Goal: Task Accomplishment & Management: Manage account settings

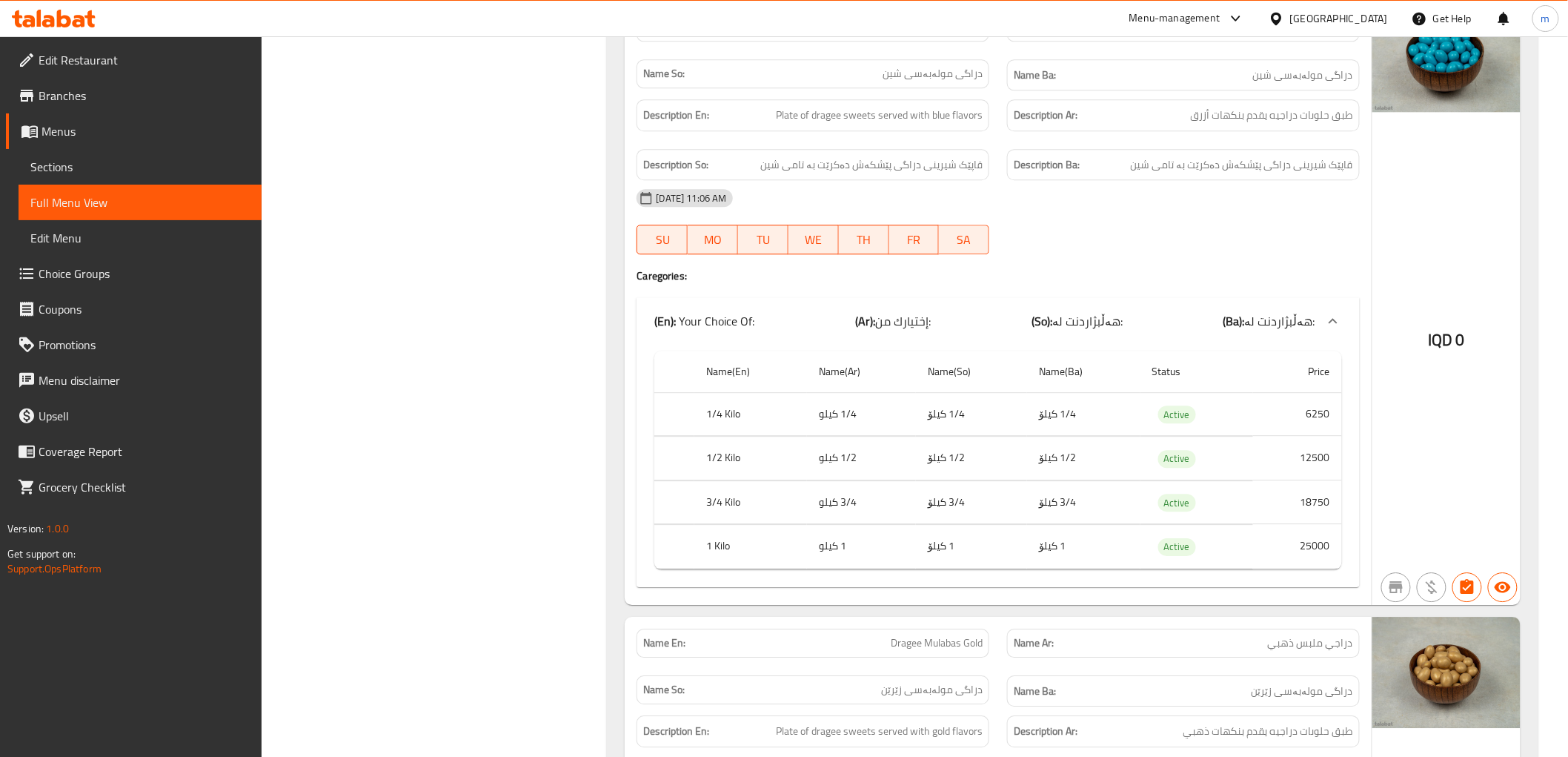
scroll to position [48574, 0]
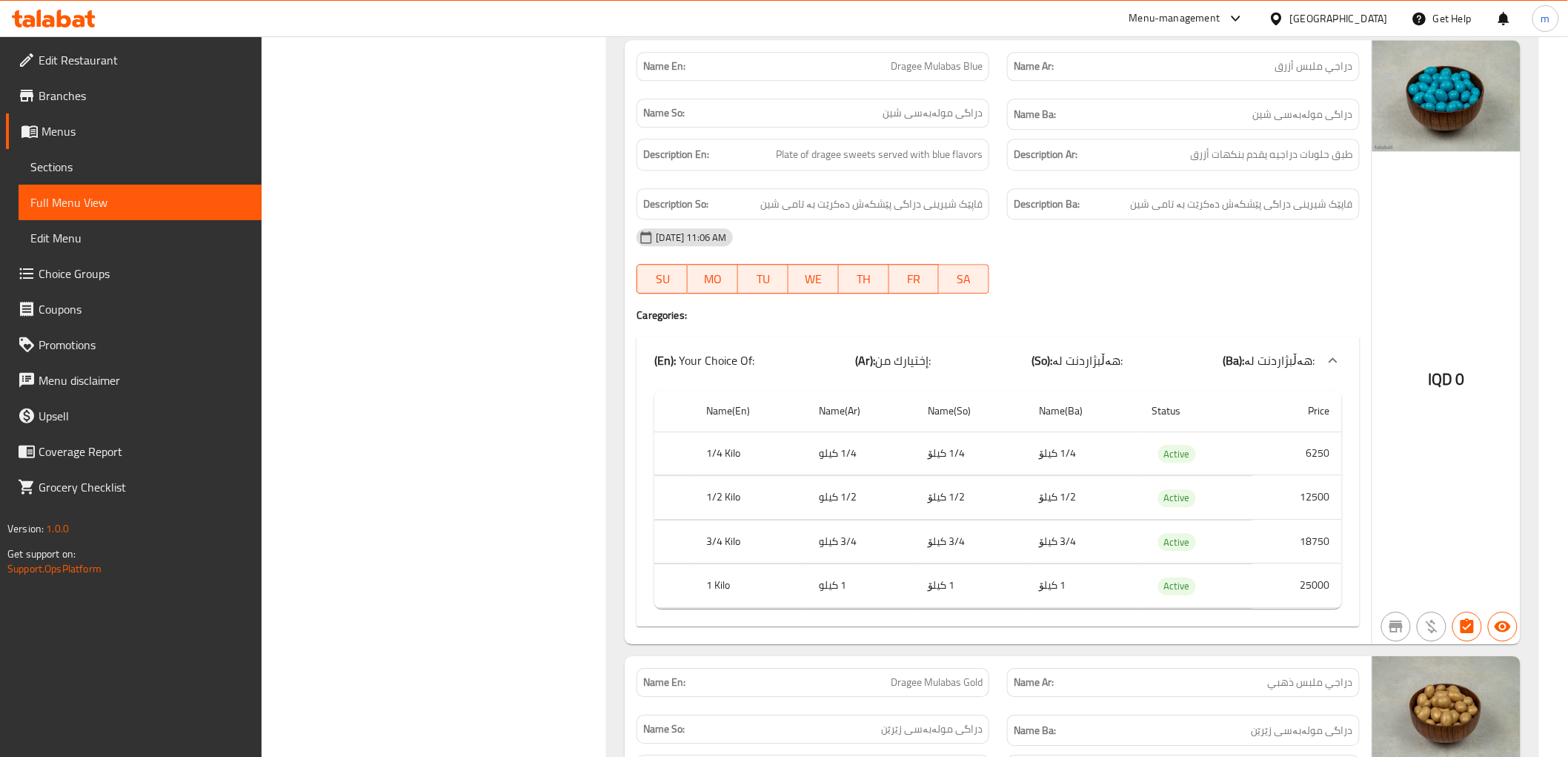
click at [83, 17] on icon at bounding box center [79, 20] width 12 height 12
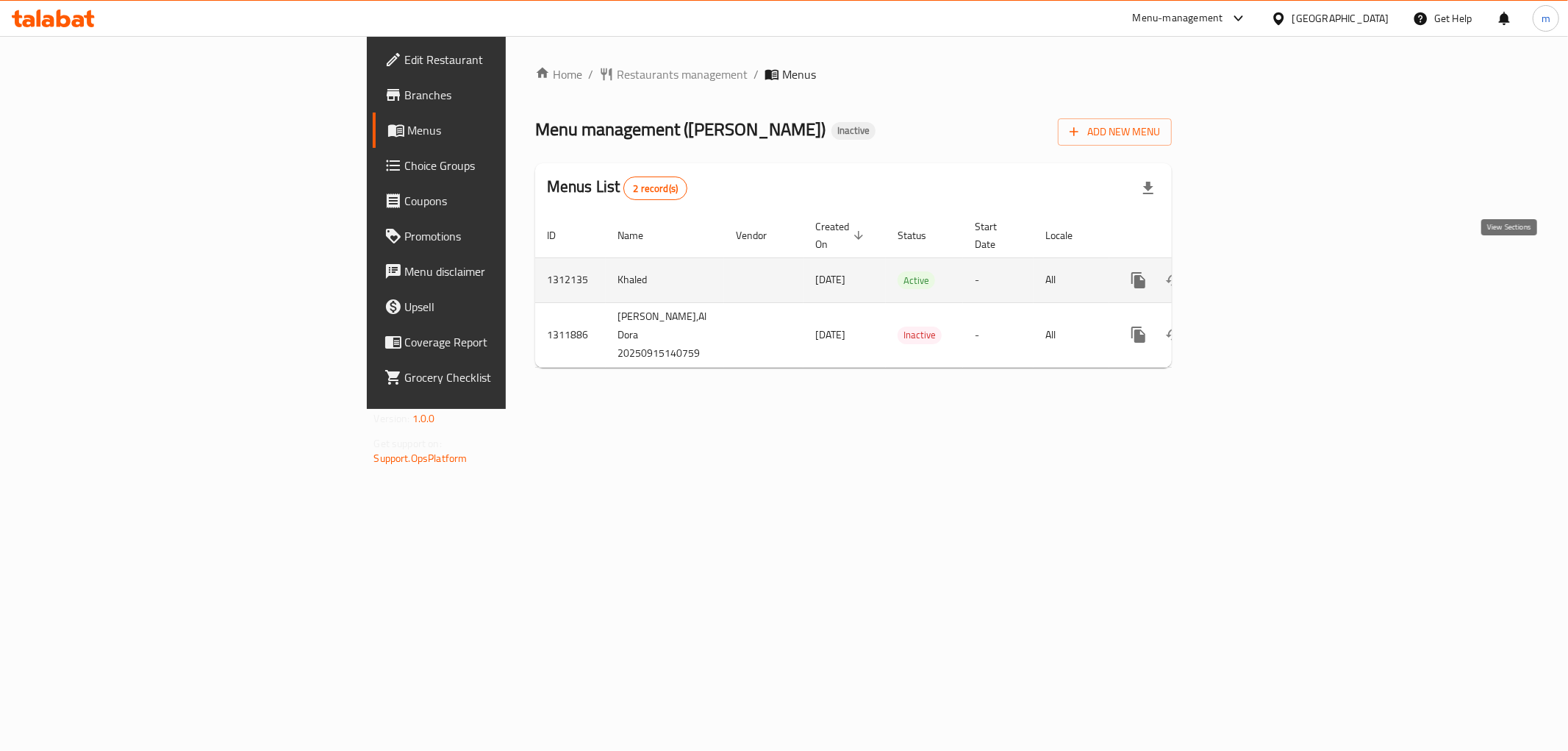
click at [1263, 263] on link "enhanced table" at bounding box center [1245, 280] width 35 height 35
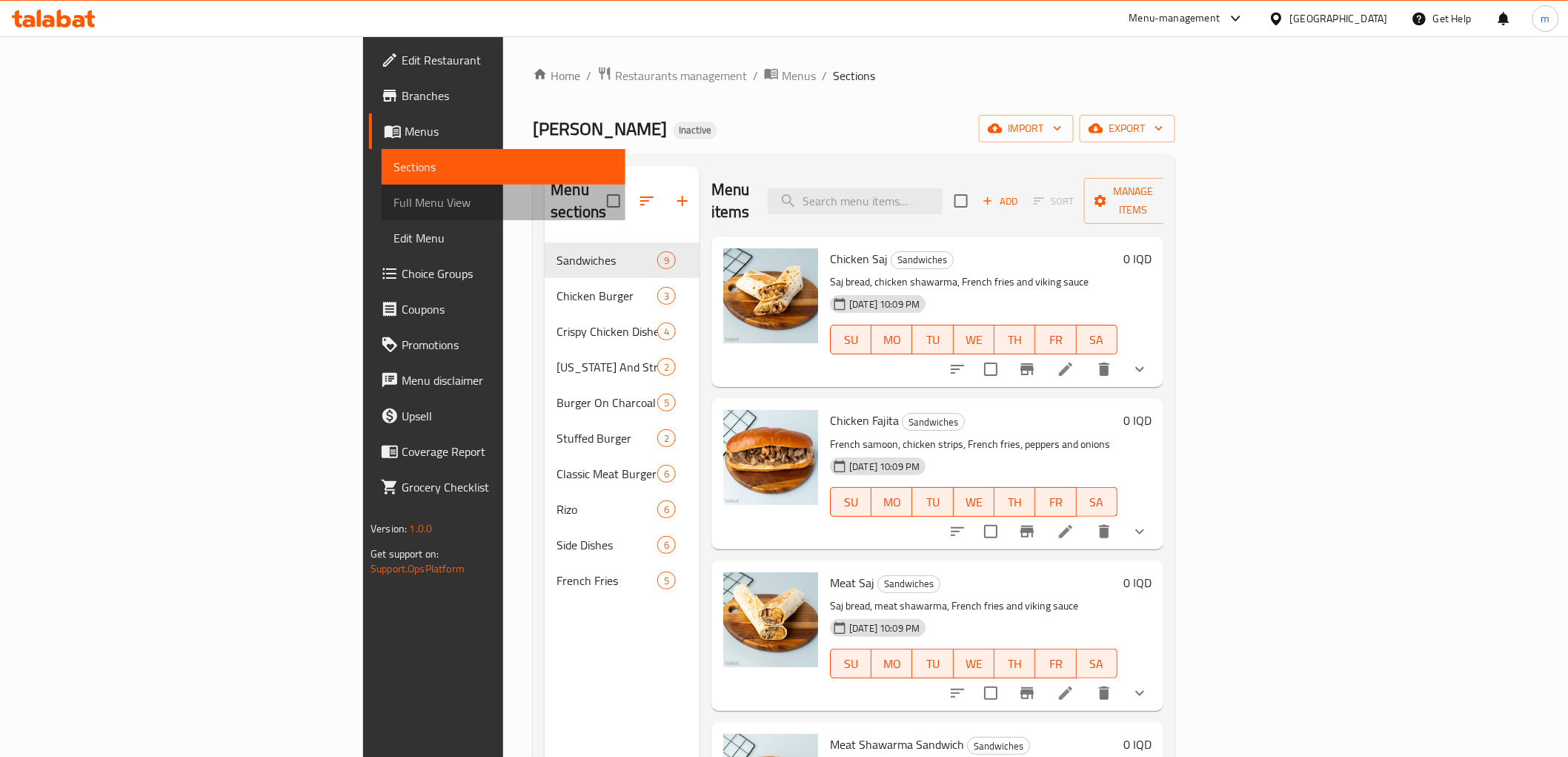
click at [382, 188] on link "Full Menu View" at bounding box center [503, 201] width 243 height 35
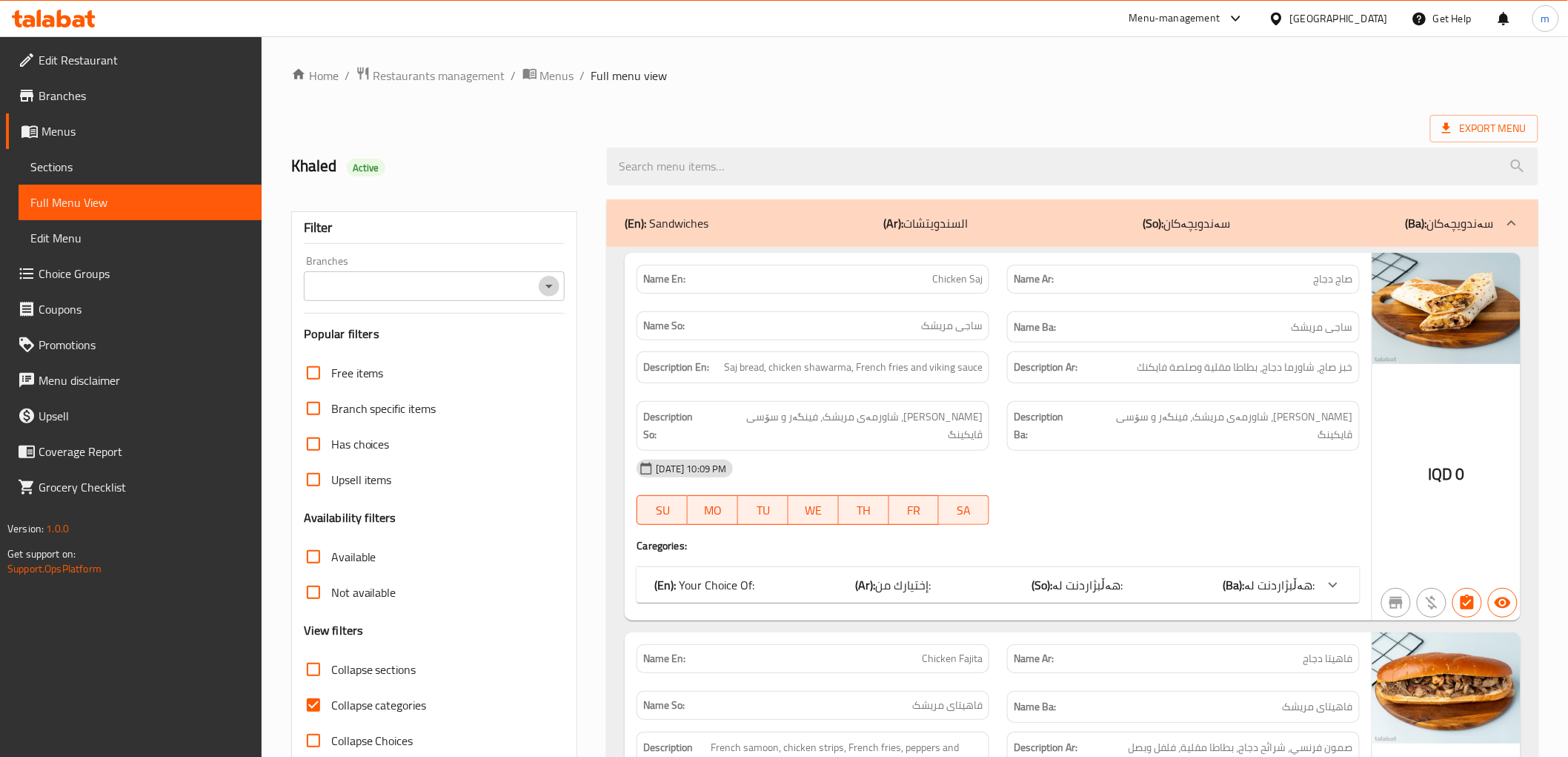
click at [551, 291] on icon "Open" at bounding box center [549, 286] width 18 height 18
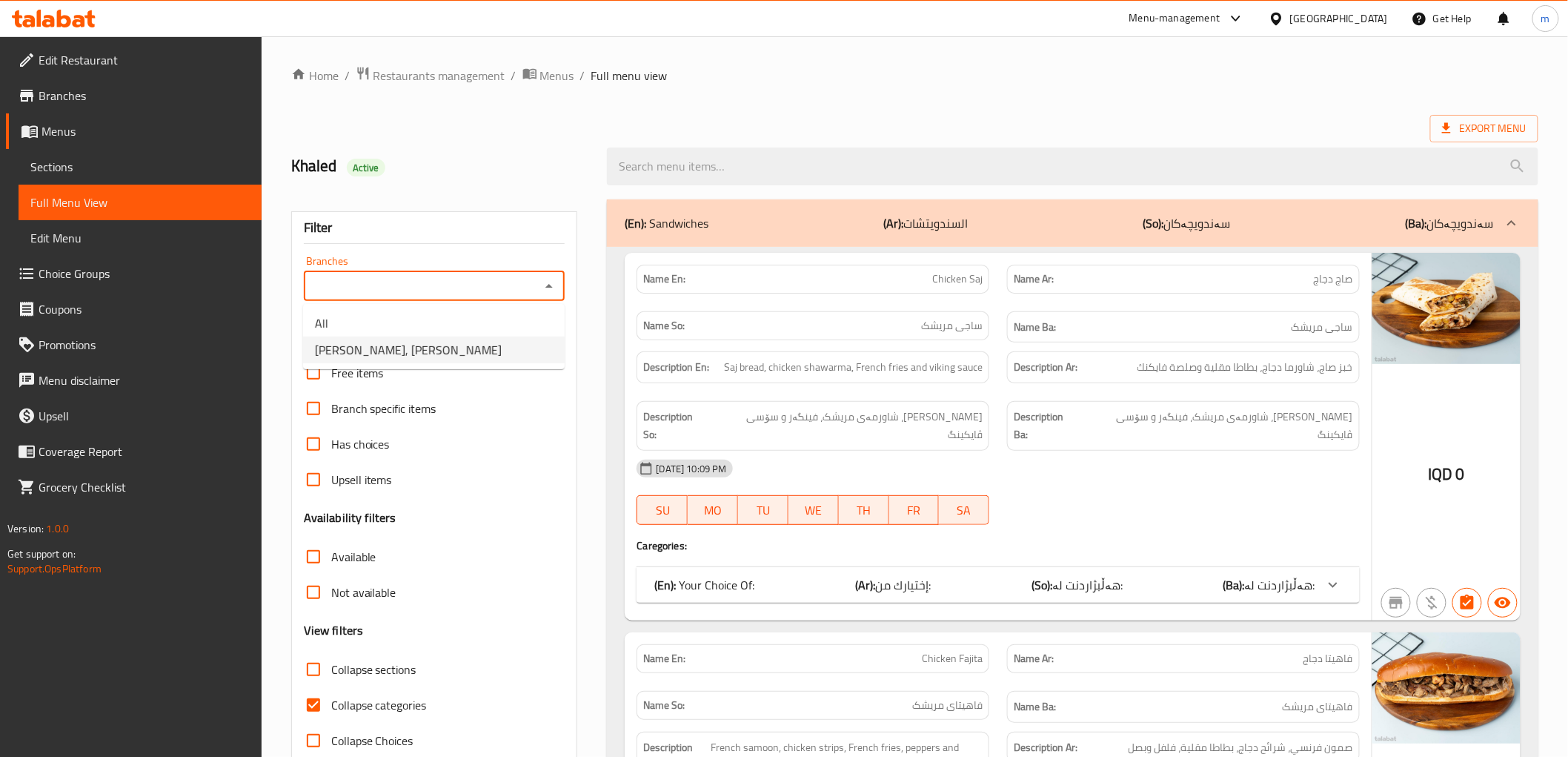
click at [502, 343] on li "Ragnar Burger, Al Dora" at bounding box center [433, 350] width 262 height 27
type input "Ragnar Burger, Al Dora"
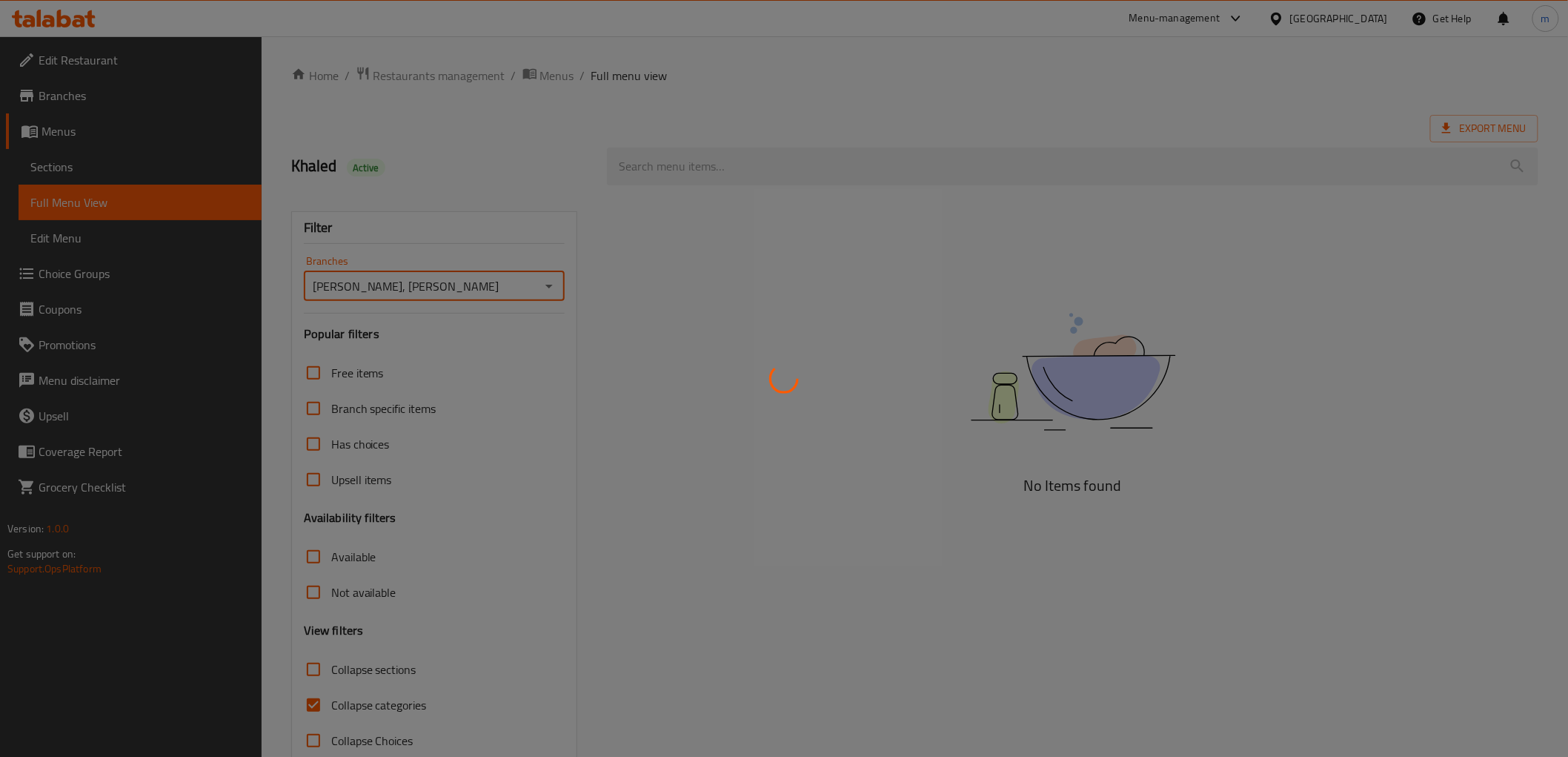
scroll to position [32, 0]
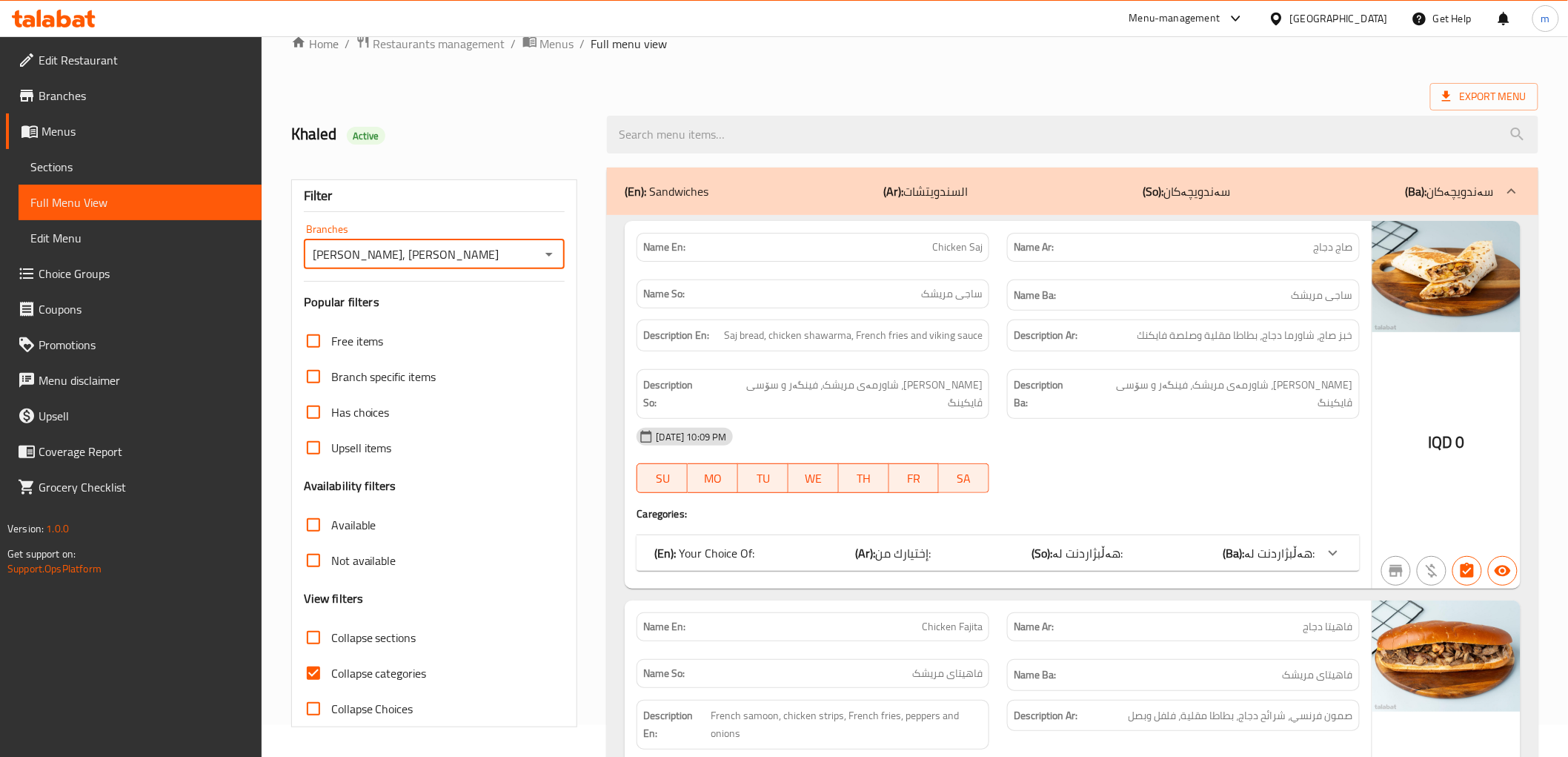
click at [327, 671] on input "Collapse categories" at bounding box center [313, 673] width 35 height 35
checkbox input "false"
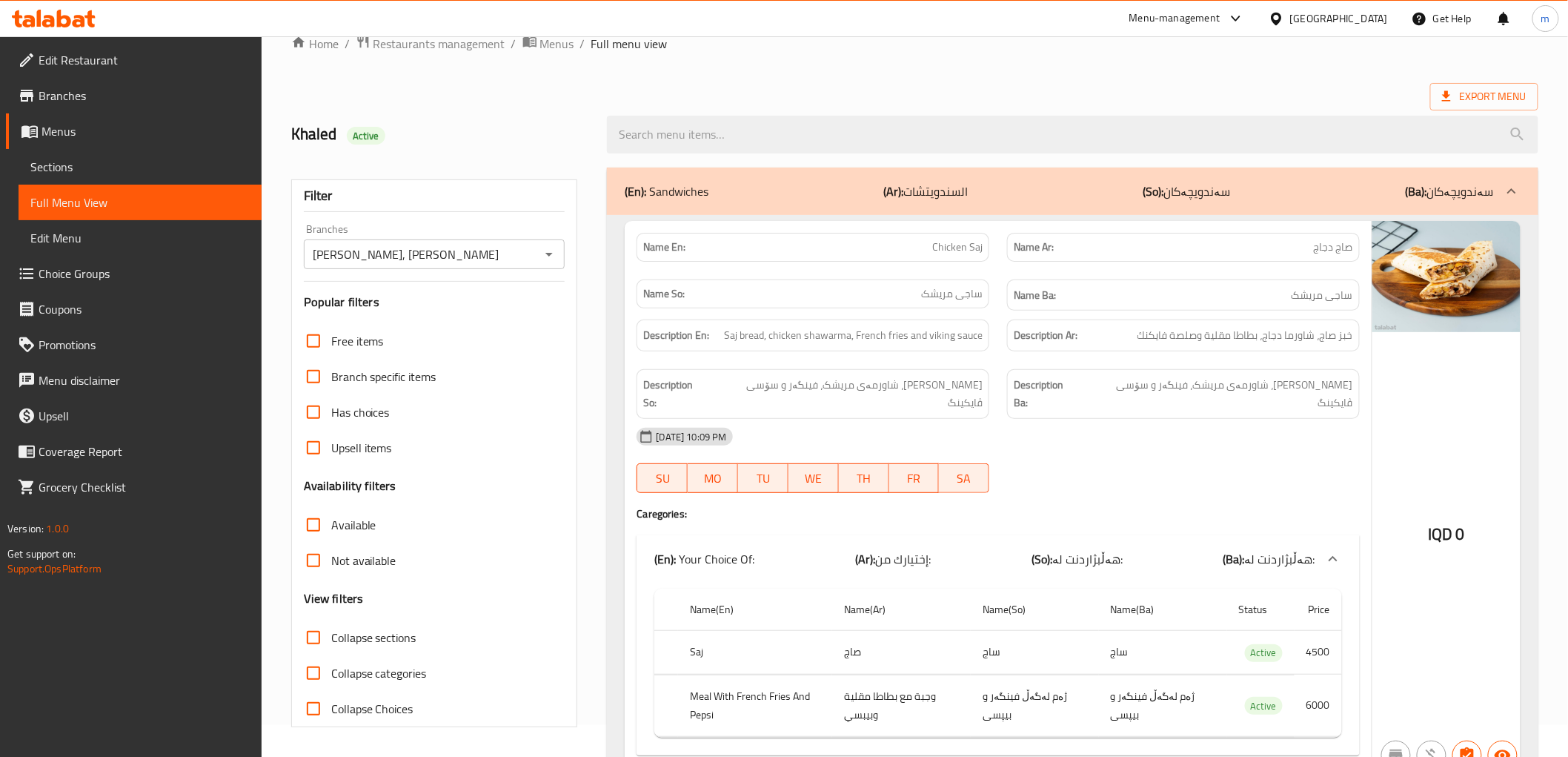
scroll to position [0, 0]
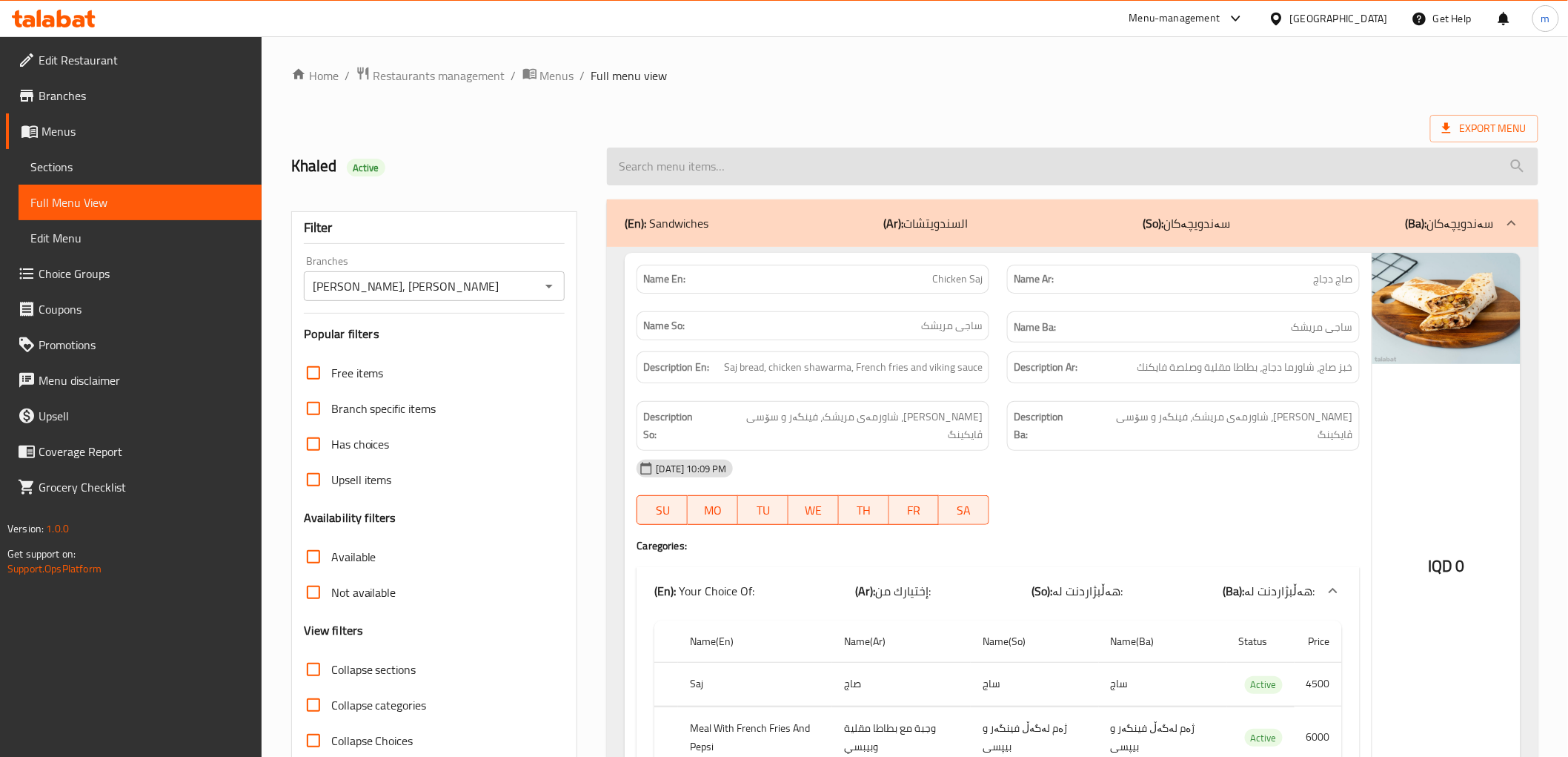
click at [781, 181] on input "search" at bounding box center [1072, 166] width 931 height 37
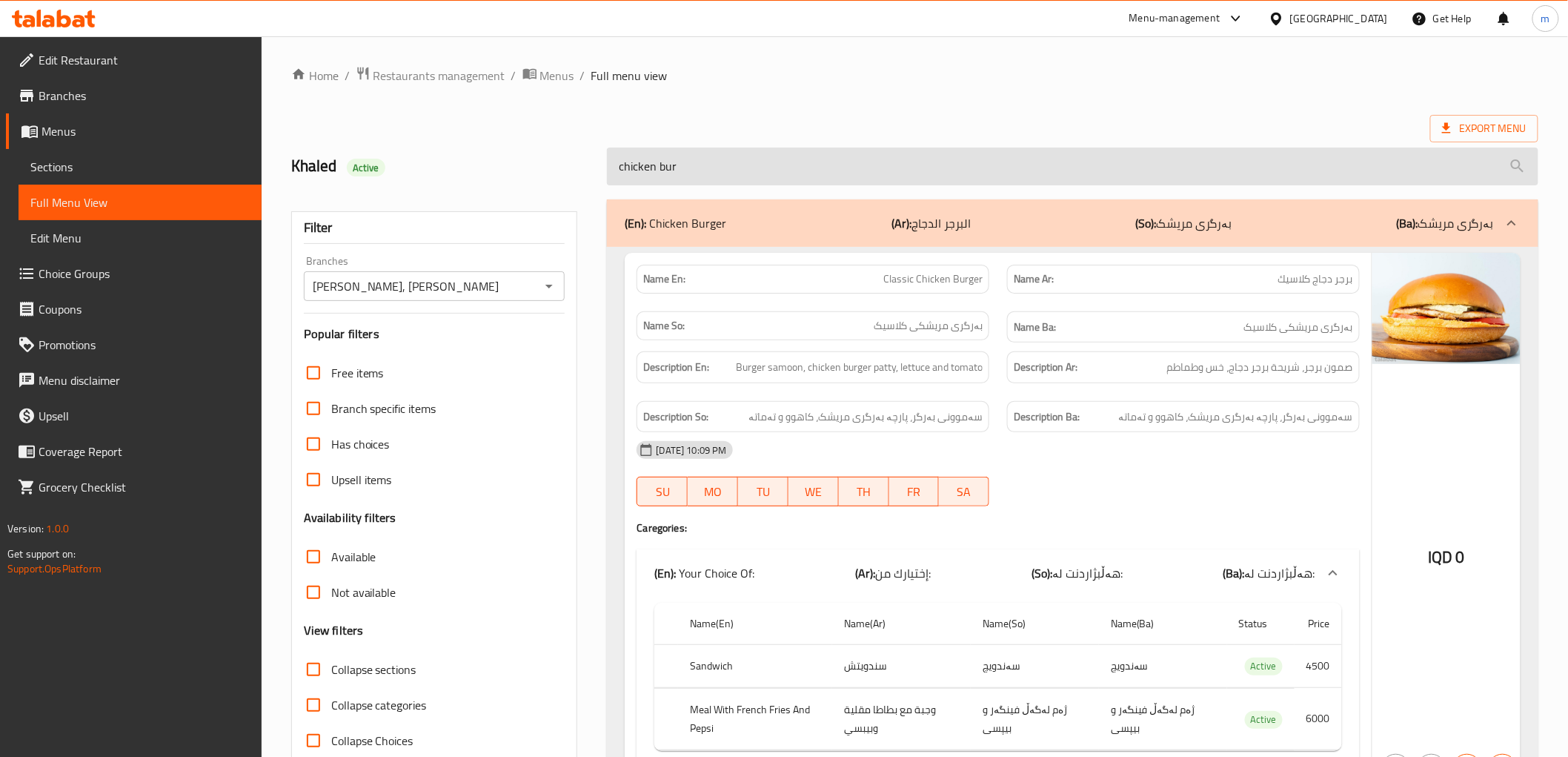
click at [663, 165] on input "chicken bur" at bounding box center [1072, 166] width 931 height 37
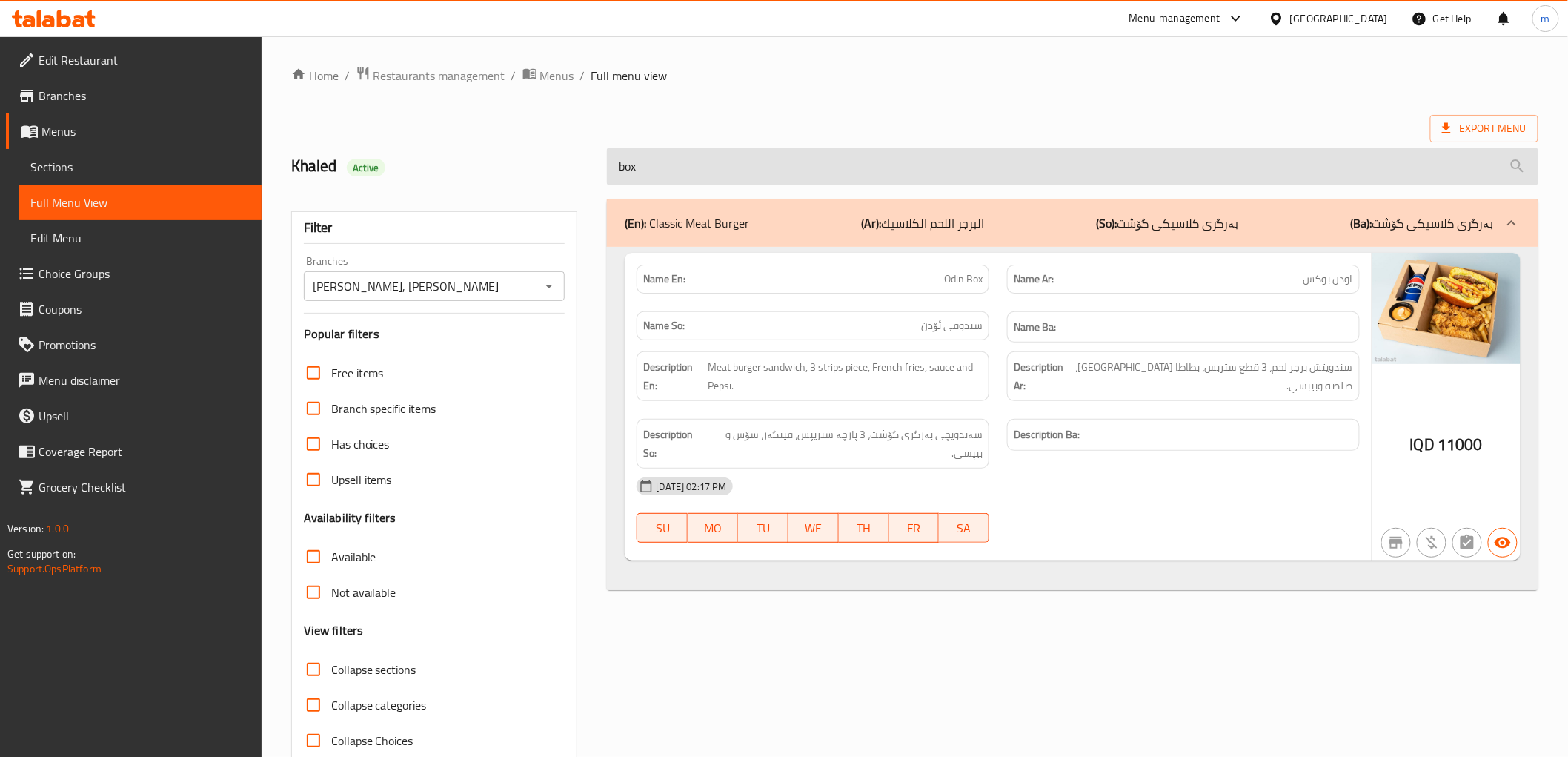
drag, startPoint x: 1296, startPoint y: 430, endPoint x: 1328, endPoint y: 149, distance: 282.8
click at [1296, 402] on div "Description En: Meat burger sandwich, 3 strips piece, French fries, sauce and P…" at bounding box center [998, 410] width 740 height 135
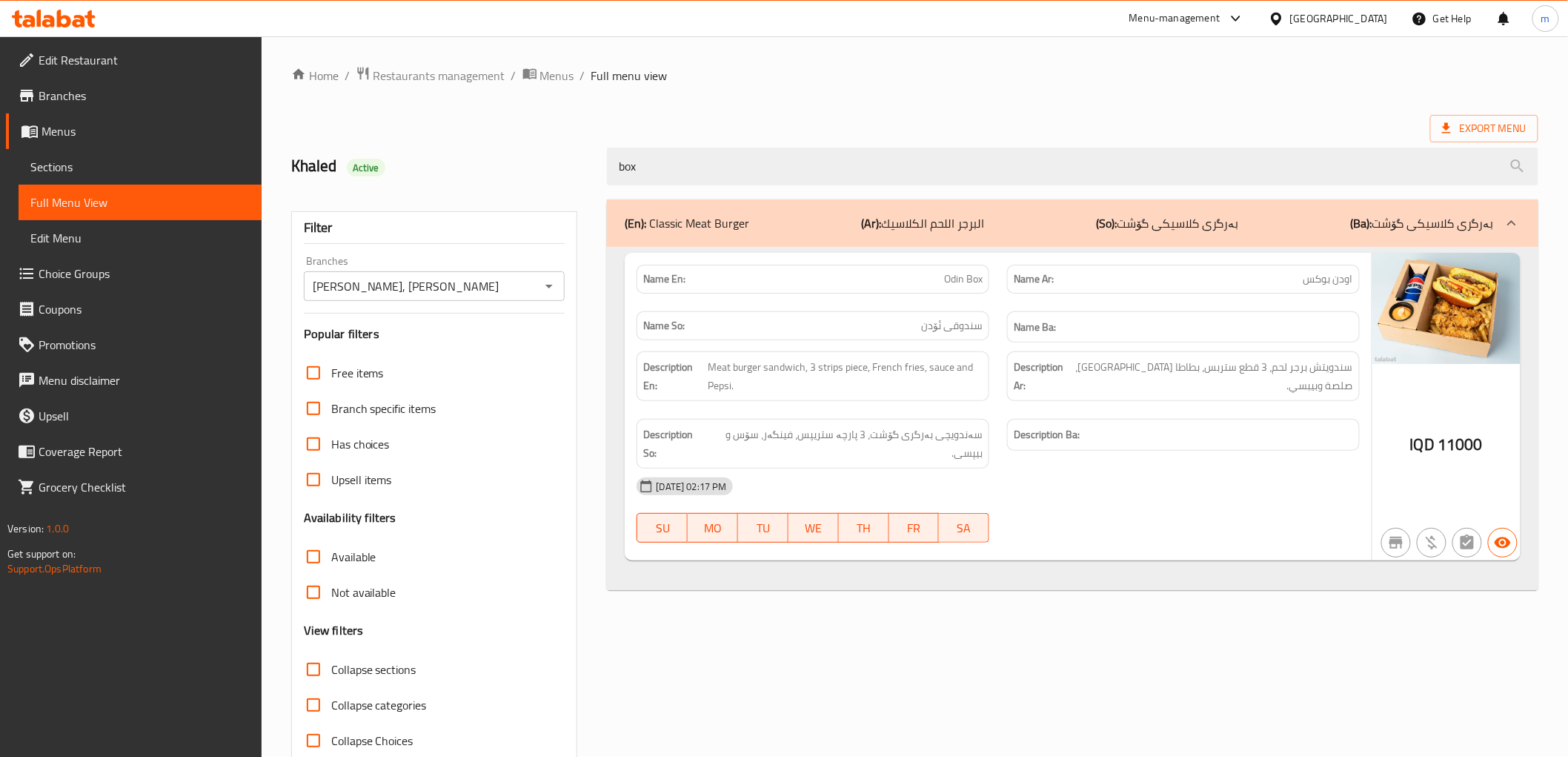
click at [1225, 332] on h6 "Name Ba:" at bounding box center [1183, 327] width 339 height 18
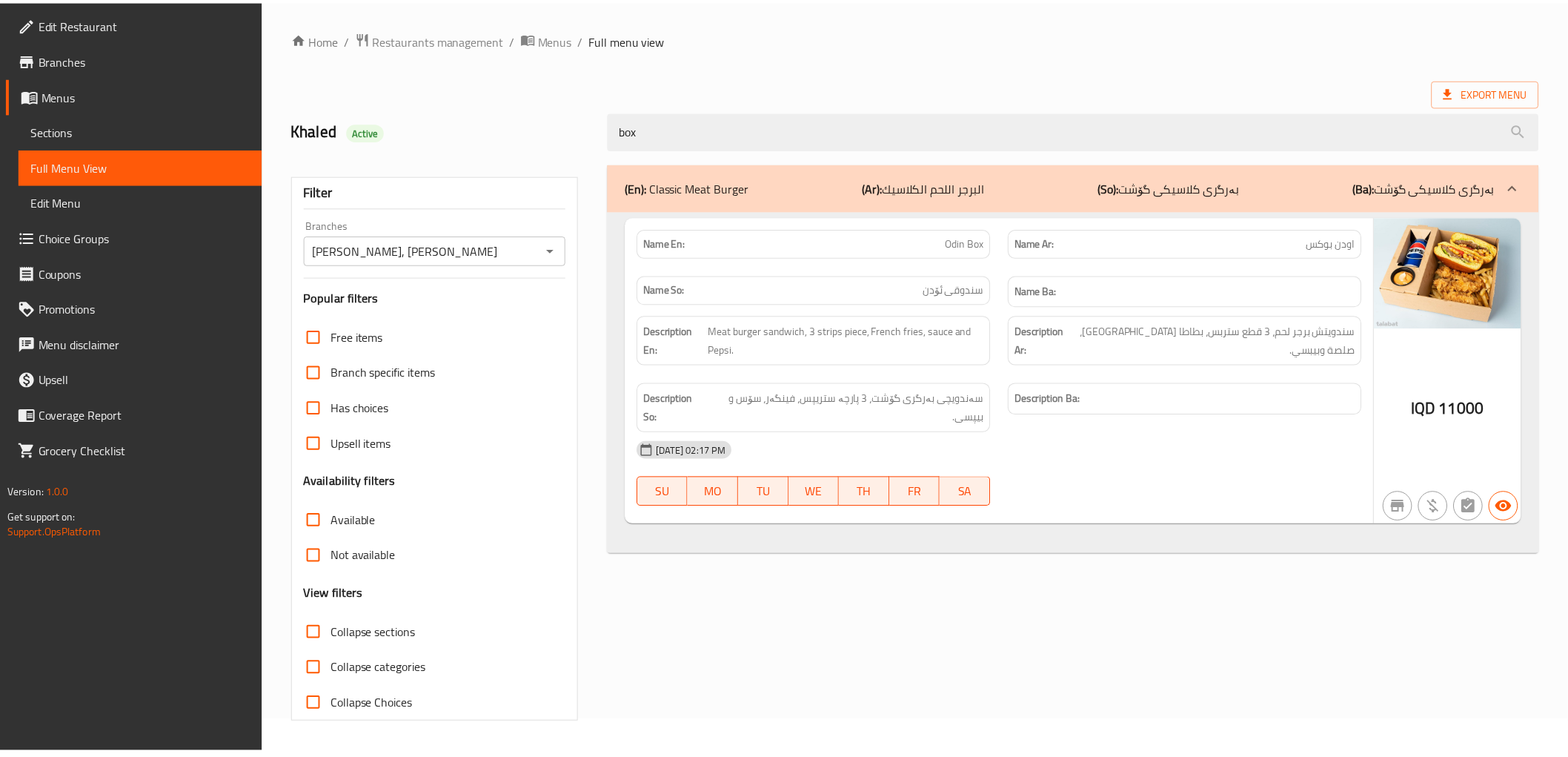
scroll to position [32, 0]
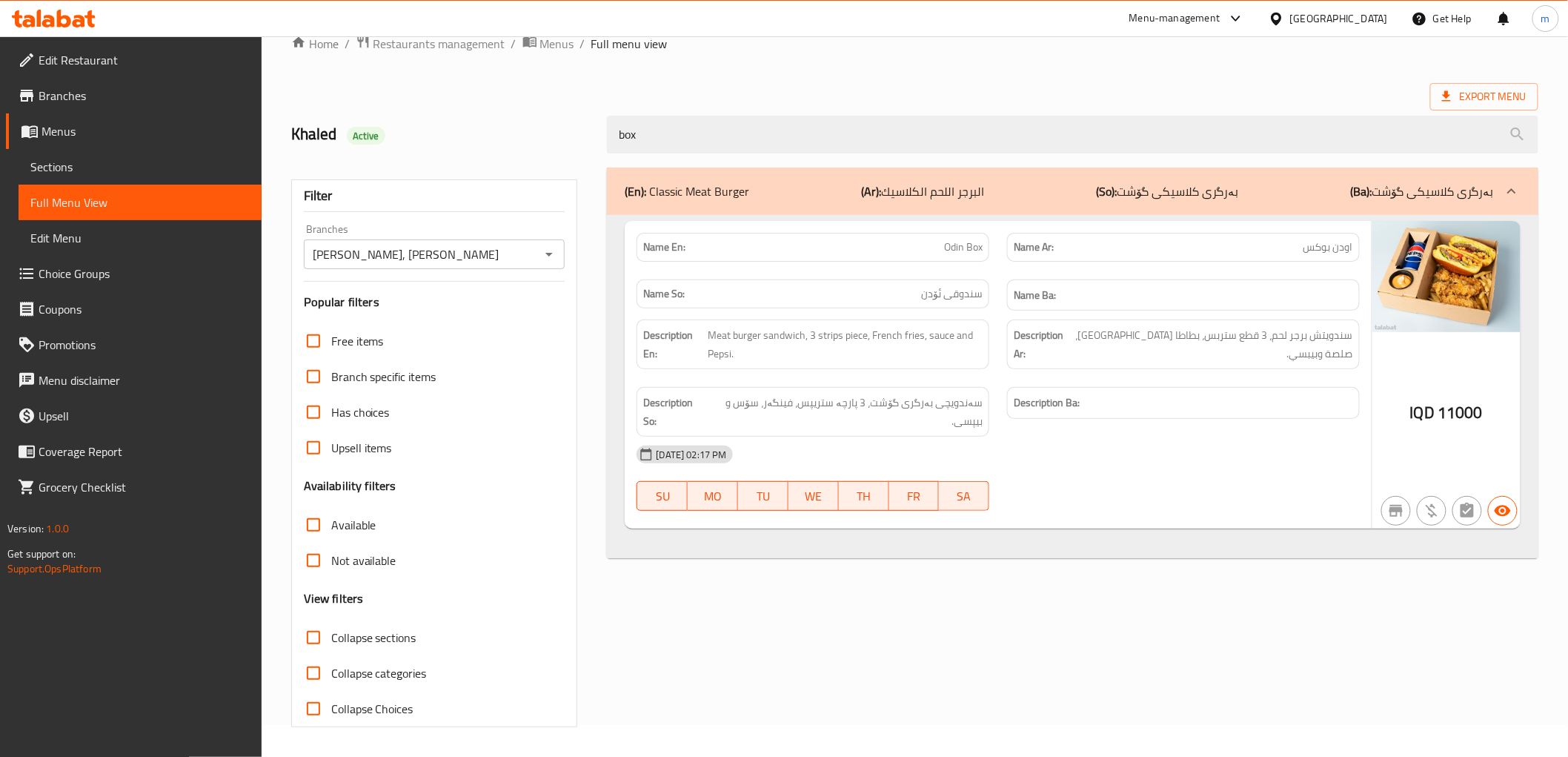
click at [787, 107] on div "box" at bounding box center [1072, 134] width 948 height 56
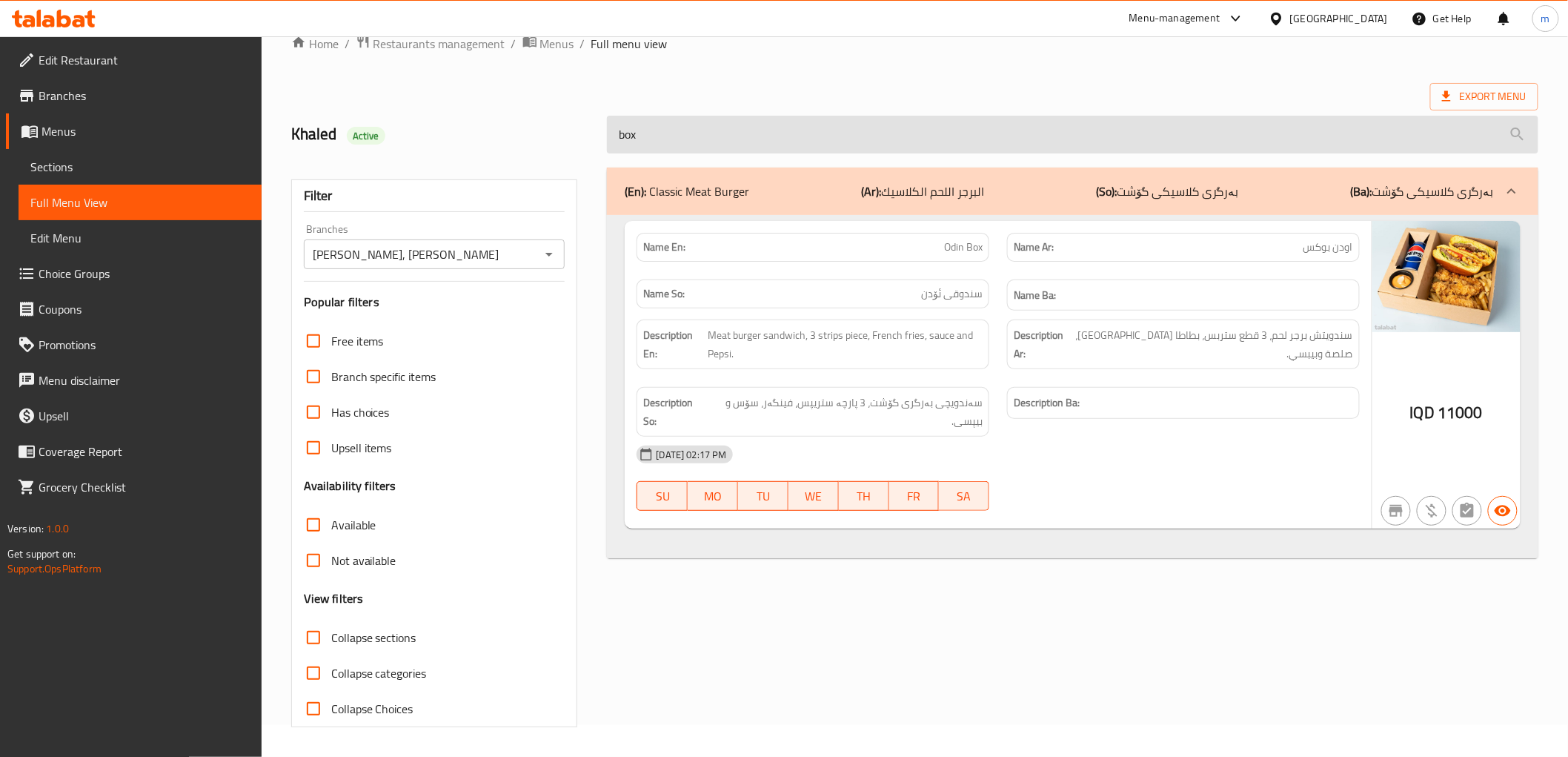
click at [785, 145] on input "box" at bounding box center [1072, 134] width 931 height 37
click at [786, 145] on input "box" at bounding box center [1072, 134] width 931 height 37
paste input "Zinger Sandwich"
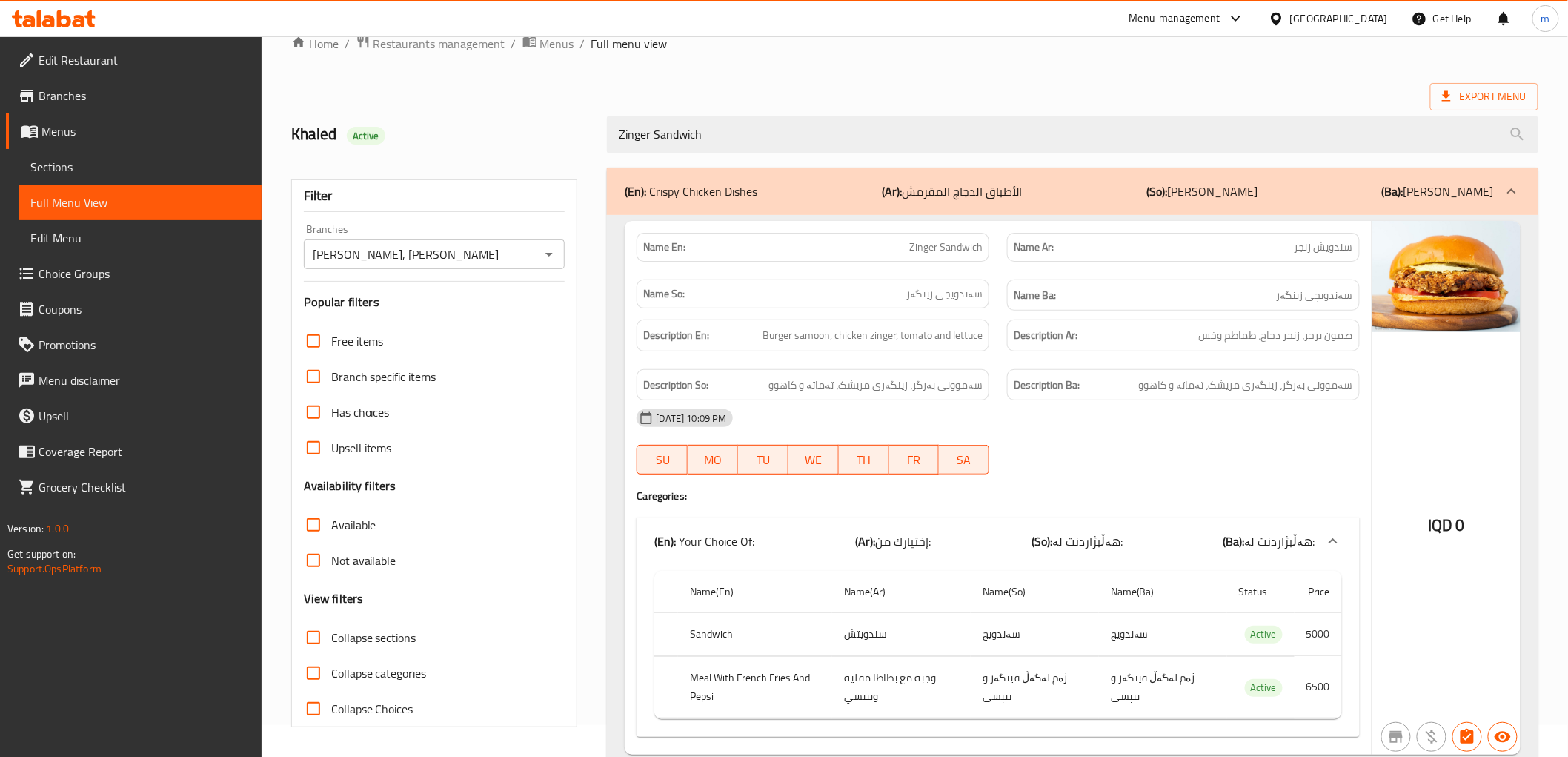
click at [1105, 403] on div "15-09-2025 10:09 PM" at bounding box center [998, 417] width 740 height 35
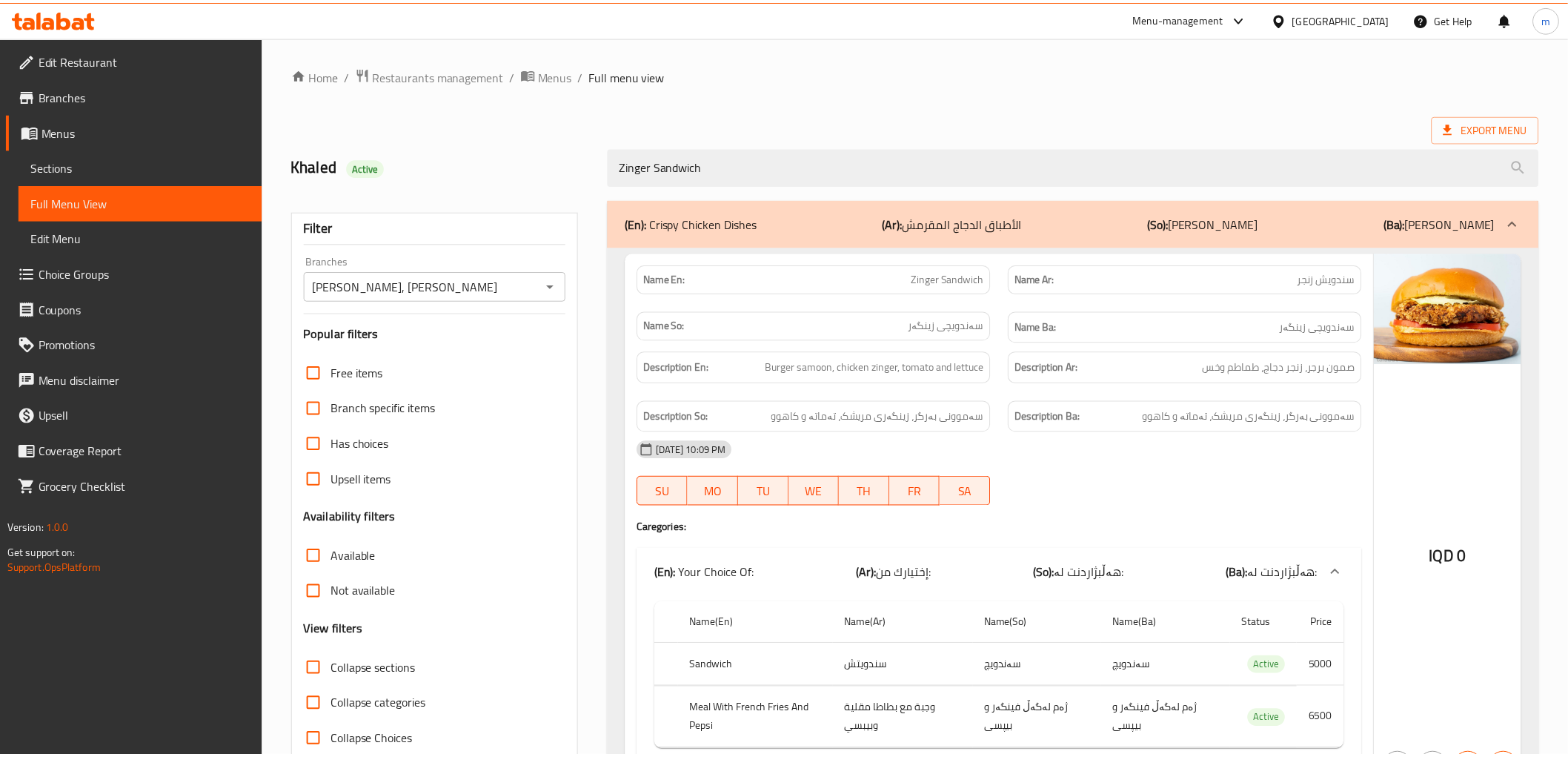
scroll to position [90, 0]
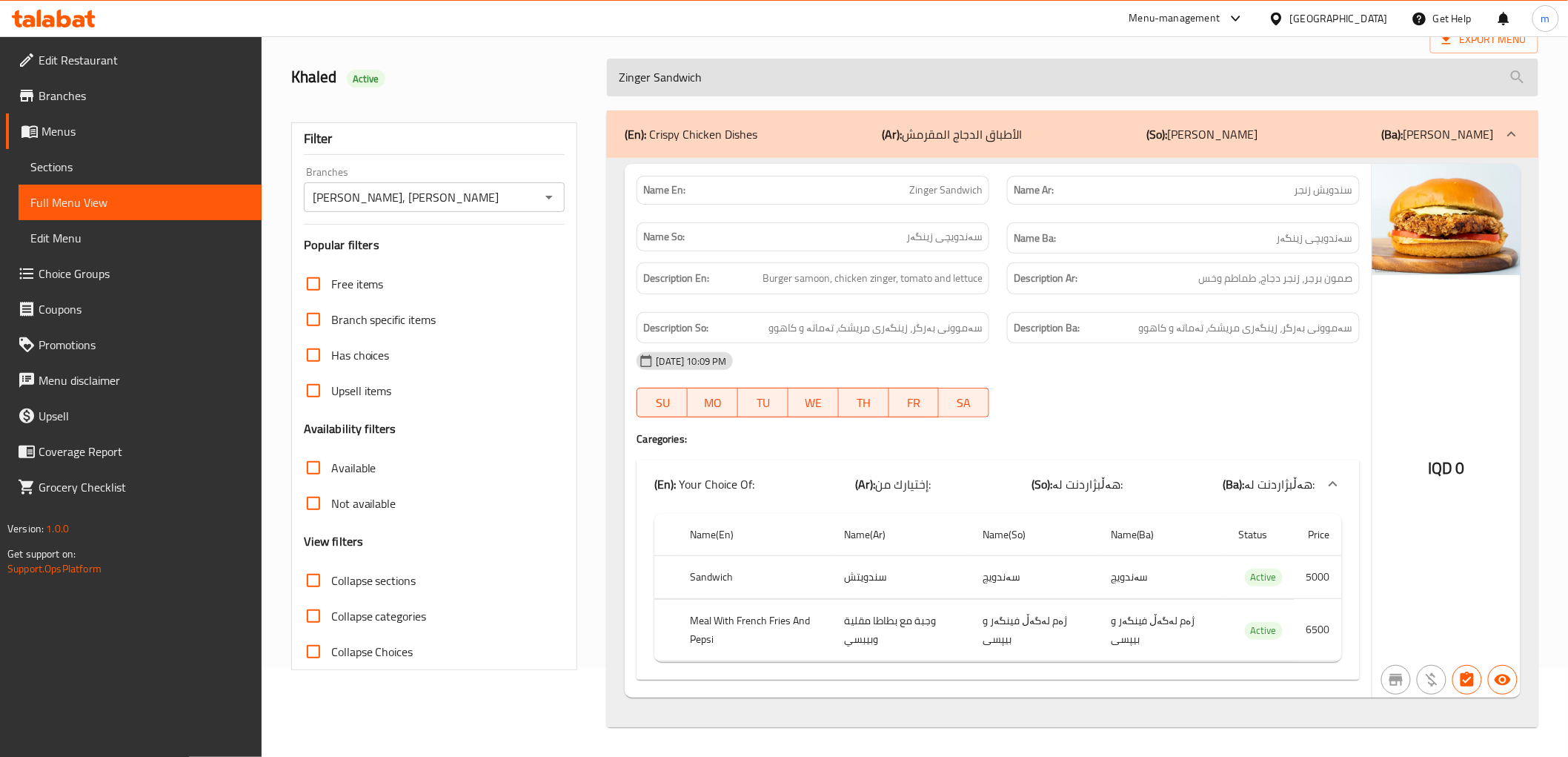
click at [671, 89] on input "Zinger Sandwich" at bounding box center [1072, 77] width 931 height 37
click at [672, 87] on input "Zinger Sandwich" at bounding box center [1072, 77] width 931 height 37
paste input "-Crispy"
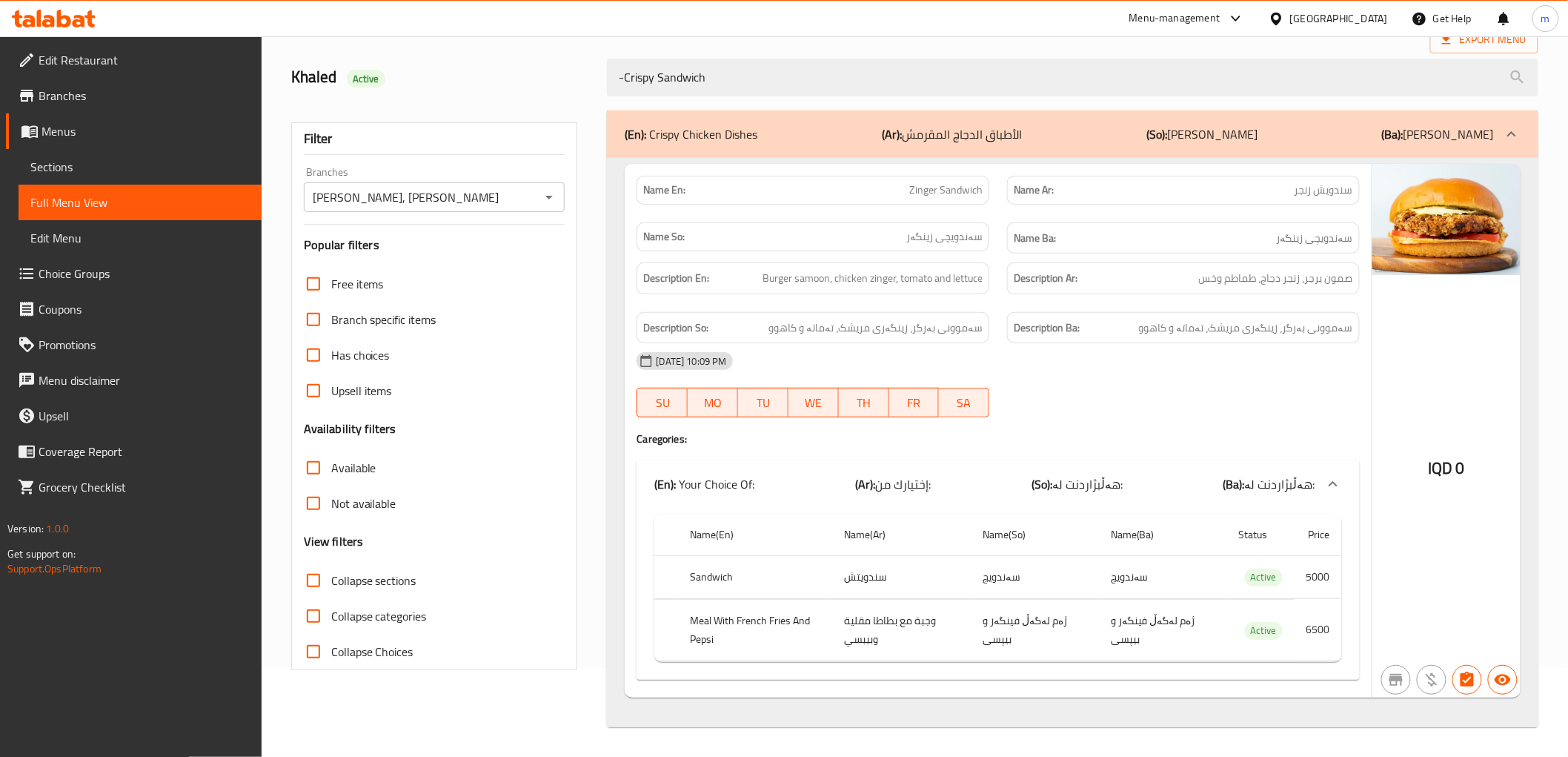
scroll to position [32, 0]
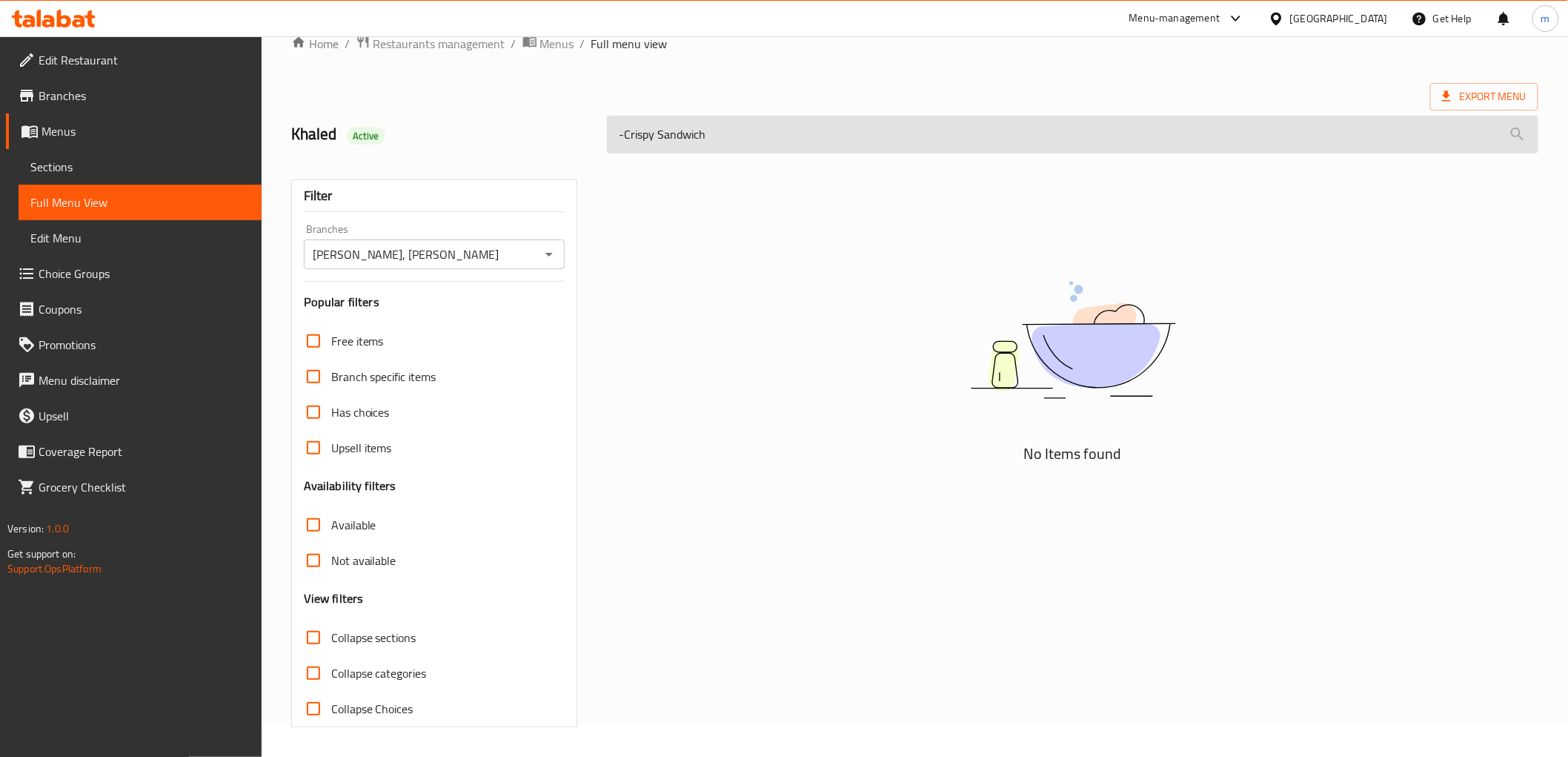
click at [626, 137] on input "-Crispy Sandwich" at bounding box center [1072, 134] width 931 height 37
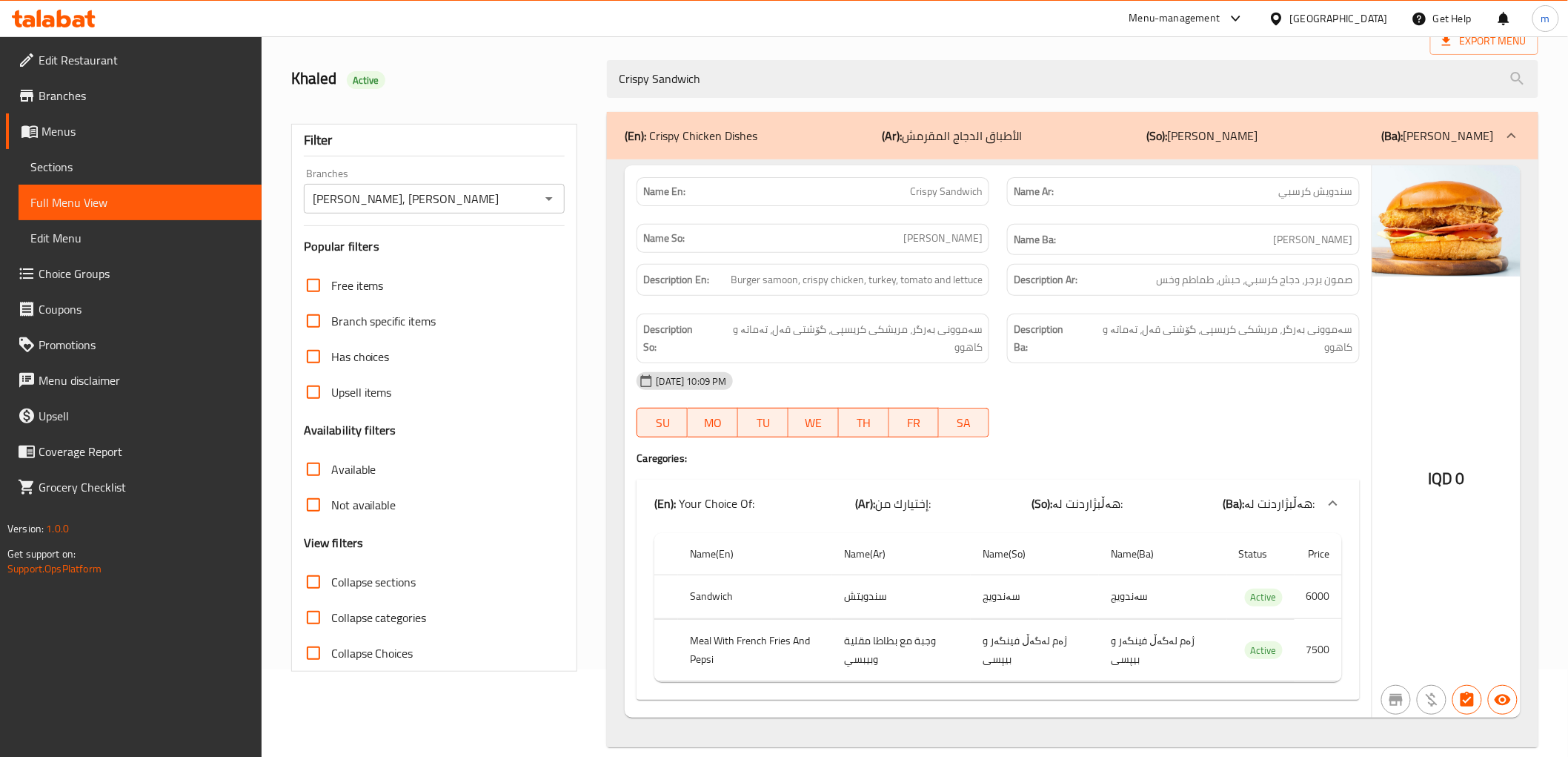
scroll to position [90, 0]
type input "Crispy Sandwich"
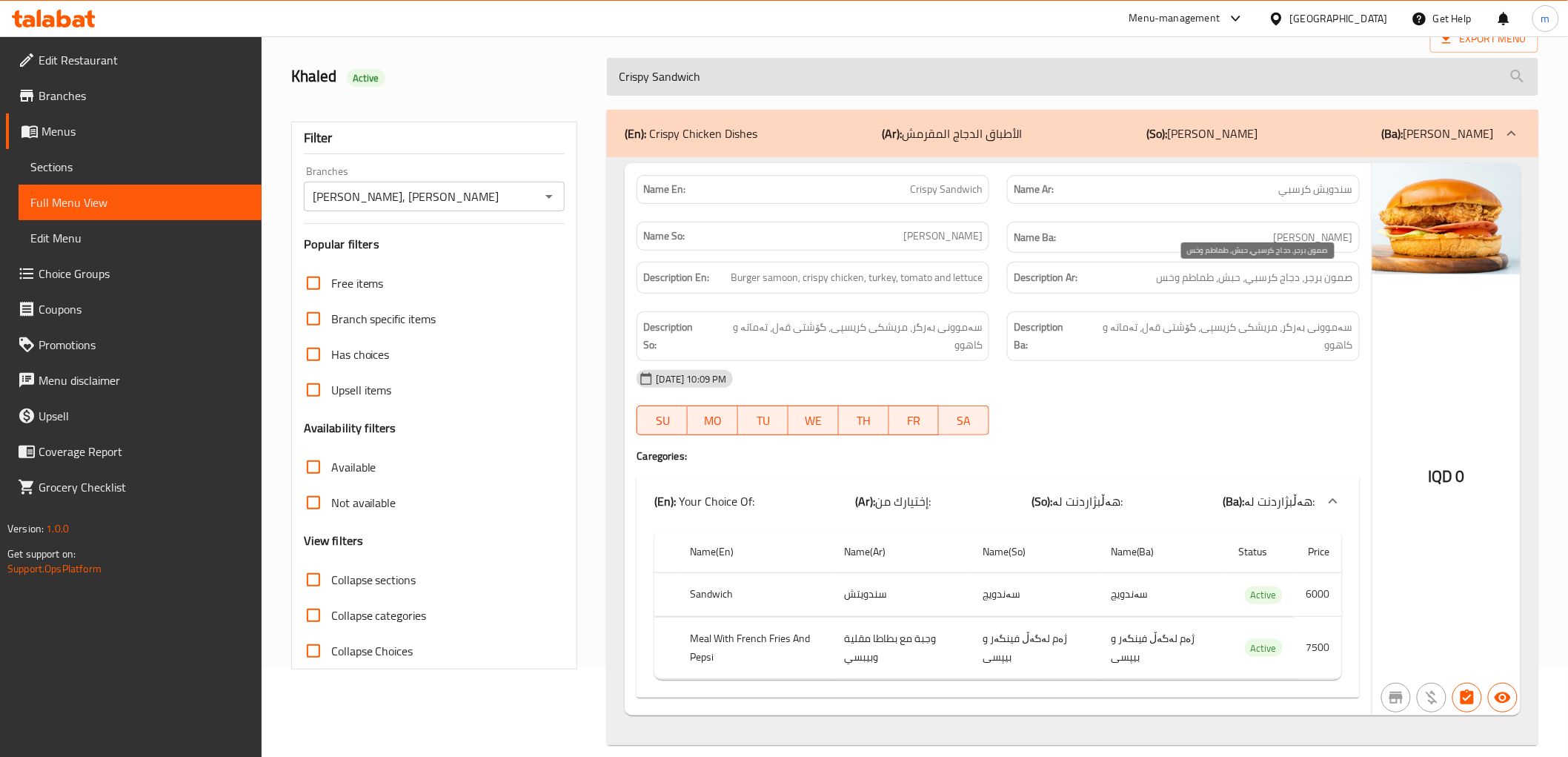
drag, startPoint x: 1299, startPoint y: 282, endPoint x: 1306, endPoint y: 84, distance: 198.1
click at [1299, 271] on span "صمون برجر، دجاج كرسبي، حبش، طماطم وخس" at bounding box center [1254, 277] width 197 height 18
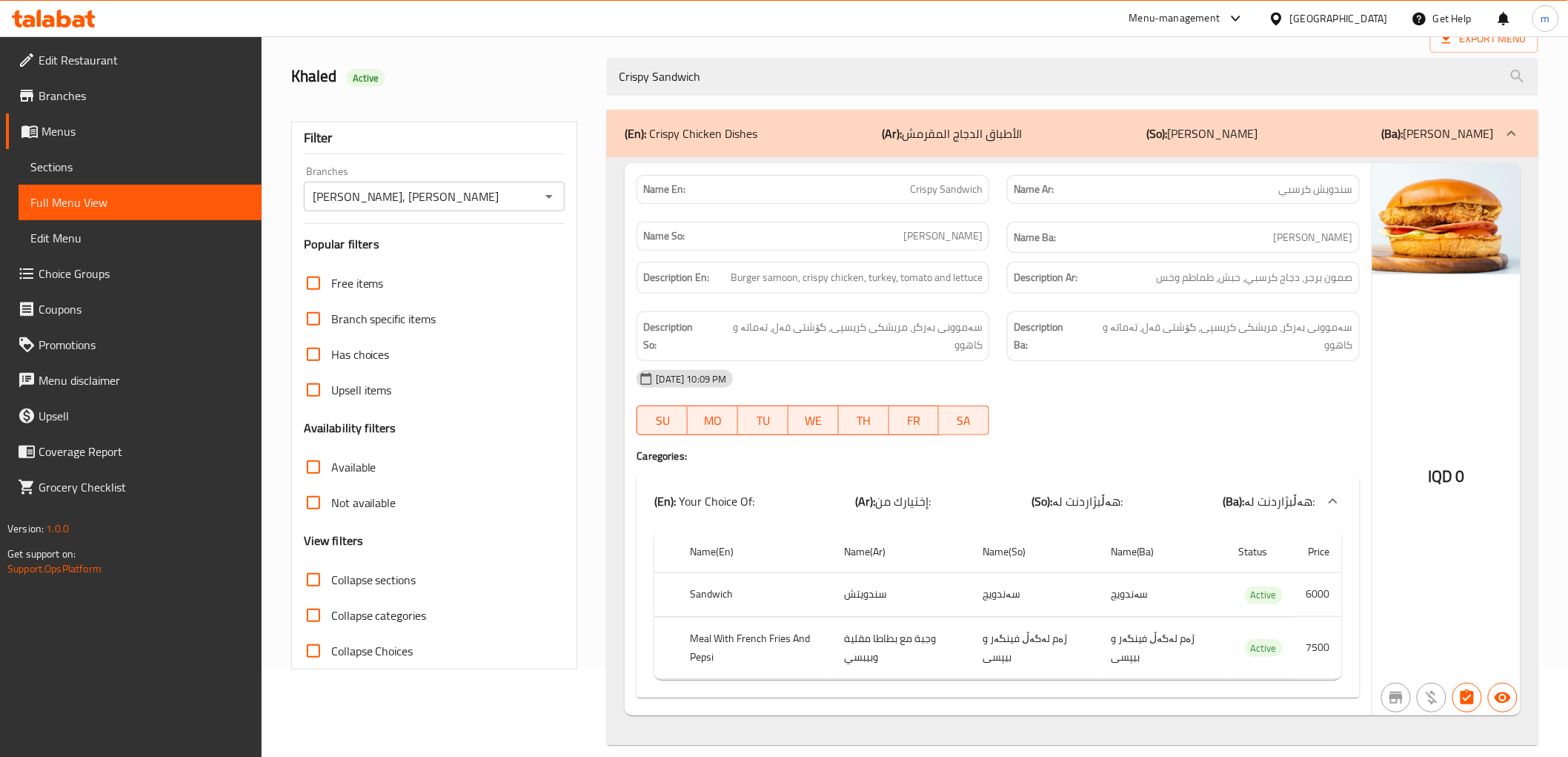
click at [65, 18] on icon at bounding box center [64, 18] width 14 height 18
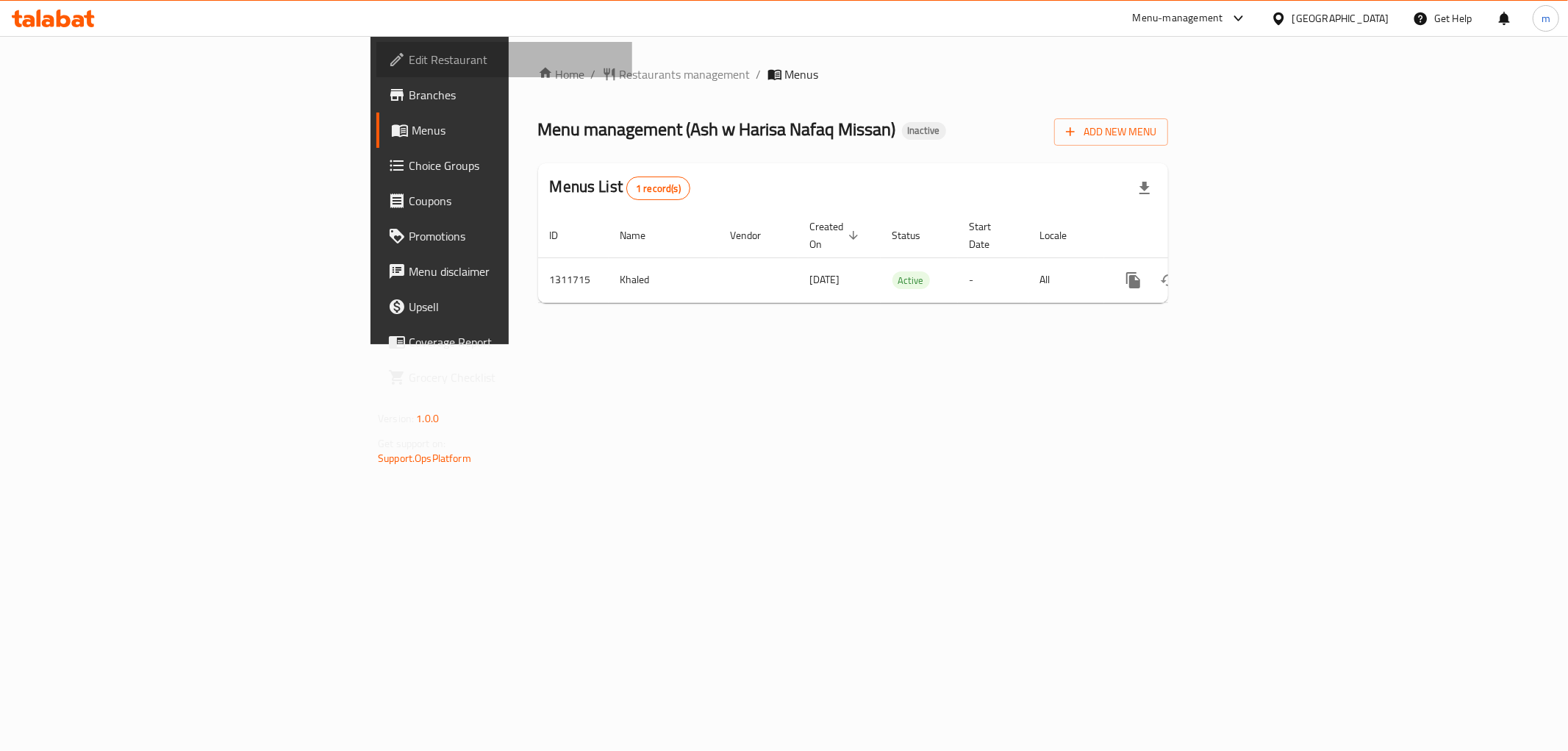
click at [377, 73] on link "Edit Restaurant" at bounding box center [504, 59] width 256 height 35
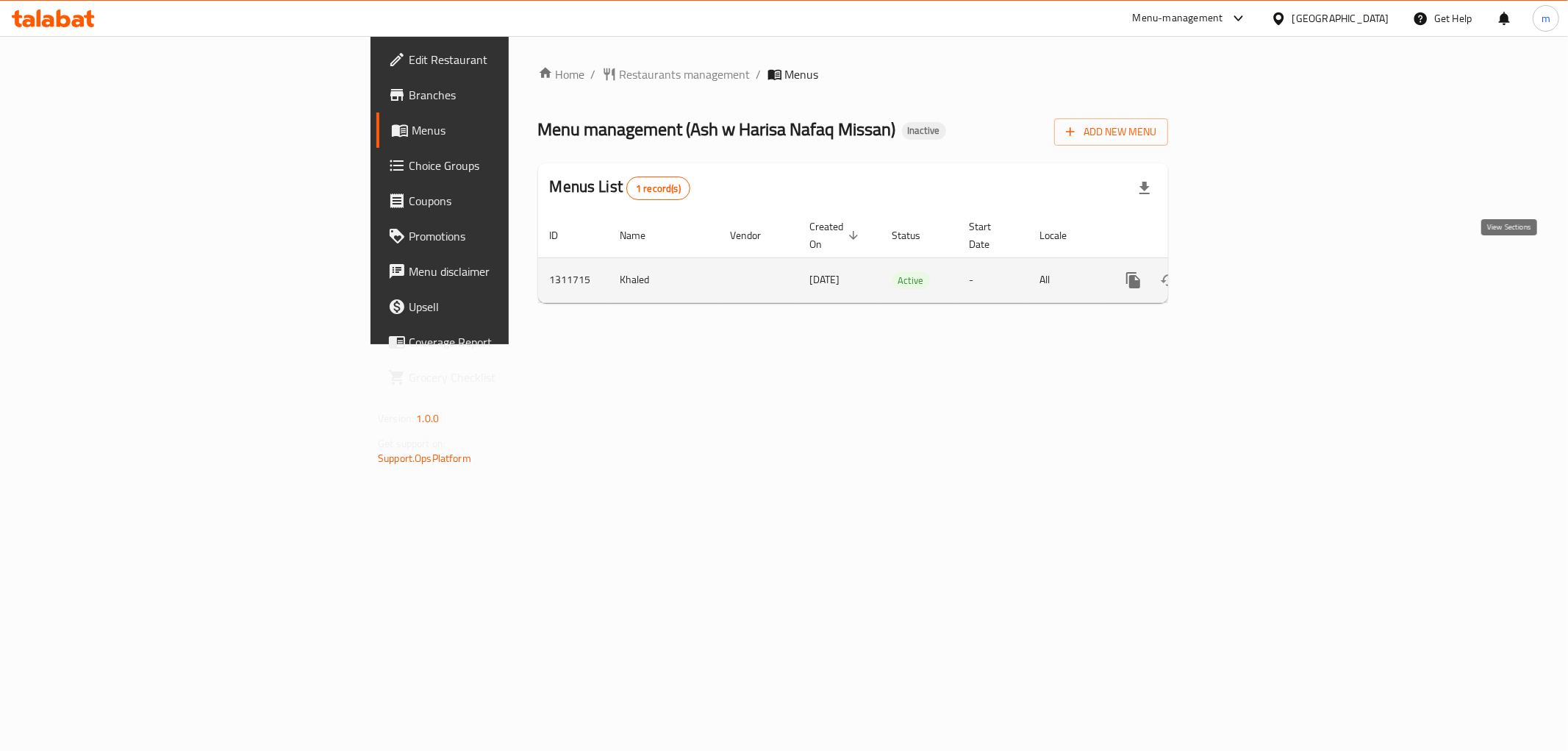
click at [1248, 271] on icon "enhanced table" at bounding box center [1240, 280] width 18 height 18
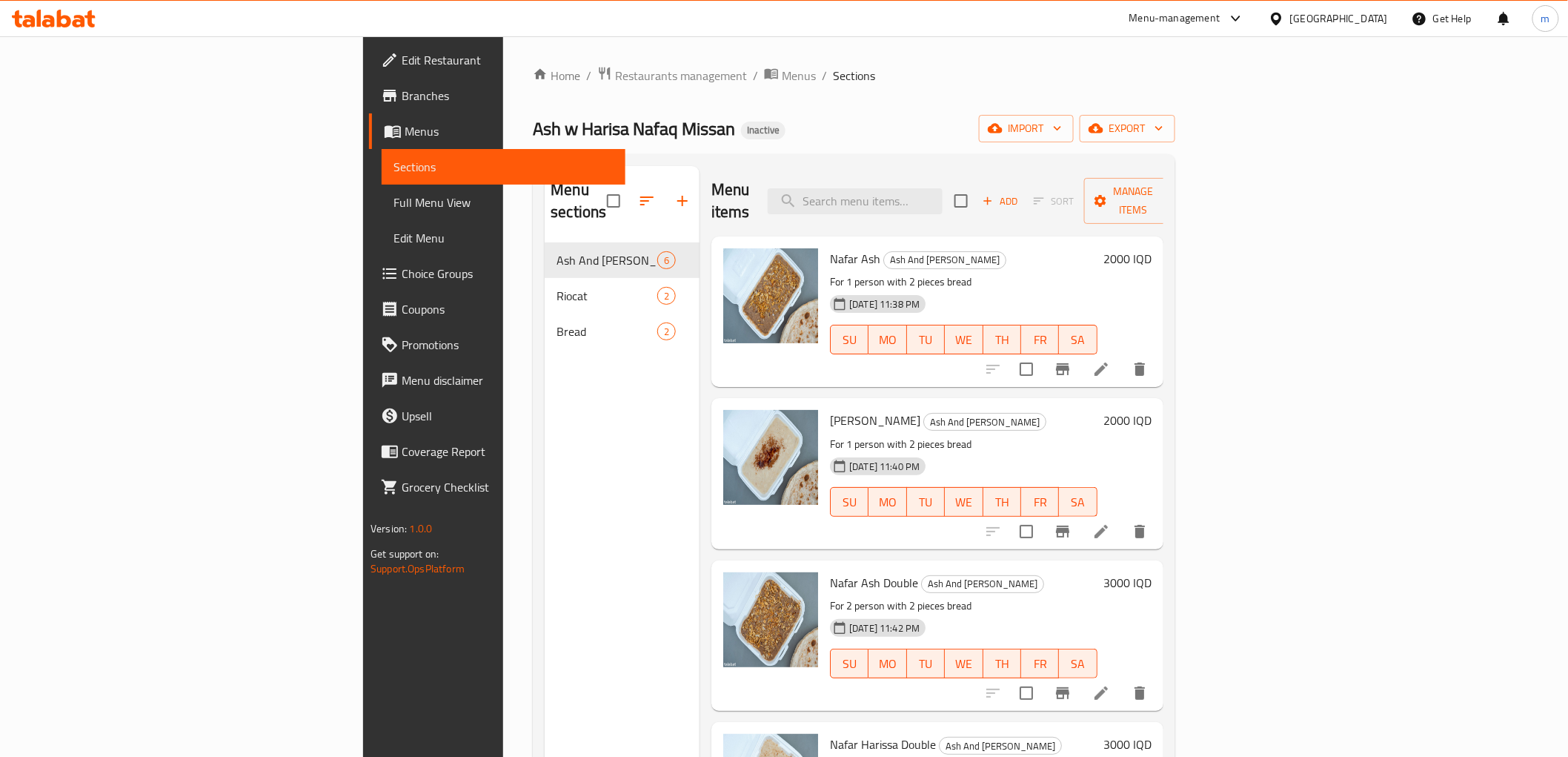
click at [393, 201] on span "Full Menu View" at bounding box center [503, 202] width 220 height 18
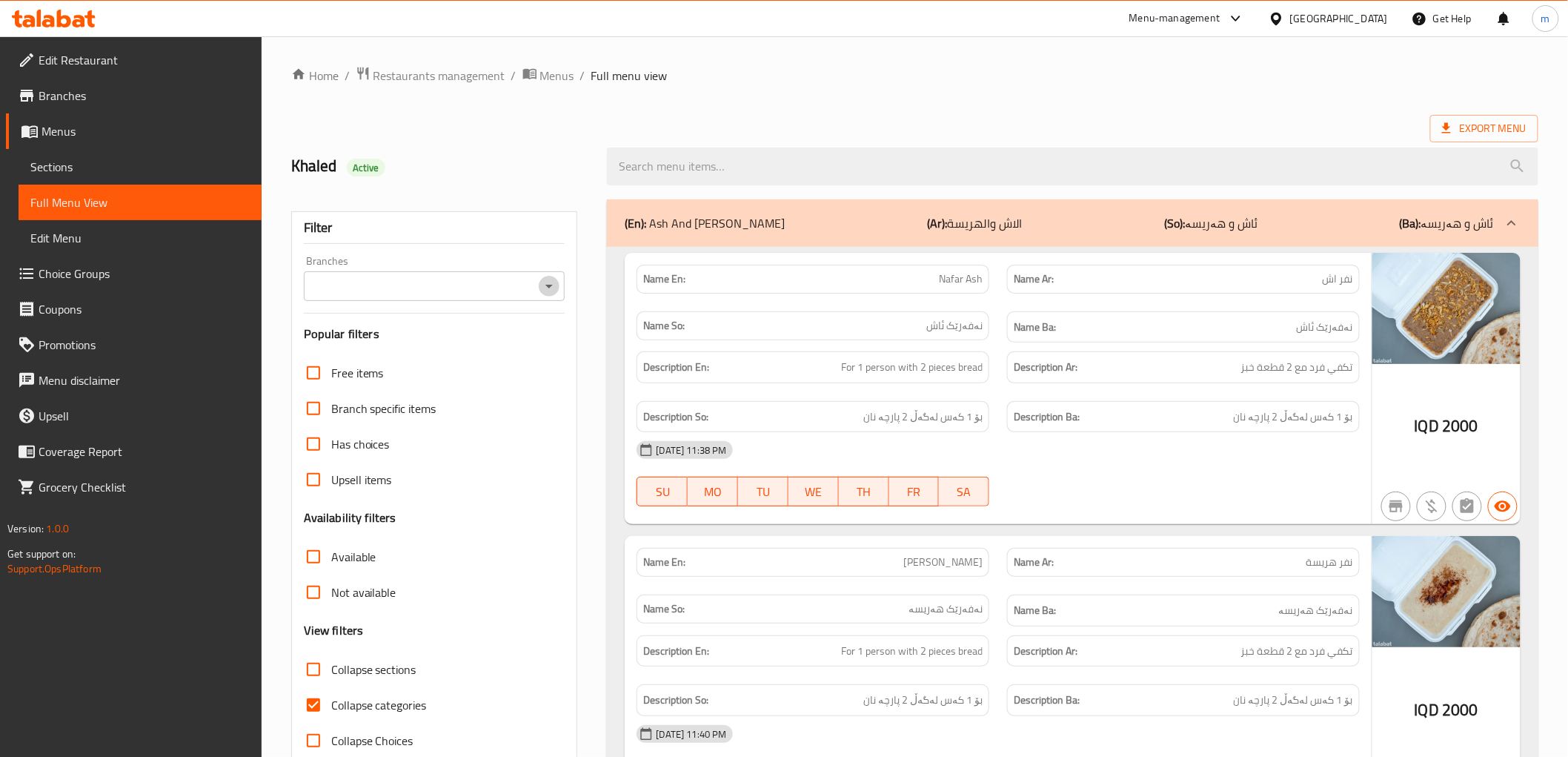
click at [547, 284] on icon "Open" at bounding box center [549, 286] width 18 height 18
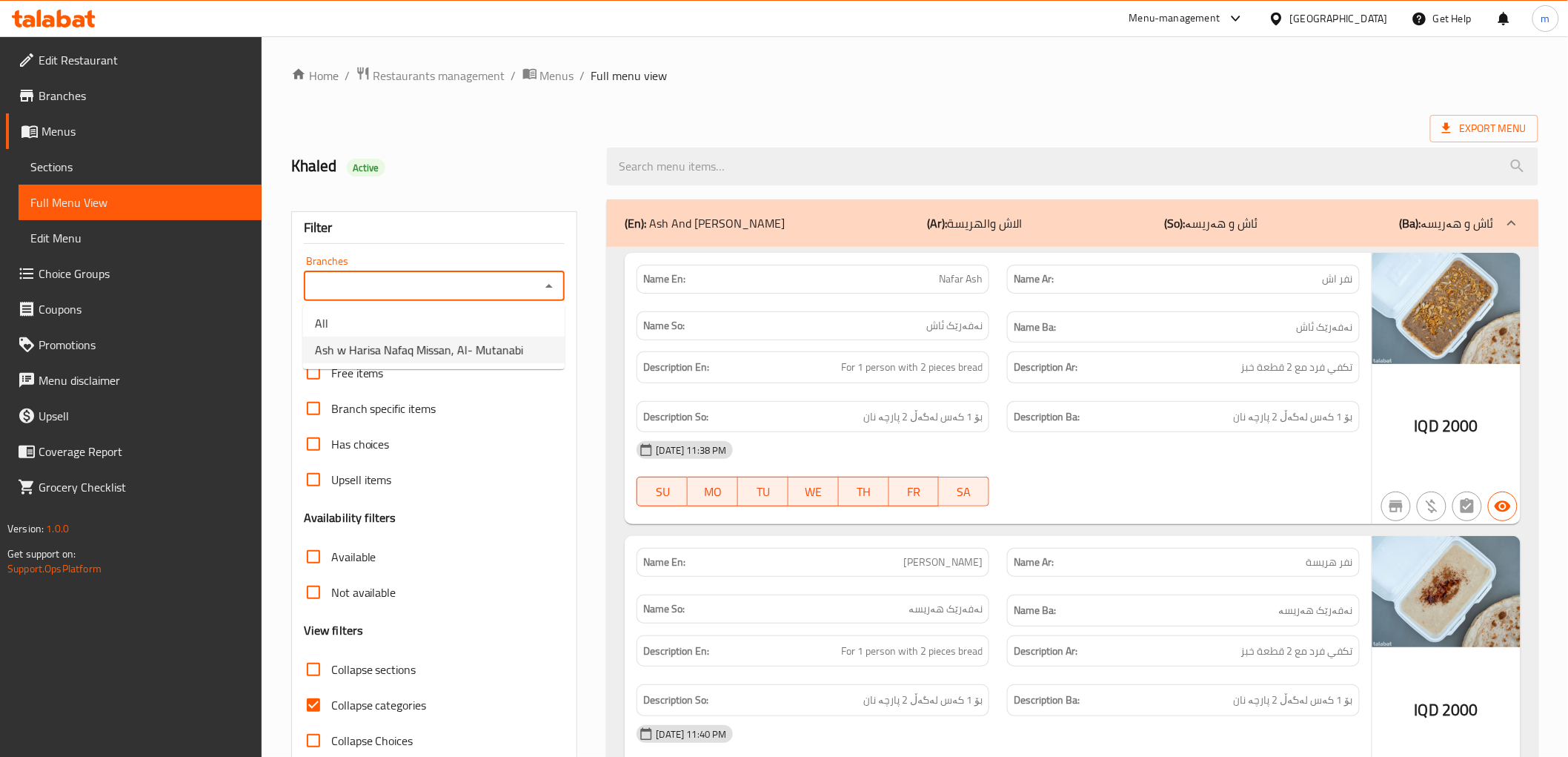
click at [455, 357] on span "Ash w Harisa Nafaq Missan, Al- Mutanabi" at bounding box center [418, 349] width 208 height 18
type input "Ash w Harisa Nafaq Missan, Al- Mutanabi"
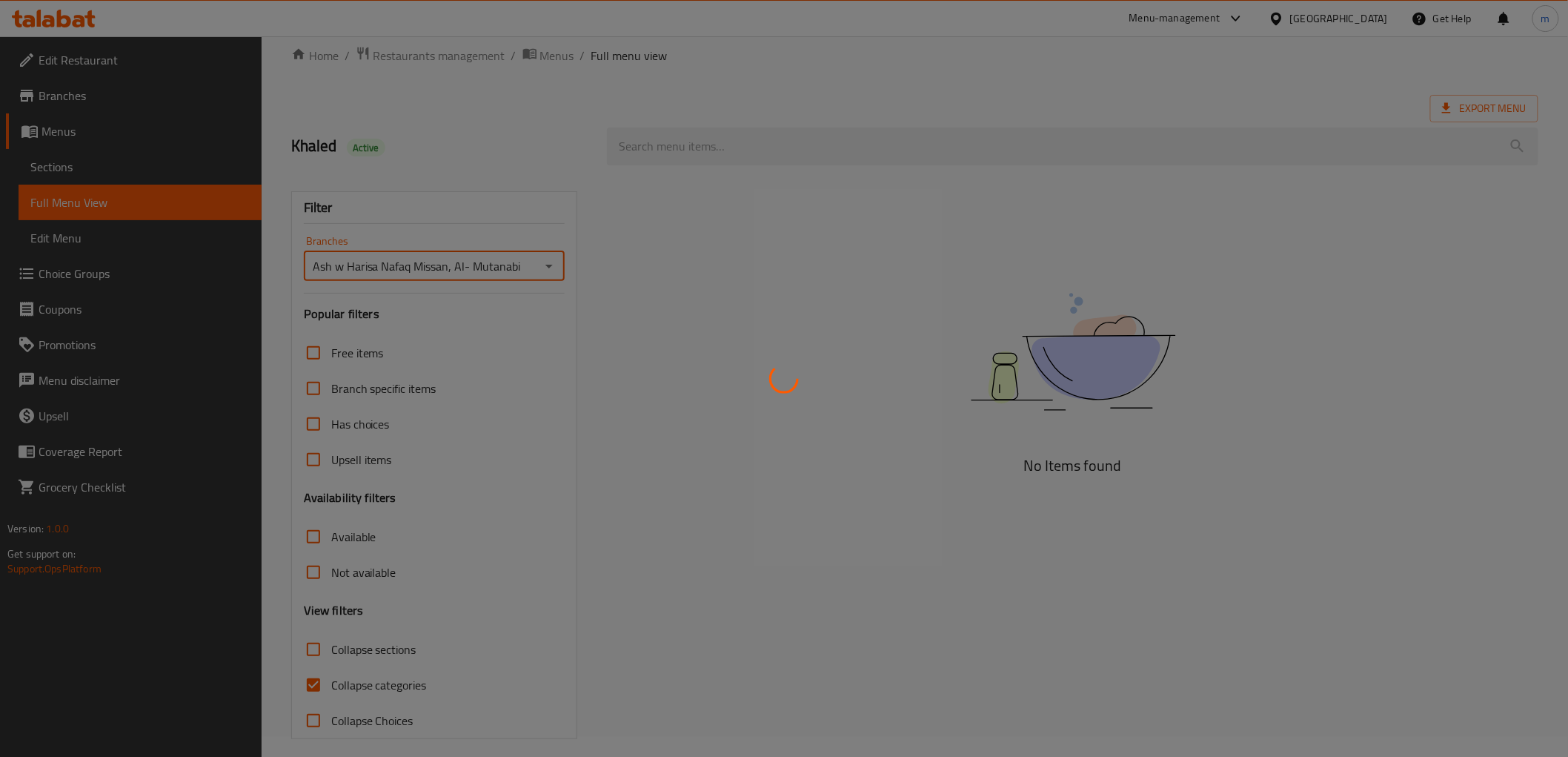
scroll to position [32, 0]
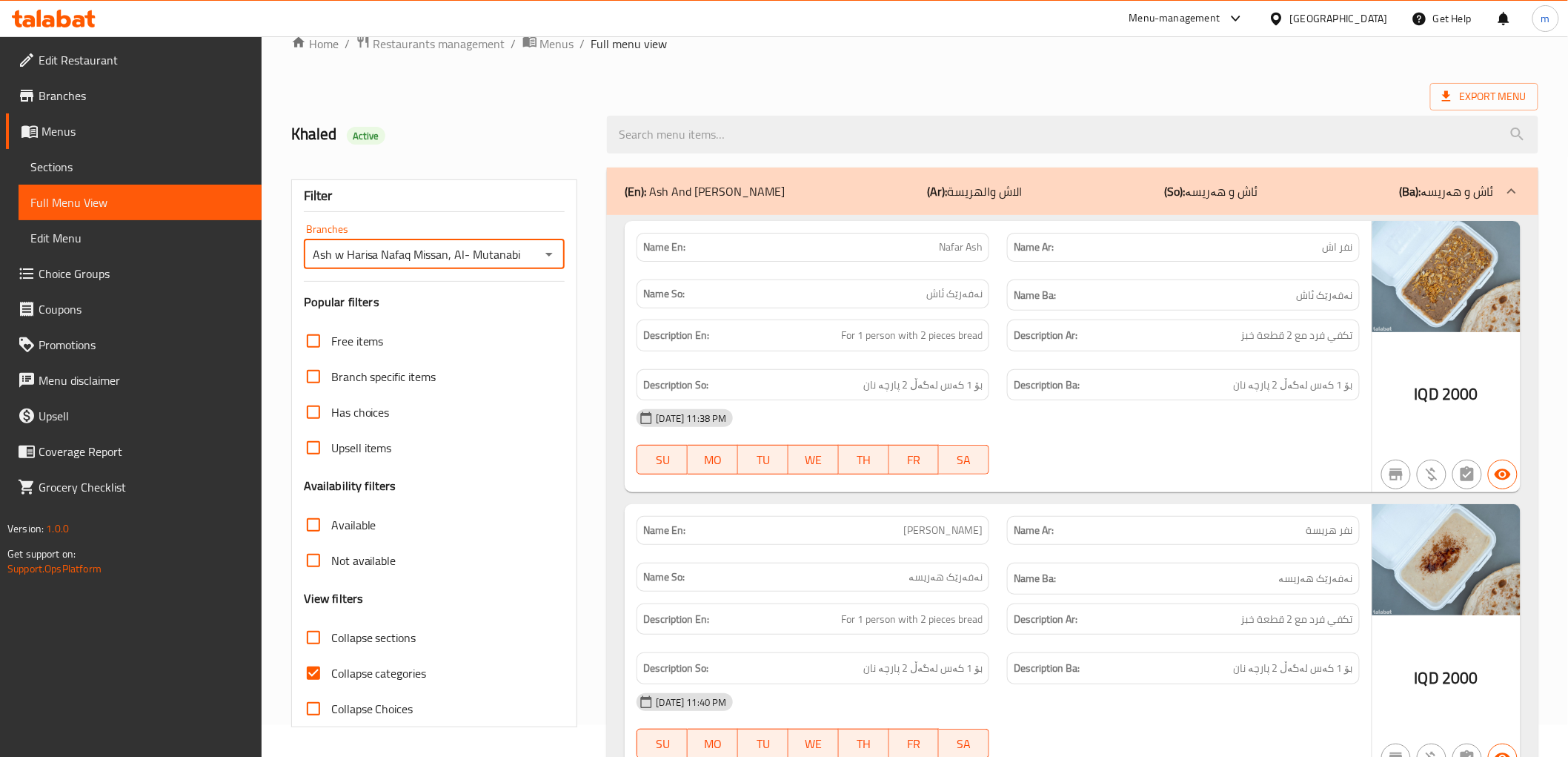
drag, startPoint x: 315, startPoint y: 669, endPoint x: 374, endPoint y: 674, distance: 59.2
click at [315, 671] on input "Collapse categories" at bounding box center [313, 673] width 35 height 35
checkbox input "false"
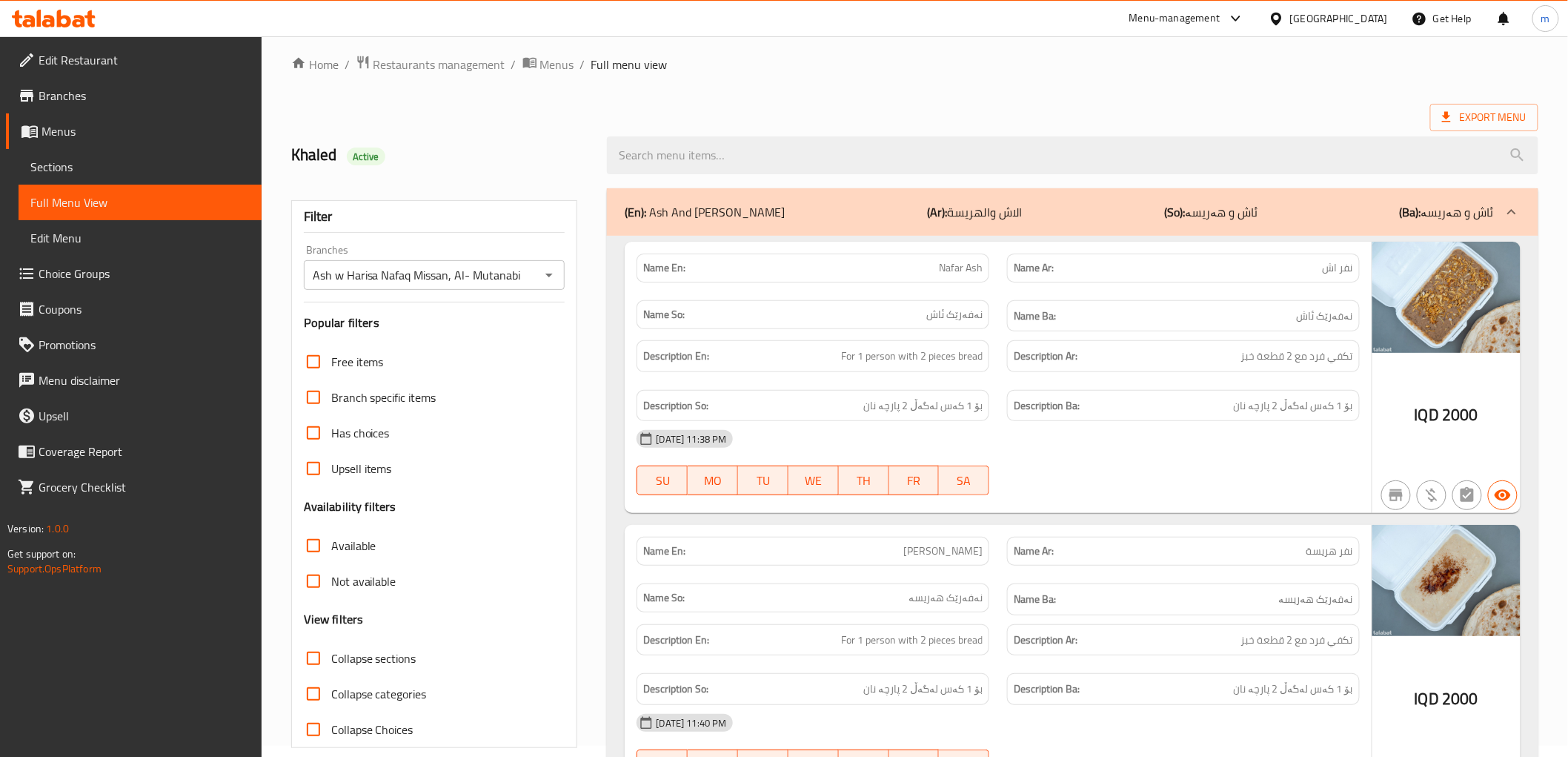
scroll to position [0, 0]
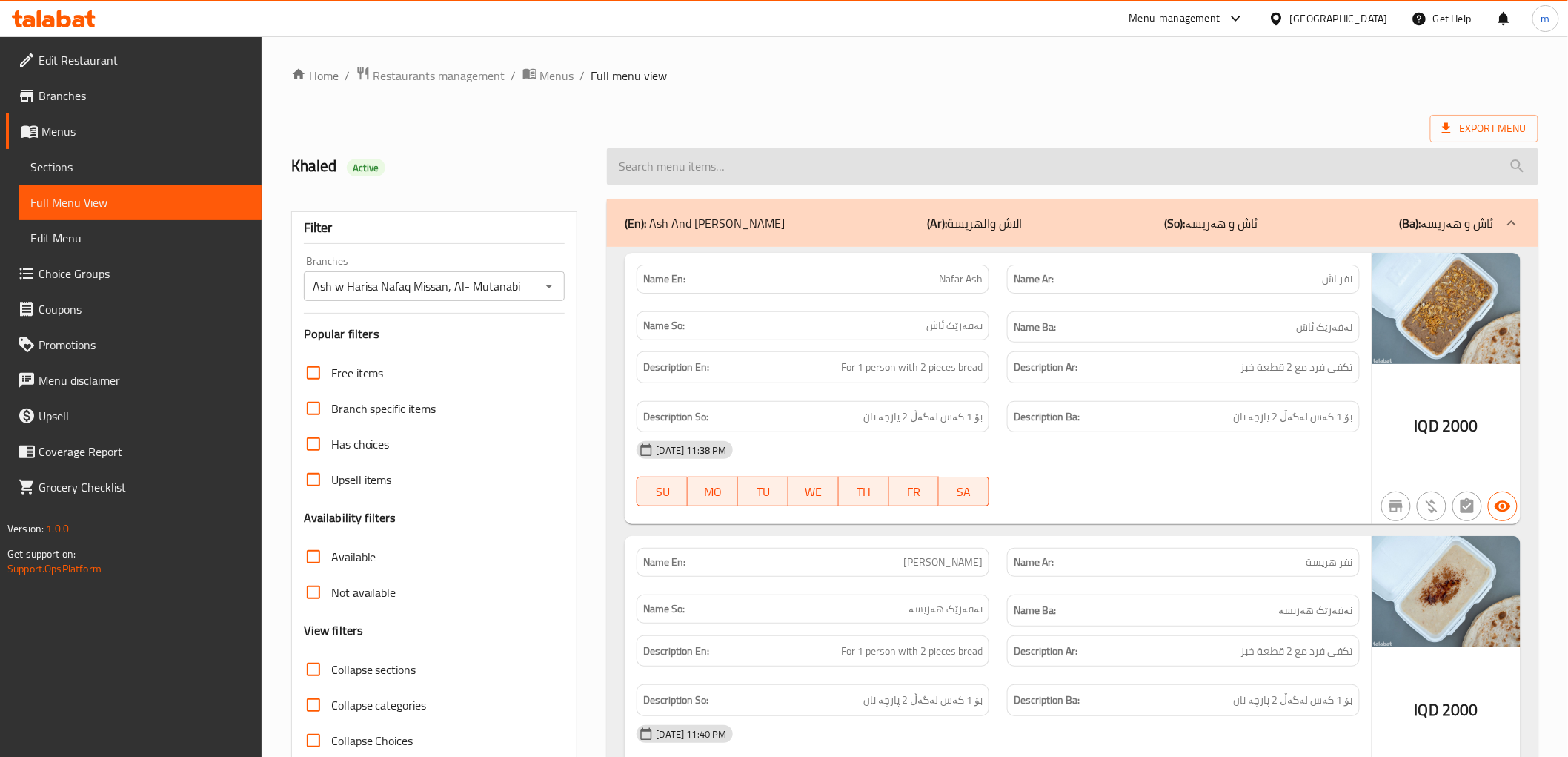
click at [710, 165] on input "search" at bounding box center [1072, 166] width 931 height 37
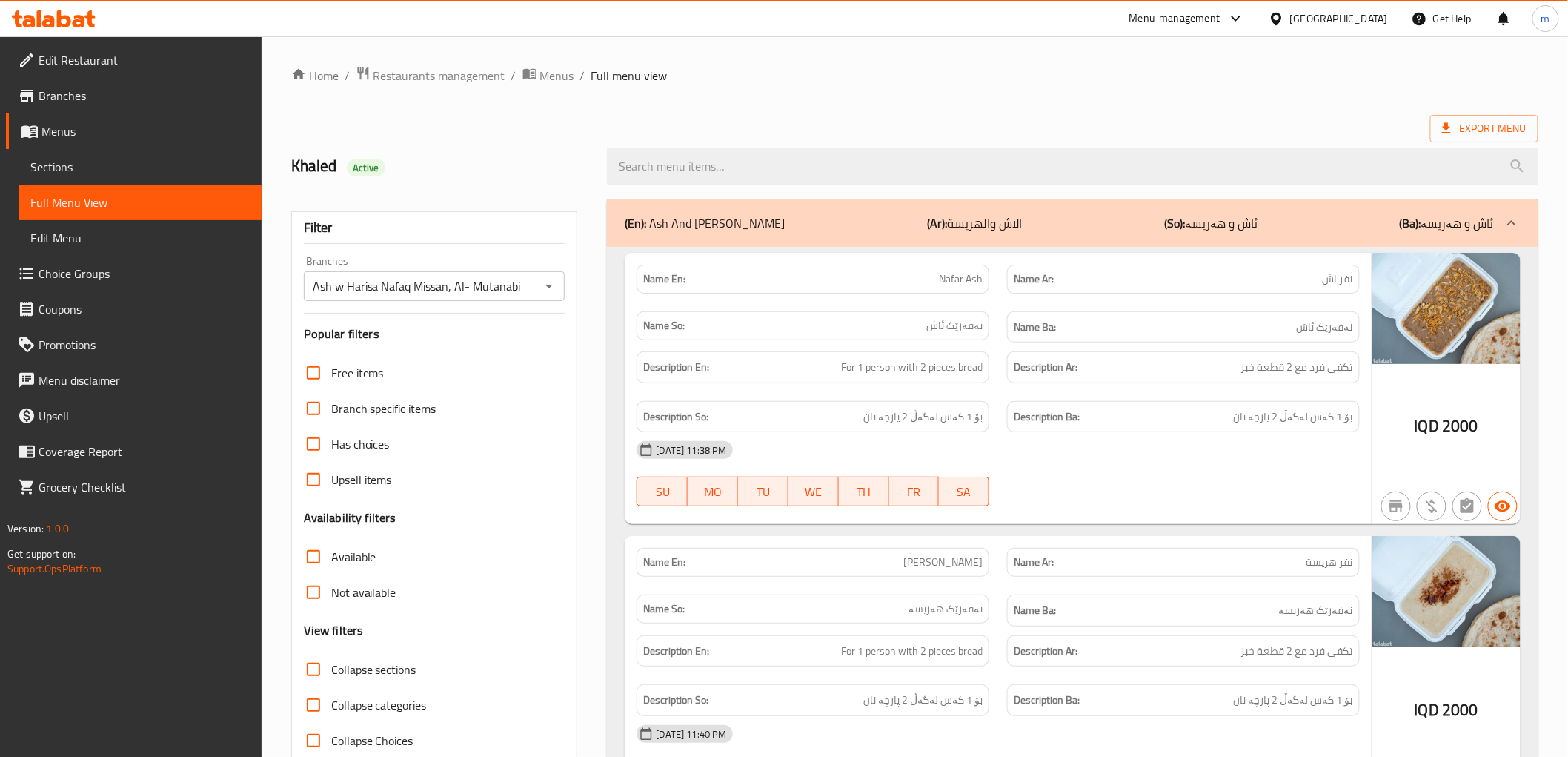
paste input "Ash Saucepan"
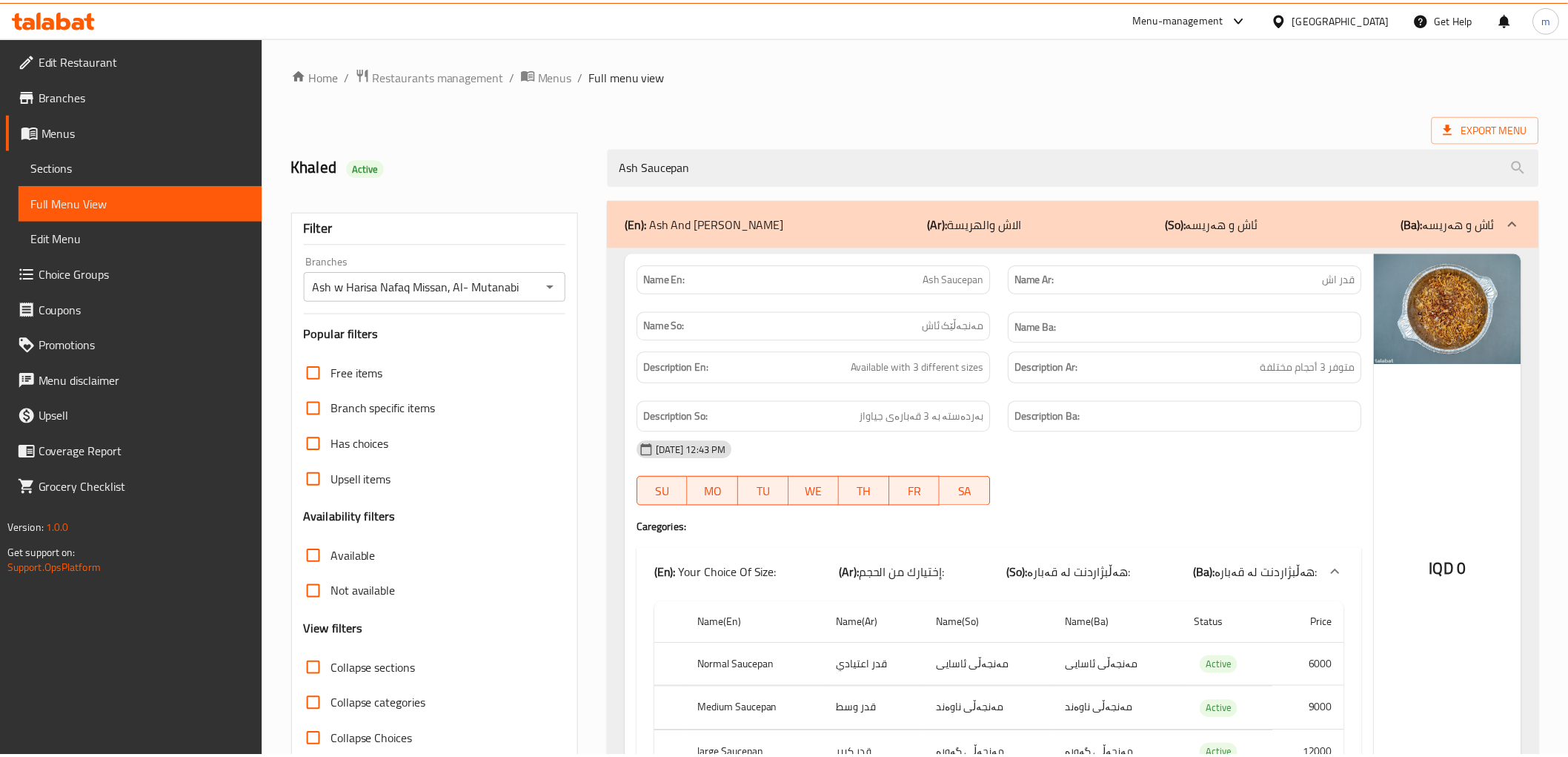
scroll to position [115, 0]
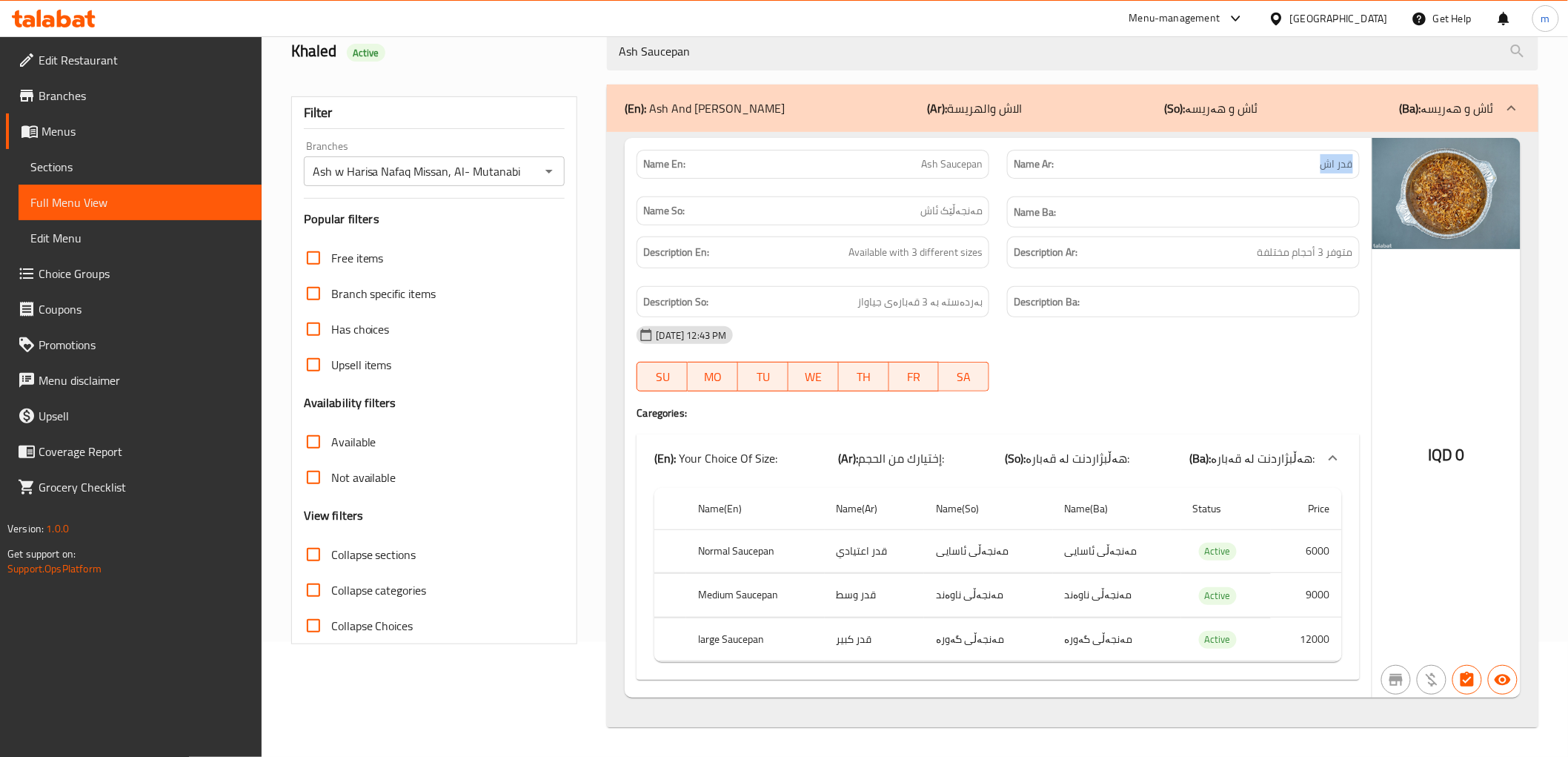
drag, startPoint x: 1314, startPoint y: 168, endPoint x: 1346, endPoint y: 181, distance: 34.5
click at [1352, 171] on p "Name Ar: قدر اش" at bounding box center [1183, 164] width 339 height 15
copy span "قدر اش"
click at [1261, 344] on div "[DATE] 12:43 PM" at bounding box center [998, 335] width 740 height 35
click at [1176, 340] on div "[DATE] 12:43 PM" at bounding box center [998, 335] width 740 height 35
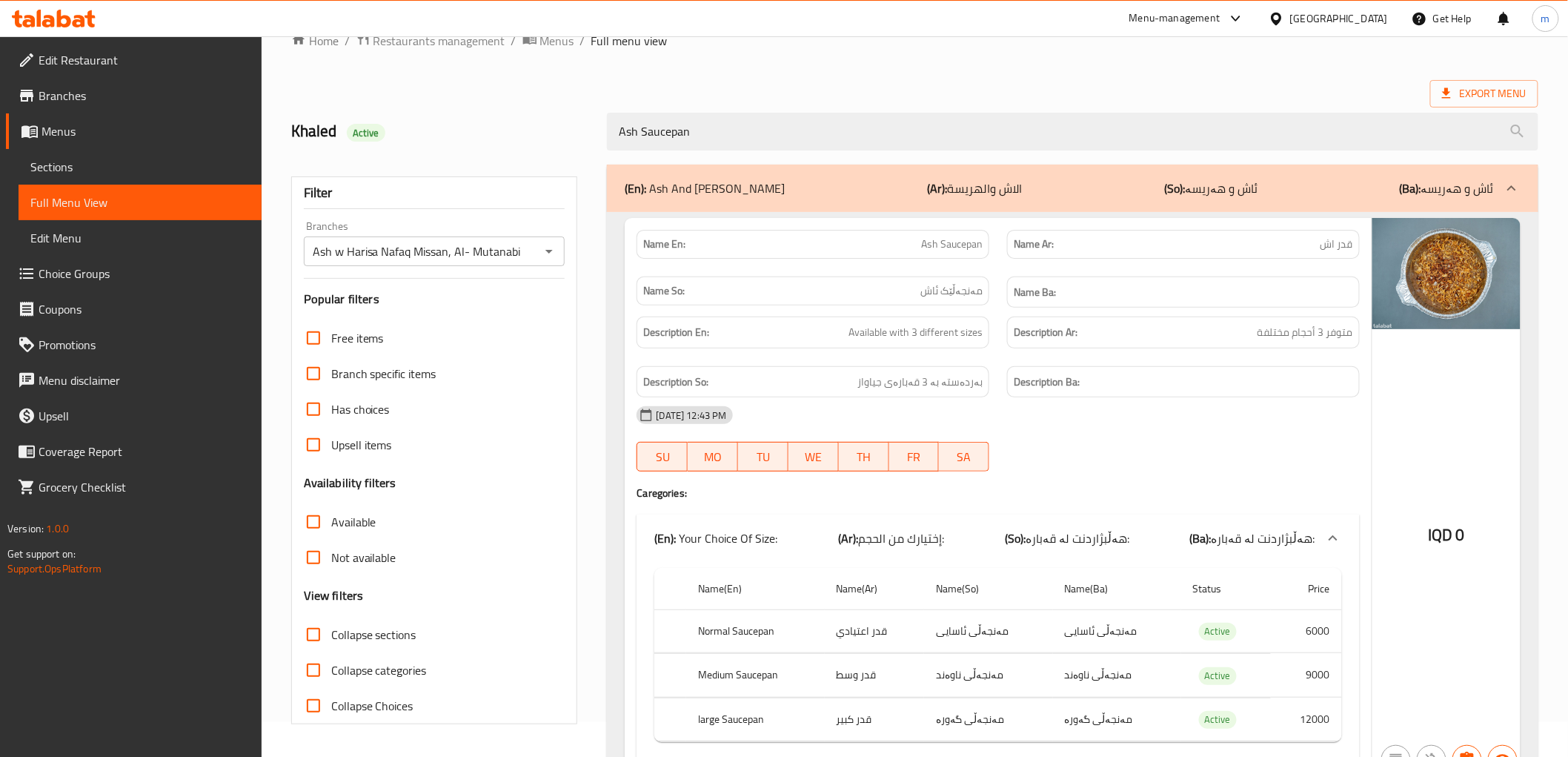
scroll to position [0, 0]
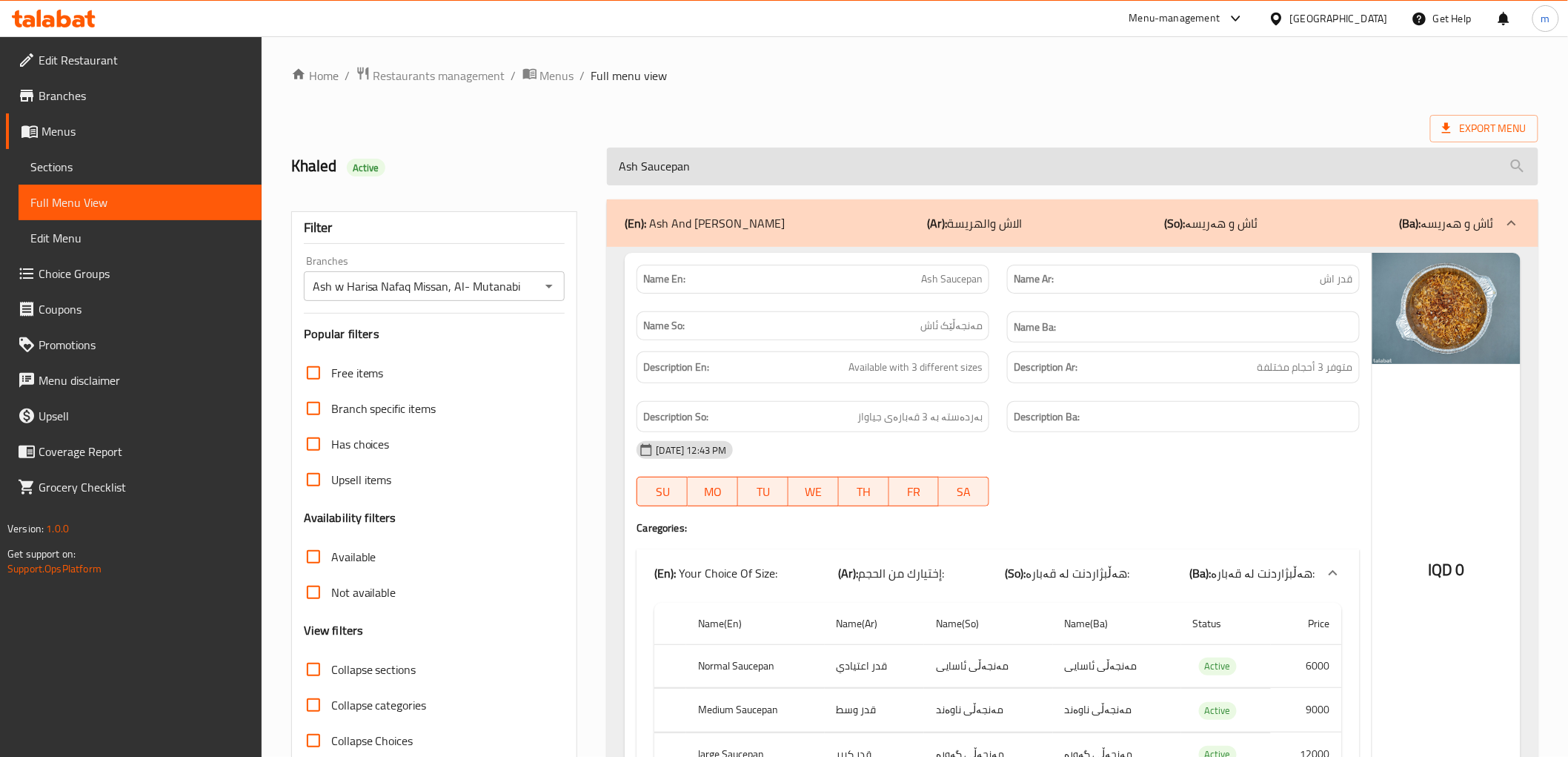
click at [796, 167] on input "Ash Saucepan" at bounding box center [1072, 166] width 931 height 37
paste input "Harissa Saucepan"
click at [796, 167] on input "Harissa Saucepan" at bounding box center [1072, 166] width 931 height 37
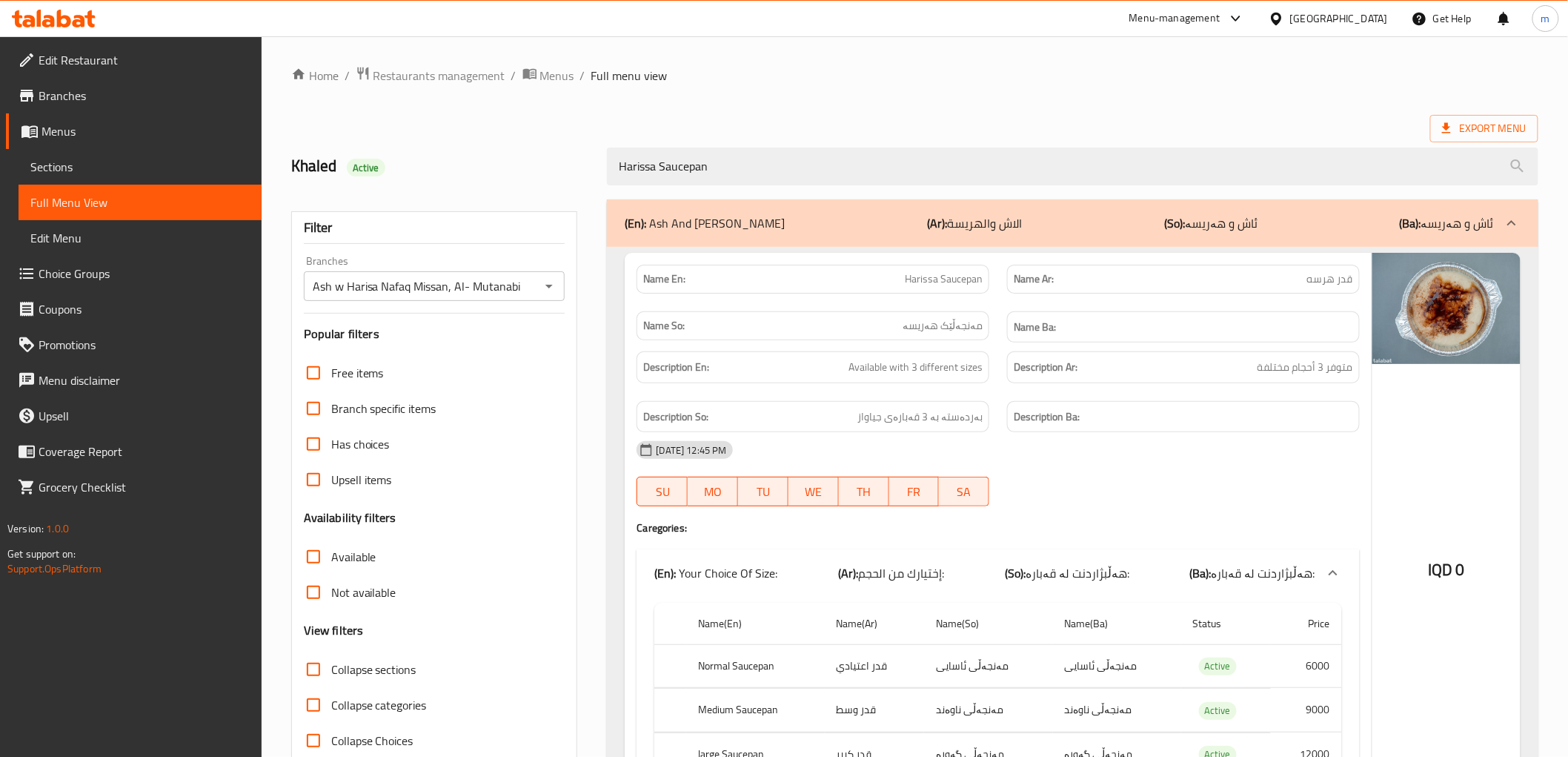
type input "Harissa Saucepan"
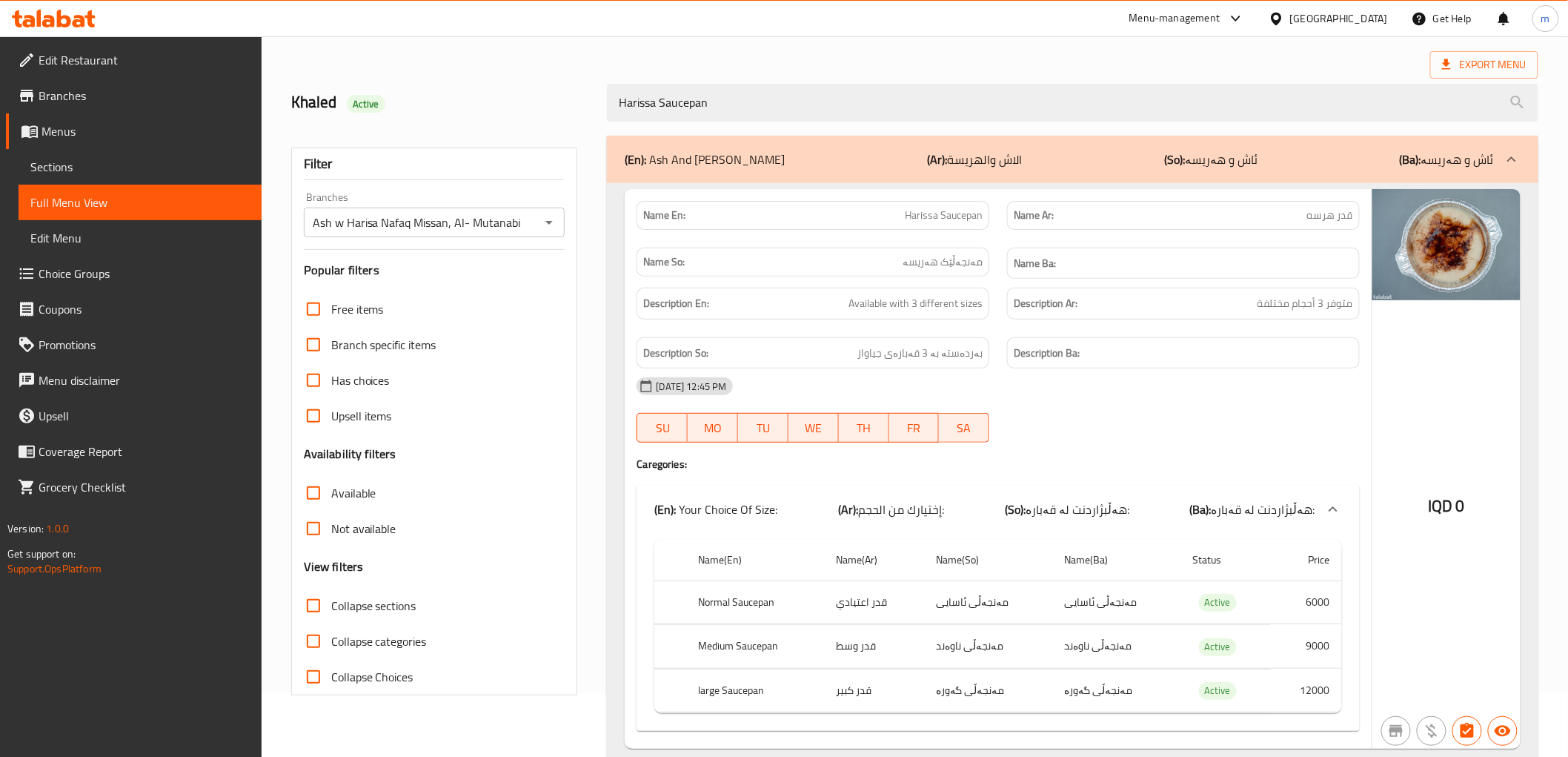
scroll to position [115, 0]
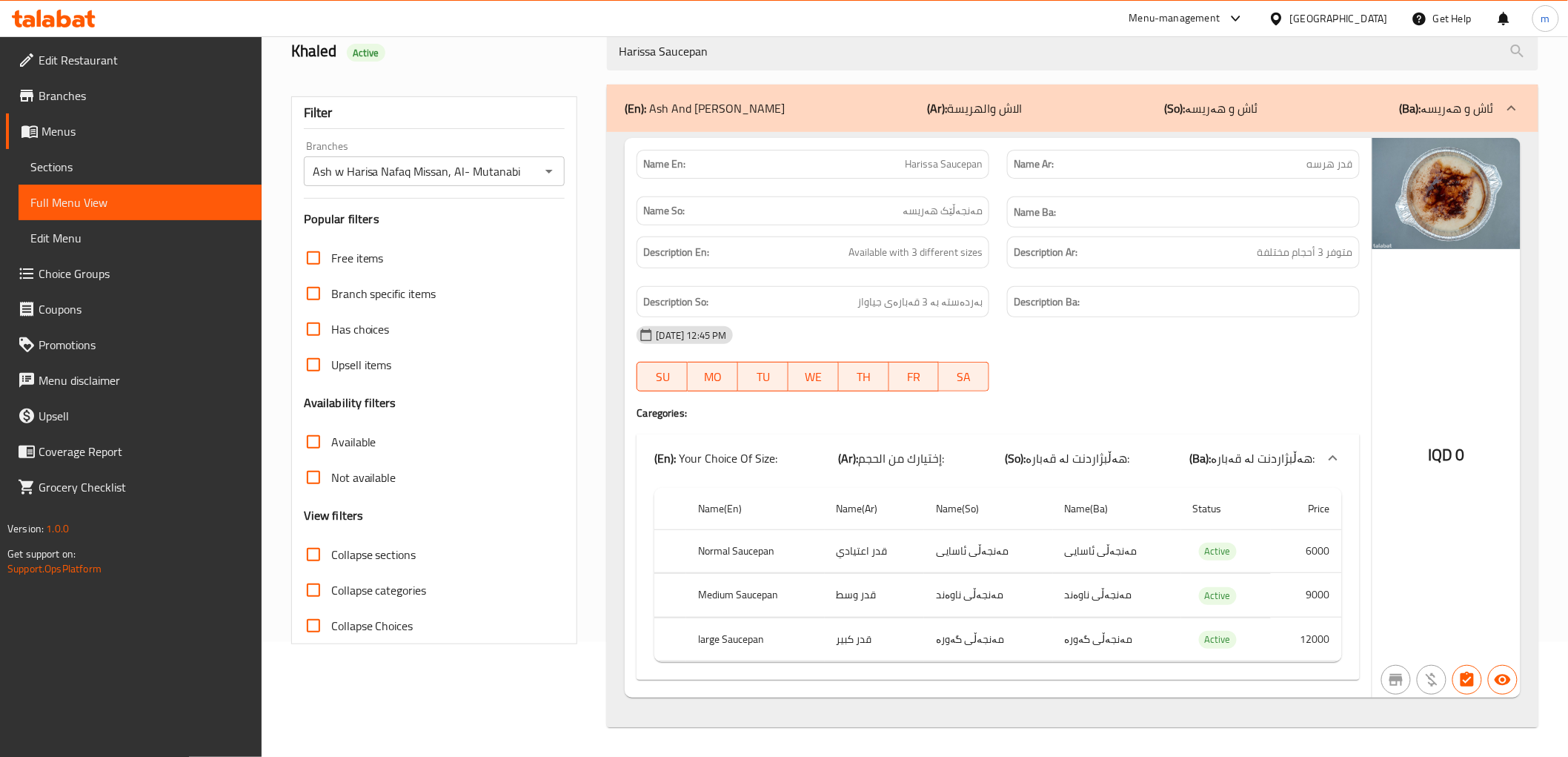
click at [1061, 298] on strong "Description Ba:" at bounding box center [1046, 301] width 66 height 18
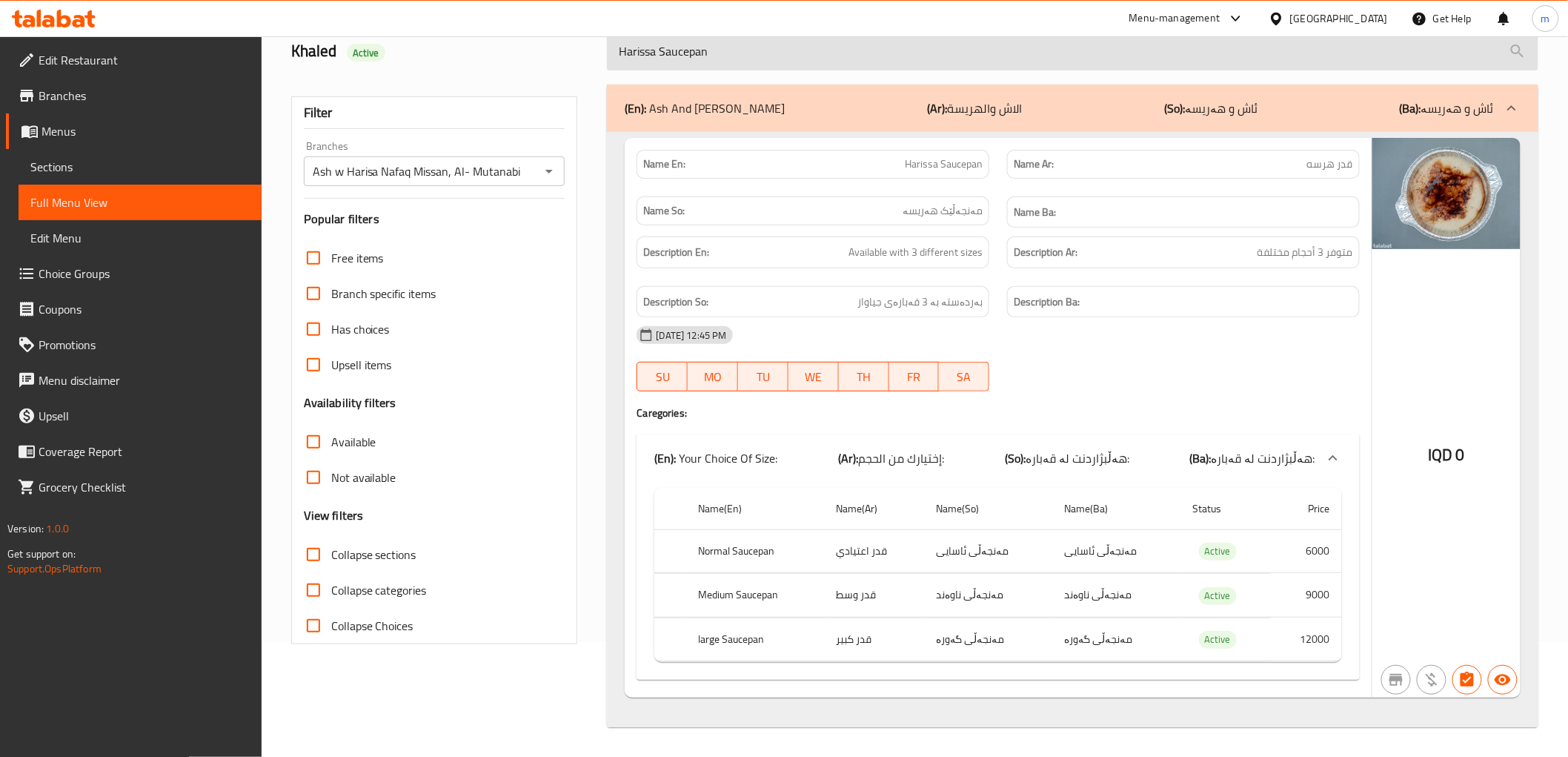
click at [786, 57] on input "Harissa Saucepan" at bounding box center [1072, 51] width 931 height 37
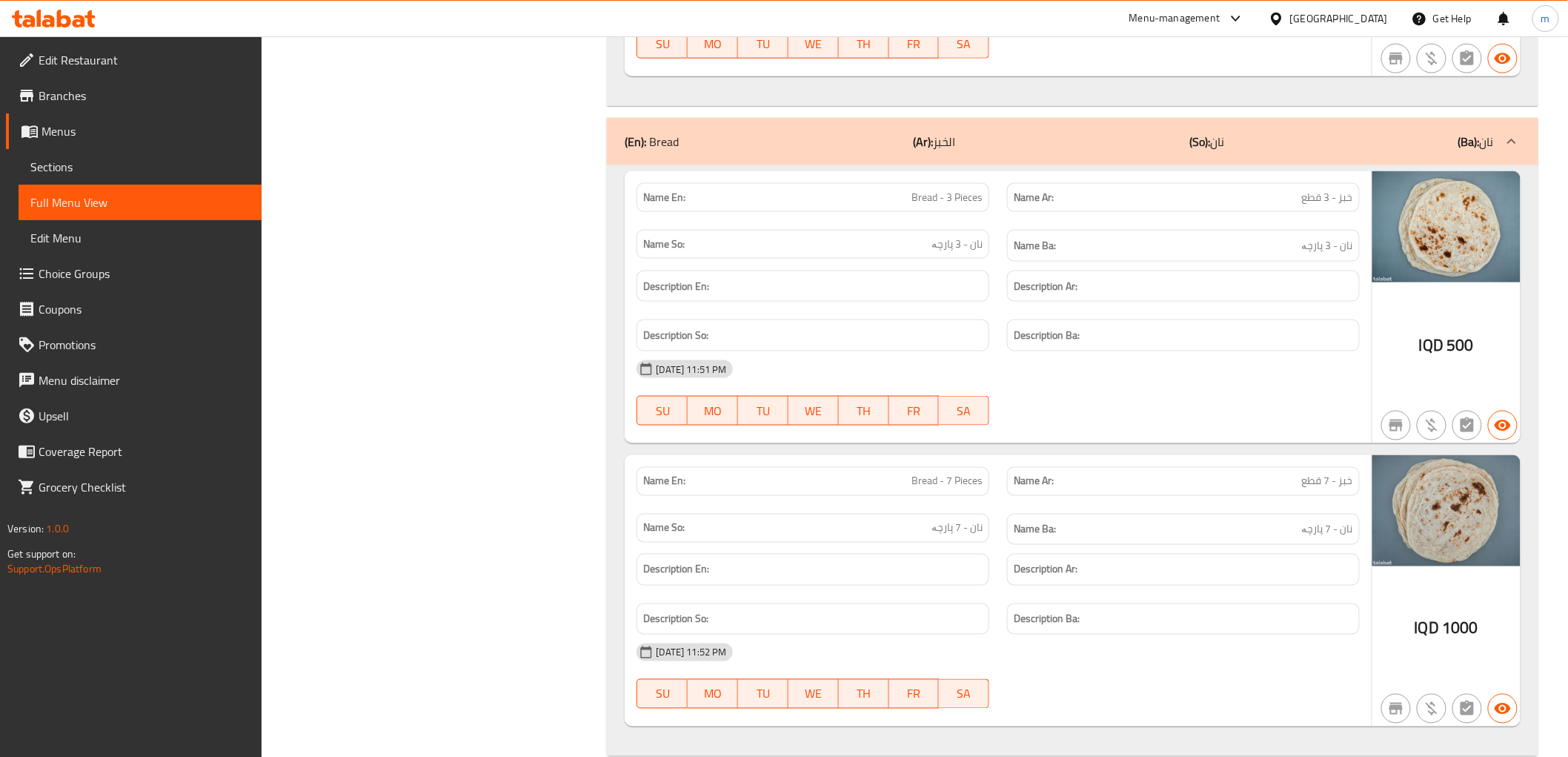
scroll to position [3126, 0]
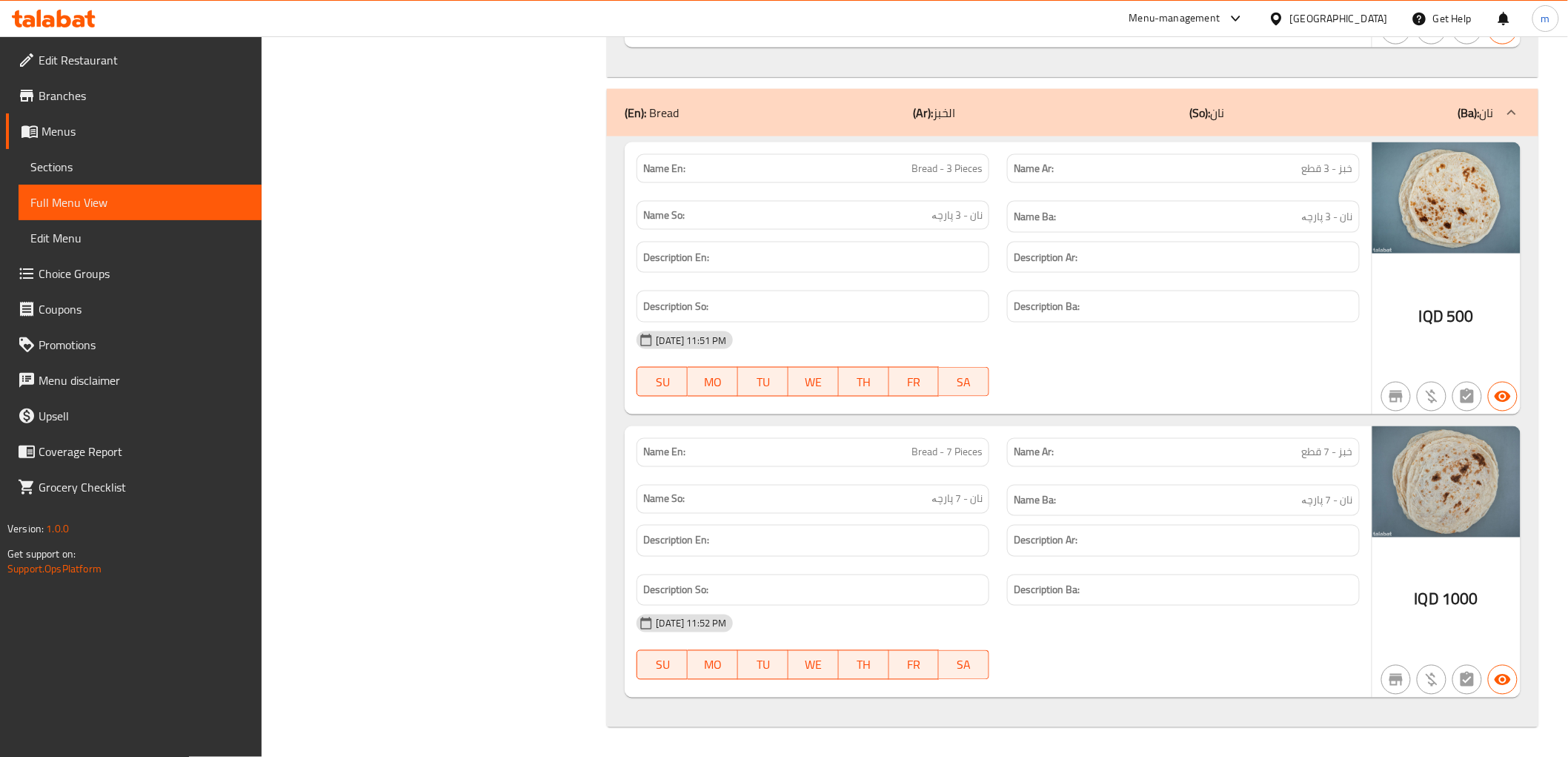
click at [1016, 324] on div "[DATE] 11:51 PM" at bounding box center [998, 340] width 740 height 35
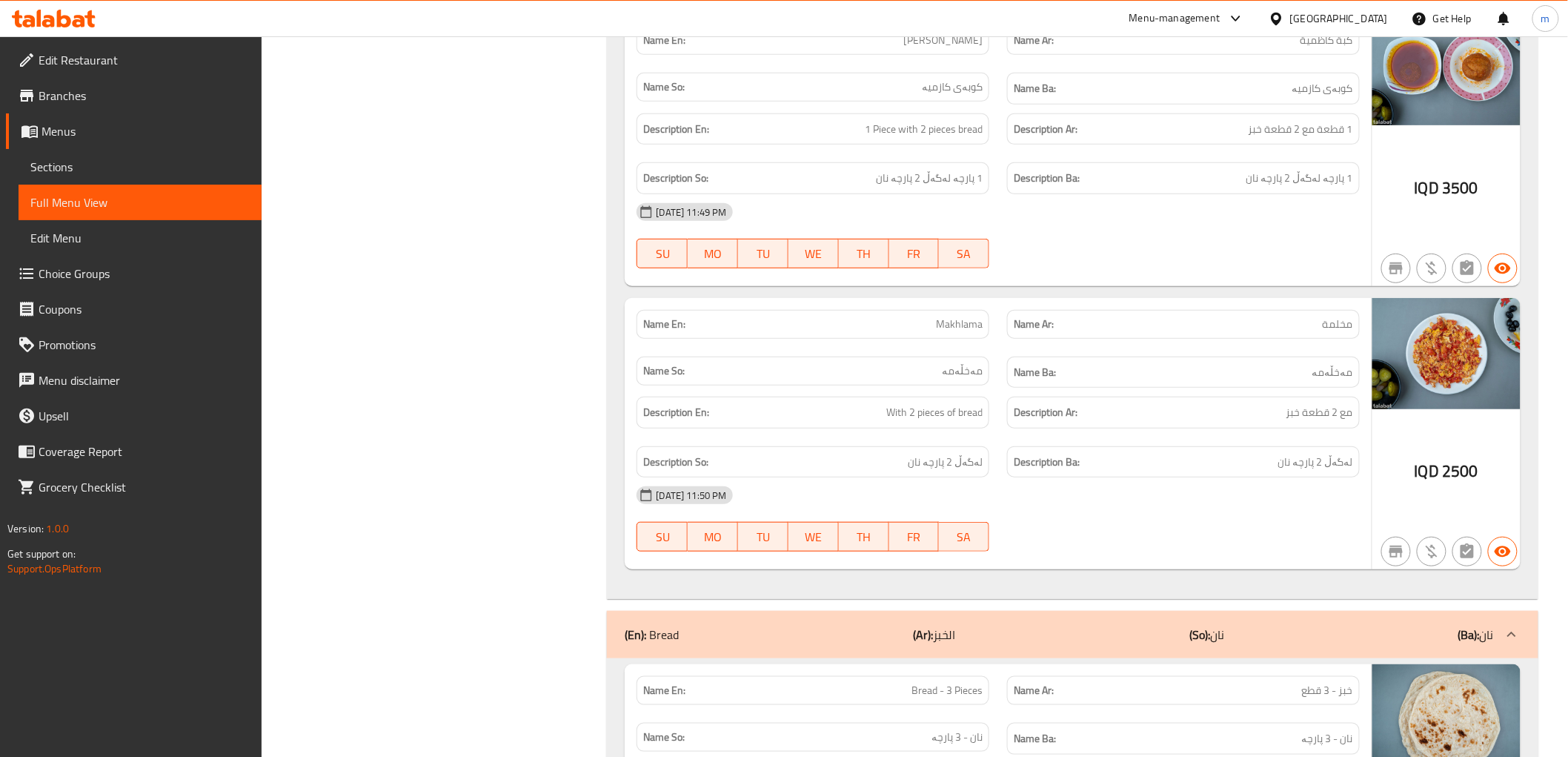
scroll to position [2576, 0]
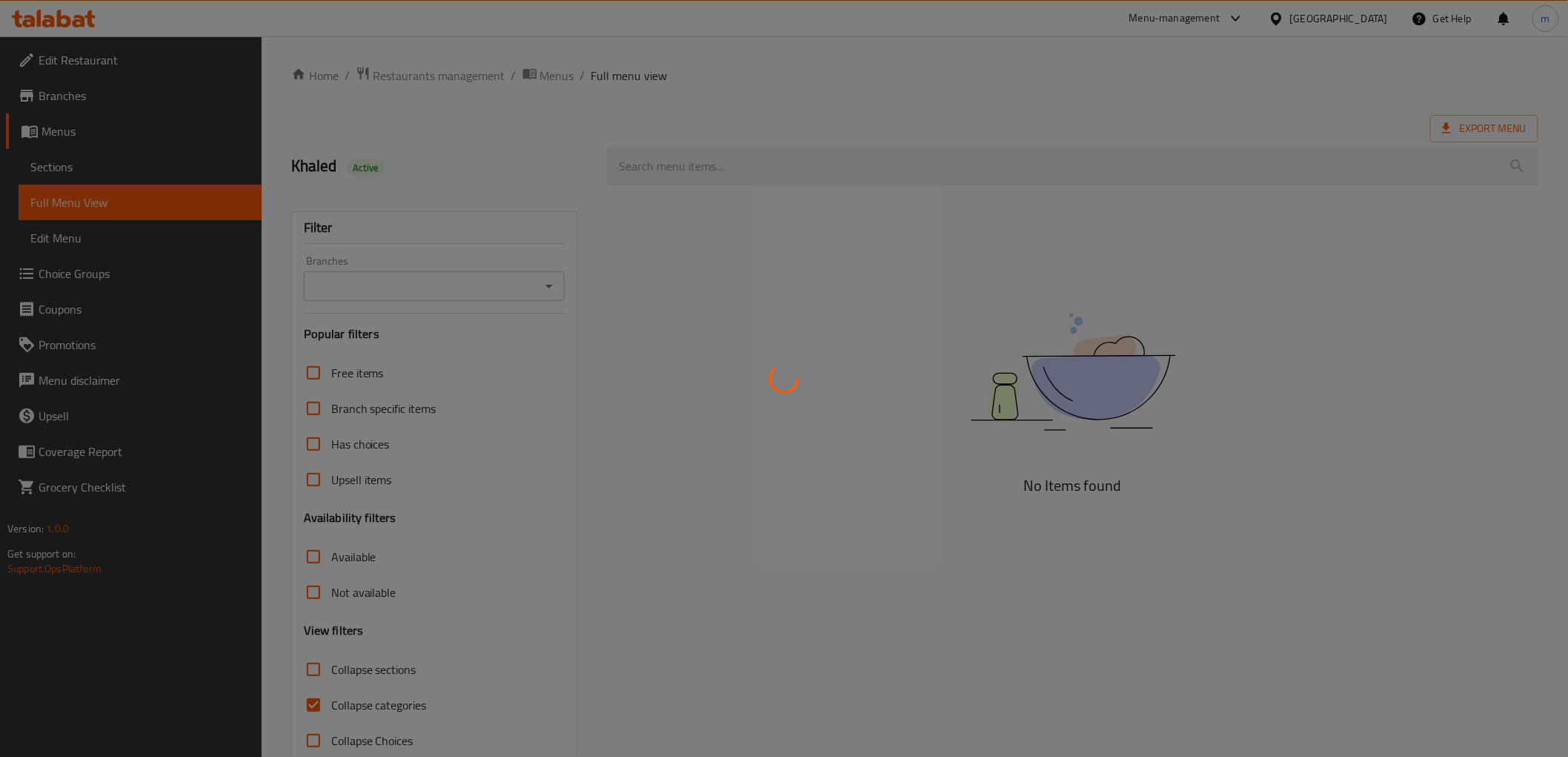
click at [86, 182] on div at bounding box center [784, 378] width 1568 height 757
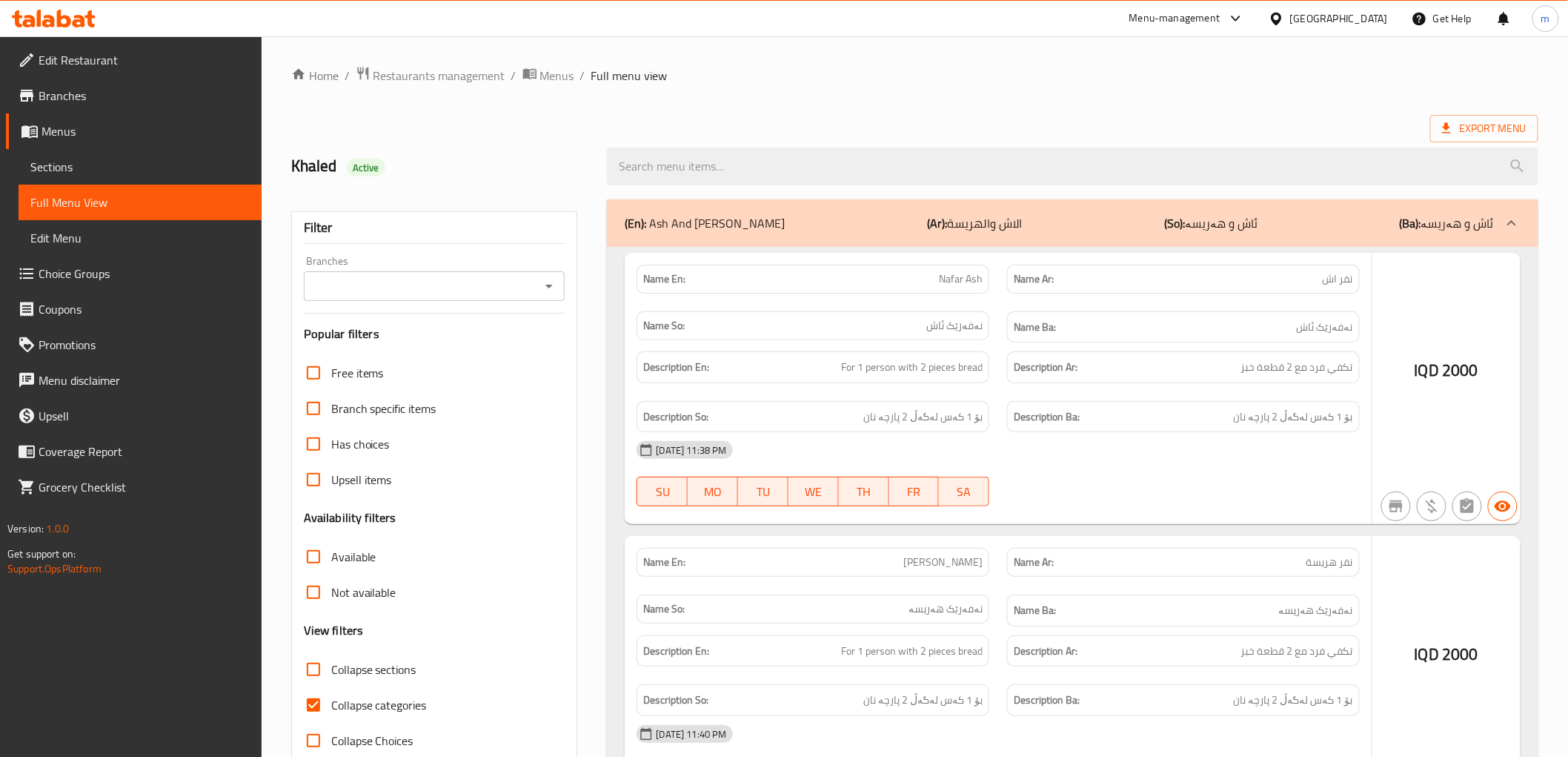
click at [86, 175] on div at bounding box center [784, 378] width 1568 height 757
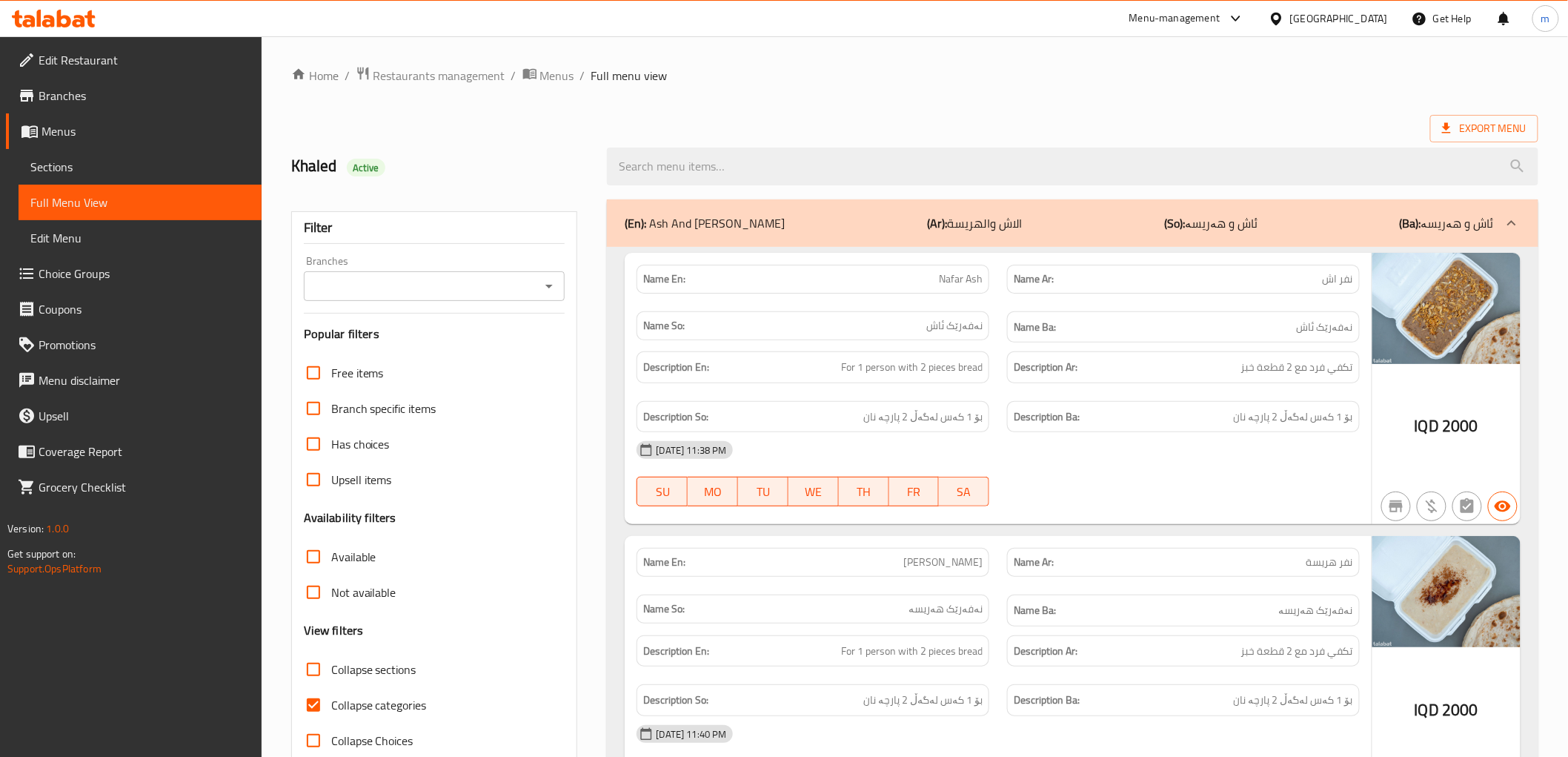
click at [86, 175] on span "Sections" at bounding box center [140, 167] width 220 height 18
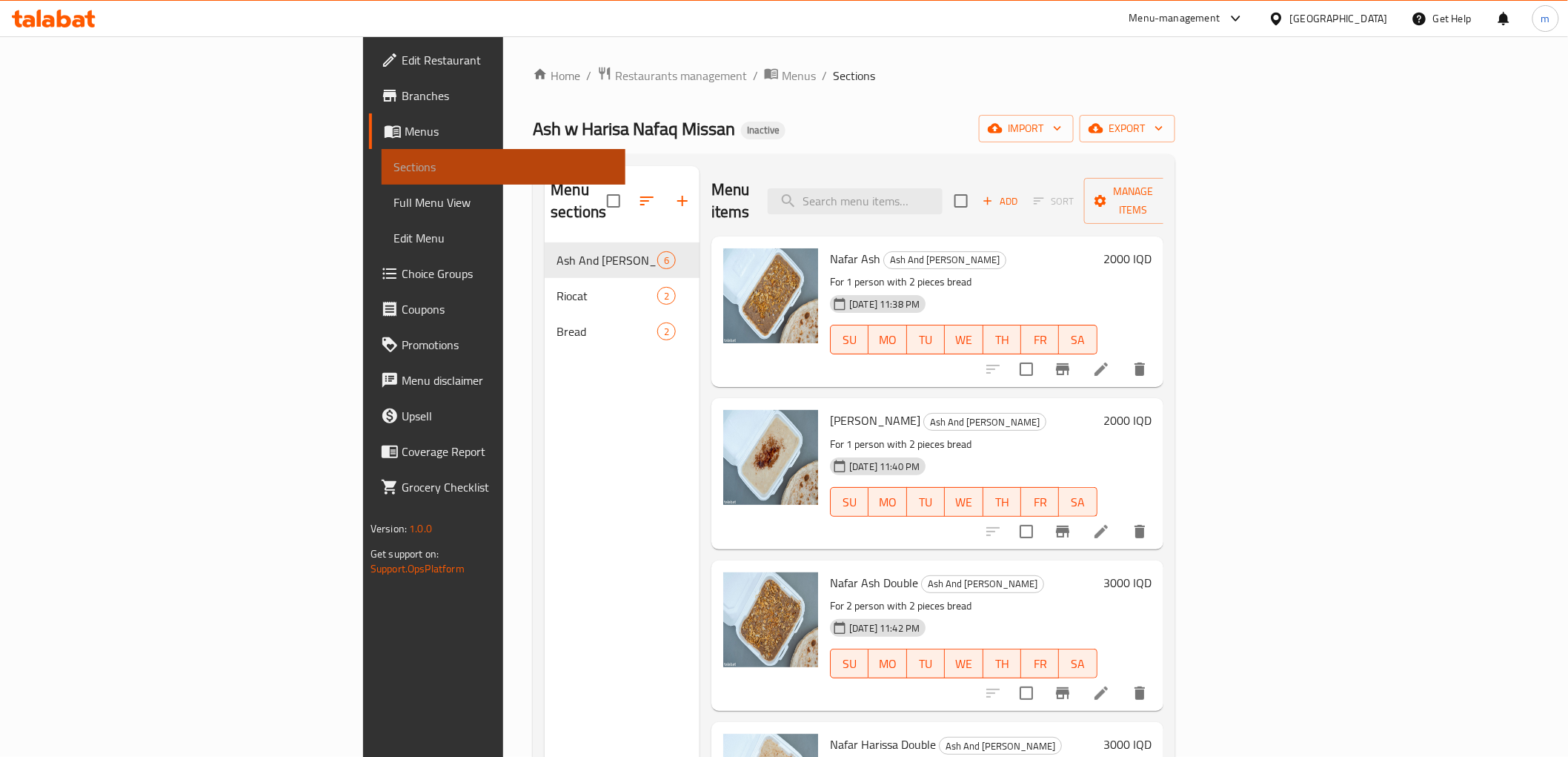
click at [393, 175] on span "Sections" at bounding box center [503, 167] width 220 height 18
drag, startPoint x: 890, startPoint y: 189, endPoint x: 979, endPoint y: 210, distance: 91.4
click at [895, 194] on div "Menu items Add Sort Manage items" at bounding box center [937, 201] width 452 height 70
click at [980, 210] on div "Menu items Add Sort Manage items" at bounding box center [937, 201] width 452 height 70
paste input "قدر اش"
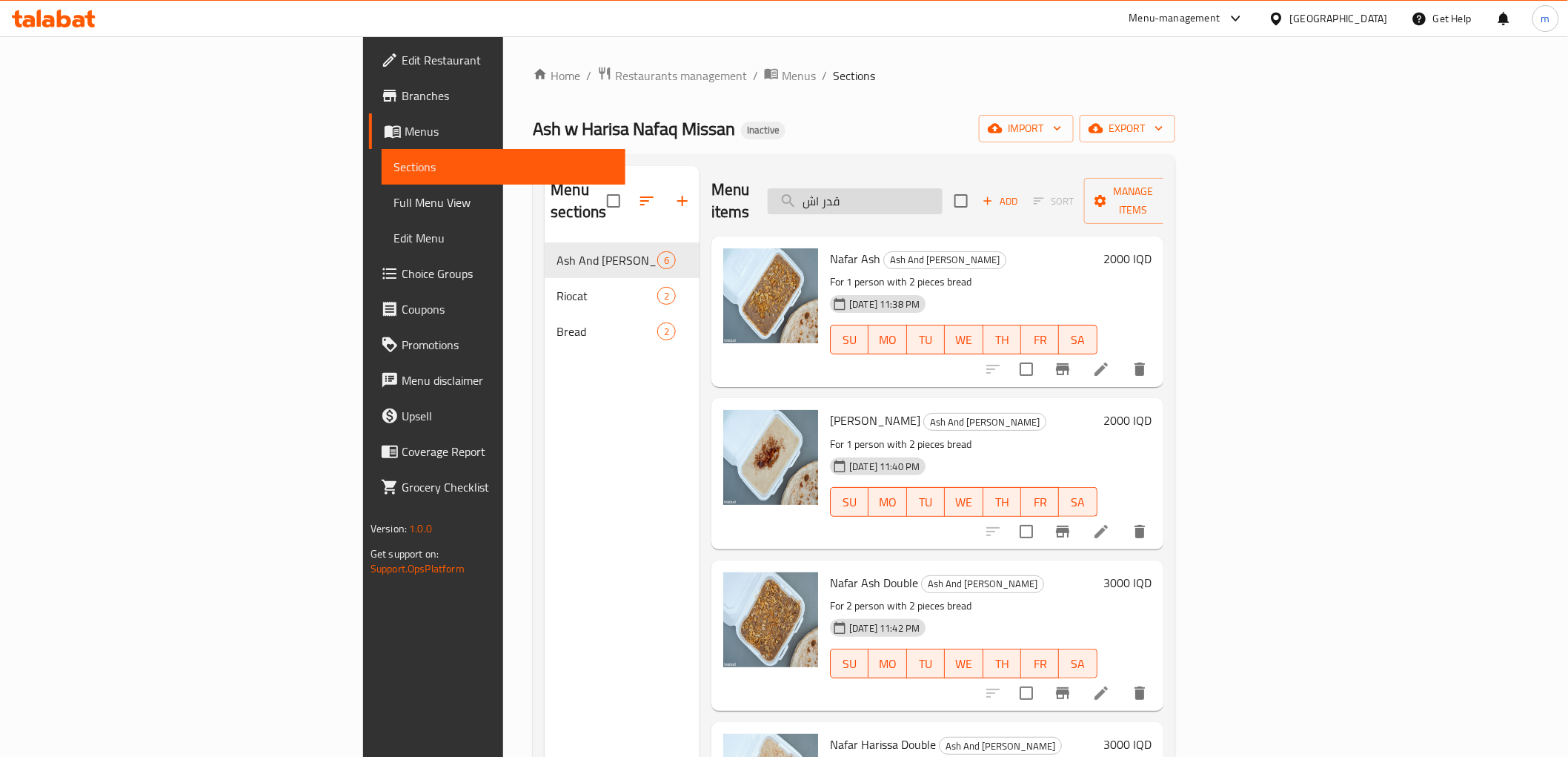
click at [943, 198] on input "قدر اش" at bounding box center [855, 201] width 175 height 26
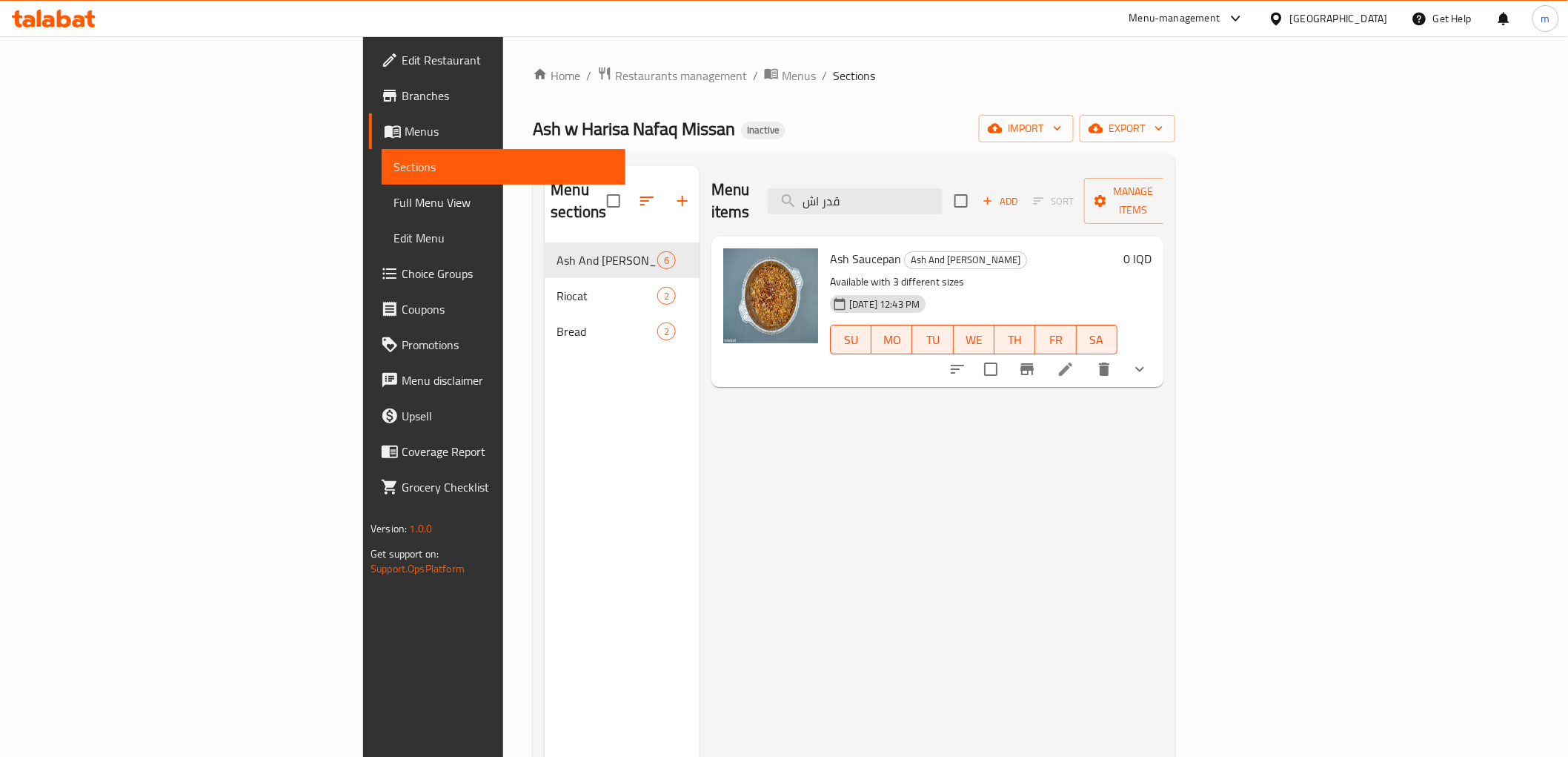
type input "قدر اش"
click at [1072, 363] on icon at bounding box center [1065, 369] width 13 height 13
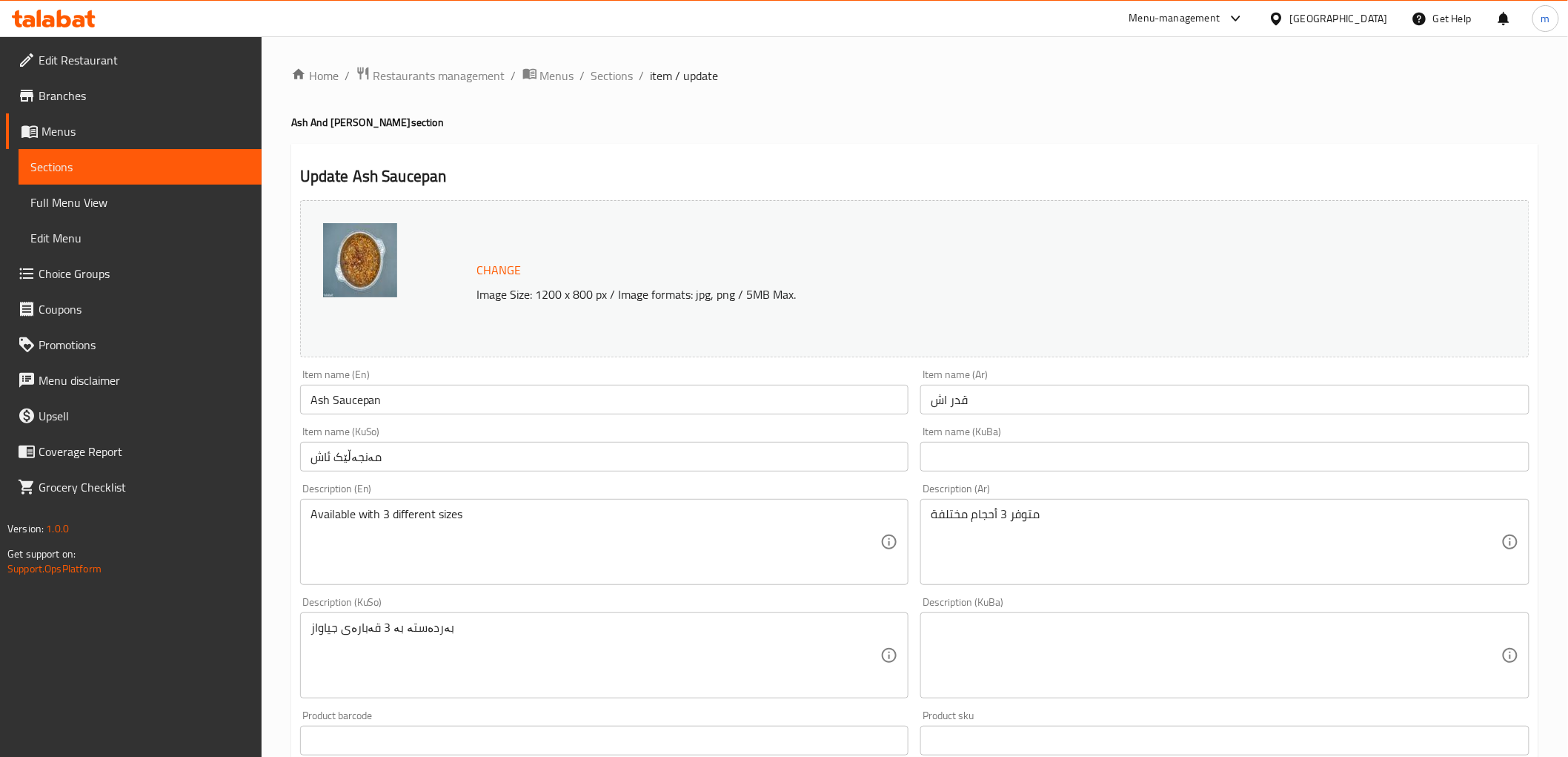
click at [450, 394] on input "Ash Saucepan" at bounding box center [604, 399] width 609 height 30
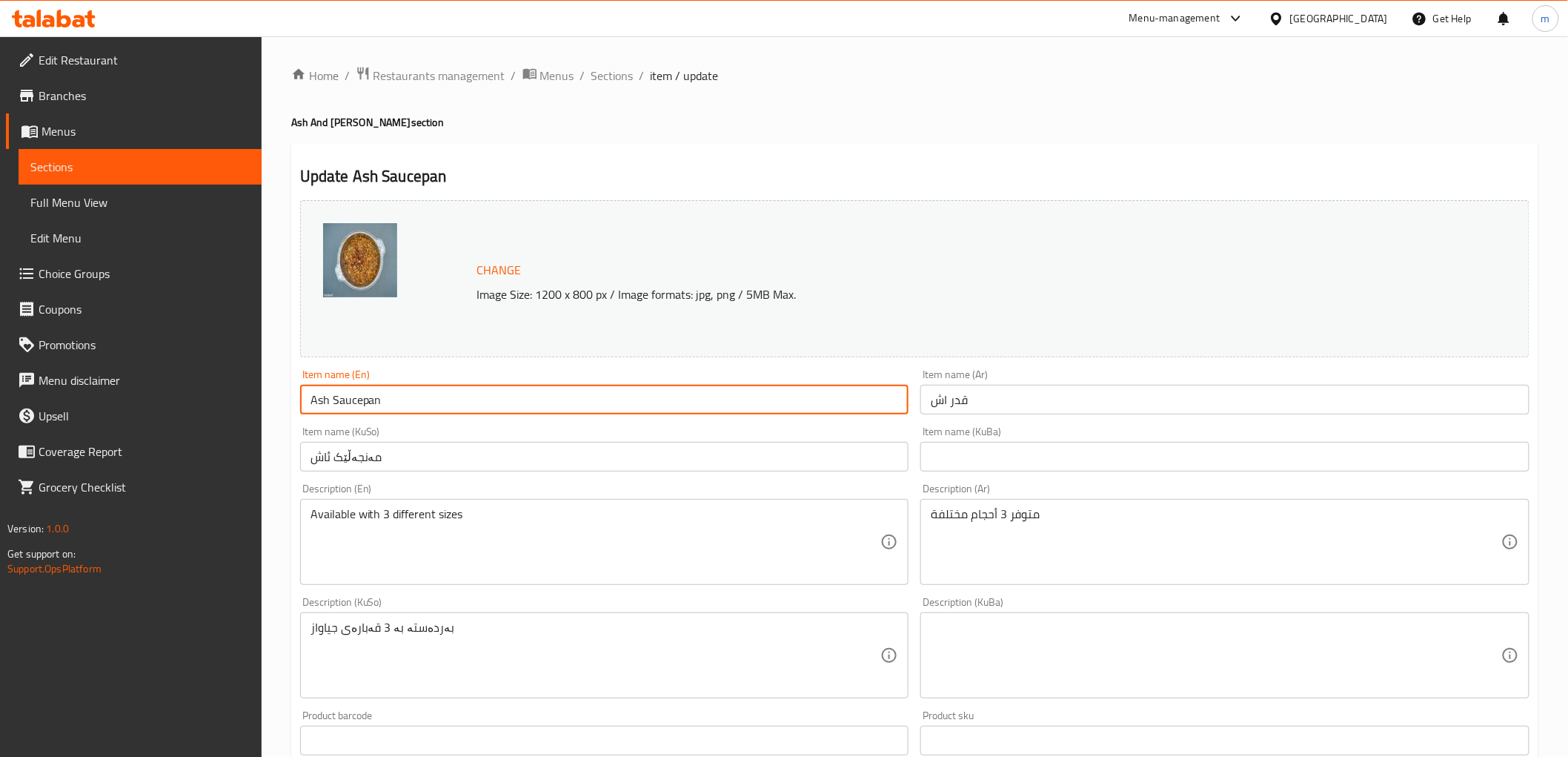
click at [450, 394] on input "Ash Saucepan" at bounding box center [604, 399] width 609 height 30
click at [623, 80] on span "Sections" at bounding box center [613, 76] width 42 height 18
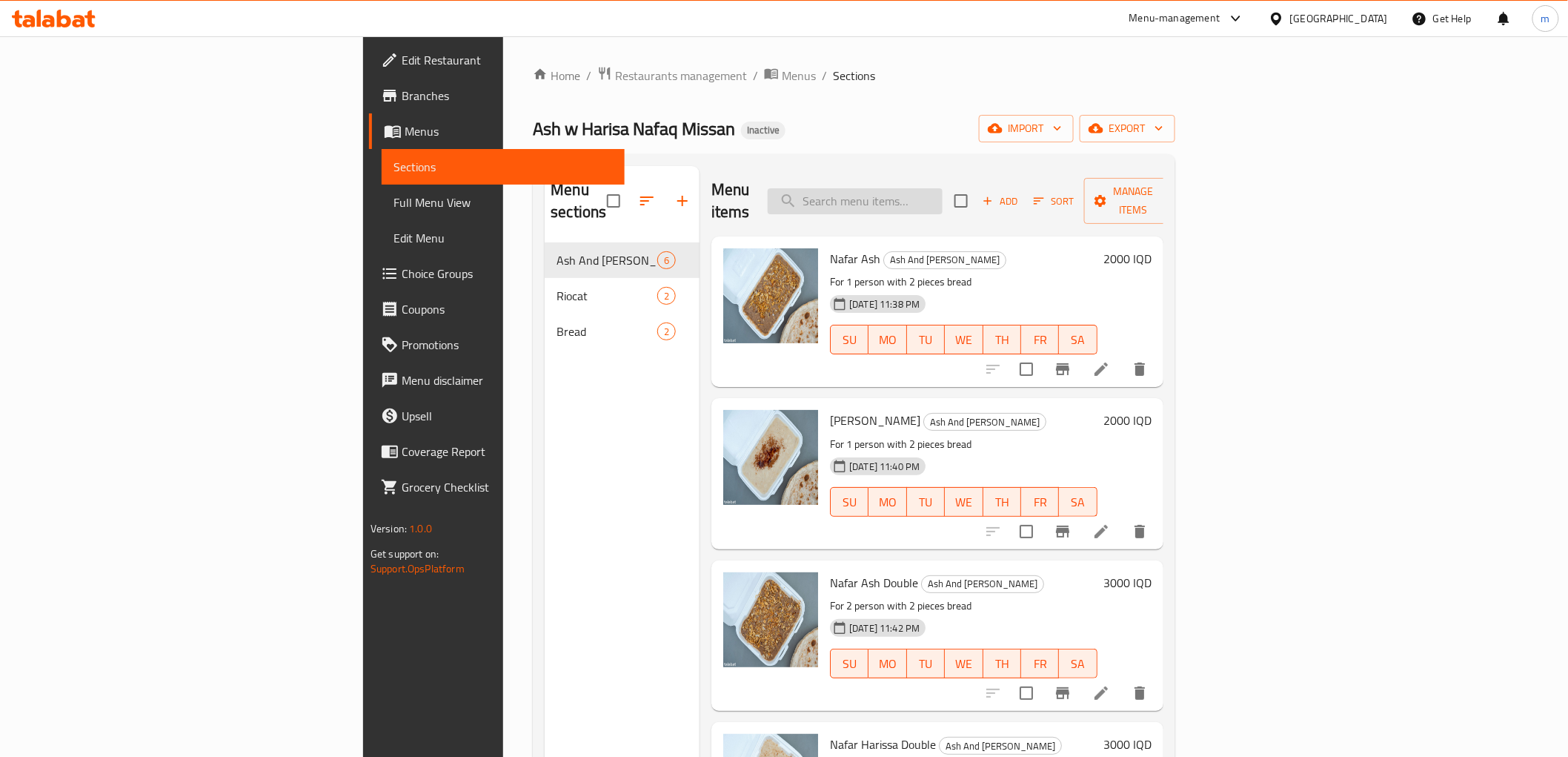
drag, startPoint x: 1001, startPoint y: 205, endPoint x: 1000, endPoint y: 198, distance: 7.1
click at [1000, 198] on div "Menu items Add Sort Manage items" at bounding box center [937, 201] width 452 height 70
click at [943, 188] on input "search" at bounding box center [855, 201] width 175 height 26
paste input "قدر هرسه"
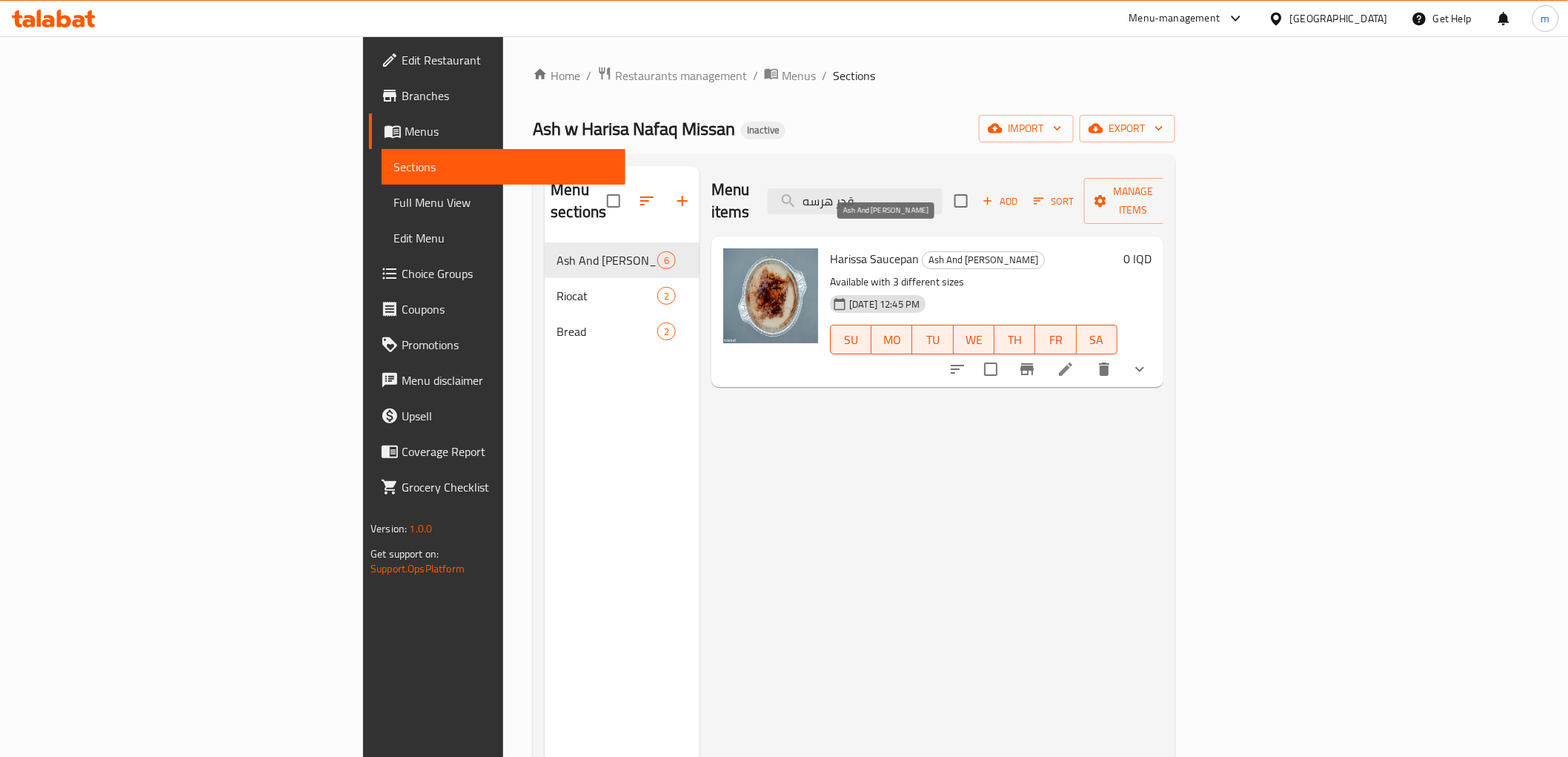
type input "قدر هرسه"
click at [830, 248] on h6 "Harissa Saucepan Ash And Harissa" at bounding box center [973, 259] width 288 height 21
copy h6 "Harissa Saucepan"
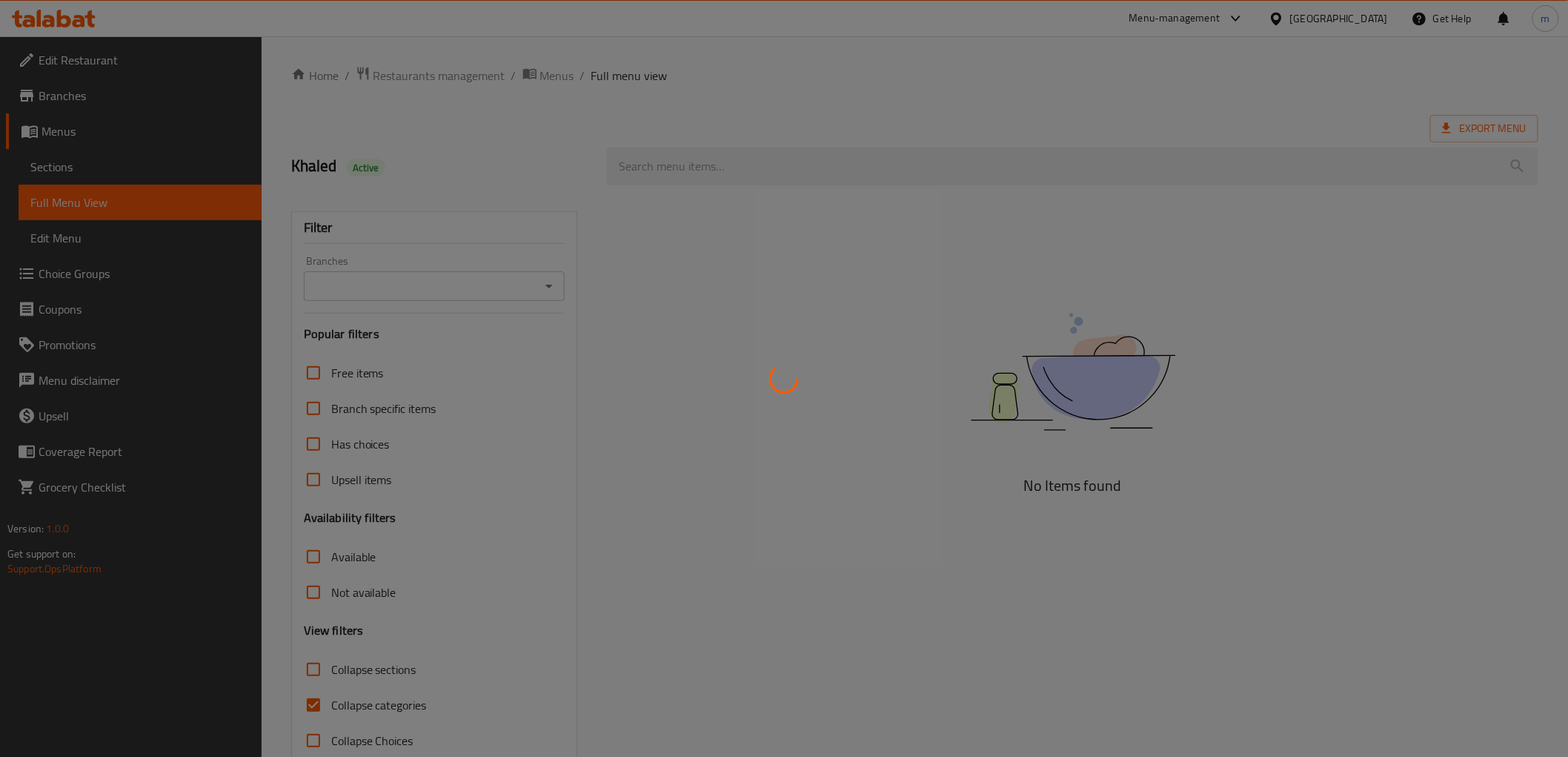
click at [544, 283] on div at bounding box center [784, 378] width 1568 height 757
click at [544, 282] on div at bounding box center [784, 378] width 1568 height 757
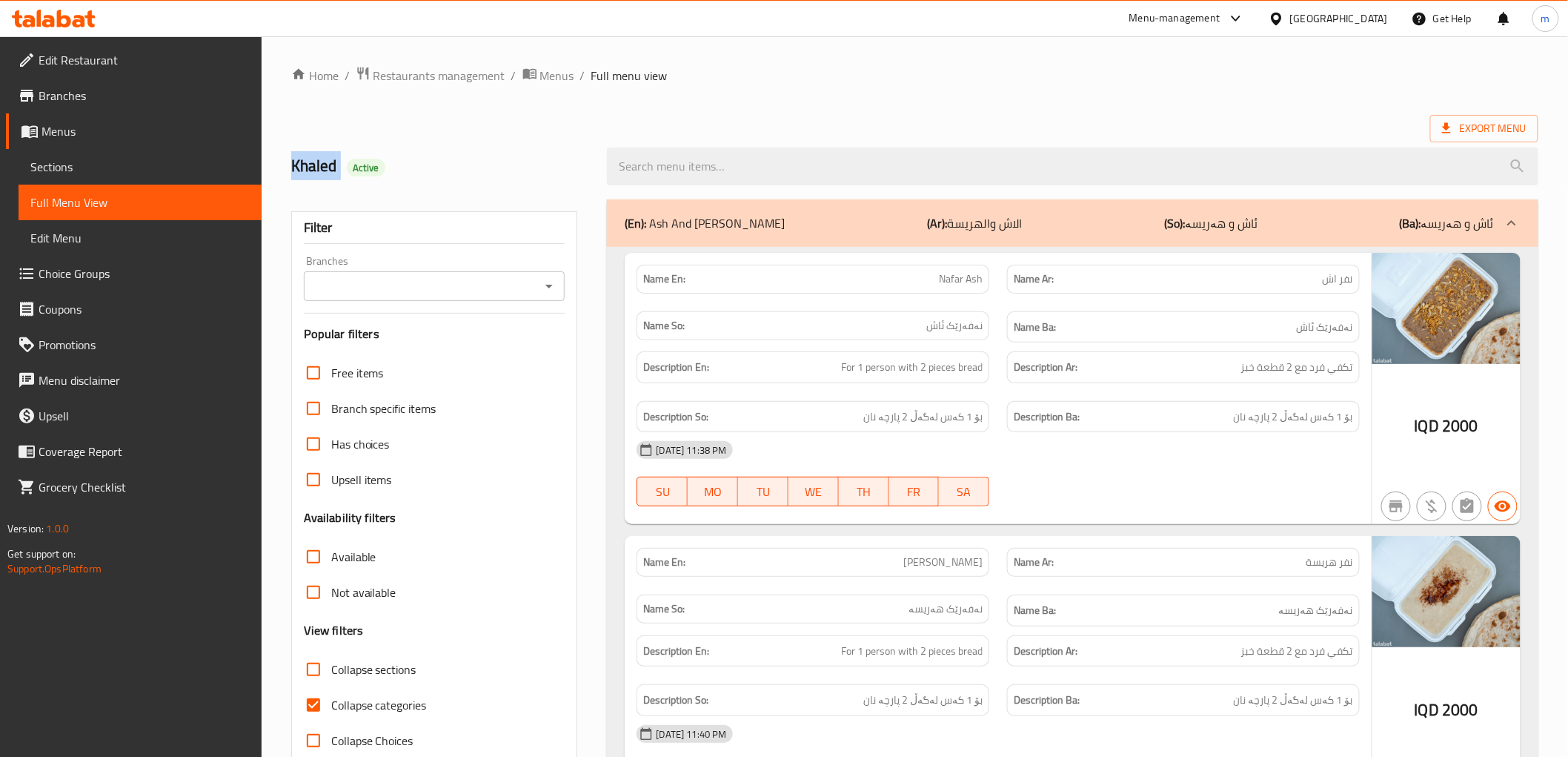
click at [547, 287] on icon "Open" at bounding box center [549, 286] width 18 height 18
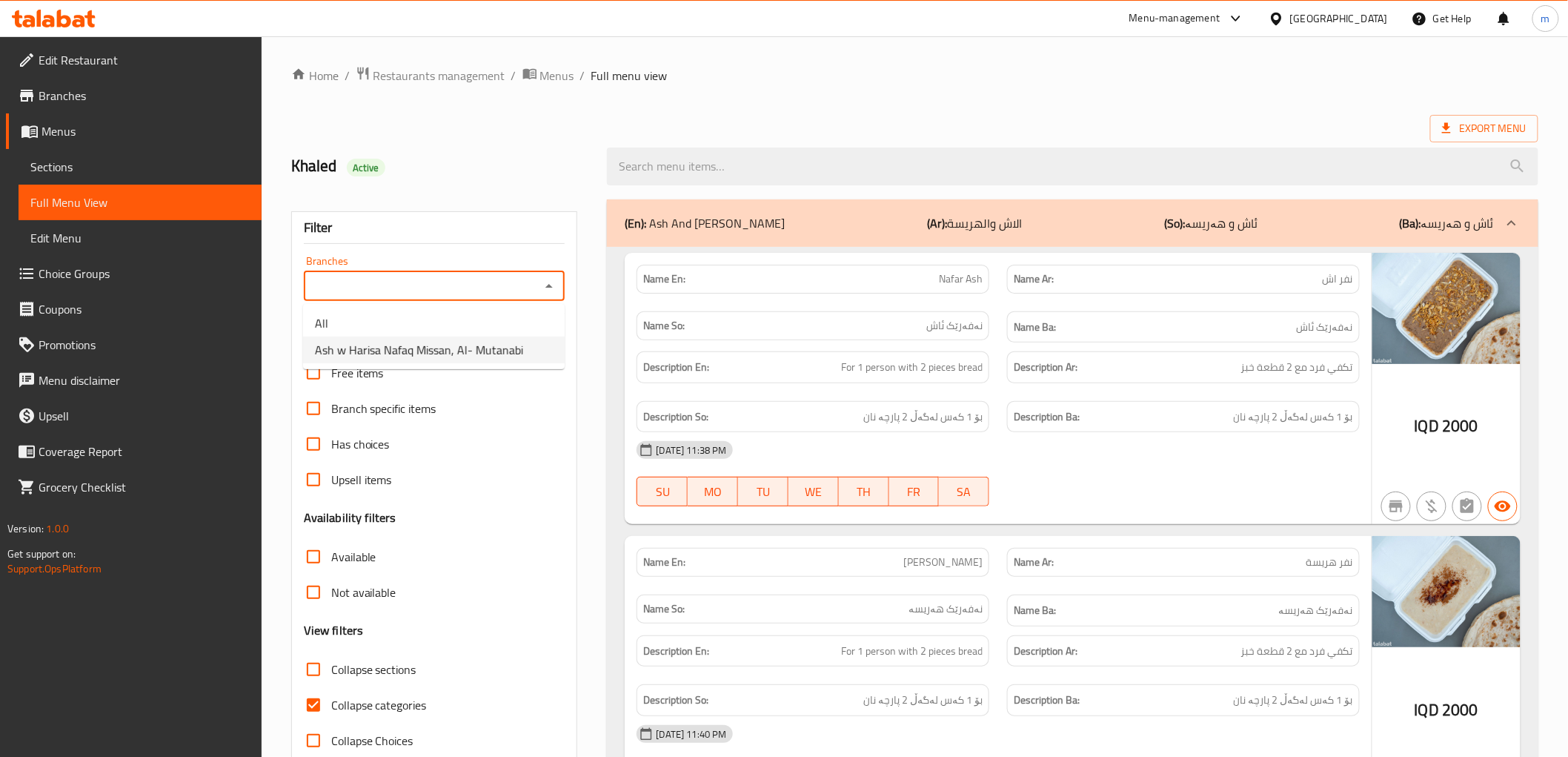
click at [492, 359] on span "Ash w Harisa Nafaq Missan, Al- Mutanabi" at bounding box center [418, 349] width 208 height 18
type input "Ash w Harisa Nafaq Missan, Al- Mutanabi"
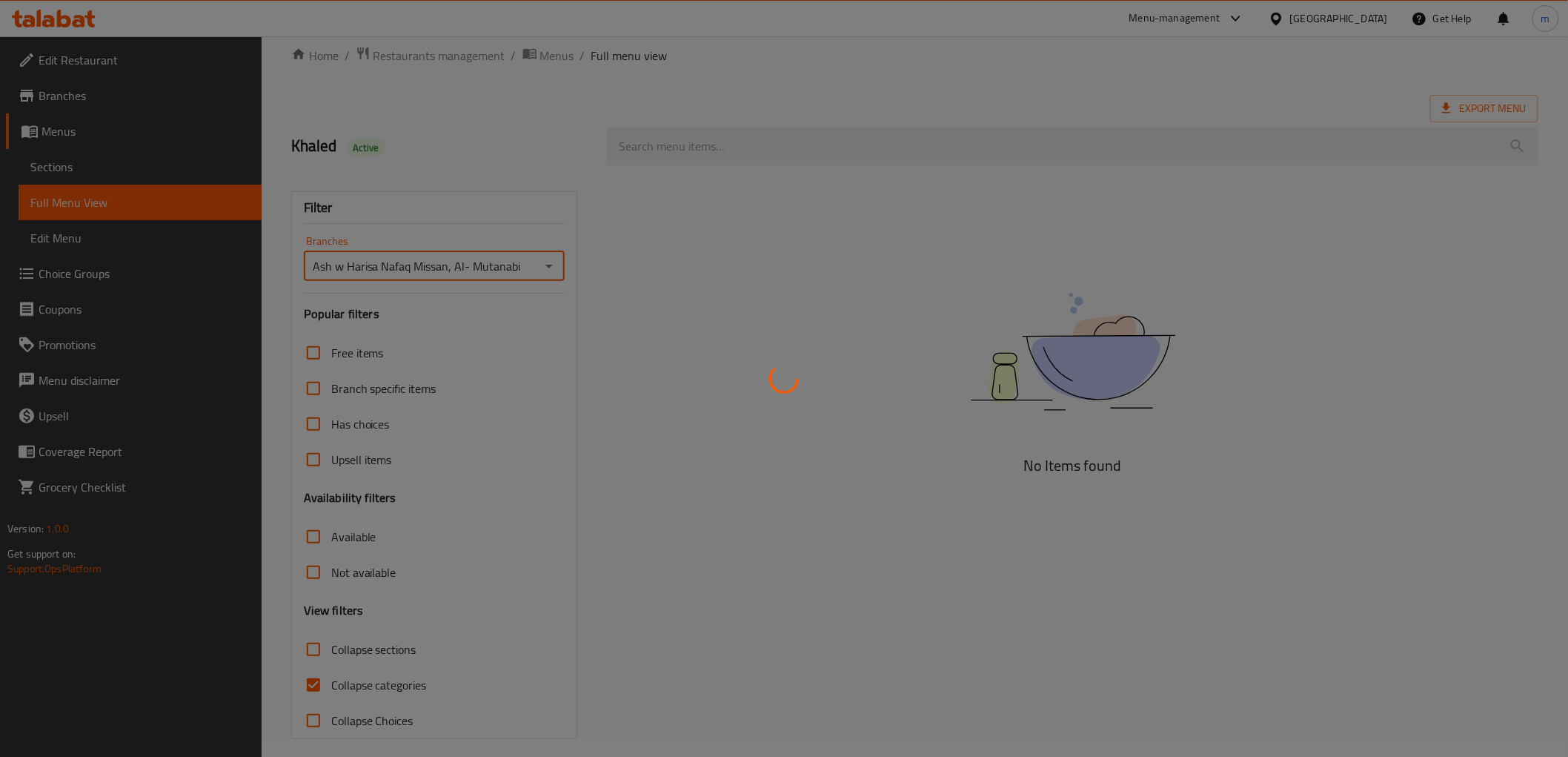
scroll to position [32, 0]
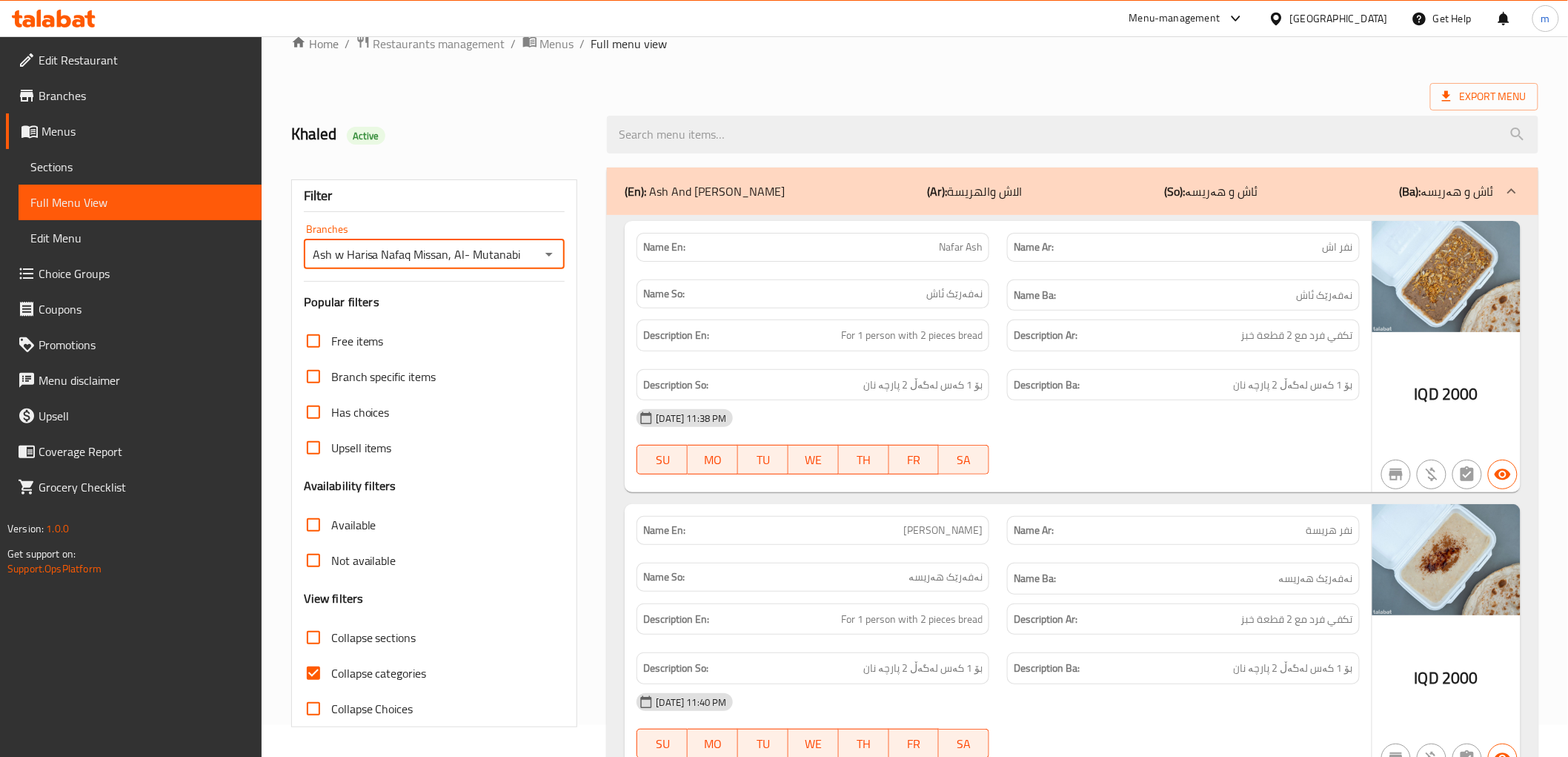
click at [312, 677] on input "Collapse categories" at bounding box center [313, 673] width 35 height 35
checkbox input "false"
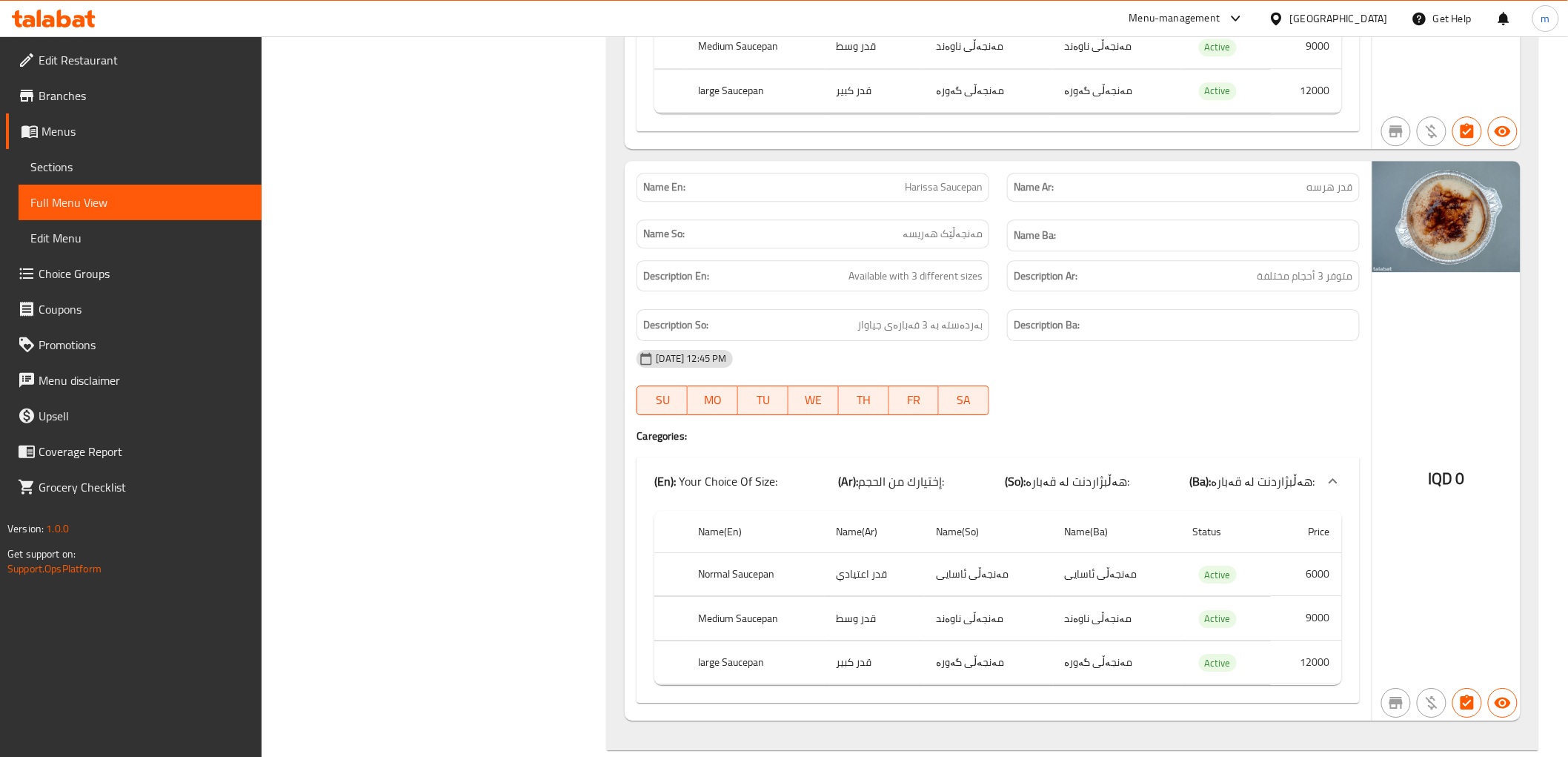
scroll to position [1753, 0]
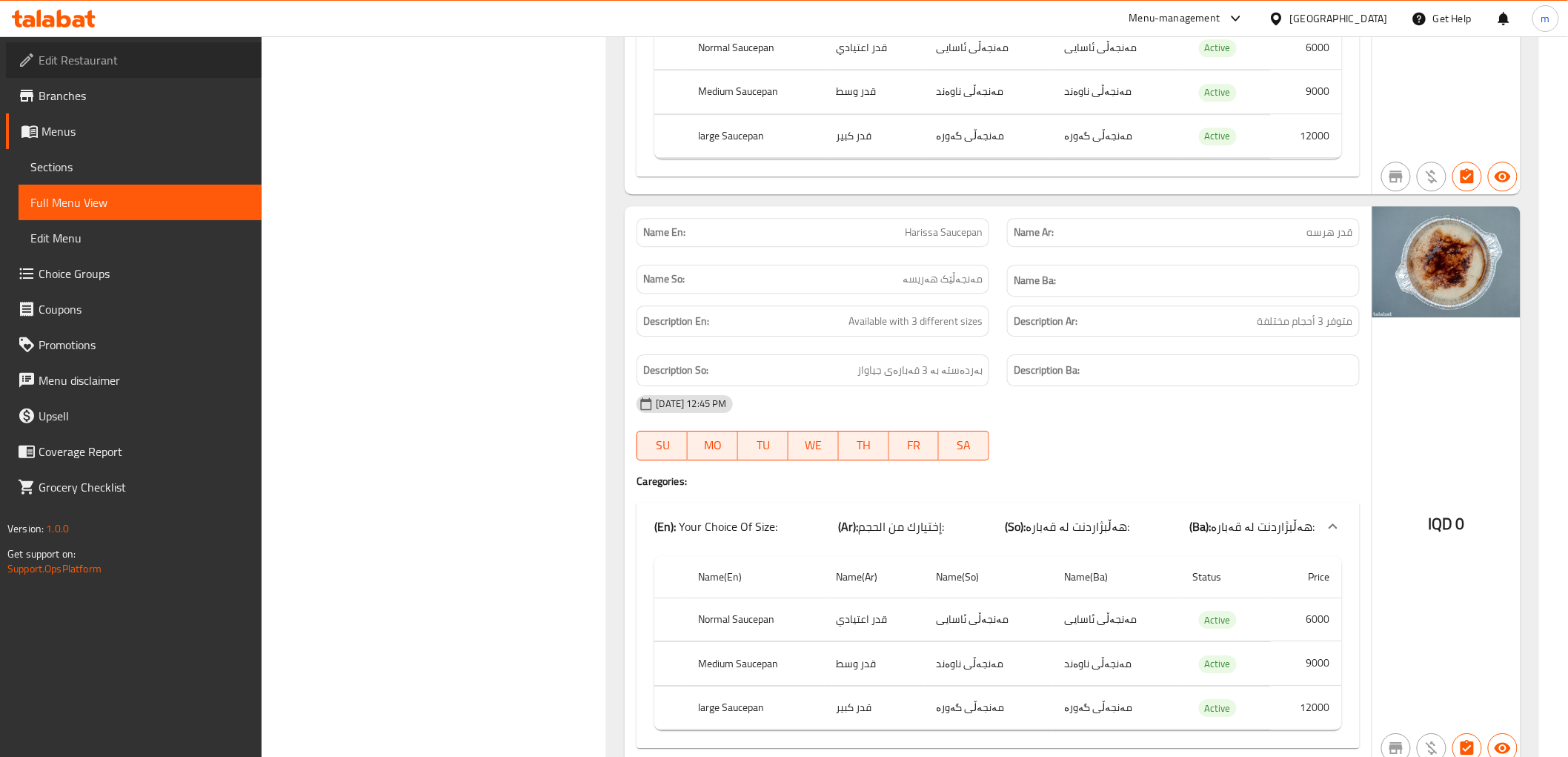
click at [135, 67] on span "Edit Restaurant" at bounding box center [144, 59] width 211 height 18
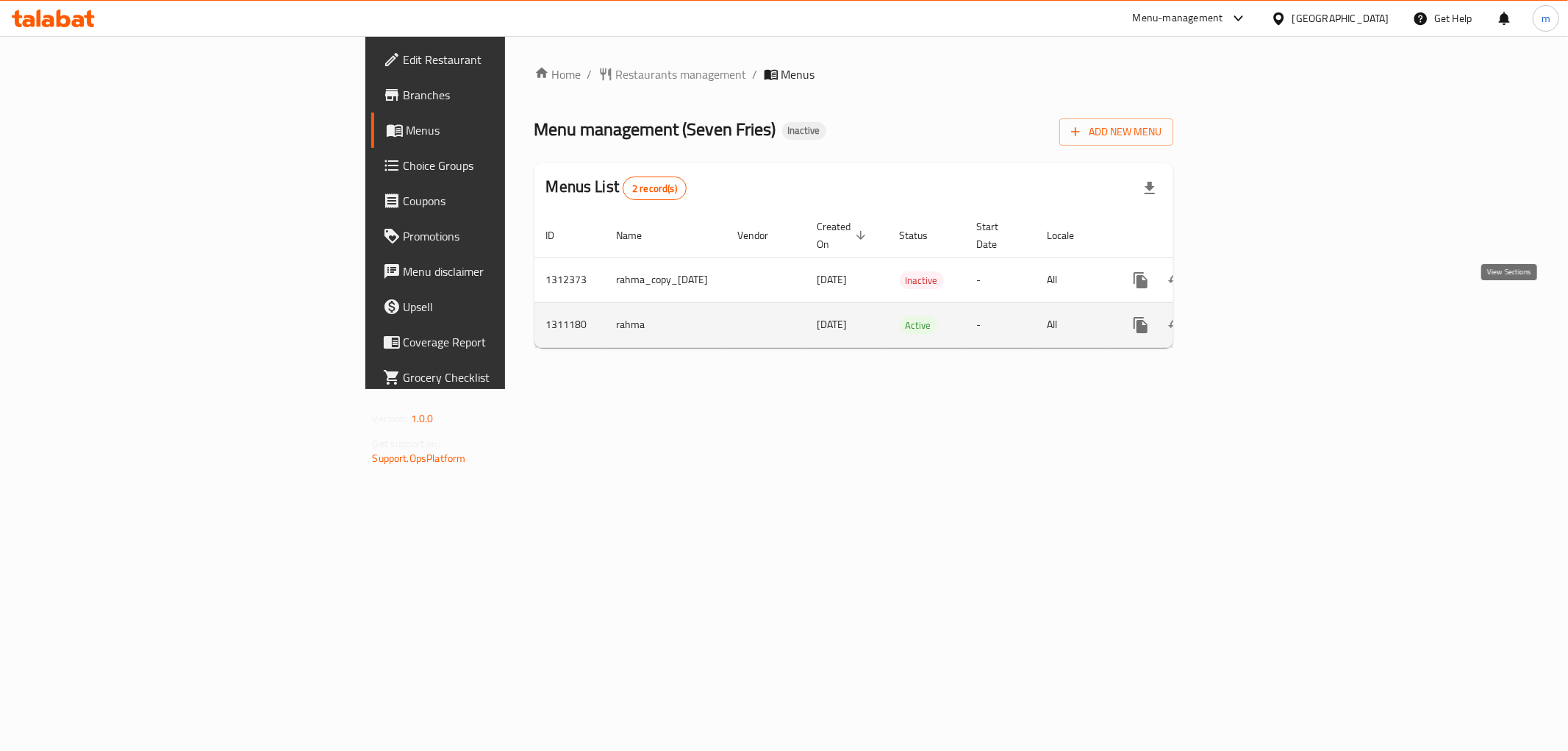
click at [1264, 309] on link "enhanced table" at bounding box center [1246, 325] width 35 height 35
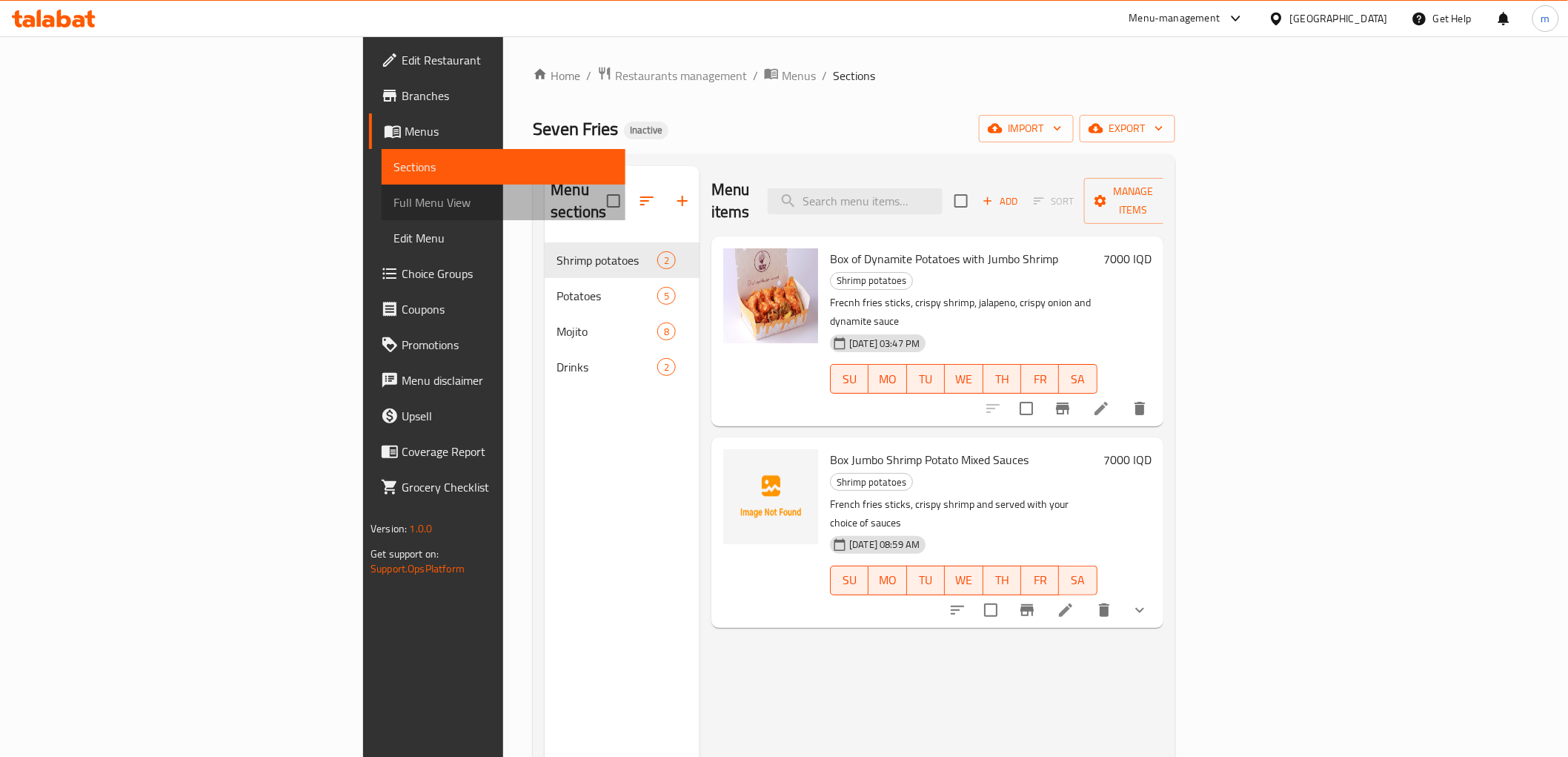
click at [393, 206] on span "Full Menu View" at bounding box center [503, 202] width 220 height 18
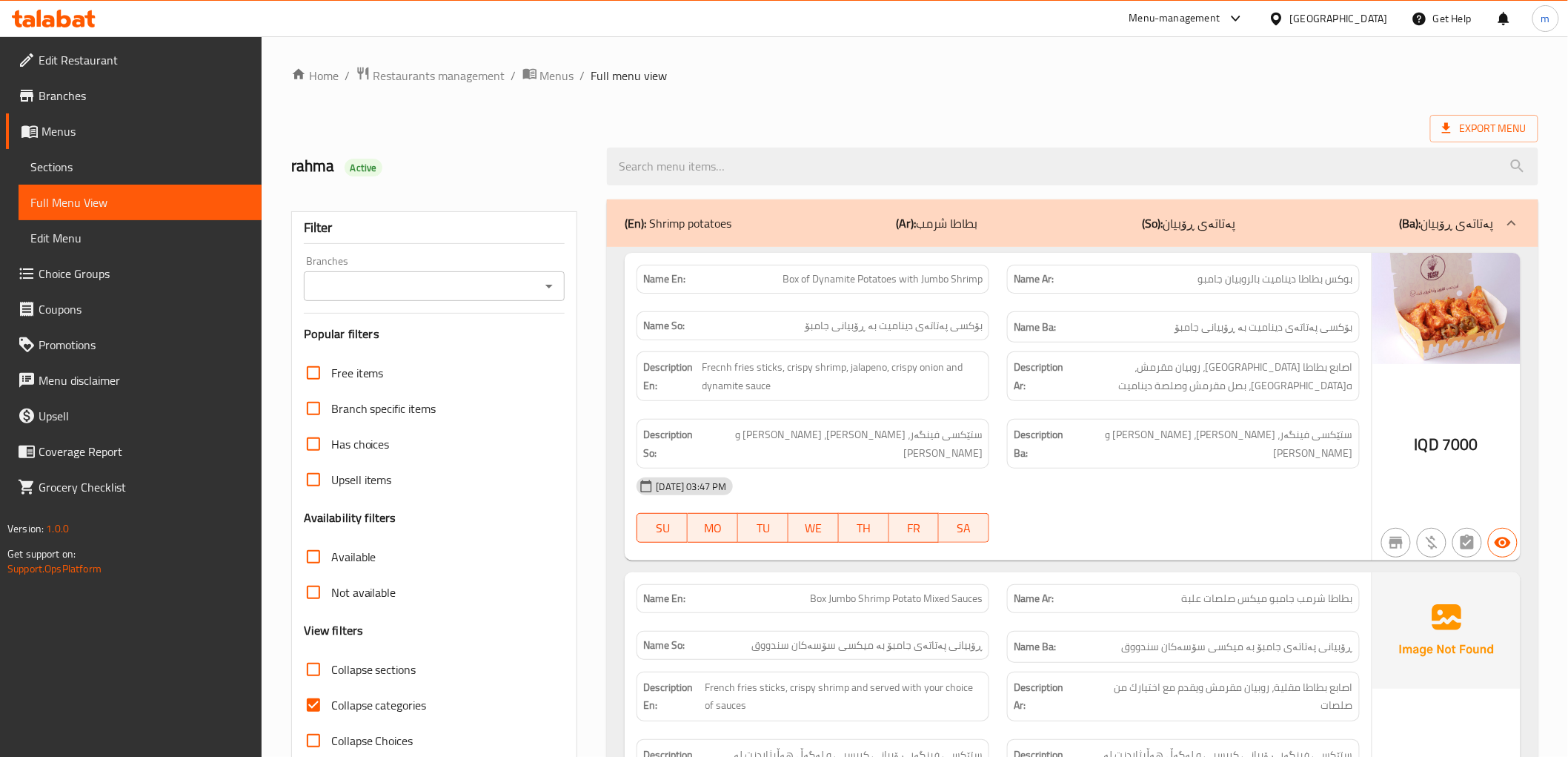
click at [552, 285] on icon "Open" at bounding box center [550, 287] width 8 height 4
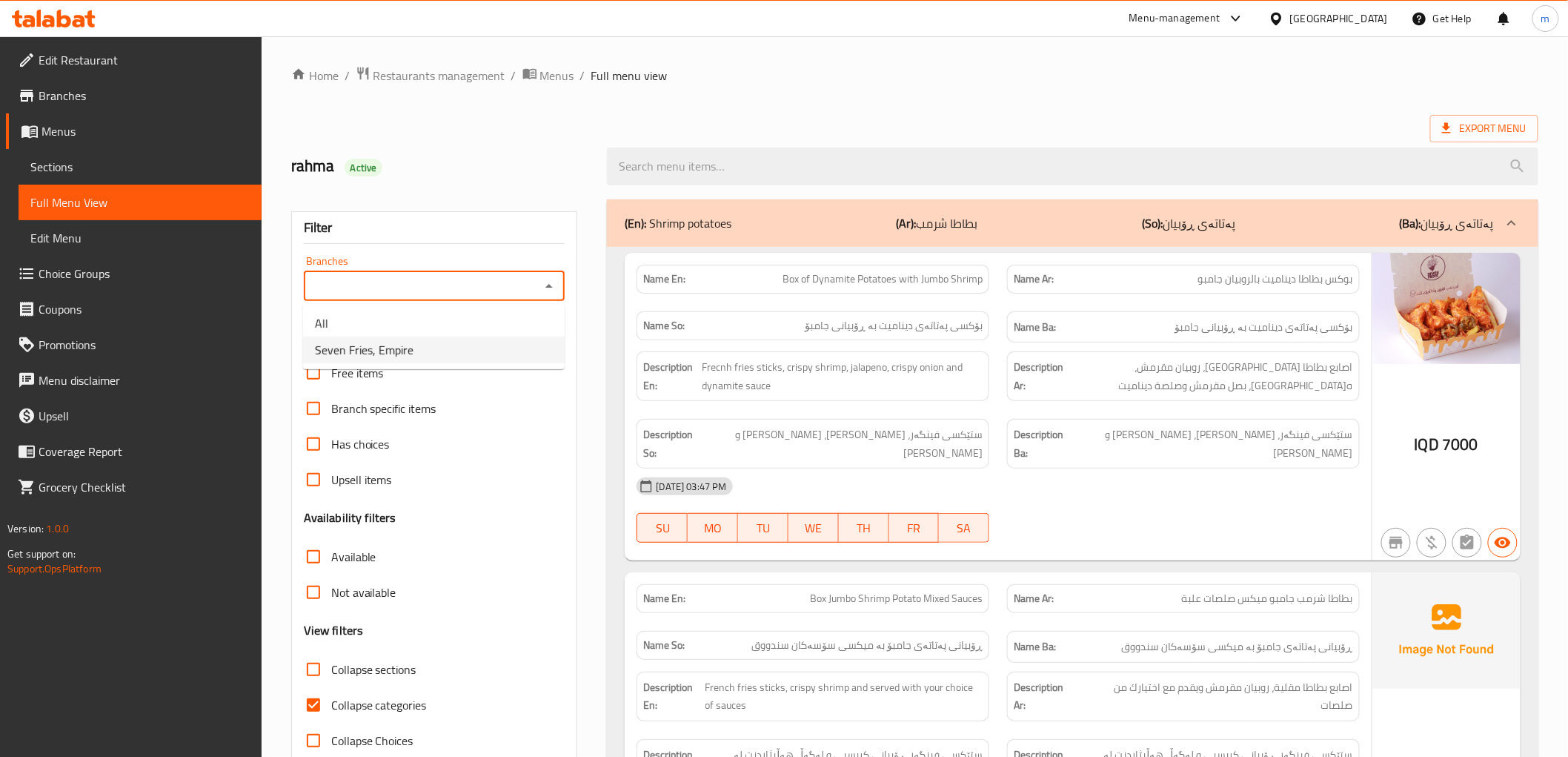
click at [471, 348] on li "Seven Fries, Empire" at bounding box center [433, 350] width 262 height 27
type input "Seven Fries, Empire"
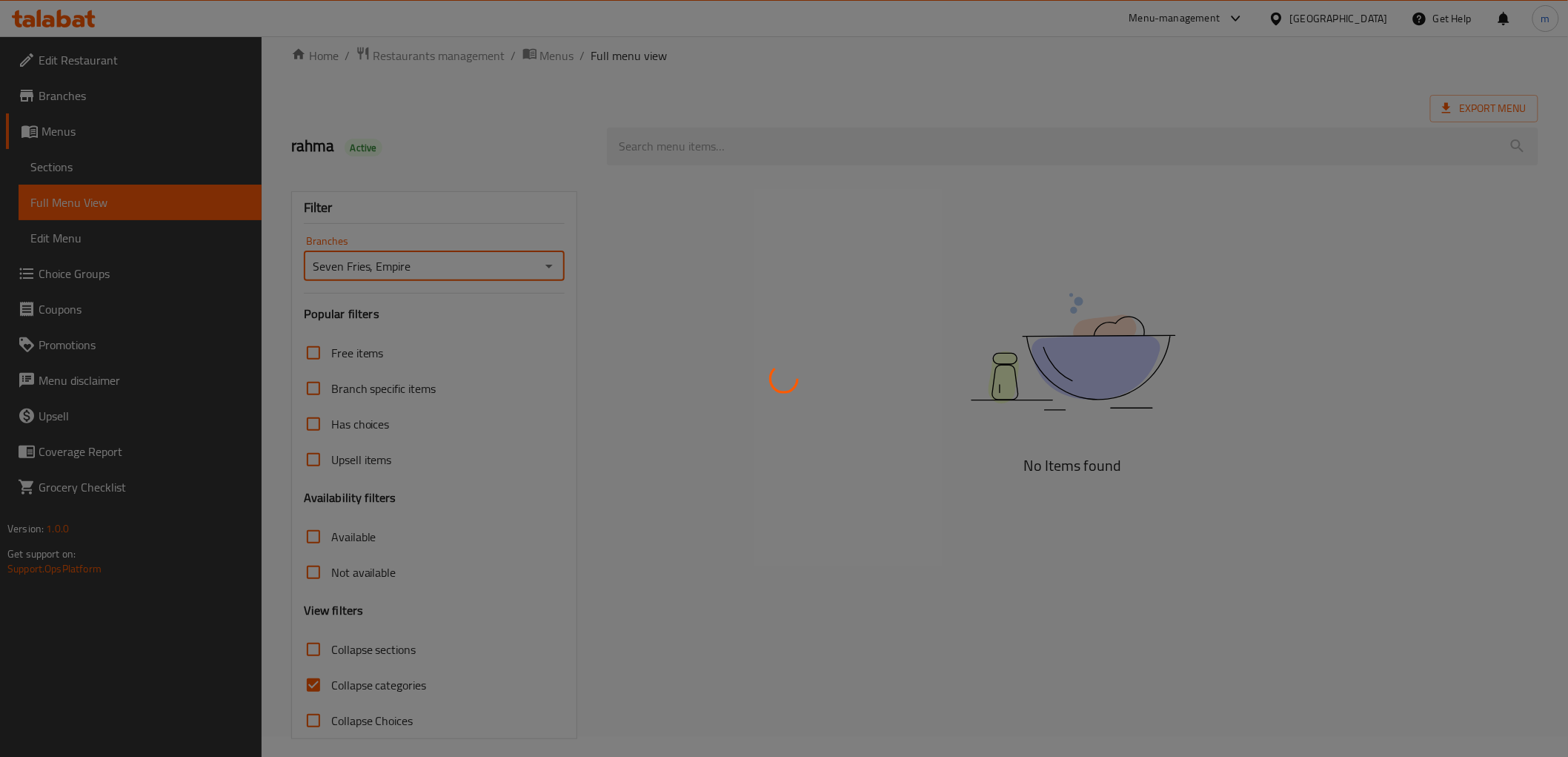
scroll to position [32, 0]
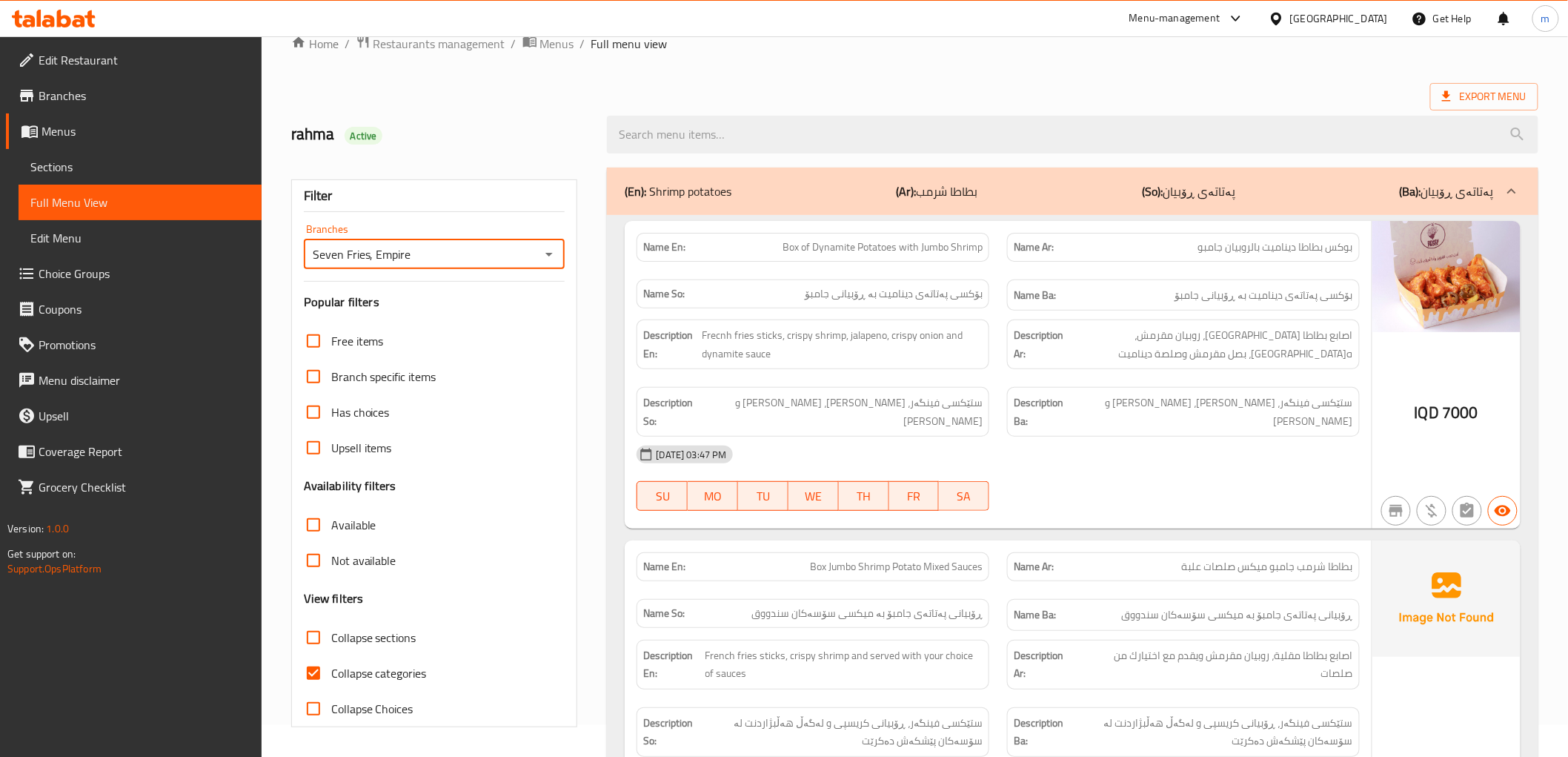
click at [301, 675] on input "Collapse categories" at bounding box center [313, 673] width 35 height 35
checkbox input "false"
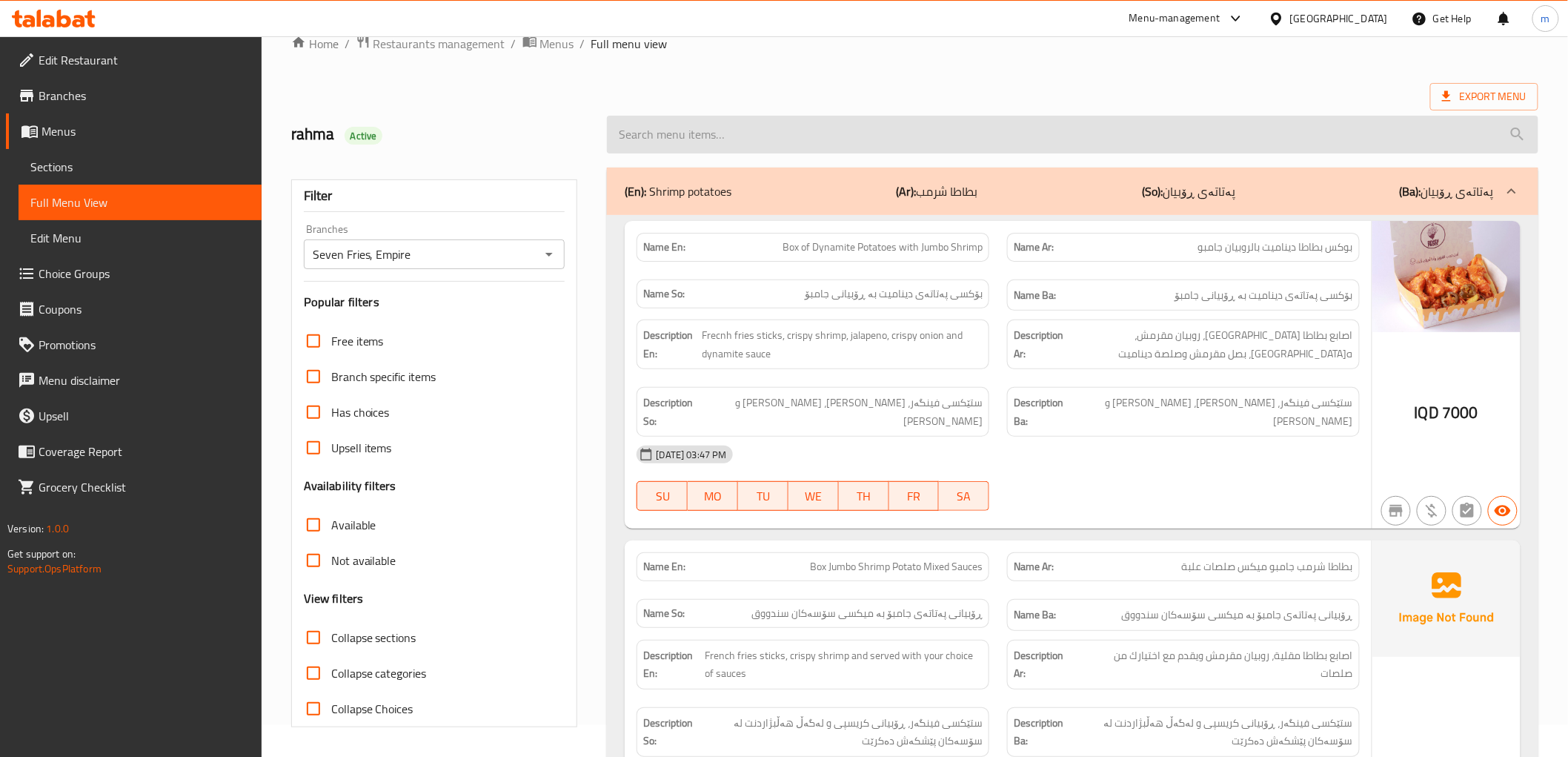
click at [690, 143] on input "search" at bounding box center [1072, 134] width 931 height 37
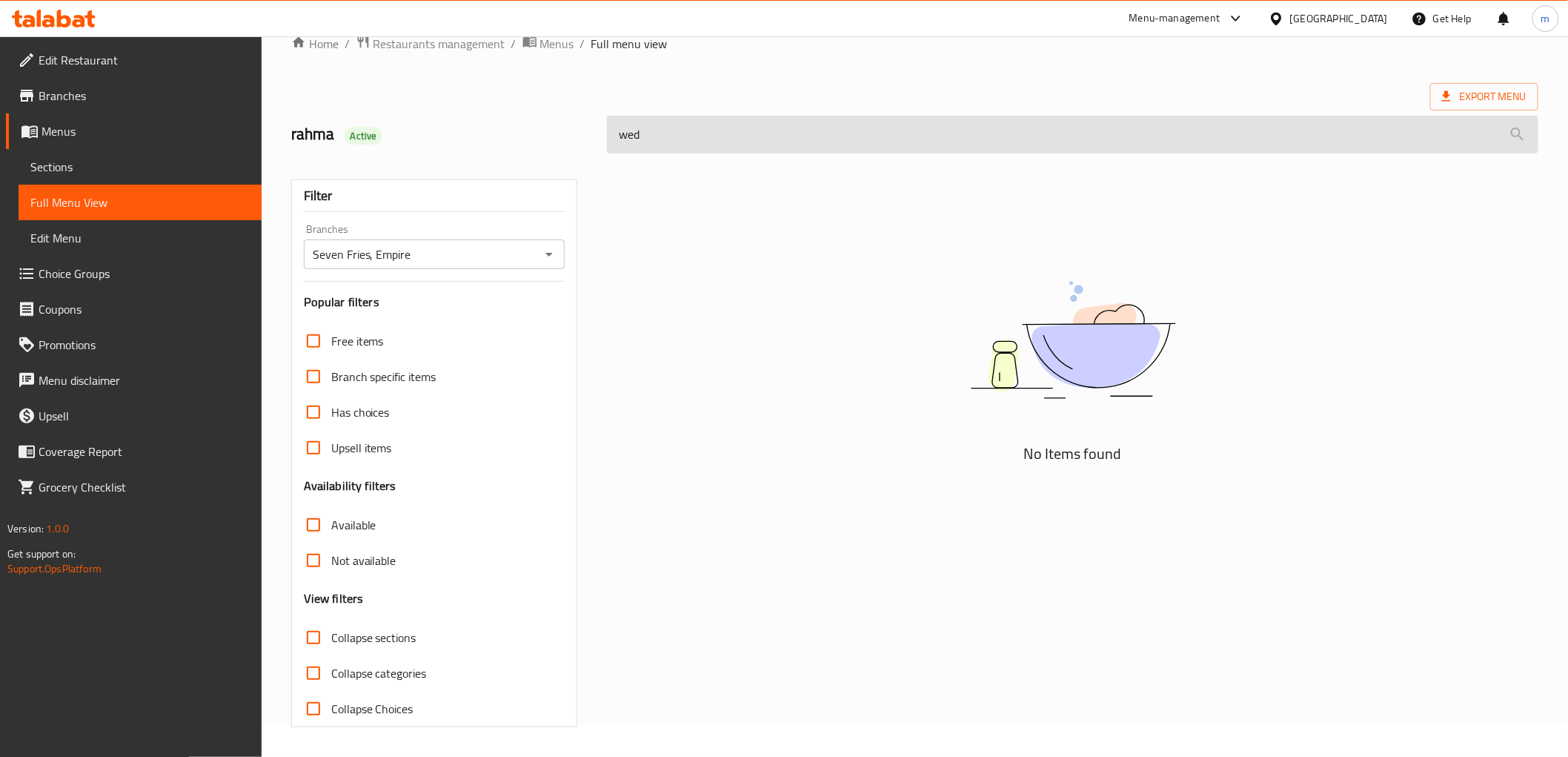
click at [690, 142] on input "wed" at bounding box center [1072, 134] width 931 height 37
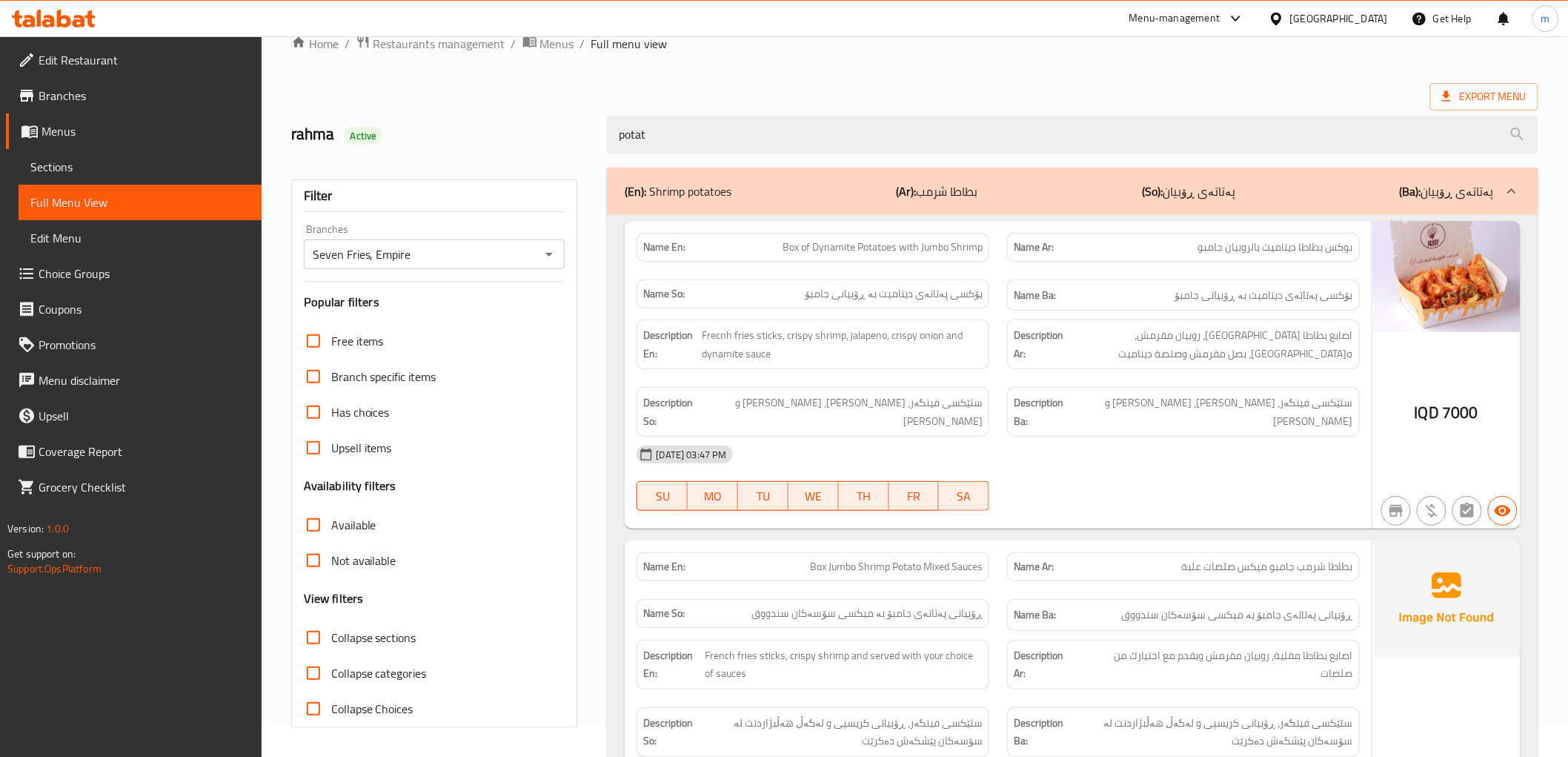
type input "potato"
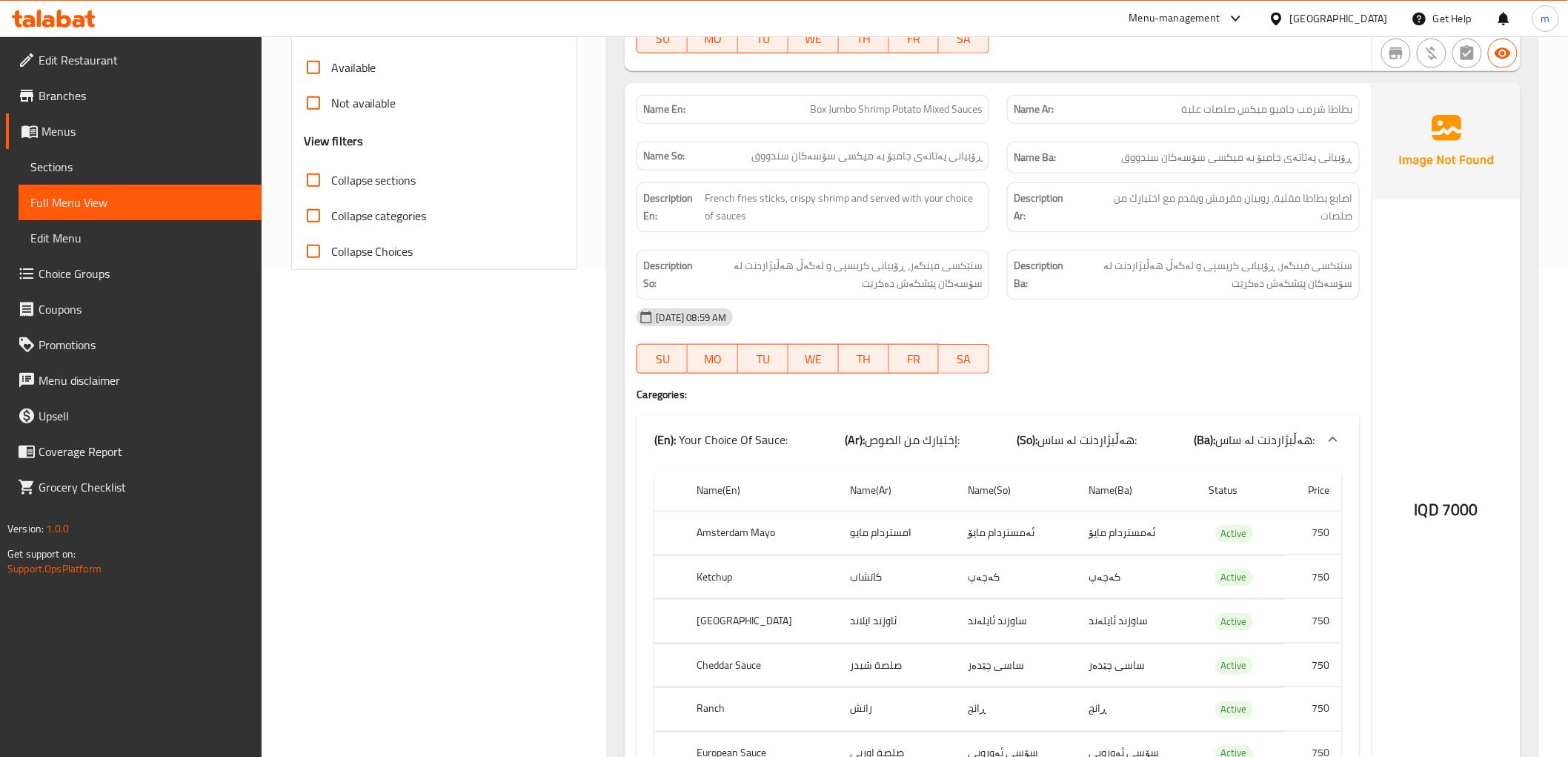
scroll to position [0, 0]
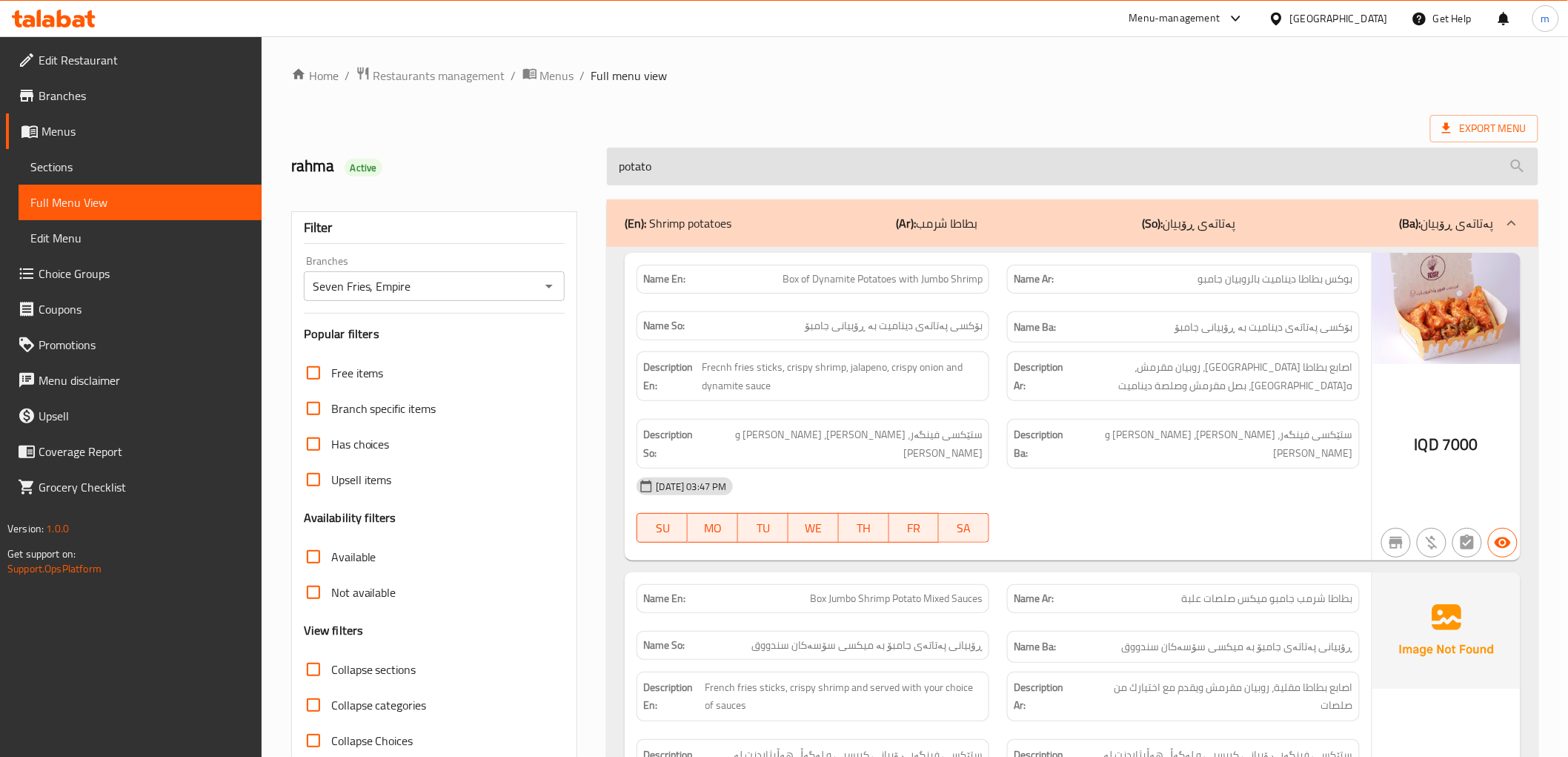
click at [755, 163] on input "potato" at bounding box center [1072, 166] width 931 height 37
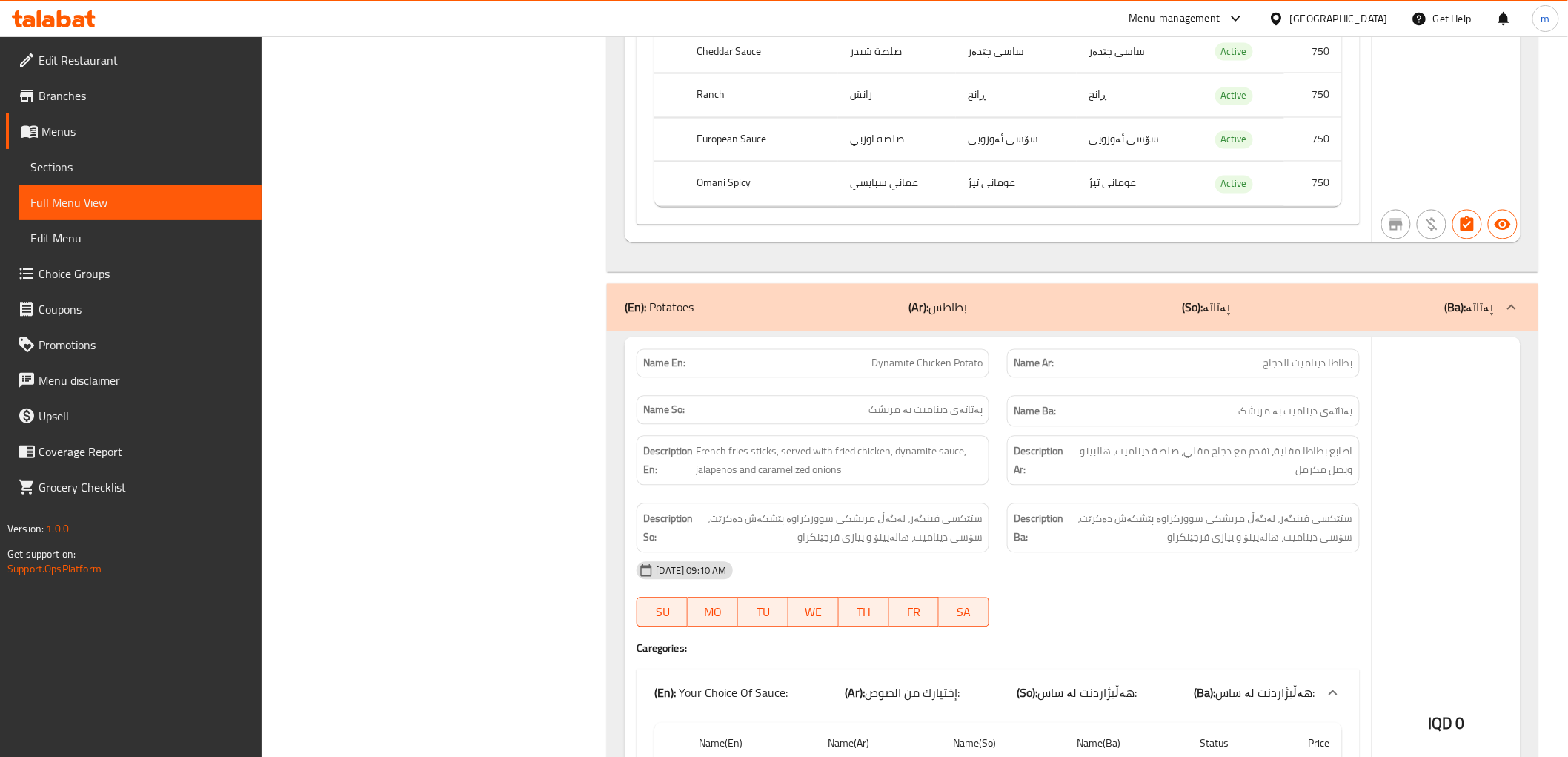
scroll to position [1098, 0]
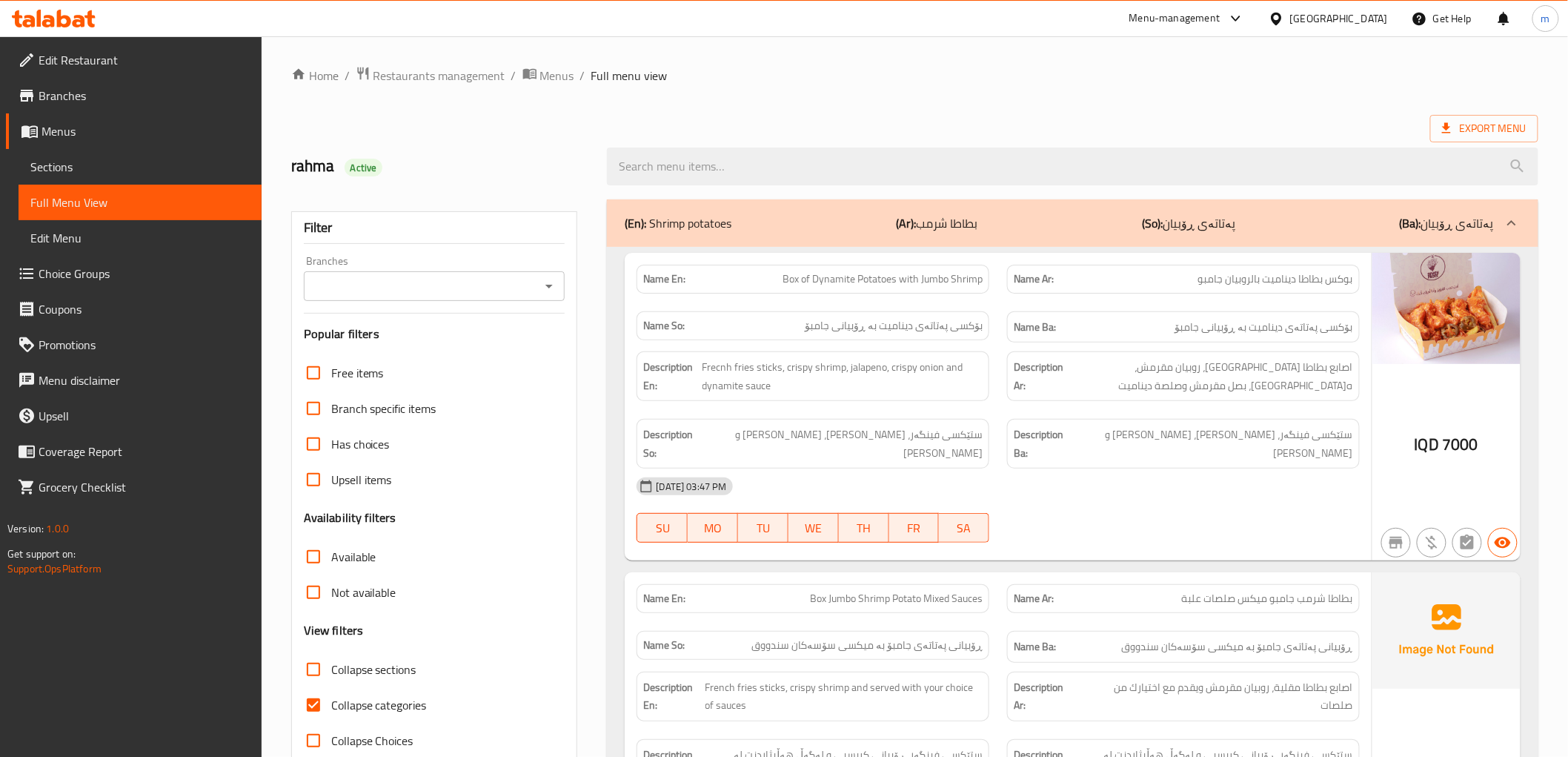
click at [550, 284] on icon "Open" at bounding box center [549, 286] width 18 height 18
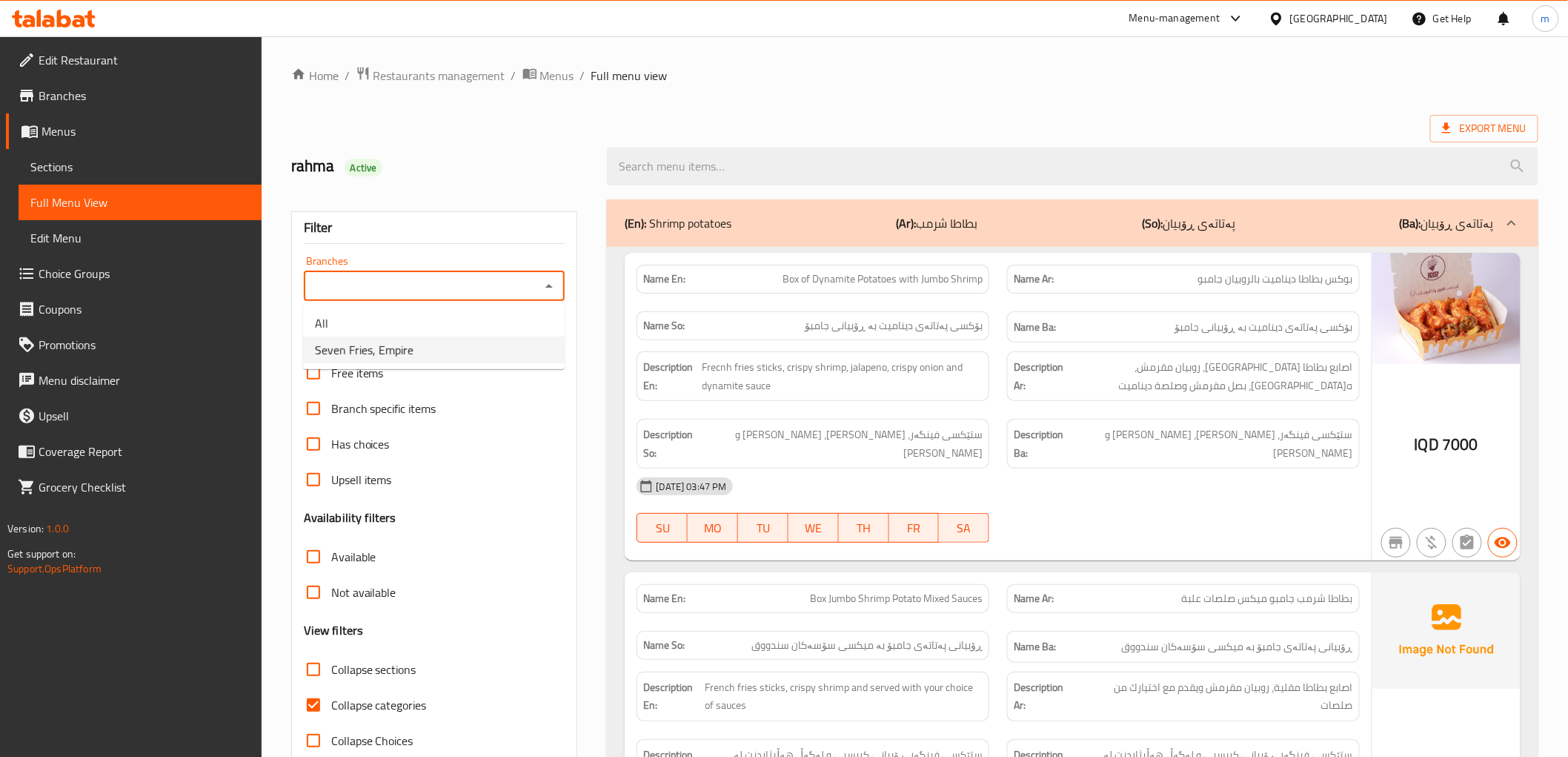
click at [482, 351] on li "Seven Fries, Empire" at bounding box center [433, 350] width 262 height 27
type input "Seven Fries, Empire"
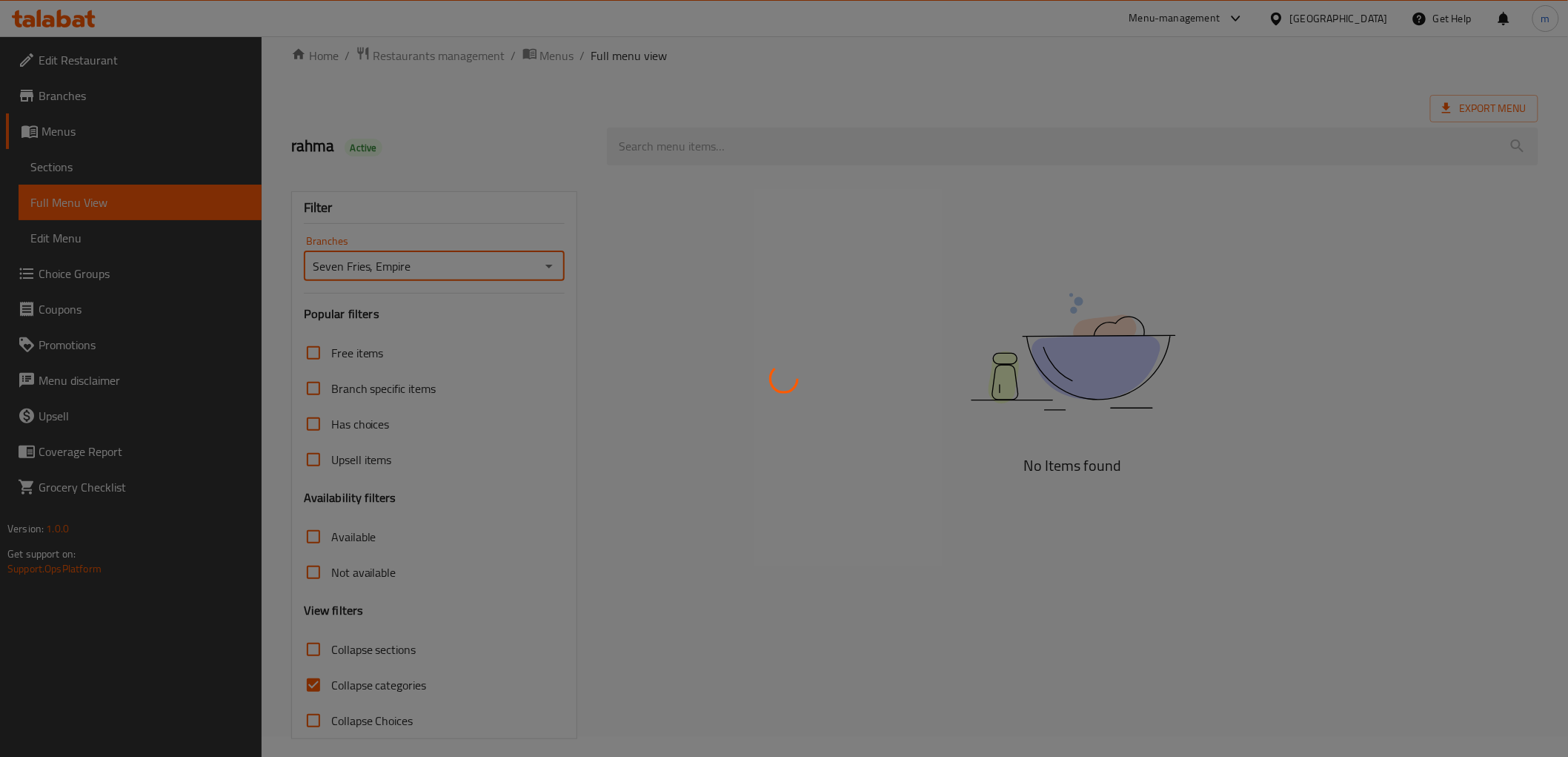
scroll to position [32, 0]
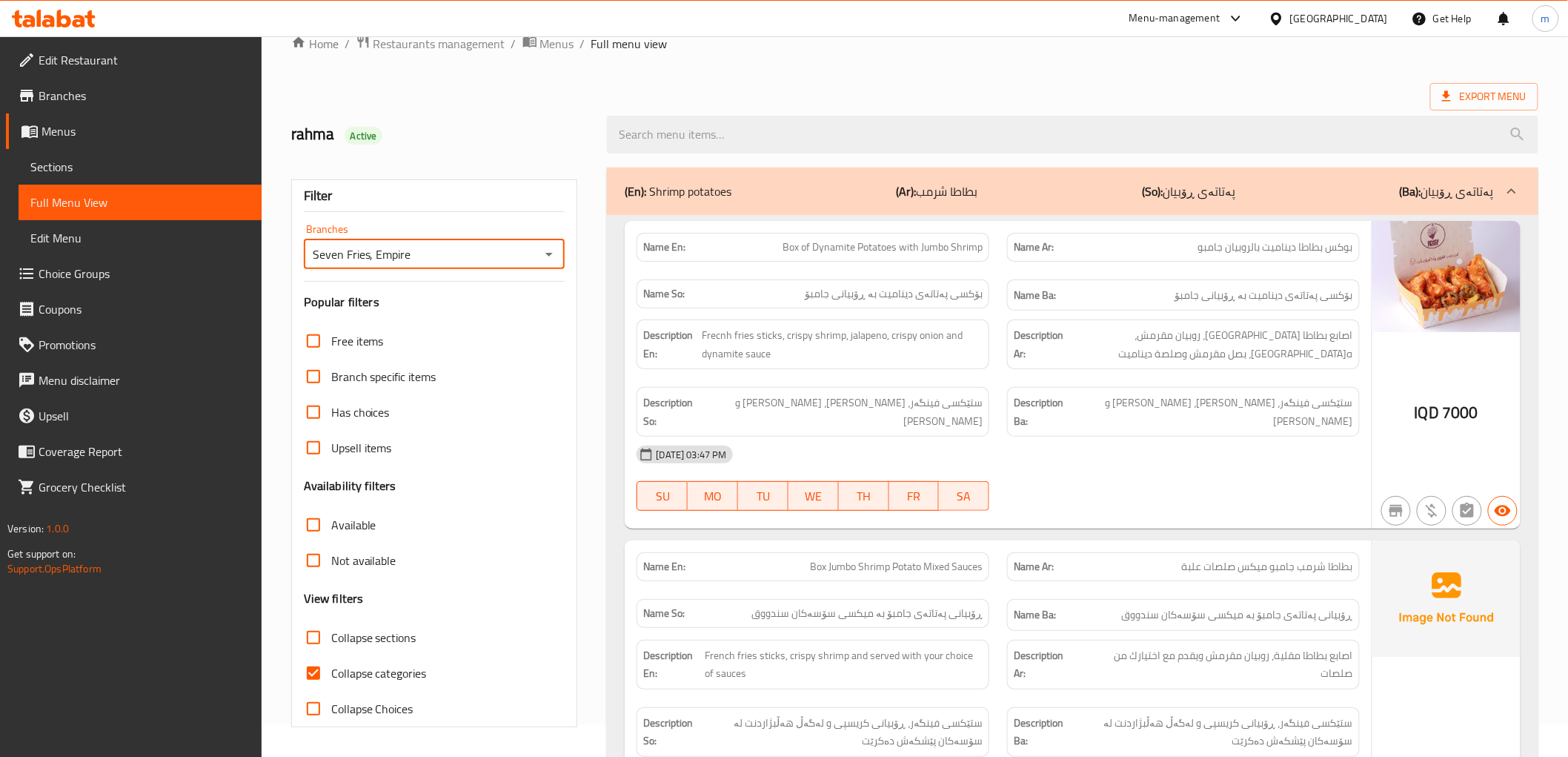
click at [317, 671] on input "Collapse categories" at bounding box center [313, 673] width 35 height 35
checkbox input "false"
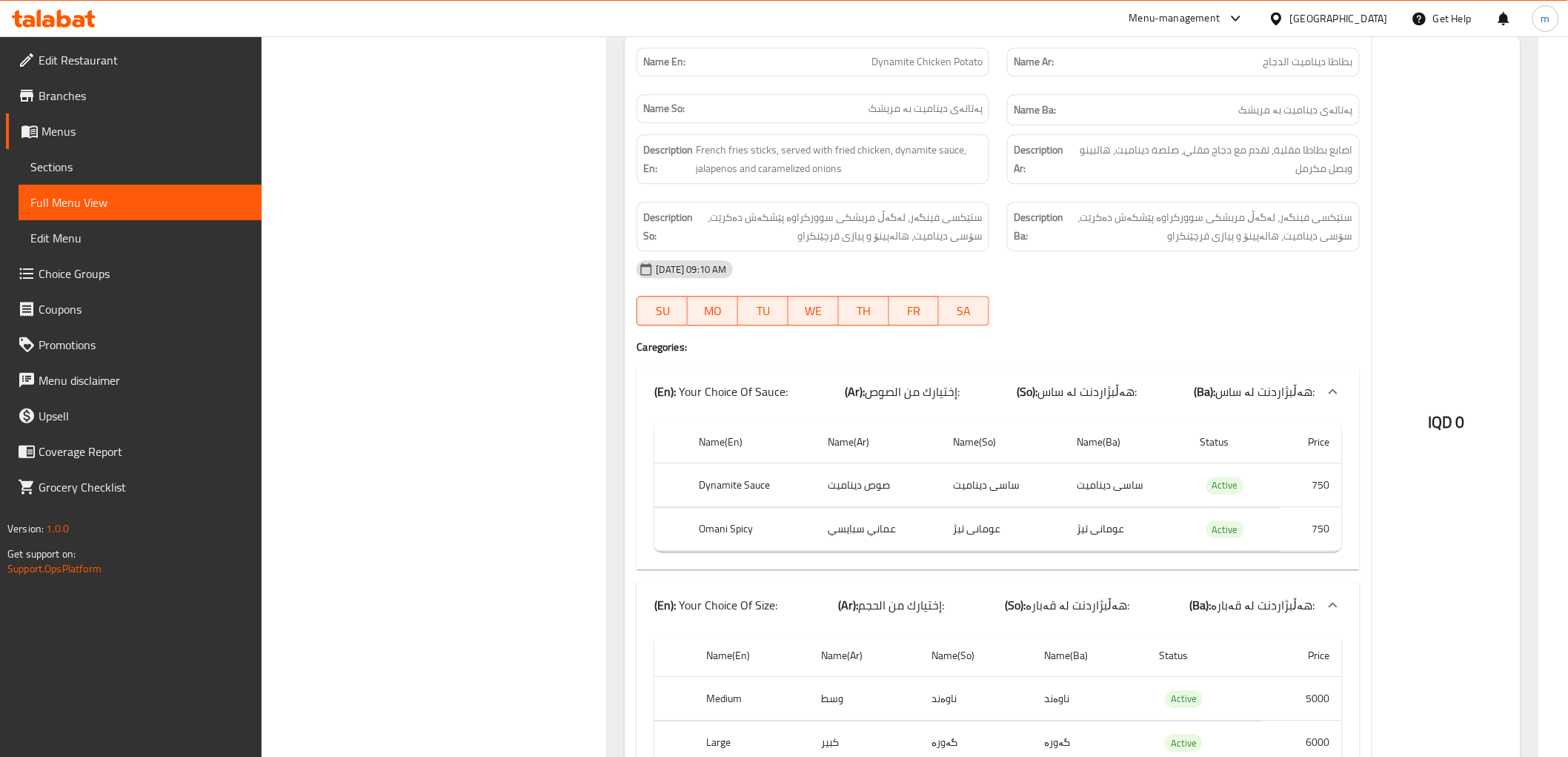
click at [1461, 133] on div "IQD 0" at bounding box center [1446, 440] width 149 height 810
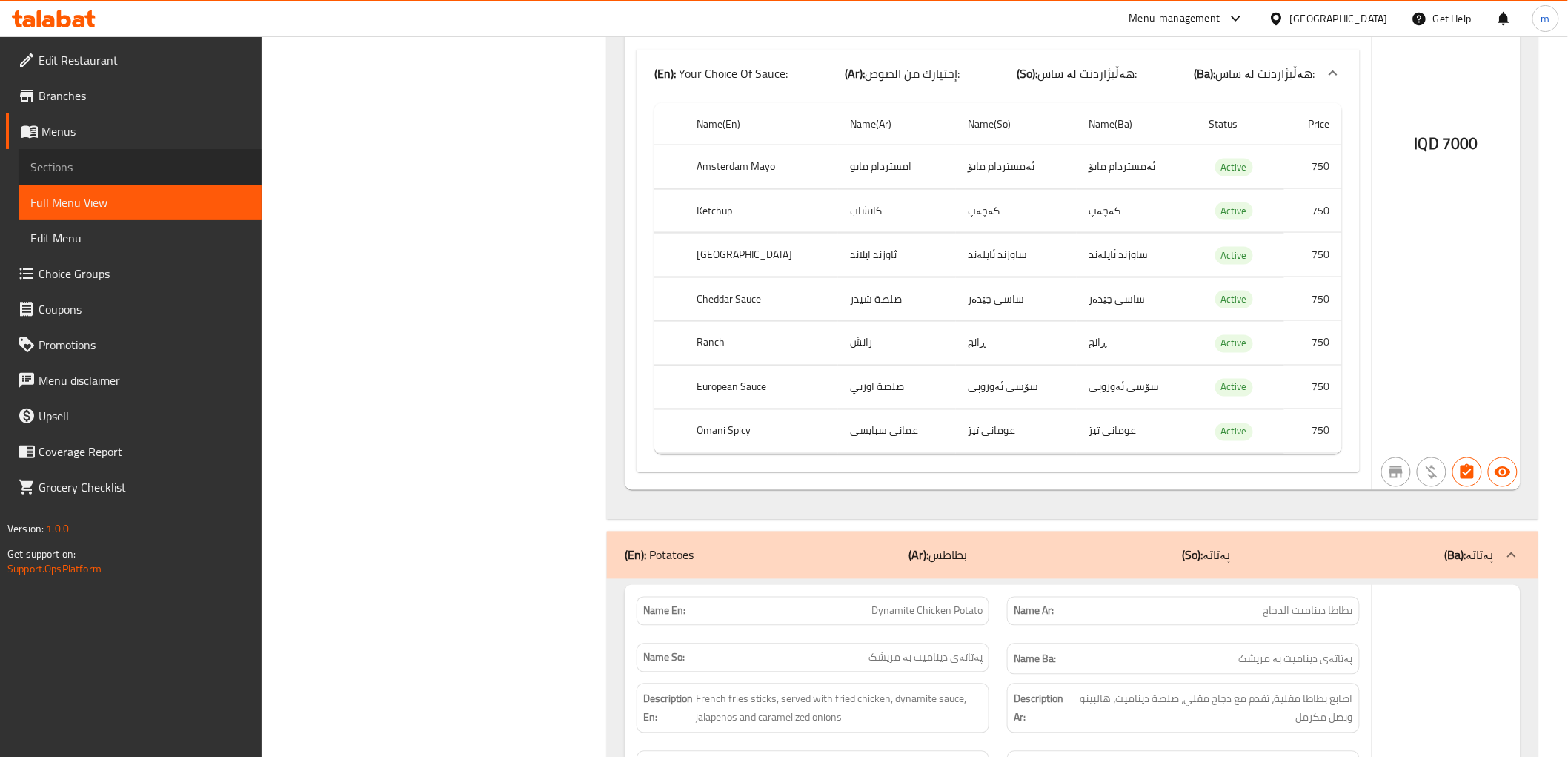
click at [87, 165] on span "Sections" at bounding box center [140, 167] width 220 height 18
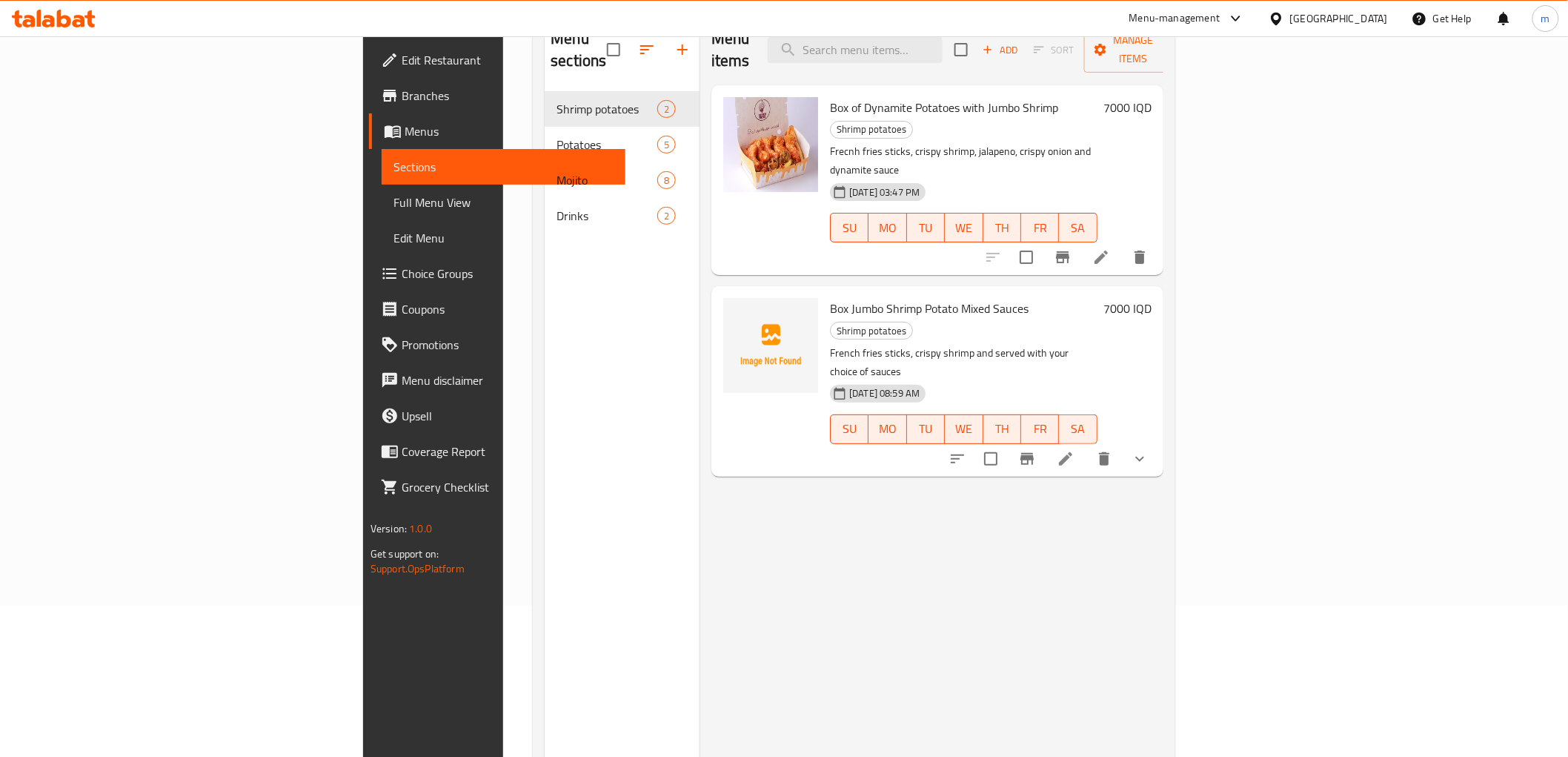
scroll to position [70, 0]
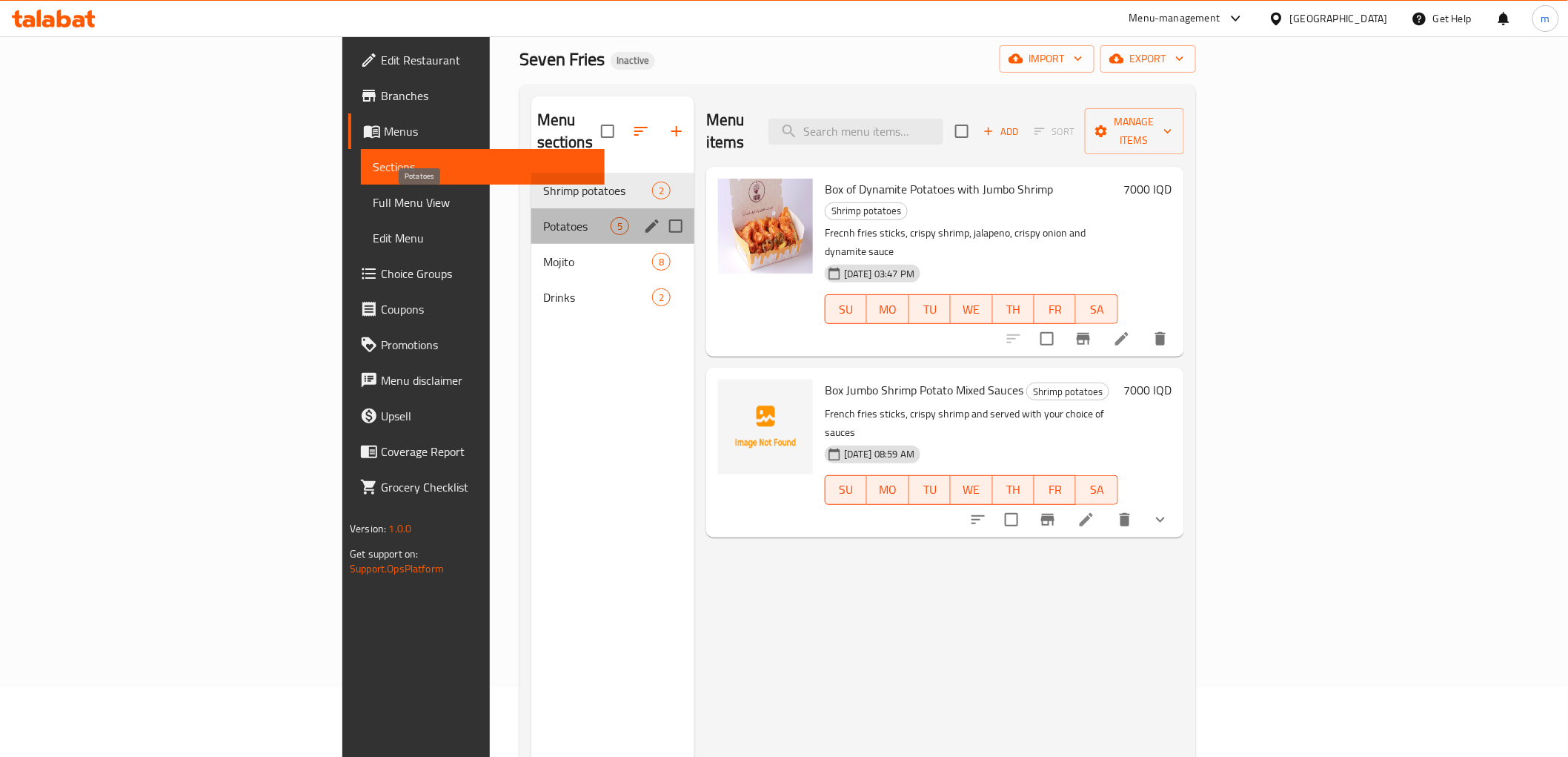
click at [543, 217] on span "Potatoes" at bounding box center [576, 225] width 67 height 18
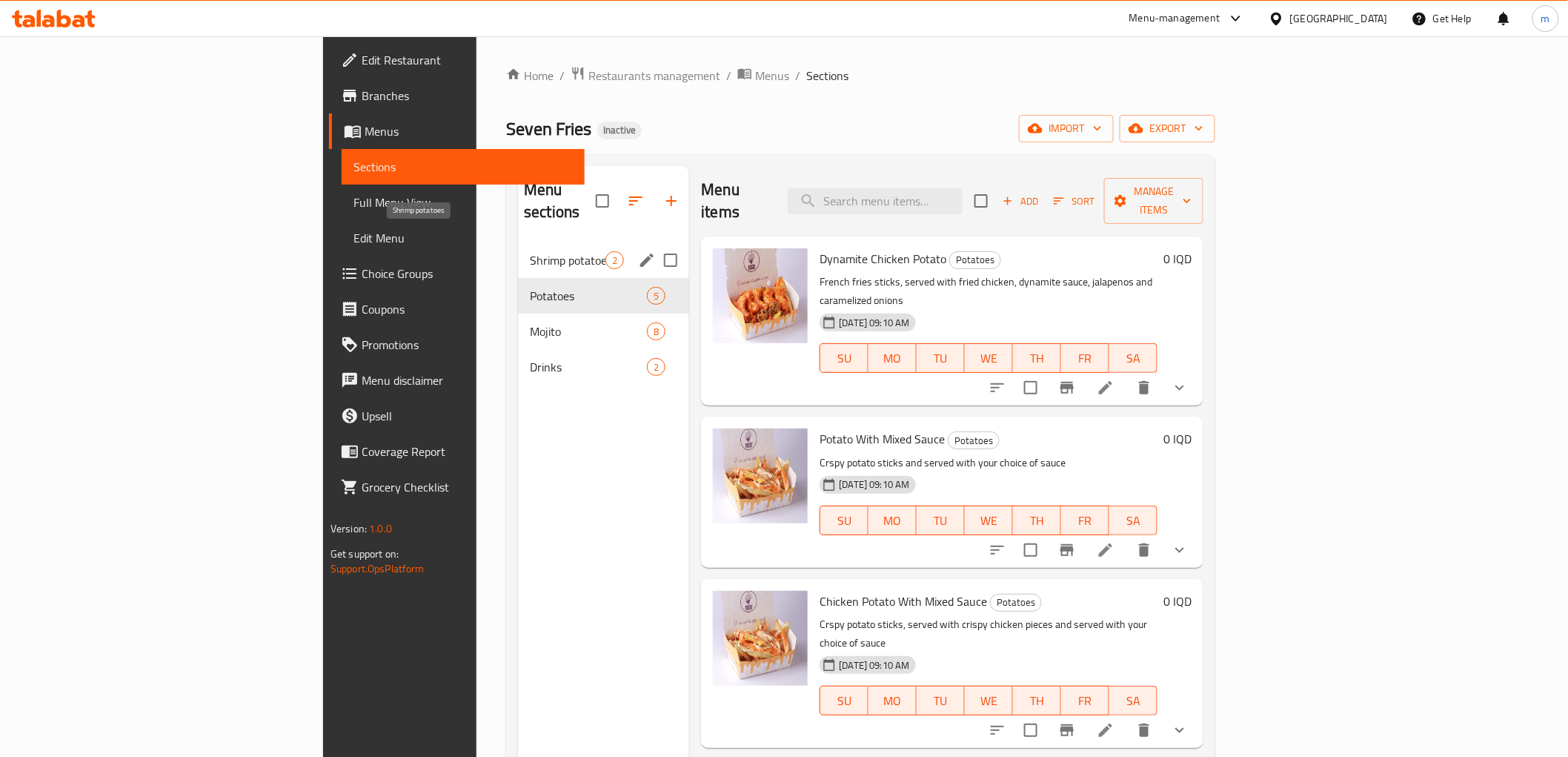
click at [530, 251] on span "Shrimp potatoes" at bounding box center [568, 260] width 76 height 18
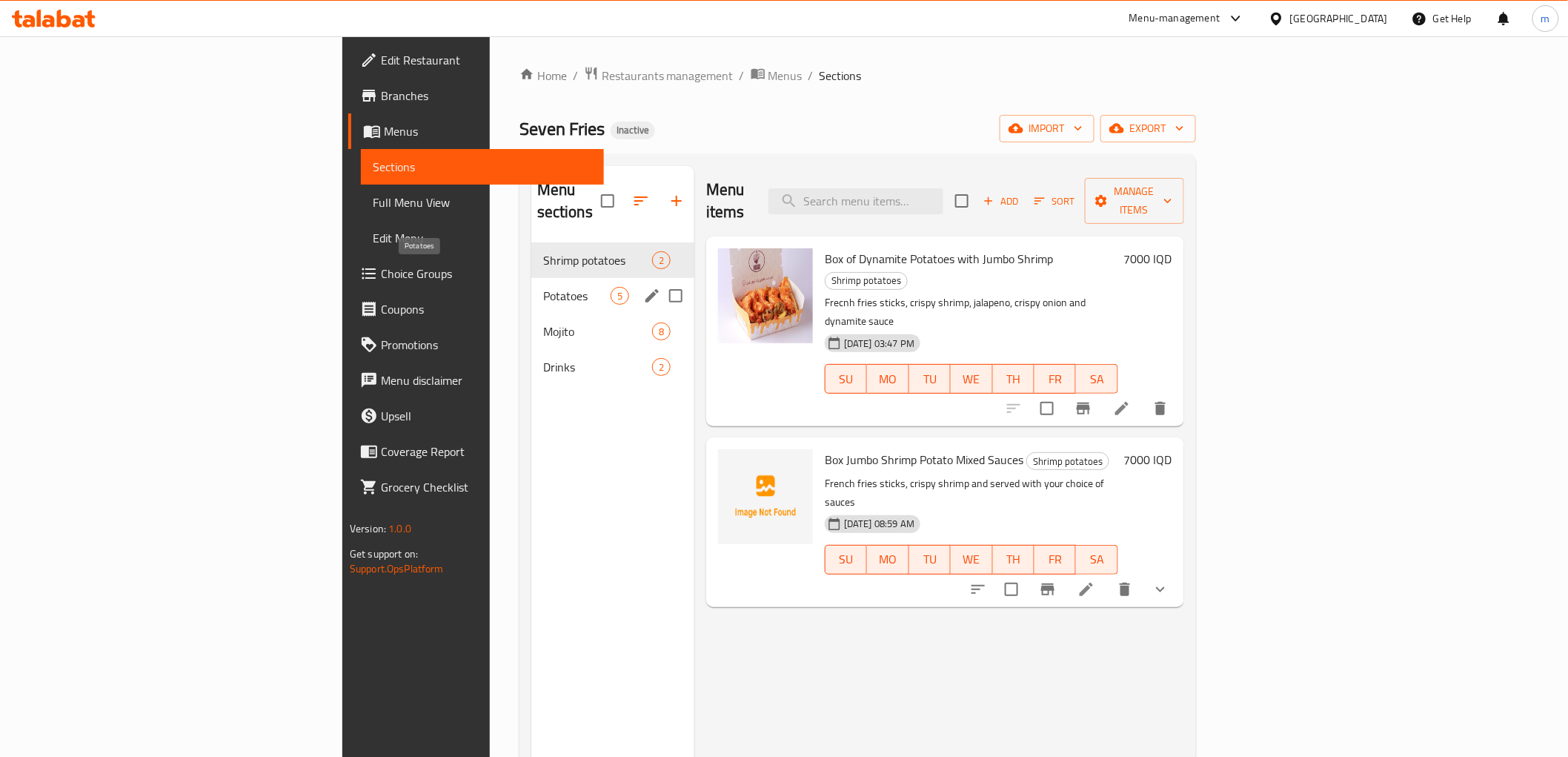
click at [543, 287] on span "Potatoes" at bounding box center [576, 296] width 67 height 18
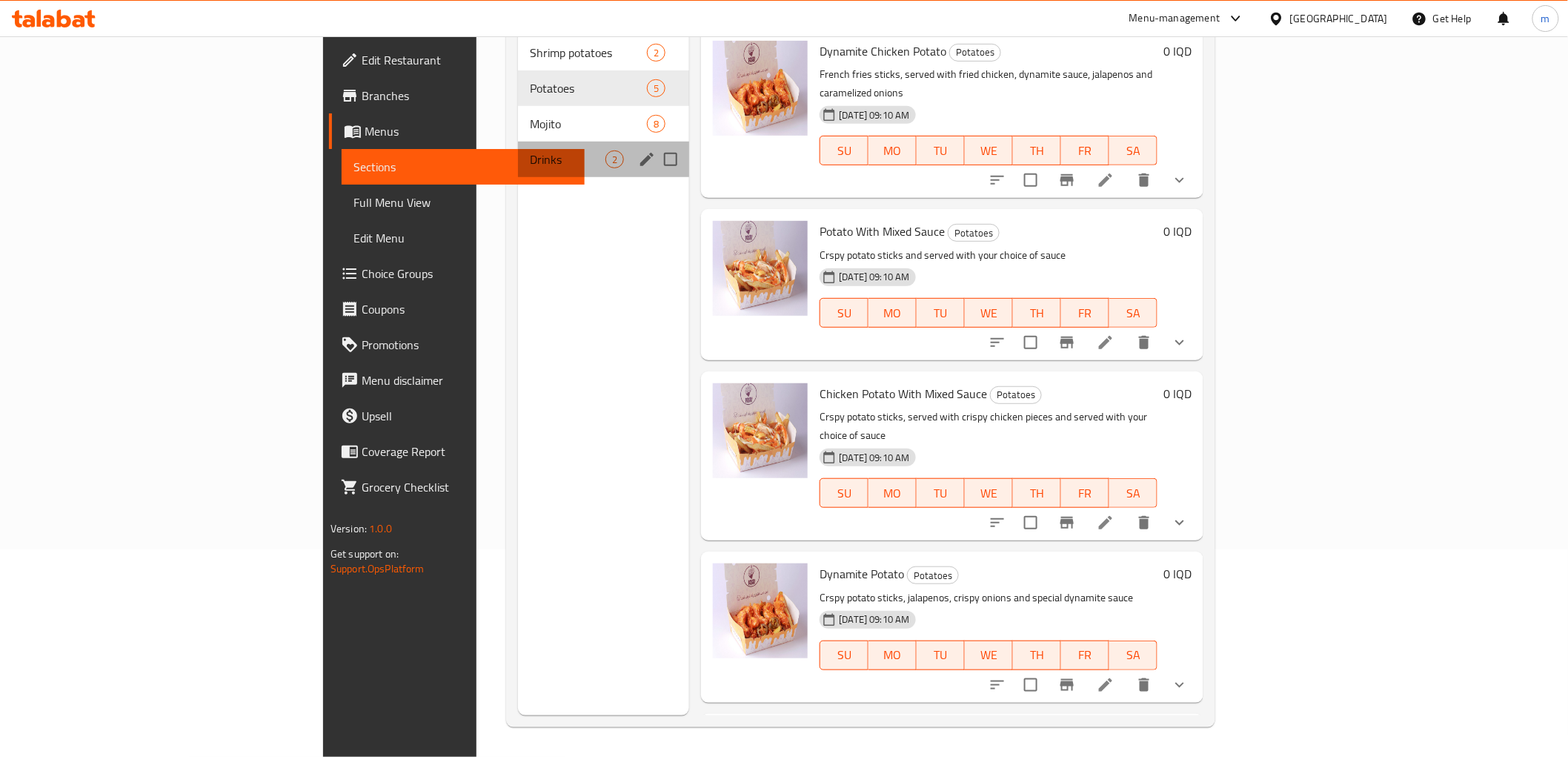
click at [518, 142] on div "Drinks 2" at bounding box center [603, 159] width 172 height 35
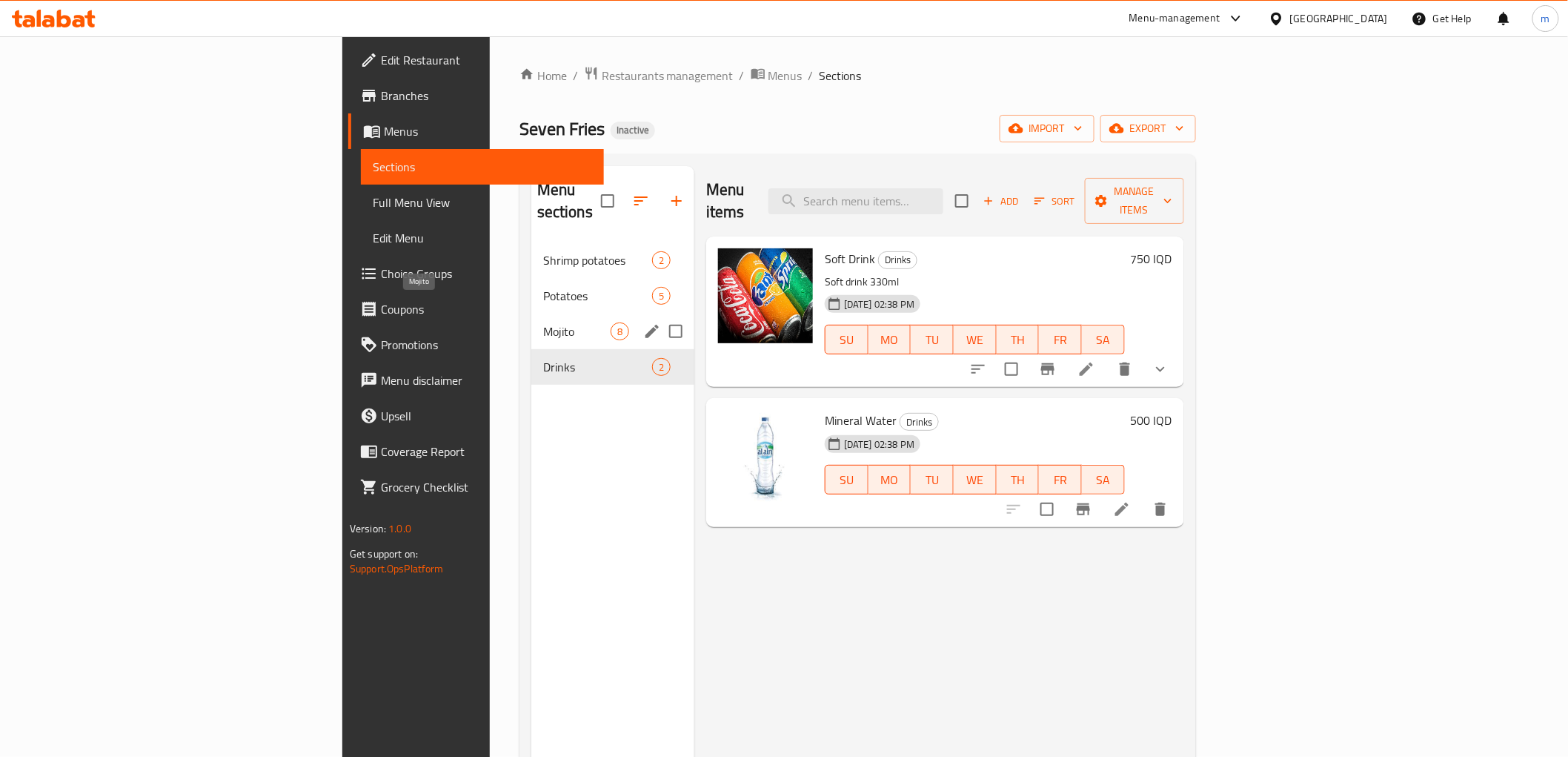
click at [543, 322] on span "Mojito" at bounding box center [576, 331] width 67 height 18
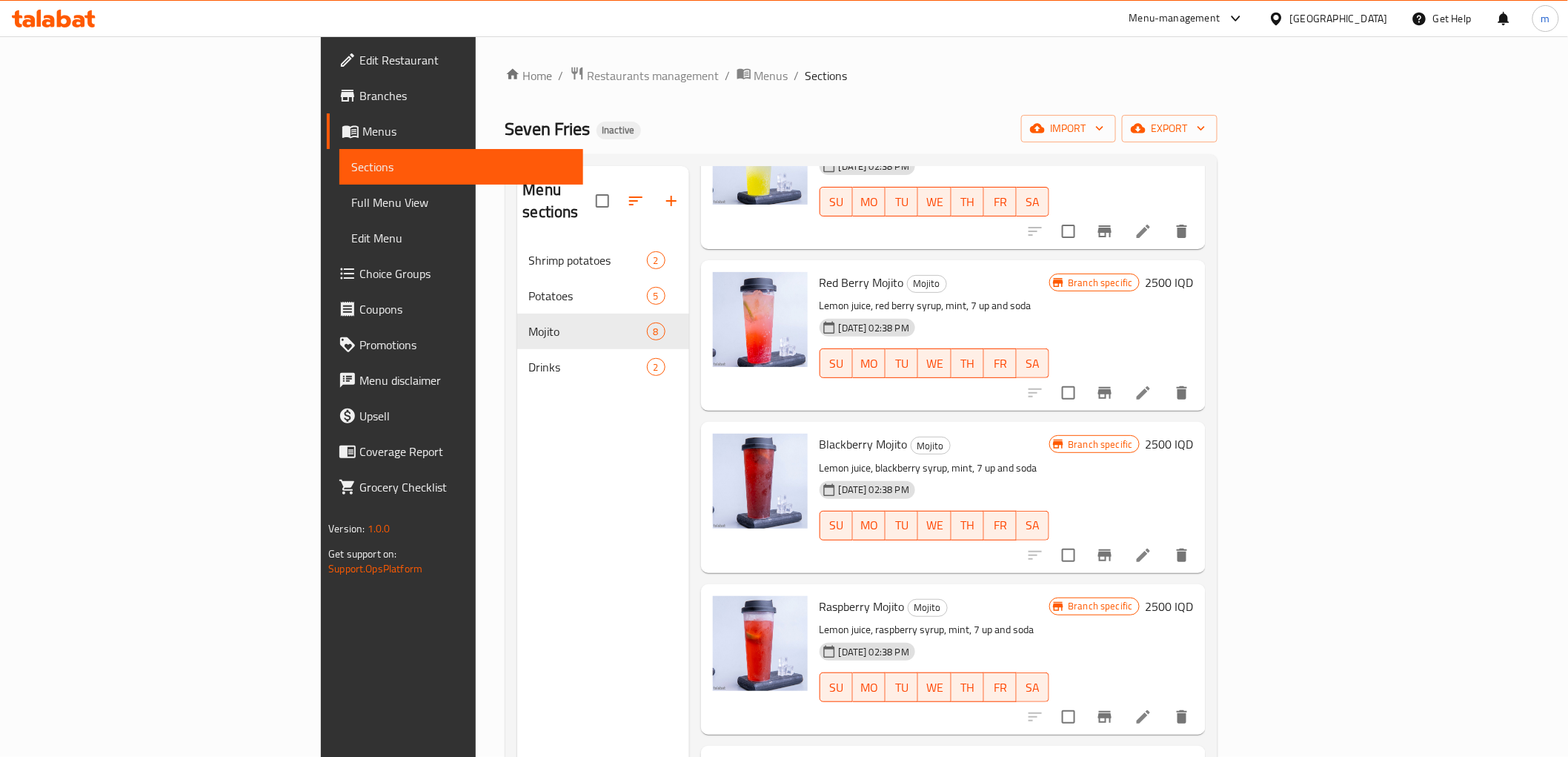
click at [351, 198] on span "Full Menu View" at bounding box center [460, 202] width 220 height 18
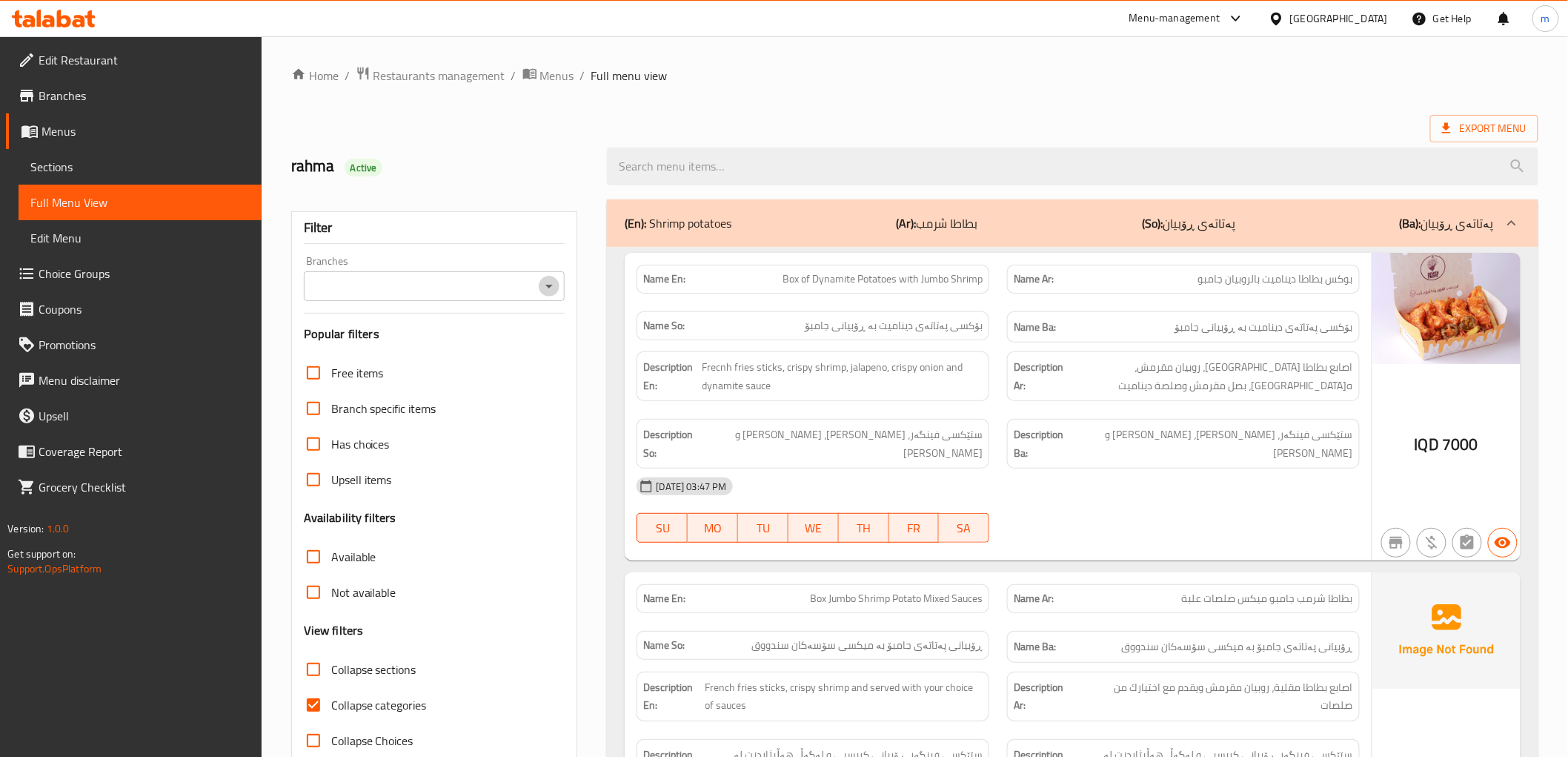
click at [551, 282] on icon "Open" at bounding box center [549, 286] width 18 height 18
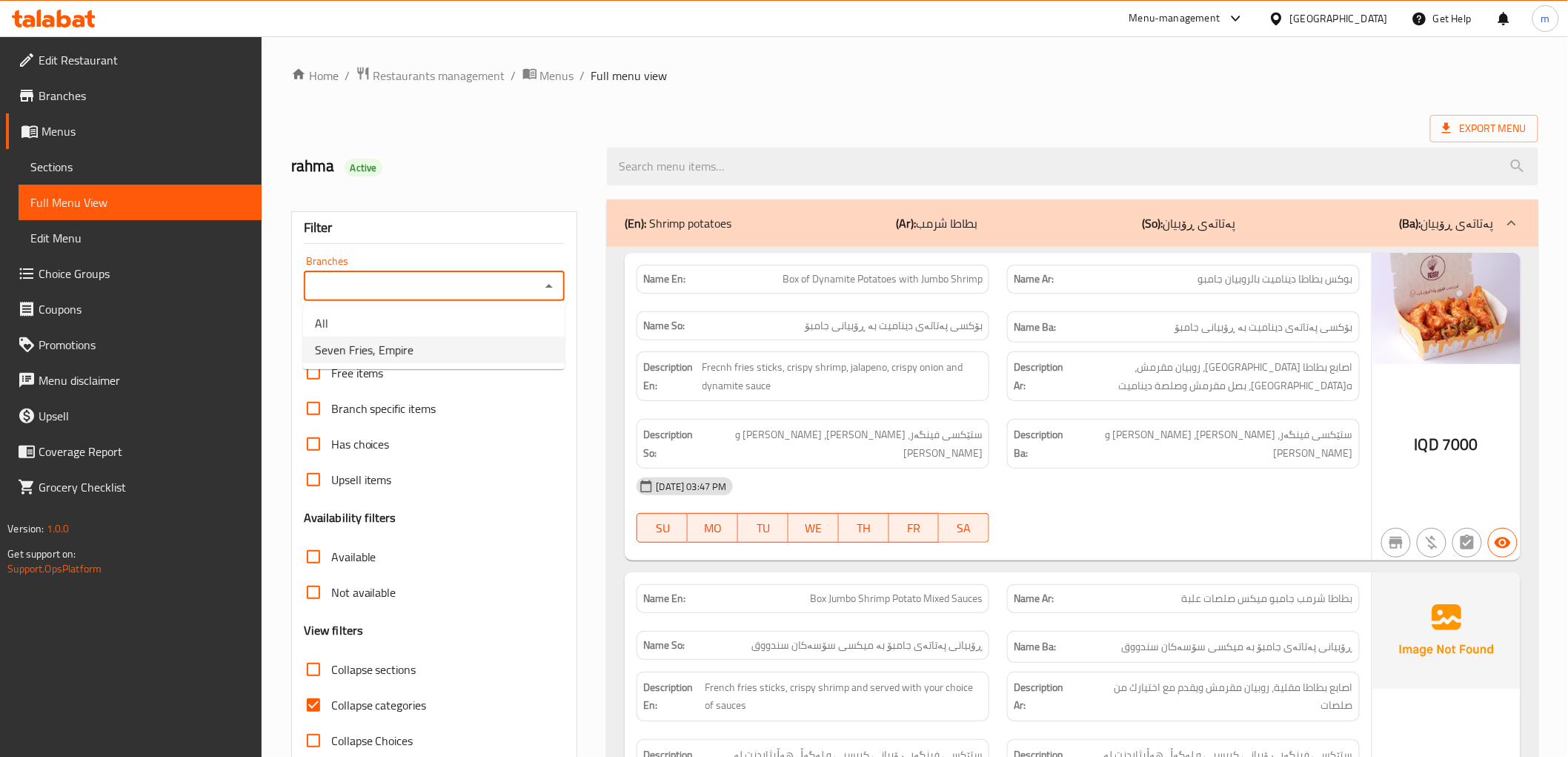
click at [489, 343] on li "Seven Fries, Empire" at bounding box center [433, 350] width 262 height 27
type input "Seven Fries, Empire"
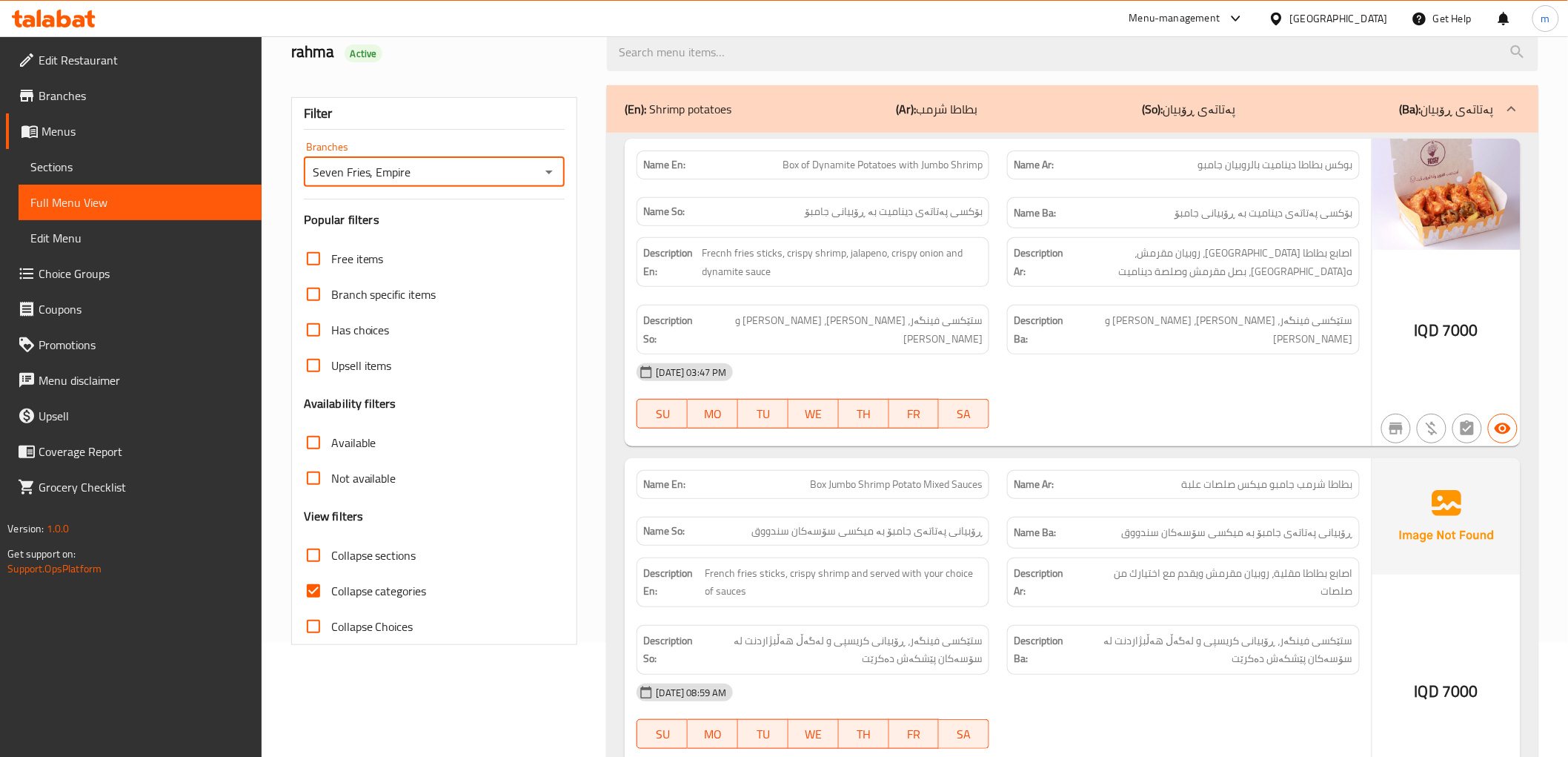
scroll to position [137, 0]
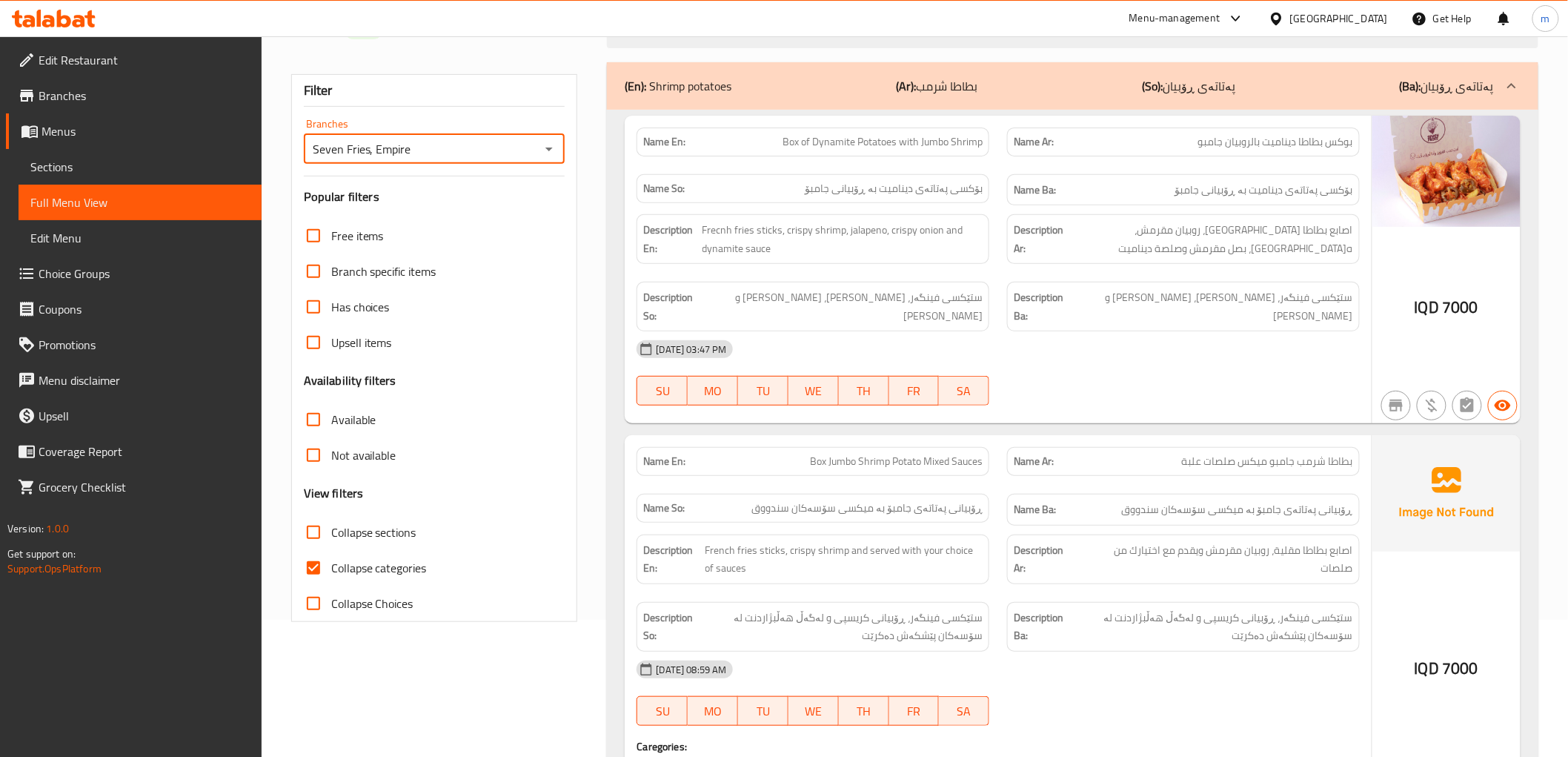
click at [377, 572] on span "Collapse categories" at bounding box center [379, 568] width 96 height 18
click at [331, 572] on input "Collapse categories" at bounding box center [313, 567] width 35 height 35
checkbox input "false"
click at [142, 165] on span "Sections" at bounding box center [140, 167] width 220 height 18
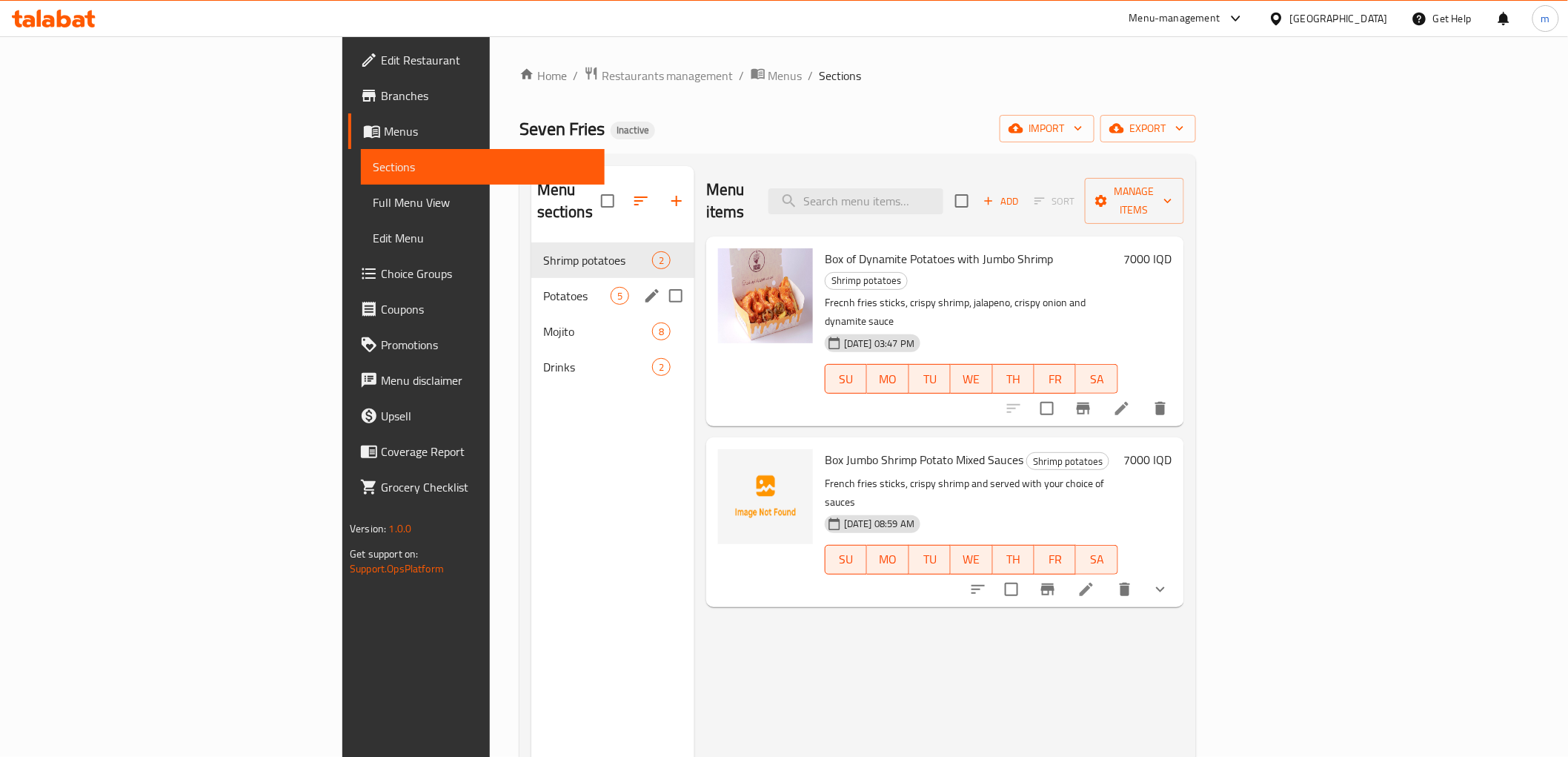
click at [543, 287] on span "Potatoes" at bounding box center [576, 296] width 67 height 18
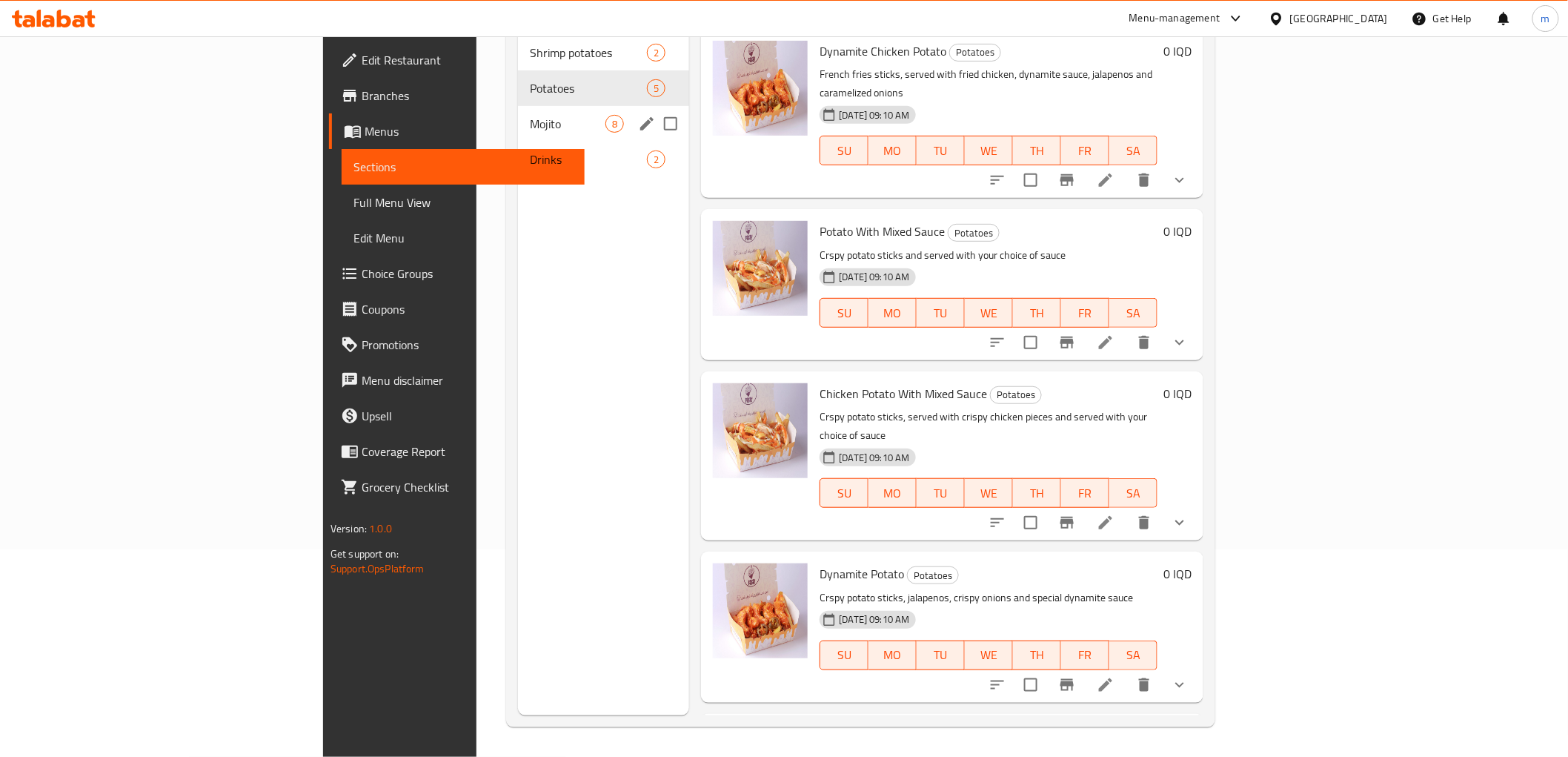
click at [518, 114] on div "Mojito 8" at bounding box center [603, 124] width 172 height 35
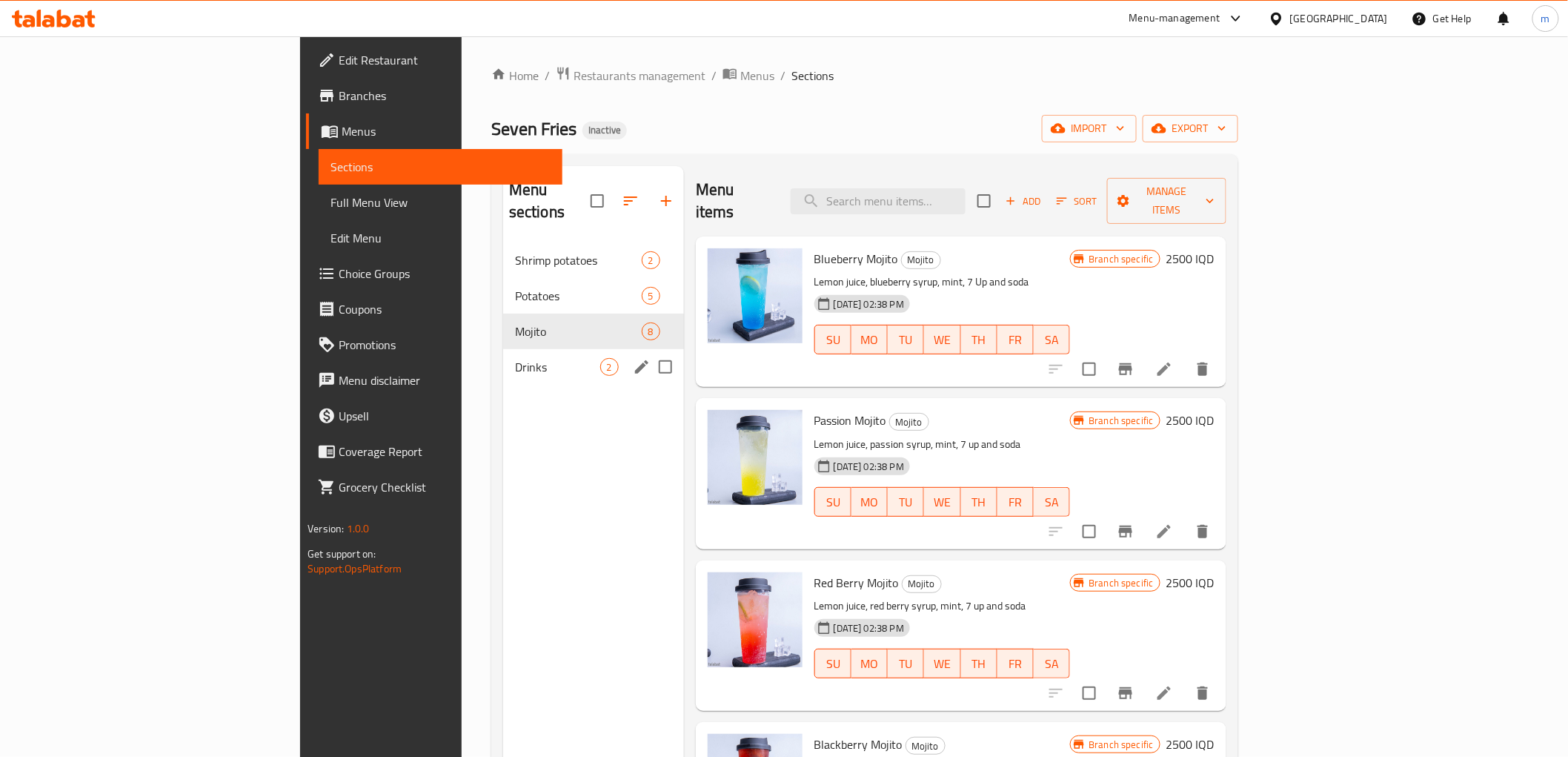
click at [503, 349] on div "Drinks 2" at bounding box center [594, 367] width 181 height 35
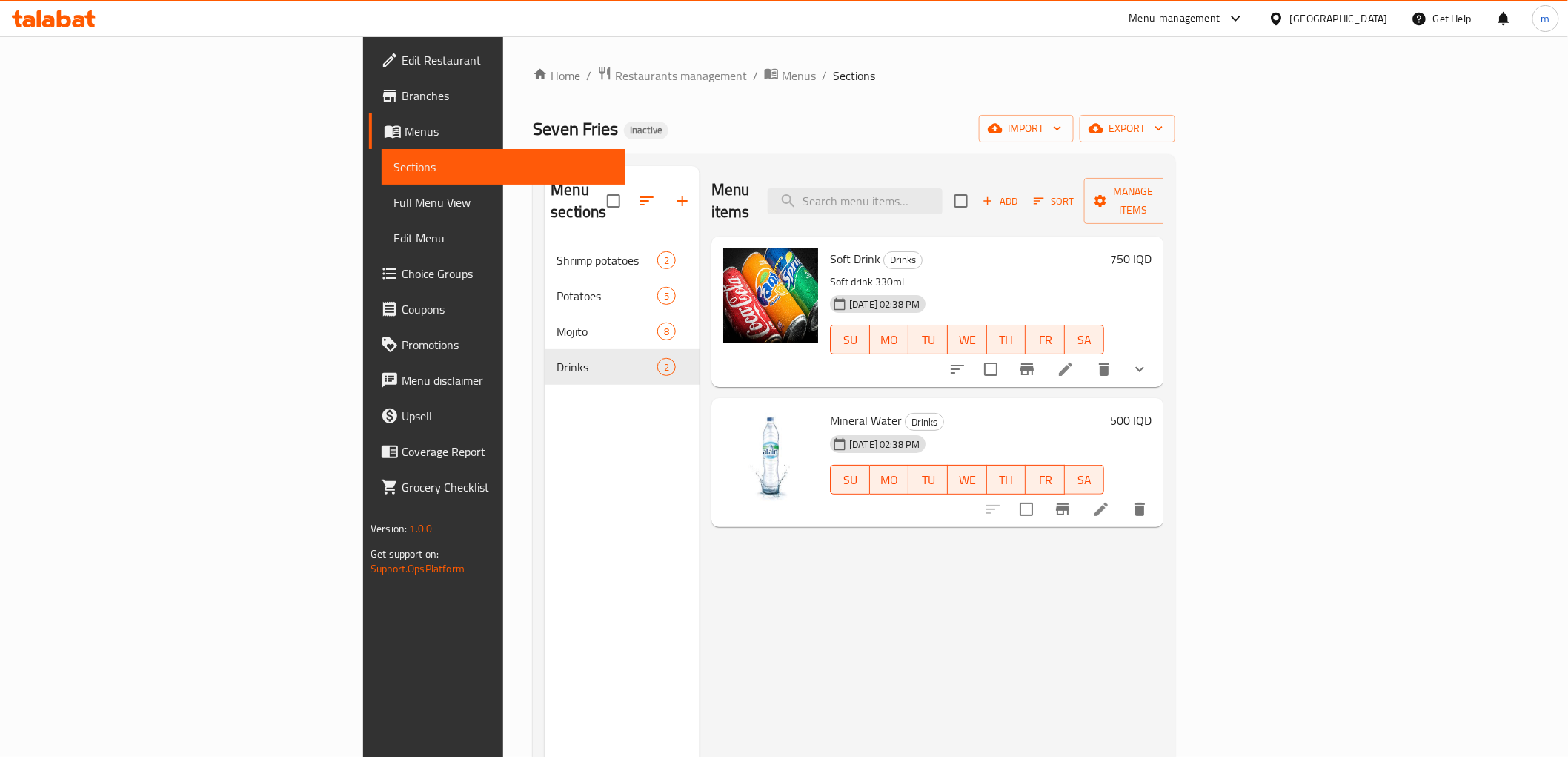
click at [393, 206] on span "Full Menu View" at bounding box center [503, 202] width 220 height 18
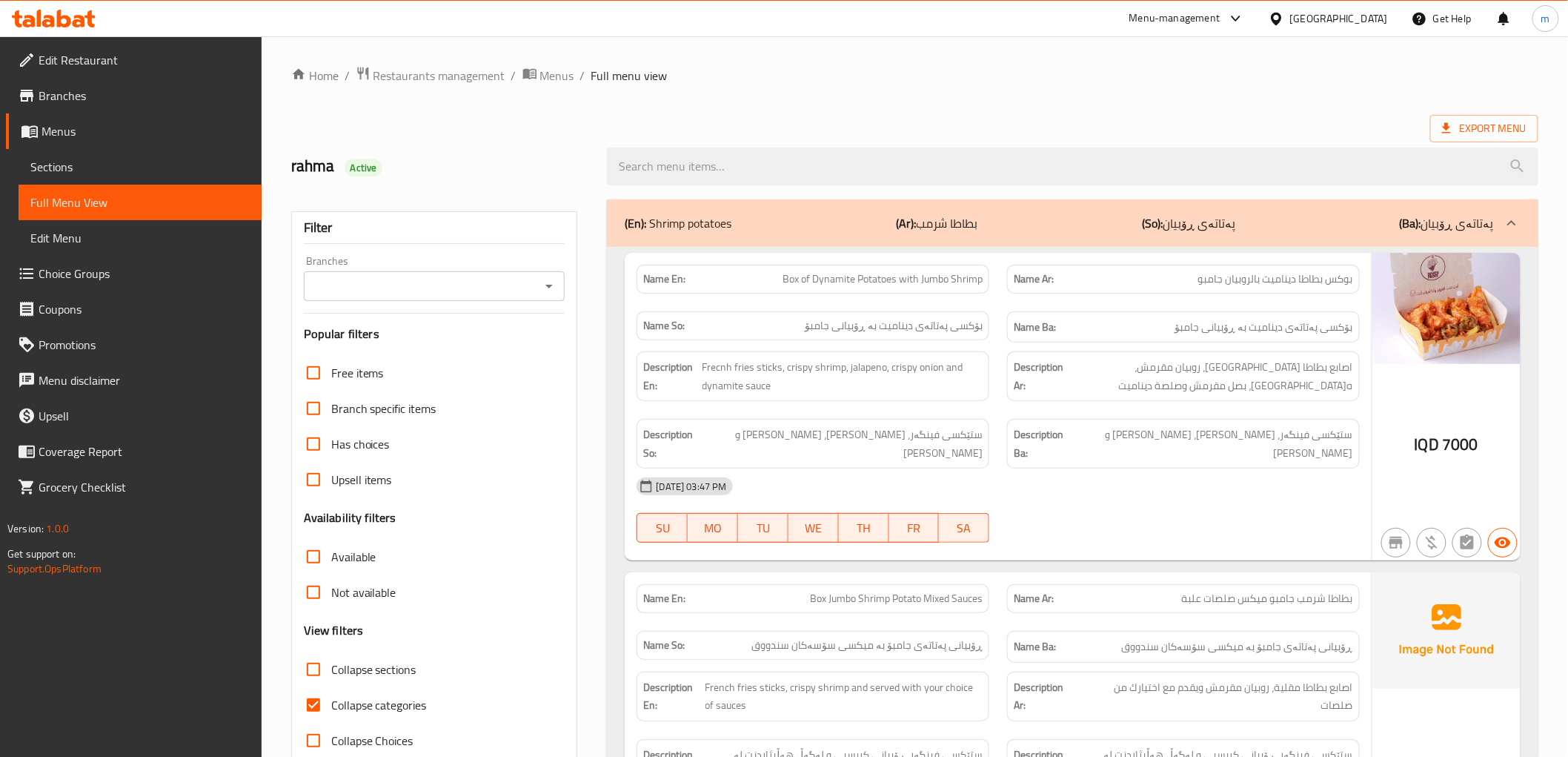
click at [551, 282] on icon "Open" at bounding box center [549, 286] width 18 height 18
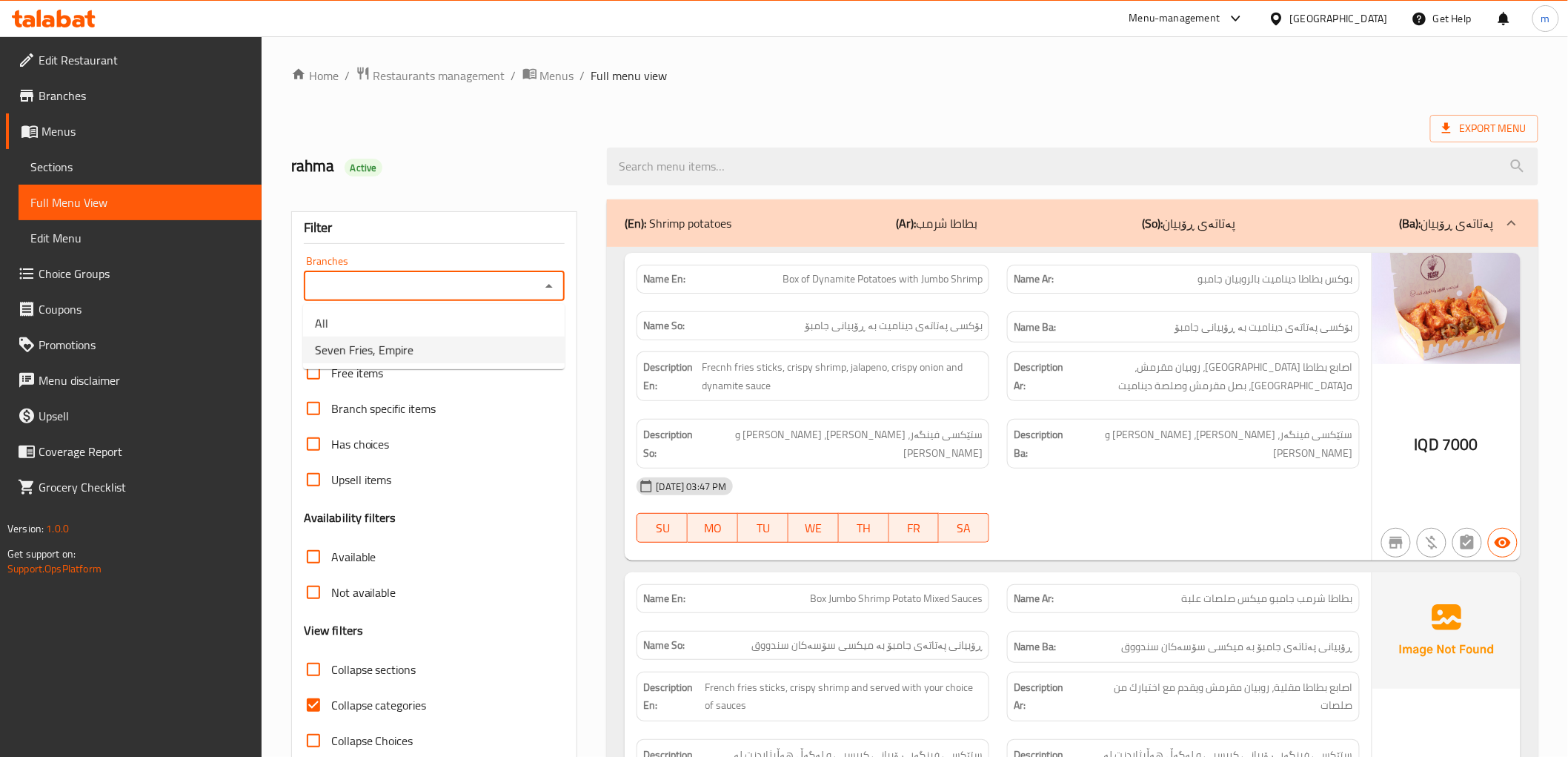
click at [476, 344] on li "Seven Fries, Empire" at bounding box center [433, 350] width 262 height 27
type input "Seven Fries, Empire"
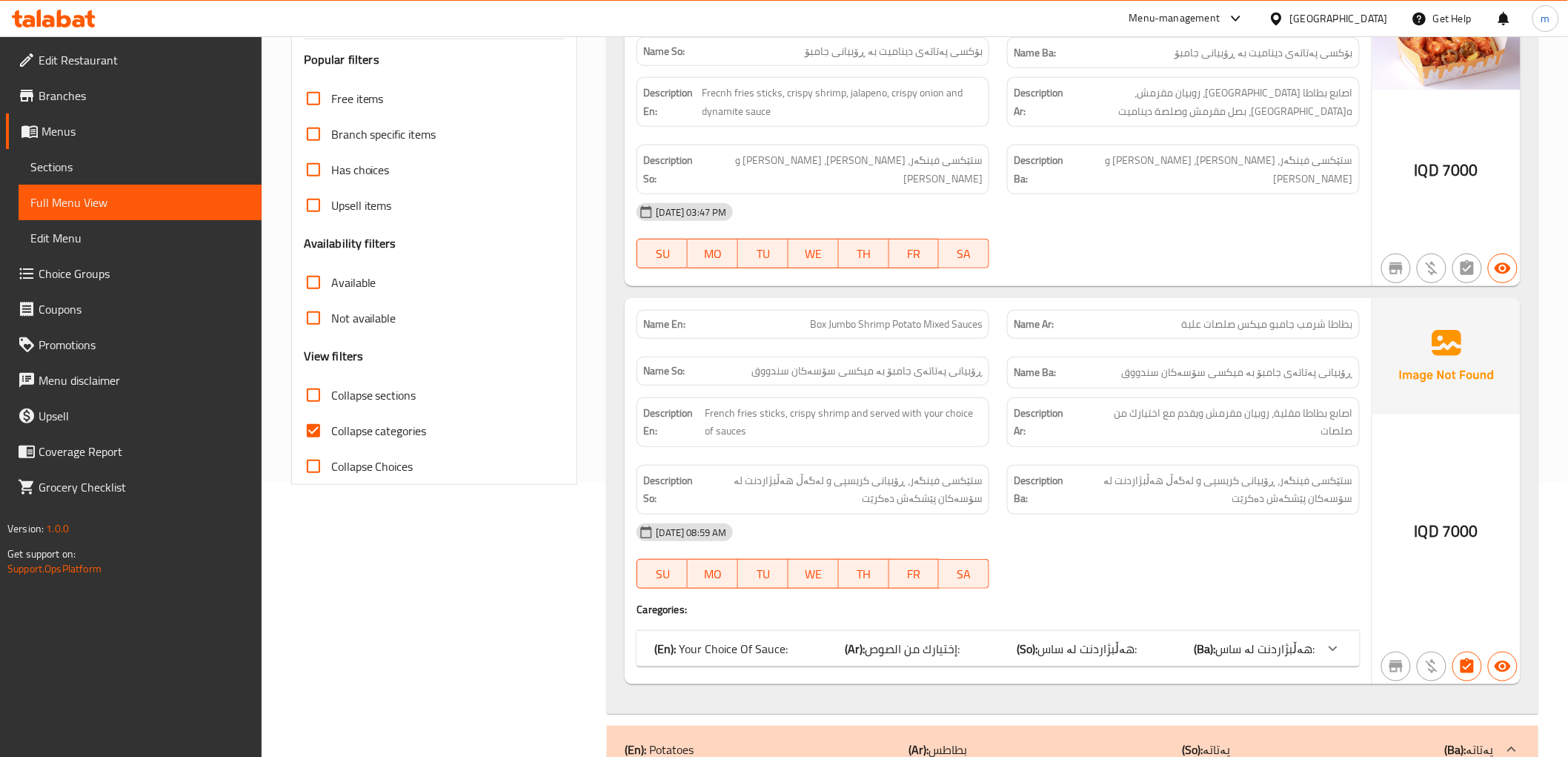
click at [363, 425] on span "Collapse categories" at bounding box center [379, 431] width 96 height 18
click at [331, 425] on input "Collapse categories" at bounding box center [313, 430] width 35 height 35
checkbox input "false"
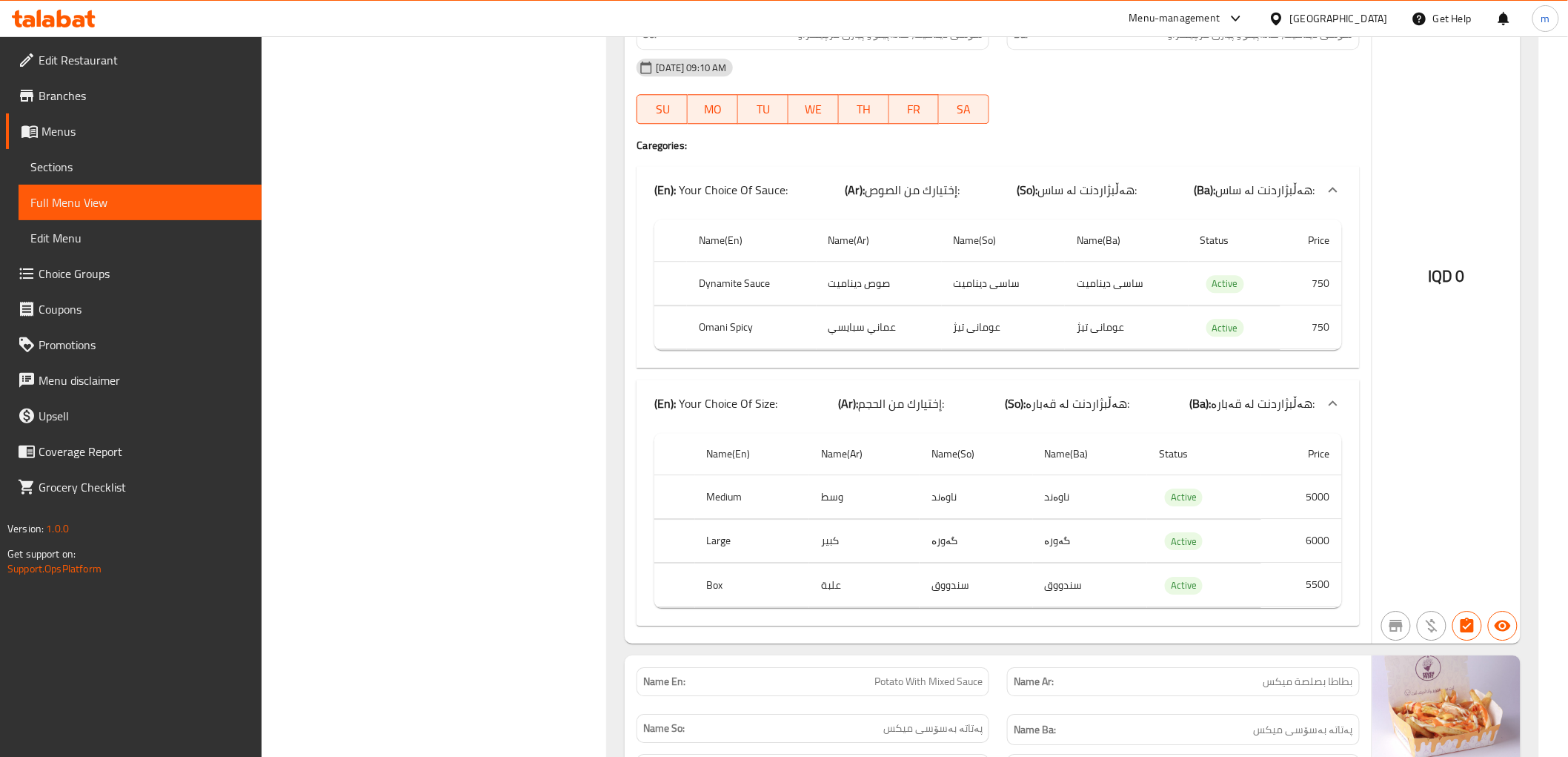
click at [93, 160] on span "Sections" at bounding box center [140, 167] width 220 height 18
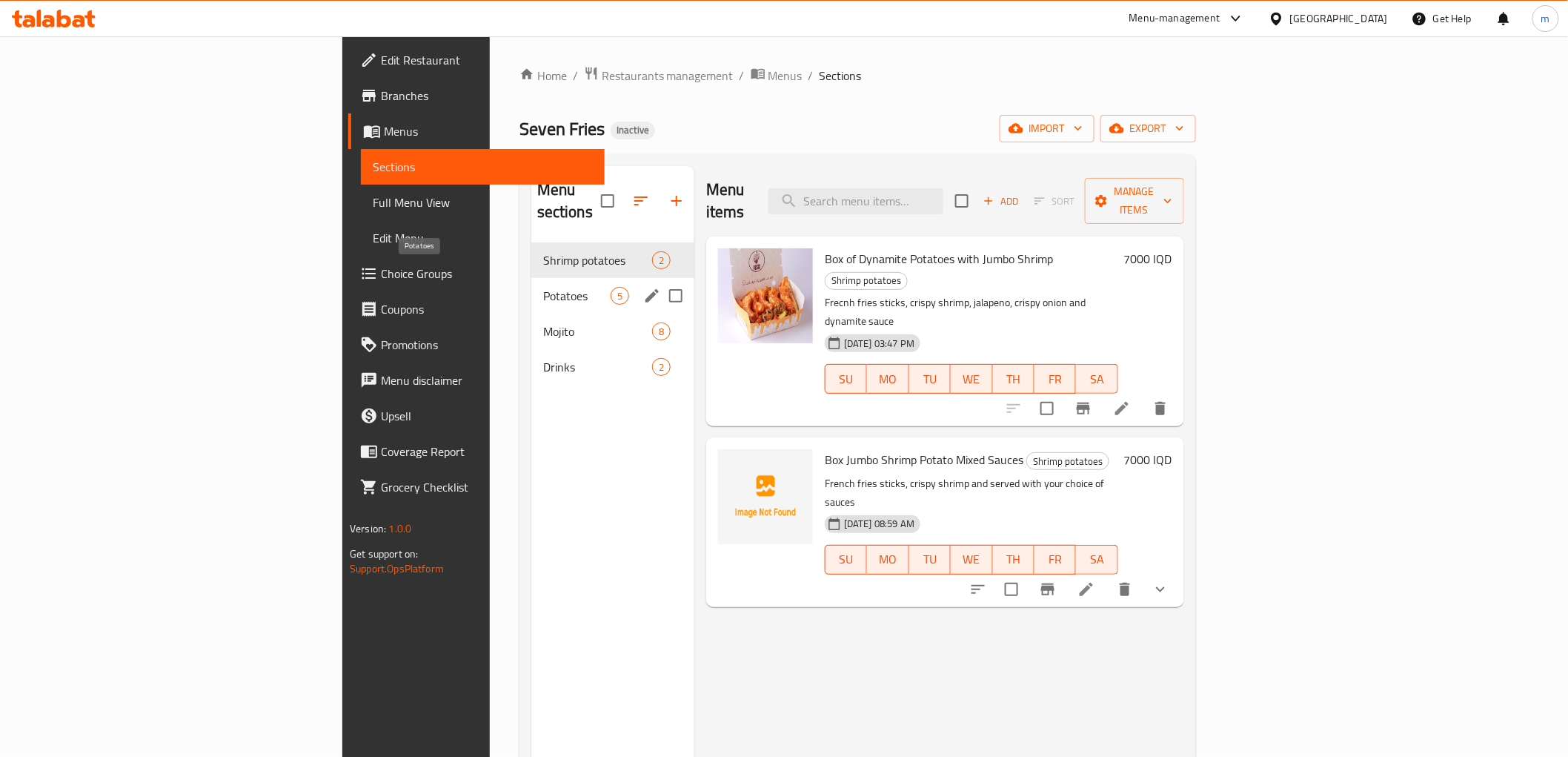
click at [543, 287] on span "Potatoes" at bounding box center [576, 296] width 67 height 18
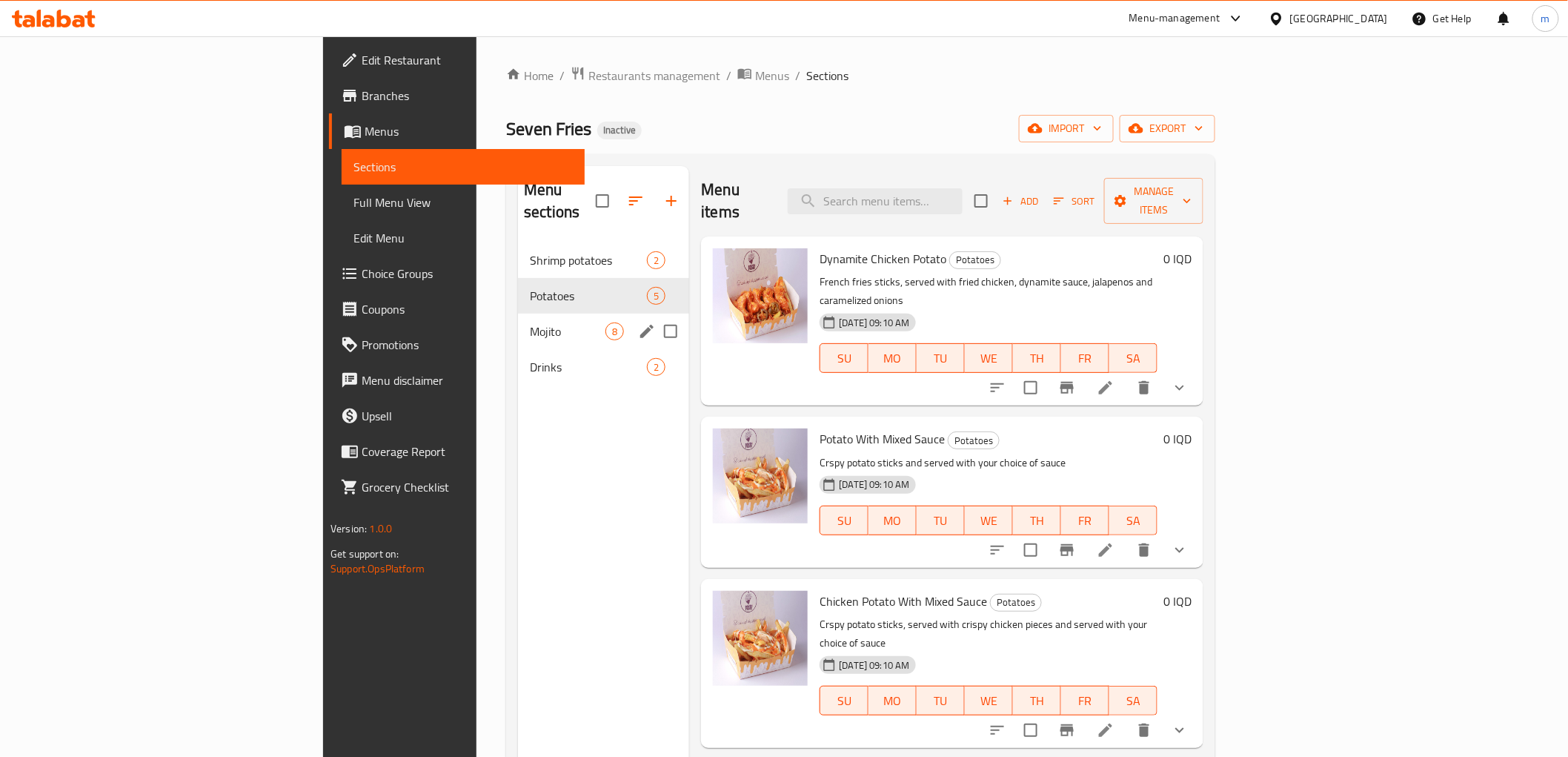
click at [530, 322] on span "Mojito" at bounding box center [568, 331] width 76 height 18
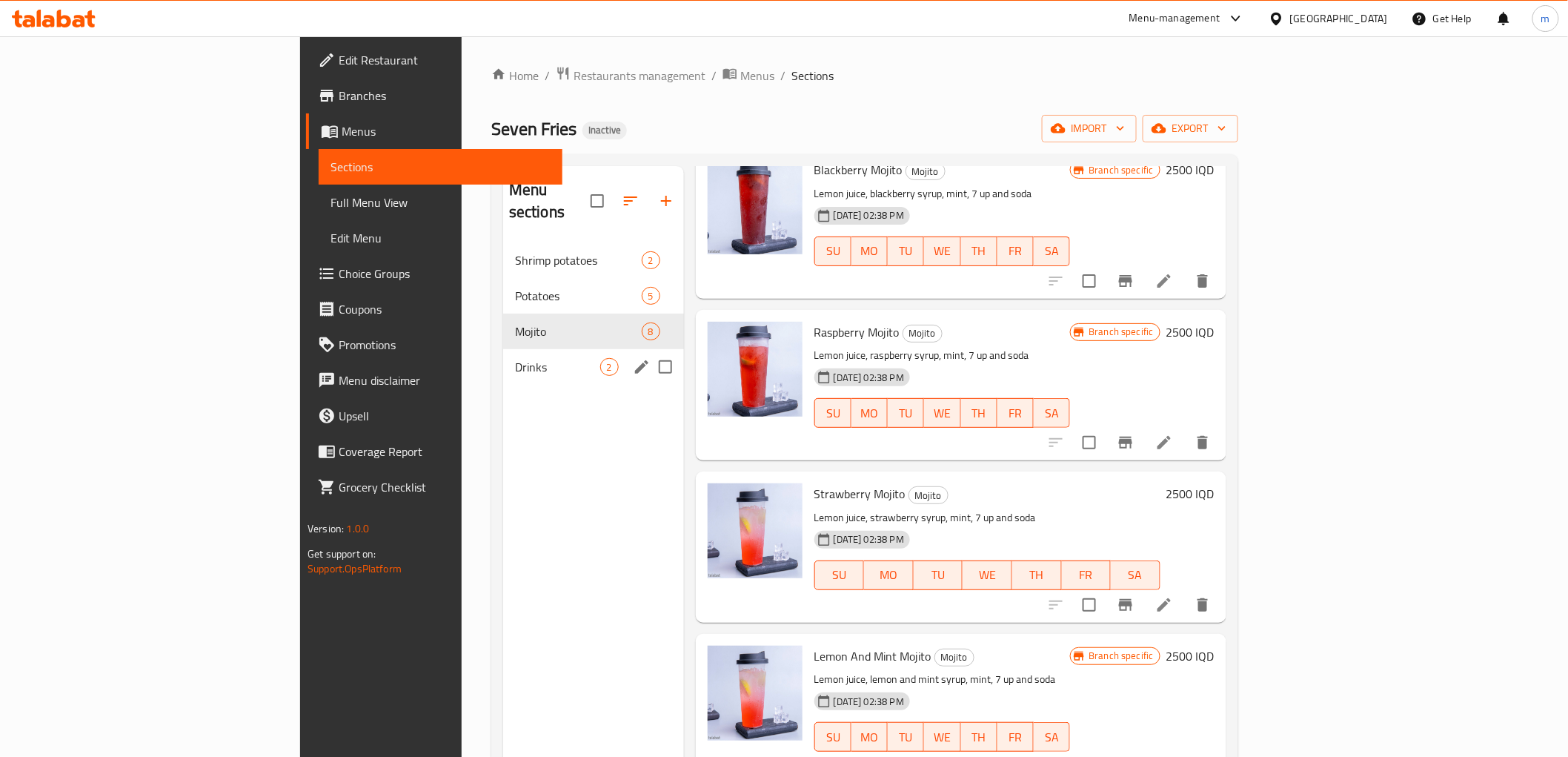
click at [503, 349] on div "Drinks 2" at bounding box center [594, 367] width 181 height 35
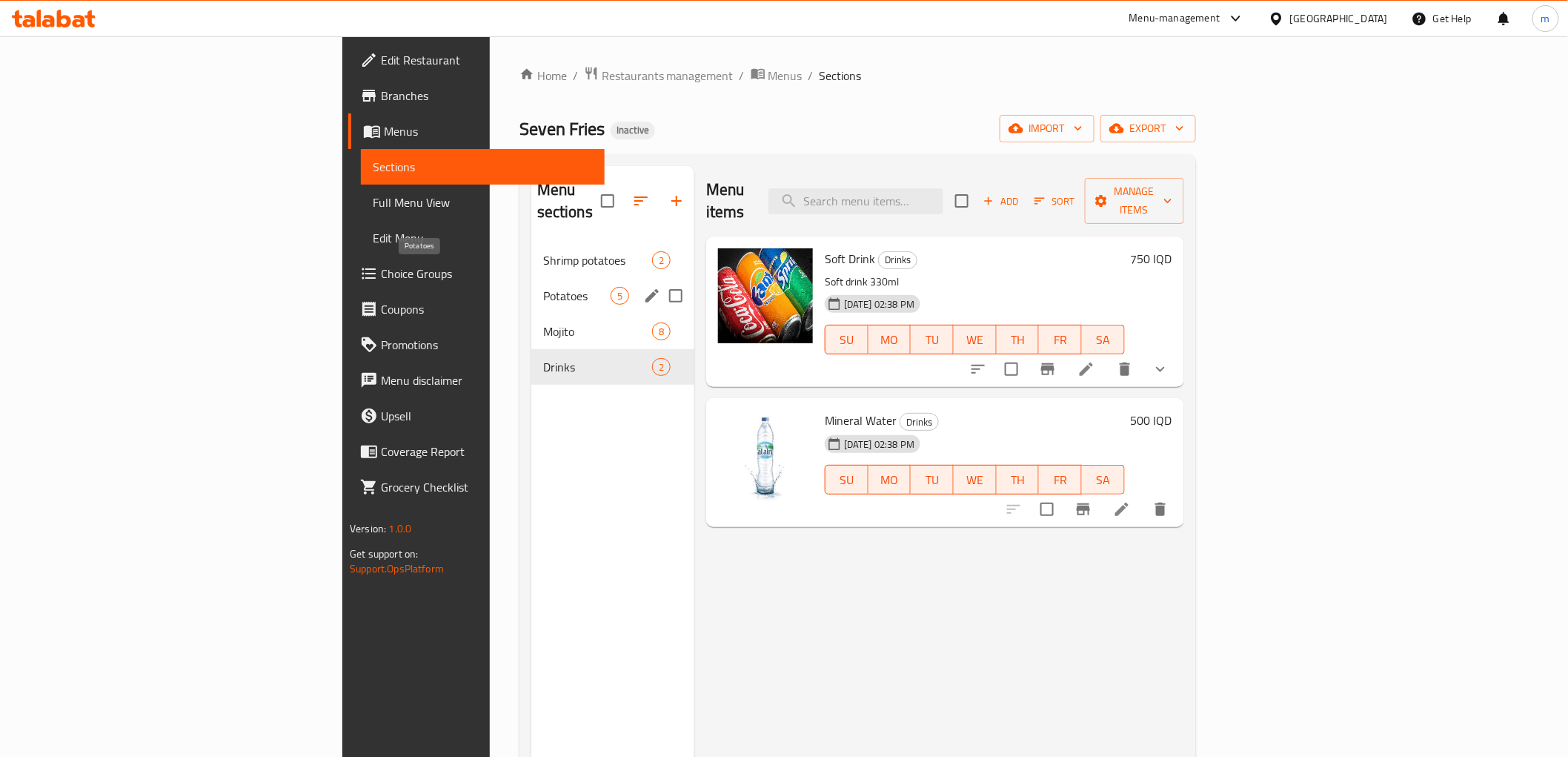
click at [543, 287] on span "Potatoes" at bounding box center [576, 296] width 67 height 18
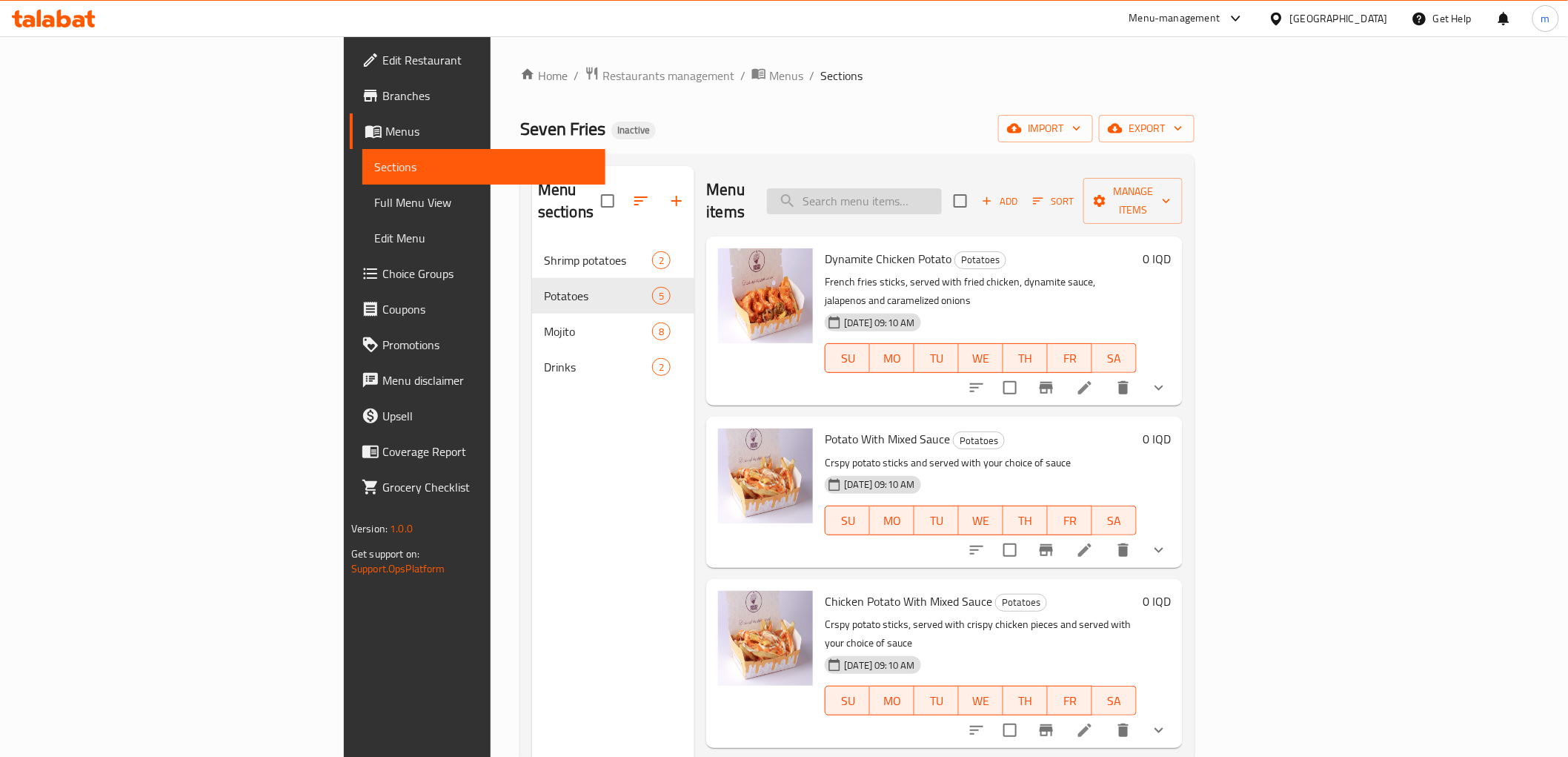
click at [941, 197] on input "search" at bounding box center [854, 201] width 175 height 26
paste input "Box Jumbo Shrimp Potato Mixed Sauce"
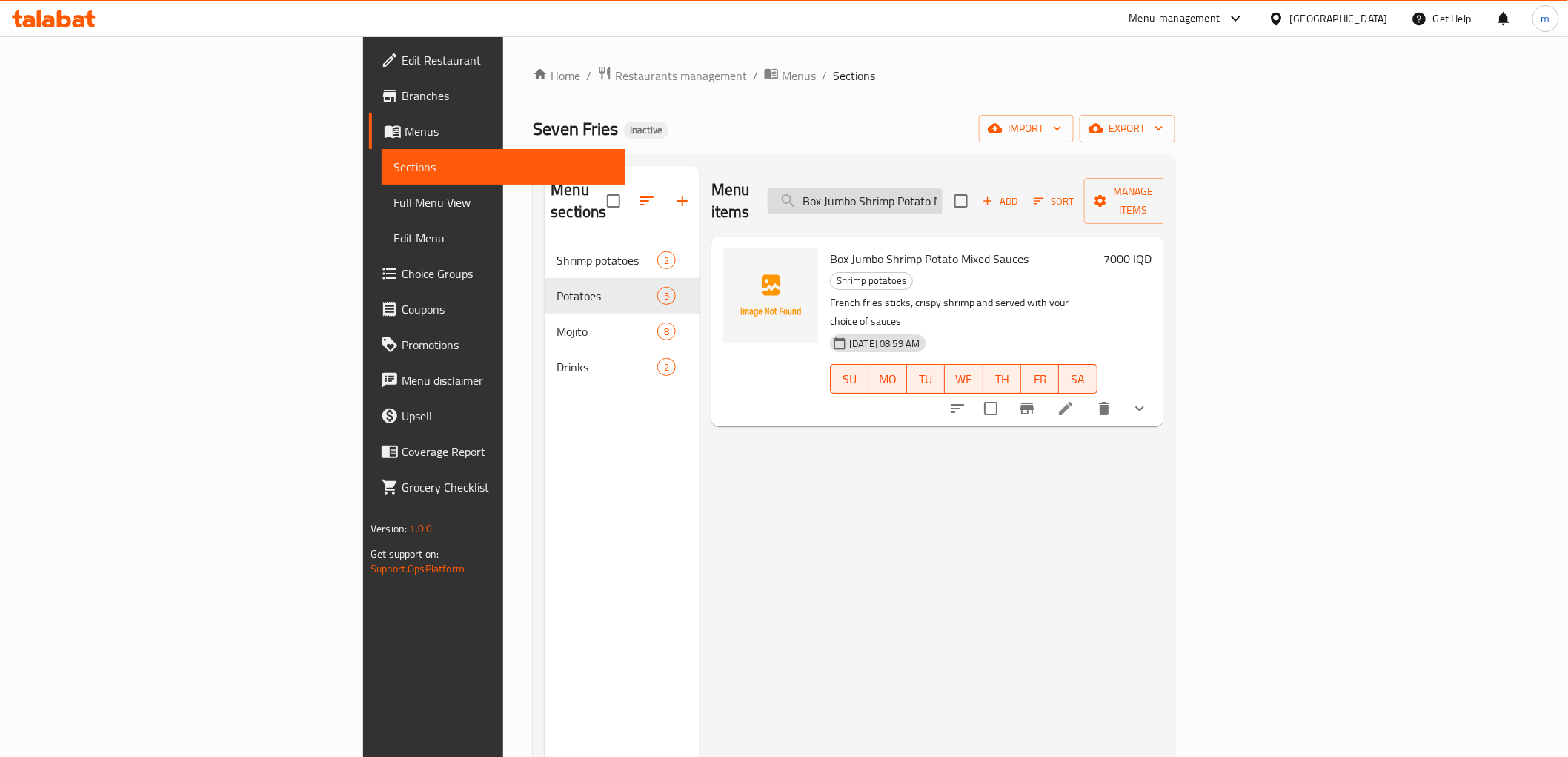
click at [936, 194] on input "Box Jumbo Shrimp Potato Mixed Sauce" at bounding box center [855, 201] width 175 height 26
paste input "Texas Meat Potato"
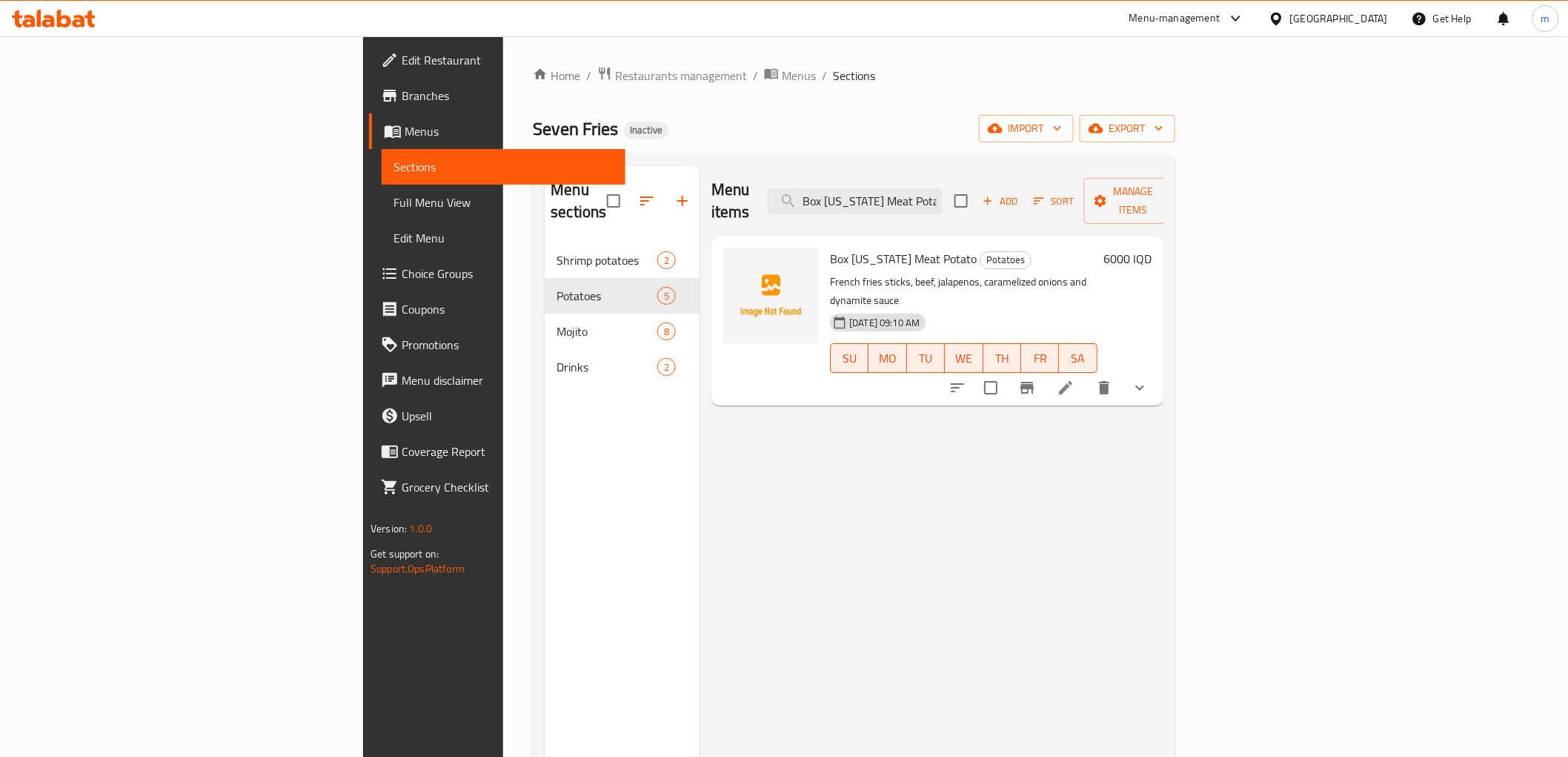
type input "Box Texas Meat Potato"
click at [86, 14] on icon at bounding box center [53, 18] width 83 height 18
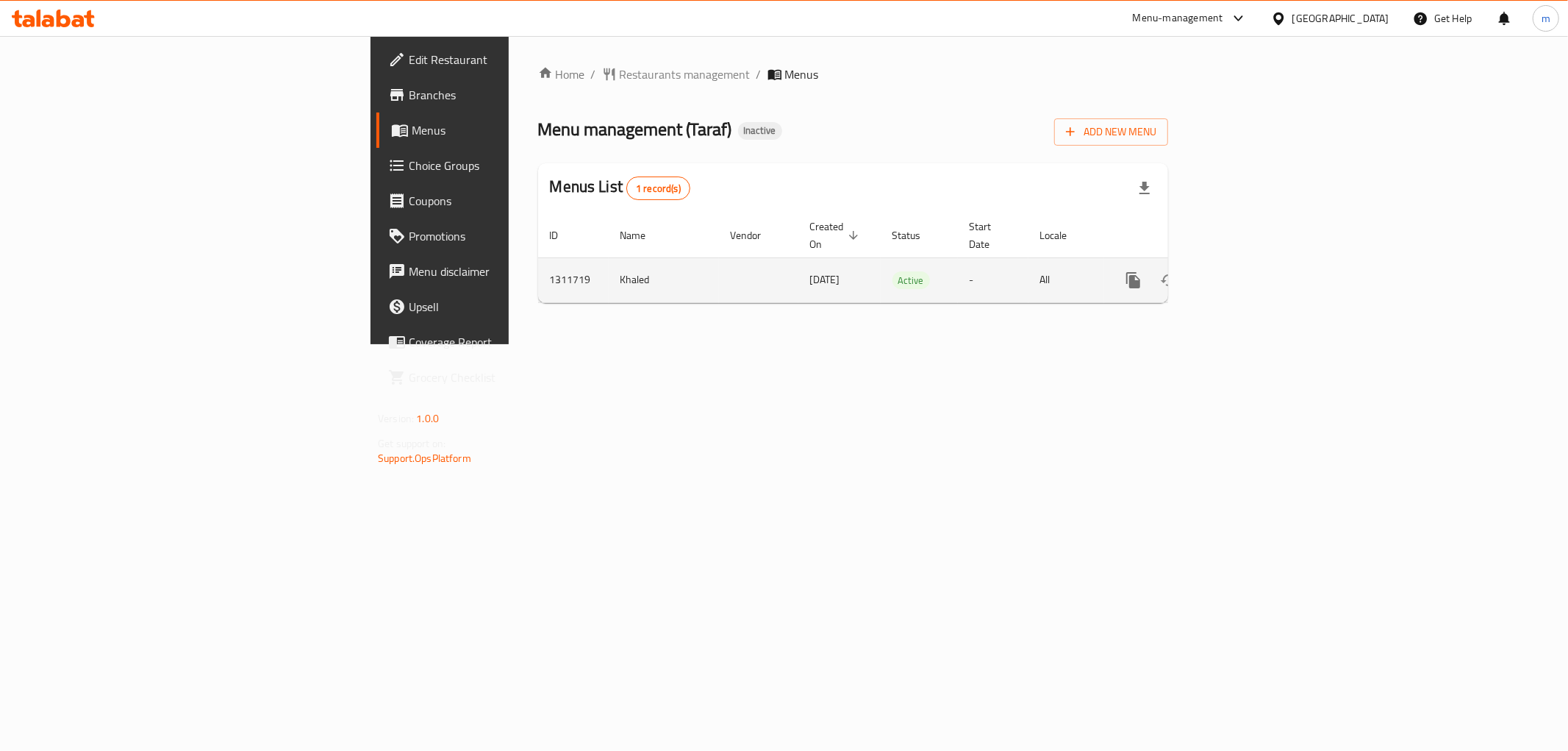
click at [1246, 273] on icon "enhanced table" at bounding box center [1240, 280] width 13 height 13
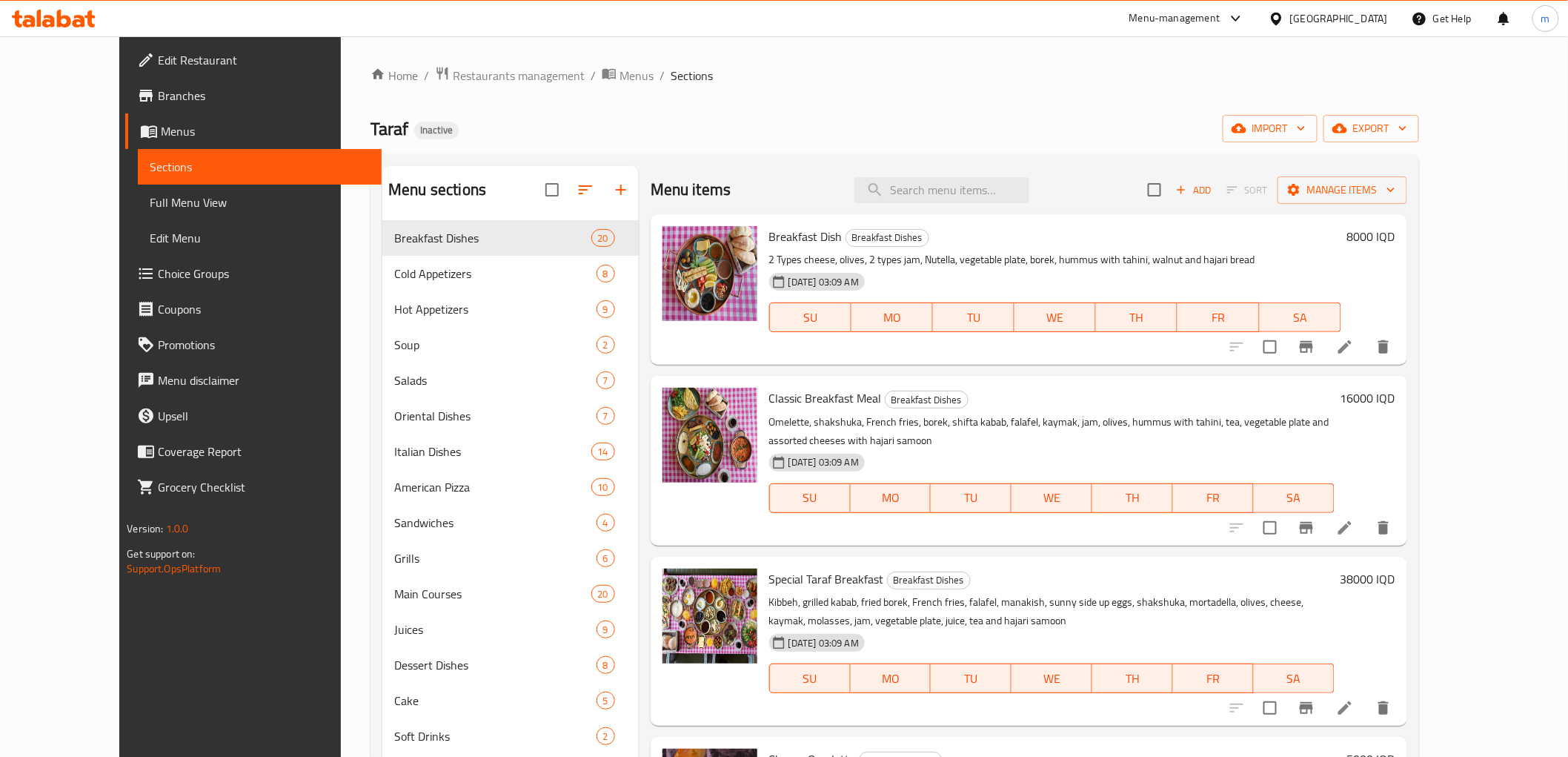
click at [212, 205] on span "Full Menu View" at bounding box center [259, 202] width 220 height 18
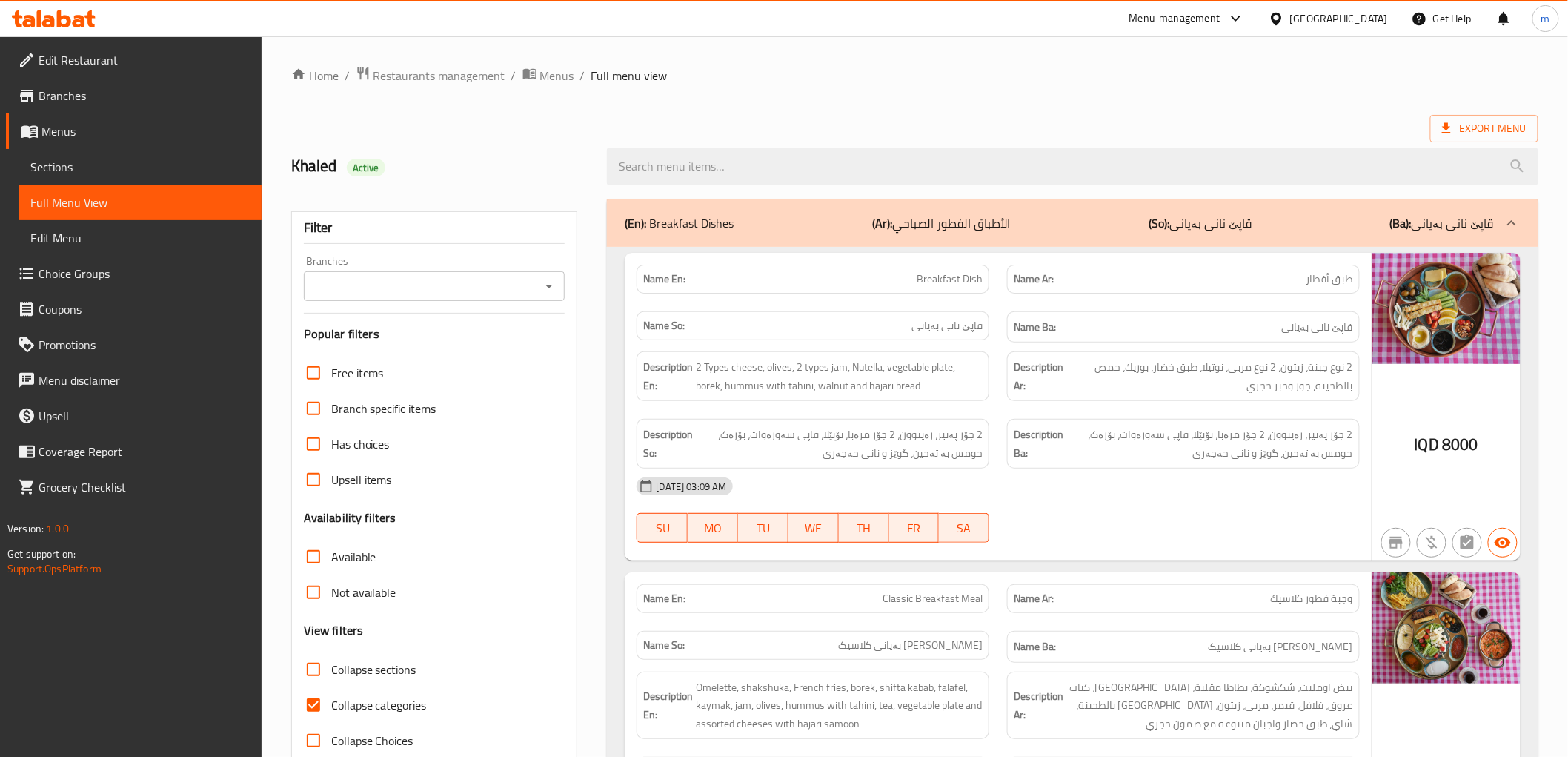
click at [552, 289] on icon "Open" at bounding box center [549, 286] width 18 height 18
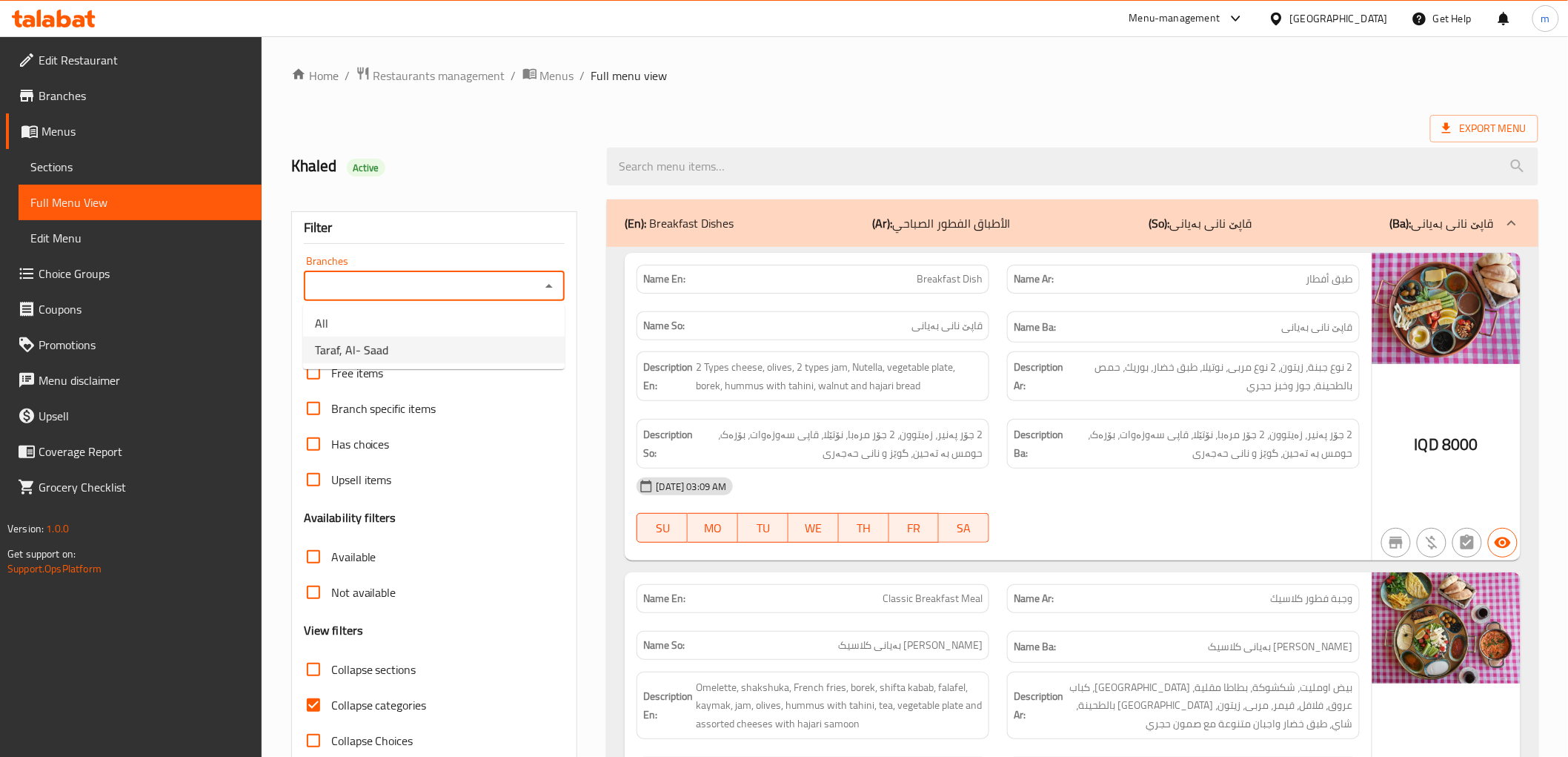
click at [514, 343] on li "Taraf, Al- Saad" at bounding box center [433, 350] width 262 height 27
type input "Taraf, Al- Saad"
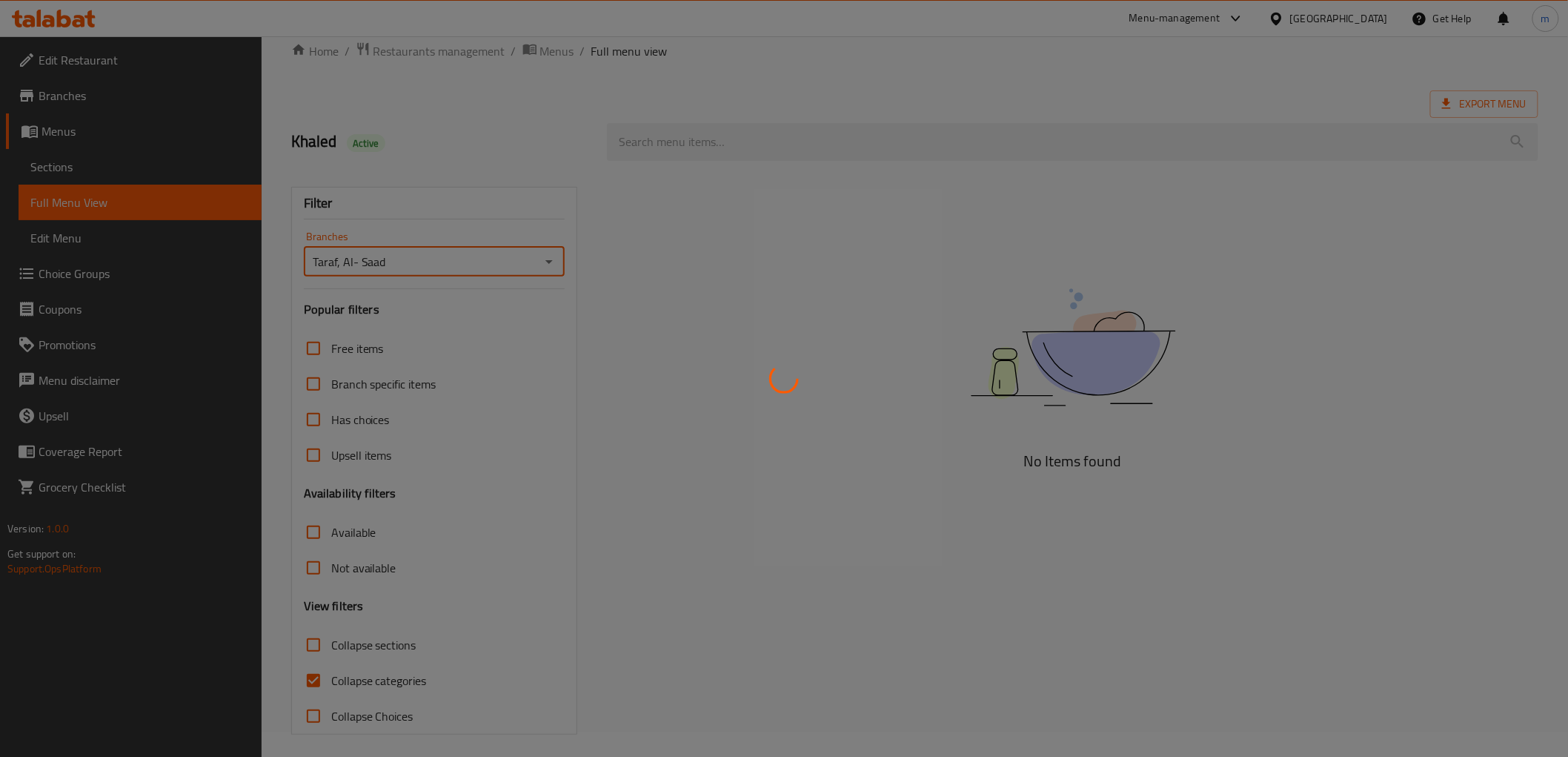
scroll to position [32, 0]
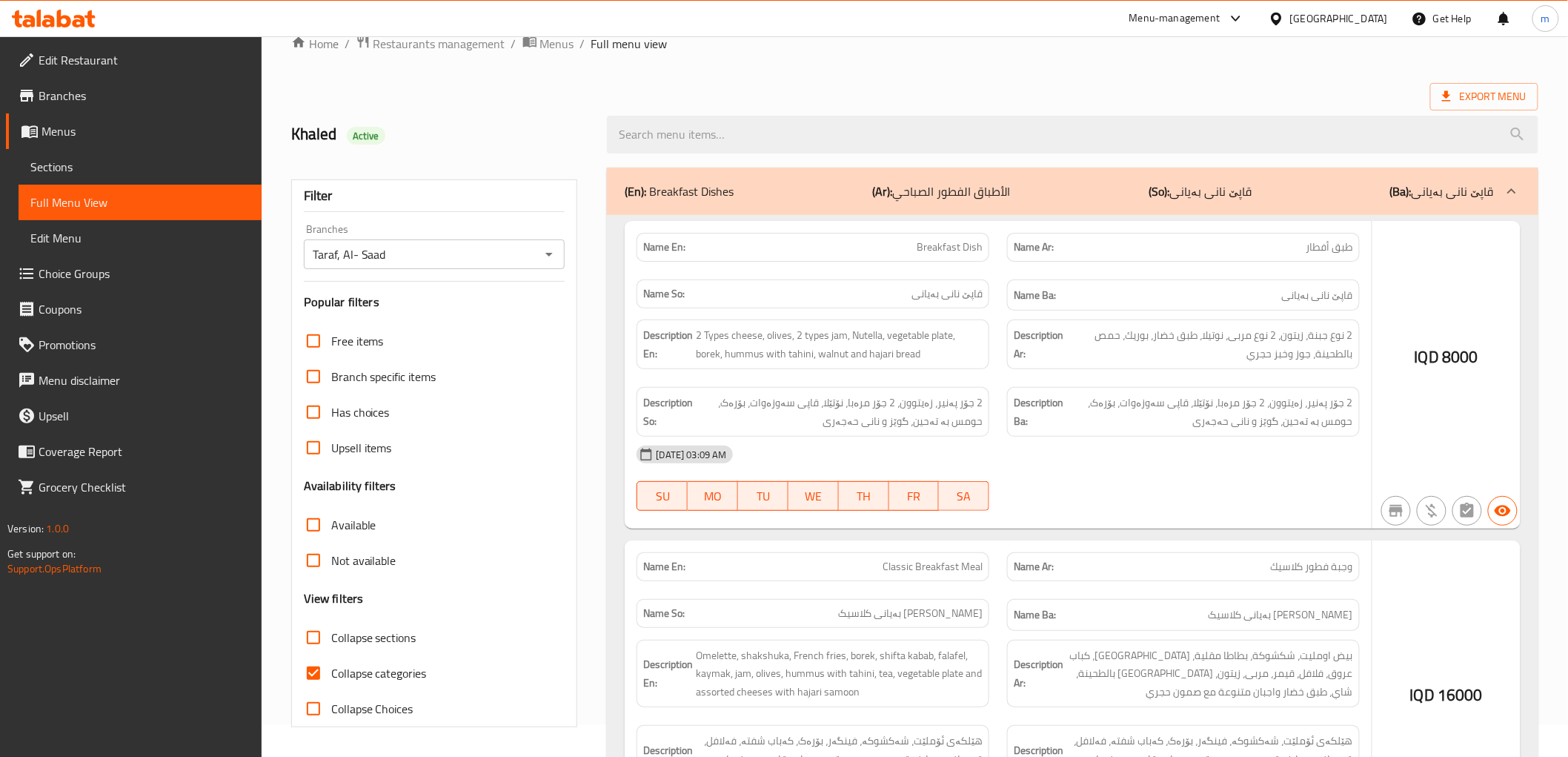
click at [318, 671] on div at bounding box center [784, 378] width 1568 height 757
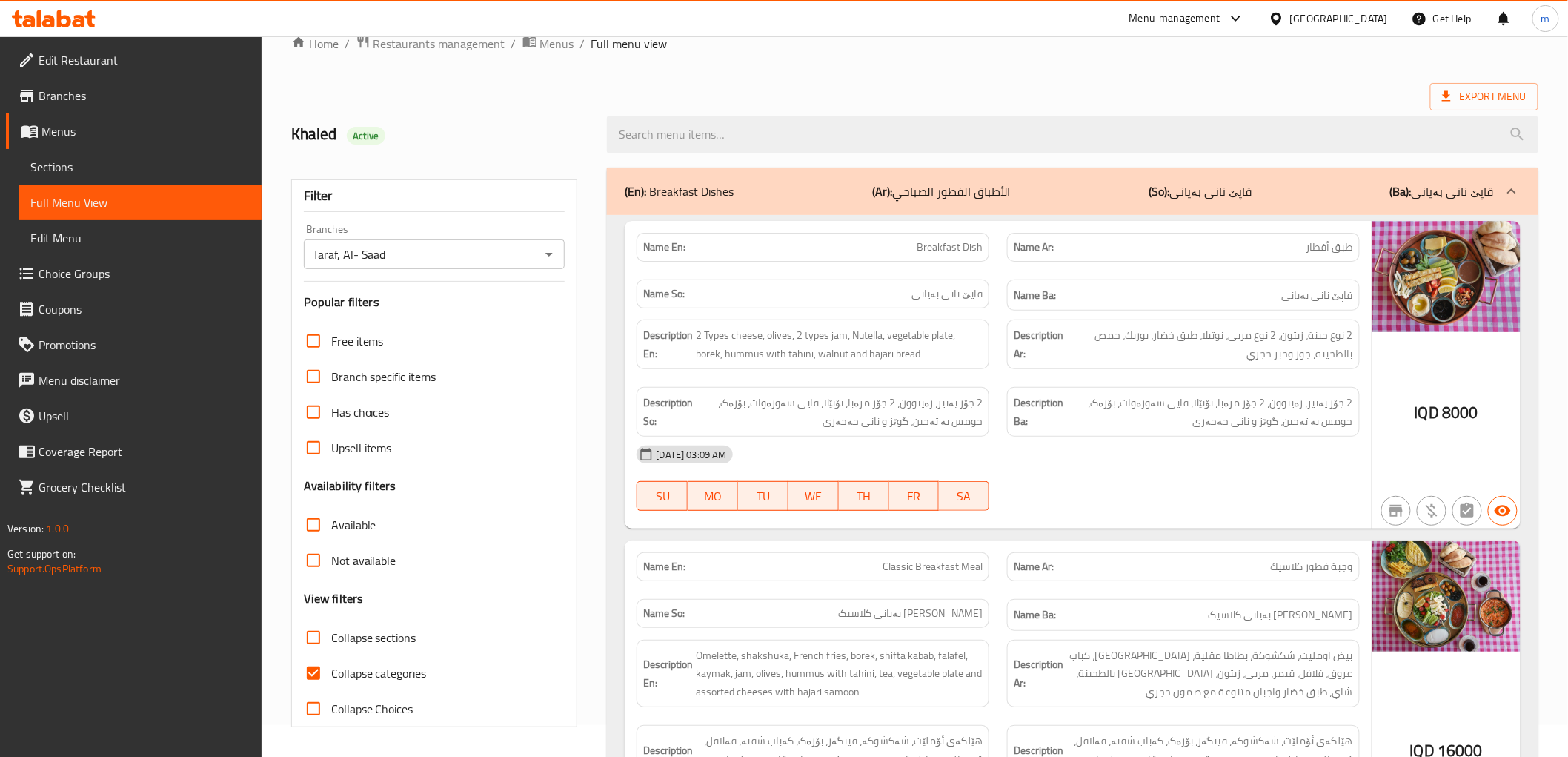
click at [315, 674] on input "Collapse categories" at bounding box center [313, 673] width 35 height 35
checkbox input "false"
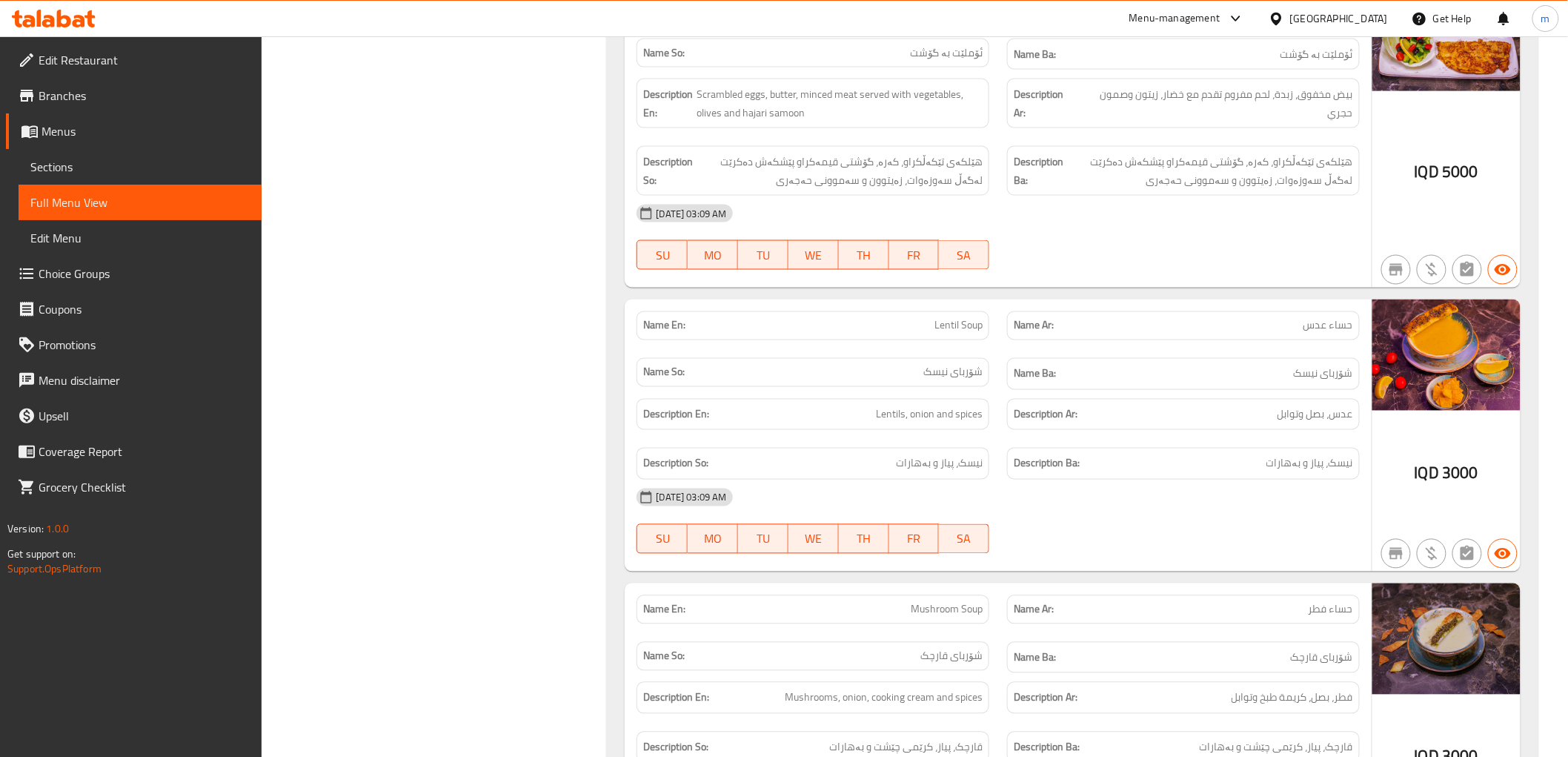
scroll to position [5661, 0]
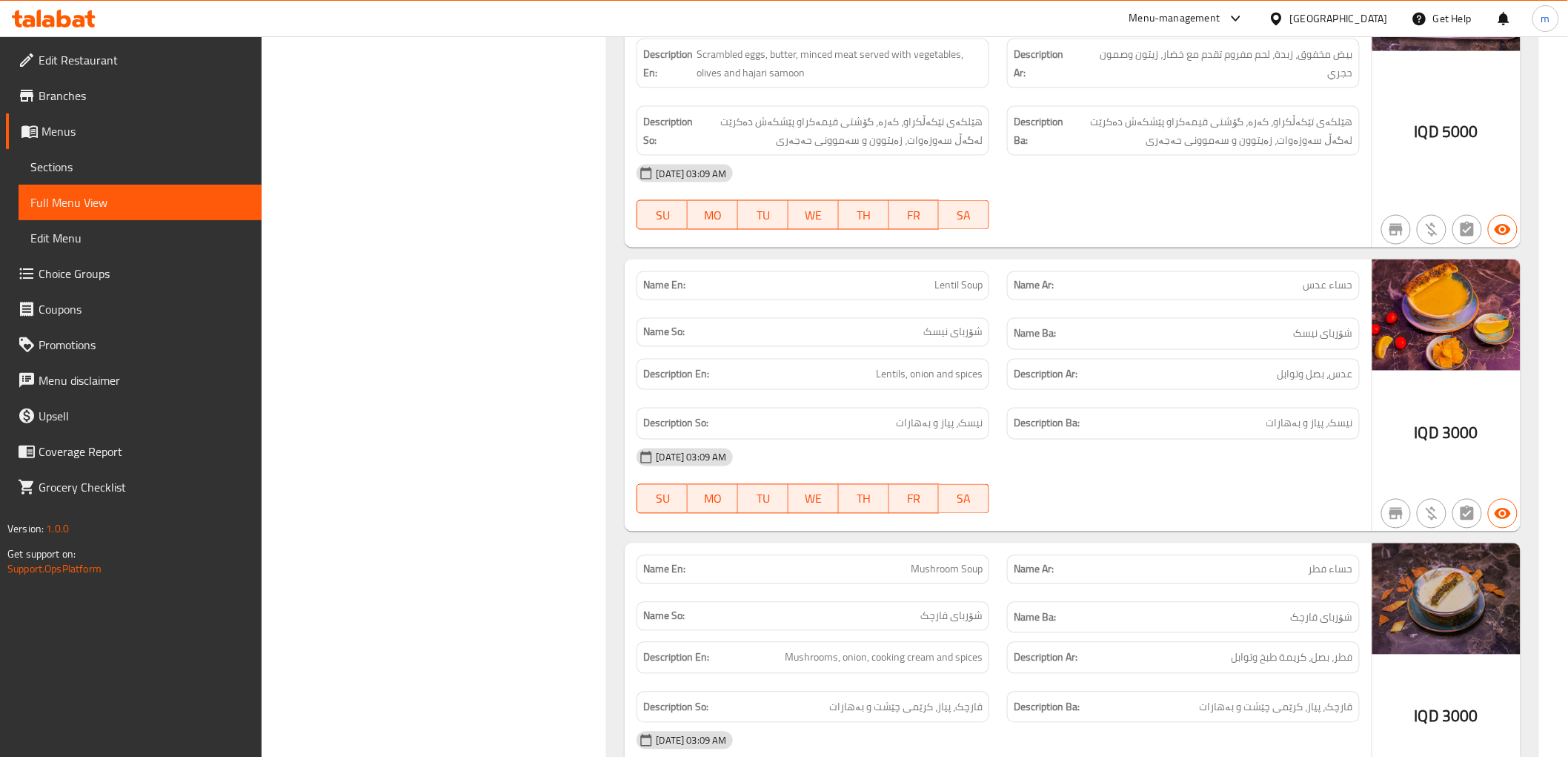
click at [1324, 272] on div "Name Ar: حساء عدس" at bounding box center [1183, 286] width 353 height 29
copy span "حساء عدس"
click at [1303, 414] on span "نیسک، پیاز و بەهارات" at bounding box center [1310, 423] width 86 height 18
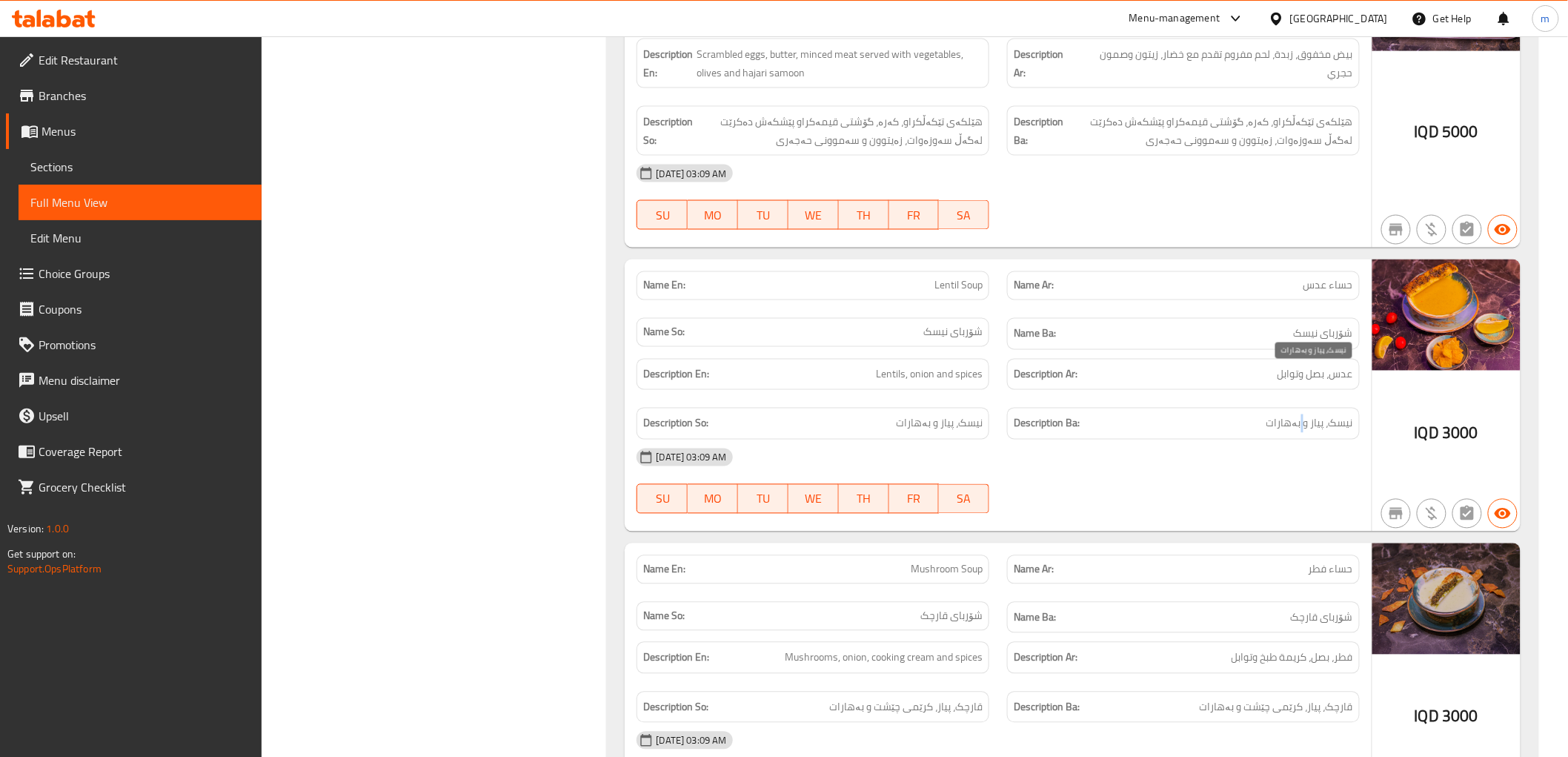
click at [1303, 414] on span "نیسک، پیاز و بەهارات" at bounding box center [1310, 423] width 86 height 18
copy div "نیسک، پیاز و بەهارات"
click at [1320, 366] on span "عدس، بصل وتوابل" at bounding box center [1315, 374] width 76 height 18
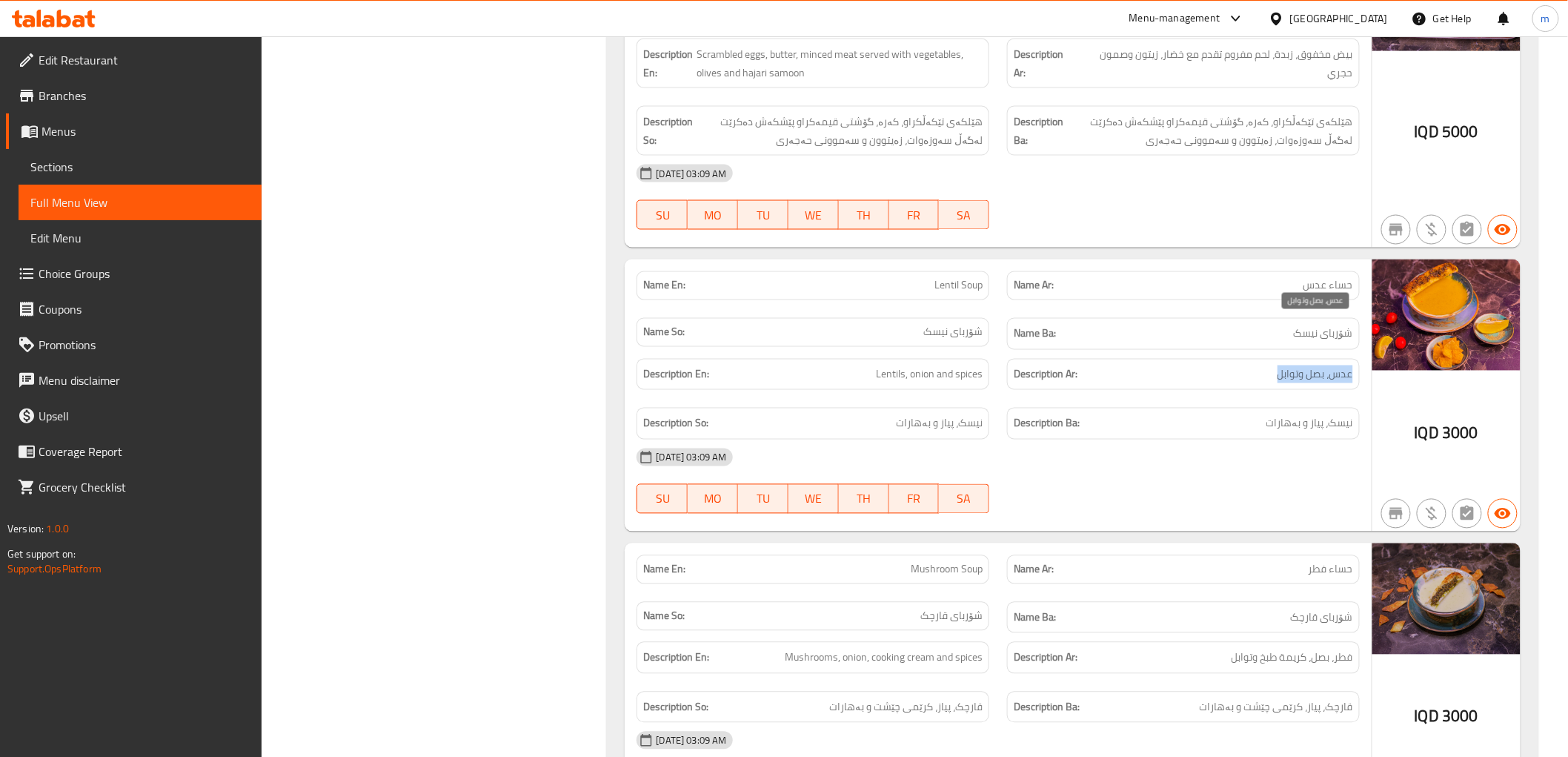
click at [1320, 366] on span "عدس، بصل وتوابل" at bounding box center [1315, 374] width 76 height 18
copy span "عدس، بصل وتوابل"
click at [938, 366] on span "Lentils, onion and spices" at bounding box center [928, 374] width 106 height 18
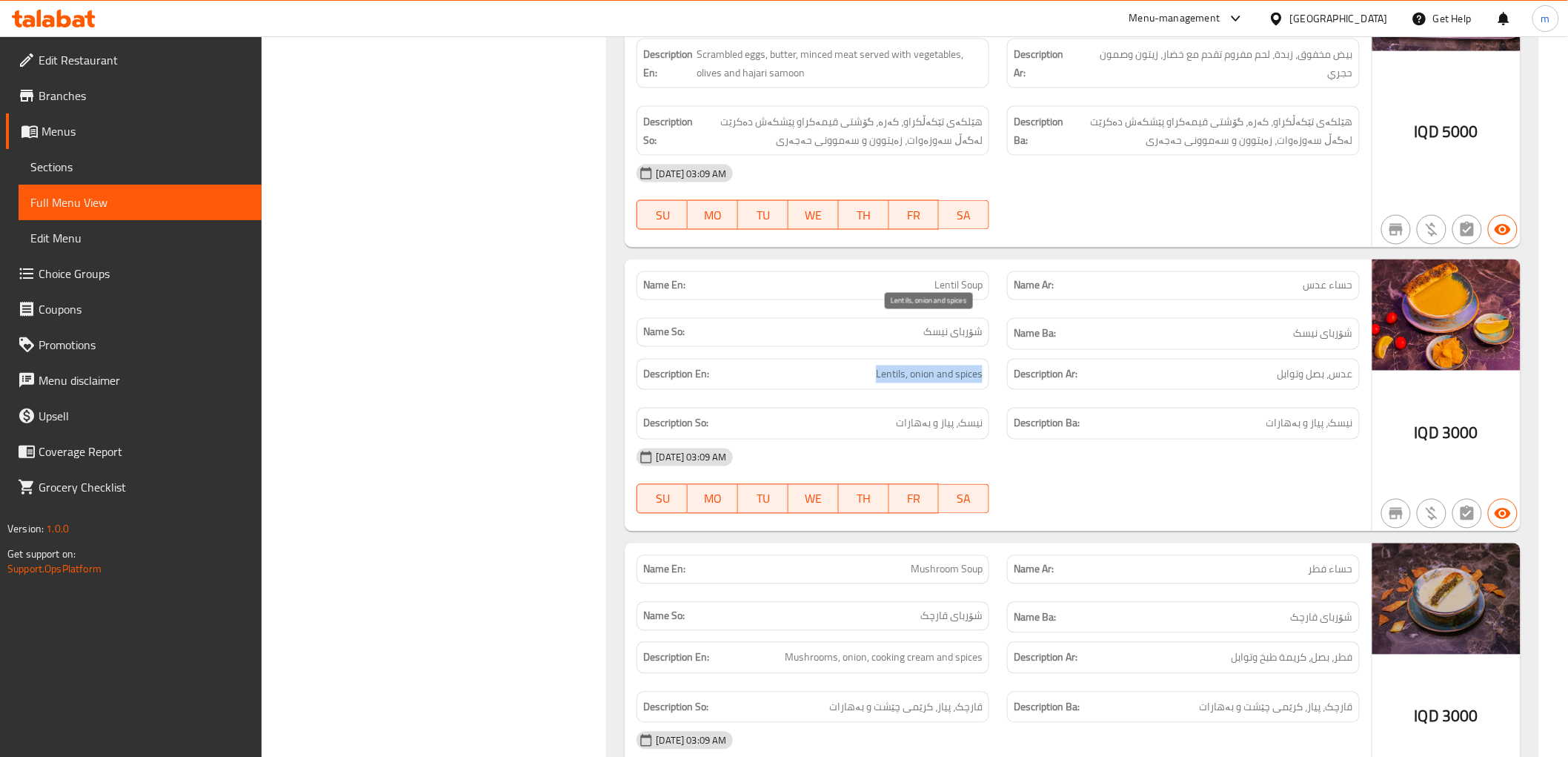
click at [938, 366] on span "Lentils, onion and spices" at bounding box center [928, 374] width 106 height 18
copy span "Lentils, onion and spices"
click at [1305, 324] on span "شۆربای نیسک" at bounding box center [1323, 333] width 59 height 18
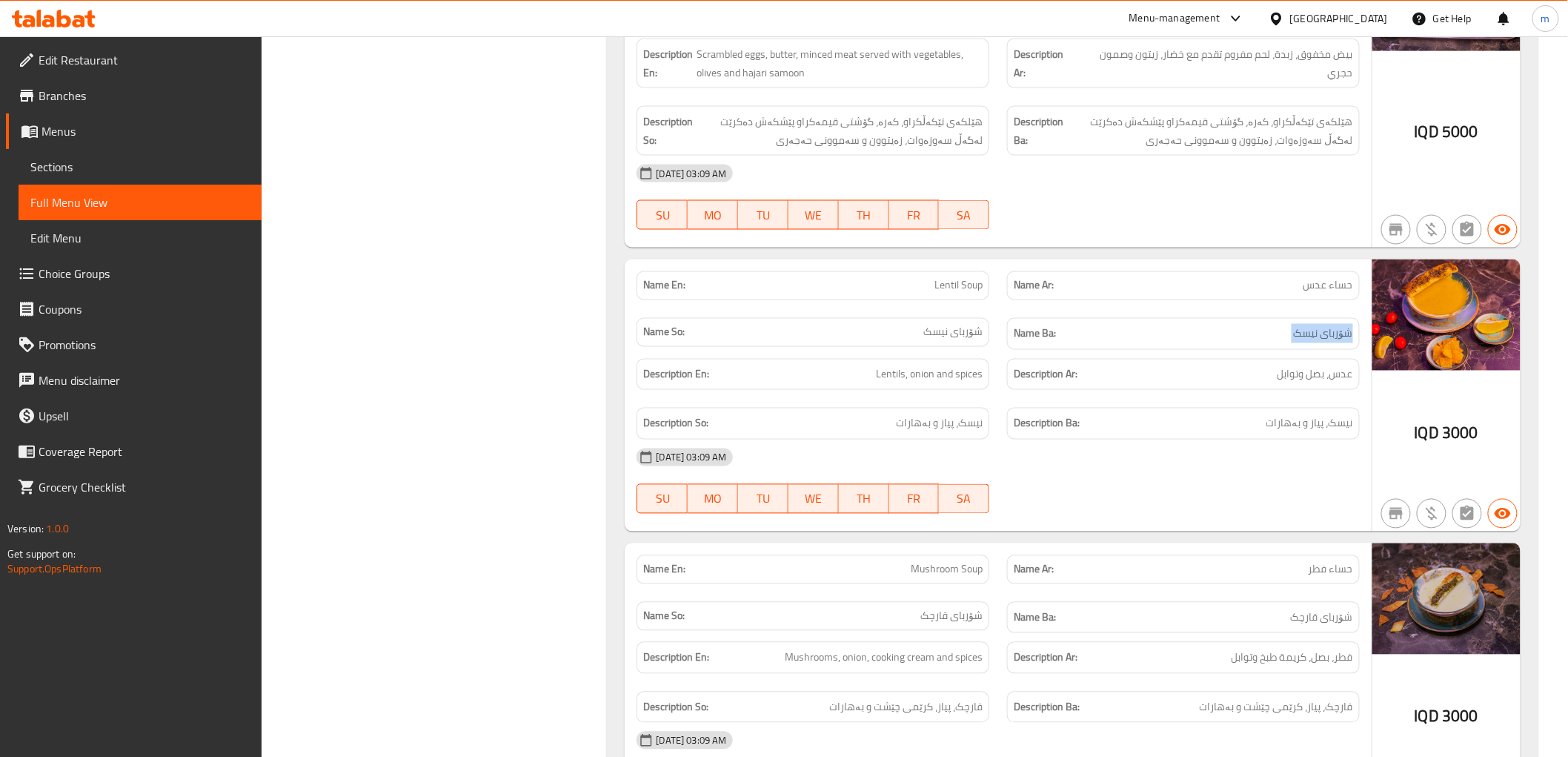
copy span "شۆربای نیسک"
click at [1336, 278] on span "حساء عدس" at bounding box center [1328, 286] width 50 height 15
copy span "حساء عدس"
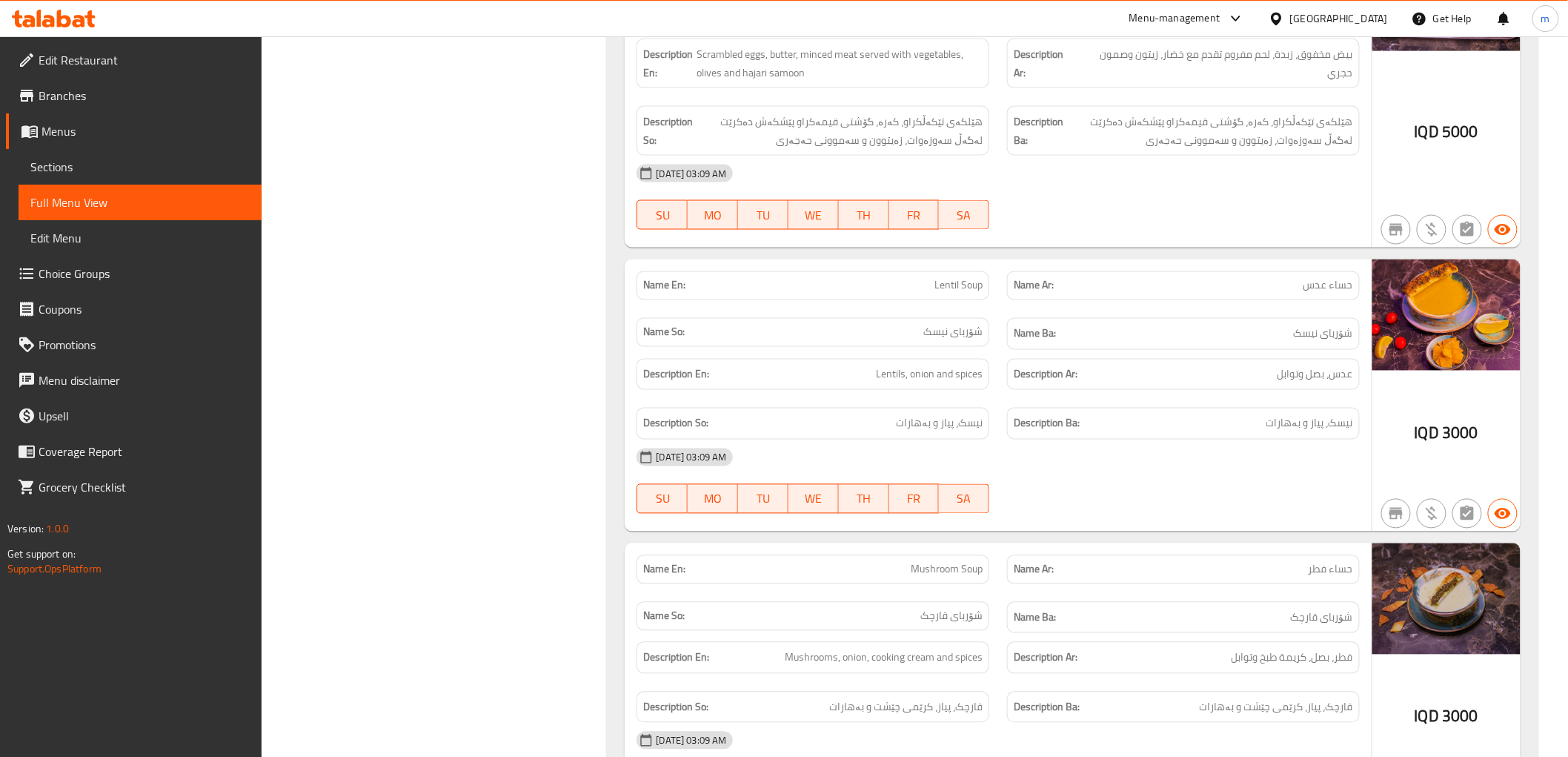
click at [976, 278] on span "Lentil Soup" at bounding box center [958, 286] width 48 height 15
click at [975, 278] on span "Lentil Soup" at bounding box center [958, 286] width 48 height 15
copy span "Lentil Soup"
click at [1456, 419] on span "3000" at bounding box center [1461, 434] width 36 height 29
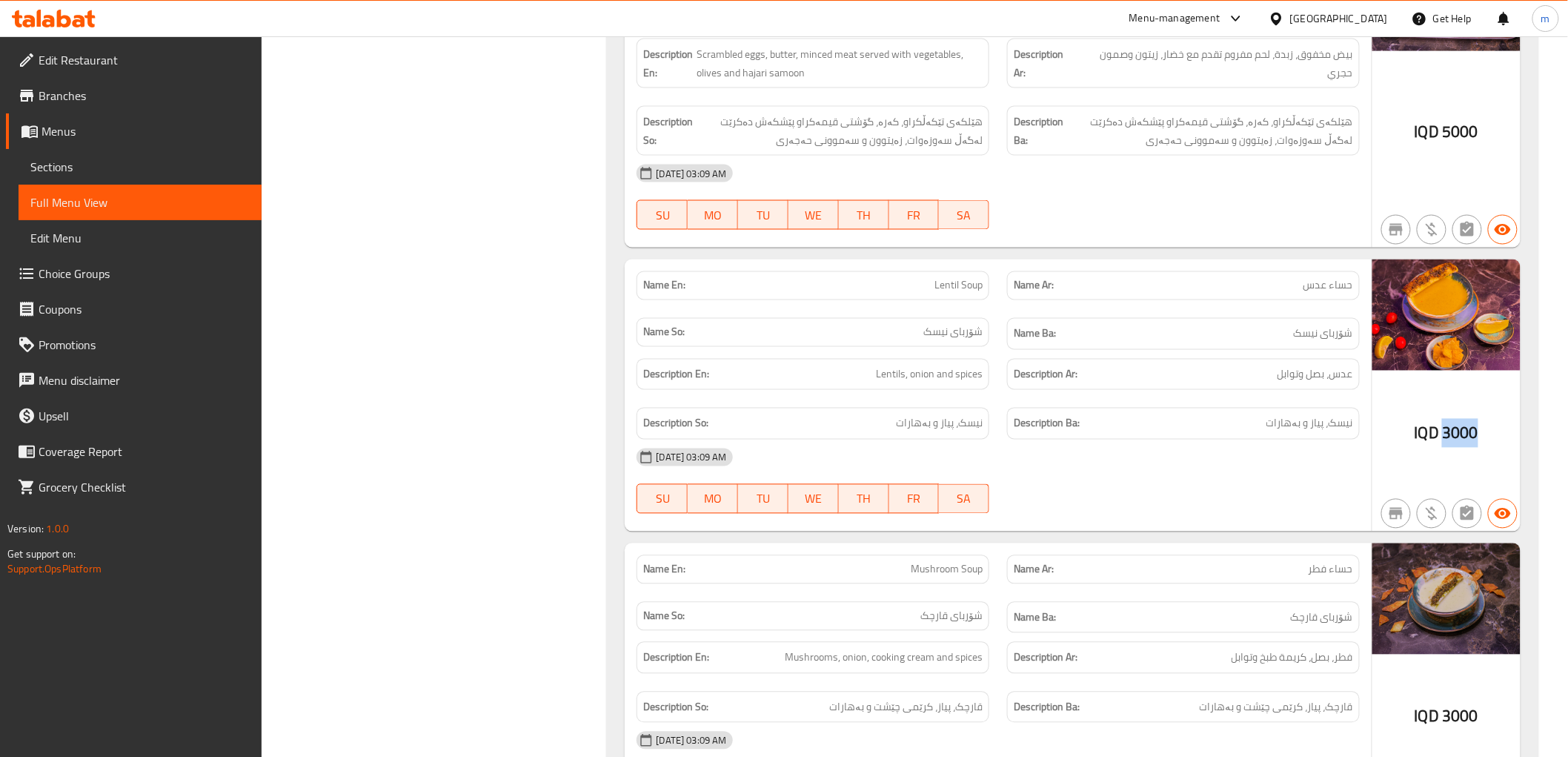
drag, startPoint x: 1439, startPoint y: 387, endPoint x: 1487, endPoint y: 391, distance: 48.2
click at [1487, 391] on div "IQD 3000" at bounding box center [1446, 395] width 149 height 272
copy span "3000"
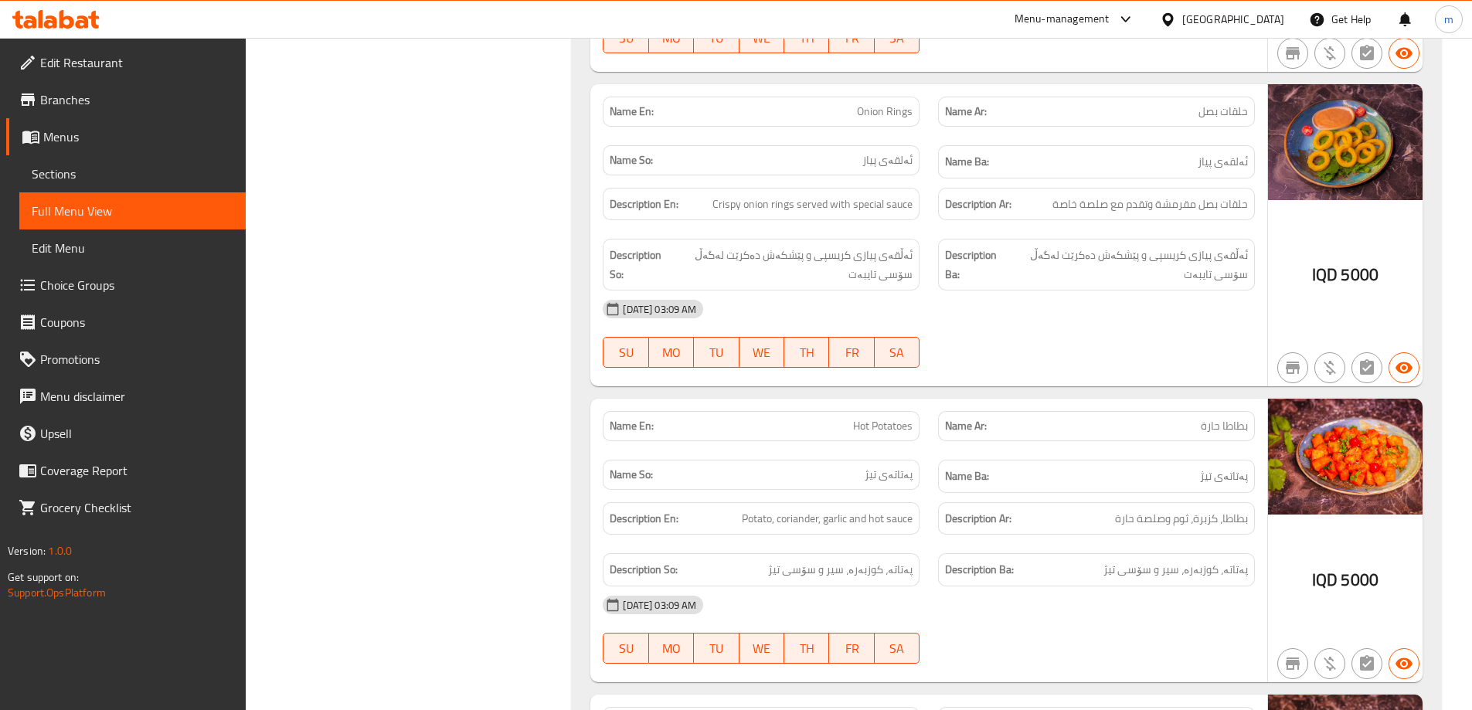
scroll to position [10409, 0]
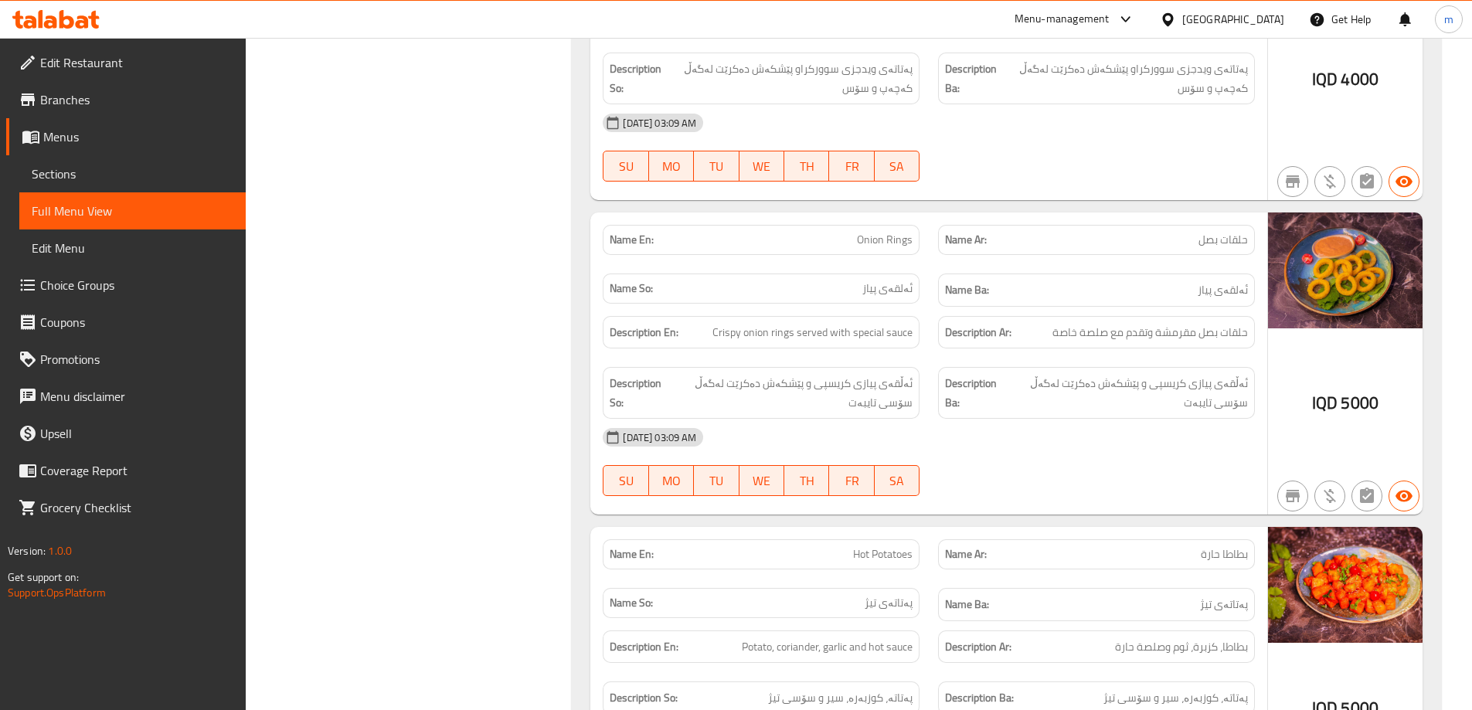
click at [591, 314] on div "Name En: Onion Rings Name Ar: حلقات بصل Name So: ئەلقەی پیاز Name Ba: ئەلقەی پی…" at bounding box center [928, 364] width 677 height 302
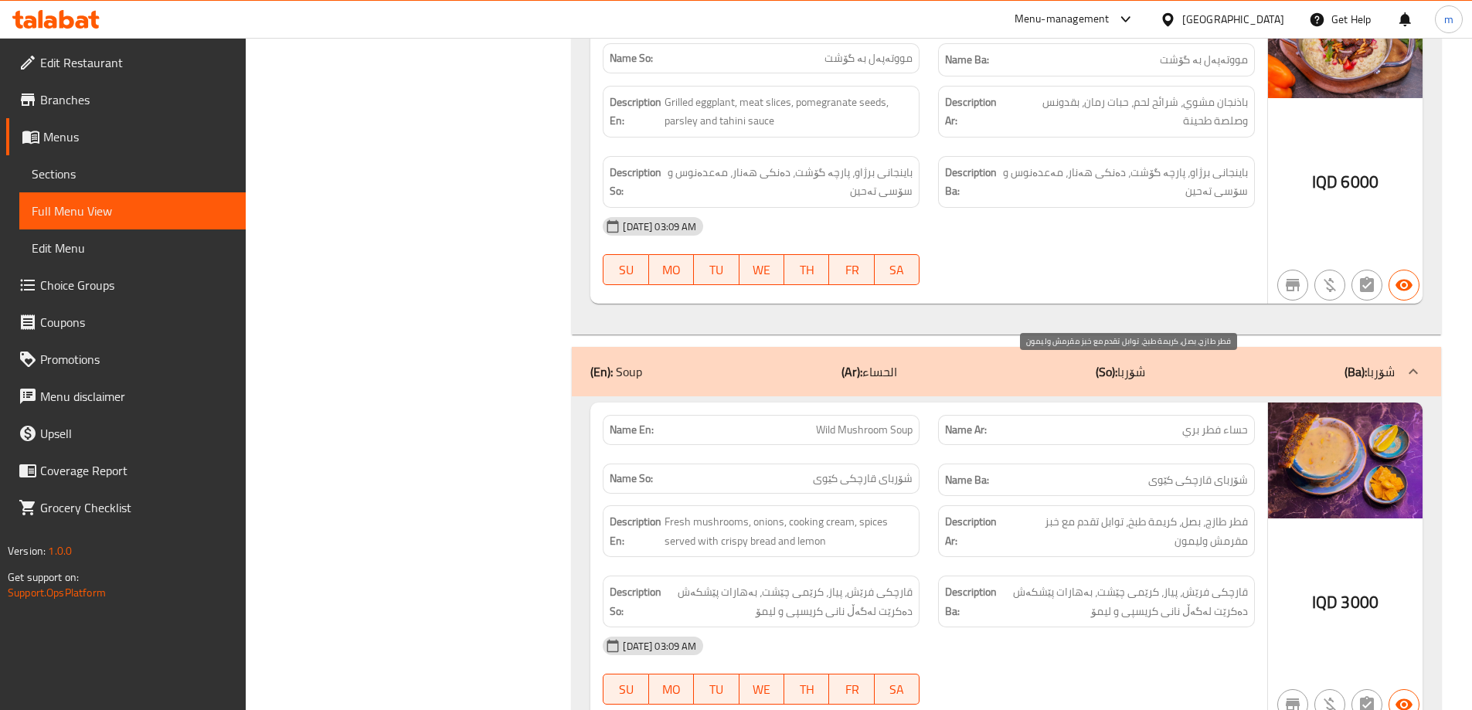
scroll to position [12341, 0]
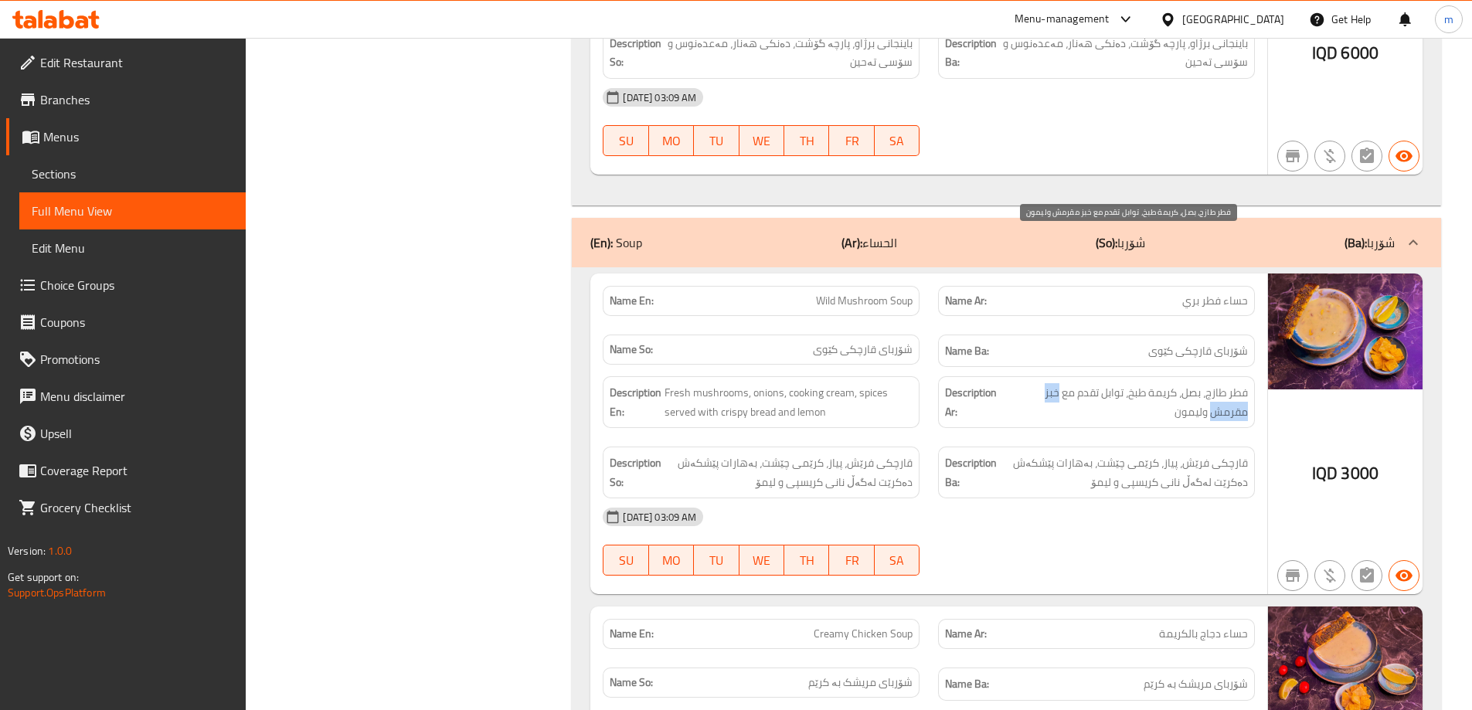
drag, startPoint x: 1055, startPoint y: 243, endPoint x: 1216, endPoint y: 267, distance: 162.4
click at [1216, 383] on span "فطر طازج، بصل، كريمة طبخ، توابل تقدم مع خبز مقرمش وليمون" at bounding box center [1127, 402] width 242 height 38
copy span "خبز مقرمش"
click at [1176, 383] on span "فطر طازج، بصل، كريمة طبخ، توابل تقدم مع خبز مقرمش وليمون" at bounding box center [1127, 402] width 242 height 38
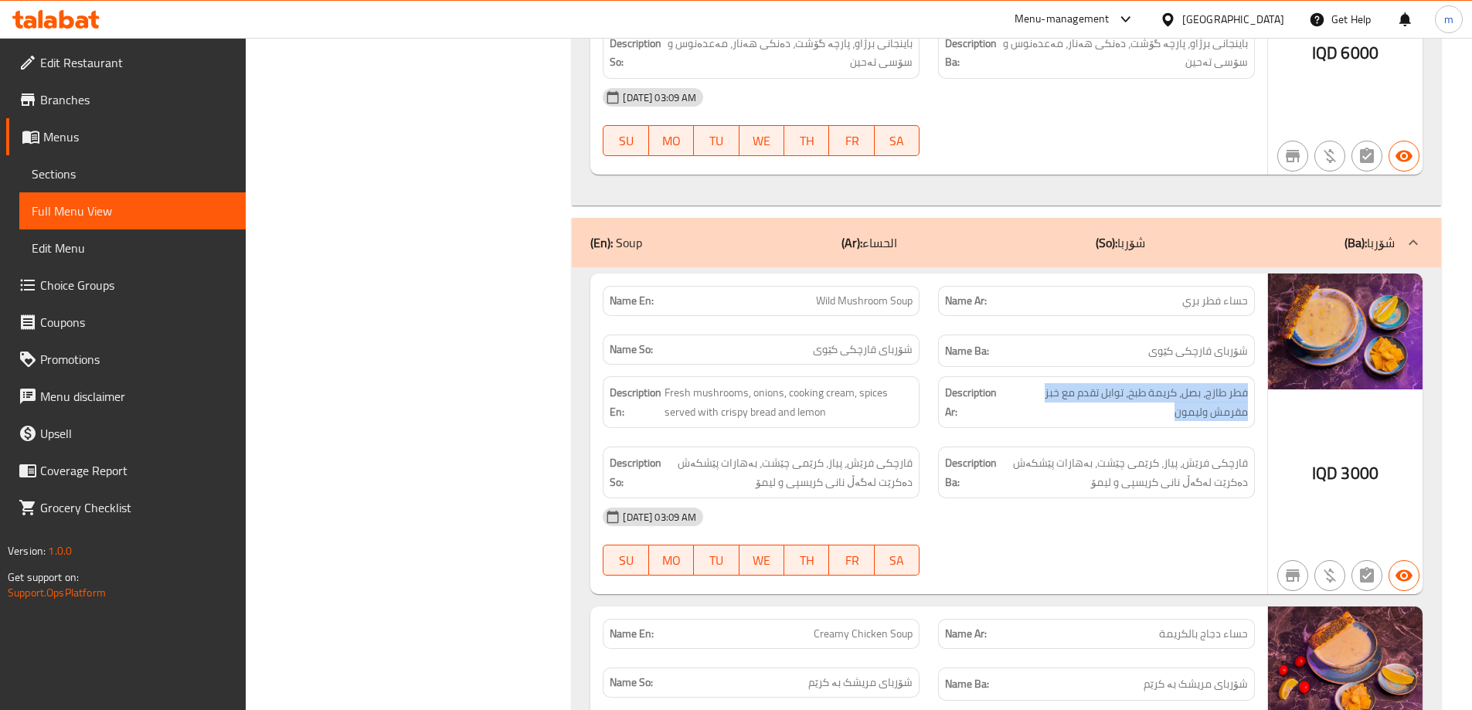
drag, startPoint x: 1192, startPoint y: 257, endPoint x: 1259, endPoint y: 242, distance: 68.1
click at [1259, 367] on div "Description Ar: فطر طازج، بصل، كريمة طبخ، توابل تقدم مع خبز مقرمش وليمون" at bounding box center [1096, 402] width 335 height 70
copy span "فطر طازج، بصل، كريمة طبخ، توابل تقدم مع خبز مقرمش وليمون"
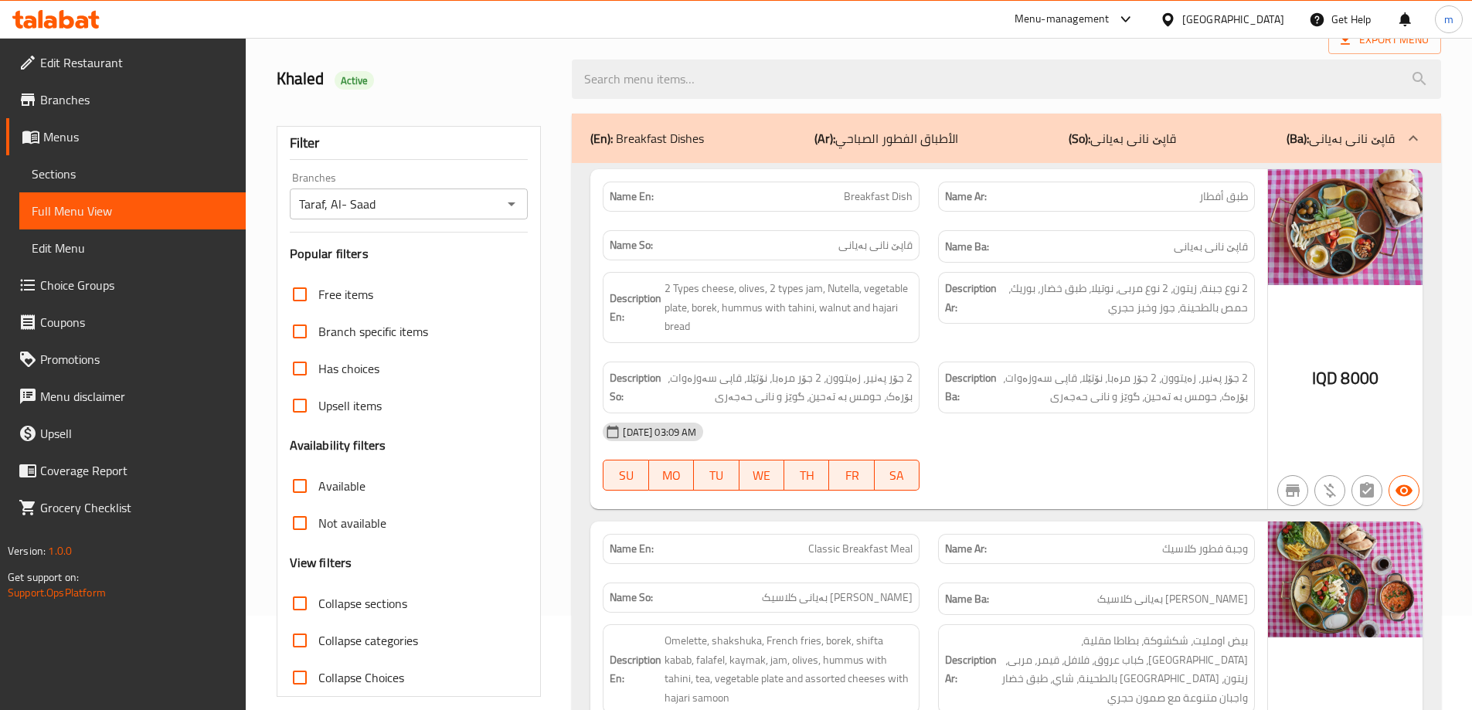
scroll to position [0, 0]
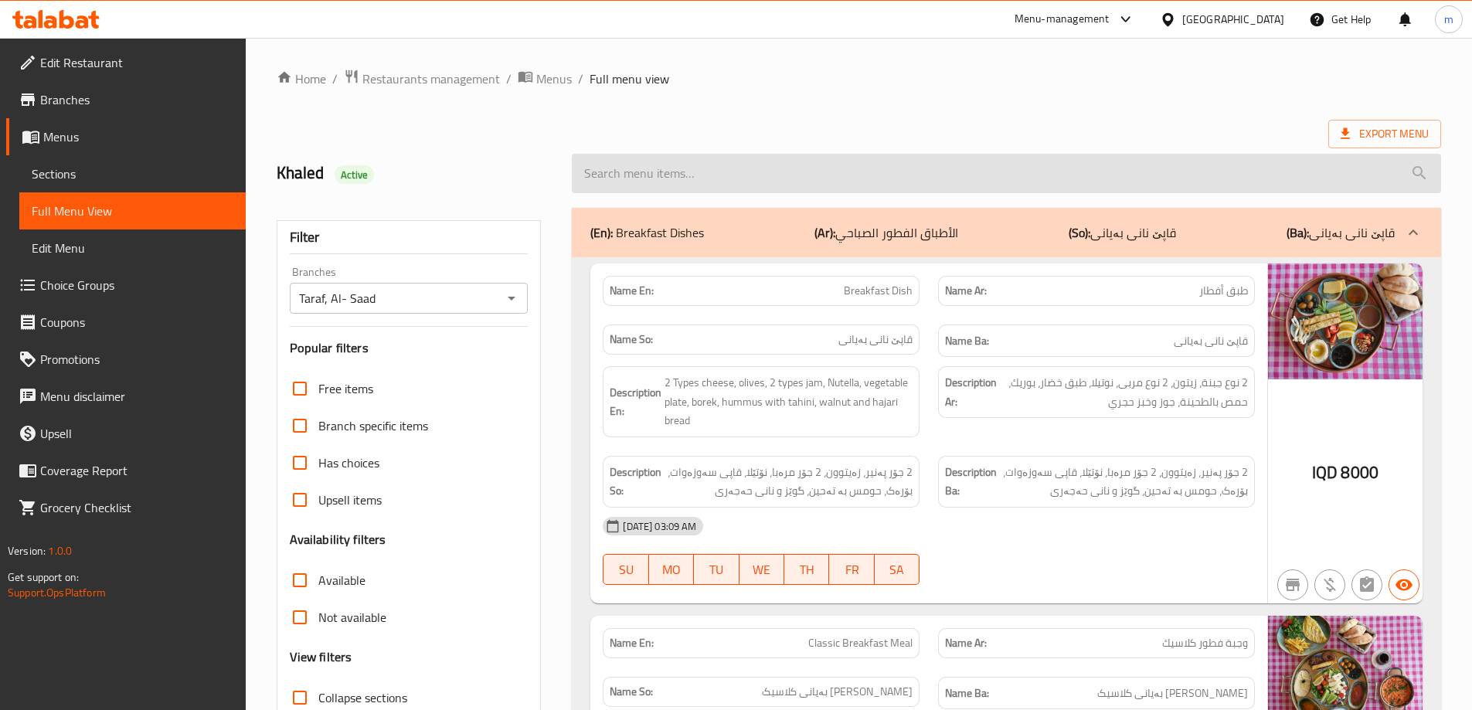
click at [648, 170] on input "search" at bounding box center [1006, 173] width 869 height 39
paste input "Lentil Soup"
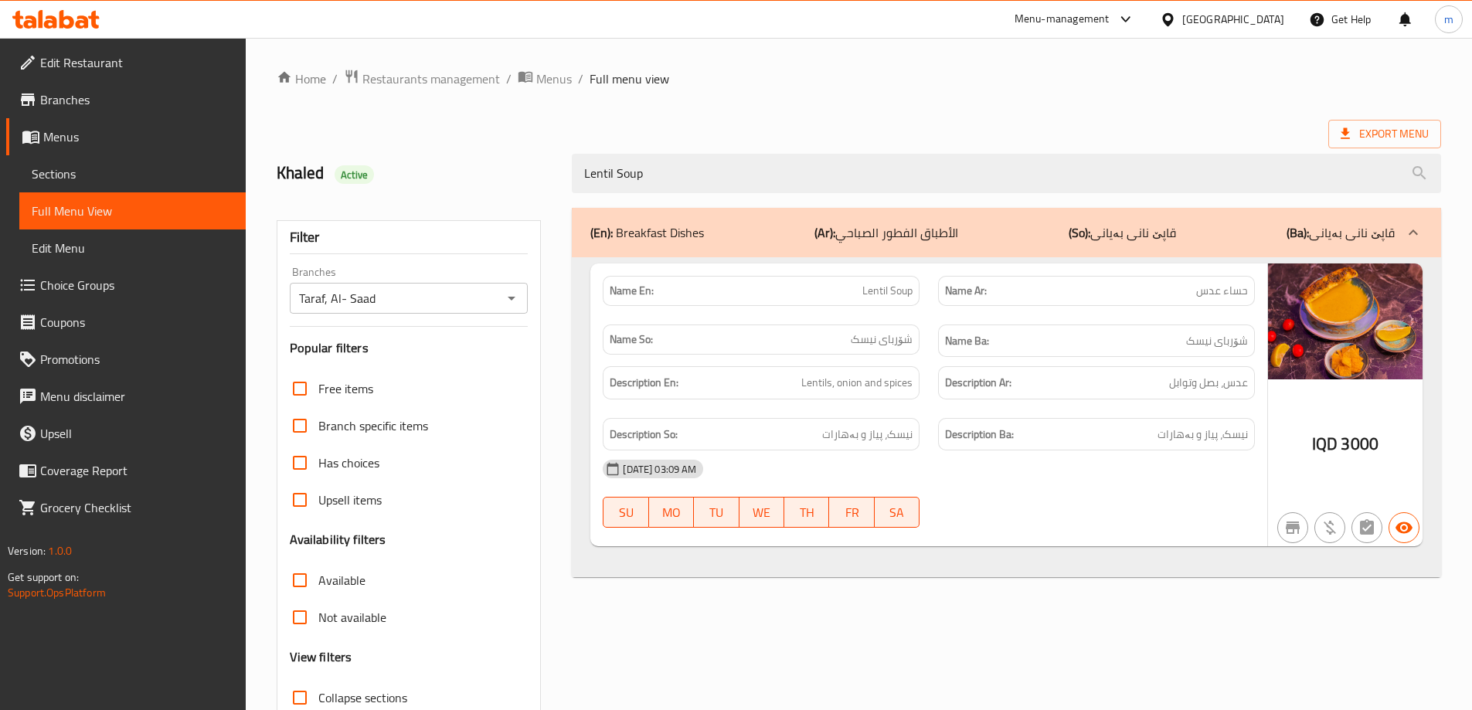
type input "Lentil Soup"
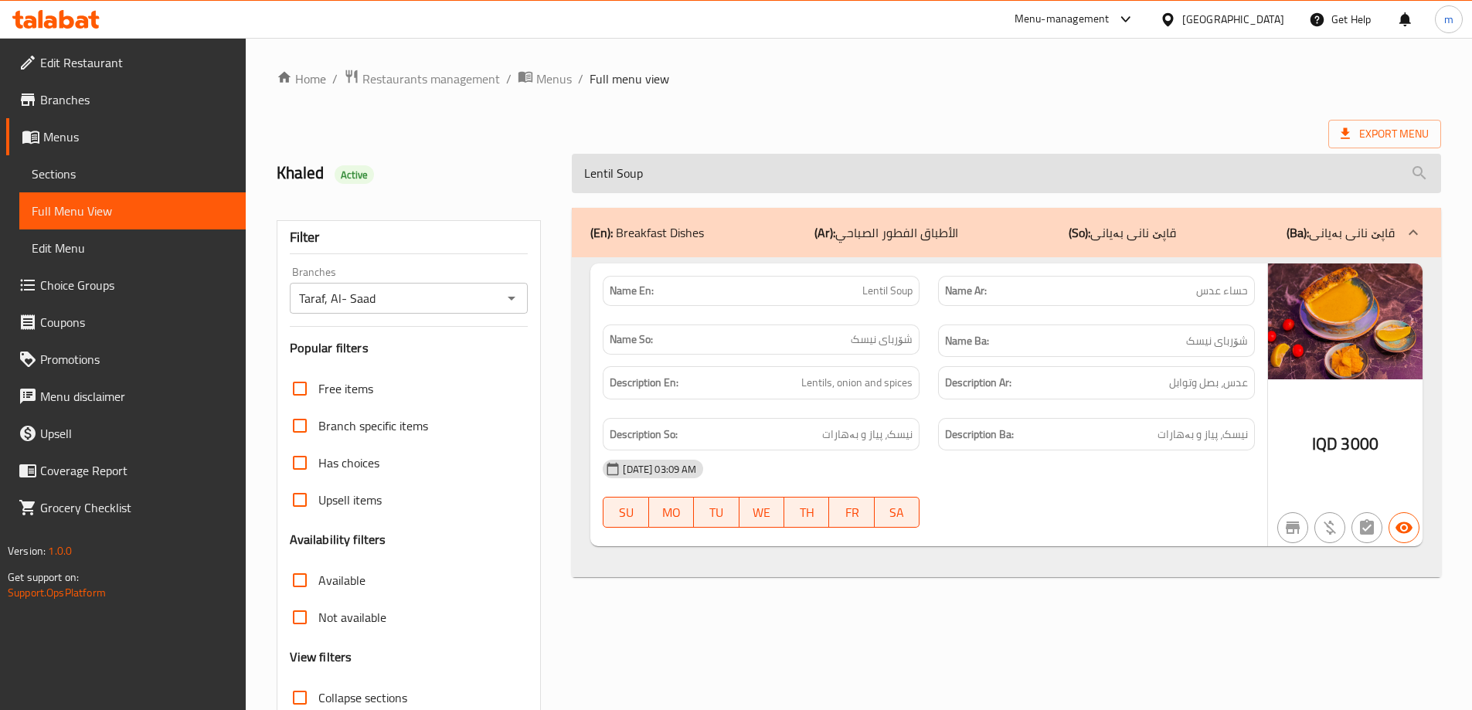
click at [675, 157] on input "Lentil Soup" at bounding box center [1006, 173] width 869 height 39
click at [679, 167] on input "Lentil Soup" at bounding box center [1006, 173] width 869 height 39
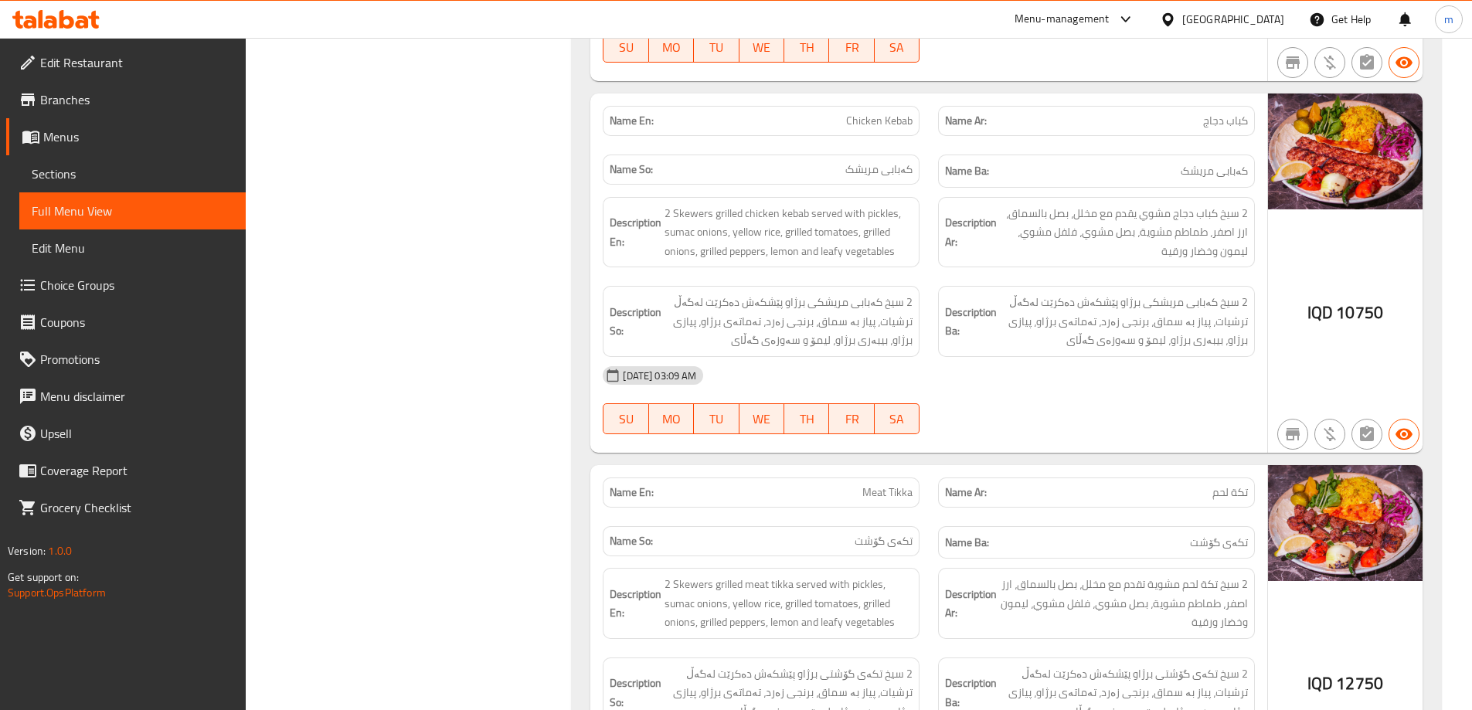
scroll to position [28189, 0]
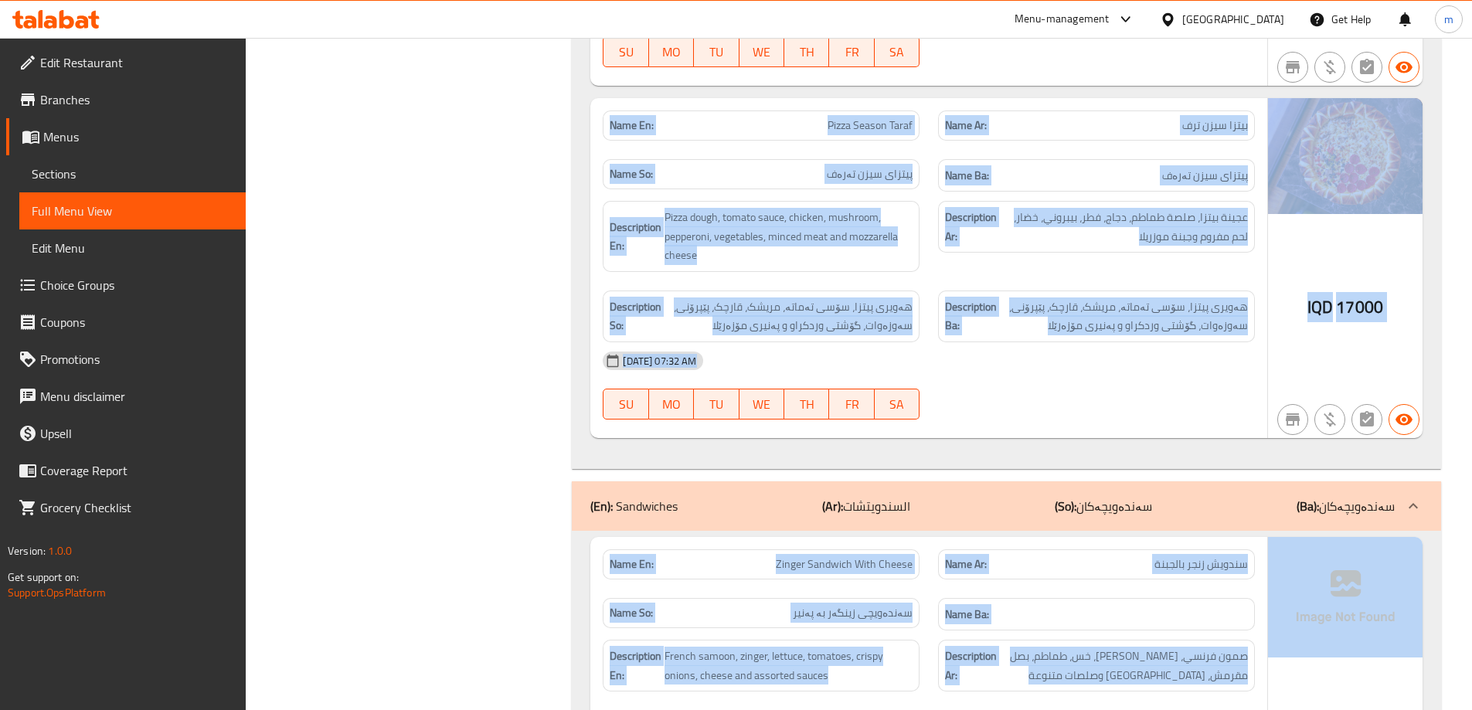
drag, startPoint x: 948, startPoint y: 175, endPoint x: 655, endPoint y: 147, distance: 294.3
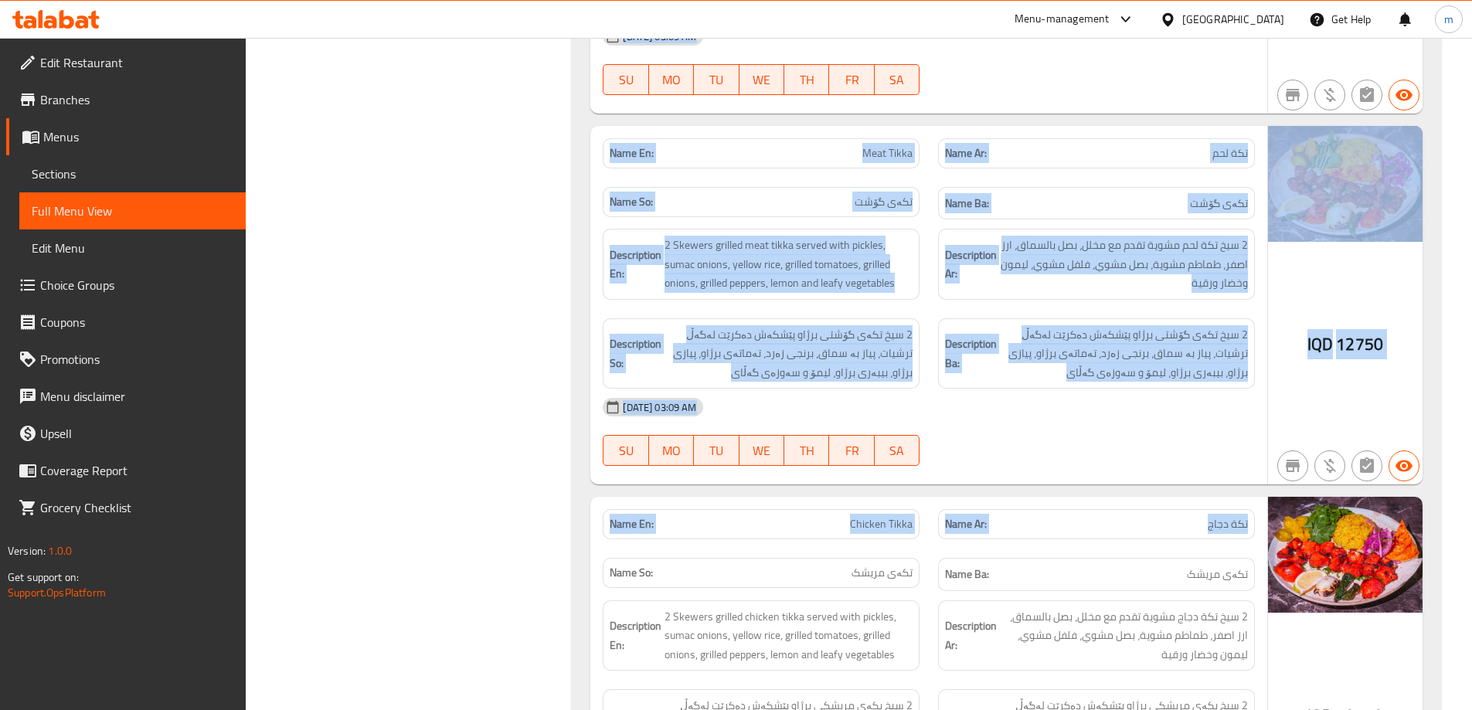
scroll to position [28273, 0]
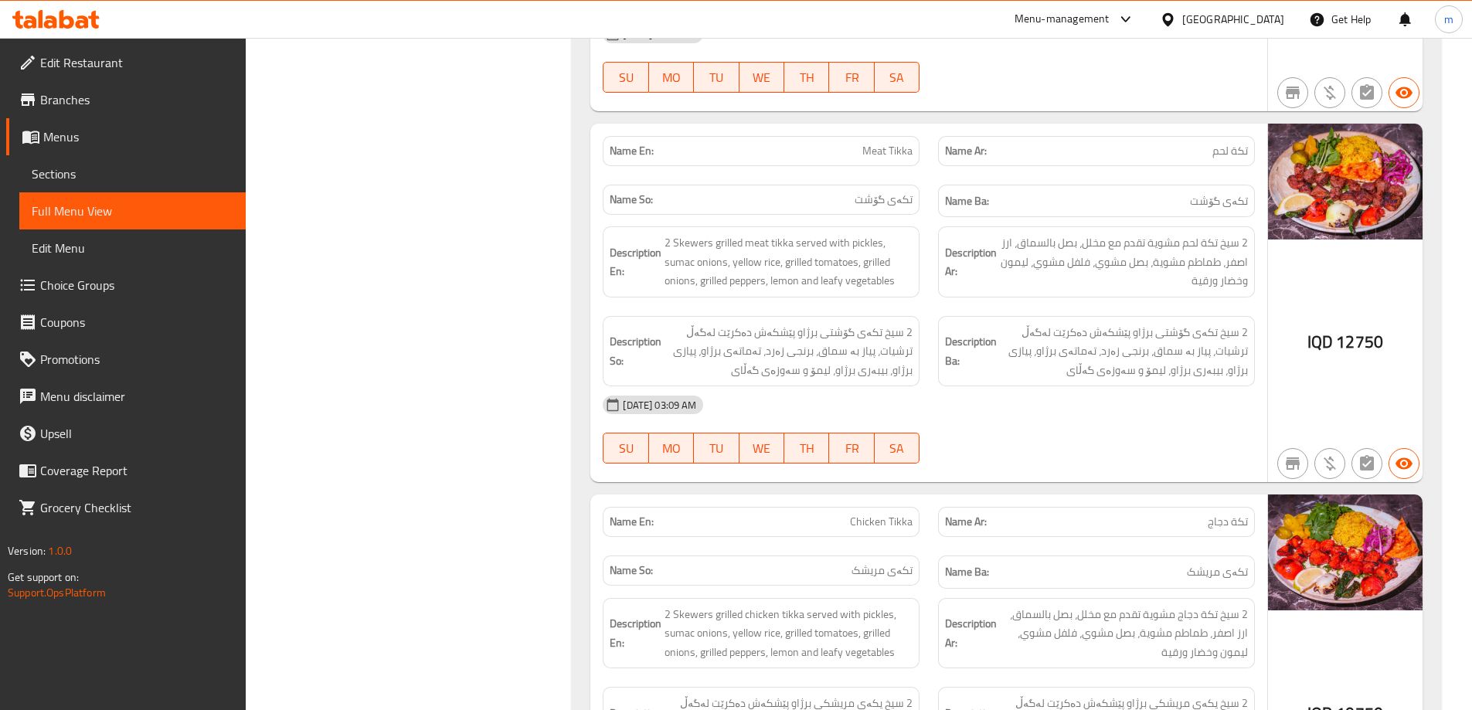
click at [1068, 556] on div "Name Ba: تکەی مریشک" at bounding box center [1096, 572] width 317 height 33
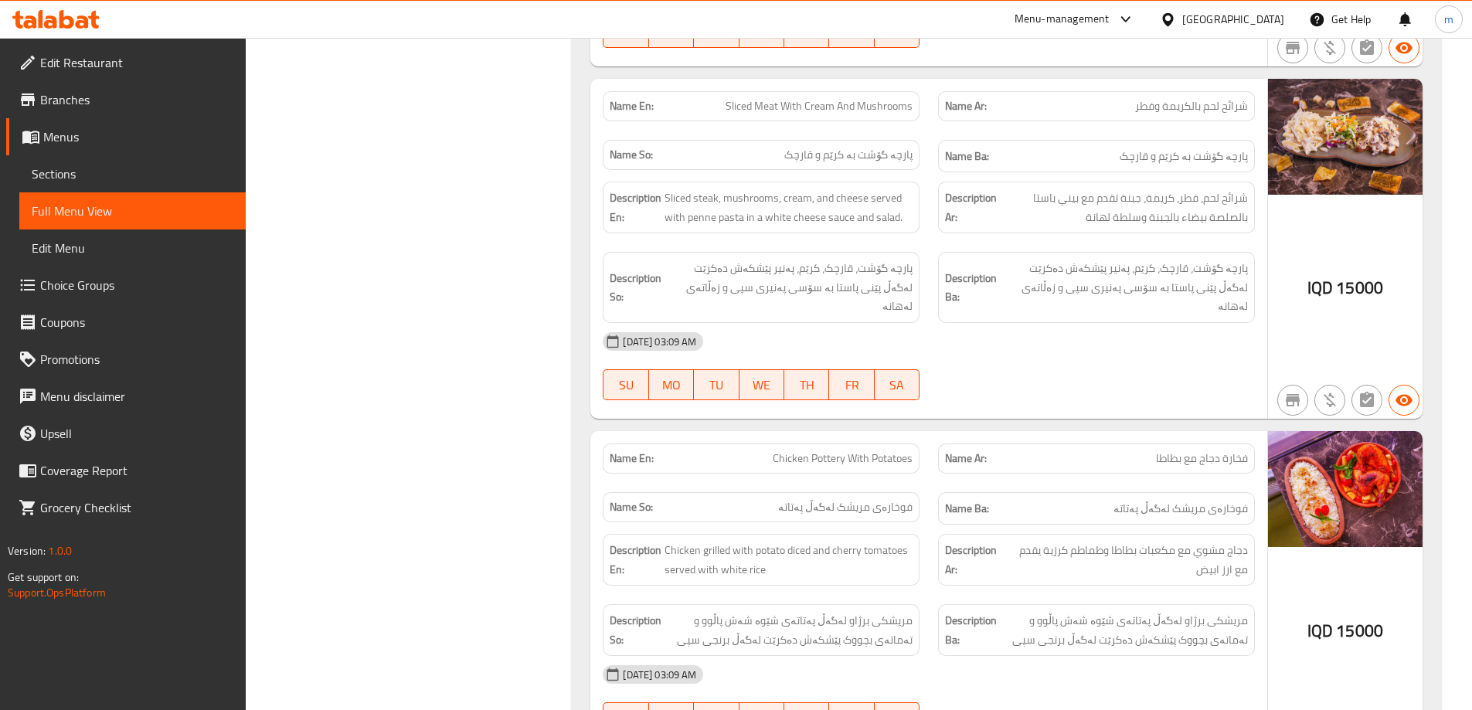
scroll to position [32909, 0]
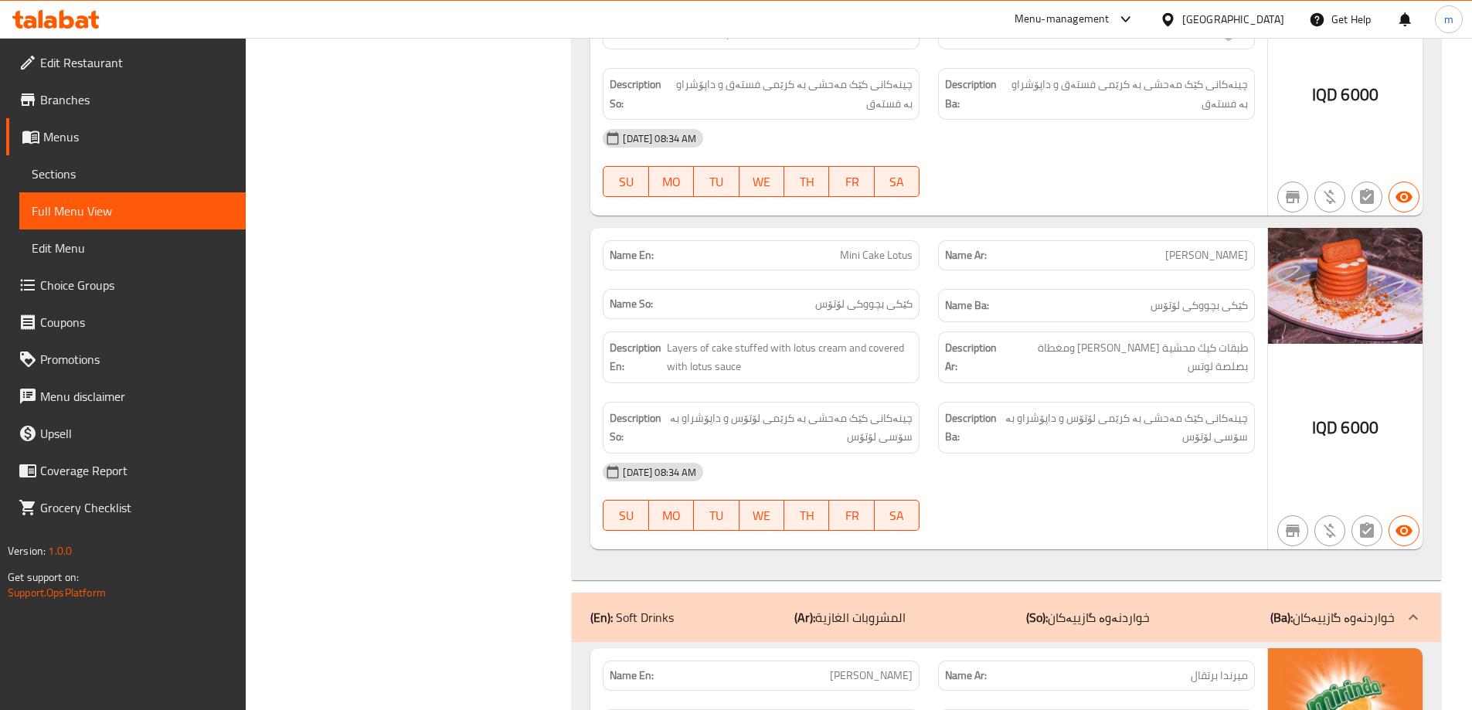
scroll to position [43216, 0]
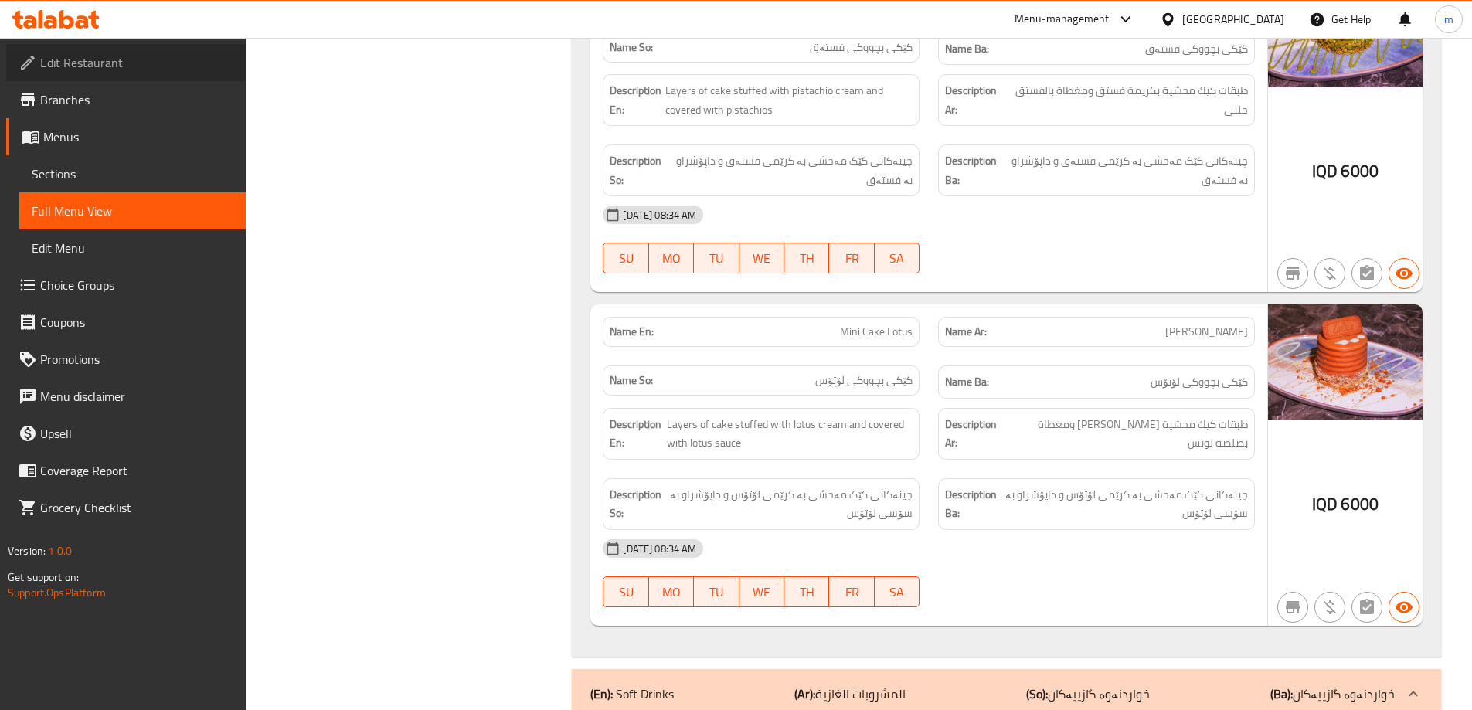
click at [148, 62] on span "Edit Restaurant" at bounding box center [136, 62] width 193 height 19
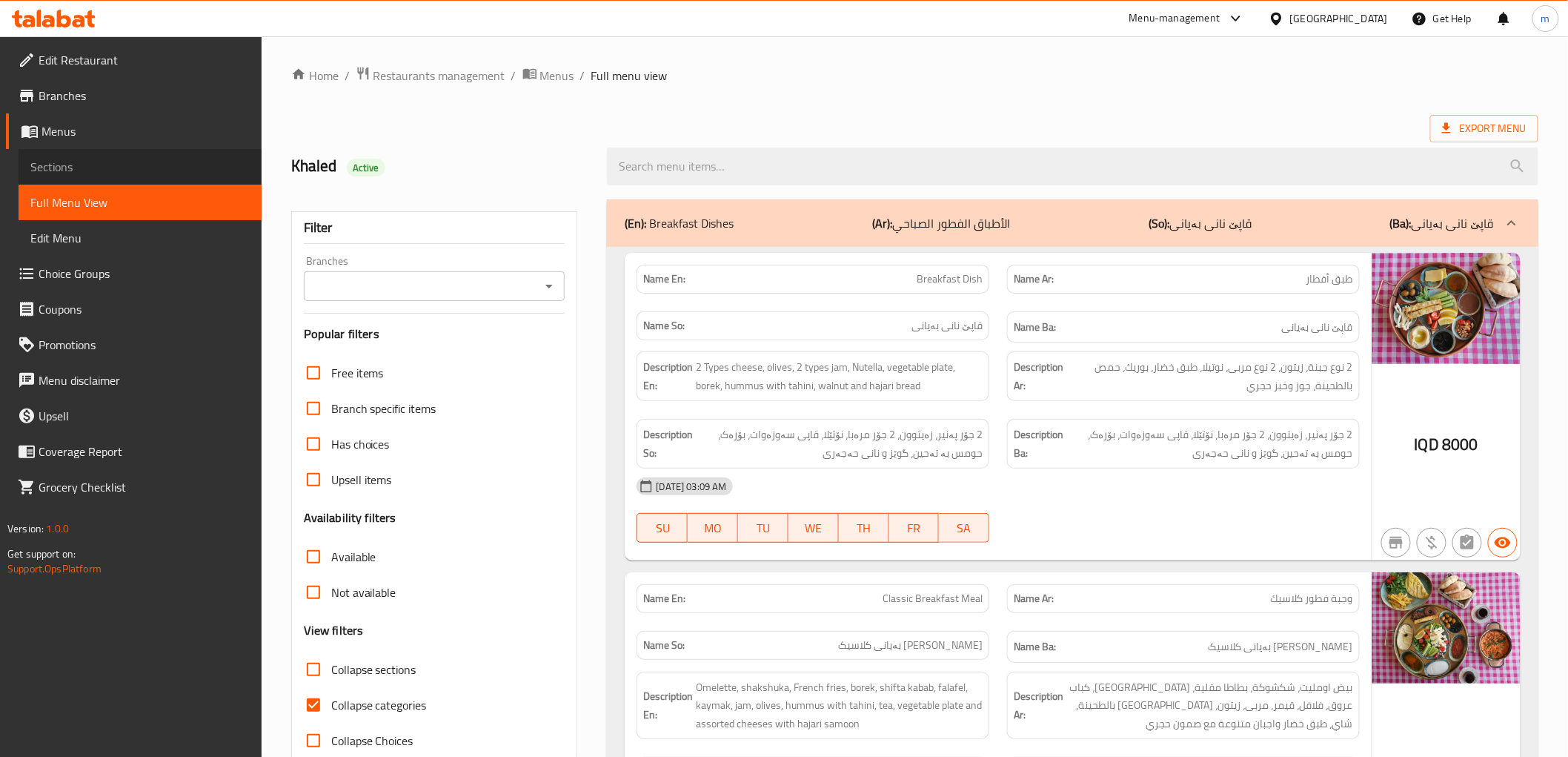
click at [129, 174] on span "Sections" at bounding box center [140, 167] width 220 height 18
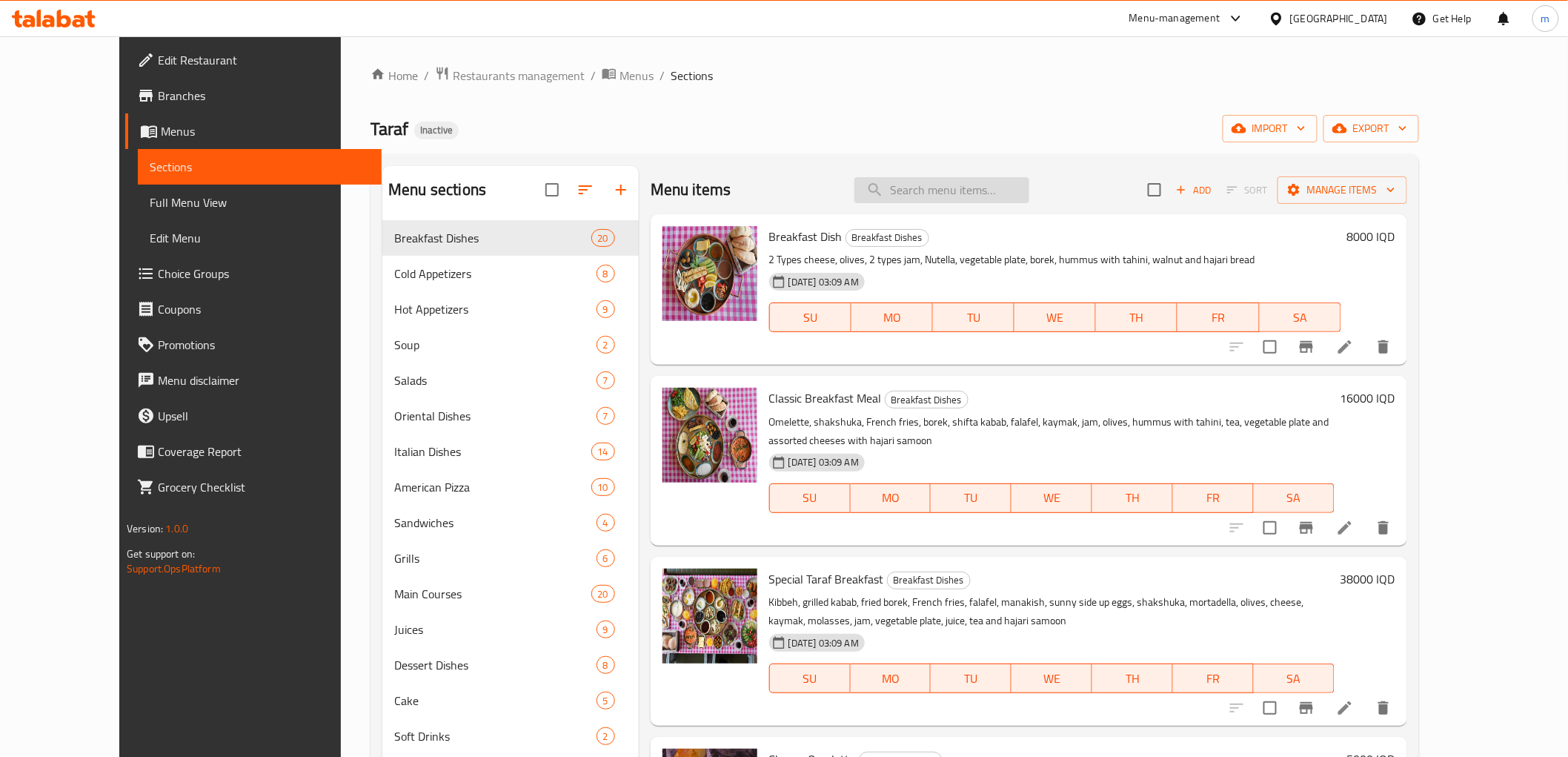
click at [950, 199] on input "search" at bounding box center [942, 190] width 175 height 26
paste input "حساء عدس"
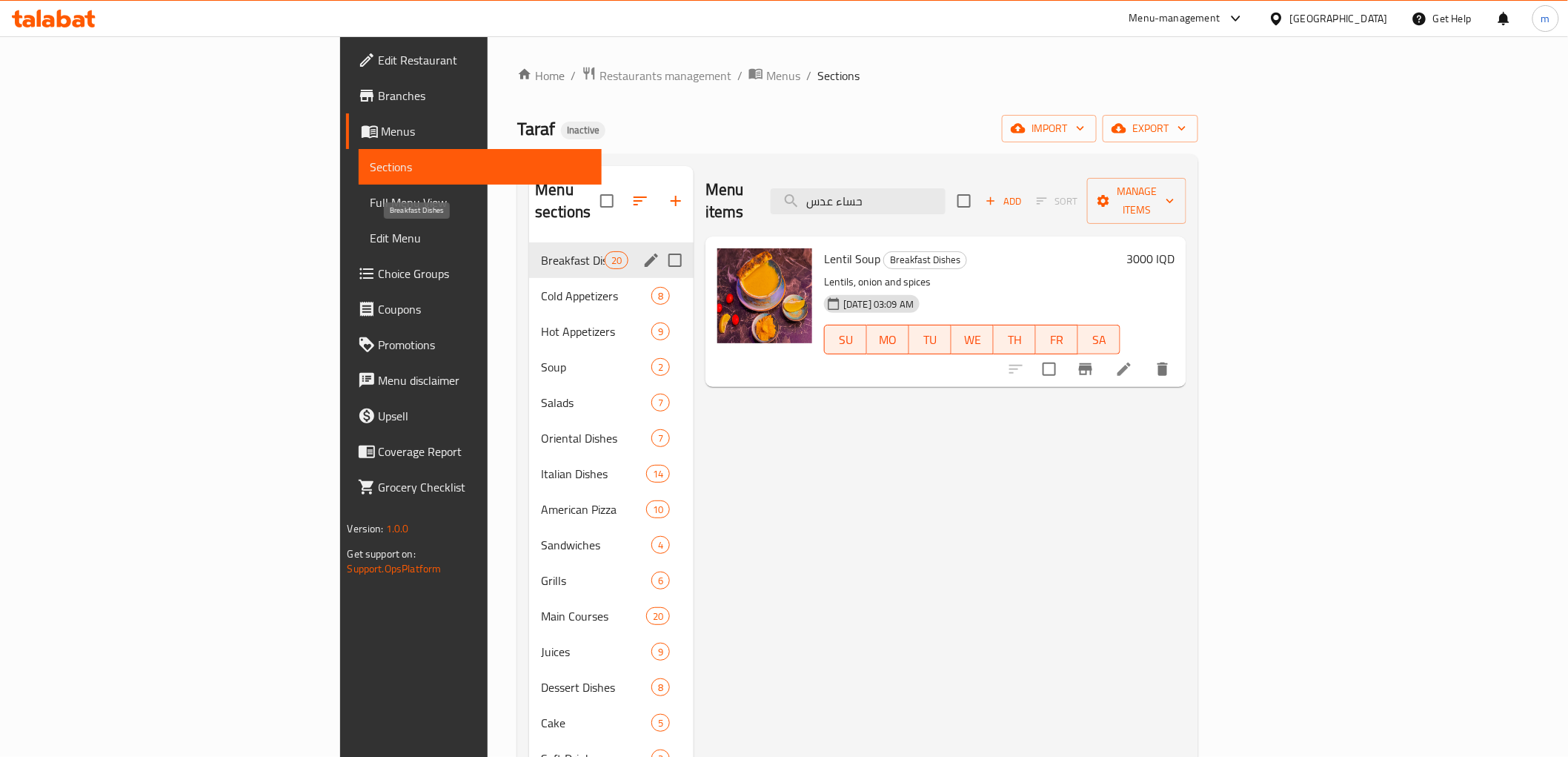
type input "حساء عدس"
click at [541, 251] on span "Breakfast Dishes" at bounding box center [573, 260] width 63 height 18
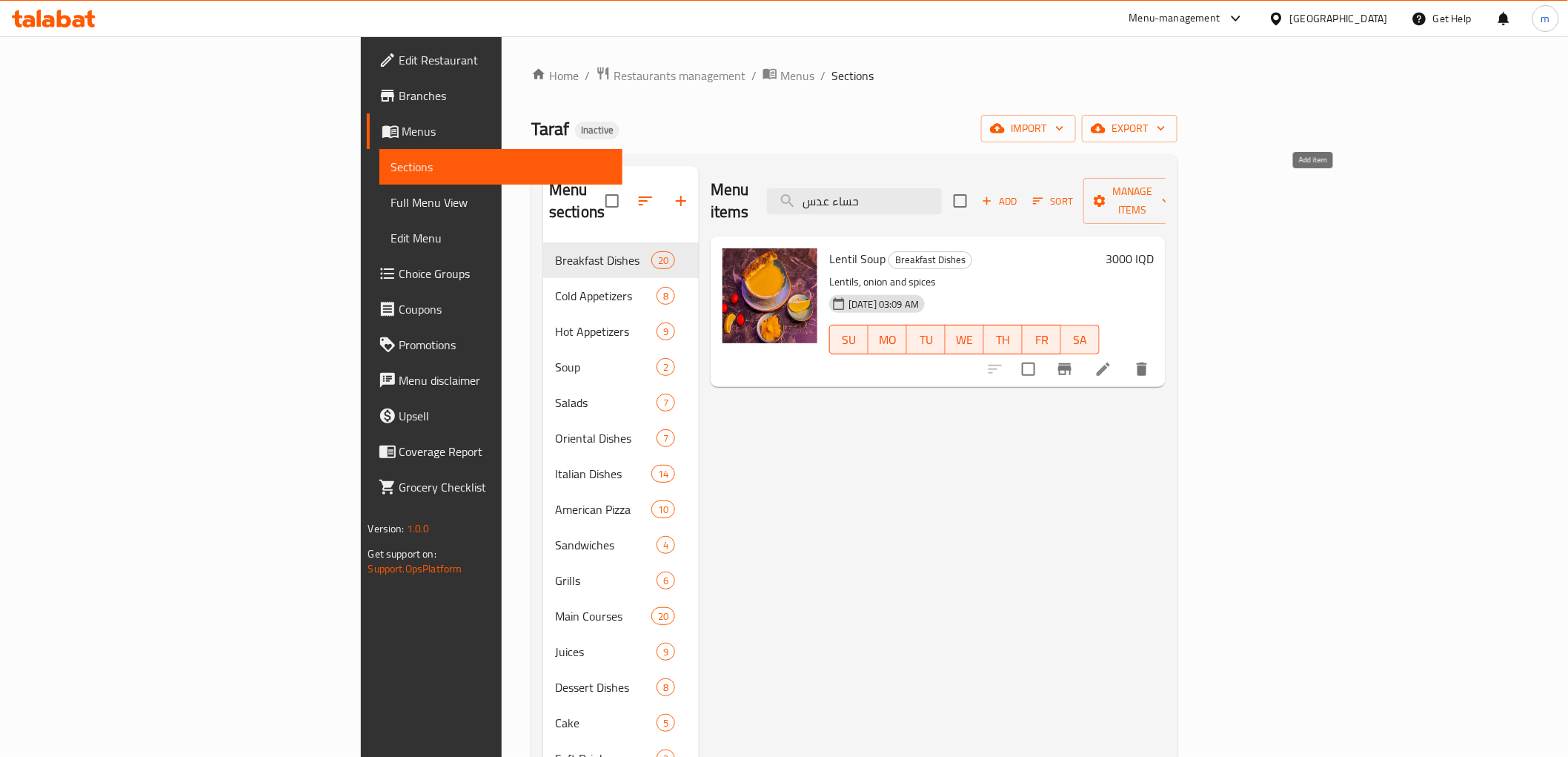
click at [1019, 193] on span "Add" at bounding box center [1000, 201] width 40 height 17
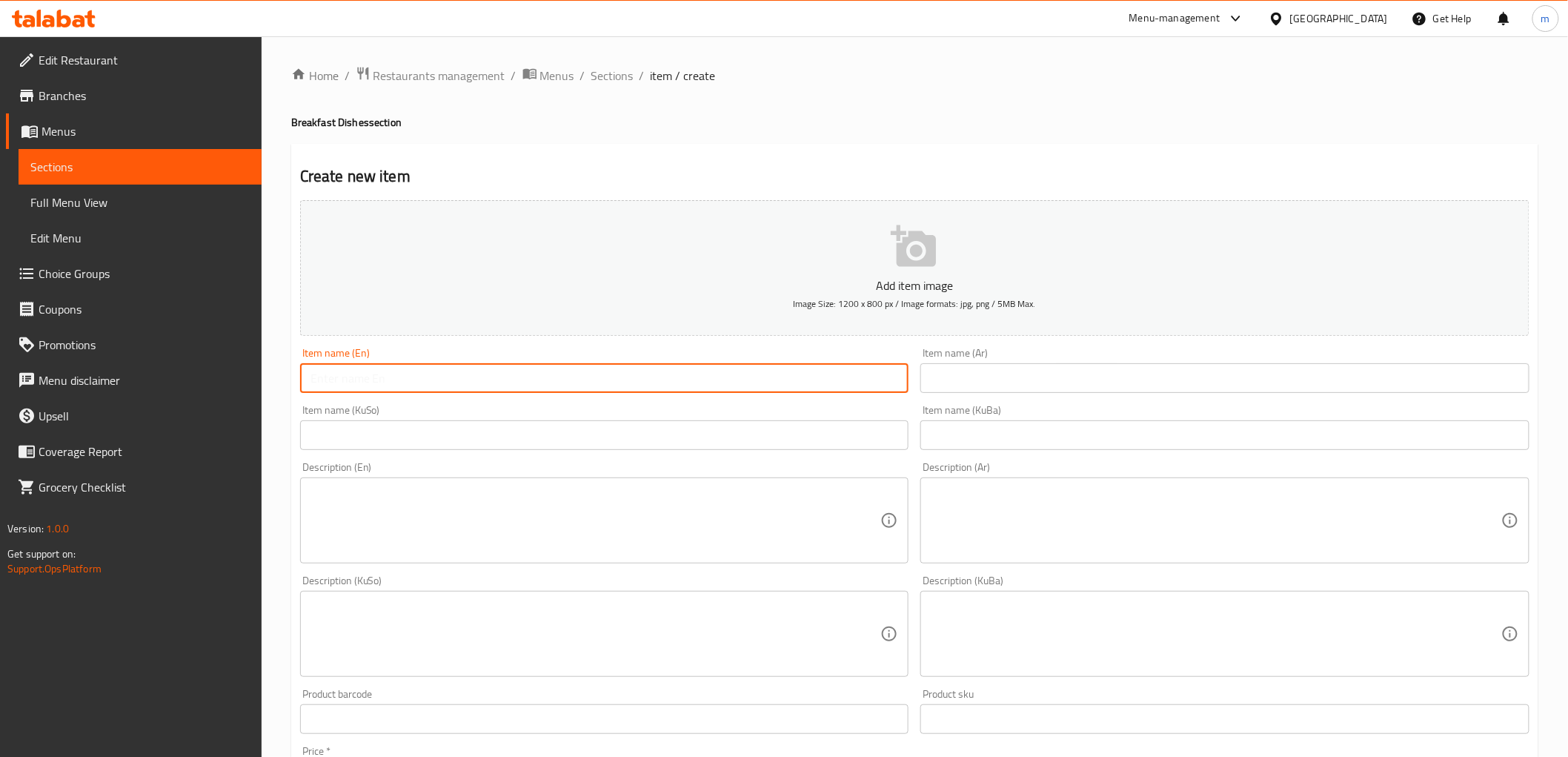
drag, startPoint x: 729, startPoint y: 369, endPoint x: 758, endPoint y: 393, distance: 37.6
click at [729, 369] on input "text" at bounding box center [604, 378] width 609 height 30
paste input "Lentil Soup"
type input "Lentil Soup"
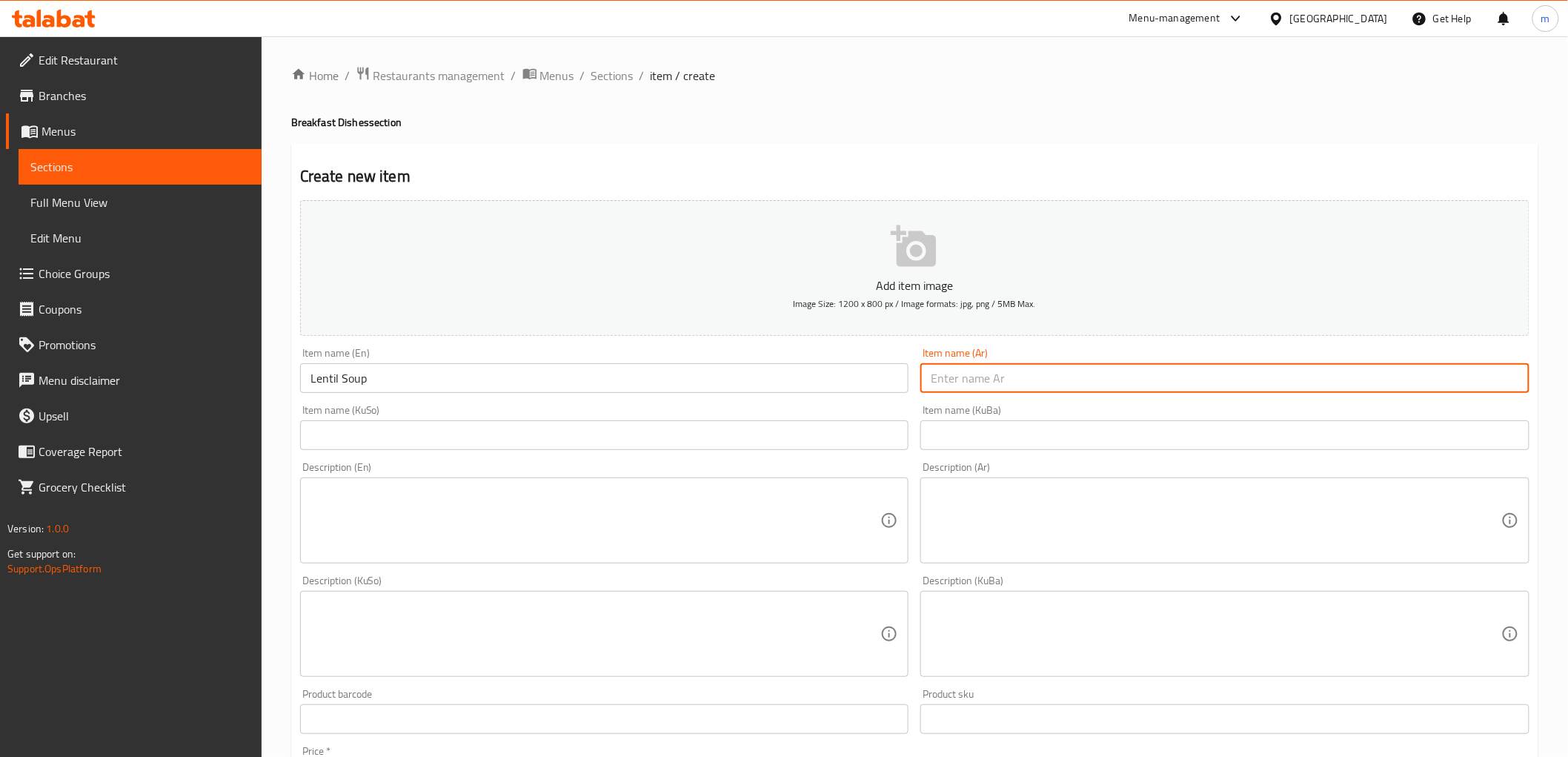
click at [1019, 390] on input "text" at bounding box center [1225, 378] width 609 height 30
paste input "حساء عدس"
type input "حساء عدس"
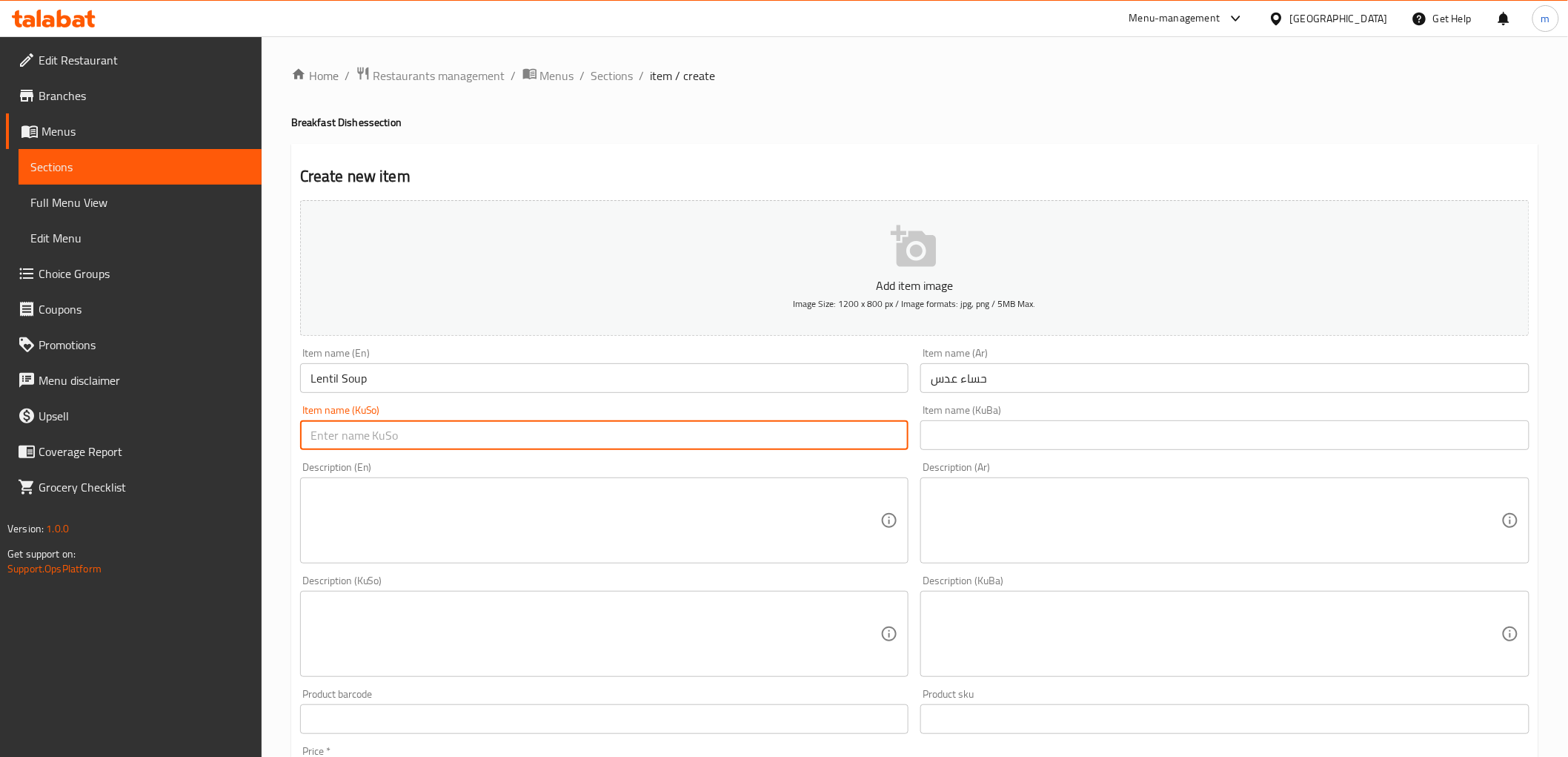
click at [846, 436] on input "text" at bounding box center [604, 435] width 609 height 30
paste input "شۆربای نیسک"
paste input "Lentil Soup"
click at [457, 442] on input "شۆربای نیسکLentil Soup" at bounding box center [604, 435] width 609 height 30
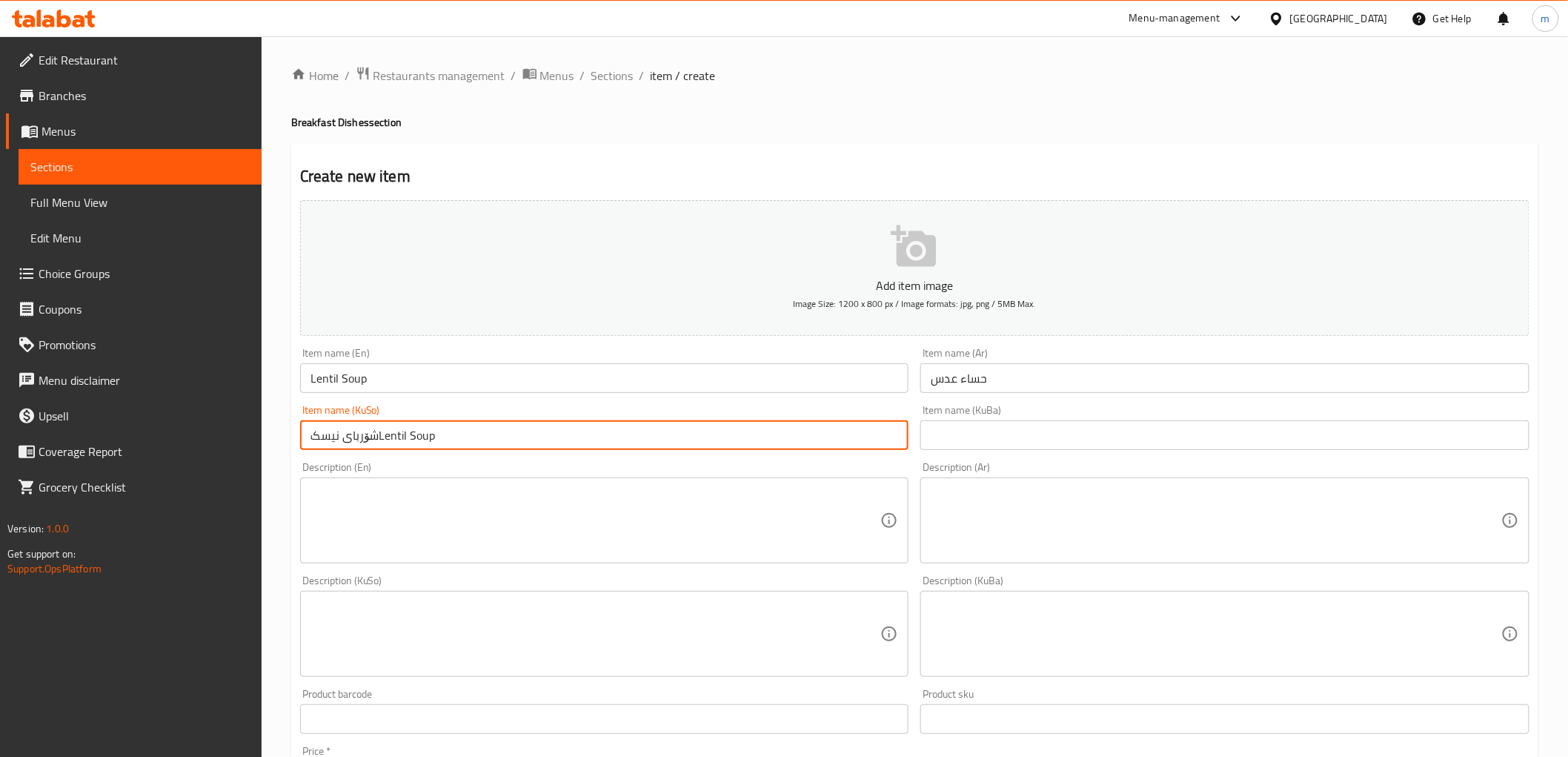
click at [461, 440] on input "شۆربای نیسکLentil Soup" at bounding box center [604, 435] width 609 height 30
paste input "text"
type input "شۆربای نیسک"
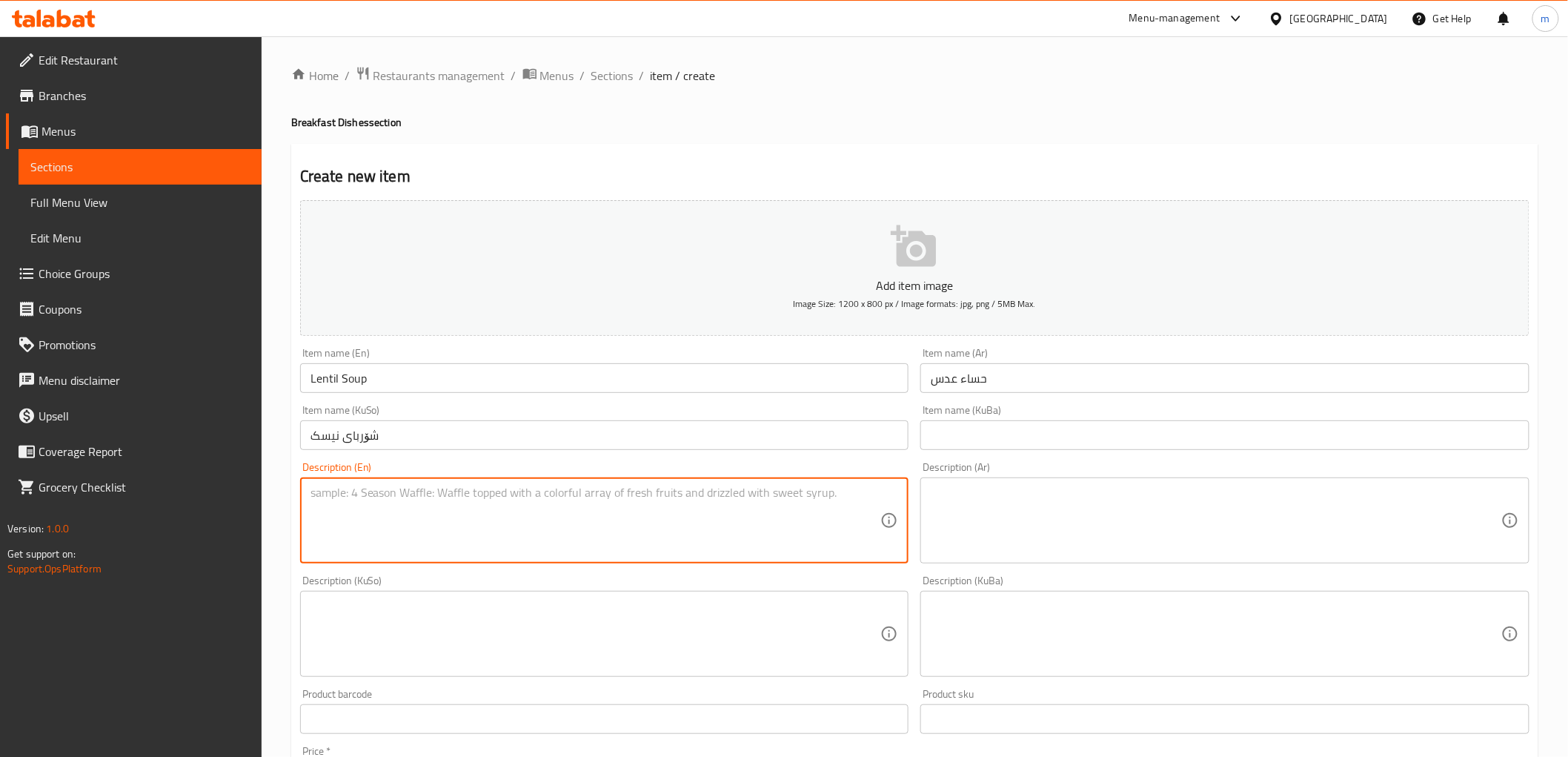
click at [426, 531] on textarea at bounding box center [596, 520] width 571 height 70
paste textarea "Lentils, onion and spices"
type textarea "Lentils, onion and spices"
click at [957, 508] on textarea at bounding box center [1216, 520] width 571 height 70
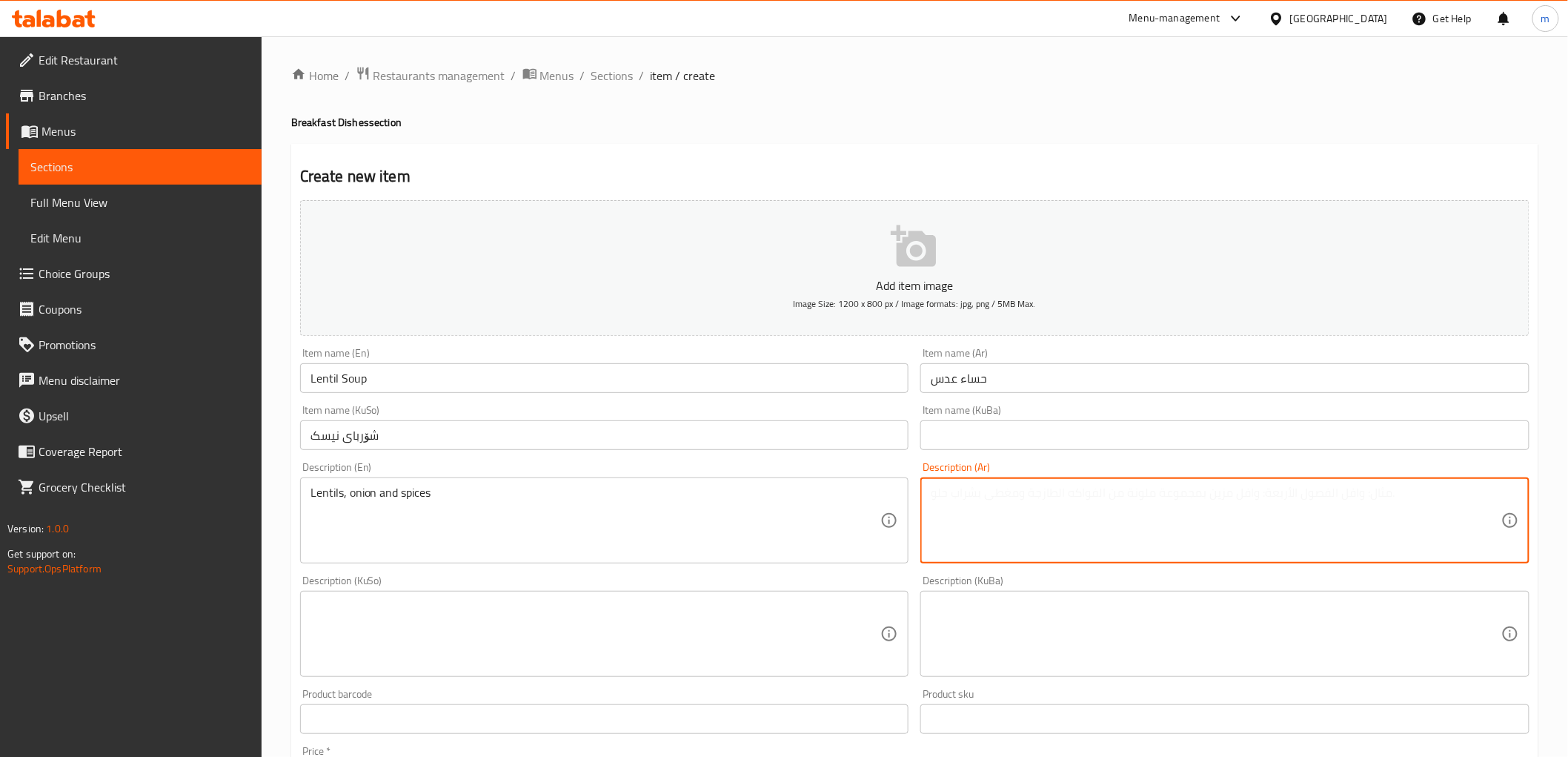
paste textarea "عدس، بصل وتوابل"
type textarea "عدس، بصل وتوابل"
click at [831, 630] on textarea at bounding box center [596, 633] width 571 height 70
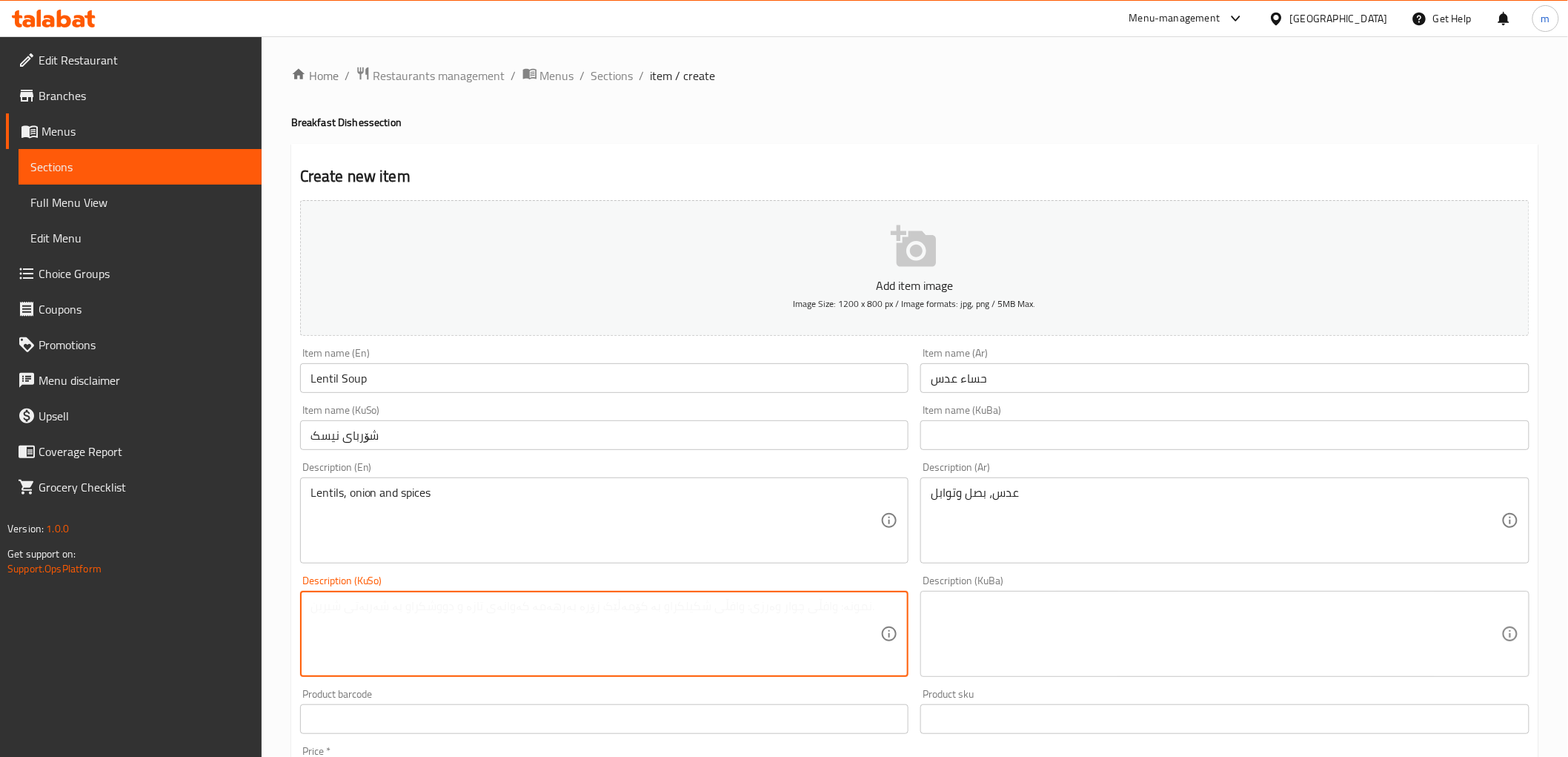
paste textarea "نیسک، پیاز و بەهارات"
type textarea "نیسک، پیاز و بەهارات"
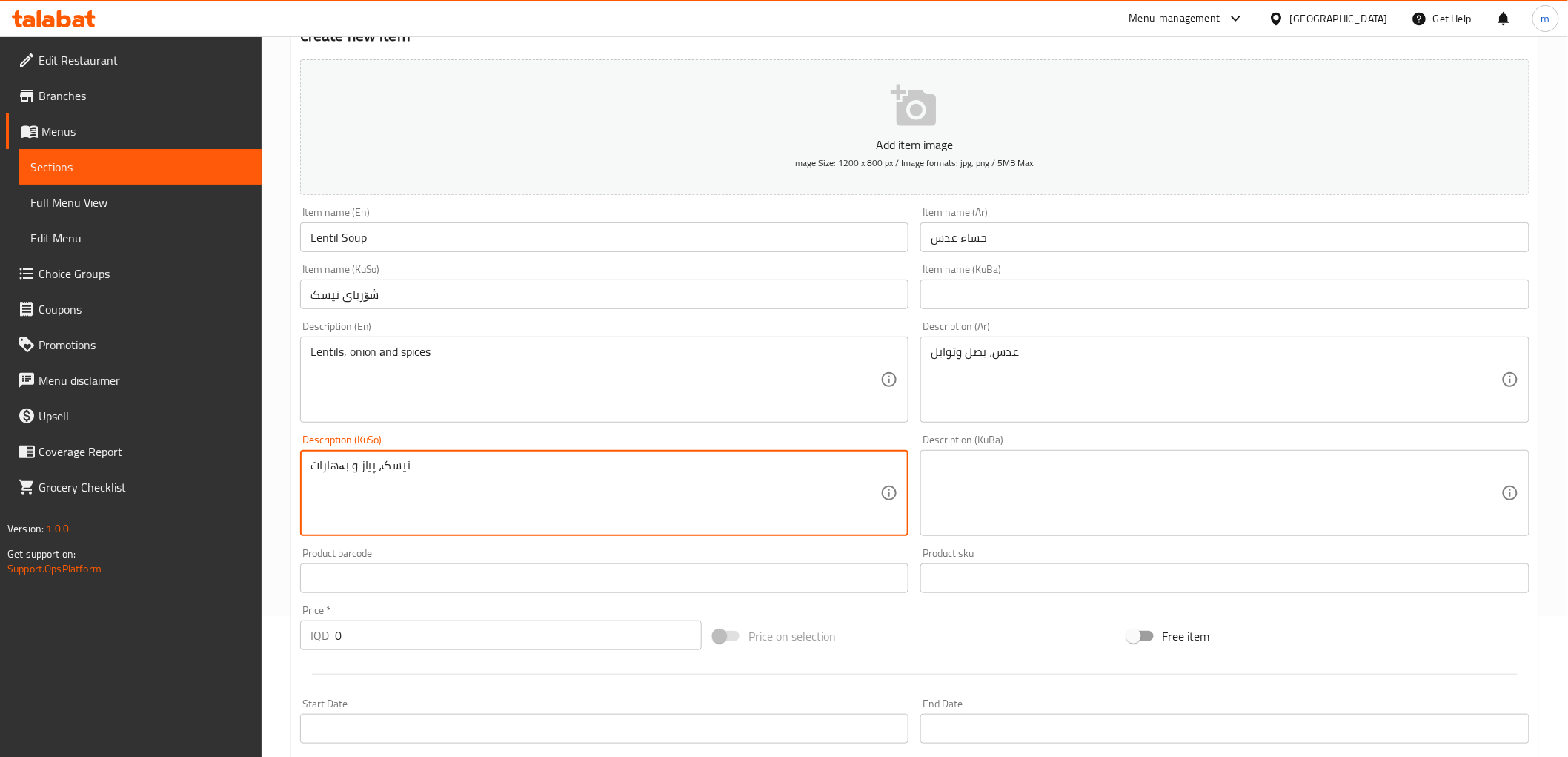
scroll to position [274, 0]
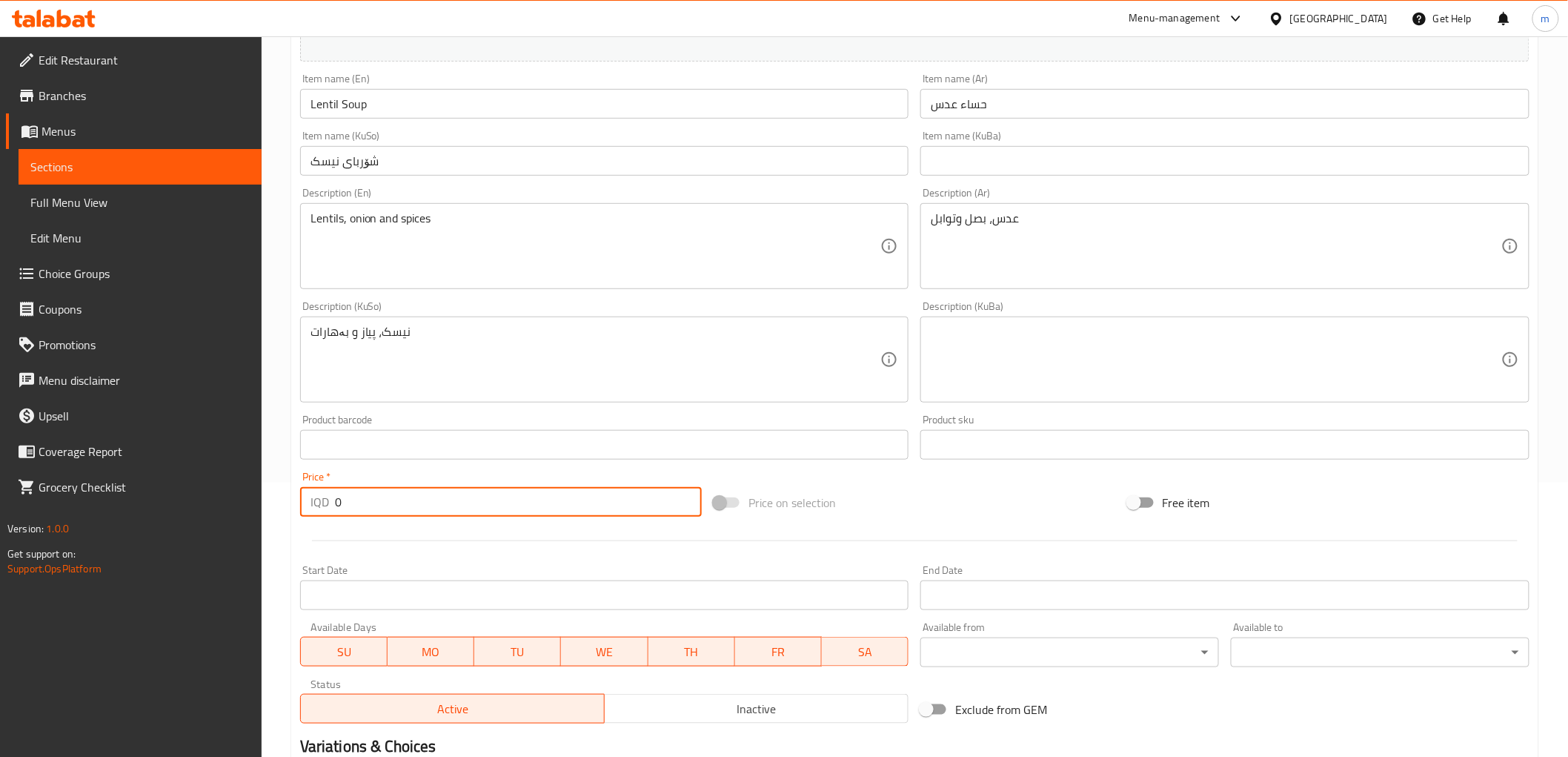
drag, startPoint x: 328, startPoint y: 505, endPoint x: 313, endPoint y: 505, distance: 15.0
click at [313, 505] on div "IQD 0 Price *" at bounding box center [501, 502] width 402 height 30
paste input "300"
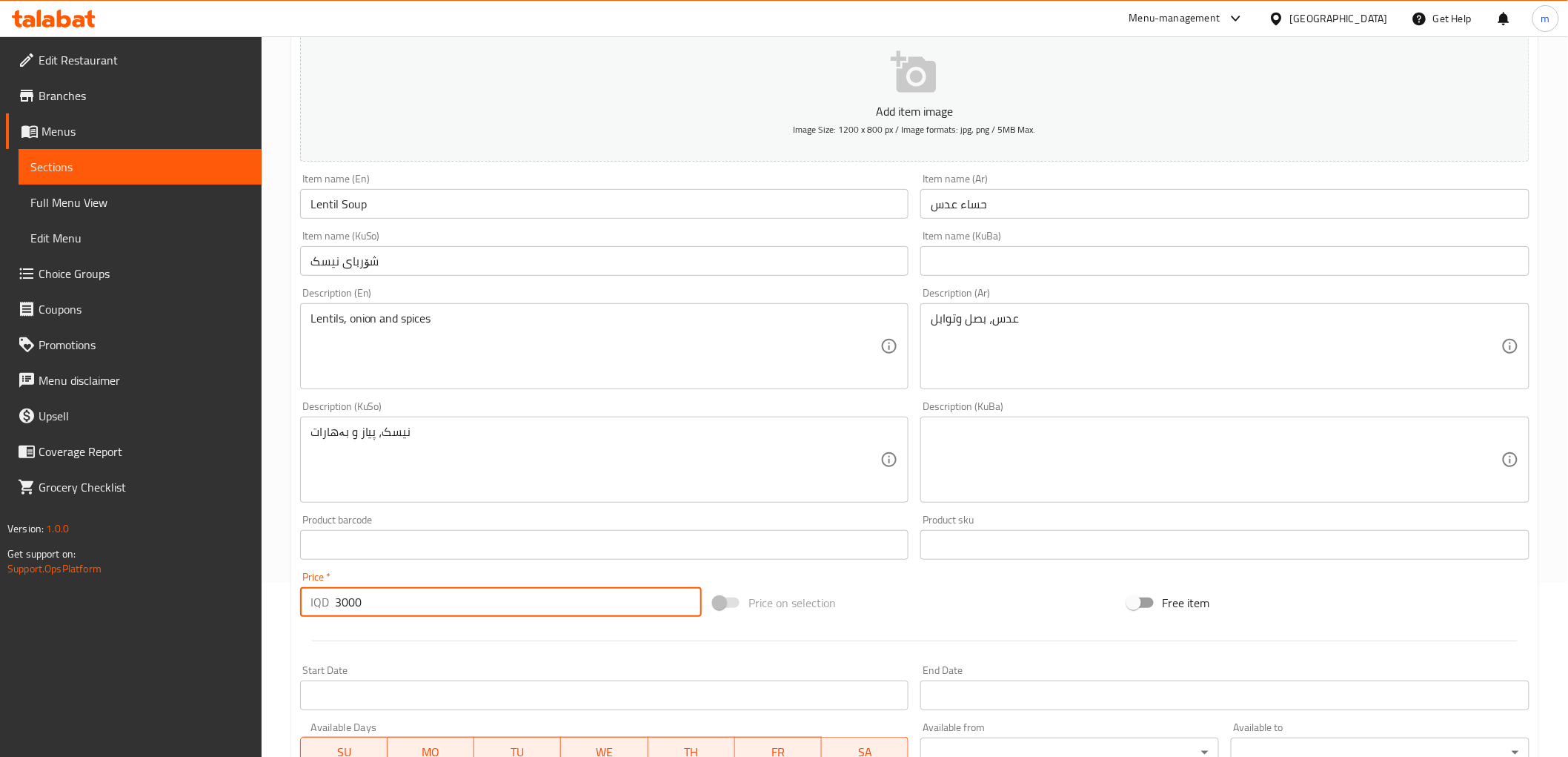
scroll to position [137, 0]
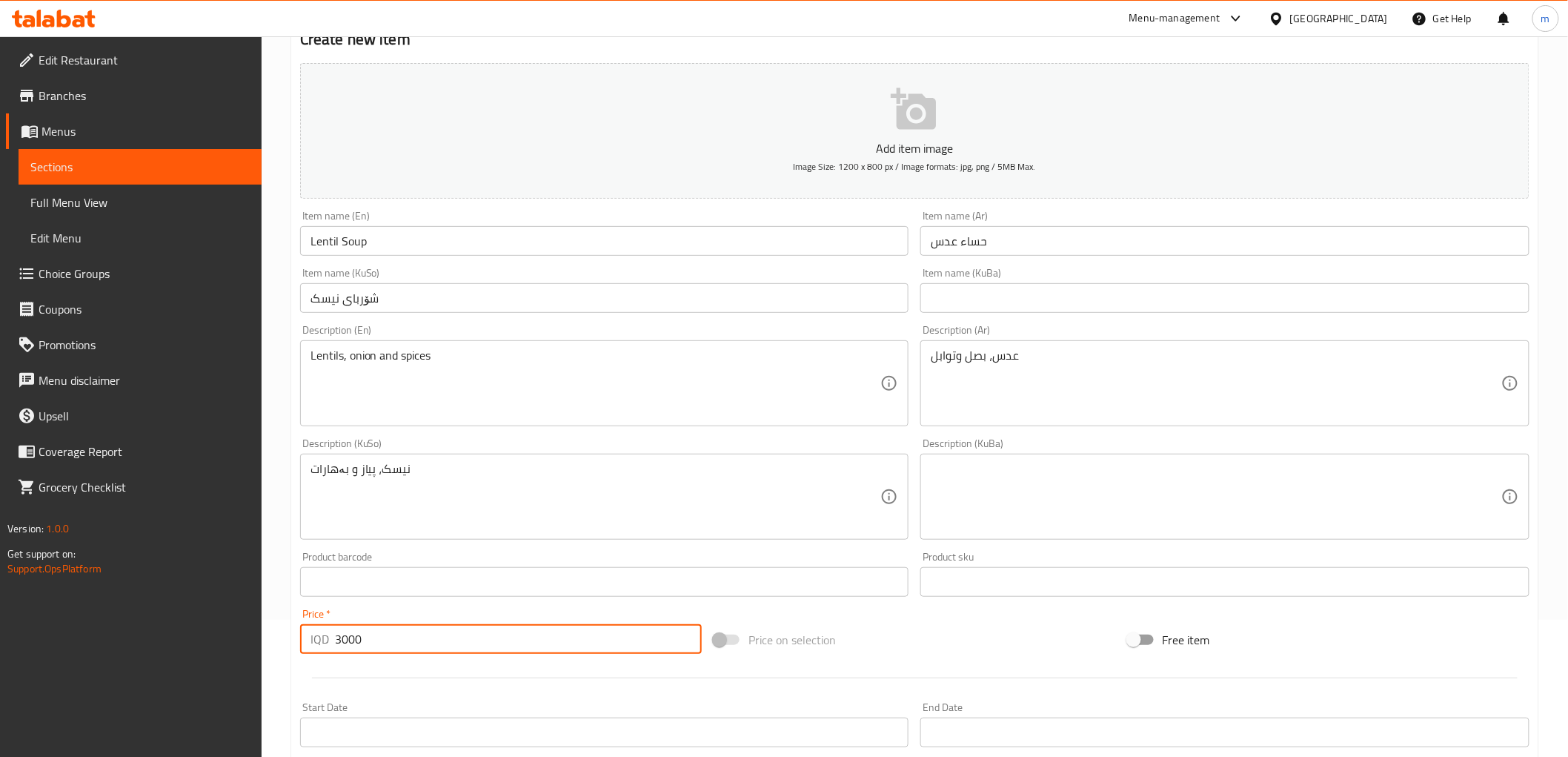
type input "3000"
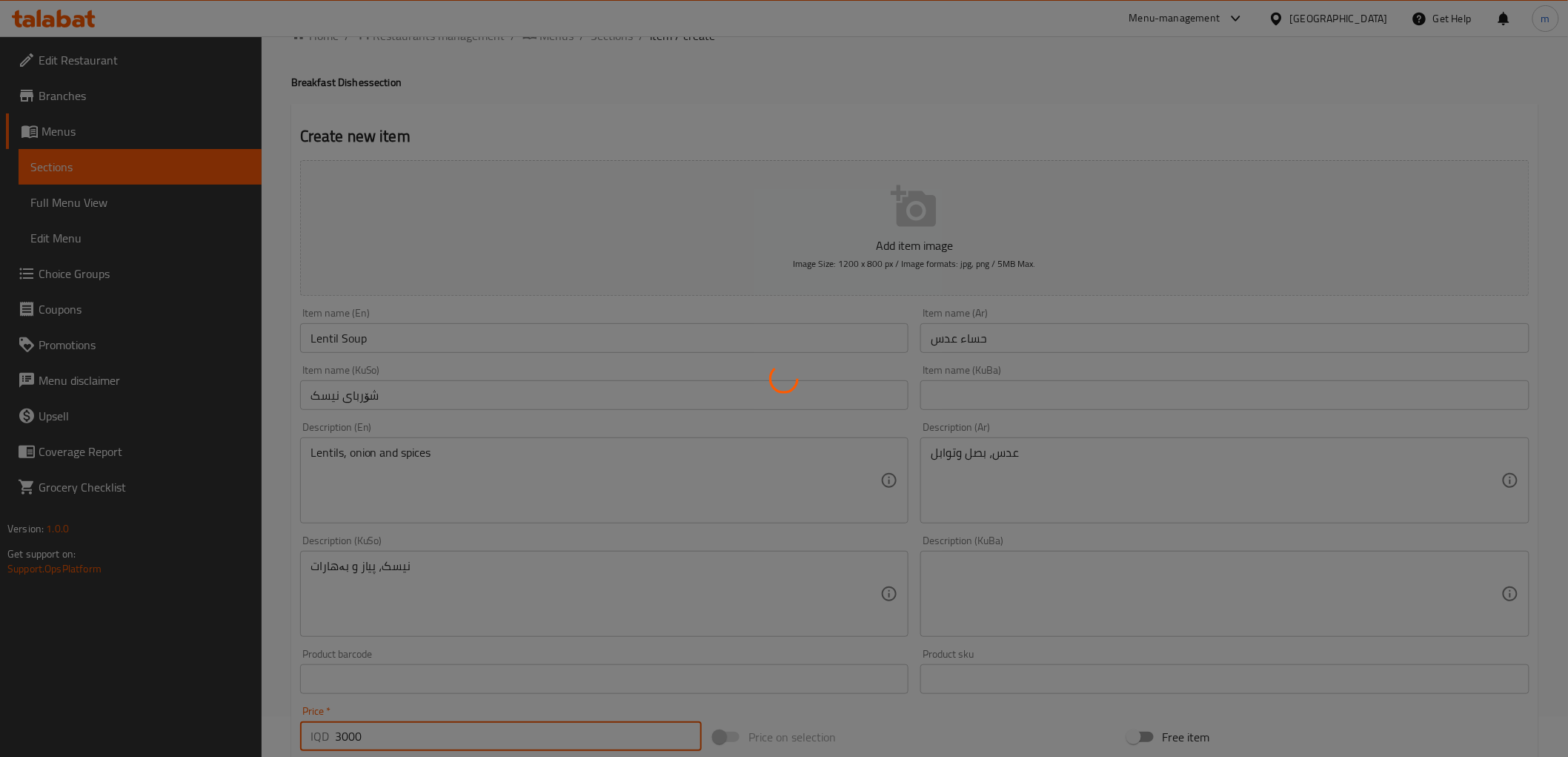
scroll to position [0, 0]
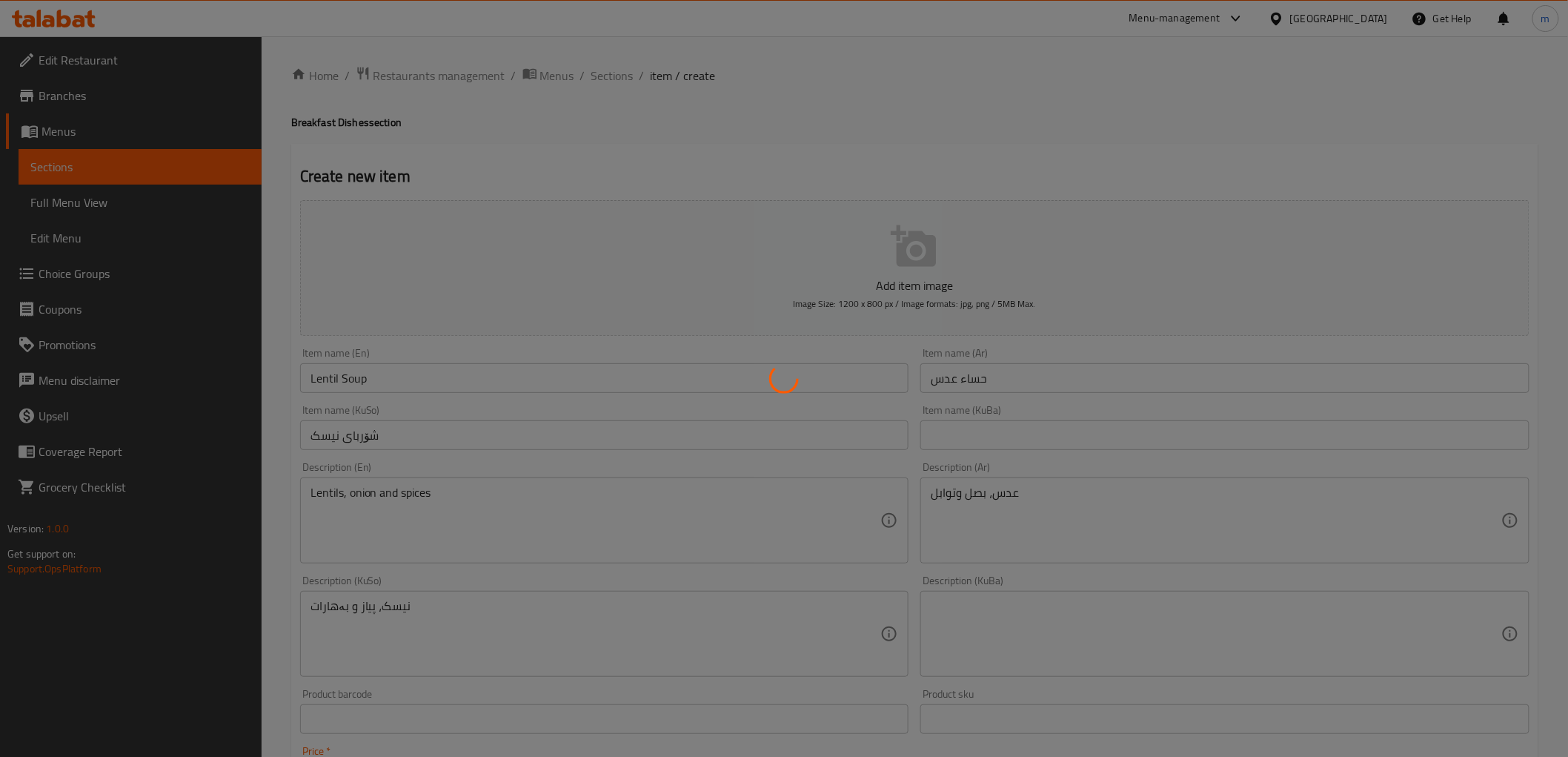
type input "0"
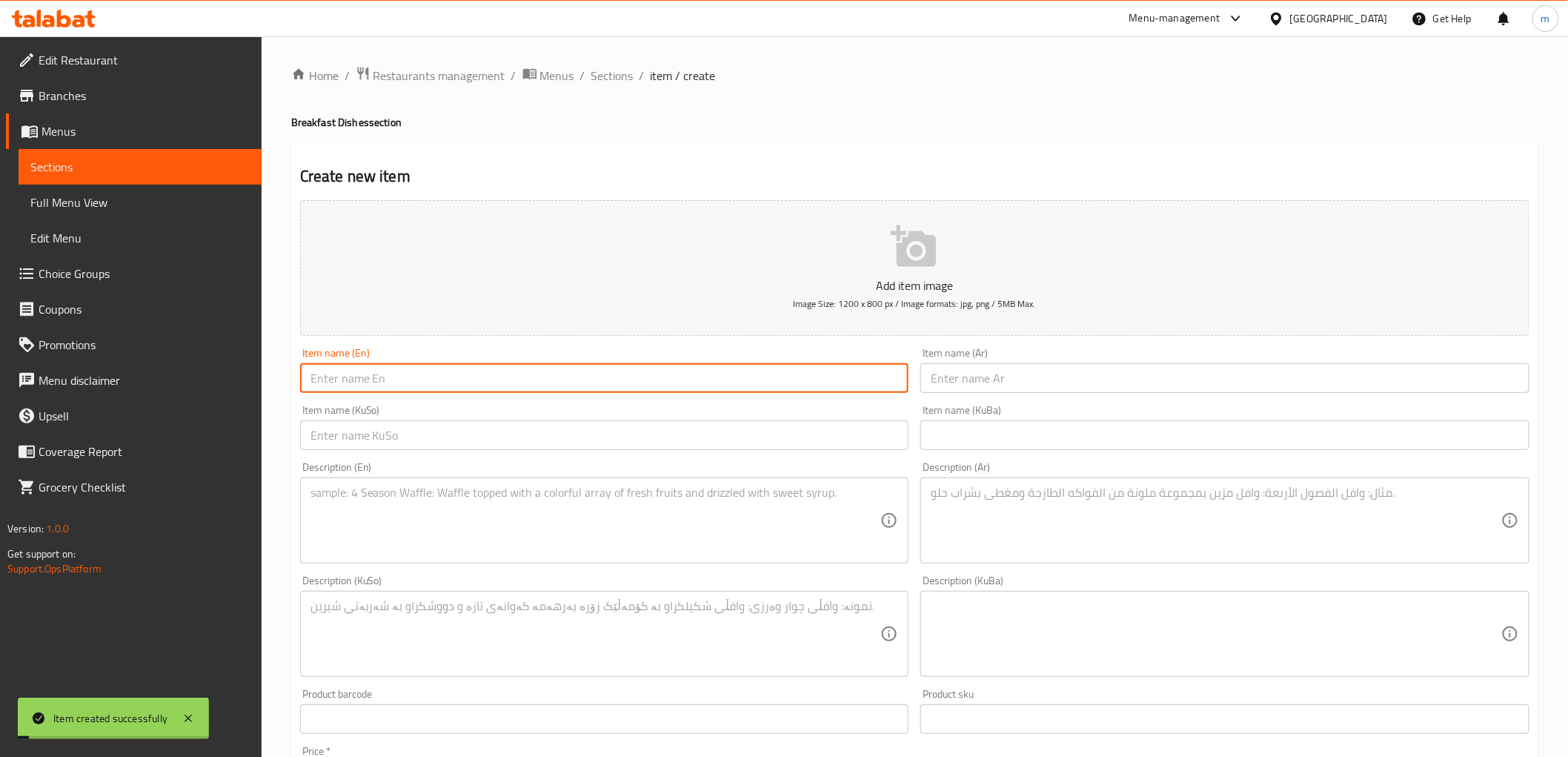
click at [393, 373] on input "text" at bounding box center [604, 378] width 609 height 30
click at [598, 67] on span "Sections" at bounding box center [613, 76] width 42 height 18
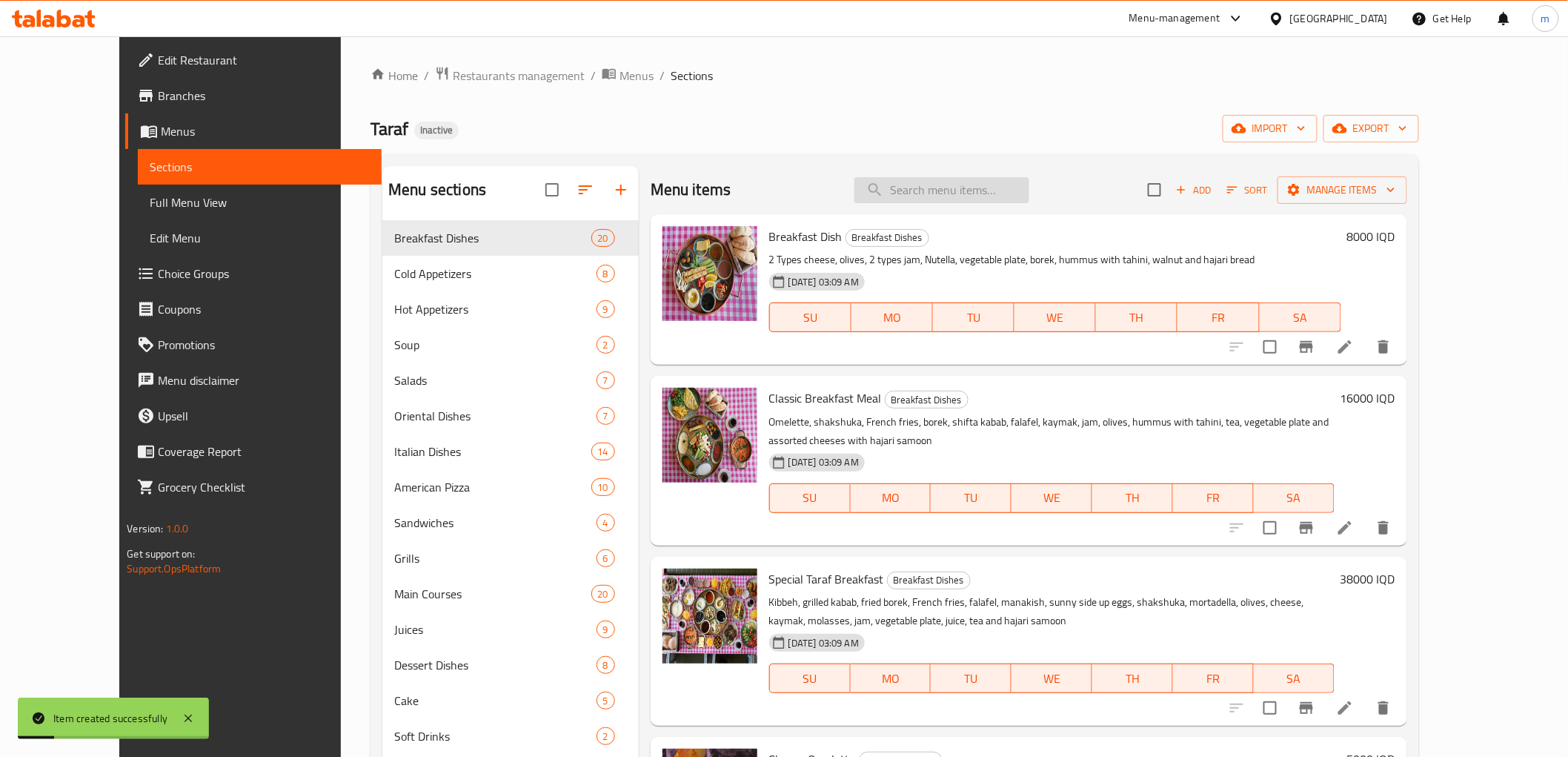
click at [979, 197] on input "search" at bounding box center [942, 190] width 175 height 26
paste input "Lentil Soup"
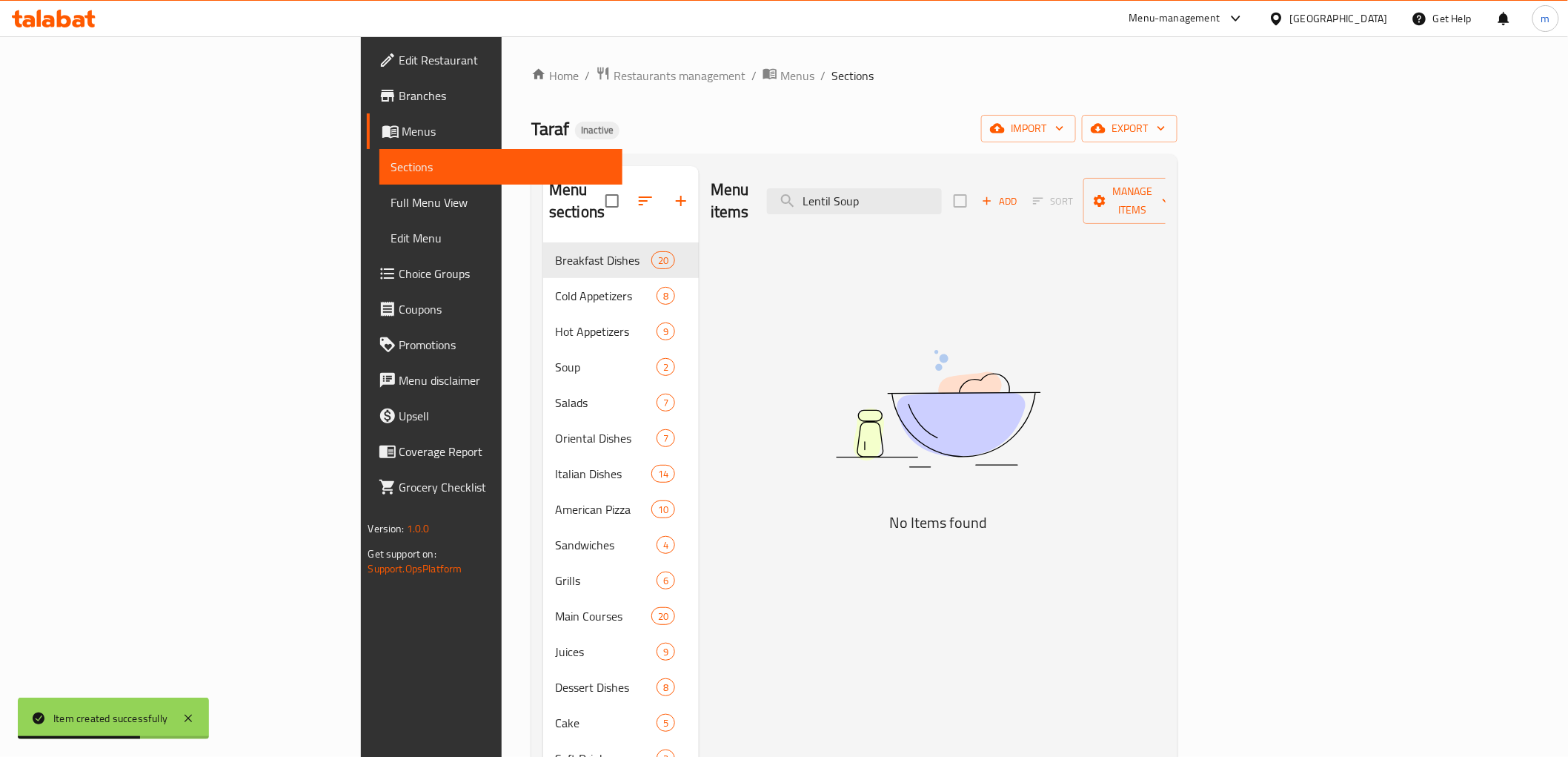
type input "Lentil Soup"
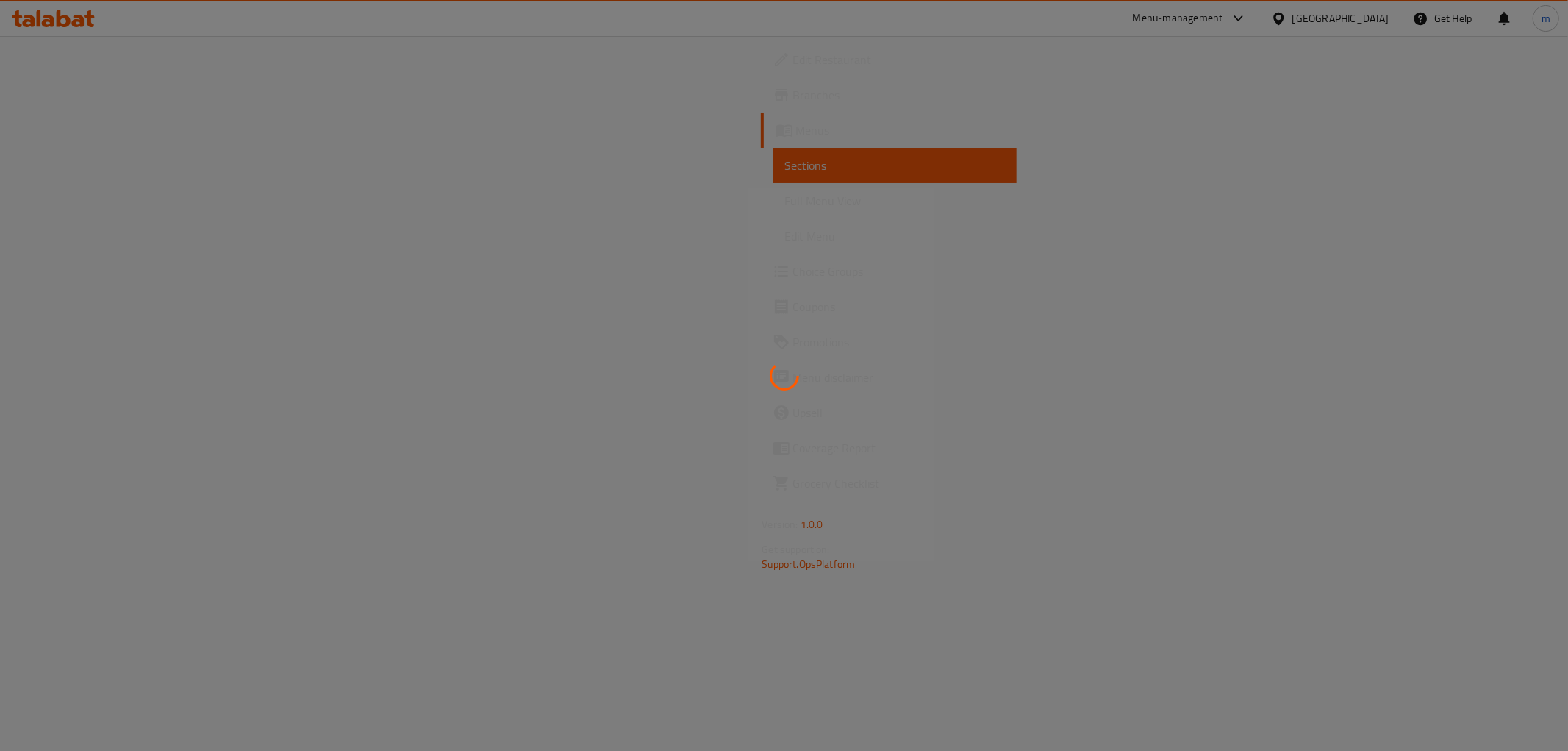
click at [973, 316] on div at bounding box center [784, 375] width 1568 height 751
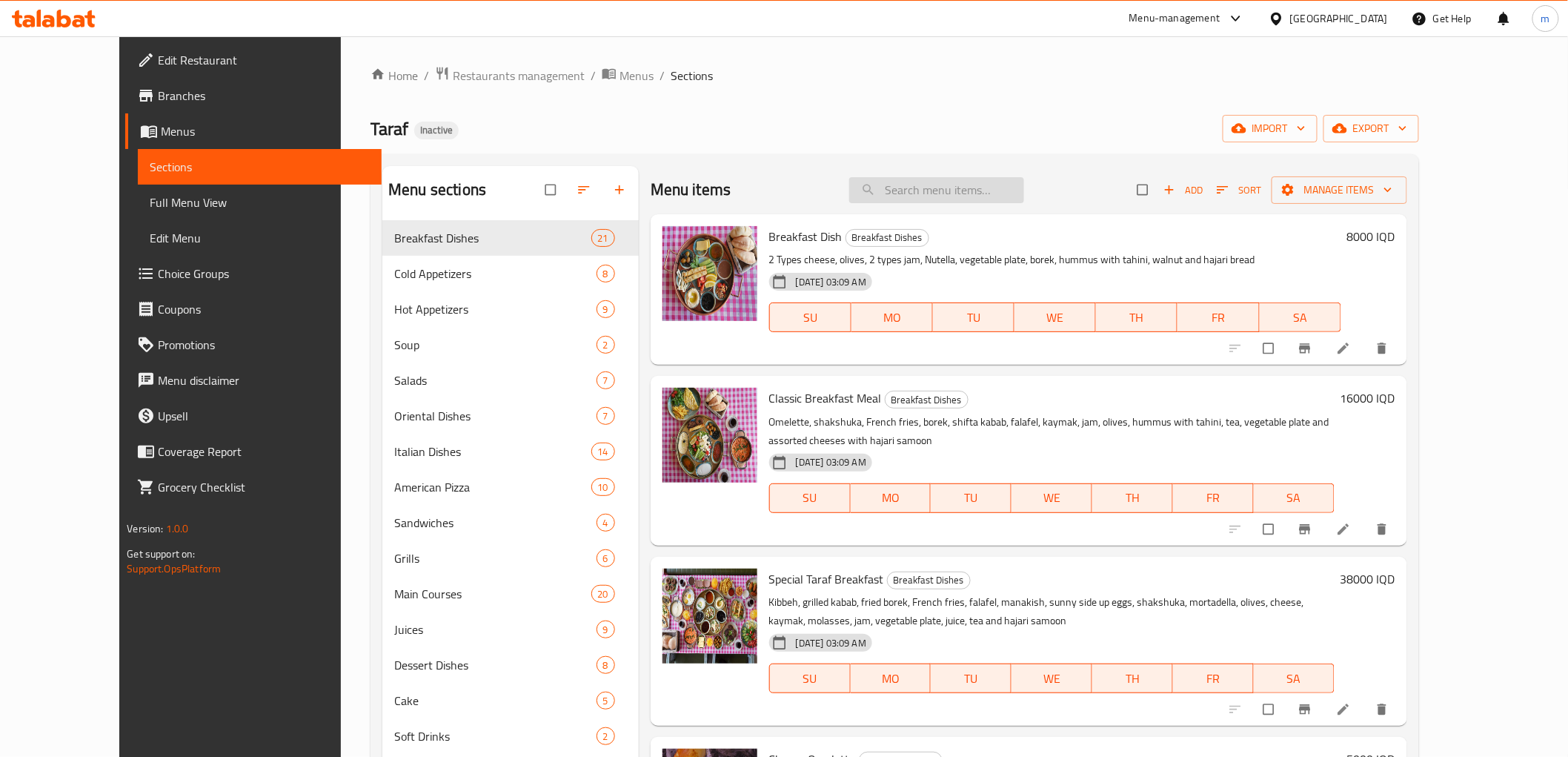
click at [959, 184] on input "search" at bounding box center [937, 190] width 175 height 26
paste input "Lentil Soup"
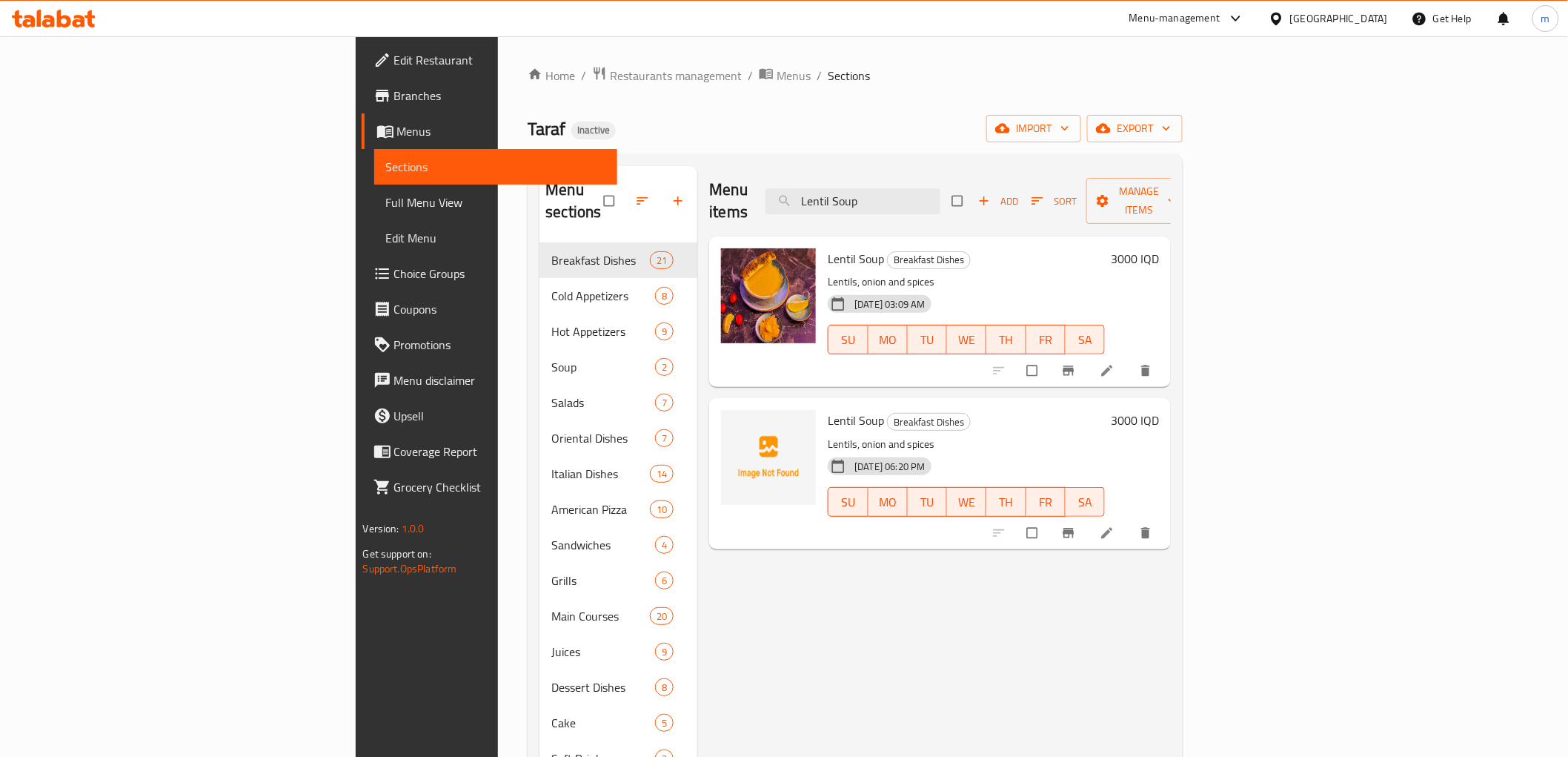
type input "Lentil Soup"
click at [1153, 364] on icon "delete" at bounding box center [1145, 370] width 14 height 14
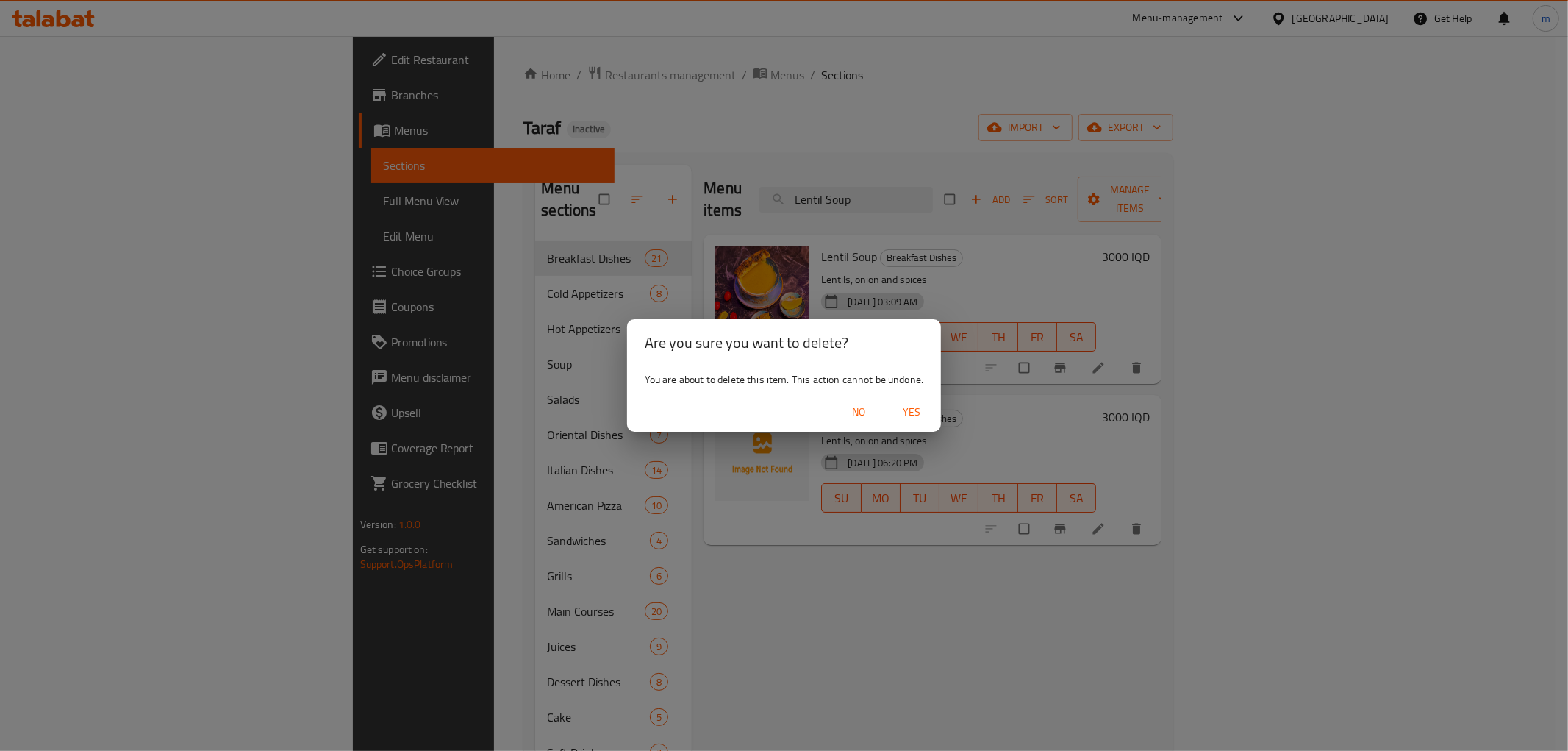
click at [914, 416] on span "Yes" at bounding box center [911, 411] width 35 height 18
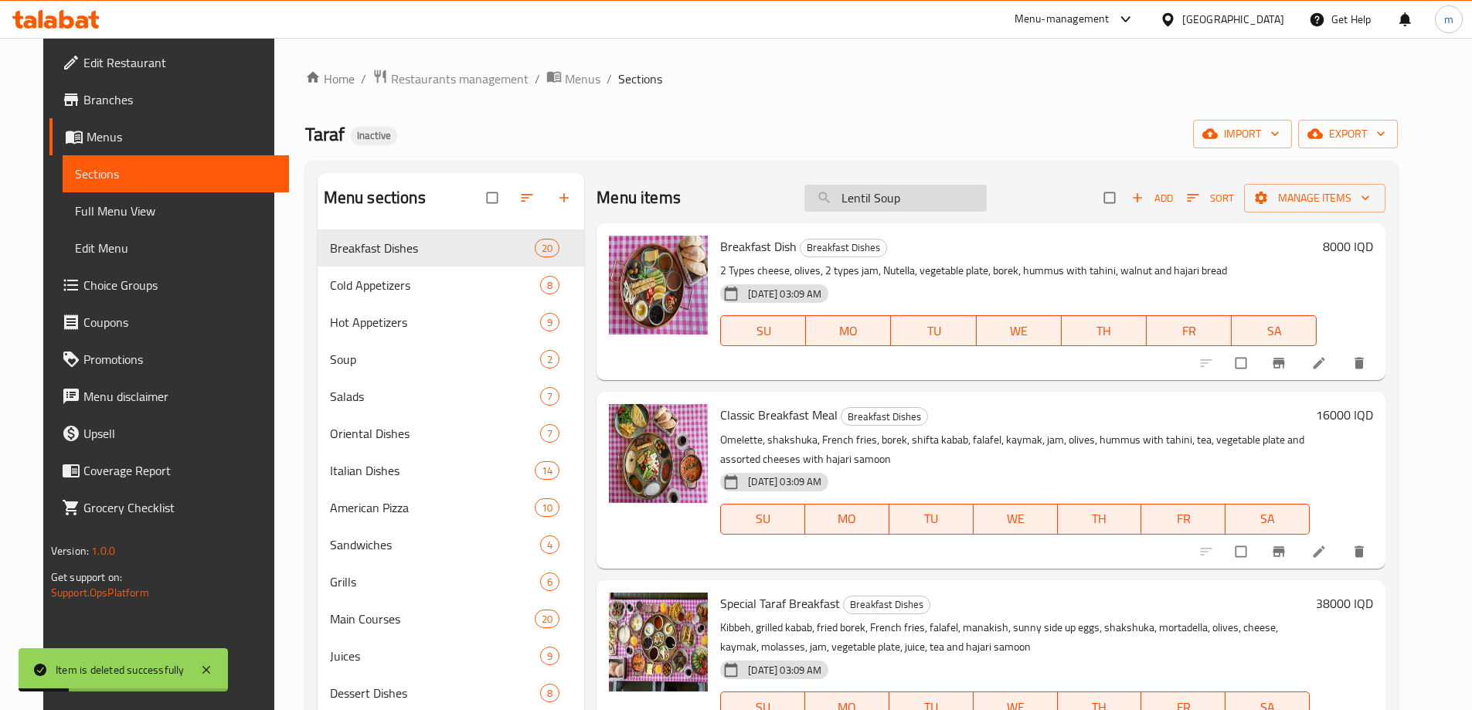
click at [927, 199] on input "Lentil Soup" at bounding box center [895, 198] width 182 height 27
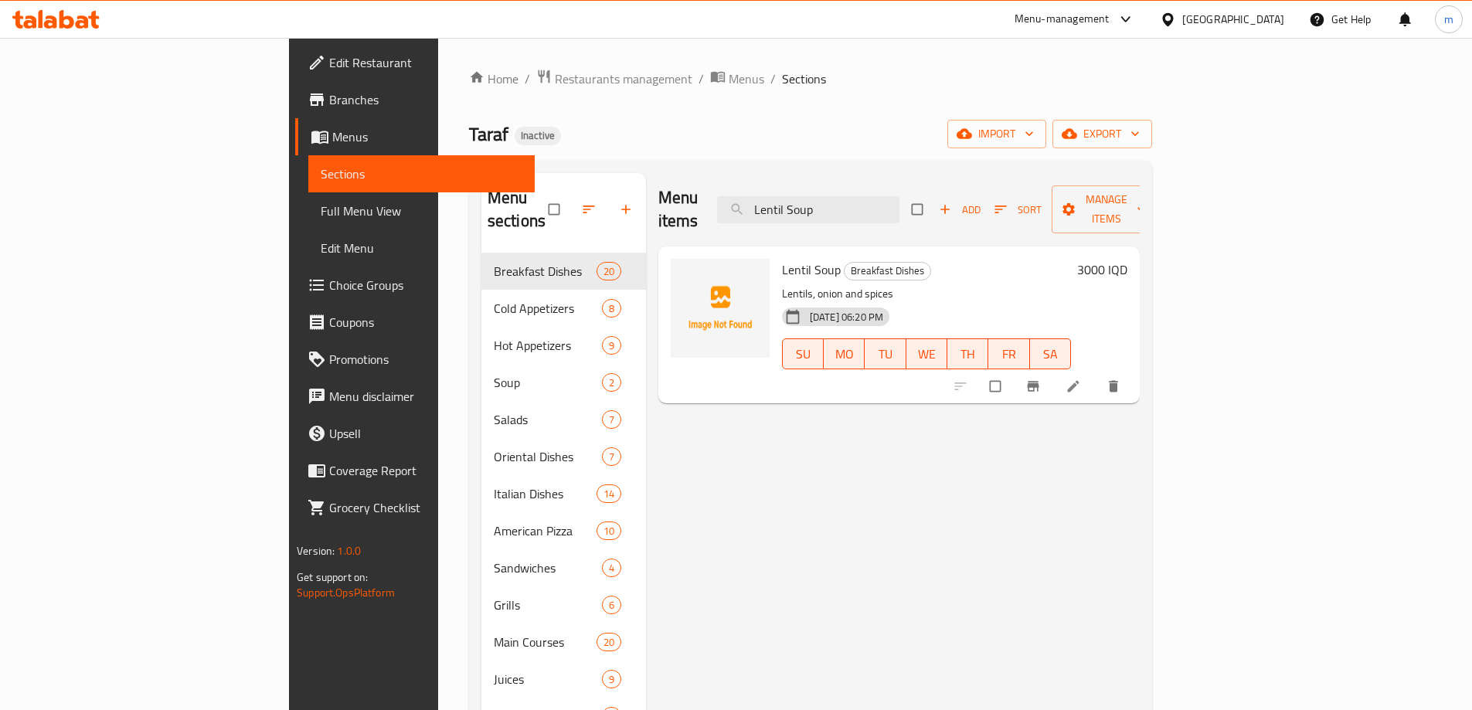
click at [782, 258] on span "Lentil Soup" at bounding box center [811, 269] width 59 height 23
copy h6 "Lentil Soup"
click at [683, 273] on icon "upload picture" at bounding box center [690, 280] width 15 height 15
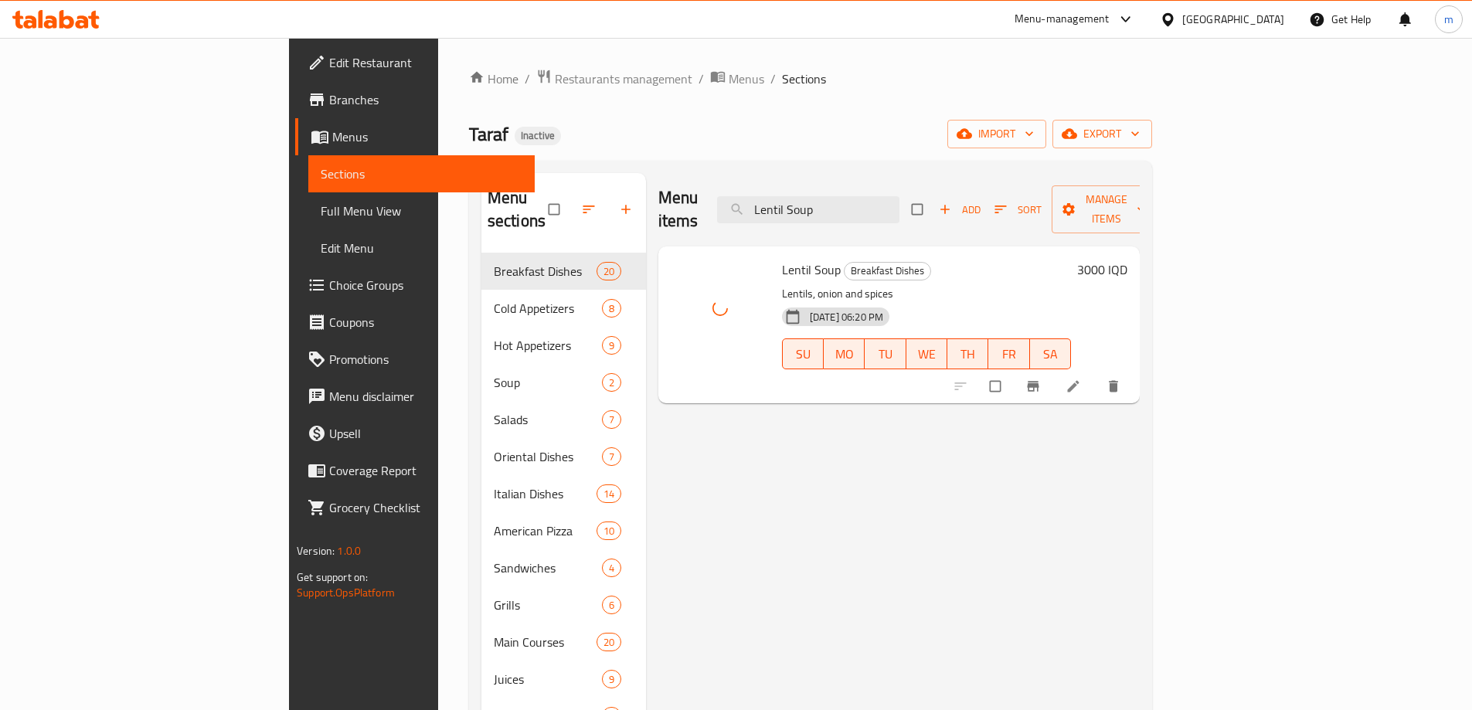
click at [873, 259] on h6 "Lentil Soup Breakfast Dishes" at bounding box center [926, 270] width 289 height 22
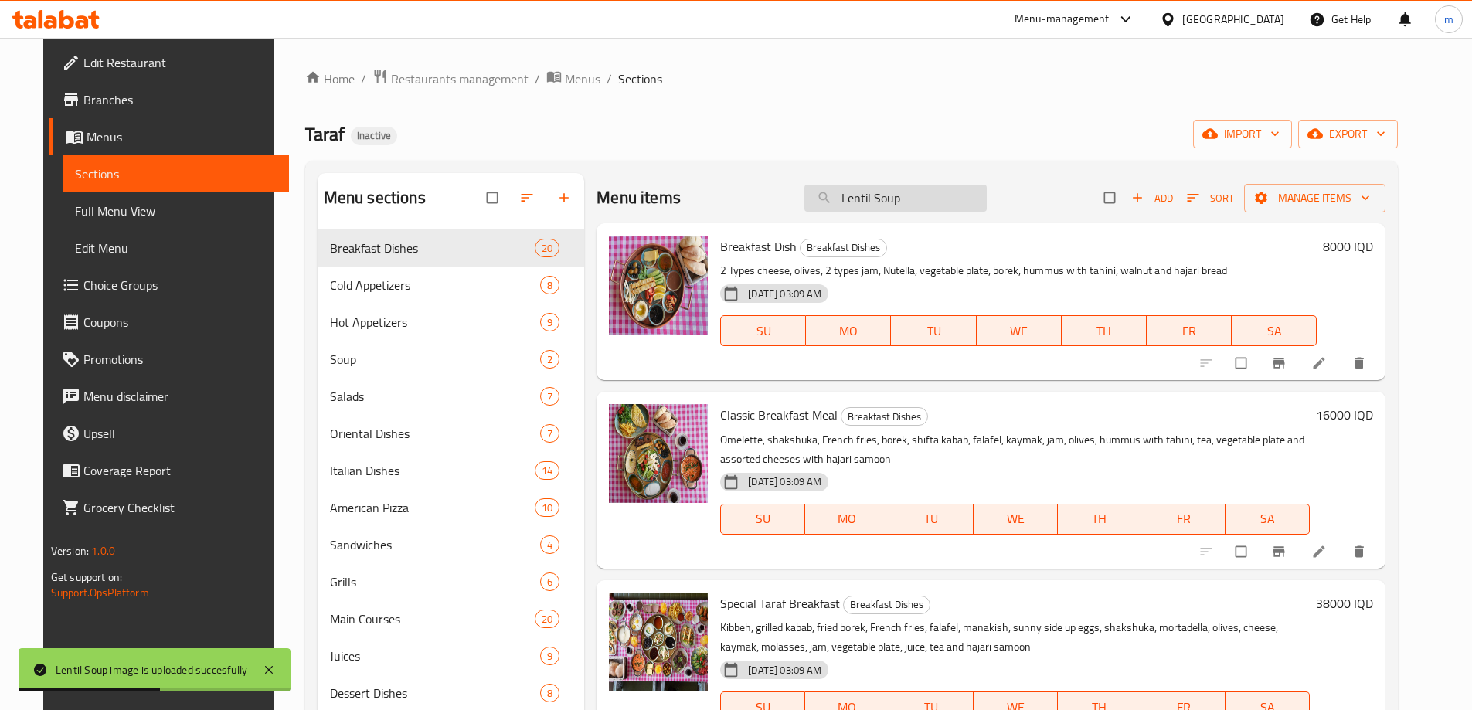
click at [939, 206] on input "Lentil Soup" at bounding box center [895, 198] width 182 height 27
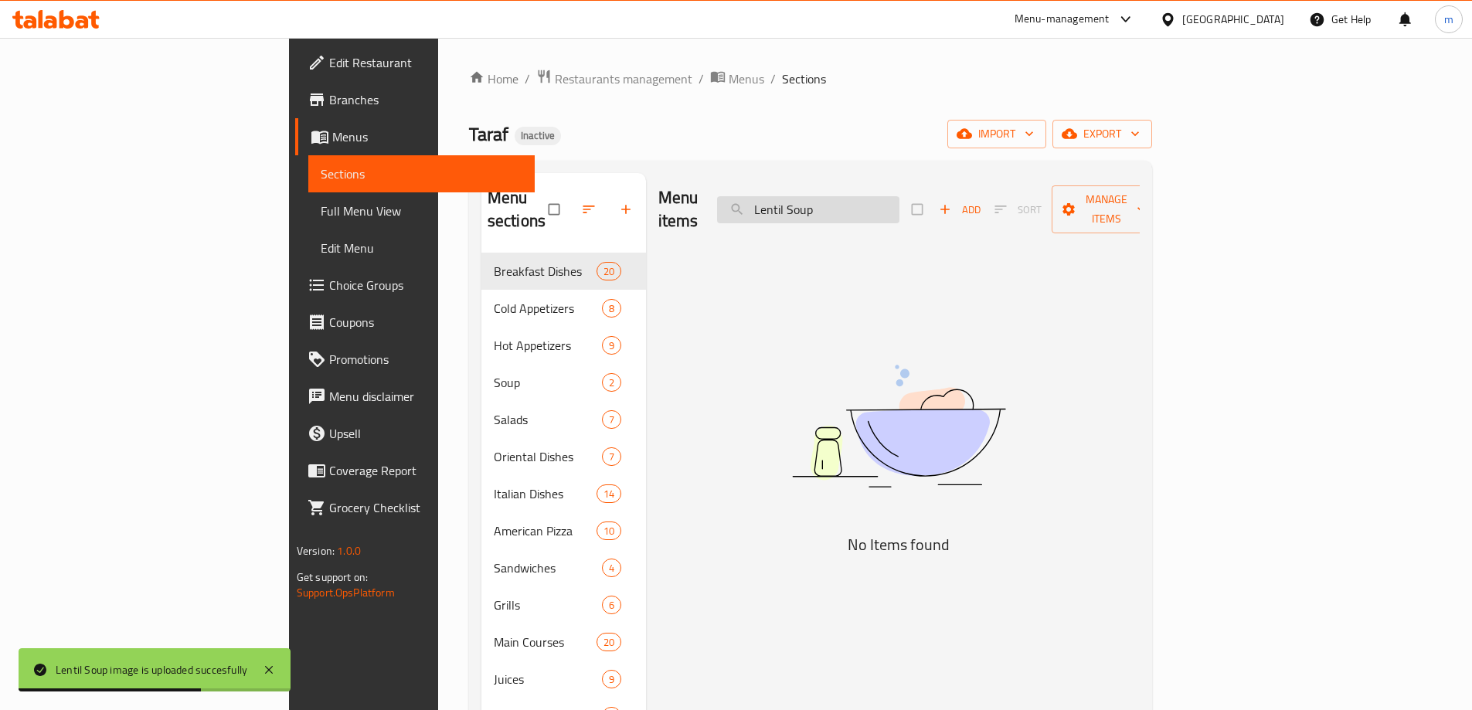
type input "Lentil Soup"
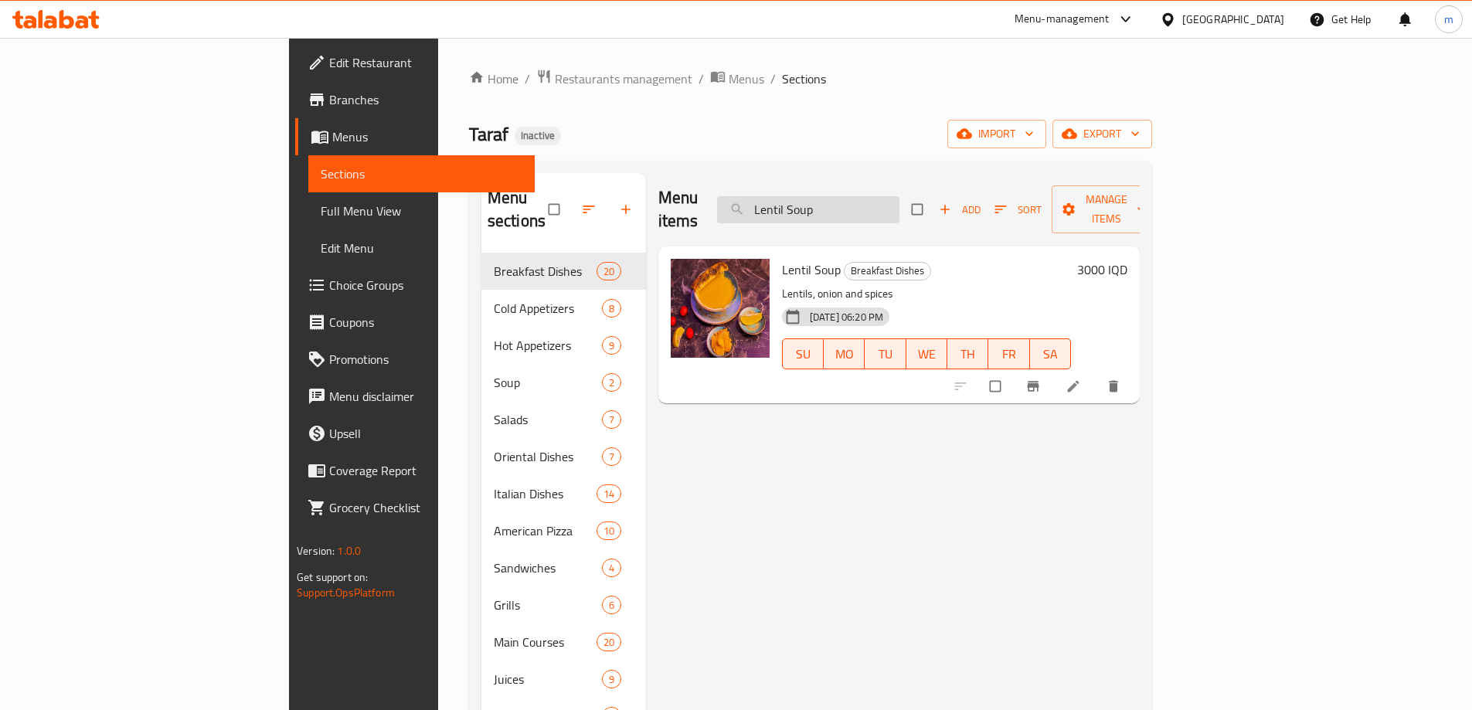
click at [899, 204] on input "Lentil Soup" at bounding box center [808, 209] width 182 height 27
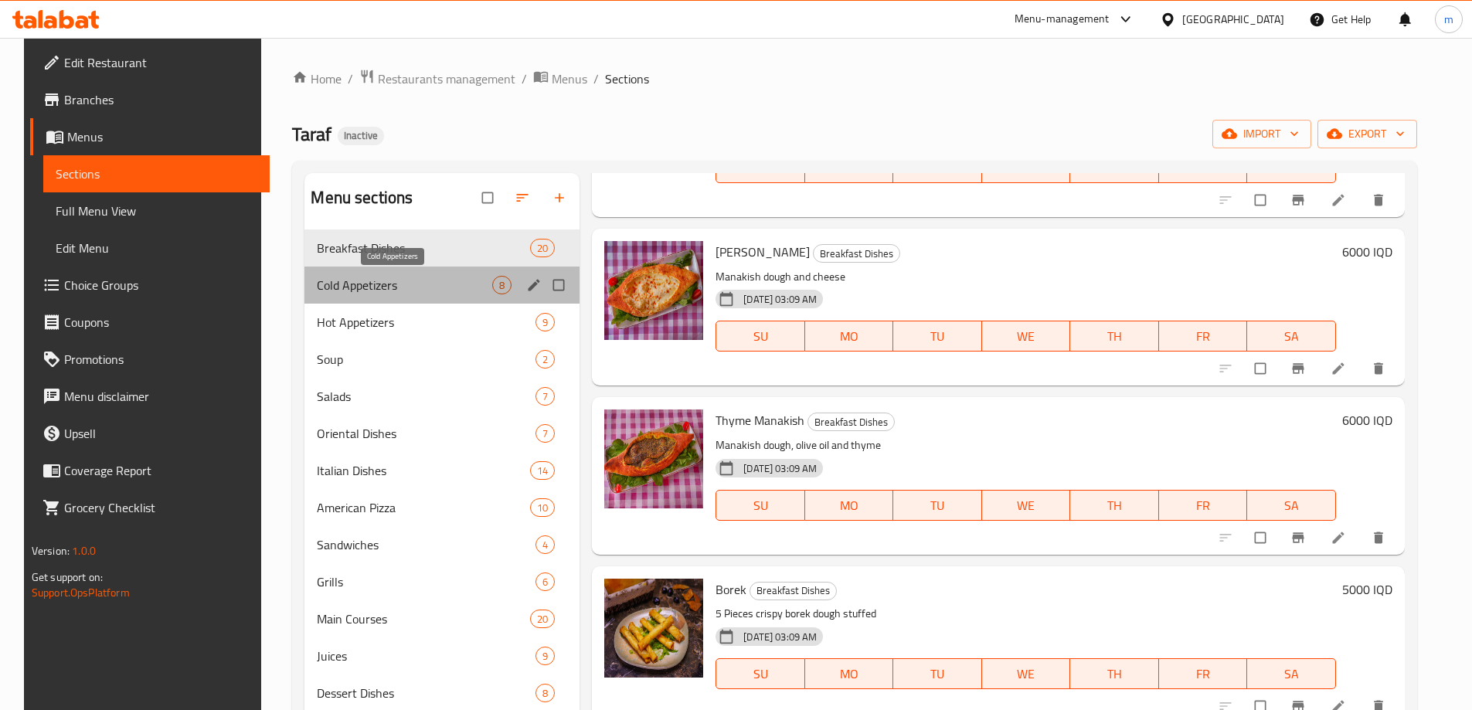
click at [372, 287] on span "Cold Appetizers" at bounding box center [404, 285] width 175 height 19
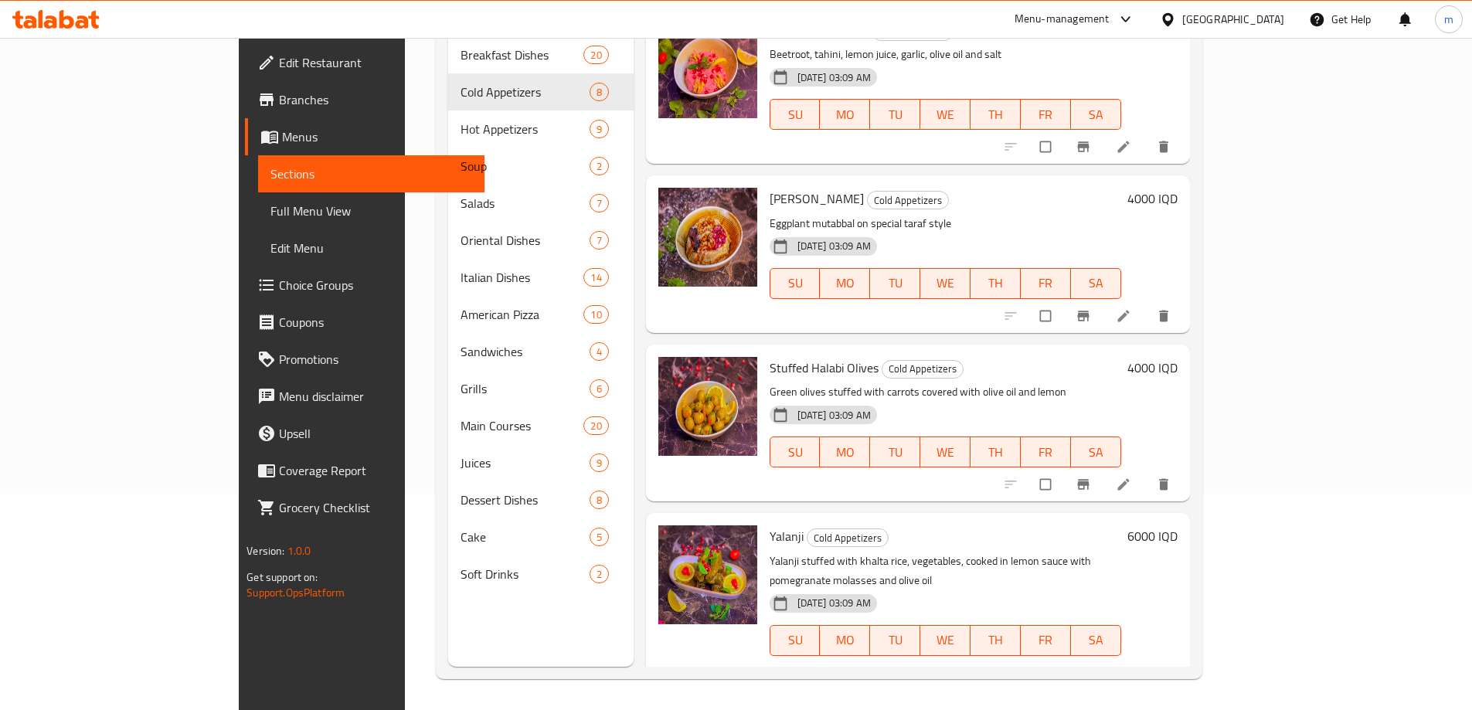
scroll to position [164, 0]
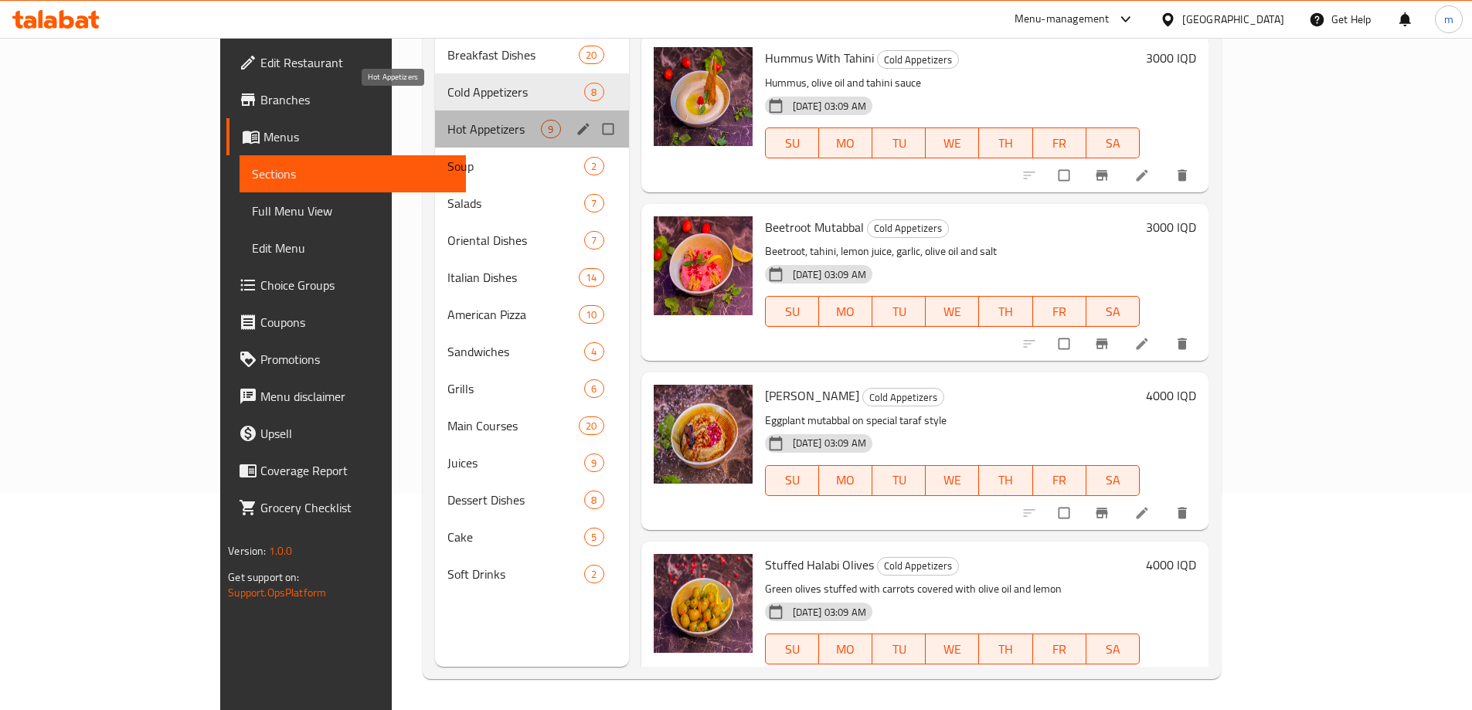
click at [447, 120] on span "Hot Appetizers" at bounding box center [494, 129] width 94 height 19
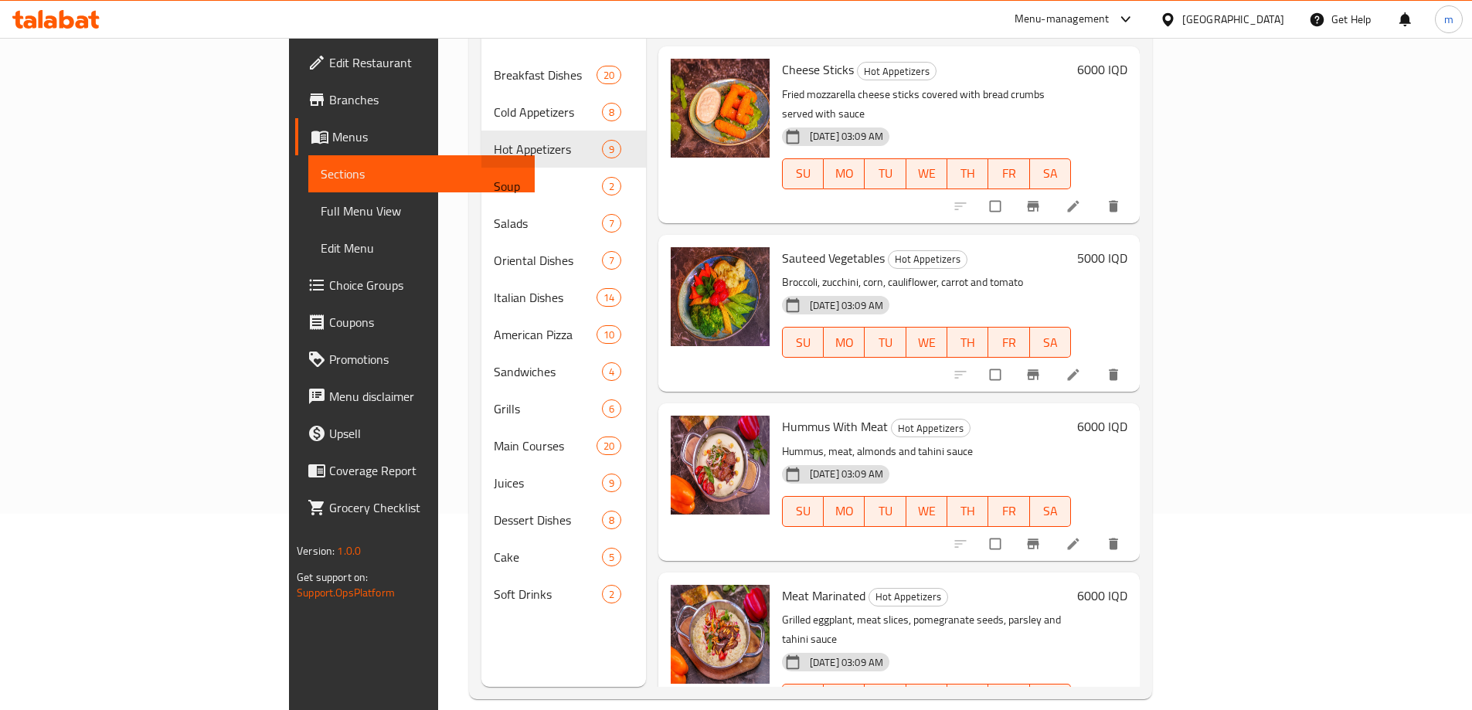
scroll to position [216, 0]
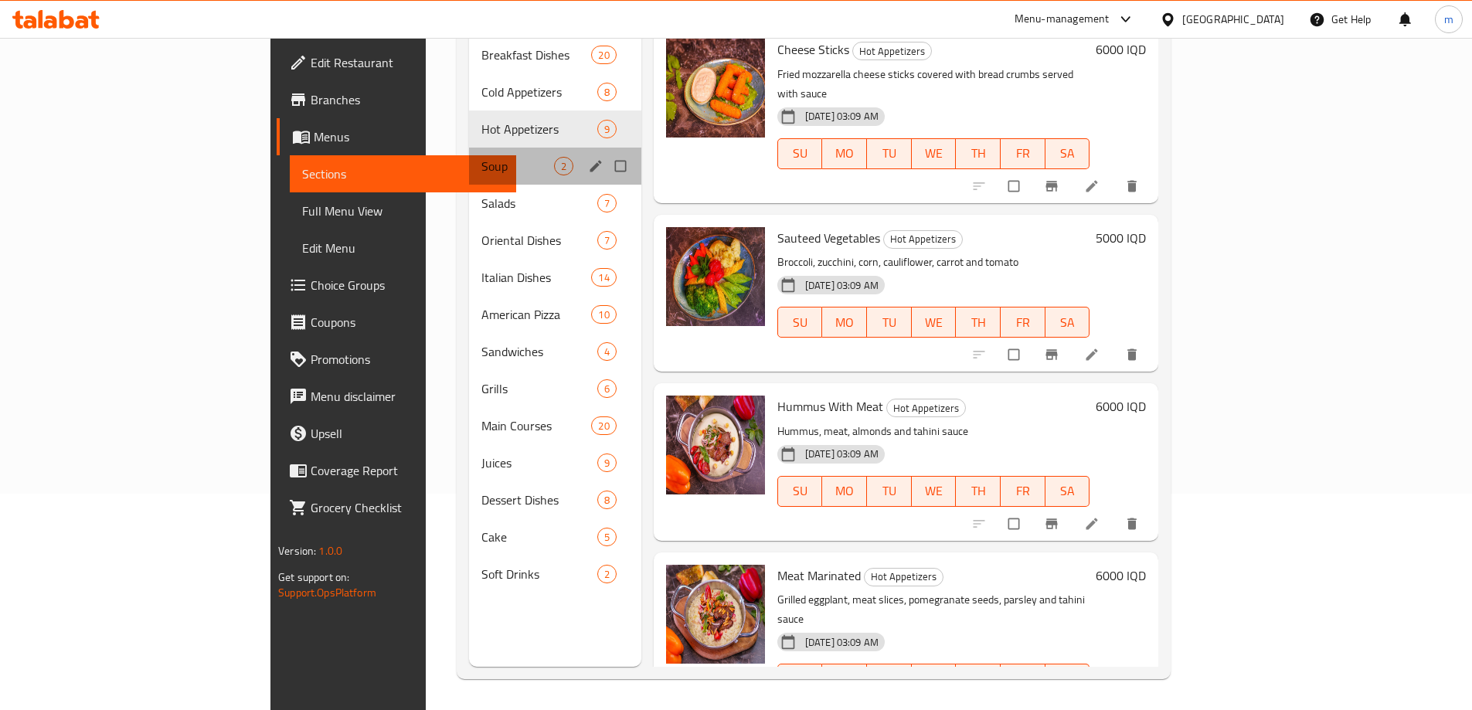
click at [469, 148] on div "Soup 2" at bounding box center [555, 166] width 172 height 37
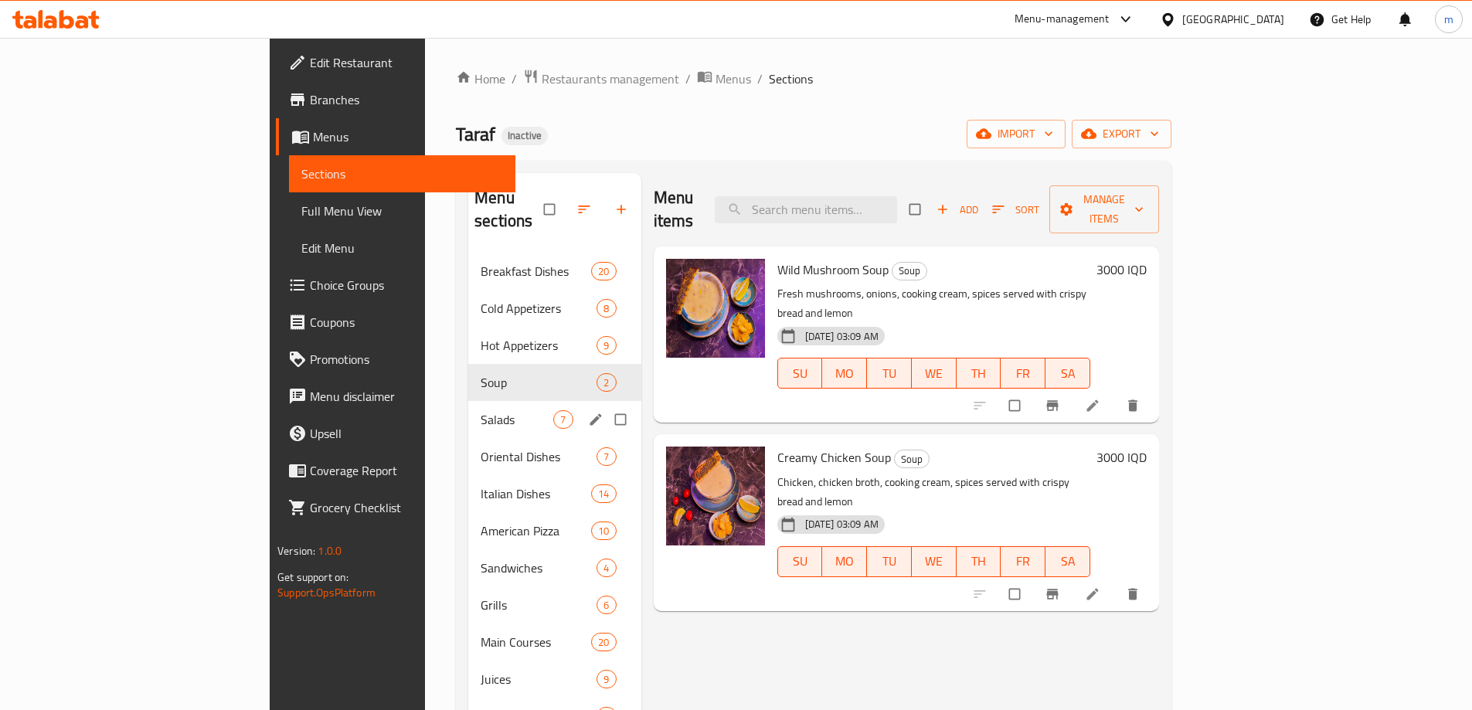
click at [481, 410] on span "Salads" at bounding box center [517, 419] width 73 height 19
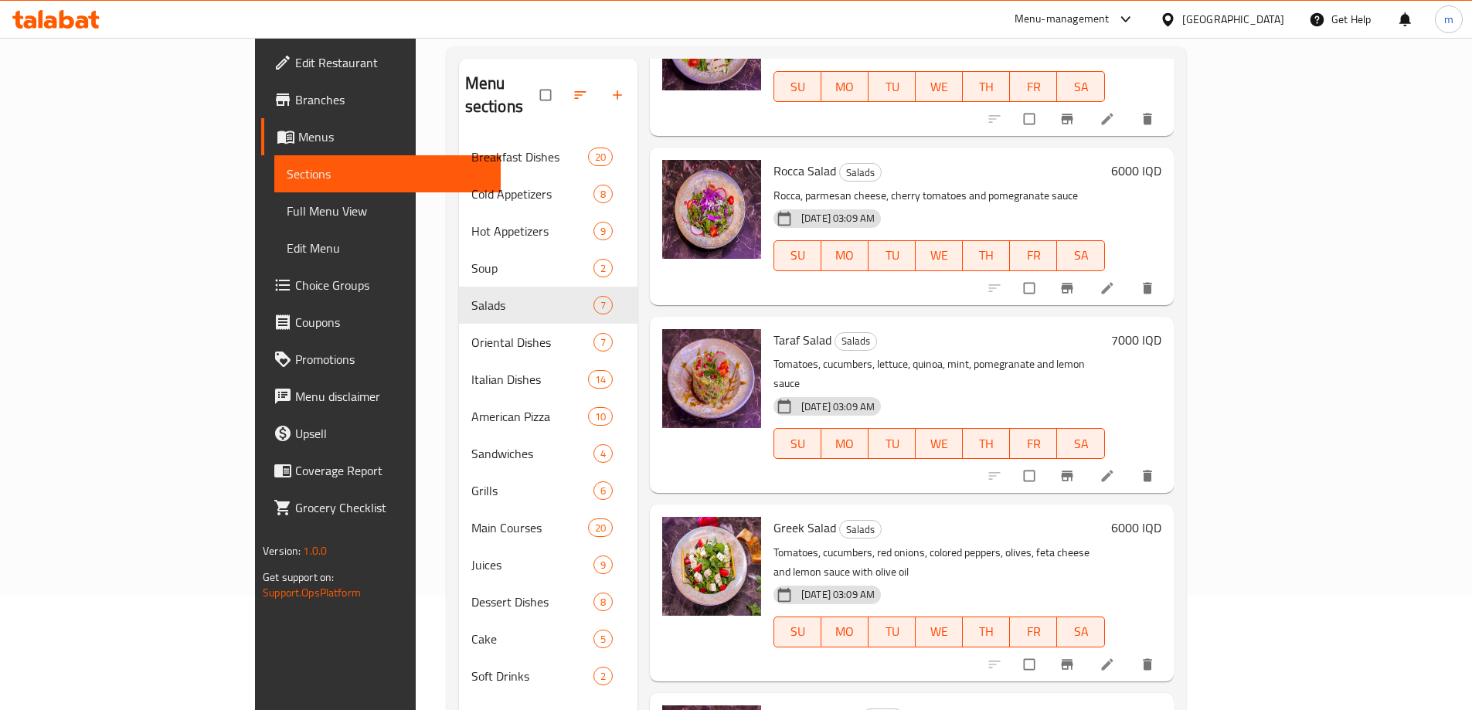
scroll to position [216, 0]
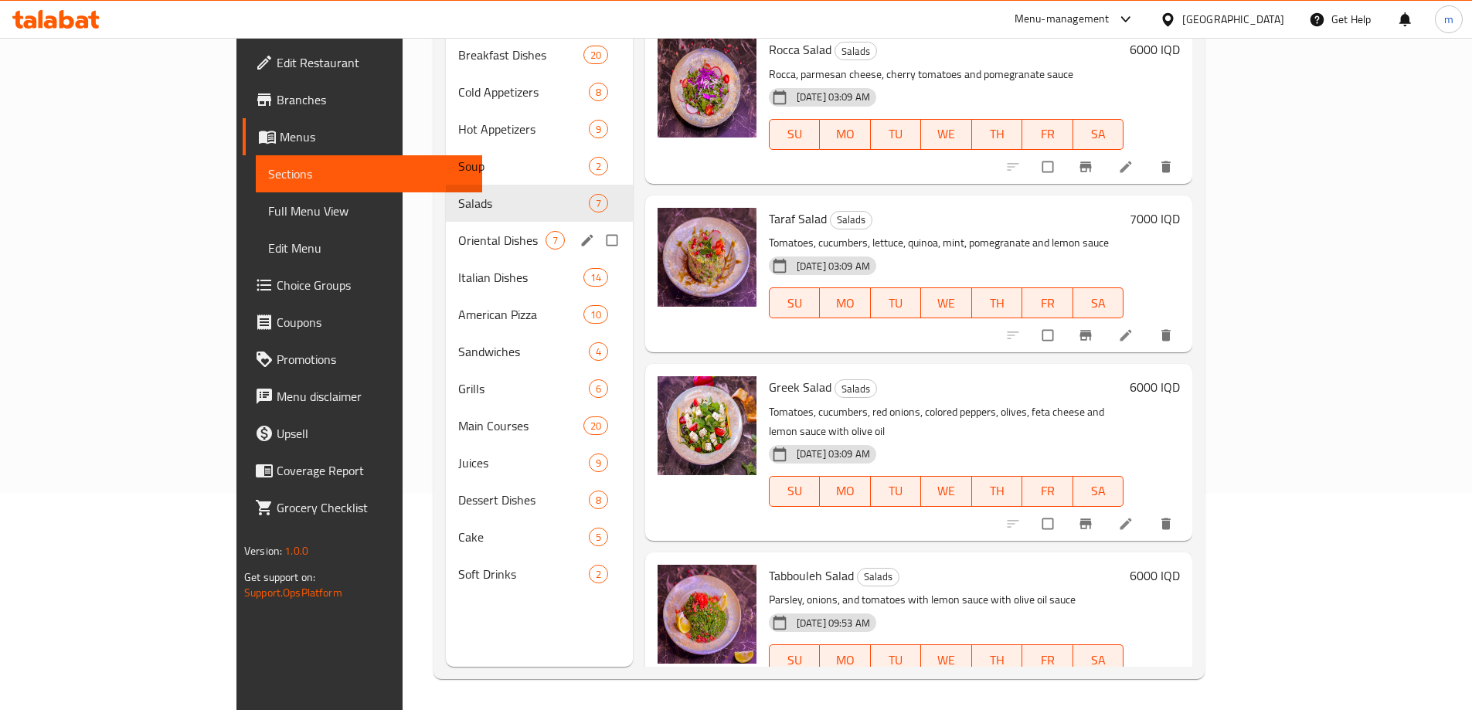
click at [458, 231] on span "Oriental Dishes" at bounding box center [501, 240] width 87 height 19
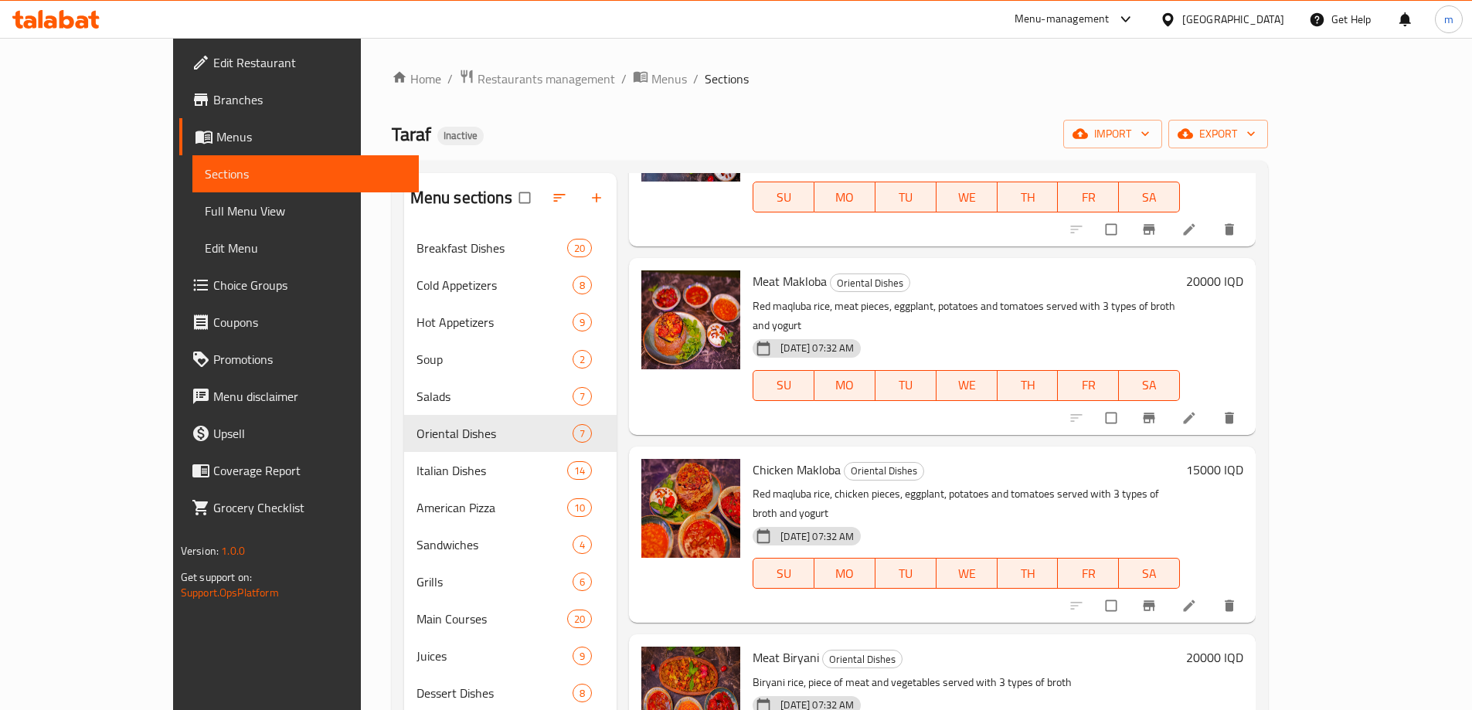
scroll to position [216, 0]
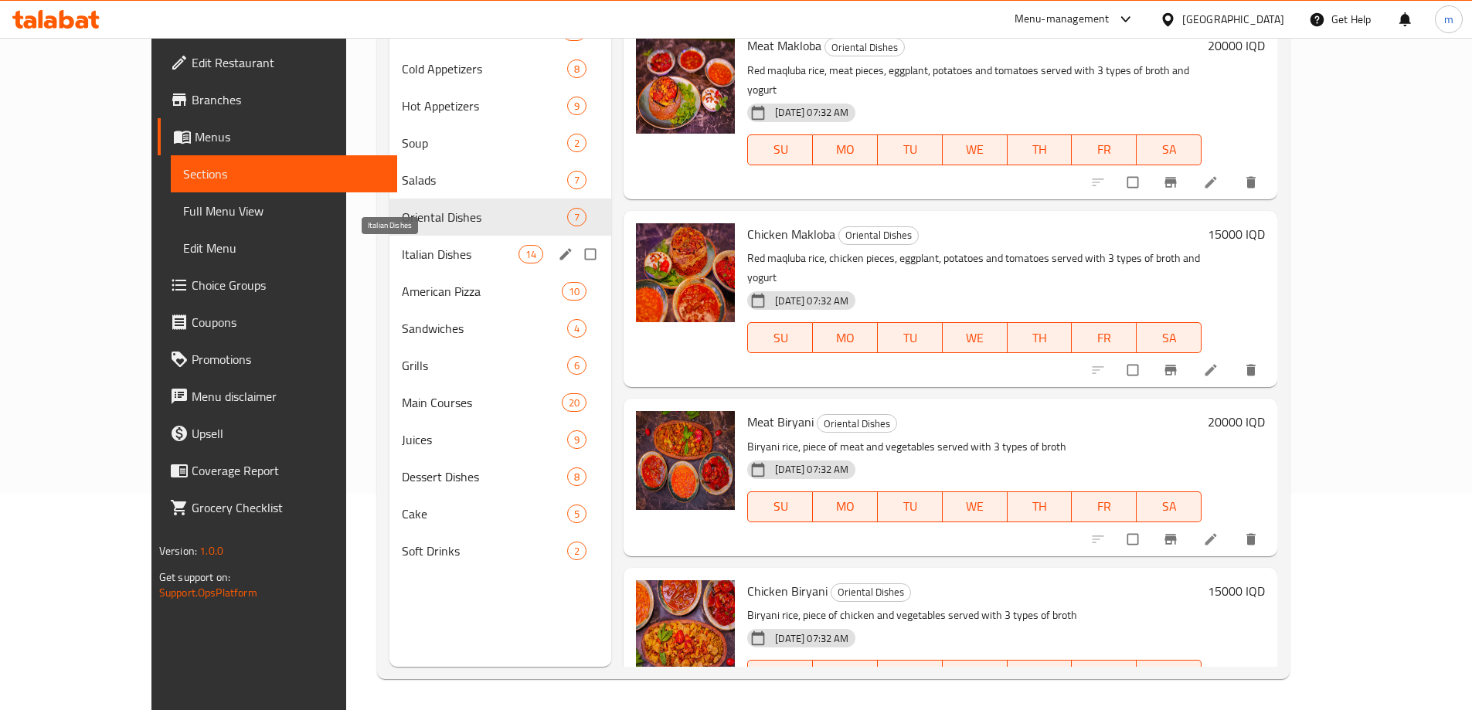
click at [402, 246] on span "Italian Dishes" at bounding box center [460, 254] width 117 height 19
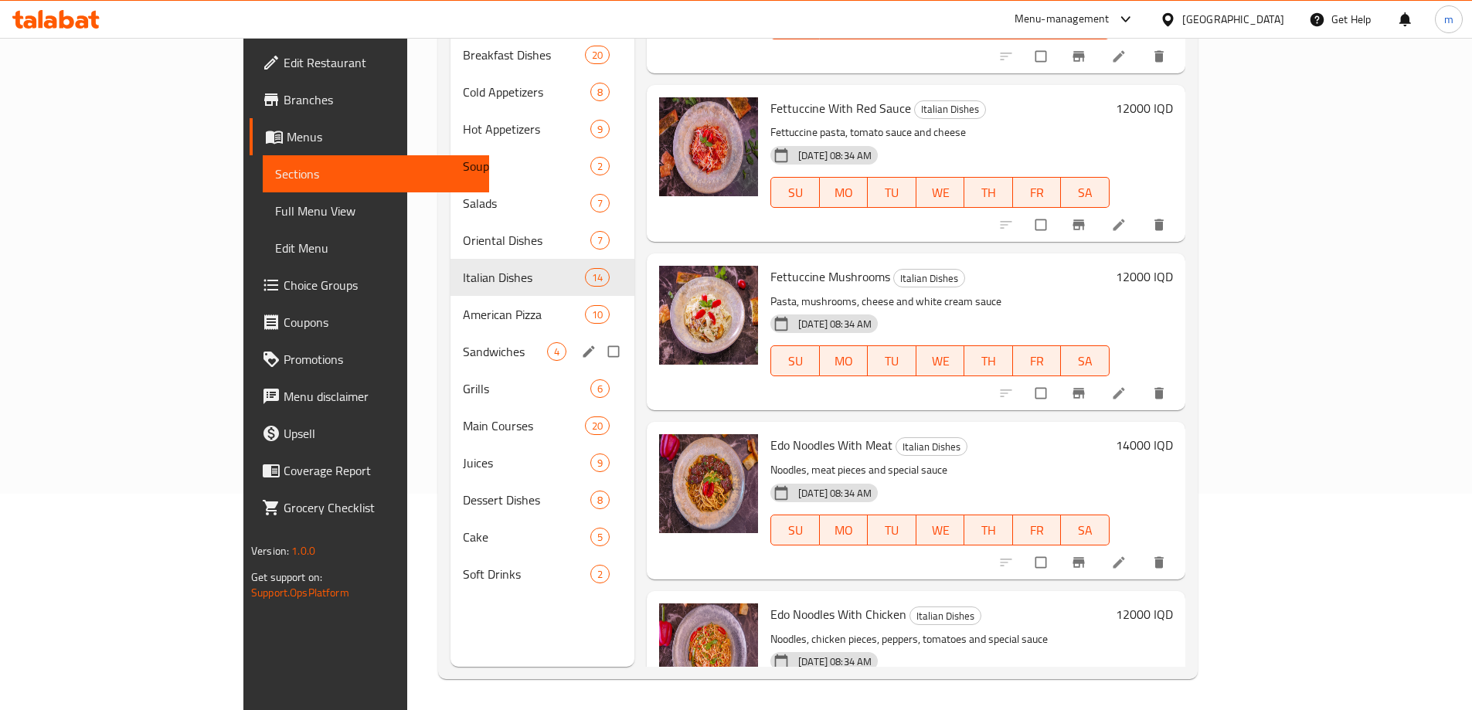
click at [451, 308] on div "American Pizza 10" at bounding box center [543, 314] width 184 height 37
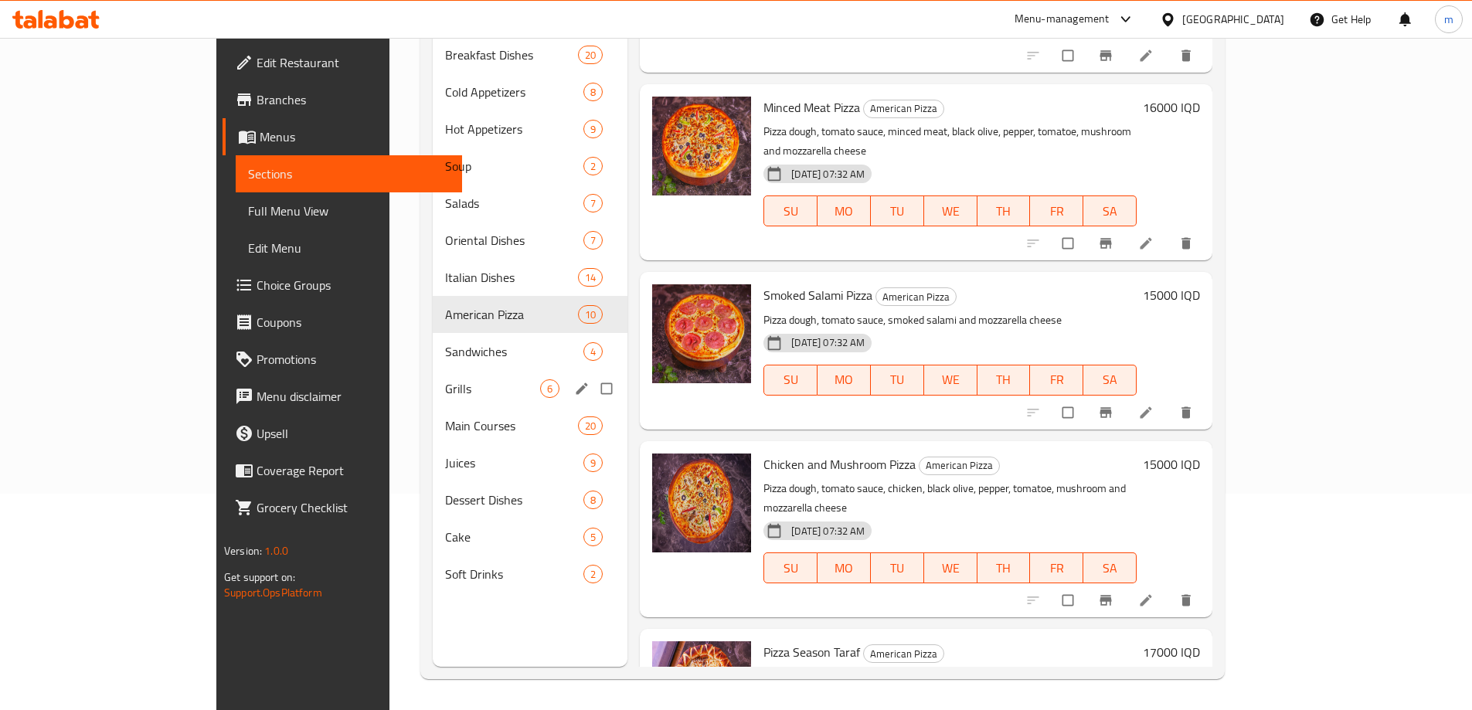
click at [433, 370] on div "Grills 6" at bounding box center [530, 388] width 195 height 37
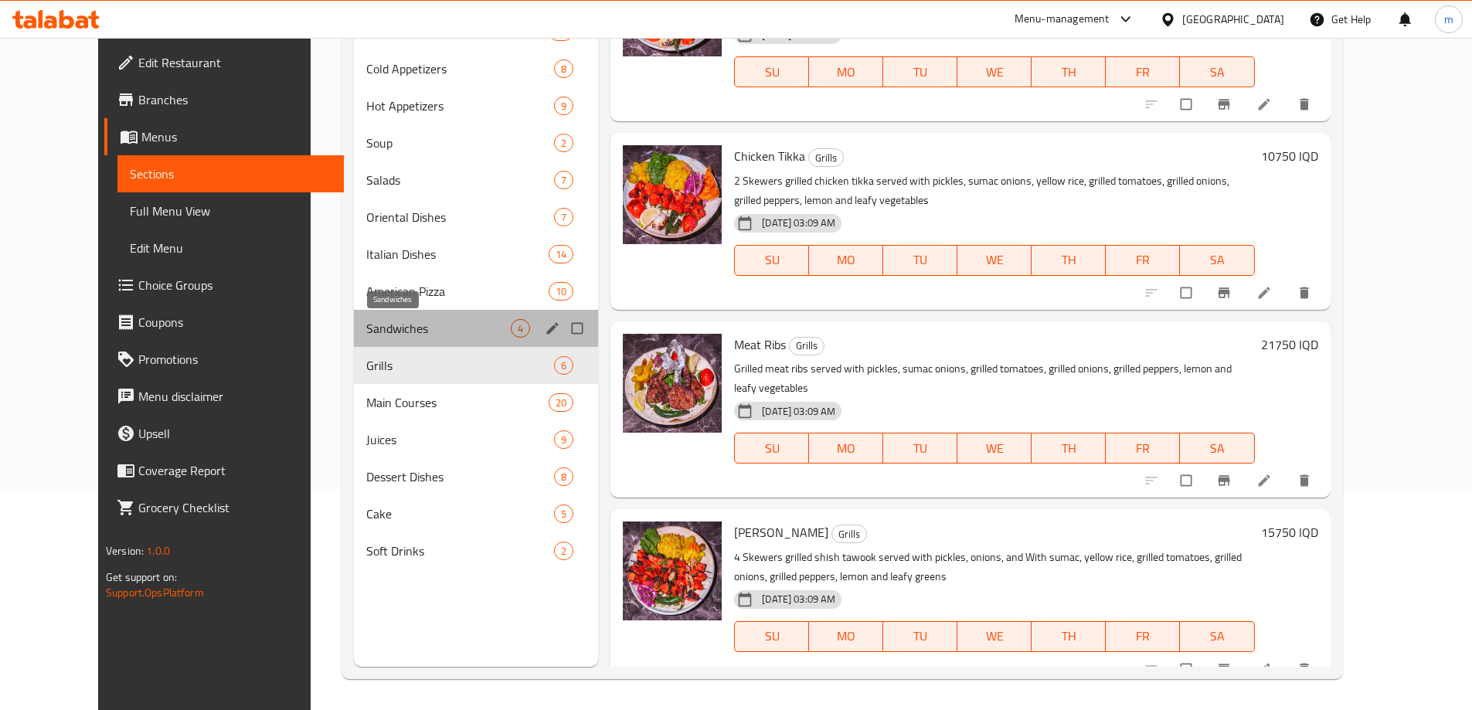
click at [391, 332] on span "Sandwiches" at bounding box center [438, 328] width 145 height 19
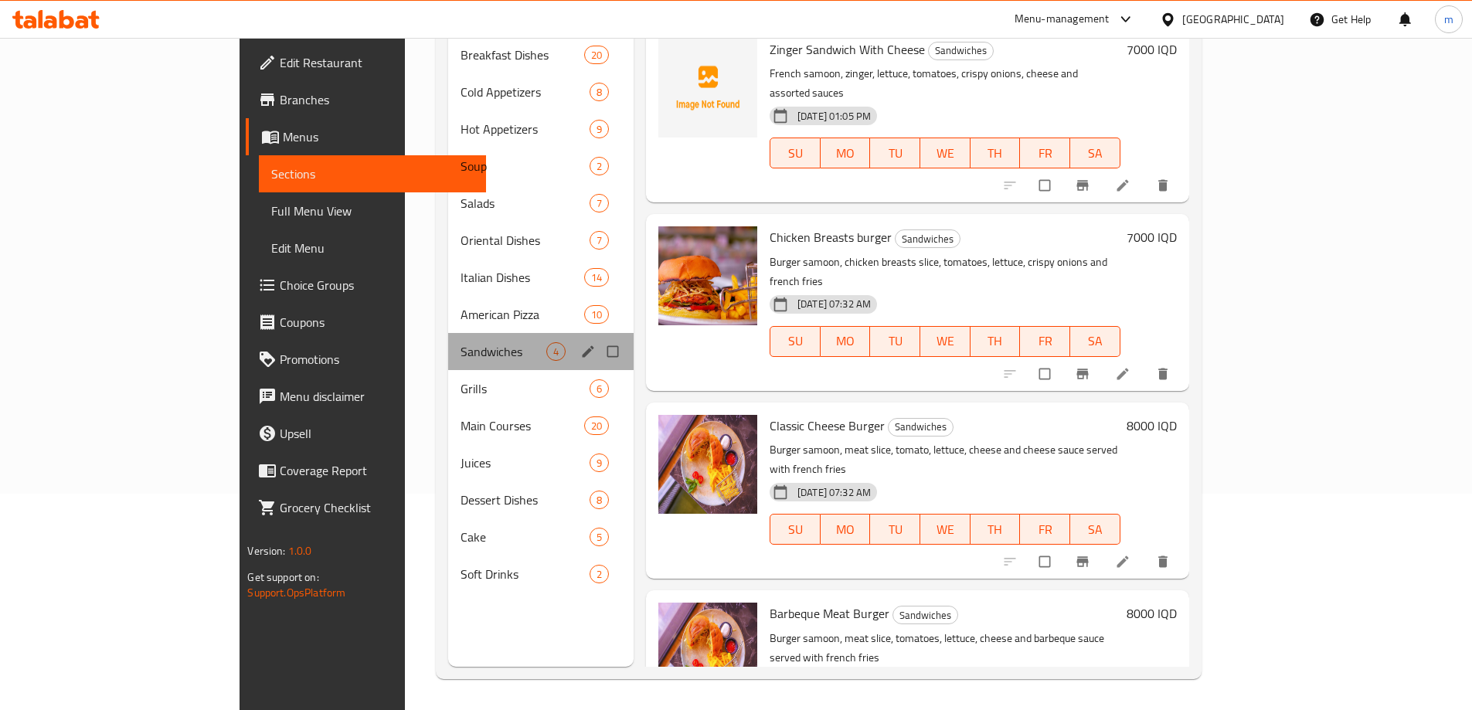
click at [448, 342] on div "Sandwiches 4" at bounding box center [540, 351] width 185 height 37
drag, startPoint x: 420, startPoint y: 352, endPoint x: 437, endPoint y: 359, distance: 18.4
click at [448, 370] on div "Grills 6" at bounding box center [540, 388] width 185 height 37
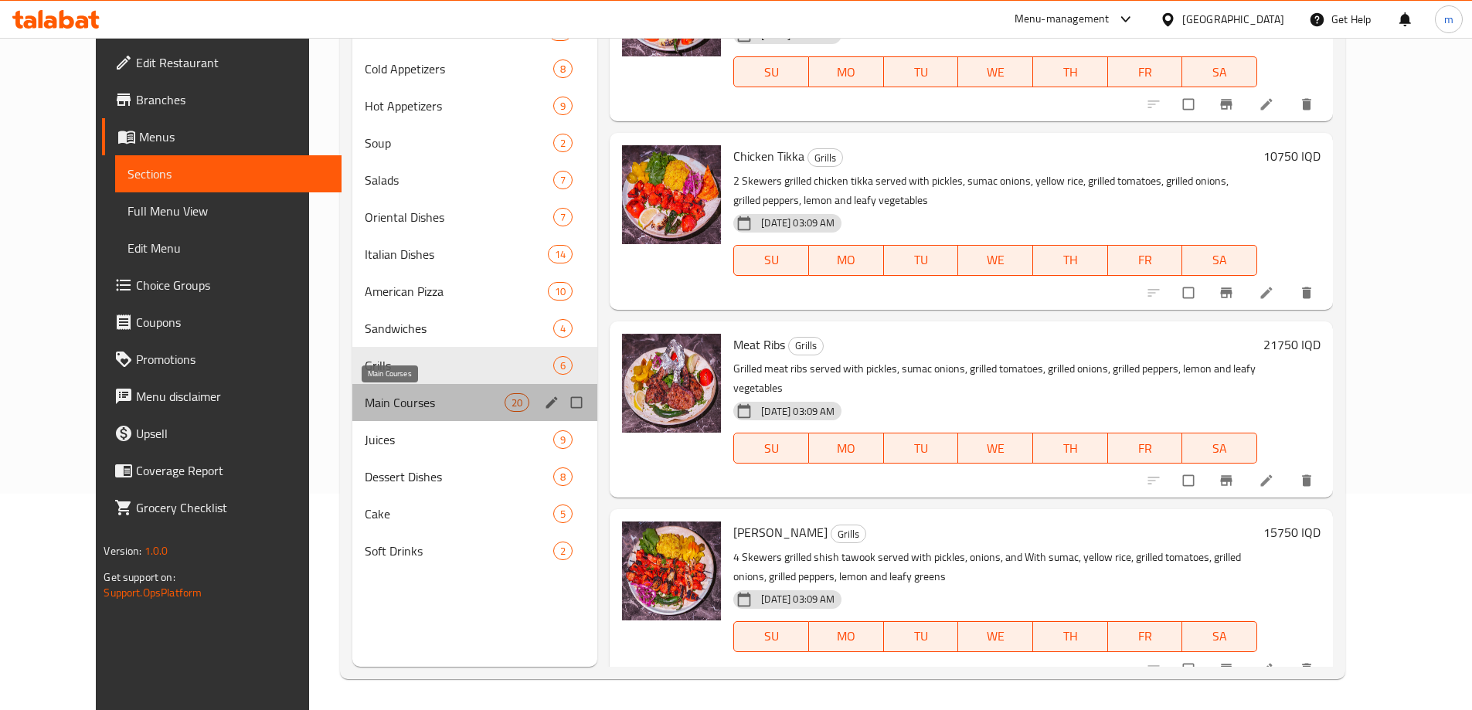
click at [365, 401] on span "Main Courses" at bounding box center [435, 402] width 140 height 19
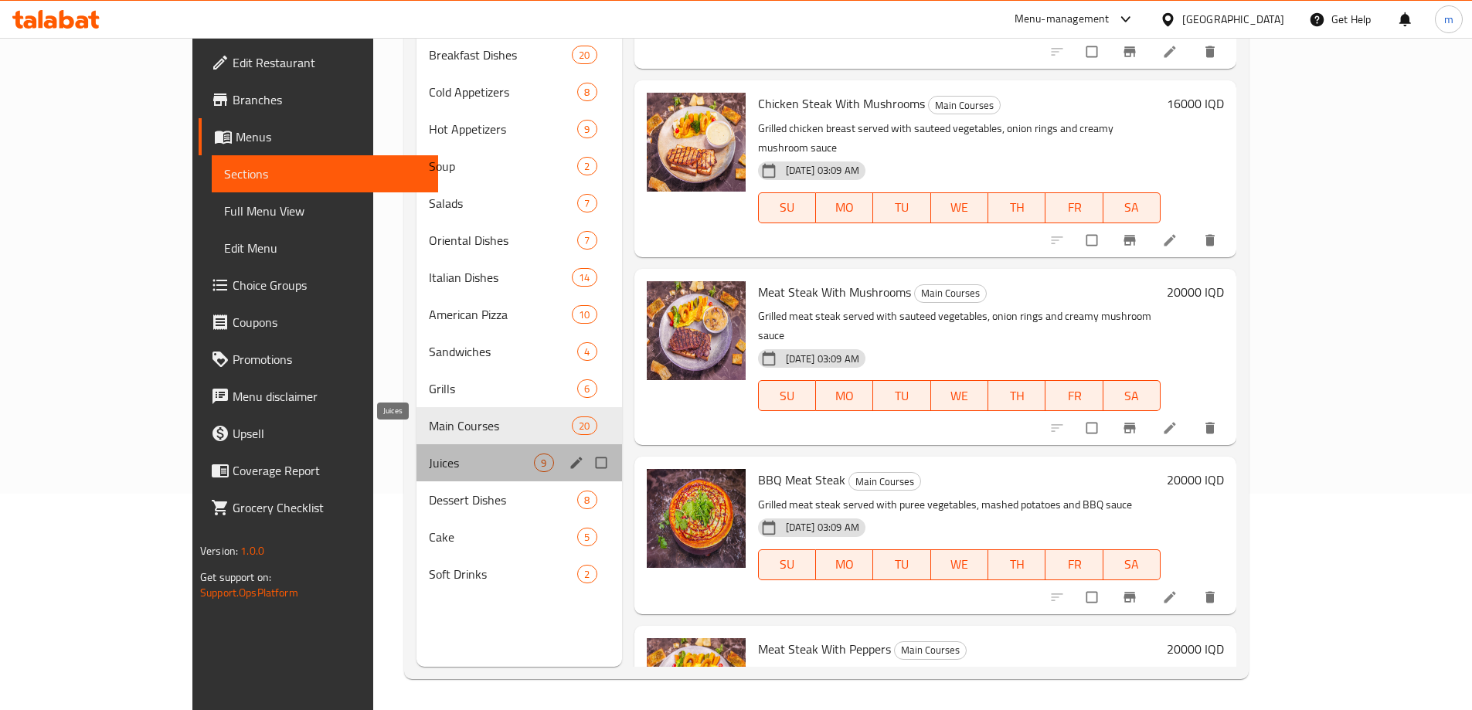
click at [429, 454] on span "Juices" at bounding box center [481, 463] width 105 height 19
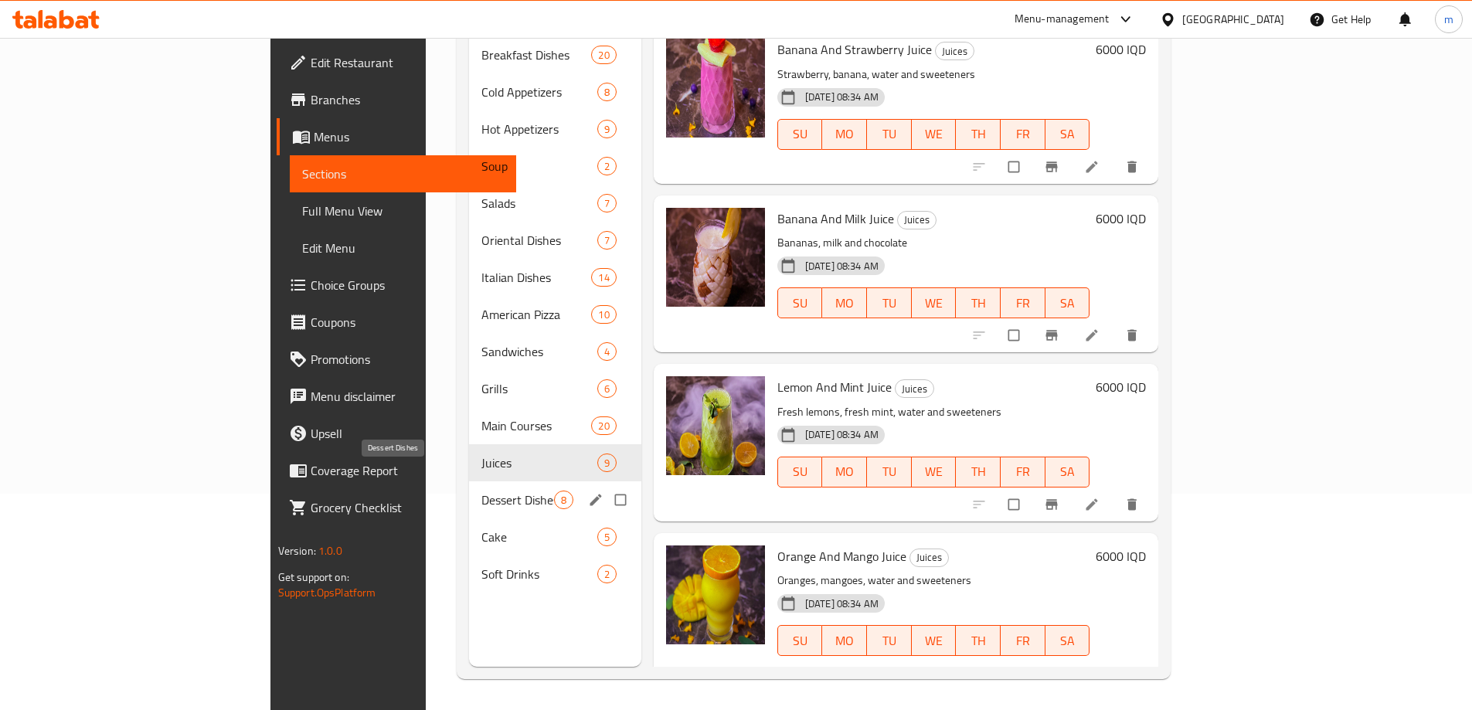
click at [481, 491] on span "Dessert Dishes" at bounding box center [517, 500] width 73 height 19
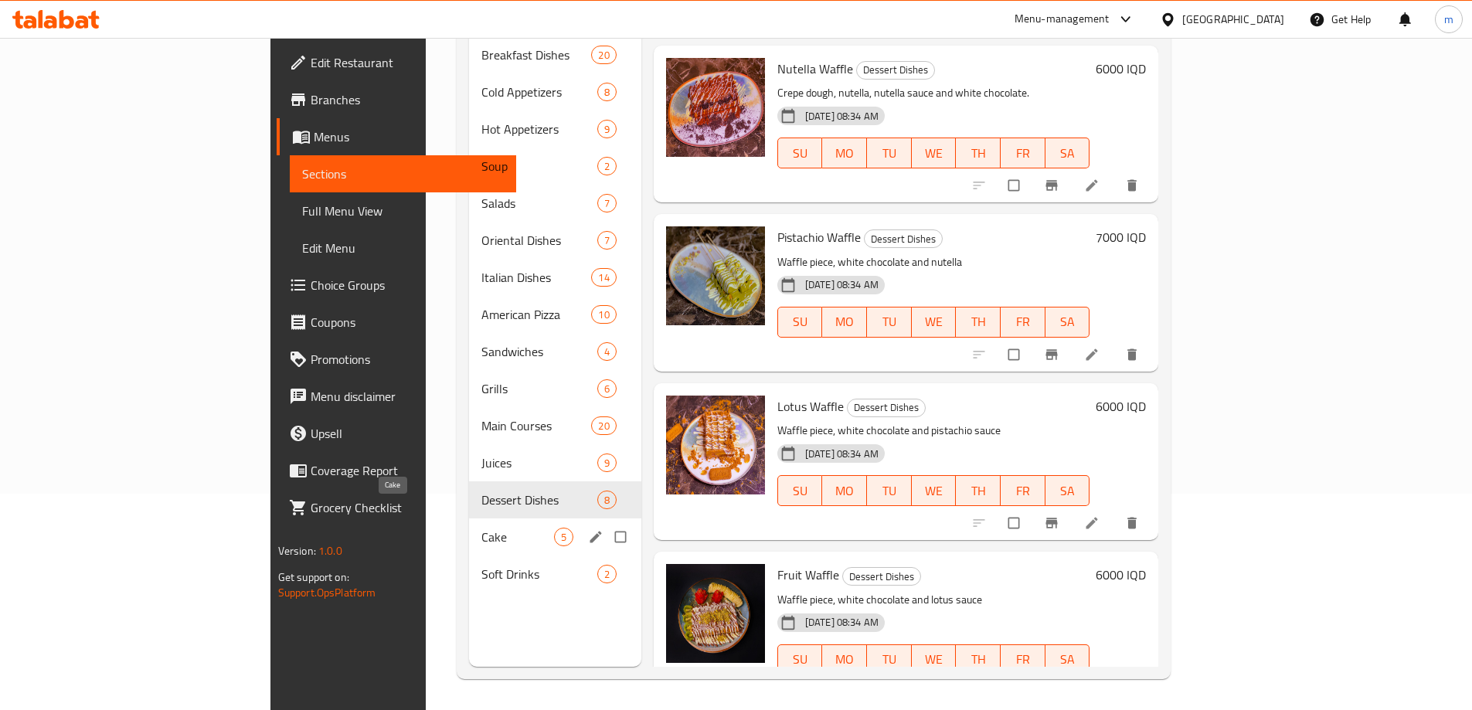
click at [481, 528] on span "Cake" at bounding box center [517, 537] width 73 height 19
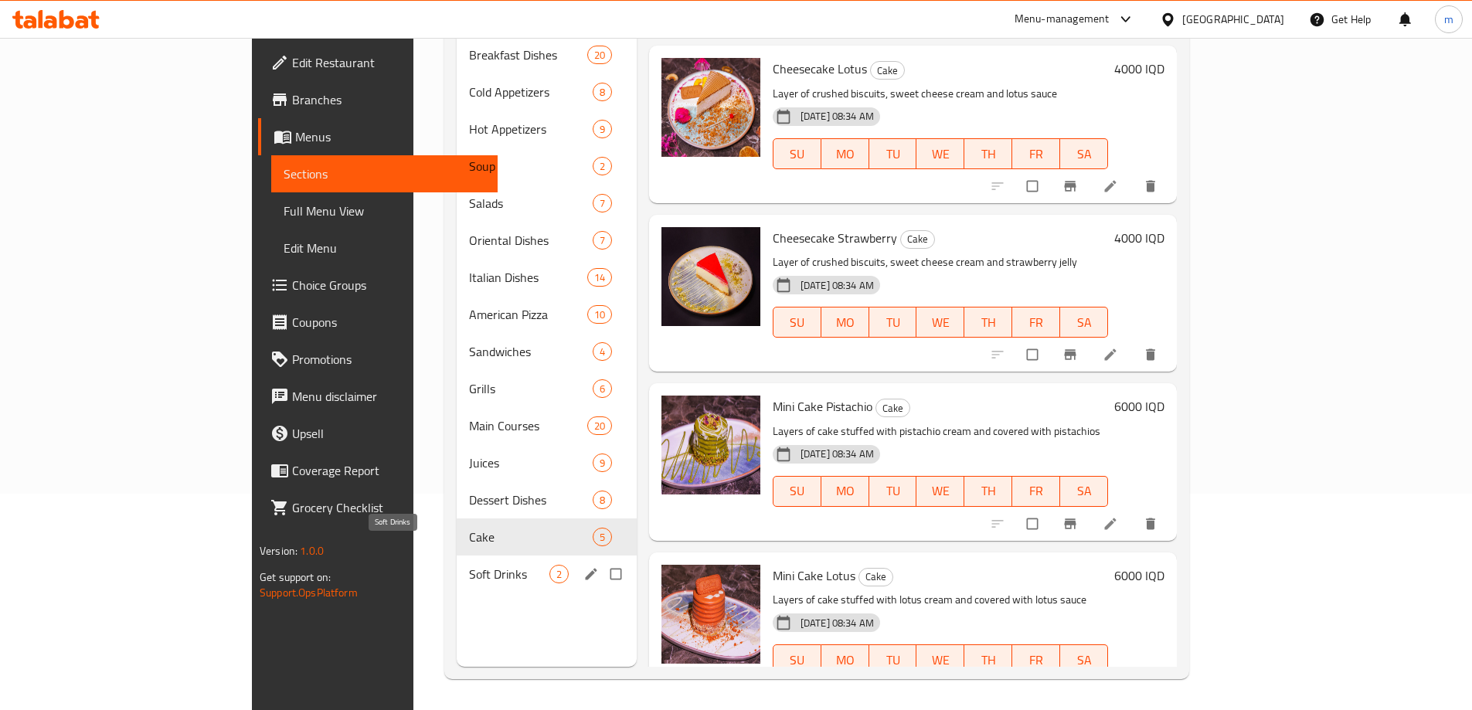
click at [469, 565] on span "Soft Drinks" at bounding box center [509, 574] width 80 height 19
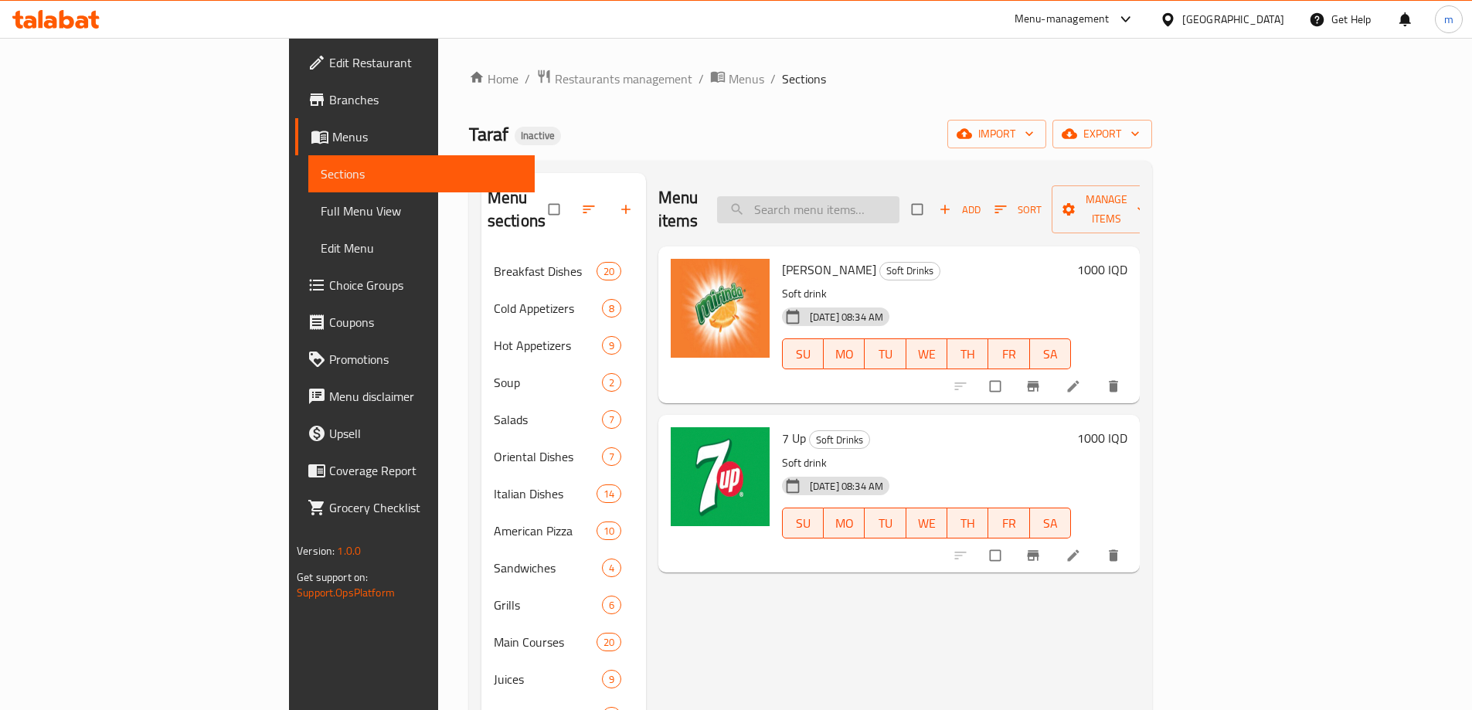
click at [899, 199] on input "search" at bounding box center [808, 209] width 182 height 27
paste input "عصير ليمون وبرتقال"
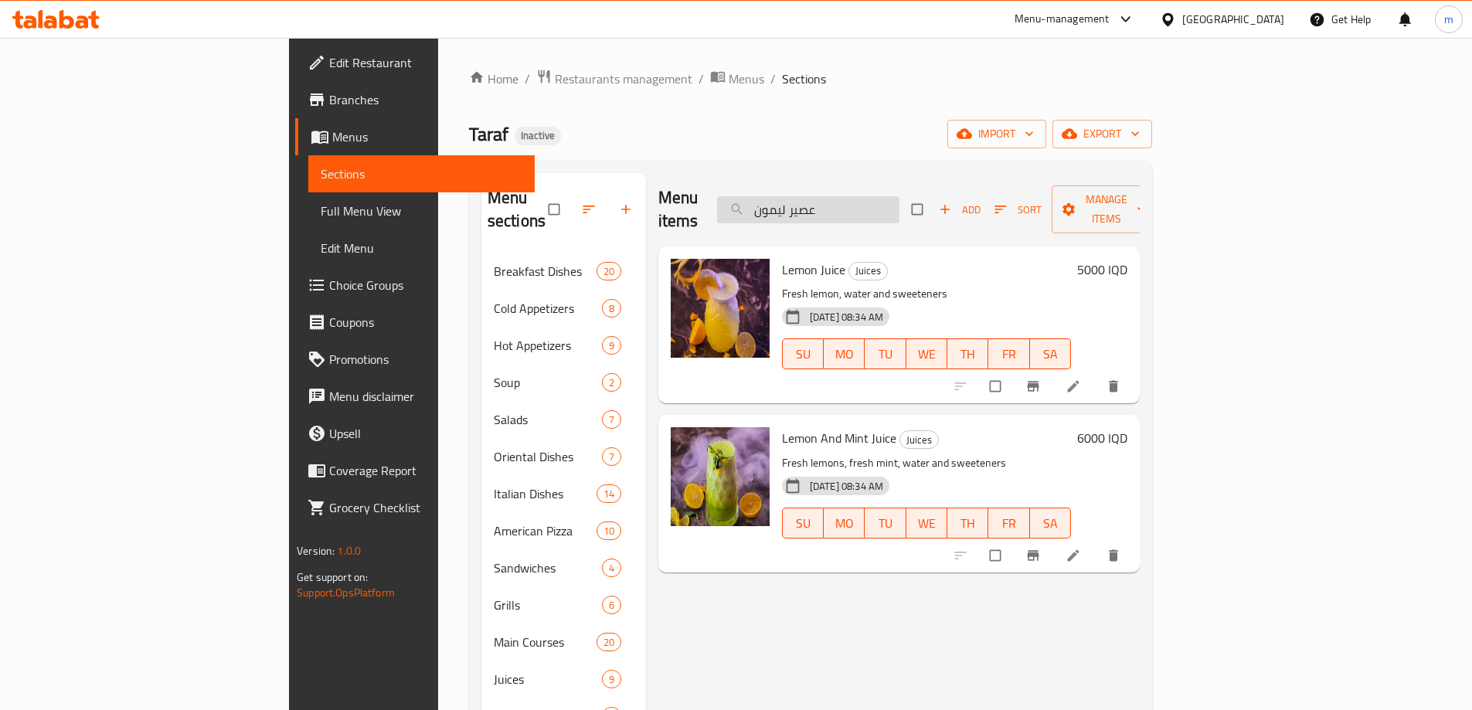
click at [899, 196] on input "عصير ليمون" at bounding box center [808, 209] width 182 height 27
paste input "نكا"
click at [899, 196] on input "عصير منكا" at bounding box center [808, 209] width 182 height 27
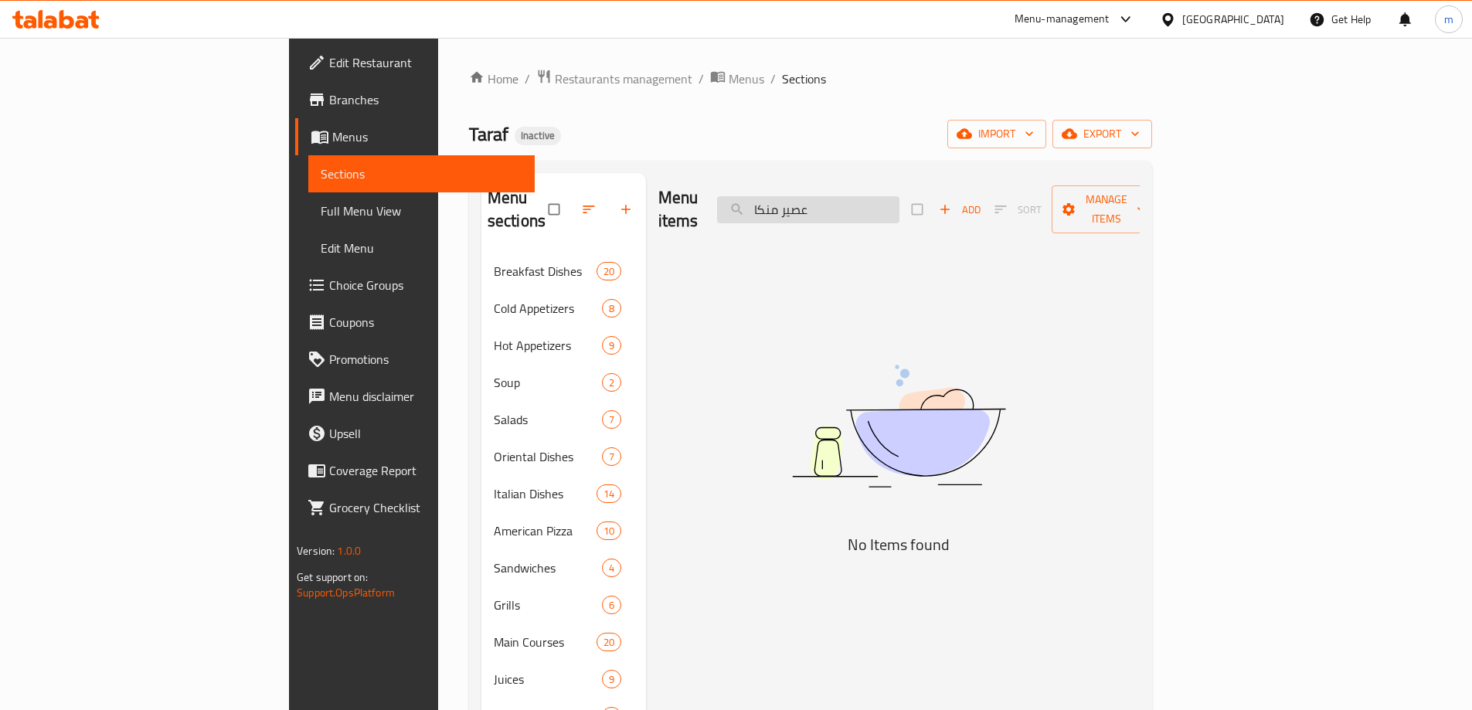
click at [899, 202] on input "عصير منكا" at bounding box center [808, 209] width 182 height 27
click at [857, 200] on input "منكا" at bounding box center [808, 209] width 182 height 27
paste input "ريب فواكه"
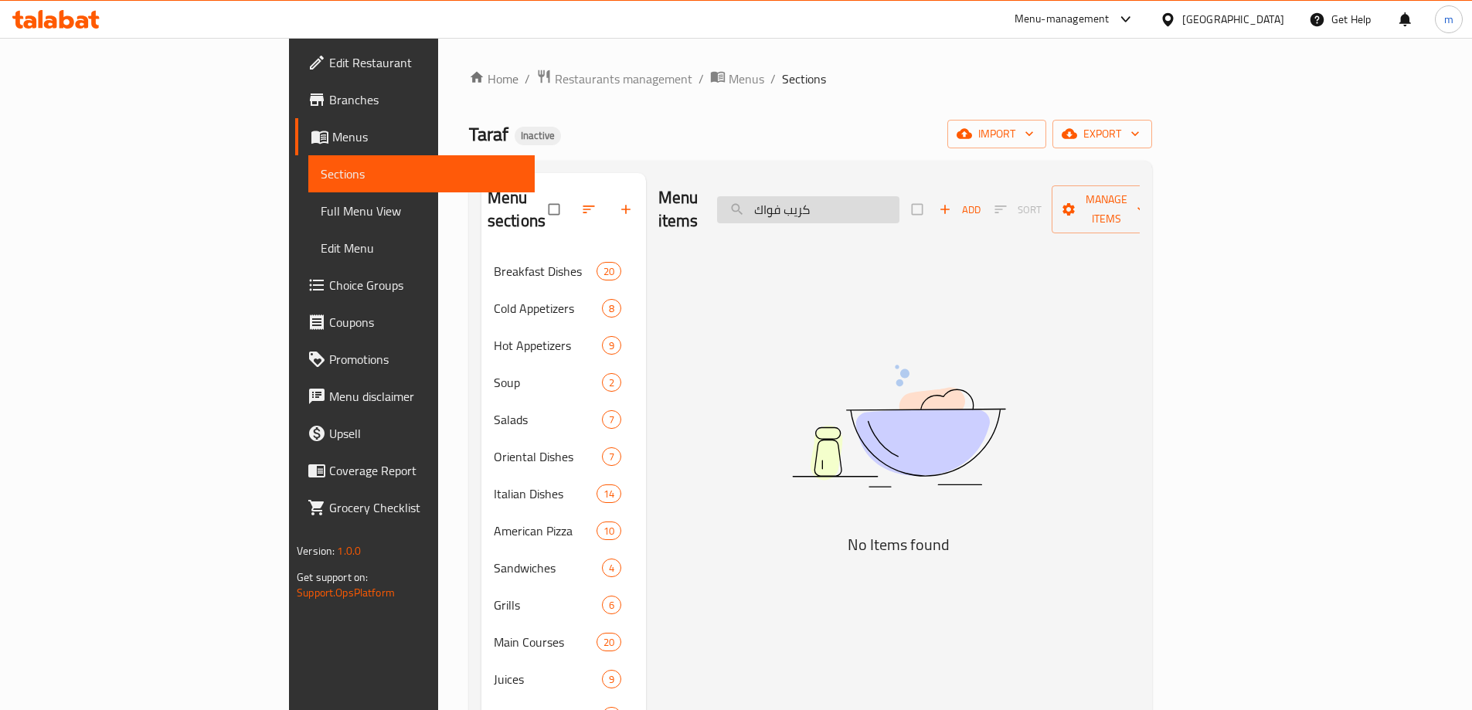
click at [868, 196] on input "كريب فواك" at bounding box center [808, 209] width 182 height 27
click at [871, 196] on input "كريب فواك" at bounding box center [808, 209] width 182 height 27
paste input "صودا ليمون"
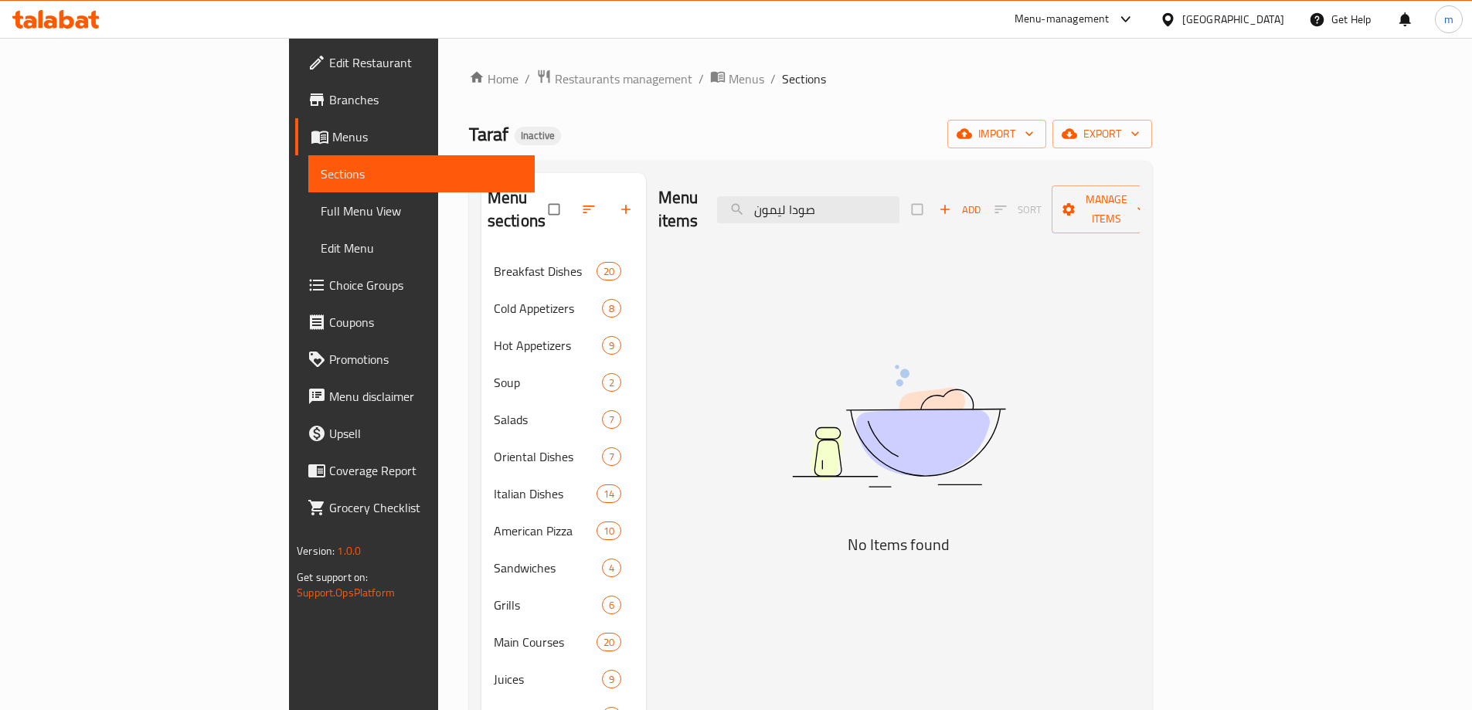
type input "صودا ليمون"
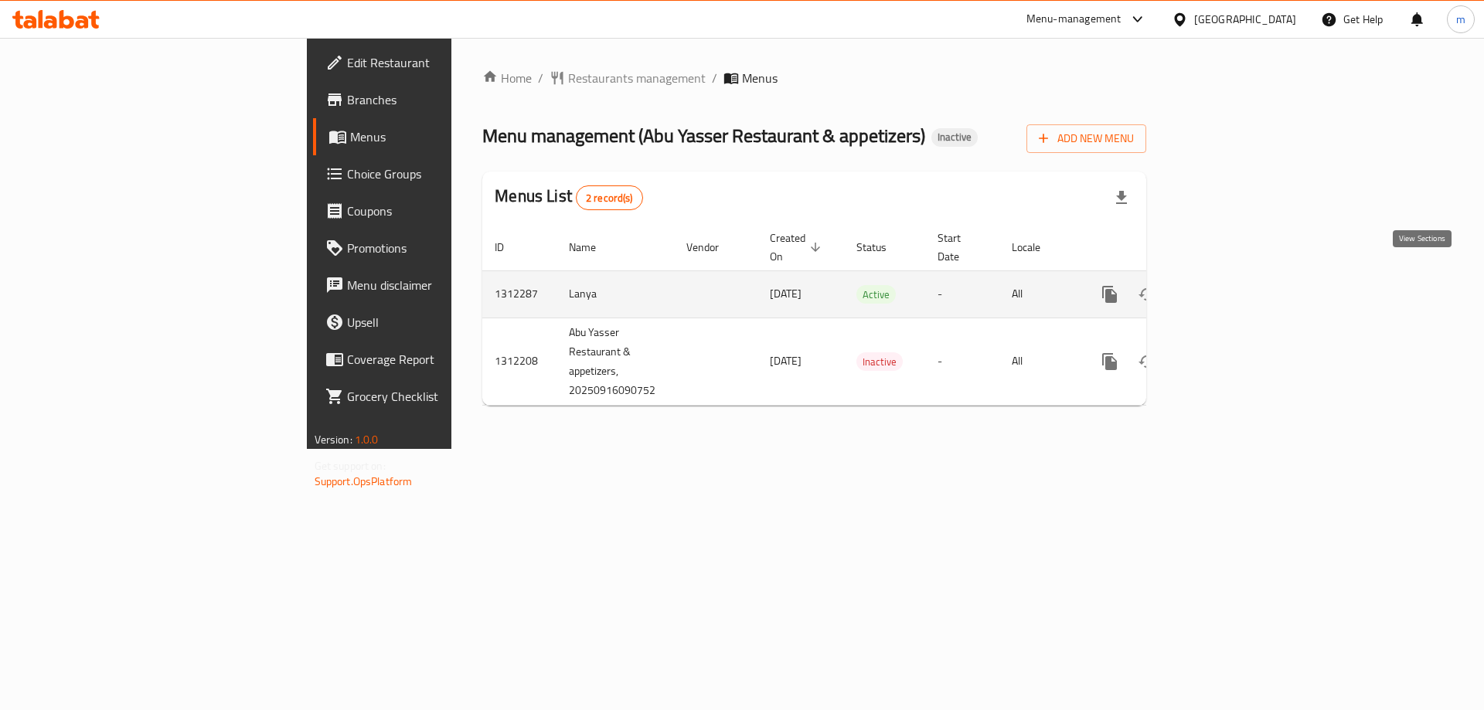
click at [1230, 285] on icon "enhanced table" at bounding box center [1221, 294] width 19 height 19
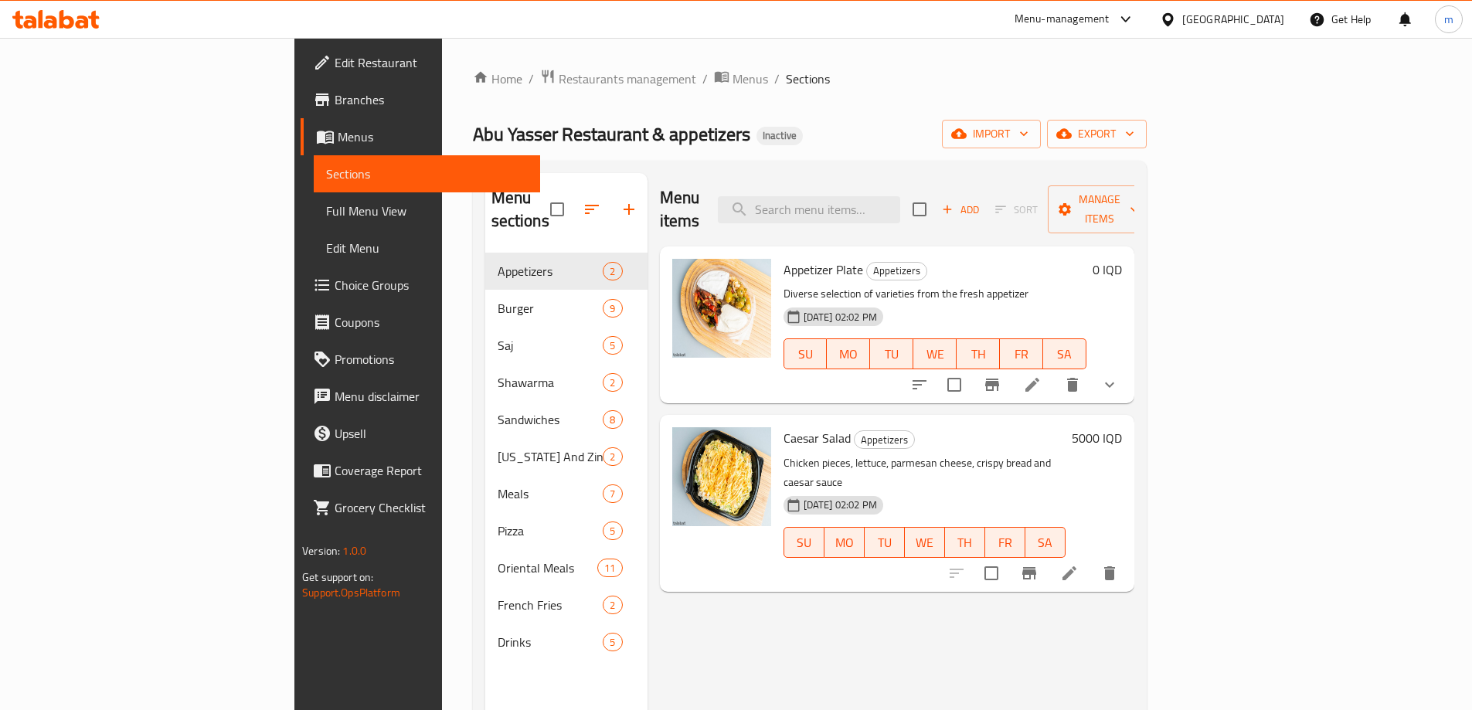
drag, startPoint x: 811, startPoint y: 158, endPoint x: 802, endPoint y: 157, distance: 8.6
click at [811, 158] on div "Home / Restaurants management / Menus / Sections Abu Yasser Restaurant & appeti…" at bounding box center [810, 482] width 674 height 827
click at [900, 206] on input "search" at bounding box center [809, 209] width 182 height 27
paste input "صينية رز ومرق"
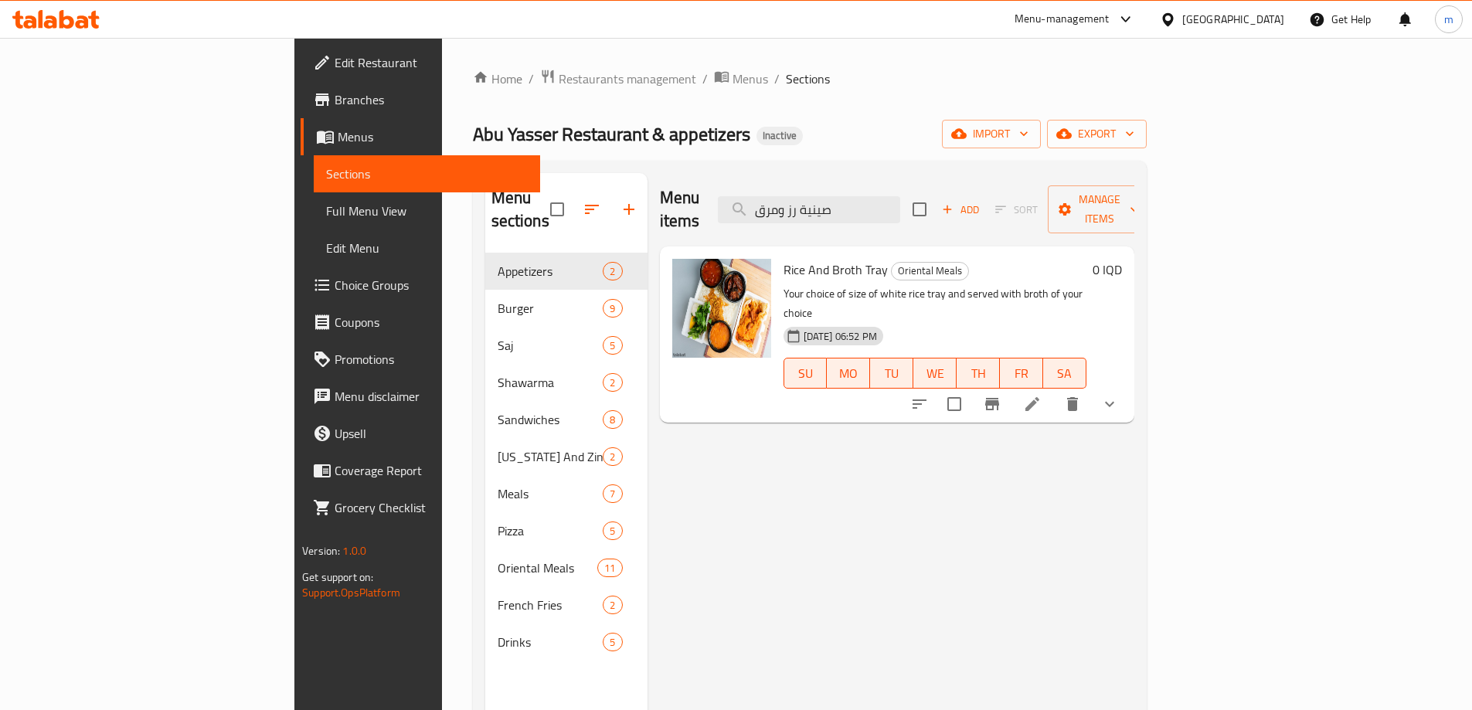
type input "صينية رز ومرق"
drag, startPoint x: 811, startPoint y: 250, endPoint x: 710, endPoint y: 241, distance: 101.7
click at [784, 259] on h6 "Rice And Broth Tray Oriental Meals" at bounding box center [935, 270] width 303 height 22
copy span "Rice And Broth Tray"
click at [326, 212] on span "Full Menu View" at bounding box center [427, 211] width 202 height 19
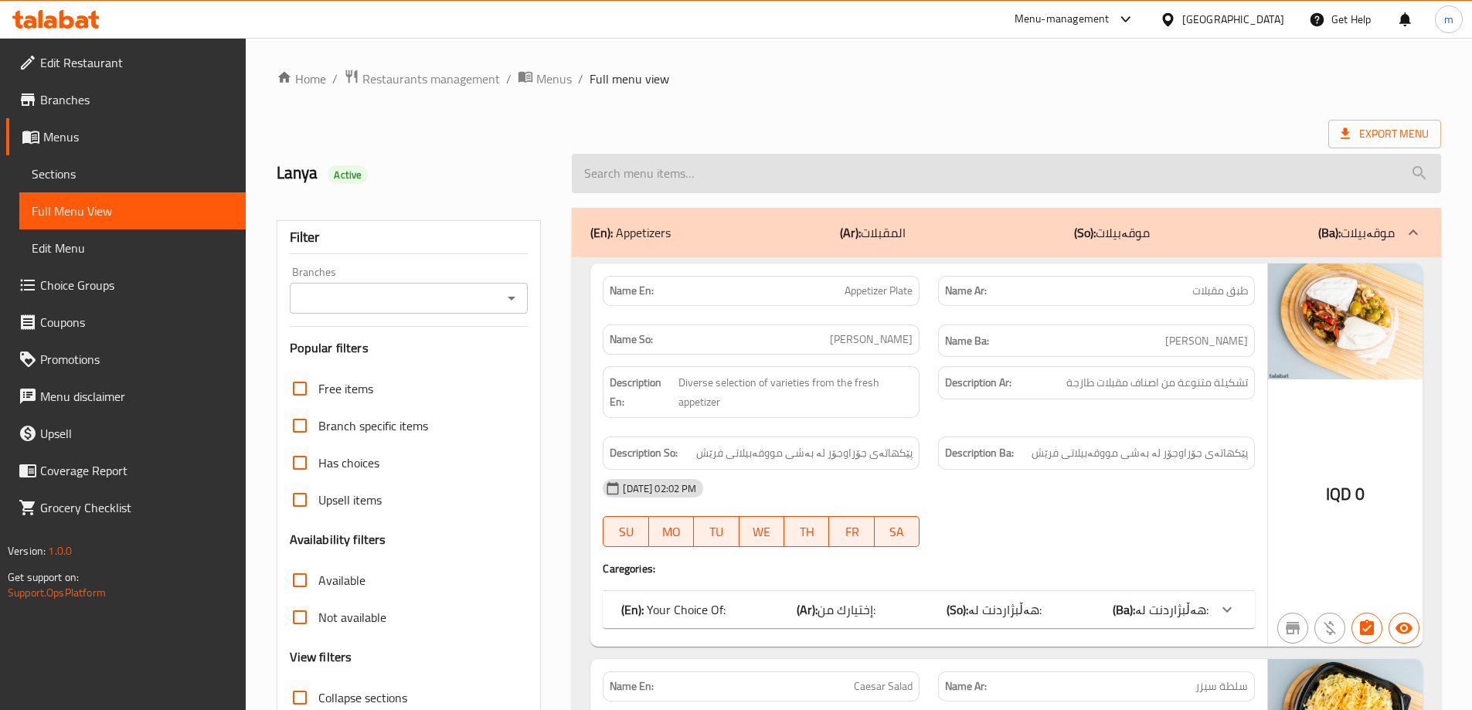
drag, startPoint x: 743, startPoint y: 192, endPoint x: 719, endPoint y: 190, distance: 24.8
click at [743, 191] on input "search" at bounding box center [1006, 173] width 869 height 39
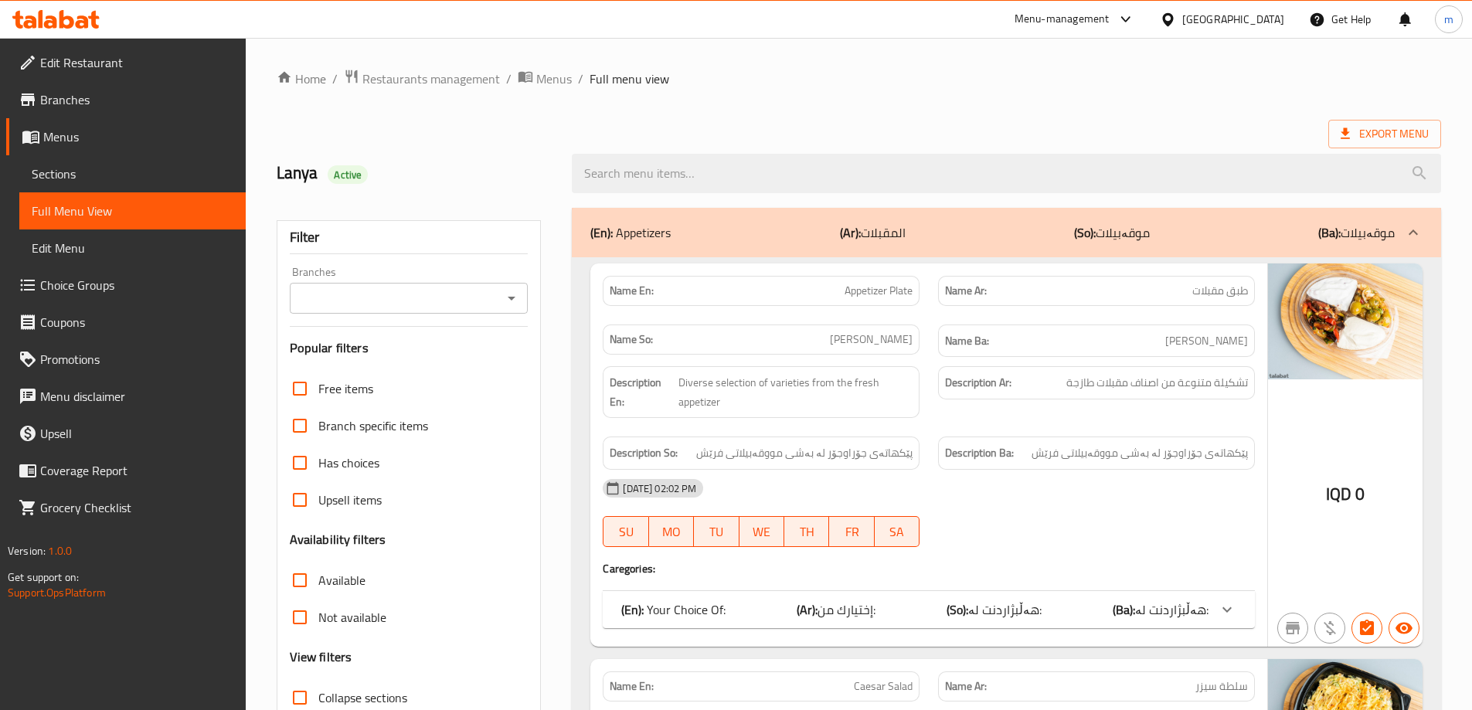
paste input "Rice And Broth Tray"
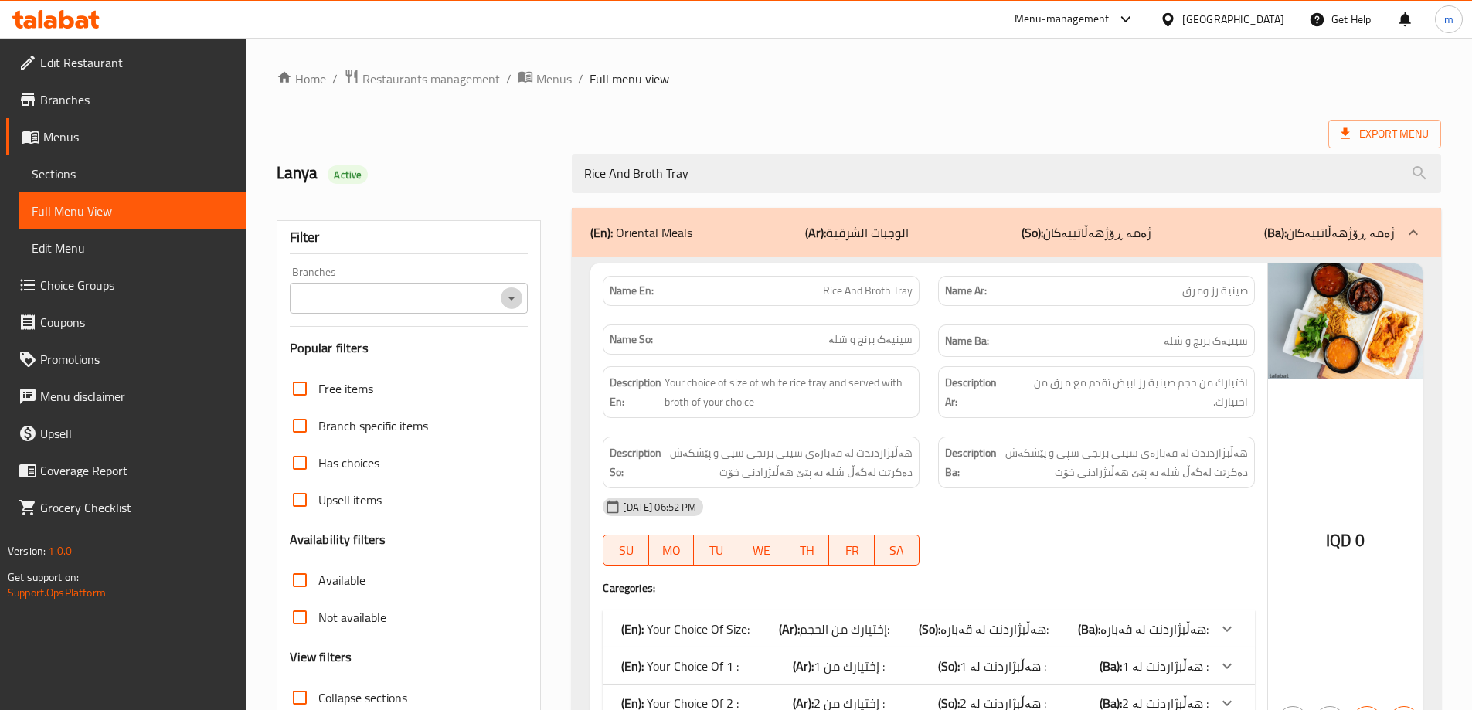
click at [508, 297] on icon "Open" at bounding box center [511, 298] width 19 height 19
type input "Rice And Broth Tray"
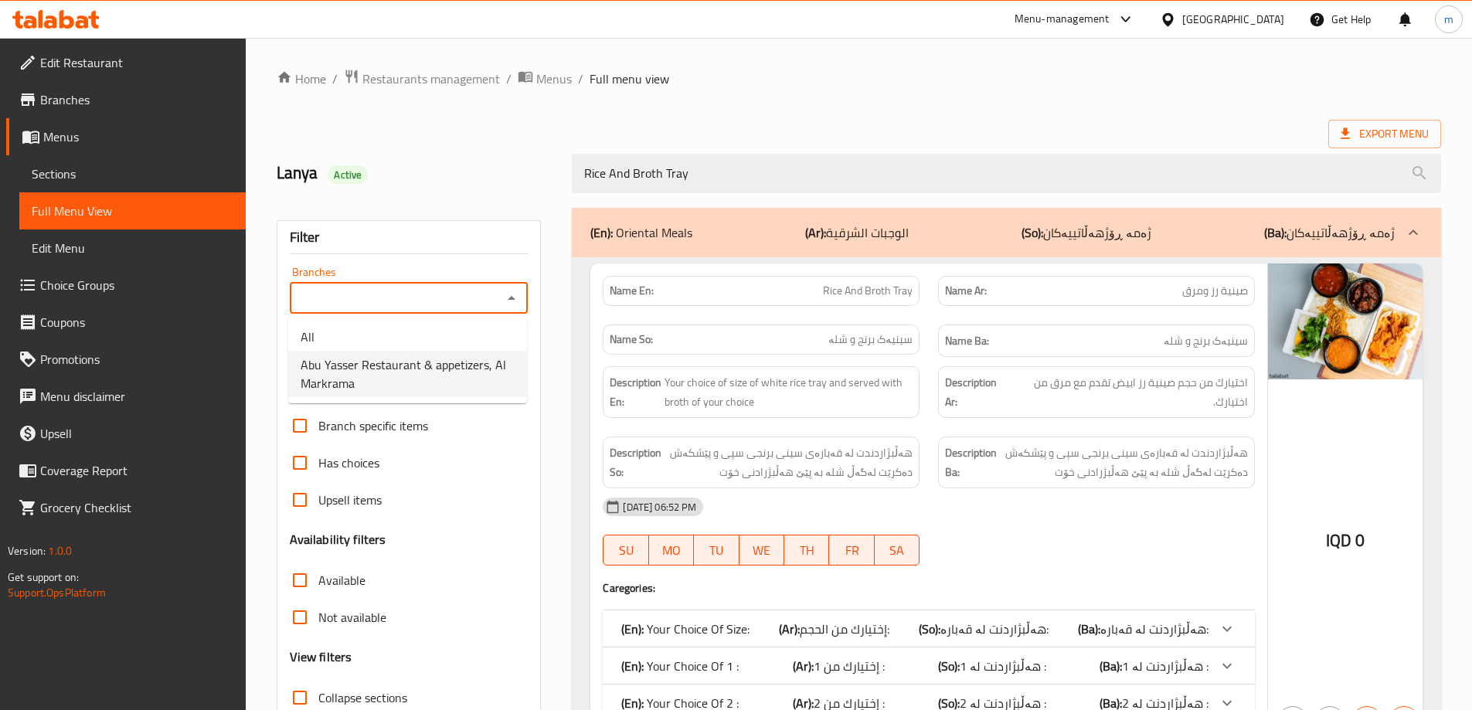
click at [460, 355] on span "Abu Yasser Restaurant & appetizers, Al Markrama" at bounding box center [408, 373] width 214 height 37
type input "Abu Yasser Restaurant & appetizers, Al Markrama"
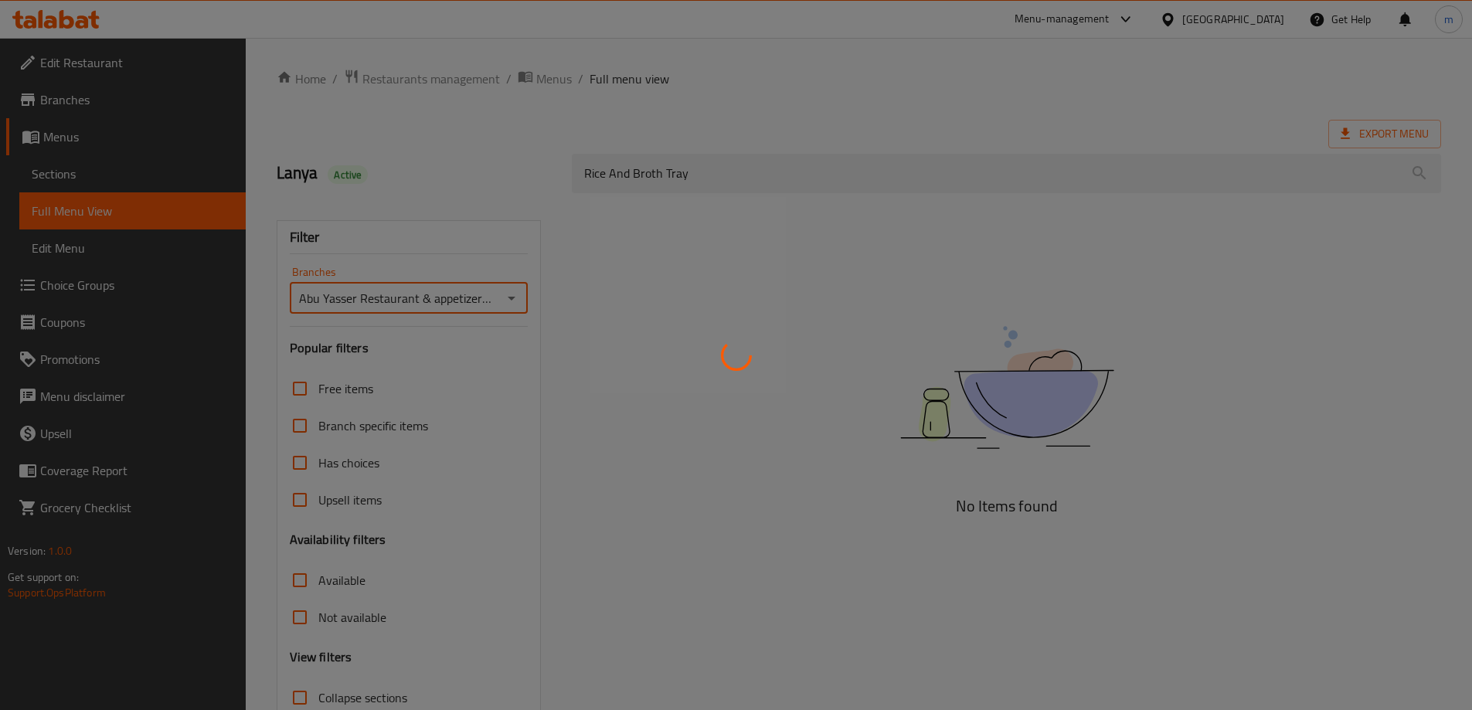
scroll to position [112, 0]
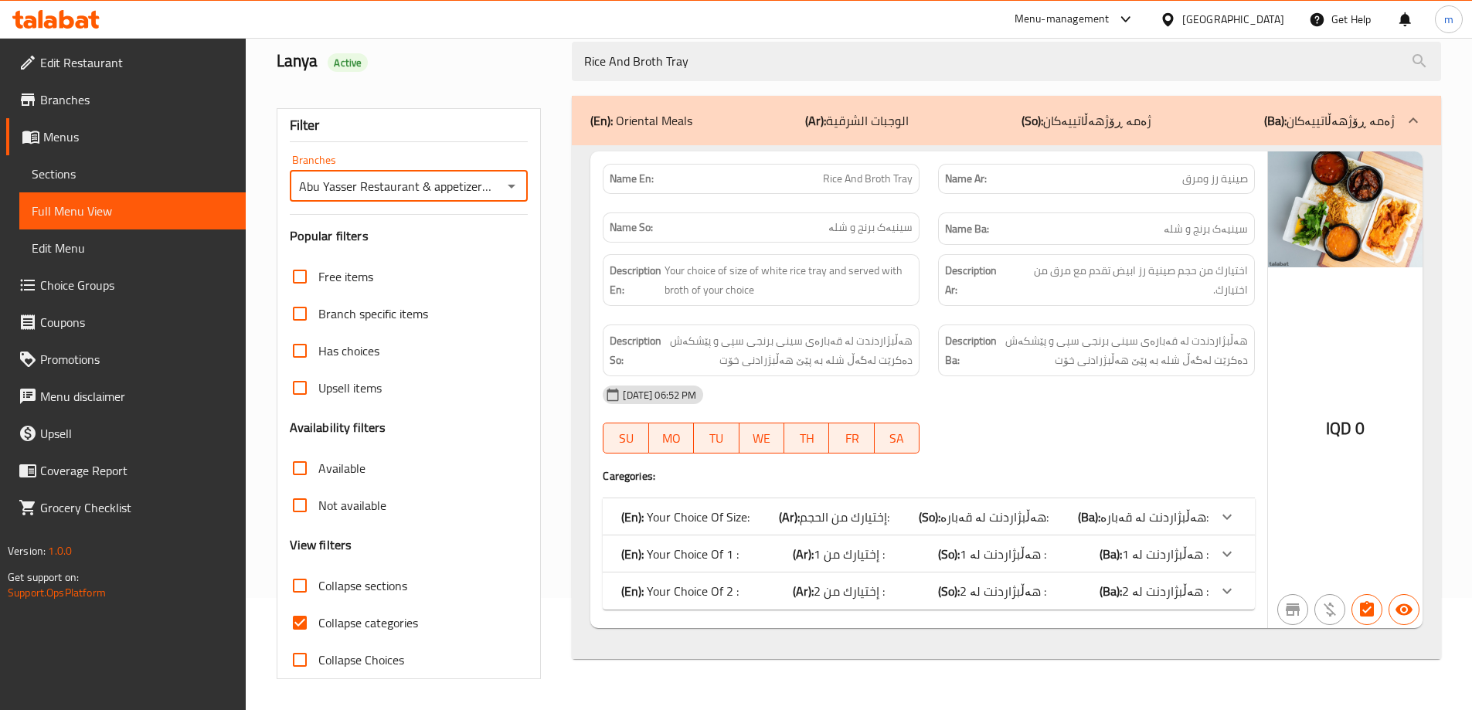
click at [308, 621] on input "Collapse categories" at bounding box center [299, 622] width 37 height 37
checkbox input "false"
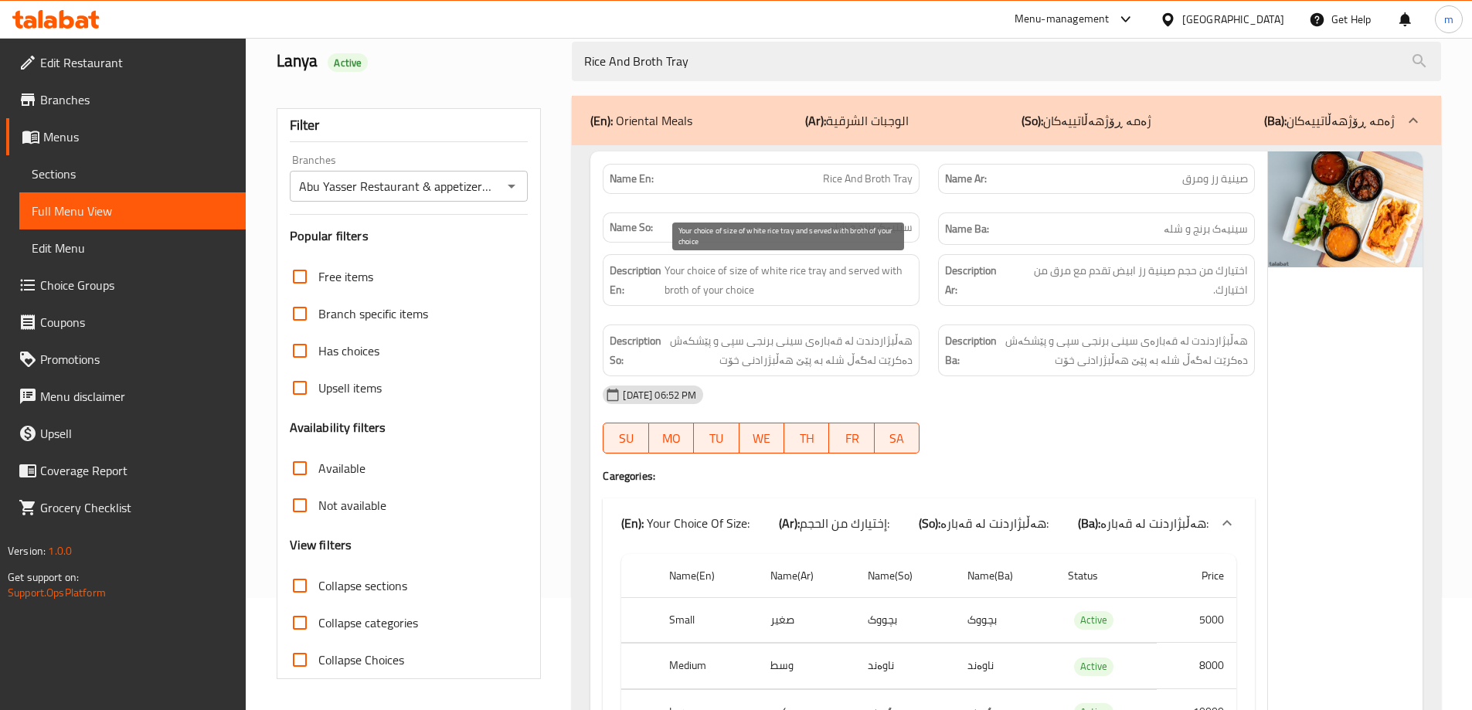
click at [840, 284] on span "Your choice of size of white rice tray and served with broth of your choice" at bounding box center [789, 280] width 248 height 38
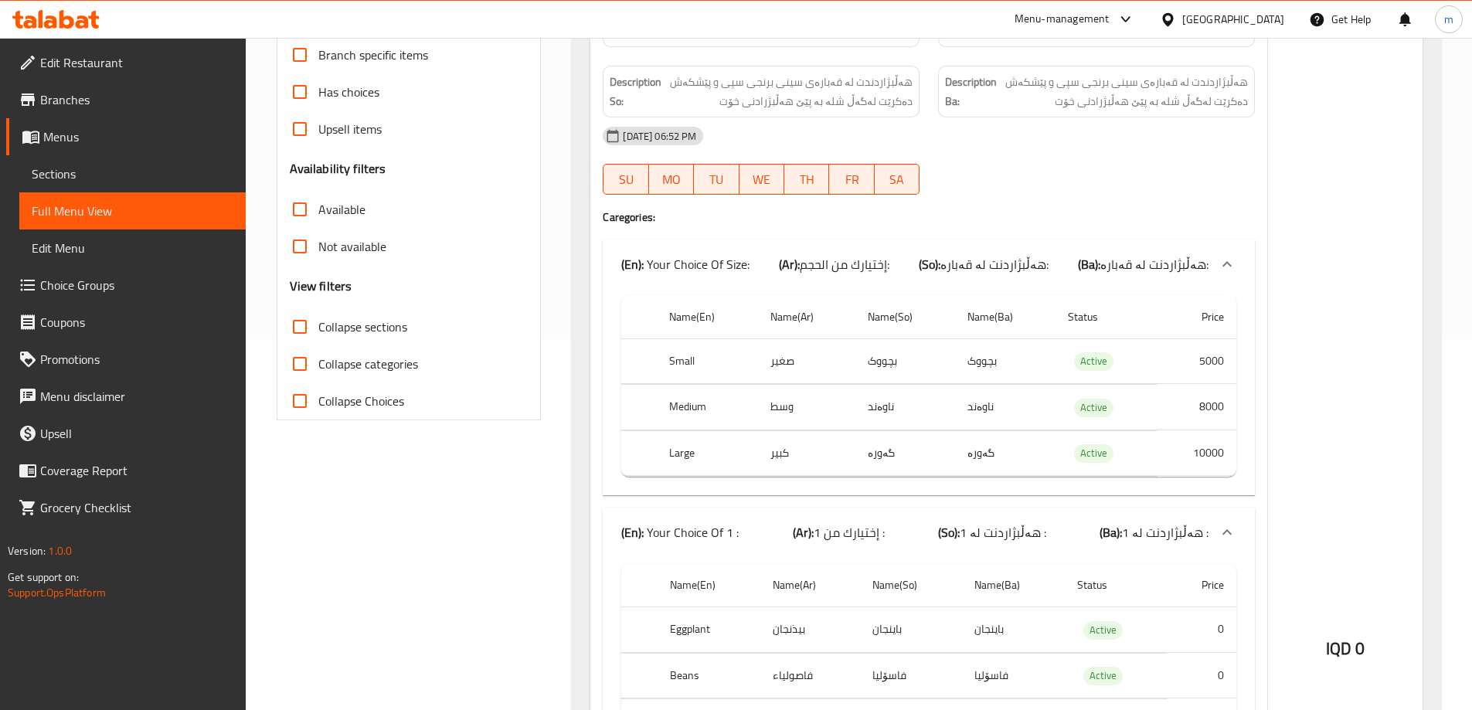
scroll to position [241, 0]
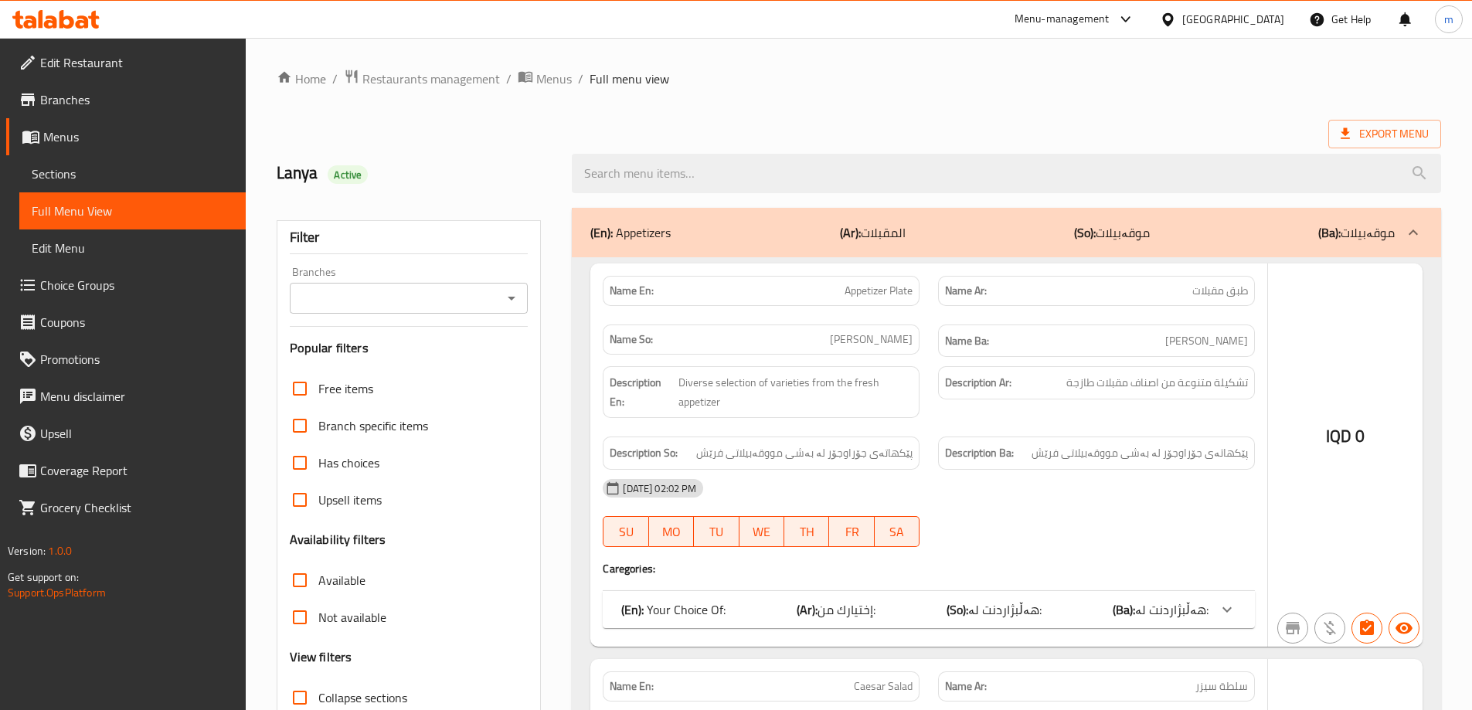
click at [123, 180] on div at bounding box center [736, 355] width 1472 height 710
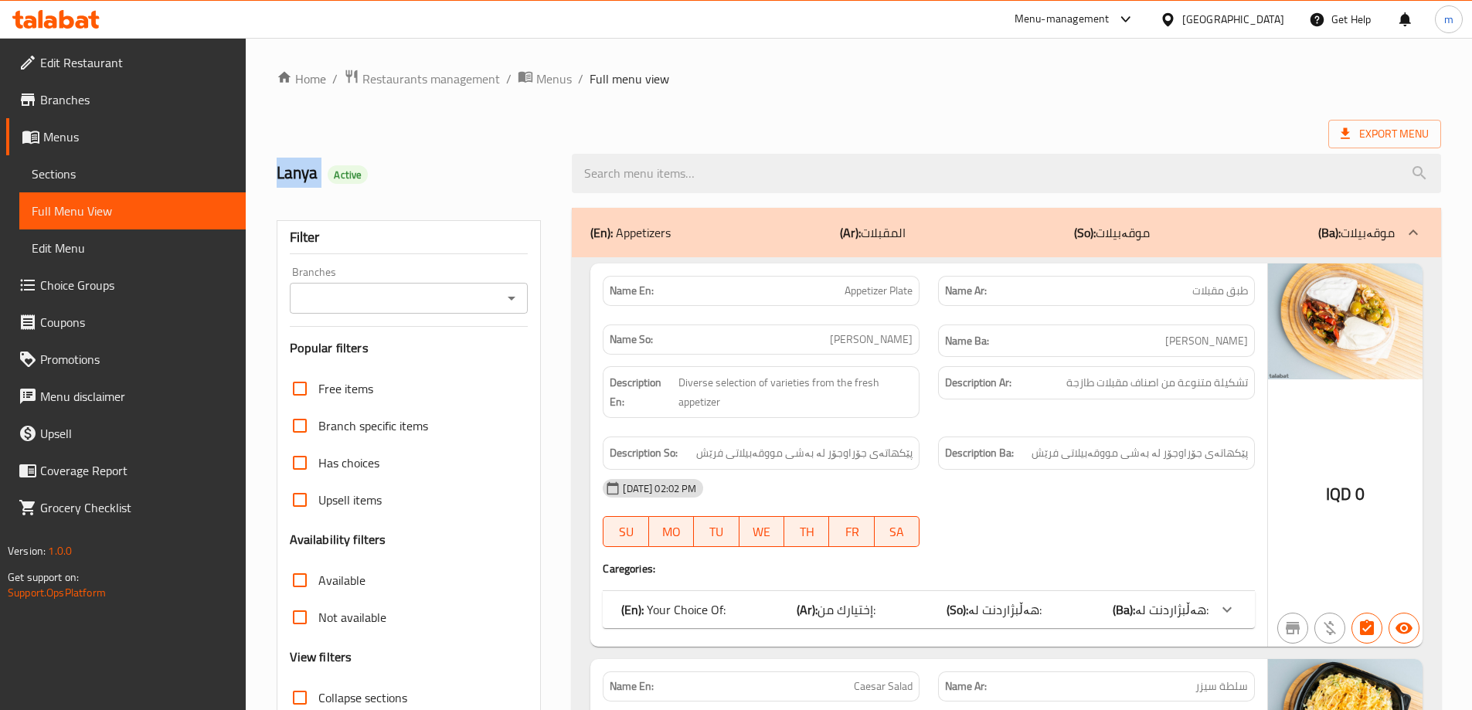
click at [123, 180] on span "Sections" at bounding box center [133, 174] width 202 height 19
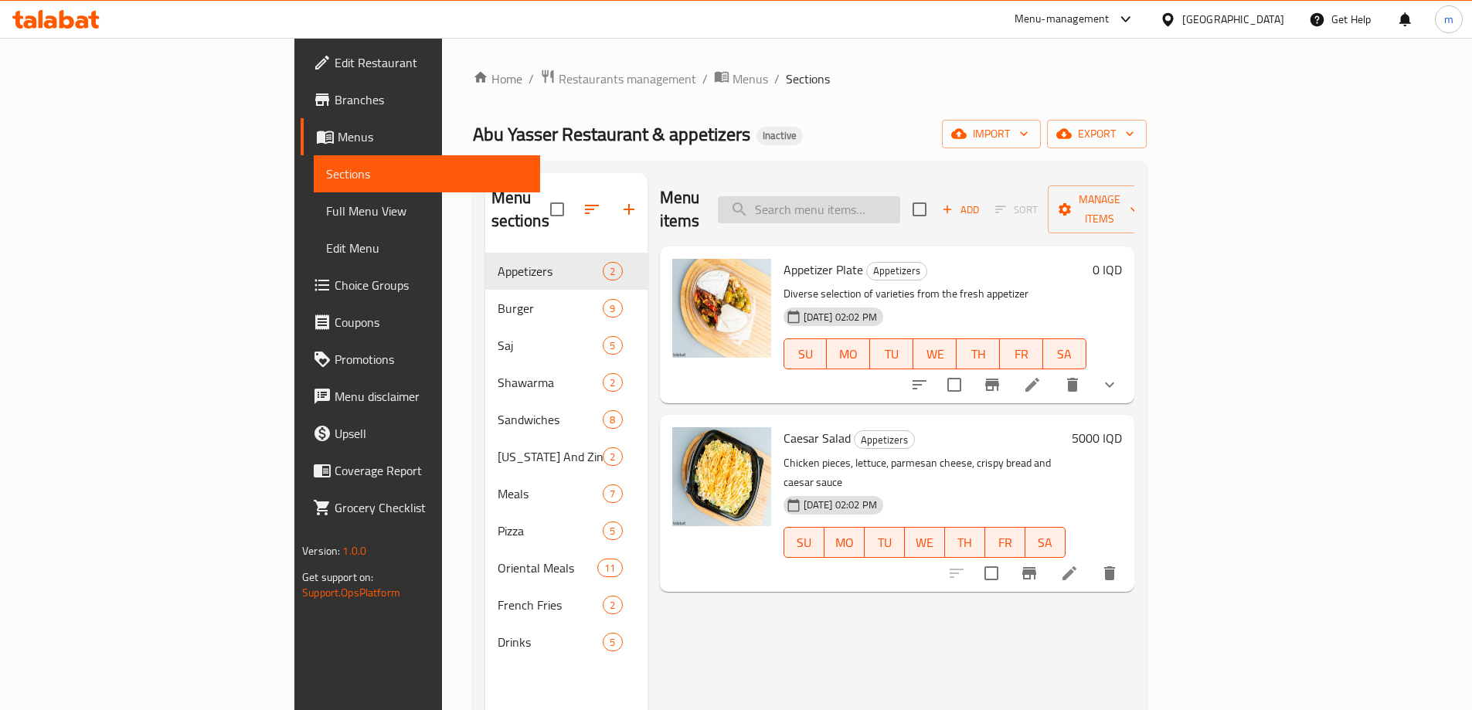
click at [900, 203] on input "search" at bounding box center [809, 209] width 182 height 27
paste input "Rice And Broth Tray"
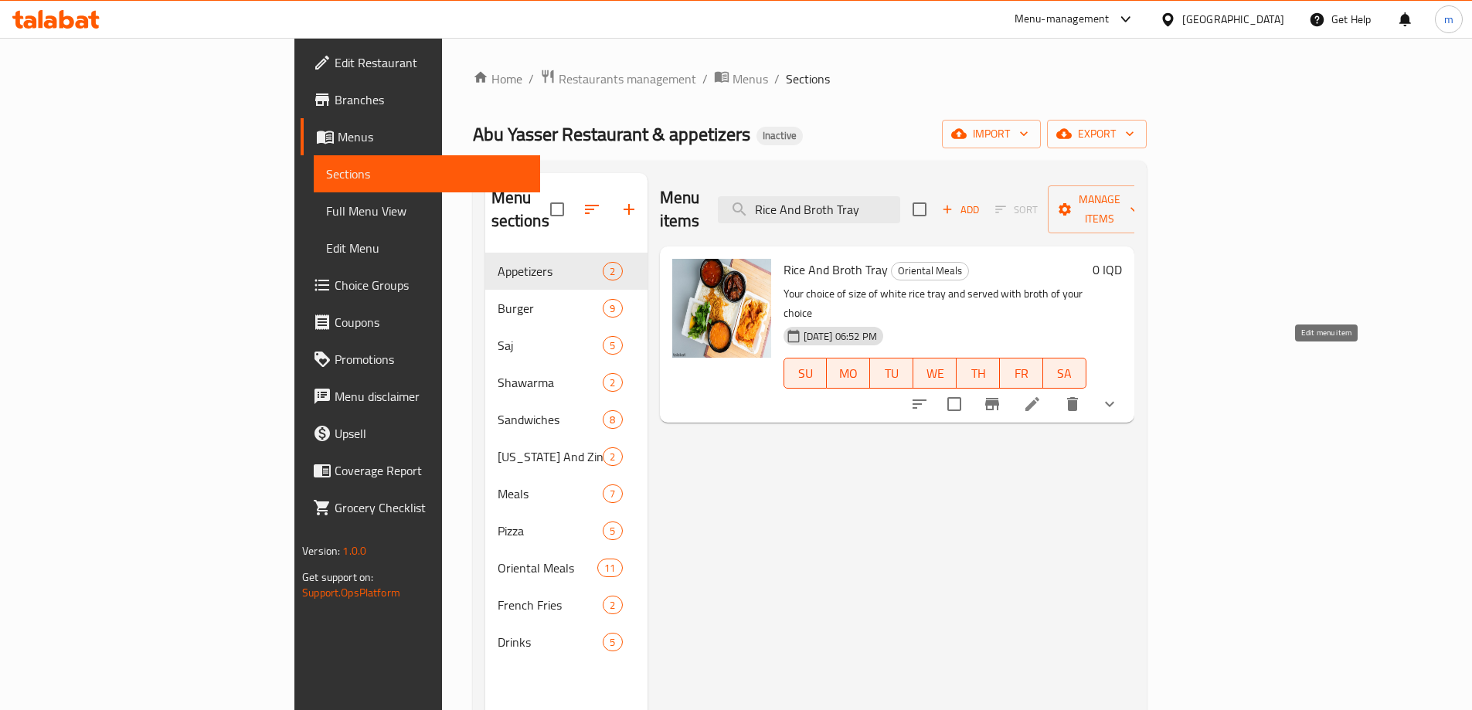
type input "Rice And Broth Tray"
click at [1042, 395] on icon at bounding box center [1032, 404] width 19 height 19
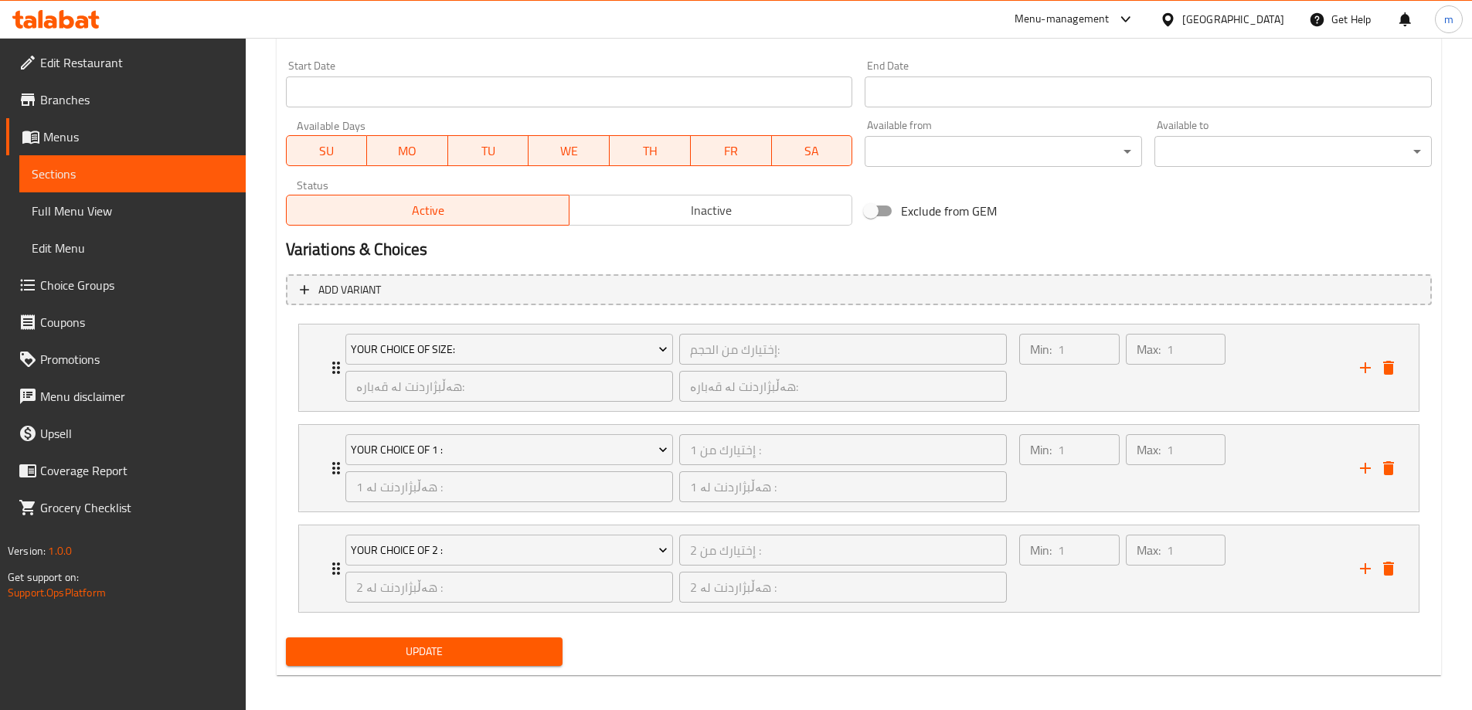
scroll to position [845, 0]
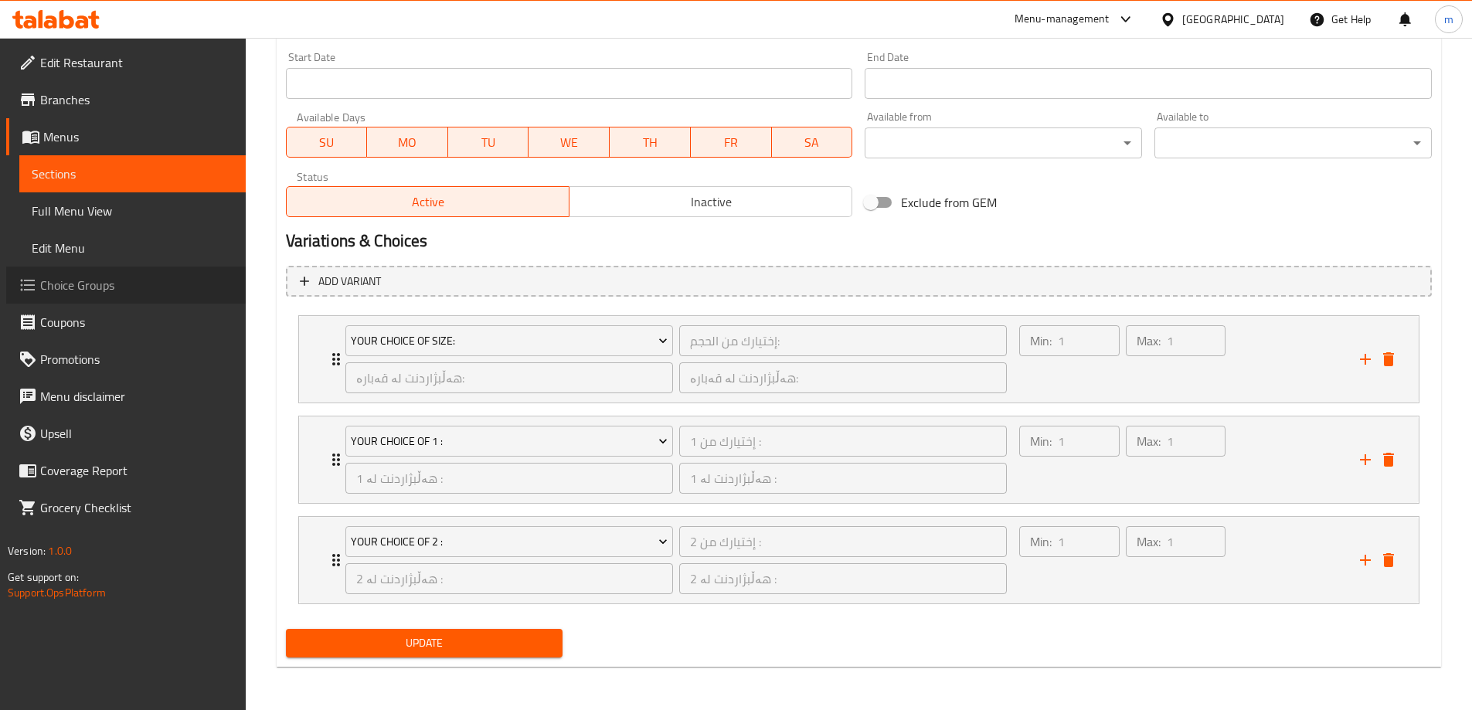
click at [66, 291] on span "Choice Groups" at bounding box center [136, 285] width 193 height 19
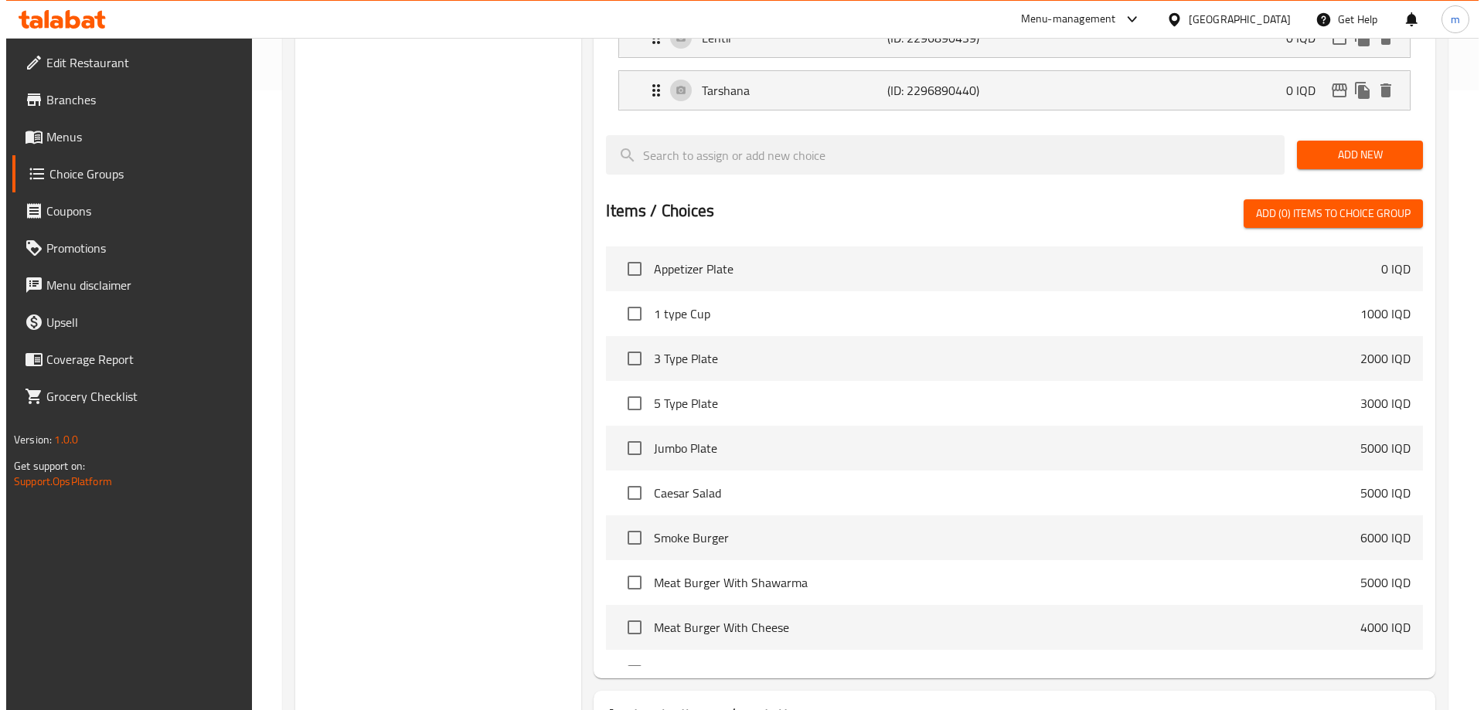
scroll to position [702, 0]
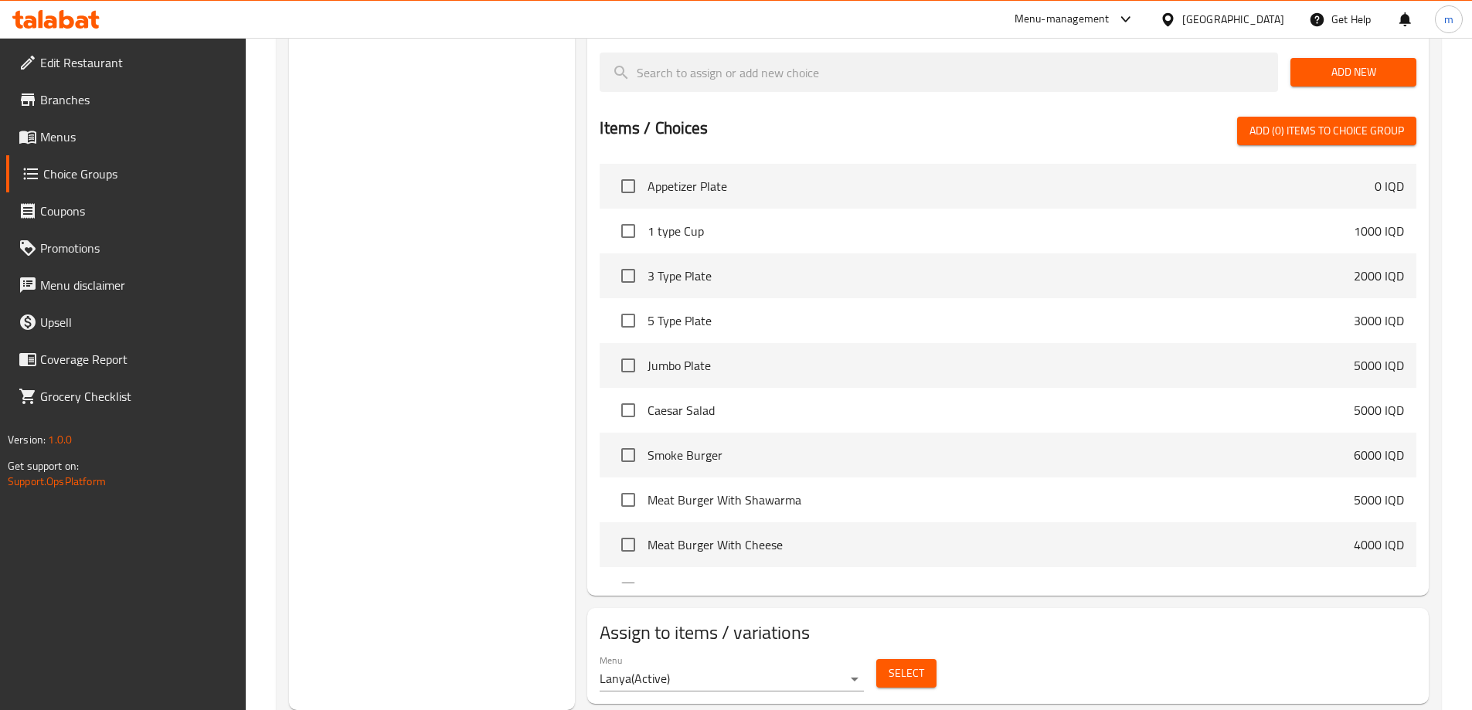
click at [899, 664] on span "Select" at bounding box center [907, 673] width 36 height 19
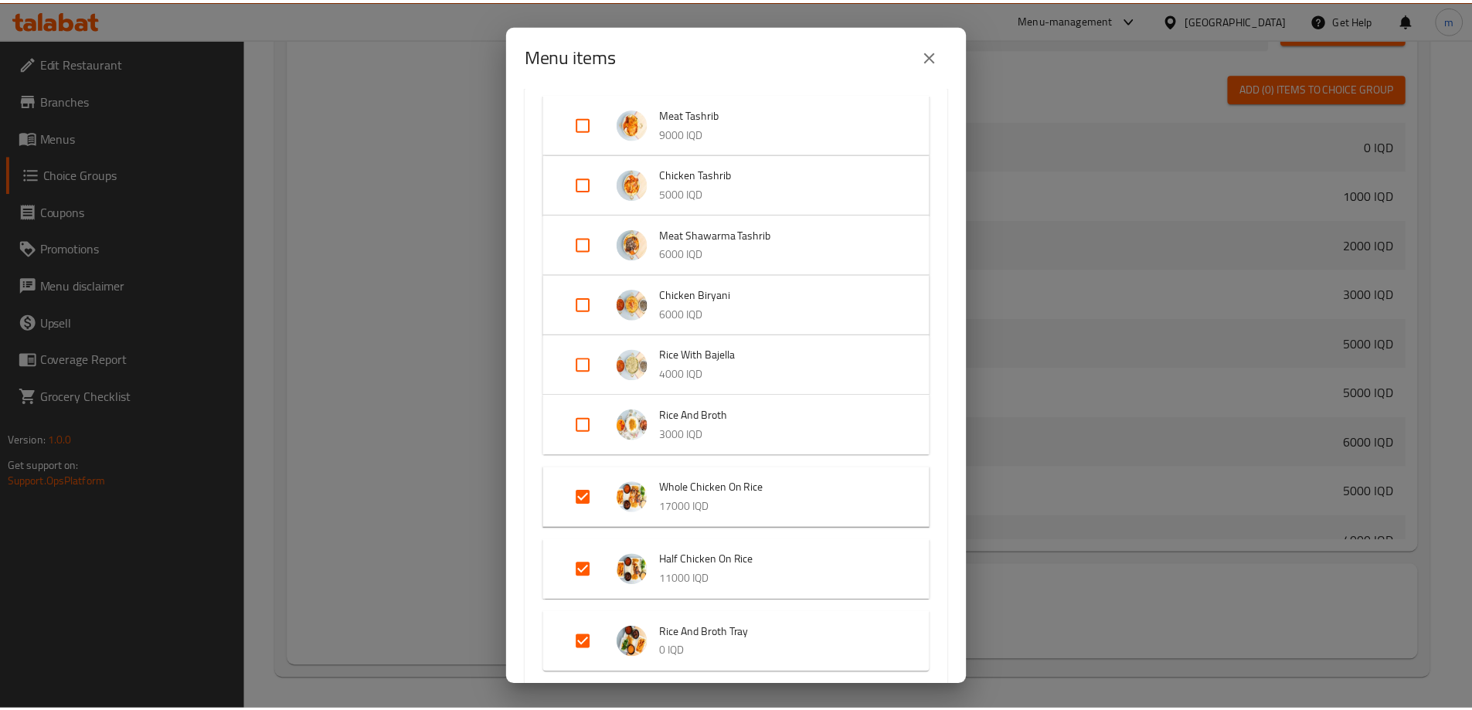
scroll to position [644, 0]
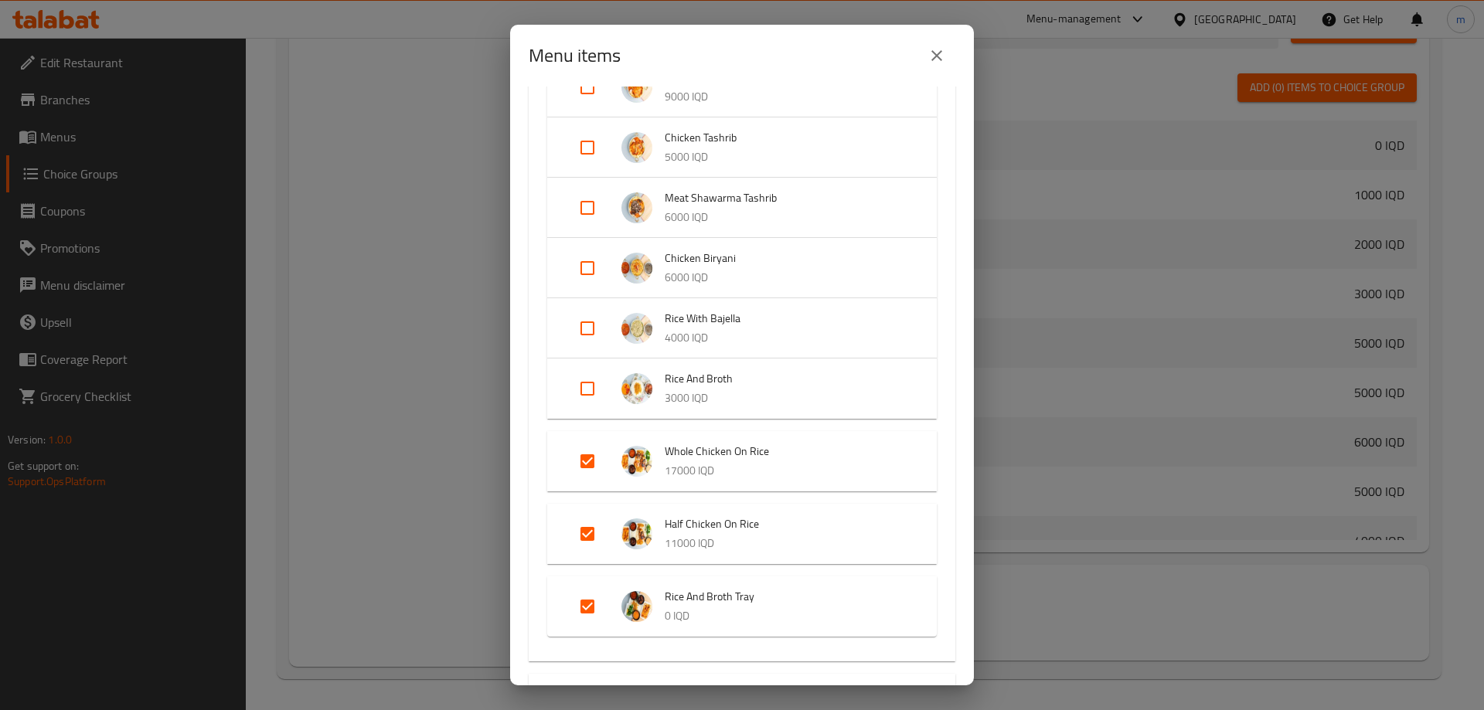
click at [938, 57] on icon "close" at bounding box center [936, 55] width 11 height 11
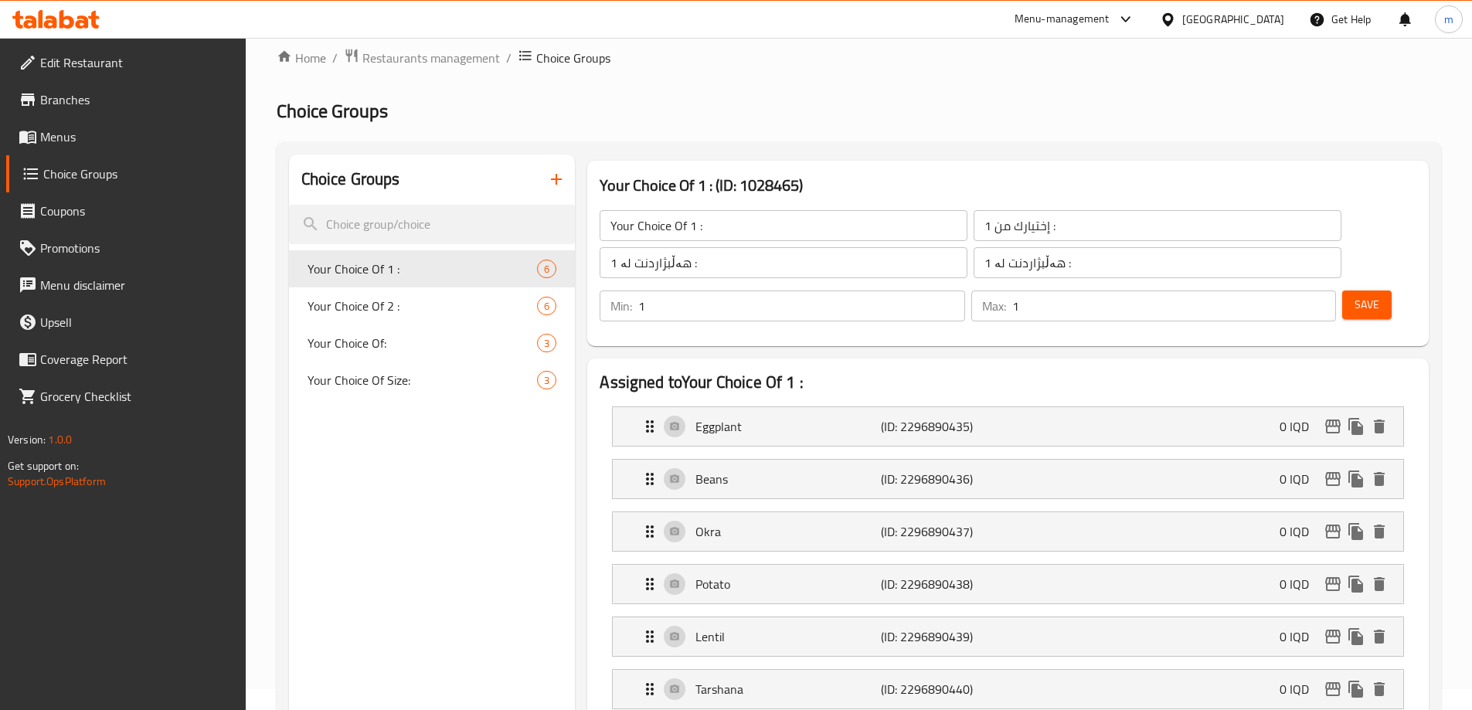
scroll to position [0, 0]
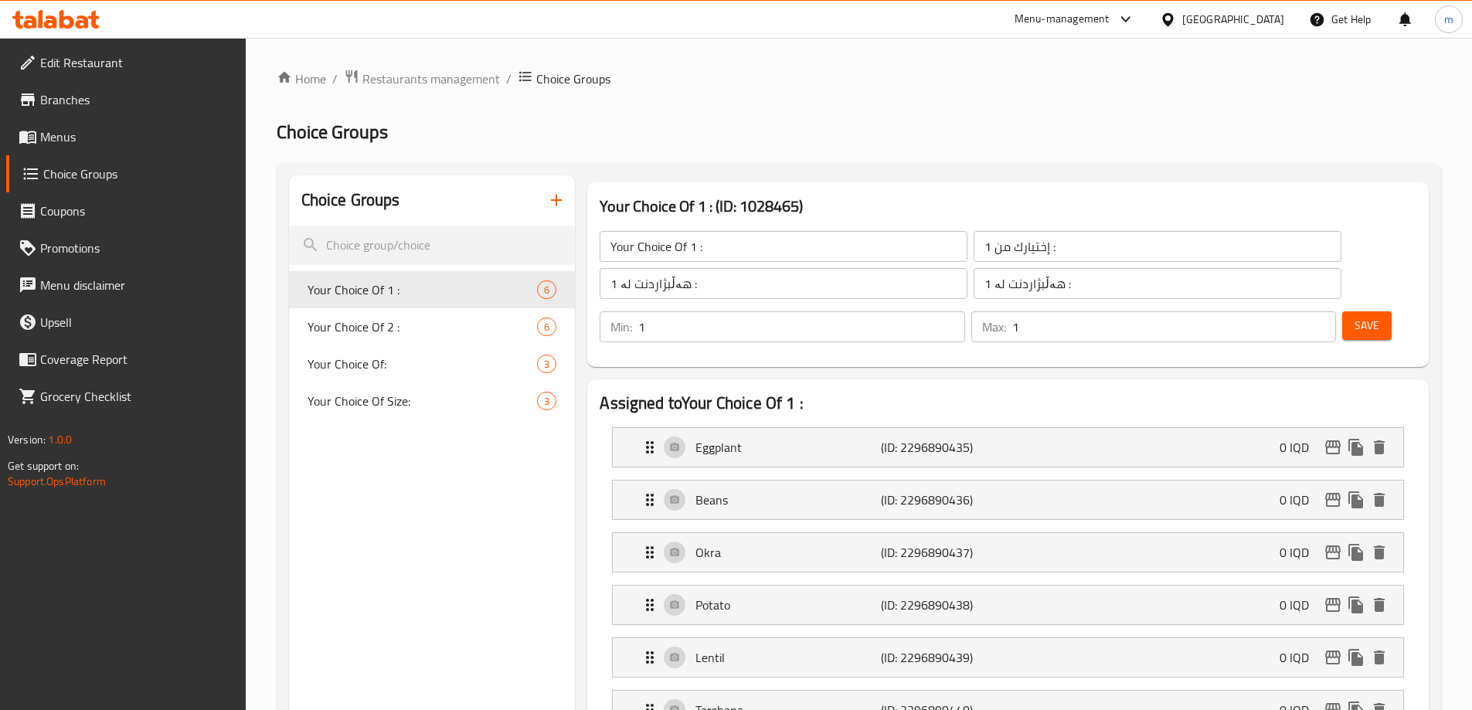
click at [698, 247] on input "Your Choice Of 1 :" at bounding box center [784, 246] width 368 height 31
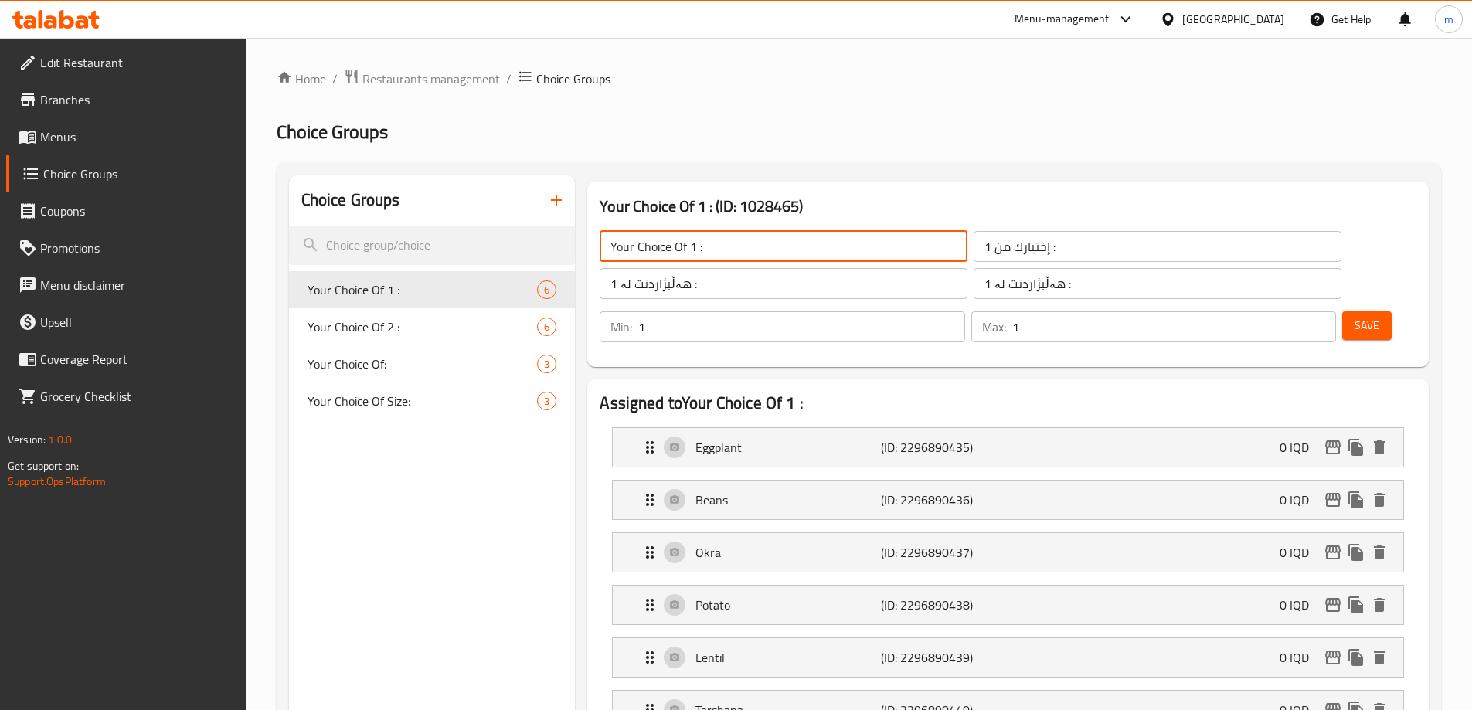
click at [687, 252] on input "Your Choice Of 1 :" at bounding box center [784, 246] width 368 height 31
click at [692, 246] on input "Your Choice Of 1 :" at bounding box center [784, 246] width 368 height 31
click at [693, 245] on input "Your Choice Of 1 :" at bounding box center [784, 246] width 368 height 31
click at [689, 242] on input "Your Choice Of 1 :" at bounding box center [784, 246] width 368 height 31
click at [690, 242] on input "Your Choice Of 1 :" at bounding box center [784, 246] width 368 height 31
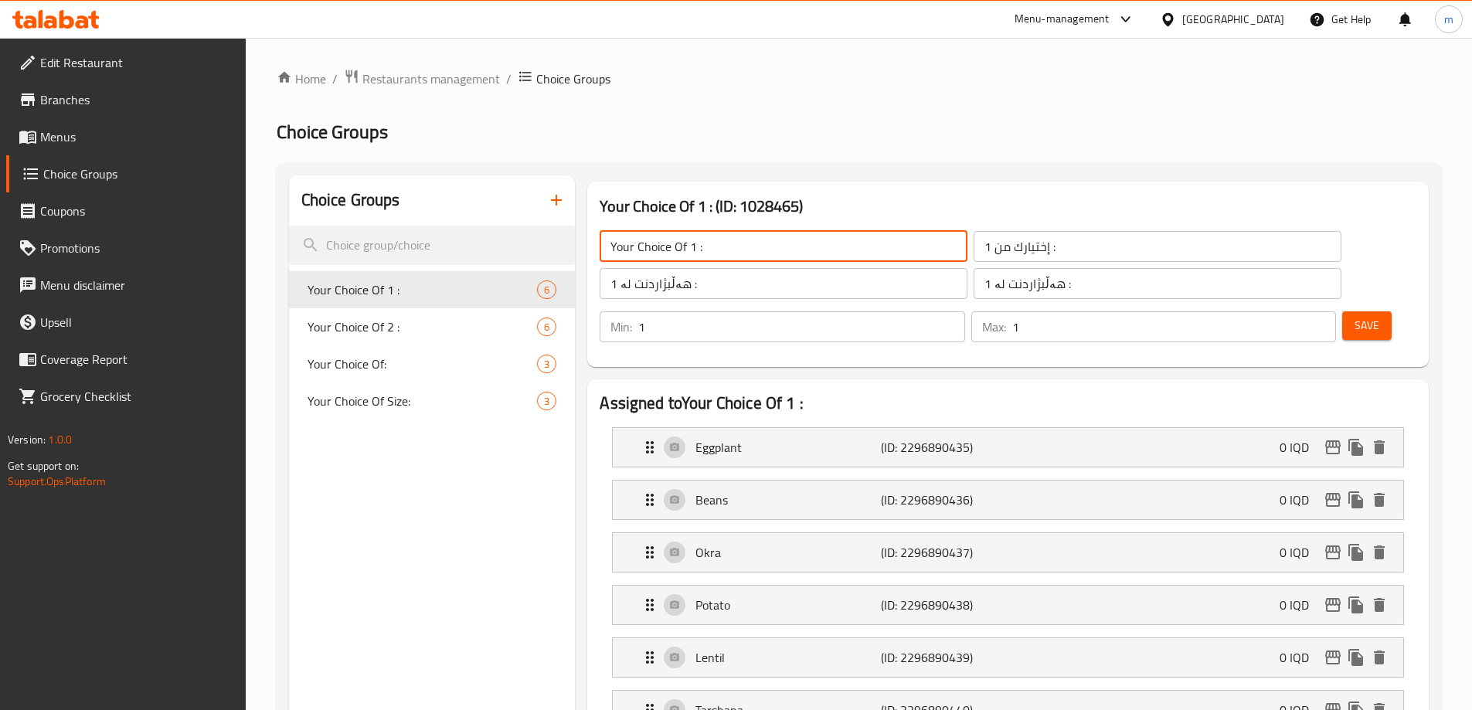
click at [694, 242] on input "Your Choice Of 1 :" at bounding box center [784, 246] width 368 height 31
paste input "st"
type input "Your Choice Of 1st Broth:"
click at [1015, 241] on input "إختيارك من 1 :" at bounding box center [1158, 246] width 368 height 31
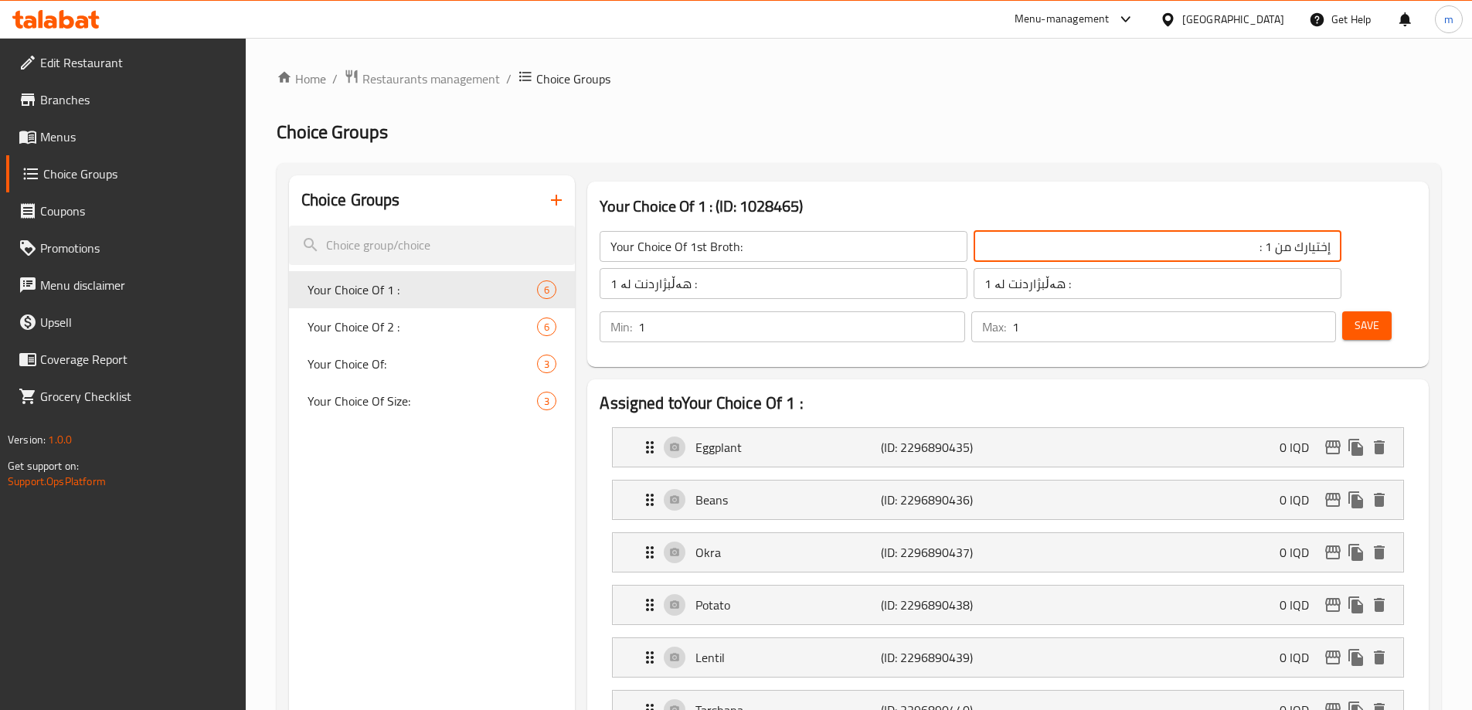
click at [1067, 247] on input "إختيارك من 1 :" at bounding box center [1158, 246] width 368 height 31
click at [1061, 250] on input "إختيارك من 1 :" at bounding box center [1158, 246] width 368 height 31
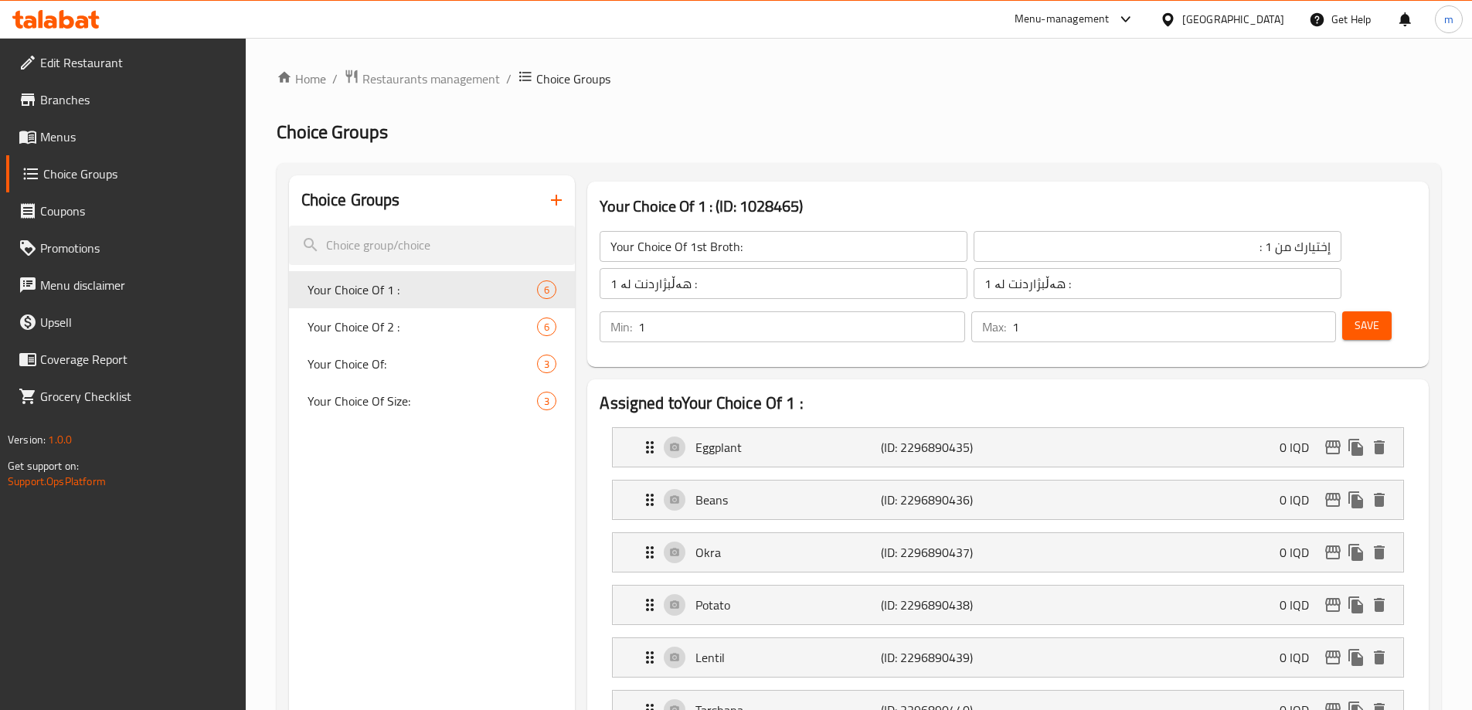
click at [1061, 250] on input "إختيارك من 1 :" at bounding box center [1158, 246] width 368 height 31
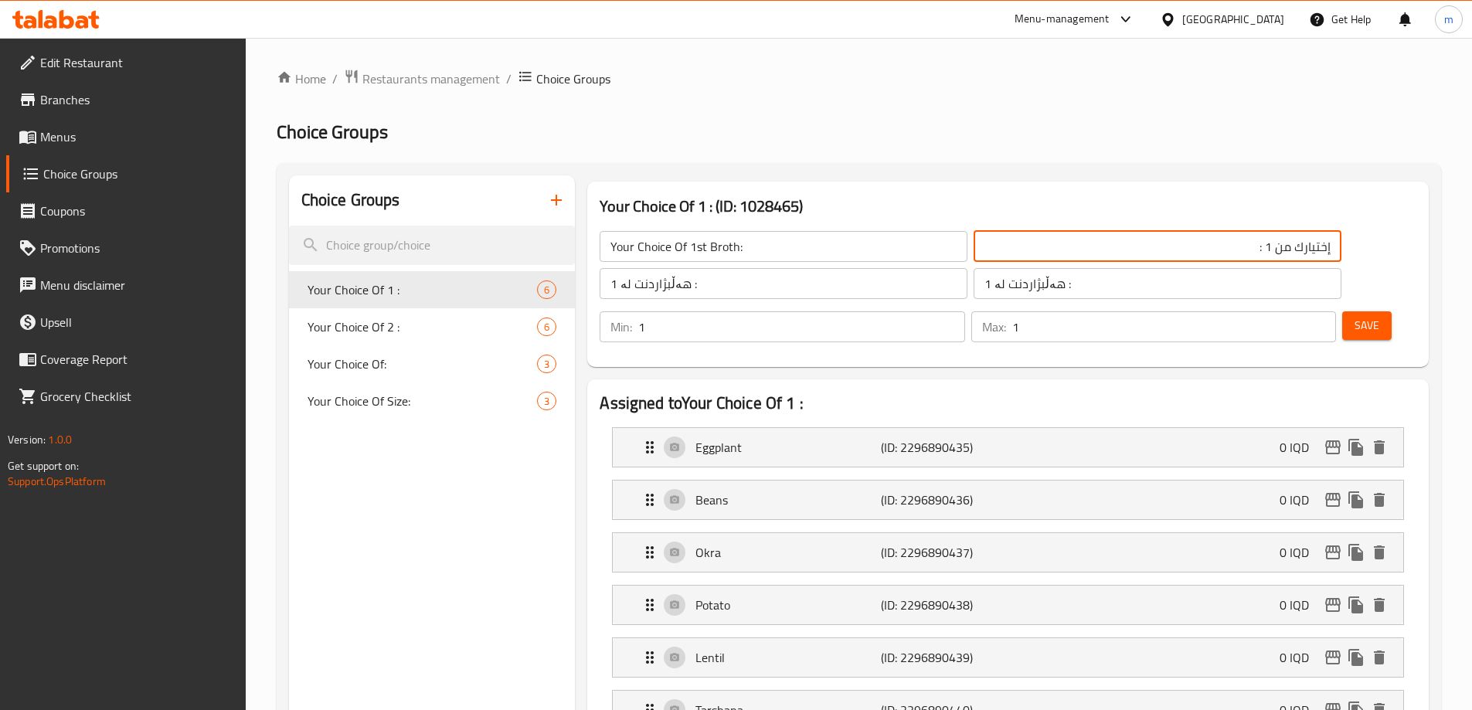
click at [1064, 250] on input "إختيارك من 1 :" at bounding box center [1158, 246] width 368 height 31
paste input "الأول"
type input "إختيارك من مرق الأول :"
click at [983, 287] on input "هەڵبژاردنت لە 1 :" at bounding box center [1158, 283] width 368 height 31
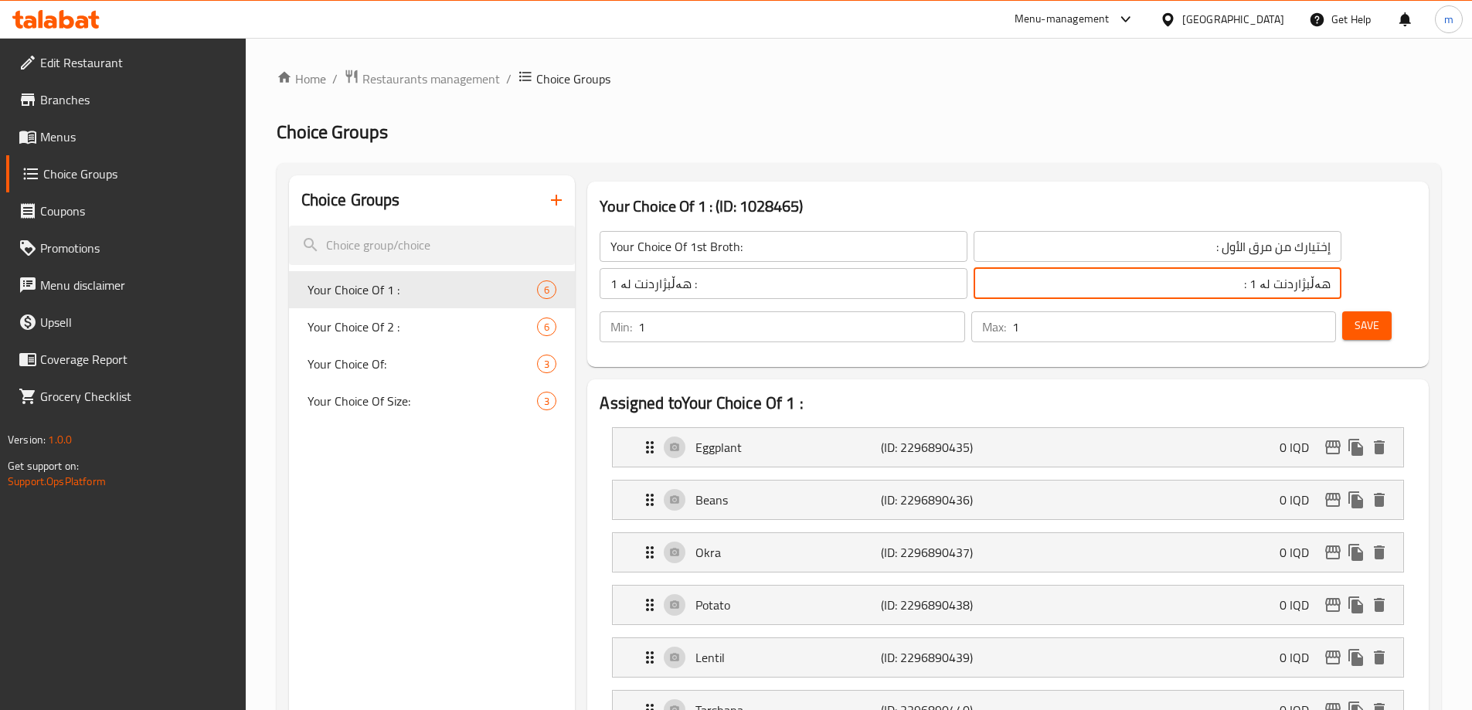
click at [1049, 288] on input "هەڵبژاردنت لە 1 :" at bounding box center [1158, 283] width 368 height 31
paste input "یەکەم"
click at [1008, 279] on input "هەڵبژاردنت لە شلەی یەکەم :" at bounding box center [1158, 283] width 368 height 31
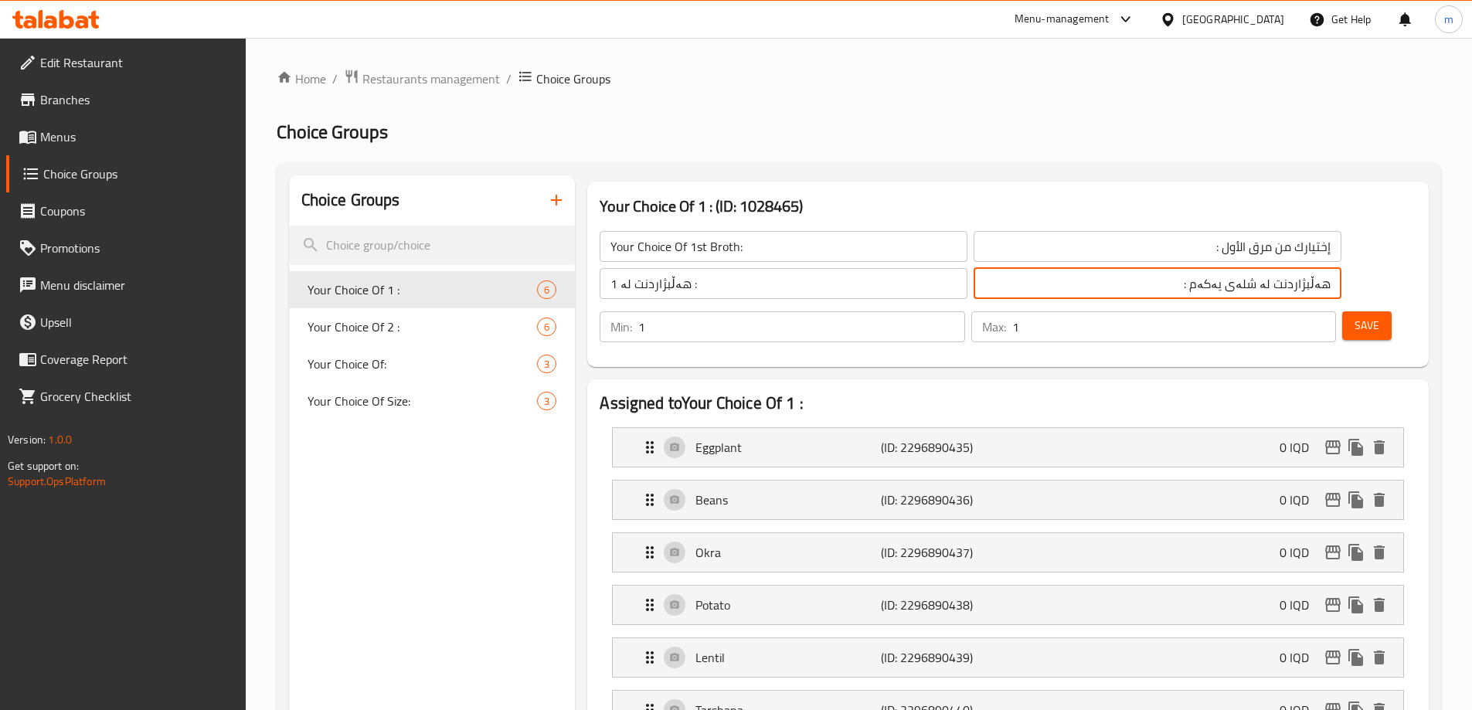
type input "هەڵبژاردنت لە شلەی یەکەم :"
click at [726, 284] on input "هەڵبژاردنت لە 1 :" at bounding box center [784, 283] width 368 height 31
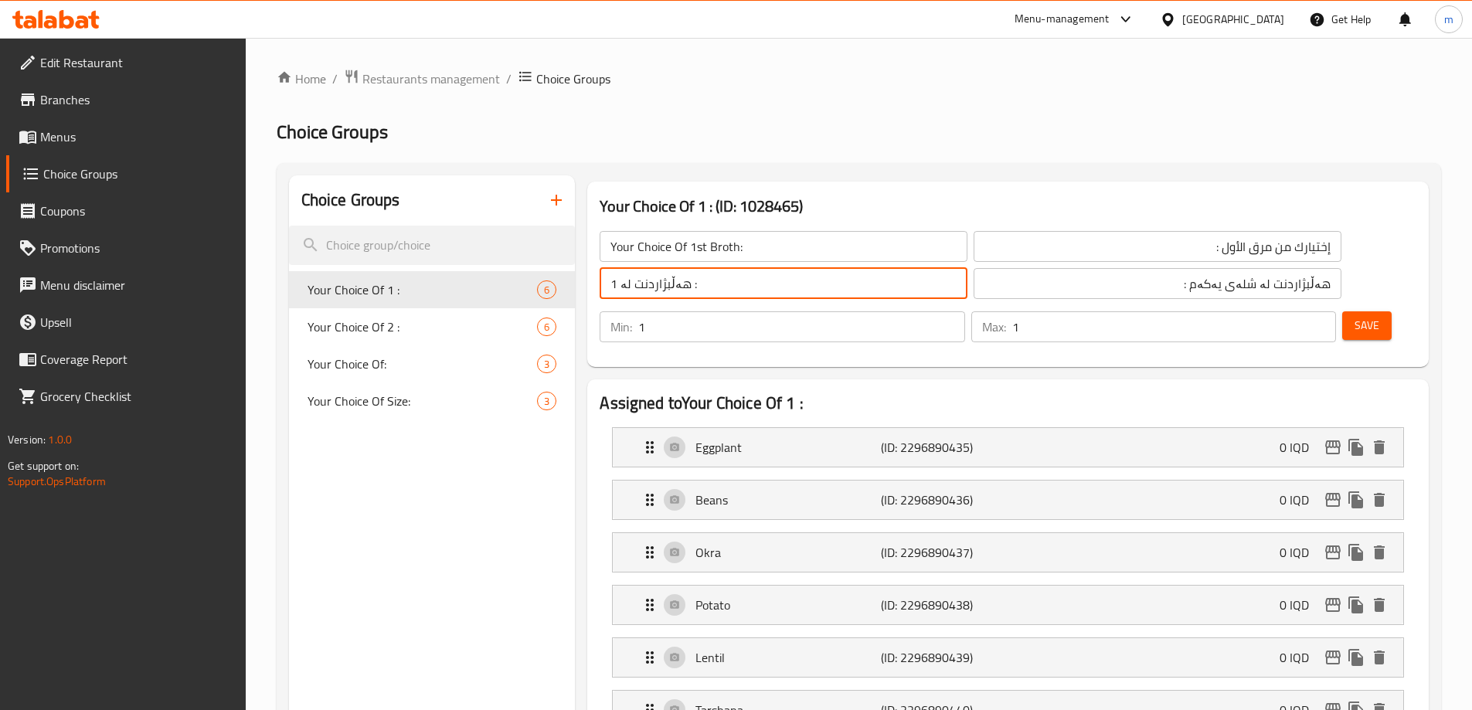
click at [726, 284] on input "هەڵبژاردنت لە 1 :" at bounding box center [784, 283] width 368 height 31
paste input "شلەی یەکەم"
type input "هەڵبژاردنت لە شلەی یەکەم :"
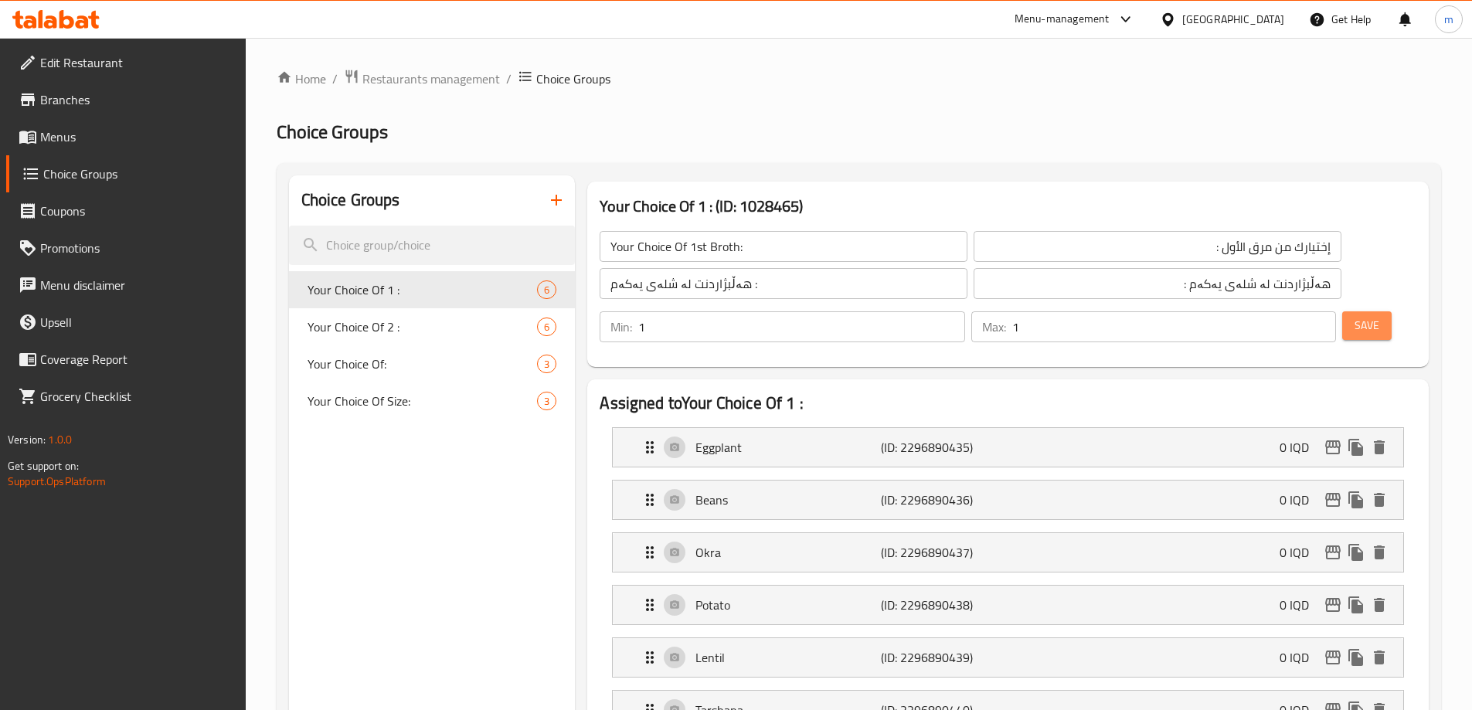
click at [1355, 316] on span "Save" at bounding box center [1367, 325] width 25 height 19
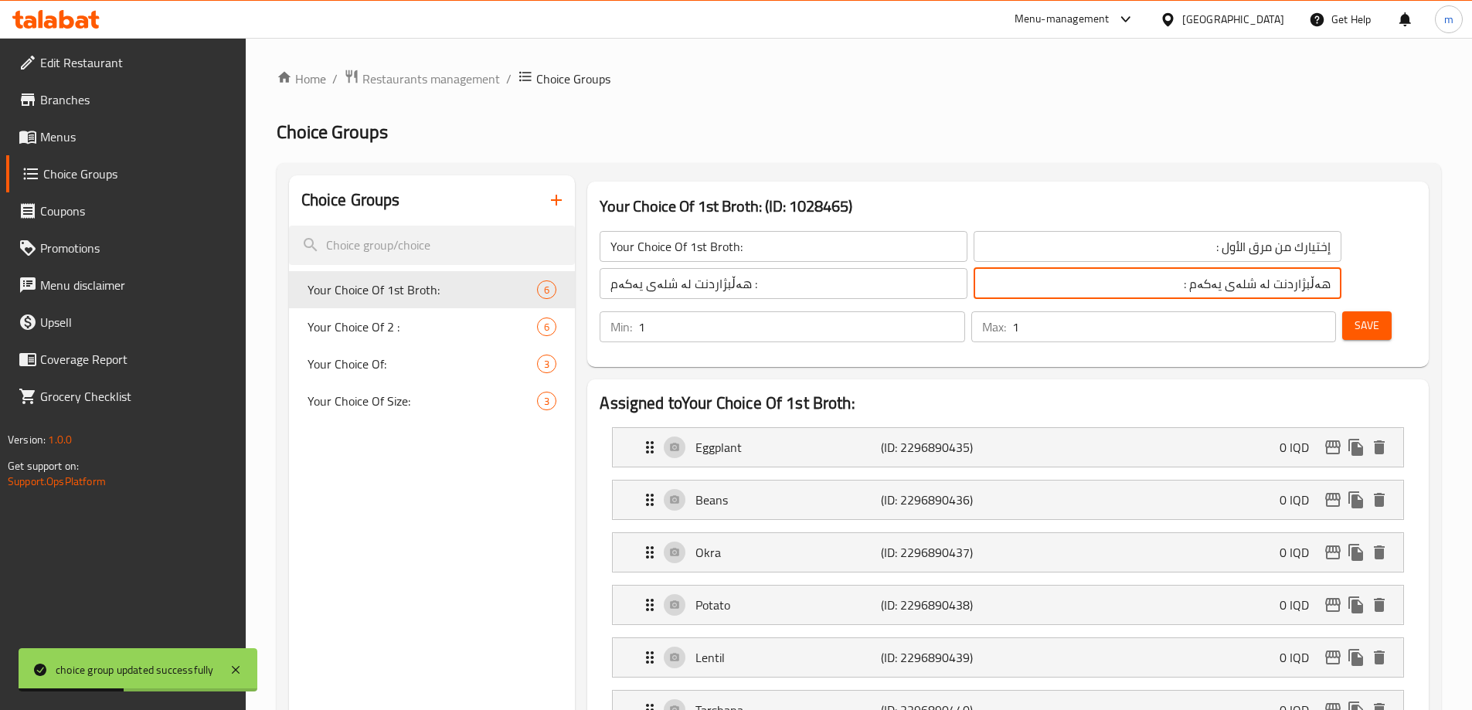
drag, startPoint x: 1055, startPoint y: 281, endPoint x: 991, endPoint y: 287, distance: 64.4
click at [991, 287] on input "هەڵبژاردنت لە شلەی یەکەم :" at bounding box center [1158, 283] width 368 height 31
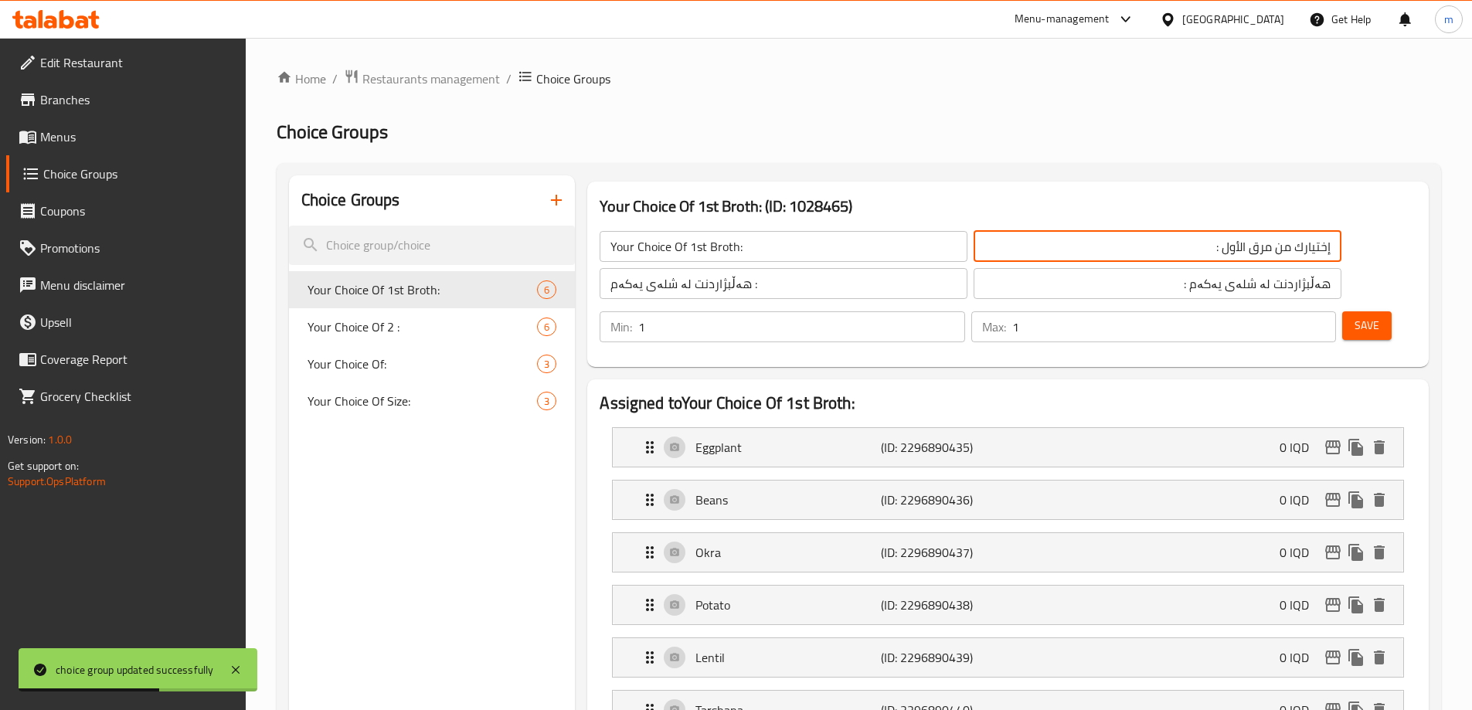
drag, startPoint x: 1063, startPoint y: 247, endPoint x: 970, endPoint y: 260, distance: 94.5
click at [1009, 260] on input "إختيارك من مرق الأول :" at bounding box center [1158, 246] width 368 height 31
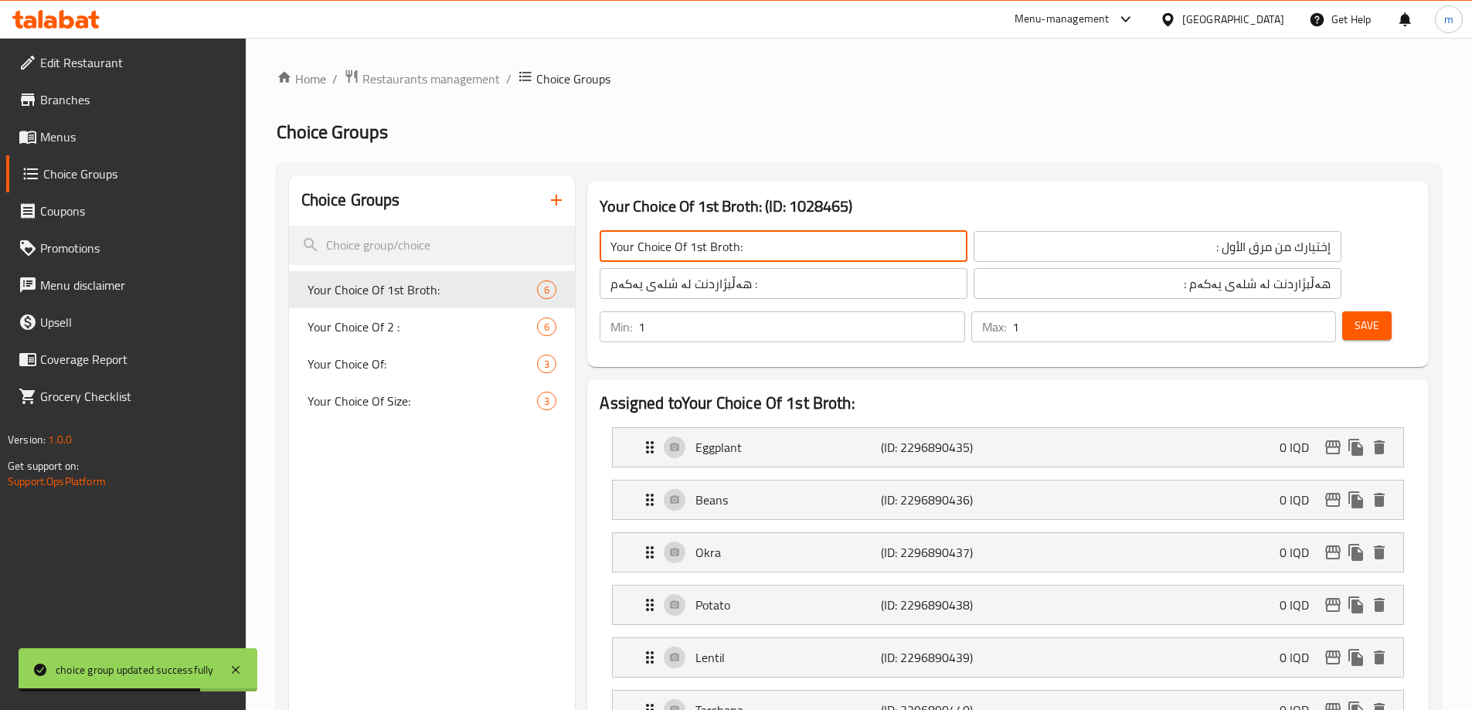
drag, startPoint x: 728, startPoint y: 248, endPoint x: 692, endPoint y: 241, distance: 36.2
click at [689, 244] on input "Your Choice Of 1st Broth:" at bounding box center [784, 246] width 368 height 31
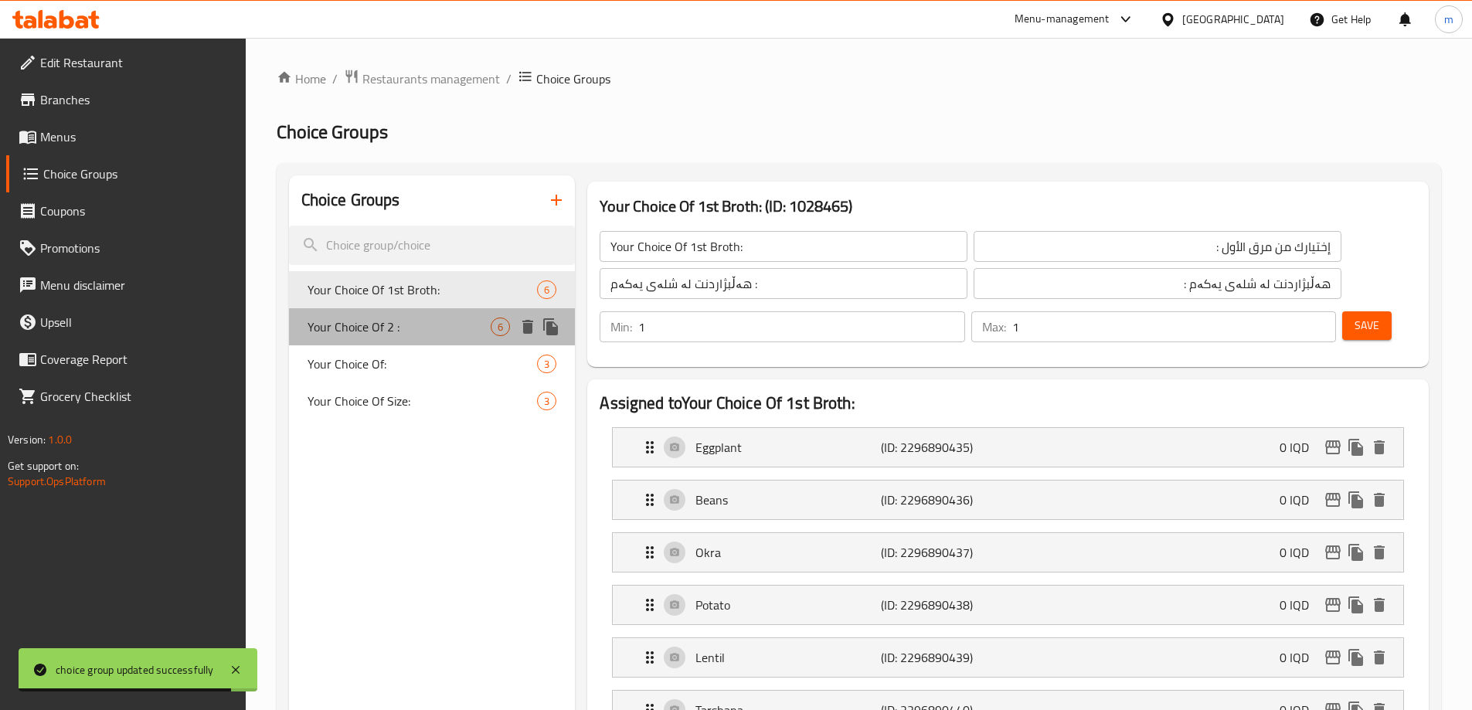
click at [353, 321] on span "Your Choice Of 2 :" at bounding box center [400, 327] width 184 height 19
type input "Your Choice Of 2 :"
type input "إختيارك من 2 :"
type input "هەڵبژاردنت لە 2 :"
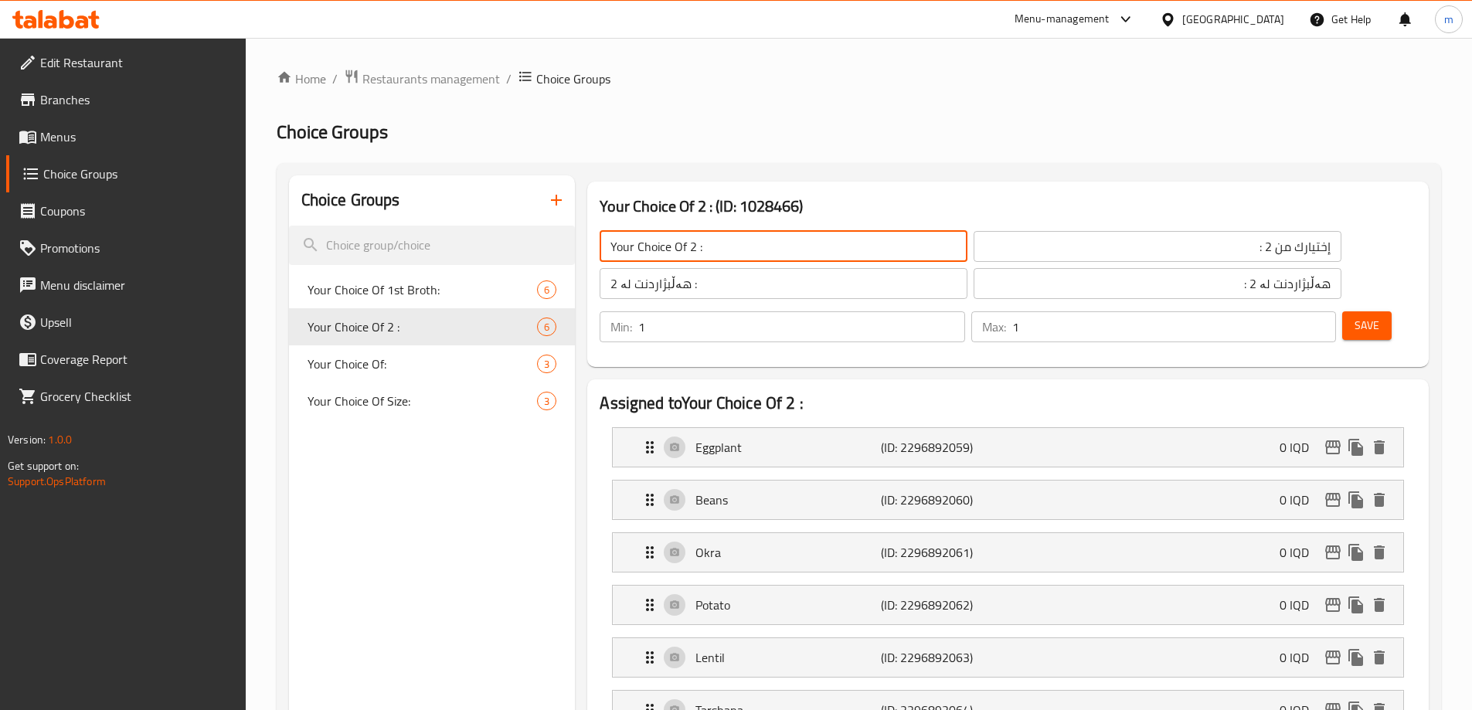
drag, startPoint x: 691, startPoint y: 243, endPoint x: 742, endPoint y: 245, distance: 51.0
click at [730, 245] on input "Your Choice Of 2 :" at bounding box center [784, 246] width 368 height 31
paste input "1st Broth"
type input "Your Choice Of 1st Broth:"
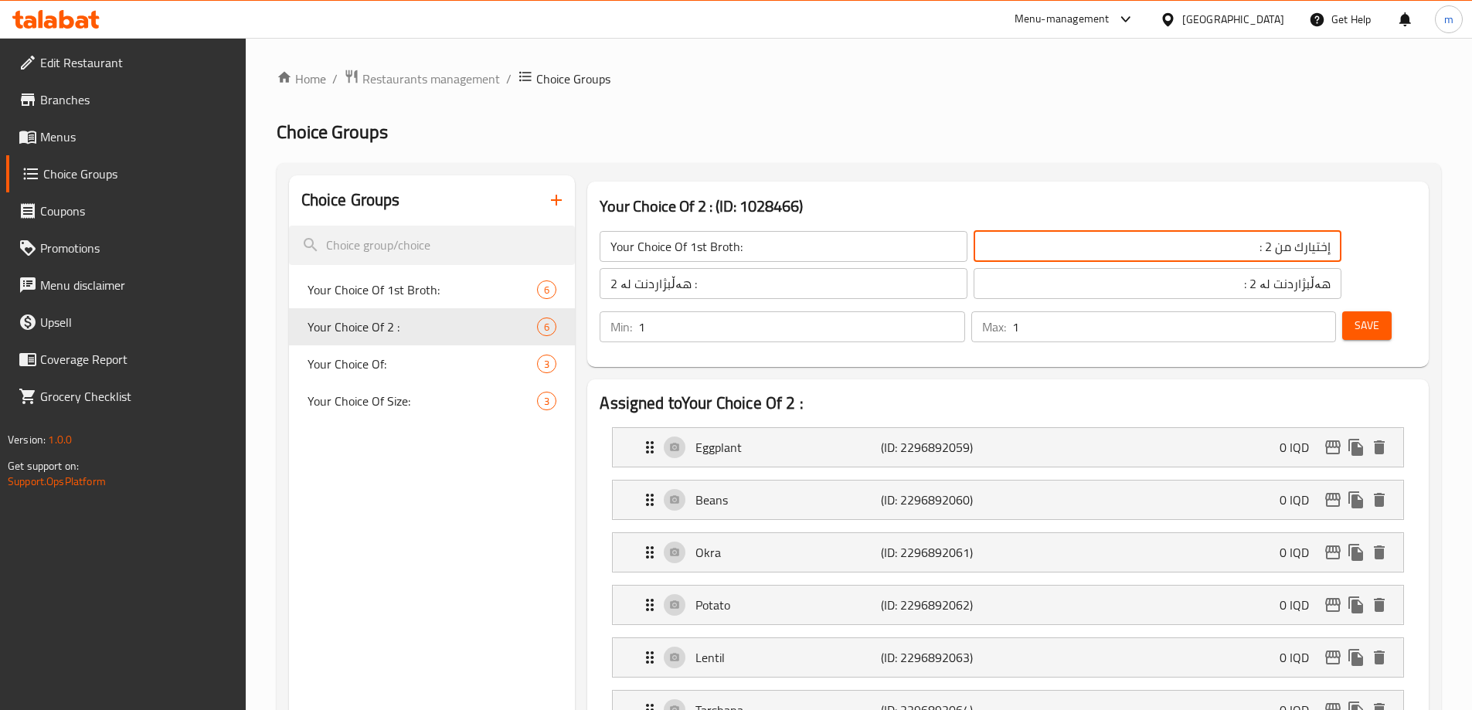
drag, startPoint x: 1065, startPoint y: 241, endPoint x: 1024, endPoint y: 259, distance: 44.6
click at [1023, 250] on input "إختيارك من 2 :" at bounding box center [1158, 246] width 368 height 31
paste input "مرق الأول"
type input "إختيارك من مرق الأول :"
click at [1067, 283] on input "هەڵبژاردنت لە 2 :" at bounding box center [1158, 283] width 368 height 31
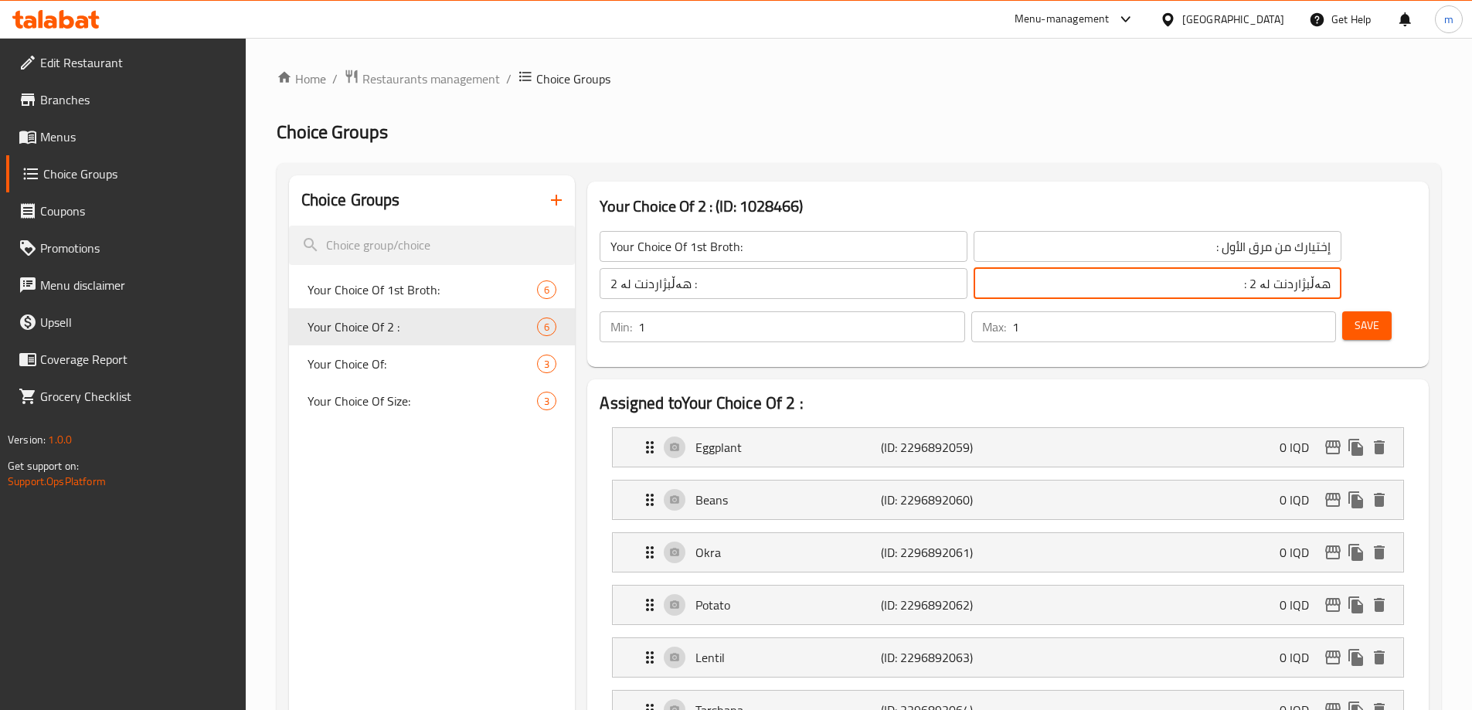
drag, startPoint x: 1056, startPoint y: 283, endPoint x: 1021, endPoint y: 288, distance: 35.2
click at [1021, 288] on input "هەڵبژاردنت لە 2 :" at bounding box center [1158, 283] width 368 height 31
paste input "شلەی یەکەم"
type input "هەڵبژاردنت لە شلەی یەکەم :"
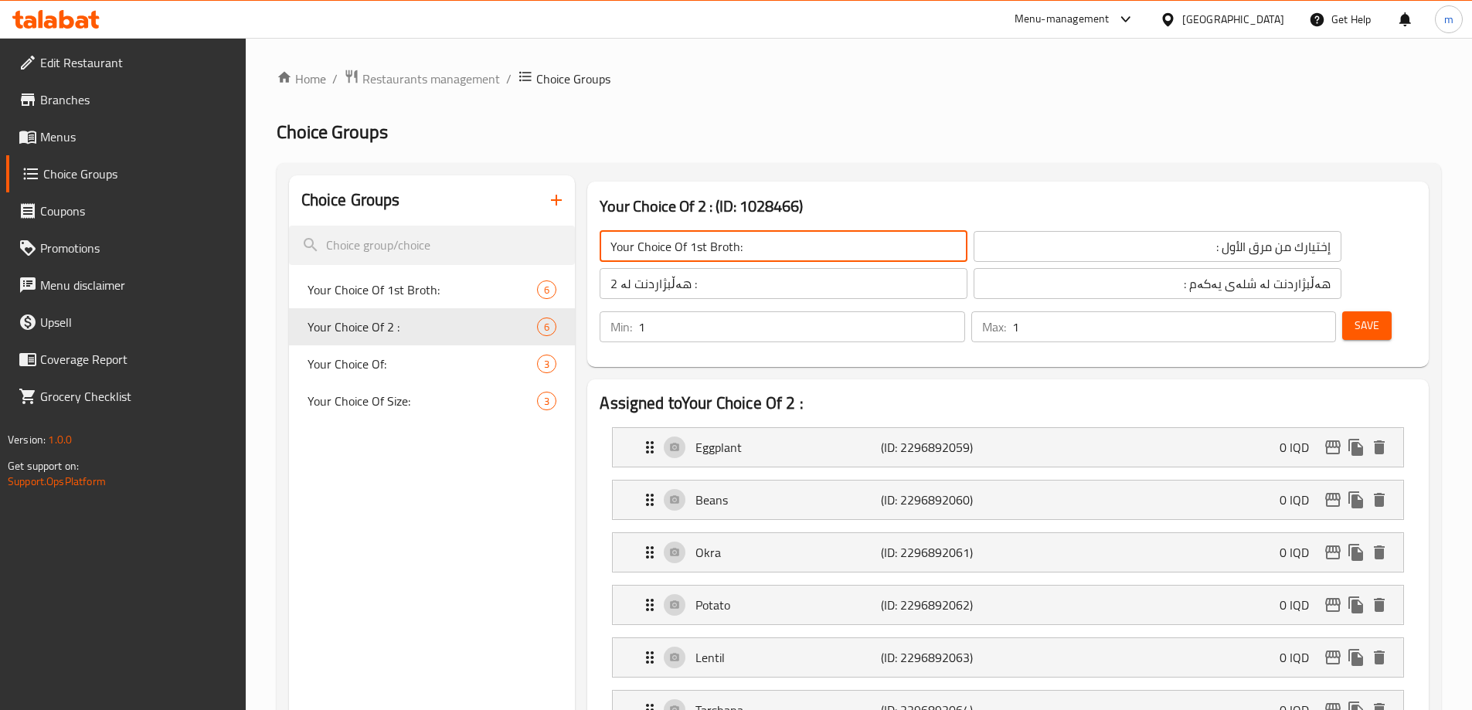
click at [719, 238] on input "Your Choice Of 1st Broth:" at bounding box center [784, 246] width 368 height 31
click at [701, 243] on input "Your Choice Of 1st Broth:" at bounding box center [784, 246] width 368 height 31
paste input "2nd"
type input "Your Choice Of 2nd Broth:"
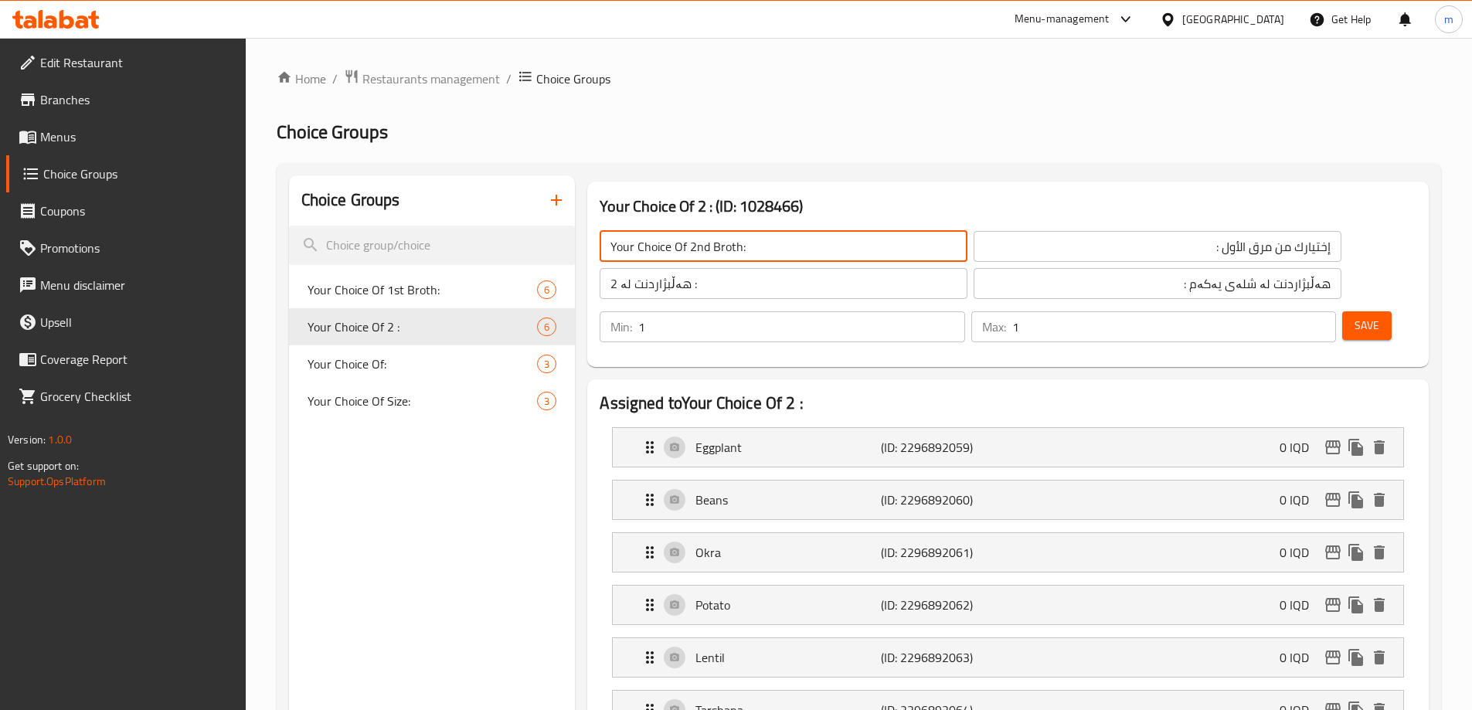
click at [1034, 248] on input "إختيارك من مرق الأول :" at bounding box center [1158, 246] width 368 height 31
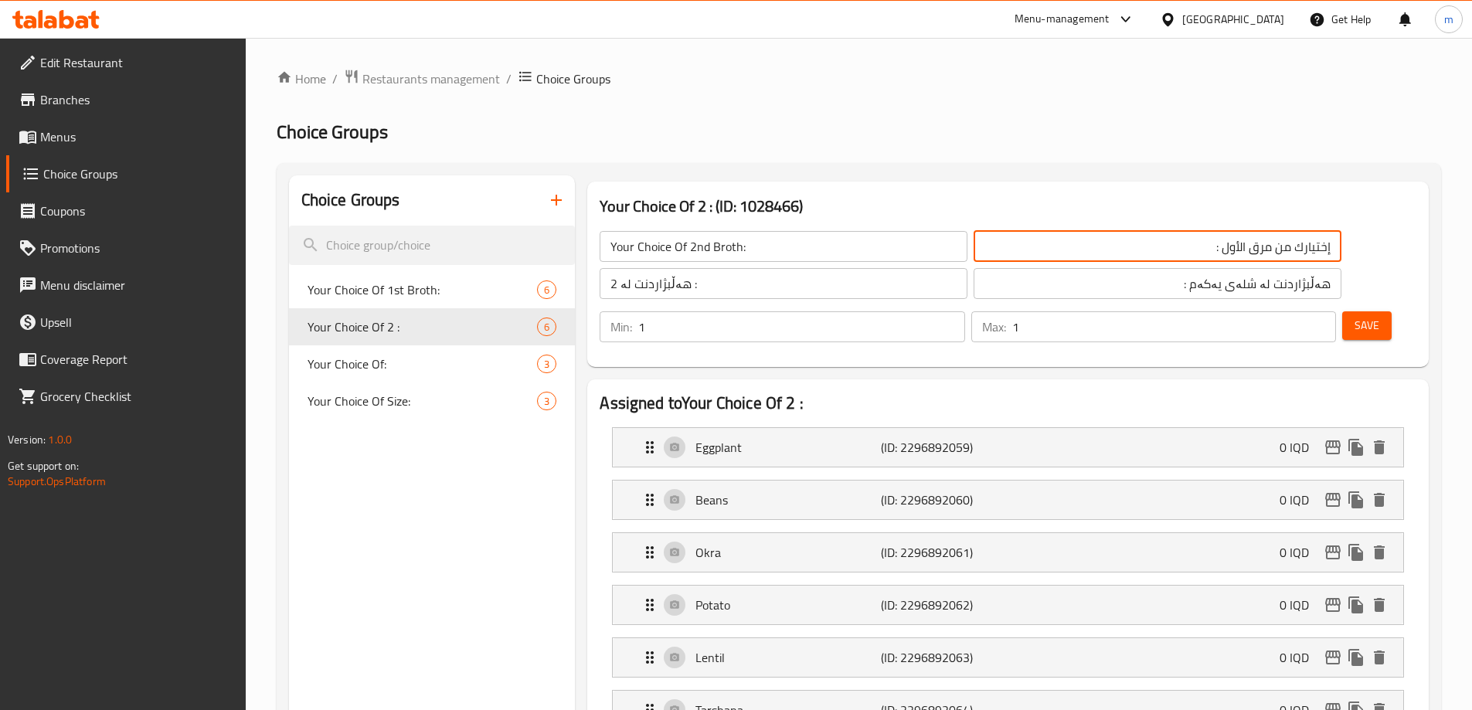
click at [1034, 248] on input "إختيارك من مرق الأول :" at bounding box center [1158, 246] width 368 height 31
paste input "اني"
type input "إختيارك من مرق الثاني:"
click at [1007, 286] on input "هەڵبژاردنت لە شلەی یەکەم :" at bounding box center [1158, 283] width 368 height 31
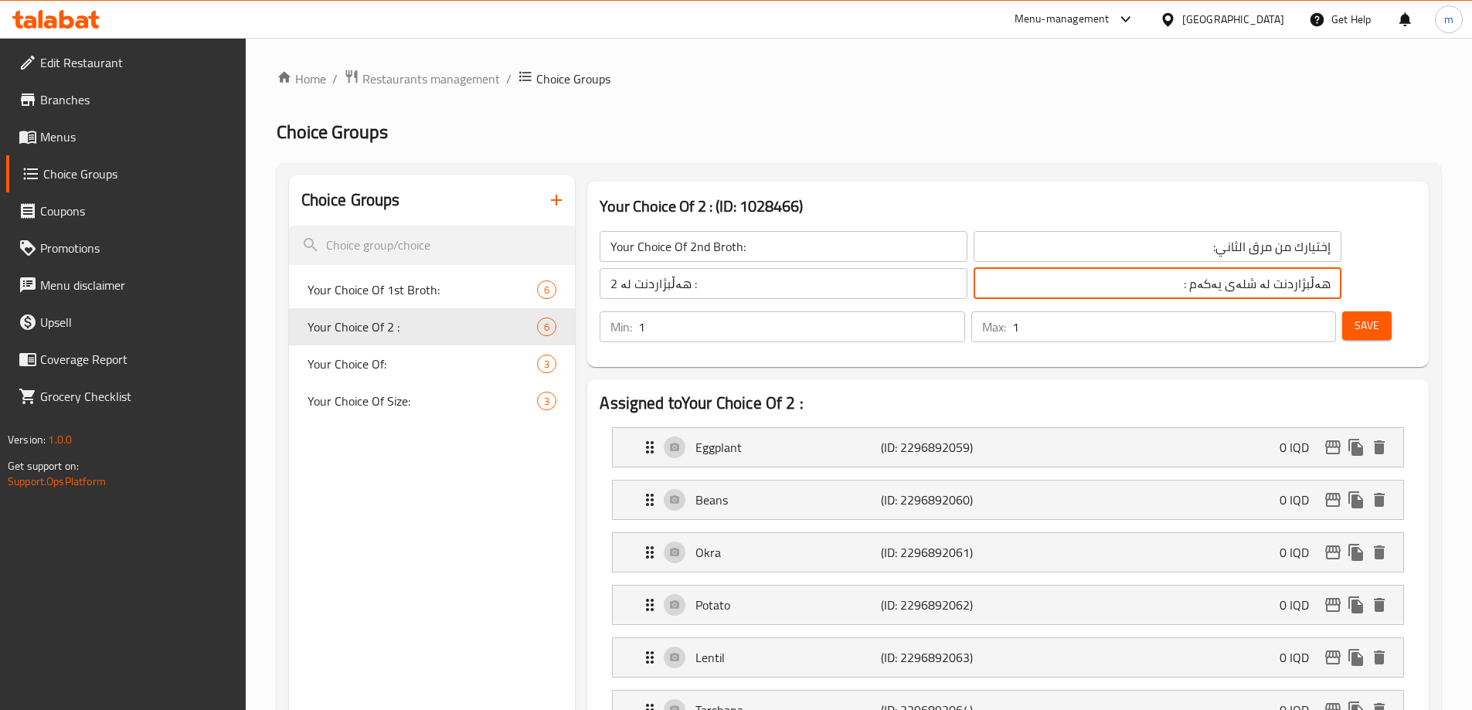
click at [1007, 286] on input "هەڵبژاردنت لە شلەی یەکەم :" at bounding box center [1158, 283] width 368 height 31
paste input "دووەم"
type input "هەڵبژاردنت لە شلەی دووەم:"
click at [1023, 300] on div "هەڵبژاردنت لە شلەی دووەم: ​" at bounding box center [1158, 283] width 374 height 37
click at [1023, 286] on input "هەڵبژاردنت لە شلەی دووەم:" at bounding box center [1158, 283] width 368 height 31
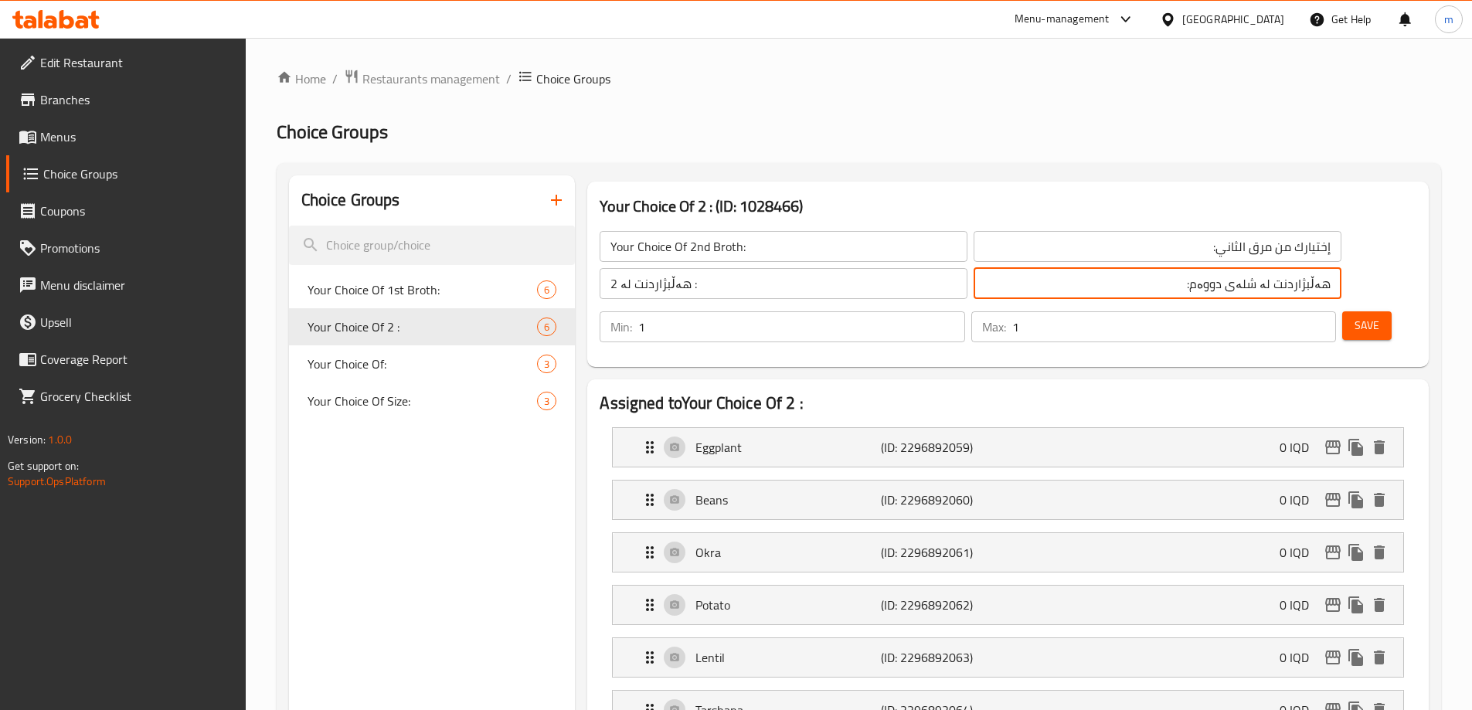
click at [1023, 286] on input "هەڵبژاردنت لە شلەی دووەم:" at bounding box center [1158, 283] width 368 height 31
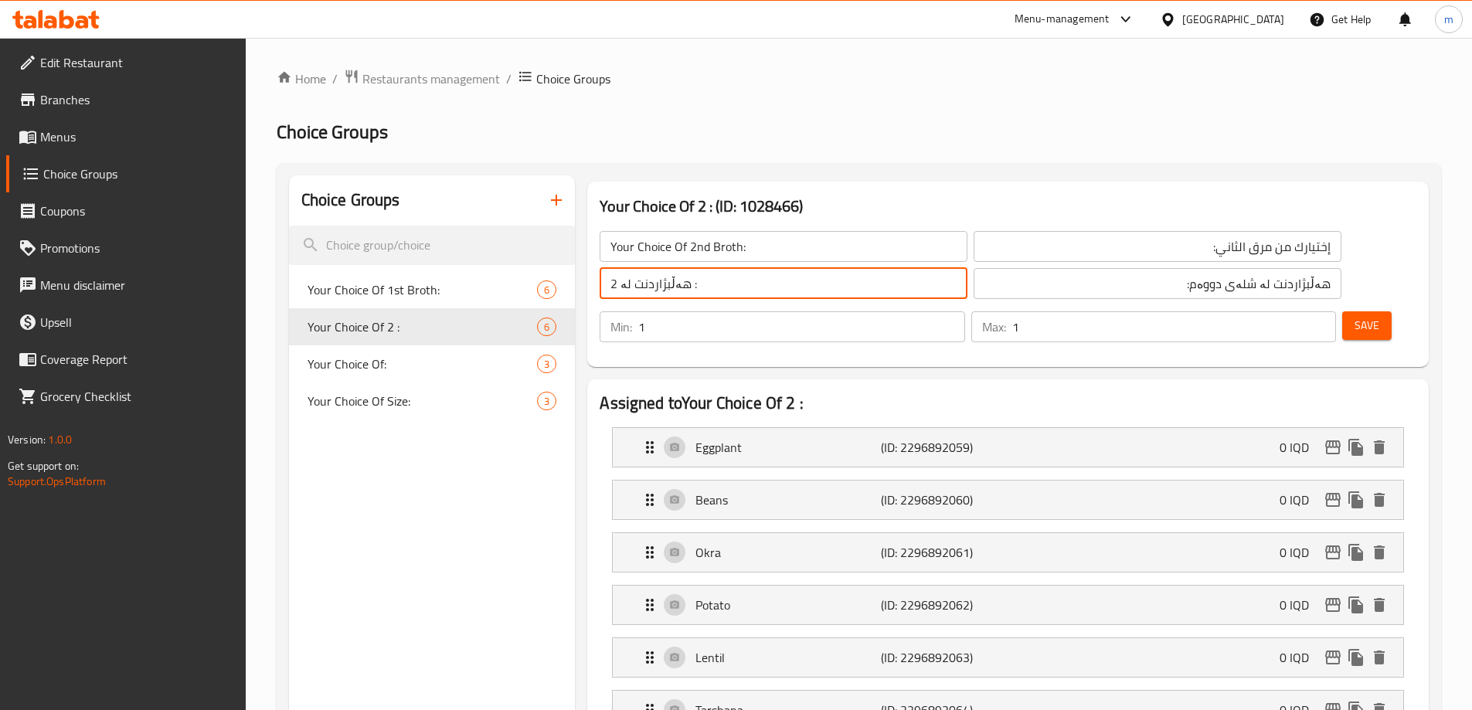
click at [814, 277] on input "هەڵبژاردنت لە 2 :" at bounding box center [784, 283] width 368 height 31
paste input "شلەی دووەم"
type input "هەڵبژاردنت لە شلەی دووەم:"
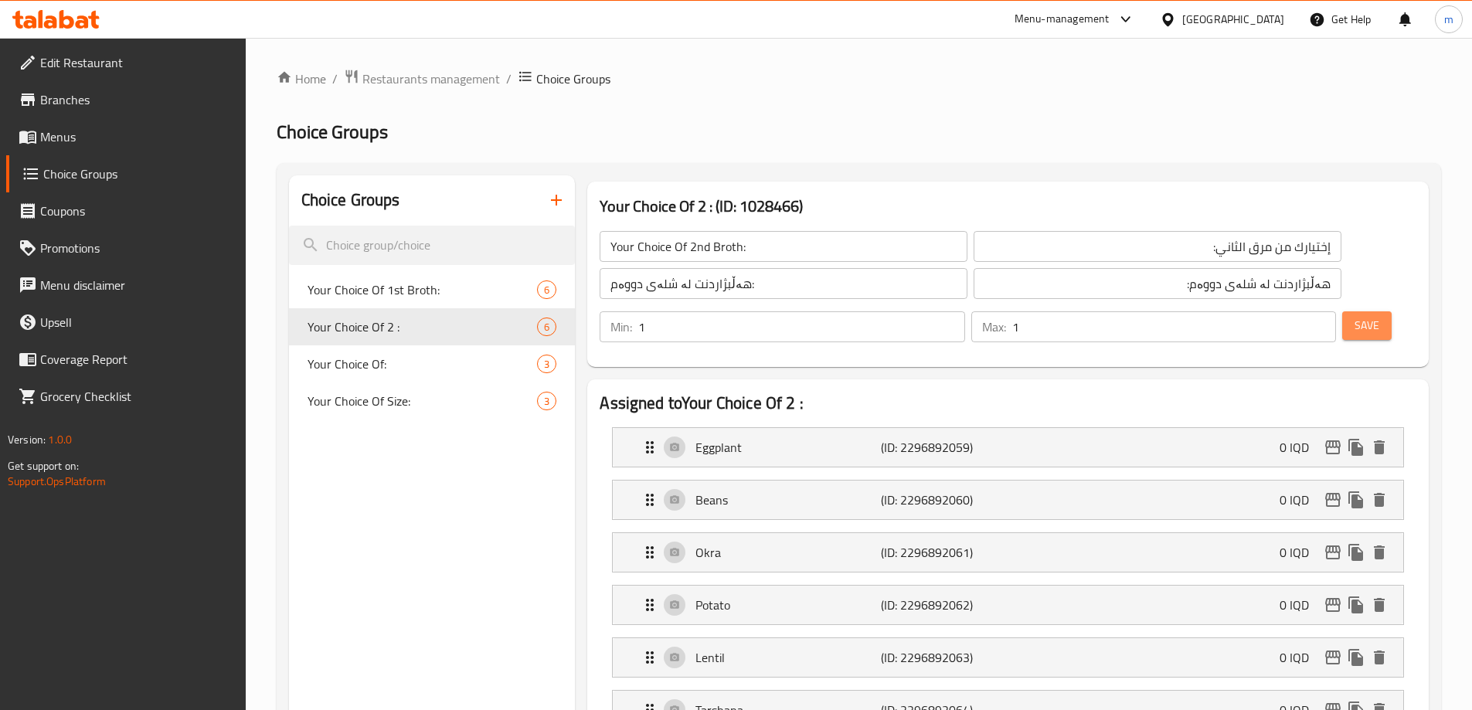
click at [1355, 311] on button "Save" at bounding box center [1366, 325] width 49 height 29
click at [80, 25] on icon at bounding box center [82, 21] width 13 height 13
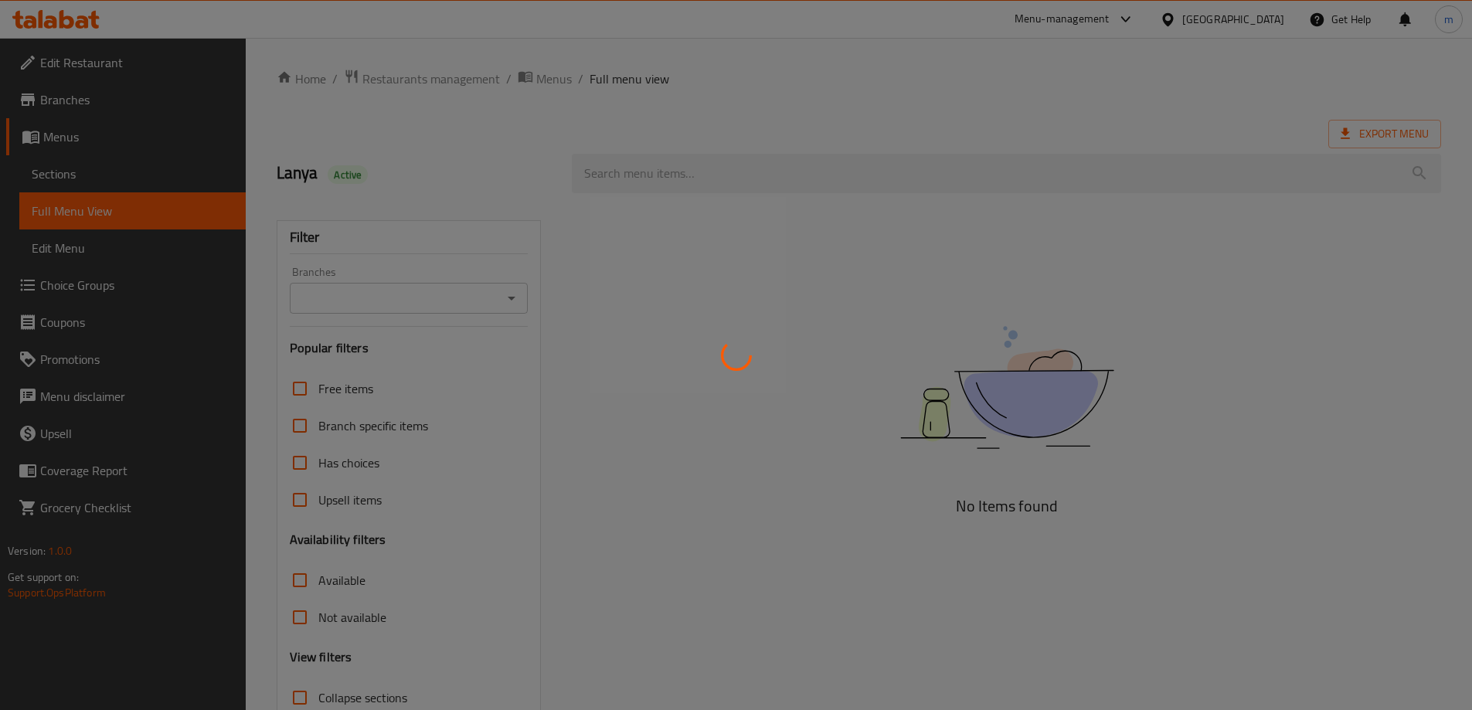
click at [626, 132] on div at bounding box center [736, 355] width 1472 height 710
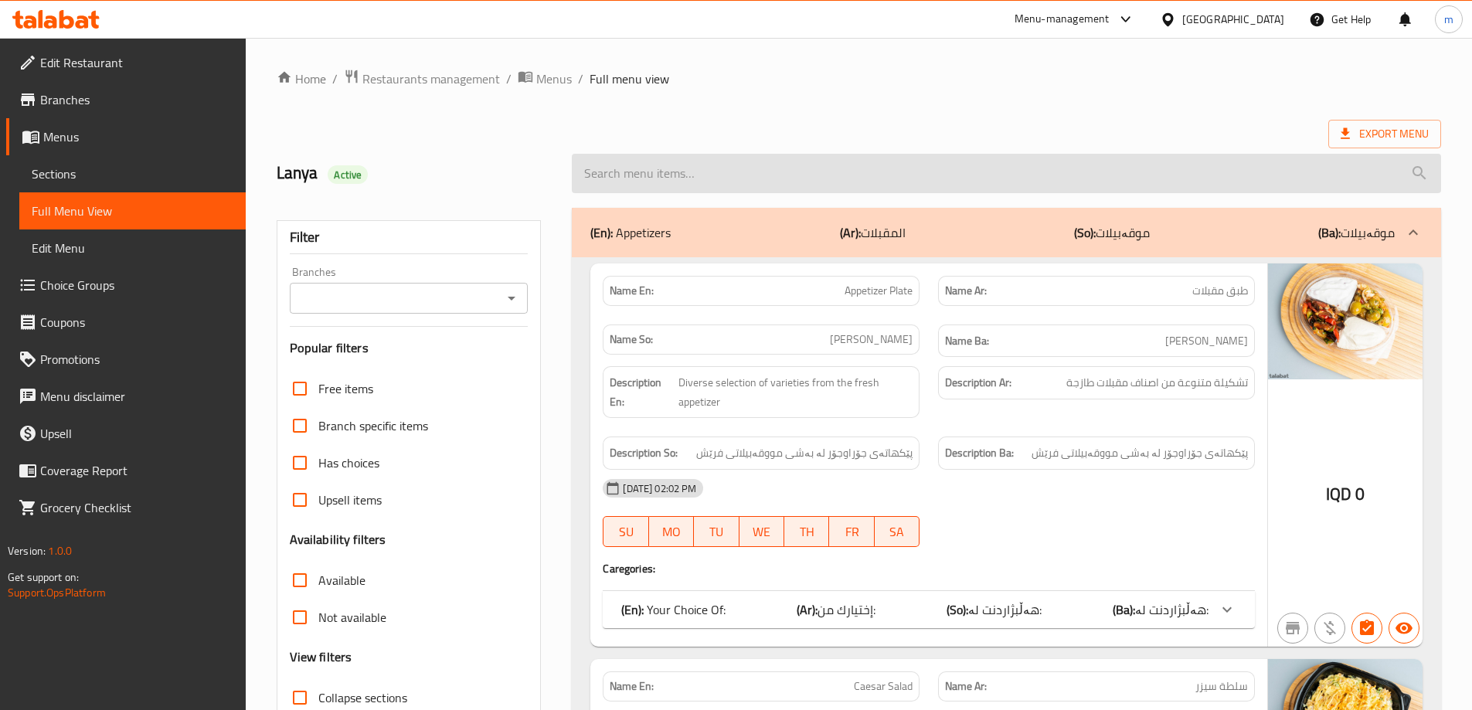
click at [643, 172] on input "search" at bounding box center [1006, 173] width 869 height 39
paste input "Rice And Broth Tray"
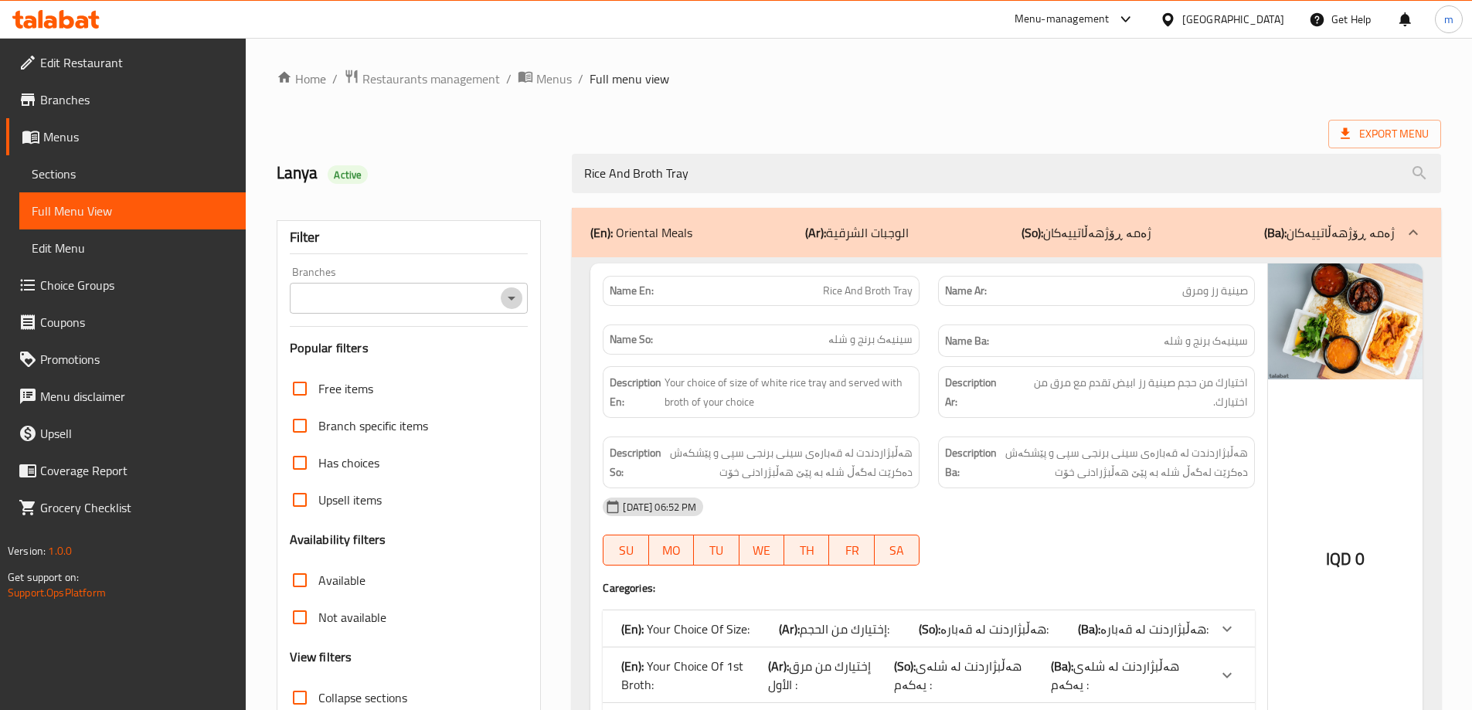
click at [505, 291] on icon "Open" at bounding box center [511, 298] width 19 height 19
type input "Rice And Broth Tray"
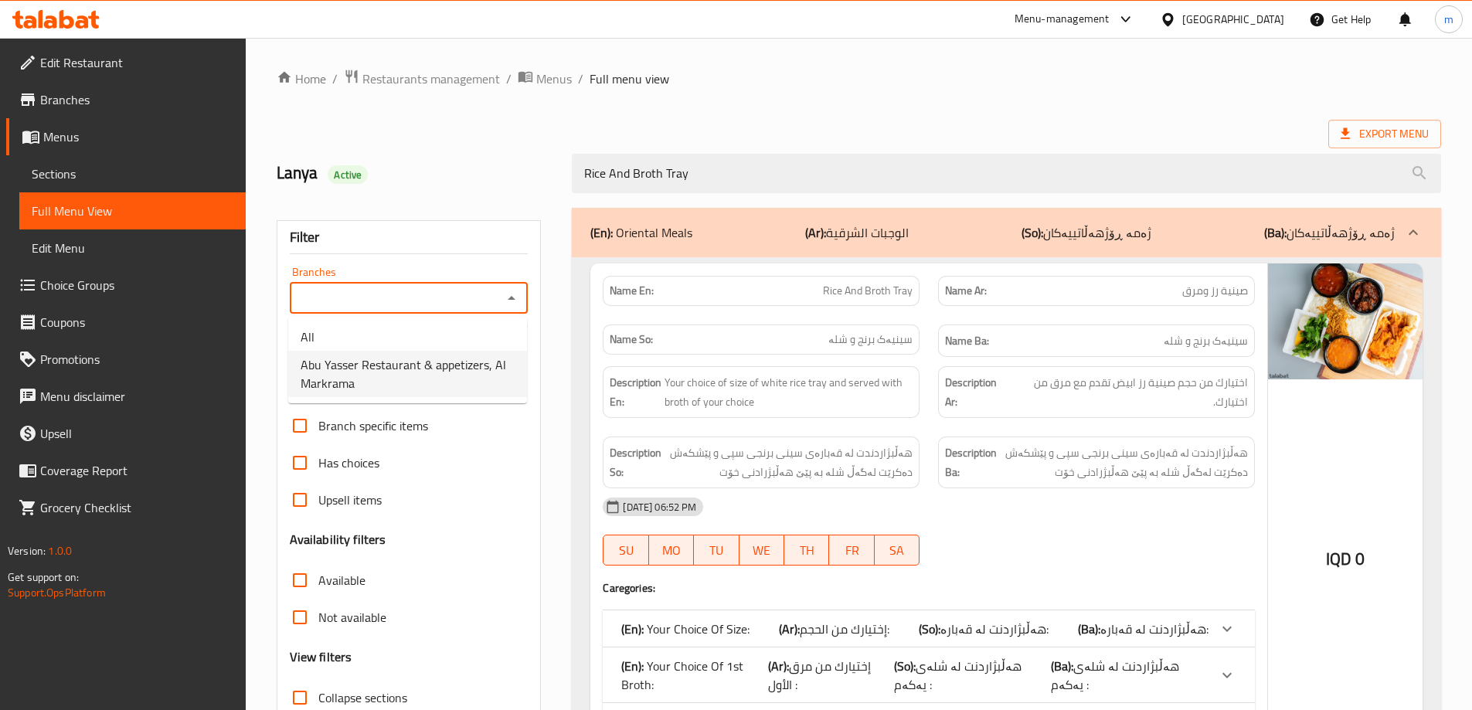
click at [412, 379] on span "Abu Yasser Restaurant & appetizers, Al Markrama" at bounding box center [408, 373] width 214 height 37
type input "Abu Yasser Restaurant & appetizers, Al Markrama"
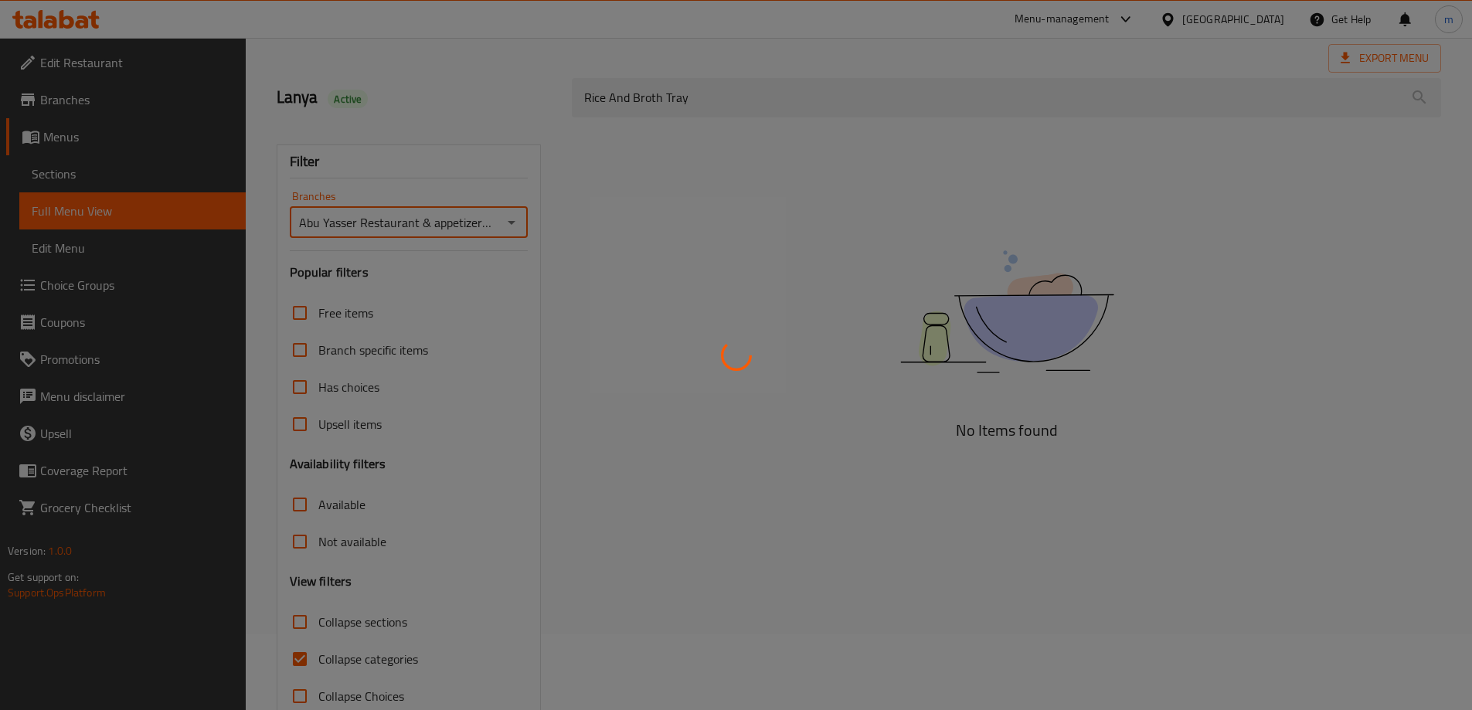
scroll to position [112, 0]
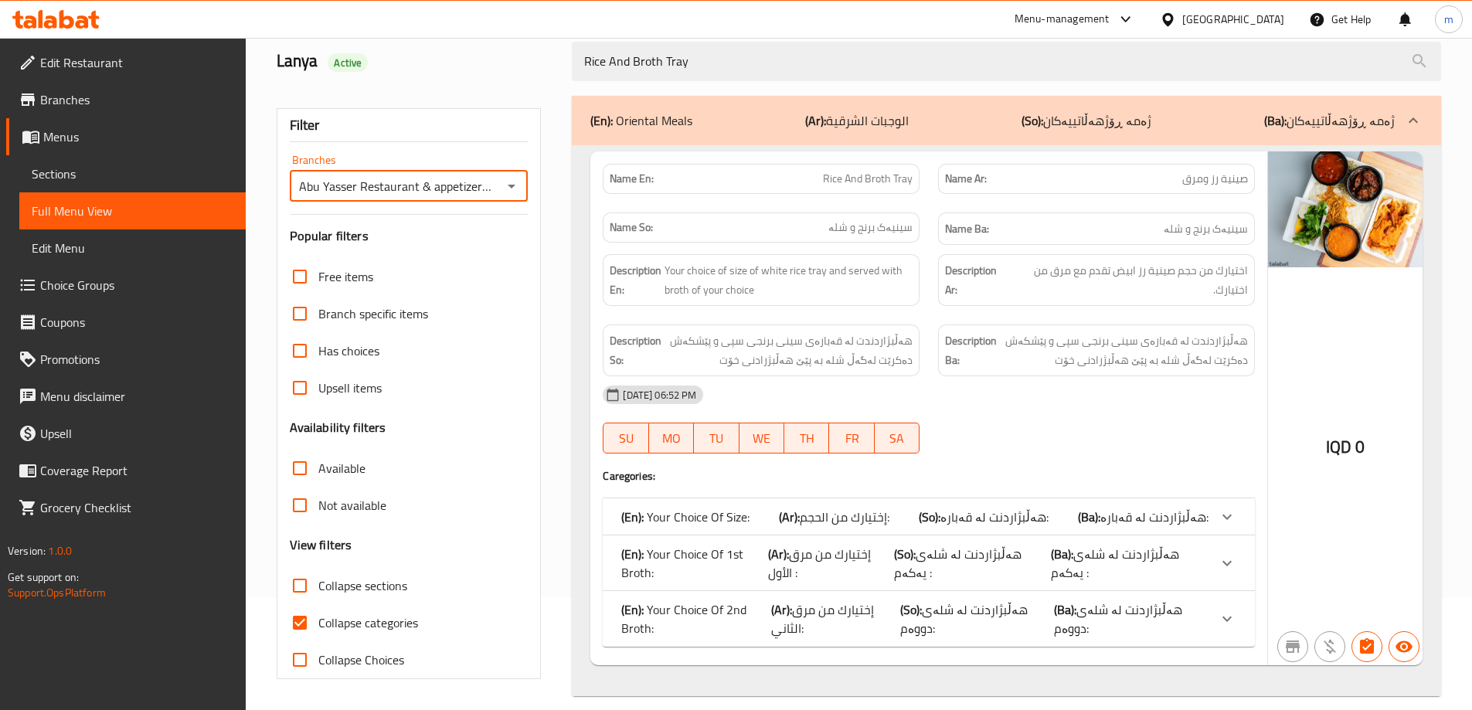
click at [305, 627] on input "Collapse categories" at bounding box center [299, 622] width 37 height 37
checkbox input "false"
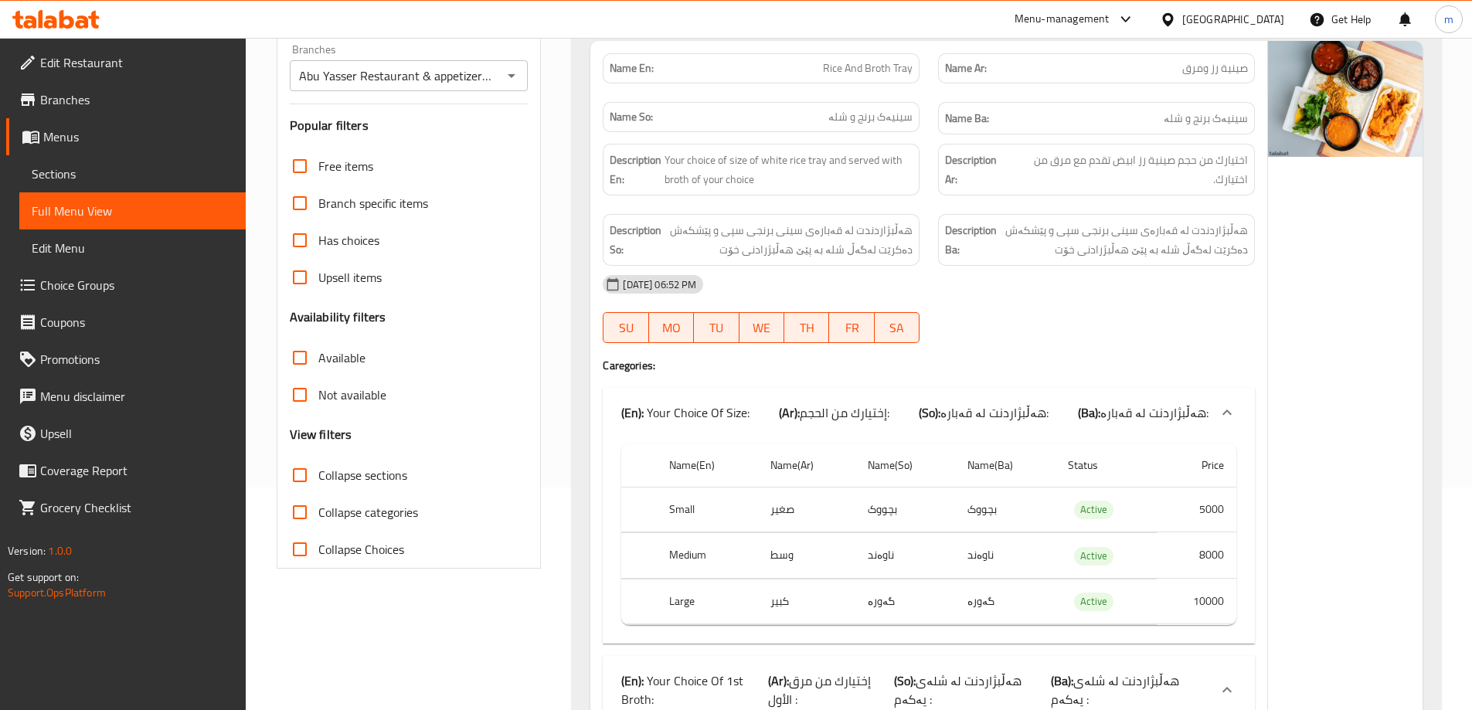
scroll to position [185, 0]
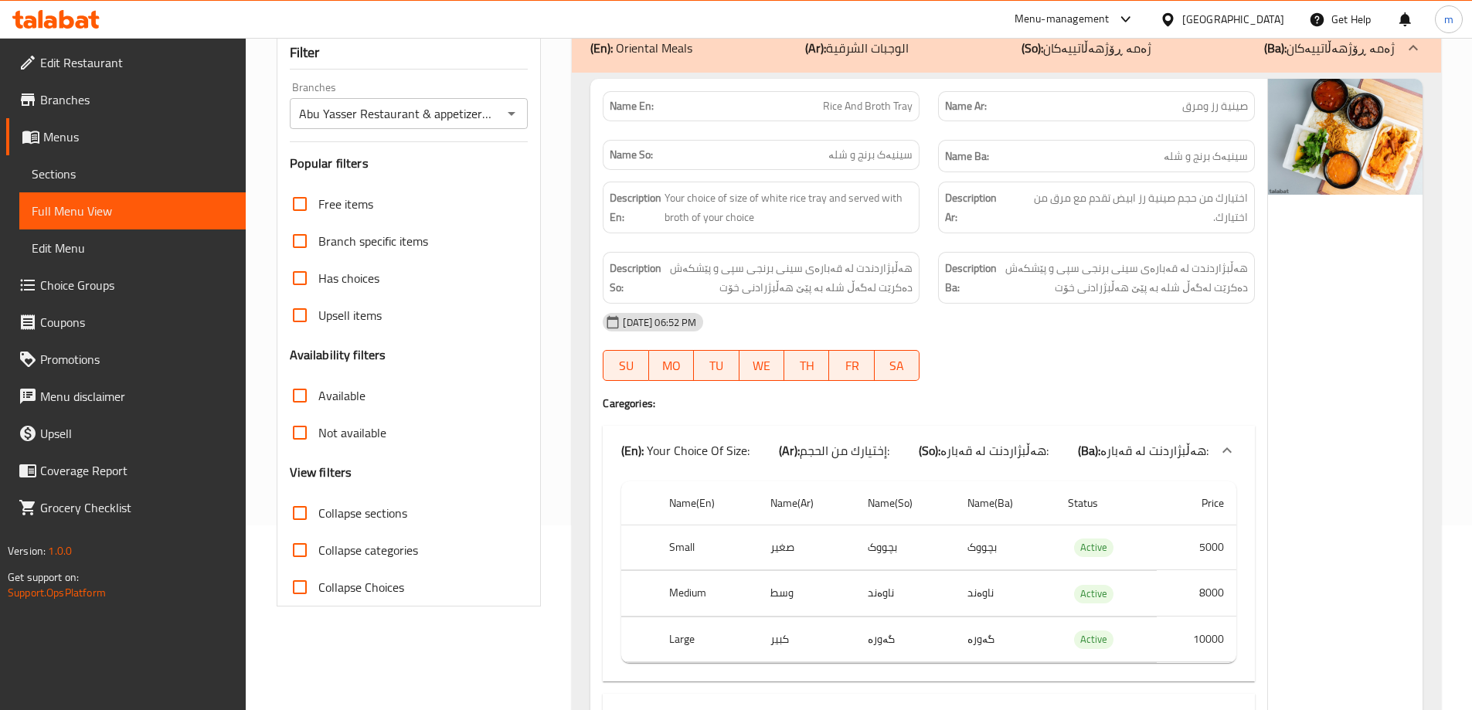
click at [1222, 98] on span "صينية رز ومرق" at bounding box center [1215, 106] width 66 height 16
copy span "صينية رز ومرق"
click at [859, 184] on div "Description En: Your choice of size of white rice tray and served with broth of…" at bounding box center [761, 208] width 317 height 52
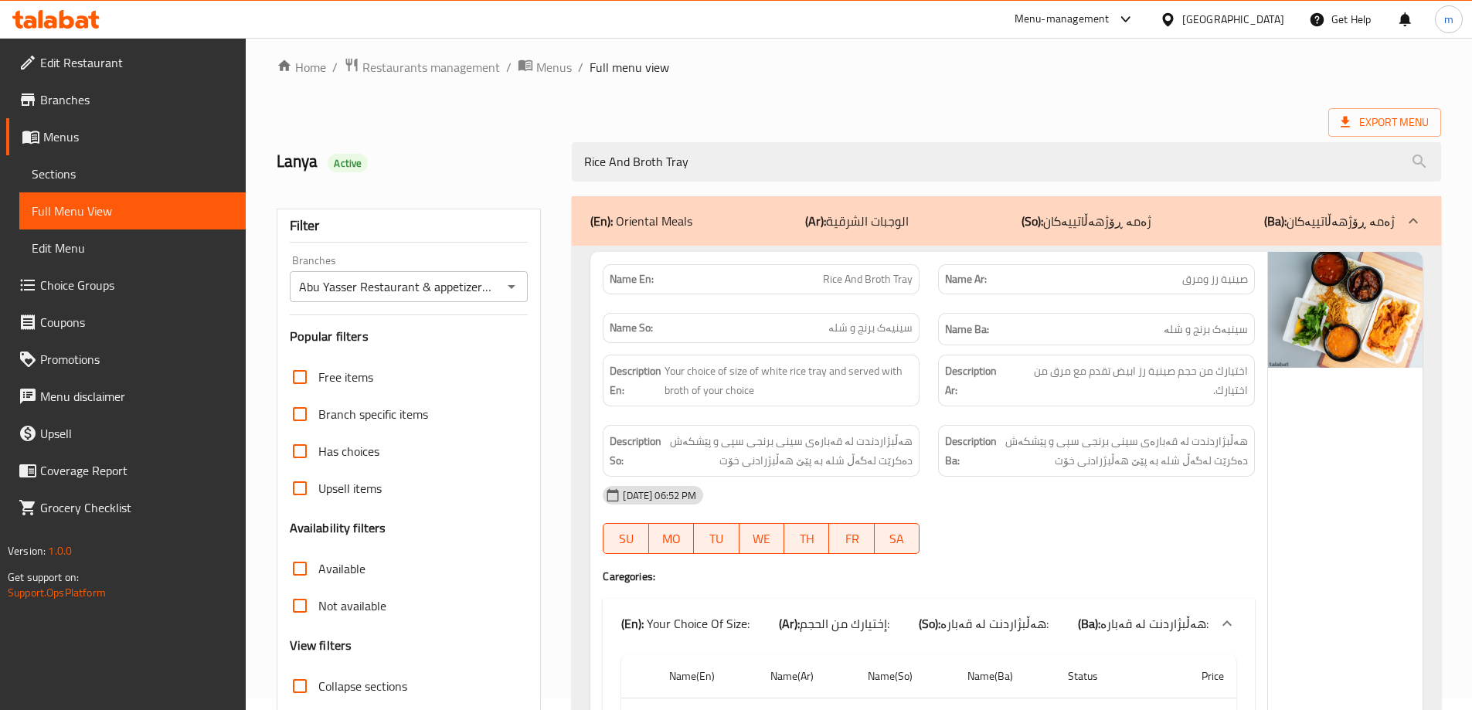
scroll to position [0, 0]
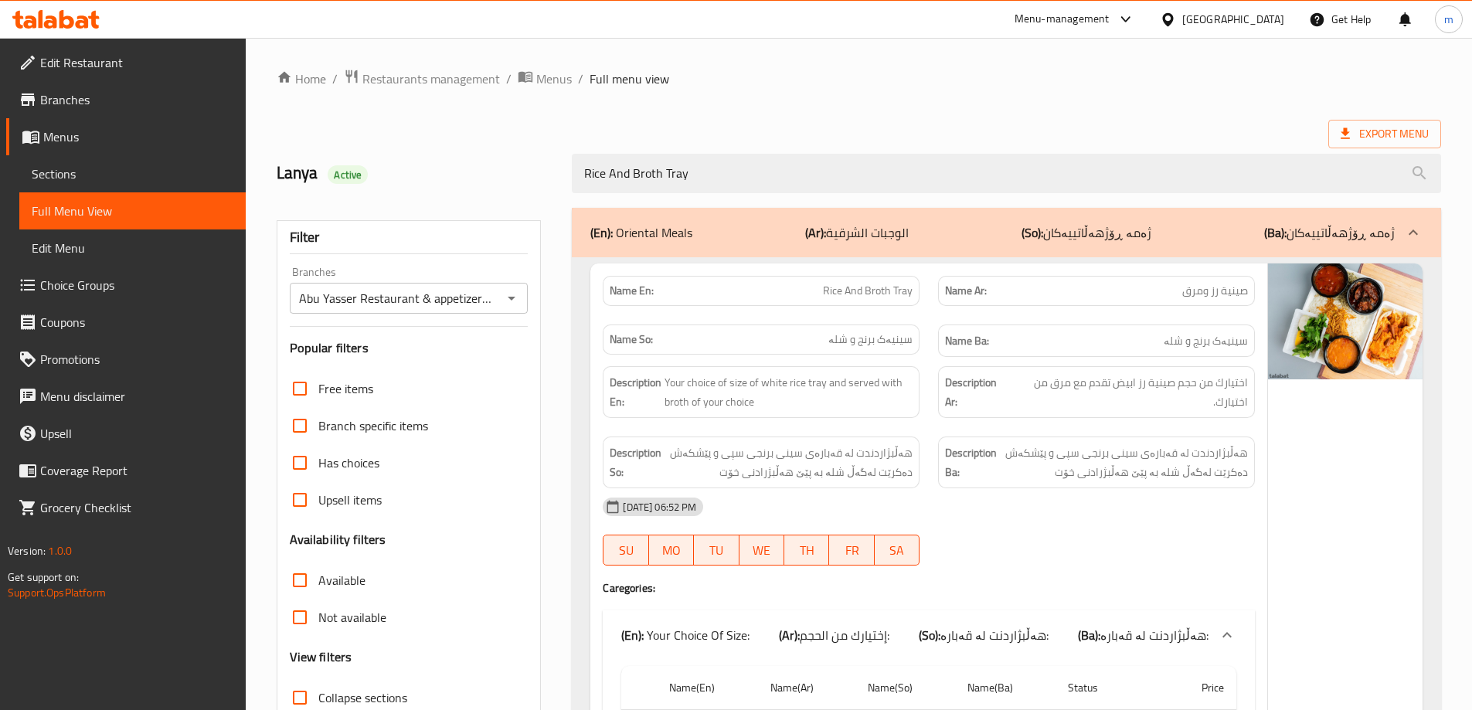
click at [60, 22] on icon at bounding box center [67, 19] width 15 height 19
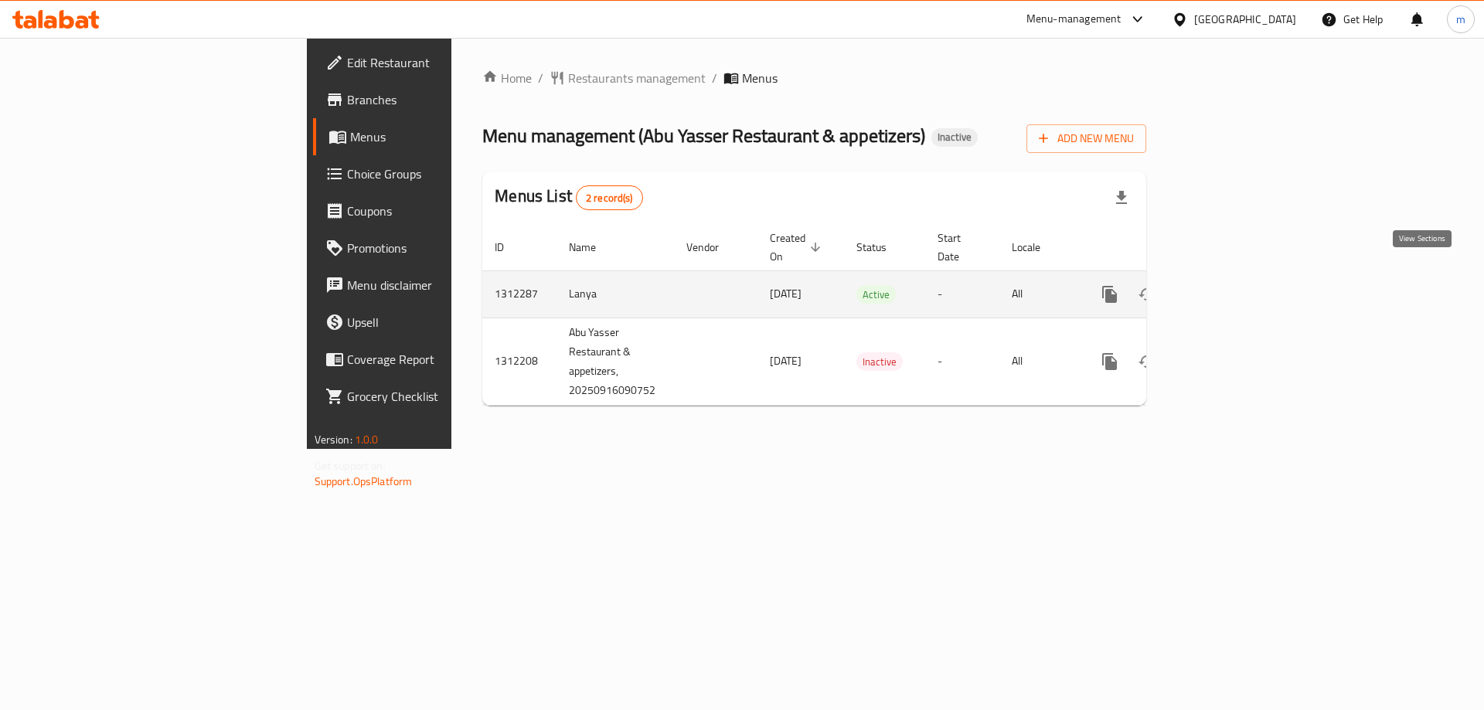
click at [1230, 285] on icon "enhanced table" at bounding box center [1221, 294] width 19 height 19
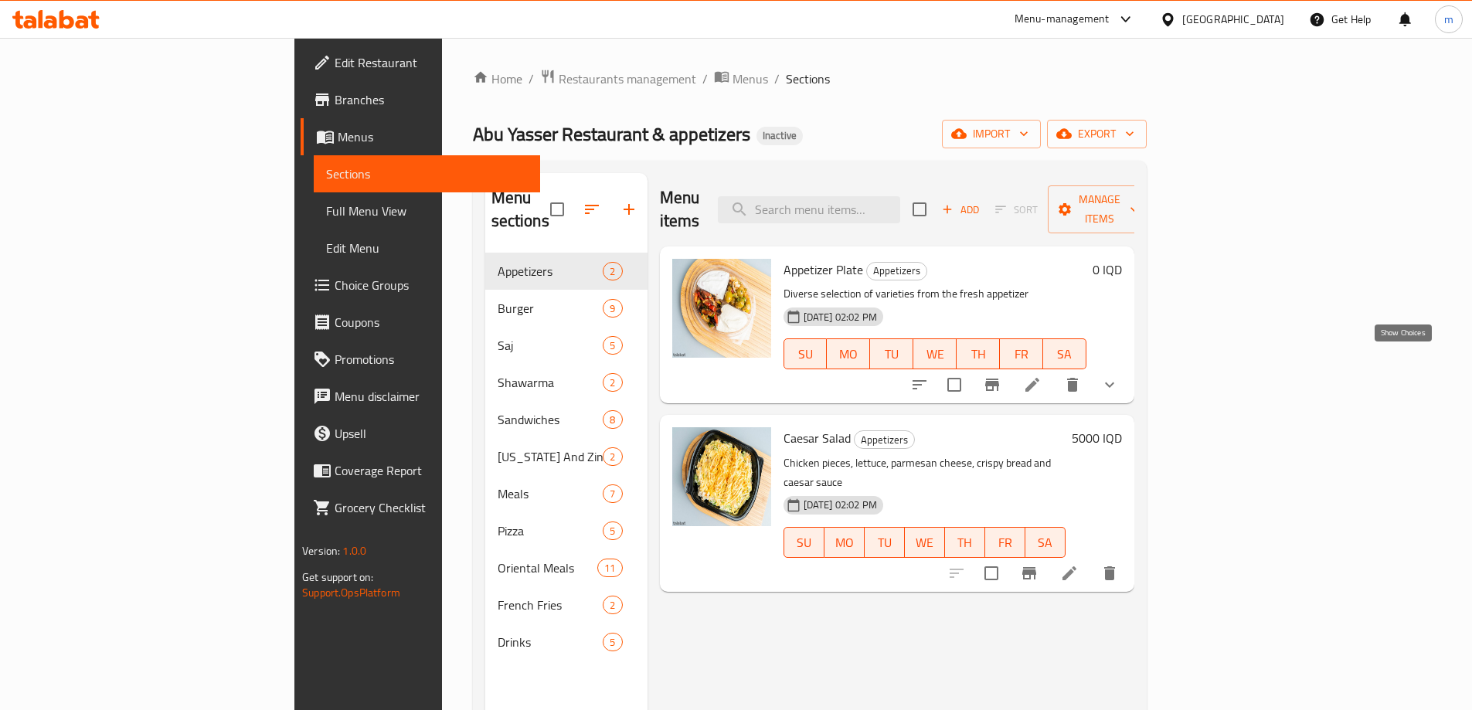
click at [1119, 376] on icon "show more" at bounding box center [1109, 385] width 19 height 19
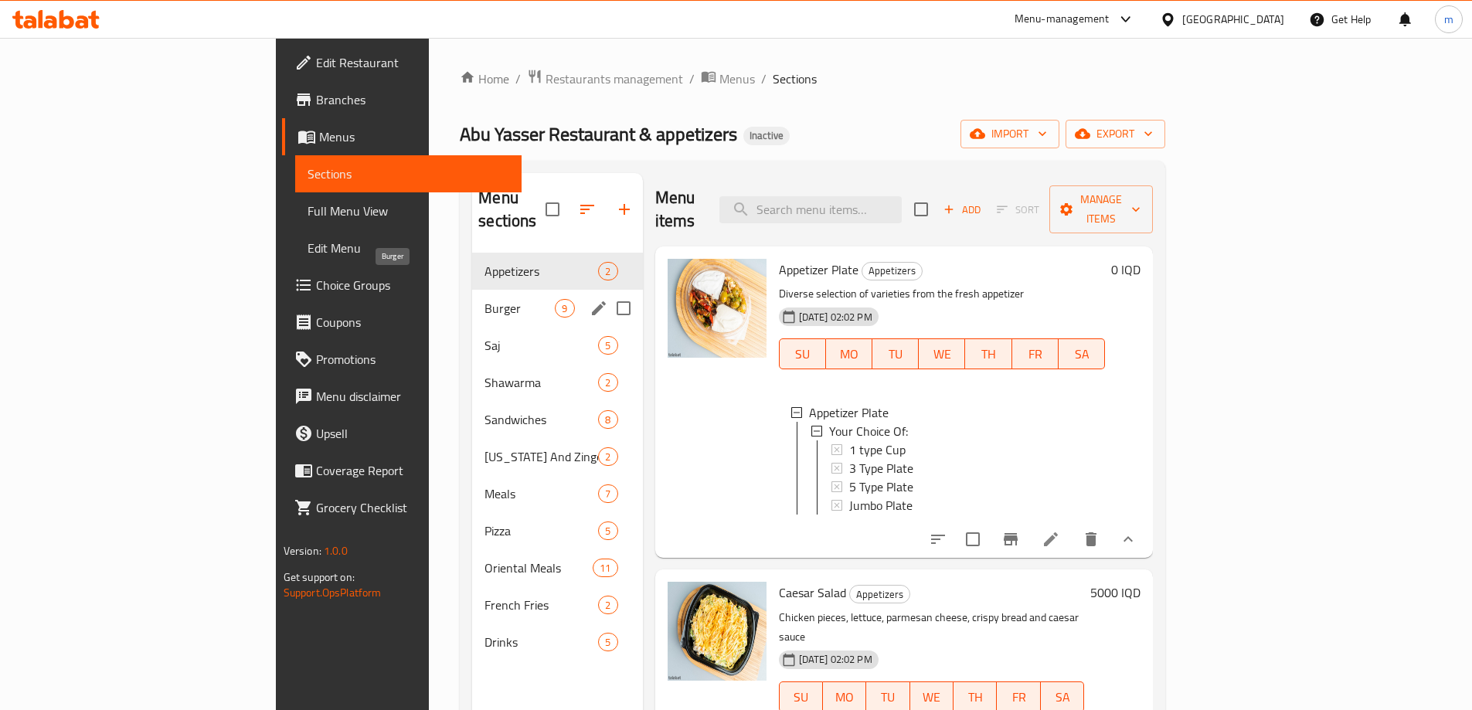
click at [485, 299] on span "Burger" at bounding box center [520, 308] width 70 height 19
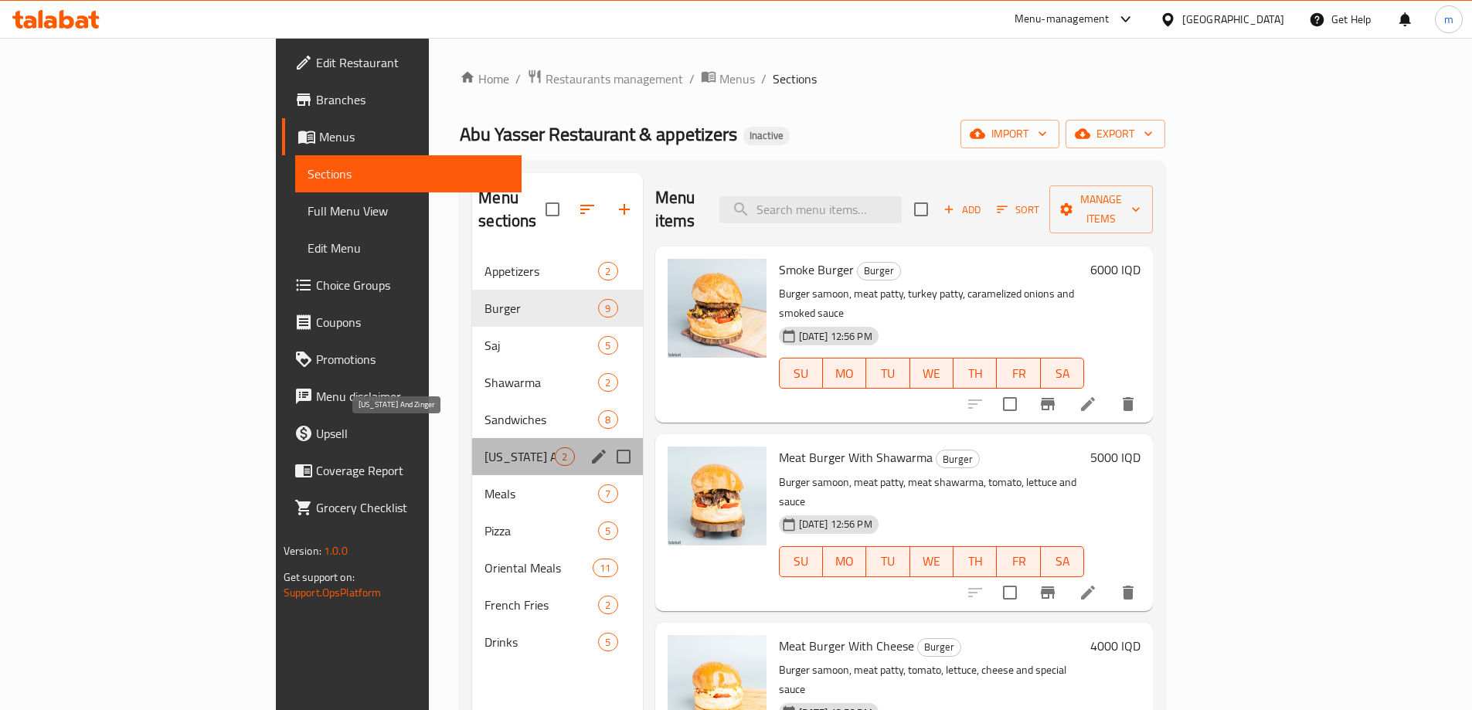
click at [485, 447] on span "[US_STATE] And Zinger" at bounding box center [520, 456] width 70 height 19
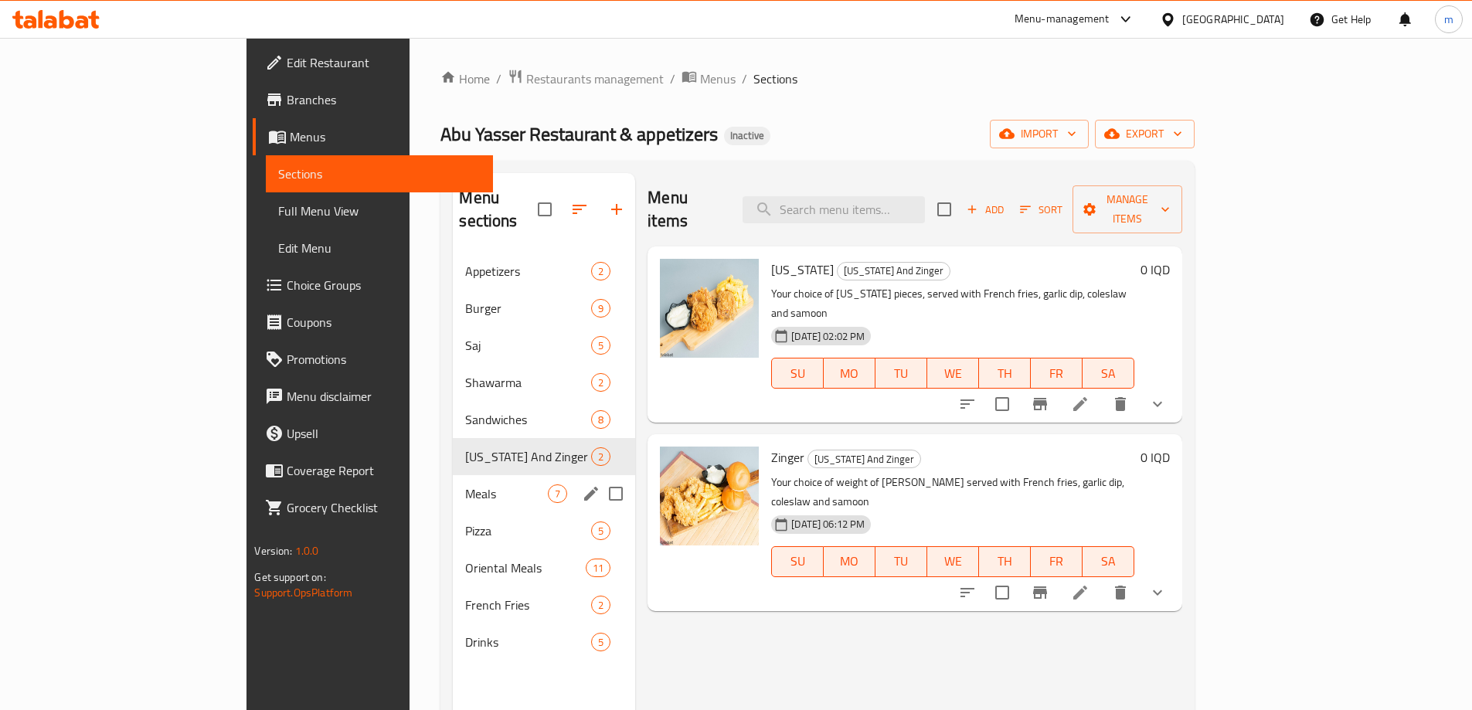
click at [453, 475] on div "Meals 7" at bounding box center [544, 493] width 182 height 37
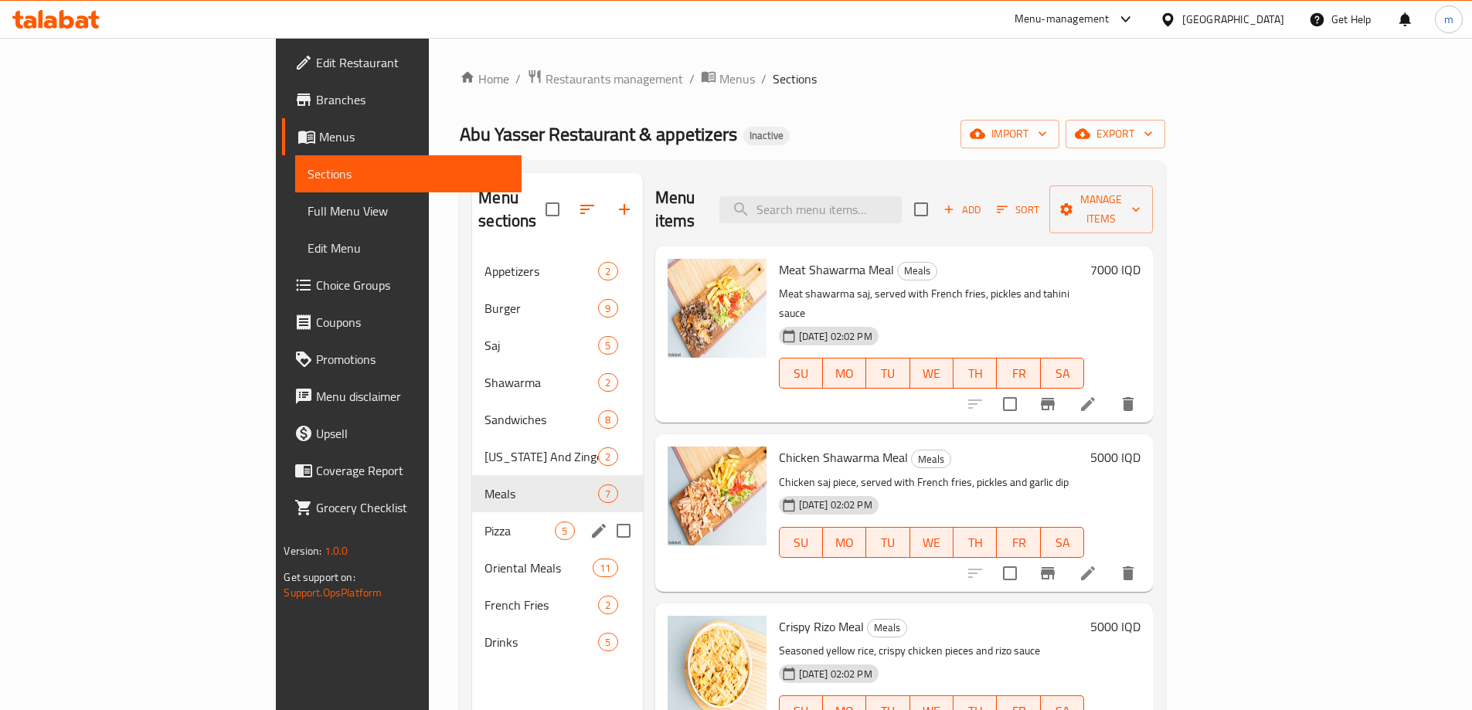
click at [472, 523] on div "Pizza 5" at bounding box center [557, 530] width 170 height 37
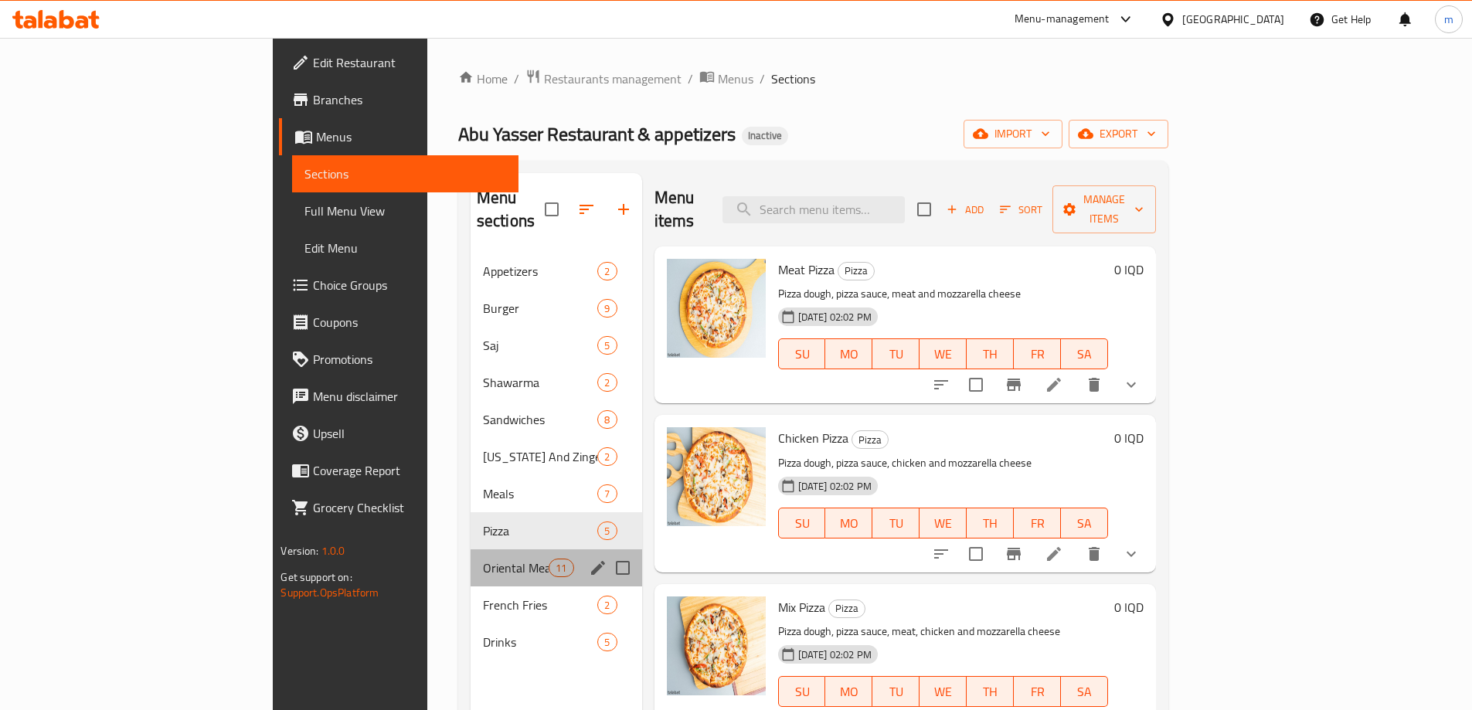
click at [471, 554] on div "Oriental Meals 11" at bounding box center [557, 567] width 172 height 37
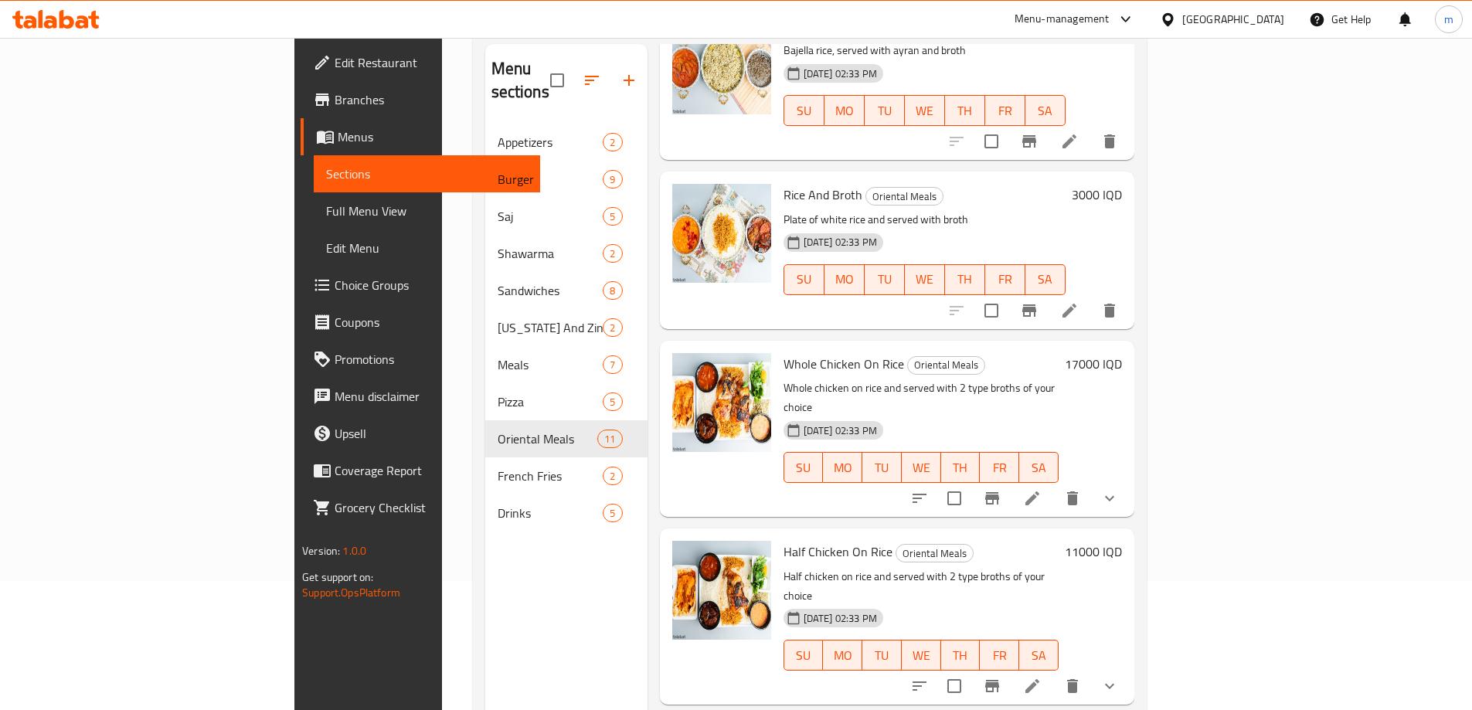
scroll to position [216, 0]
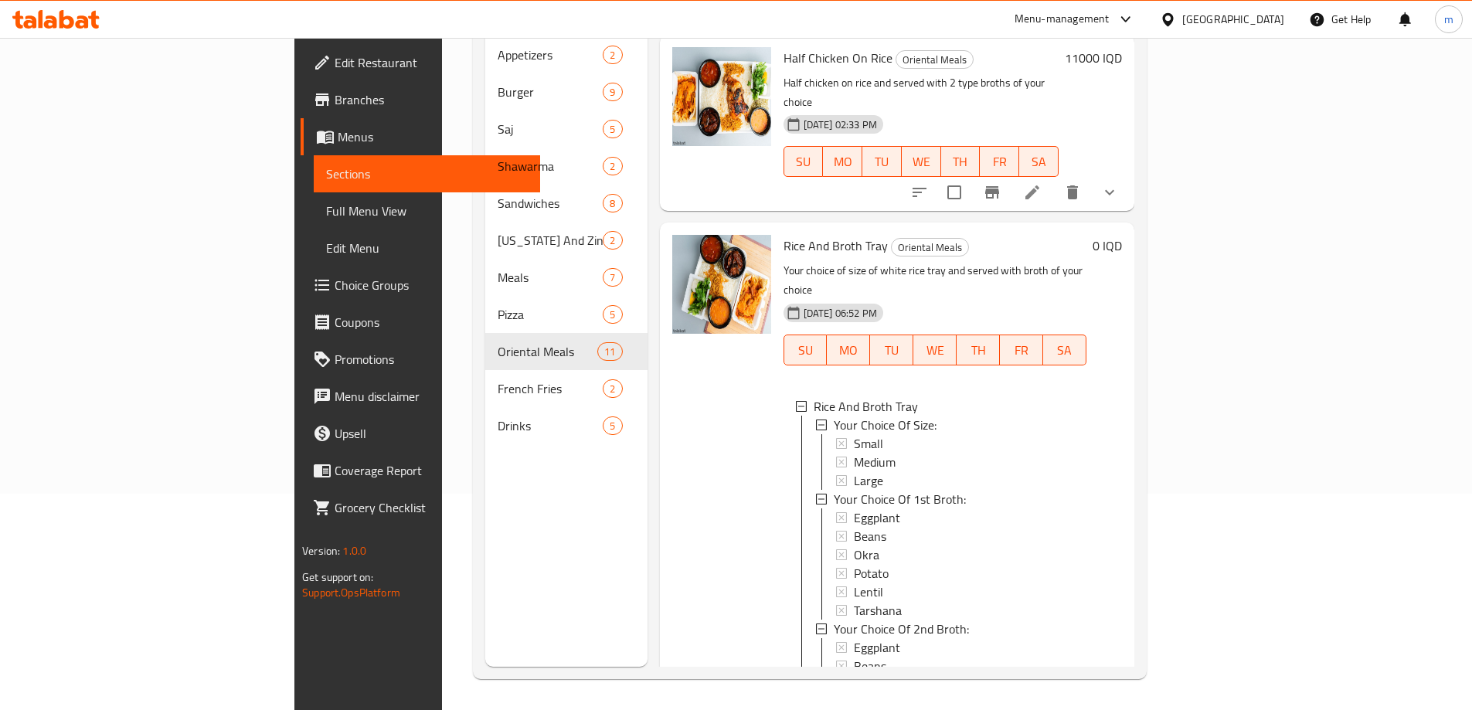
scroll to position [1593, 0]
click at [71, 31] on div at bounding box center [56, 19] width 112 height 31
click at [87, 28] on icon at bounding box center [82, 21] width 13 height 13
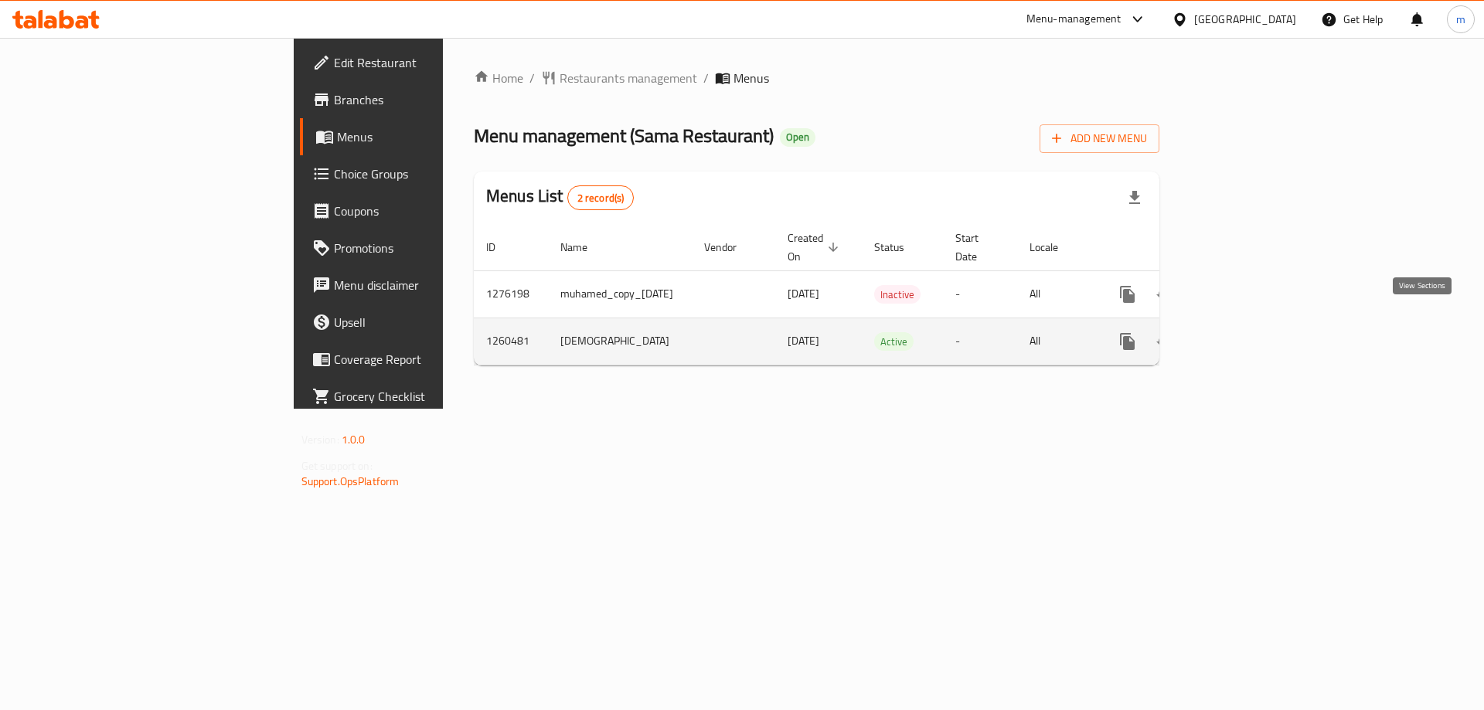
click at [1248, 332] on icon "enhanced table" at bounding box center [1238, 341] width 19 height 19
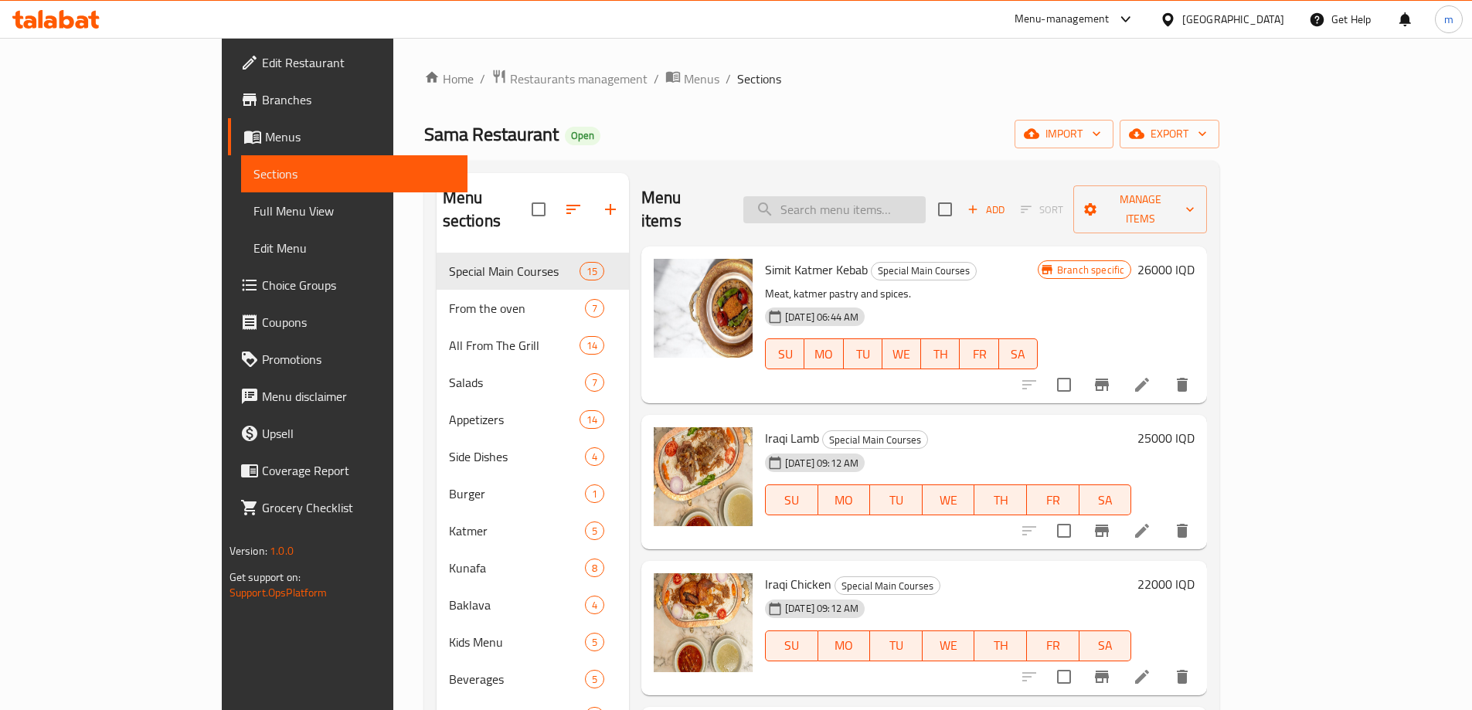
click at [926, 196] on input "search" at bounding box center [834, 209] width 182 height 27
paste input "SAMA SPECIAL"
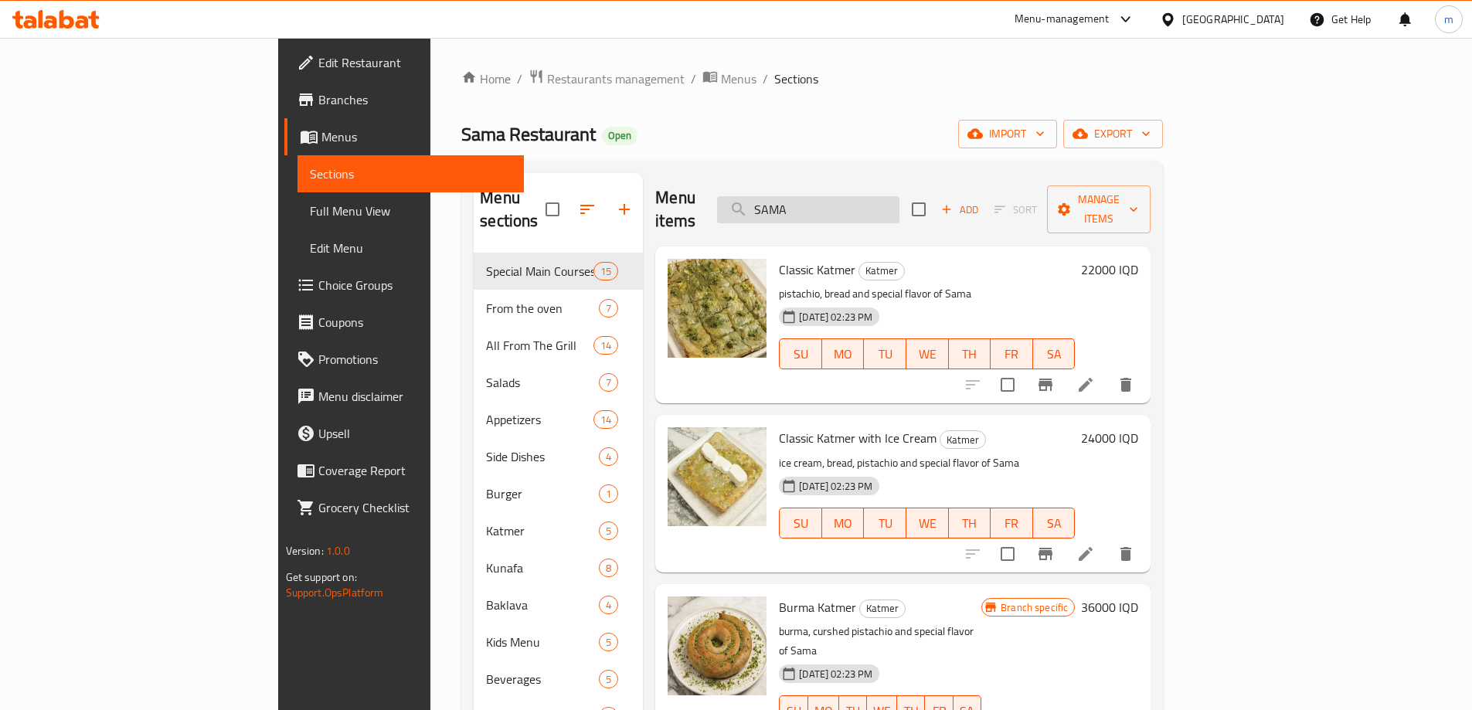
click at [852, 202] on input "SAMA" at bounding box center [808, 209] width 182 height 27
type input "SAMA"
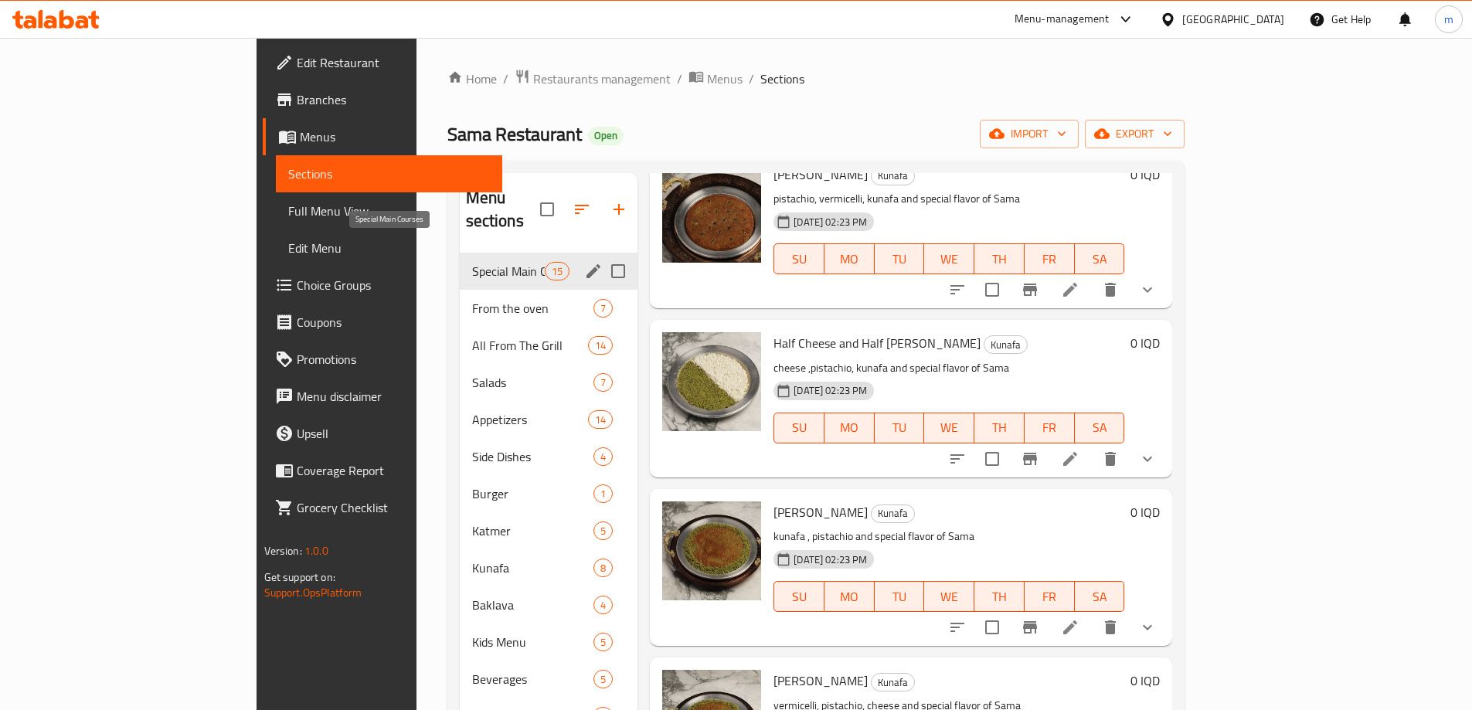
click at [472, 262] on span "Special Main Courses" at bounding box center [508, 271] width 73 height 19
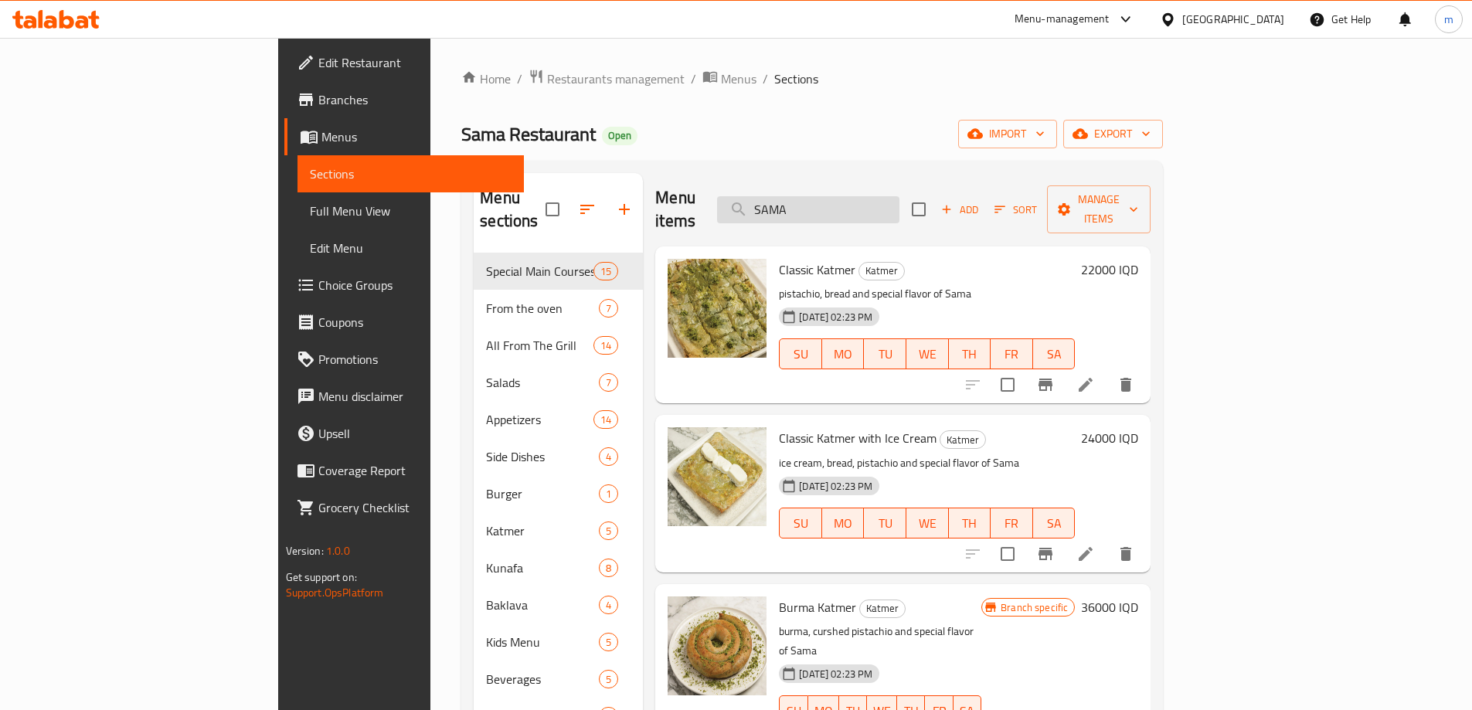
click at [899, 208] on input "SAMA" at bounding box center [808, 209] width 182 height 27
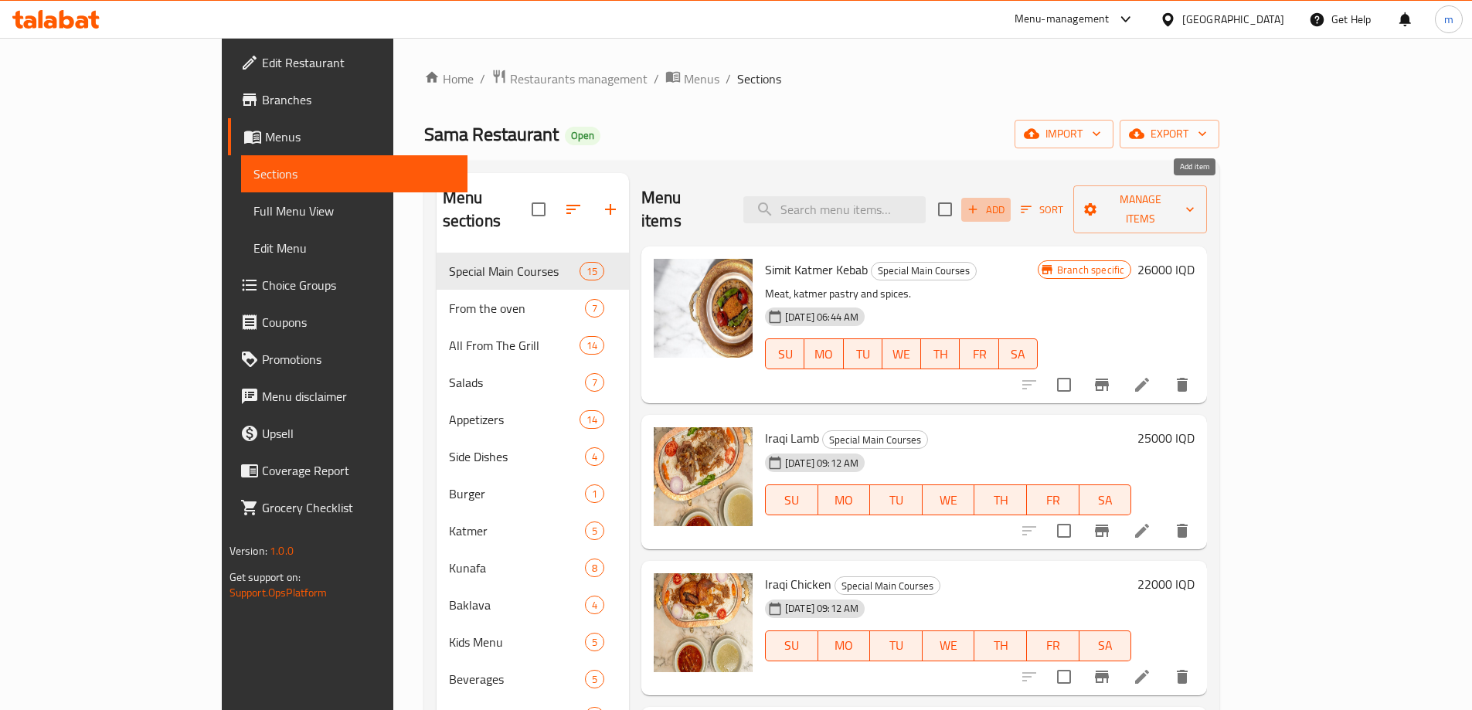
click at [978, 206] on icon "button" at bounding box center [973, 210] width 9 height 9
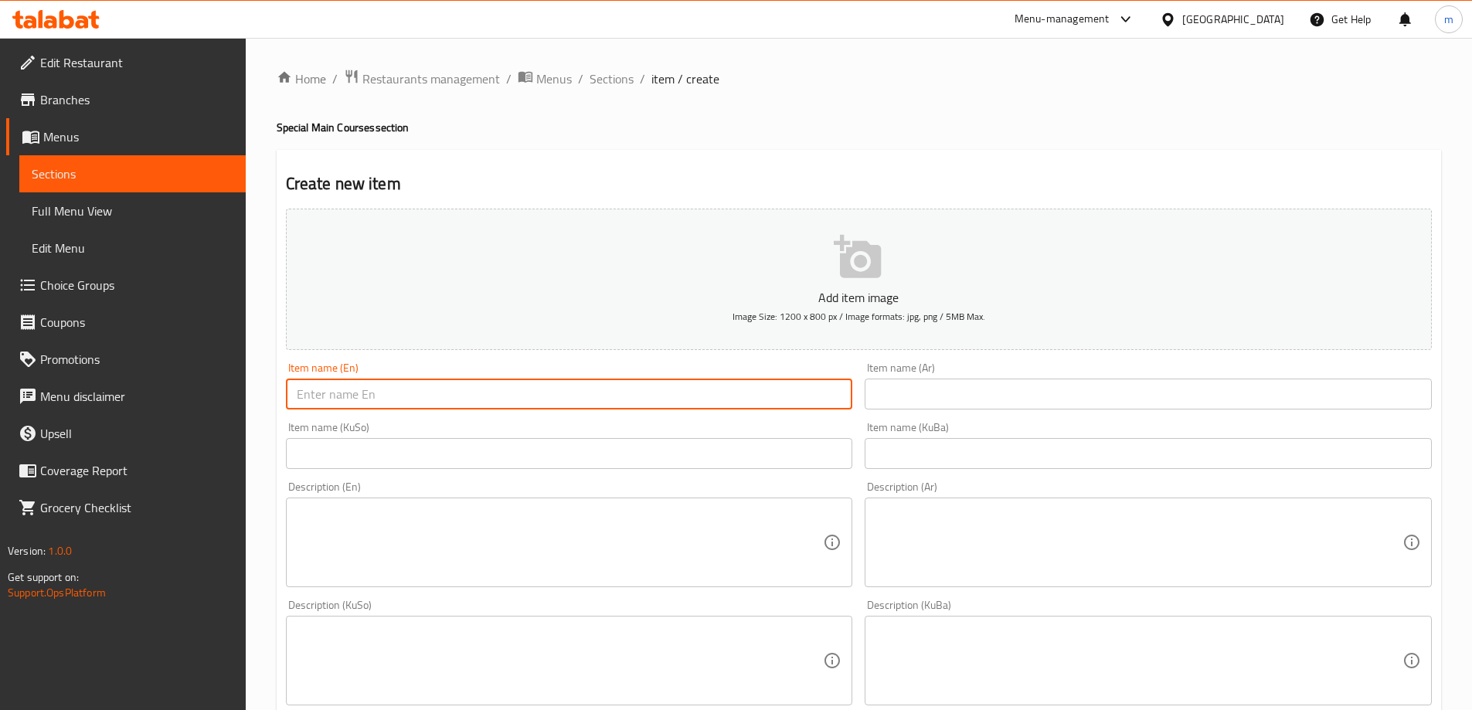
click at [385, 390] on input "text" at bounding box center [569, 394] width 567 height 31
paste input "Sama Special"
type input "Sama Special"
drag, startPoint x: 953, startPoint y: 400, endPoint x: 944, endPoint y: 399, distance: 9.4
click at [953, 400] on input "text" at bounding box center [1148, 394] width 567 height 31
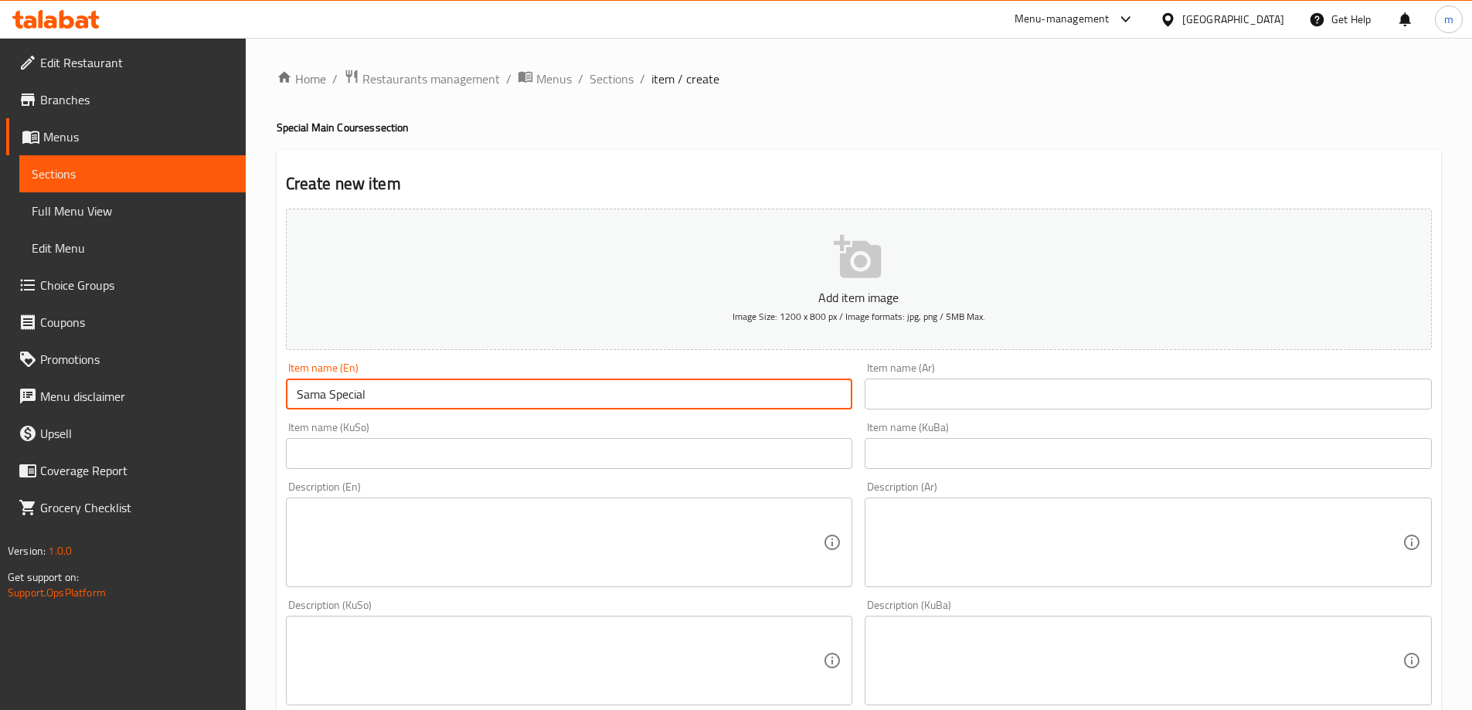
paste input "سما سبيشل"
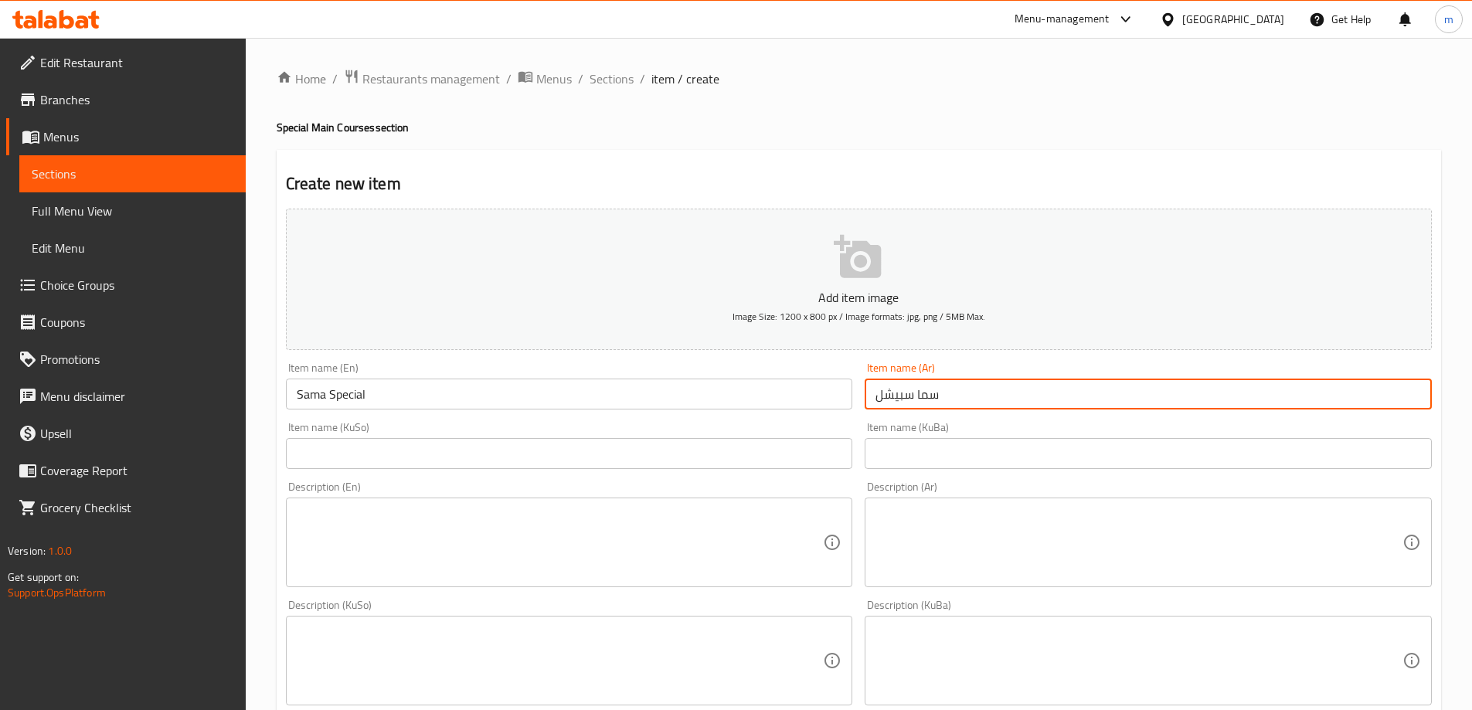
click at [920, 397] on input "سما سبيشل" at bounding box center [1148, 394] width 567 height 31
paste input "text"
type input "سما سبيشل"
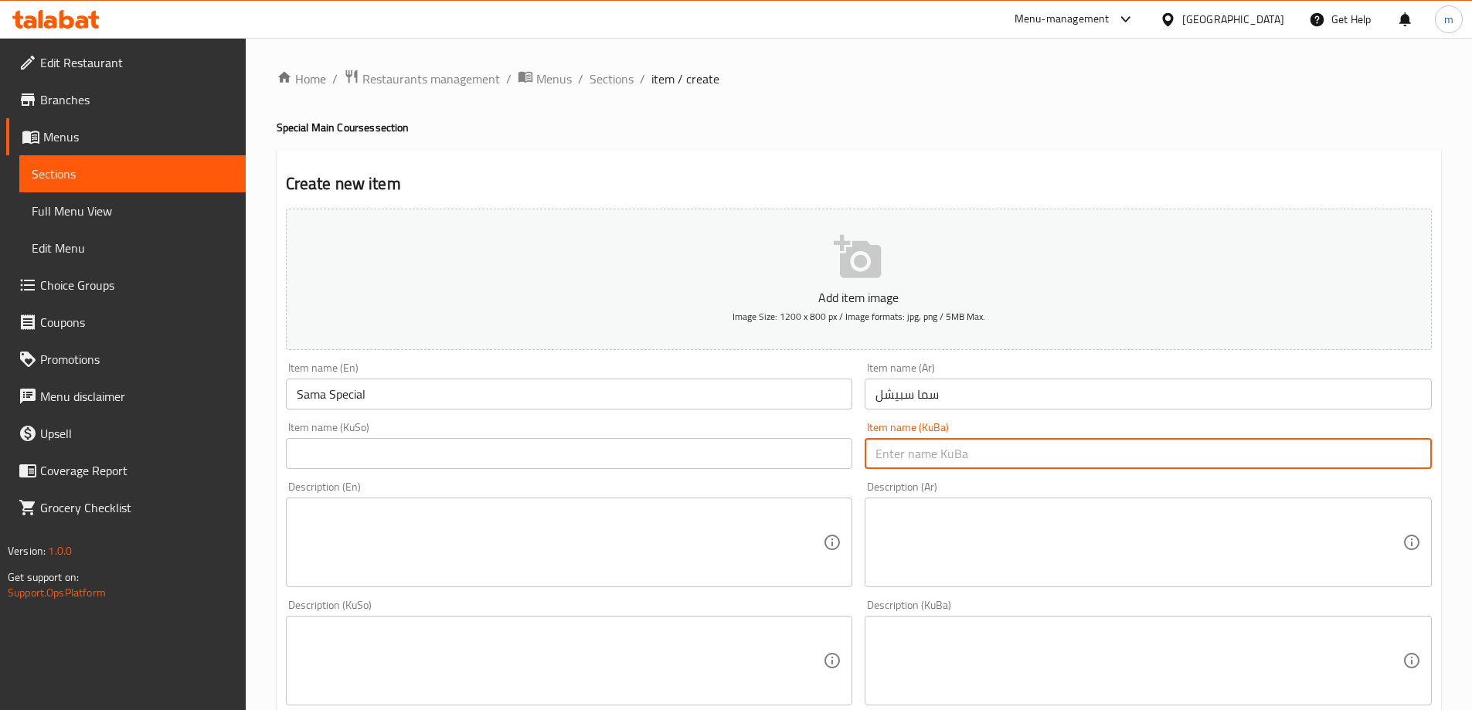
click at [931, 444] on input "text" at bounding box center [1148, 453] width 567 height 31
paste input "سەما"
type input "سەمای تایبەت"
click at [831, 464] on input "text" at bounding box center [569, 453] width 567 height 31
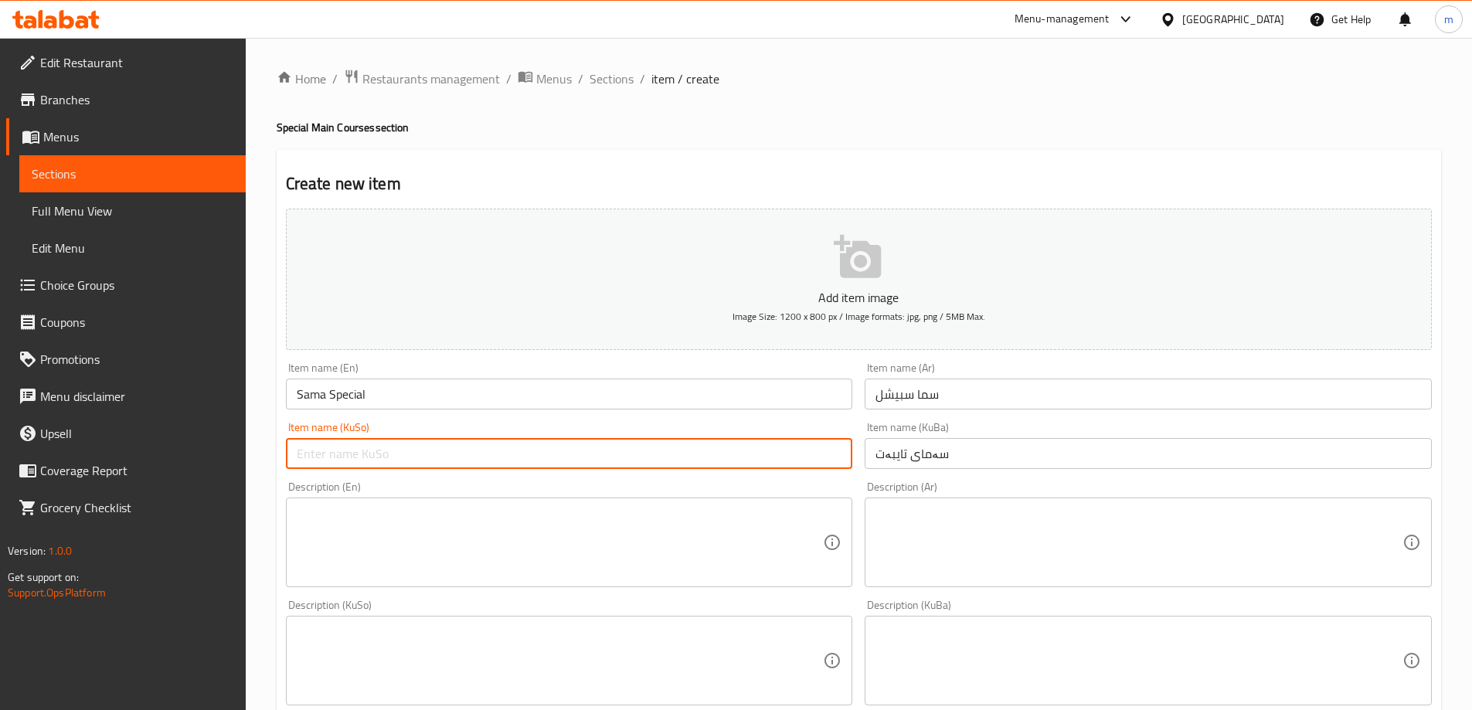
paste input "سەمای تایبەت"
type input "سەمای تایبەت"
click at [422, 495] on div "Description (En) Description (En)" at bounding box center [569, 534] width 567 height 106
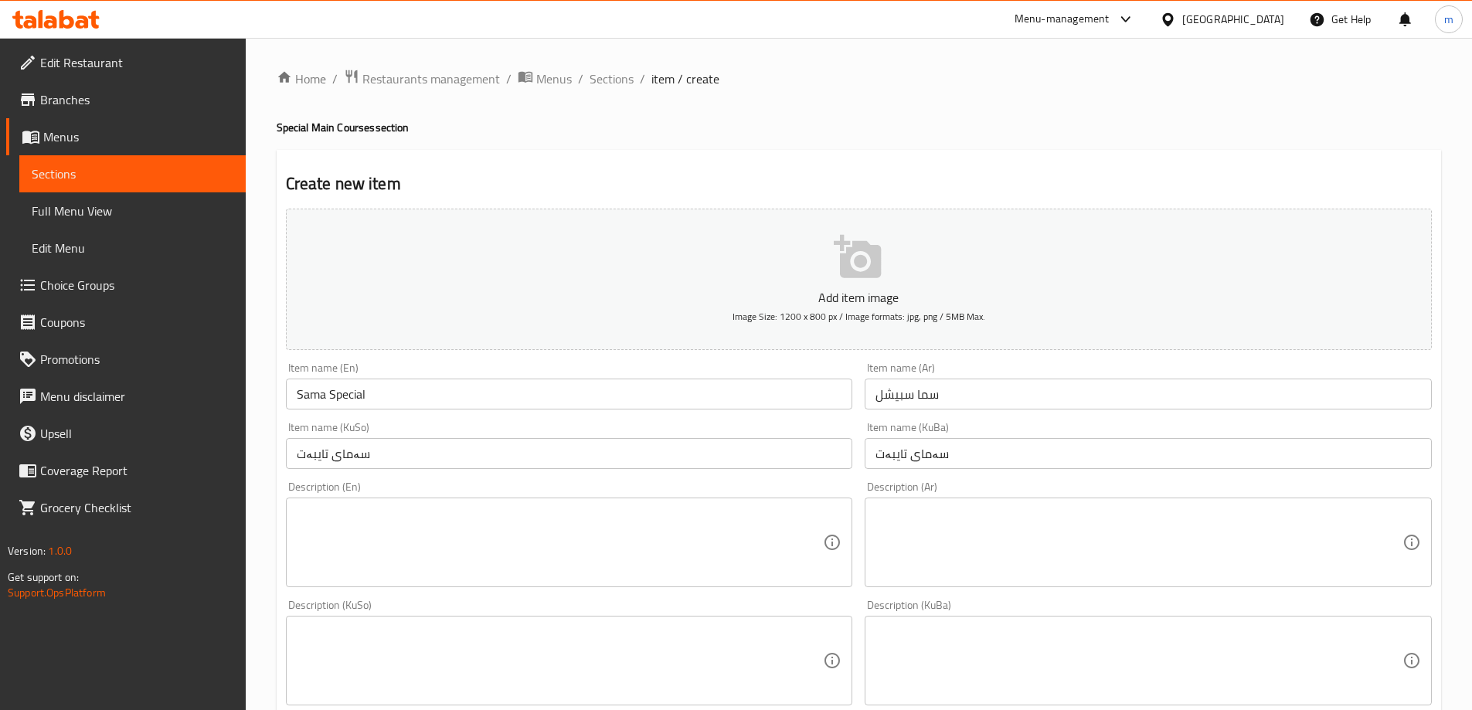
drag, startPoint x: 431, startPoint y: 536, endPoint x: 465, endPoint y: 522, distance: 36.5
click at [431, 536] on textarea at bounding box center [560, 542] width 527 height 73
paste textarea "Filet Mignon with butter"
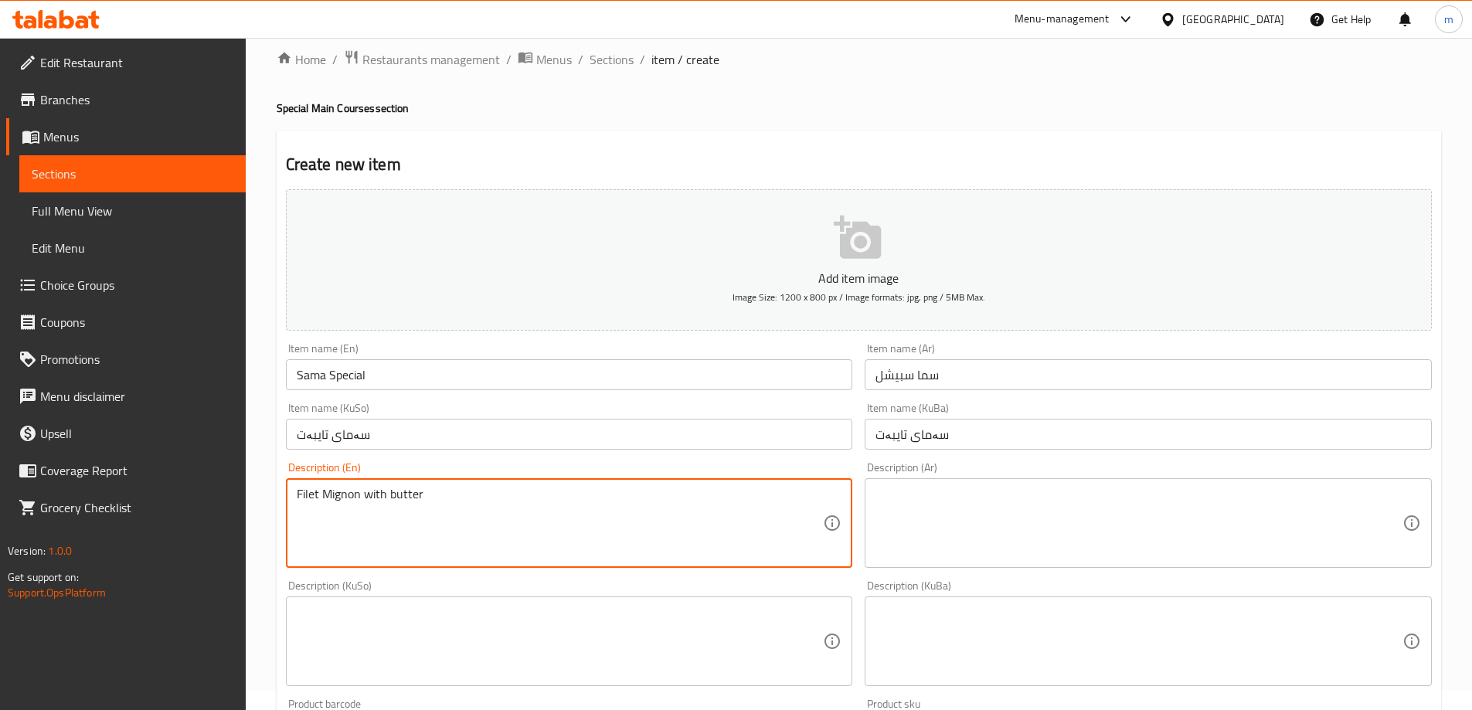
scroll to position [129, 0]
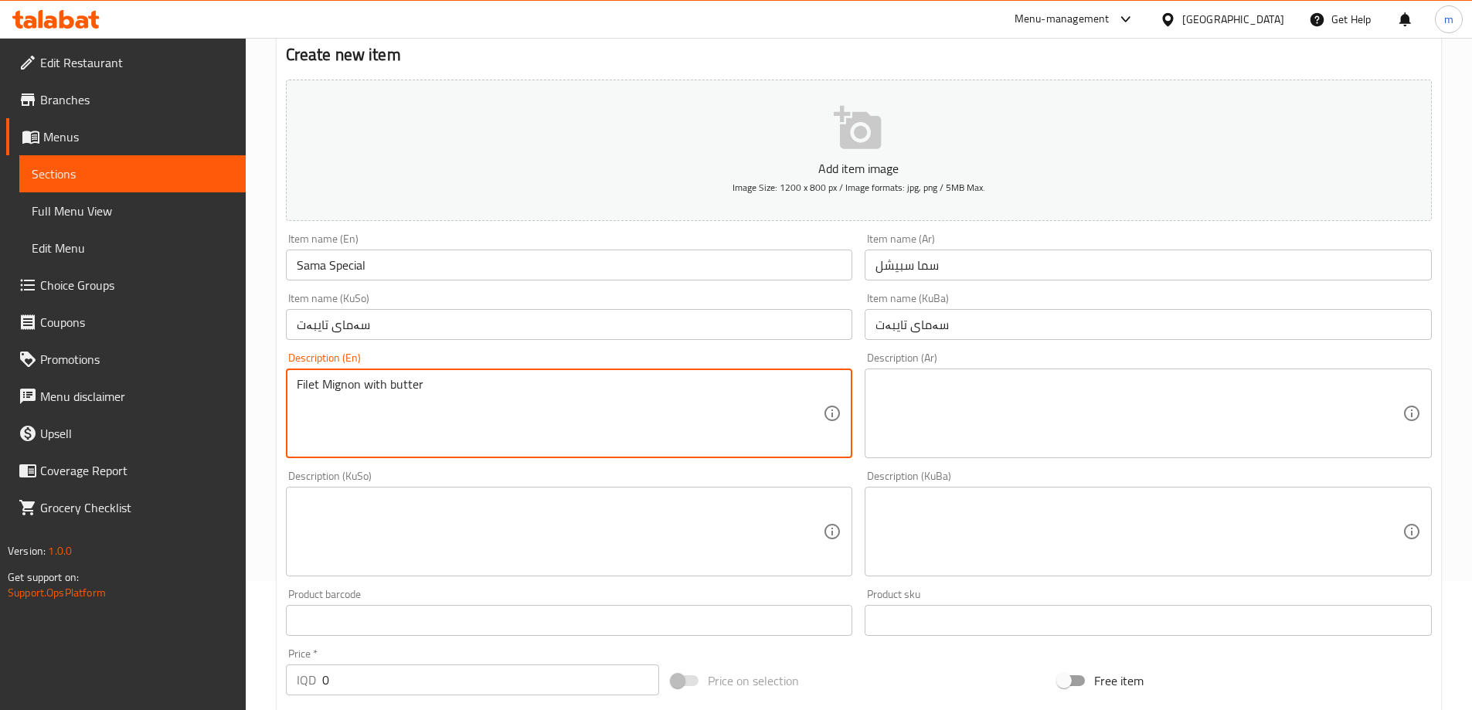
type textarea "Filet Mignon with butter"
click at [1001, 430] on textarea at bounding box center [1139, 413] width 527 height 73
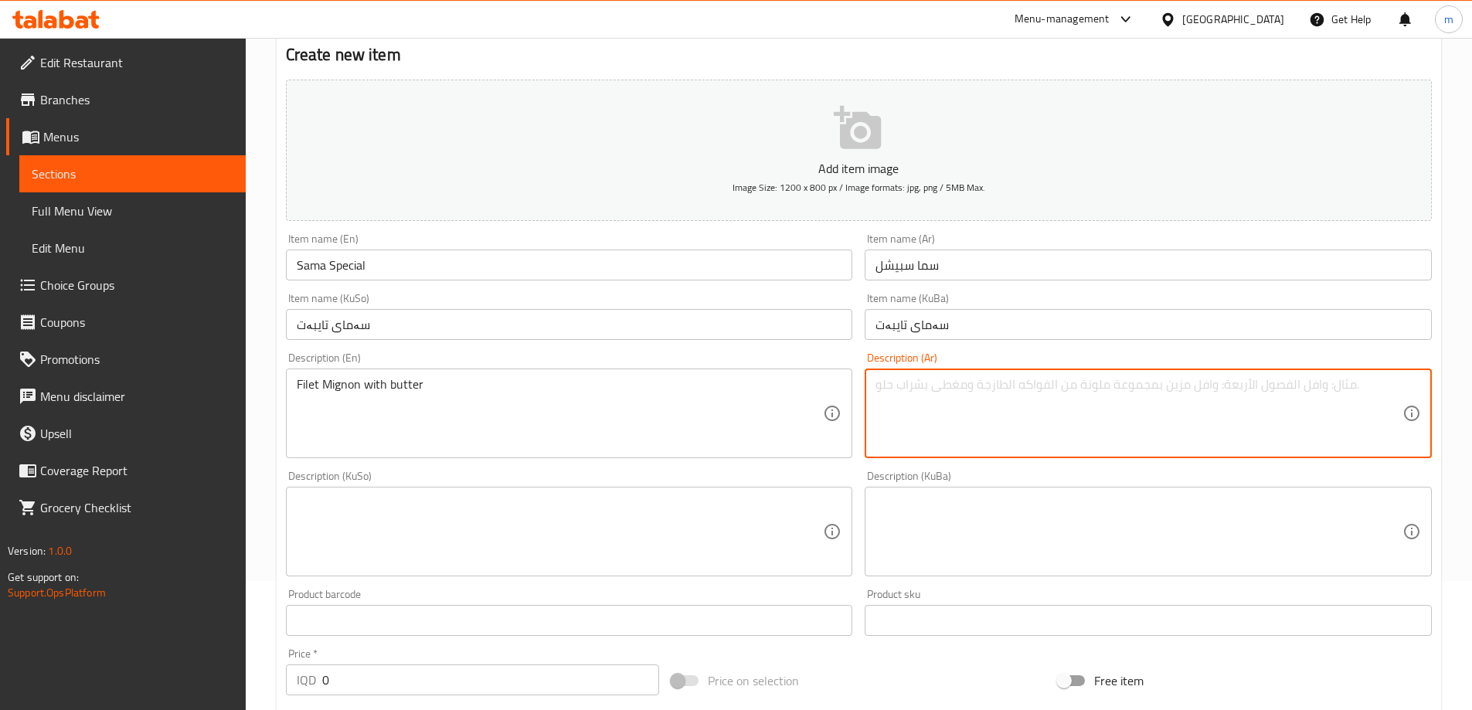
paste textarea "فيليه مينيون بالزبدة"
type textarea "فيليه مينيون بالزبدة"
click at [987, 524] on textarea at bounding box center [1139, 531] width 527 height 73
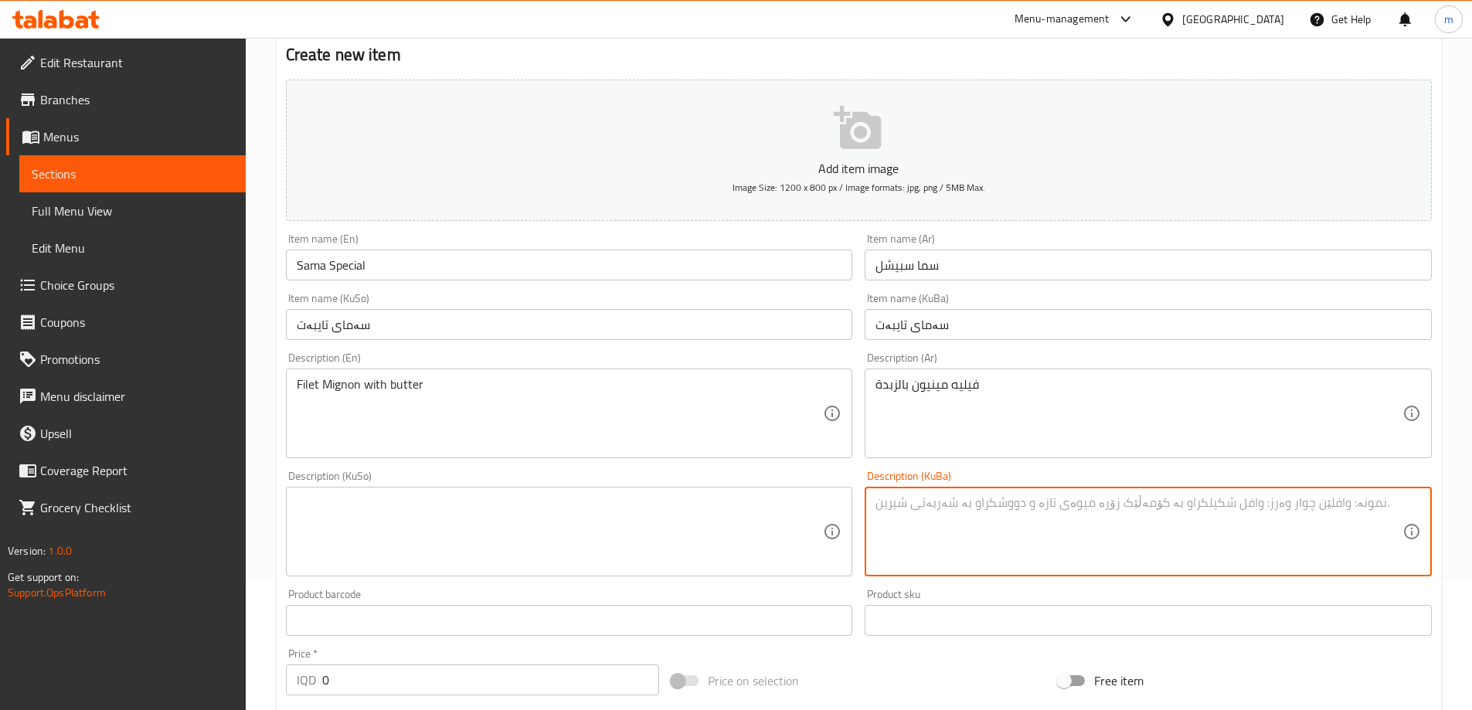
paste textarea "فیلێت میگنۆن لەگەڵ کەرە"
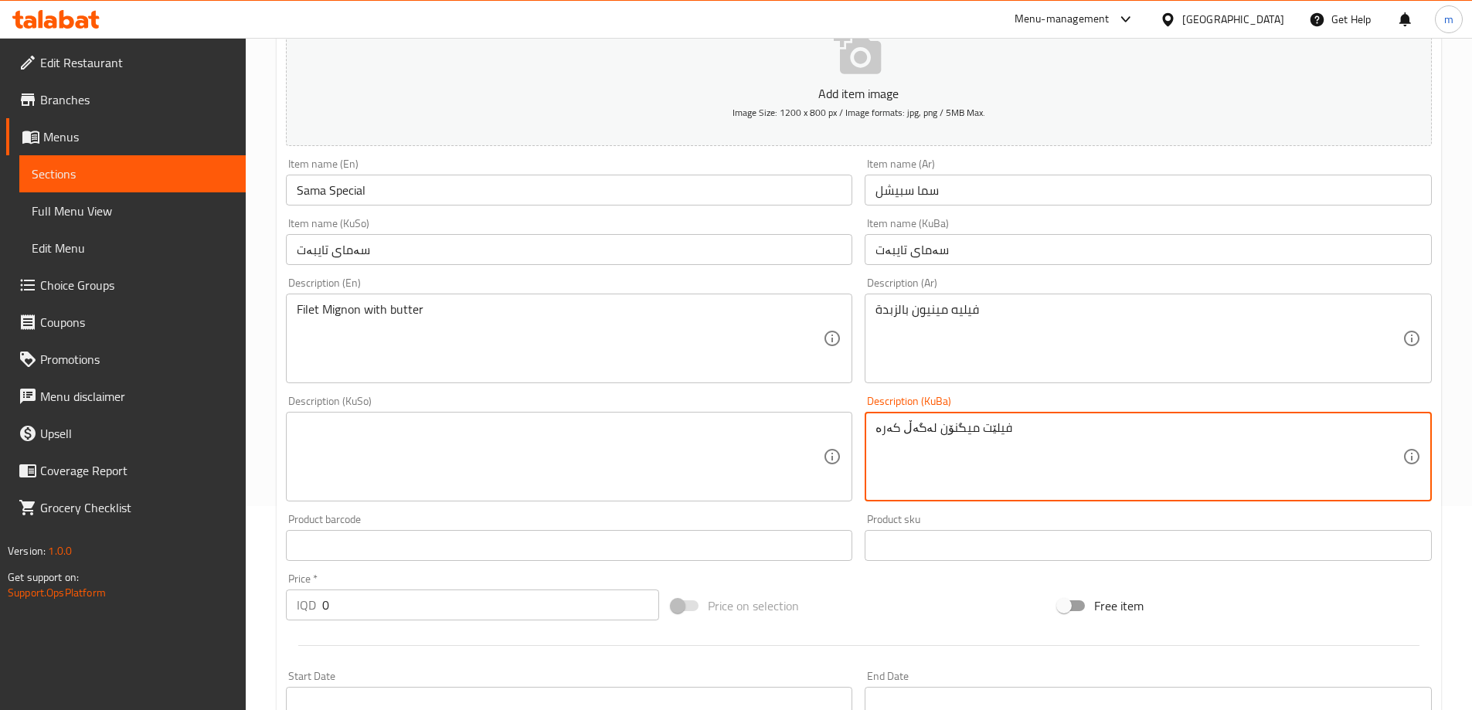
scroll to position [257, 0]
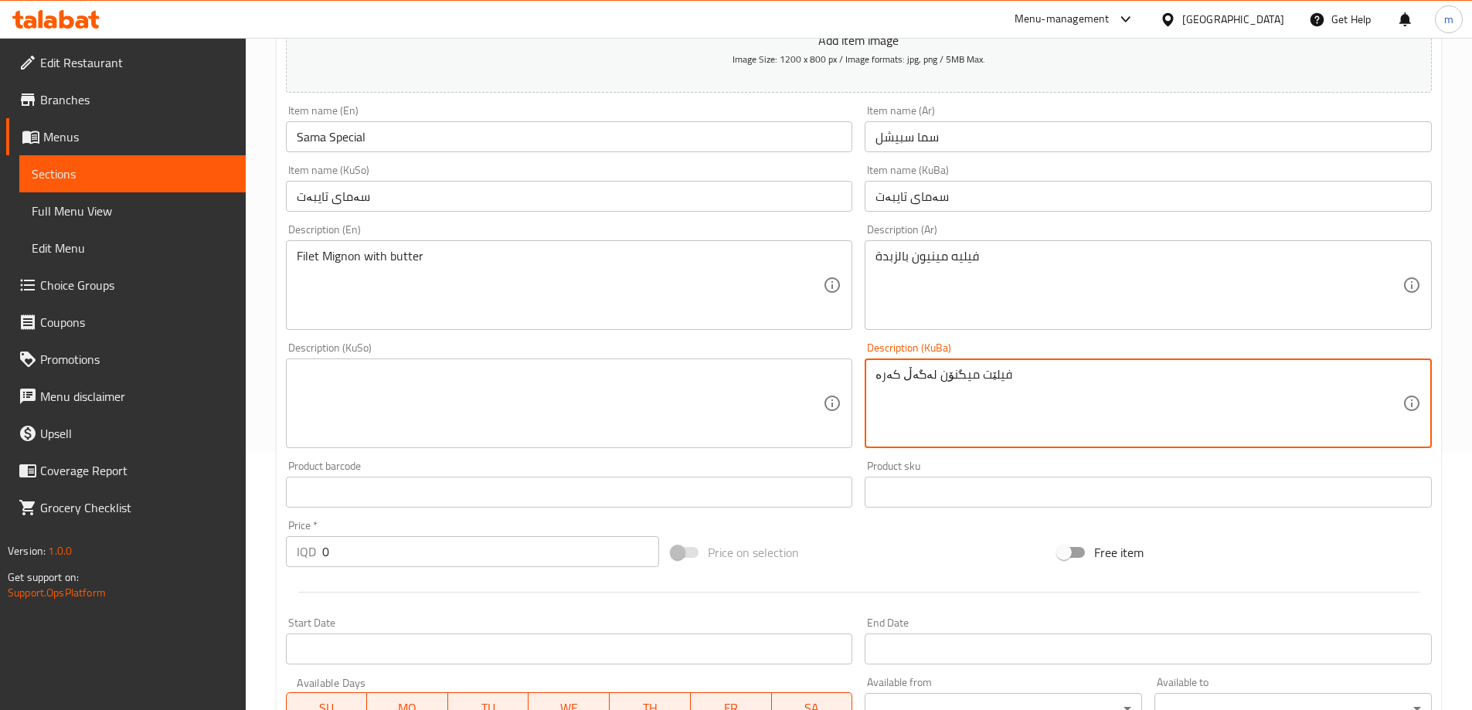
click at [907, 375] on textarea "فیلێت میگنۆن لەگەڵ کەرە" at bounding box center [1139, 403] width 527 height 73
click at [907, 374] on textarea "فیلێت میگنۆنی بە کەرە" at bounding box center [1139, 403] width 527 height 73
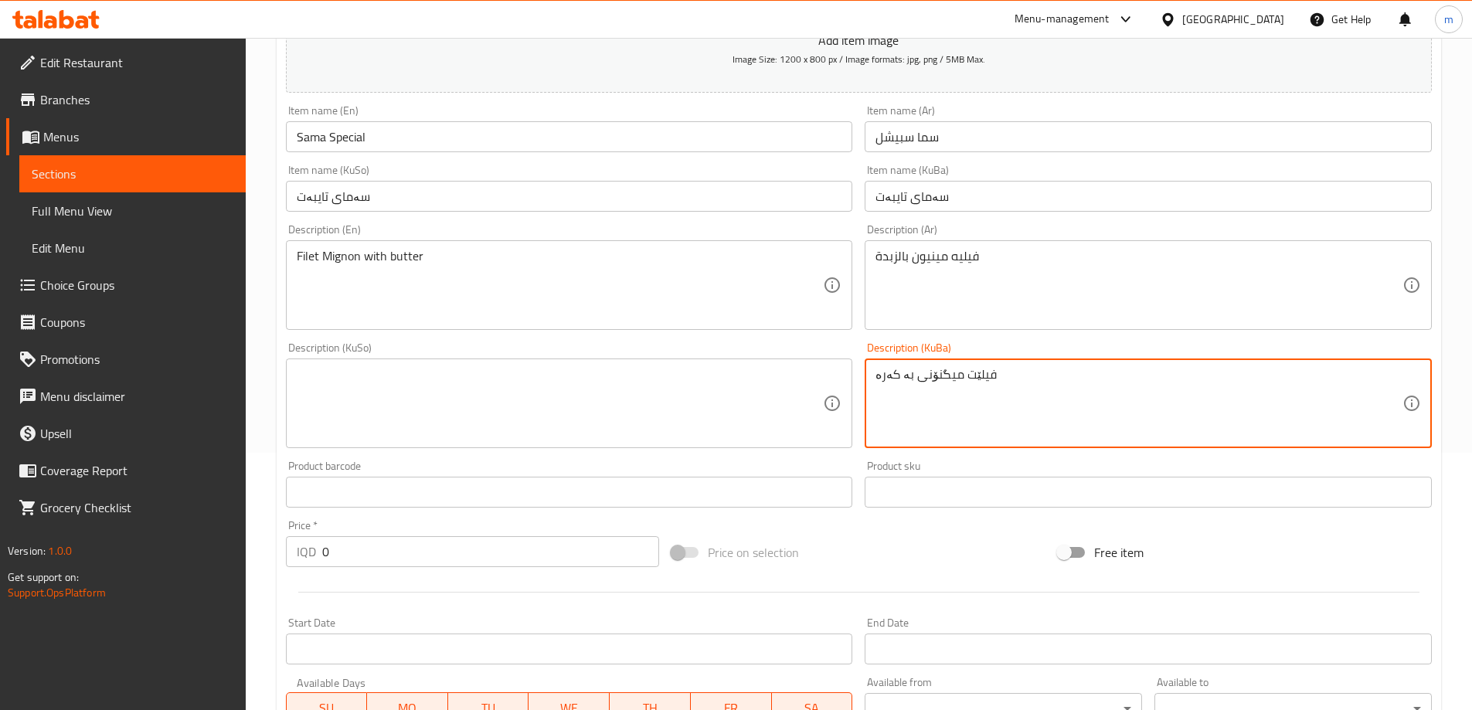
click at [907, 374] on textarea "فیلێت میگنۆنی بە کەرە" at bounding box center [1139, 403] width 527 height 73
type textarea "فیلێت میگنۆنی بە کەرە"
click at [746, 403] on textarea at bounding box center [560, 403] width 527 height 73
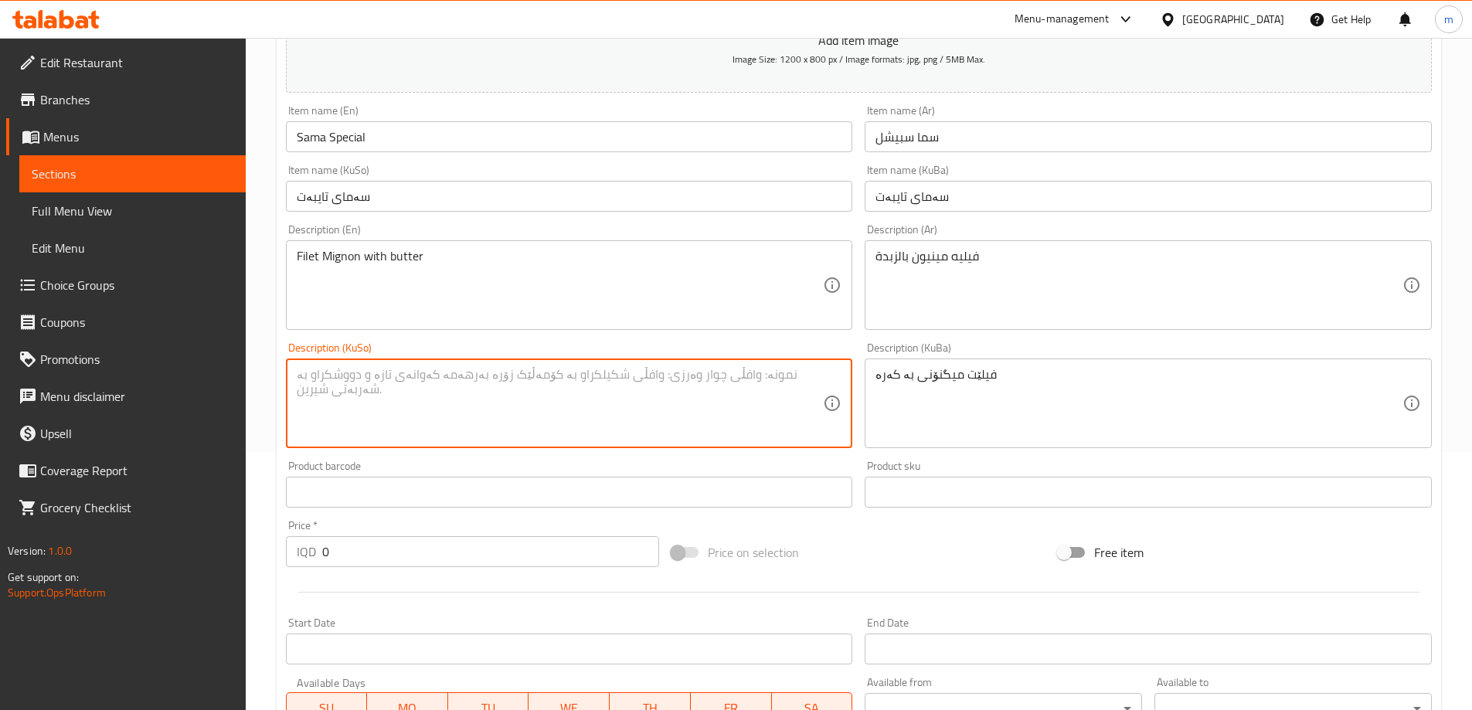
click at [746, 403] on textarea at bounding box center [560, 403] width 527 height 73
paste textarea "فیلێت میگنۆنی بە کەرە"
type textarea "فیلێت میگنۆنی بە کەرە"
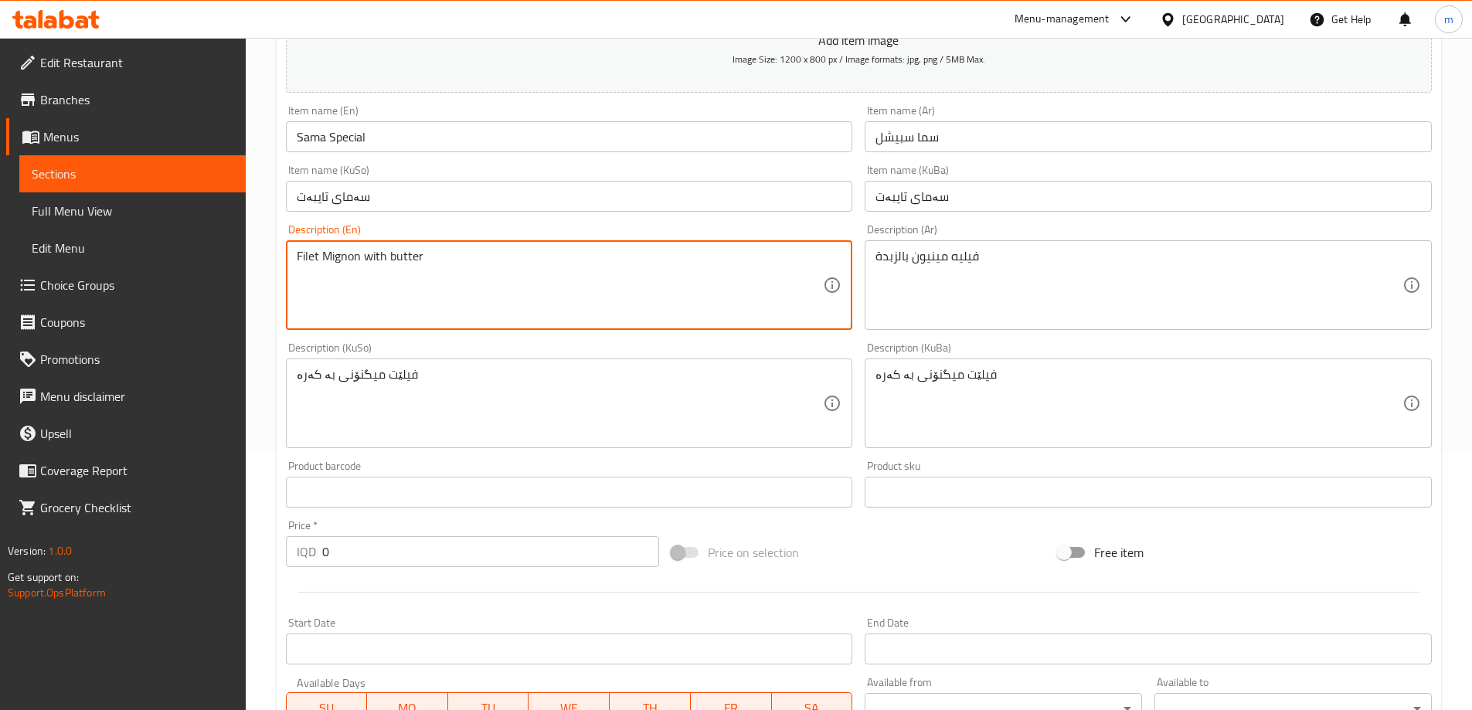
click at [333, 259] on textarea "Filet Mignon with butter" at bounding box center [560, 285] width 527 height 73
click at [304, 253] on textarea "Filet Mignon with butter" at bounding box center [560, 285] width 527 height 73
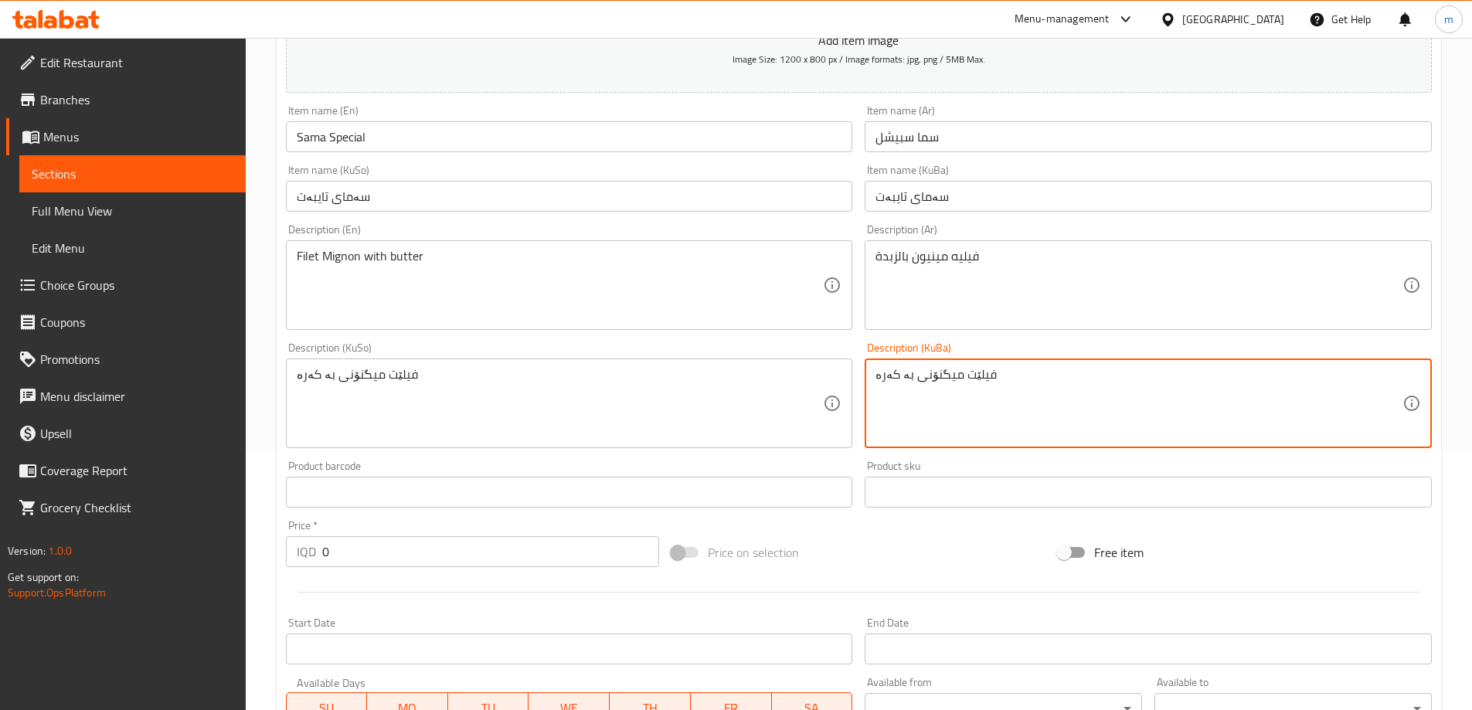
click at [984, 378] on textarea "فیلێت میگنۆنی بە کەرە" at bounding box center [1139, 403] width 527 height 73
click at [977, 376] on textarea "فیلێت میگنۆنی بە کەرە" at bounding box center [1139, 403] width 527 height 73
paste textarea
type textarea "فیلێت میگنۆنی بە کەرە"
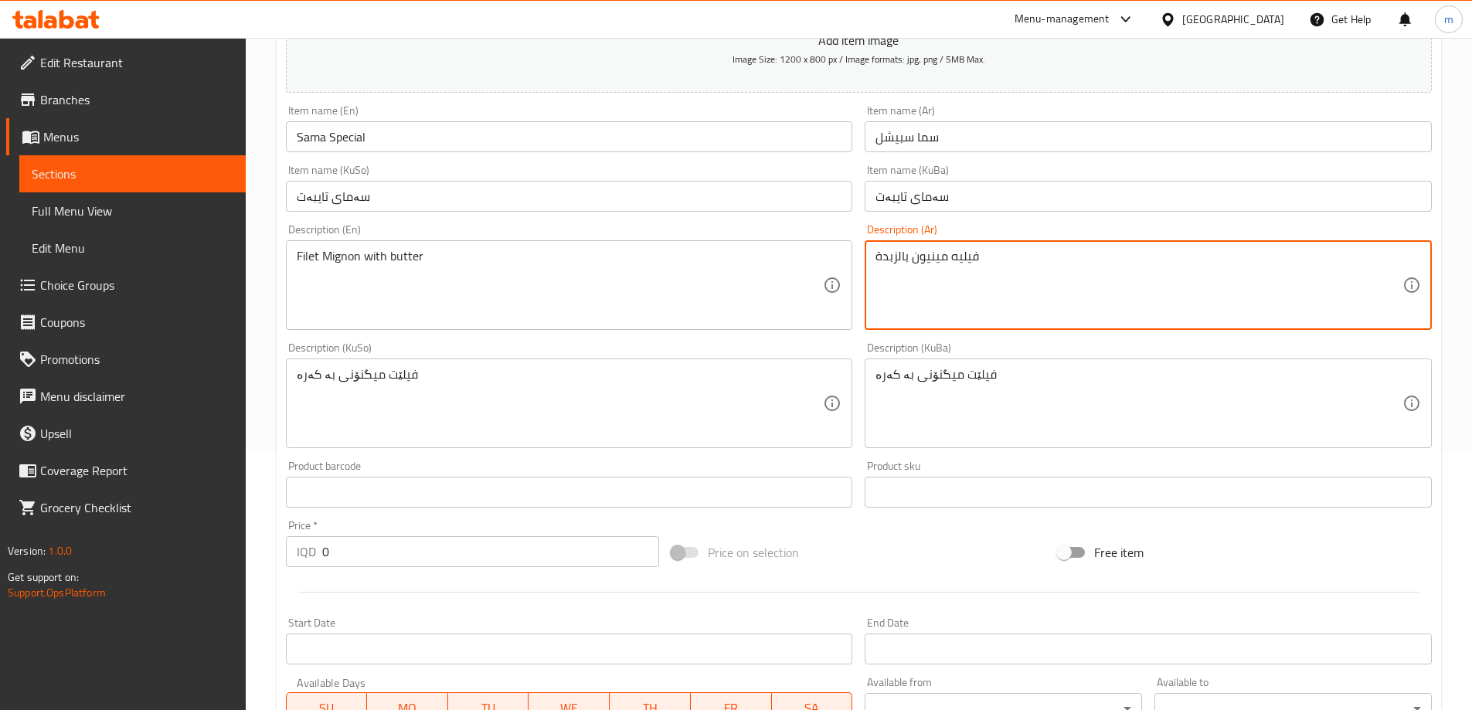
click at [969, 264] on textarea "فيليه مينيون بالزبدة" at bounding box center [1139, 285] width 527 height 73
paste textarea
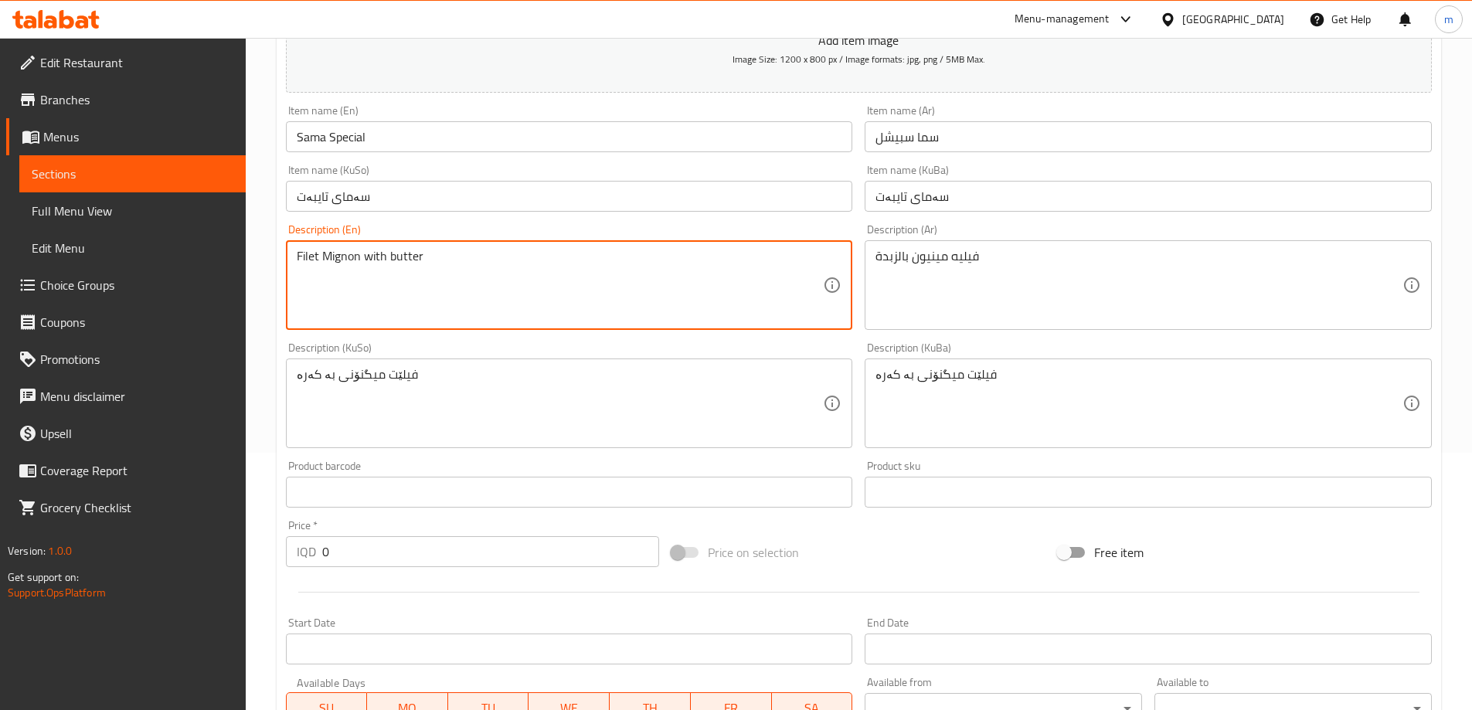
click at [349, 256] on textarea "Filet Mignon with butter" at bounding box center [560, 285] width 527 height 73
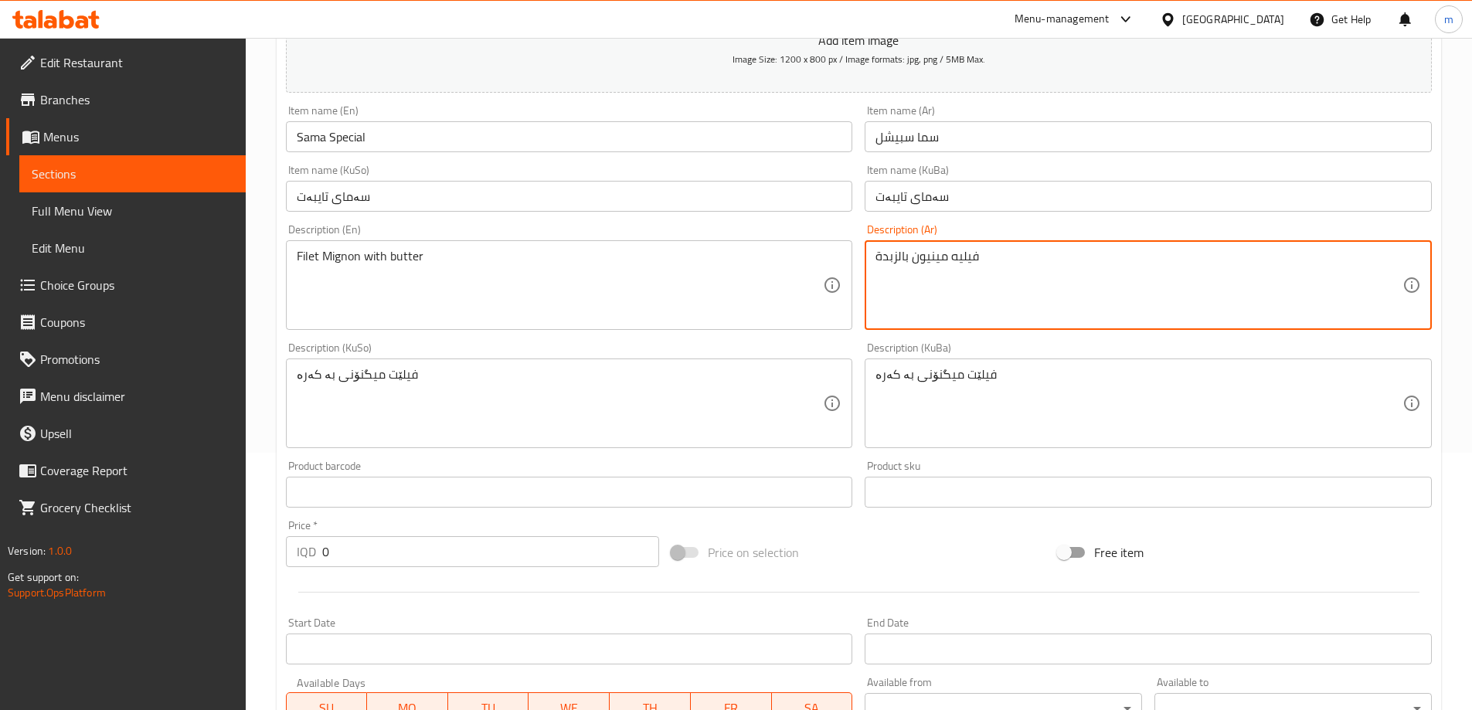
click at [930, 259] on textarea "فيليه مينيون بالزبدة" at bounding box center [1139, 285] width 527 height 73
paste textarea "جنون"
type textarea "فيليه ميجنون بالزبدة"
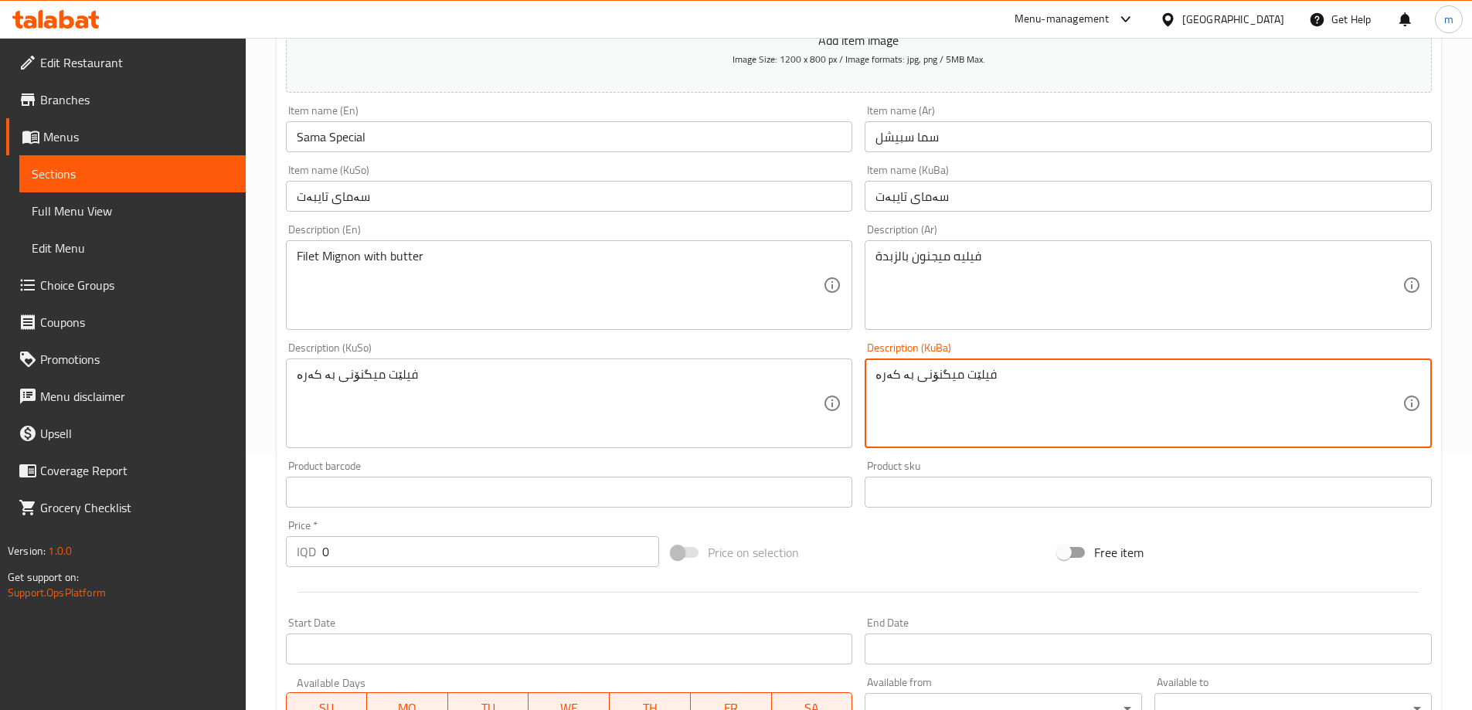
click at [985, 402] on textarea "فیلێت میگنۆنی بە کەرە" at bounding box center [1139, 403] width 527 height 73
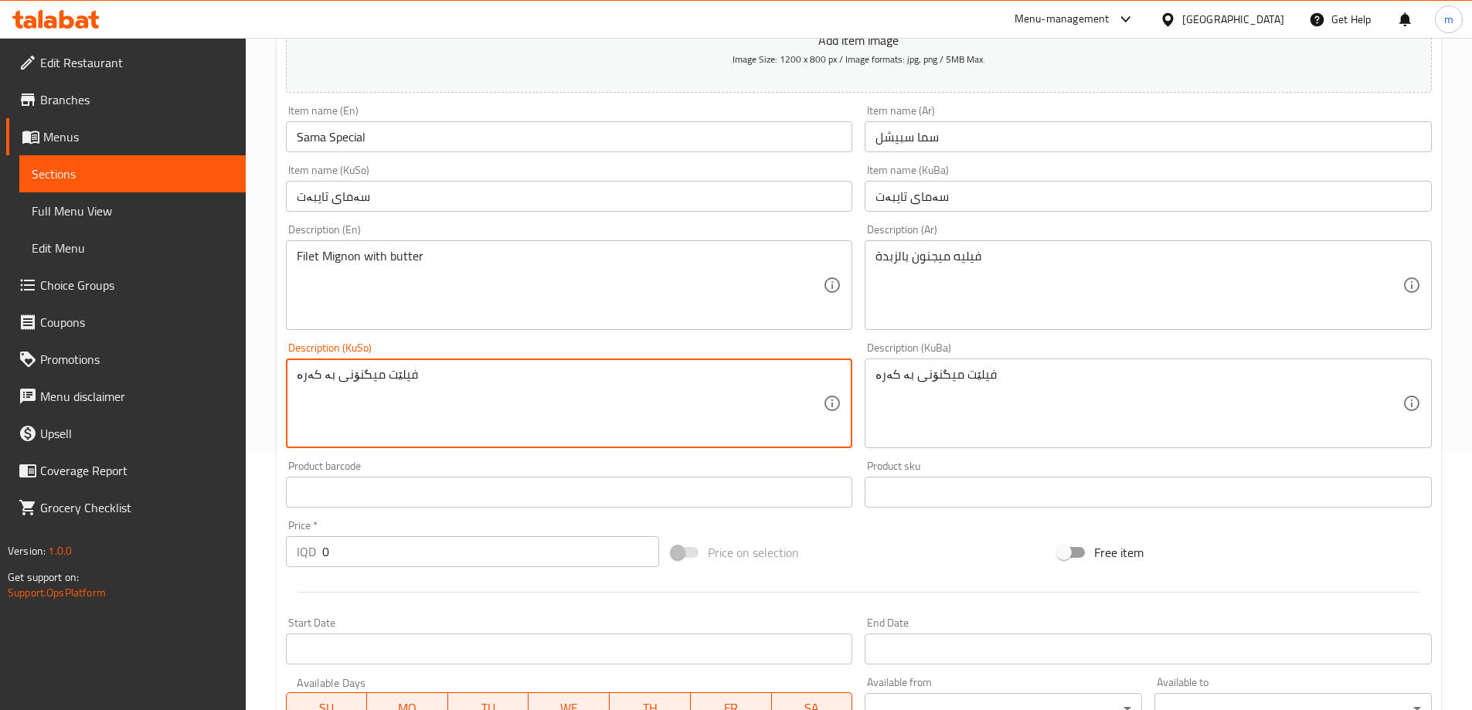
click at [706, 396] on textarea "فیلێت میگنۆنی بە کەرە" at bounding box center [560, 403] width 527 height 73
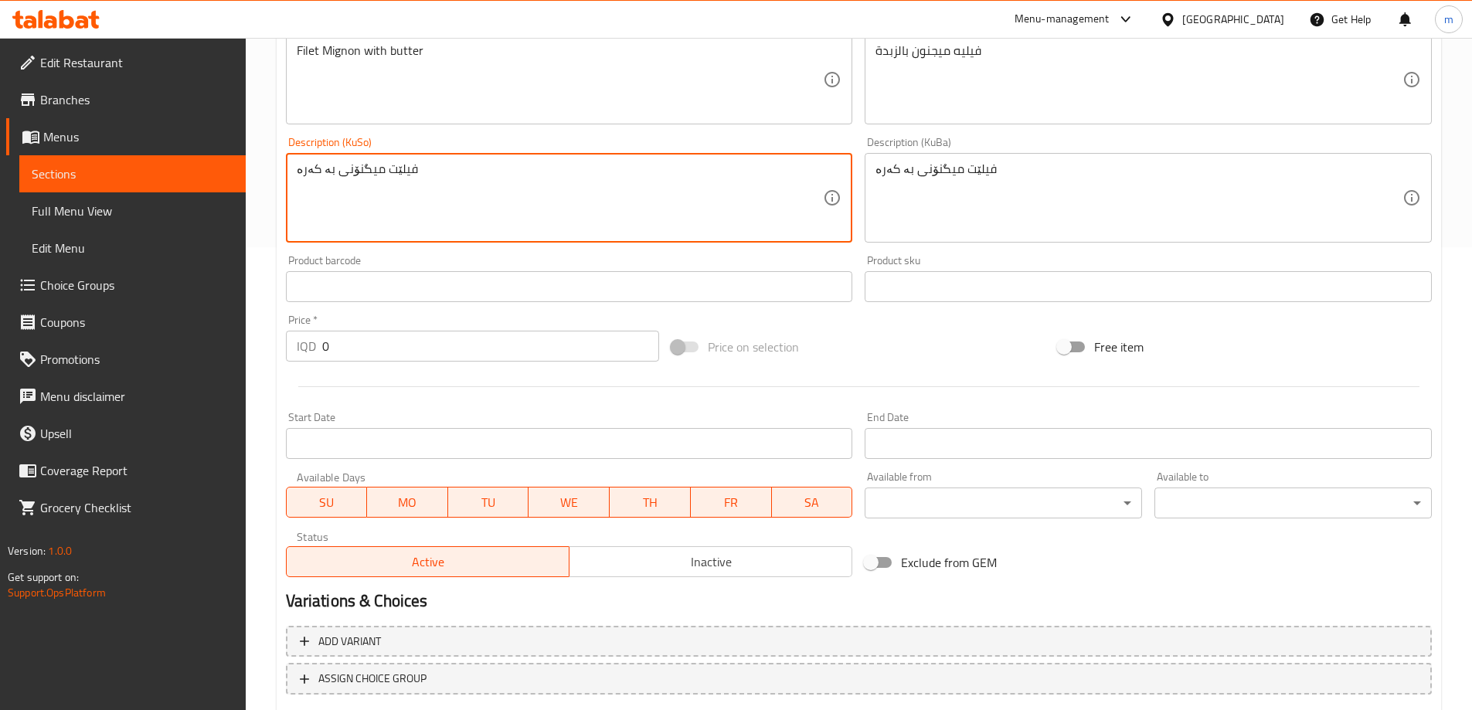
scroll to position [559, 0]
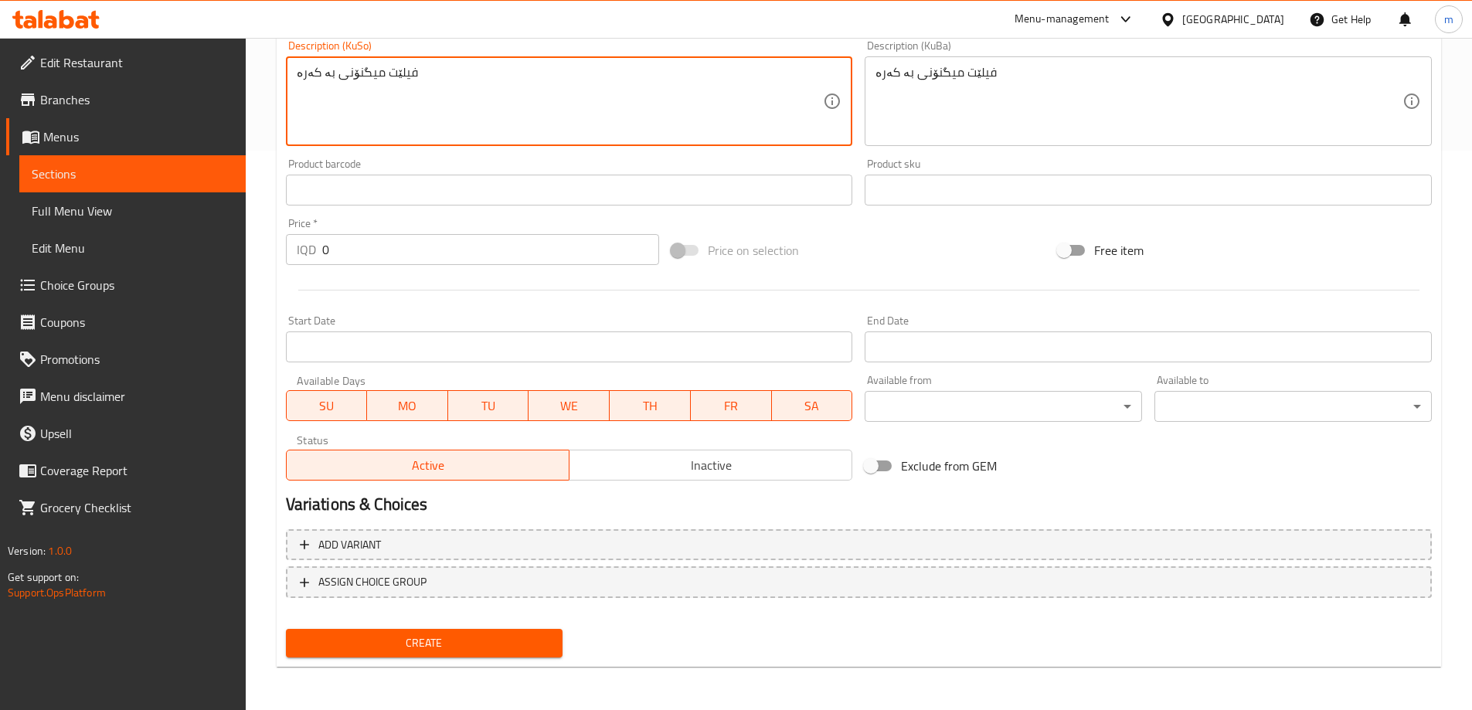
paste input "30000"
drag, startPoint x: 339, startPoint y: 259, endPoint x: 328, endPoint y: 253, distance: 12.5
click at [330, 254] on input "0" at bounding box center [491, 249] width 338 height 31
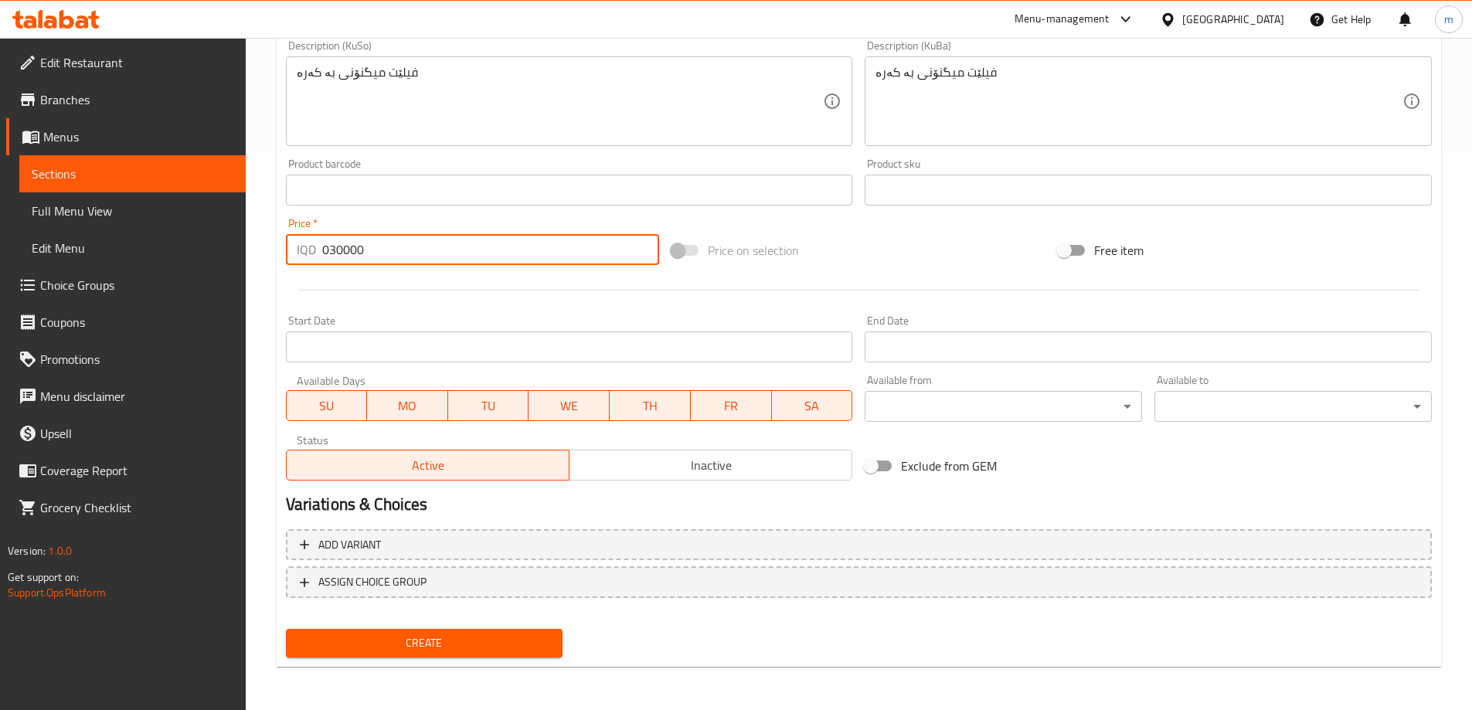
click at [352, 264] on input "030000" at bounding box center [491, 249] width 338 height 31
paste input "number"
type input "30000"
click at [286, 629] on button "Create" at bounding box center [424, 643] width 277 height 29
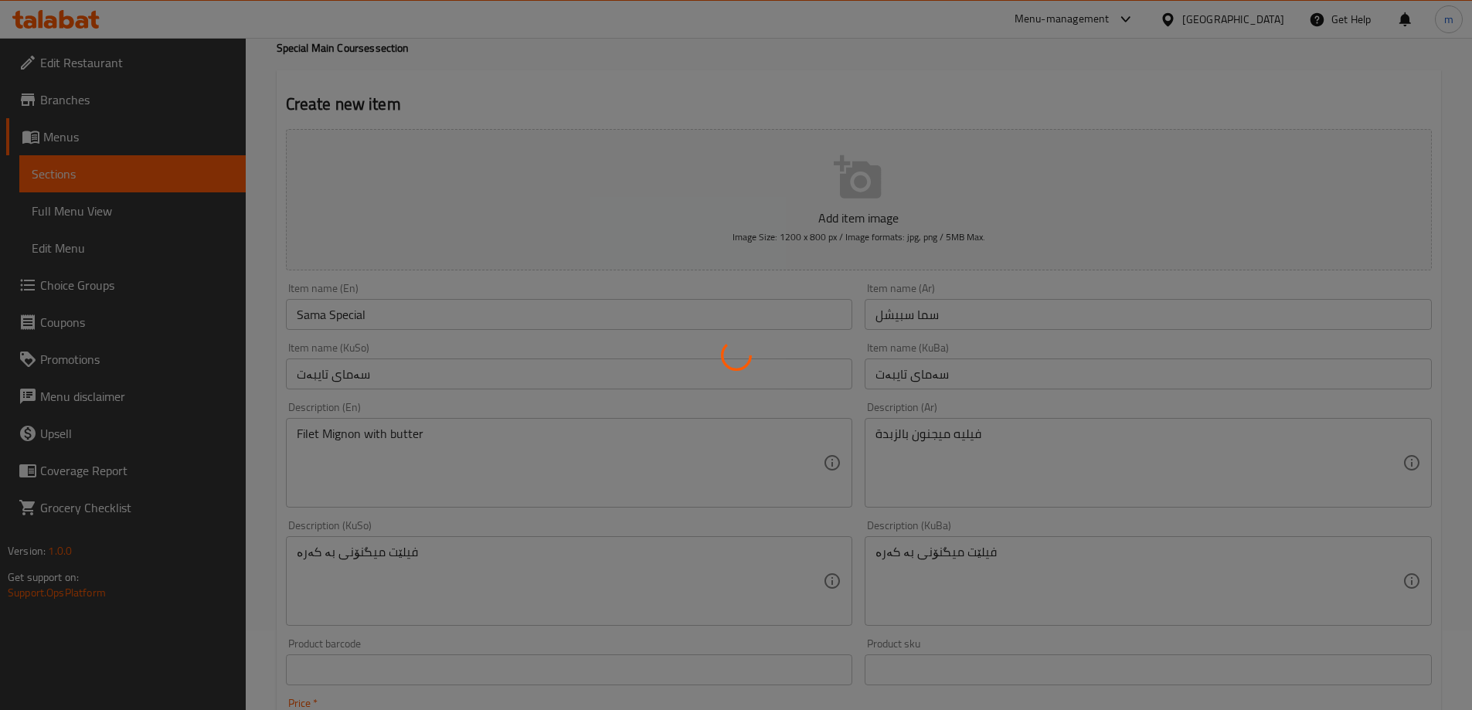
scroll to position [0, 0]
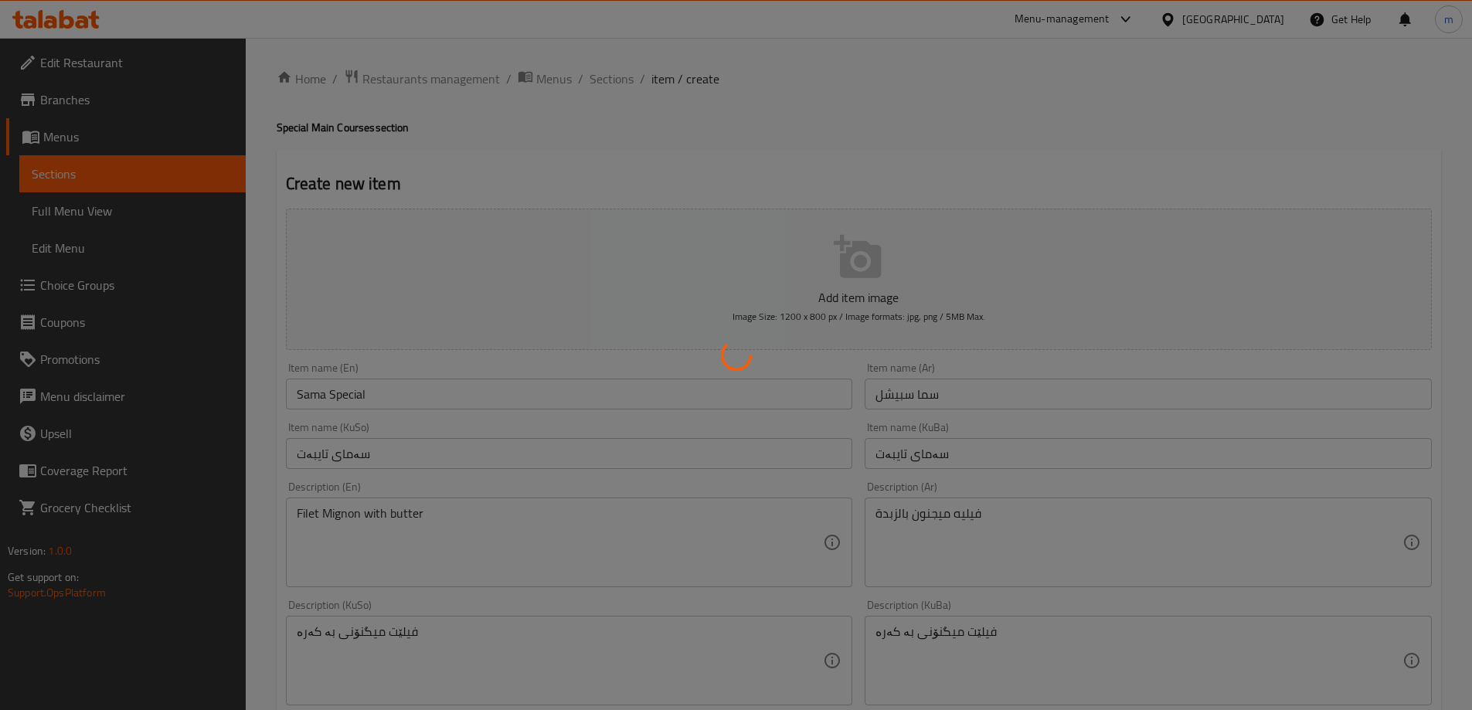
type input "0"
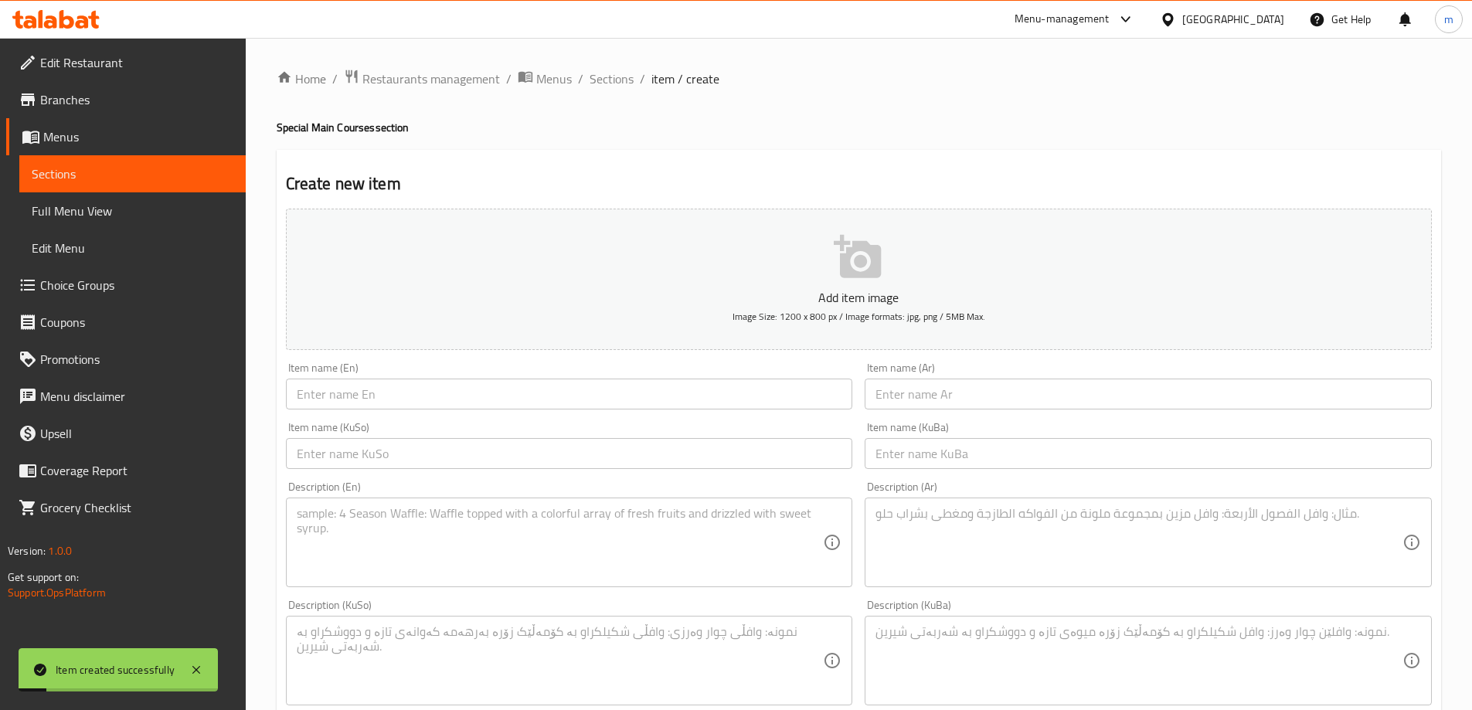
drag, startPoint x: 593, startPoint y: 60, endPoint x: 598, endPoint y: 67, distance: 8.8
click at [595, 63] on div "Home / Restaurants management / Menus / Sections / item / create Special Main C…" at bounding box center [859, 654] width 1226 height 1232
click at [622, 88] on span "Sections" at bounding box center [612, 79] width 44 height 19
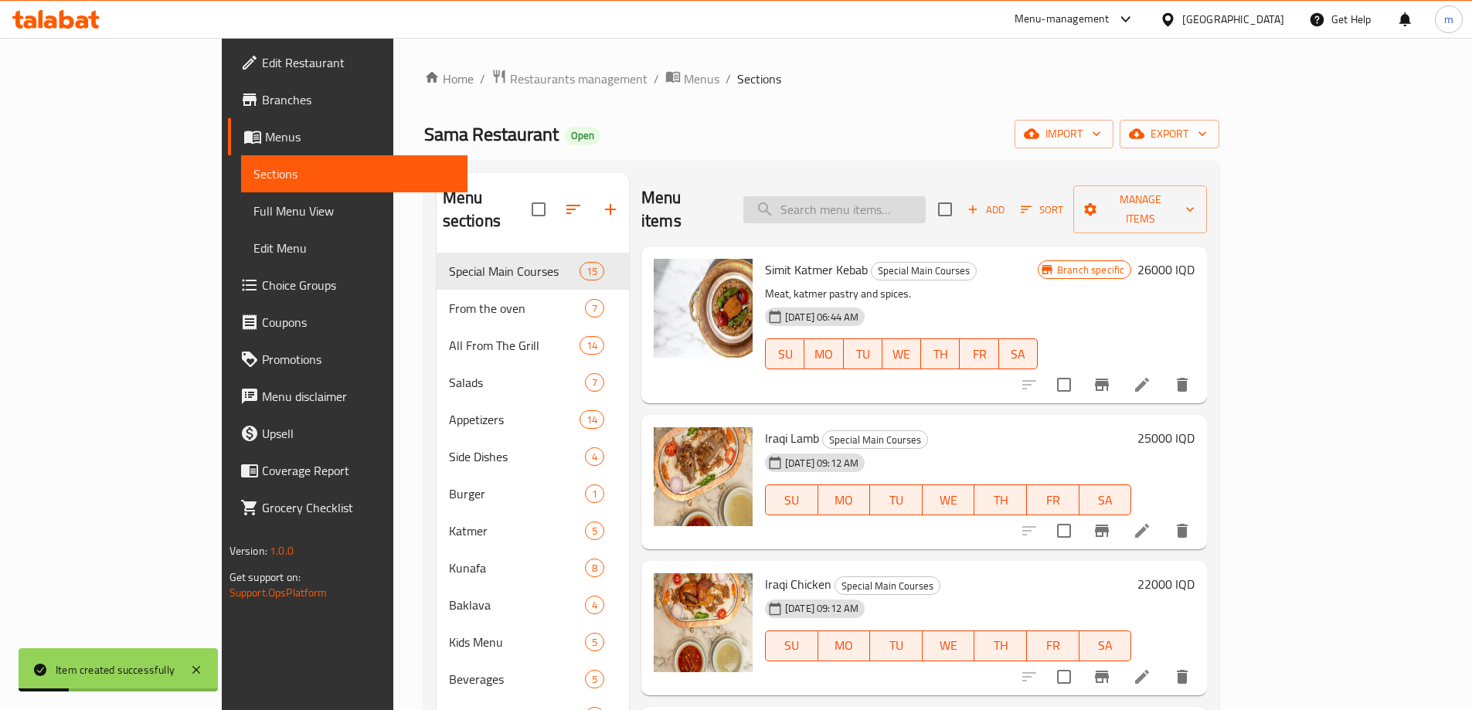
click at [926, 196] on input "search" at bounding box center [834, 209] width 182 height 27
paste input "Chicken with Curry Sauce"
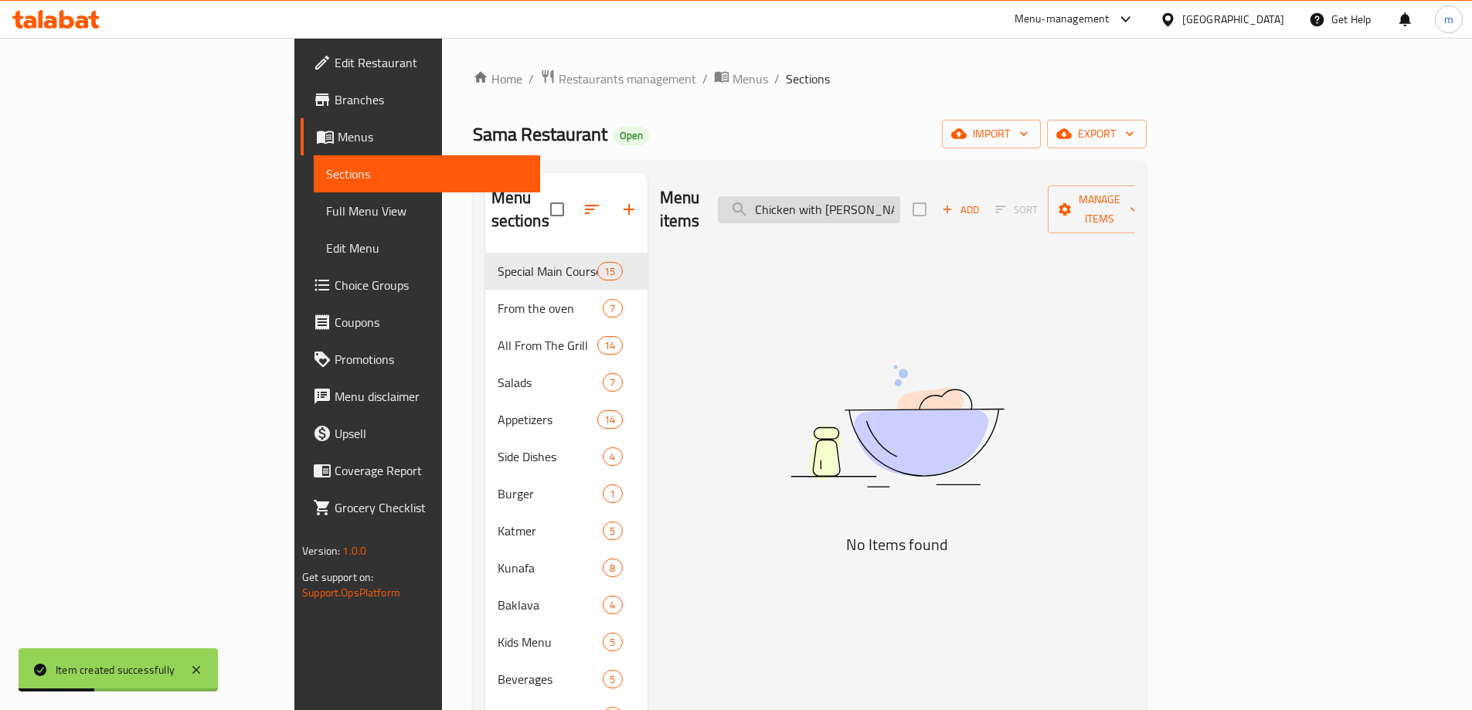
click at [900, 196] on input "Chicken with Curry Sauce" at bounding box center [809, 209] width 182 height 27
click at [900, 196] on input "Chicken with Curry" at bounding box center [809, 209] width 182 height 27
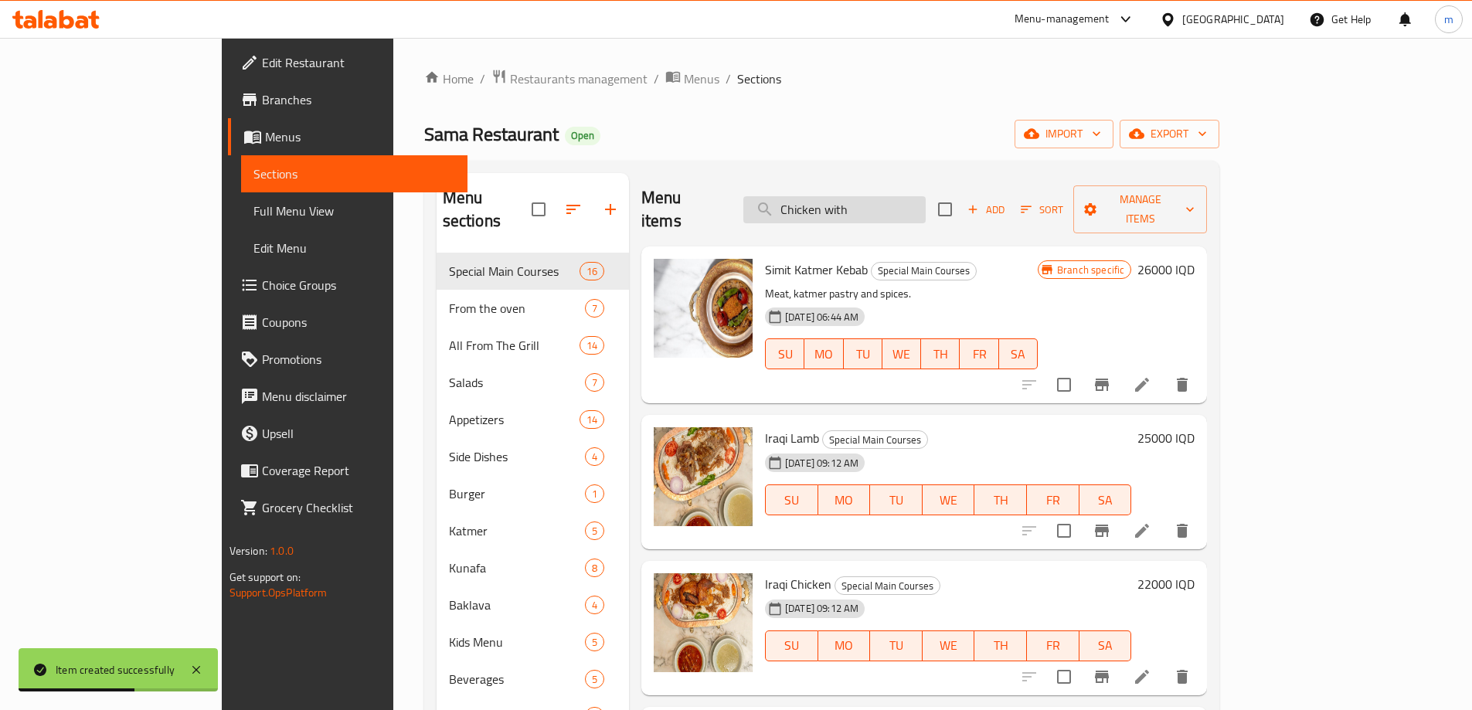
click at [922, 196] on input "Chicken with" at bounding box center [834, 209] width 182 height 27
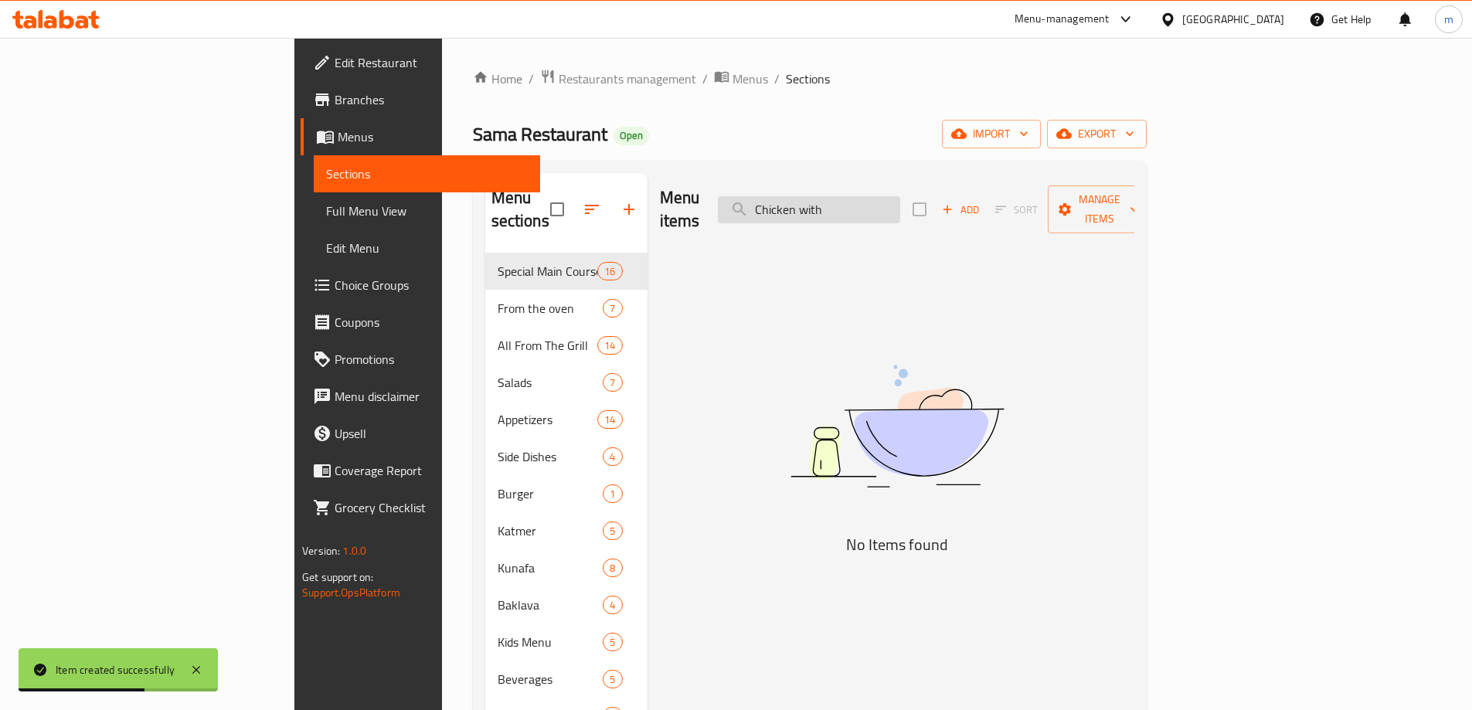
click at [900, 196] on input "Chicken with" at bounding box center [809, 209] width 182 height 27
paste input "Curry Sauce"
click at [882, 202] on input "Chicken with Curry Sauce" at bounding box center [809, 209] width 182 height 27
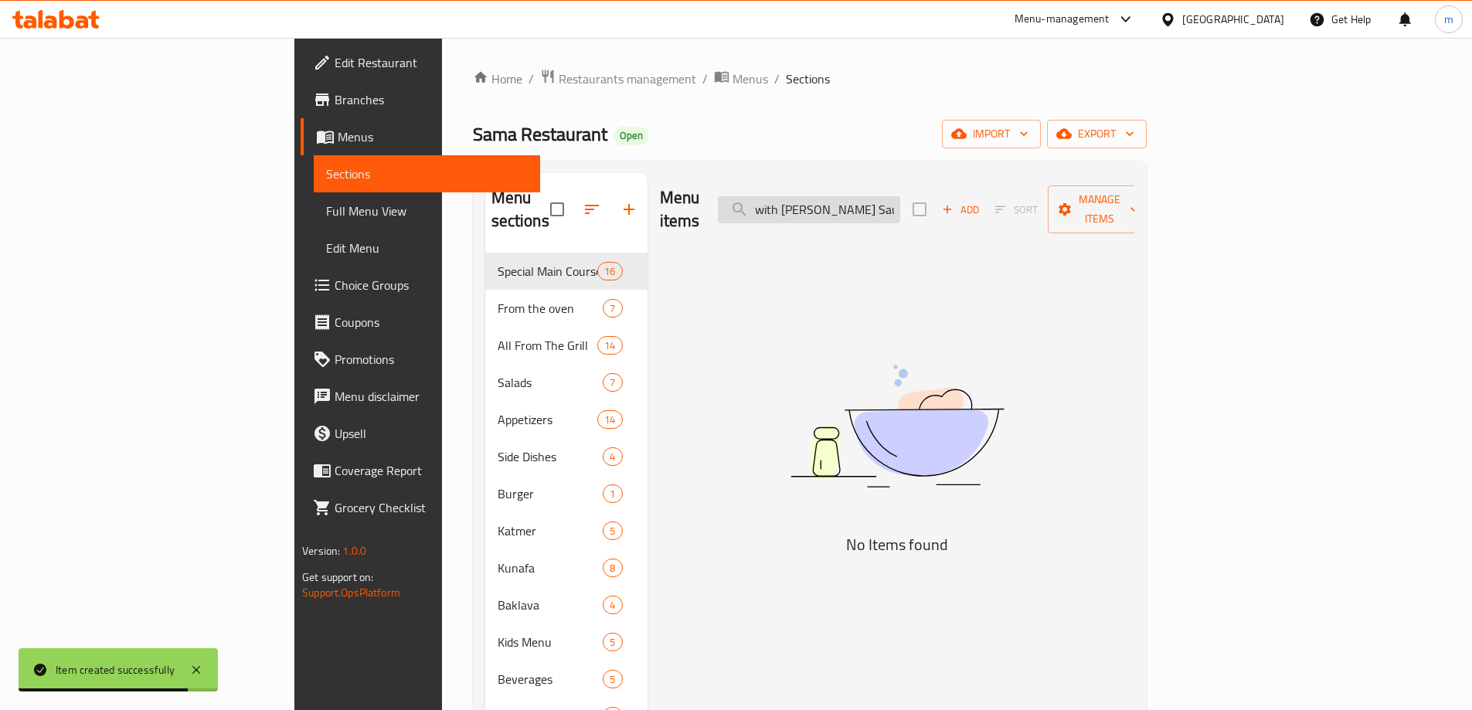
click at [882, 202] on input "with Curry Sauce" at bounding box center [809, 209] width 182 height 27
type input "Curry Sauce"
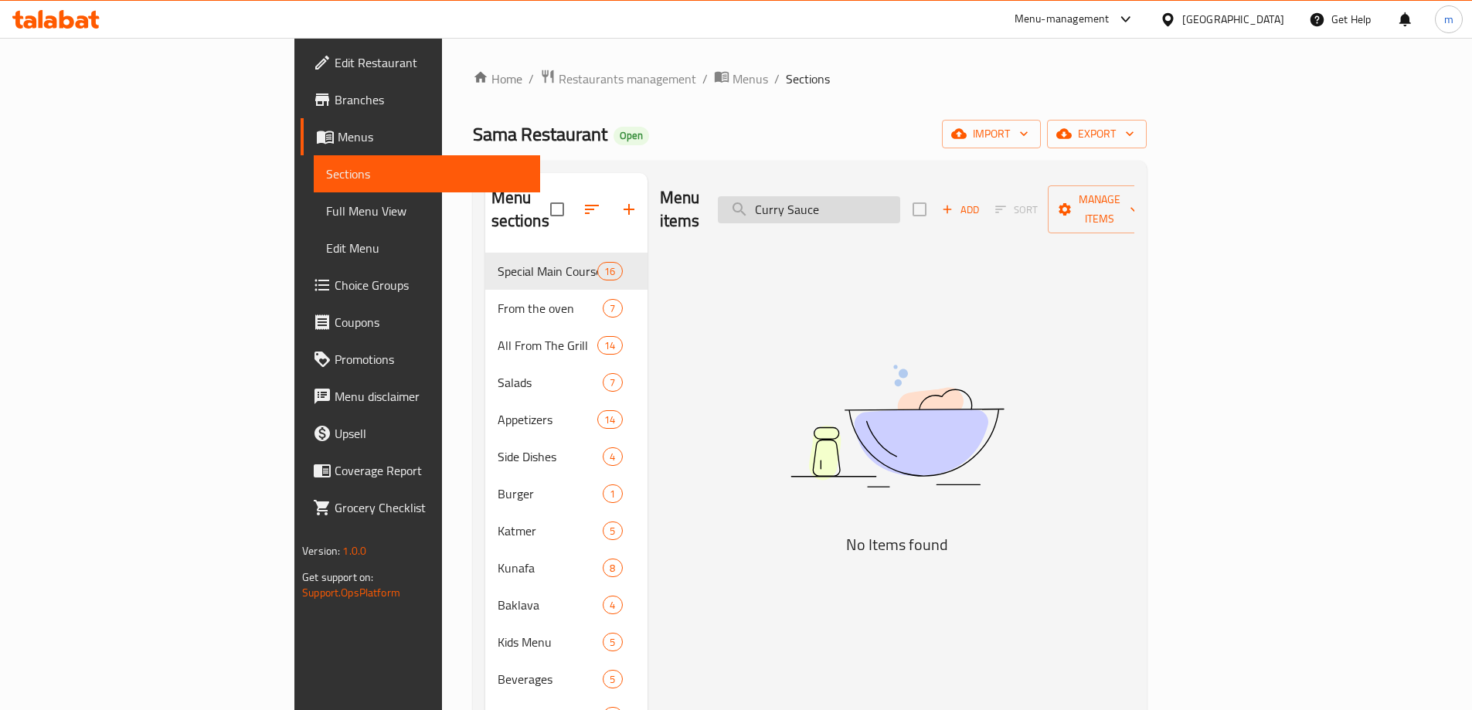
click at [900, 196] on input "Curry Sauce" at bounding box center [809, 209] width 182 height 27
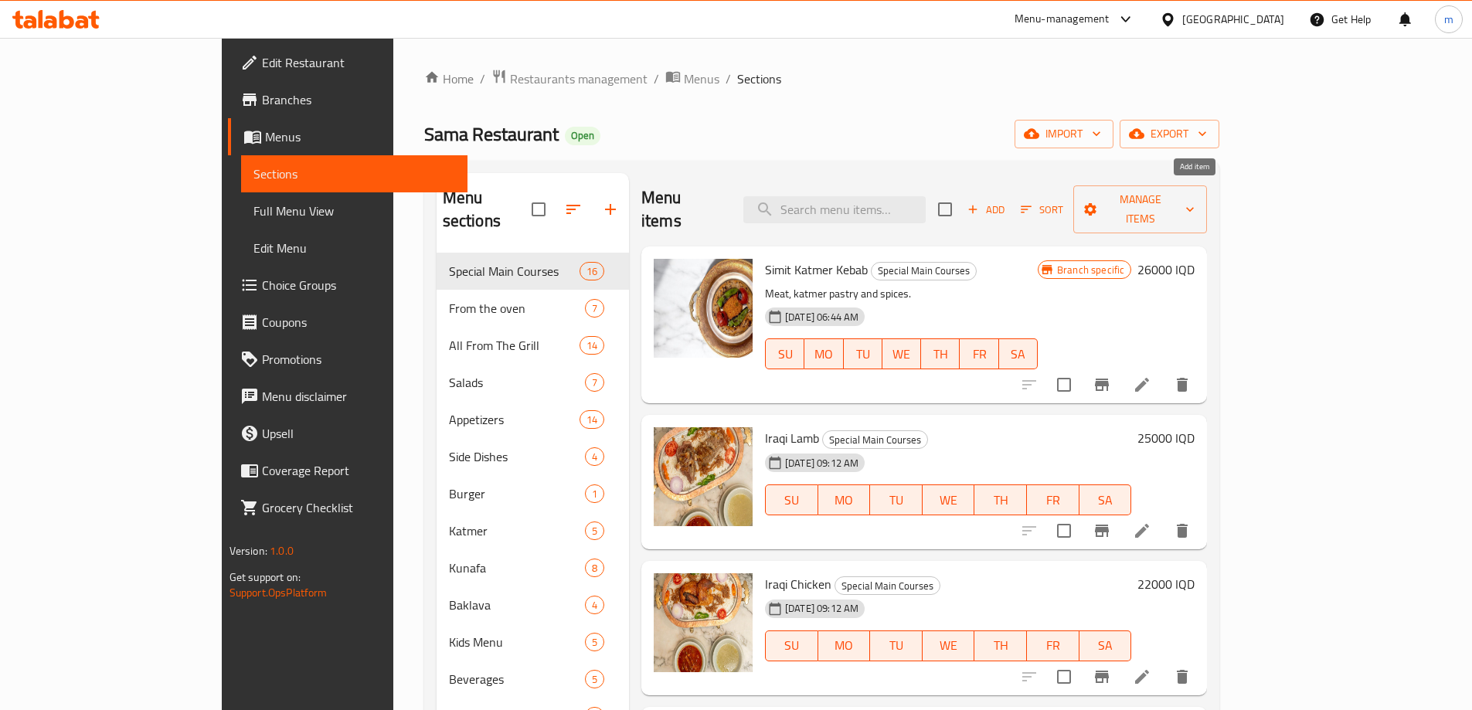
click at [1007, 201] on span "Add" at bounding box center [986, 210] width 42 height 18
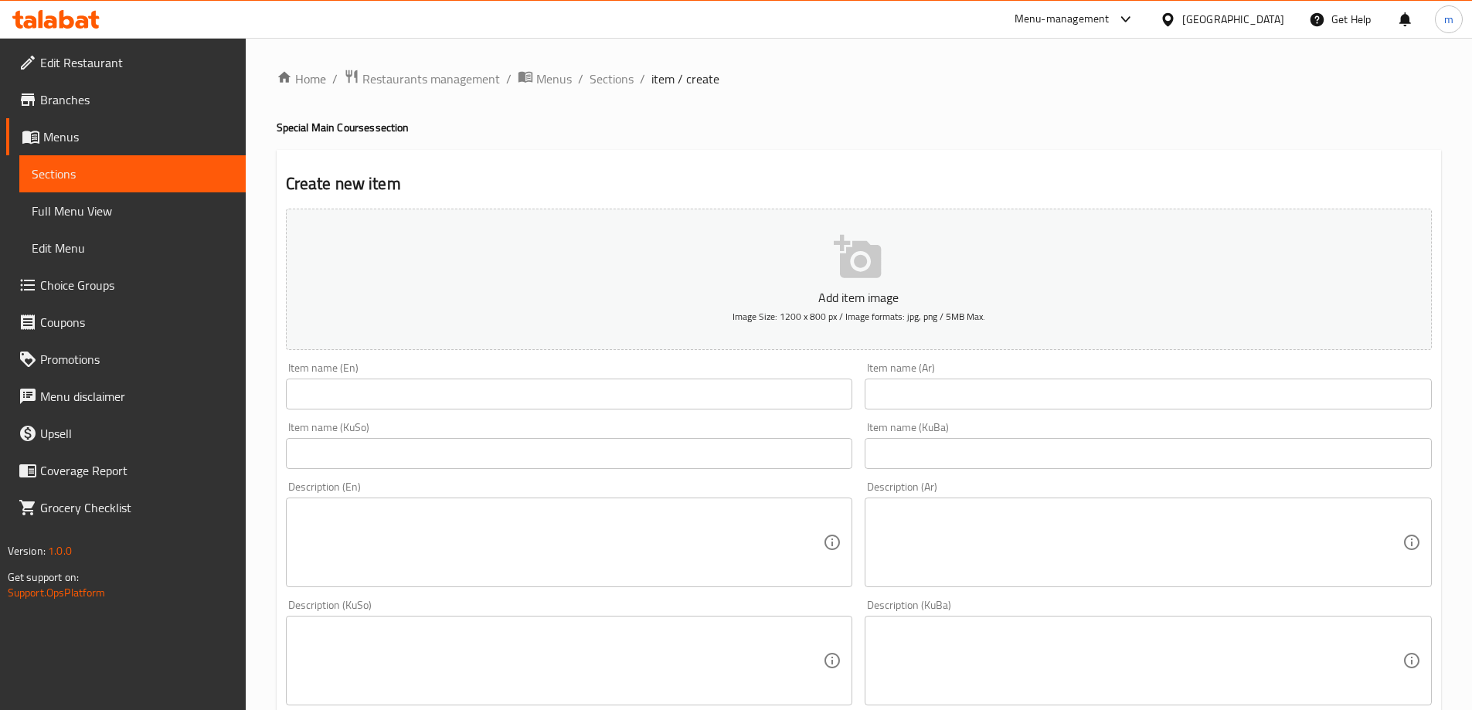
click at [680, 398] on input "text" at bounding box center [569, 394] width 567 height 31
paste input "Chicken with Curry Sauce"
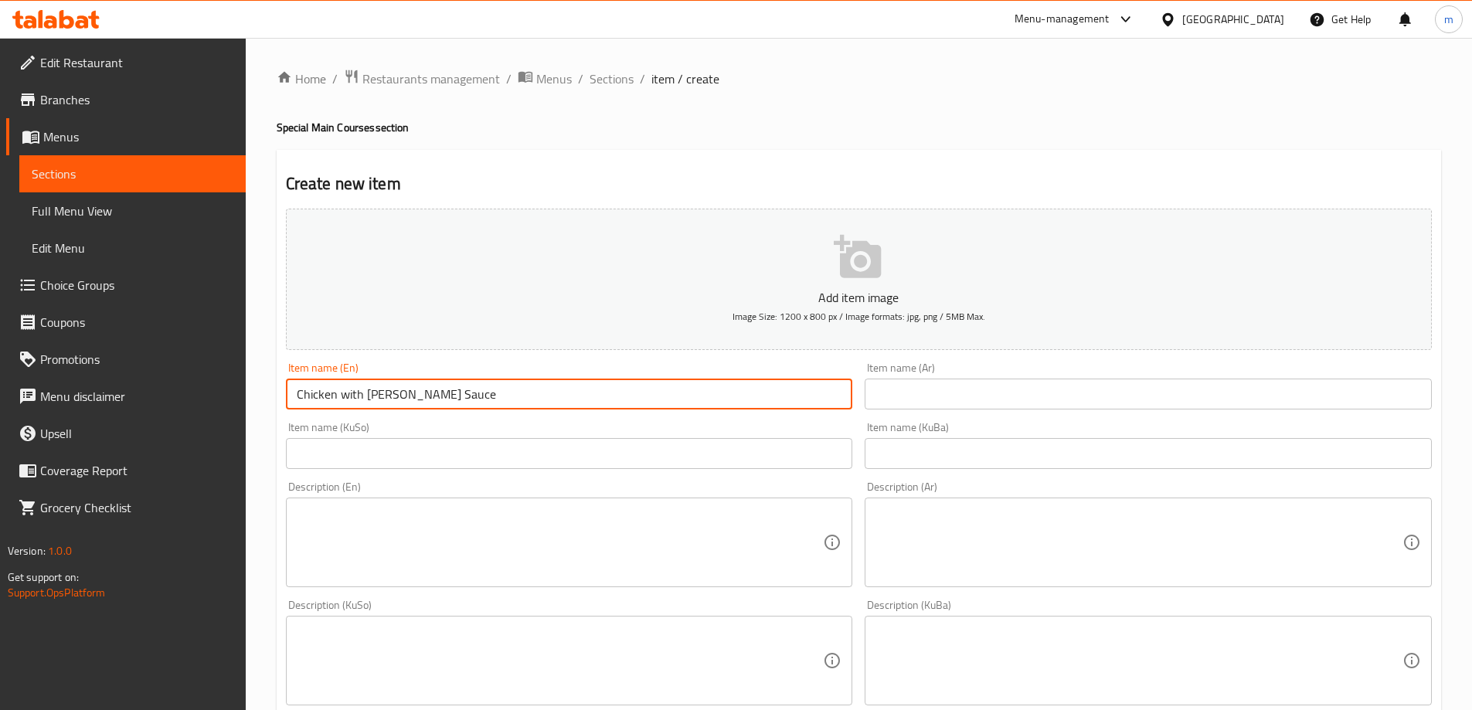
click at [373, 398] on input "Chicken with Curry Sauce" at bounding box center [569, 394] width 567 height 31
click at [367, 394] on input "Chicken with Curry Sauce" at bounding box center [569, 394] width 567 height 31
type input "Chicken with Curry Sauce"
click at [921, 407] on input "text" at bounding box center [1148, 394] width 567 height 31
paste input "دجاج مع صلصة الكاري"
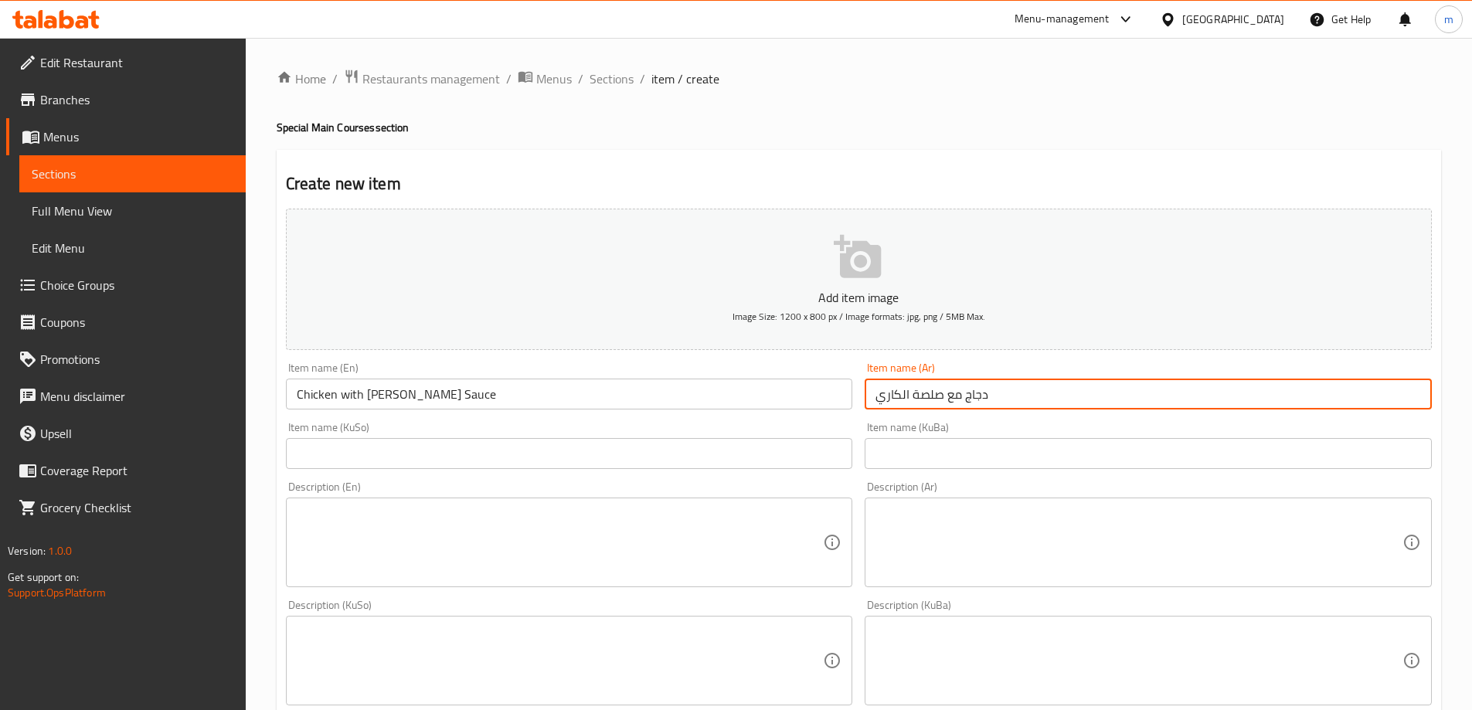
type input "دجاج مع صلصة الكاري"
click at [768, 454] on input "text" at bounding box center [569, 453] width 567 height 31
paste input "مریشک بە سۆسی کاری"
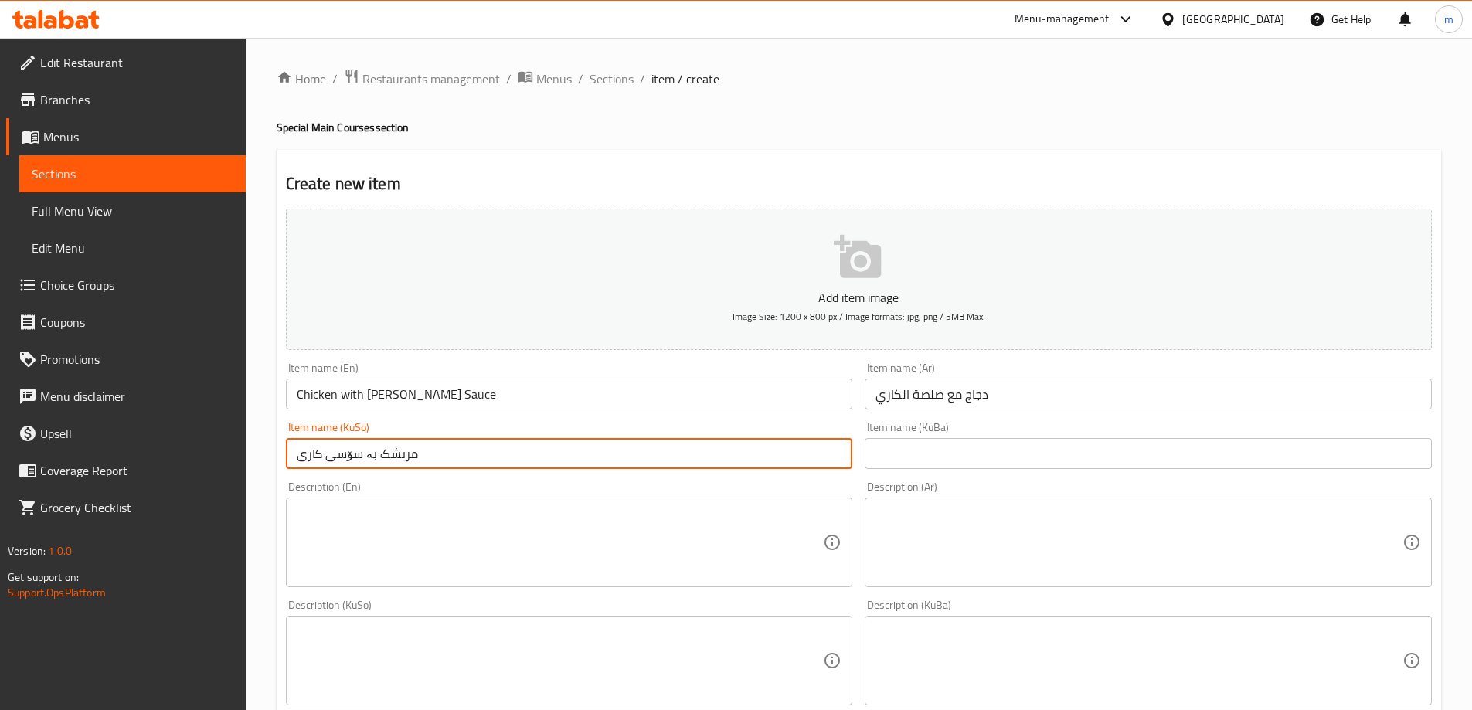
click at [376, 454] on input "مریشک بە سۆسی کاری" at bounding box center [569, 453] width 567 height 31
click at [369, 454] on input "مریشک بە سۆسی کاری" at bounding box center [569, 453] width 567 height 31
type input "مریشک لەگەڵ سۆسی کاری"
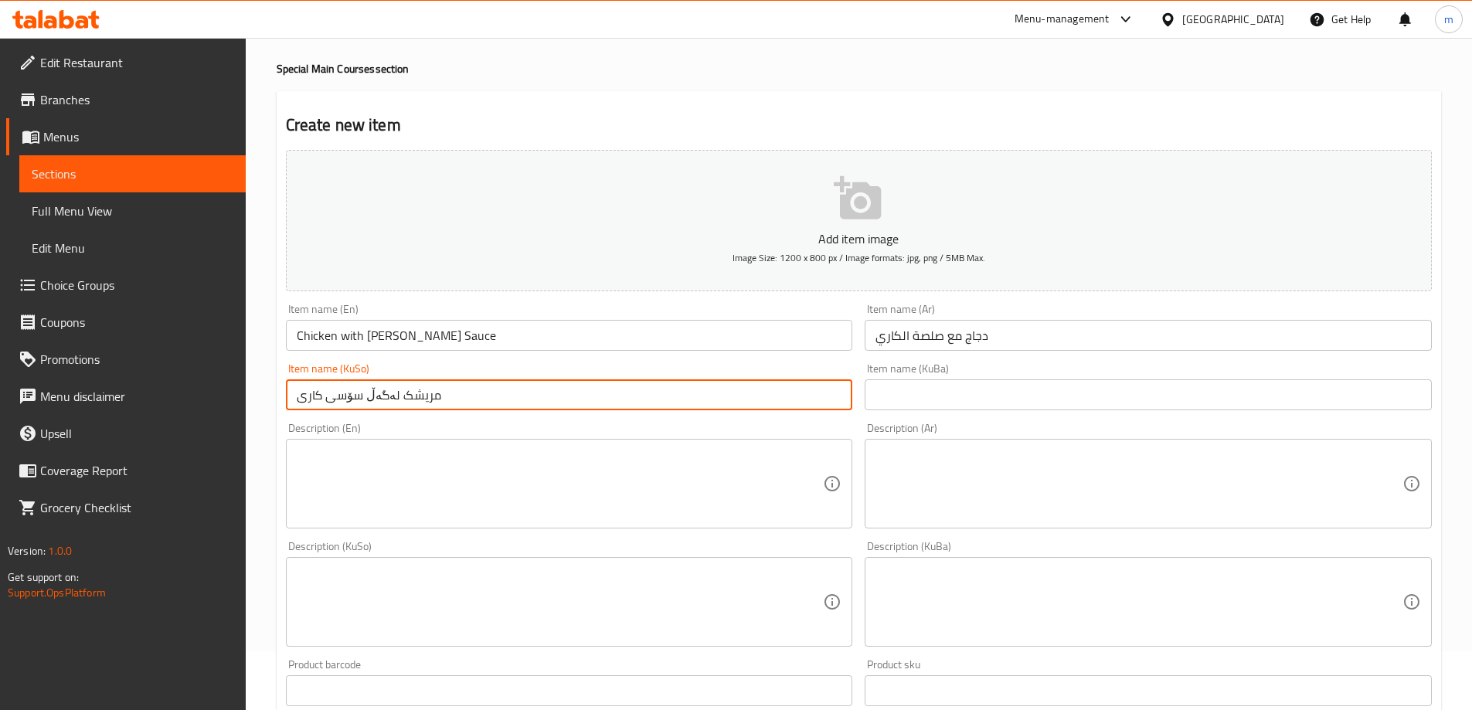
scroll to position [129, 0]
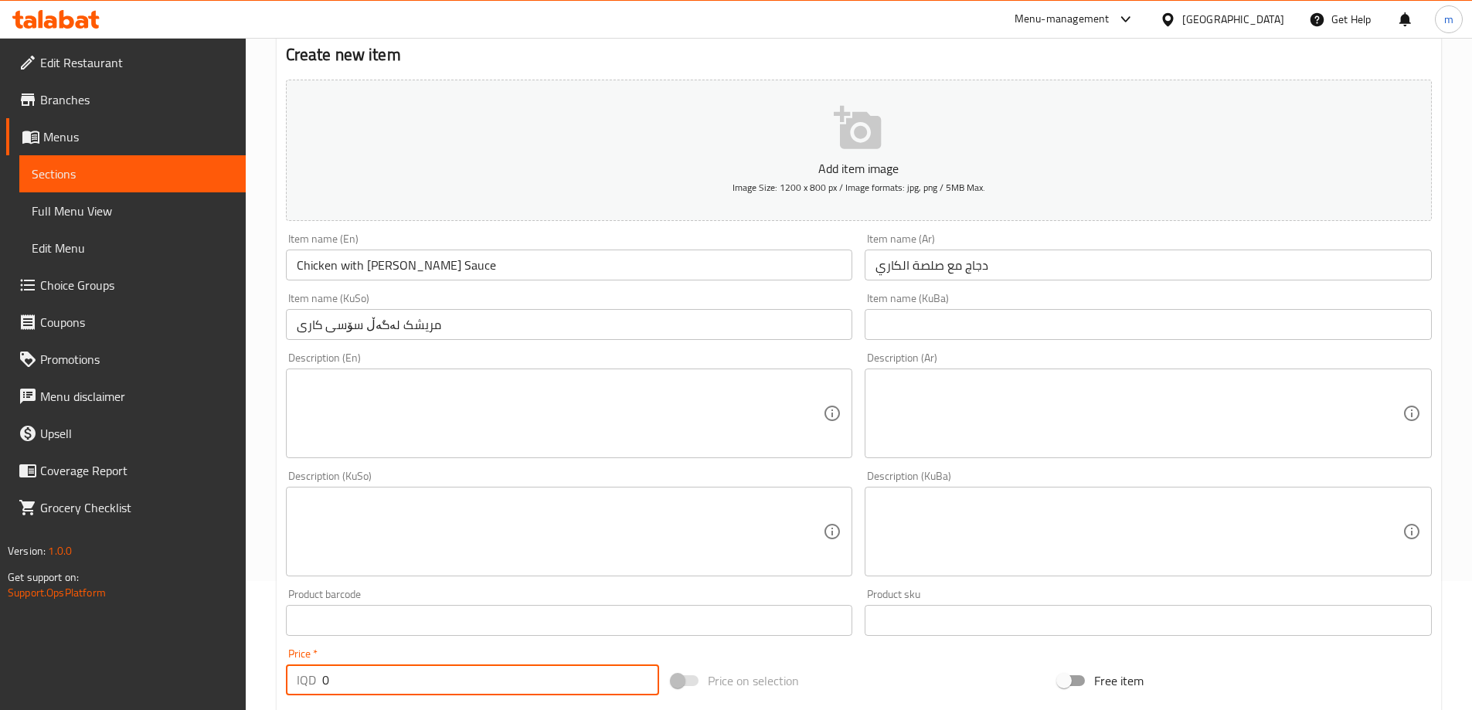
drag, startPoint x: 338, startPoint y: 677, endPoint x: 264, endPoint y: 650, distance: 79.7
click at [264, 655] on div "Home / Restaurants management / Menus / Sections / item / create Special Main C…" at bounding box center [859, 525] width 1226 height 1232
paste input "2000"
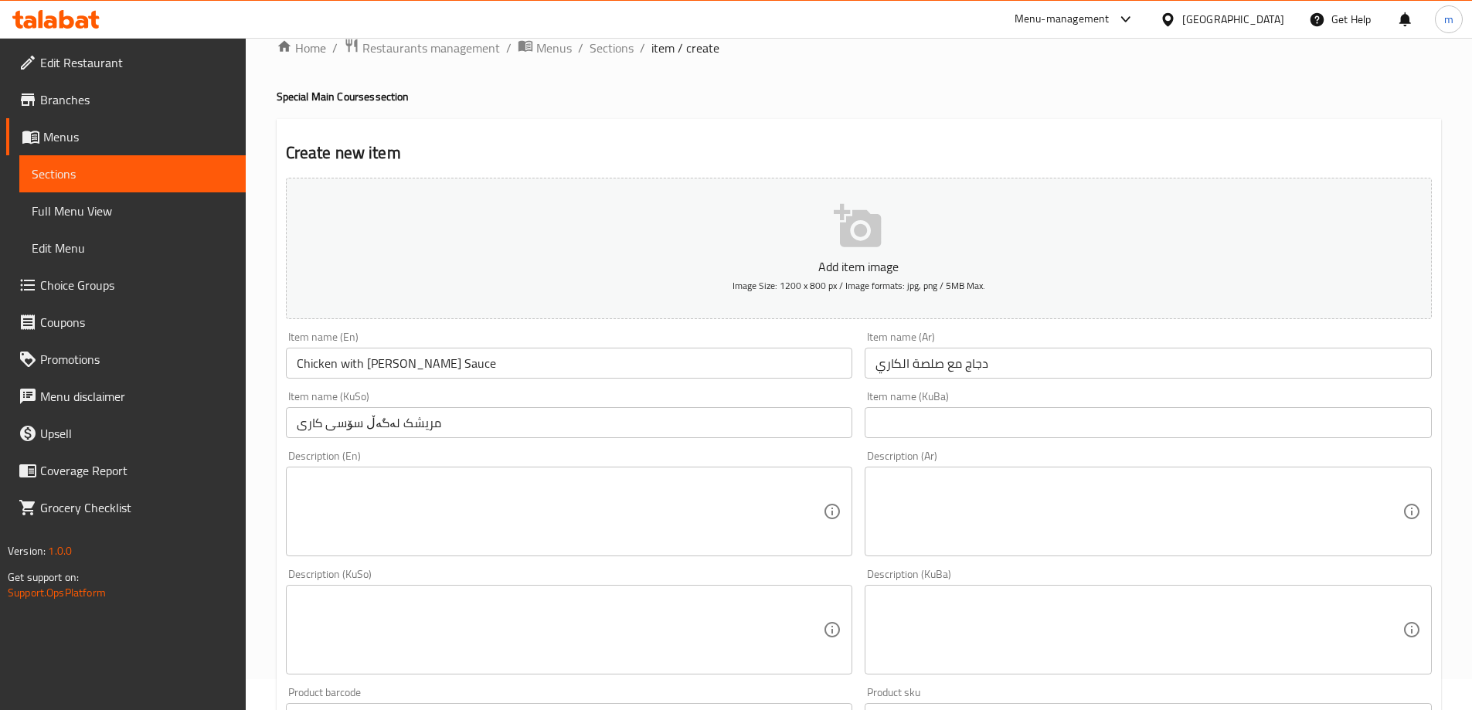
scroll to position [0, 0]
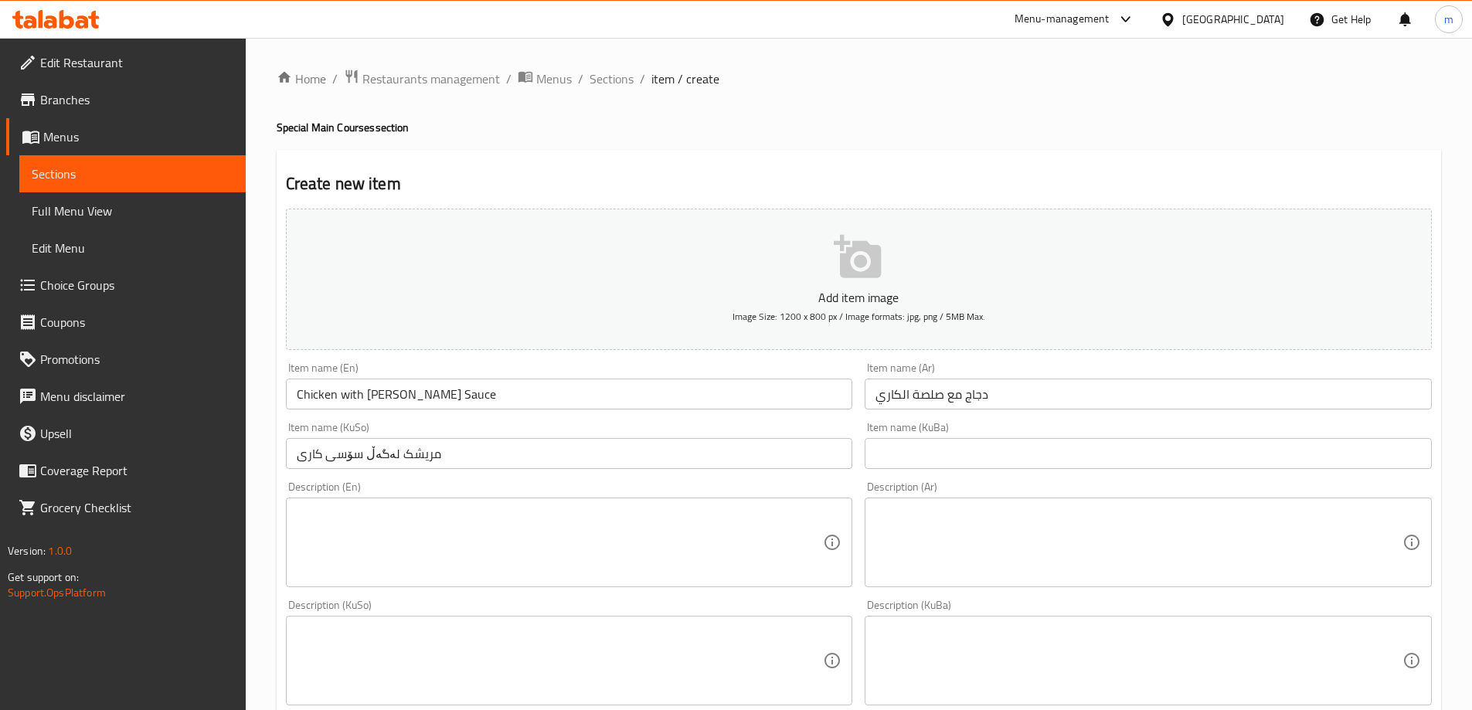
type input "20000"
click at [469, 523] on textarea at bounding box center [560, 542] width 527 height 73
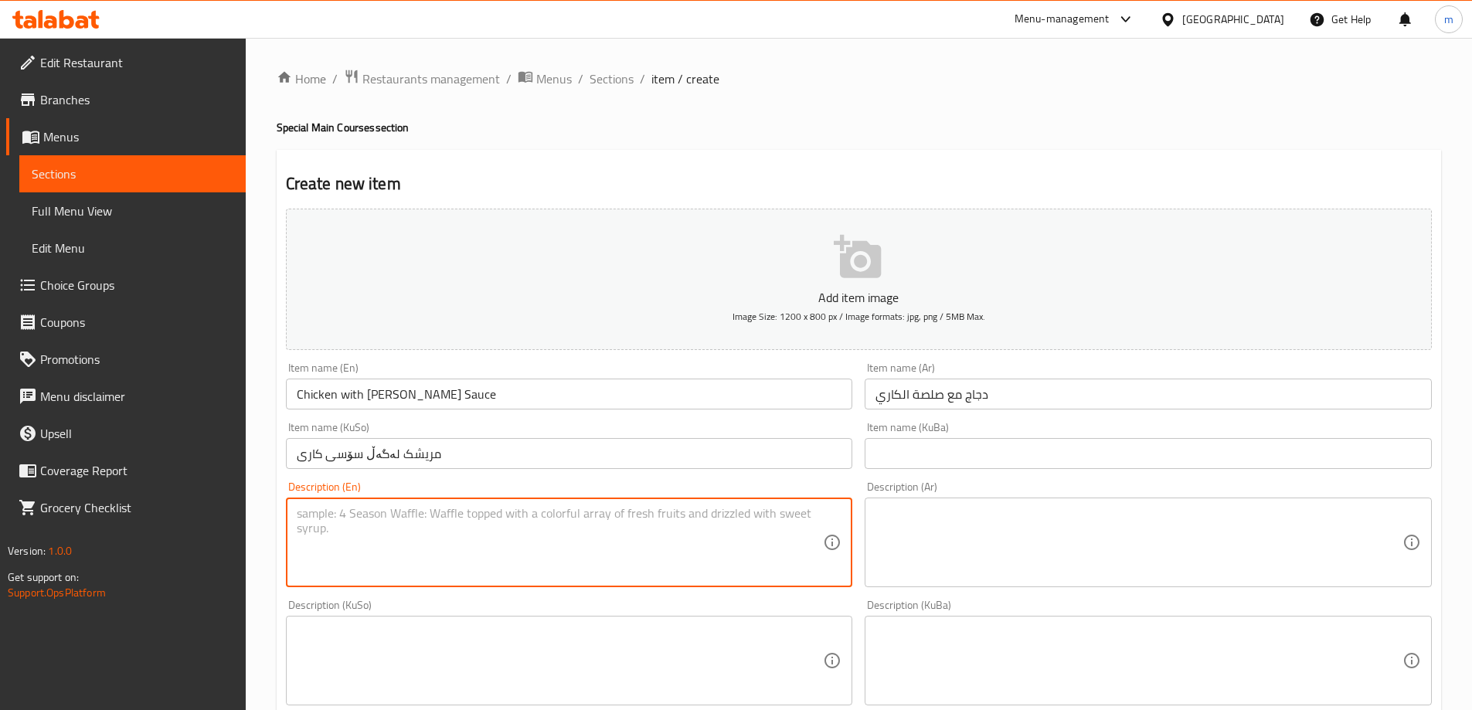
paste textarea "Served with rice and fries"
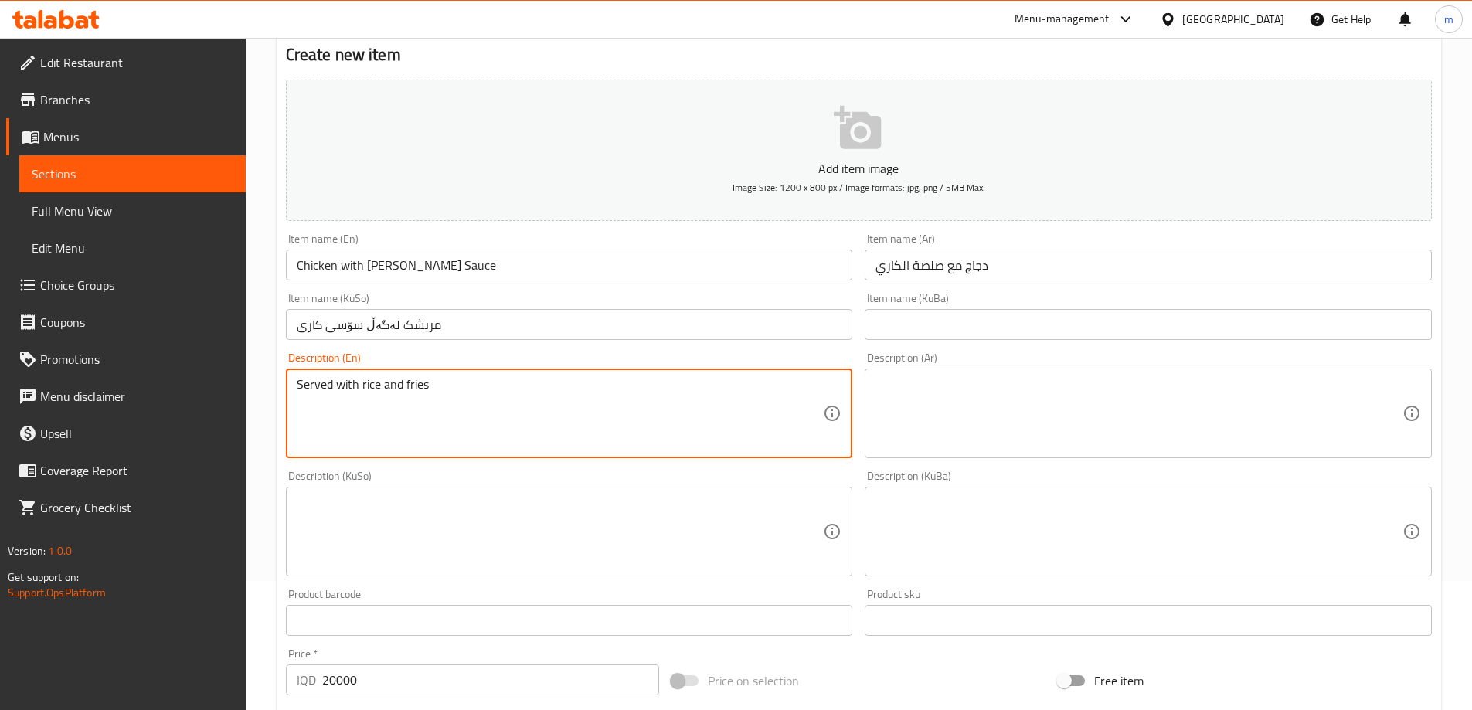
type textarea "Served with rice and fries"
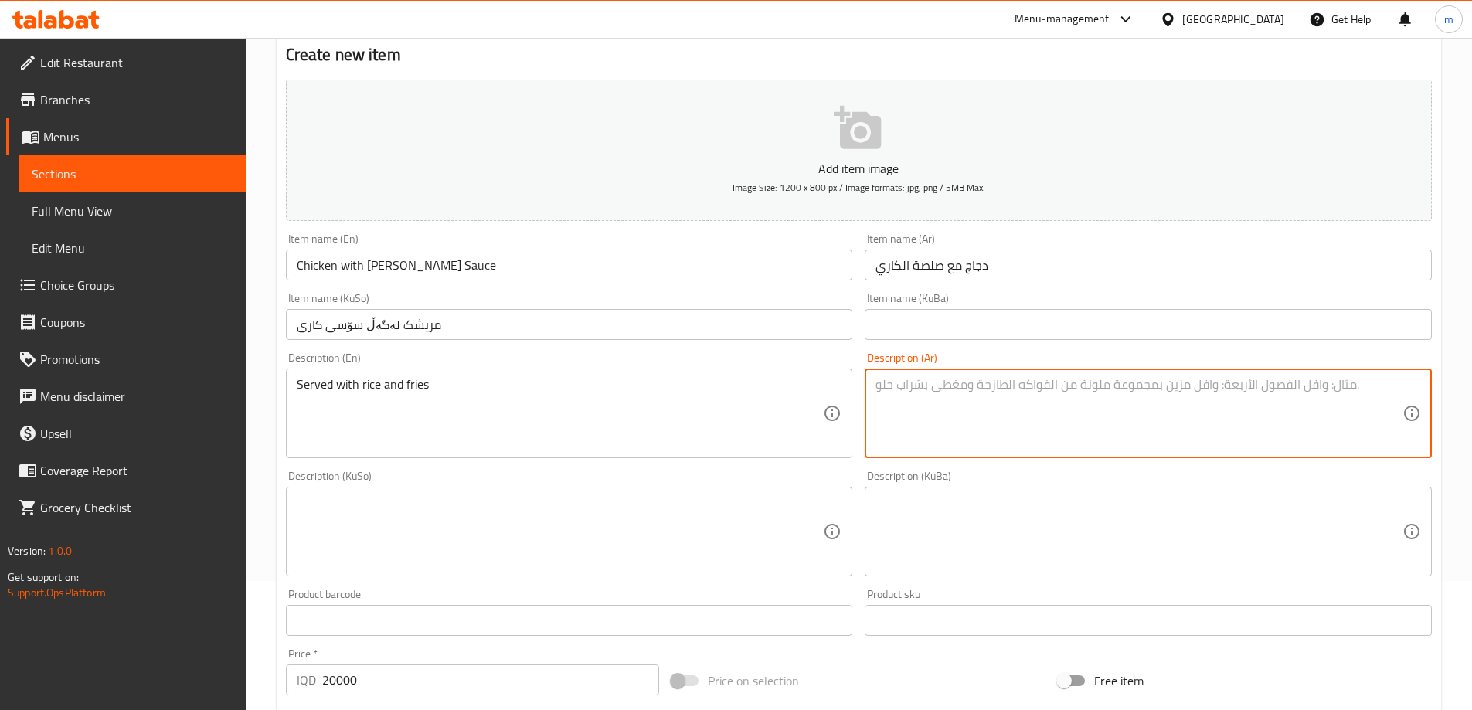
click at [988, 436] on textarea at bounding box center [1139, 413] width 527 height 73
paste textarea "تقدم مع أرز وبطاطا مقلية"
type textarea "تقدم مع أرز وبطاطا مقلية"
click at [975, 565] on textarea at bounding box center [1139, 531] width 527 height 73
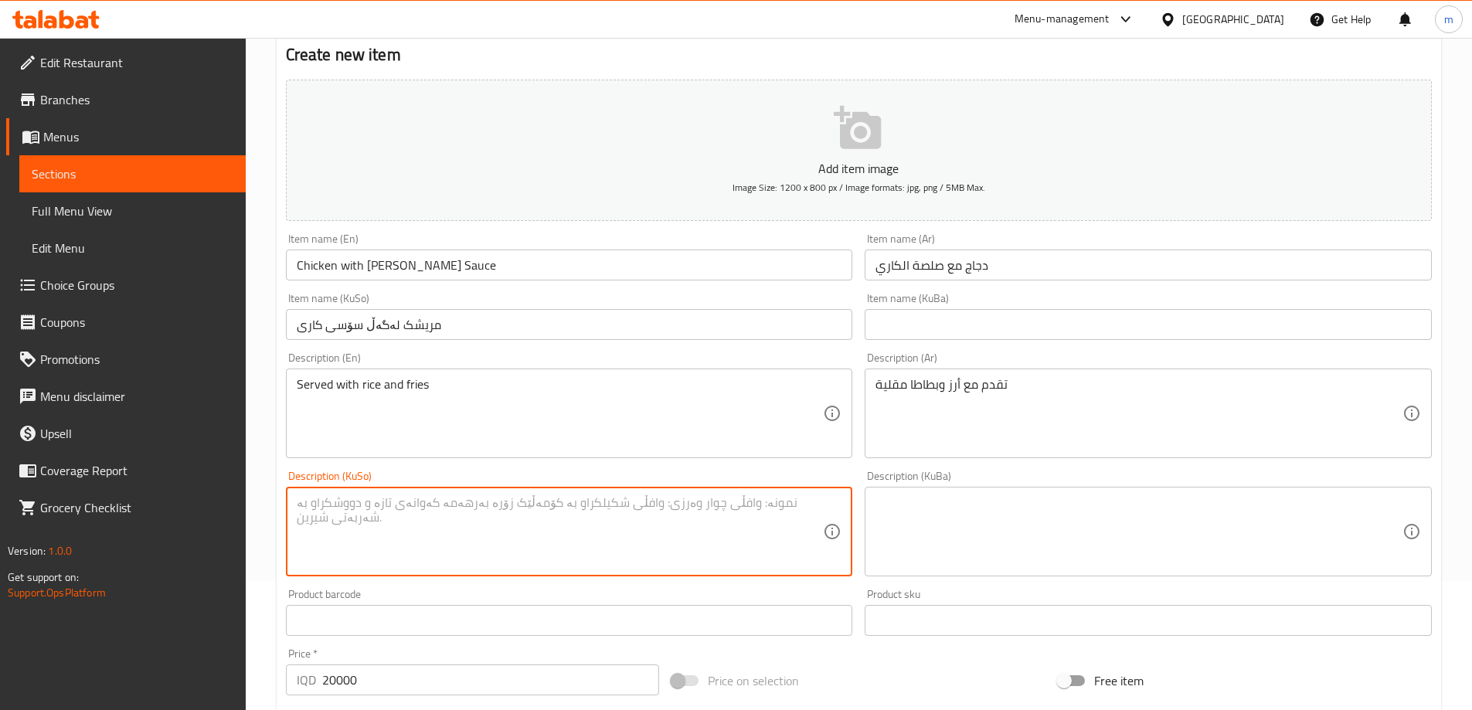
click at [819, 535] on textarea at bounding box center [560, 531] width 527 height 73
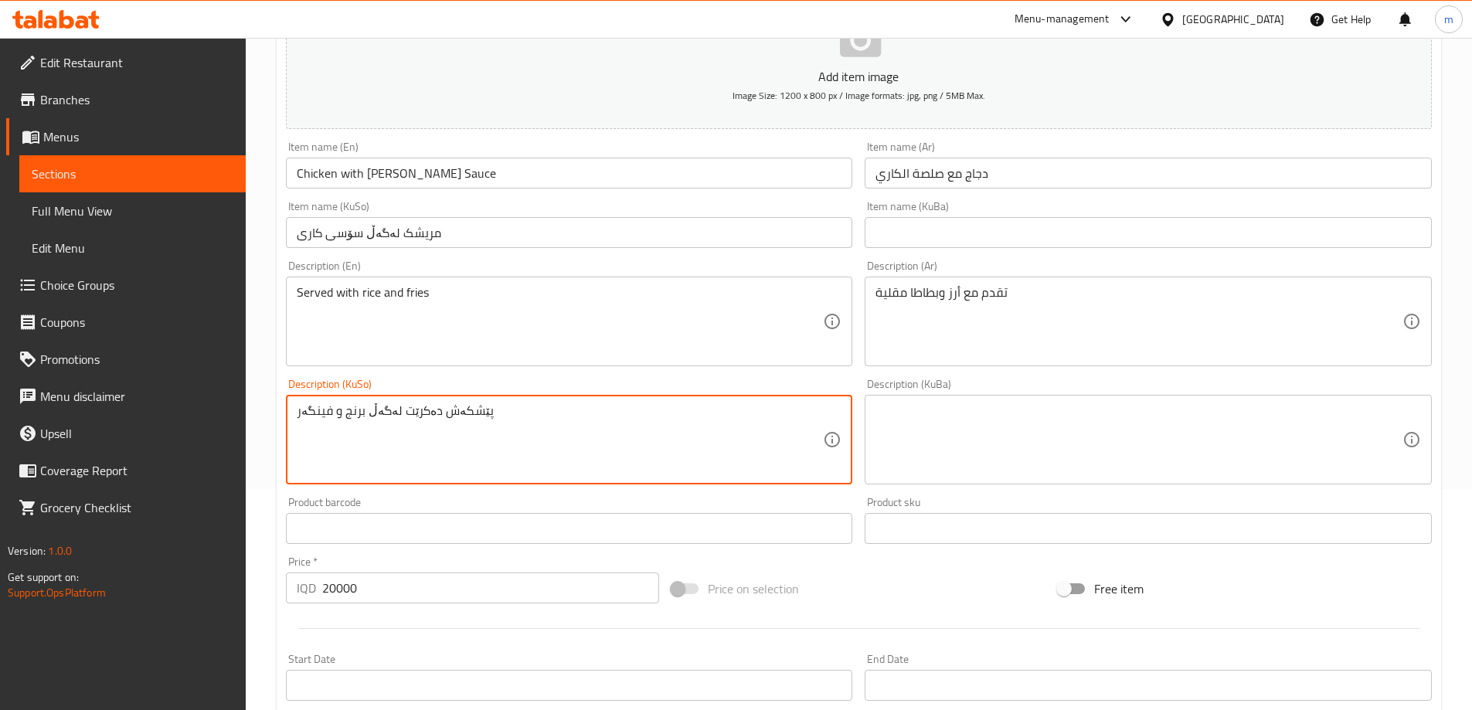
scroll to position [257, 0]
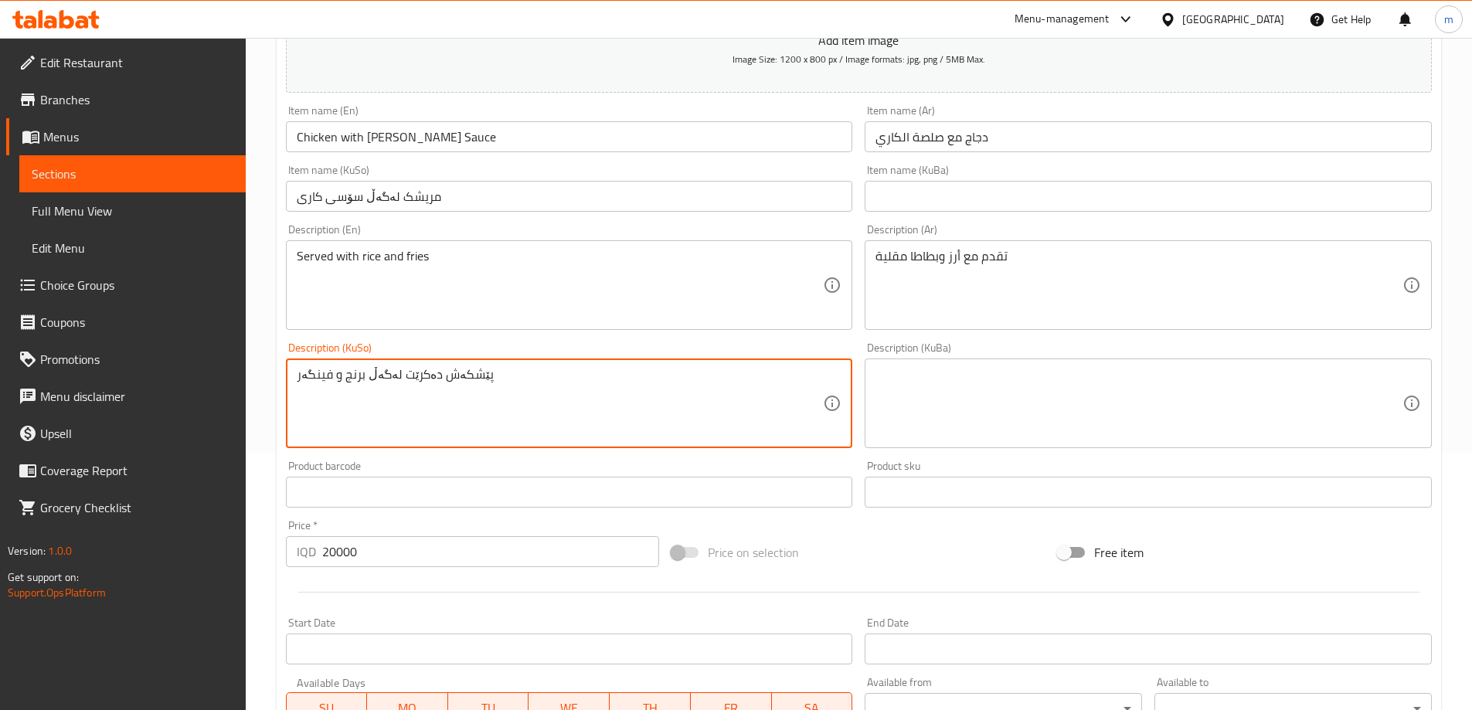
type textarea "پێشکەش دەکرێت لەگەڵ برنج و فینگەر"
click at [501, 201] on input "مریشک لەگەڵ سۆسی کاری" at bounding box center [569, 196] width 567 height 31
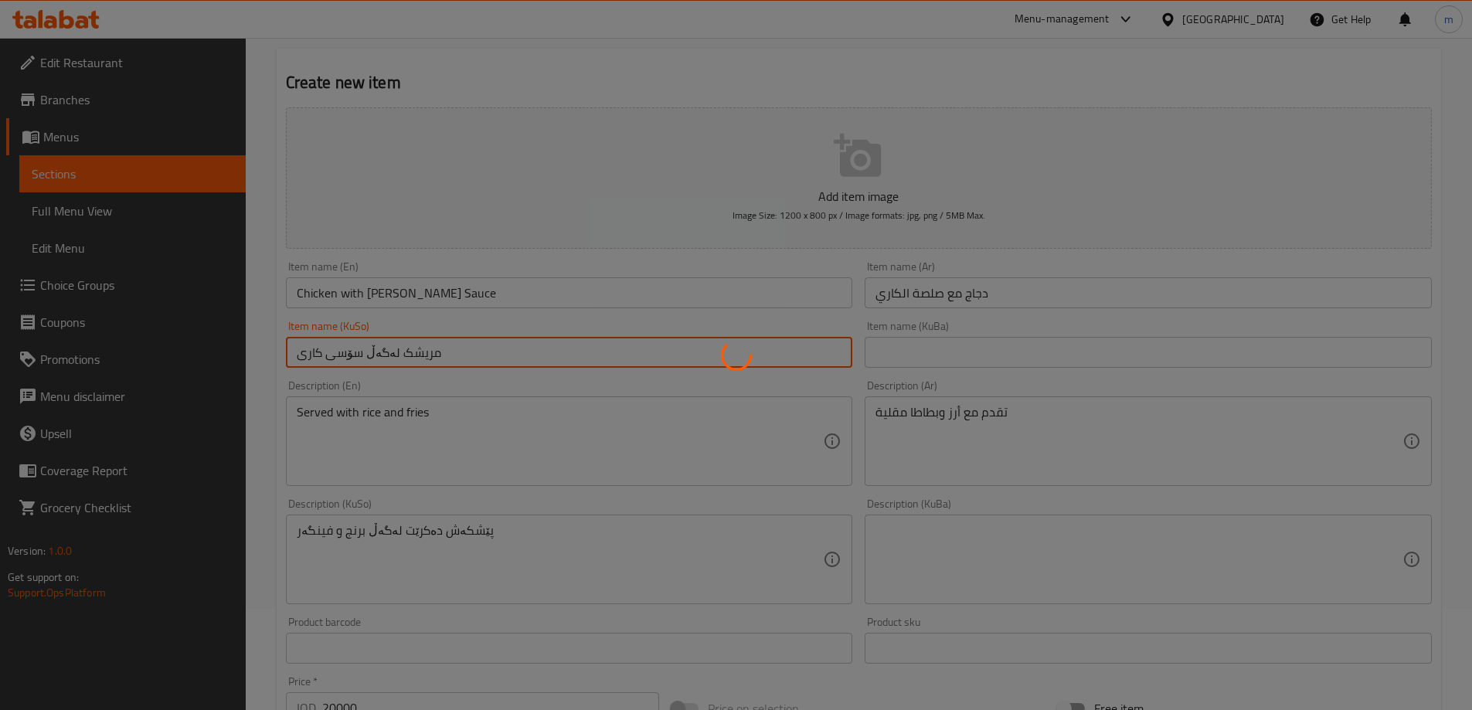
scroll to position [0, 0]
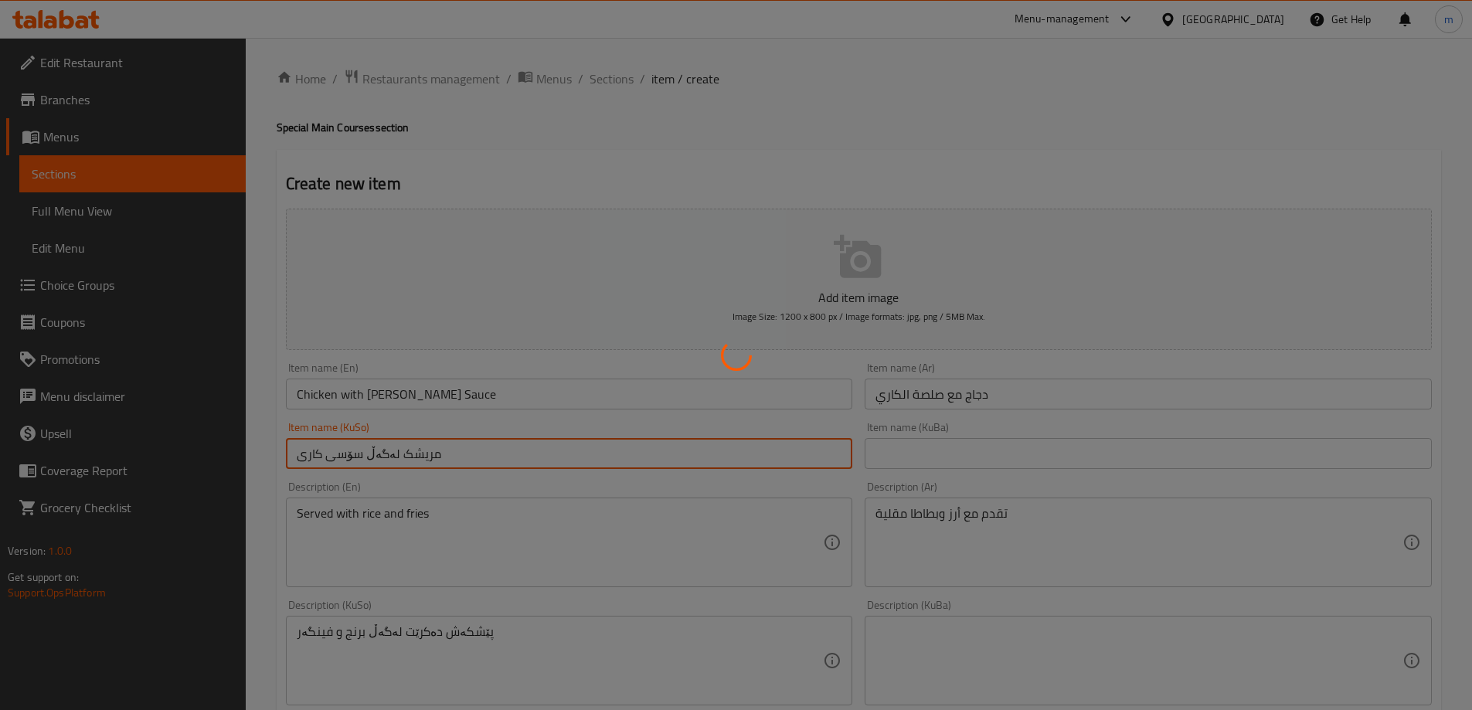
type input "0"
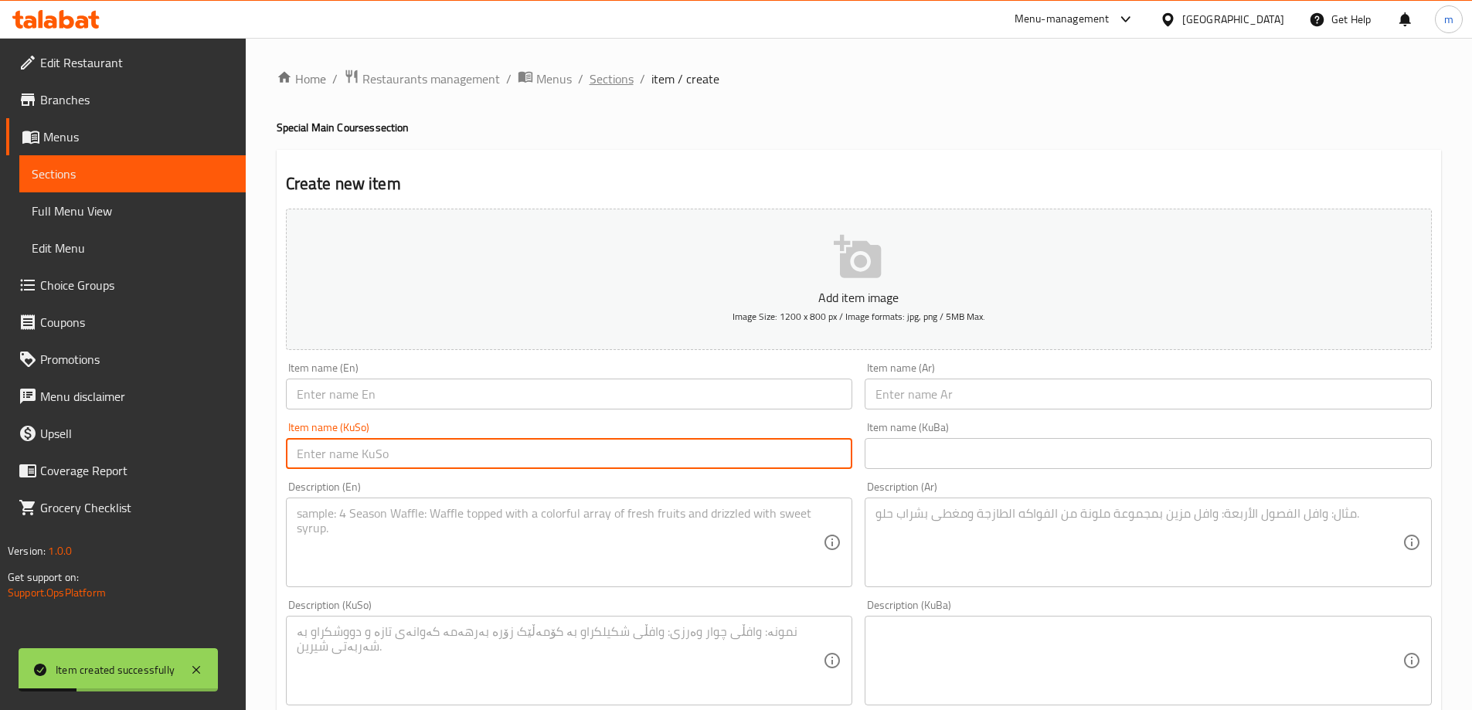
click at [612, 87] on span "Sections" at bounding box center [612, 79] width 44 height 19
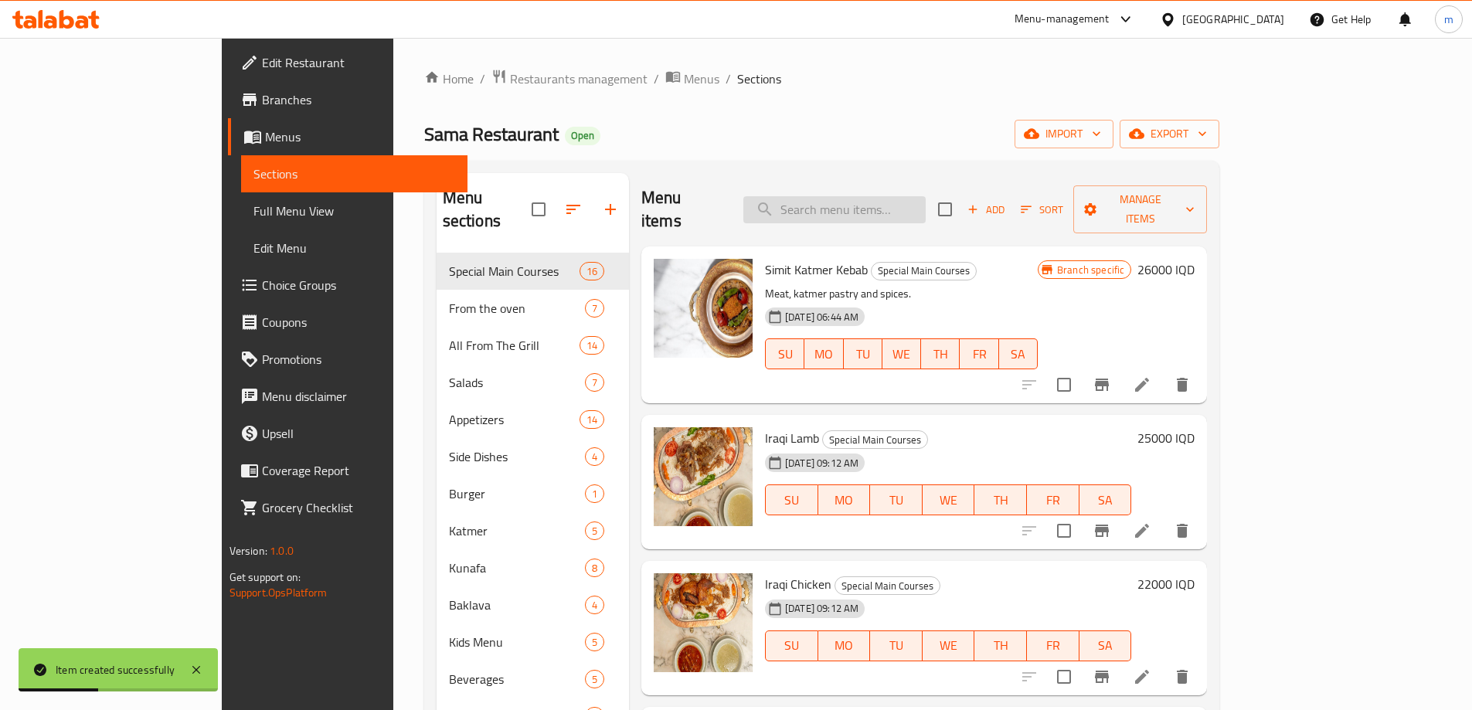
drag, startPoint x: 909, startPoint y: 191, endPoint x: 906, endPoint y: 210, distance: 19.6
click at [907, 196] on input "search" at bounding box center [834, 209] width 182 height 27
paste input "Shish Lamb Liver - 4 shish"
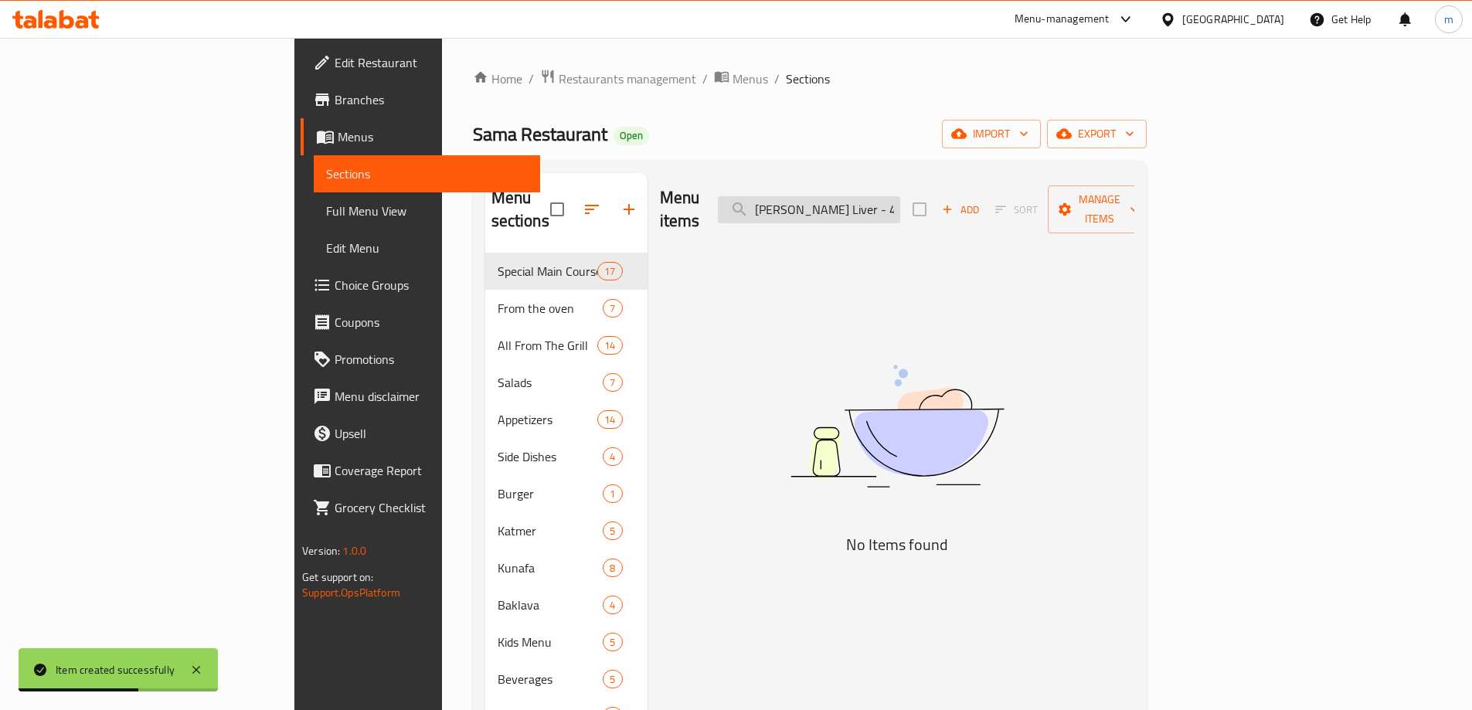
click at [900, 198] on input "Shish Lamb Liver - 4 shish" at bounding box center [809, 209] width 182 height 27
drag, startPoint x: 948, startPoint y: 196, endPoint x: 1014, endPoint y: 205, distance: 66.2
click at [1014, 205] on div "Menu items Shish Lamb Liver - 4 shish Add Sort Manage items" at bounding box center [897, 209] width 474 height 73
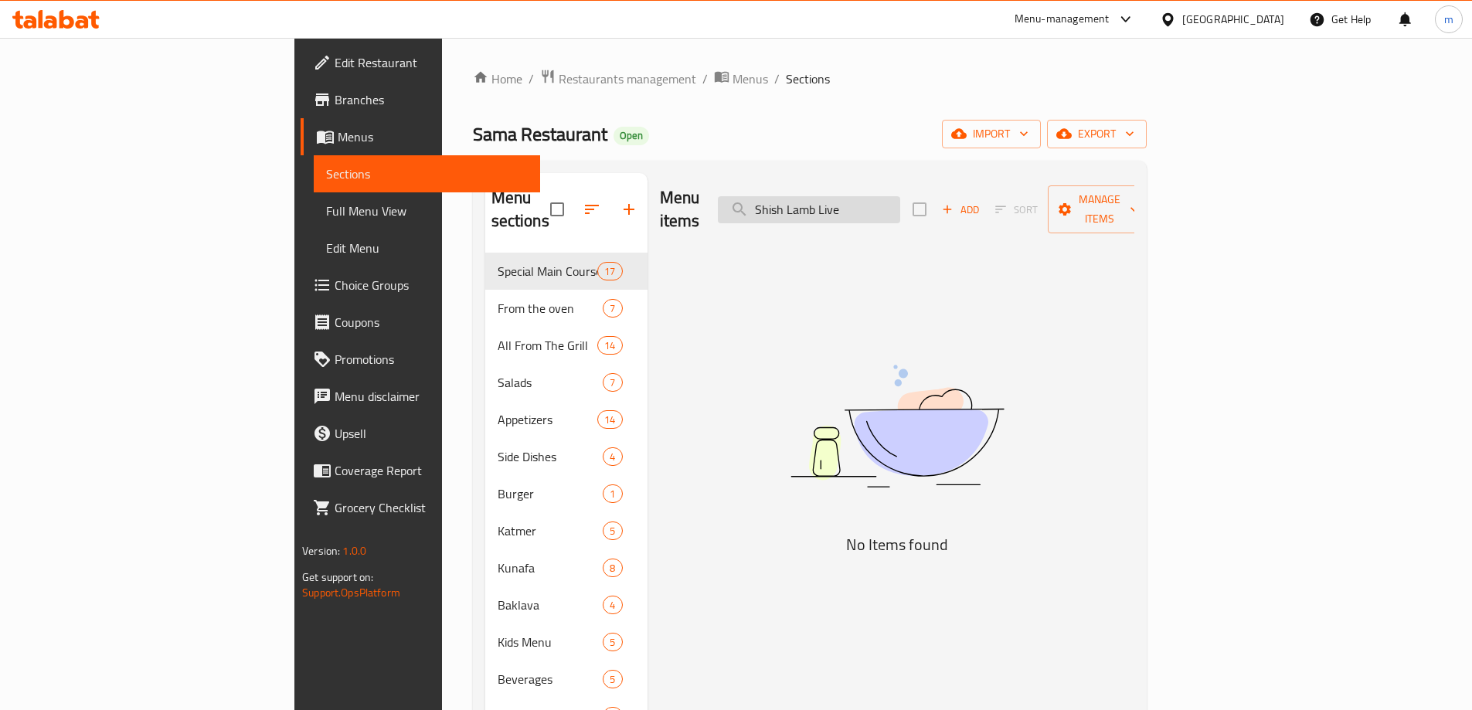
click at [900, 200] on input "Shish Lamb Live" at bounding box center [809, 209] width 182 height 27
click at [859, 196] on input "Shish Lamb" at bounding box center [809, 209] width 182 height 27
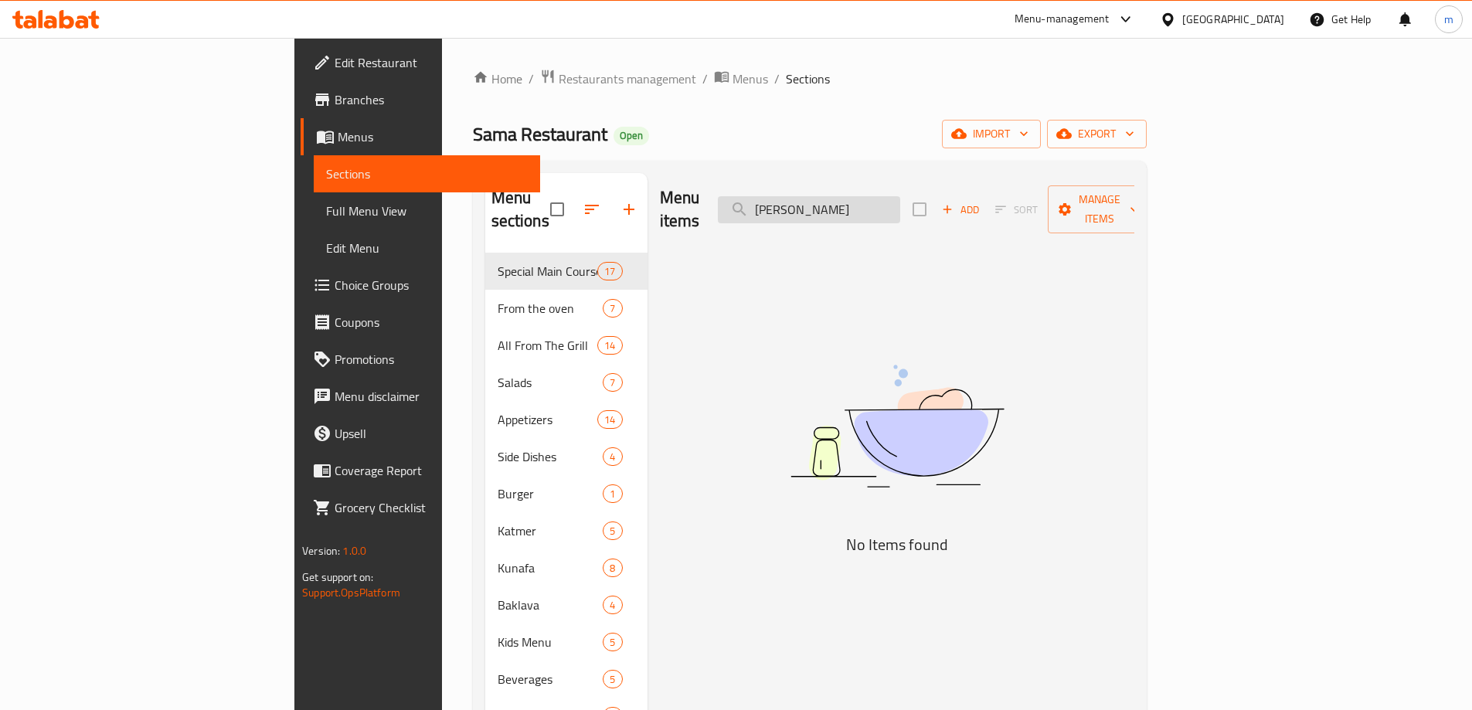
click at [878, 199] on input "Shish Lamb" at bounding box center [809, 209] width 182 height 27
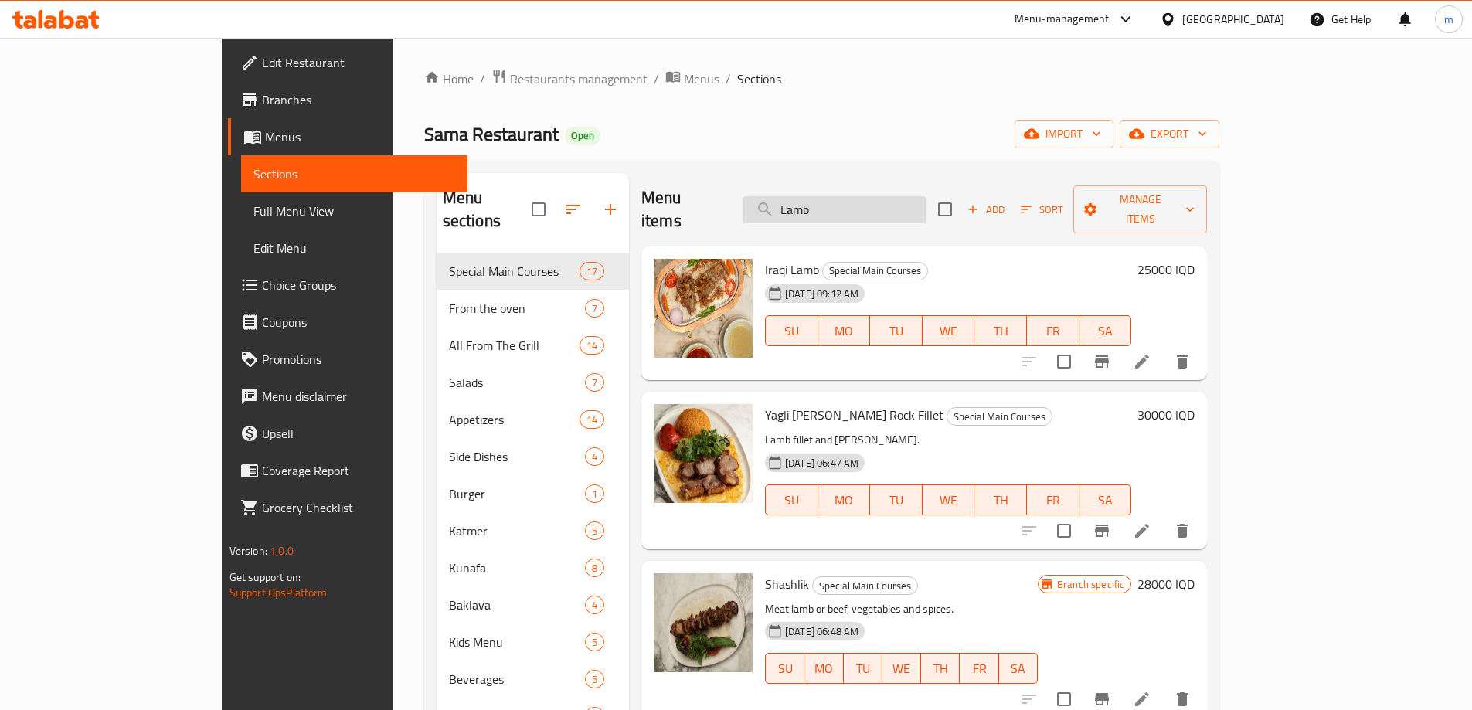
click at [915, 207] on input "Lamb" at bounding box center [834, 209] width 182 height 27
type input "Lamb"
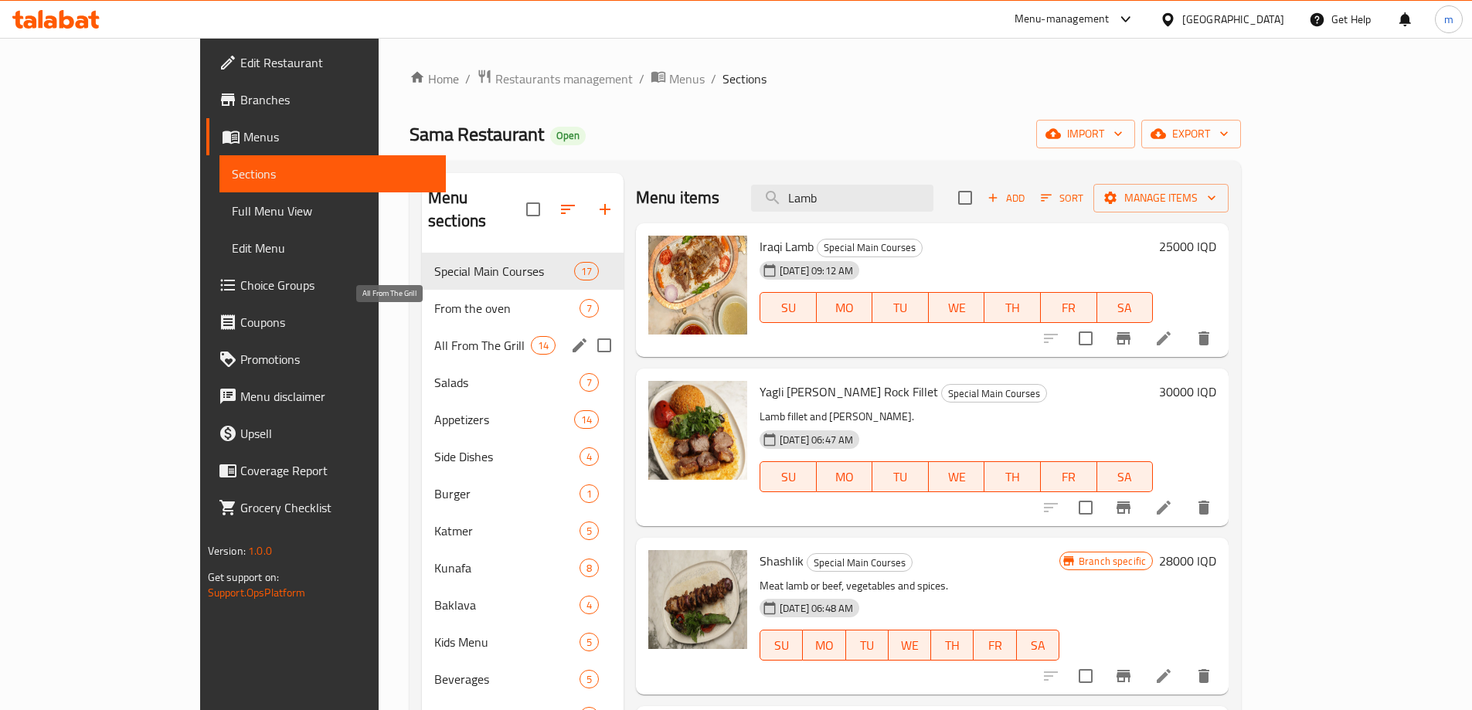
click at [434, 336] on span "All From The Grill" at bounding box center [482, 345] width 97 height 19
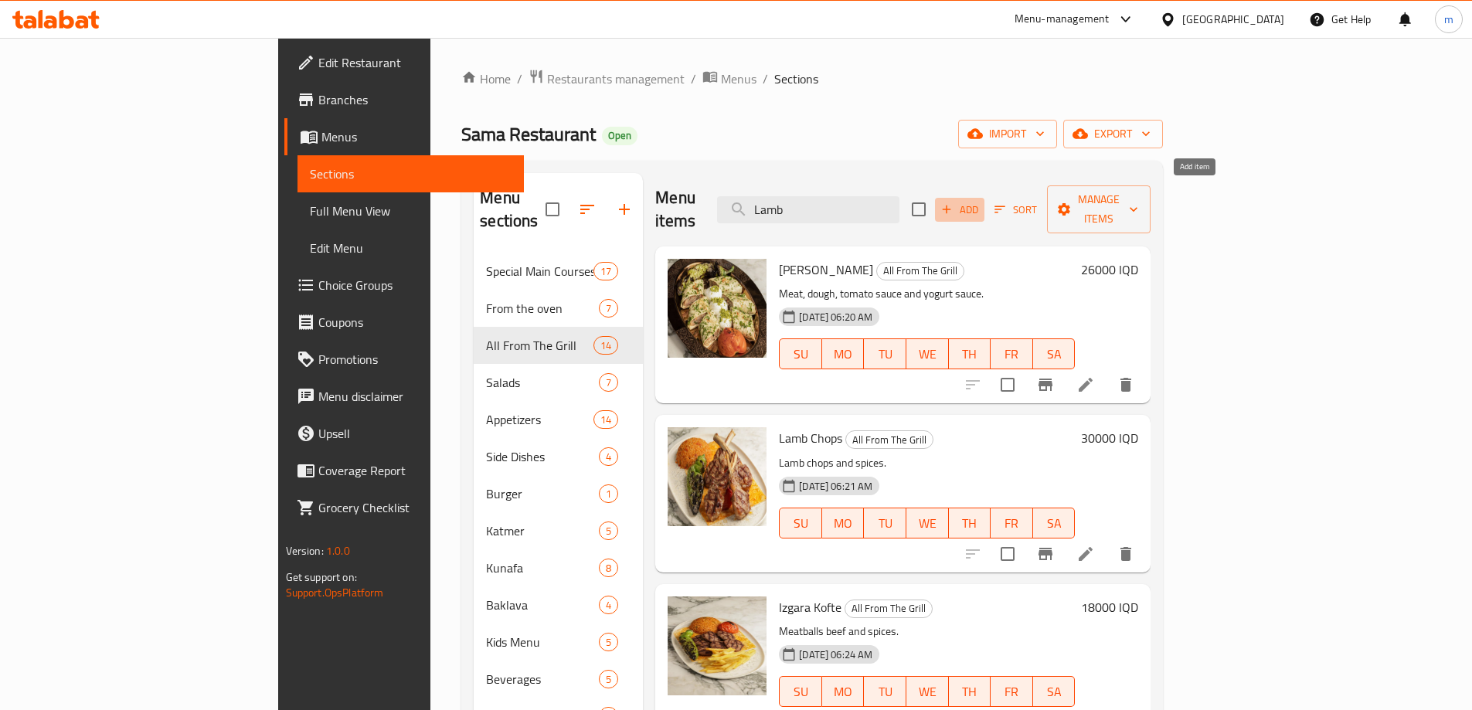
click at [981, 201] on span "Add" at bounding box center [960, 210] width 42 height 18
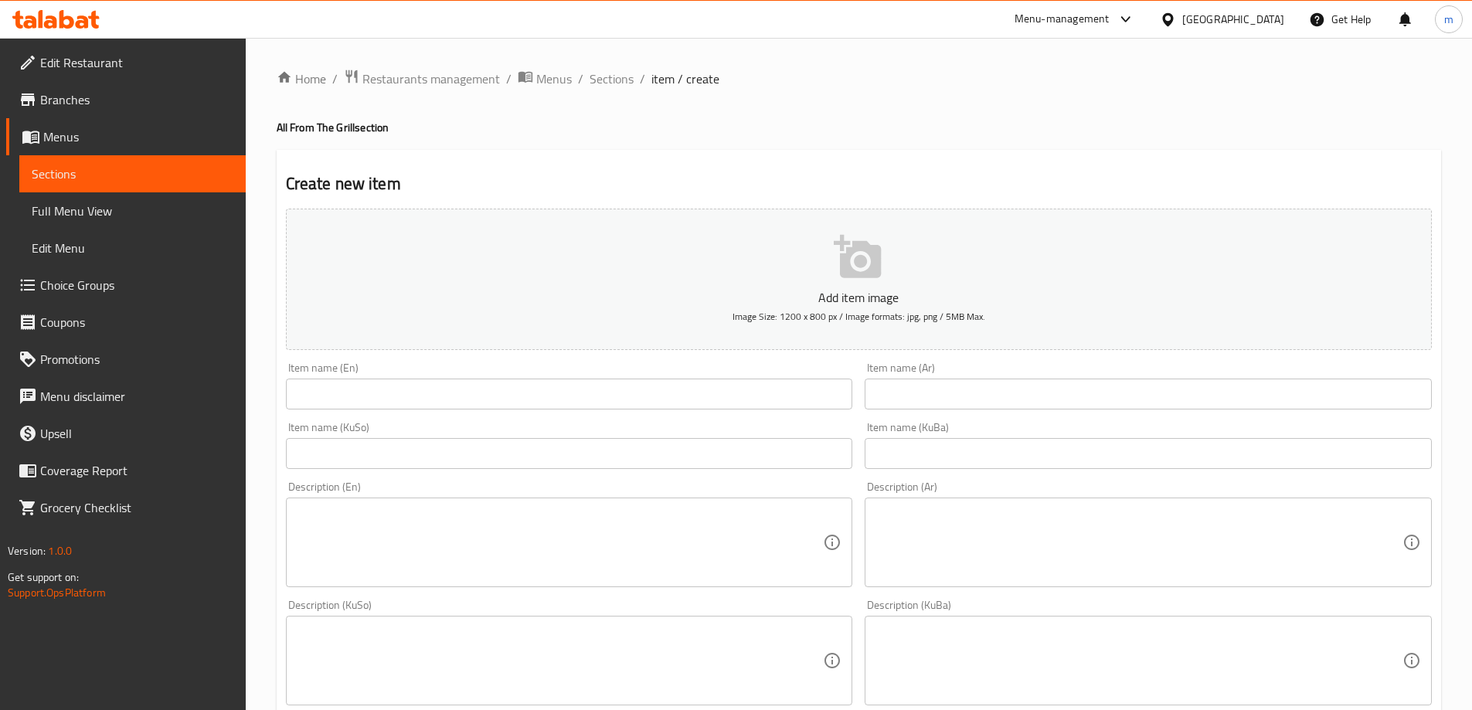
click at [514, 407] on input "text" at bounding box center [569, 394] width 567 height 31
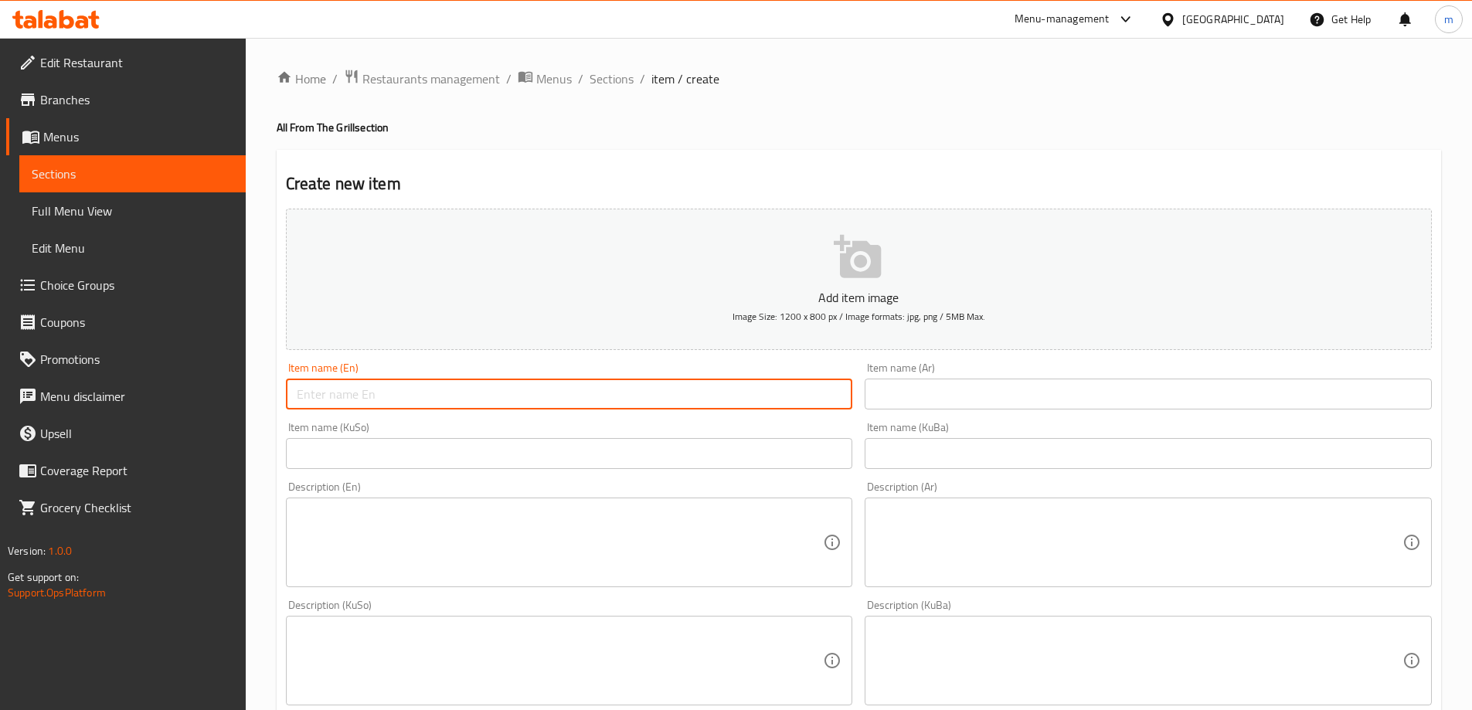
paste input "Shish Lamb Liver - 4 shish"
type input "Shish Lamb Liver - 4 shish"
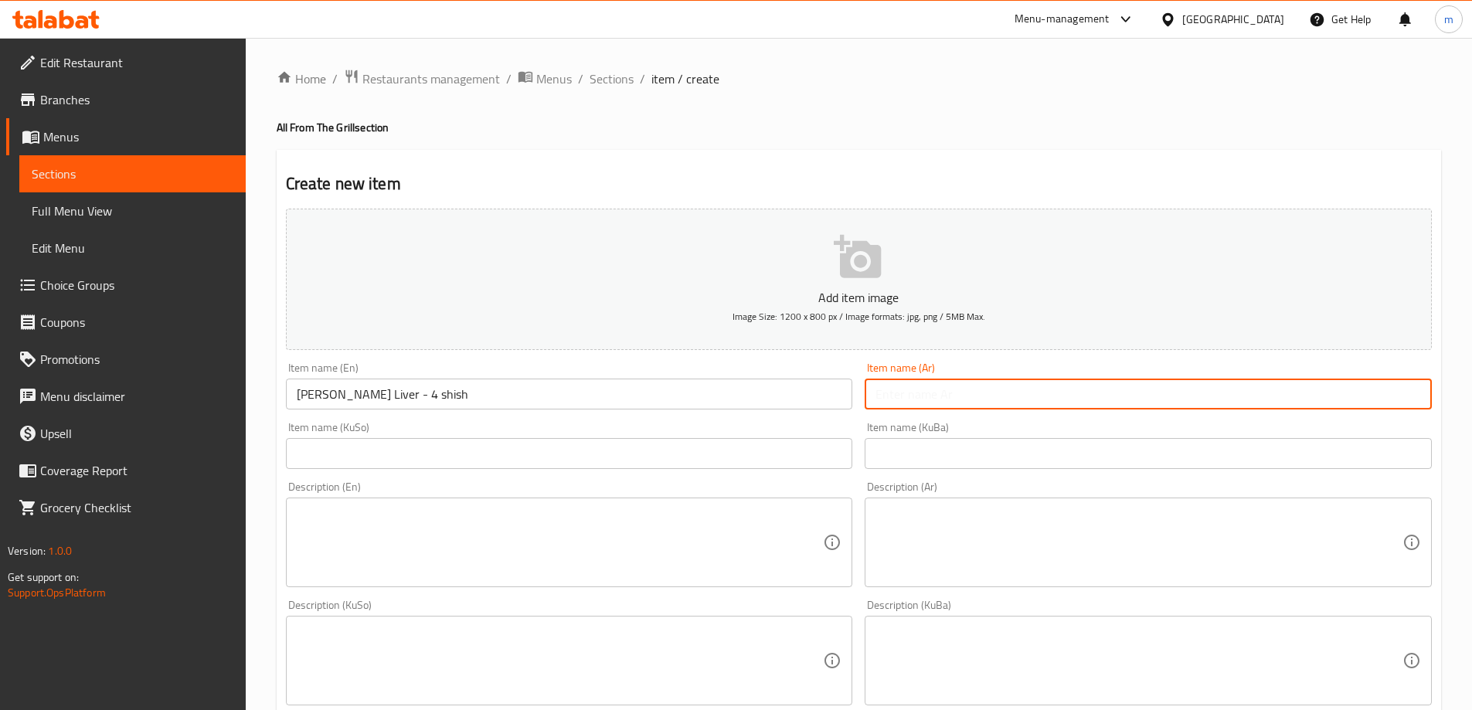
click at [913, 402] on input "text" at bounding box center [1148, 394] width 567 height 31
paste input "كبد لحم ضأن شيش - 4 شيش"
type input "كبد لحم ضأن شيش - 4 شيش"
click at [322, 391] on input "Shish Lamb Liver - 4 shish" at bounding box center [569, 394] width 567 height 31
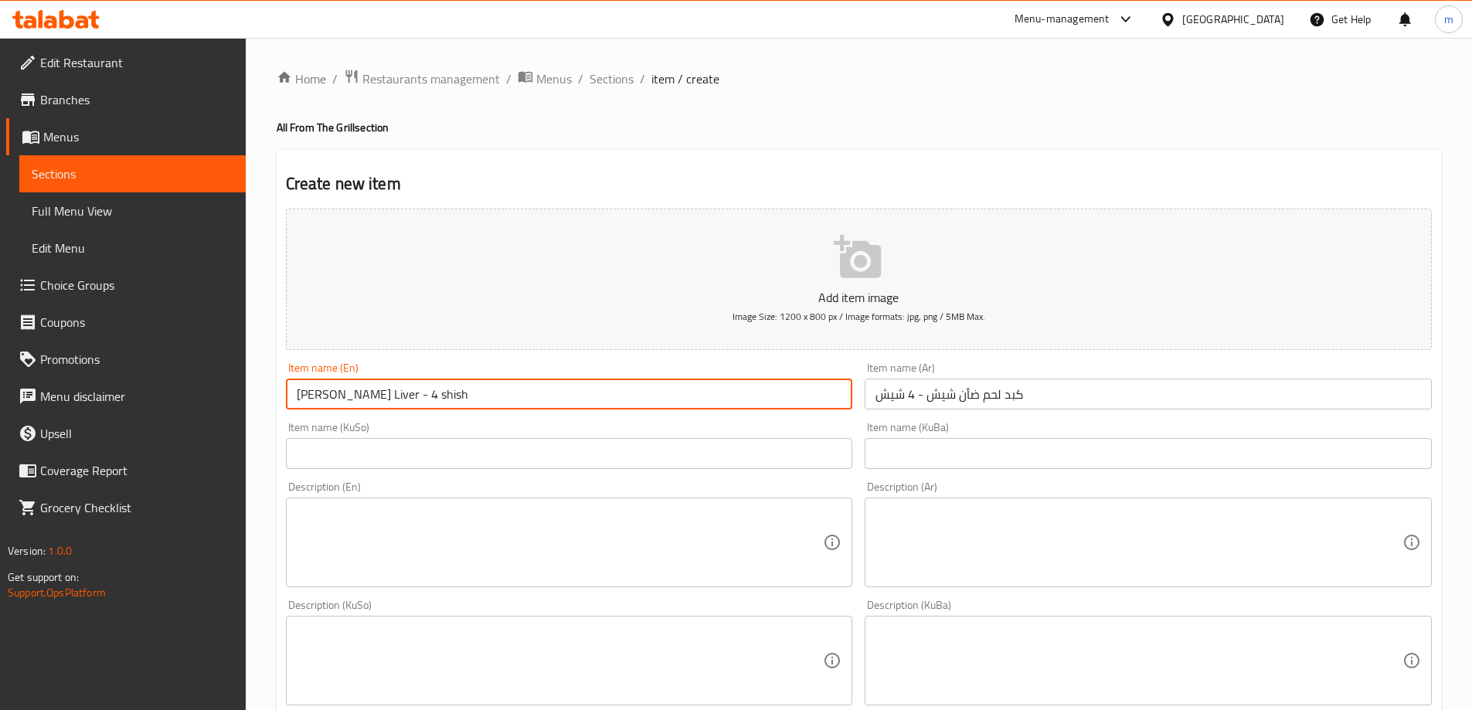
click at [322, 391] on input "Shish Lamb Liver - 4 shish" at bounding box center [569, 394] width 567 height 31
click at [329, 394] on input "Shish Lamb Liver - 4 shish" at bounding box center [569, 394] width 567 height 31
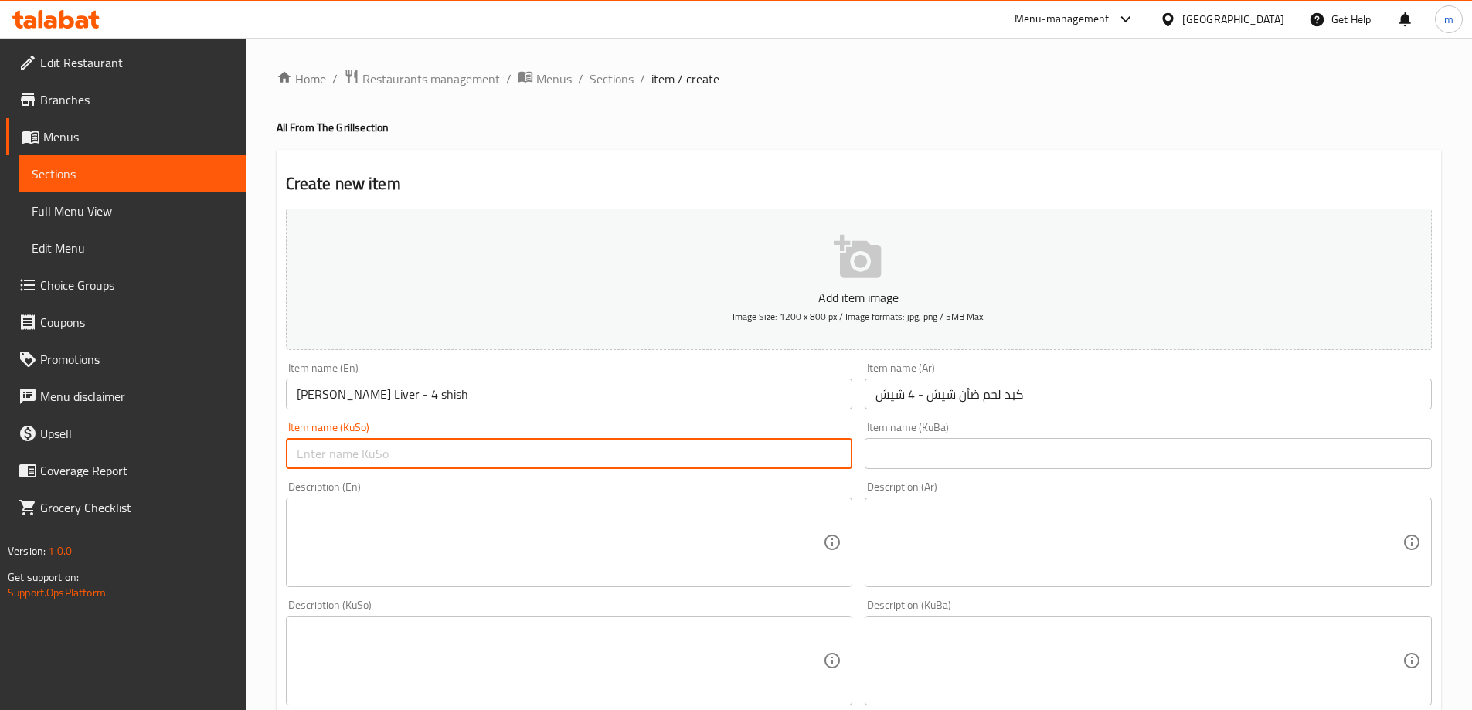
click at [780, 460] on input "text" at bounding box center [569, 453] width 567 height 31
click at [921, 457] on input "text" at bounding box center [1148, 453] width 567 height 31
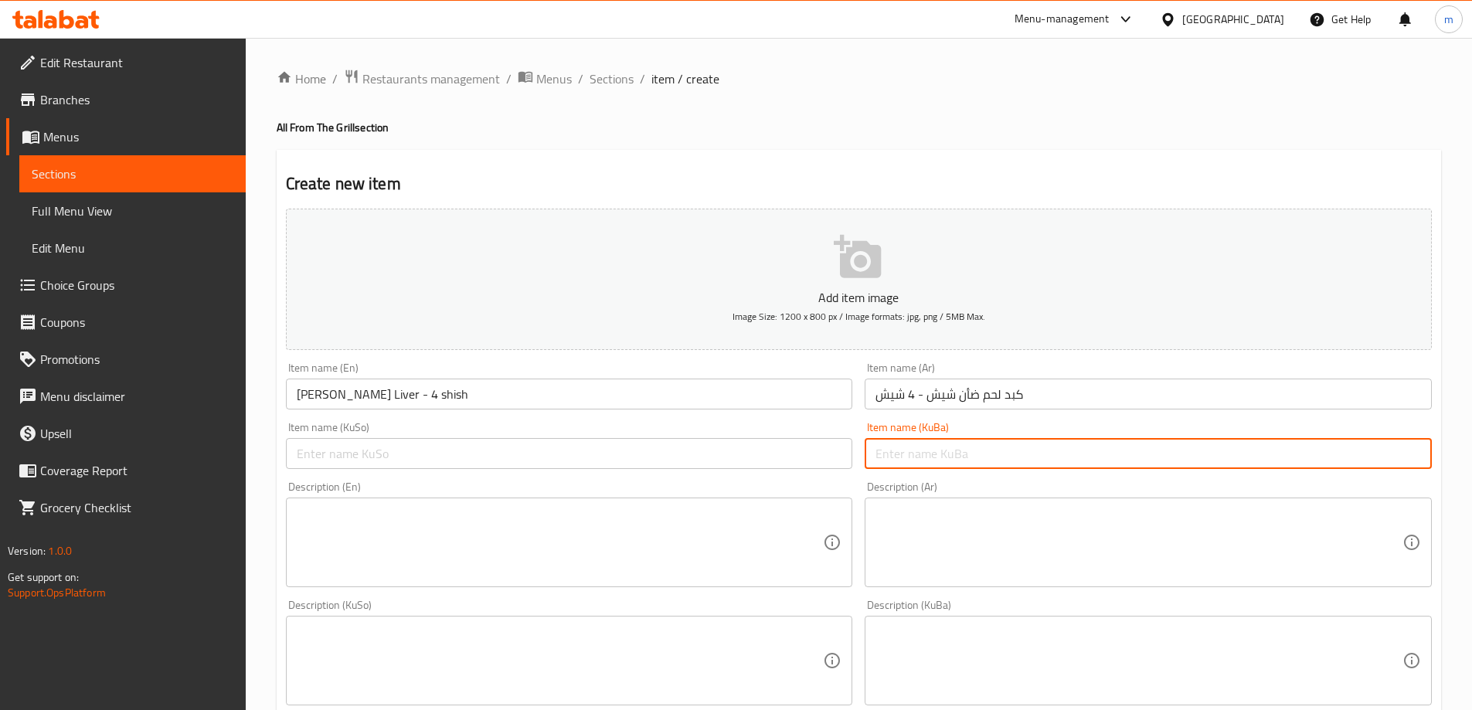
paste input "جگەری بەرخی شیش - ٤ شیش"
click at [935, 452] on input "جگەری بەرخی شیش - ٤ شیش" at bounding box center [1148, 453] width 567 height 31
click at [1034, 433] on div "Item name (KuBa) جگەری بەرخی - ٤ شیش Item name (KuBa)" at bounding box center [1148, 445] width 567 height 47
click at [1036, 451] on input "جگەری بەرخی - ٤ شیش" at bounding box center [1148, 453] width 567 height 31
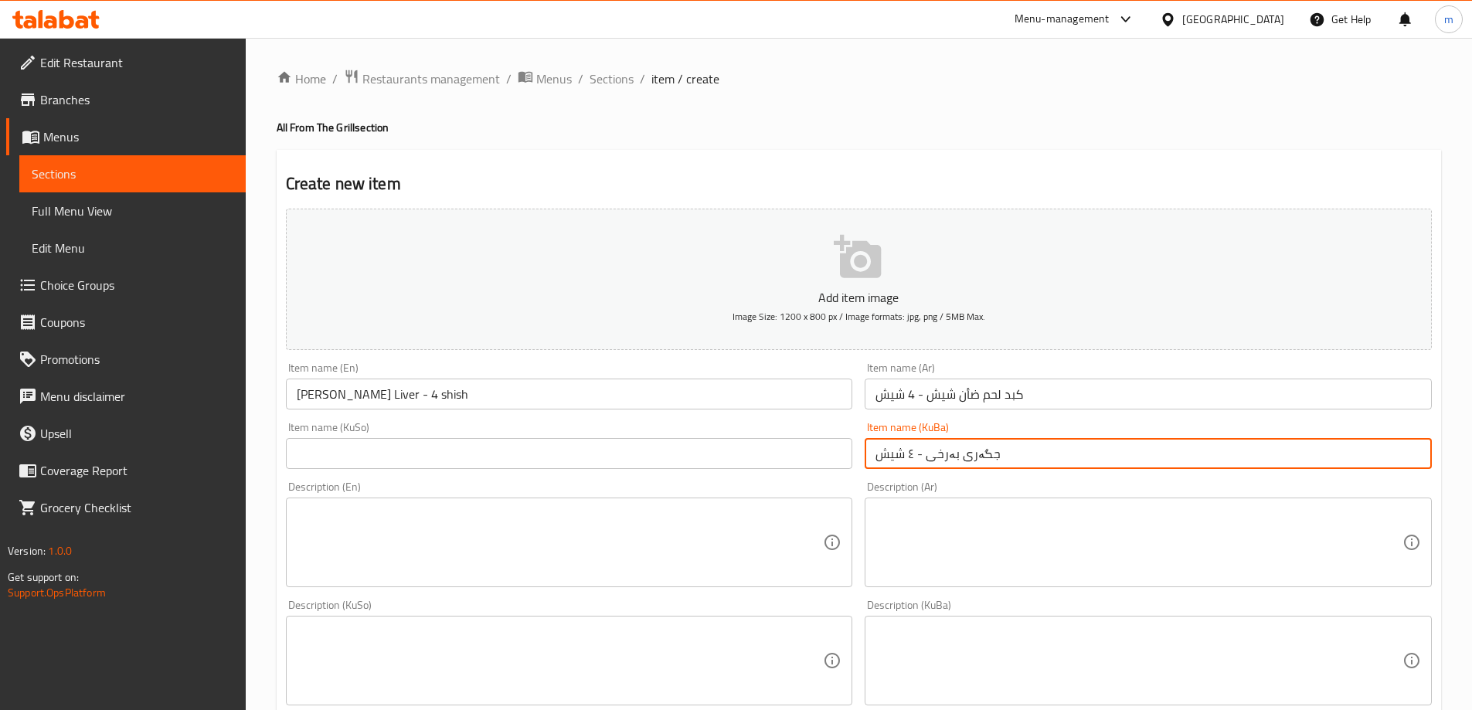
paste input "شیش"
click at [930, 457] on input "جگەری بەرخی - ٤ شیش" at bounding box center [1148, 453] width 567 height 31
paste input "شیش"
click at [1420, 457] on input "جگەری بەرخی - ٤ شیش" at bounding box center [1148, 453] width 567 height 31
paste input "شیش"
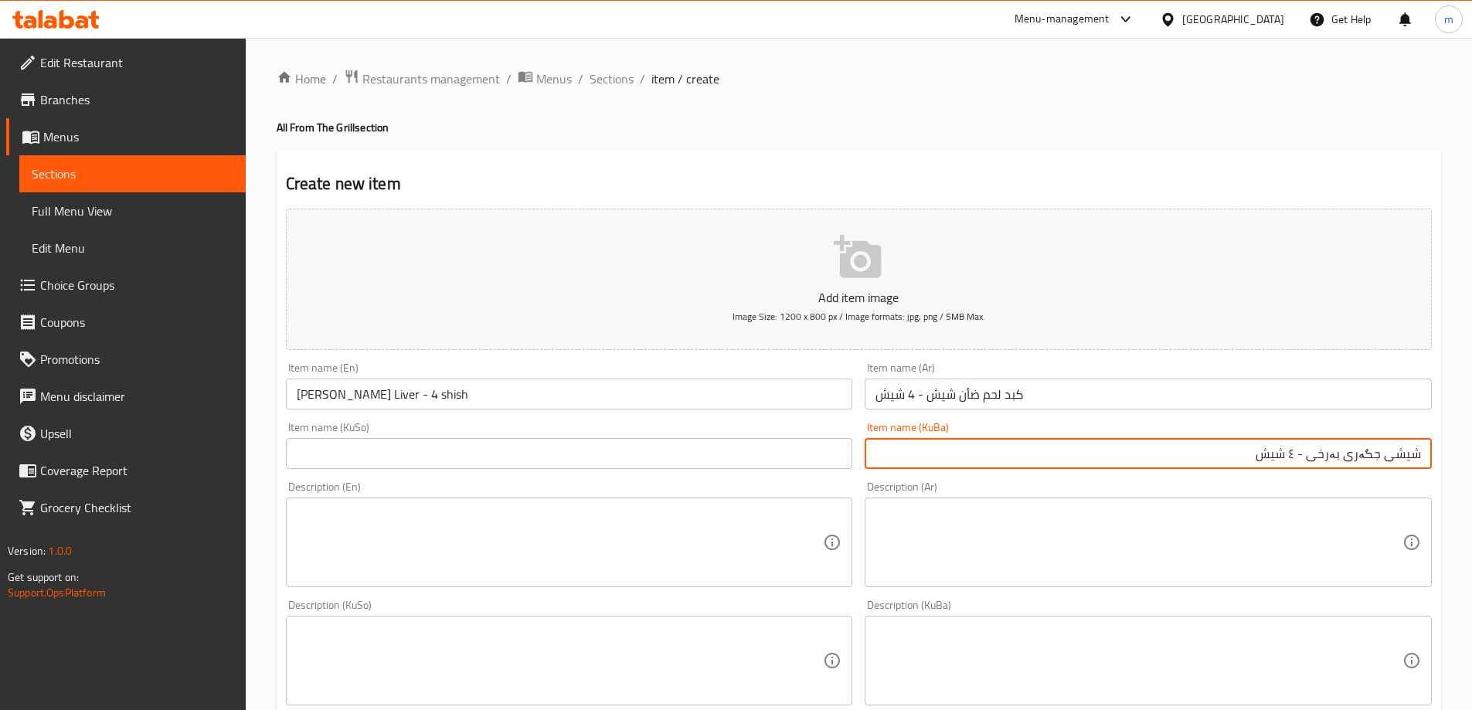
click at [1379, 455] on input "شیشی جگەری بەرخی - ٤ شیش" at bounding box center [1148, 453] width 567 height 31
click at [1344, 451] on input "شیشی جگەری بەرخی - ٤ شیش" at bounding box center [1148, 453] width 567 height 31
paste input "گۆشتی بەرخ"
click at [1261, 461] on input "شیشی جگەری گۆشتی بەرخ - ٤ شیش" at bounding box center [1148, 453] width 567 height 31
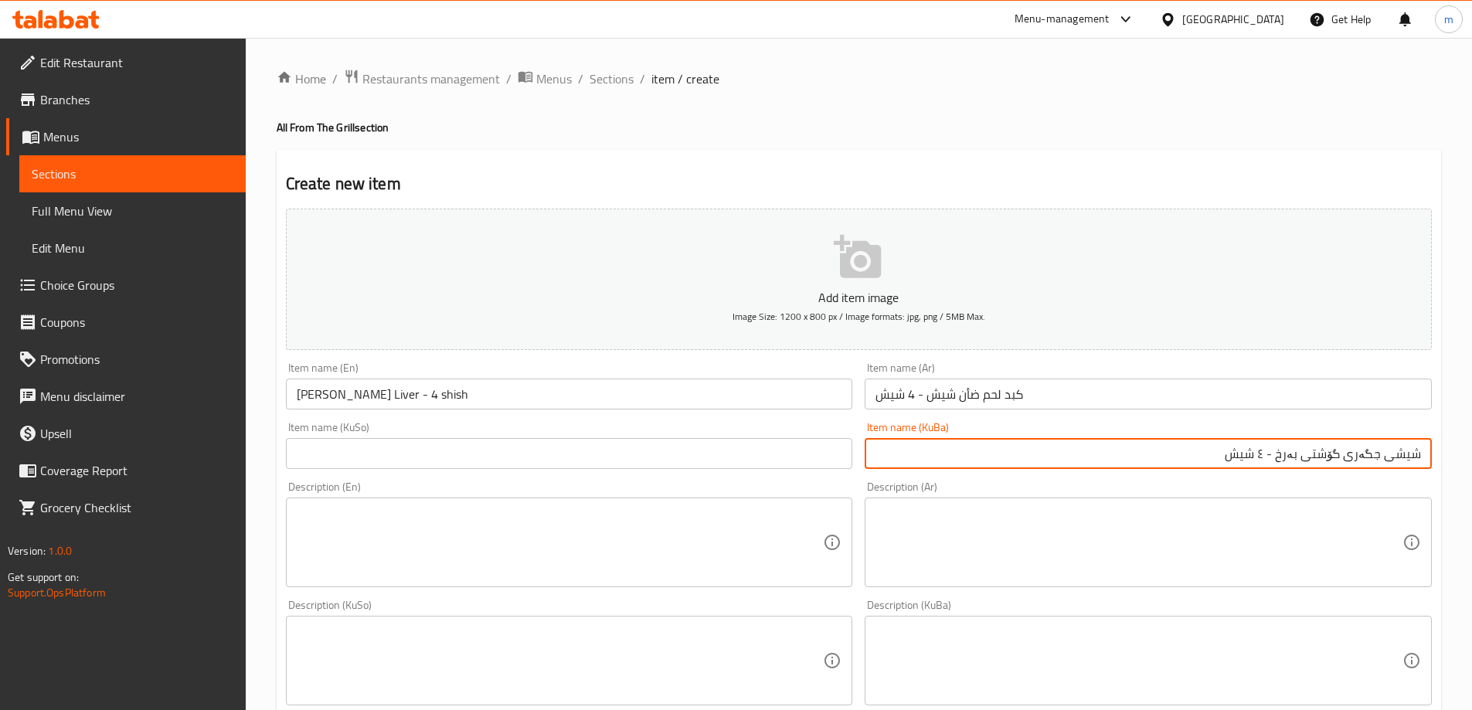
click at [1261, 461] on input "شیشی جگەری گۆشتی بەرخ - ٤ شیش" at bounding box center [1148, 453] width 567 height 31
click at [1266, 451] on input "شیشی جگەری گۆشتی بەرخ - ٤ شیش" at bounding box center [1148, 453] width 567 height 31
click at [1270, 456] on input "شیشی جگەری گۆشتی بەرخ - ٤ شیش" at bounding box center [1148, 453] width 567 height 31
click at [1270, 456] on input "شیشی جگەری گۆشتی بەرخ - 4 شیش" at bounding box center [1148, 453] width 567 height 31
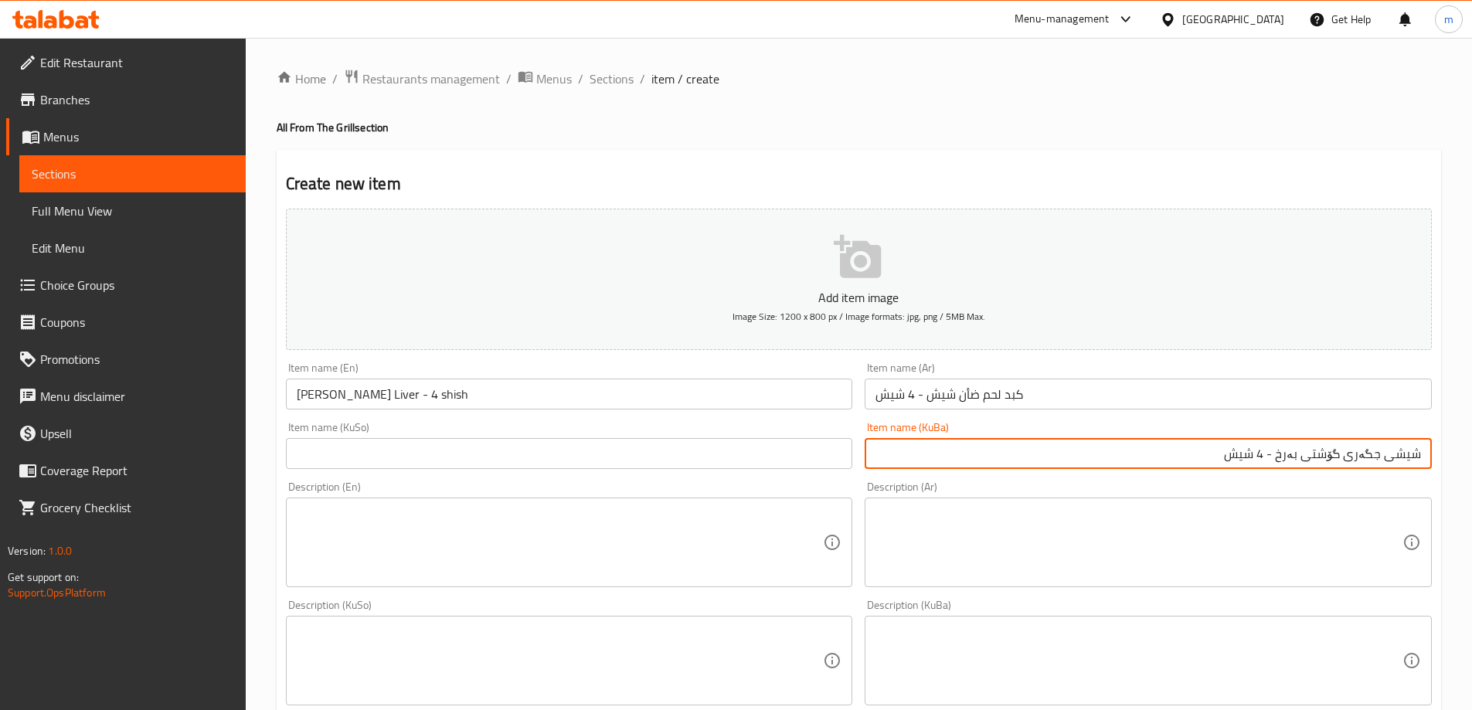
click at [1270, 456] on input "شیشی جگەری گۆشتی بەرخ - 4 شیش" at bounding box center [1148, 453] width 567 height 31
type input "شیشی جگەری گۆشتی بەرخ - 4 شیش"
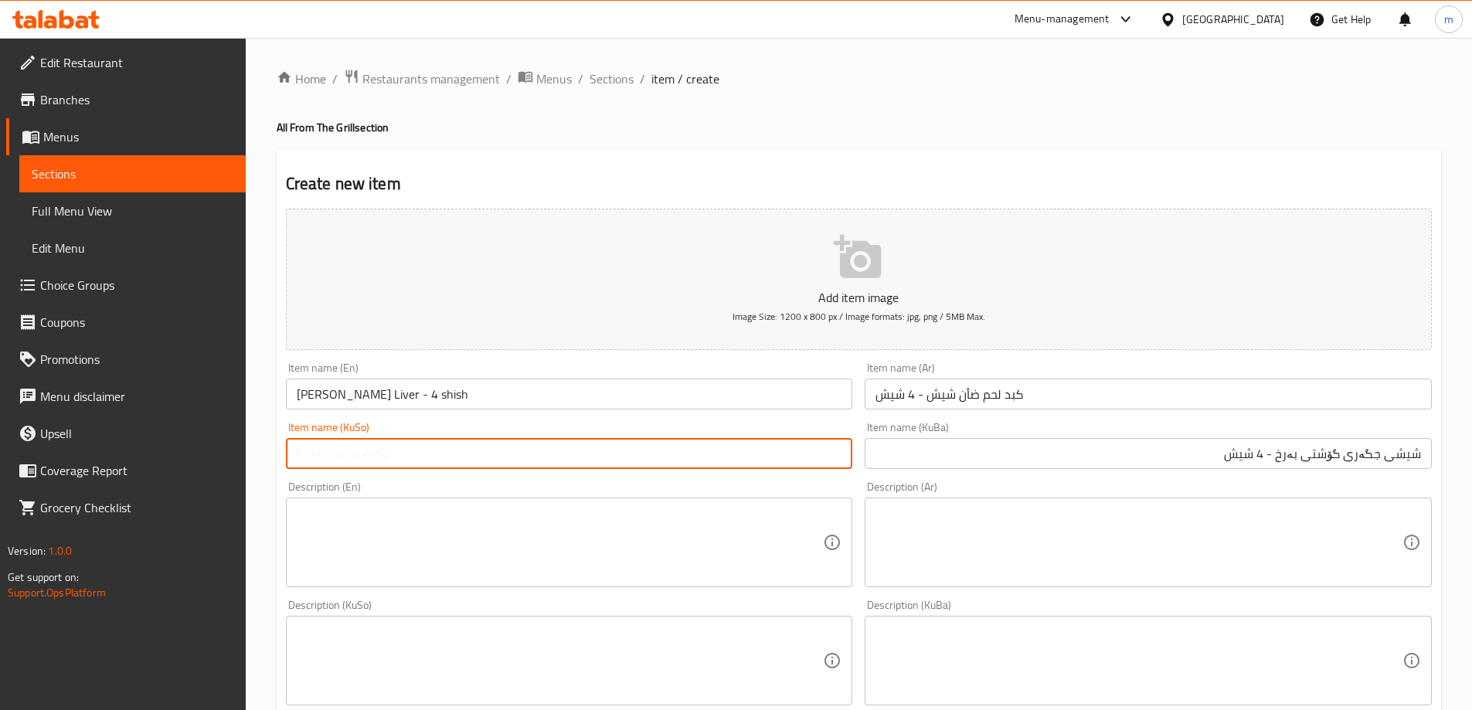
click at [763, 456] on input "text" at bounding box center [569, 453] width 567 height 31
paste input "شیشی جگەری گۆشتی بەرخ - 4 شیش"
type input "شیشی جگەری گۆشتی بەرخ - 4 شیش"
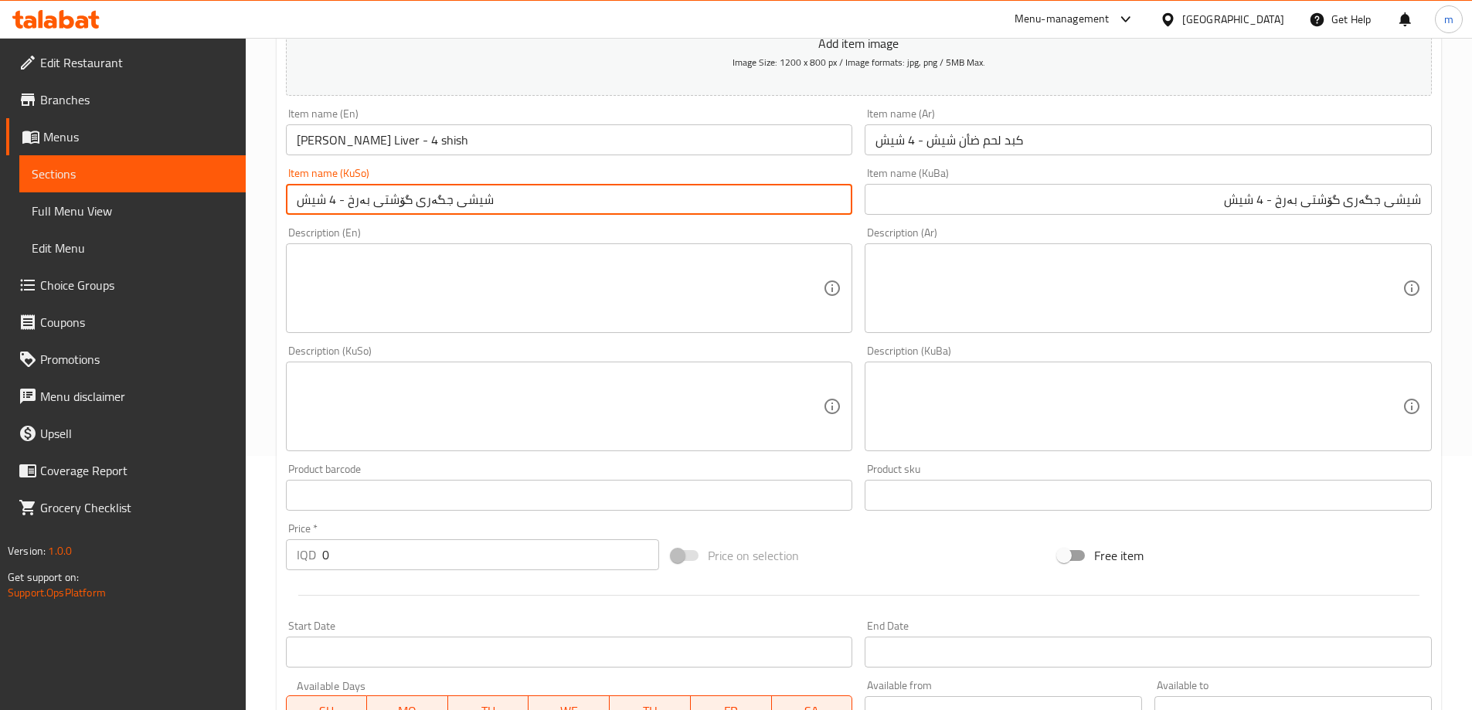
scroll to position [257, 0]
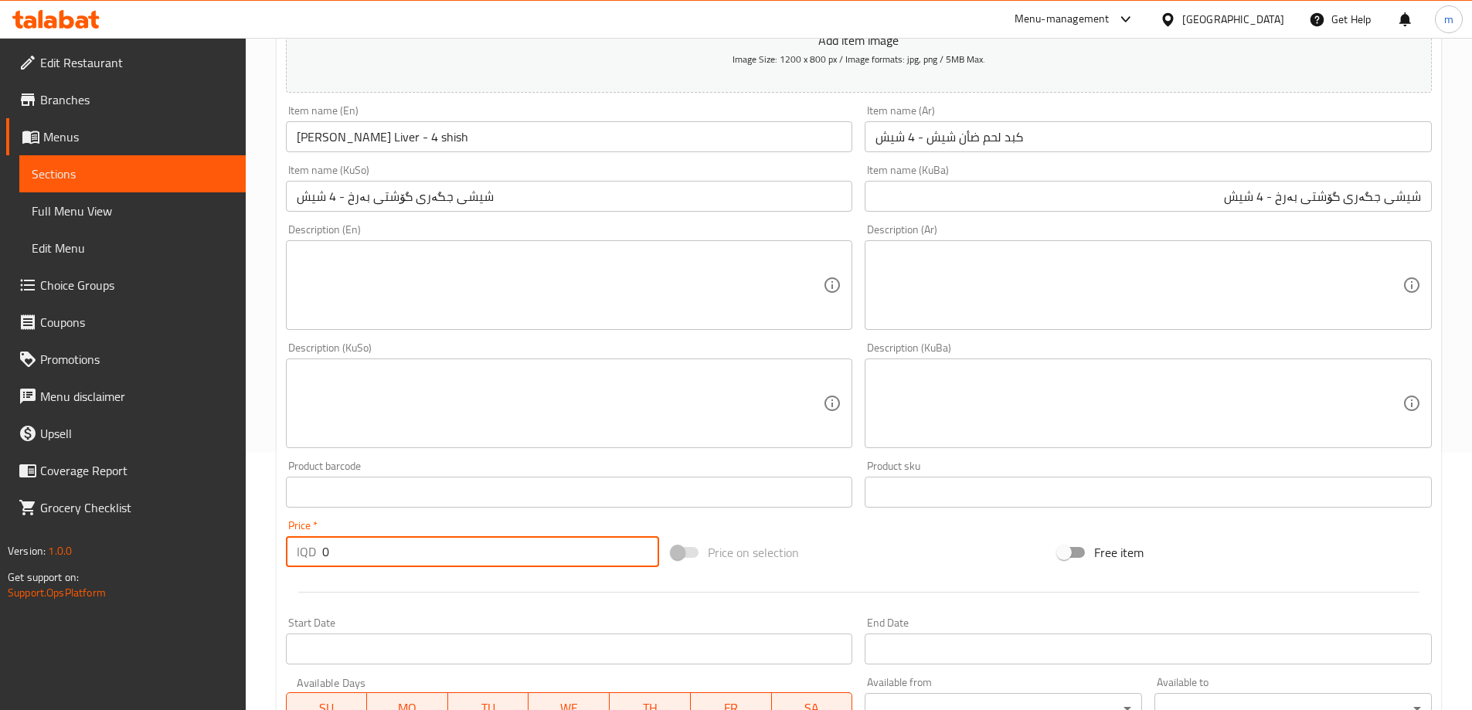
drag, startPoint x: 333, startPoint y: 552, endPoint x: 233, endPoint y: 507, distance: 110.0
click at [234, 508] on div "Edit Restaurant Branches Menus Sections Full Menu View Edit Menu Choice Groups …" at bounding box center [736, 397] width 1472 height 1232
paste input "2000"
type input "20000"
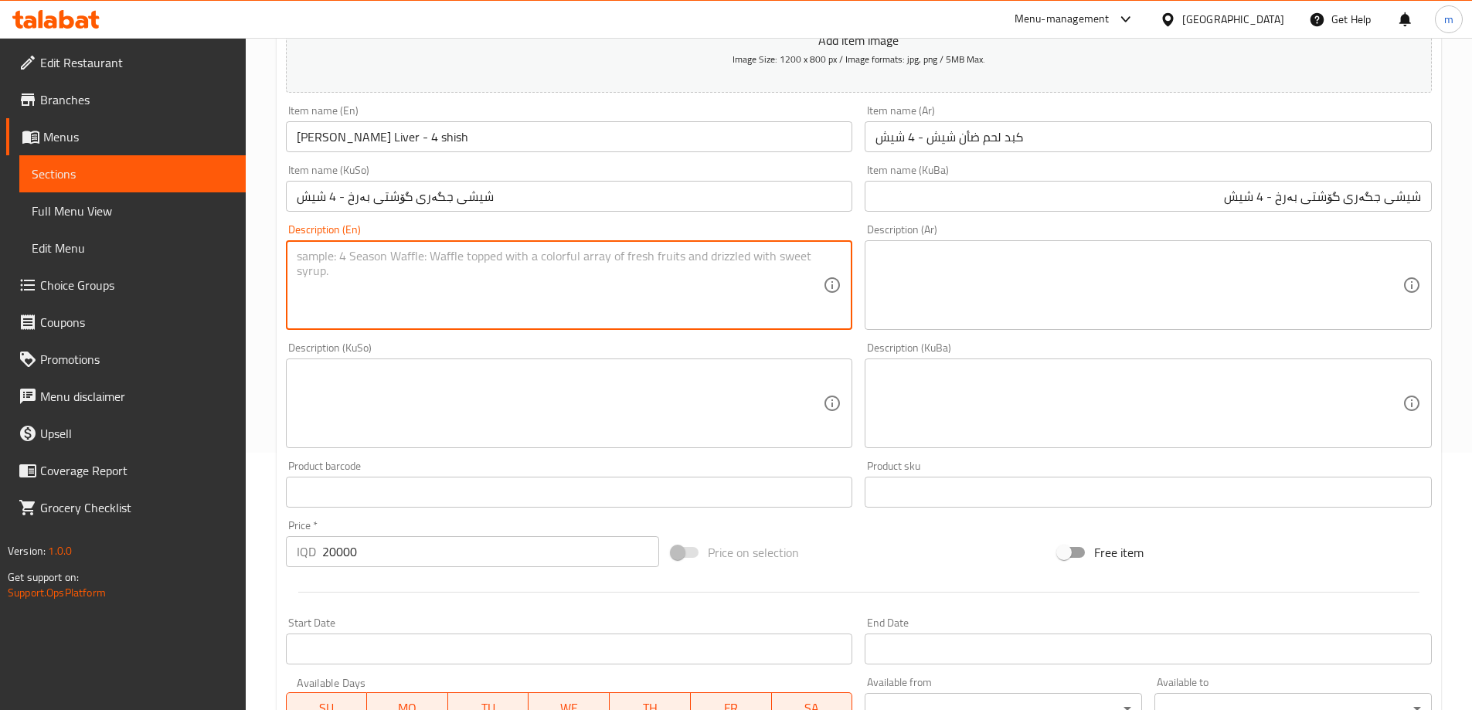
click at [477, 291] on textarea at bounding box center [560, 285] width 527 height 73
paste textarea "Served with bulgur rice, grilled tomato and grilled pepper"
type textarea "Served with bulgur rice, grilled tomato and grilled pepper"
click at [991, 286] on textarea at bounding box center [1139, 285] width 527 height 73
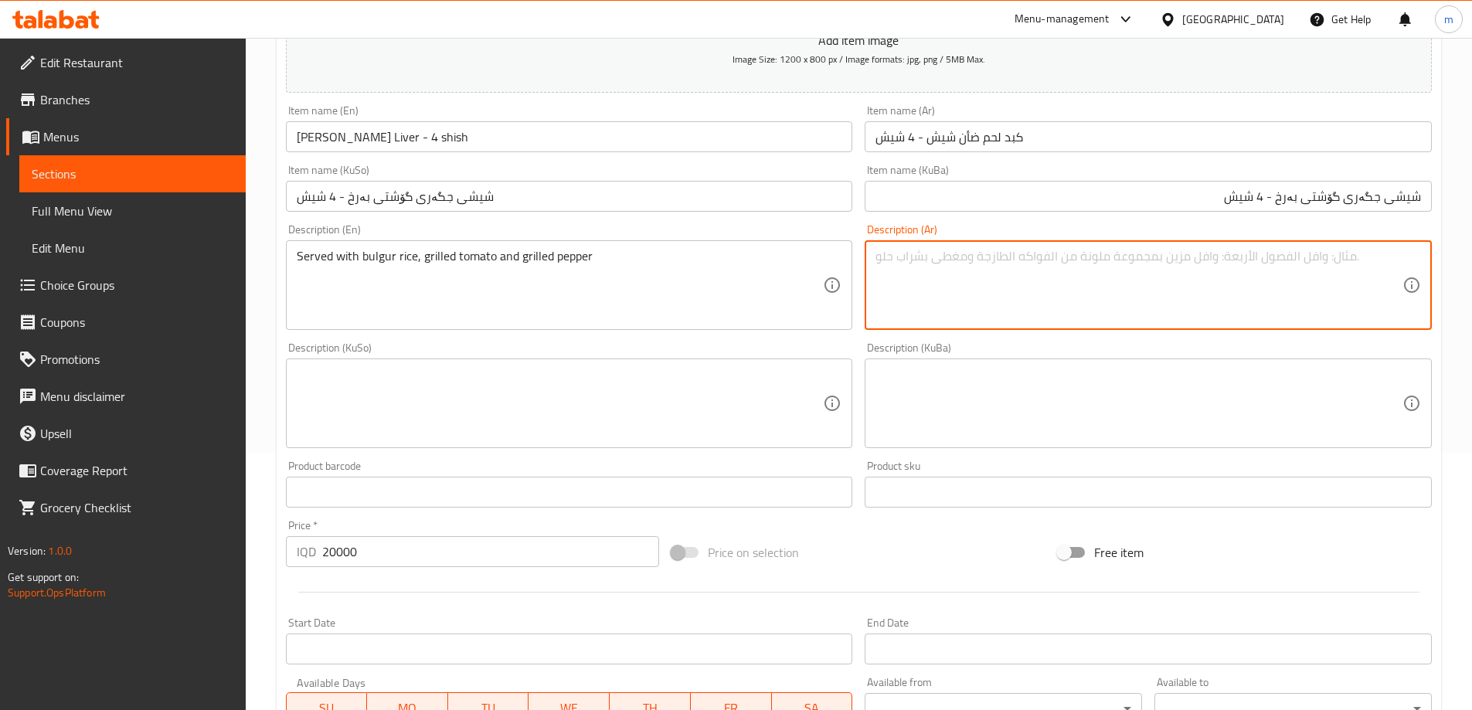
paste textarea "يقدم مع أرز البرغل والطماطم المشوية والفلفل المشوي"
click at [1335, 257] on textarea "يقدم مع أرز البرغل والطماطم المشوية والفلفل المشوي" at bounding box center [1139, 285] width 527 height 73
click at [1301, 256] on textarea "يقدم مع أرز برغل والطماطم المشوية والفلفل المشوي" at bounding box center [1139, 285] width 527 height 73
click at [1261, 257] on textarea "يقدم مع أرز برغل وطماطم المشوية والفلفل المشوي" at bounding box center [1139, 285] width 527 height 73
click at [1215, 253] on textarea "يقدم مع أرز برغل وطماطم مشوية والفلفل المشوي" at bounding box center [1139, 285] width 527 height 73
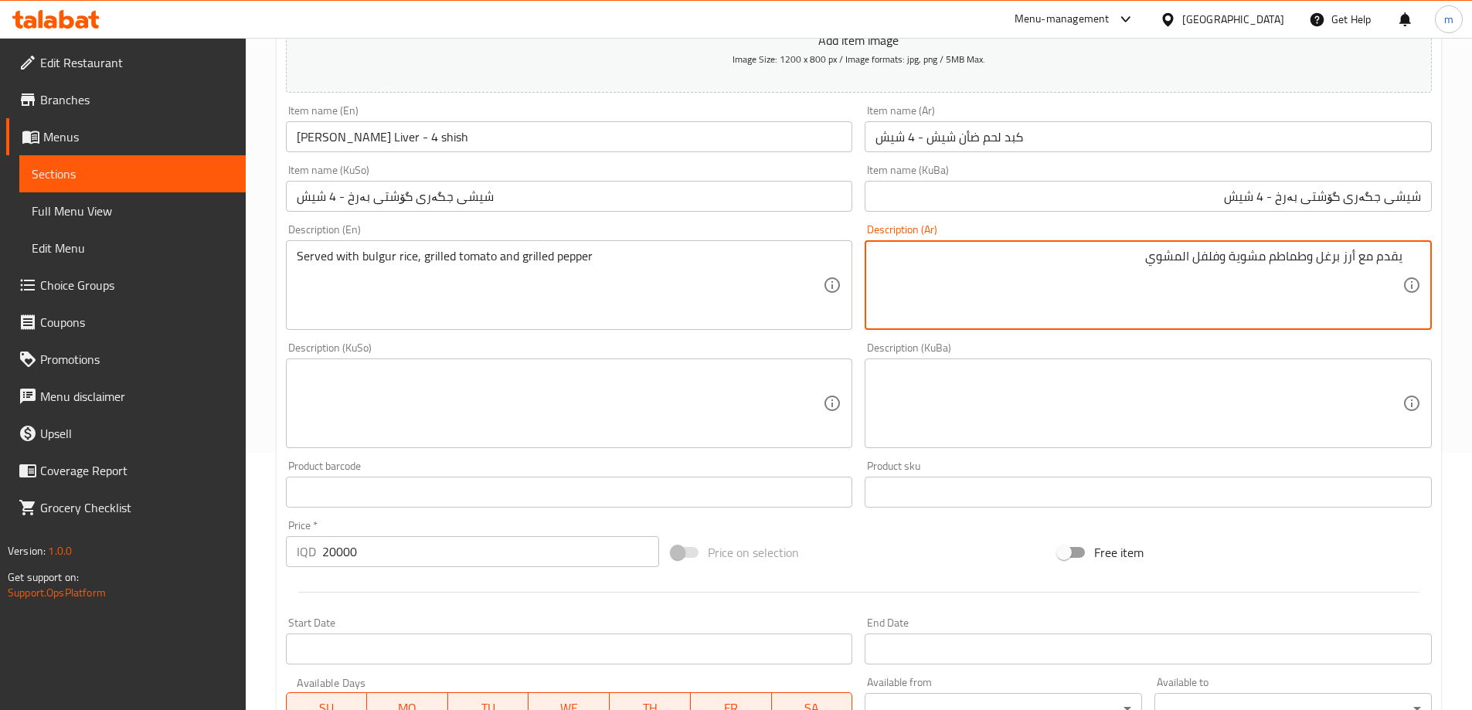
click at [1188, 256] on textarea "يقدم مع أرز برغل وطماطم مشوية وفلفل المشوي" at bounding box center [1139, 285] width 527 height 73
click at [1184, 256] on textarea "يقدم مع أرز برغل وطماطم مشوية وفلفل المشوي" at bounding box center [1139, 285] width 527 height 73
click at [1075, 304] on textarea "يقدم مع أرز برغل وطماطم مشوية وفلفل مشوي" at bounding box center [1139, 285] width 527 height 73
click at [1314, 258] on textarea "يقدم مع أرز برغل وطماطم مشوية وفلفل مشوي" at bounding box center [1139, 285] width 527 height 73
click at [1308, 257] on textarea "يقدم مع أرز برغل وطماطم مشوية وفلفل مشوي" at bounding box center [1139, 285] width 527 height 73
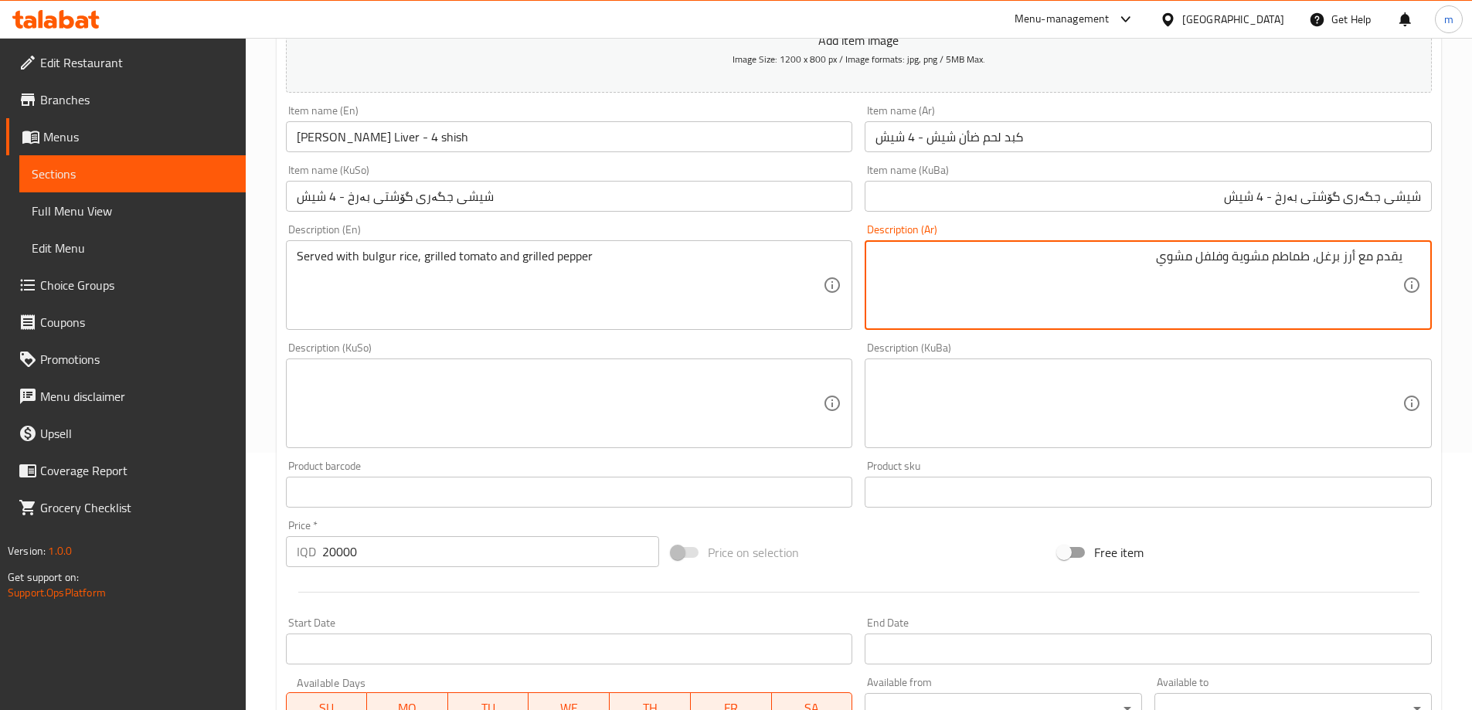
click at [1165, 281] on textarea "يقدم مع أرز برغل، طماطم مشوية وفلفل مشوي" at bounding box center [1139, 285] width 527 height 73
click at [1053, 291] on textarea "يقدم مع أرز برغل، طماطم مشوية وفلفل مشوي" at bounding box center [1139, 285] width 527 height 73
type textarea "يقدم مع أرز برغل، طماطم مشوية وفلفل مشوي"
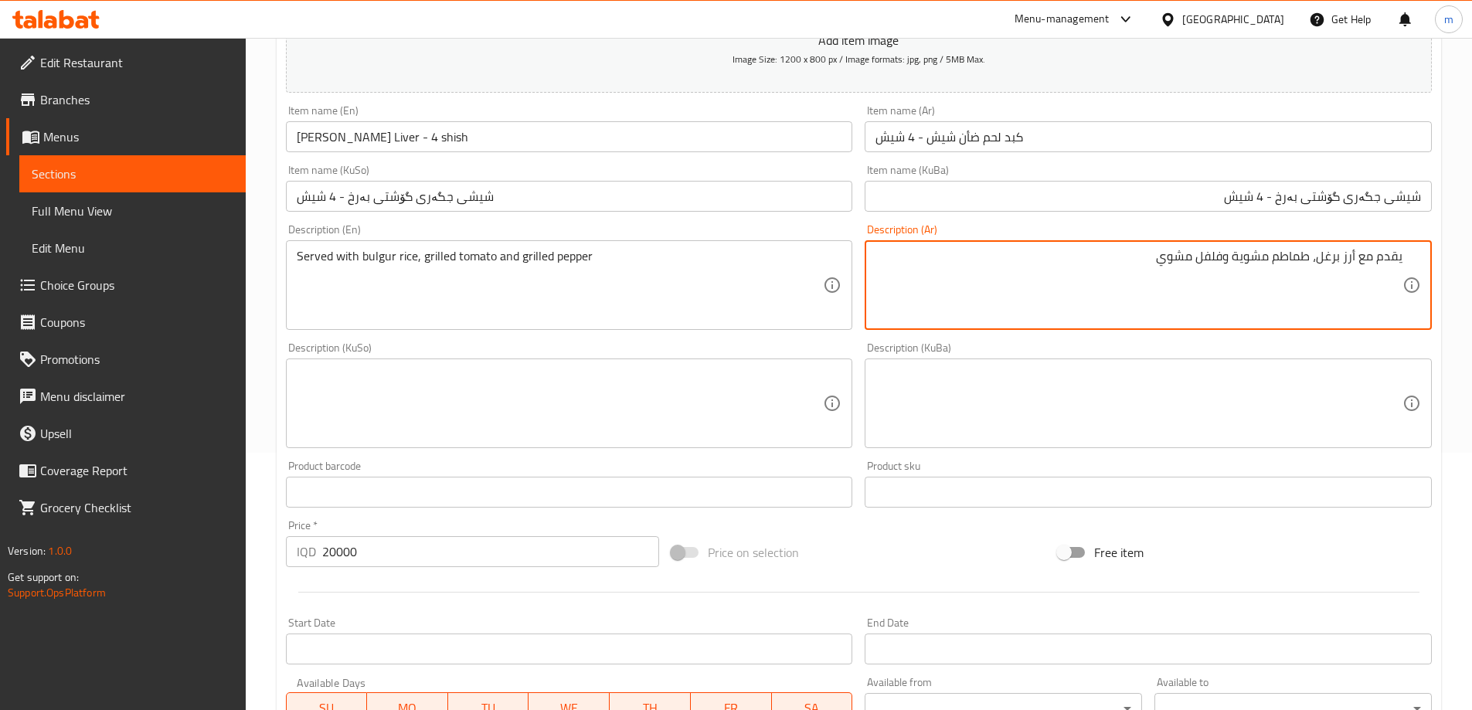
click at [924, 391] on textarea at bounding box center [1139, 403] width 527 height 73
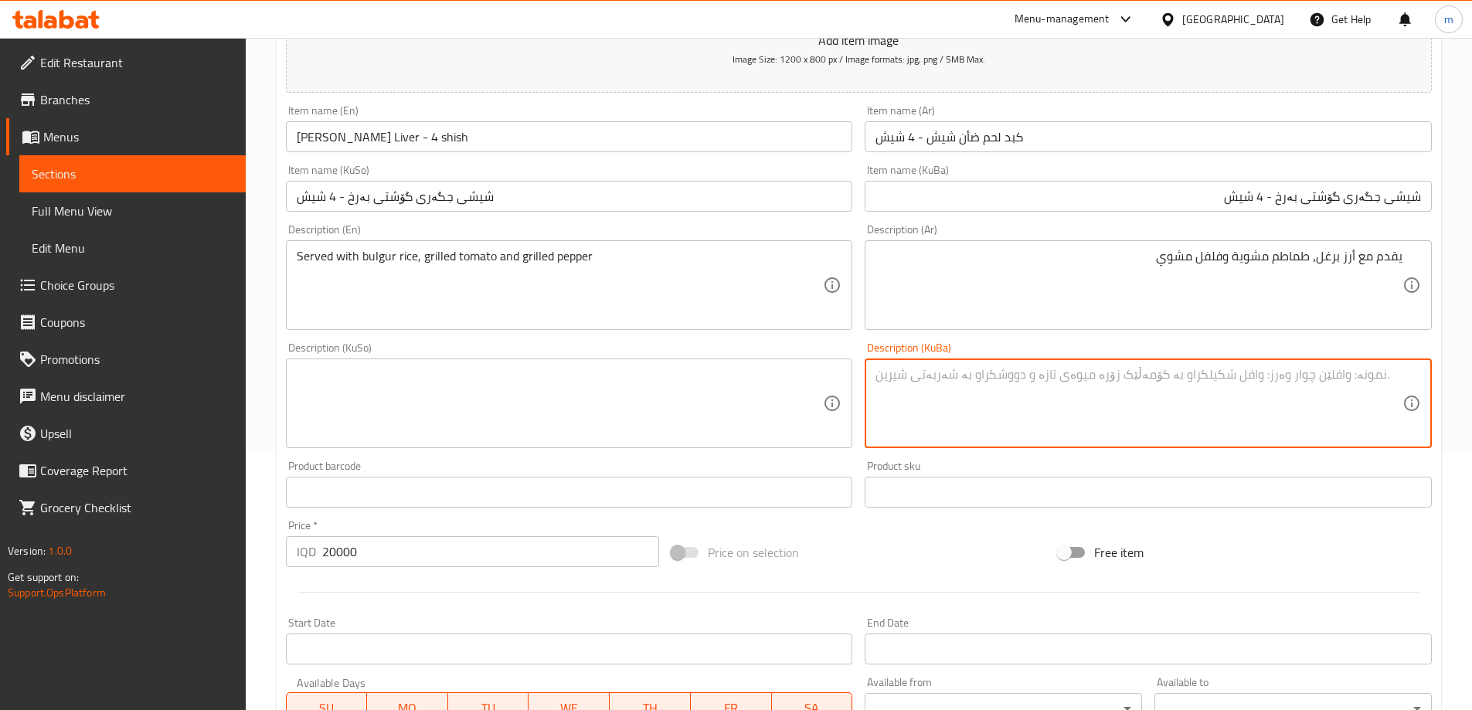
click at [727, 424] on textarea at bounding box center [560, 403] width 527 height 73
paste textarea "پێشکەش دەکرێت لەگەڵ برنجی بە ساوەر، تەماتەی برژاو و بیبەری برژاو"
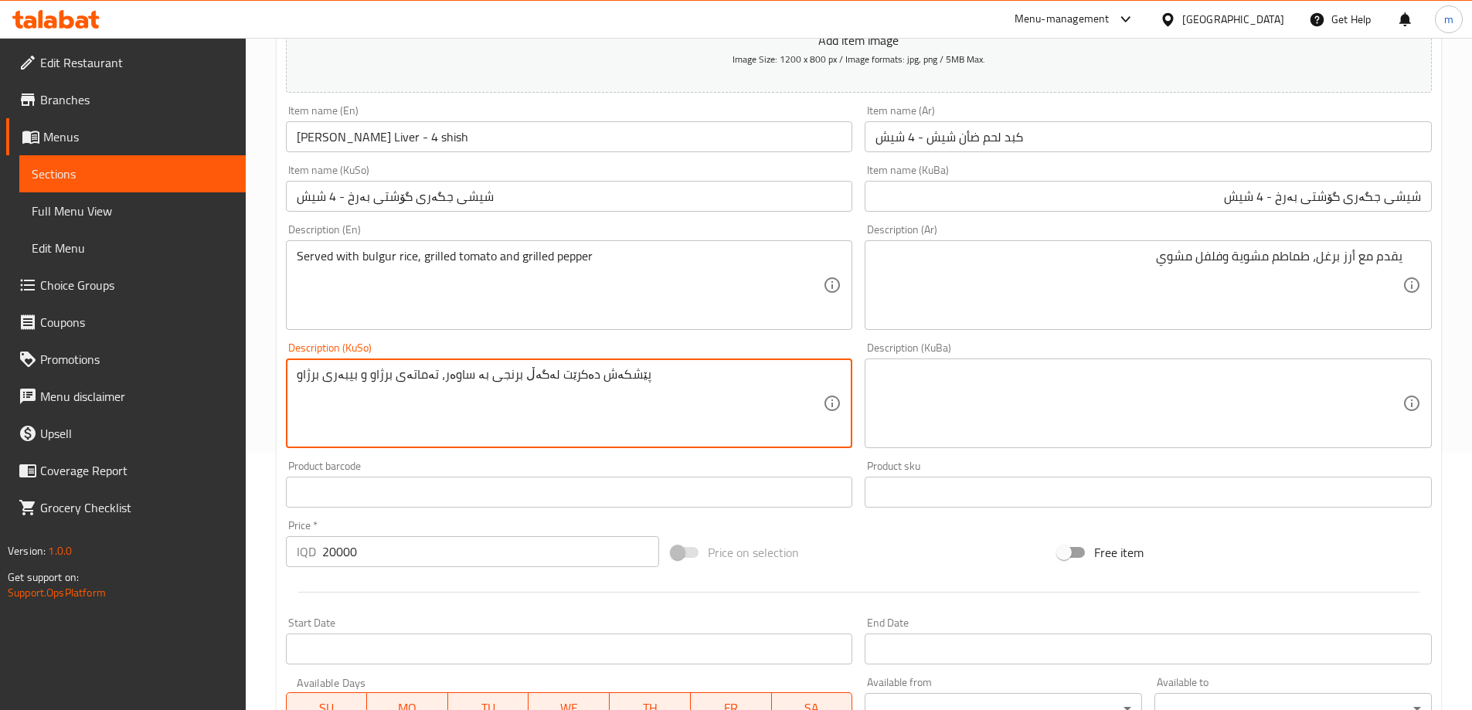
type textarea "پێشکەش دەکرێت لەگەڵ برنجی بە ساوەر، تەماتەی برژاو و بیبەری برژاو"
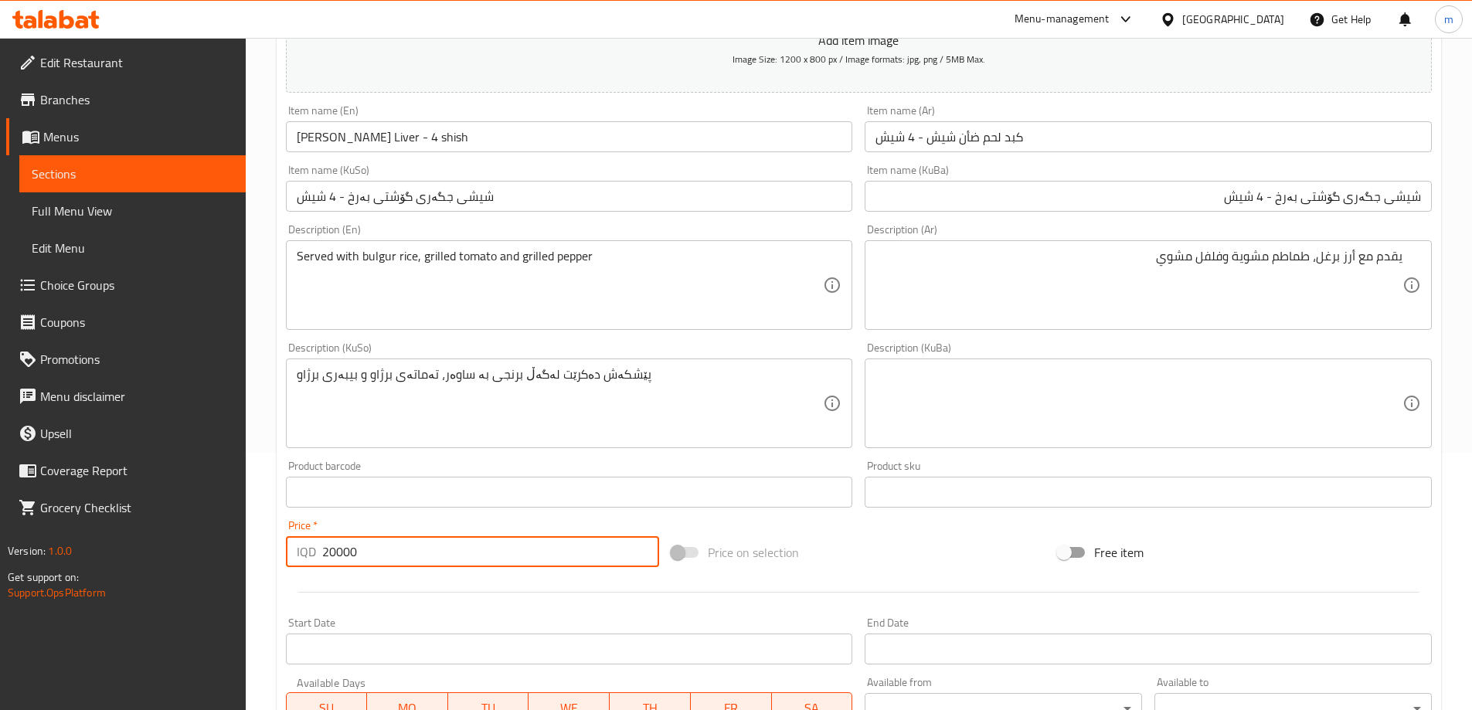
click at [411, 556] on input "20000" at bounding box center [491, 551] width 338 height 31
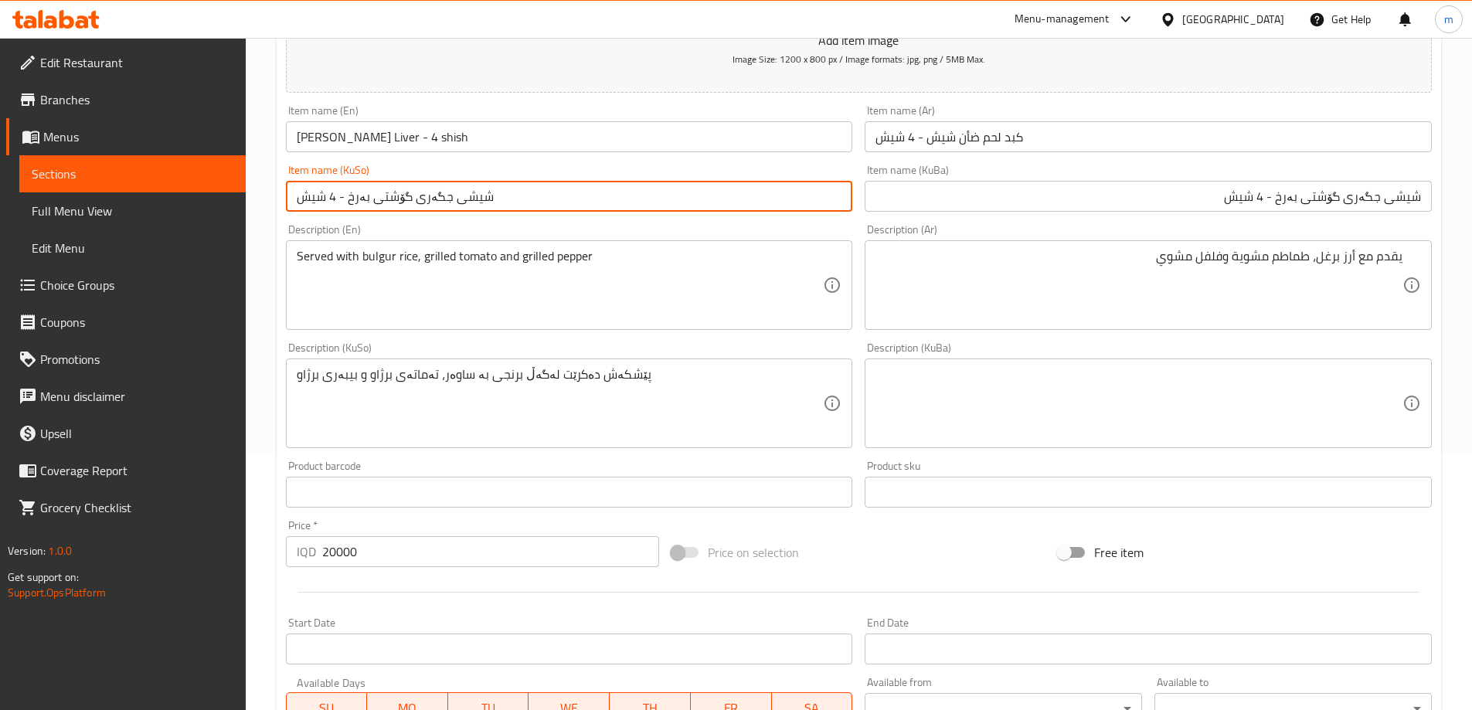
click at [506, 185] on input "شیشی جگەری گۆشتی بەرخ - 4 شیش" at bounding box center [569, 196] width 567 height 31
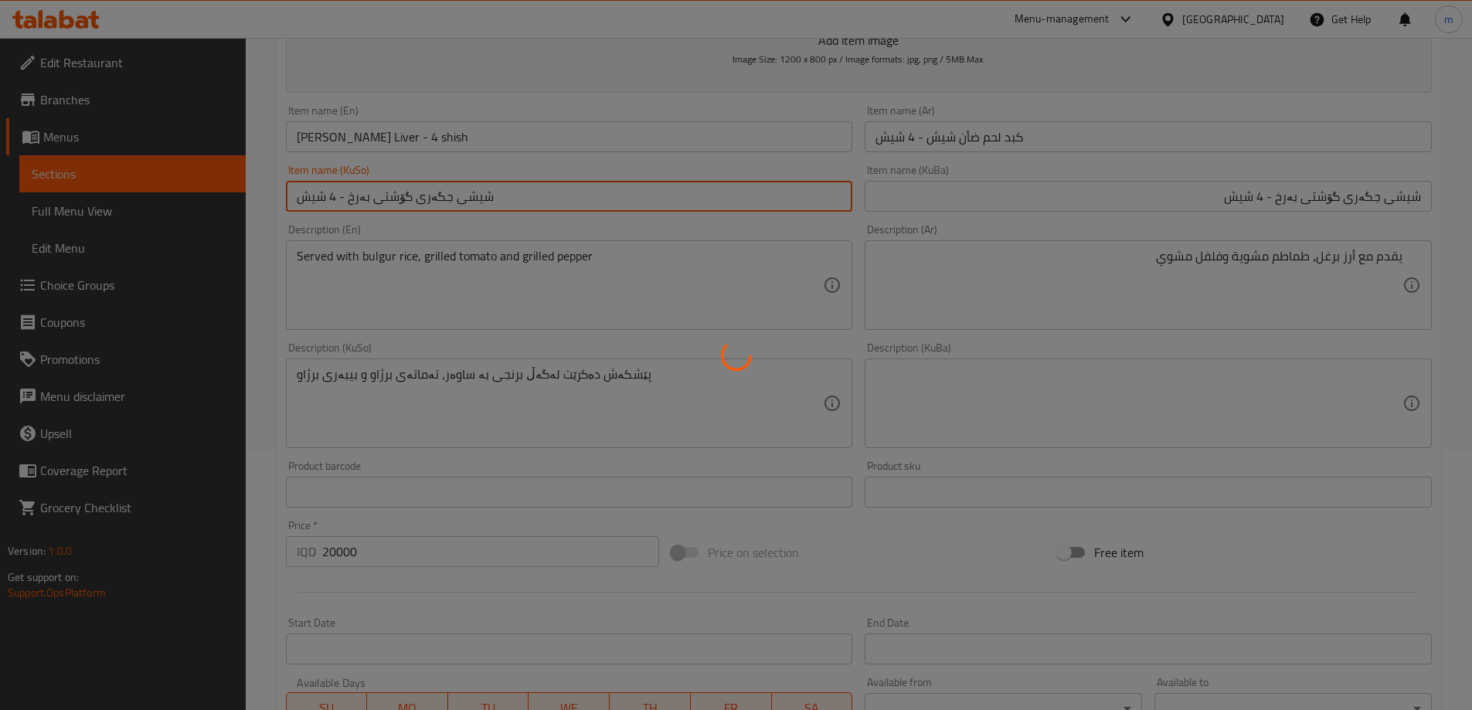
type input "0"
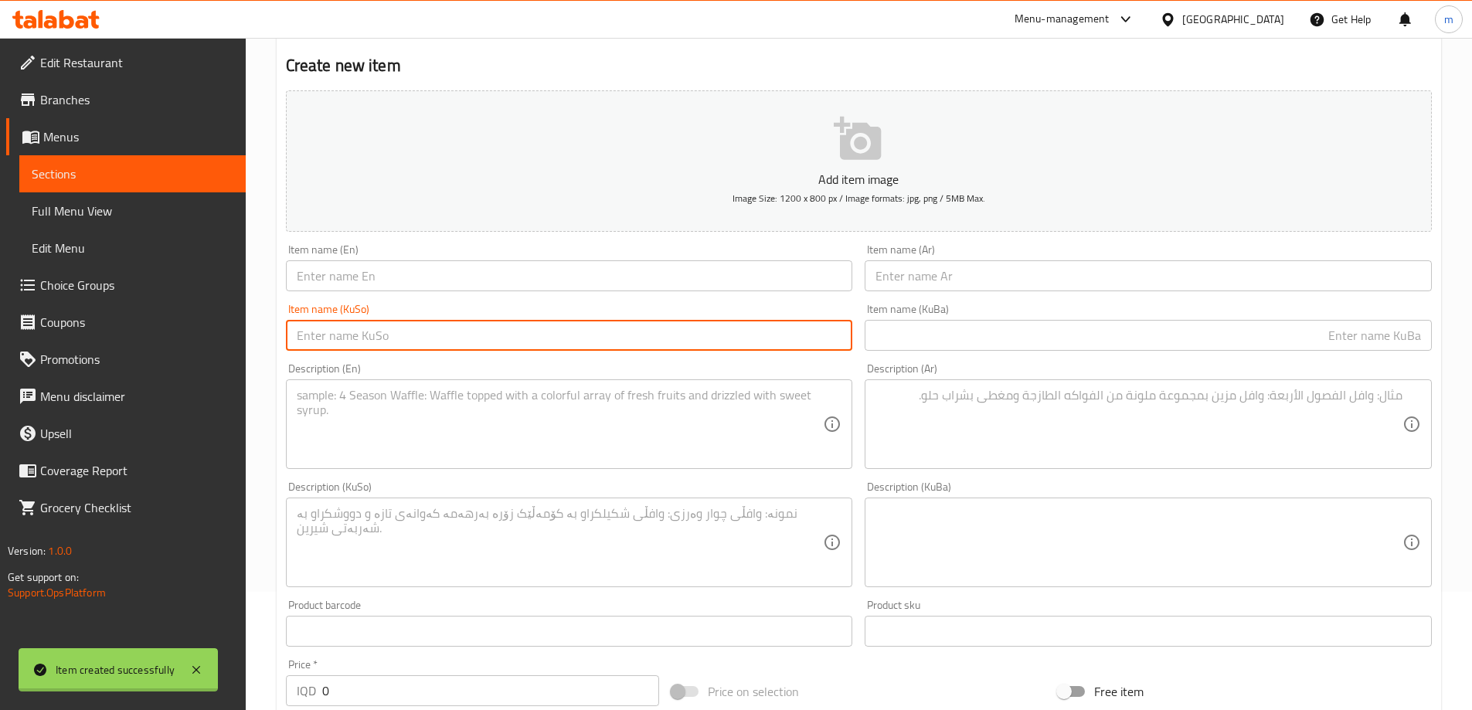
scroll to position [0, 0]
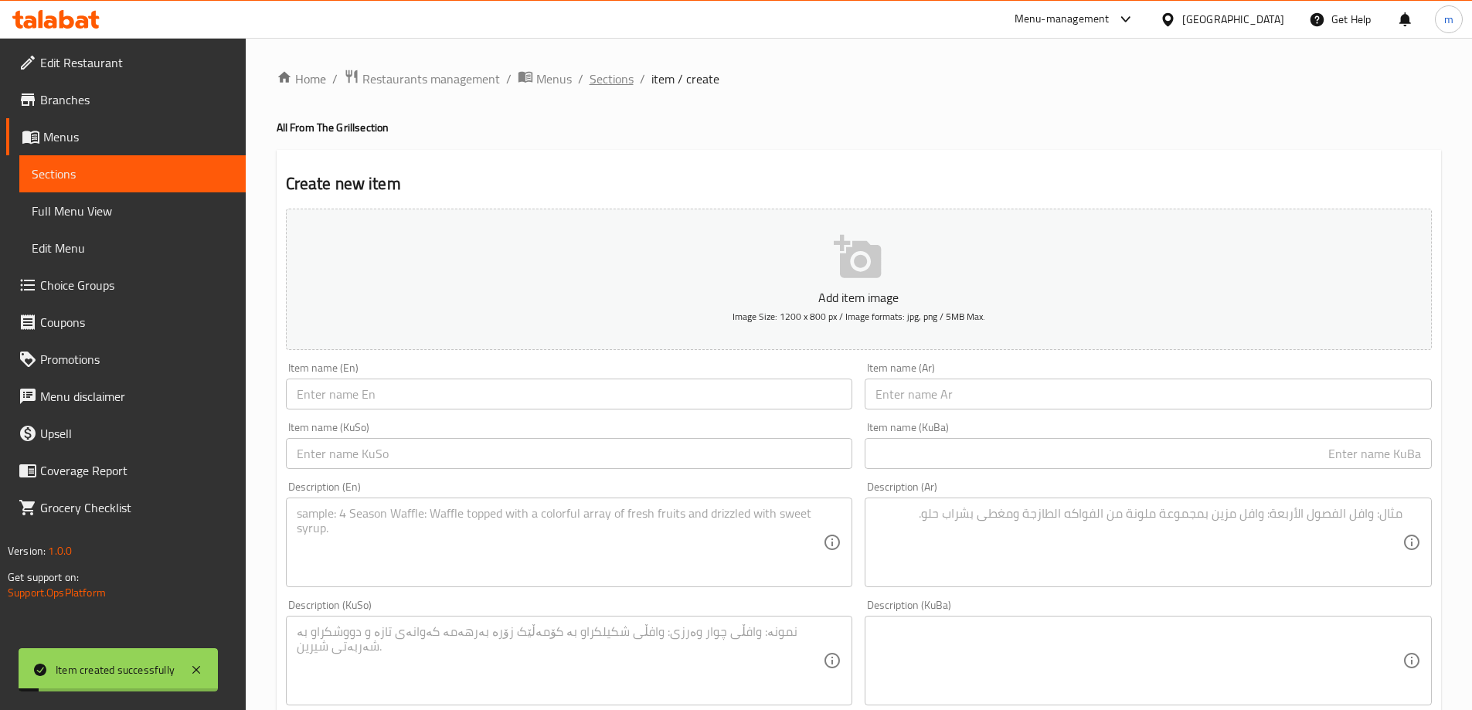
click at [612, 83] on span "Sections" at bounding box center [612, 79] width 44 height 19
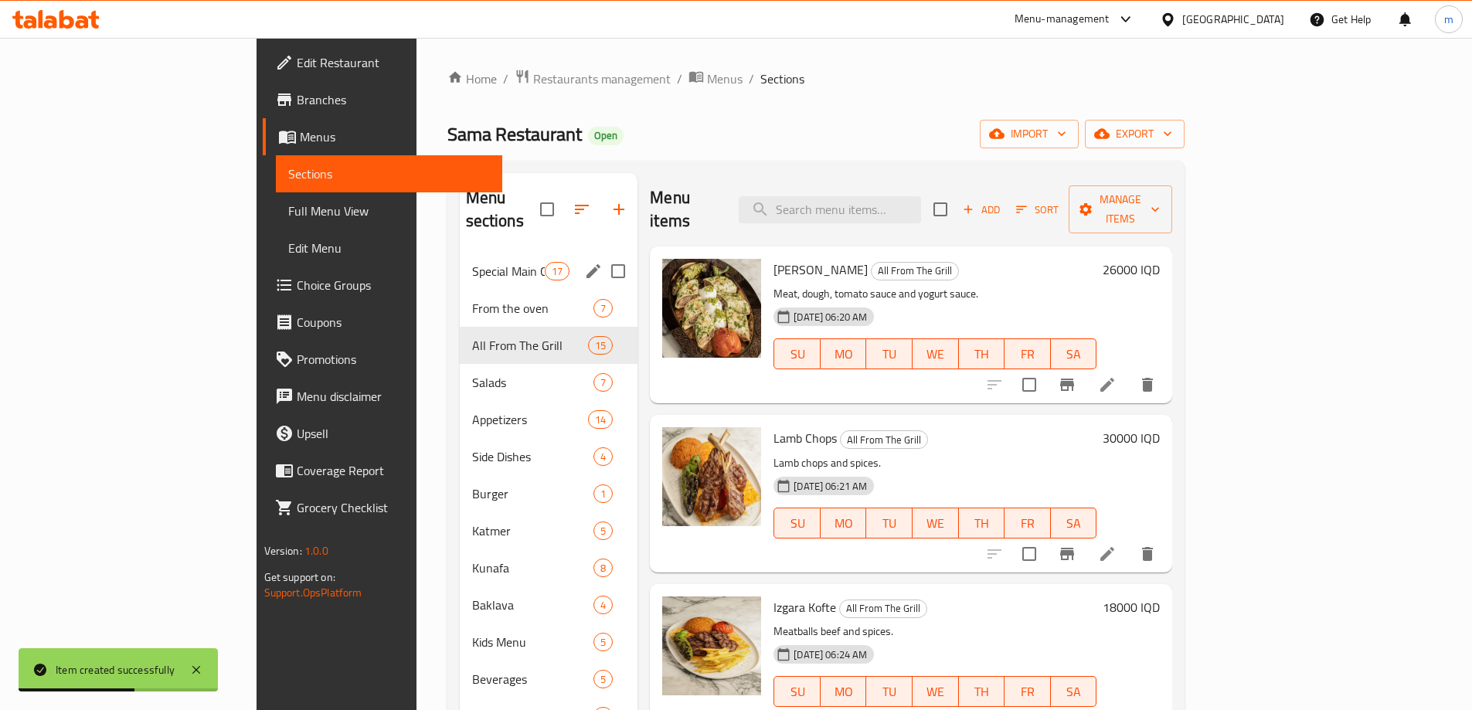
click at [460, 253] on div "Special Main Courses 17" at bounding box center [549, 271] width 179 height 37
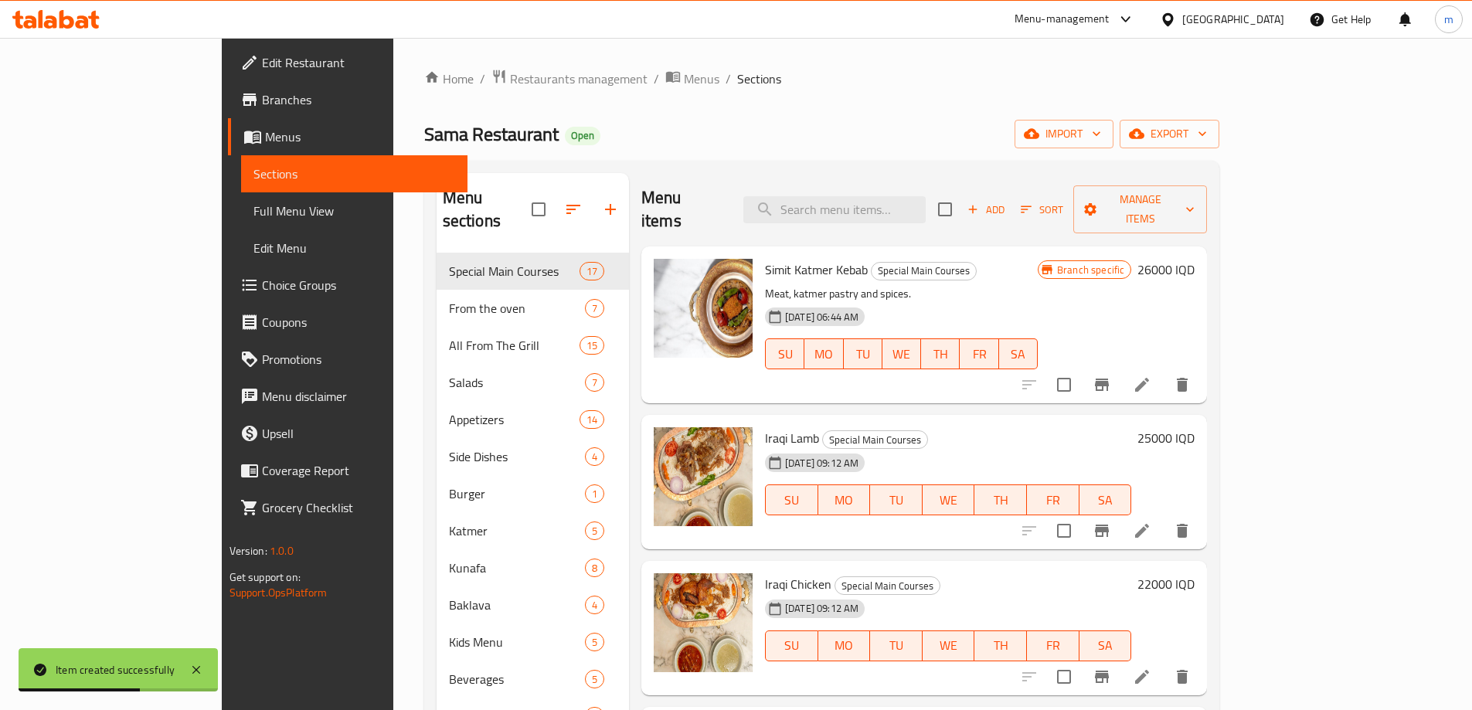
drag, startPoint x: 862, startPoint y: 239, endPoint x: 869, endPoint y: 223, distance: 17.7
click at [863, 259] on h6 "Simit Katmer Kebab Special Main Courses" at bounding box center [901, 270] width 273 height 22
paste input "Tashrib"
click at [874, 210] on input "Tashrib" at bounding box center [834, 209] width 182 height 27
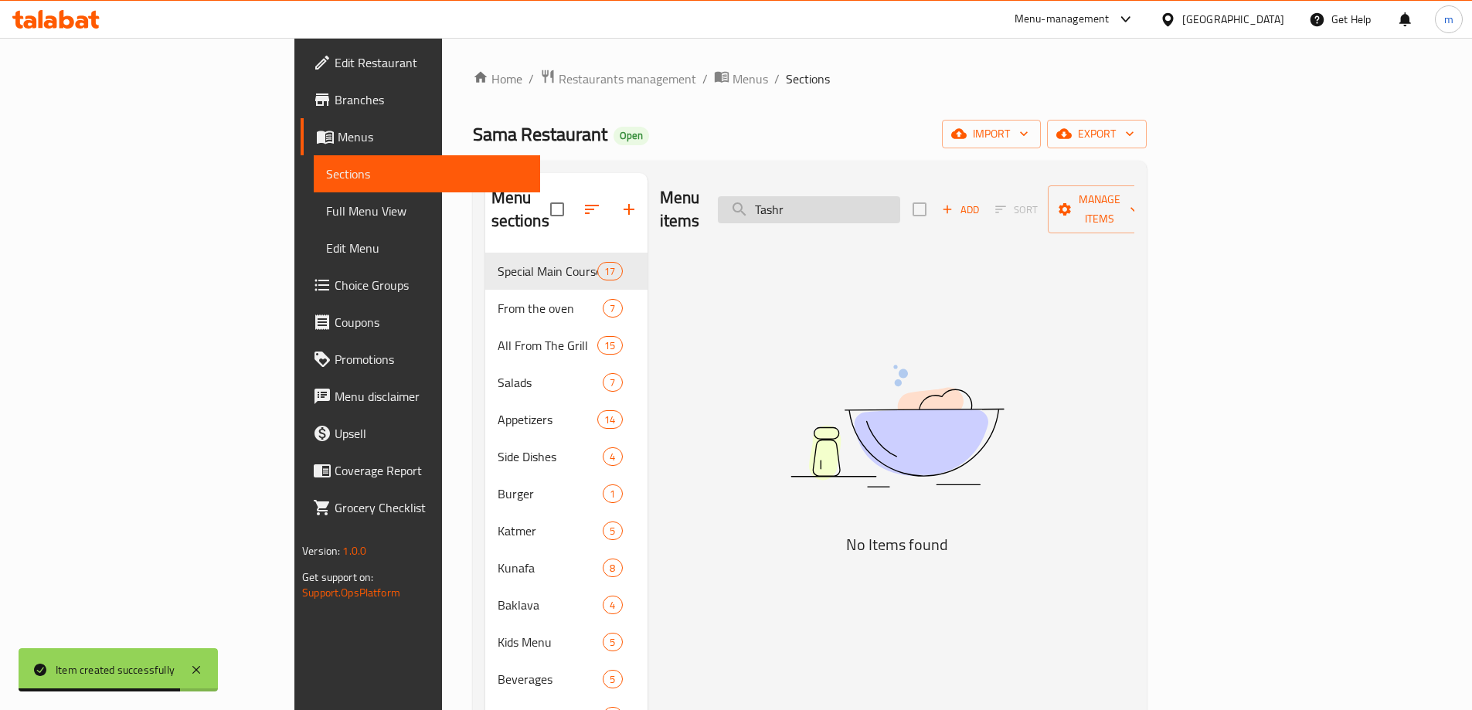
type input "Tash"
click at [900, 209] on input "Tash" at bounding box center [809, 209] width 182 height 27
click at [900, 208] on input "Tash" at bounding box center [809, 209] width 182 height 27
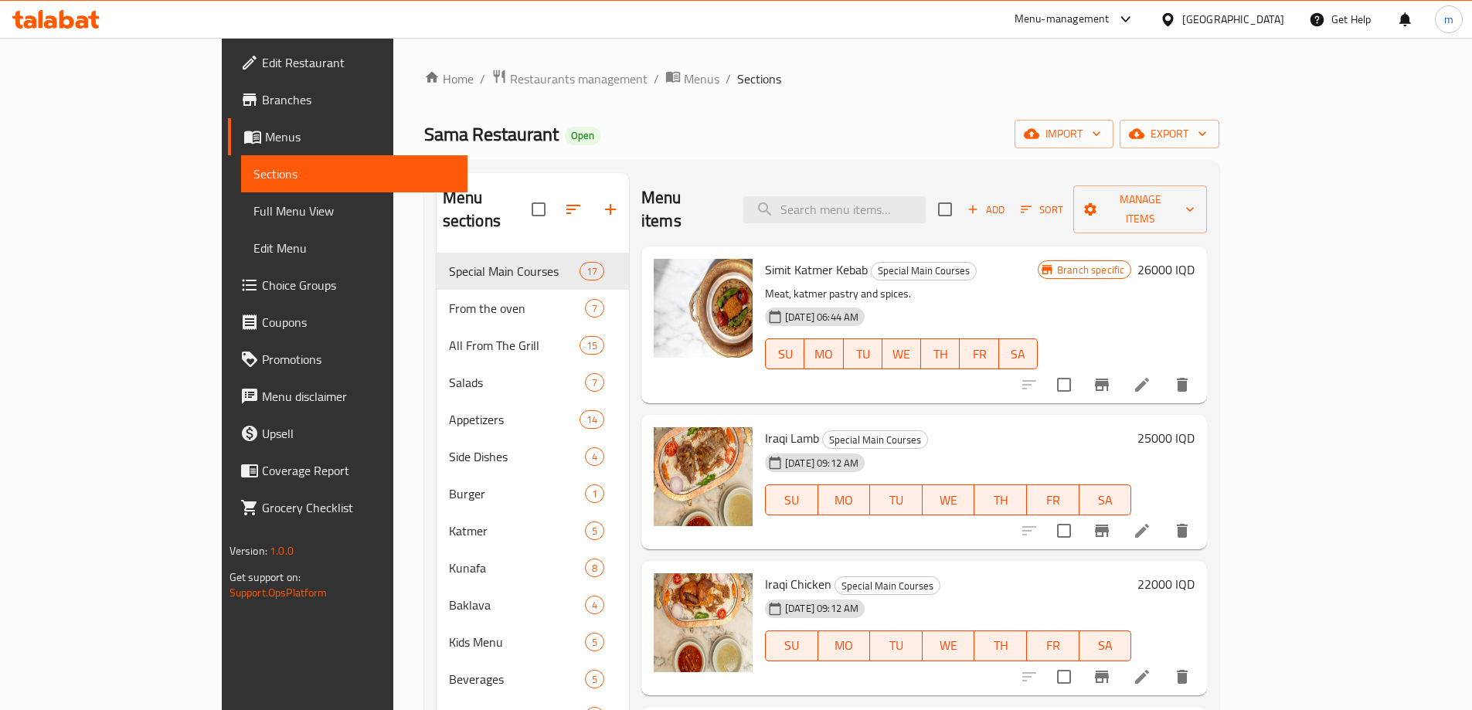
click at [980, 202] on icon "button" at bounding box center [973, 209] width 14 height 14
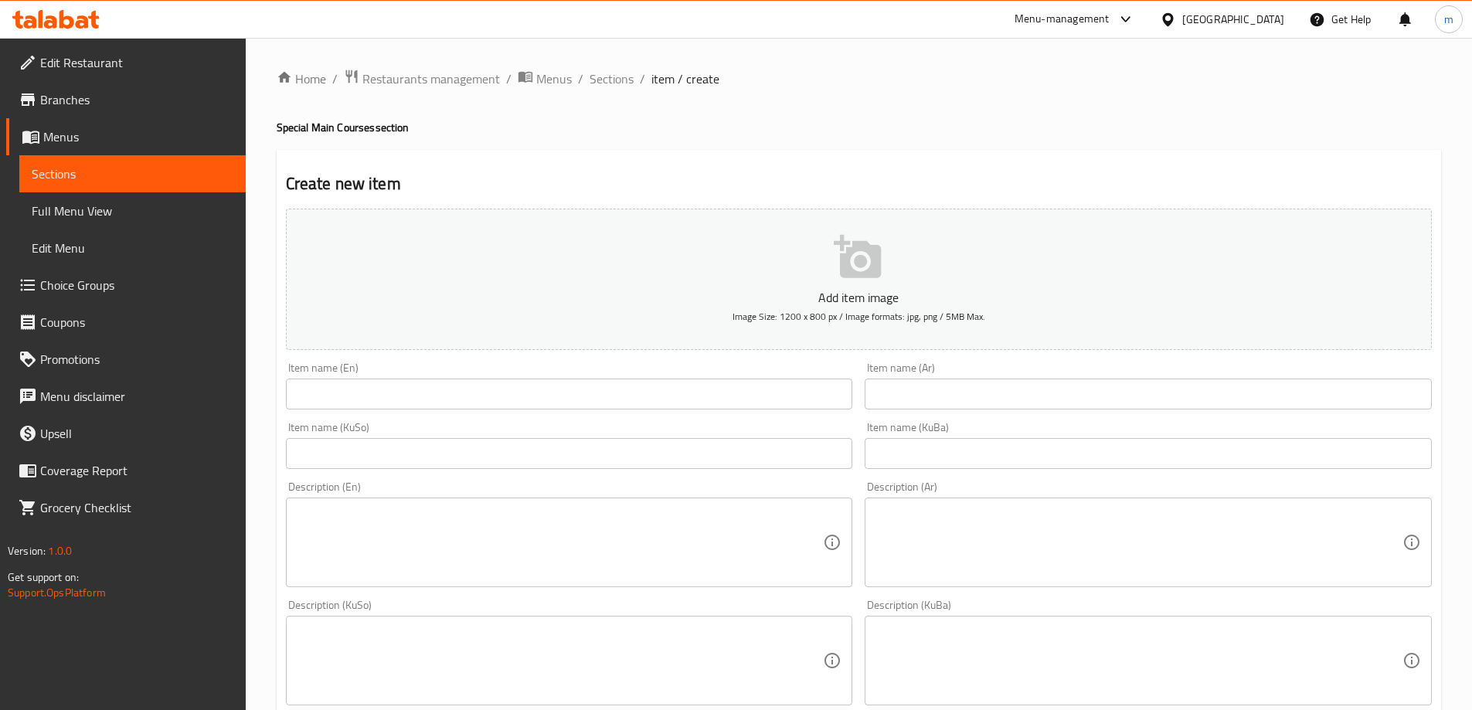
click at [936, 396] on input "text" at bounding box center [1148, 394] width 567 height 31
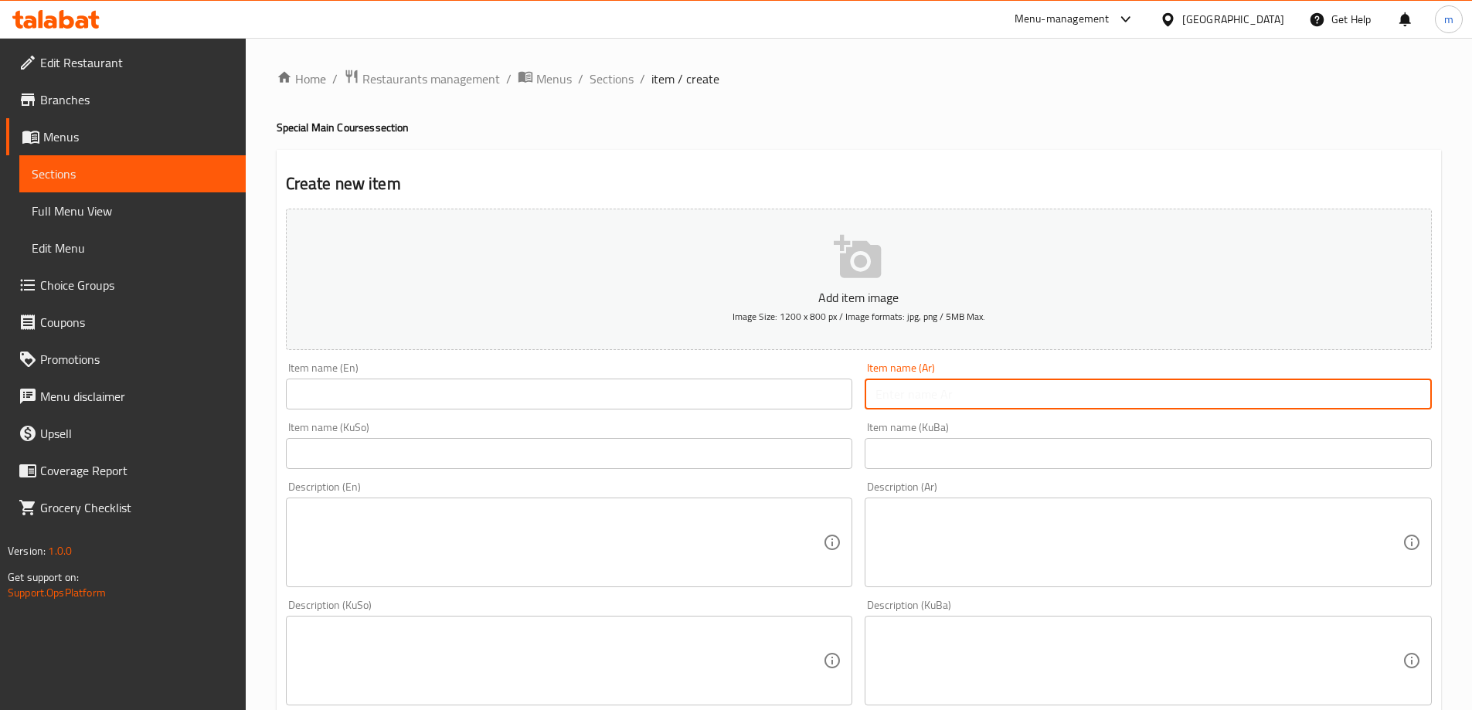
paste input "تشريب"
type input "تشريب"
drag, startPoint x: 841, startPoint y: 444, endPoint x: 822, endPoint y: 457, distance: 22.7
click at [838, 447] on input "text" at bounding box center [569, 453] width 567 height 31
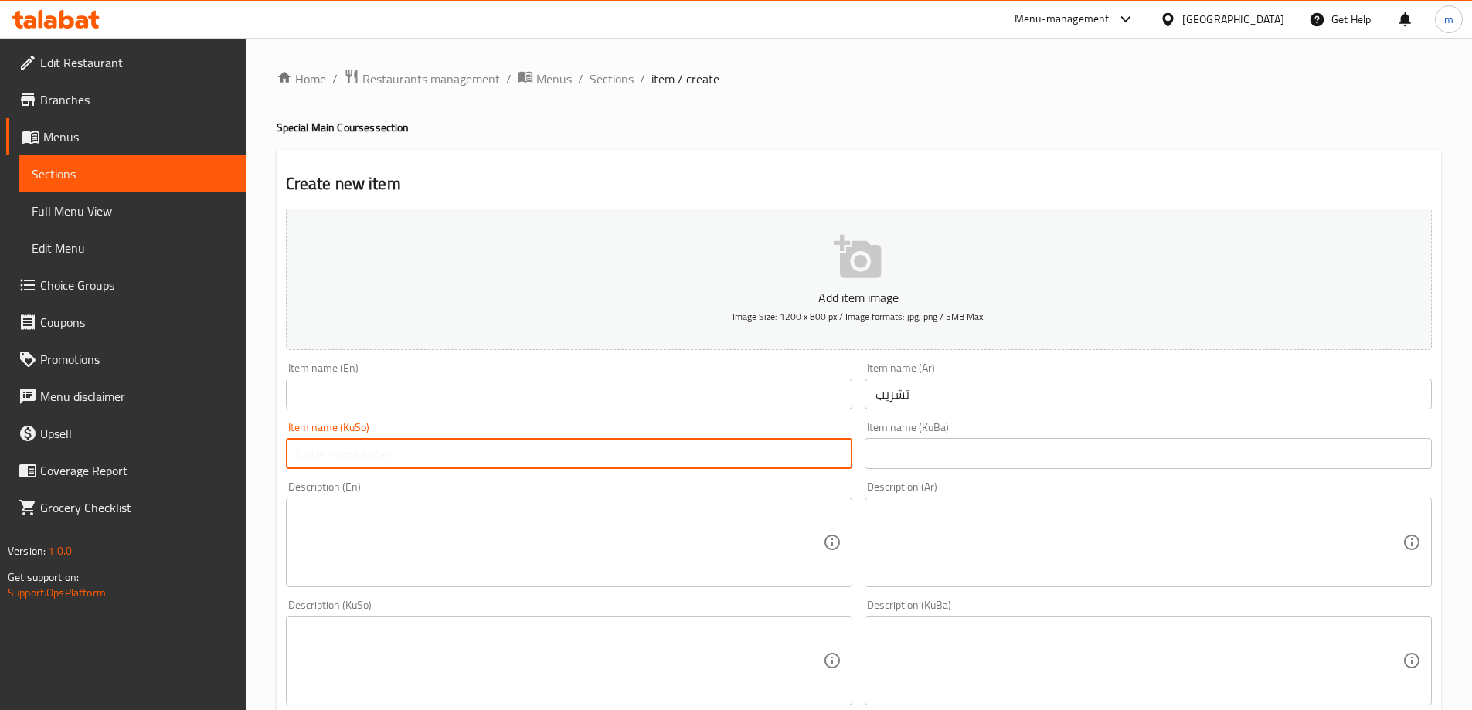
paste input "تەشریب"
type input "تەشریب"
click at [444, 394] on input "text" at bounding box center [569, 394] width 567 height 31
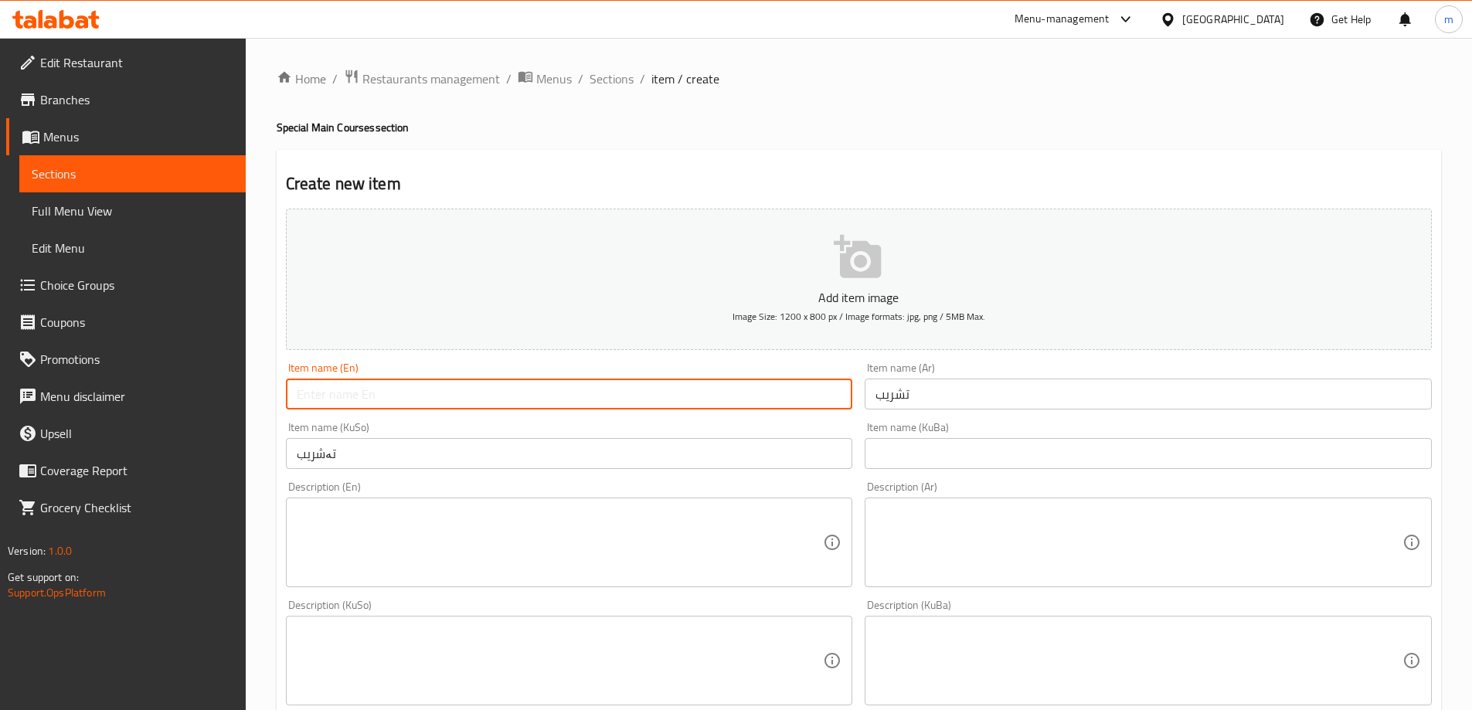
paste input "Tashrib"
type input "Tashrib"
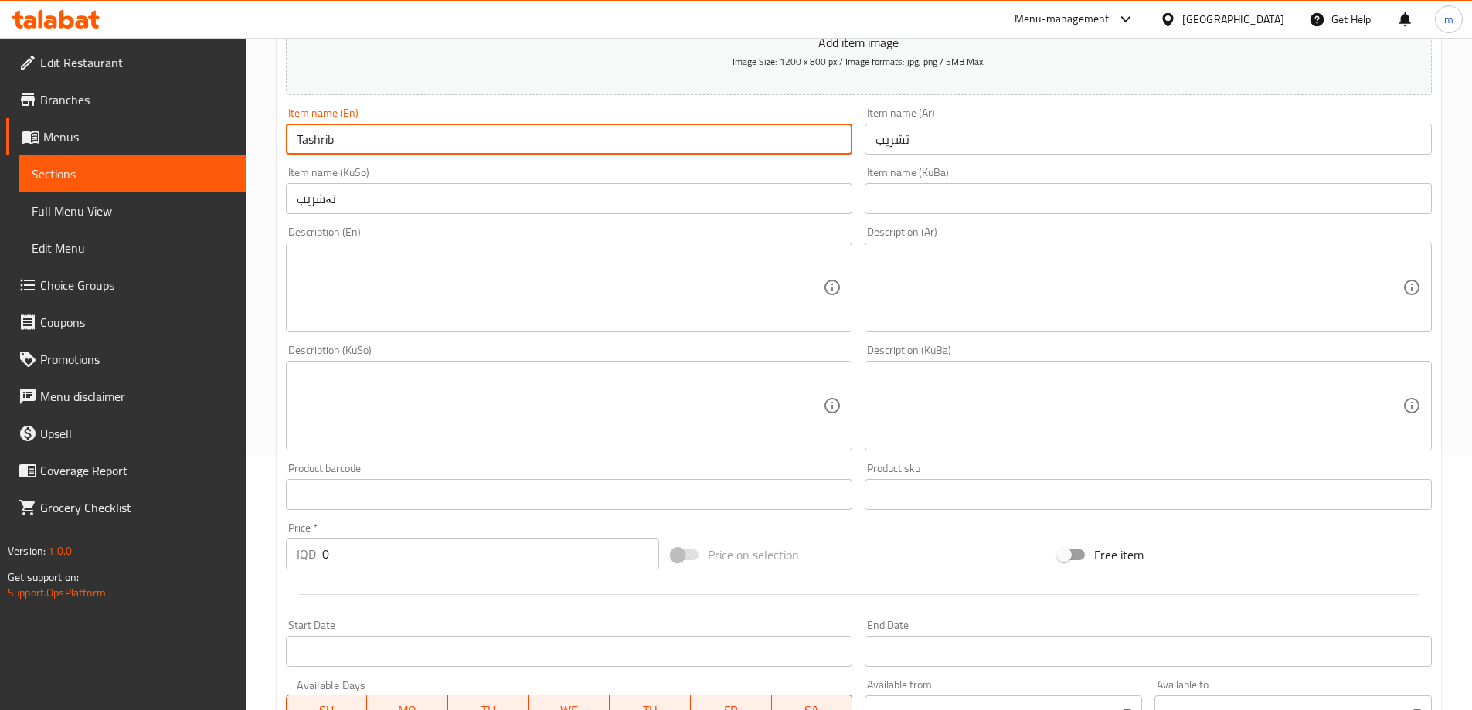
scroll to position [257, 0]
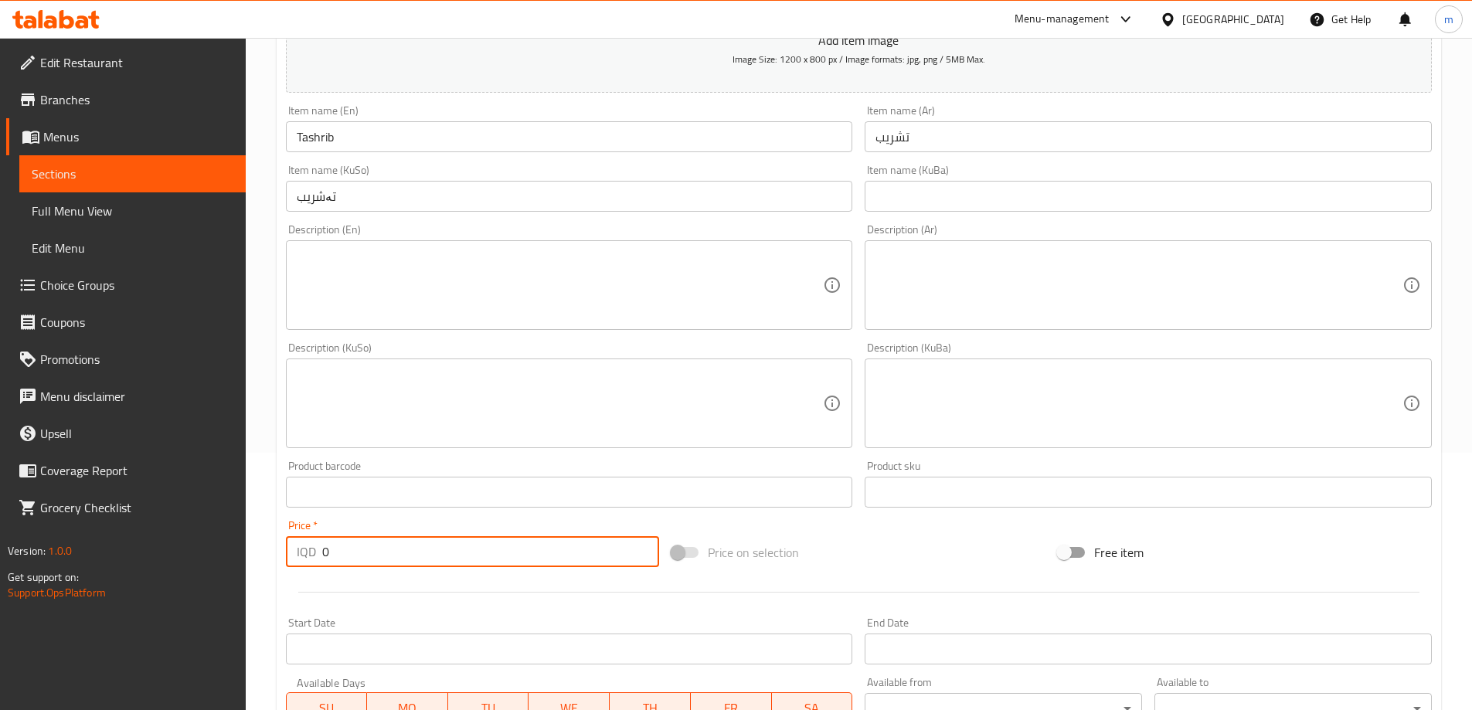
drag, startPoint x: 343, startPoint y: 542, endPoint x: 287, endPoint y: 370, distance: 180.6
click at [283, 530] on div "Price   * IQD 0 Price *" at bounding box center [473, 544] width 386 height 60
paste input "2500"
type input "25000"
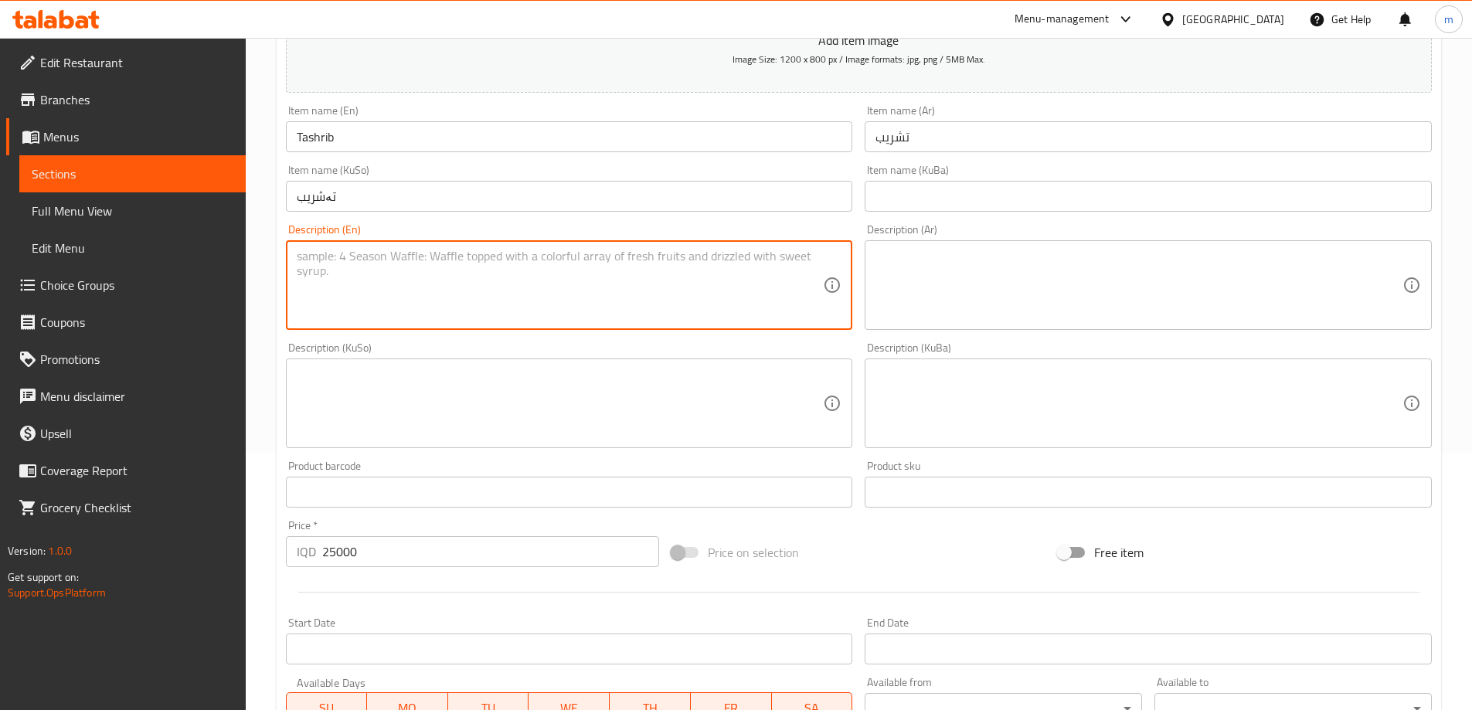
click at [536, 295] on textarea at bounding box center [560, 285] width 527 height 73
paste textarea "Lamb meat with special sauce and Pita bread with White rice"
type textarea "Lamb meat with special sauce and Pita bread with White rice"
click at [1064, 290] on textarea at bounding box center [1139, 285] width 527 height 73
paste textarea "لحم ضأن مع صلصة خاصة وخبز بيتا مع أرز أبيض"
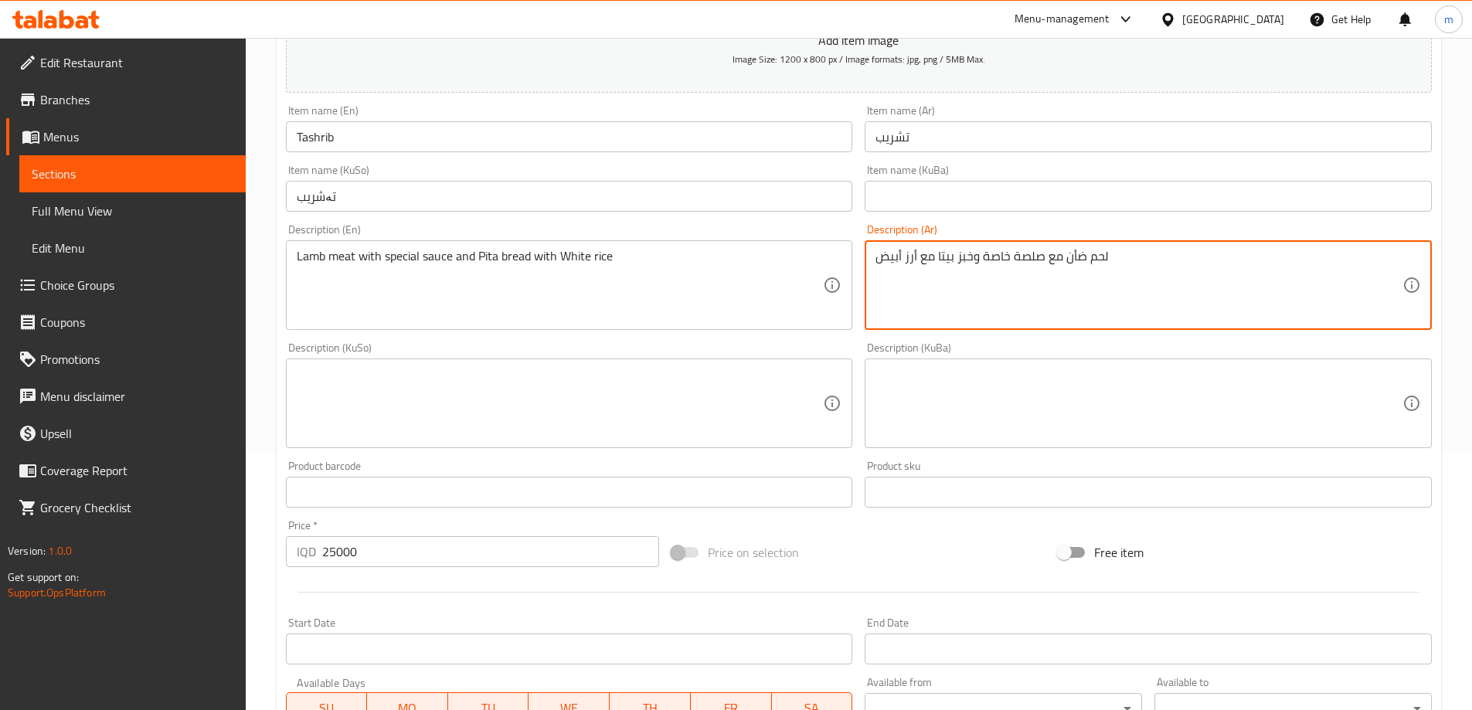
type textarea "لحم ضأن مع صلصة خاصة وخبز بيتا مع أرز أبيض"
click at [960, 403] on textarea at bounding box center [1139, 403] width 527 height 73
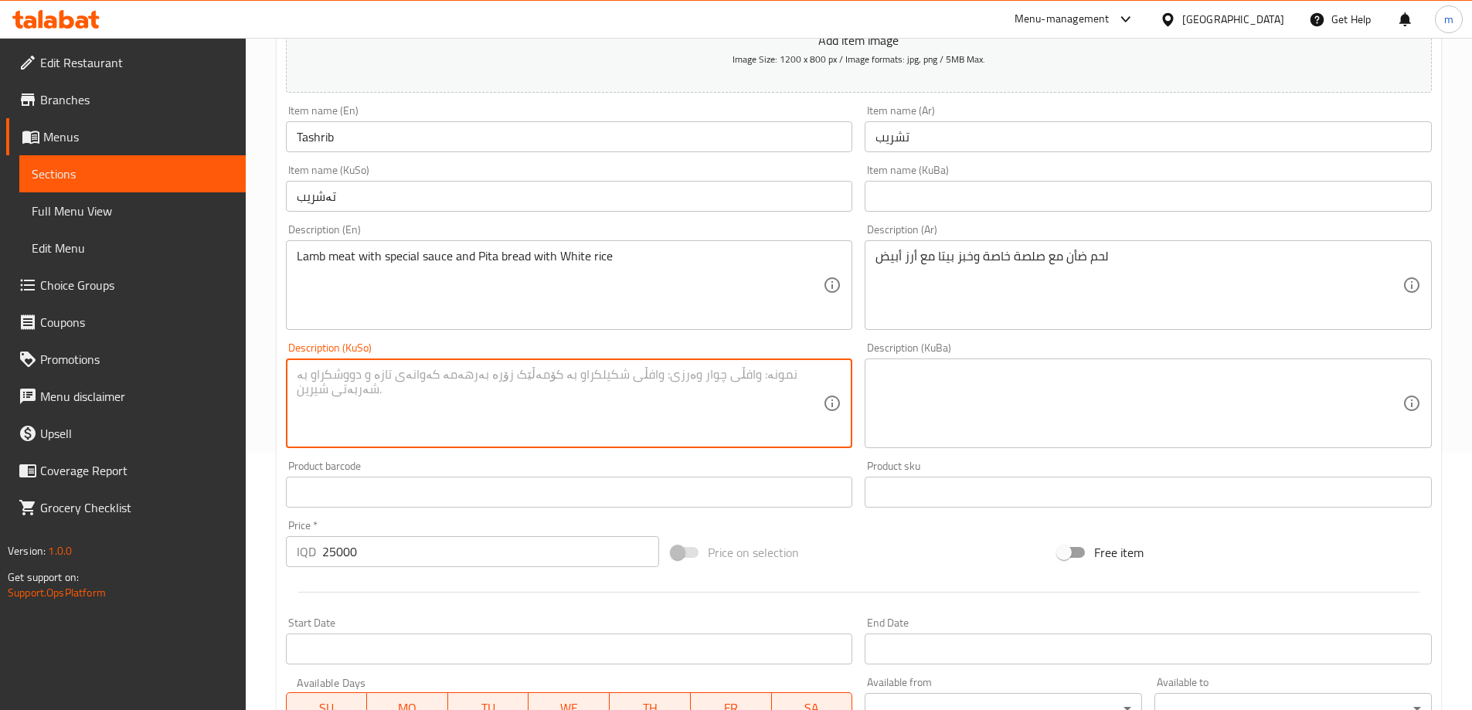
click at [720, 407] on textarea at bounding box center [560, 403] width 527 height 73
paste textarea "گۆشتی بەرخ بە سۆسی تایبەت و نانی پیتا لەگەڵ برنجی سپی"
type textarea "گۆشتی بەرخ بە سۆسی تایبەت و نانی پیتا لەگەڵ برنجی سپی"
click at [536, 533] on div "Price   * IQD 25000 Price *" at bounding box center [473, 543] width 374 height 47
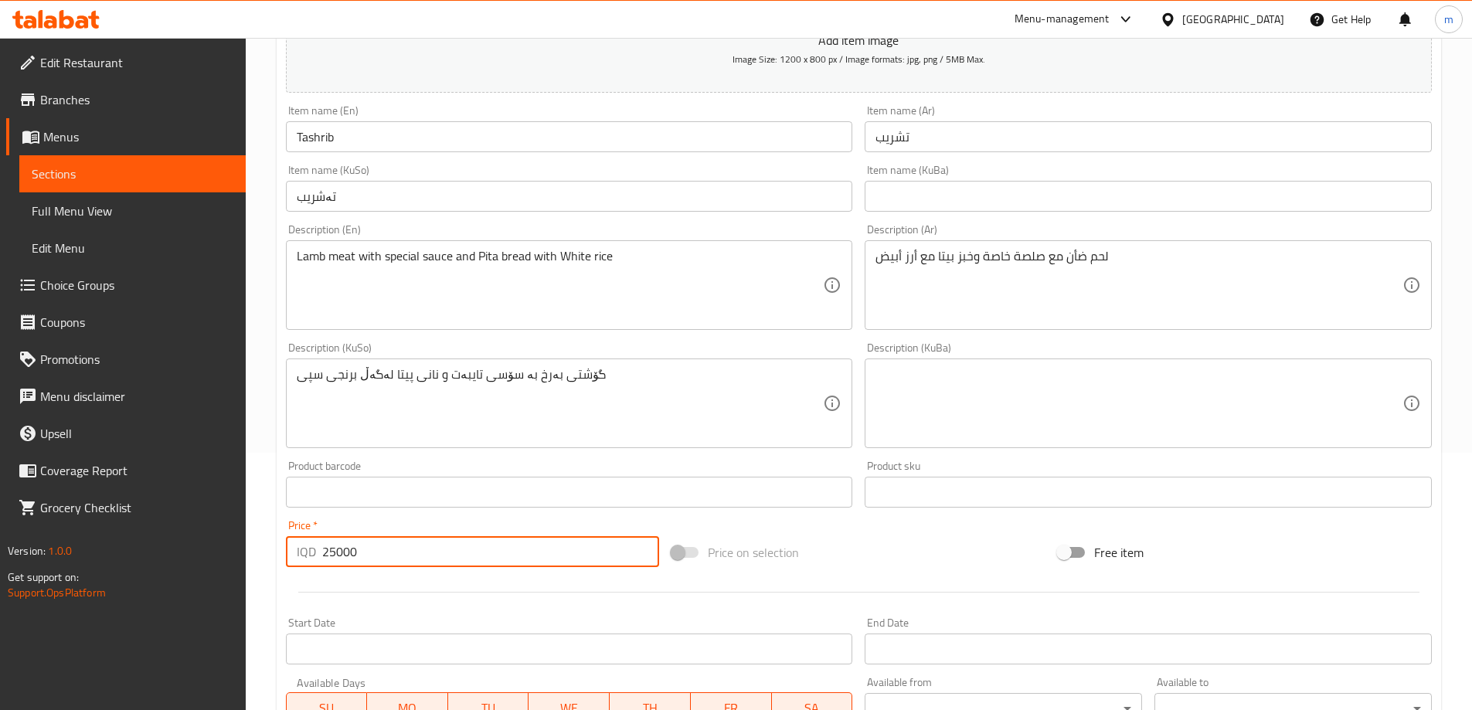
click at [535, 550] on input "25000" at bounding box center [491, 551] width 338 height 31
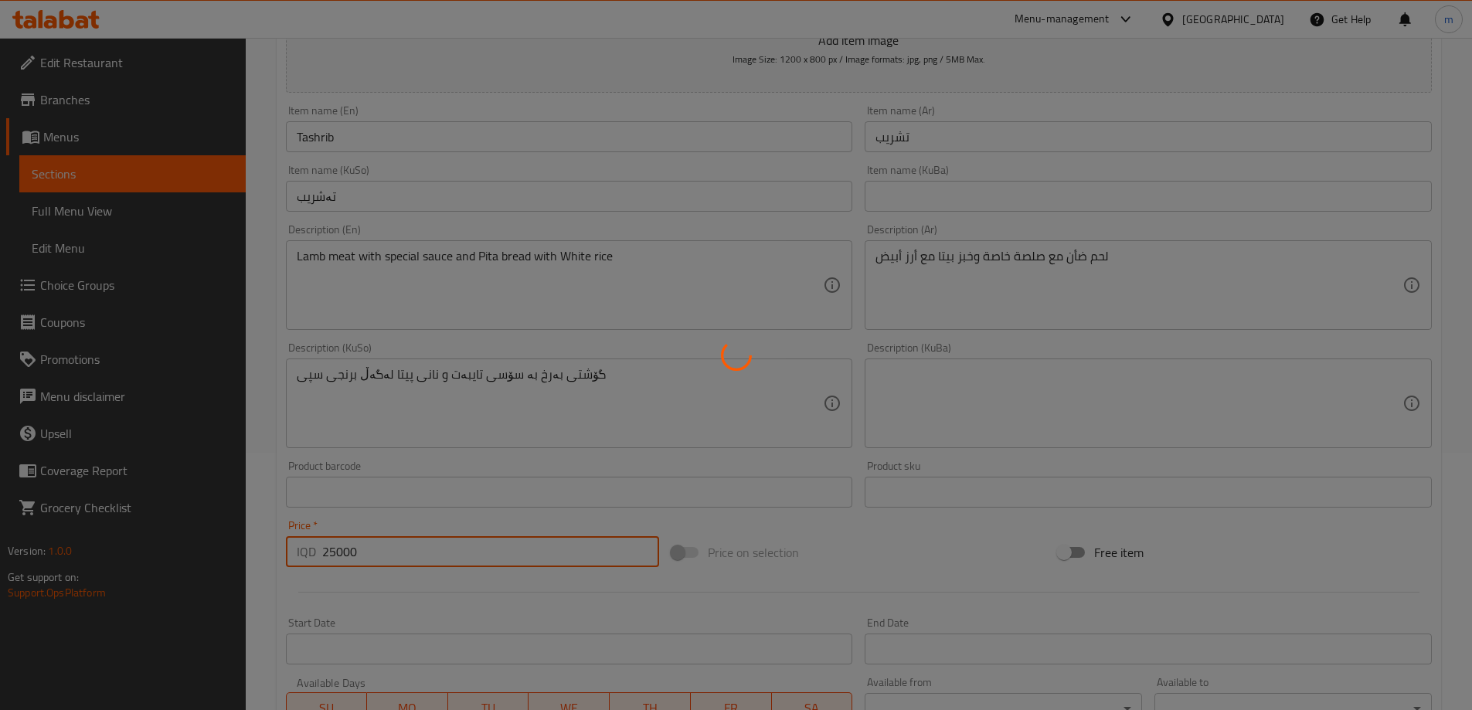
type input "0"
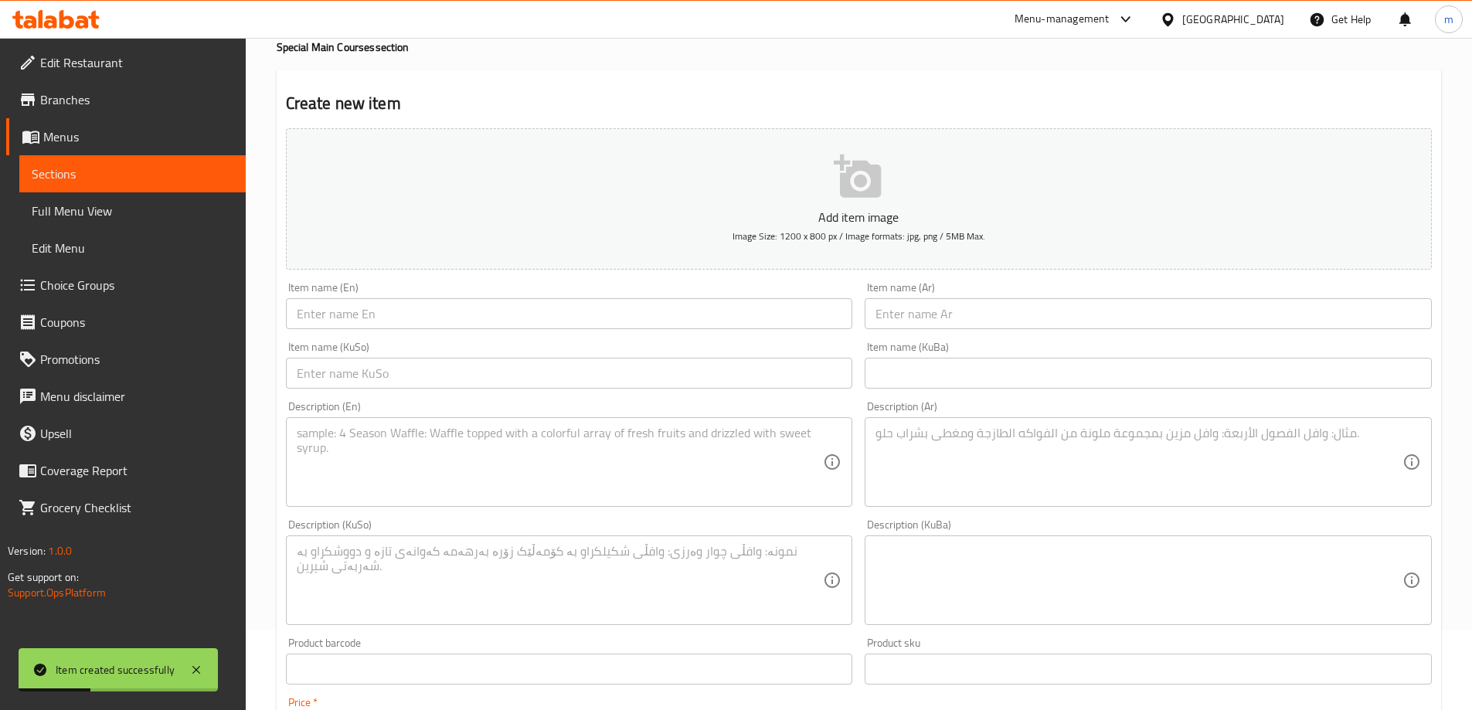
scroll to position [0, 0]
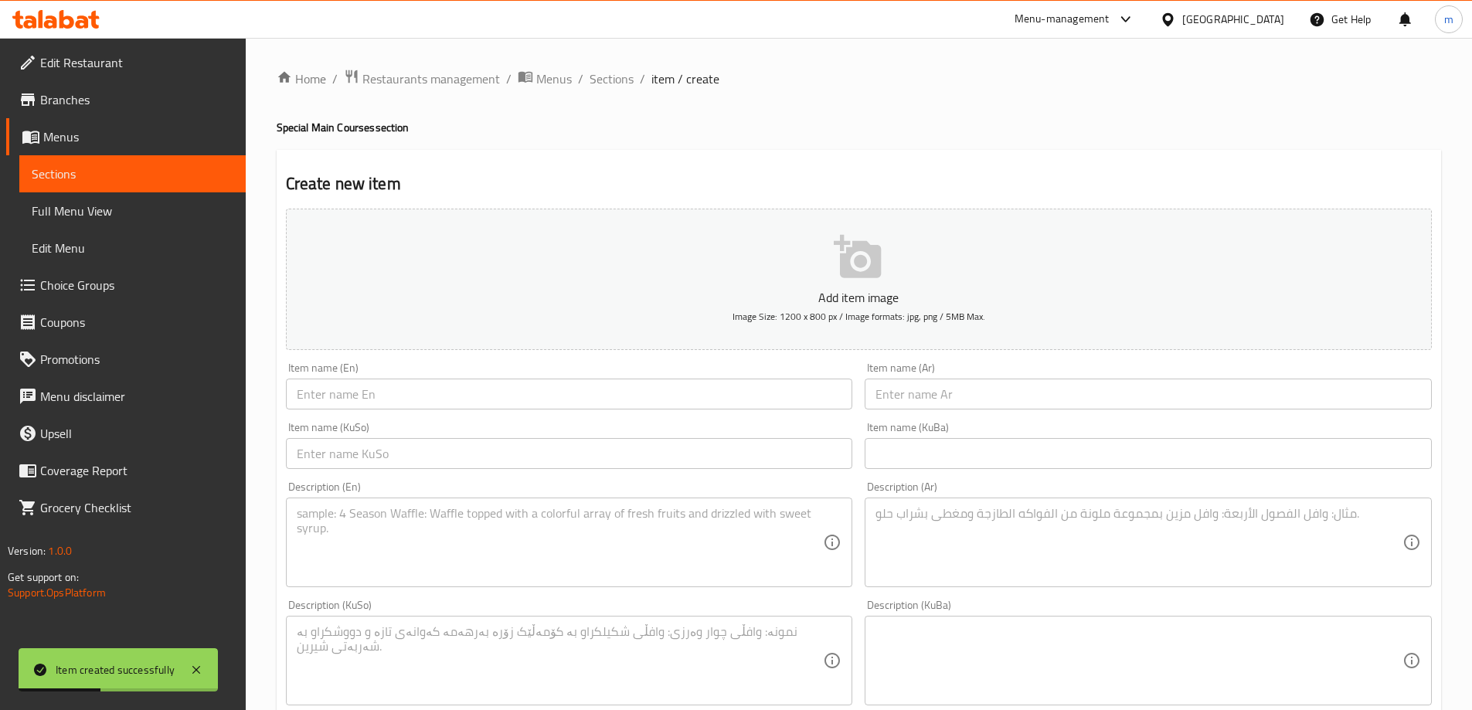
click at [597, 92] on div "Home / Restaurants management / Menus / Sections / item / create Special Main C…" at bounding box center [859, 654] width 1165 height 1170
drag, startPoint x: 606, startPoint y: 88, endPoint x: 678, endPoint y: 158, distance: 100.0
click at [607, 87] on span "Sections" at bounding box center [612, 79] width 44 height 19
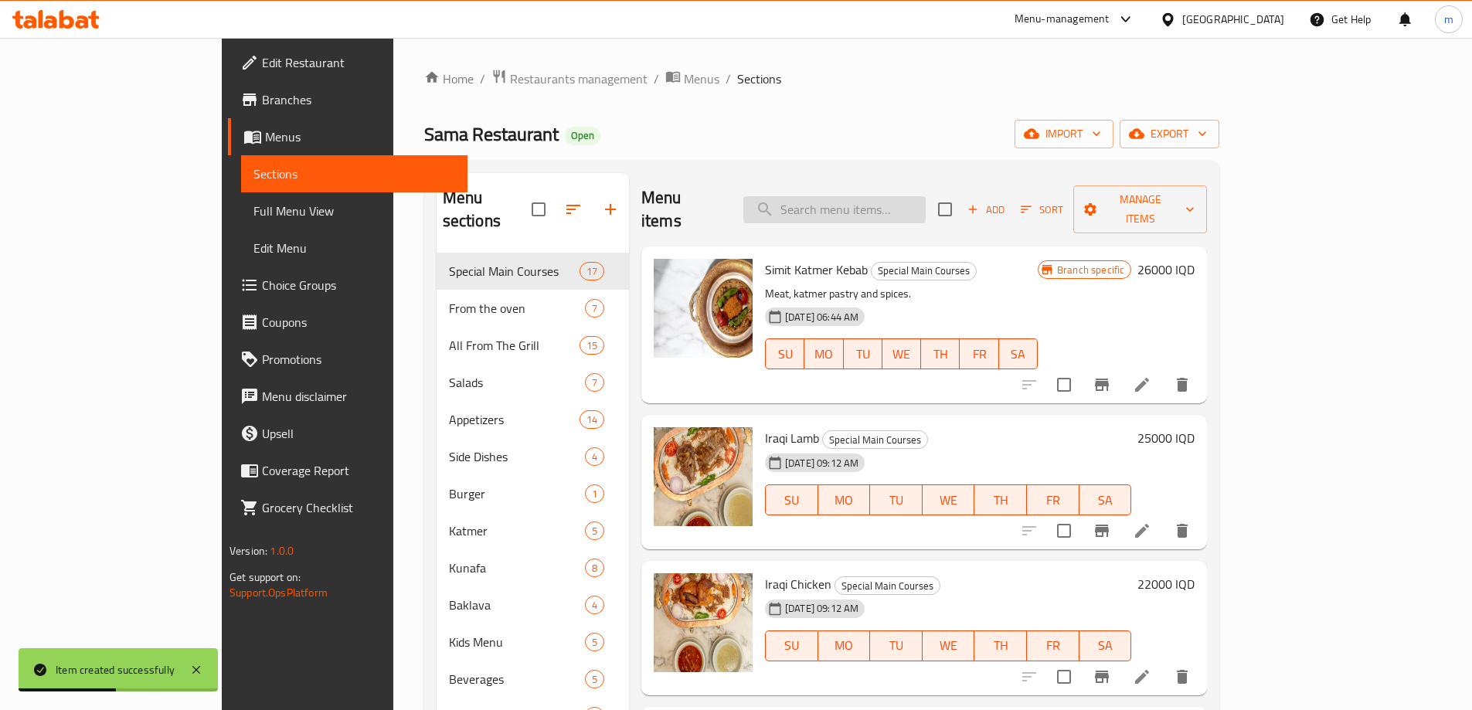
click at [864, 206] on input "search" at bounding box center [834, 209] width 182 height 27
paste input "SAMA HAN"
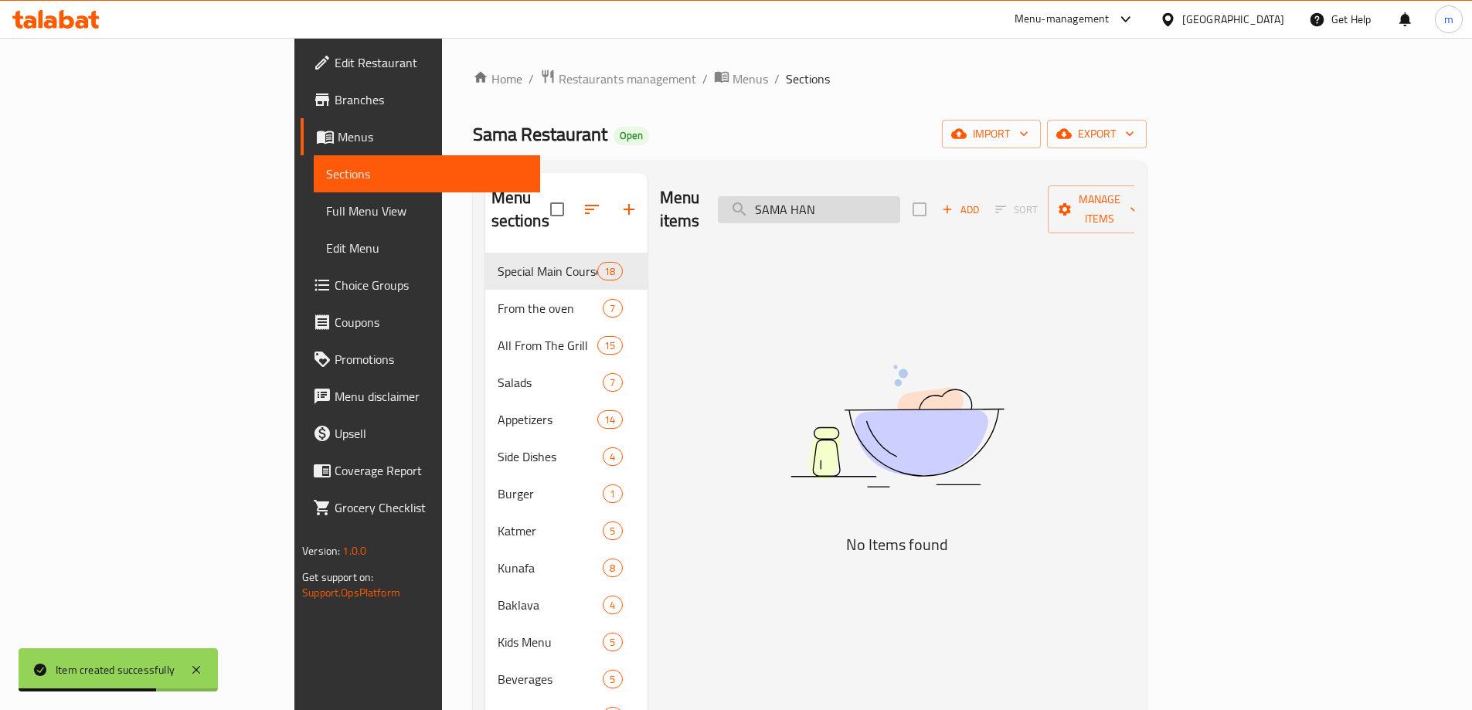
click at [900, 196] on input "SAMA HAN" at bounding box center [809, 209] width 182 height 27
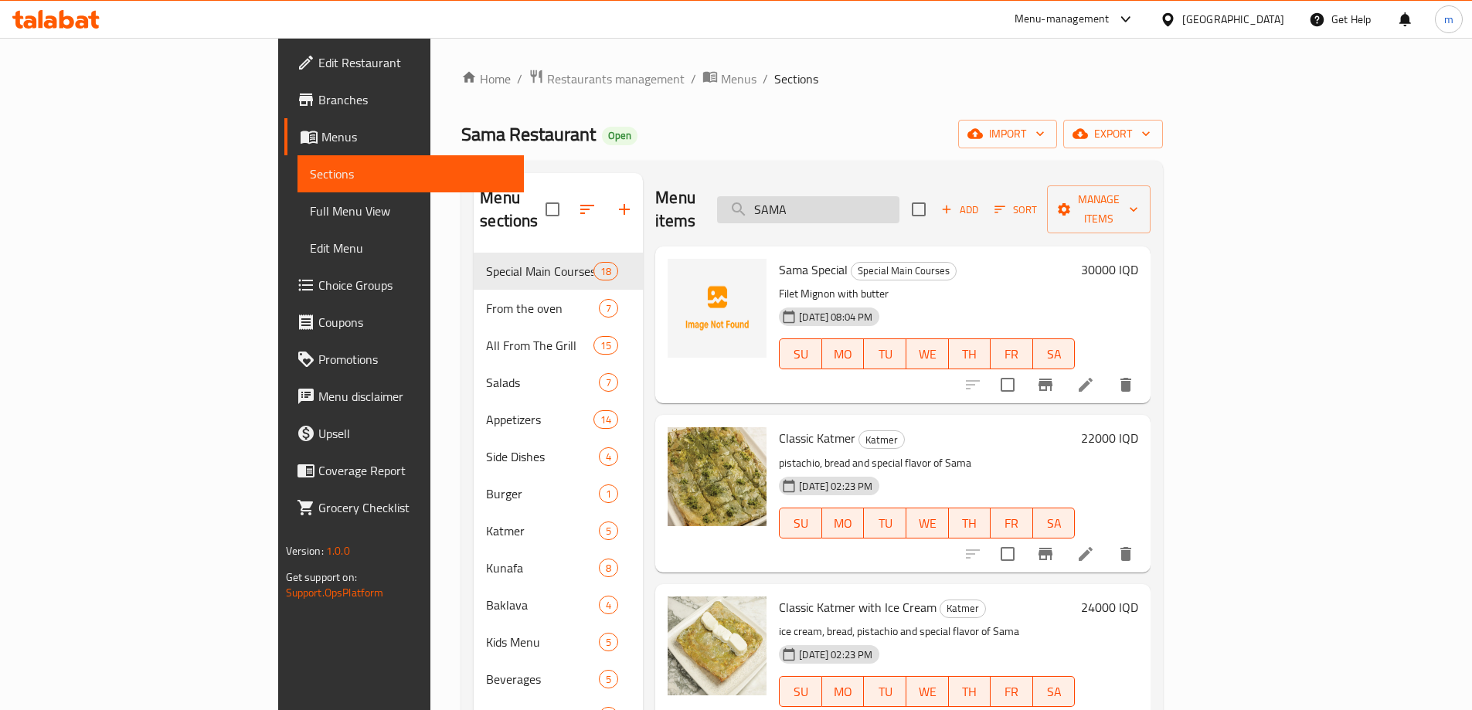
click at [847, 196] on input "SAMA" at bounding box center [808, 209] width 182 height 27
click at [899, 196] on input "SAMA" at bounding box center [808, 209] width 182 height 27
type input "SAMA han"
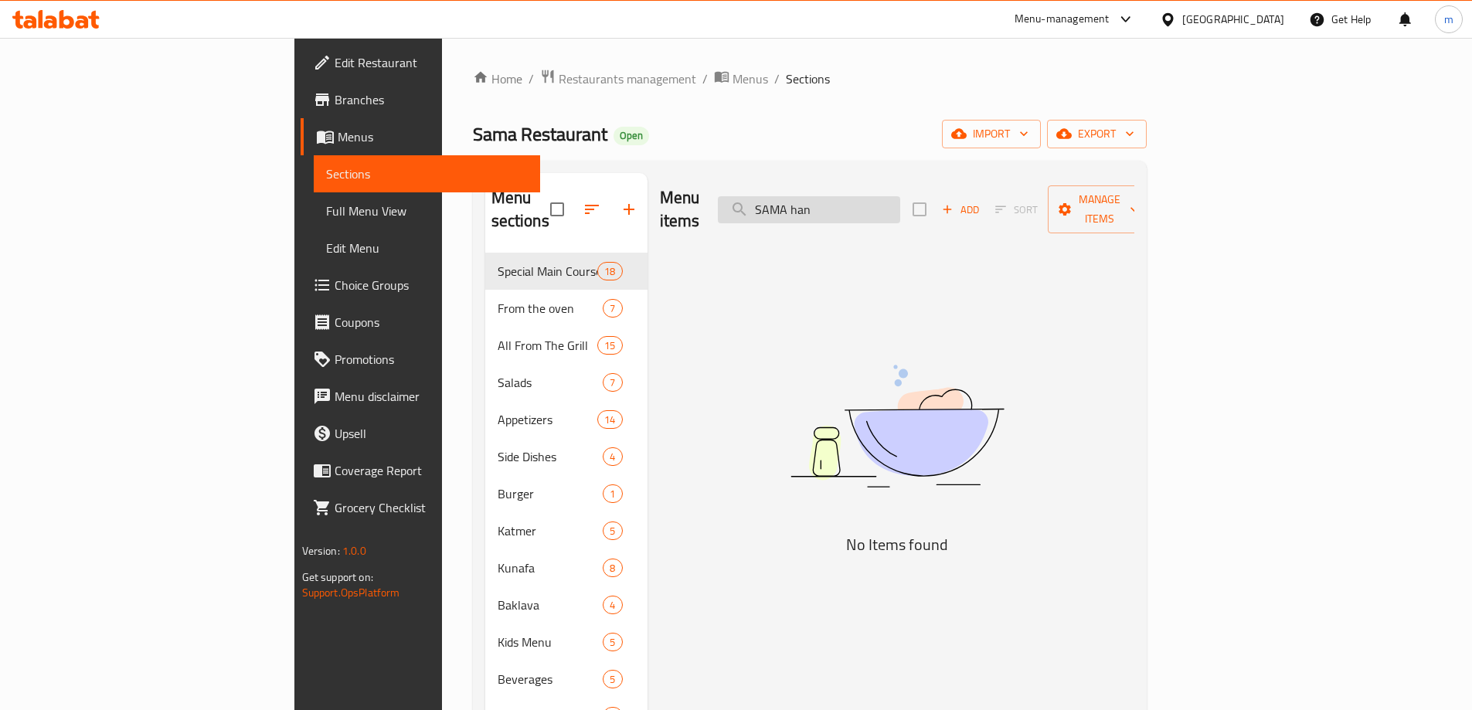
click at [900, 207] on input "SAMA han" at bounding box center [809, 209] width 182 height 27
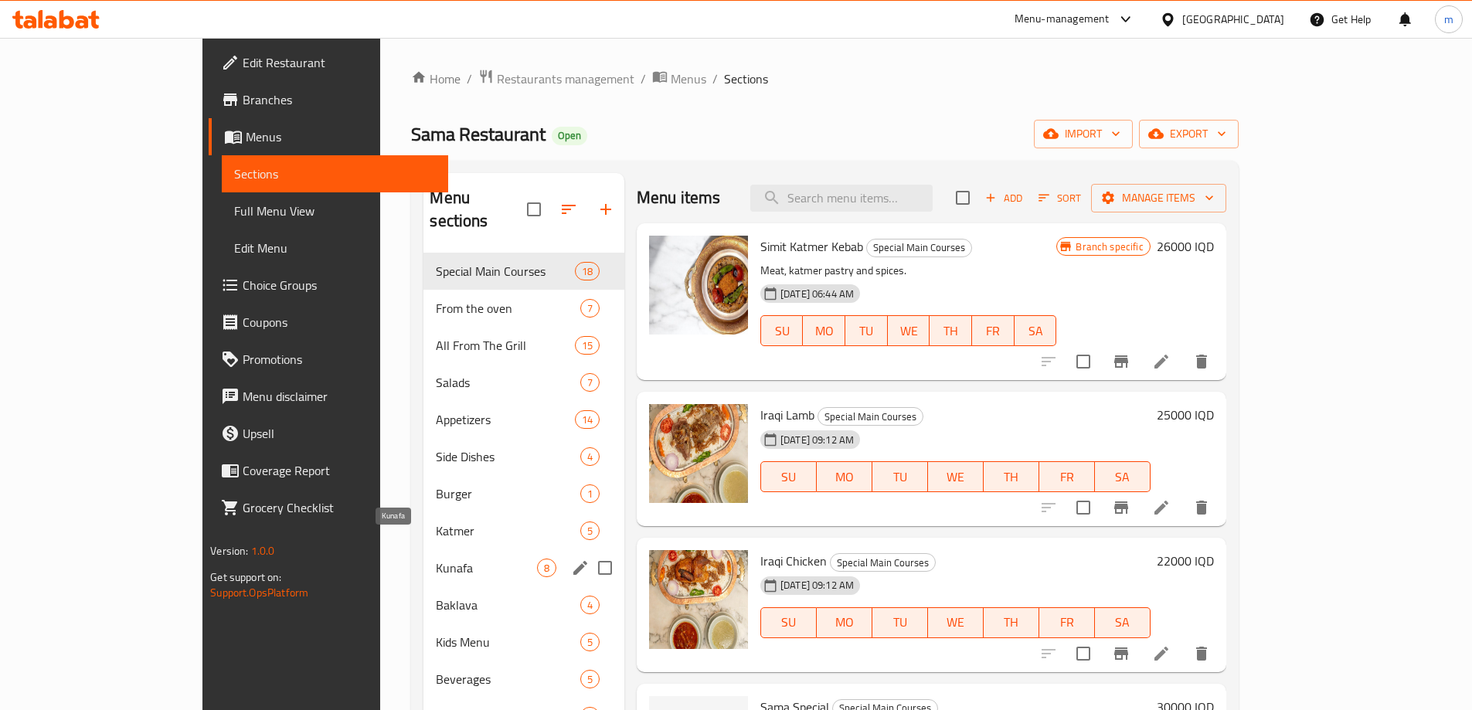
scroll to position [129, 0]
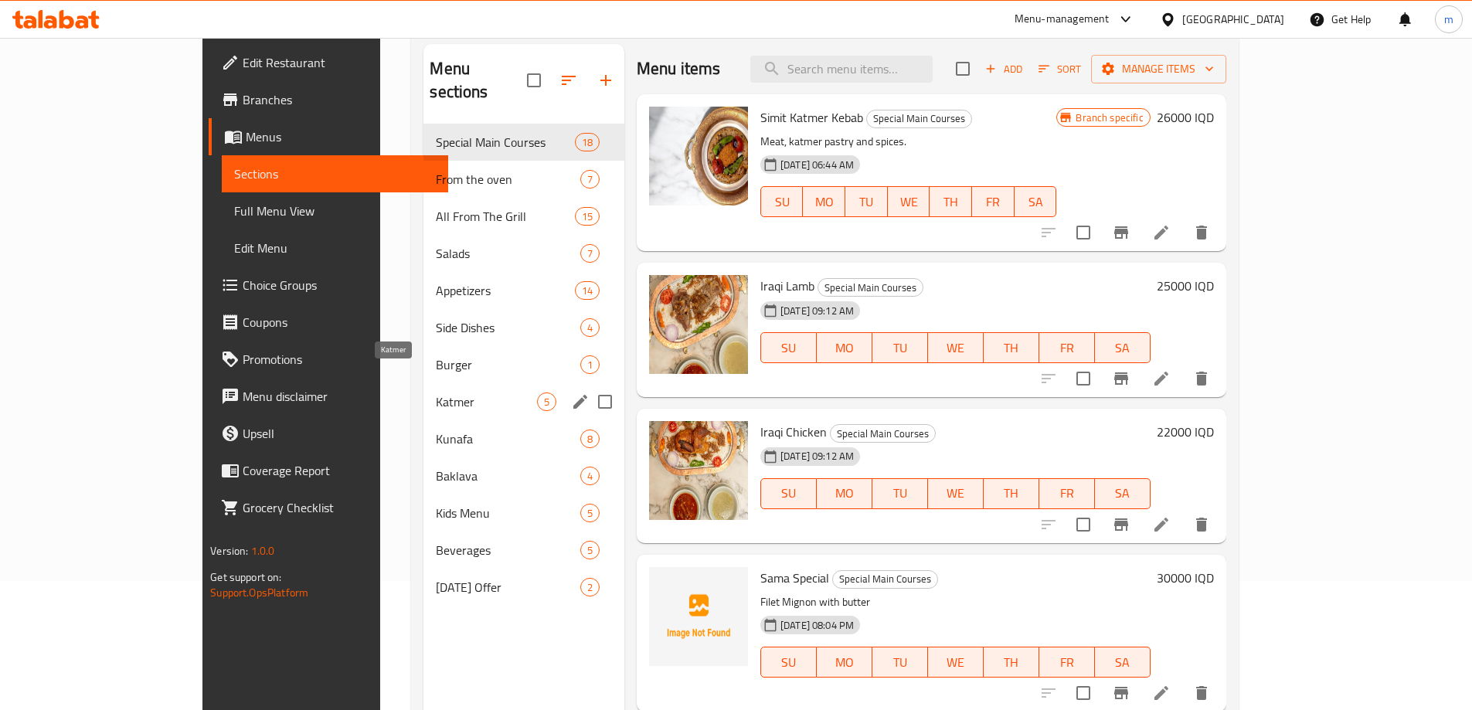
click at [436, 393] on span "Katmer" at bounding box center [486, 402] width 100 height 19
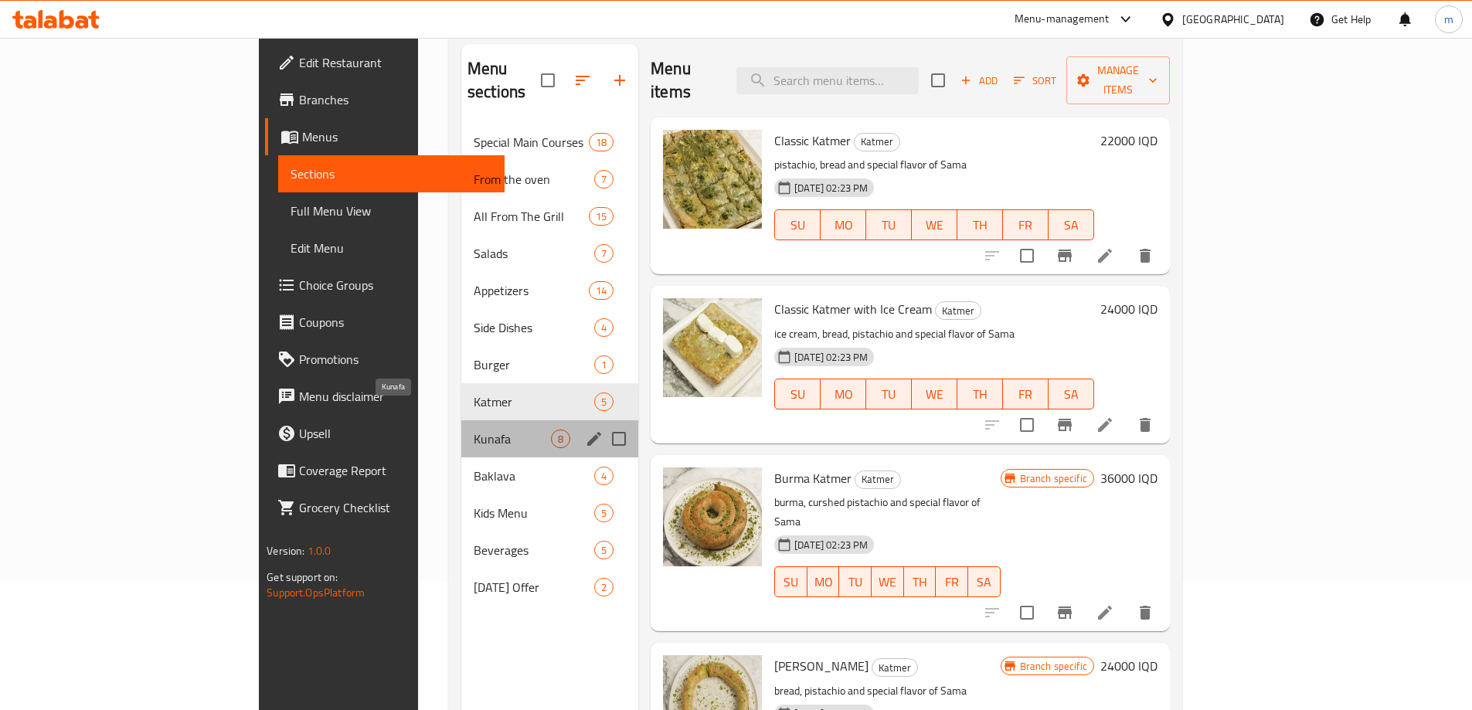
click at [474, 430] on span "Kunafa" at bounding box center [512, 439] width 77 height 19
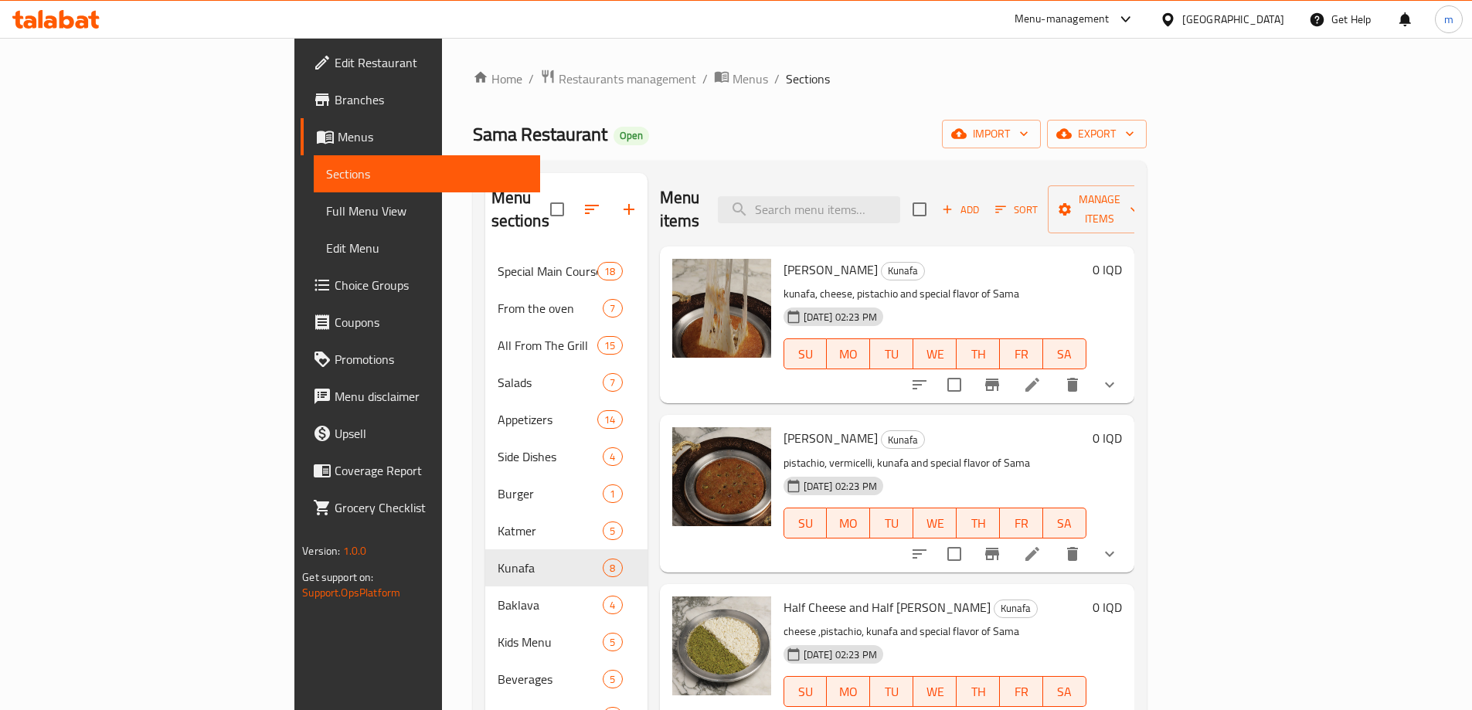
click at [981, 202] on span "Add" at bounding box center [961, 210] width 42 height 18
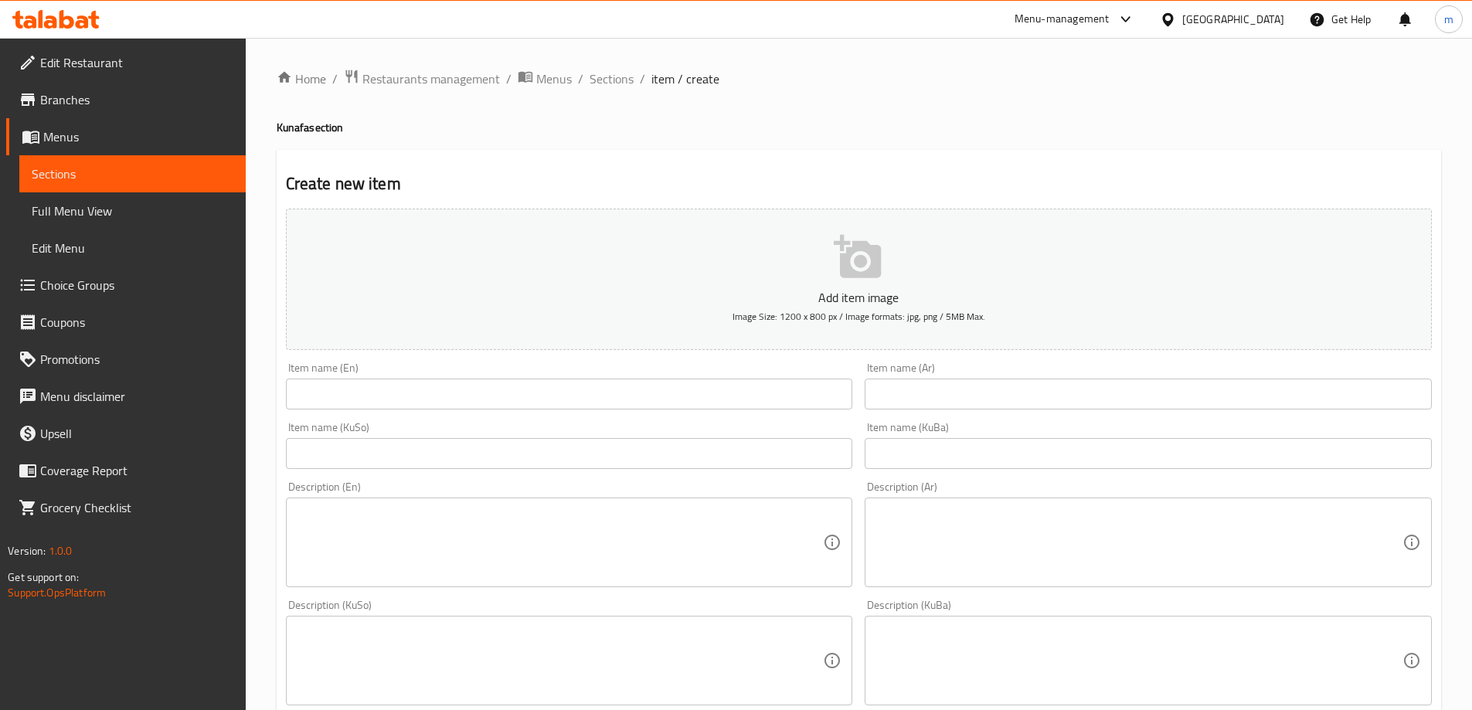
click at [672, 411] on div "Item name (En) Item name (En)" at bounding box center [570, 386] width 580 height 60
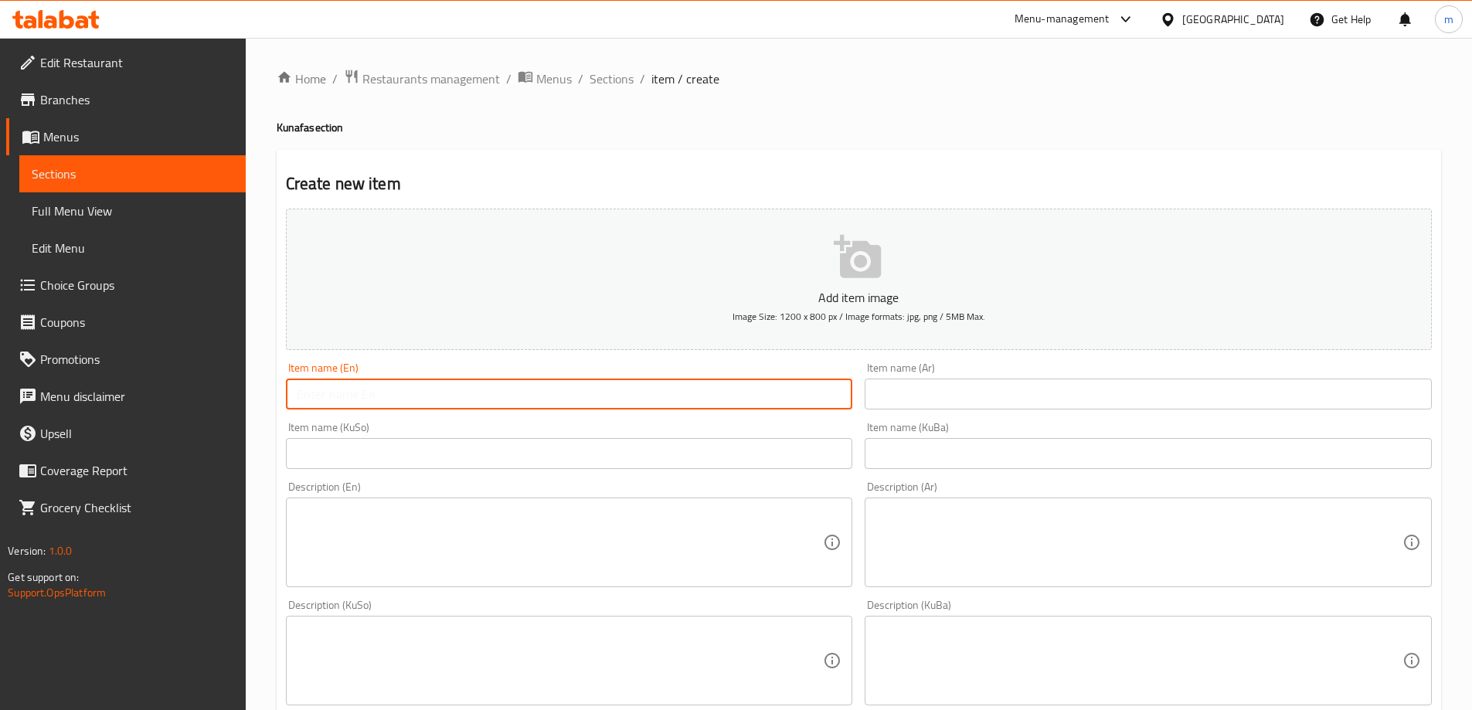
click at [685, 398] on input "text" at bounding box center [569, 394] width 567 height 31
paste input "SAMA HAN"
click at [453, 393] on input "SAMA HAN" at bounding box center [569, 394] width 567 height 31
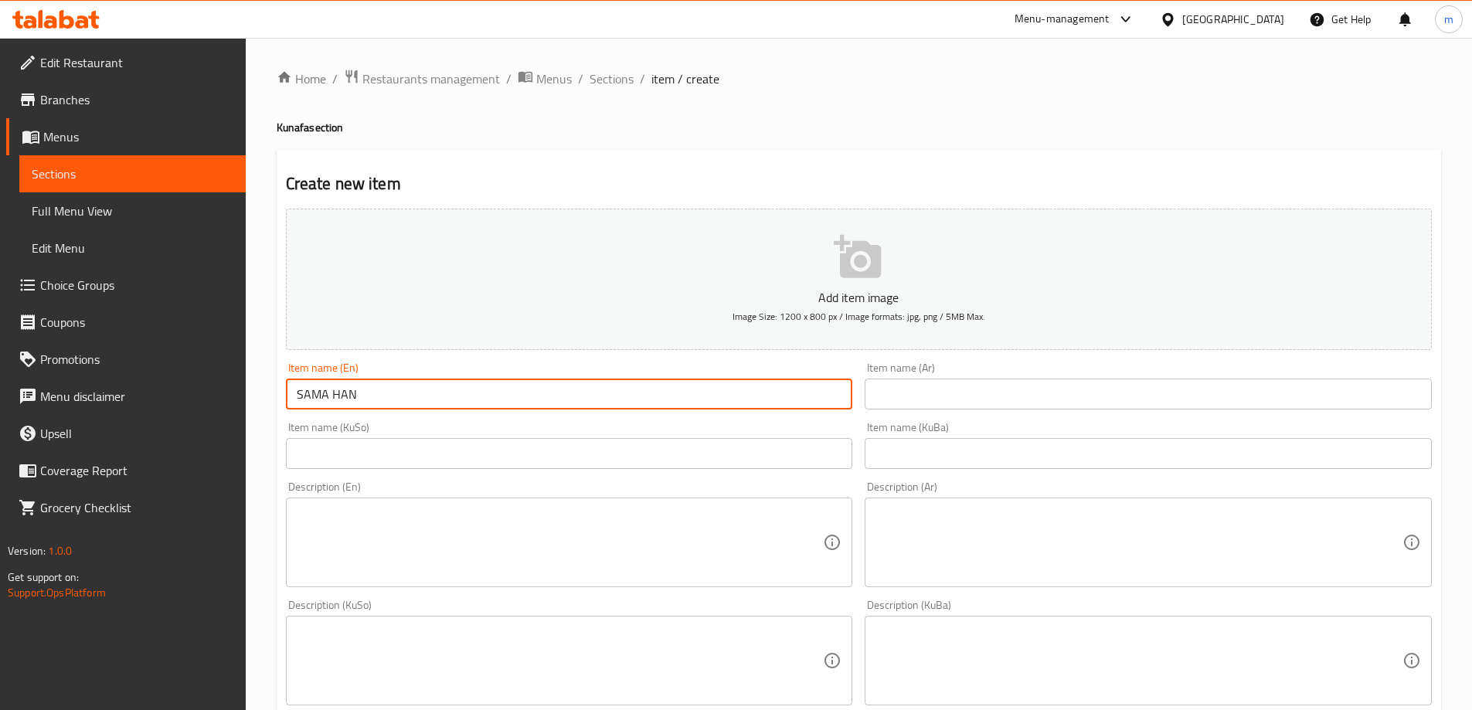
paste input "ama Han"
click at [448, 405] on input "Sama Han Kunafa" at bounding box center [569, 394] width 567 height 31
type input "Sama Han Kunafa"
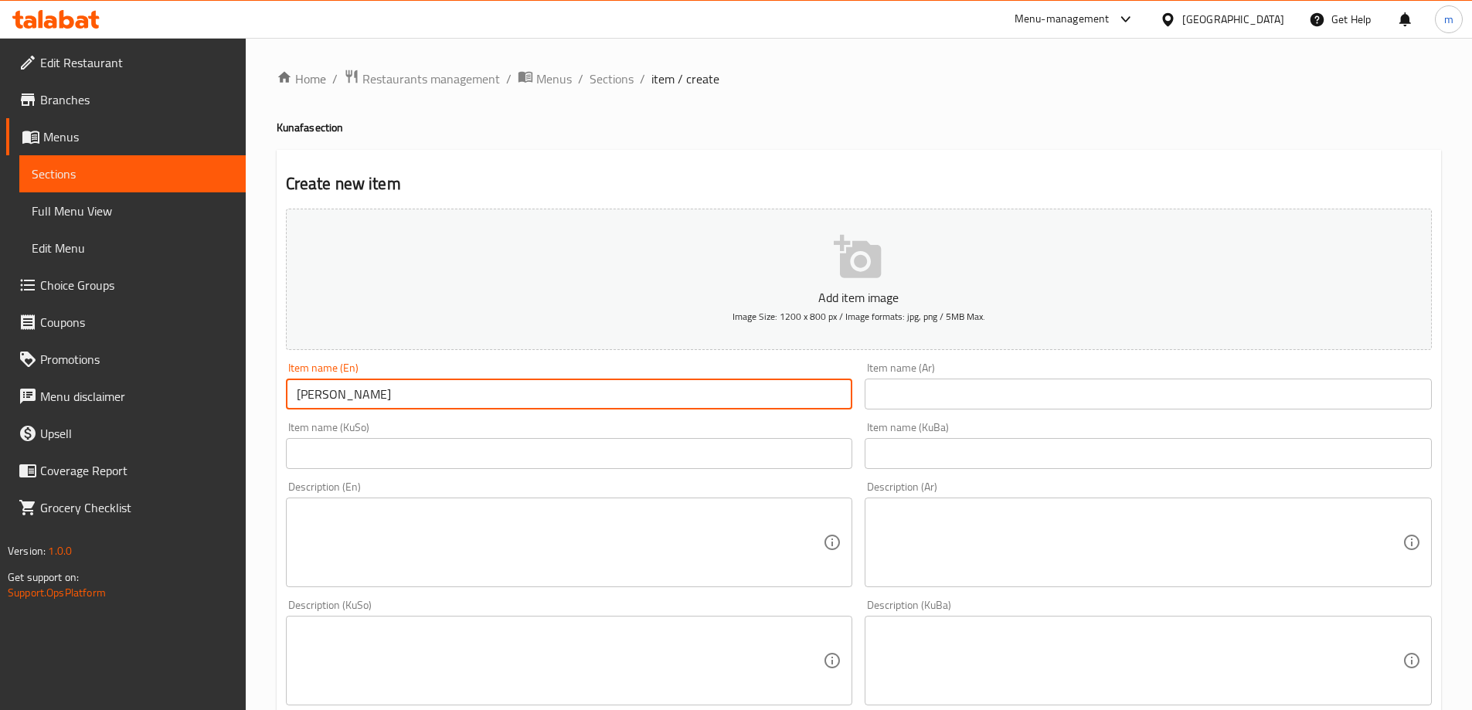
click at [904, 398] on input "text" at bounding box center [1148, 394] width 567 height 31
paste input "سما هان كنافة"
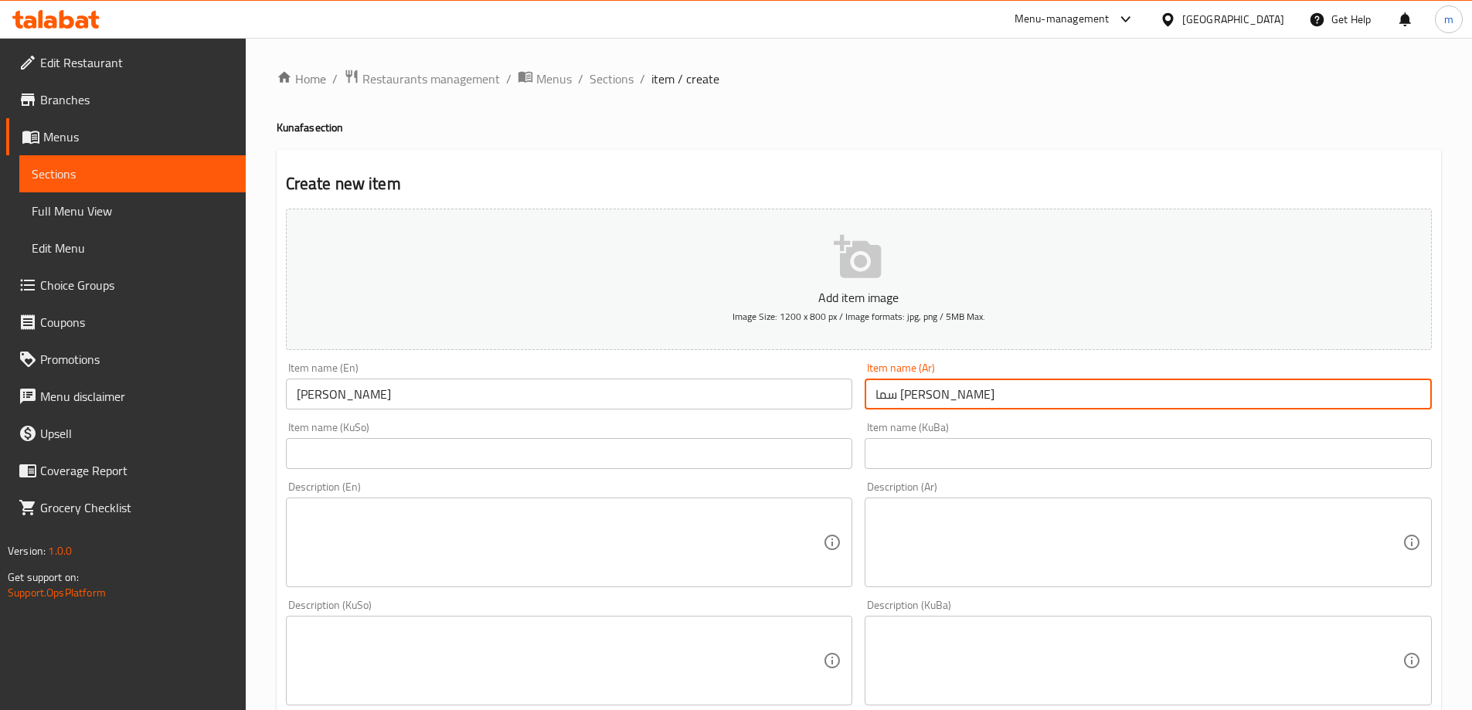
type input "سما هان كنافة"
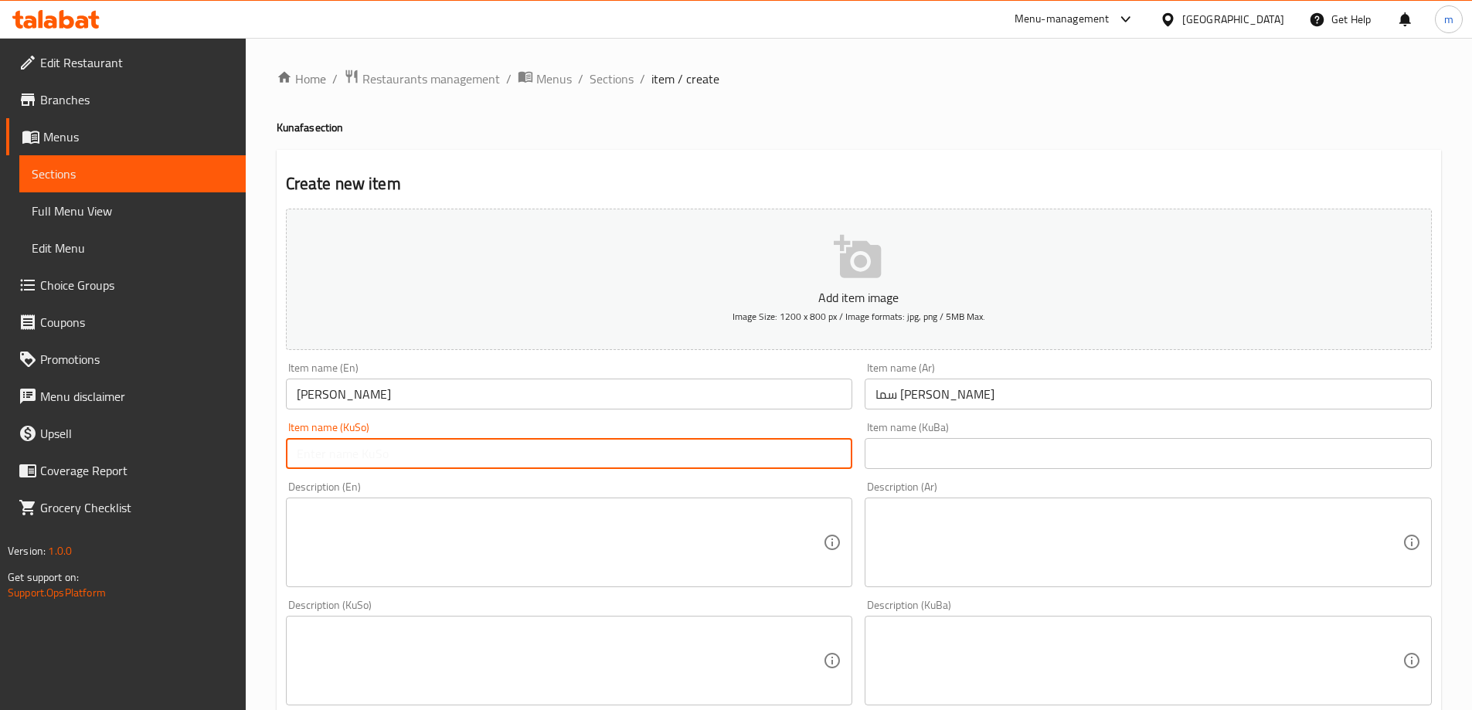
click at [766, 453] on input "text" at bounding box center [569, 453] width 567 height 31
type input "کونافەی سەما هان"
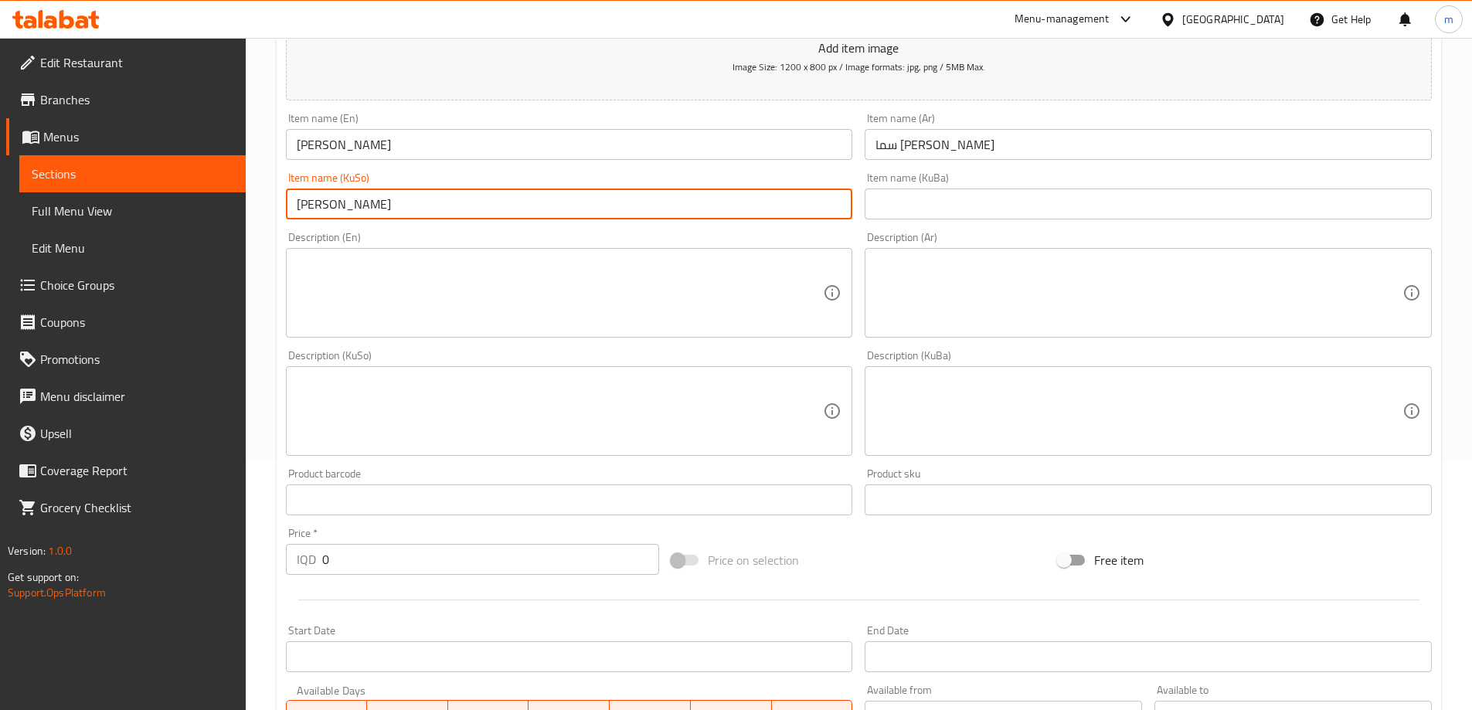
scroll to position [257, 0]
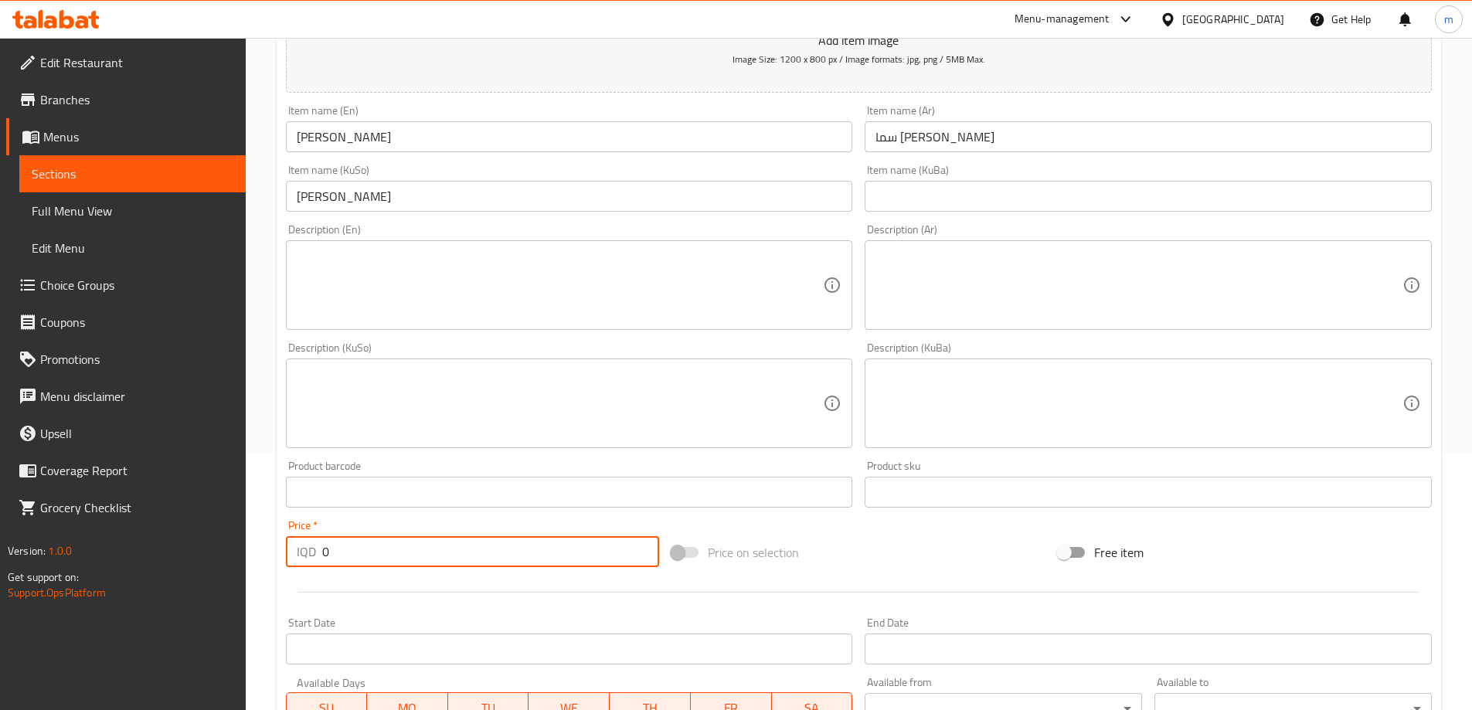
paste input "3500"
drag, startPoint x: 323, startPoint y: 554, endPoint x: 267, endPoint y: 463, distance: 106.8
click at [291, 539] on div "IQD 0 Price *" at bounding box center [473, 551] width 374 height 31
type input "35000"
click at [369, 131] on input "Sama Han Kunafa" at bounding box center [569, 136] width 567 height 31
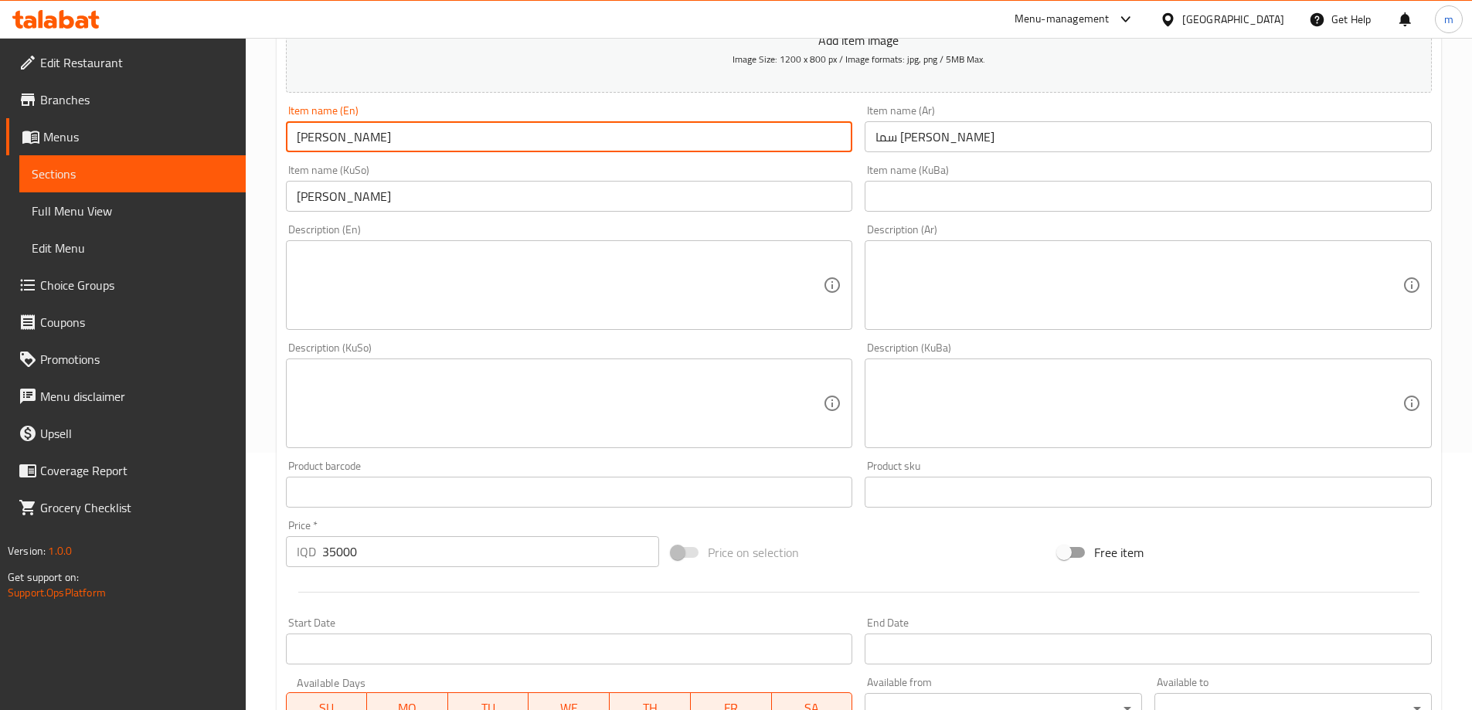
click at [369, 131] on input "Sama Han Kunafa" at bounding box center [569, 136] width 567 height 31
click at [528, 284] on textarea at bounding box center [560, 285] width 527 height 73
paste textarea "Kunafa made in special Sama way"
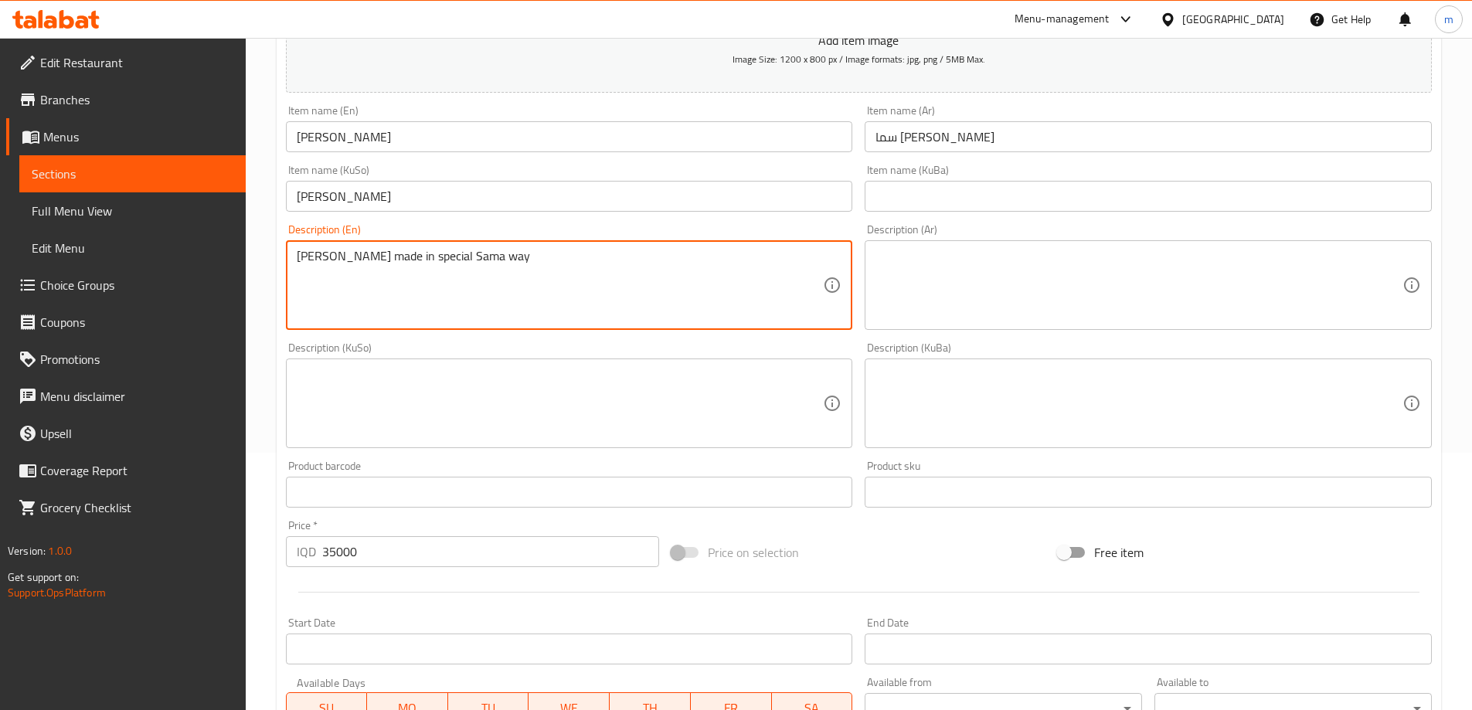
type textarea "Kunafa made in special Sama way"
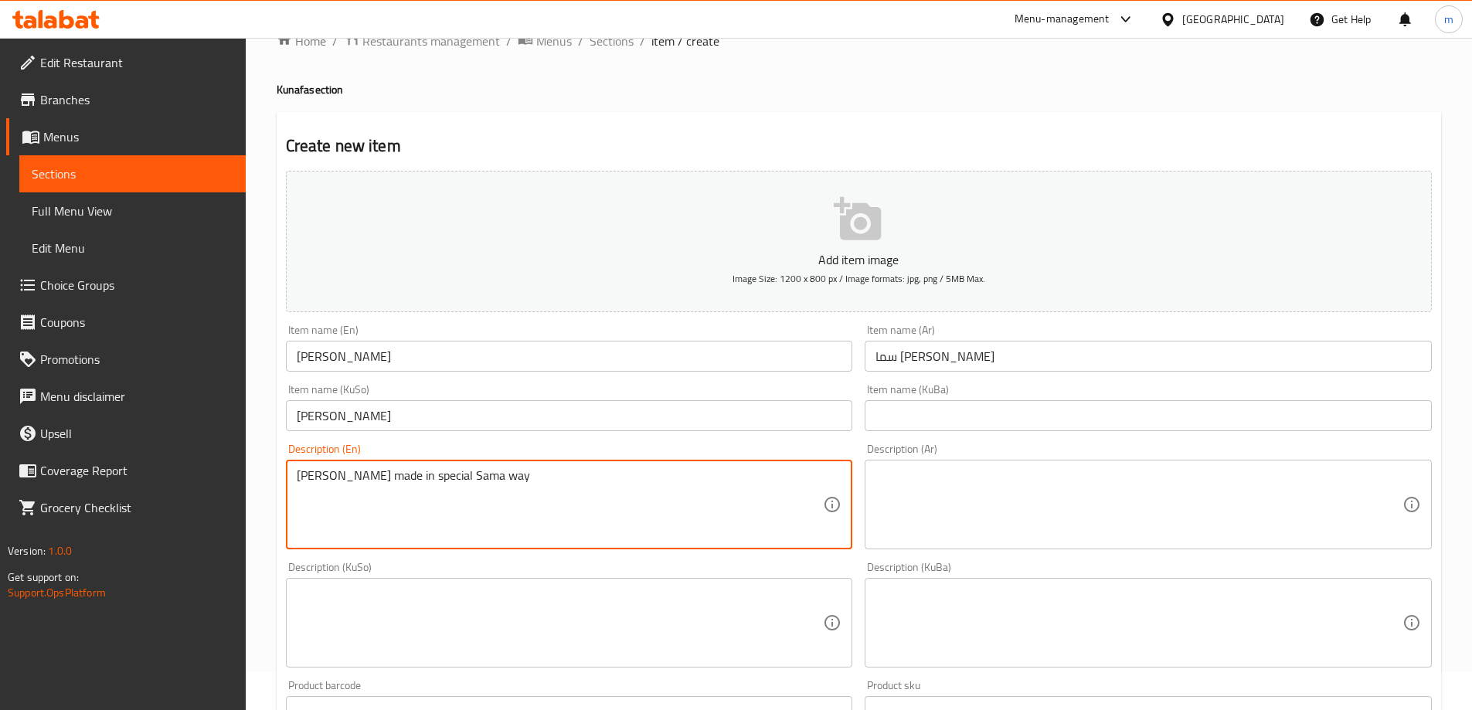
scroll to position [0, 0]
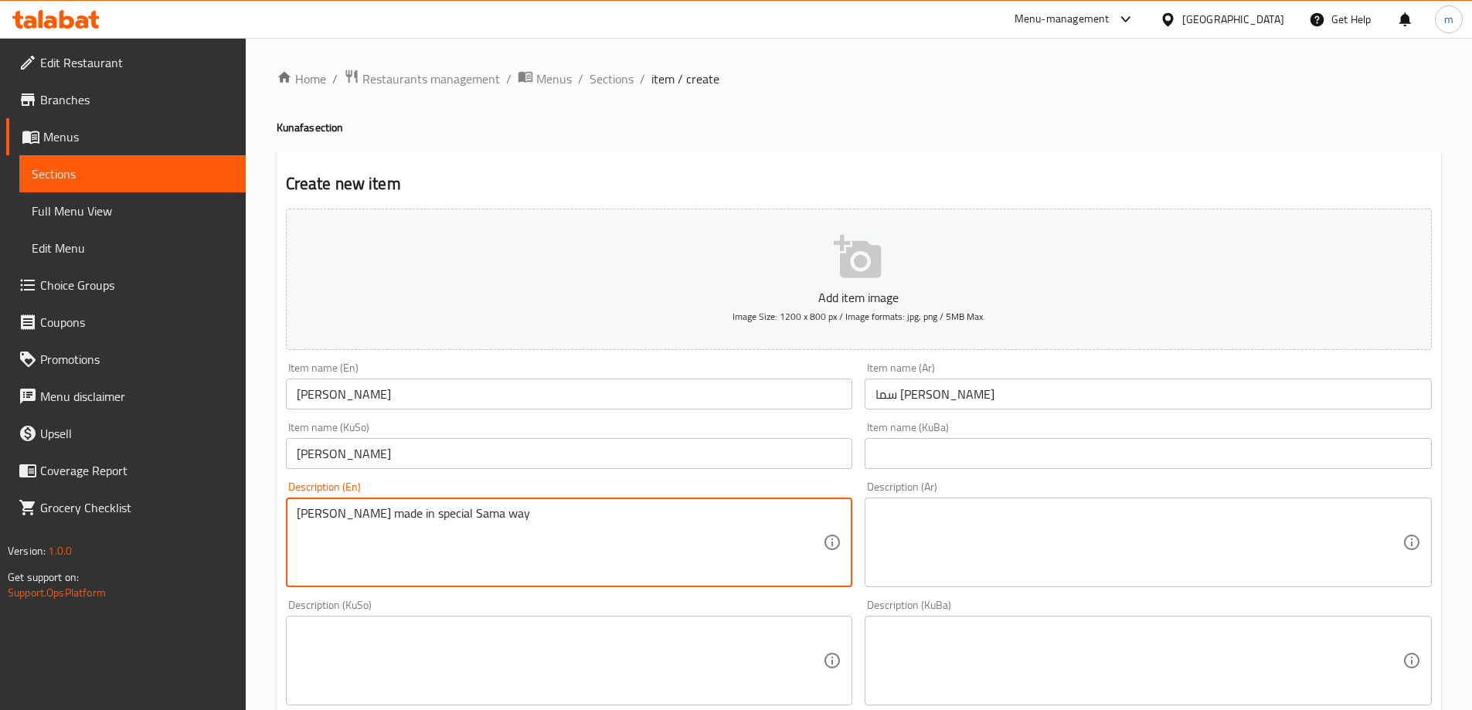
click at [507, 549] on textarea "Kunafa made in special Sama way" at bounding box center [560, 542] width 527 height 73
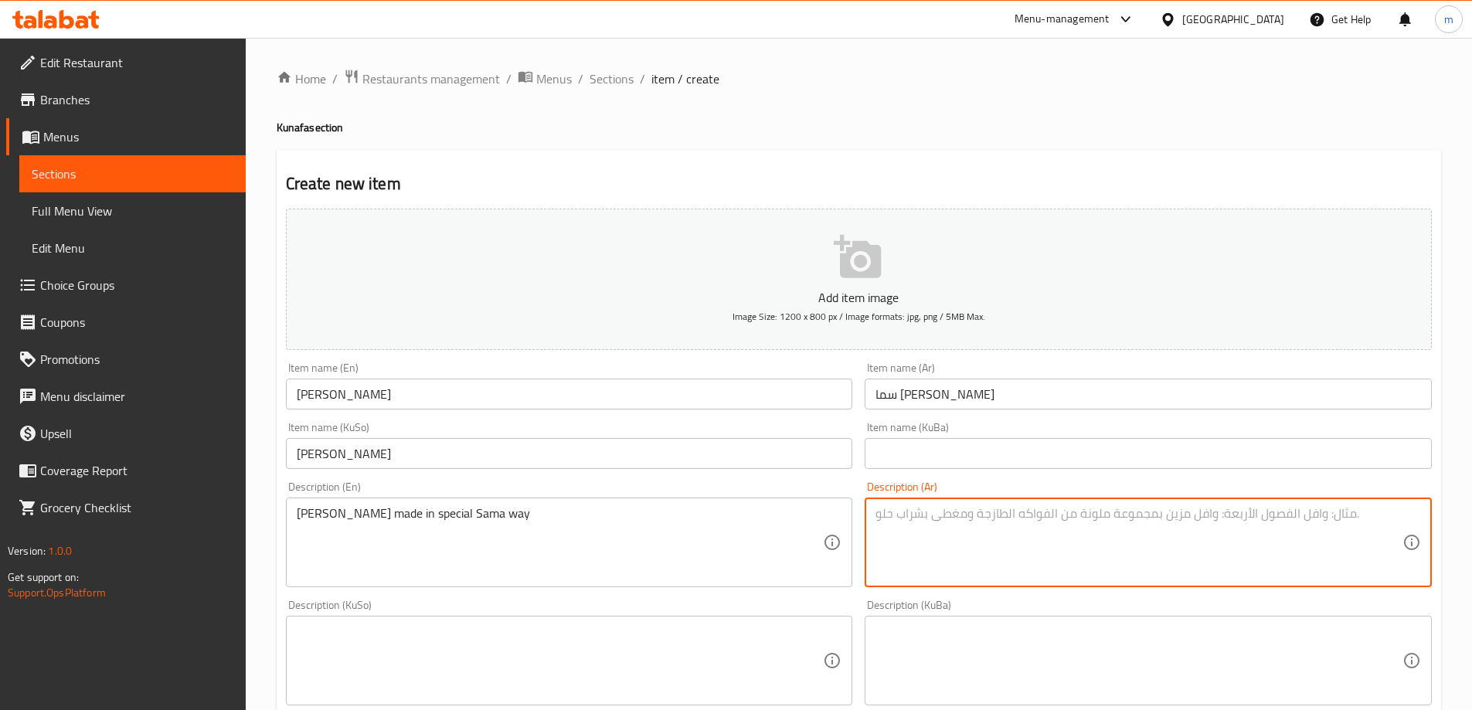
click at [971, 543] on textarea at bounding box center [1139, 542] width 527 height 73
paste textarea "كنافة مصنوعة على طريقة سما خاصة"
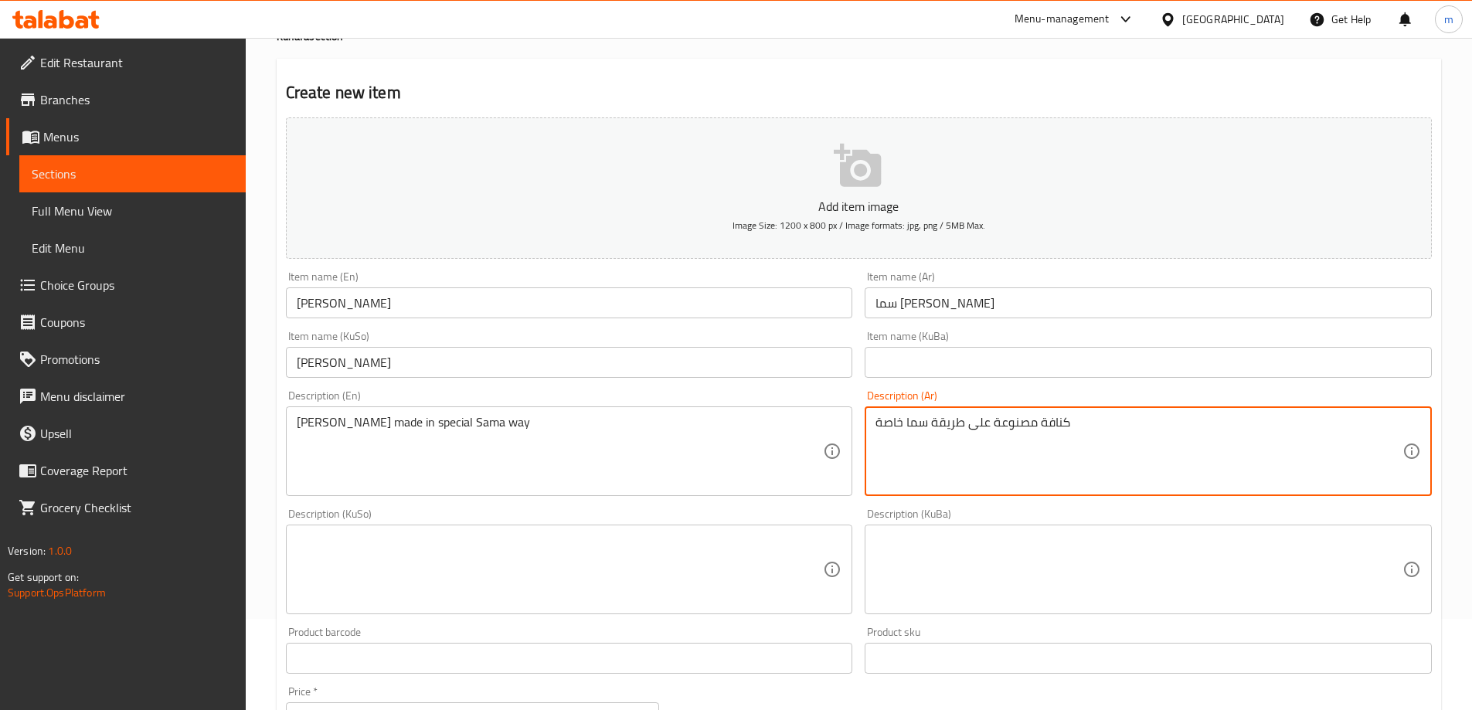
scroll to position [129, 0]
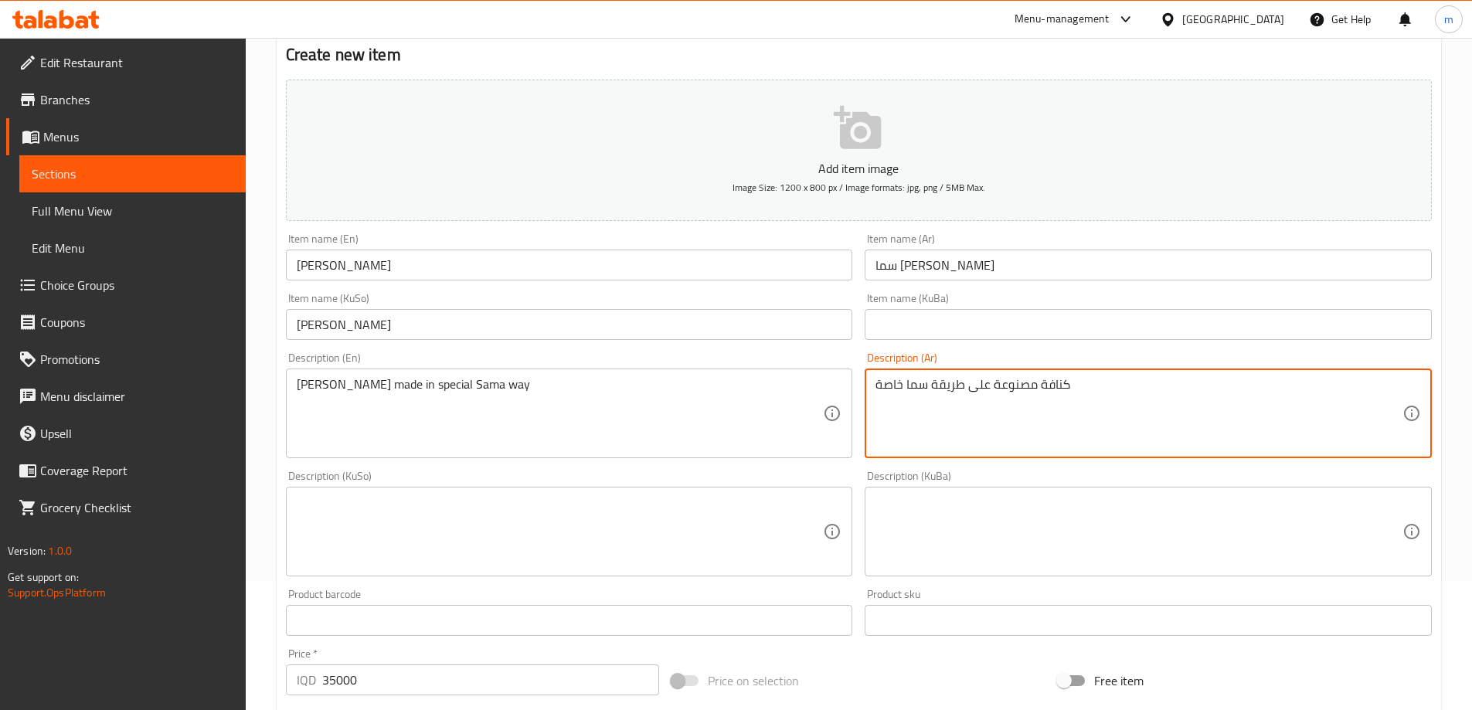
type textarea "كنافة مصنوعة على طريقة سما خاصة"
click at [386, 325] on input "کونافەی سەما هان" at bounding box center [569, 324] width 567 height 31
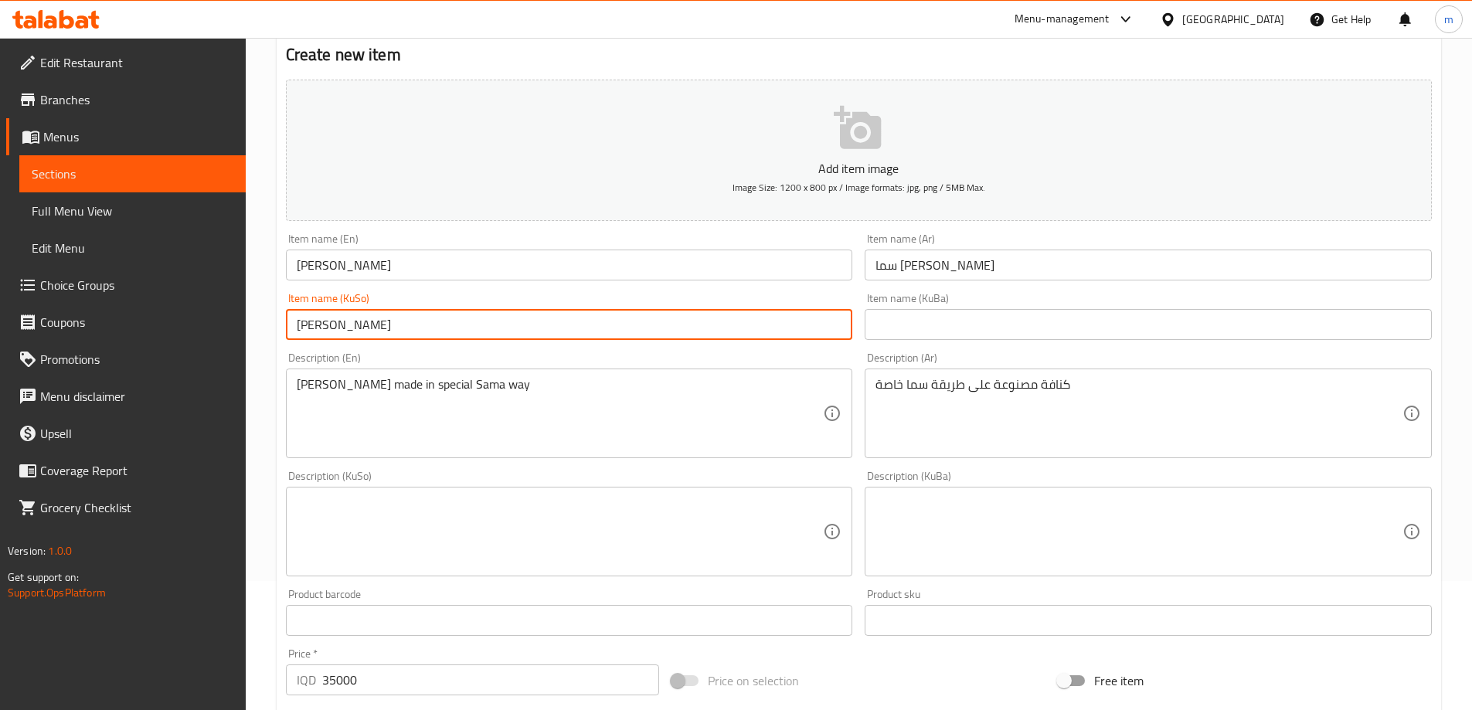
click at [386, 325] on input "کونافەی سەما هان" at bounding box center [569, 324] width 567 height 31
click at [784, 490] on div "Description (KuSo)" at bounding box center [569, 532] width 567 height 90
paste textarea "کونافەی دروستکراو بە شێوازی تایبەتی سەما"
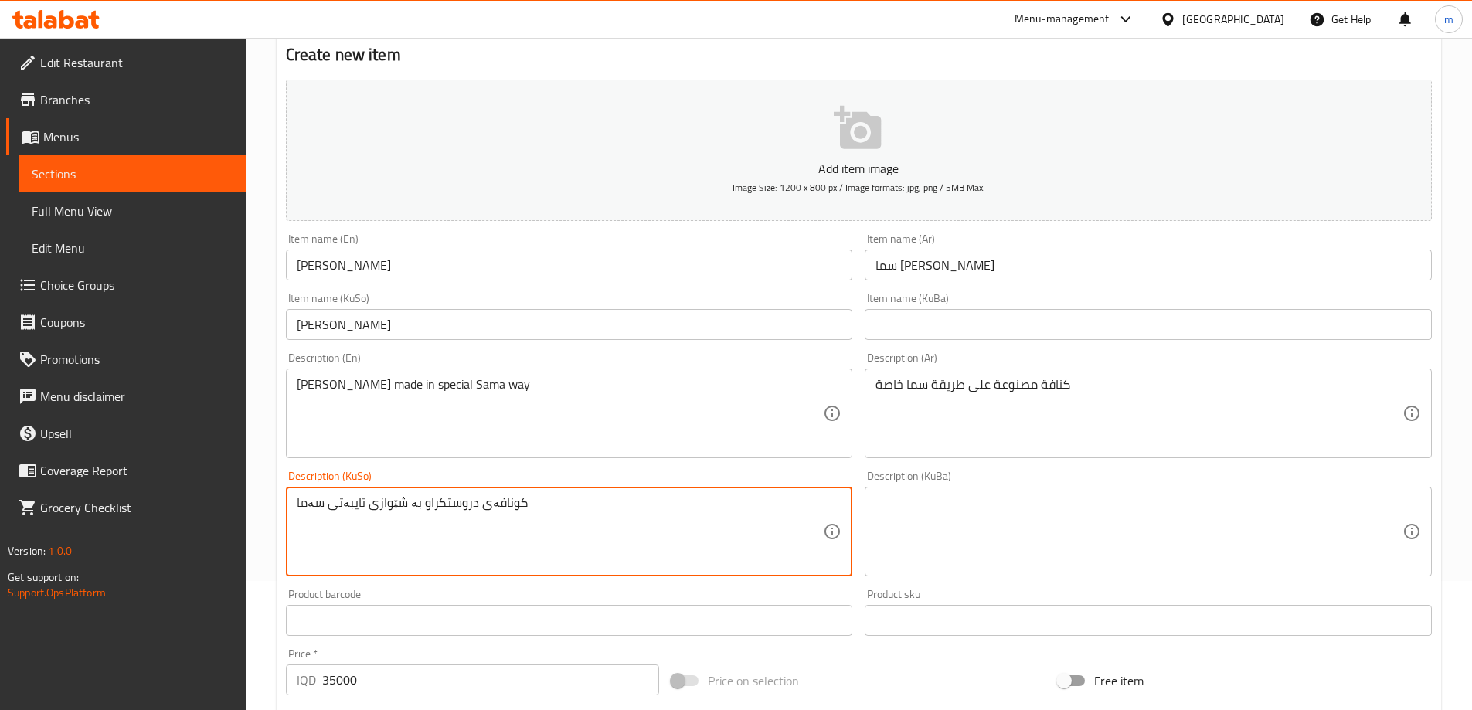
type textarea "کونافەی دروستکراو بە شێوازی تایبەتی سەما"
click at [419, 675] on input "35000" at bounding box center [491, 680] width 338 height 31
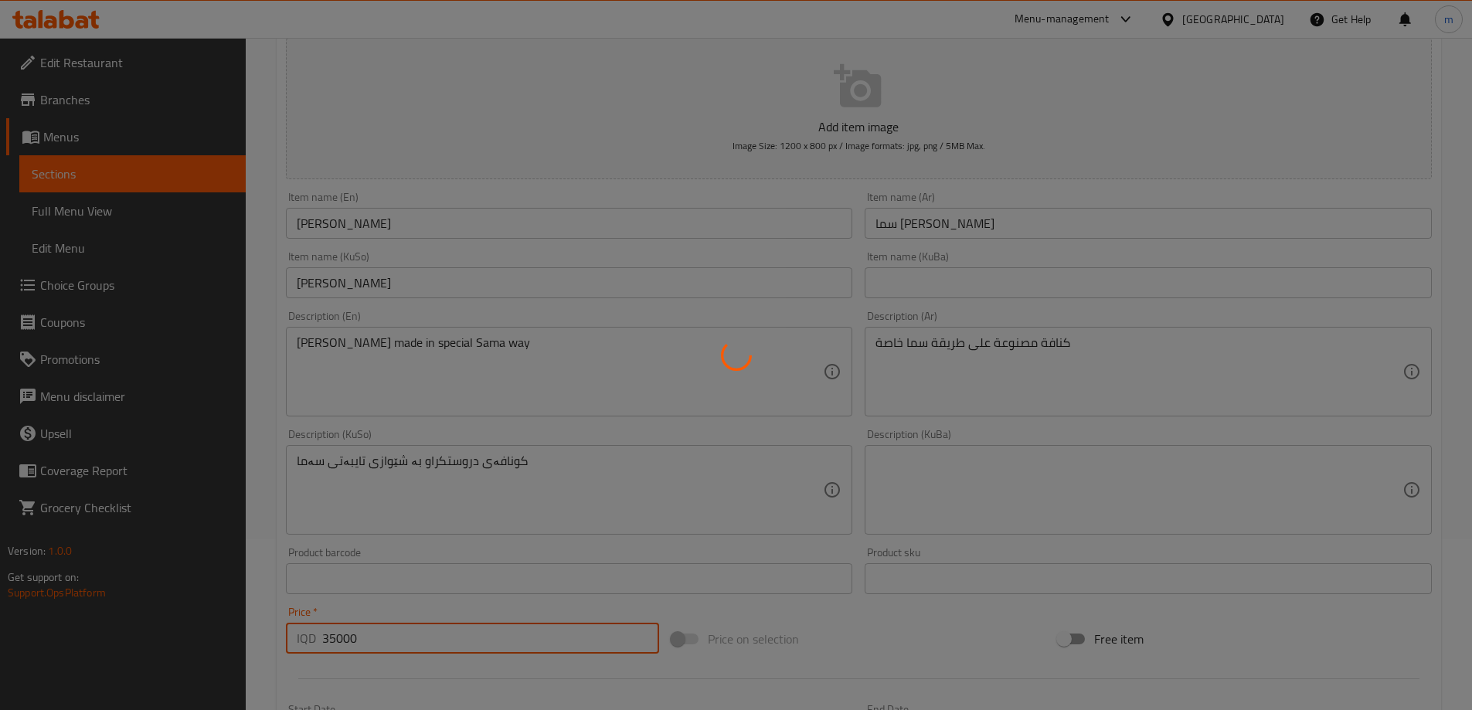
scroll to position [0, 0]
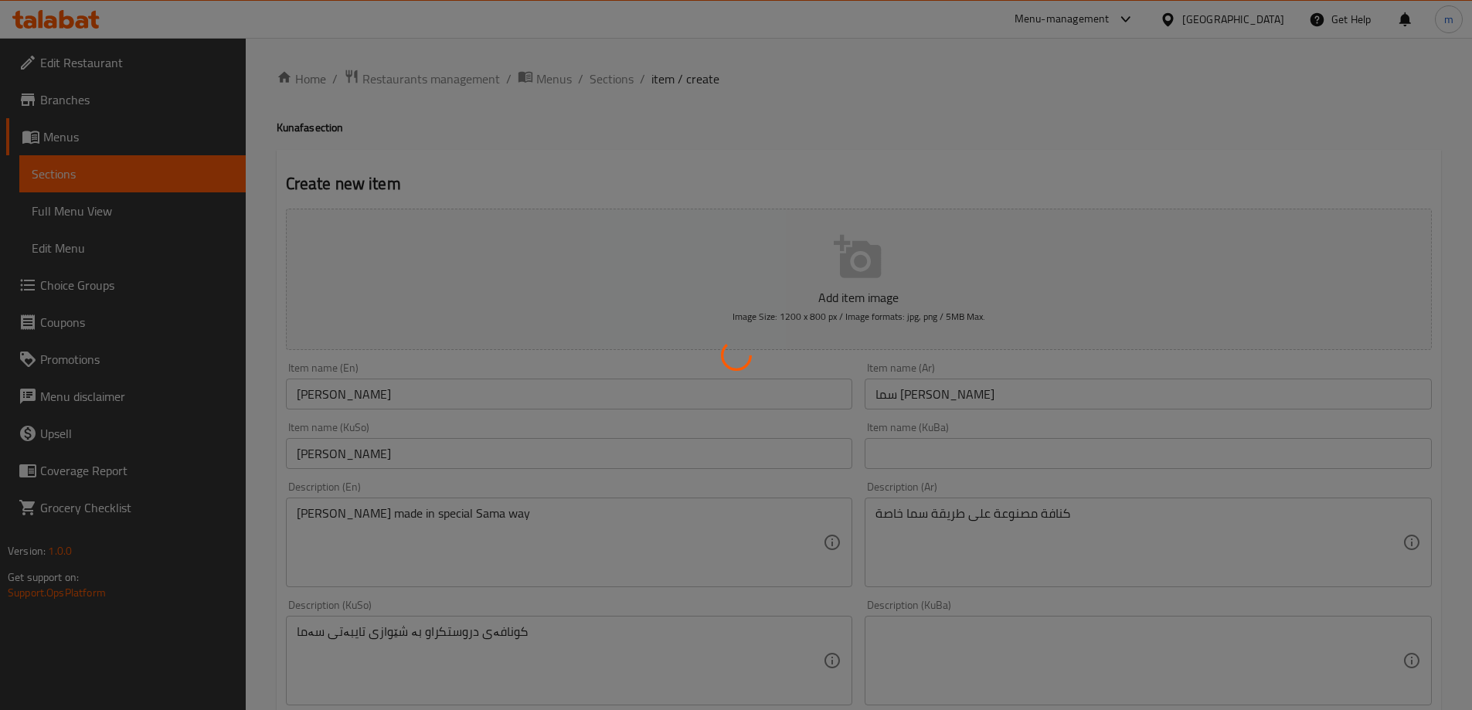
type input "0"
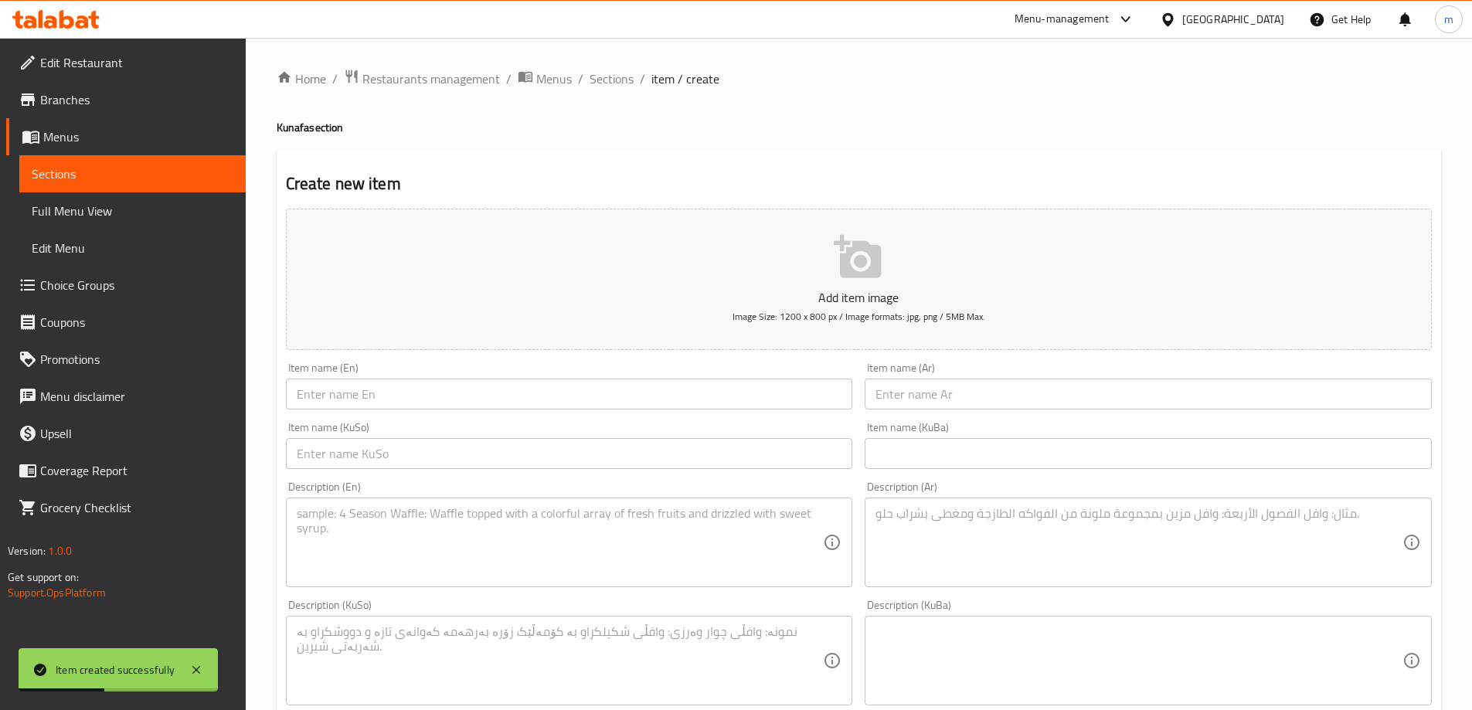
click at [546, 411] on div "Item name (En) Item name (En)" at bounding box center [570, 386] width 580 height 60
click at [614, 73] on span "Sections" at bounding box center [612, 79] width 44 height 19
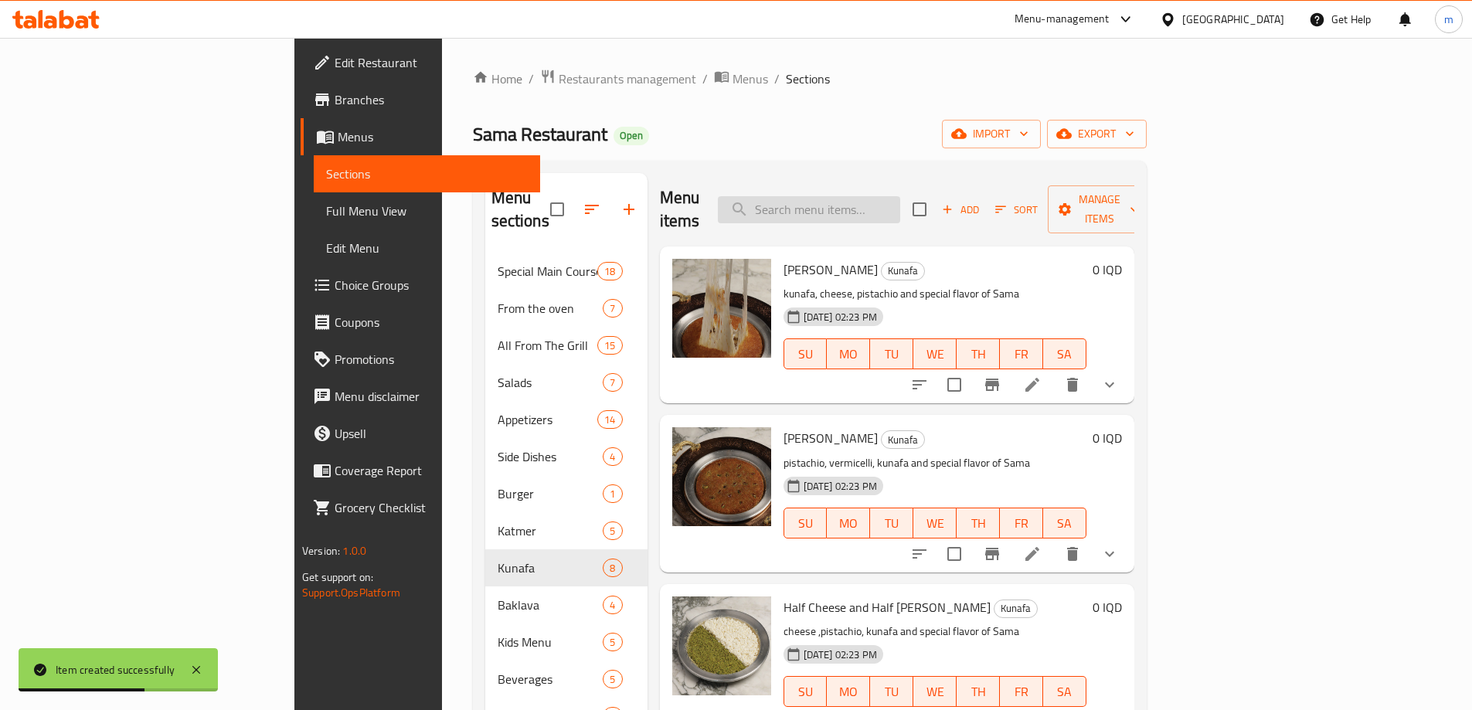
click at [892, 196] on input "search" at bounding box center [809, 209] width 182 height 27
paste input "Set Menu For Two People"
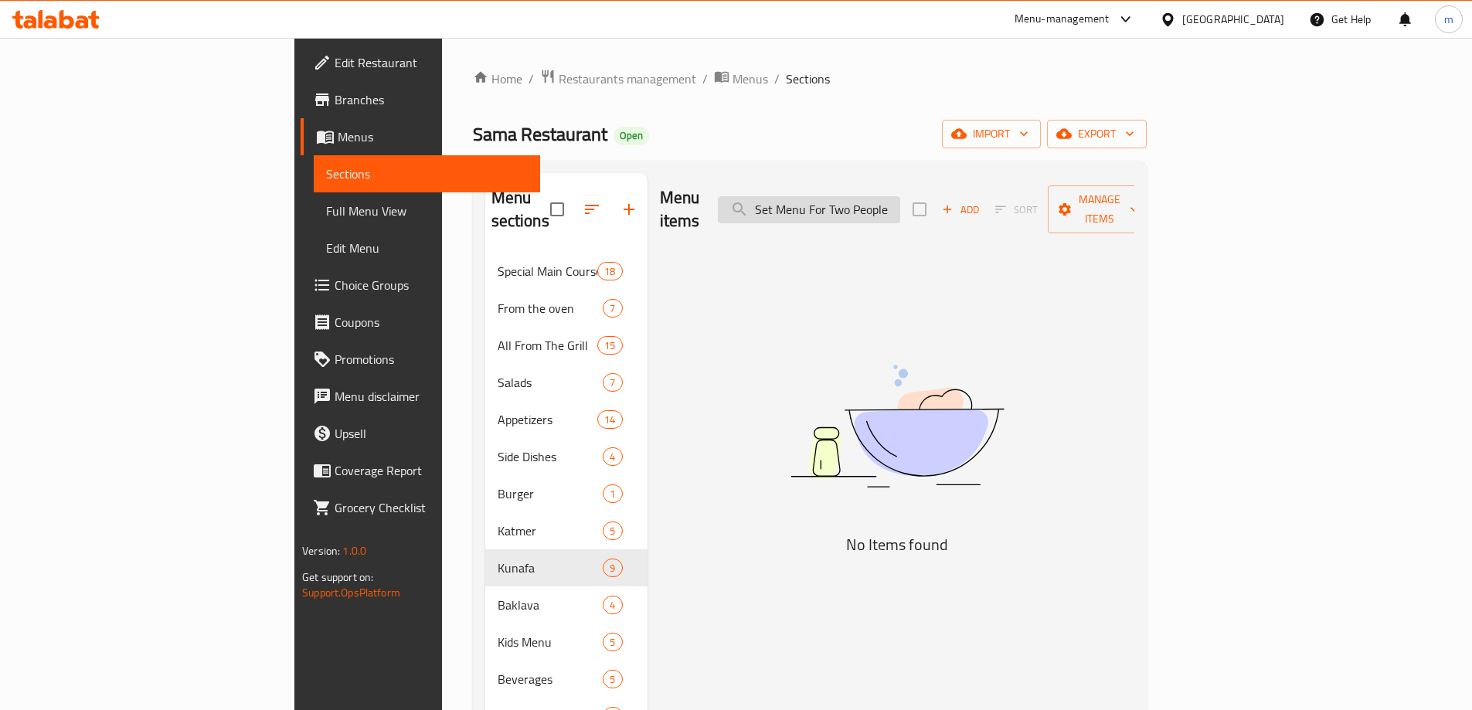
click at [859, 199] on input "Set Menu For Two People" at bounding box center [809, 209] width 182 height 27
click at [869, 199] on input "Set Menu For Two People" at bounding box center [809, 209] width 182 height 27
click at [869, 199] on input "Menu For Two People" at bounding box center [809, 209] width 182 height 27
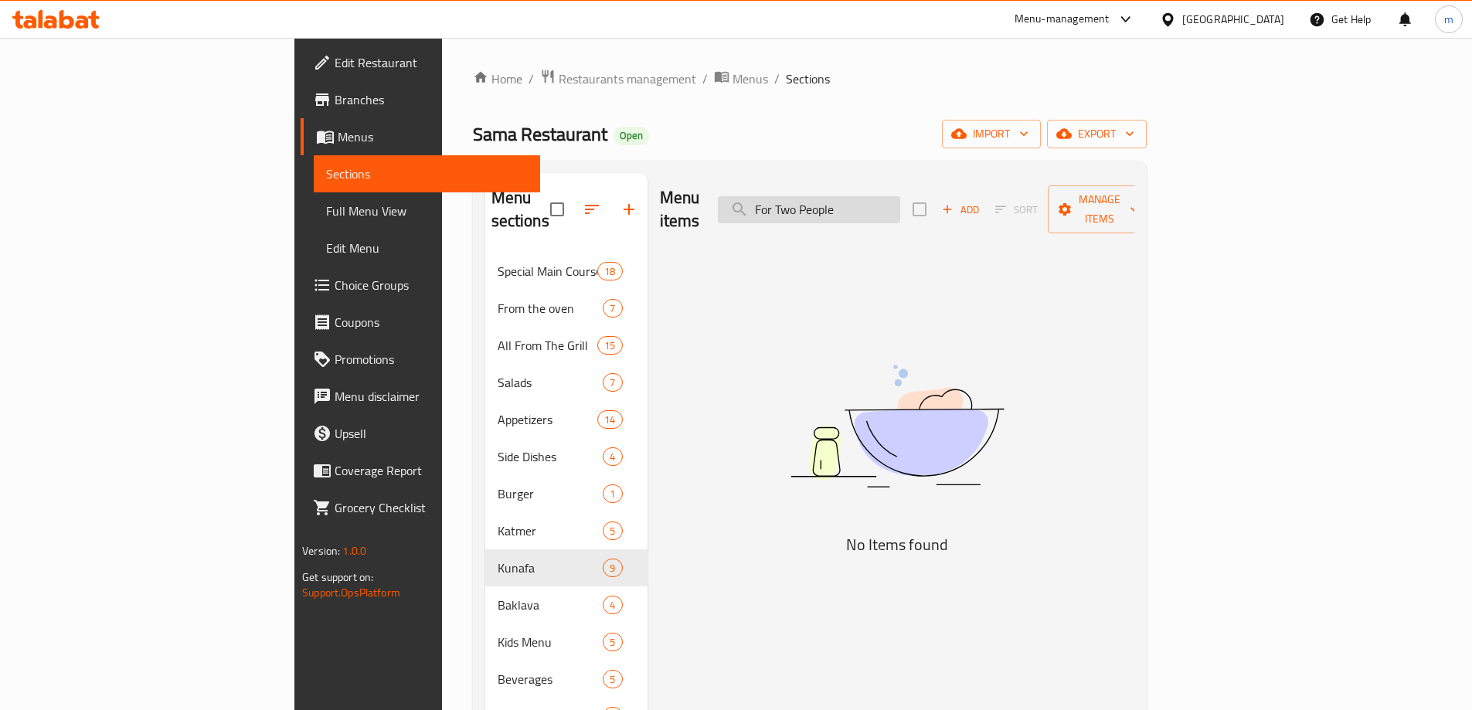
click at [900, 198] on input "For Two People" at bounding box center [809, 209] width 182 height 27
click at [900, 197] on input "For Two People" at bounding box center [809, 209] width 182 height 27
click at [900, 197] on input "For Two" at bounding box center [809, 209] width 182 height 27
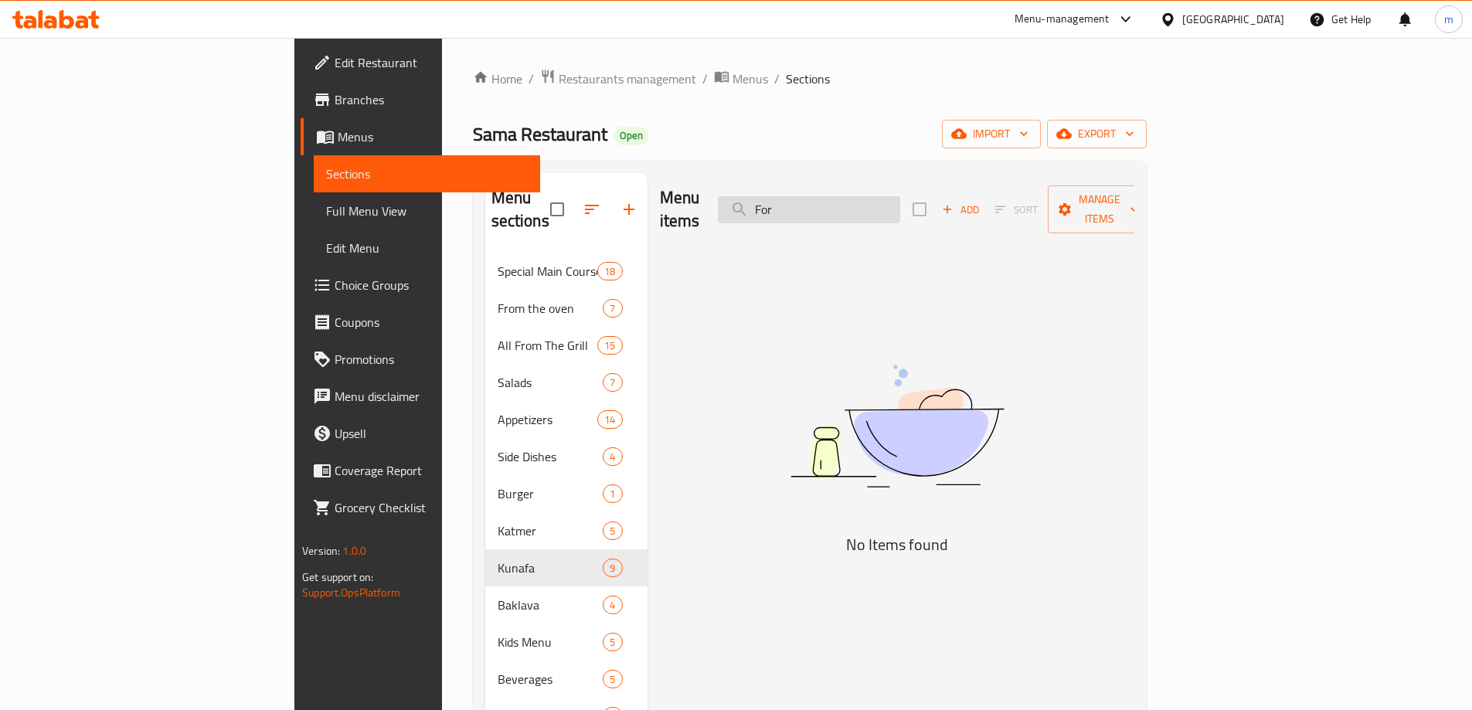
type input "For"
click at [900, 197] on input "For" at bounding box center [809, 209] width 182 height 27
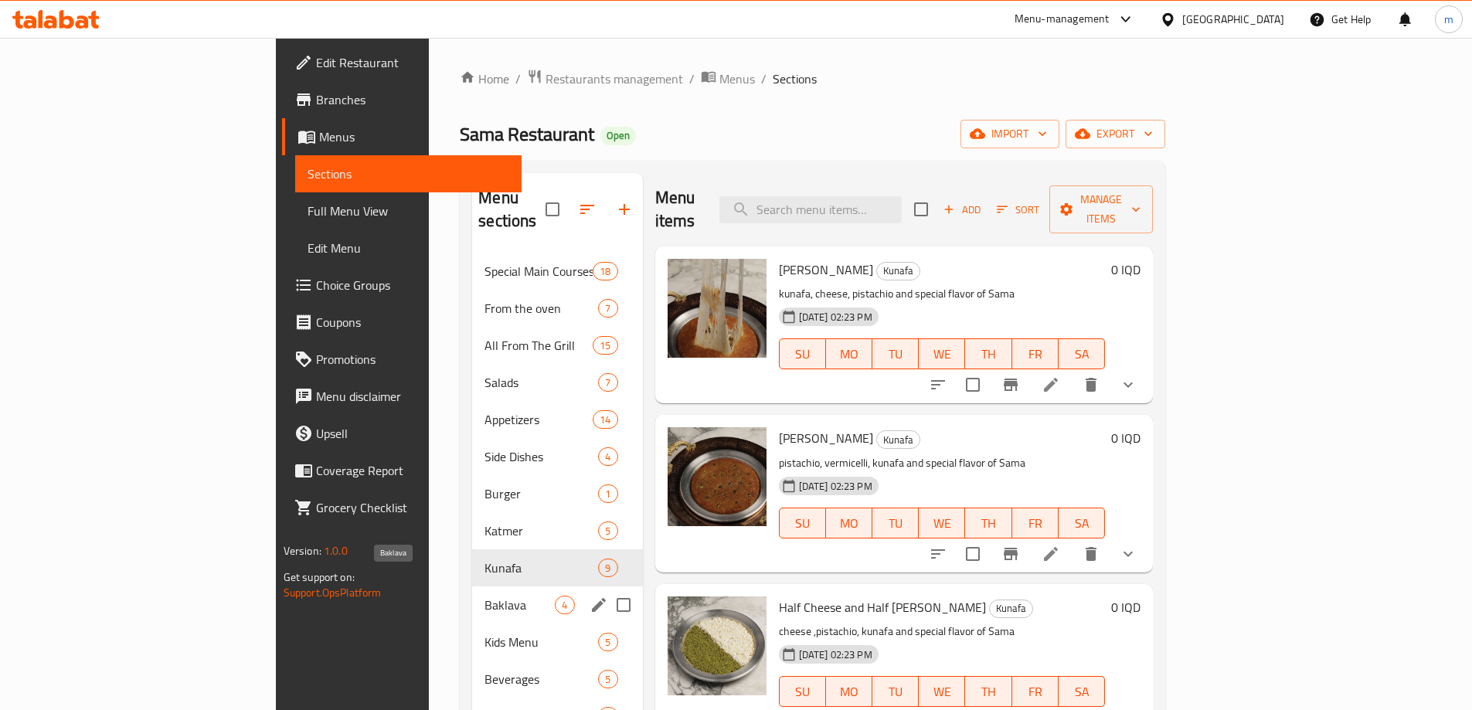
click at [485, 596] on span "Baklava" at bounding box center [520, 605] width 70 height 19
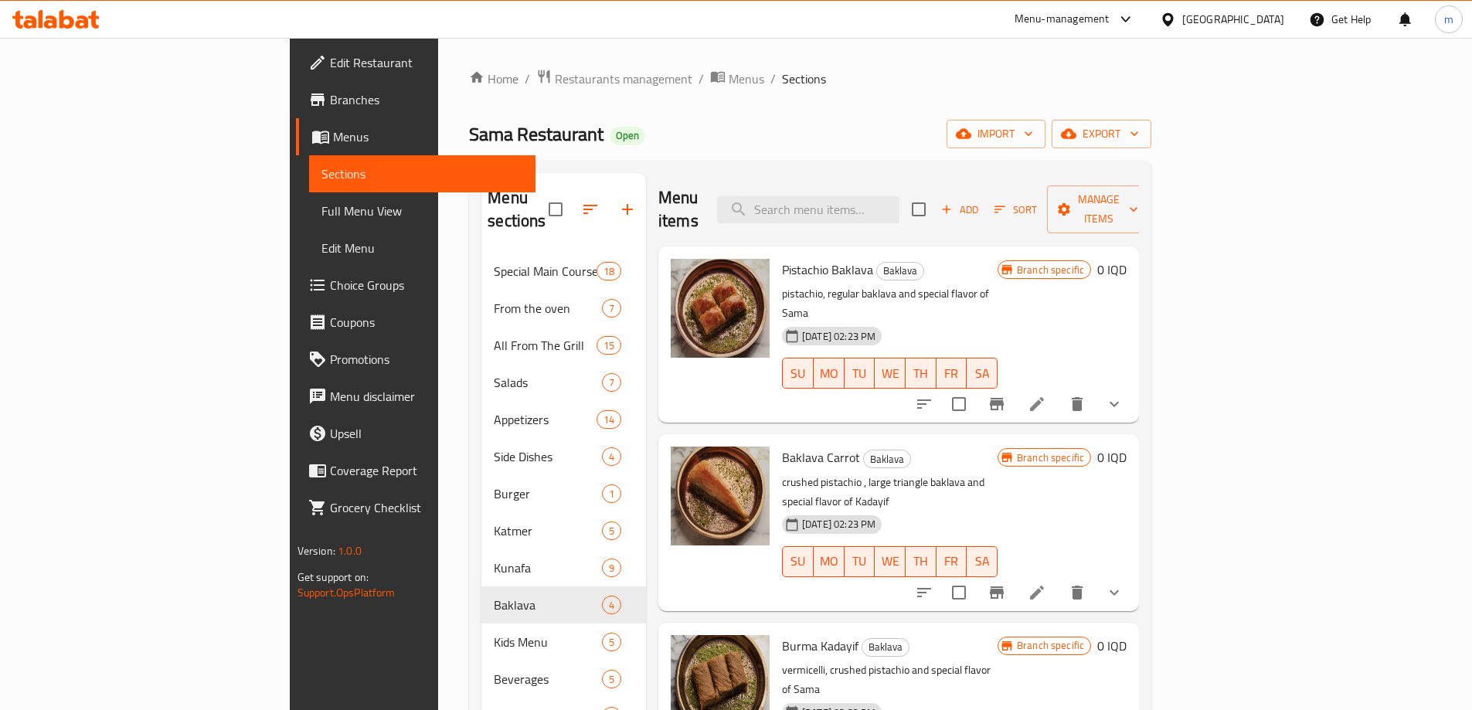
click at [609, 199] on button "button" at bounding box center [627, 209] width 37 height 37
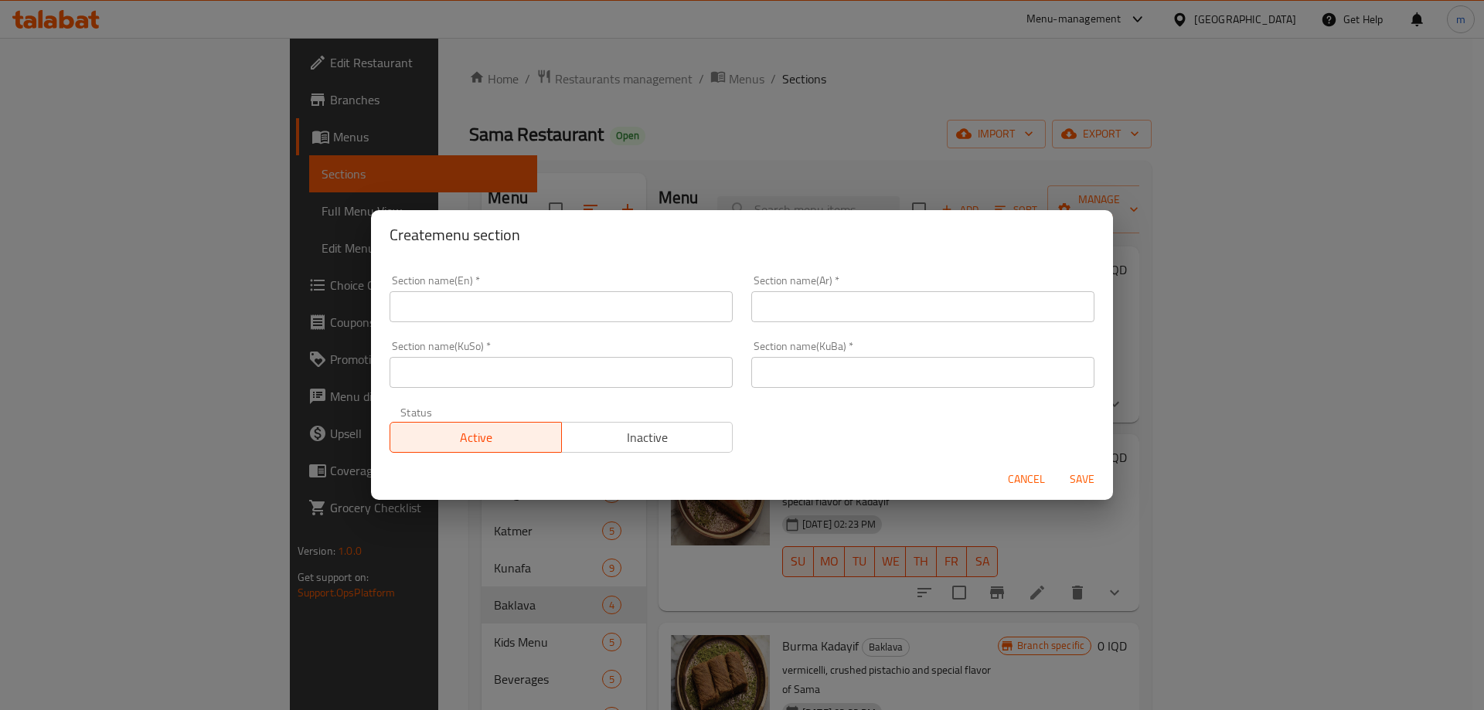
click at [581, 309] on input "text" at bounding box center [560, 306] width 343 height 31
paste input "Menu Sets"
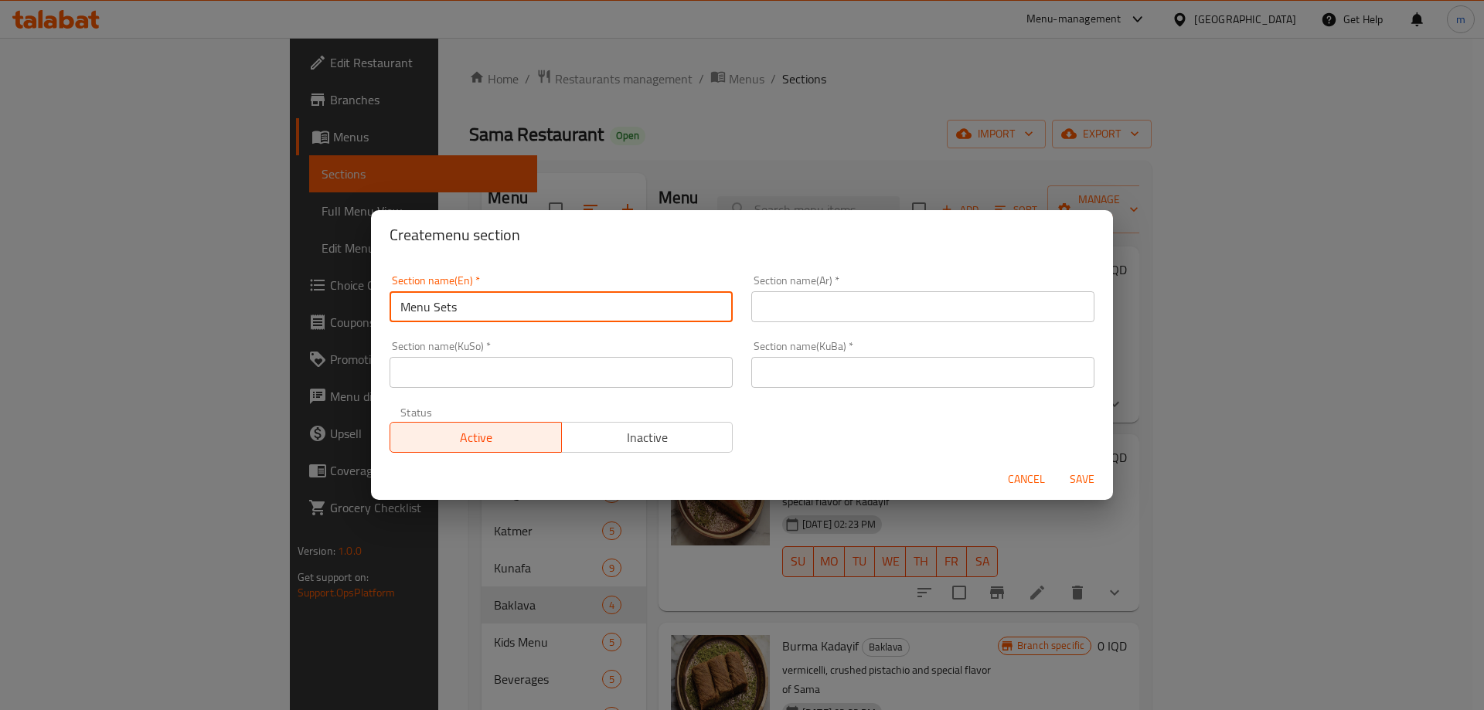
type input "Menu Sets"
click at [777, 316] on input "text" at bounding box center [922, 306] width 343 height 31
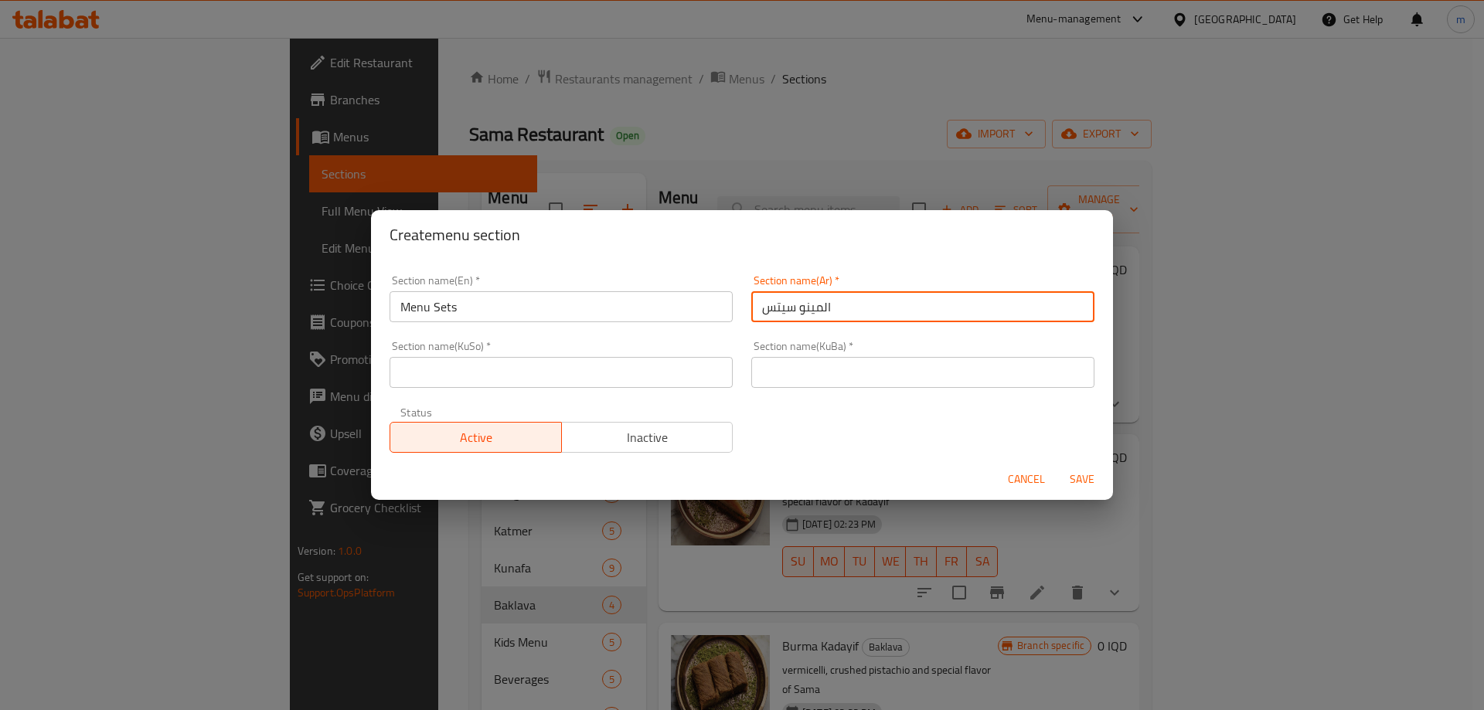
type input "المينو سيتس"
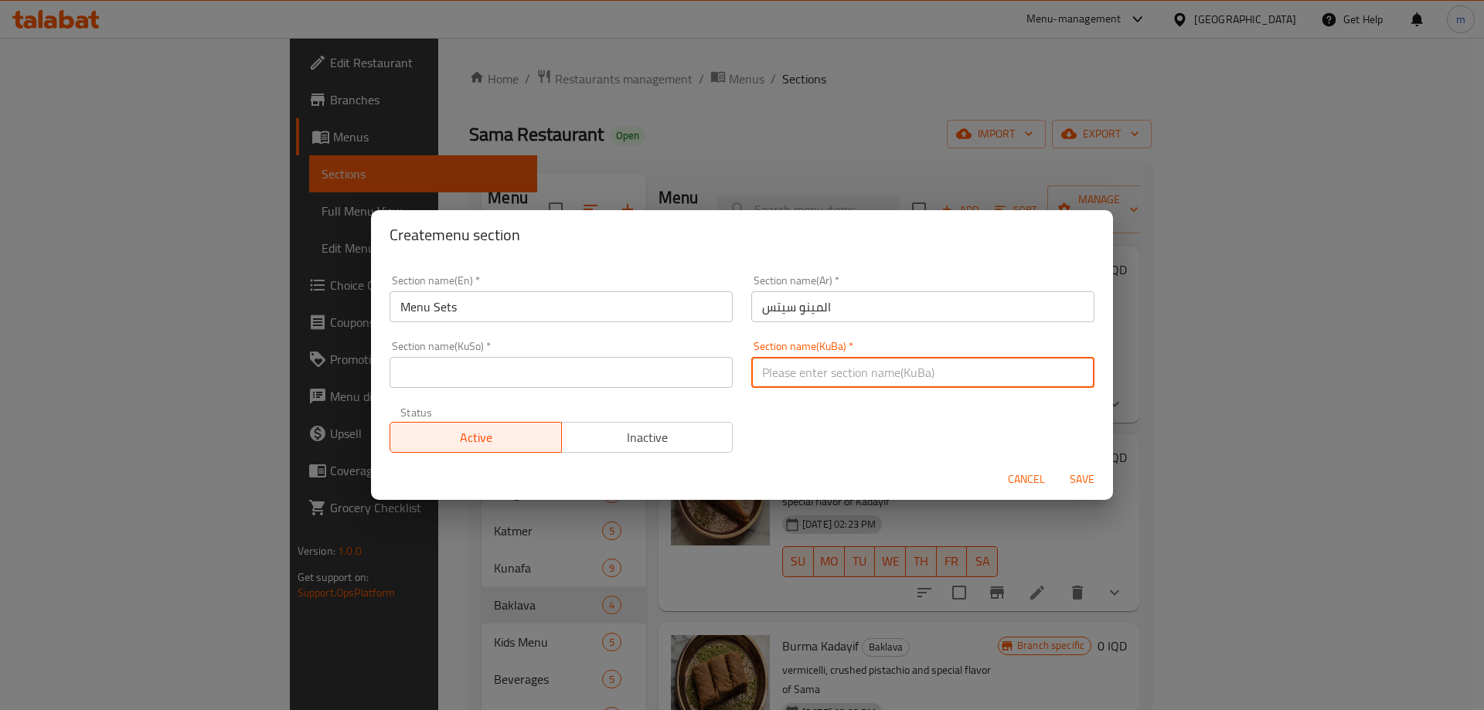
click at [780, 371] on input "text" at bounding box center [922, 372] width 343 height 31
click at [780, 371] on input "مێنو سێتس" at bounding box center [922, 372] width 343 height 31
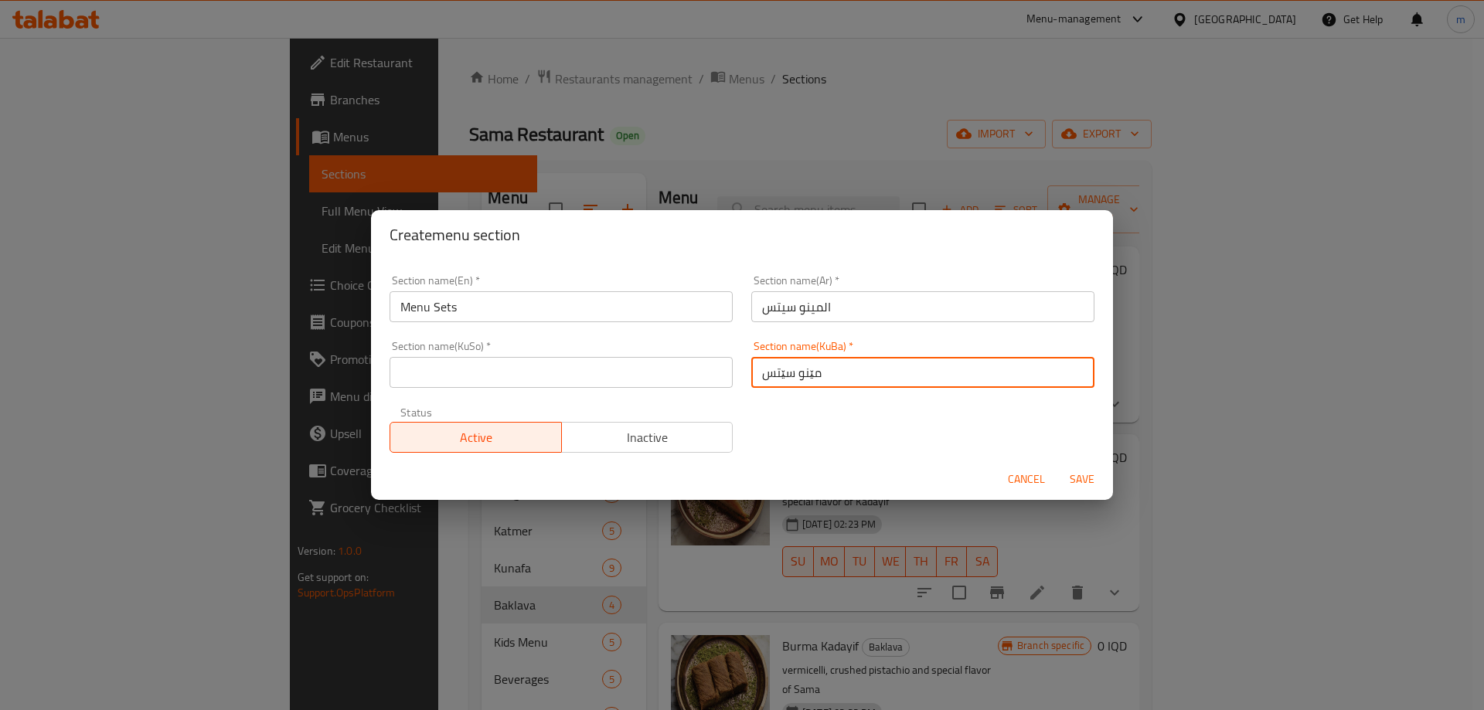
click at [780, 371] on input "مێنو سێتس" at bounding box center [922, 372] width 343 height 31
type input "مێنو سێتس"
click at [659, 369] on input "text" at bounding box center [560, 372] width 343 height 31
paste input "مێنو سێتس"
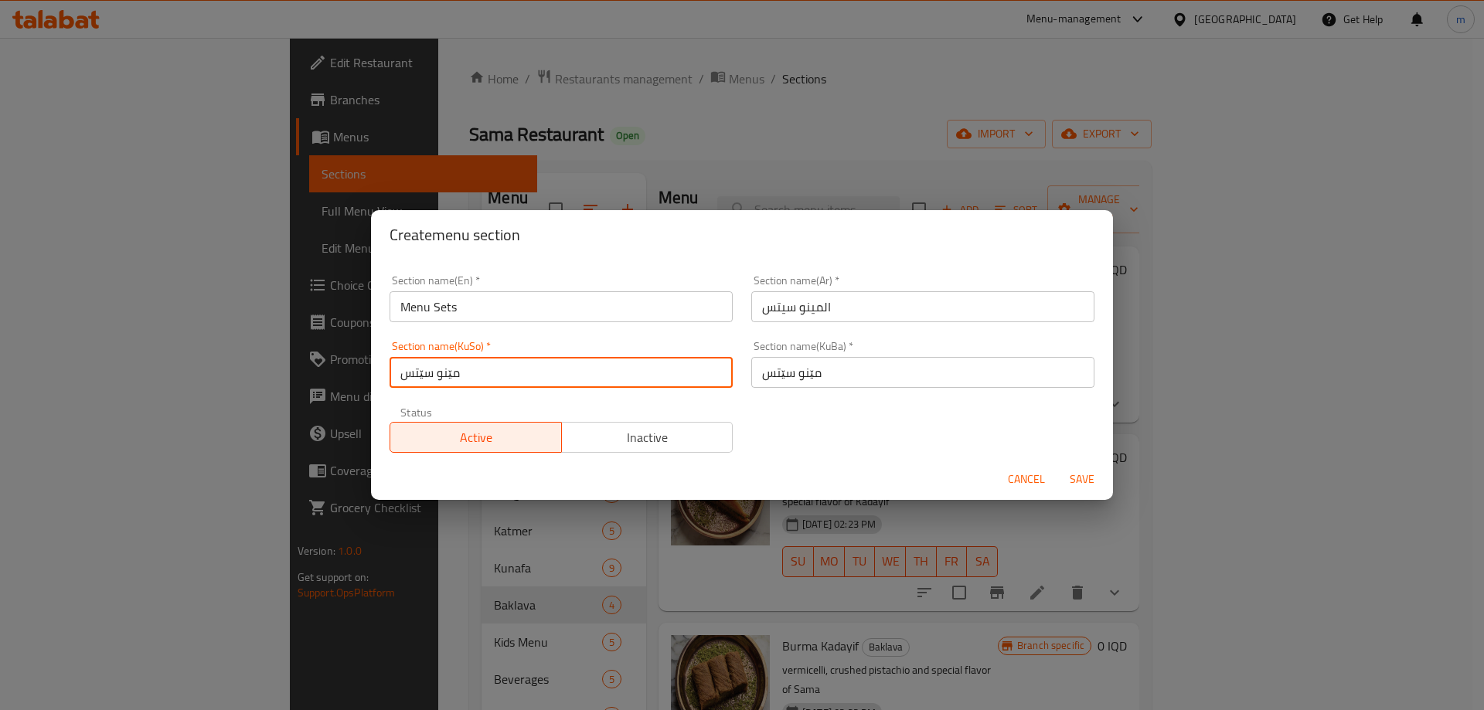
type input "مێنو سێتس"
click at [1082, 474] on span "Save" at bounding box center [1081, 479] width 37 height 19
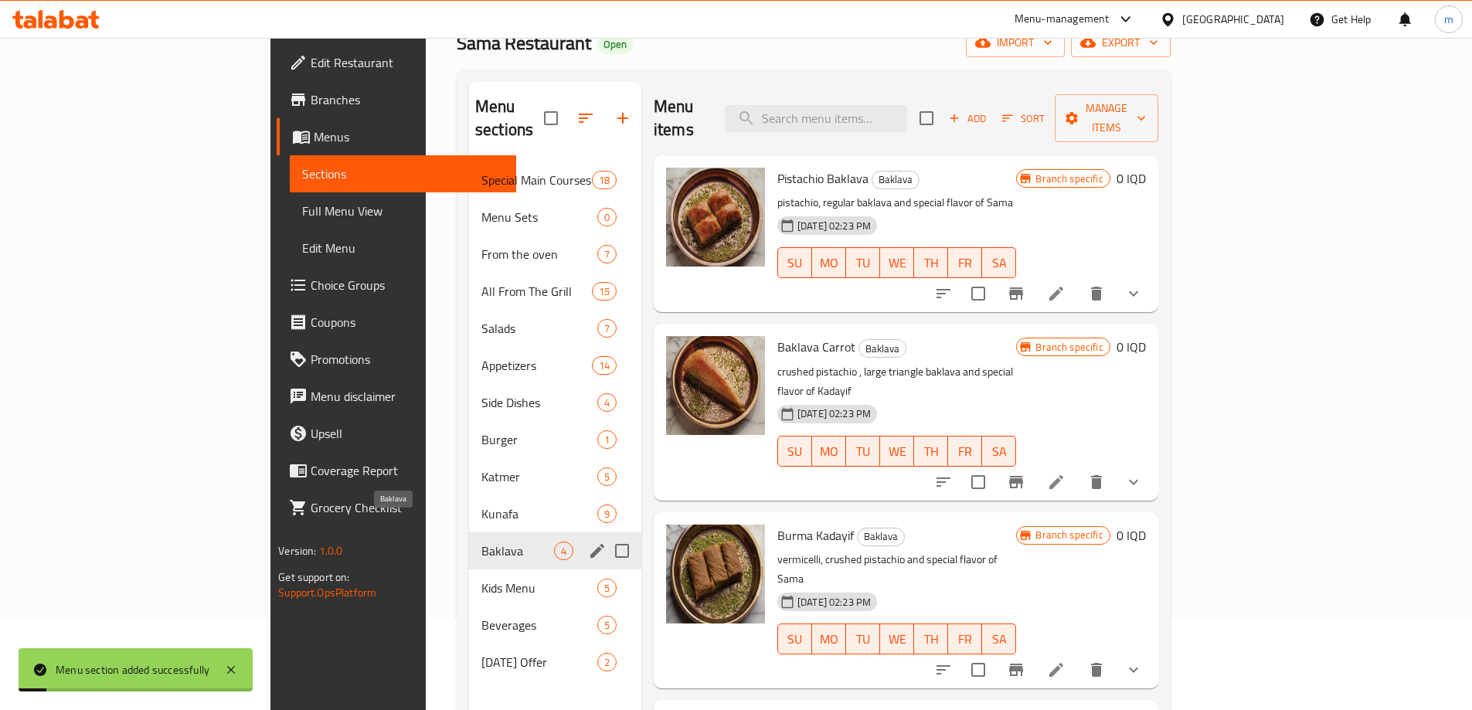
scroll to position [129, 0]
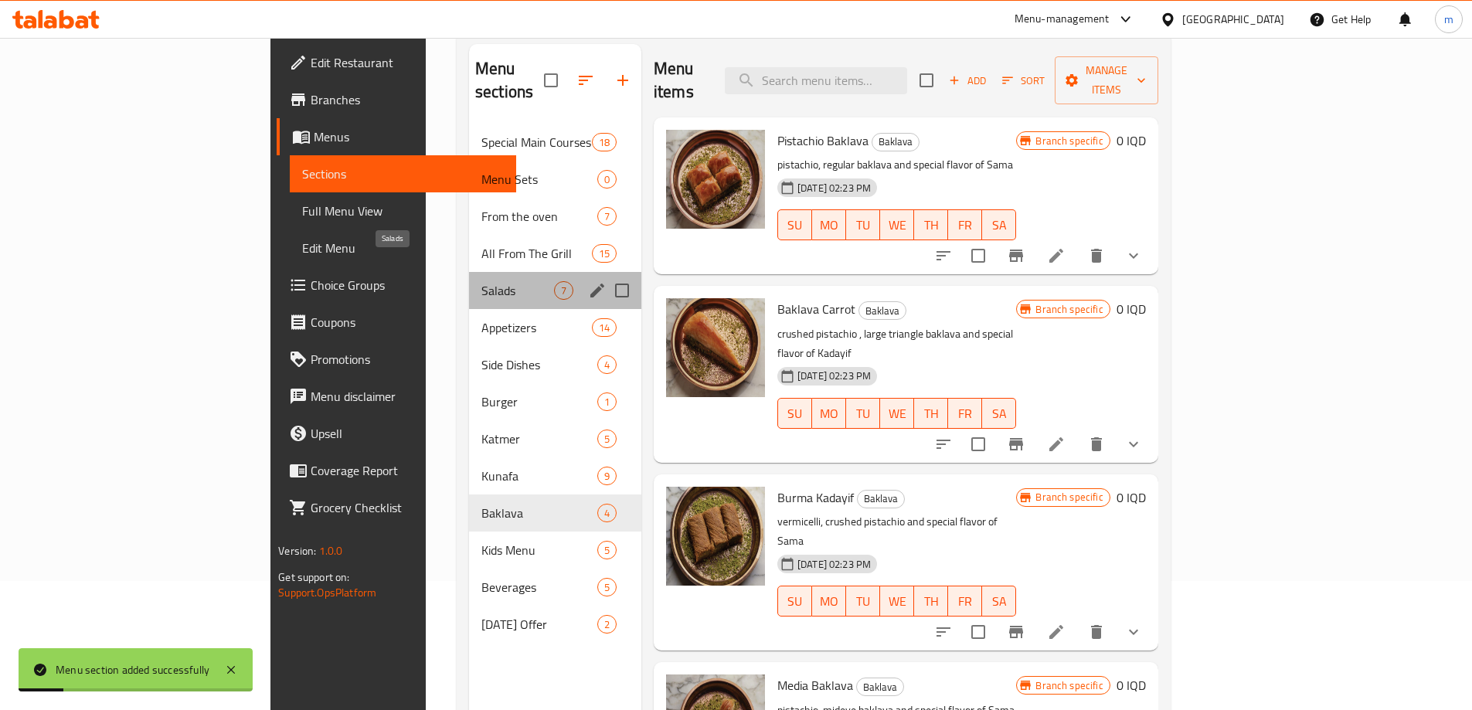
click at [481, 281] on span "Salads" at bounding box center [517, 290] width 73 height 19
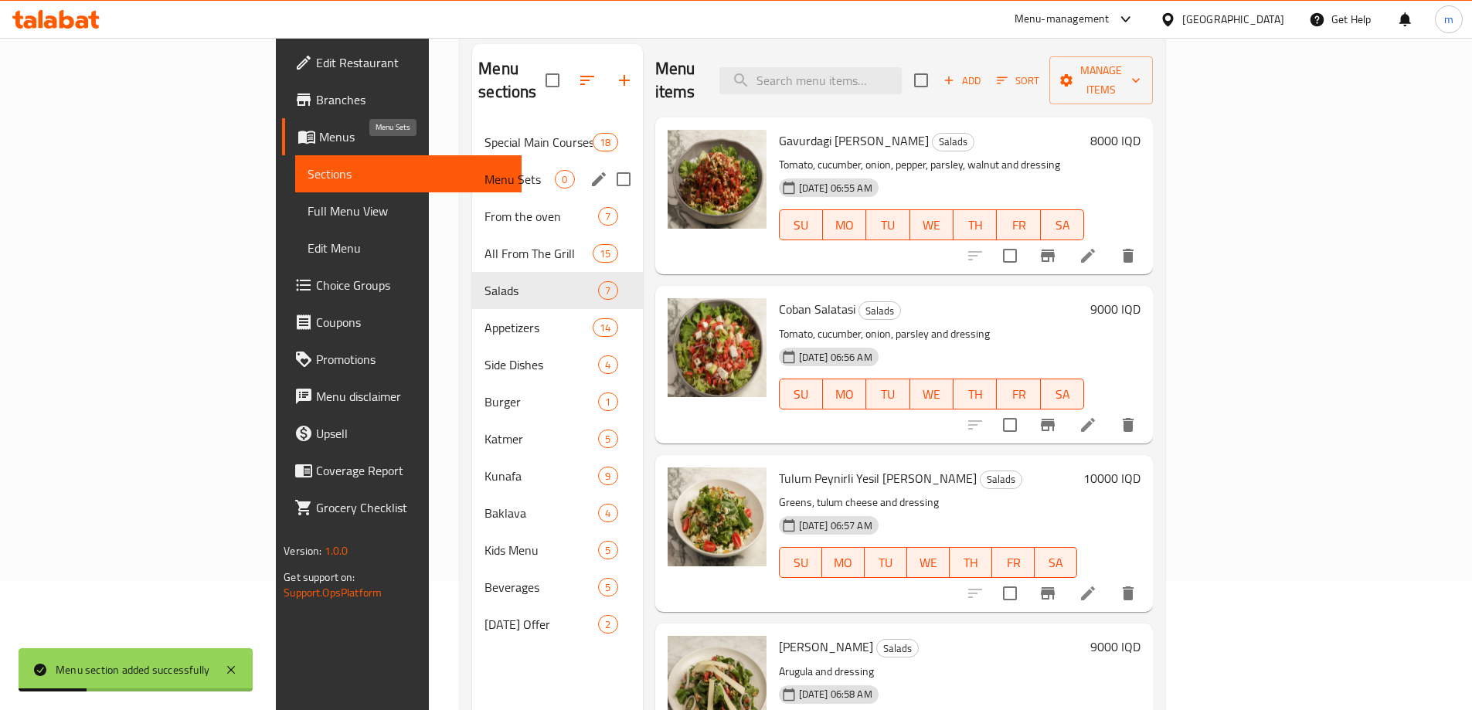
click at [485, 170] on span "Menu Sets" at bounding box center [520, 179] width 70 height 19
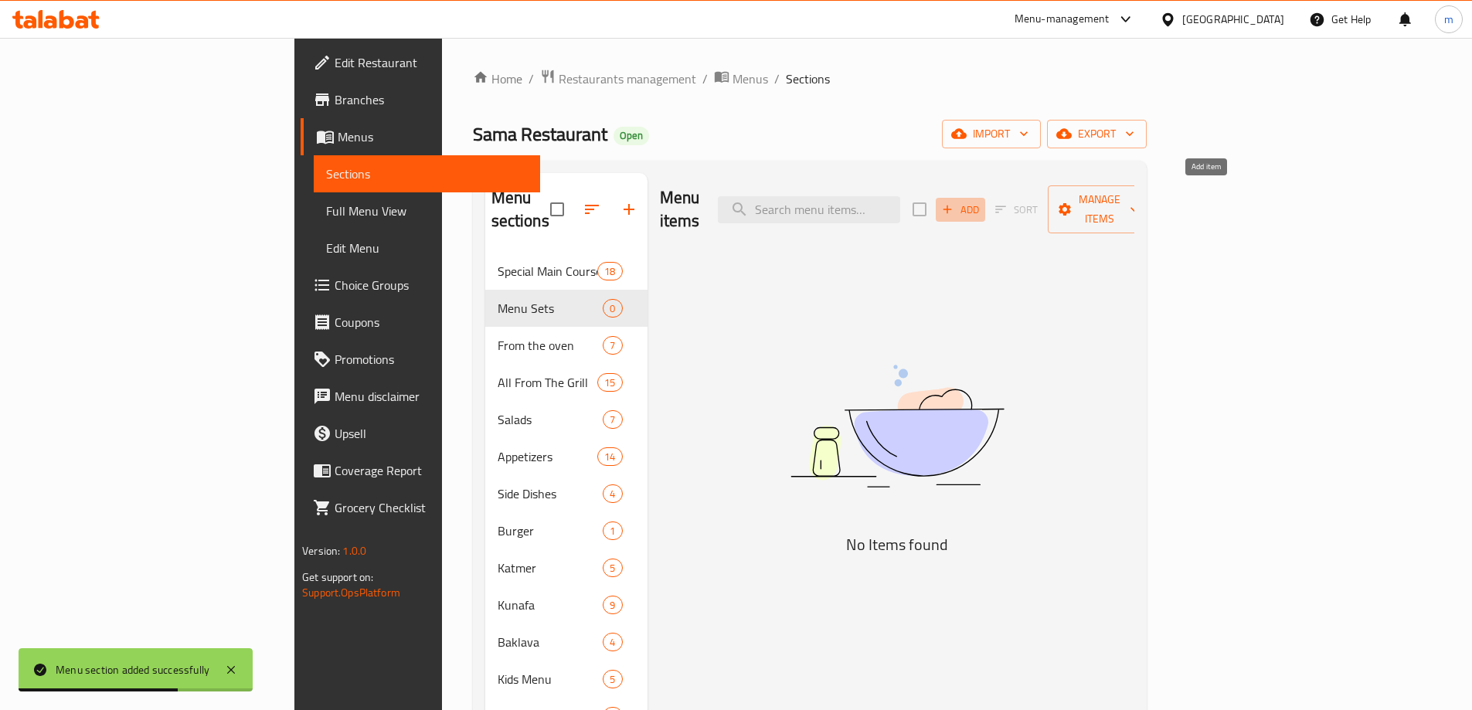
click at [981, 201] on span "Add" at bounding box center [961, 210] width 42 height 18
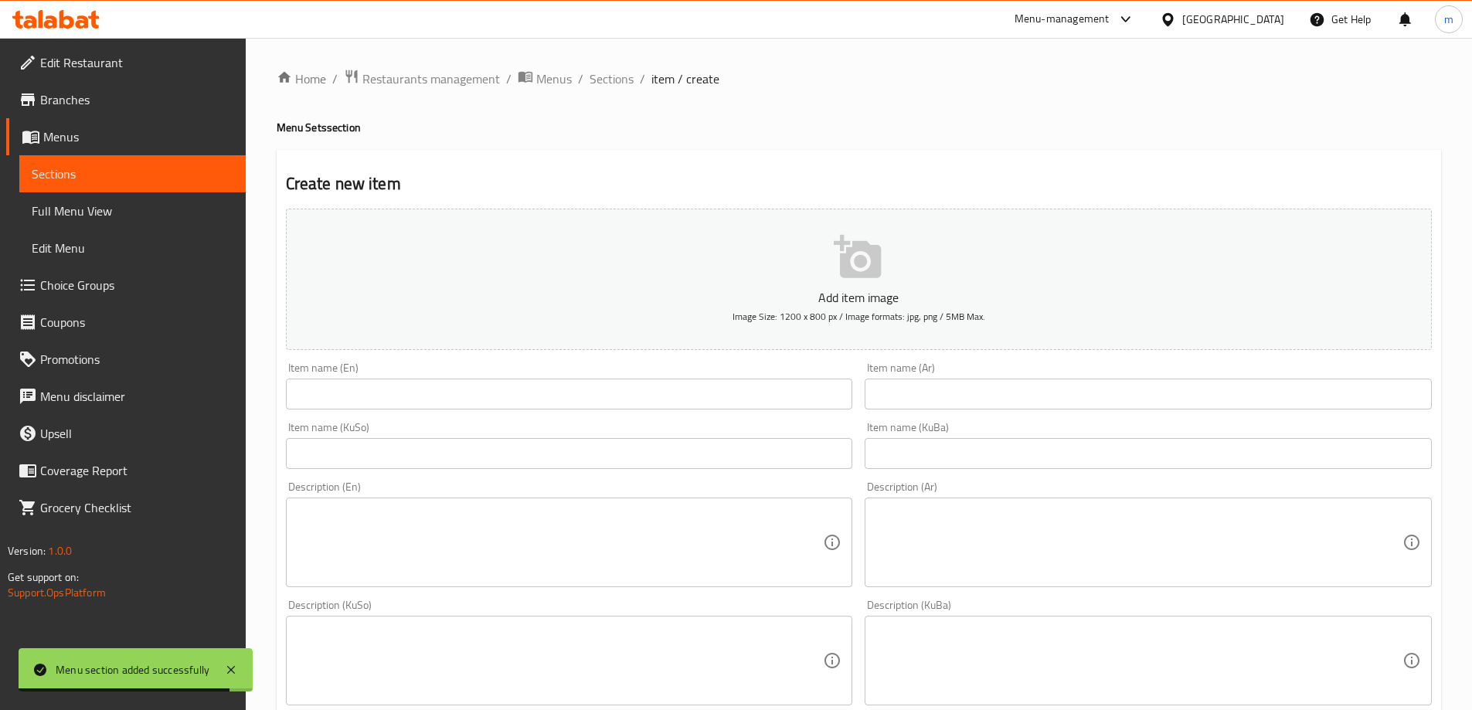
click at [632, 407] on input "text" at bounding box center [569, 394] width 567 height 31
paste input "Set Menu For Two People"
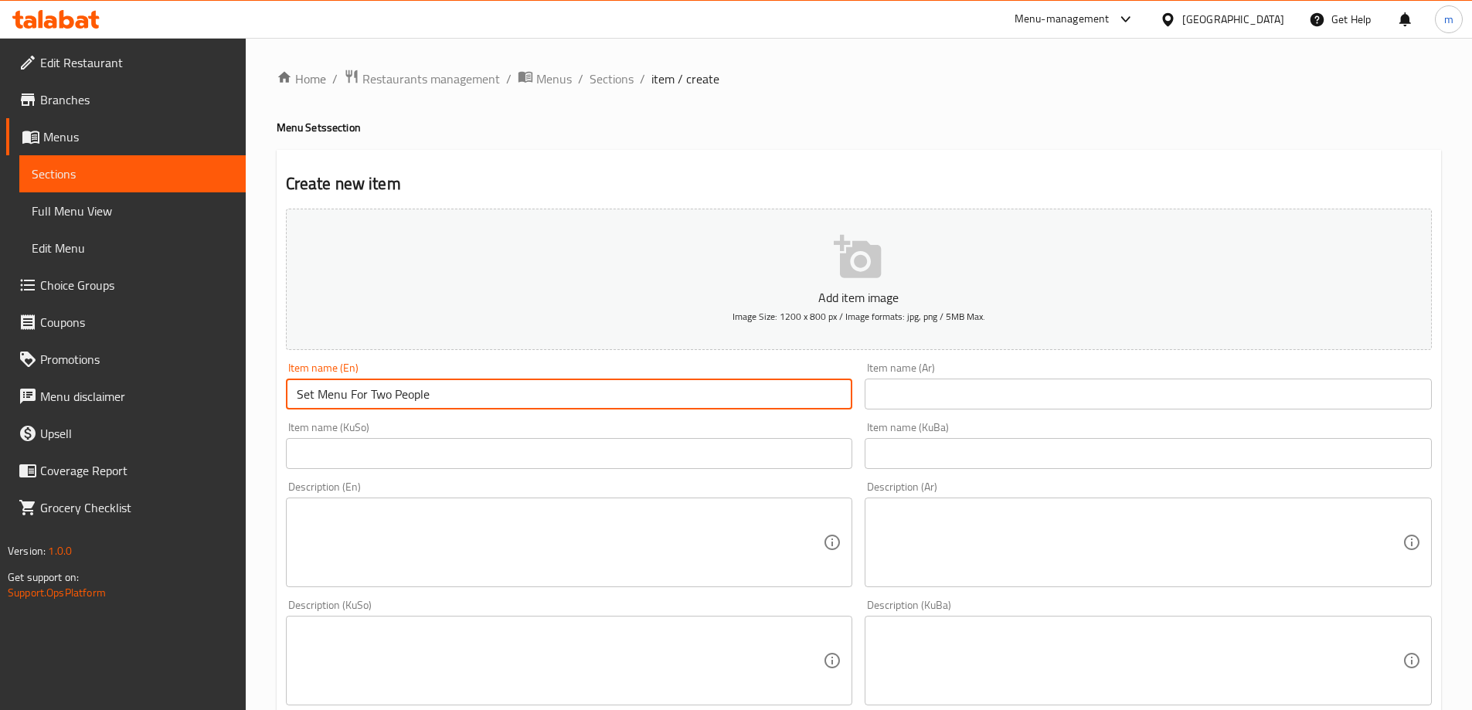
type input "Set Menu For Two People"
click at [993, 394] on input "text" at bounding box center [1148, 394] width 567 height 31
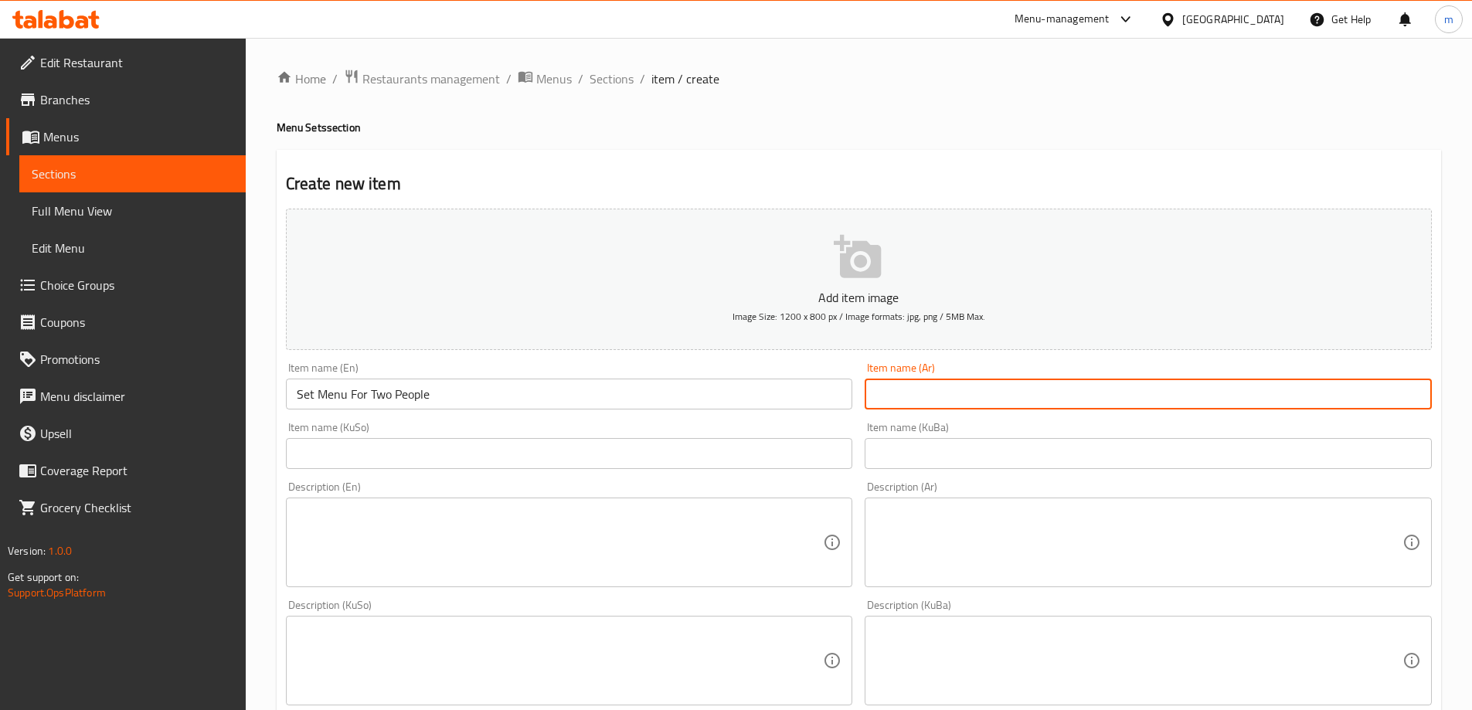
click at [993, 394] on input "text" at bounding box center [1148, 394] width 567 height 31
paste input "تكفي فردين"
type input "مينو سيت تكفي فردين"
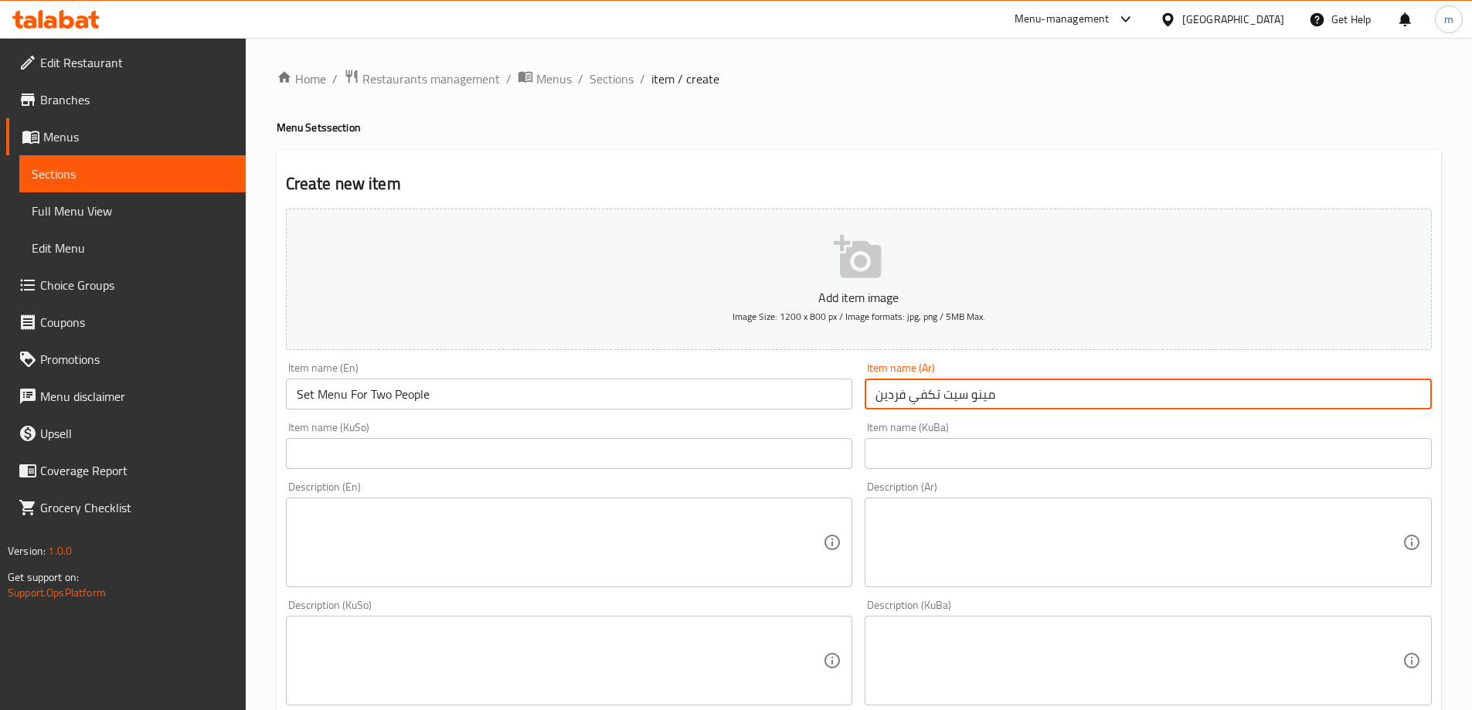
click at [376, 387] on input "Set Menu For Two People" at bounding box center [569, 394] width 567 height 31
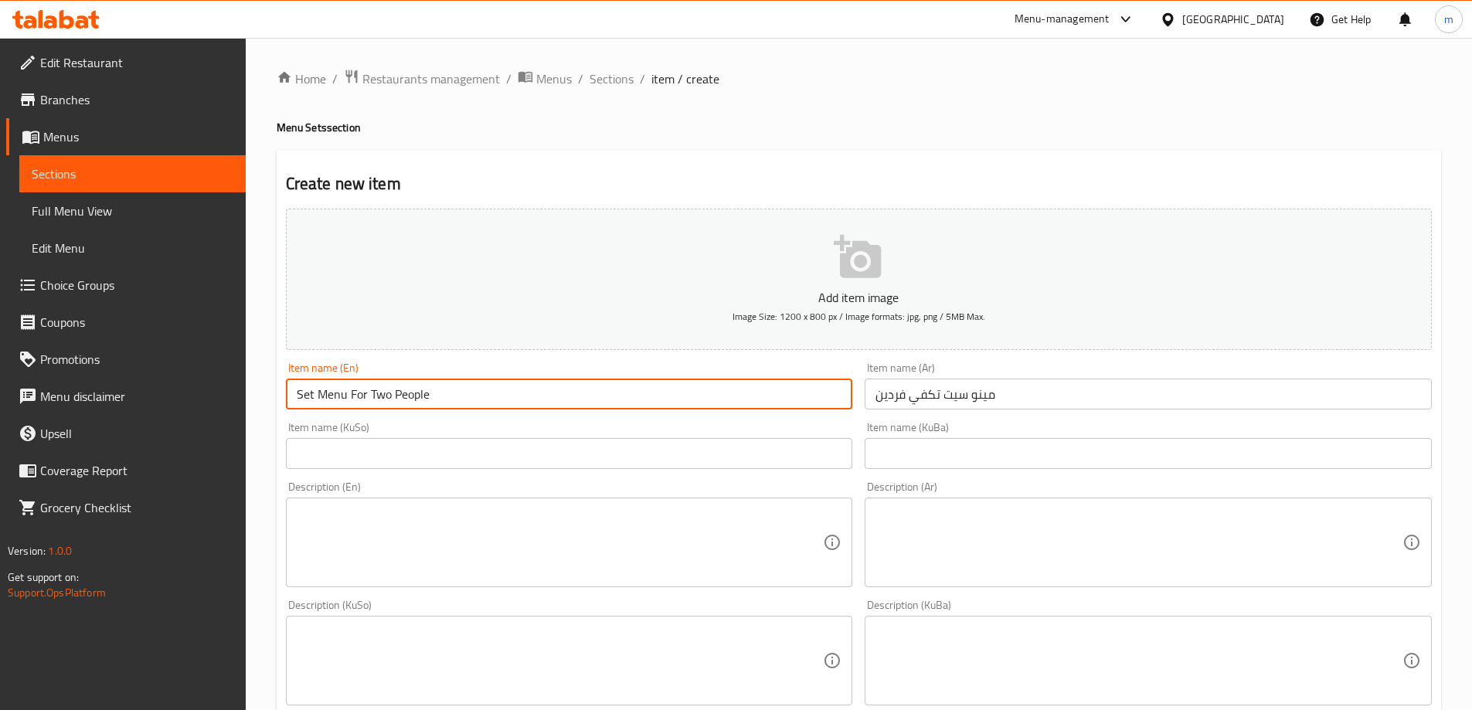
click at [376, 387] on input "Set Menu For Two People" at bounding box center [569, 394] width 567 height 31
paste input "2"
type input "Set Menu For 2 People"
click at [889, 461] on input "text" at bounding box center [1148, 453] width 567 height 31
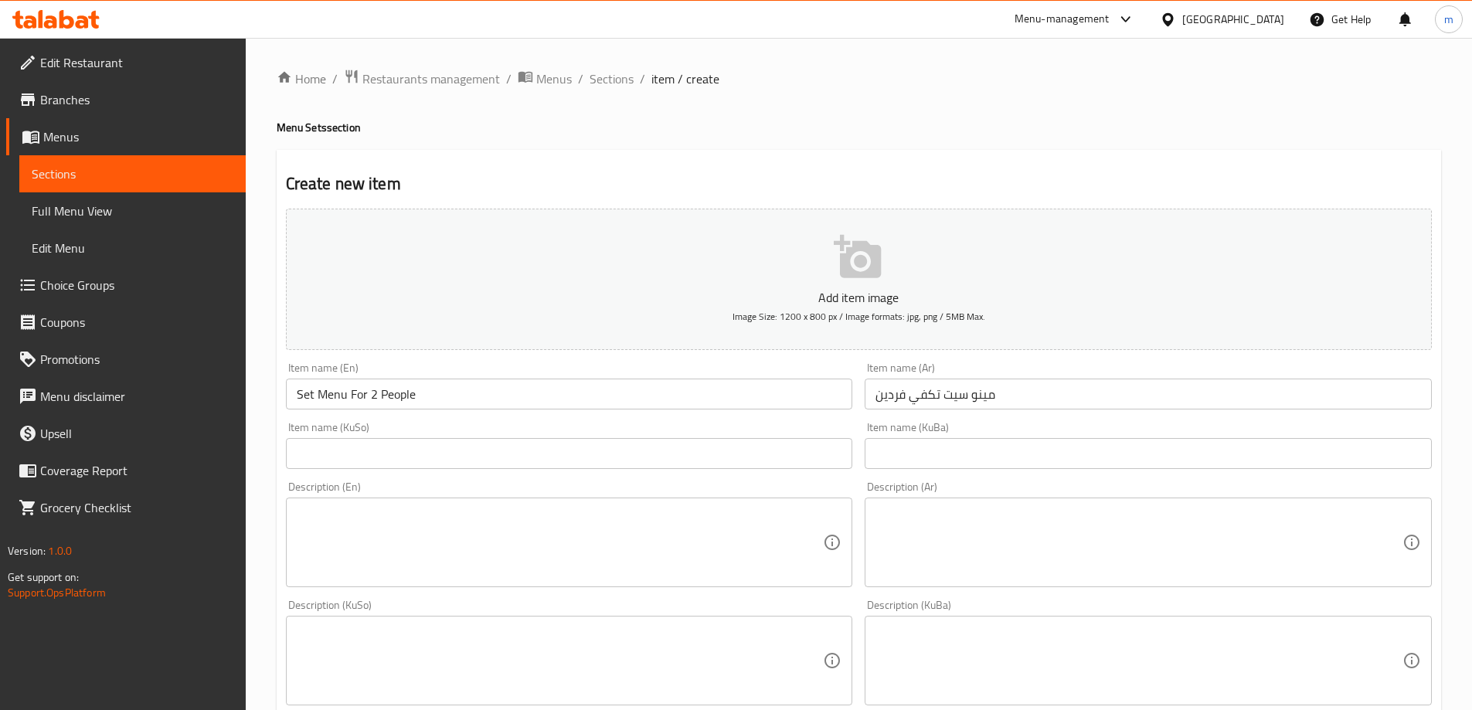
click at [782, 483] on div "Description (En) Description (En)" at bounding box center [569, 534] width 567 height 106
click at [782, 463] on input "text" at bounding box center [569, 453] width 567 height 31
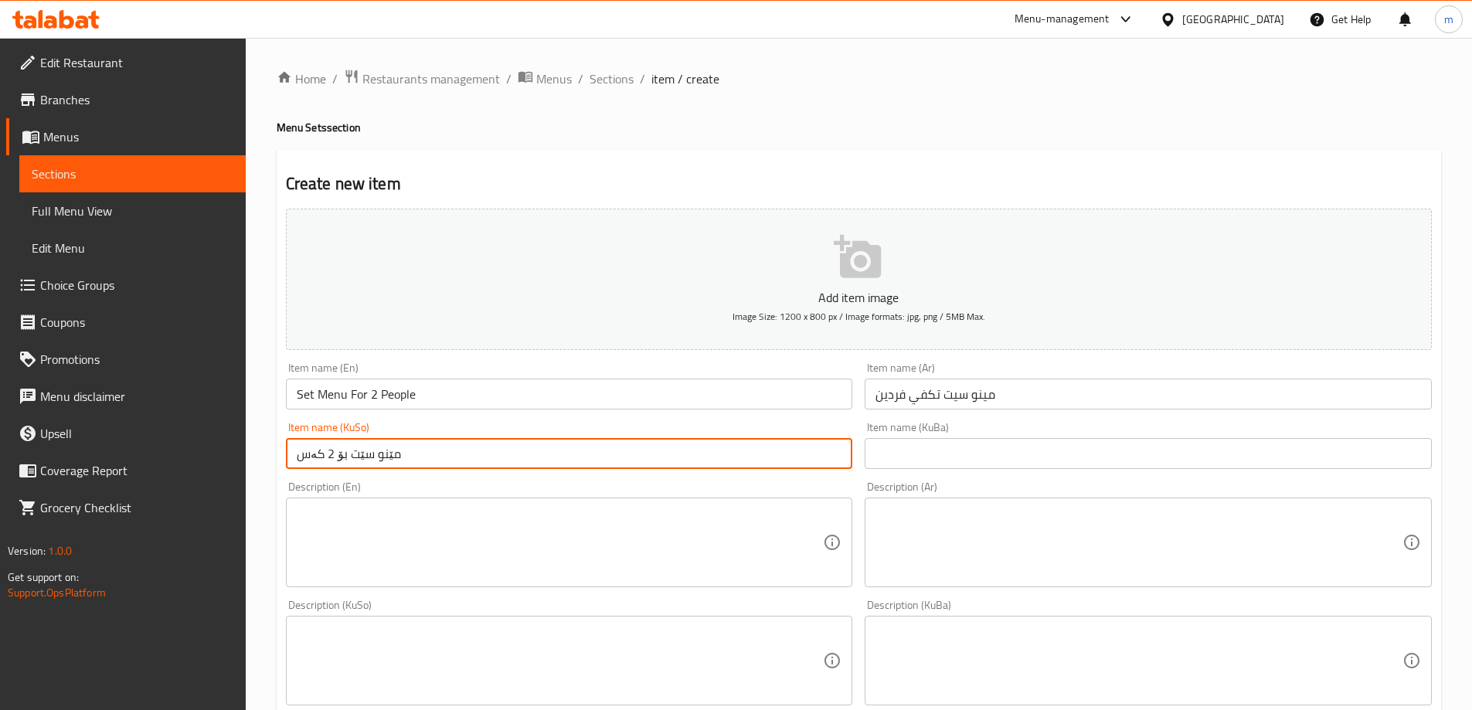
type input "مێنو سێت بۆ 2 کەس"
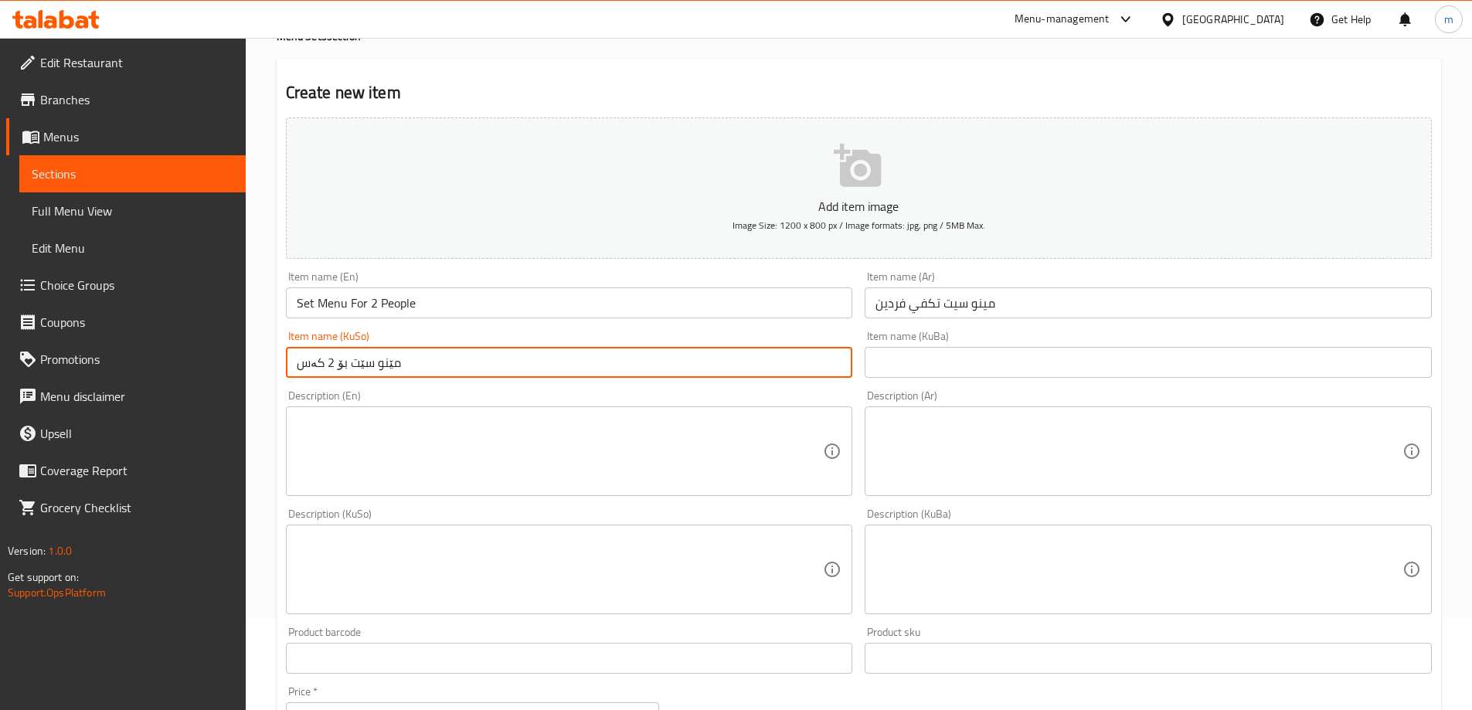
scroll to position [129, 0]
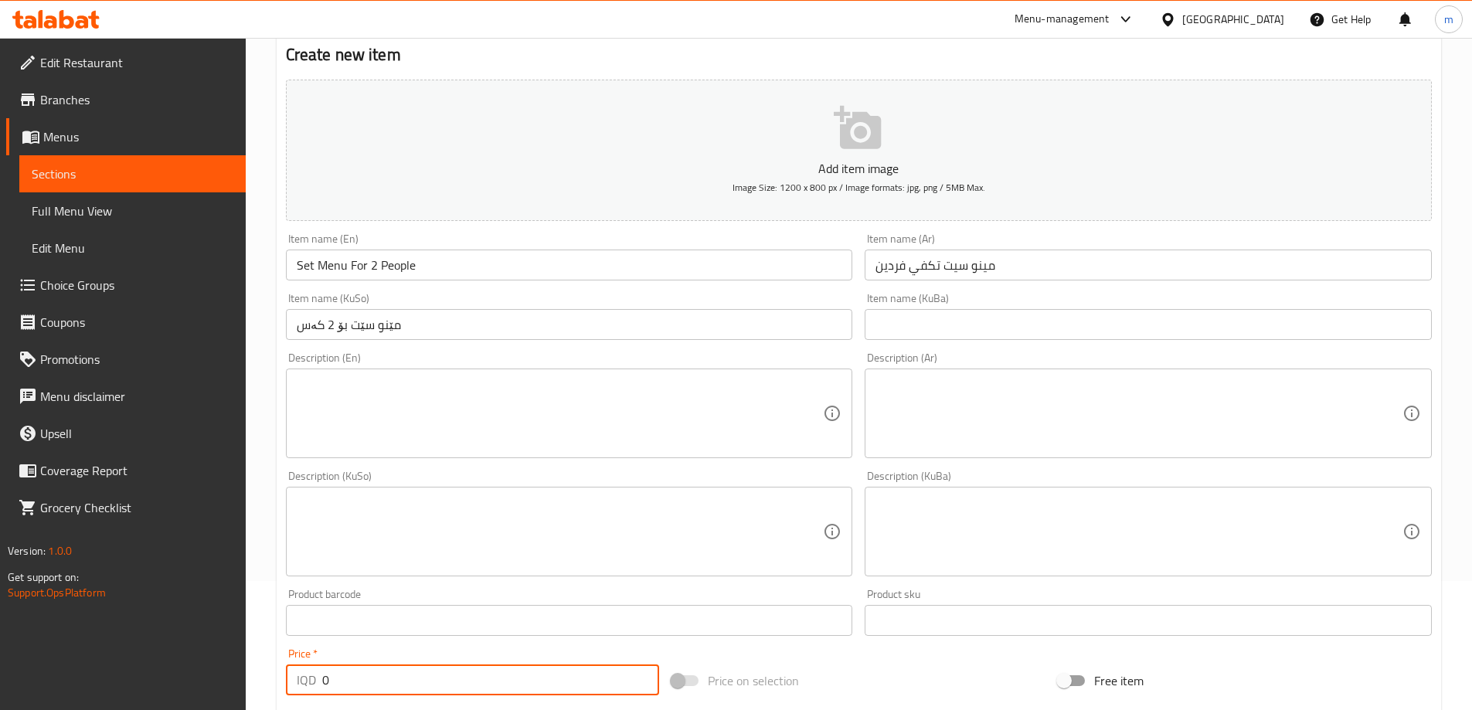
drag, startPoint x: 336, startPoint y: 680, endPoint x: 252, endPoint y: 547, distance: 157.4
click at [258, 635] on div "Home / Restaurants management / Menus / Sections / item / create Menu Sets sect…" at bounding box center [859, 525] width 1226 height 1232
paste input "70.00"
drag, startPoint x: 338, startPoint y: 682, endPoint x: 387, endPoint y: 683, distance: 48.7
click at [338, 682] on input "70.000" at bounding box center [491, 680] width 338 height 31
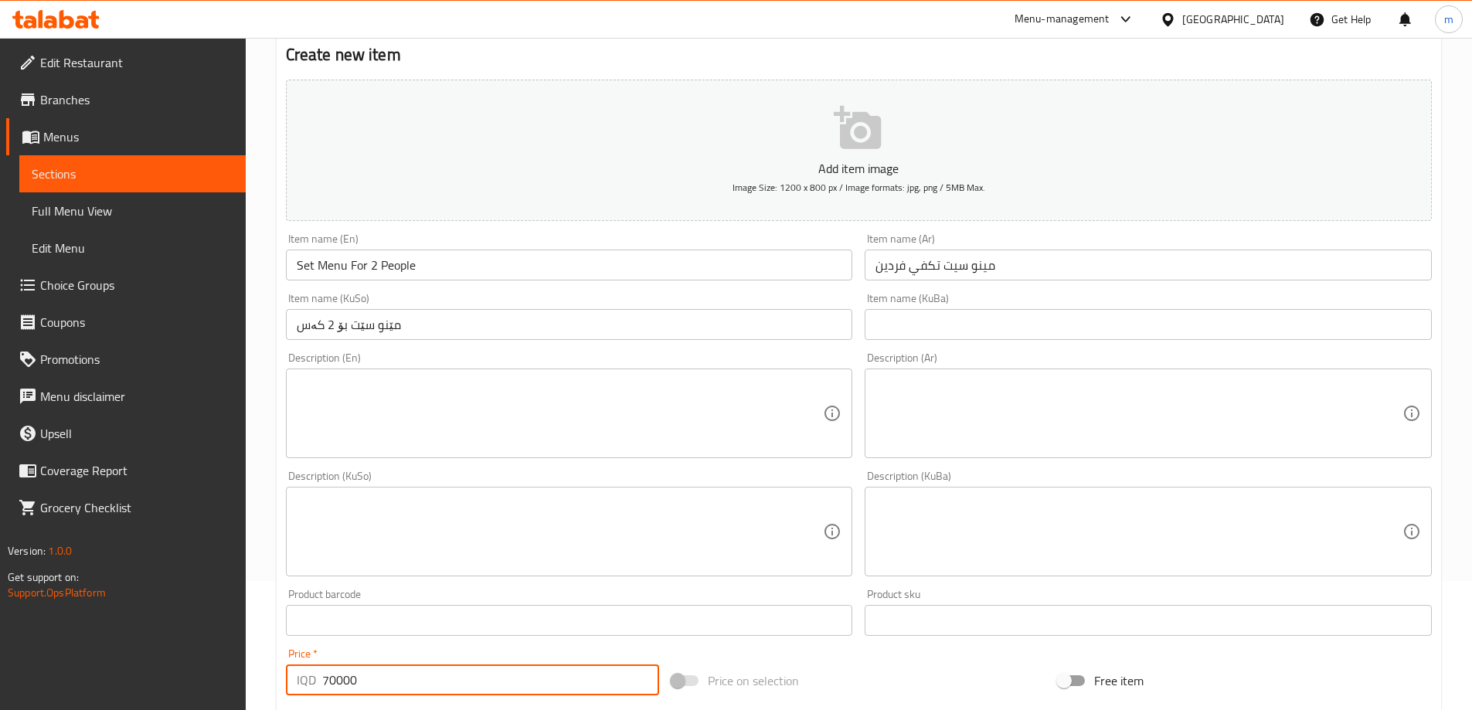
type input "70000"
click at [547, 454] on div "Description (En)" at bounding box center [569, 414] width 567 height 90
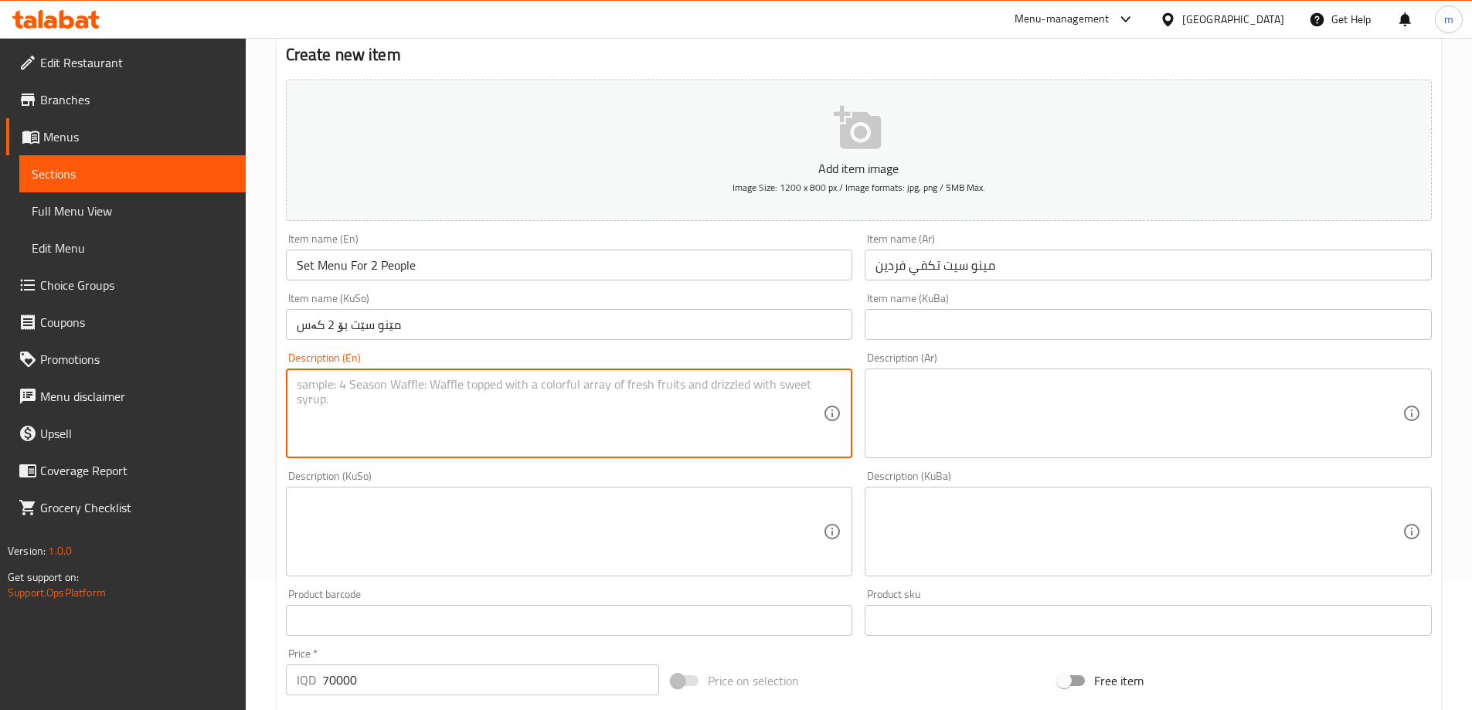
paste textarea "2 lentil soup, gavurdagi salad, mixed meze for 2 people and mixed grill for 2 p…"
click at [559, 414] on textarea "2 lentil soup, gavurdagi salad, mixed meze for 2 people and mixed grill for 2 p…" at bounding box center [560, 413] width 527 height 73
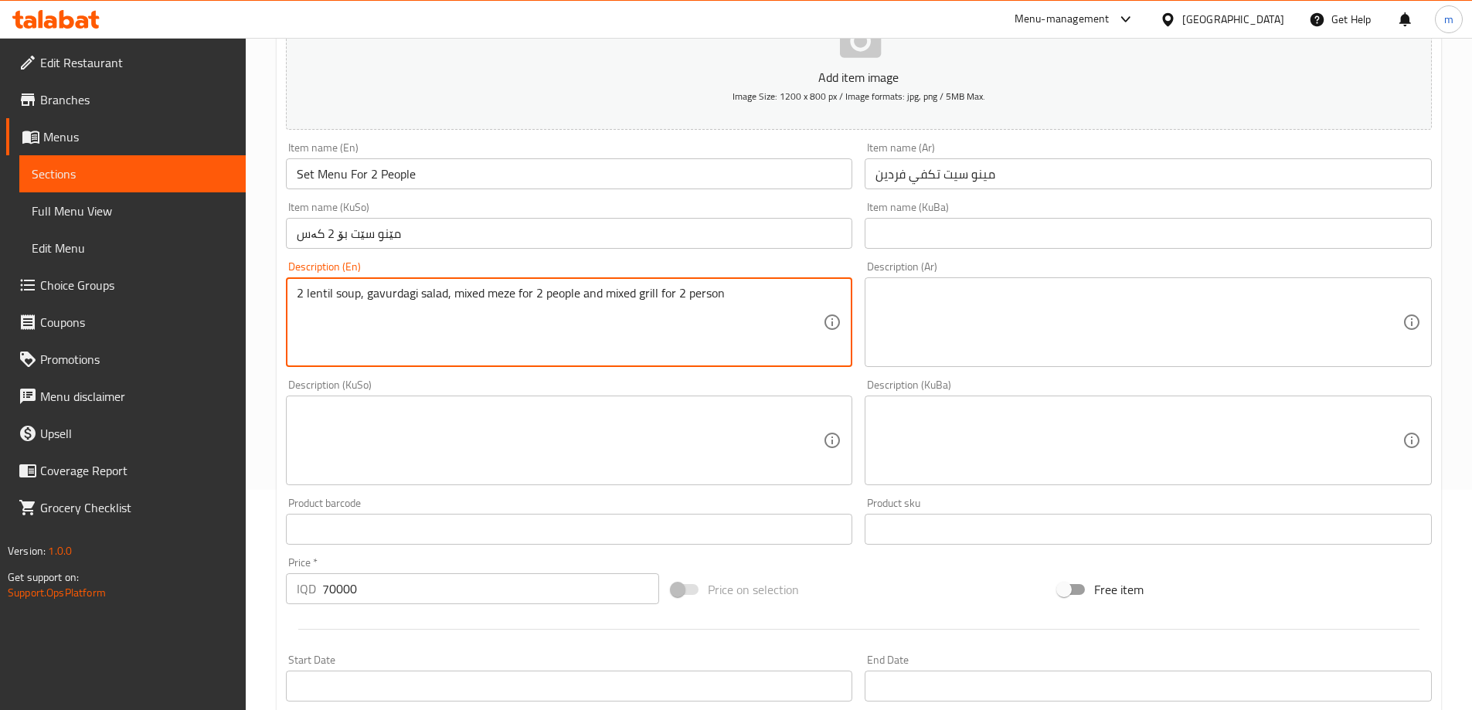
scroll to position [257, 0]
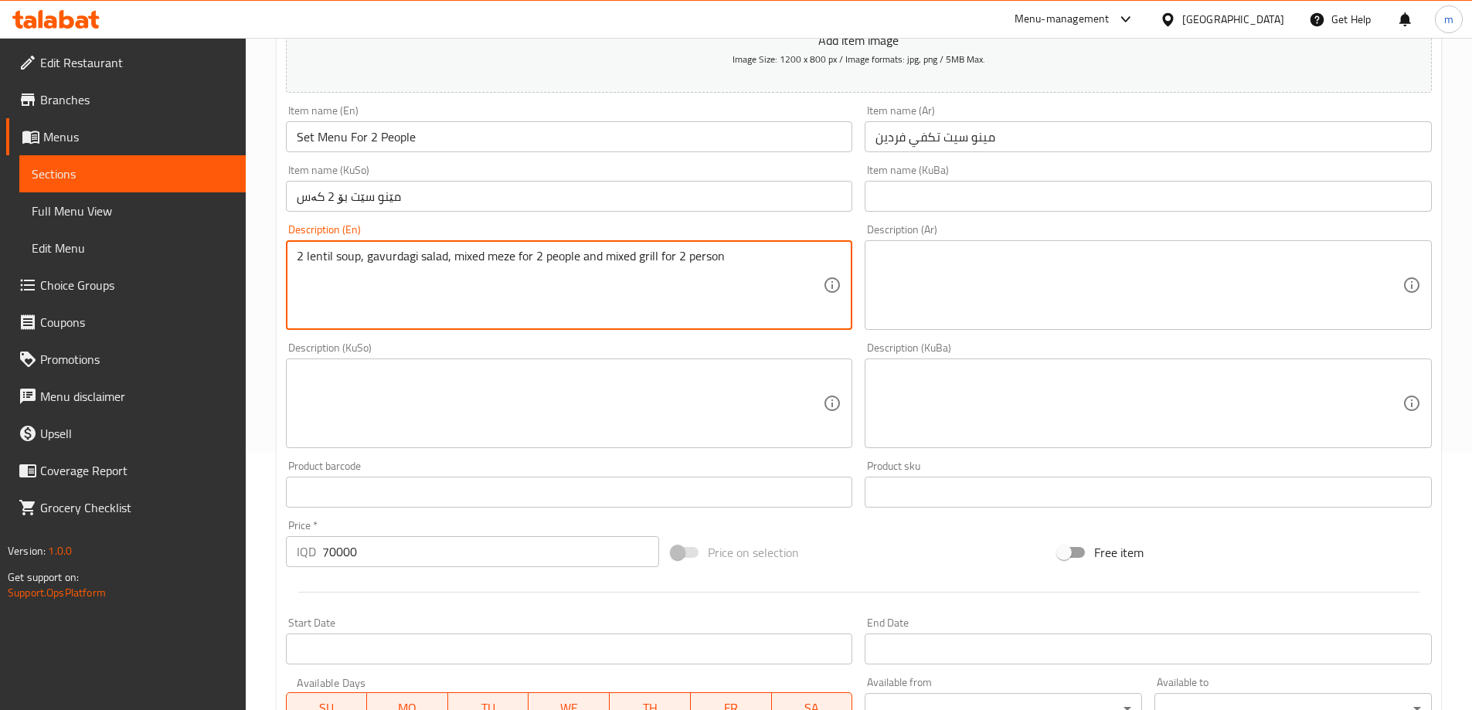
type textarea "2 lentil soup, gavurdagi salad, mixed meze for 2 people and mixed grill for 2 p…"
click at [904, 308] on textarea at bounding box center [1139, 285] width 527 height 73
paste textarea "2 شوربة عدس، سلطة غافورداجي، مزة مشكلة تكفي فردين ومشاوي مشكلة تكفي فردين"
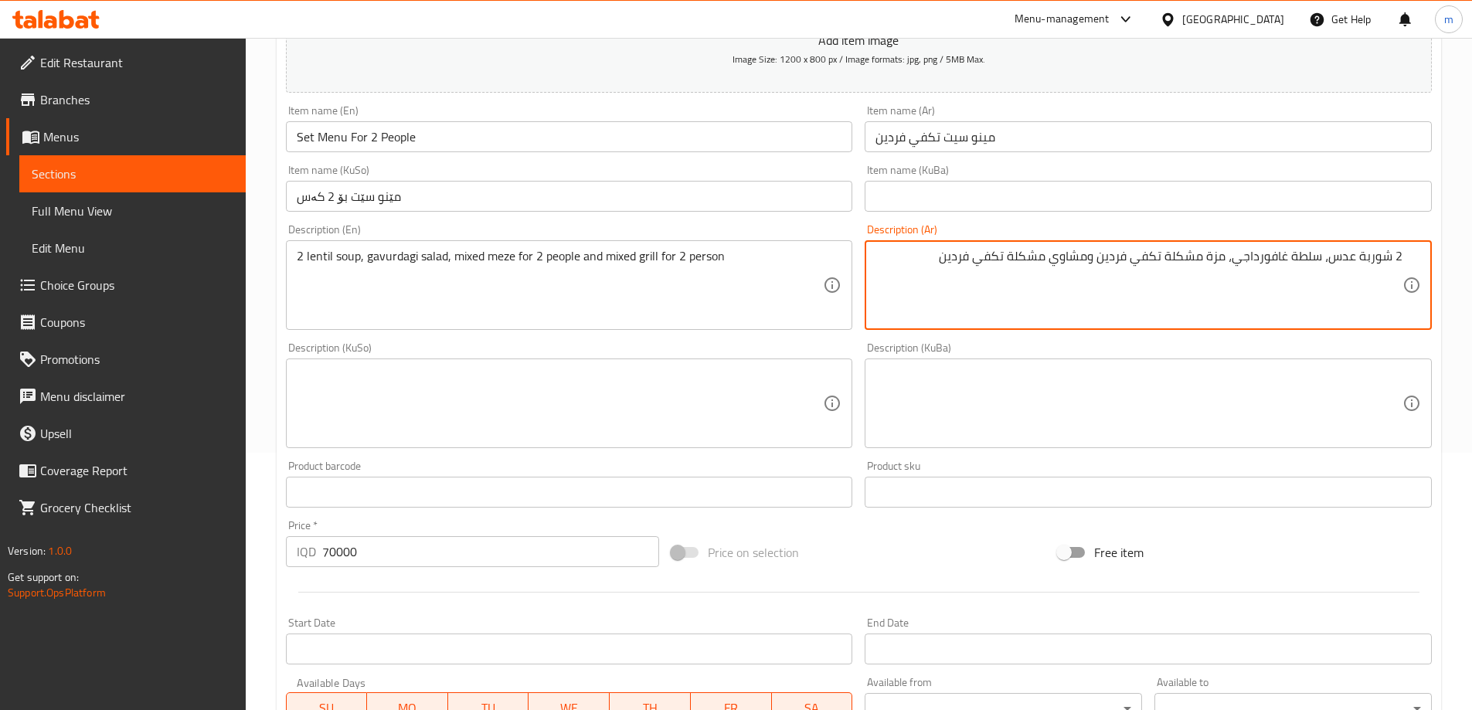
scroll to position [386, 0]
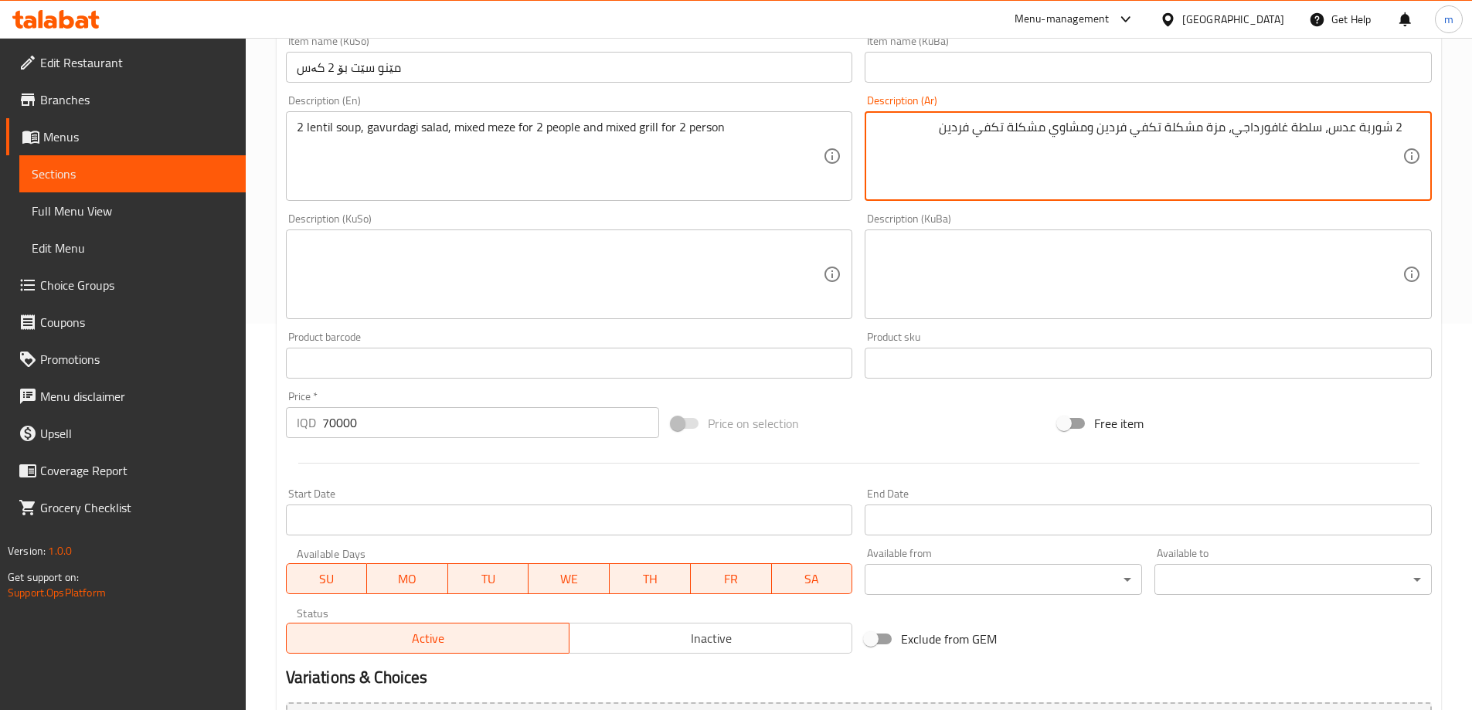
type textarea "2 شوربة عدس، سلطة غافورداجي، مزة مشكلة تكفي فردين ومشاوي مشكلة تكفي فردين"
click at [667, 284] on textarea at bounding box center [560, 274] width 527 height 73
paste textarea "2 شۆربای نیسک، زەڵاتەی گاڤورداجی، مەزەی موشەکەل بۆ 2 کەس و برژاوی موشەکەل بۆ 2 …"
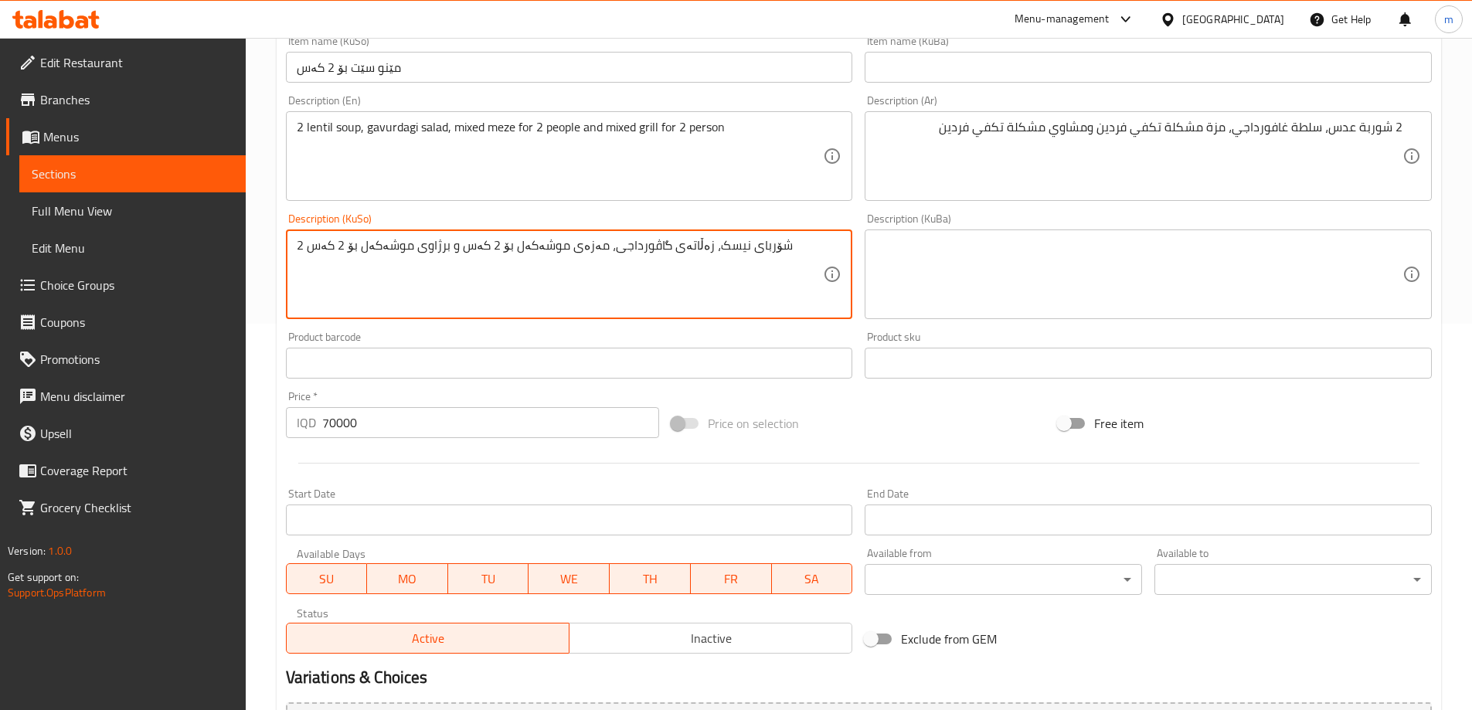
type textarea "2 شۆربای نیسک، زەڵاتەی گاڤورداجی، مەزەی موشەکەل بۆ 2 کەس و برژاوی موشەکەل بۆ 2 …"
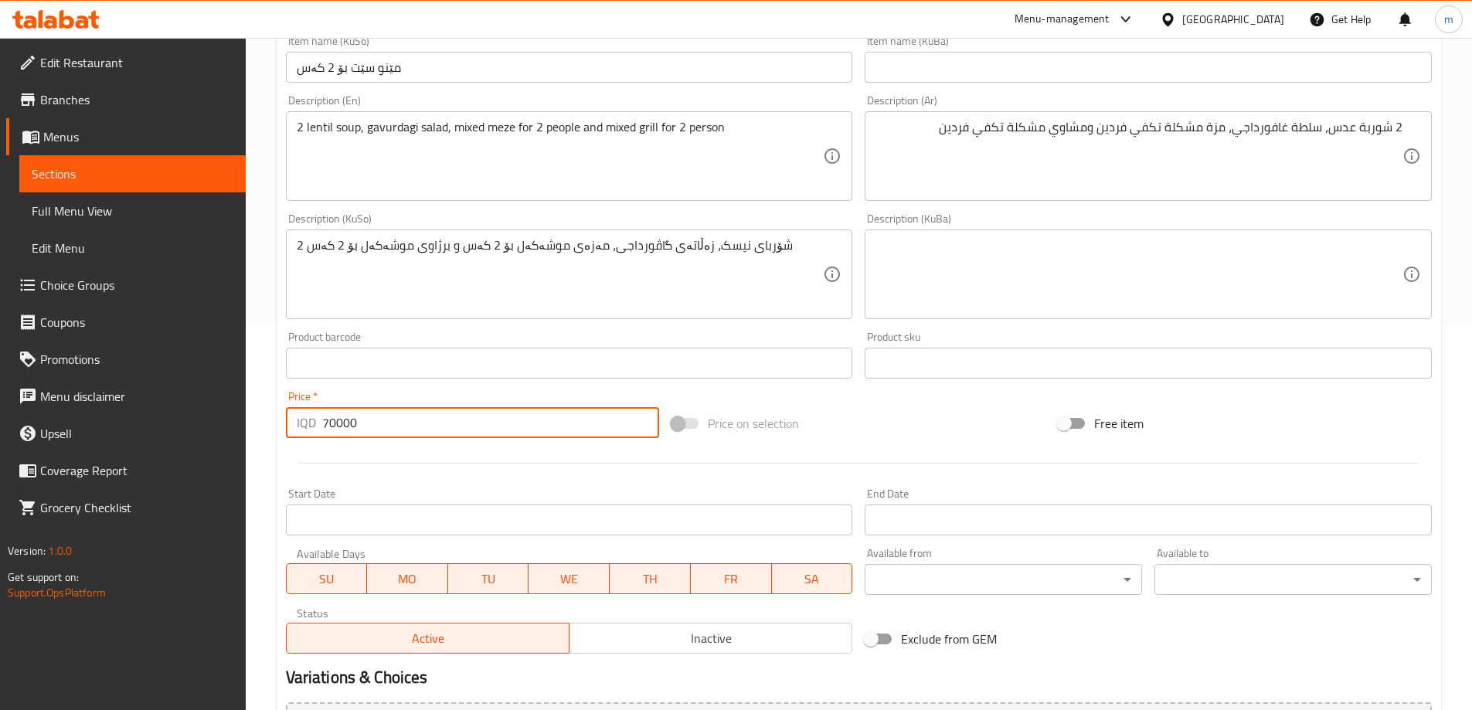
click at [455, 424] on input "70000" at bounding box center [491, 422] width 338 height 31
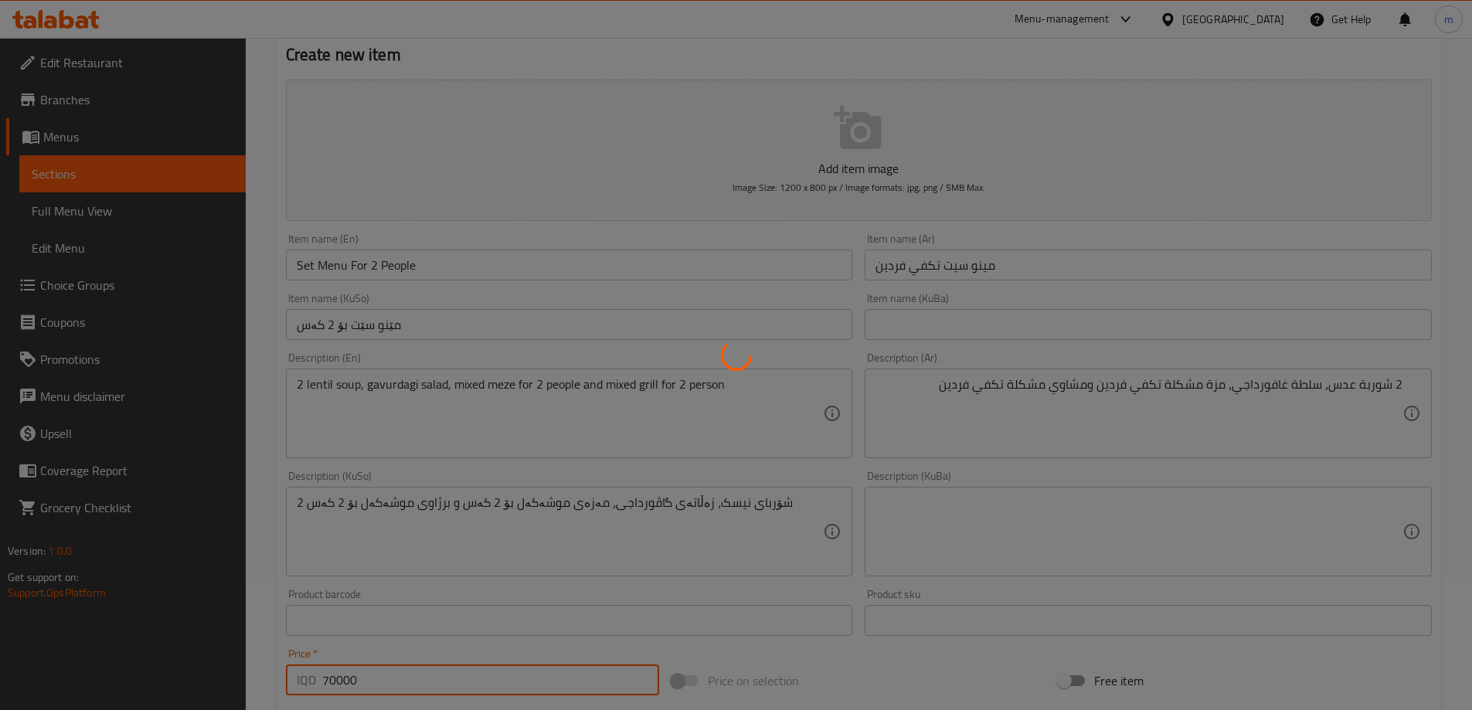
scroll to position [38, 0]
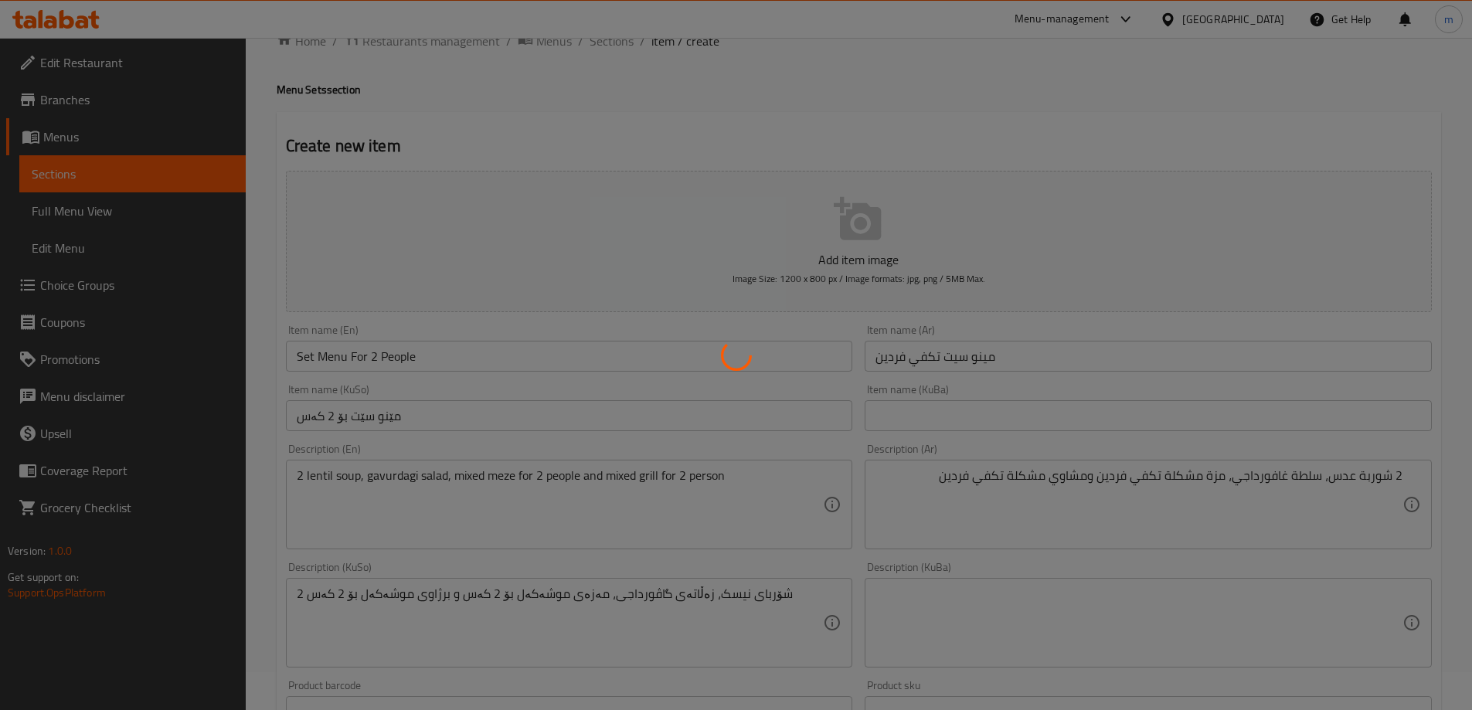
type input "0"
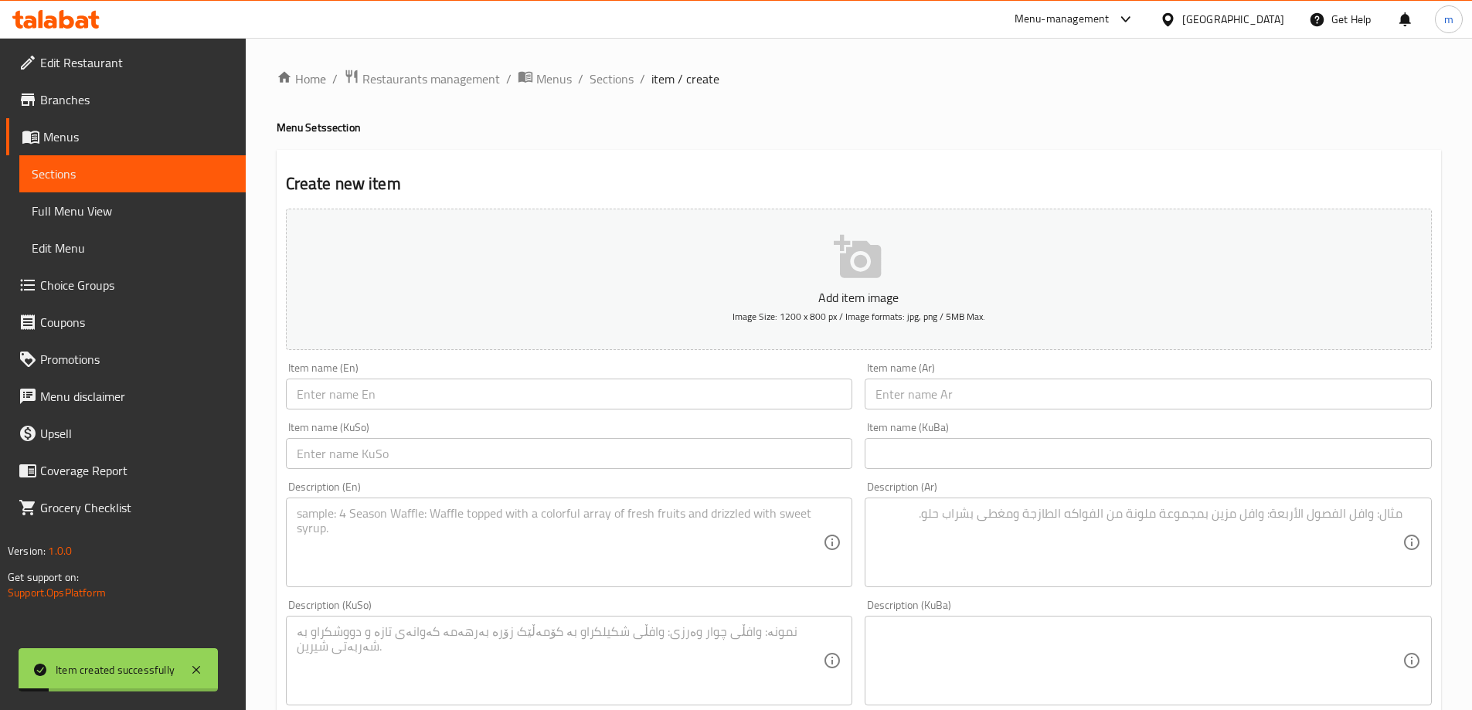
click at [73, 213] on span "Full Menu View" at bounding box center [133, 211] width 202 height 19
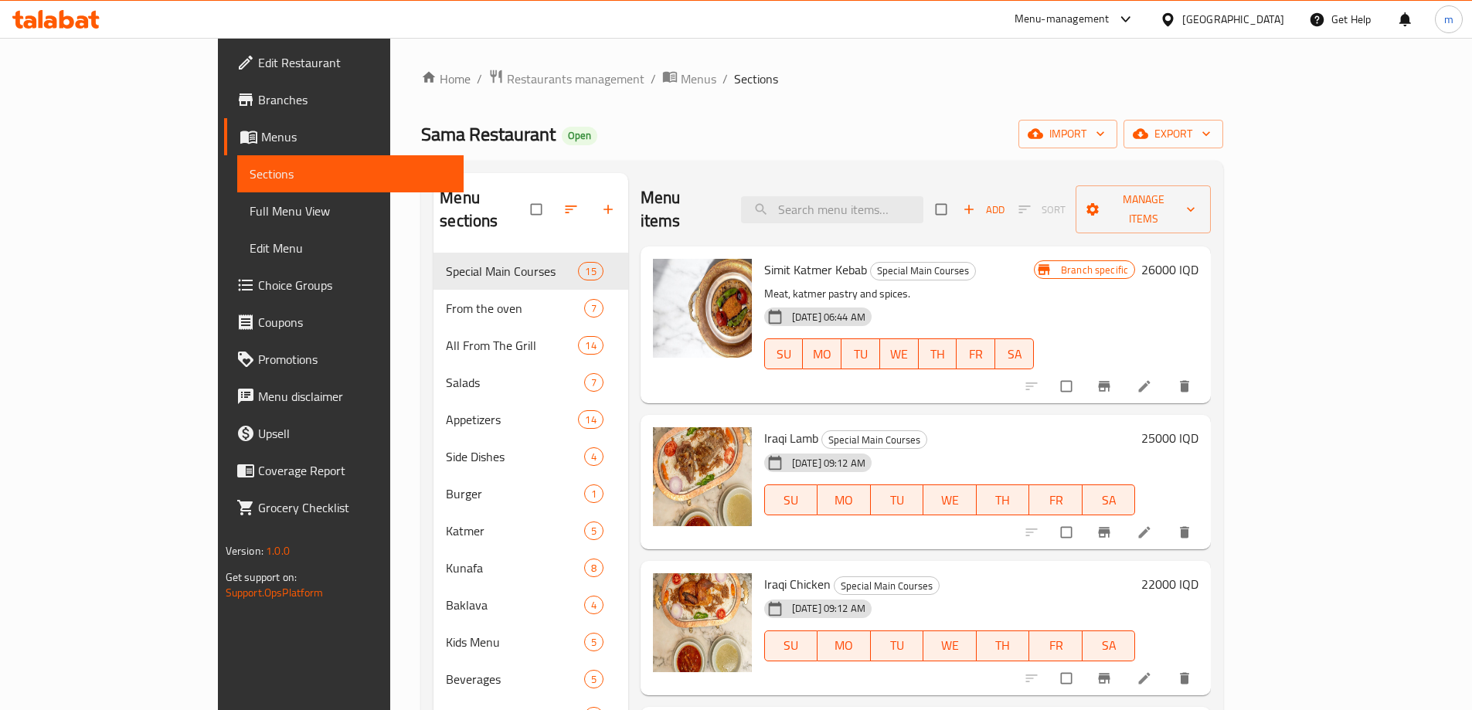
click at [224, 76] on link "Edit Restaurant" at bounding box center [344, 62] width 240 height 37
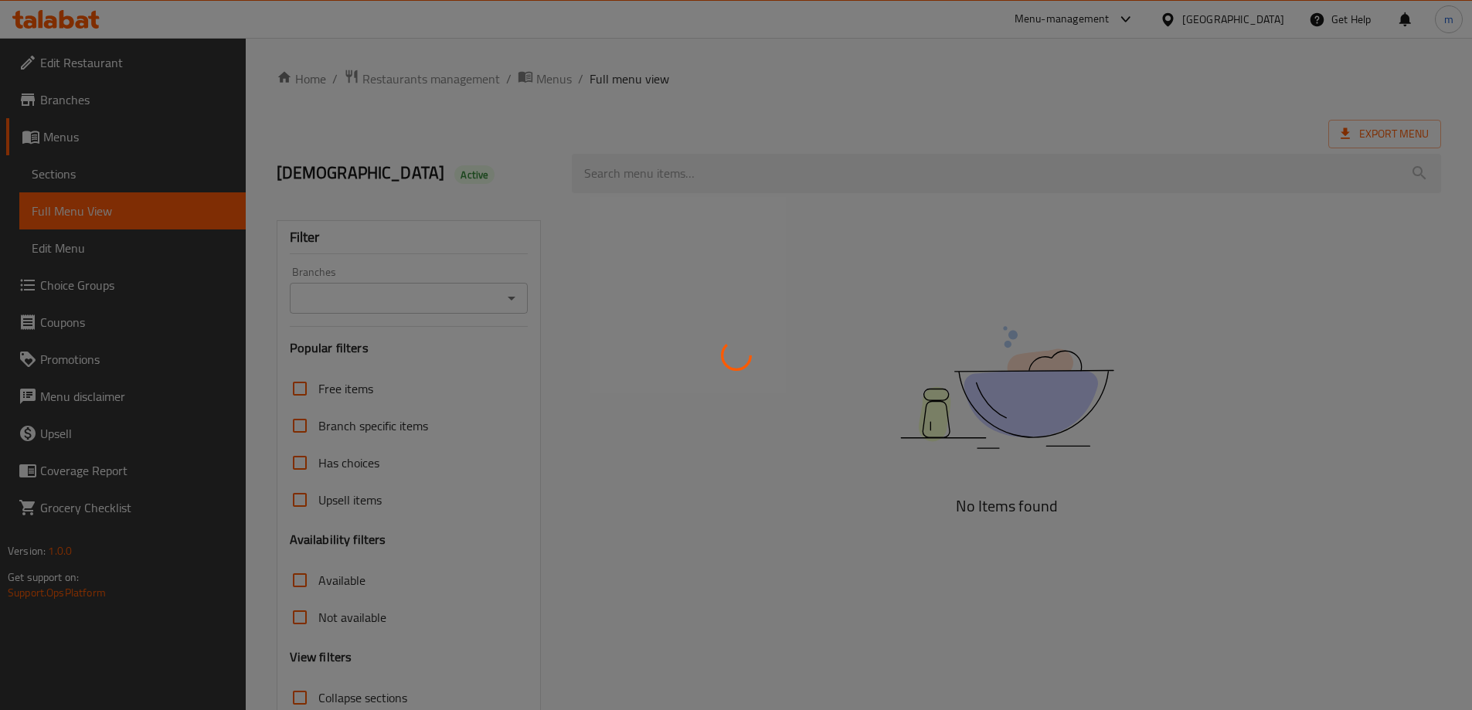
click at [814, 360] on div at bounding box center [736, 355] width 1472 height 710
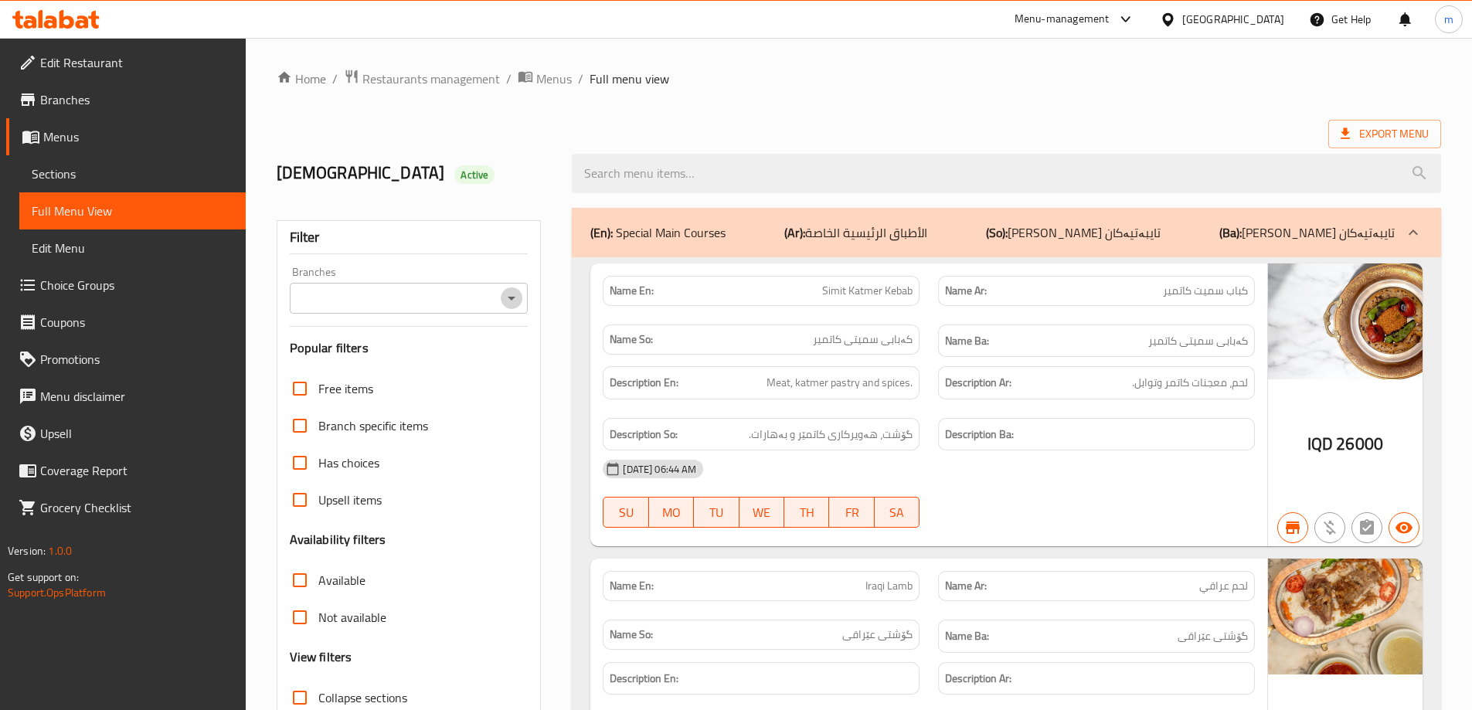
click at [509, 300] on icon "Open" at bounding box center [511, 298] width 19 height 19
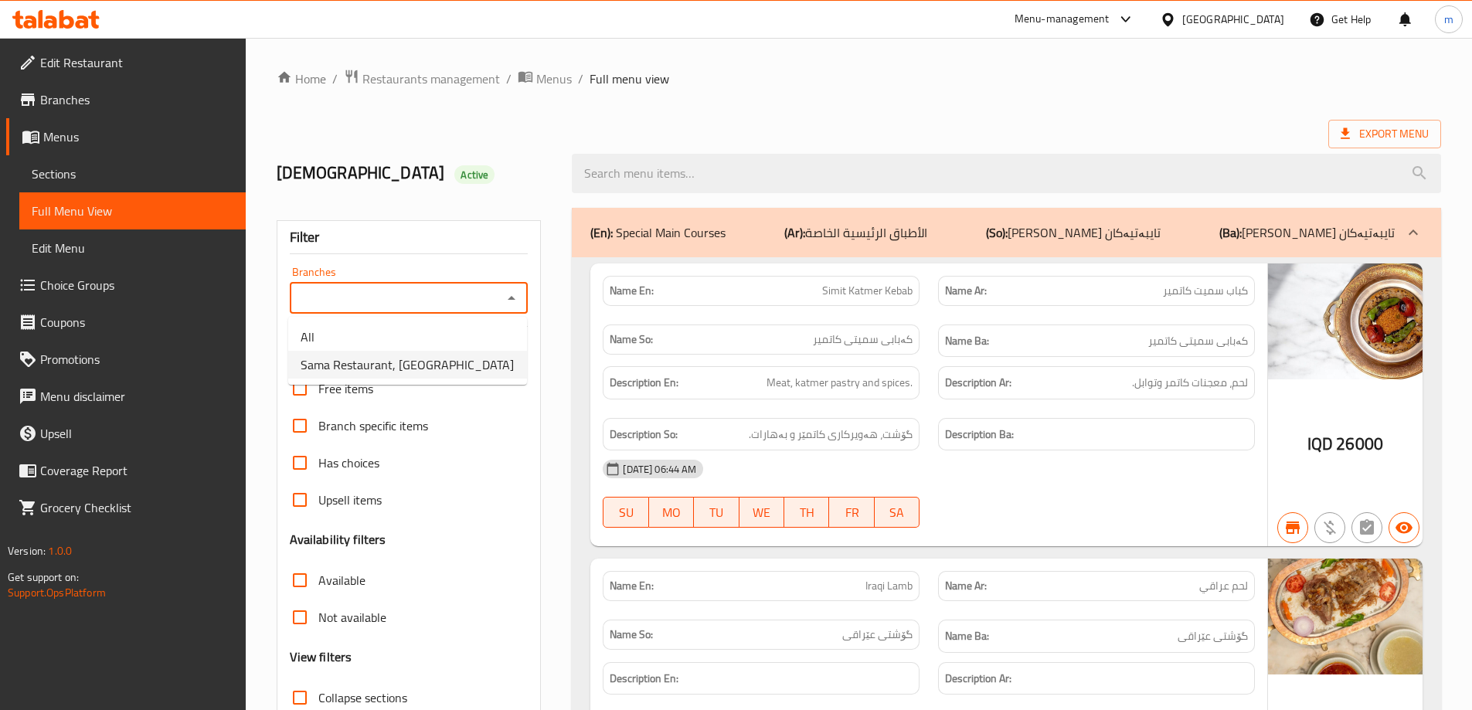
click at [445, 362] on span "Sama Restaurant, [GEOGRAPHIC_DATA]" at bounding box center [407, 364] width 213 height 19
type input "Sama Restaurant, [GEOGRAPHIC_DATA]"
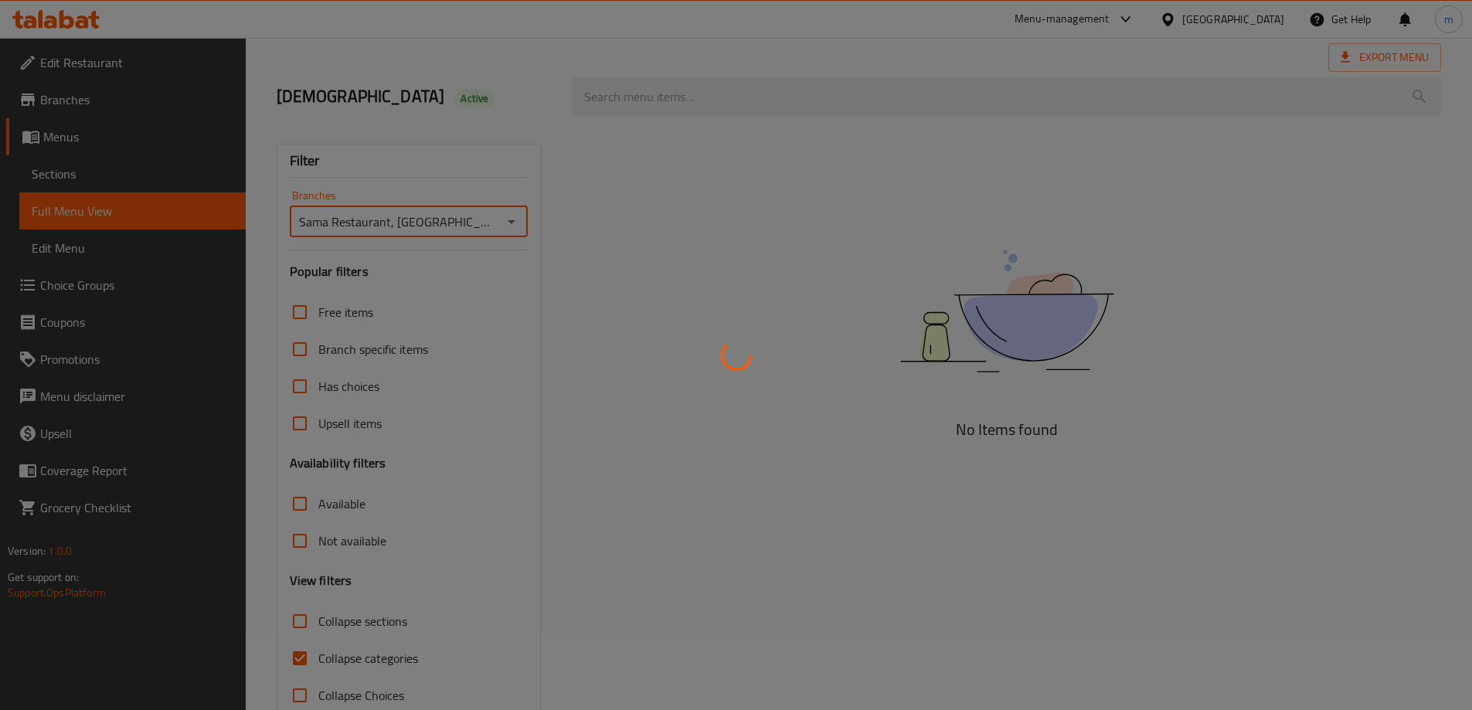
scroll to position [112, 0]
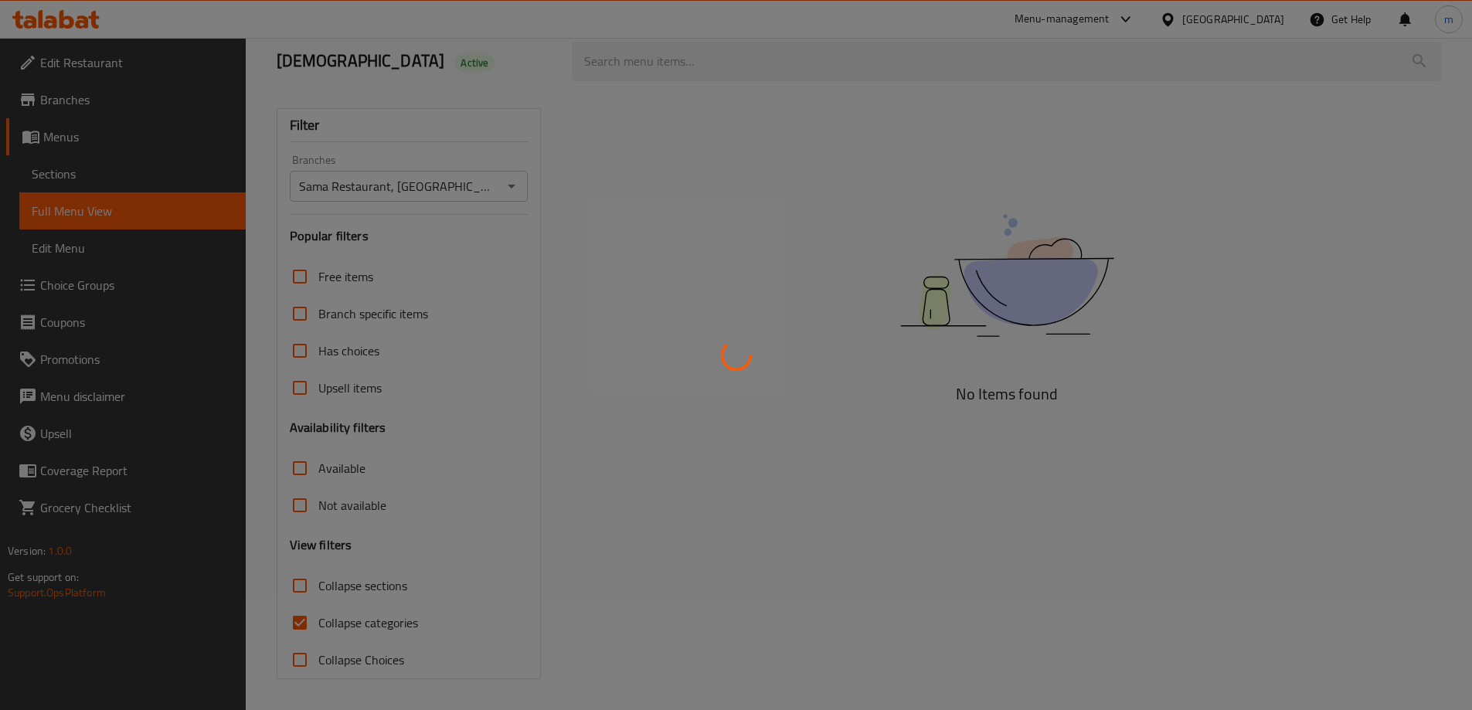
click at [748, 295] on div at bounding box center [736, 355] width 1472 height 710
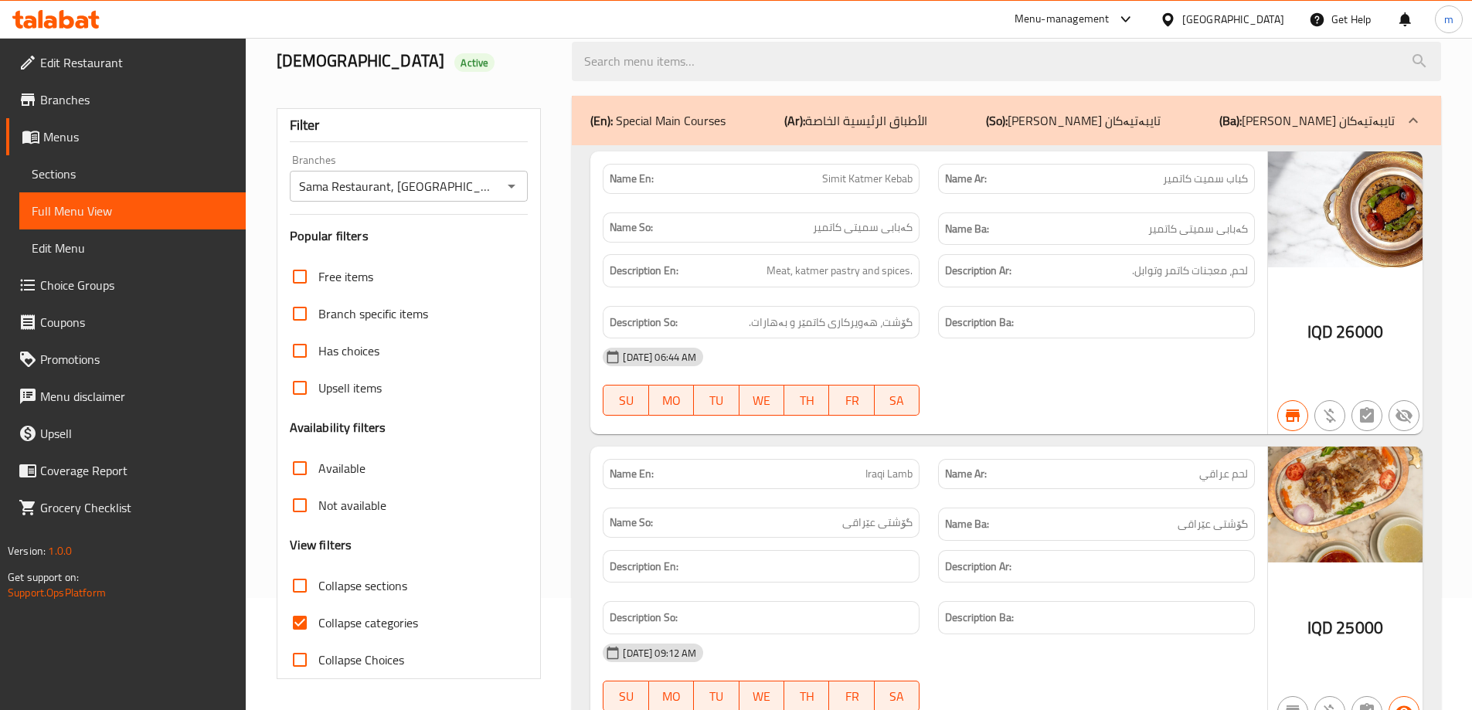
click at [378, 616] on span "Collapse categories" at bounding box center [368, 623] width 100 height 19
click at [318, 616] on input "Collapse categories" at bounding box center [299, 622] width 37 height 37
checkbox input "false"
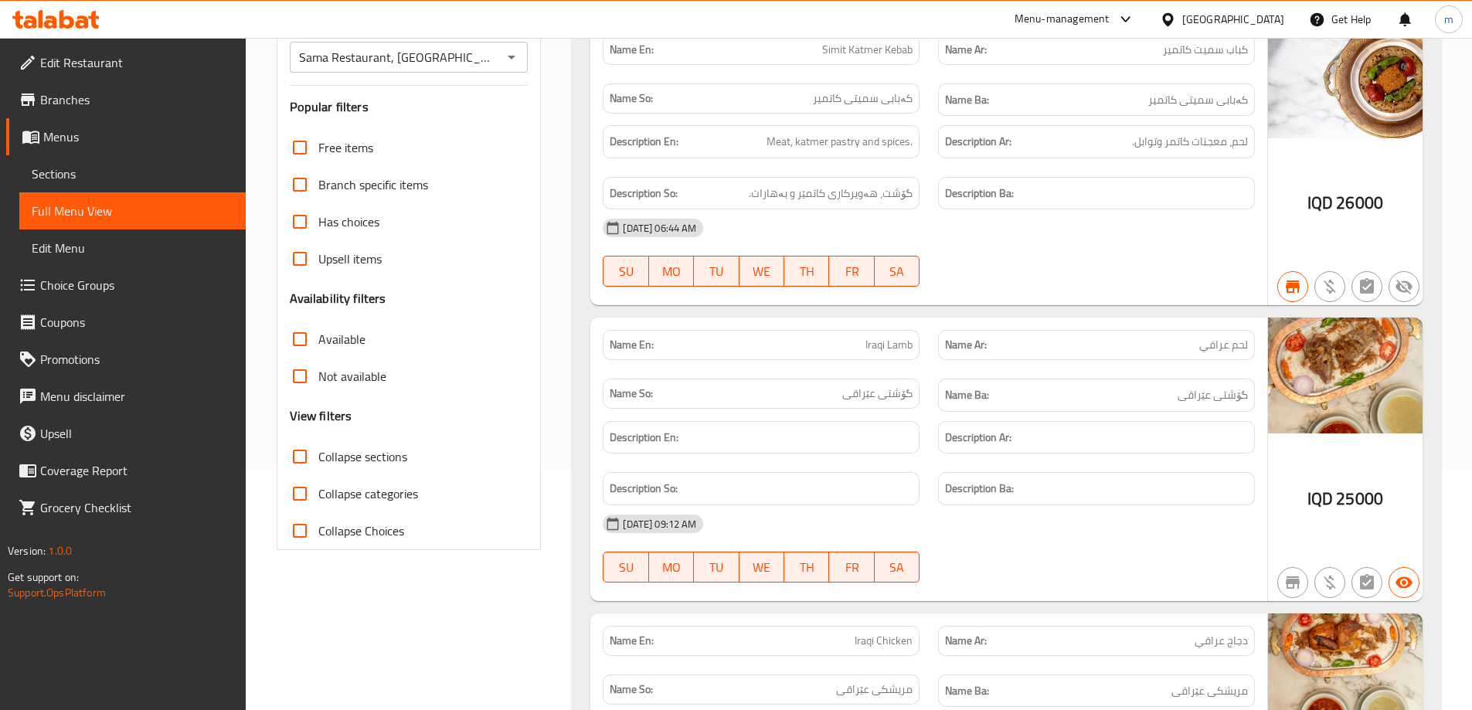
click at [378, 457] on span "Collapse sections" at bounding box center [362, 456] width 89 height 19
click at [318, 457] on input "Collapse sections" at bounding box center [299, 456] width 37 height 37
checkbox input "true"
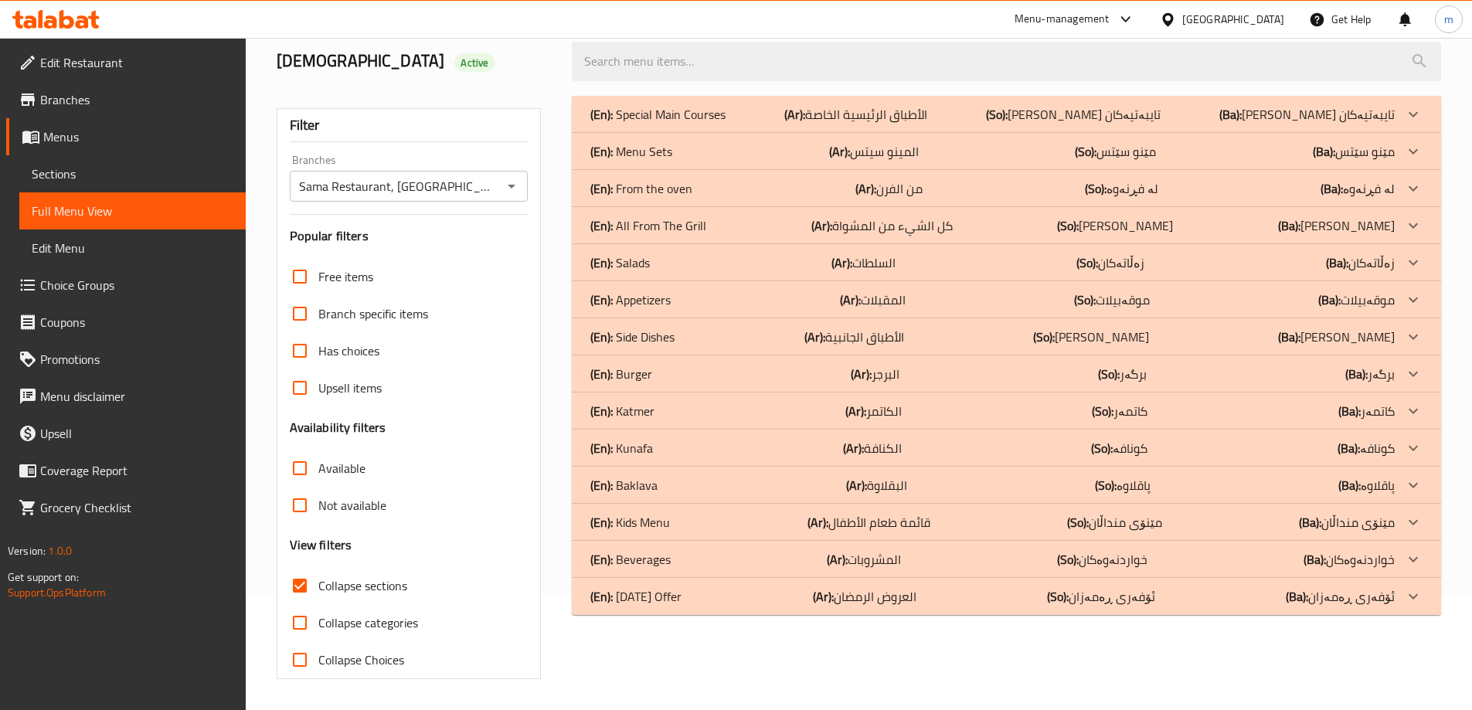
scroll to position [112, 0]
click at [678, 448] on div "(En): Kunafa (Ar): الكنافة (So): کونافە (Ba): کونافە" at bounding box center [992, 448] width 804 height 19
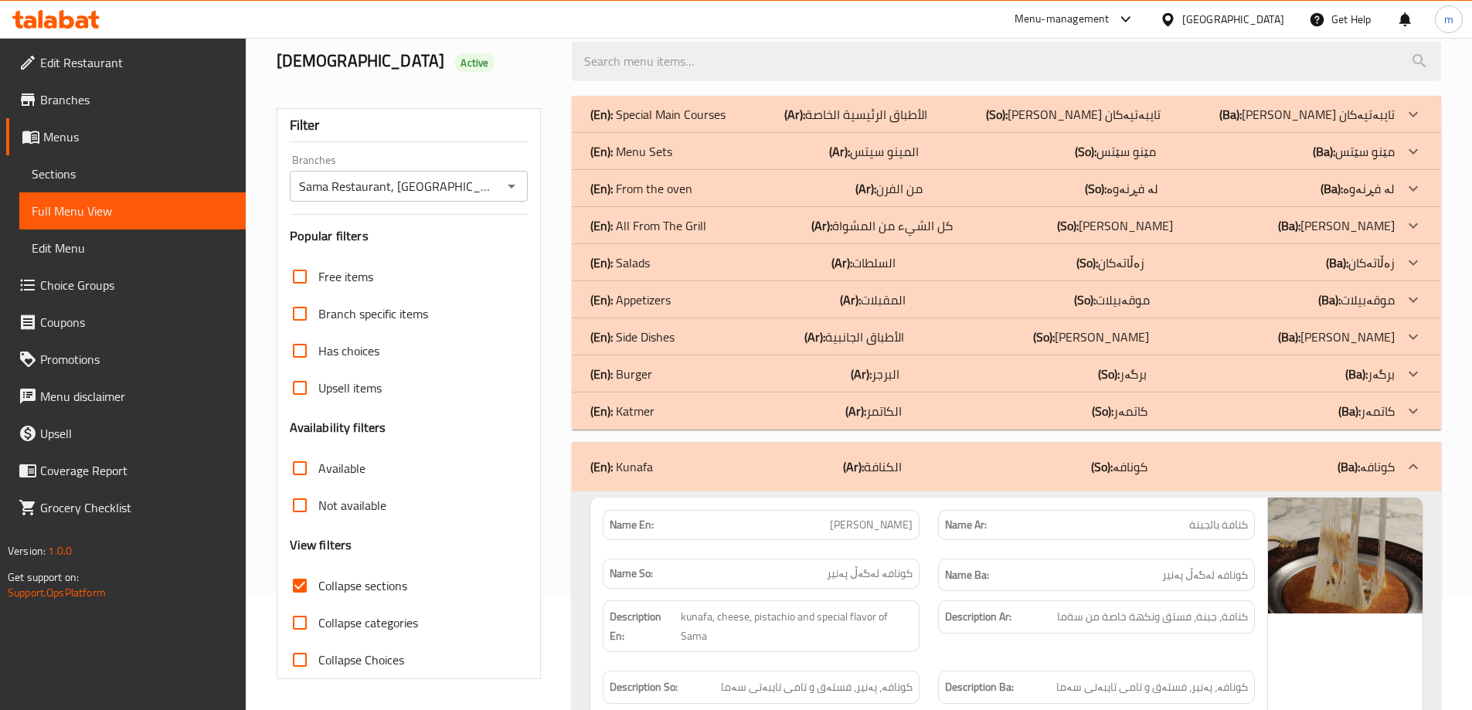
click at [675, 226] on p "(En): All From The Grill" at bounding box center [648, 225] width 116 height 19
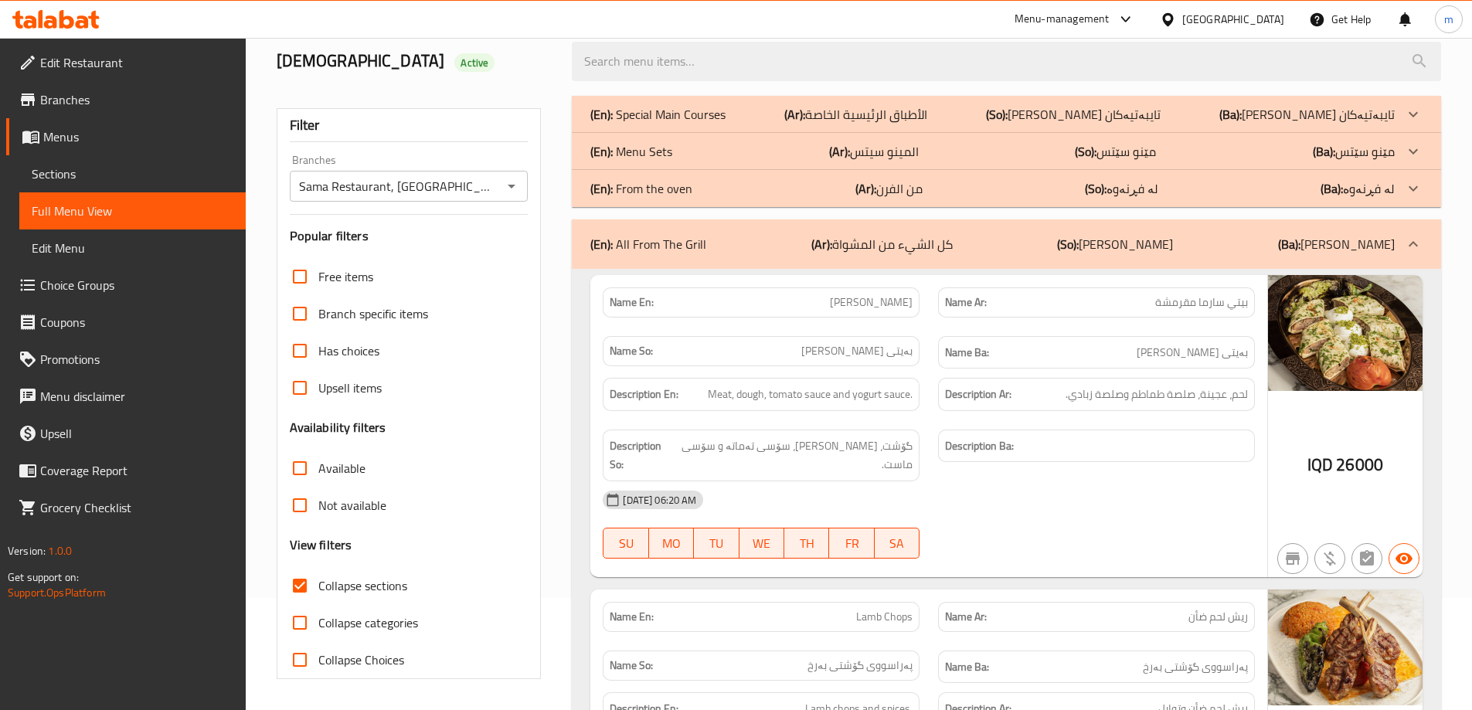
click at [651, 153] on p "(En): Menu Sets" at bounding box center [631, 151] width 82 height 19
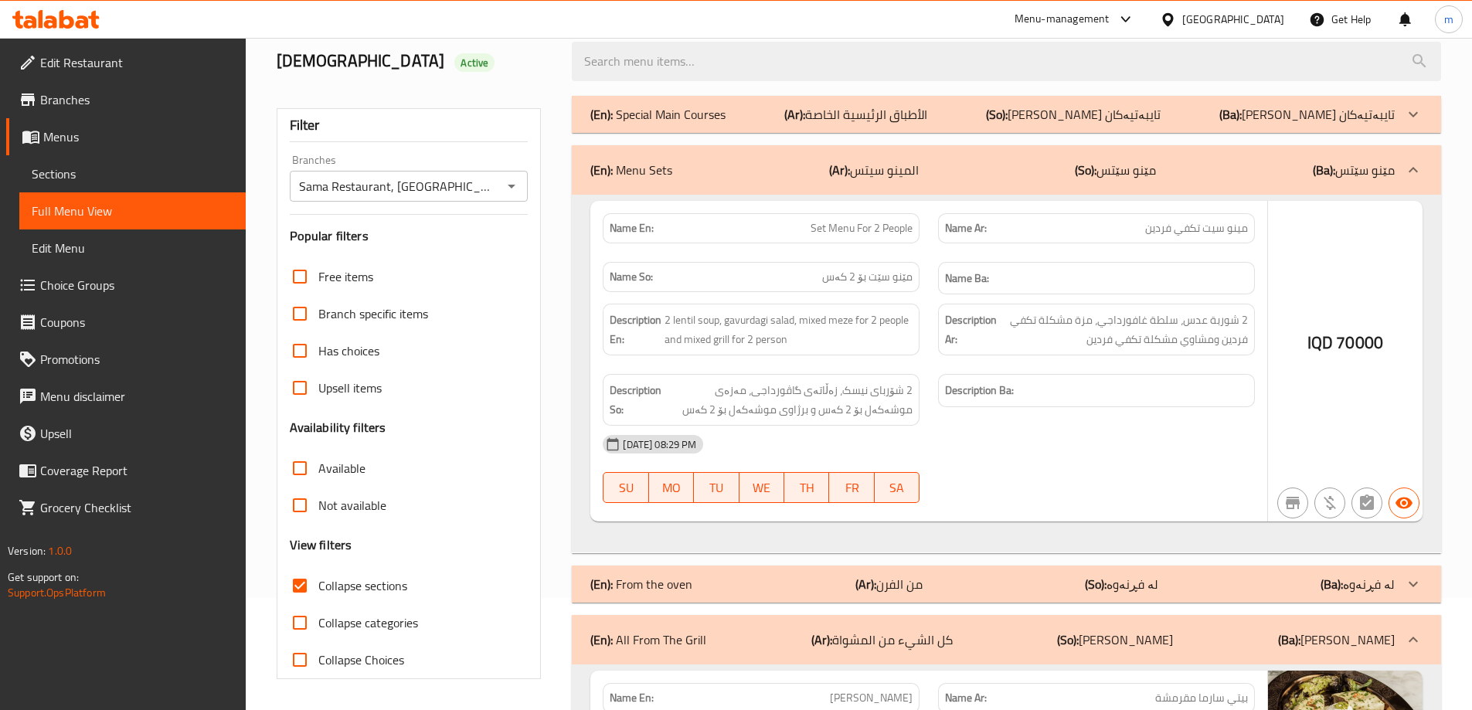
click at [684, 116] on p "(En): Special Main Courses" at bounding box center [657, 114] width 135 height 19
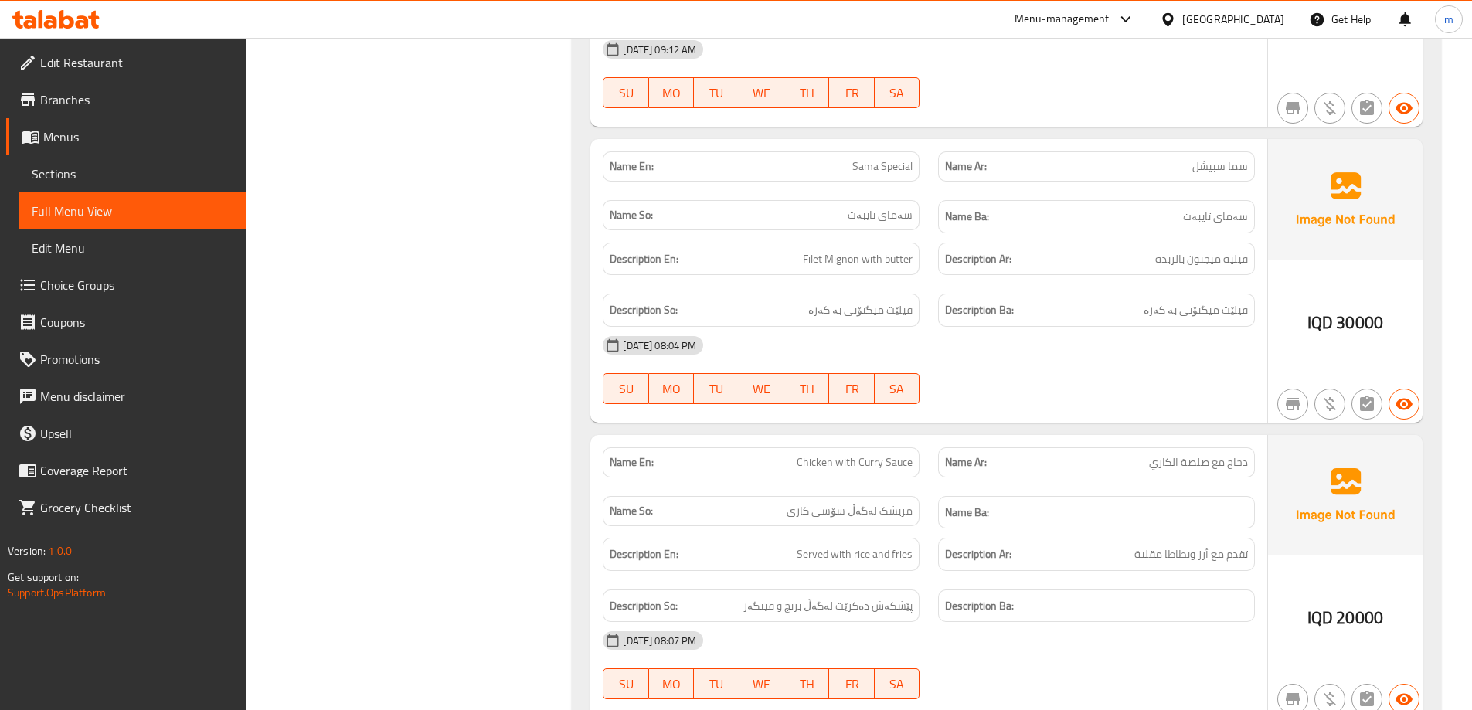
scroll to position [1014, 0]
click at [877, 171] on span "Sama Special" at bounding box center [882, 163] width 60 height 16
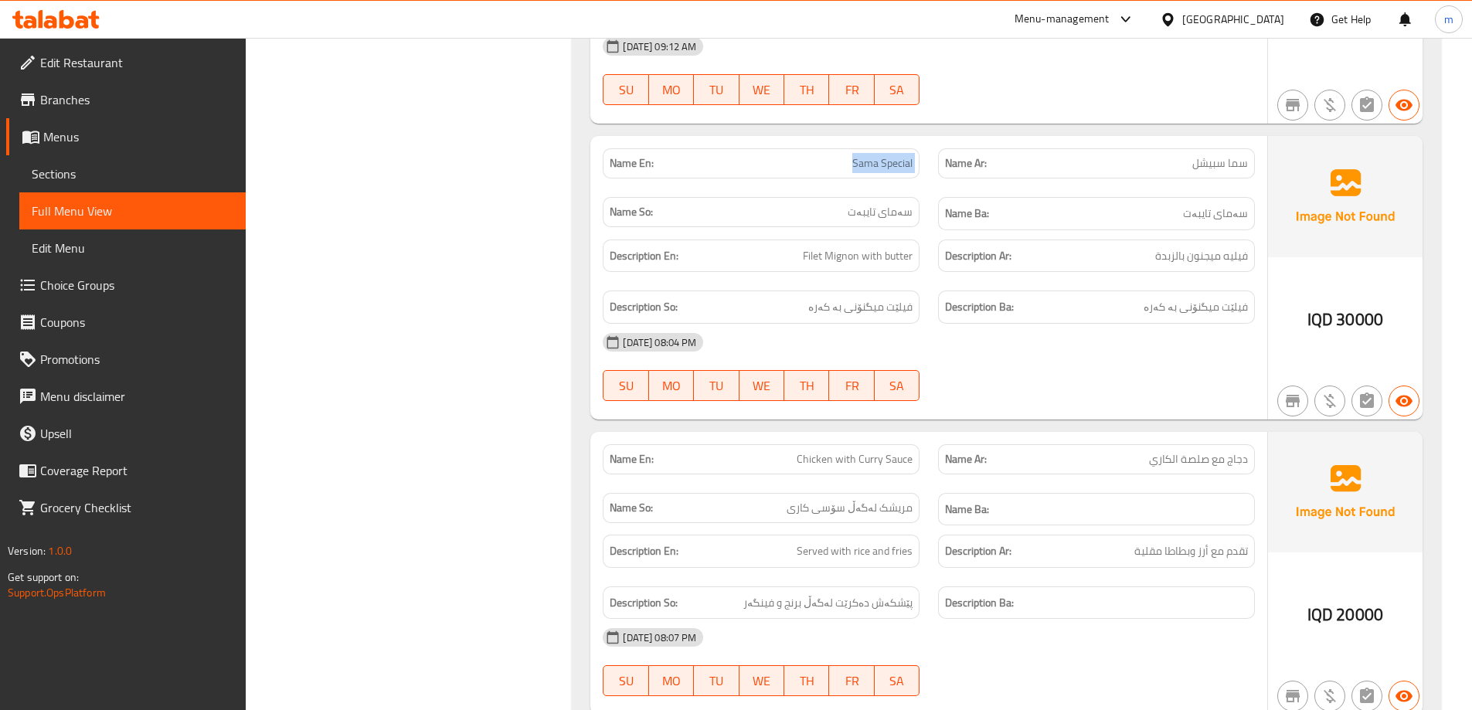
click at [877, 171] on span "Sama Special" at bounding box center [882, 163] width 60 height 16
copy span "Sama Special"
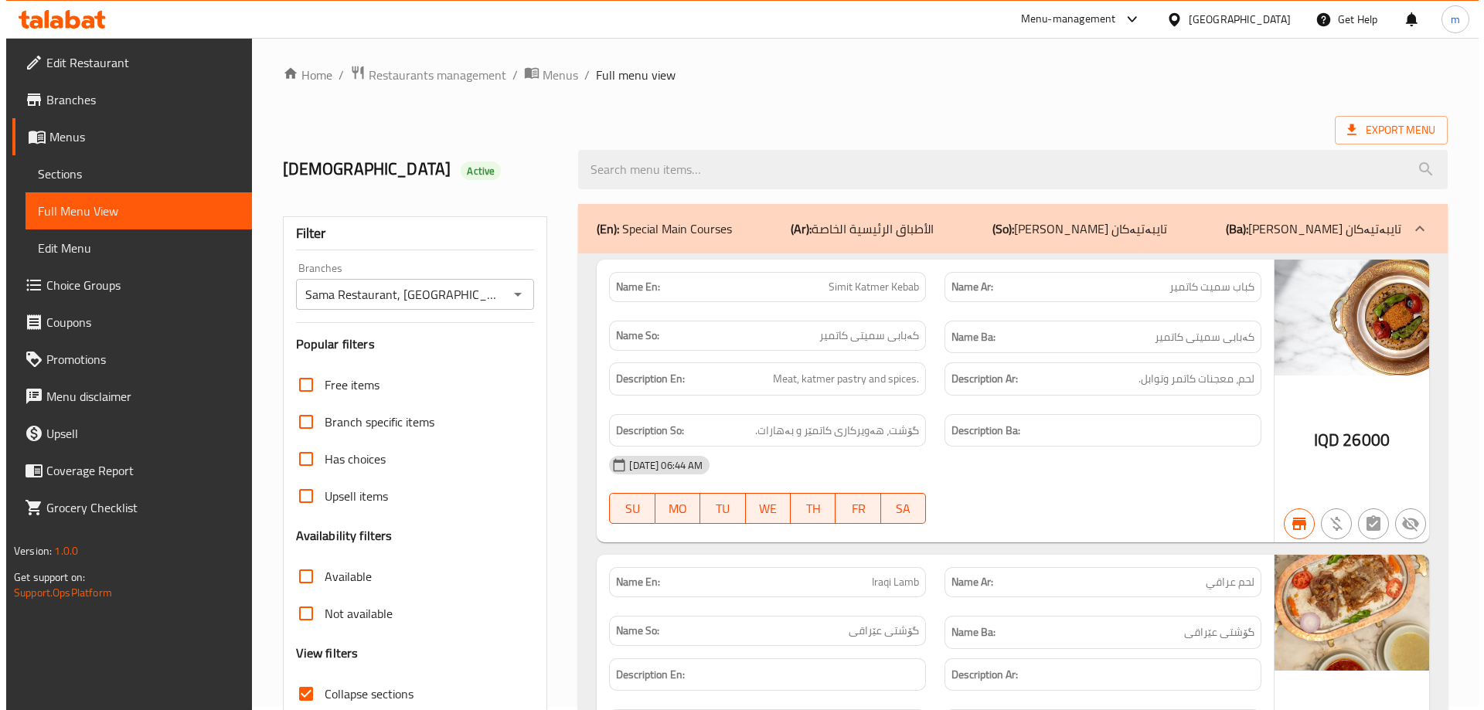
scroll to position [0, 0]
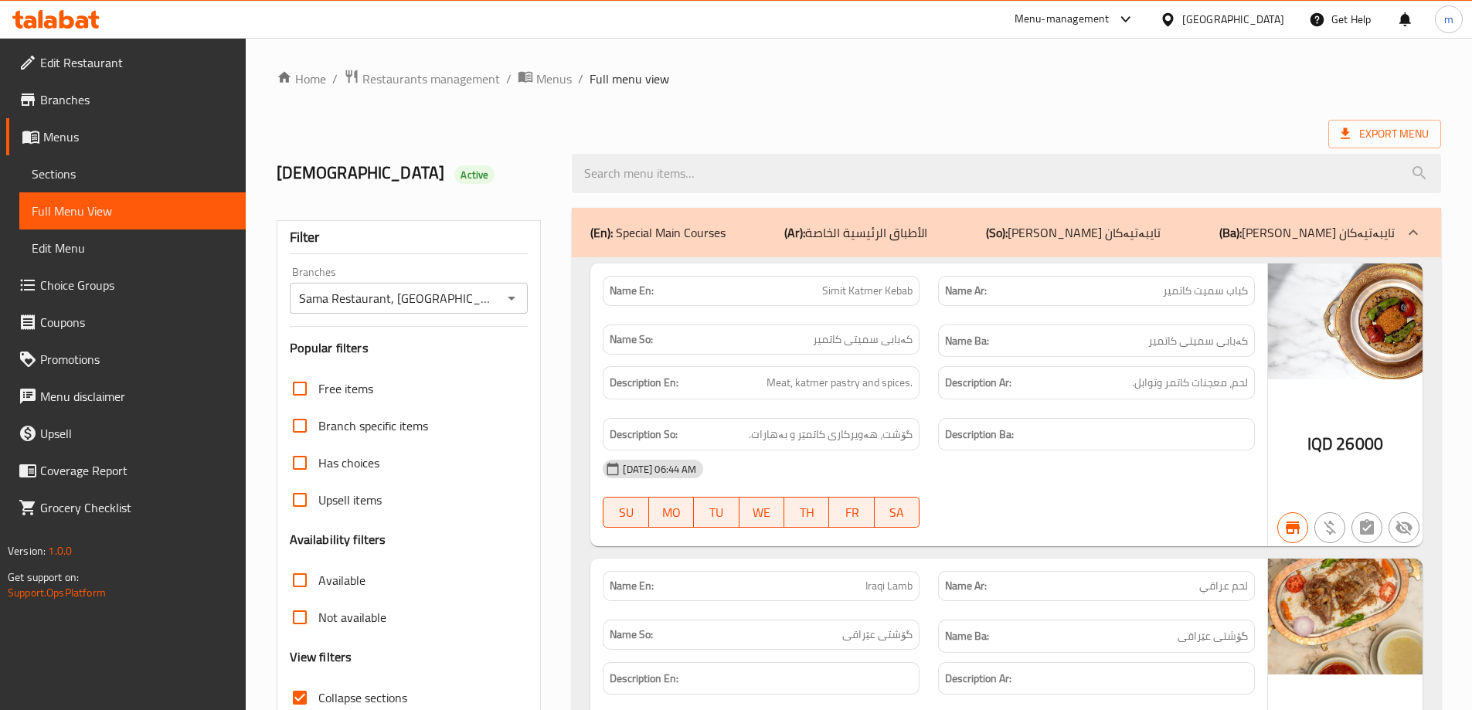
click at [654, 139] on div "muhamed Active" at bounding box center [858, 173] width 1183 height 69
drag, startPoint x: 665, startPoint y: 176, endPoint x: 690, endPoint y: 214, distance: 45.2
click at [666, 177] on input "search" at bounding box center [1006, 173] width 869 height 39
paste input "Sama Special"
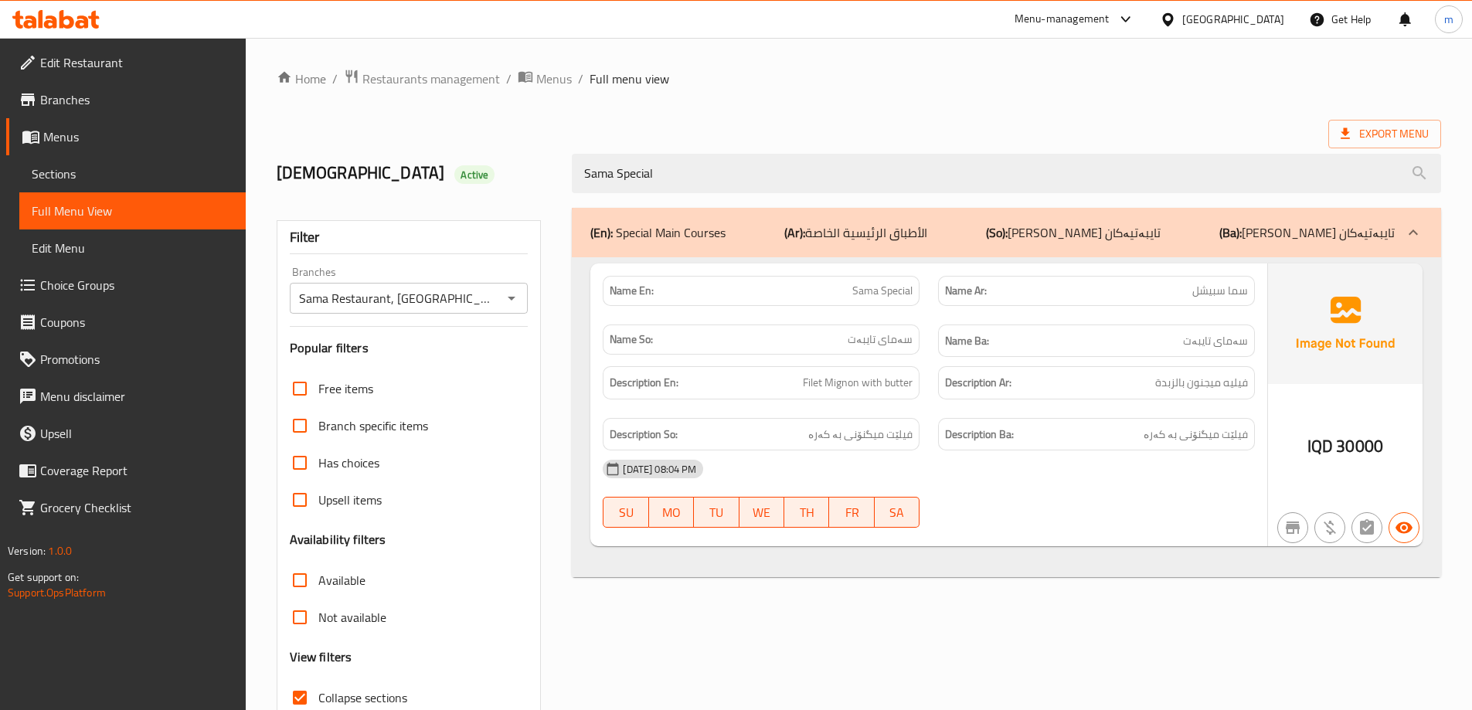
type input "Sama Special"
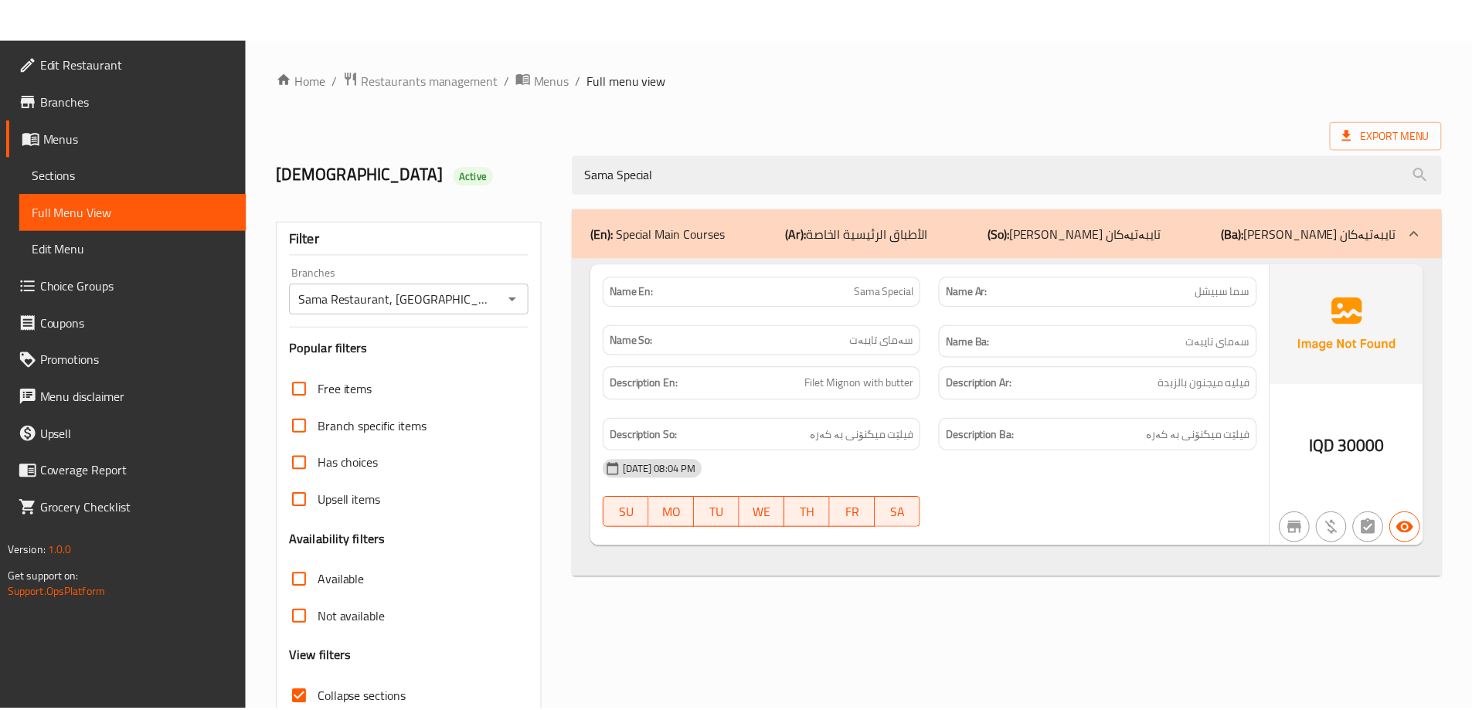
scroll to position [112, 0]
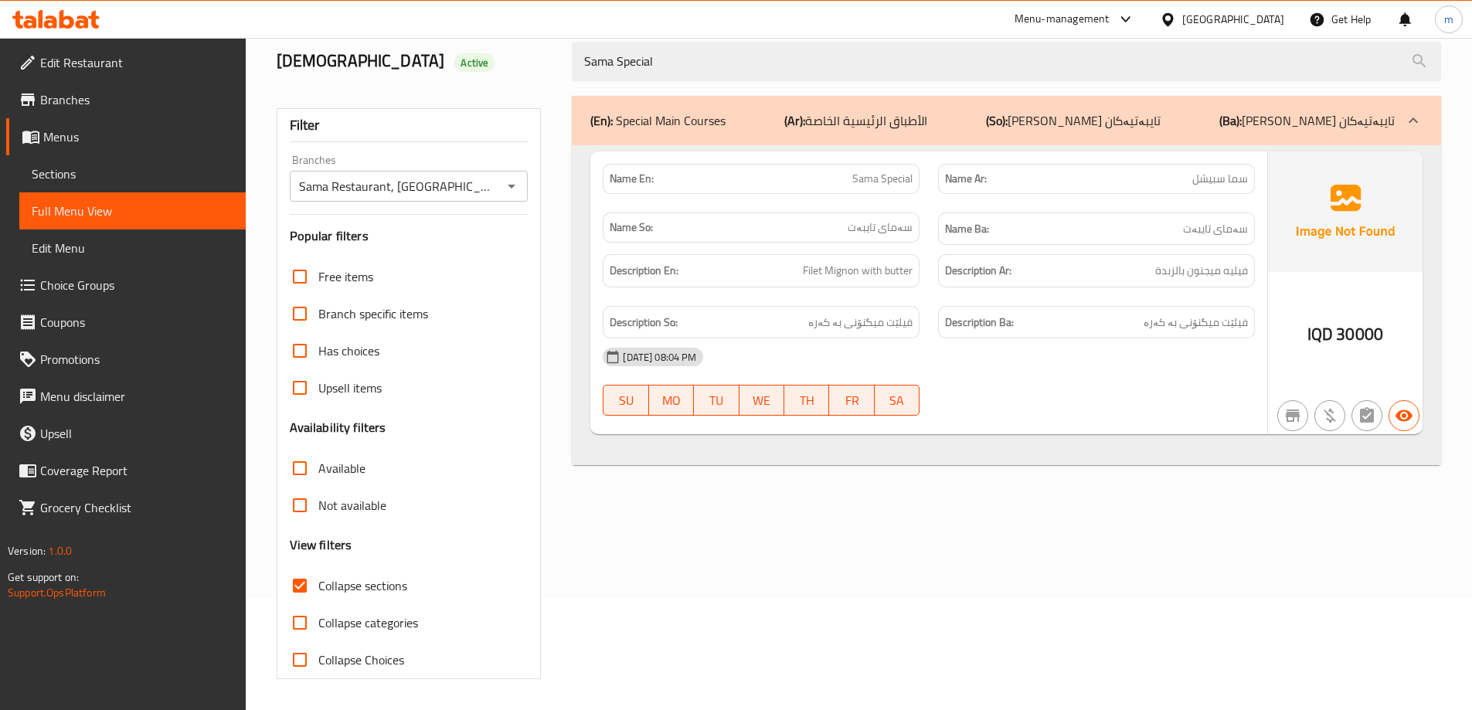
click at [400, 587] on span "Collapse sections" at bounding box center [362, 585] width 89 height 19
click at [318, 587] on input "Collapse sections" at bounding box center [299, 585] width 37 height 37
checkbox input "false"
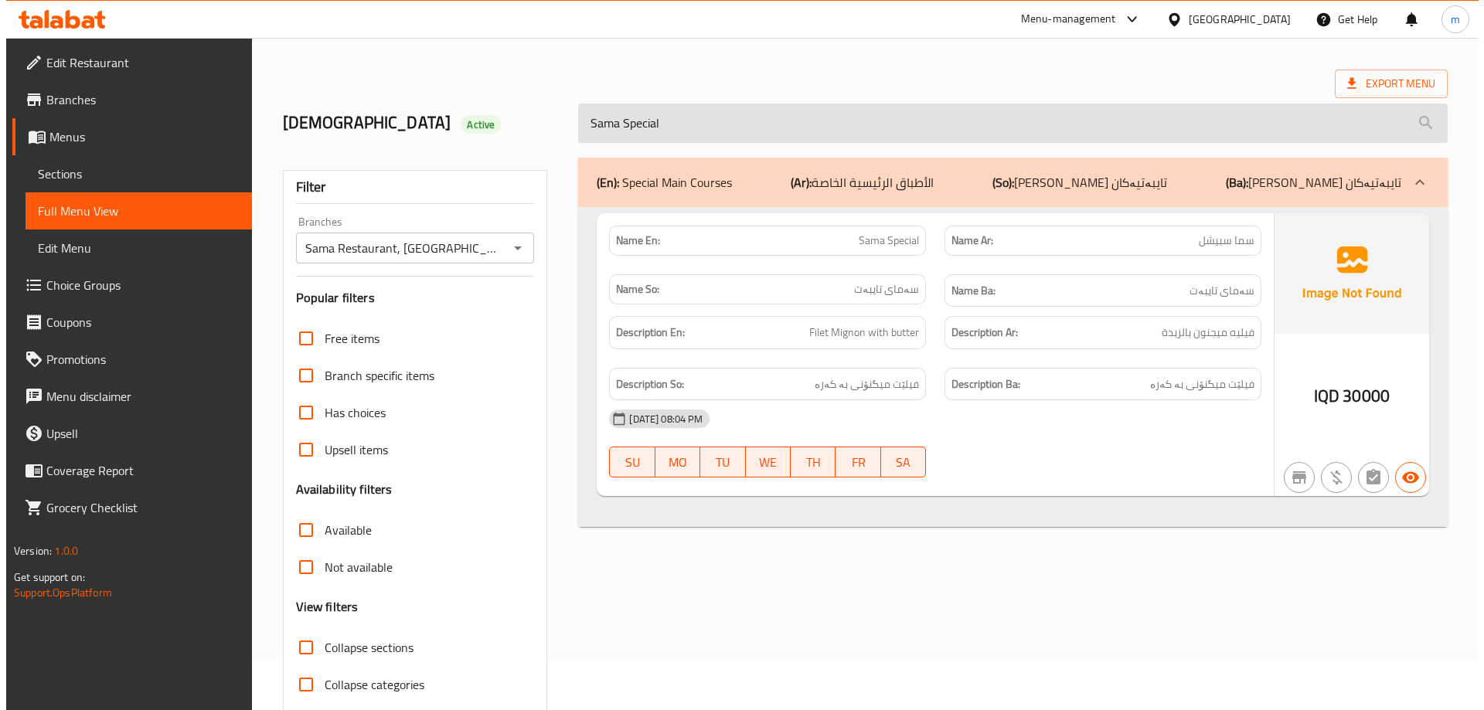
scroll to position [0, 0]
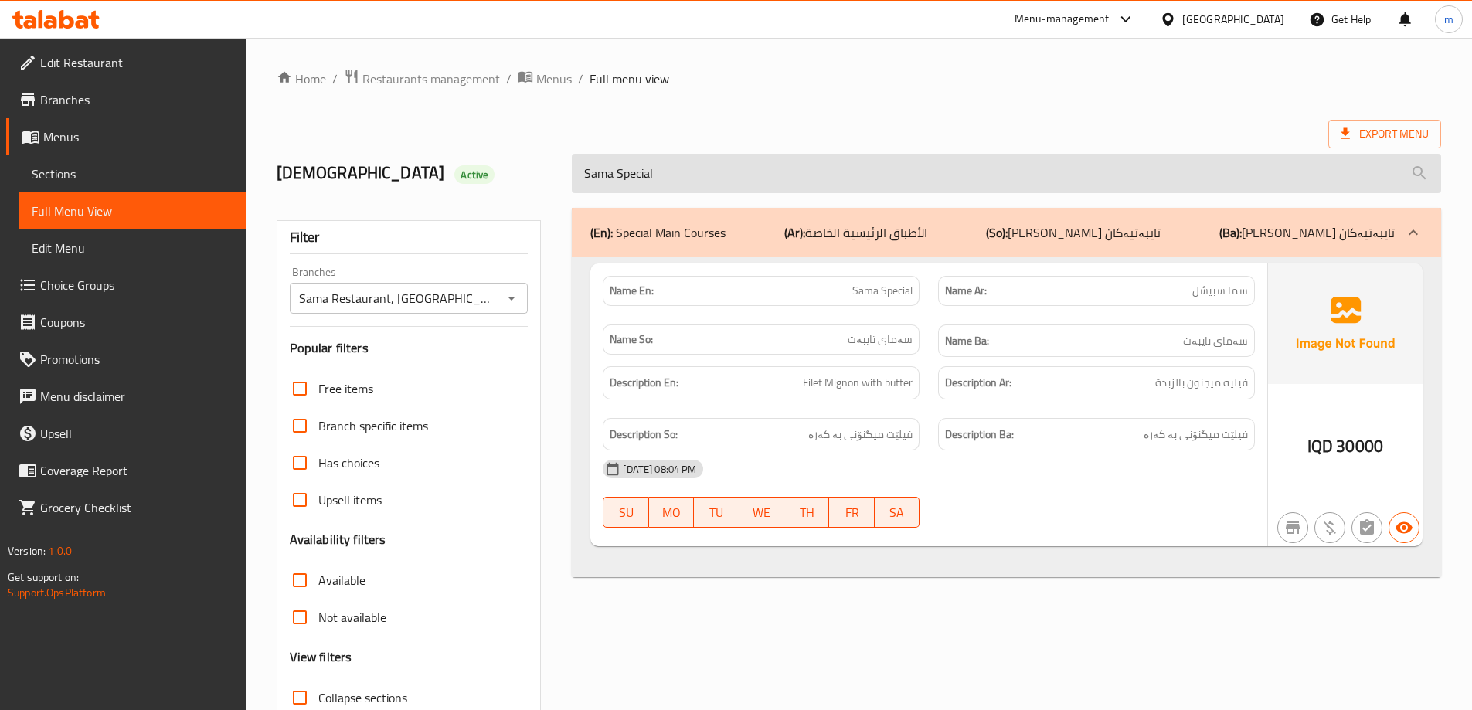
click at [715, 170] on input "Sama Special" at bounding box center [1006, 173] width 869 height 39
paste input "Chicken with Curry Sauce"
click at [715, 170] on input "Chicken with Curry Sauce" at bounding box center [1006, 173] width 869 height 39
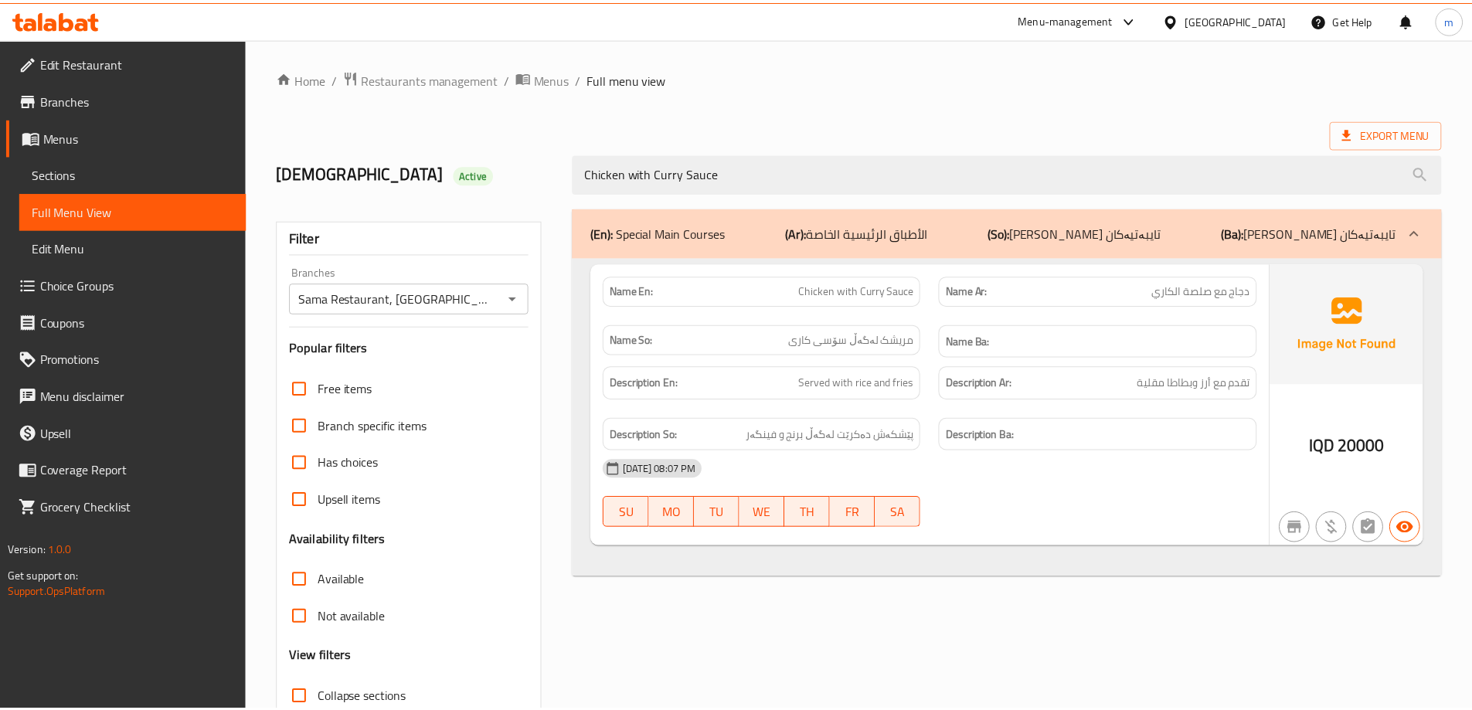
scroll to position [112, 0]
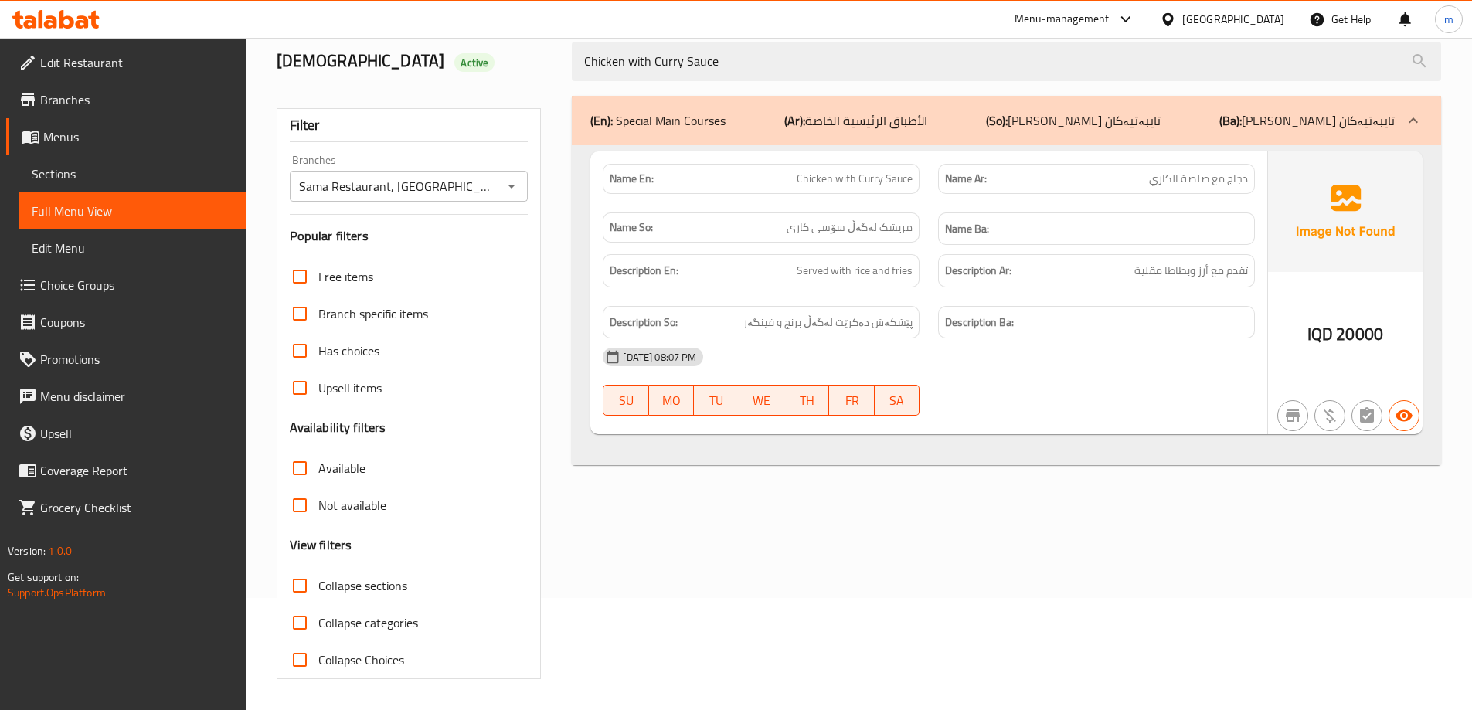
click at [1143, 236] on h6 "Name Ba:" at bounding box center [1096, 228] width 303 height 19
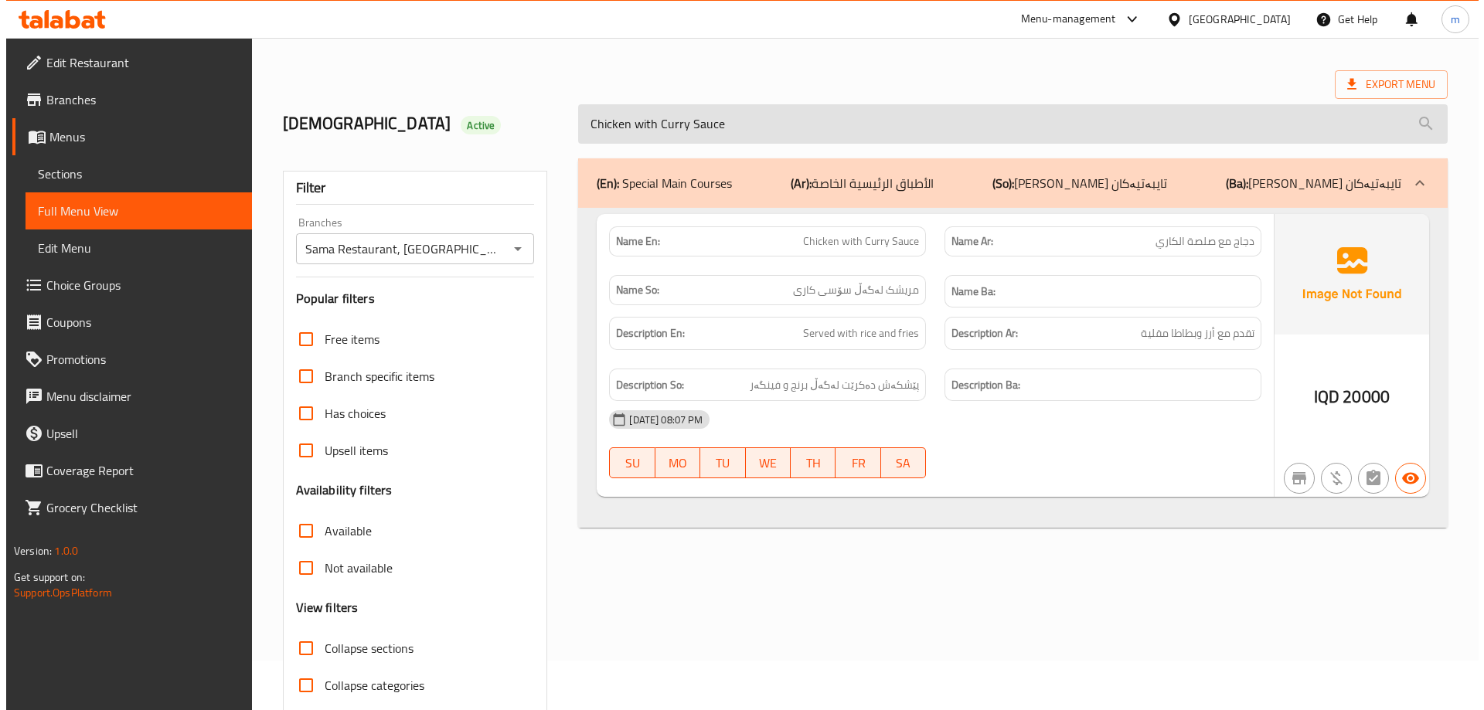
scroll to position [0, 0]
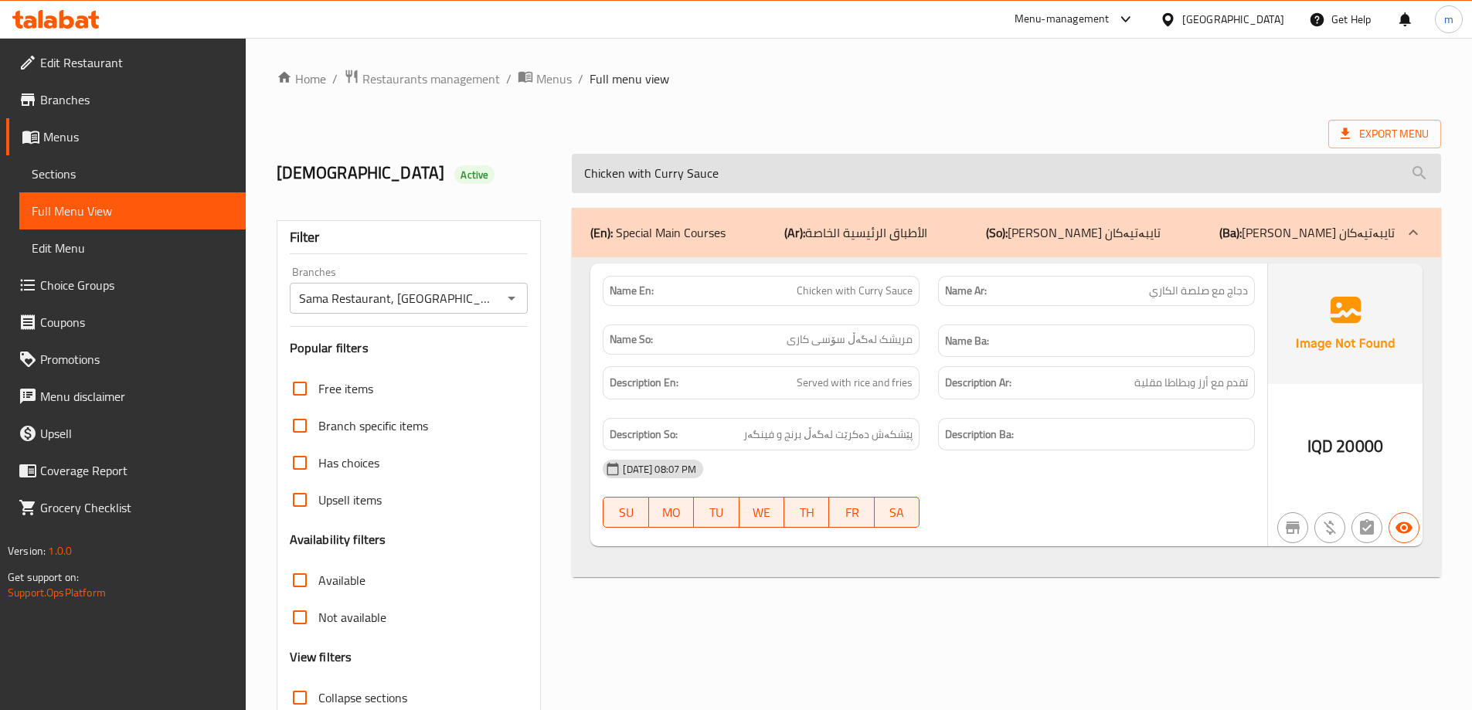
click at [638, 168] on input "Chicken with Curry Sauce" at bounding box center [1006, 173] width 869 height 39
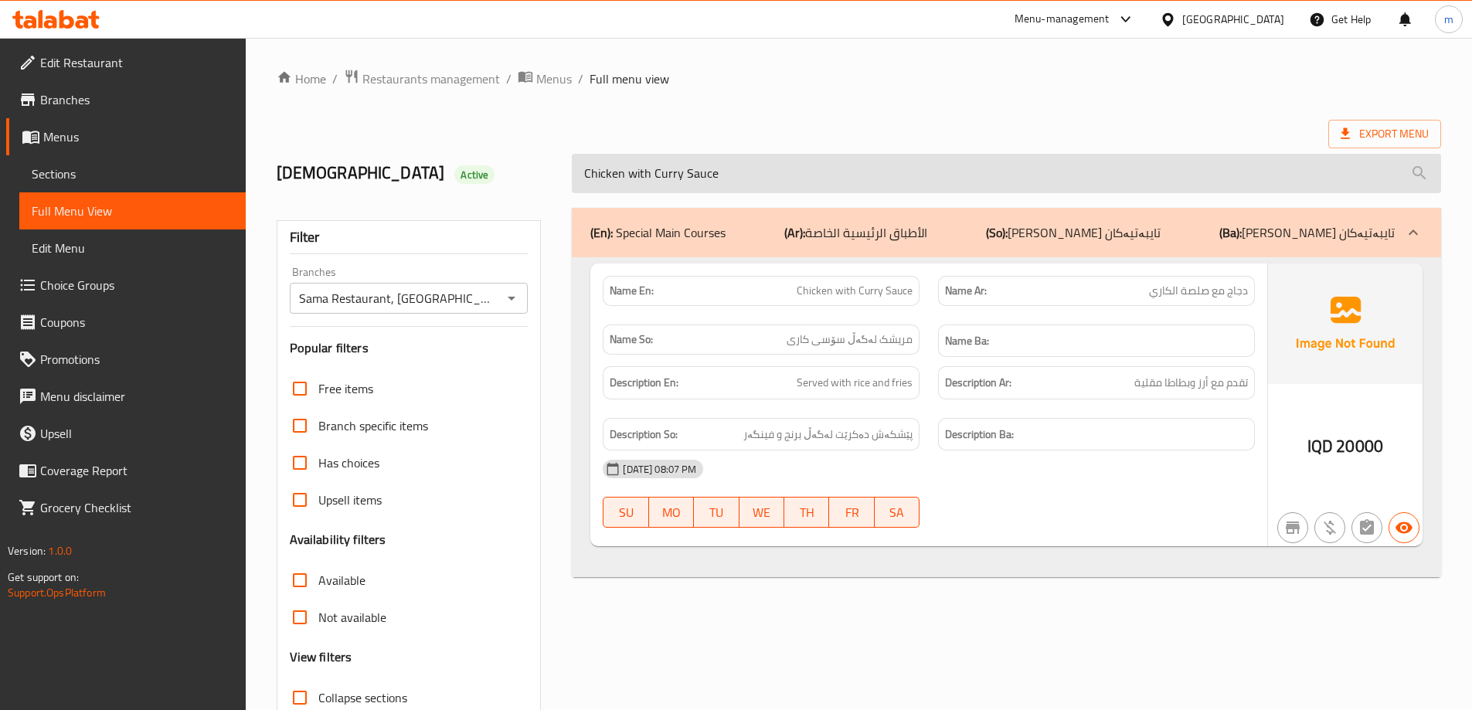
paste input "Shish Lamb Liver - 4 shish"
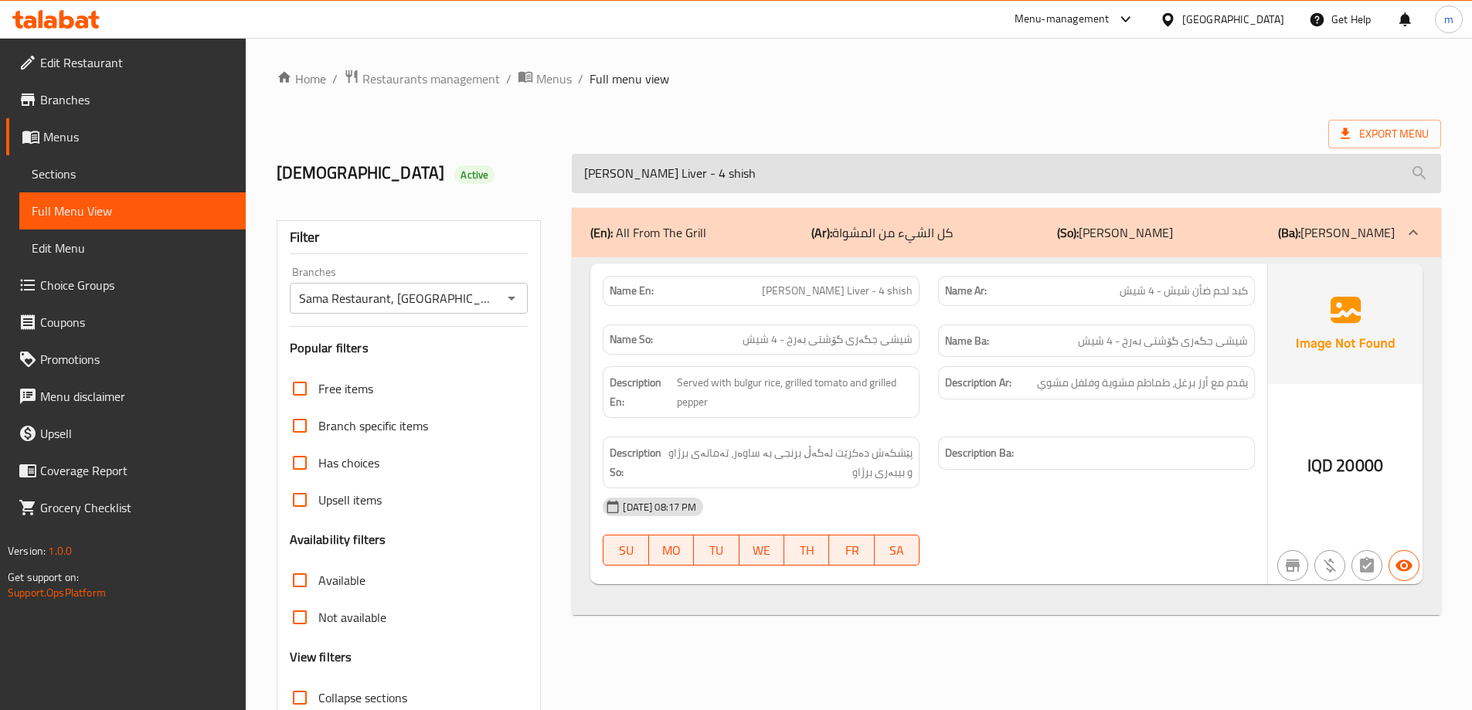
drag, startPoint x: 604, startPoint y: 170, endPoint x: 589, endPoint y: 171, distance: 14.7
click at [603, 170] on input "Shish Lamb Liver - 4 shish" at bounding box center [1006, 173] width 869 height 39
click at [587, 171] on input "Shish Lamb Liver - 4 shish" at bounding box center [1006, 173] width 869 height 39
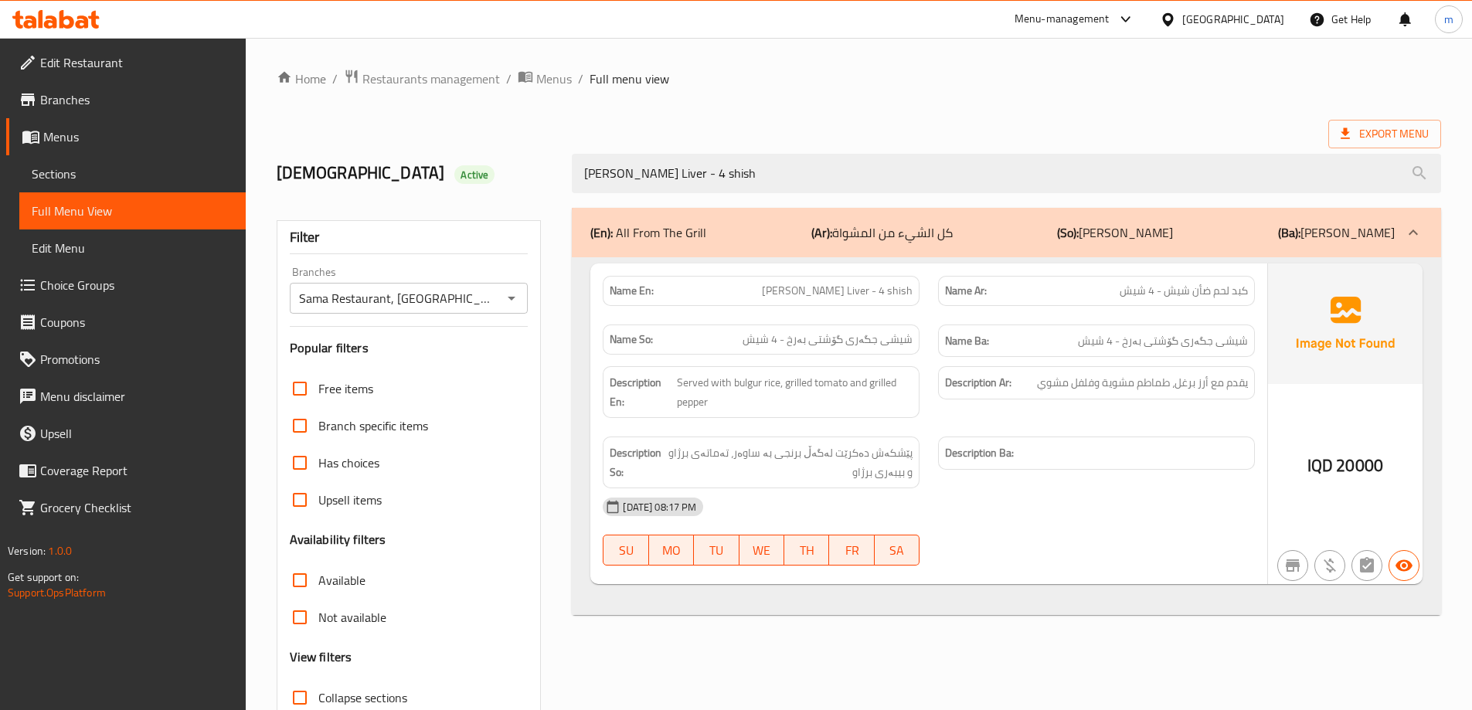
click at [732, 193] on div "Shish Lamb Liver - 4 shish" at bounding box center [1007, 174] width 888 height 58
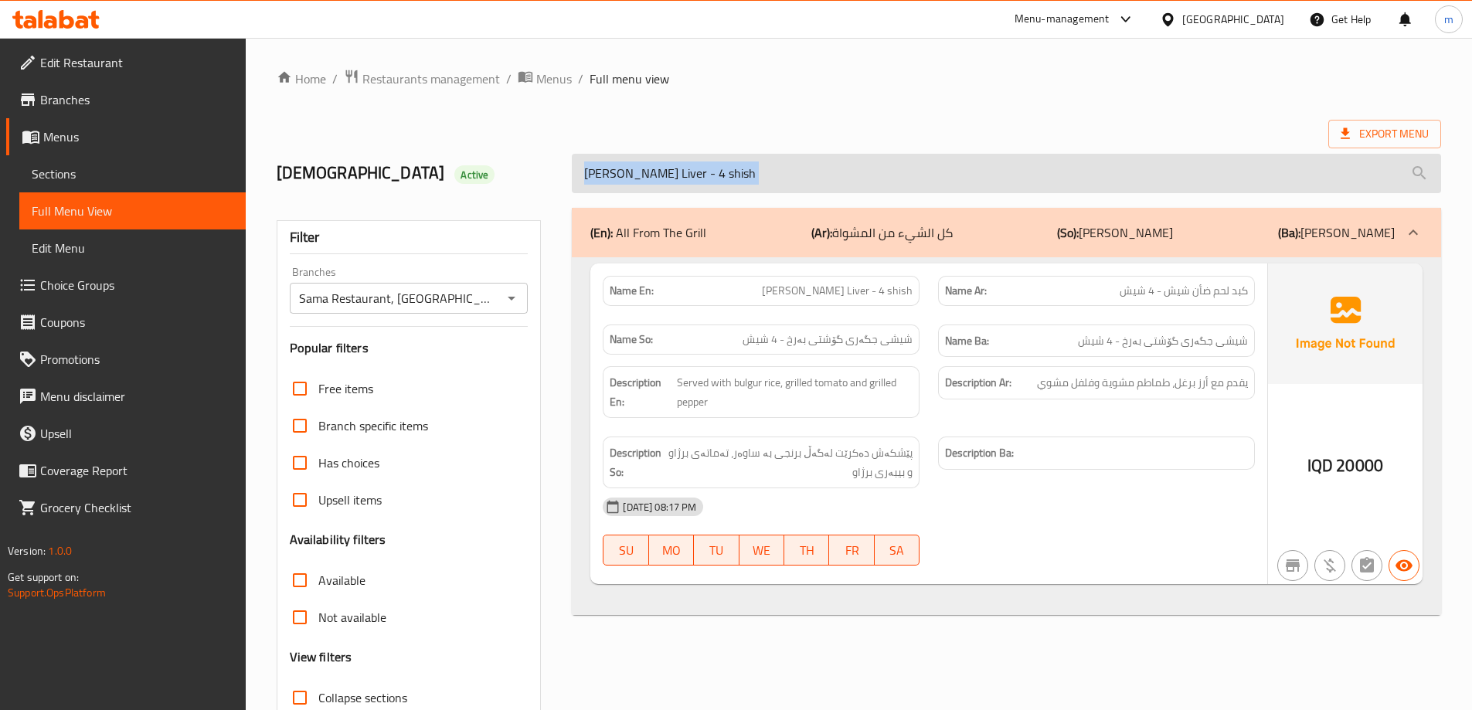
click at [732, 182] on input "Shish Lamb Liver - 4 shish" at bounding box center [1006, 173] width 869 height 39
click at [732, 181] on input "Shish Lamb Liver - 4 shish" at bounding box center [1006, 173] width 869 height 39
paste input "Tashrib"
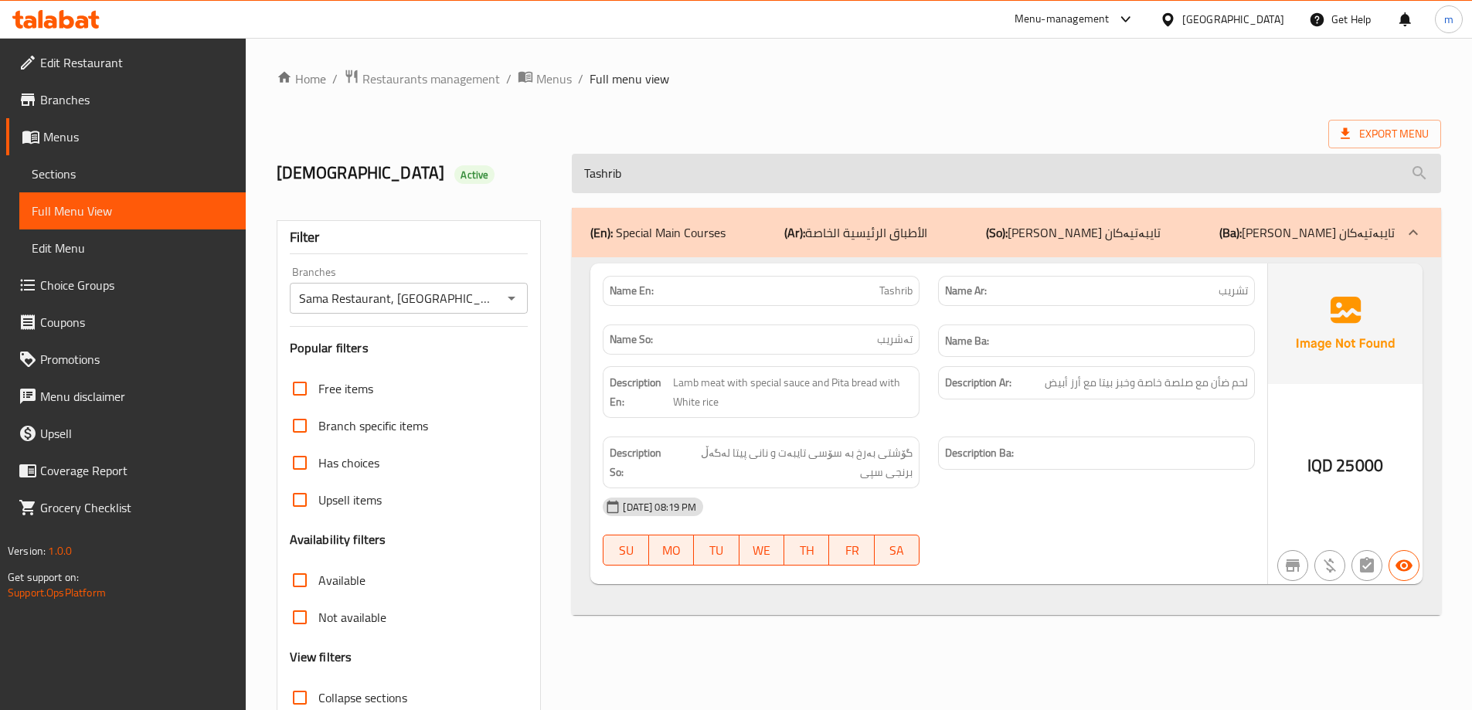
click at [652, 176] on input "Tashrib" at bounding box center [1006, 173] width 869 height 39
paste input "SAMA HAN"
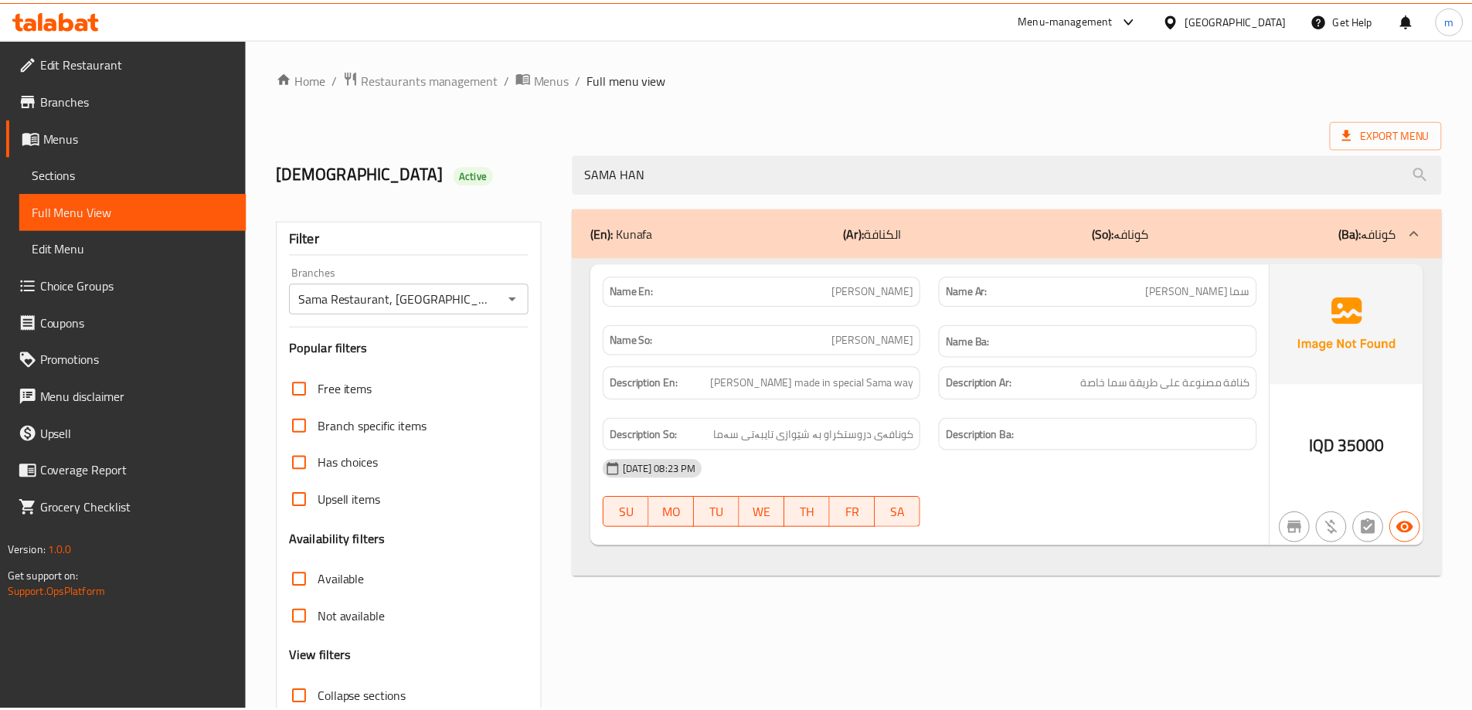
scroll to position [112, 0]
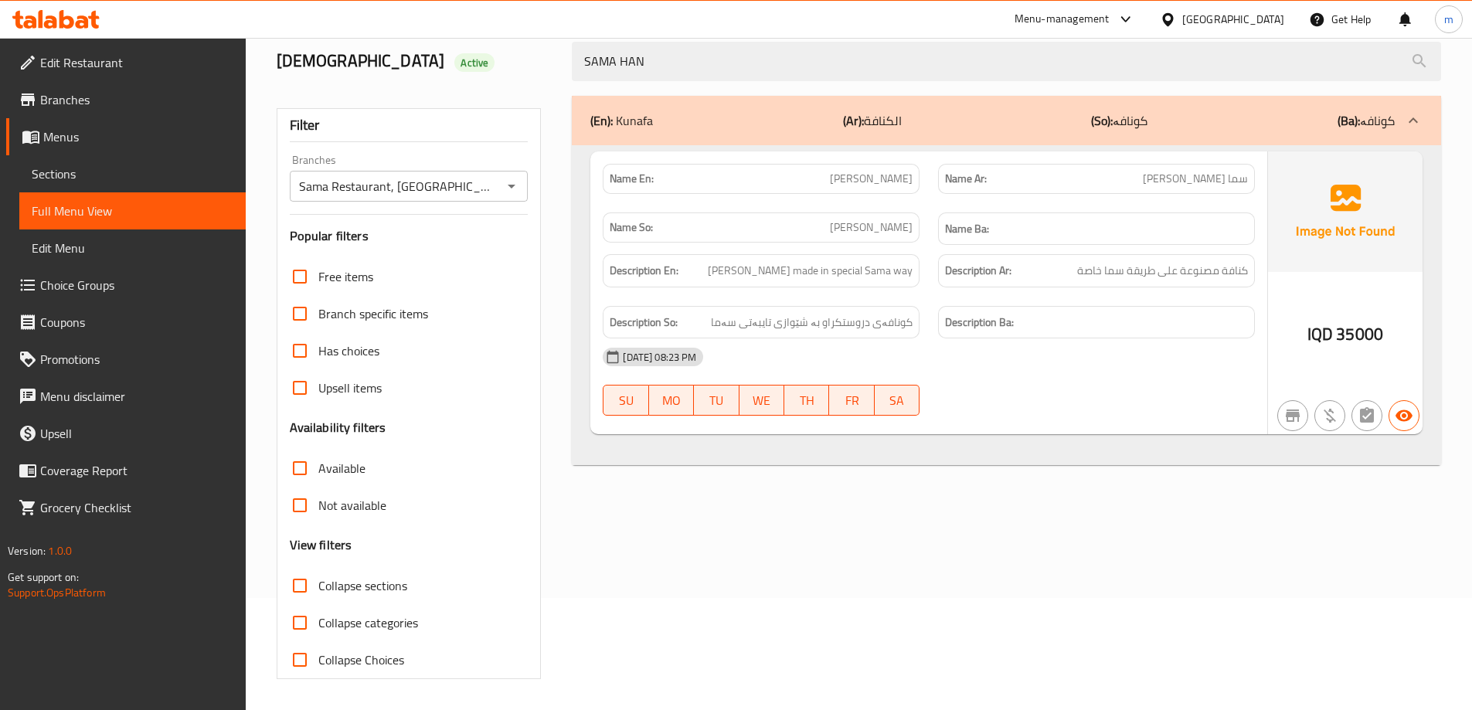
drag, startPoint x: 1059, startPoint y: 380, endPoint x: 1025, endPoint y: 364, distance: 37.0
click at [1059, 380] on div "16-09-2025 08:23 PM SU MO TU WE TH FR SA" at bounding box center [928, 381] width 671 height 87
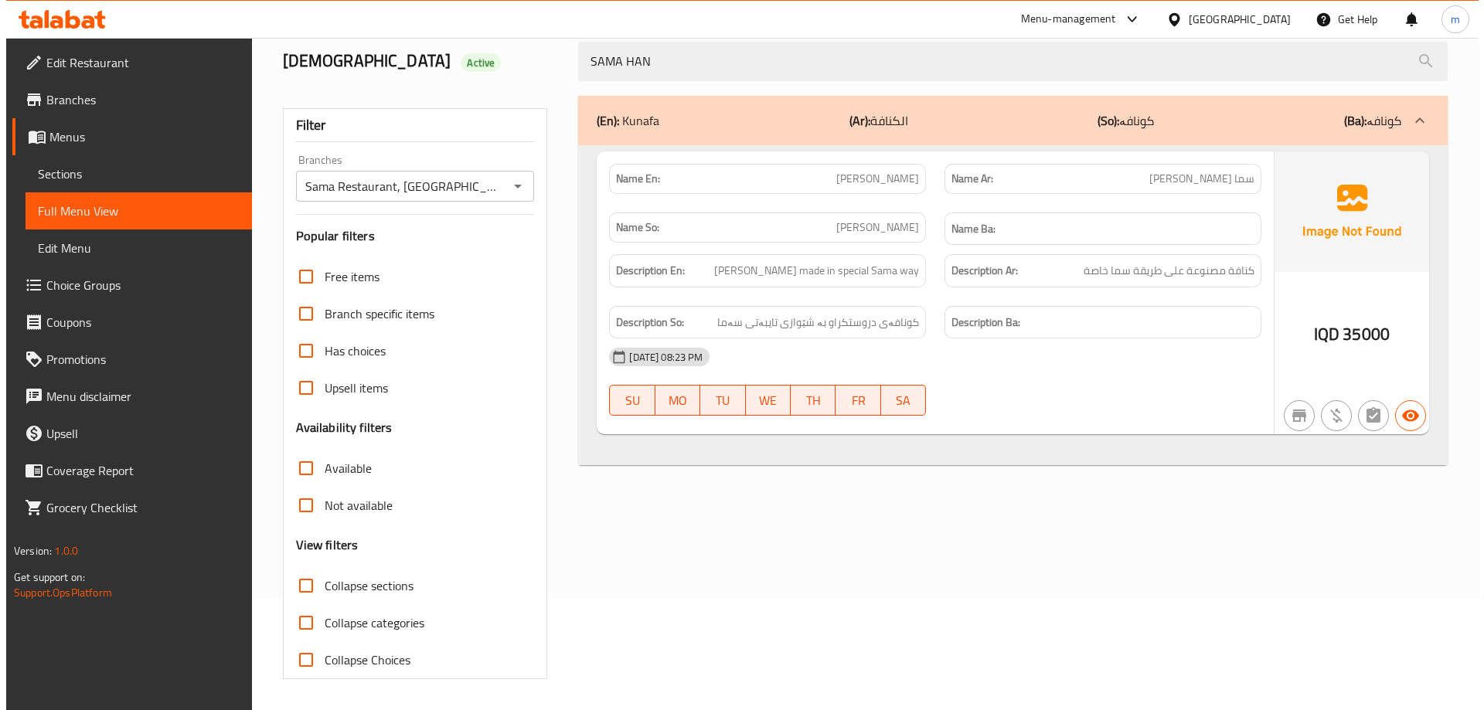
scroll to position [0, 0]
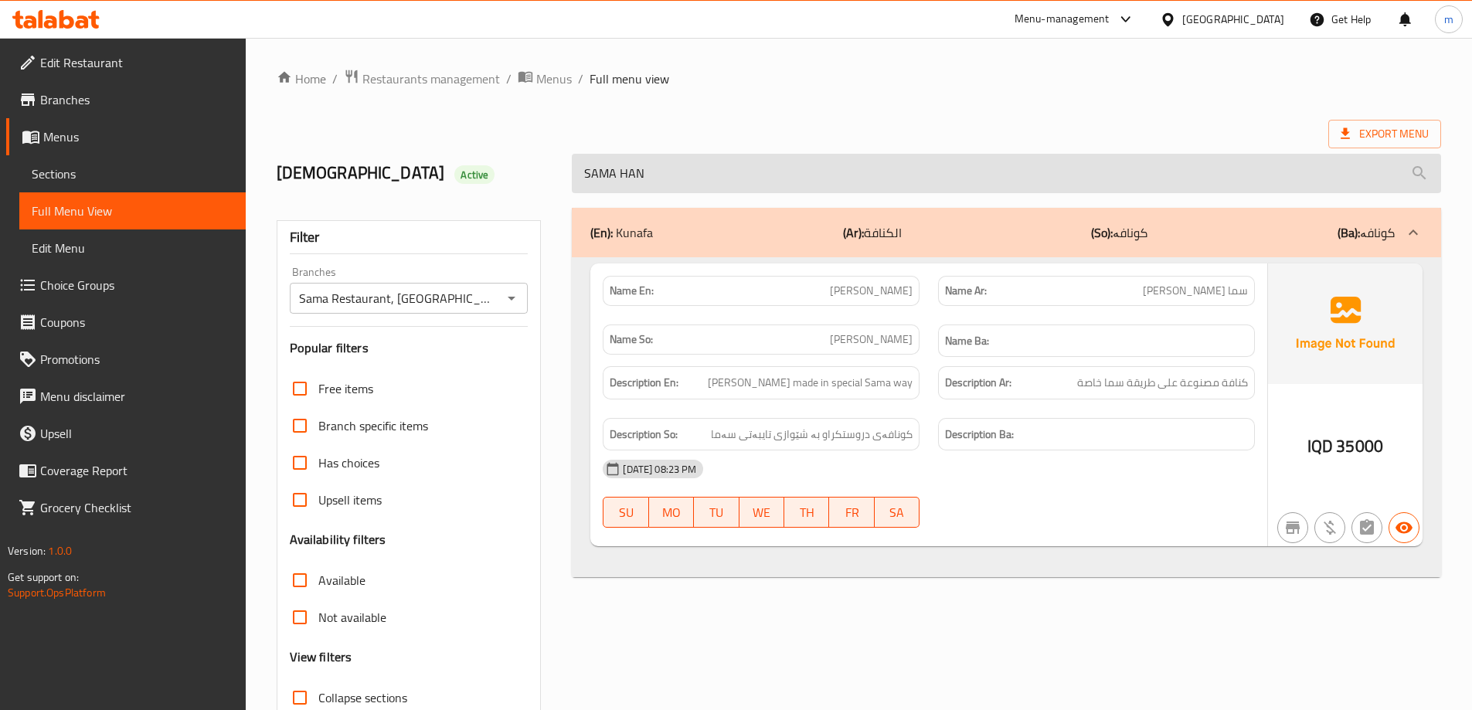
click at [778, 192] on input "SAMA HAN" at bounding box center [1006, 173] width 869 height 39
click at [763, 172] on input "SAMA HAN" at bounding box center [1006, 173] width 869 height 39
paste input "ET MENU FOR TWO PEOPLE"
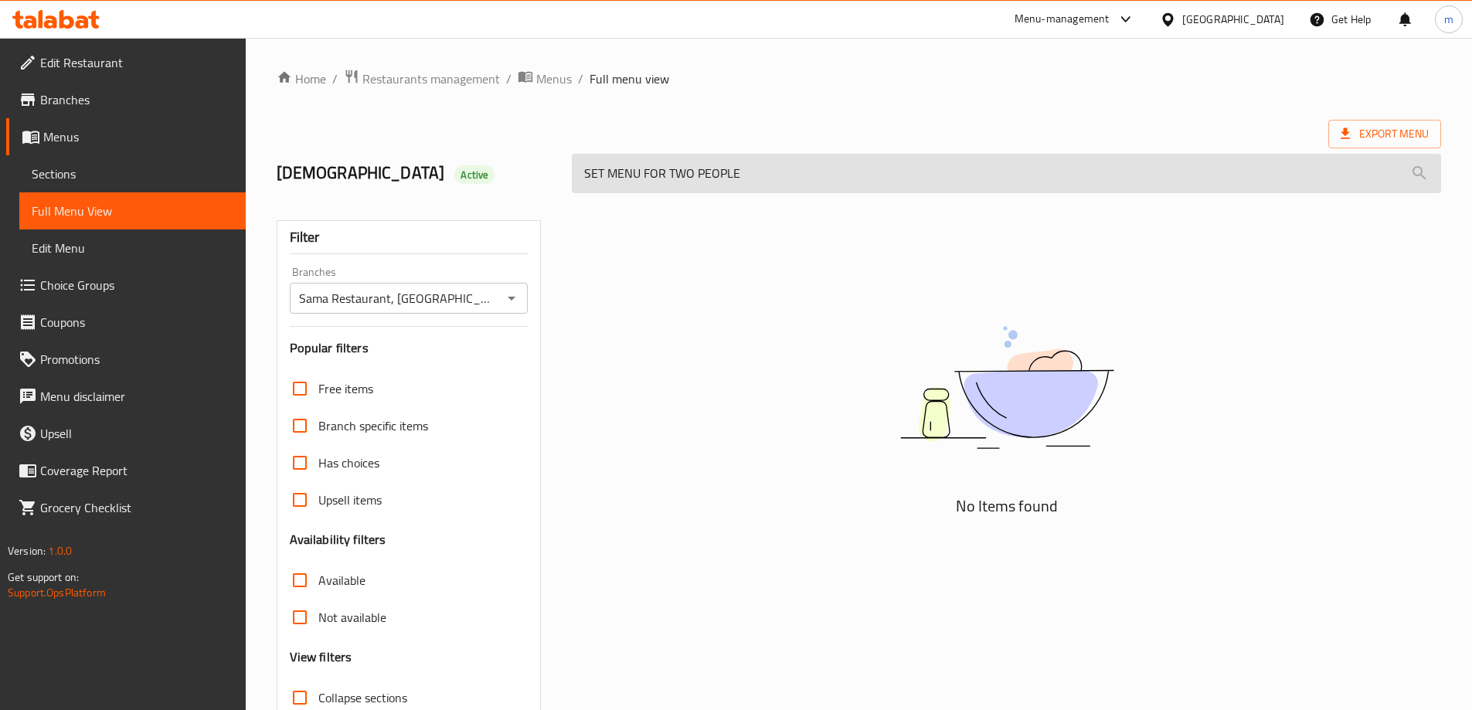
click at [770, 180] on input "SET MENU FOR TWO PEOPLE" at bounding box center [1006, 173] width 869 height 39
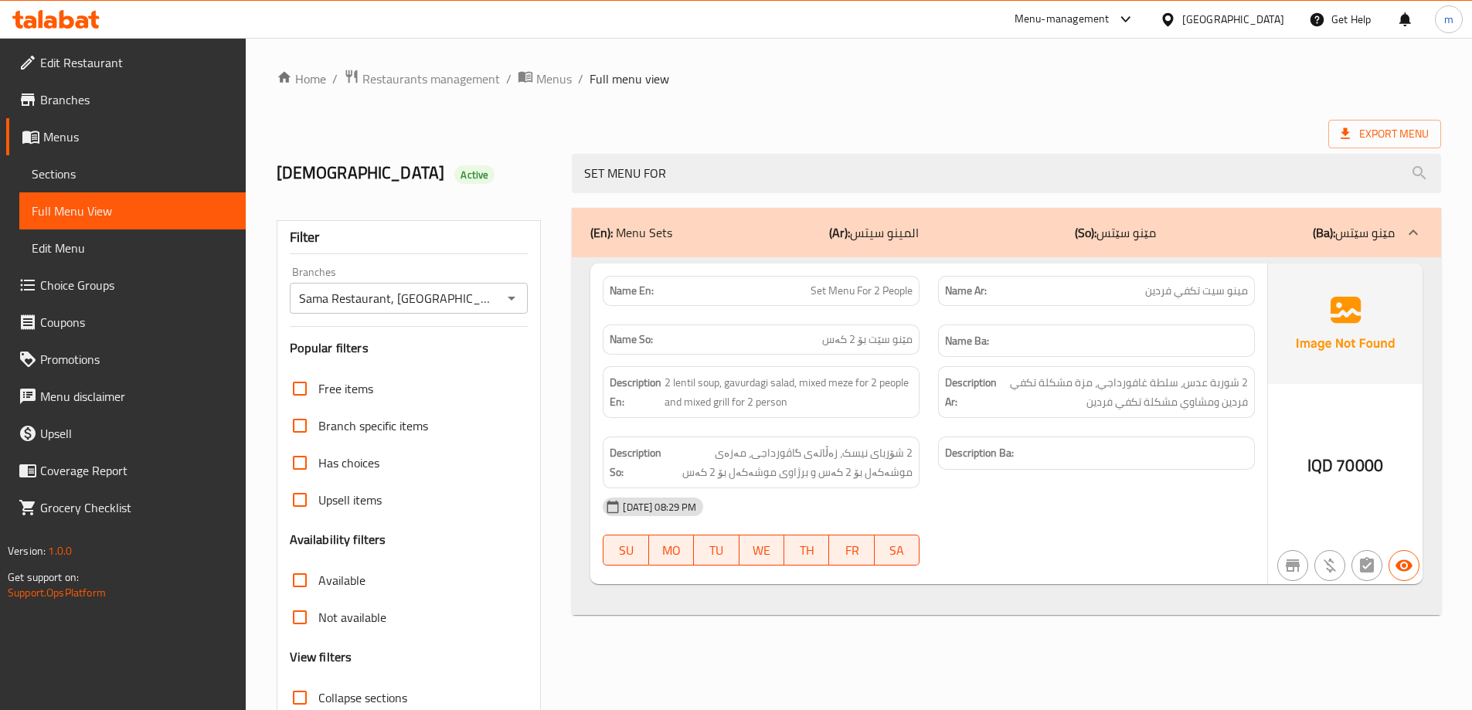
type input "SET MENU FOR"
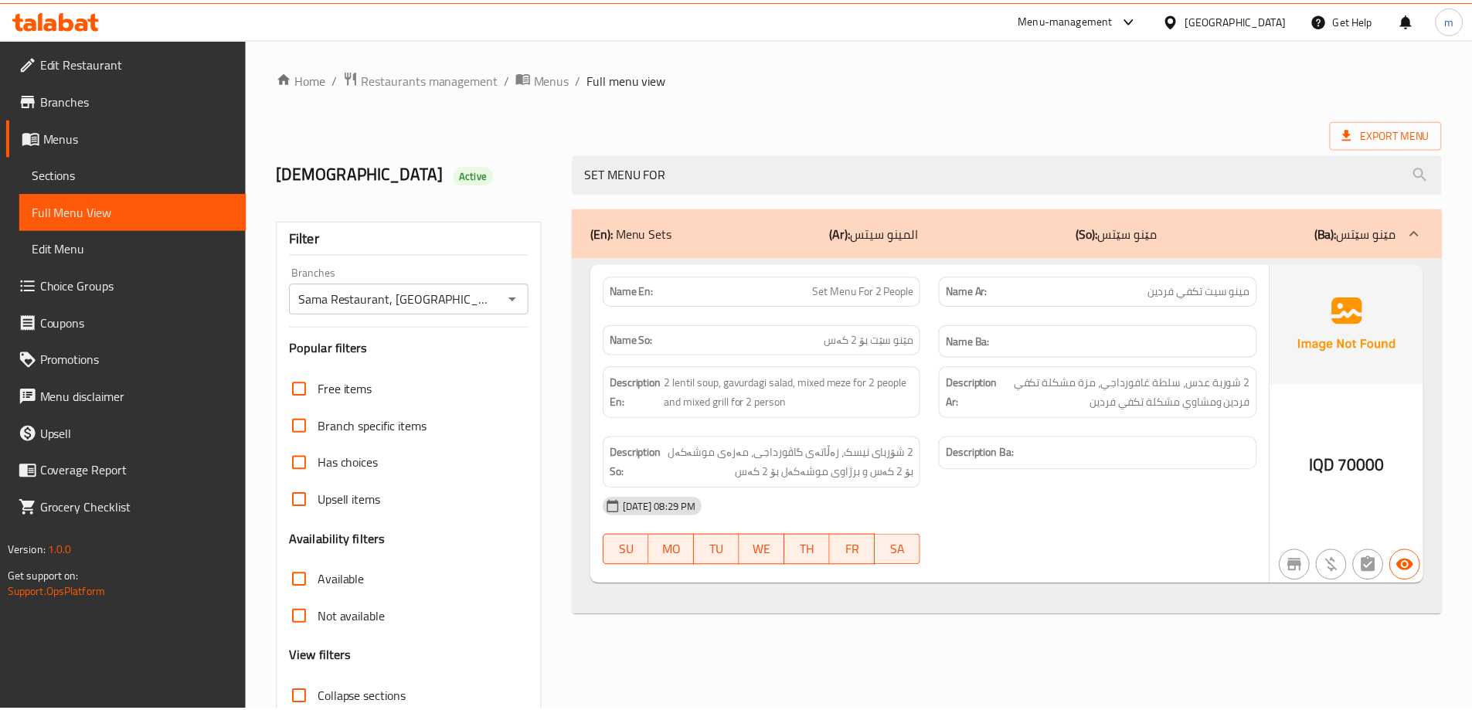
scroll to position [112, 0]
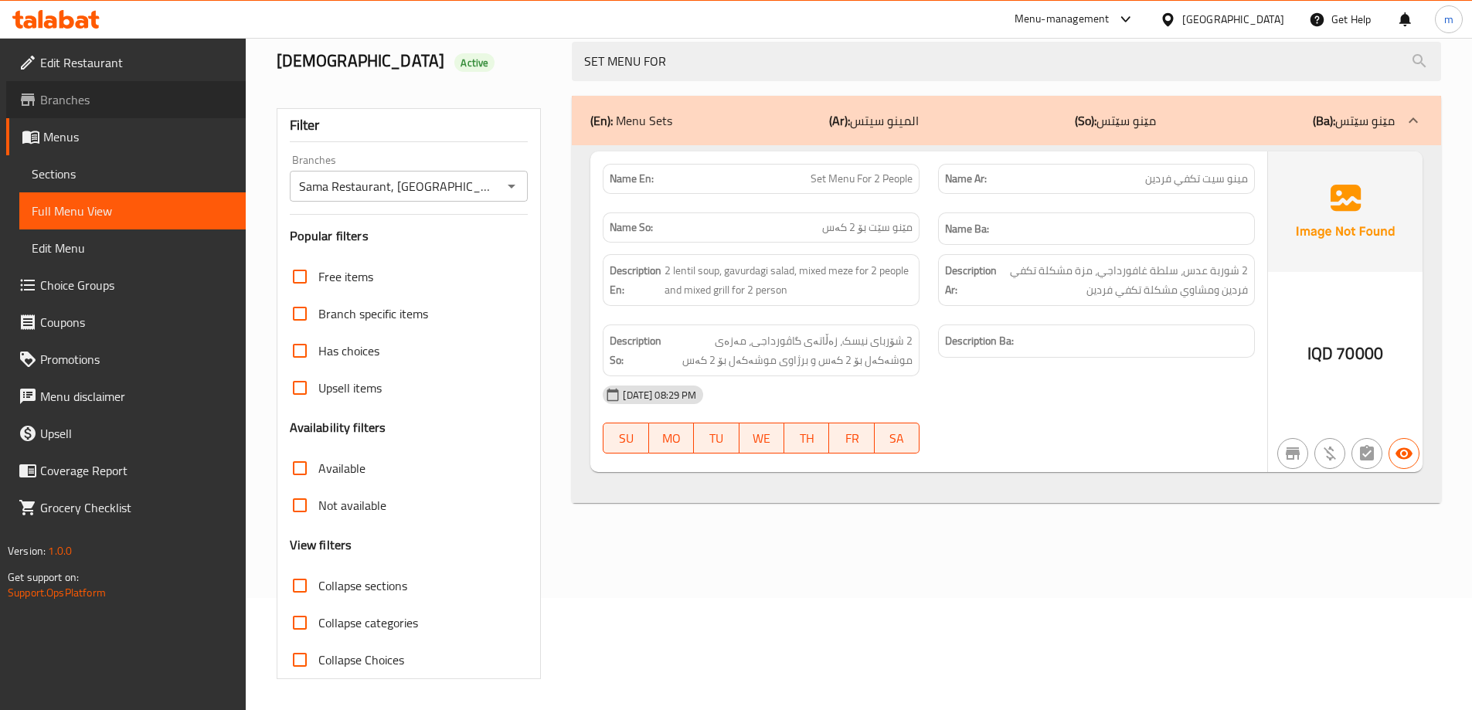
click at [109, 107] on span "Branches" at bounding box center [136, 99] width 193 height 19
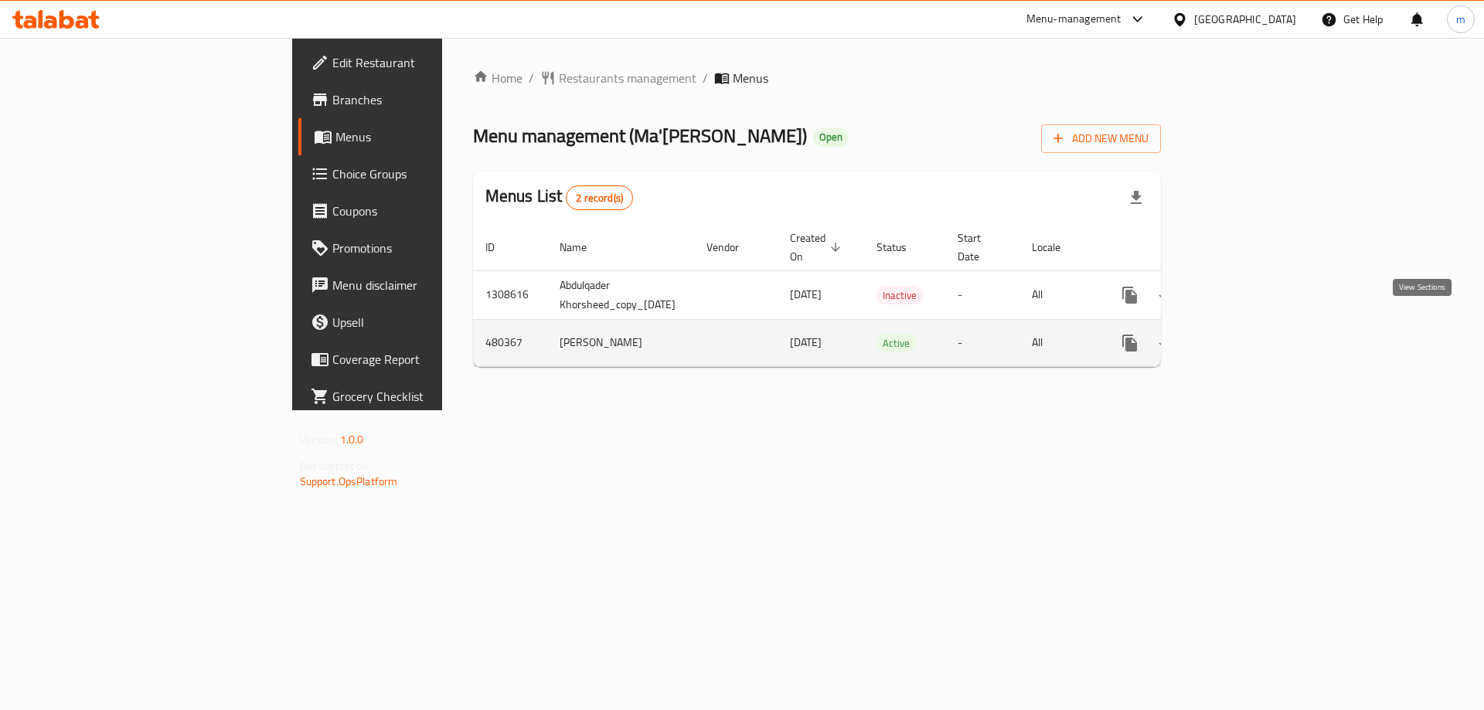
click at [1248, 336] on icon "enhanced table" at bounding box center [1241, 343] width 14 height 14
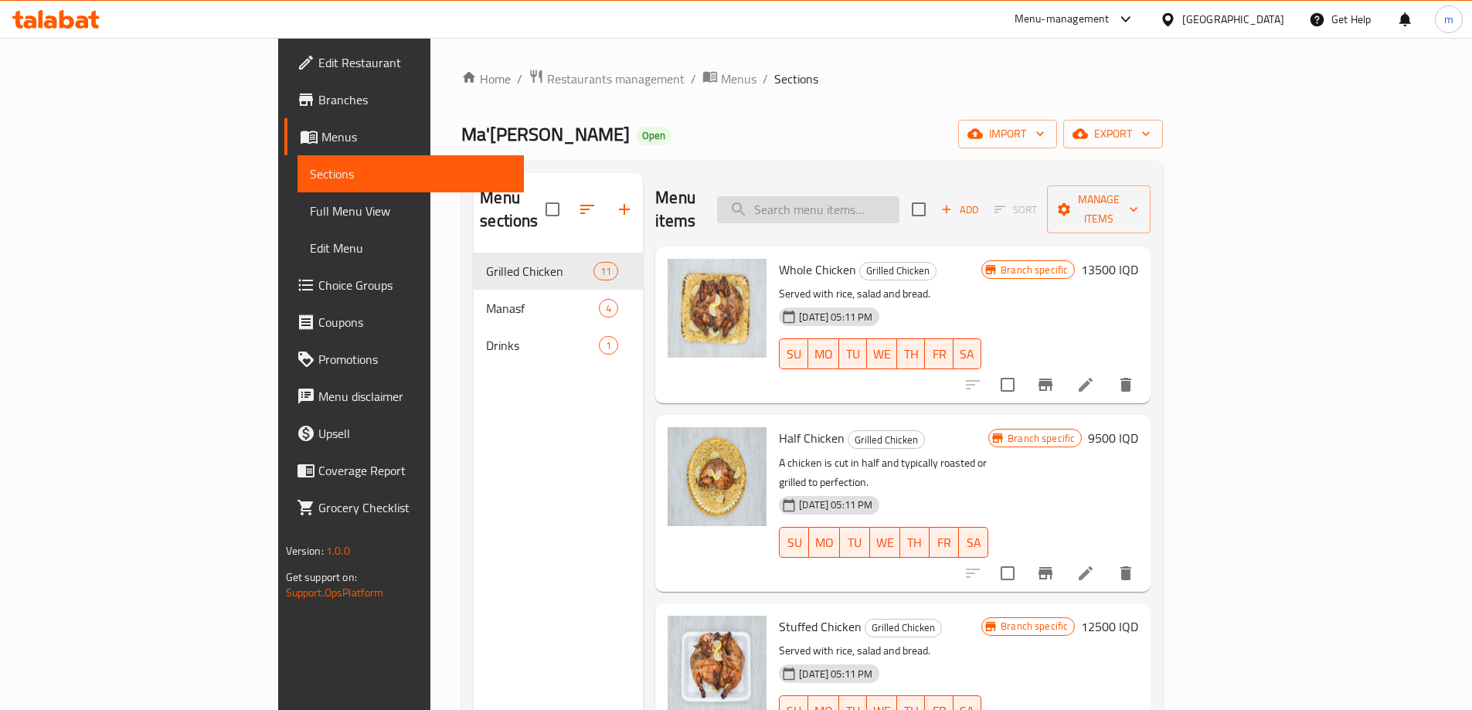
paste input "ماعون كص دجاج"
type input "ماعون كص دجاج"
click at [899, 199] on input "ماعون كص دجاج" at bounding box center [808, 209] width 182 height 27
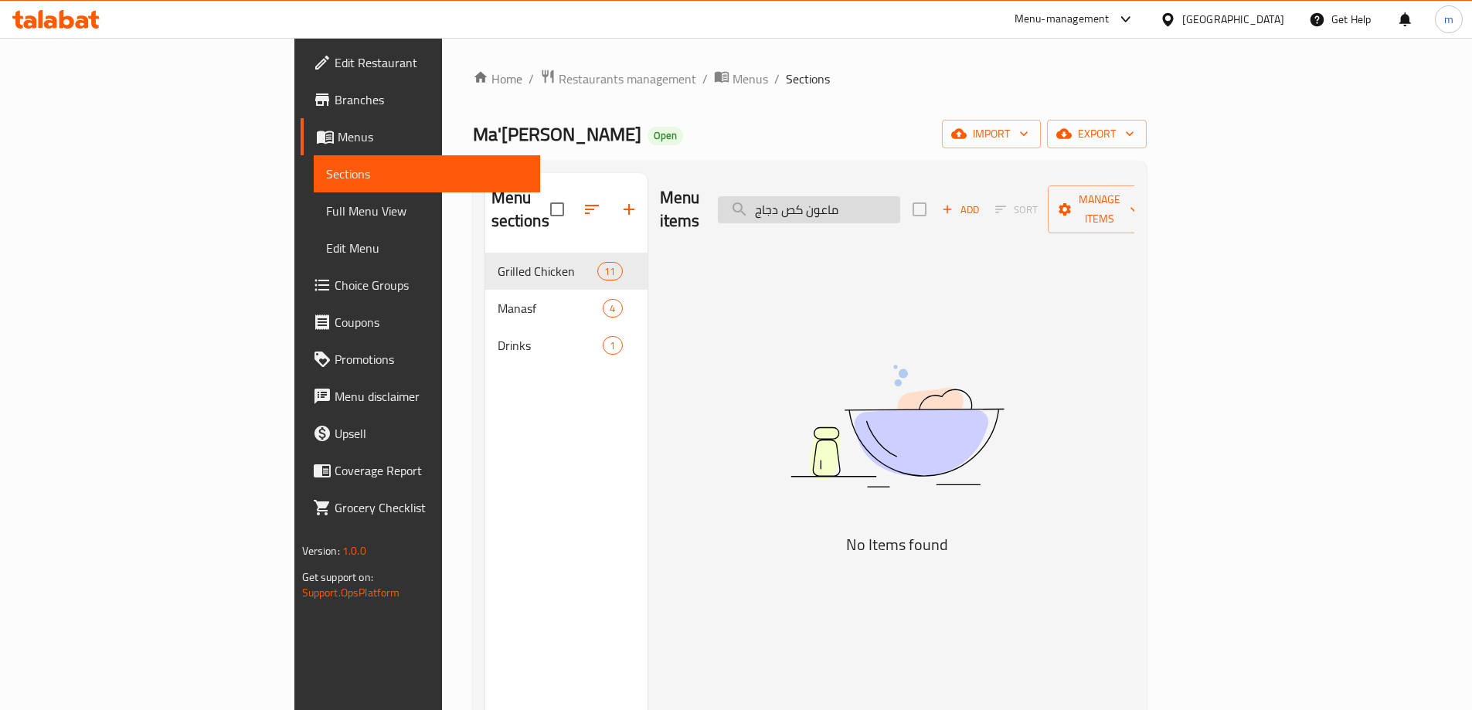
click at [900, 196] on input "ماعون كص دجاج" at bounding box center [809, 209] width 182 height 27
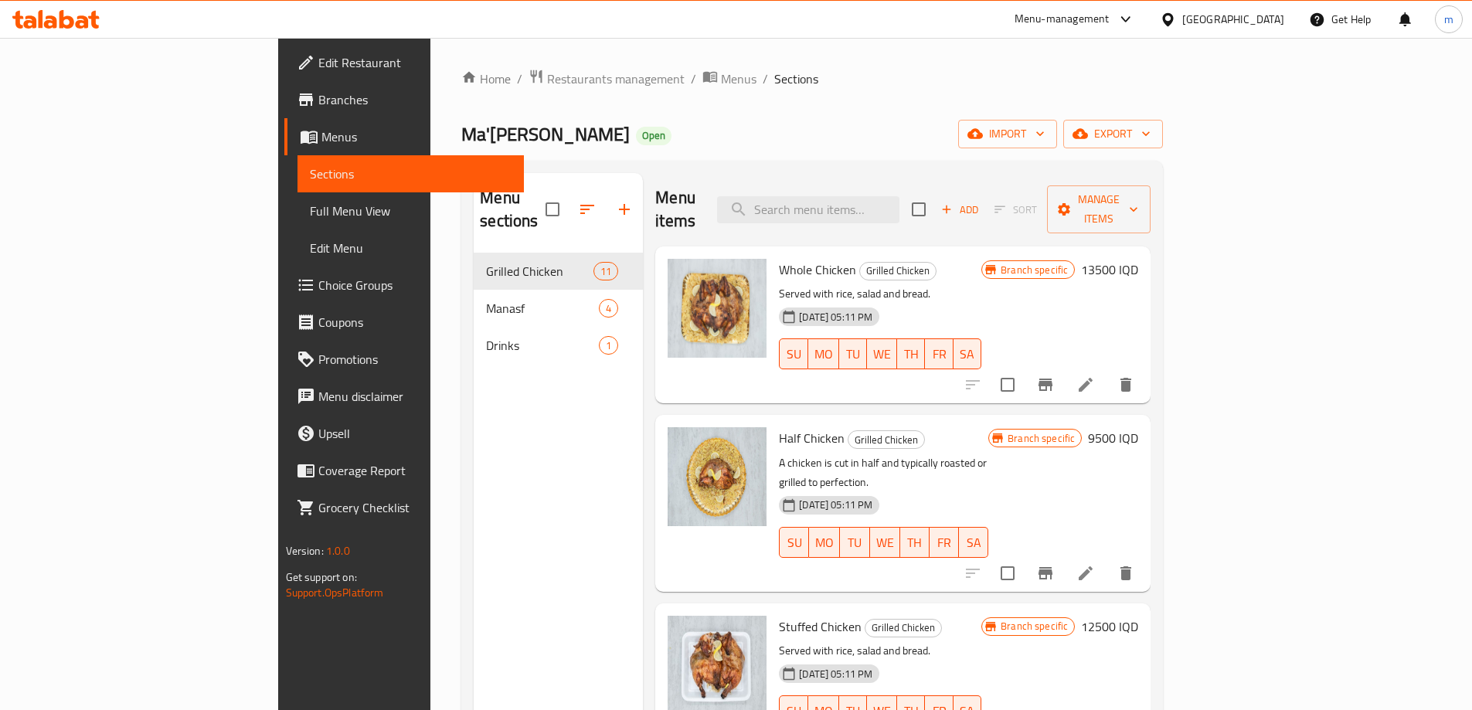
click at [615, 200] on icon "button" at bounding box center [624, 209] width 19 height 19
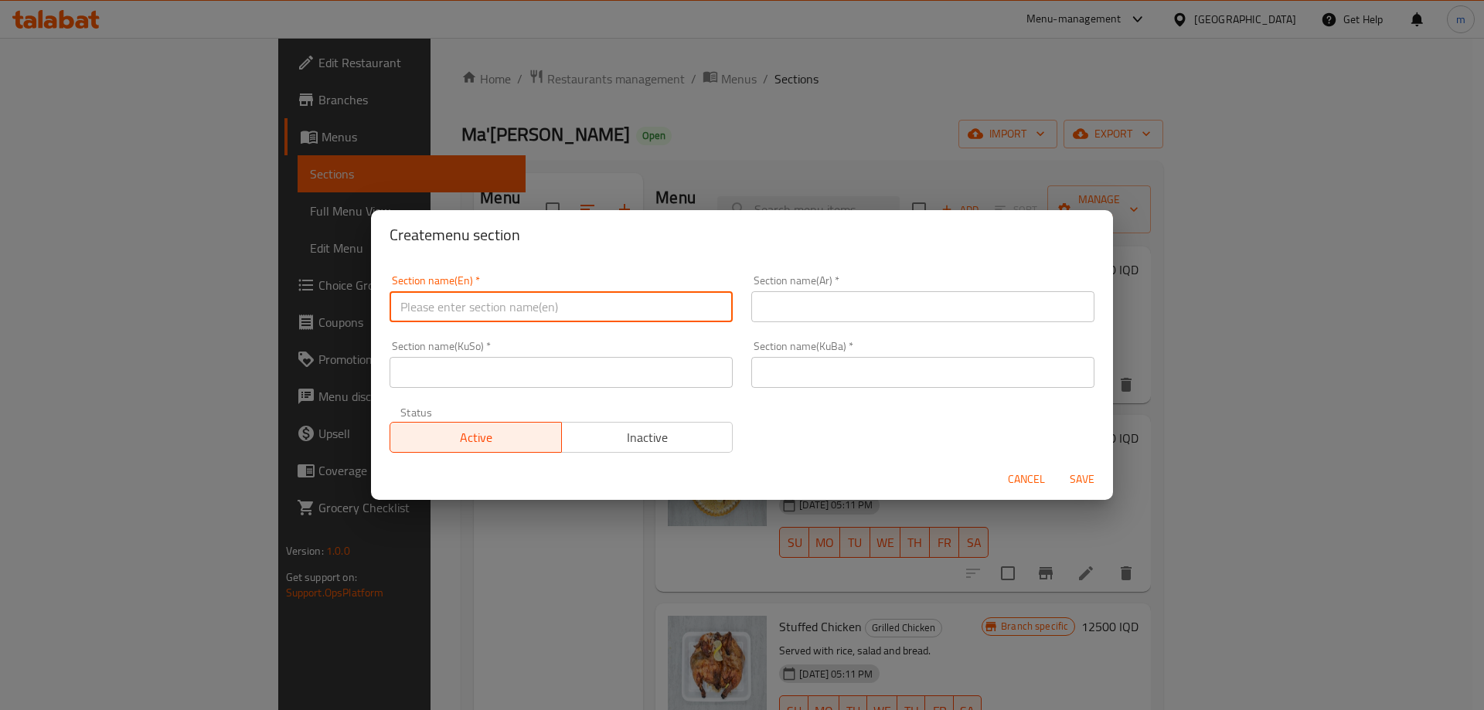
click at [675, 301] on input "text" at bounding box center [560, 306] width 343 height 31
type input "[PERSON_NAME]"
click at [889, 311] on input "text" at bounding box center [922, 306] width 343 height 31
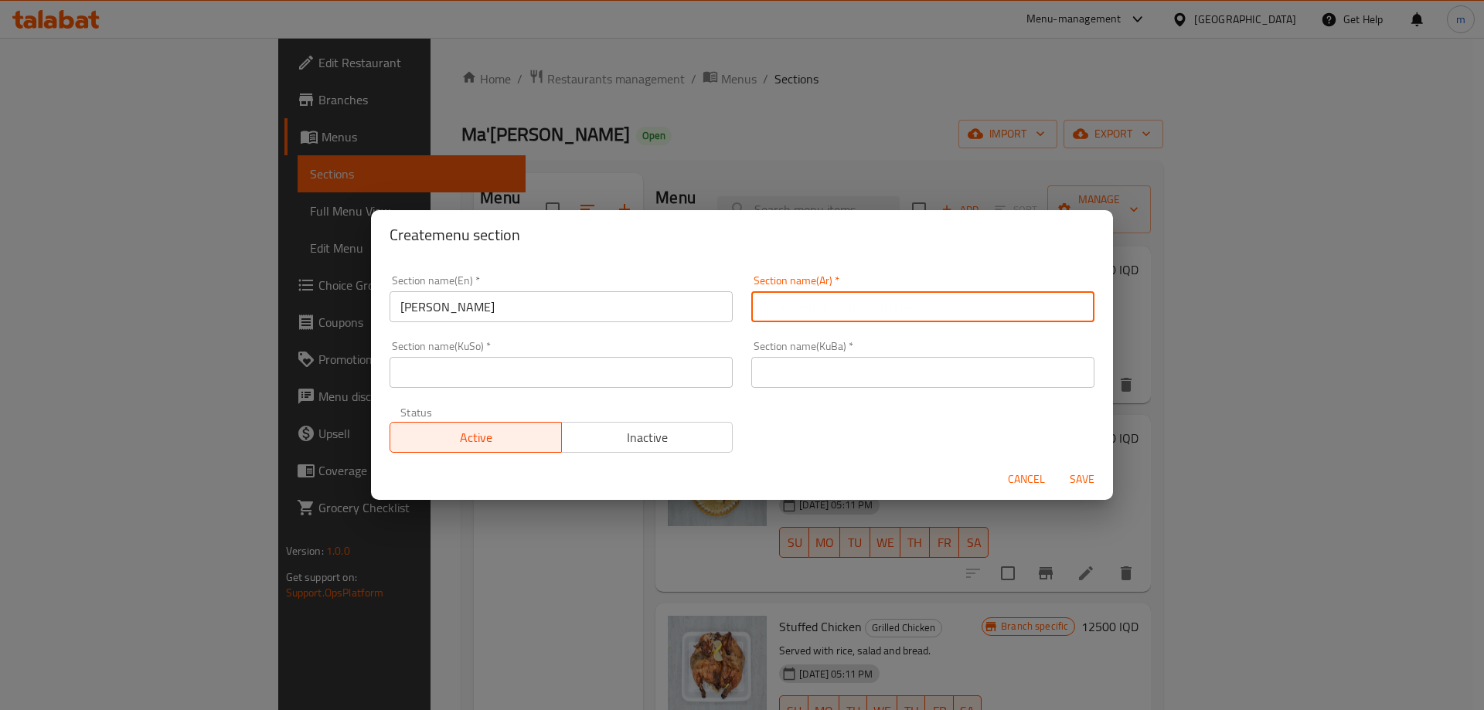
paste input "ماعون كص دجاج"
click at [833, 316] on input "ماعون كص دجاج" at bounding box center [922, 306] width 343 height 31
click at [770, 311] on input "كص دجاج" at bounding box center [922, 306] width 343 height 31
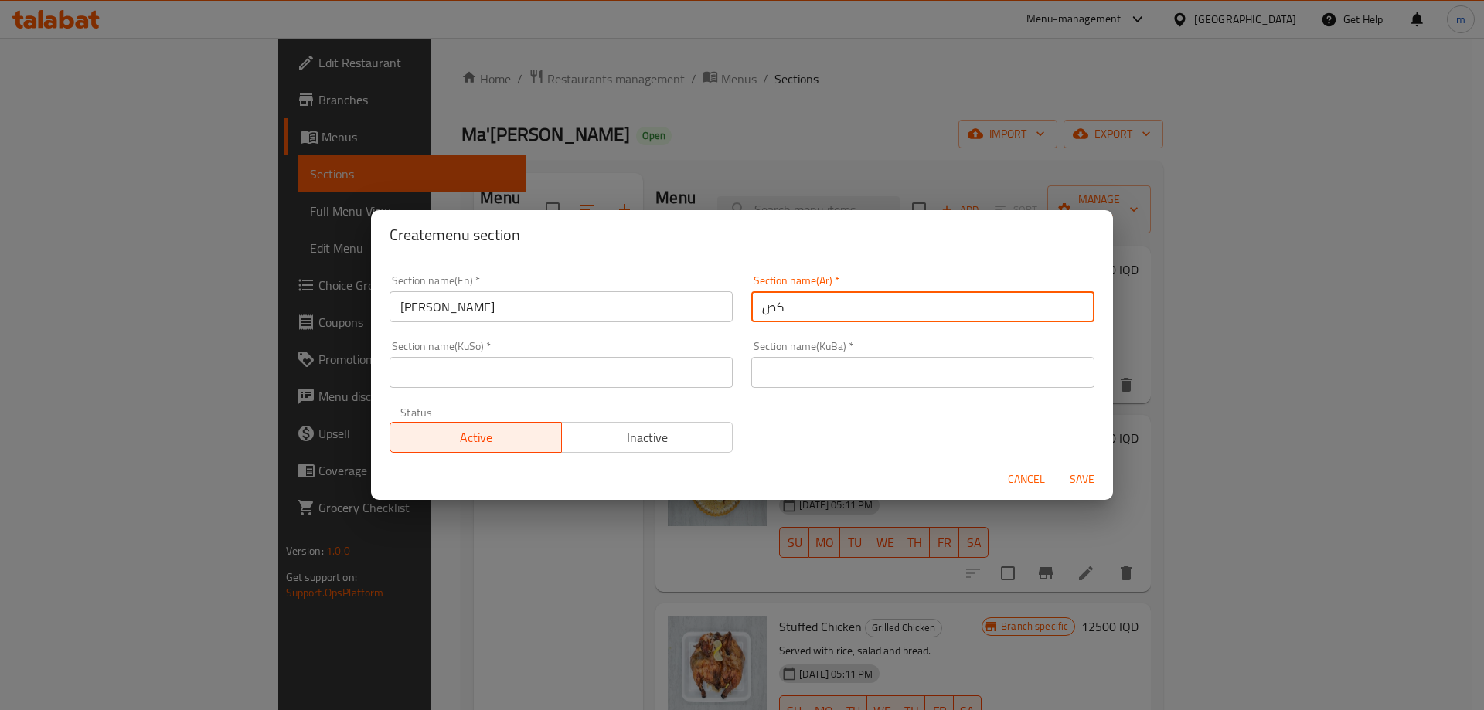
type input "كص"
click at [789, 377] on input "text" at bounding box center [922, 372] width 343 height 31
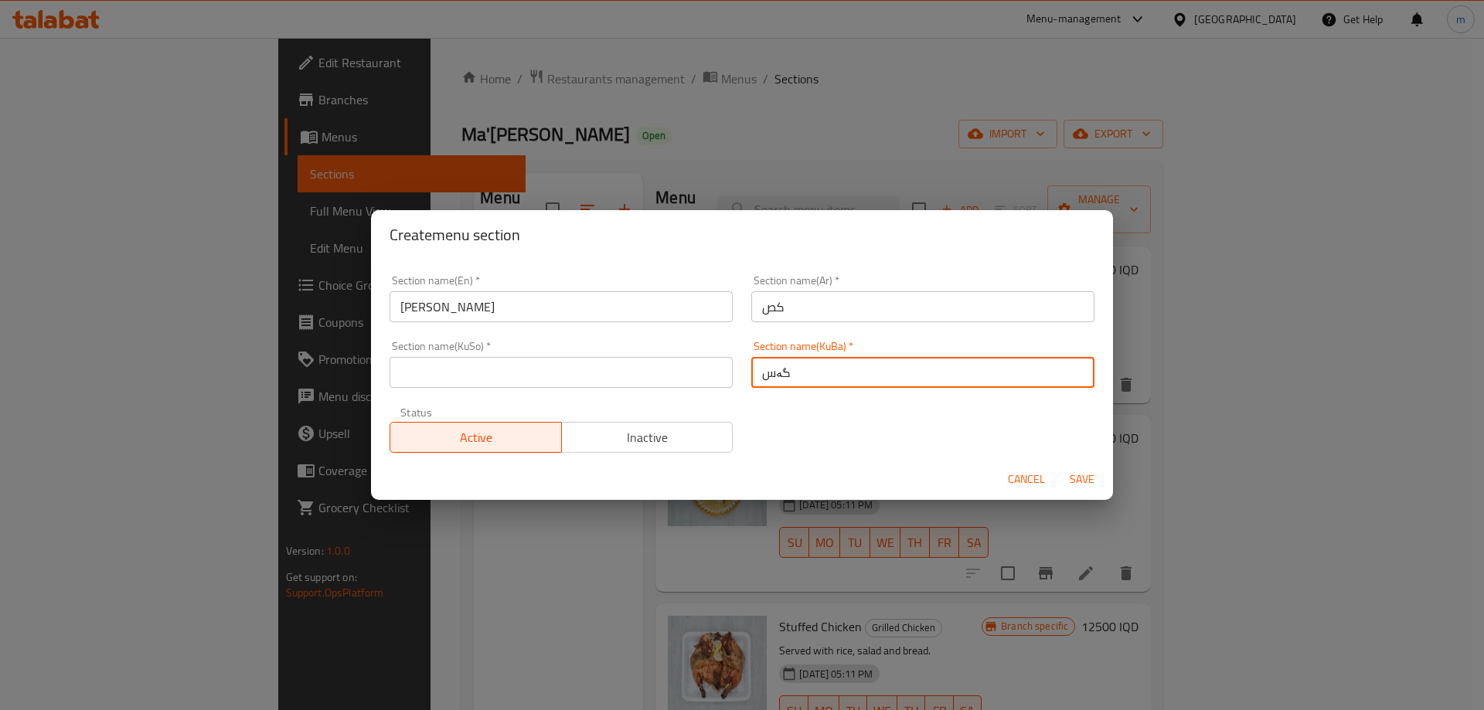
click at [789, 378] on input "گەس" at bounding box center [922, 372] width 343 height 31
type input "گەس"
click at [695, 376] on input "text" at bounding box center [560, 372] width 343 height 31
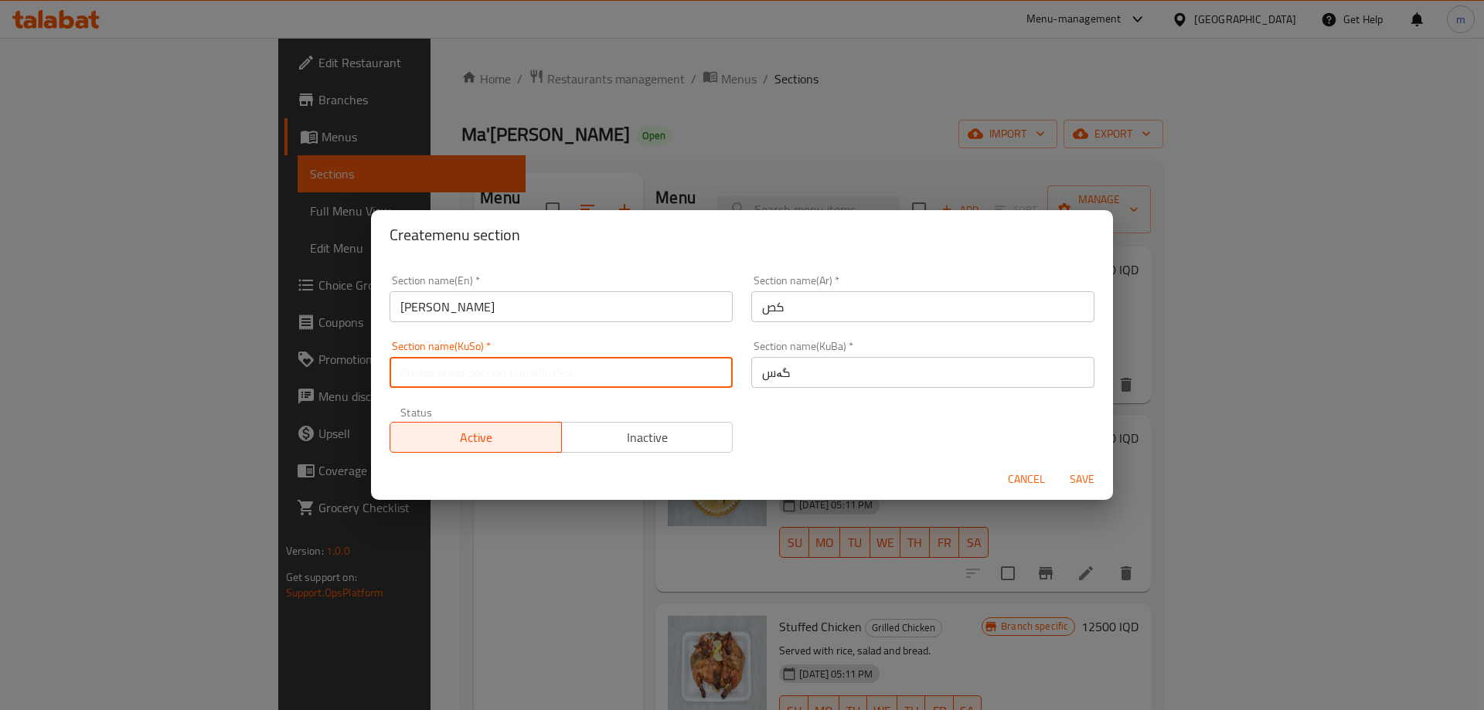
paste input "گەس"
type input "گەس"
click at [802, 313] on input "كص" at bounding box center [922, 306] width 343 height 31
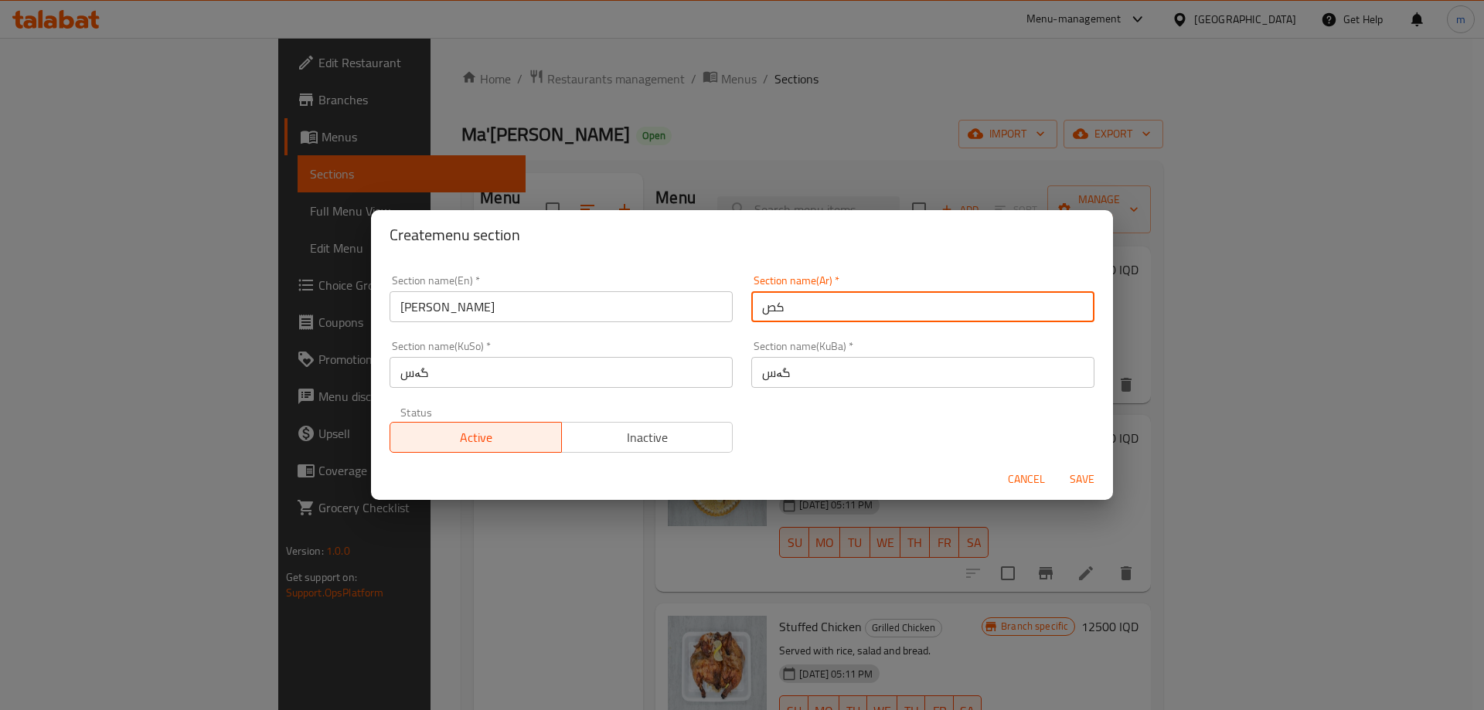
drag, startPoint x: 802, startPoint y: 313, endPoint x: 702, endPoint y: 311, distance: 99.7
click at [802, 313] on input "كص" at bounding box center [922, 306] width 343 height 31
click at [702, 311] on input "[PERSON_NAME]" at bounding box center [560, 306] width 343 height 31
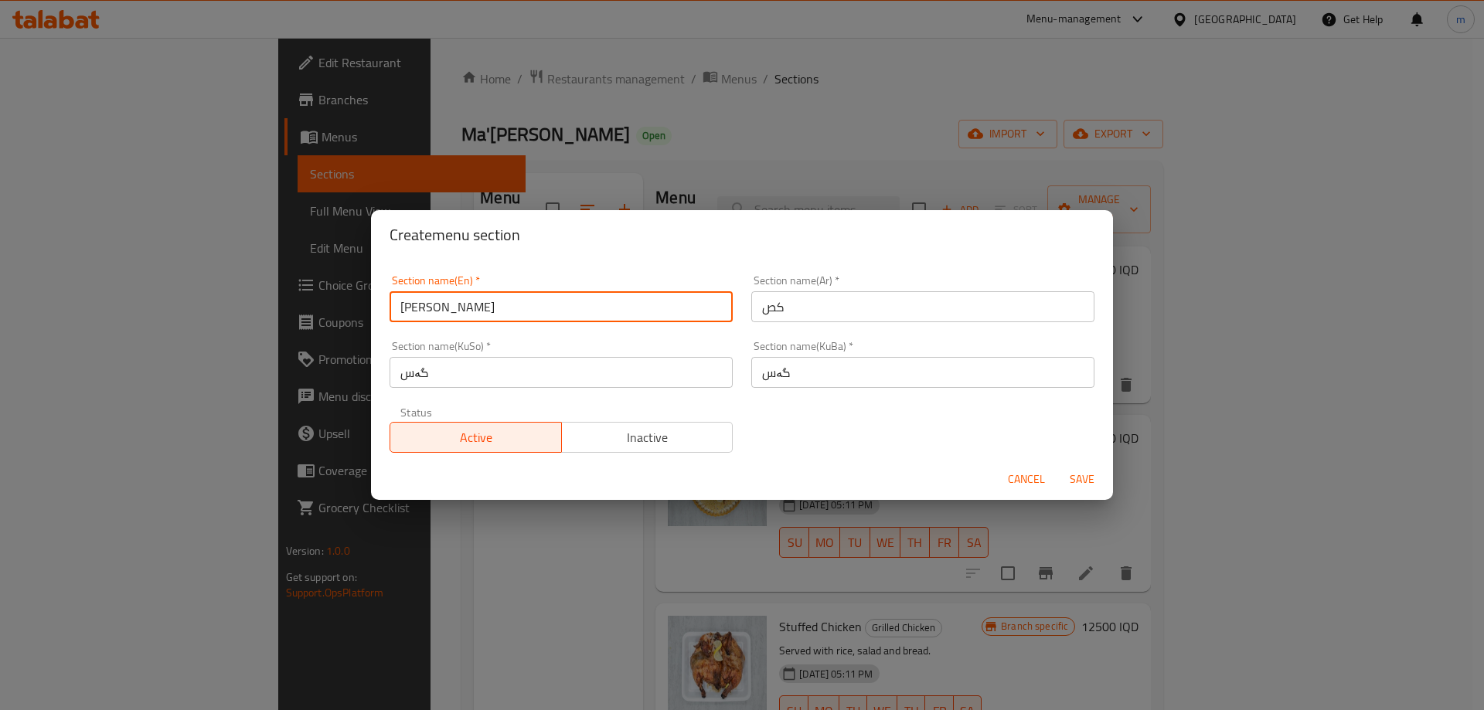
drag, startPoint x: 702, startPoint y: 311, endPoint x: 743, endPoint y: 308, distance: 40.3
click at [702, 311] on input "[PERSON_NAME]" at bounding box center [560, 306] width 343 height 31
click at [770, 306] on input "كص" at bounding box center [922, 306] width 343 height 31
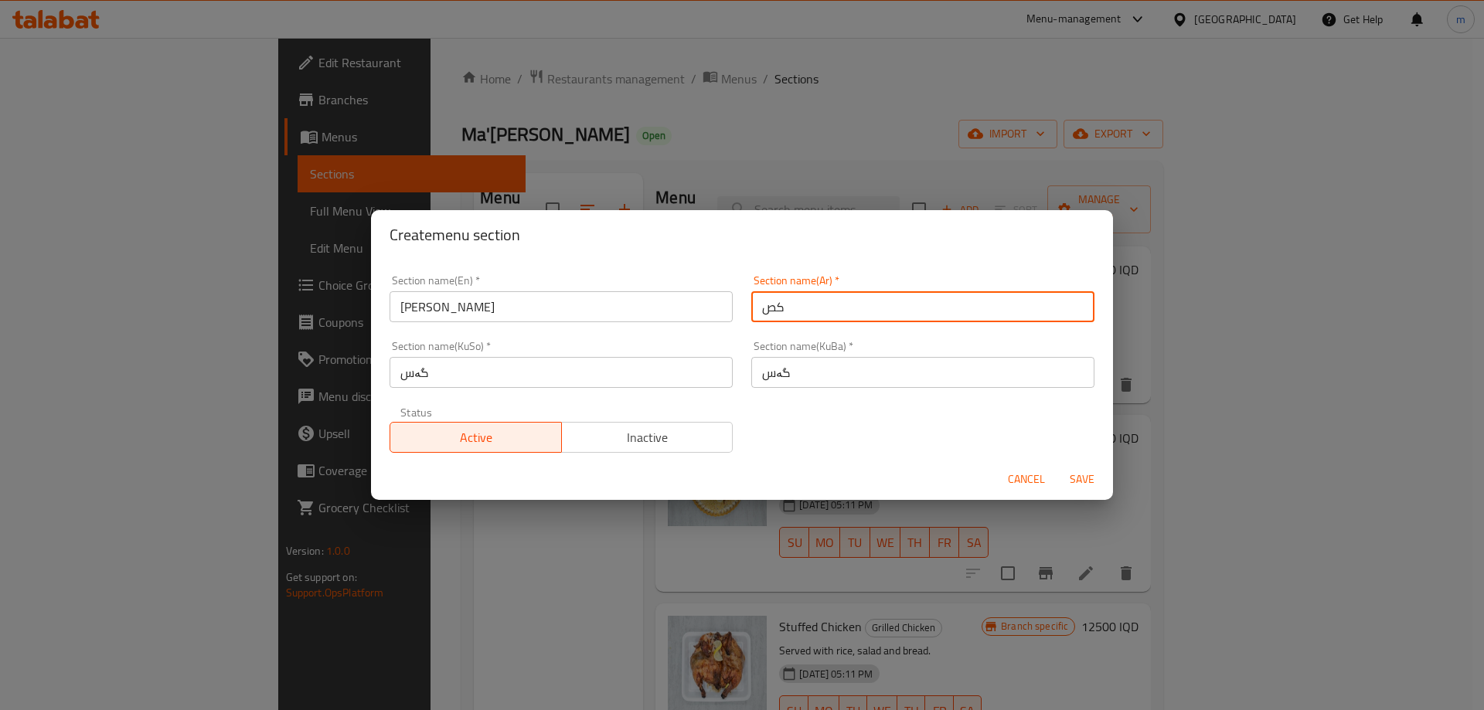
click at [770, 306] on input "كص" at bounding box center [922, 306] width 343 height 31
click at [678, 304] on input "[PERSON_NAME]" at bounding box center [560, 306] width 343 height 31
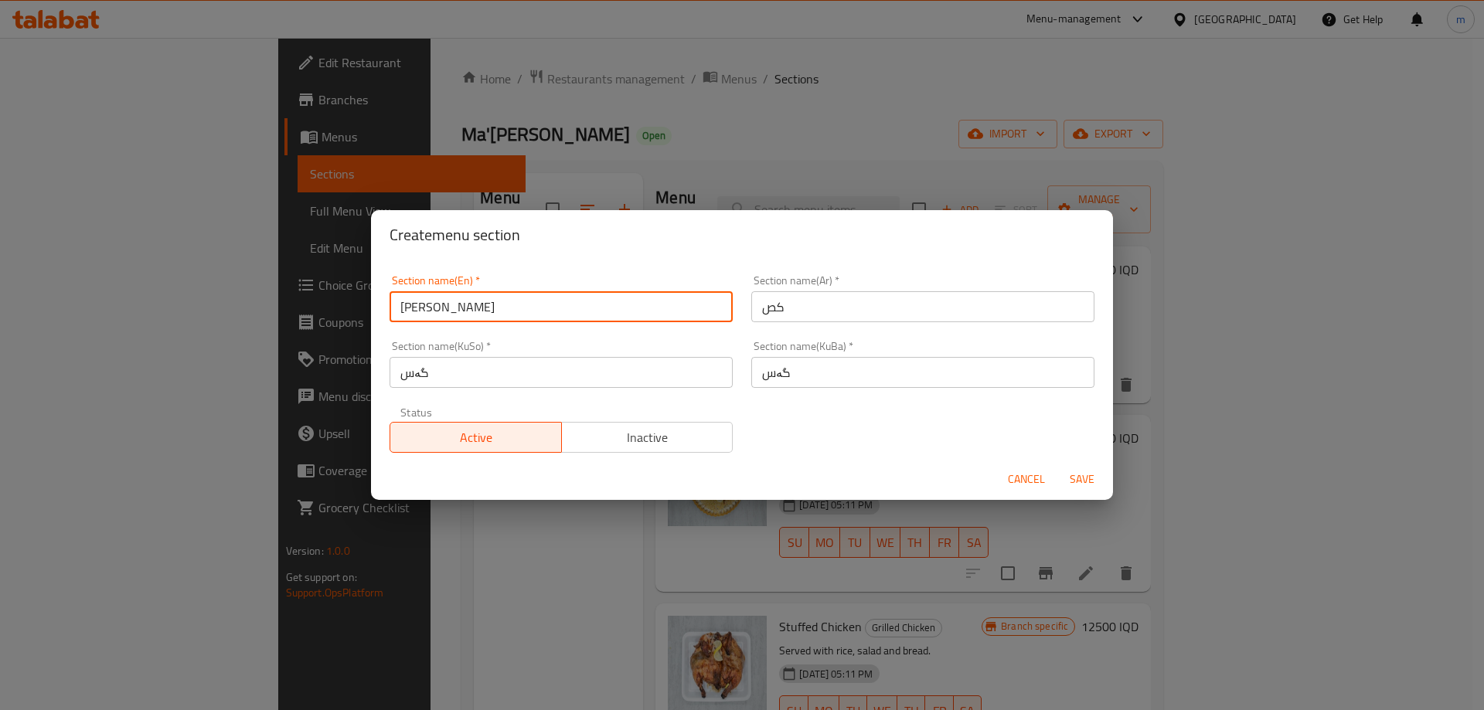
click at [678, 304] on input "[PERSON_NAME]" at bounding box center [560, 306] width 343 height 31
paste input "كص"
click at [1096, 474] on button "Save" at bounding box center [1081, 479] width 49 height 29
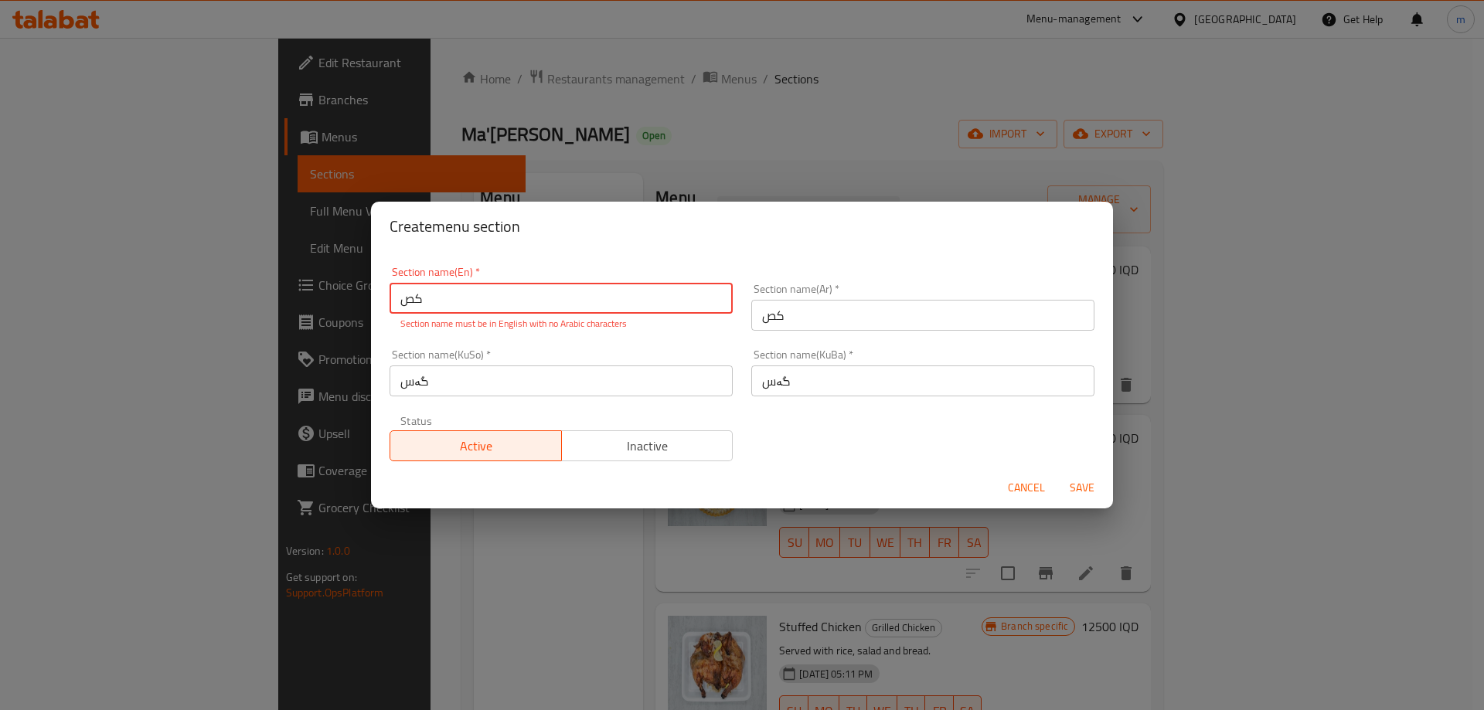
click at [507, 318] on p "Section name must be in English with no Arabic characters" at bounding box center [560, 324] width 321 height 14
click at [507, 305] on input "كص" at bounding box center [560, 298] width 343 height 31
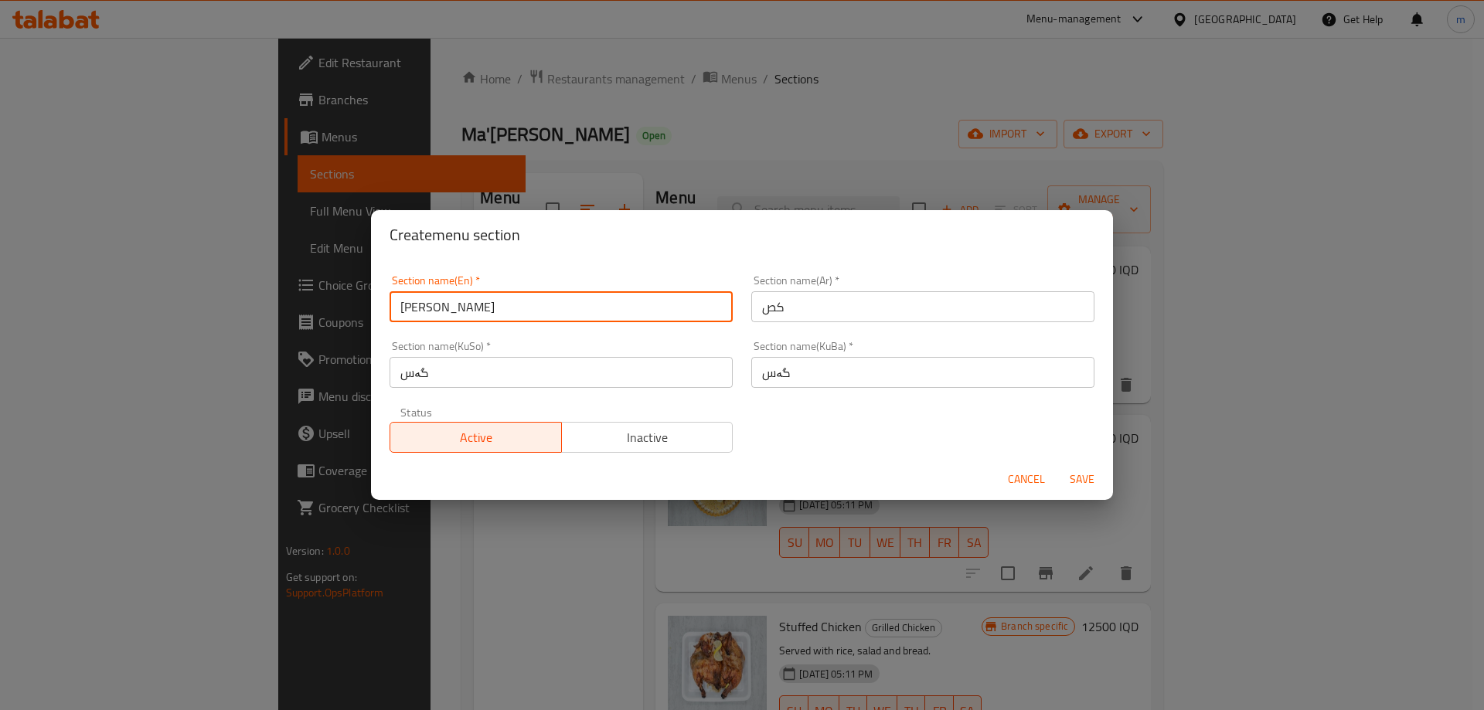
type input "[PERSON_NAME]"
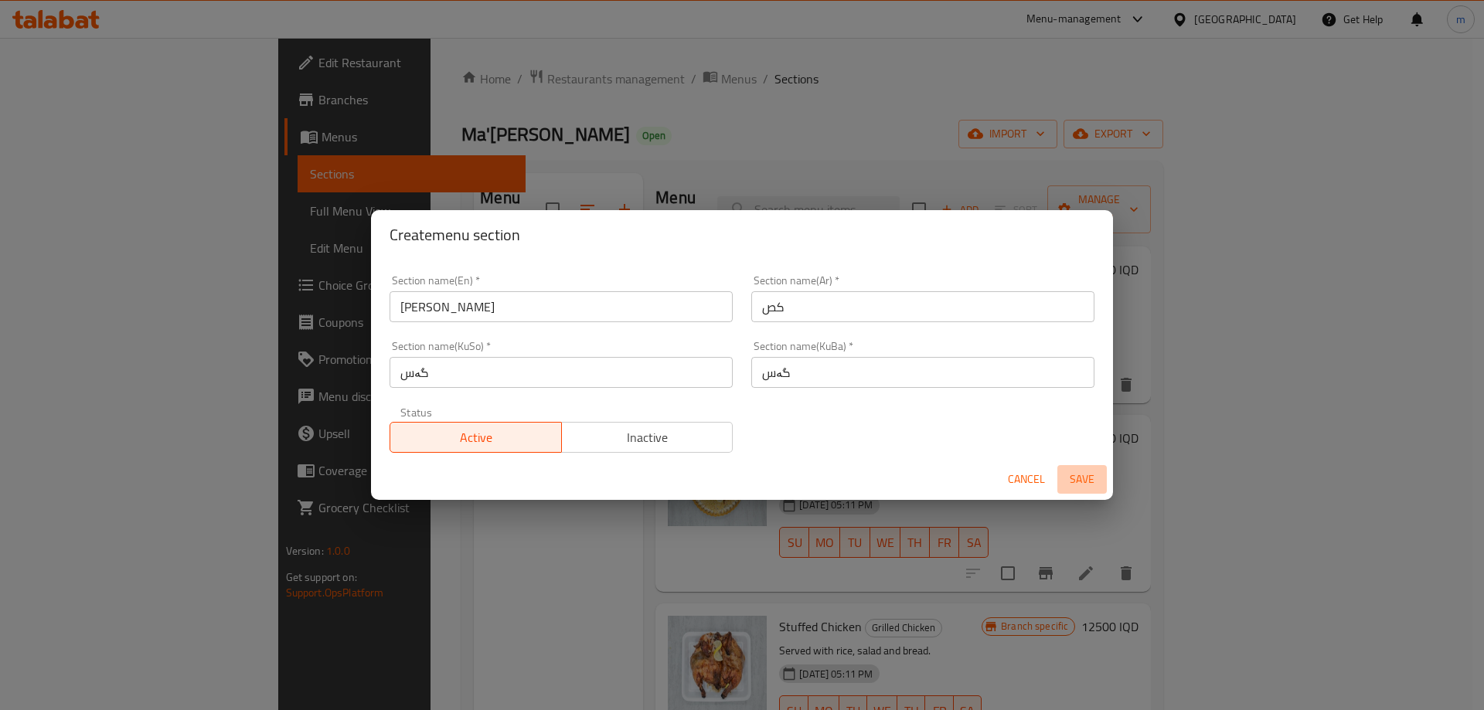
click at [1085, 478] on span "Save" at bounding box center [1081, 479] width 37 height 19
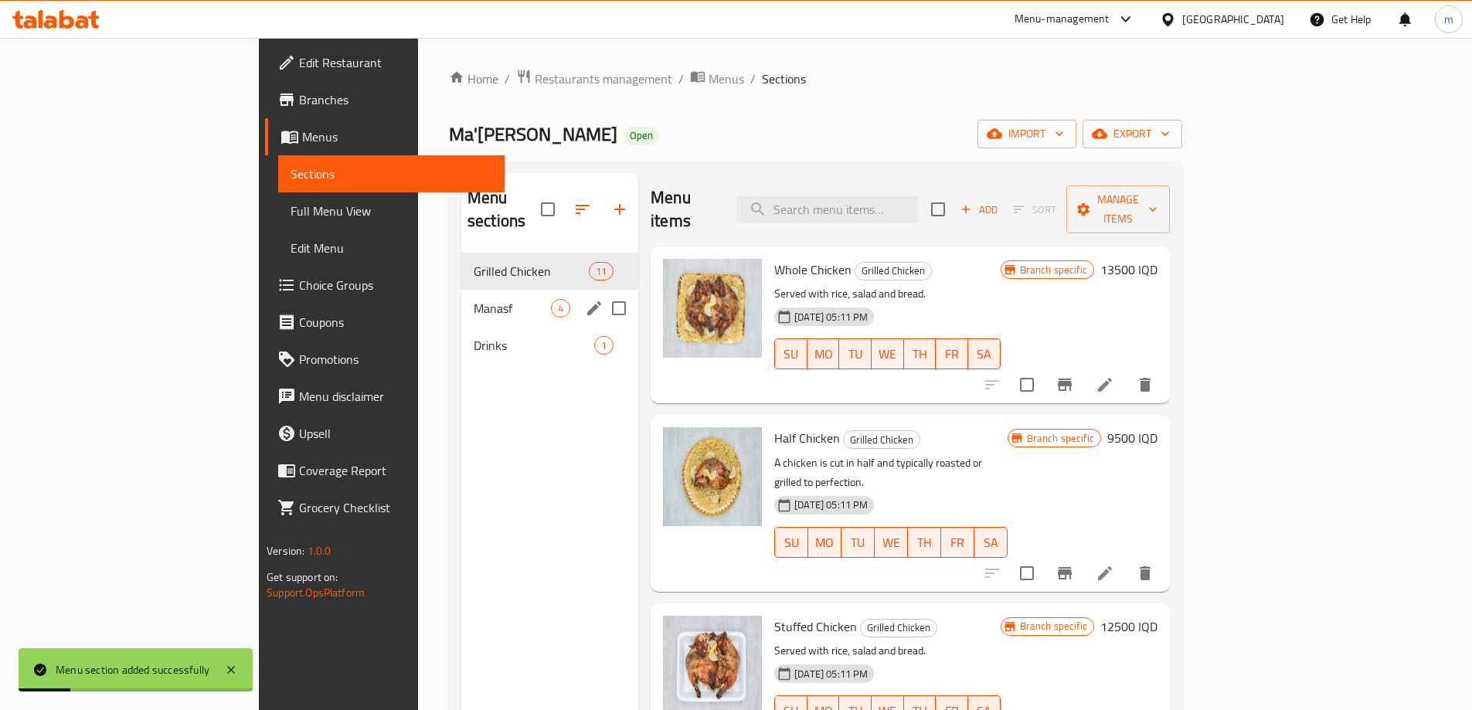
click at [461, 290] on div "Manasf 4" at bounding box center [549, 308] width 177 height 37
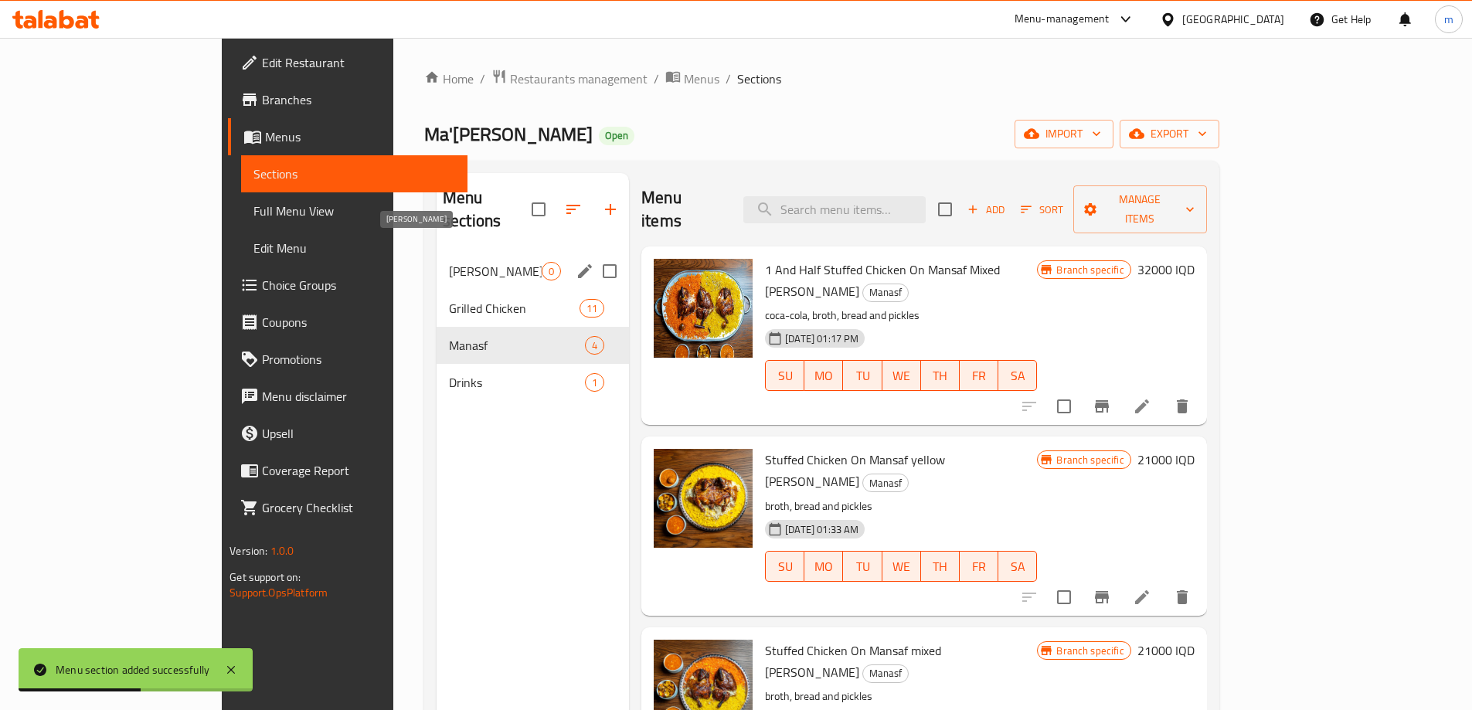
click at [449, 262] on span "[PERSON_NAME]" at bounding box center [495, 271] width 93 height 19
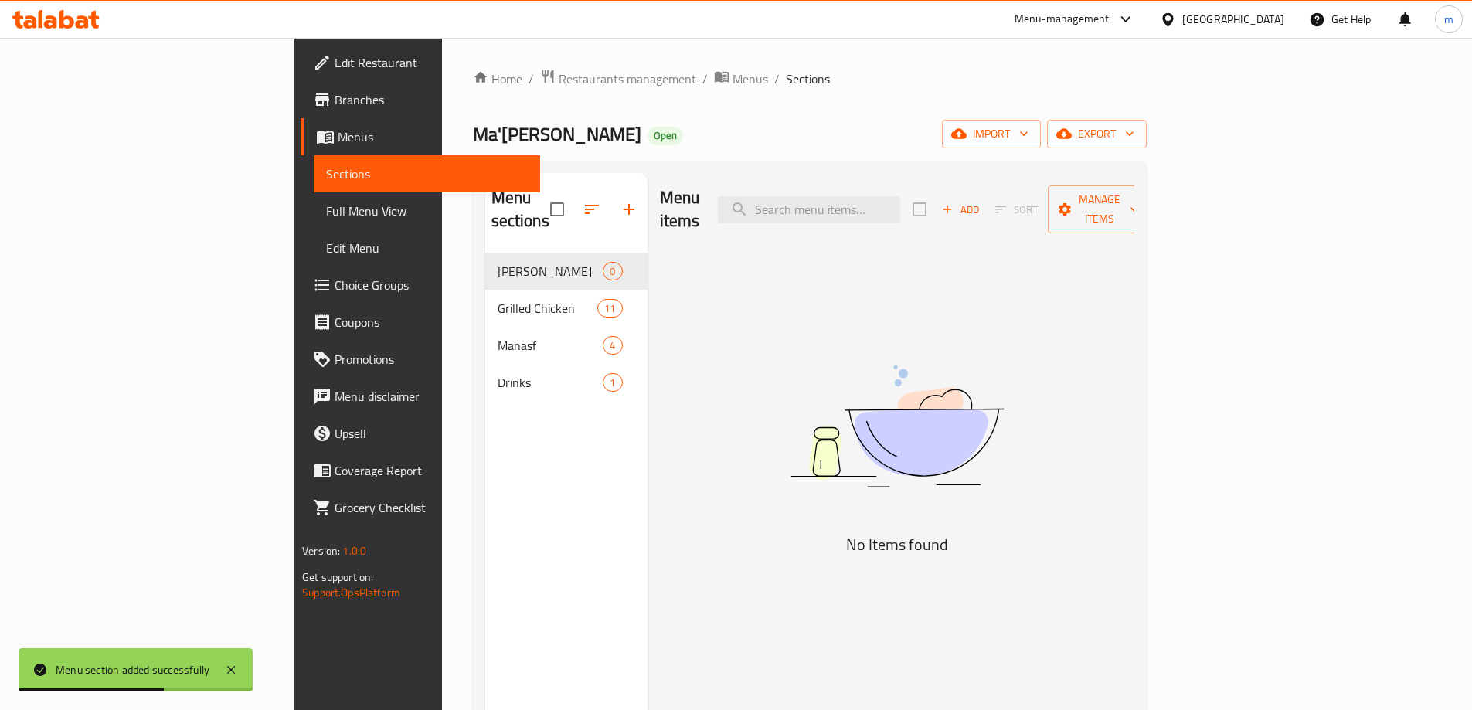
click at [1151, 191] on div "Add Sort Manage items" at bounding box center [1032, 209] width 239 height 48
click at [1151, 211] on div "Add Sort Manage items" at bounding box center [1032, 209] width 239 height 48
click at [954, 202] on icon "button" at bounding box center [947, 209] width 14 height 14
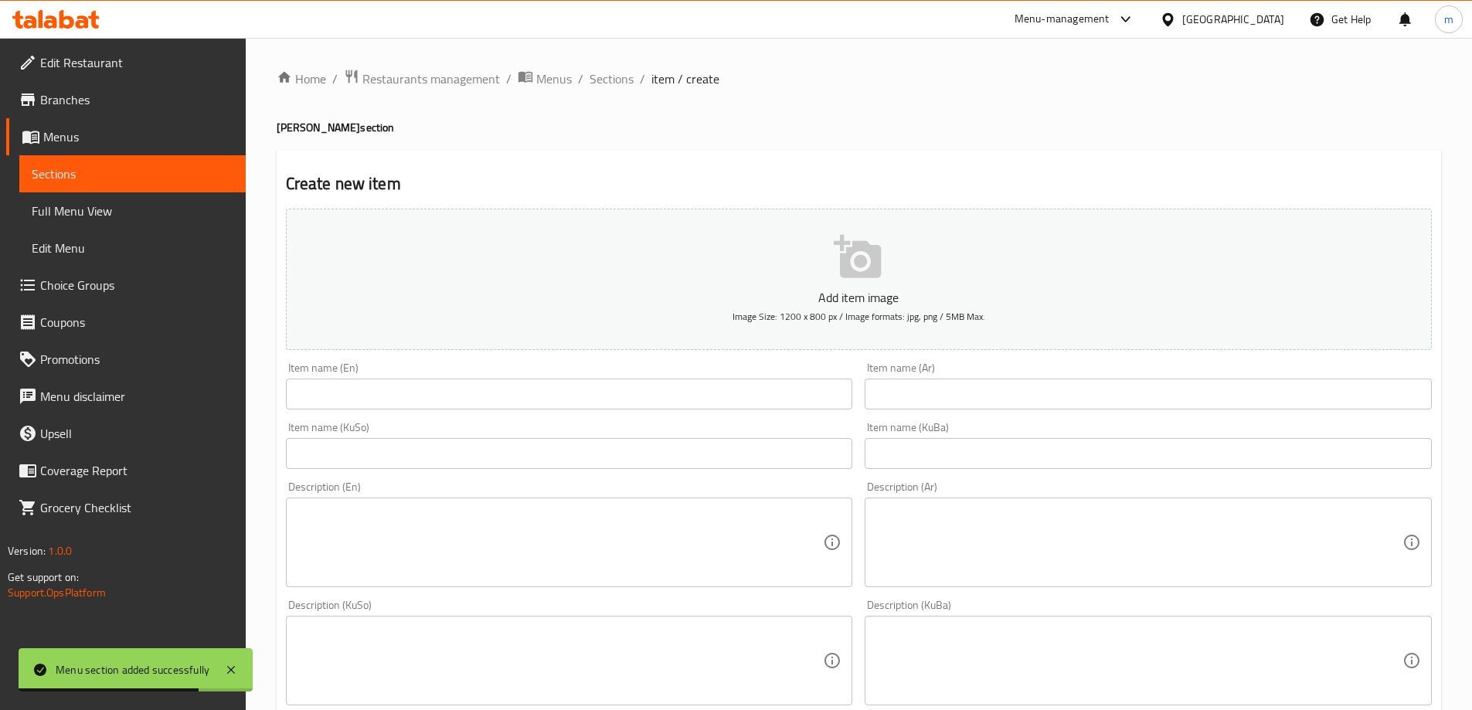
click at [973, 372] on div "Item name (Ar) Item name (Ar)" at bounding box center [1148, 385] width 567 height 47
click at [973, 389] on input "text" at bounding box center [1148, 394] width 567 height 31
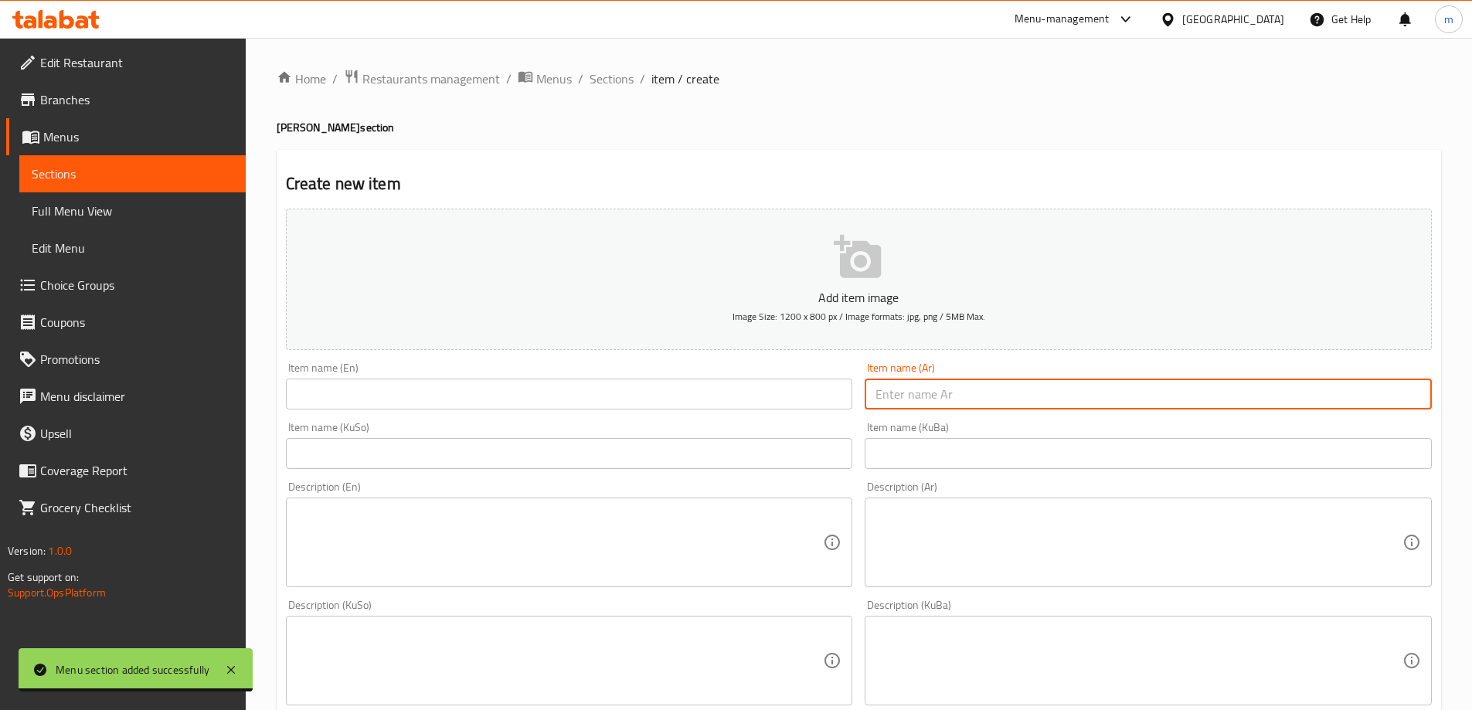
paste input "ماعون كص دجاج"
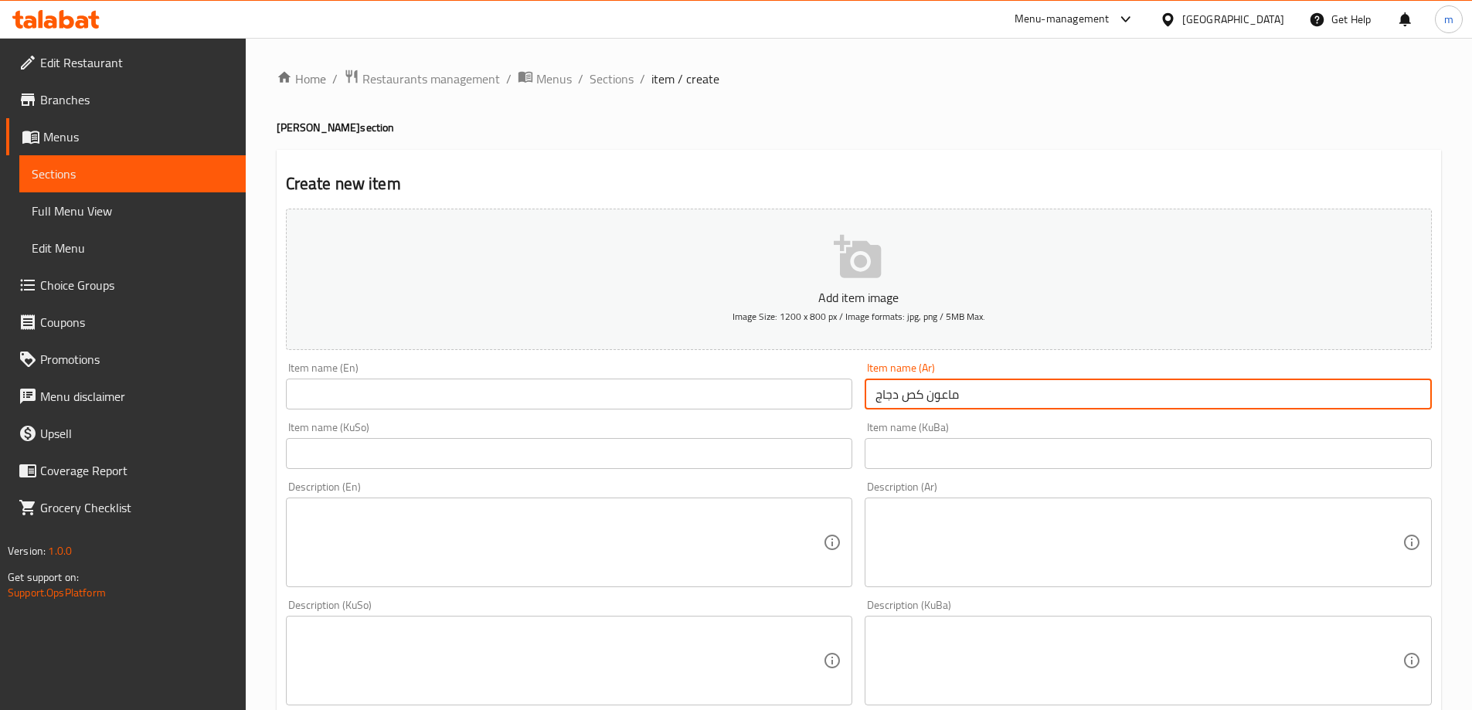
type input "ماعون كص دجاج"
click at [470, 400] on input "text" at bounding box center [569, 394] width 567 height 31
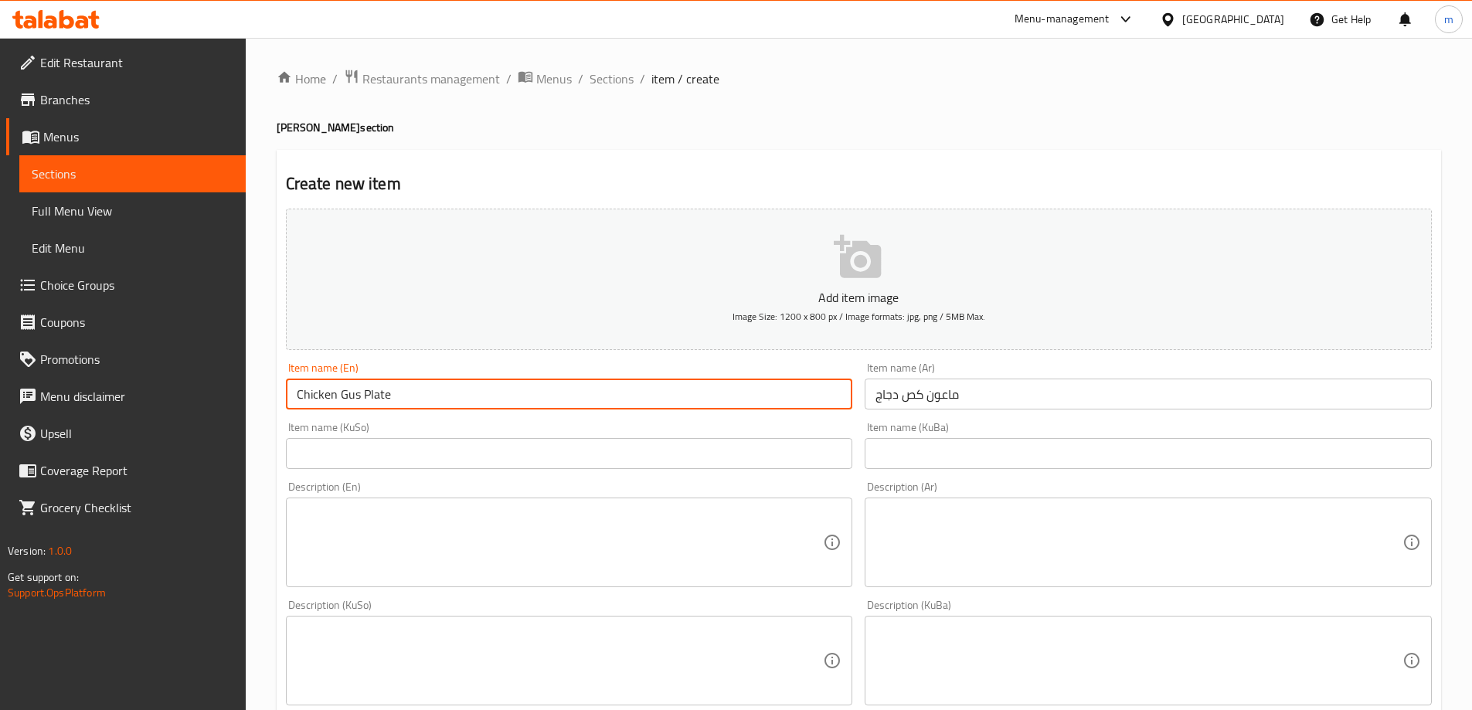
type input "Chicken Gus Plate"
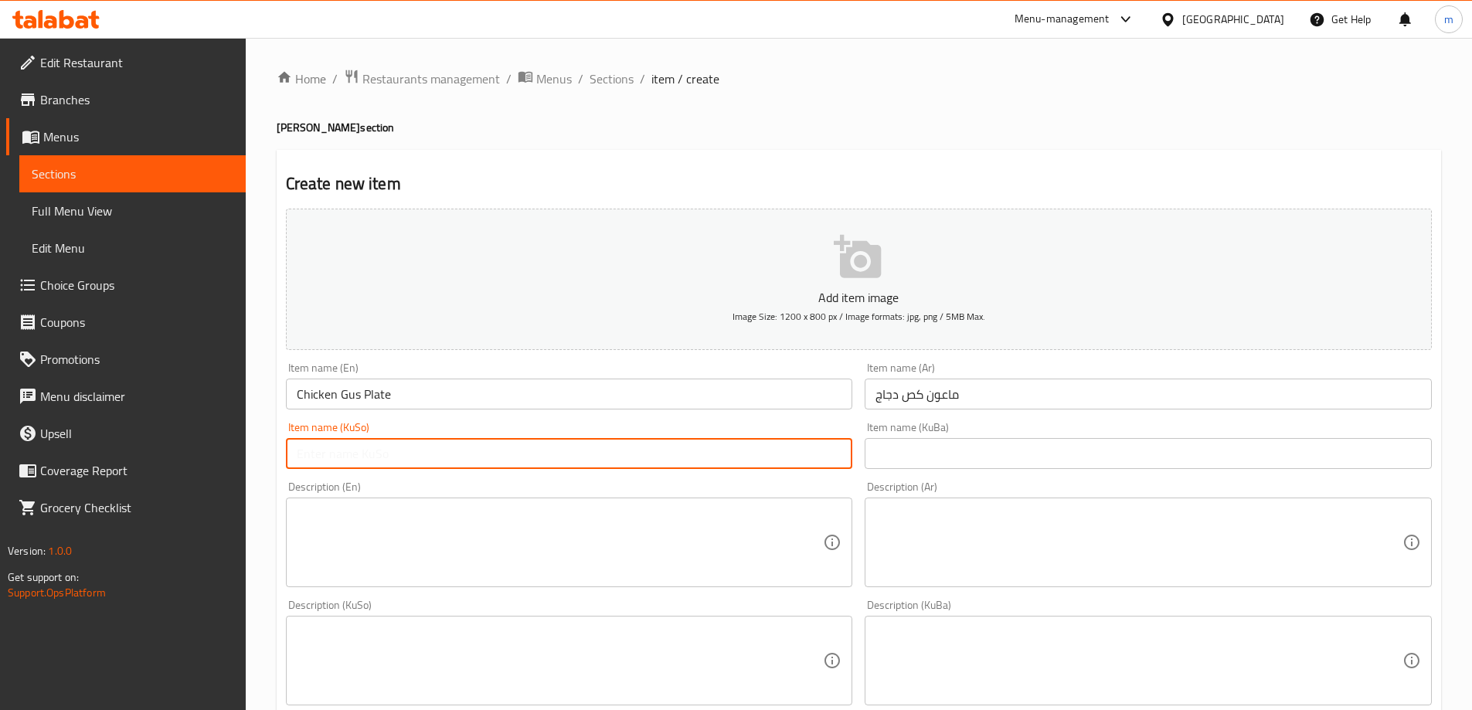
click at [821, 464] on input "text" at bounding box center [569, 453] width 567 height 31
type input "قاپێک گەسی گۆشت"
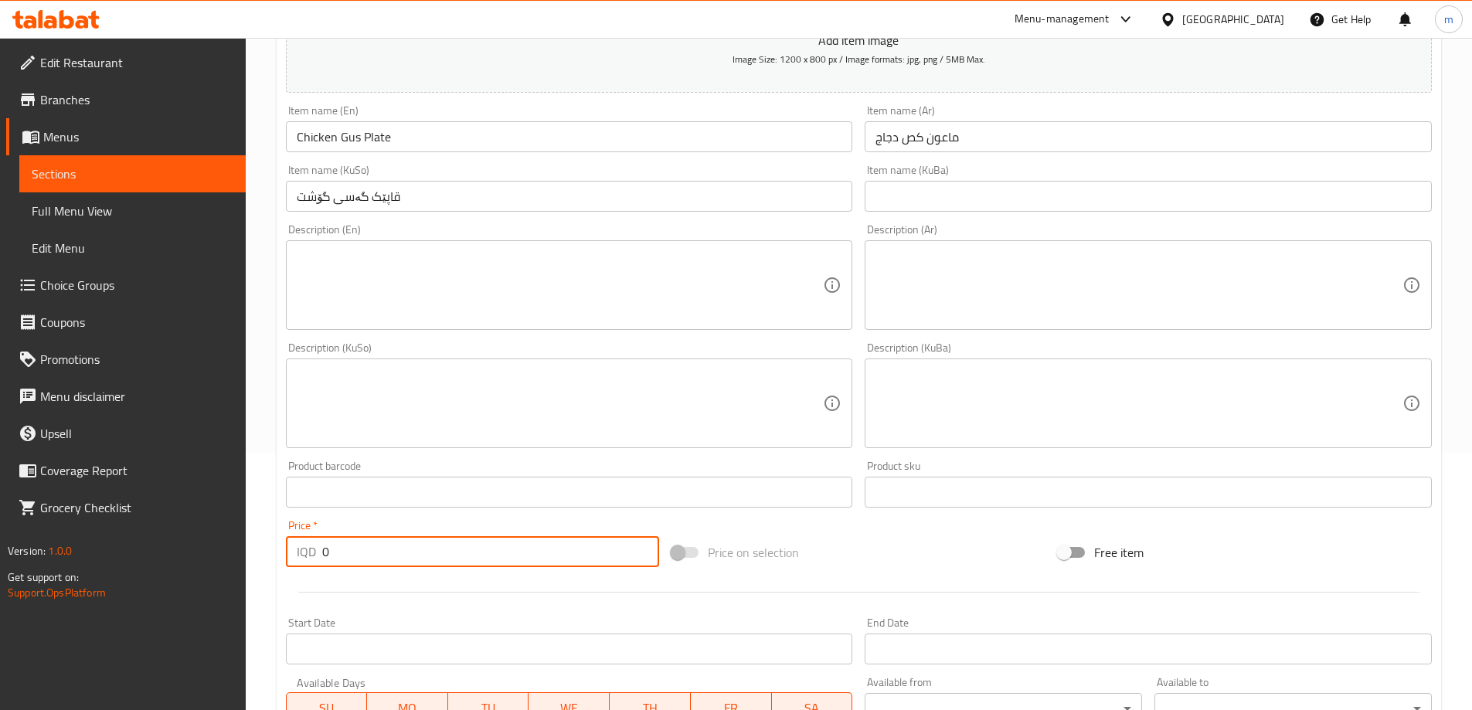
drag, startPoint x: 323, startPoint y: 537, endPoint x: 312, endPoint y: 533, distance: 11.5
click at [312, 533] on div "Price   * IQD 0 Price *" at bounding box center [473, 543] width 374 height 47
paste input "6500"
click at [356, 550] on input "65000" at bounding box center [491, 551] width 338 height 31
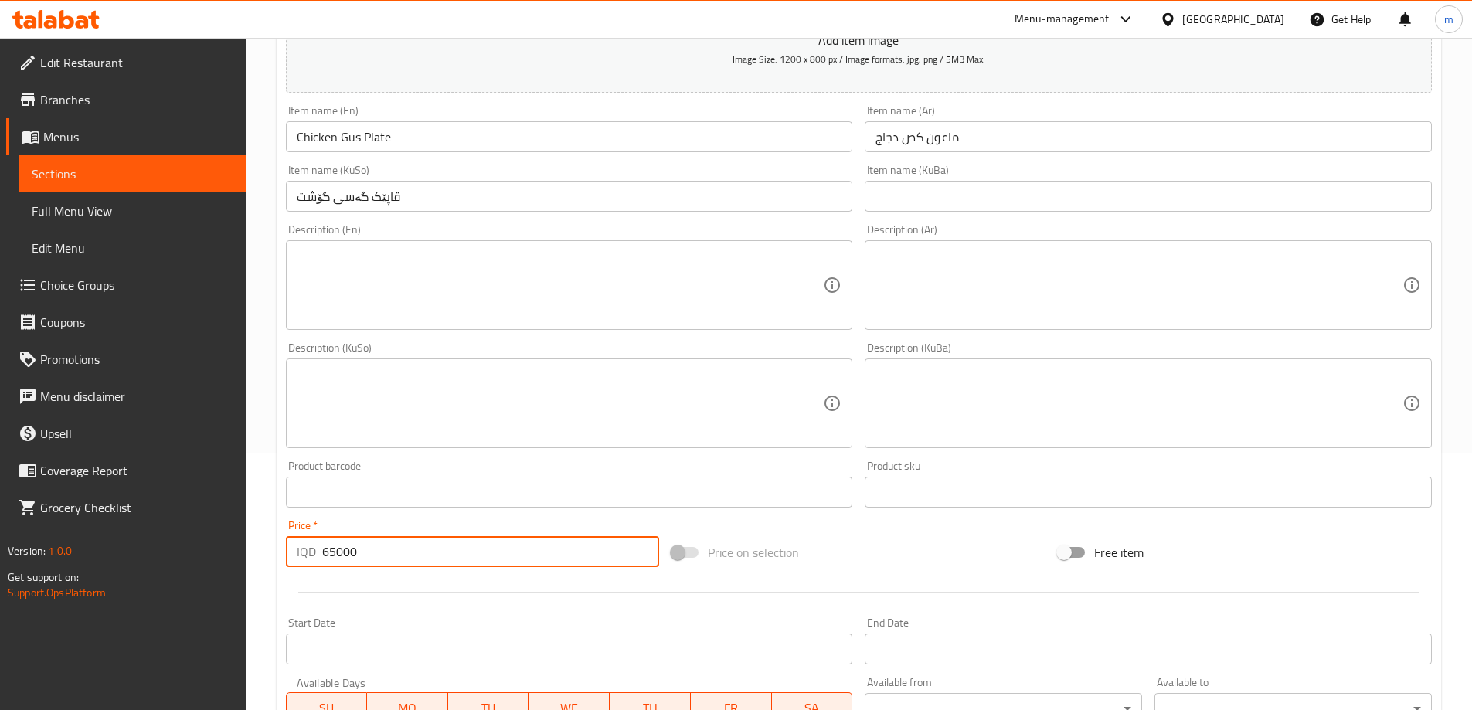
click at [356, 550] on input "65000" at bounding box center [491, 551] width 338 height 31
paste input "6500"
click at [357, 550] on input "650006500" at bounding box center [491, 551] width 338 height 31
paste input "number"
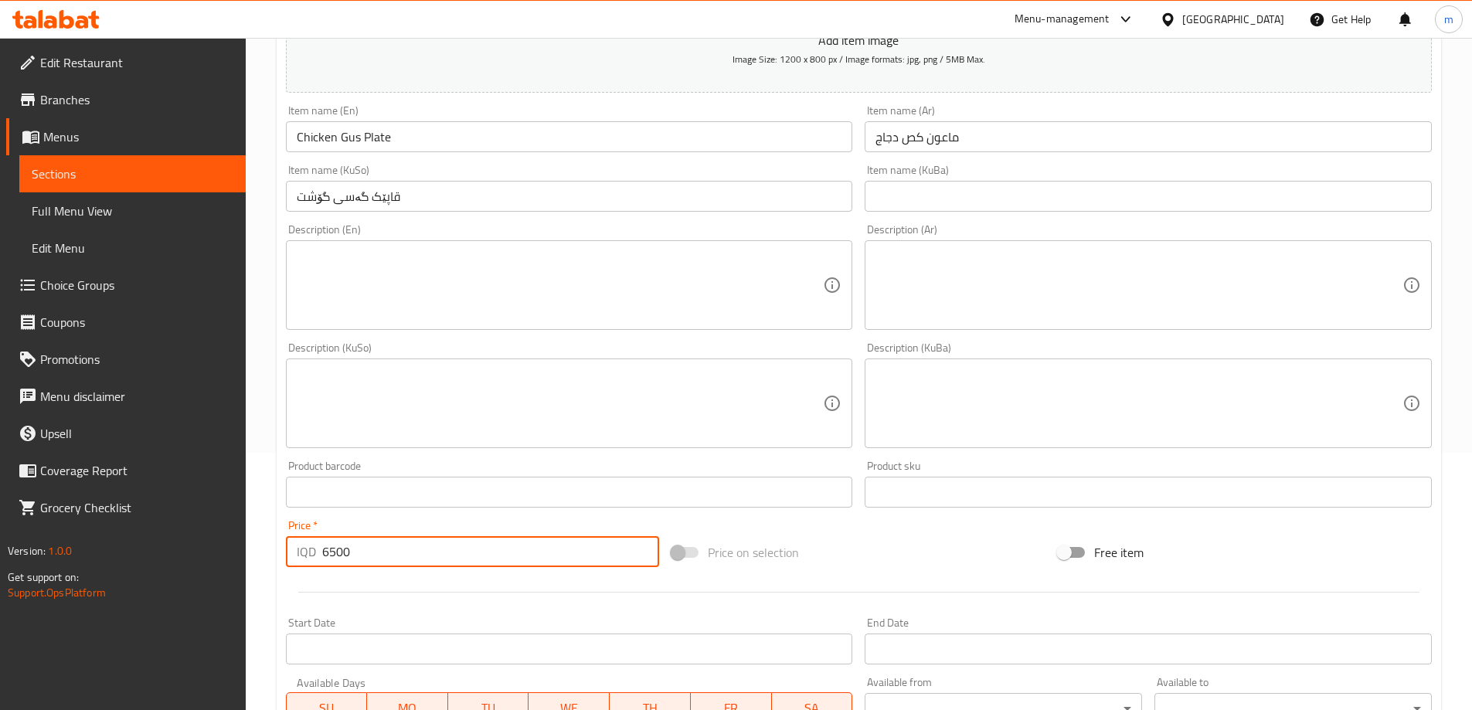
type input "6500"
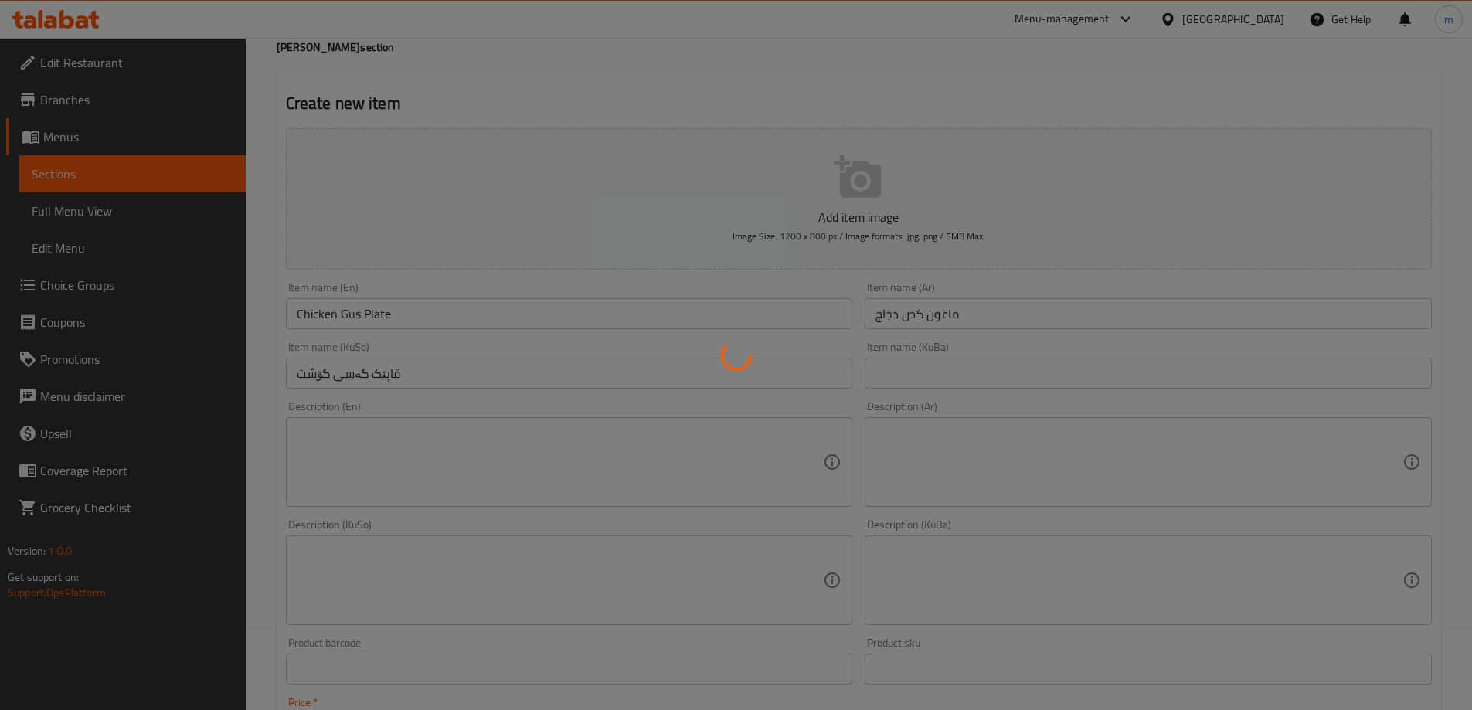
scroll to position [0, 0]
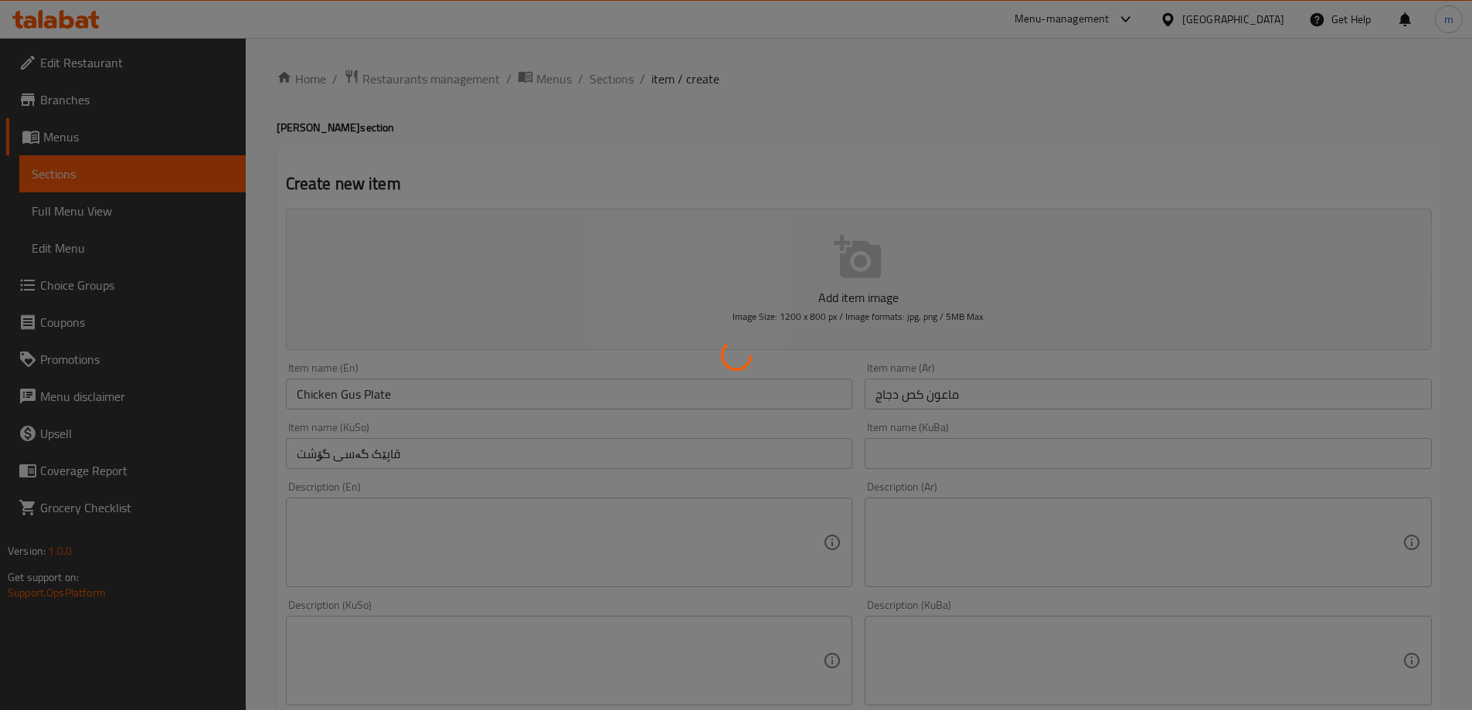
type input "0"
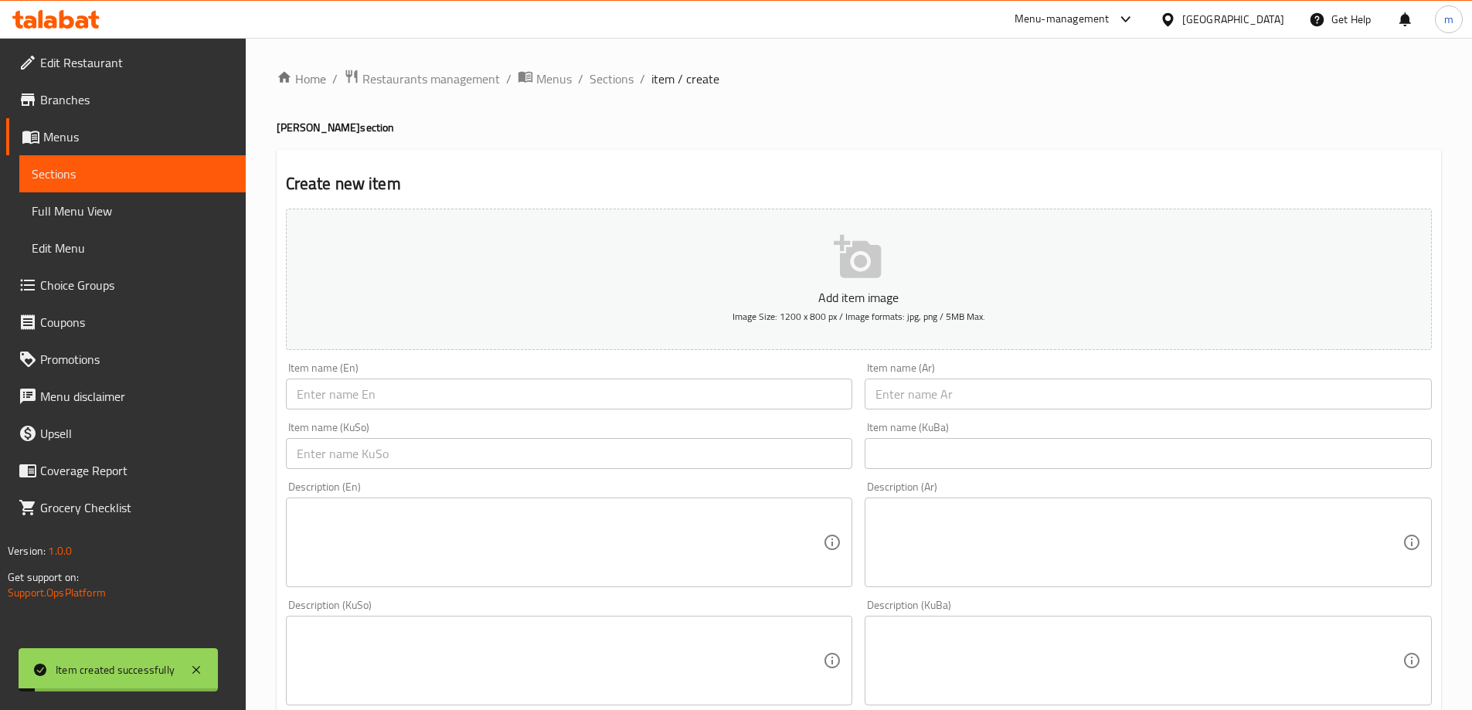
click at [978, 413] on div "Item name (Ar) Item name (Ar)" at bounding box center [1149, 386] width 580 height 60
click at [969, 400] on input "text" at bounding box center [1148, 394] width 567 height 31
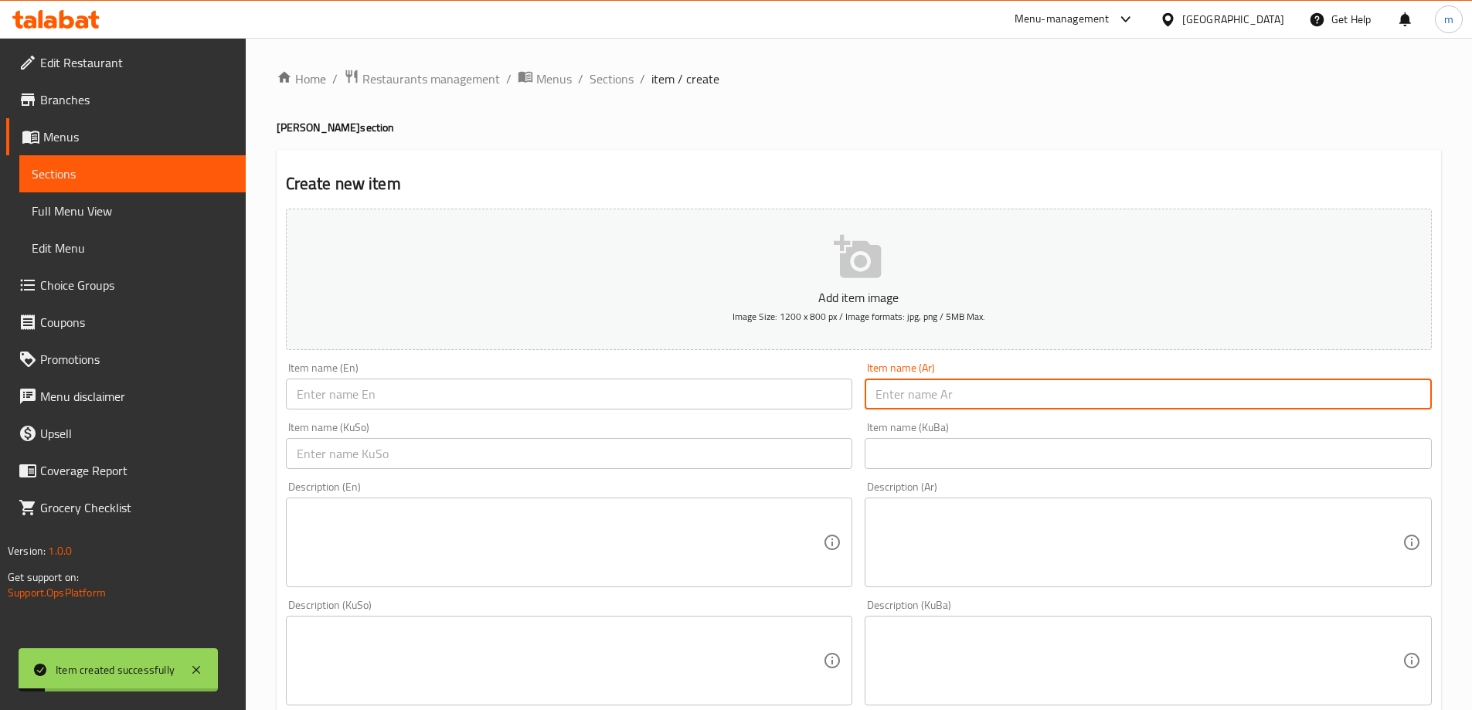
paste input "ماعون كص لحم"
type input "ماعون كص لحم"
click at [741, 391] on input "text" at bounding box center [569, 394] width 567 height 31
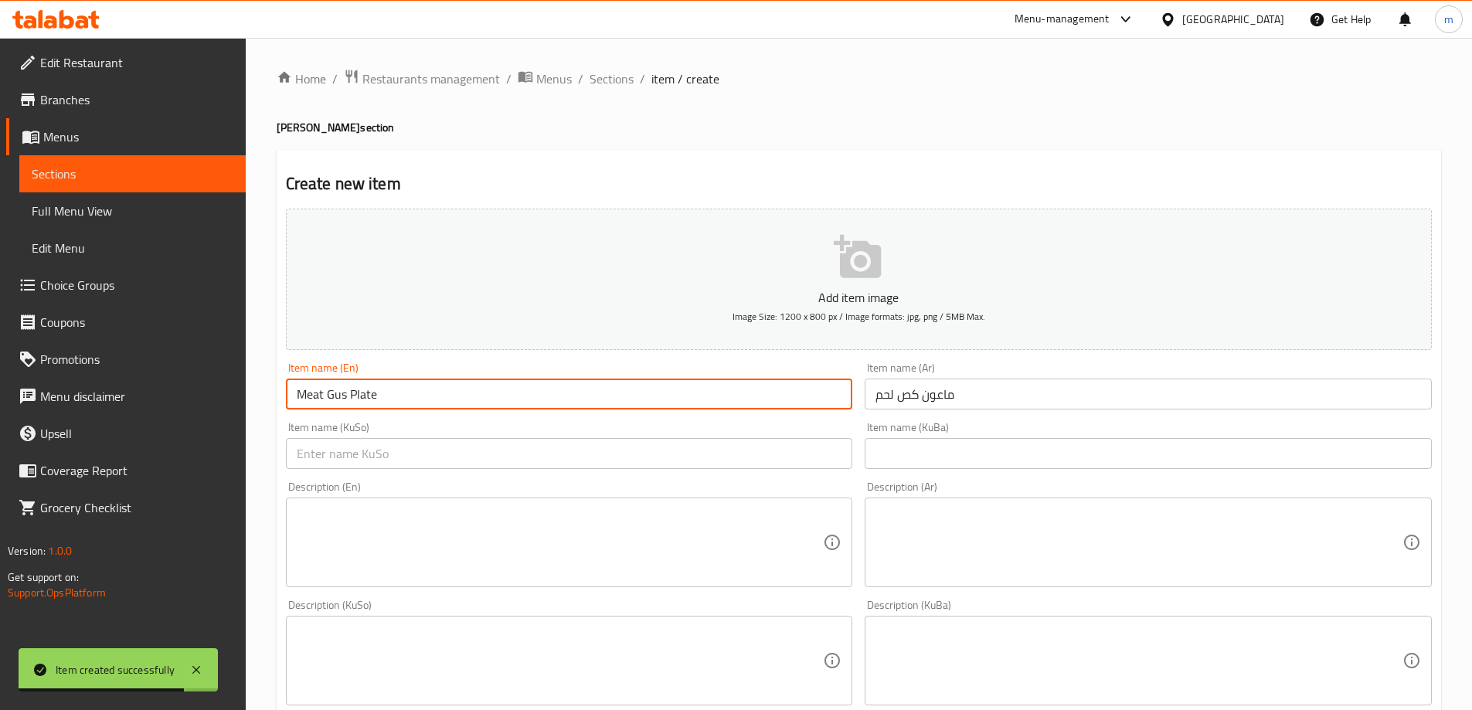
type input "Meat Gus Plate"
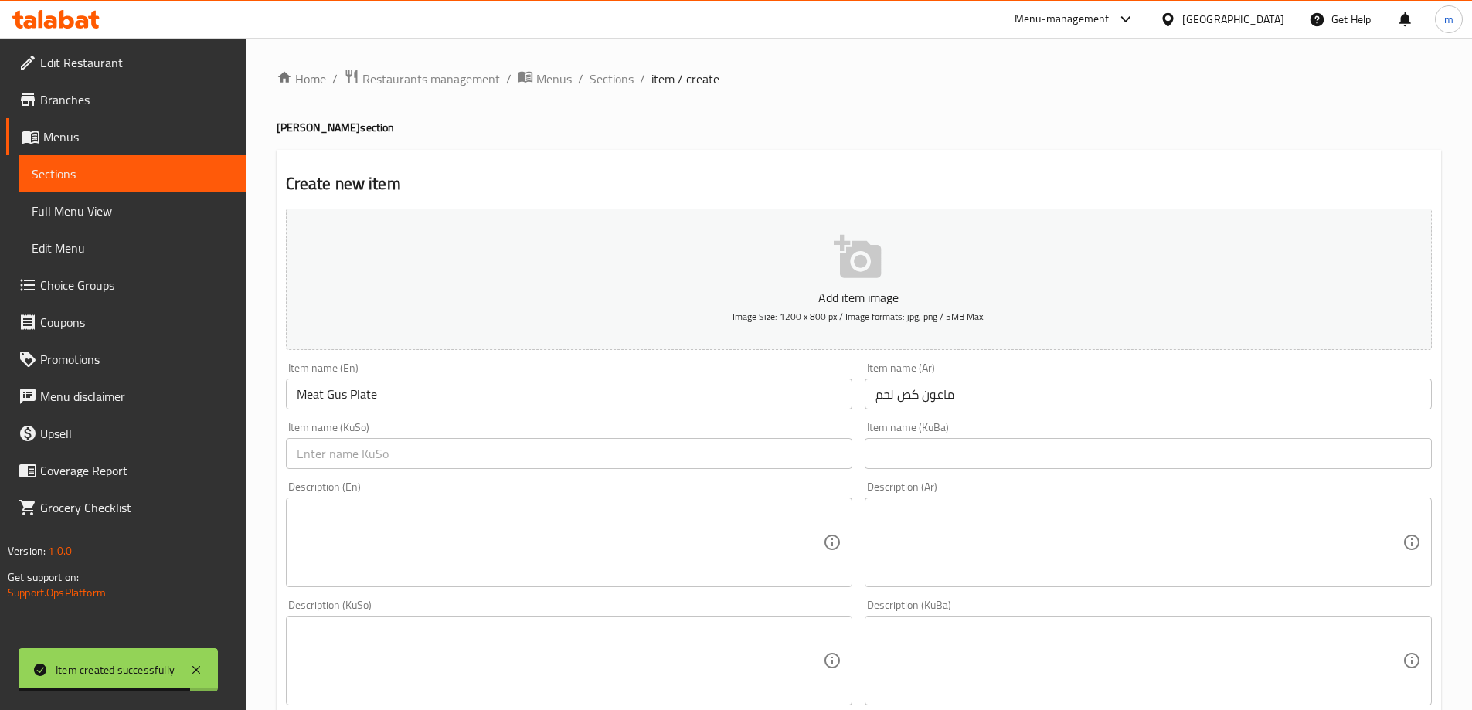
click at [789, 468] on div "Item name (KuSo) Item name (KuSo)" at bounding box center [570, 446] width 580 height 60
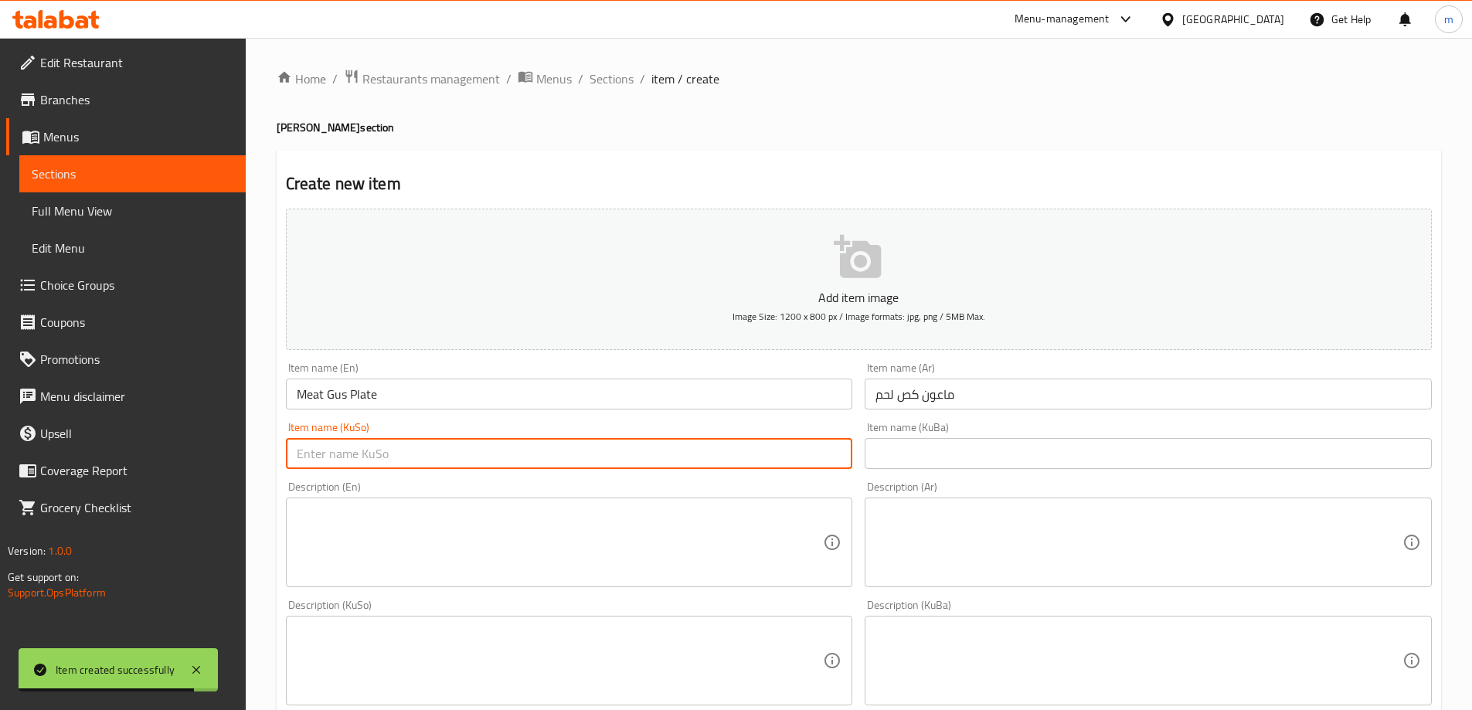
click at [796, 458] on input "text" at bounding box center [569, 453] width 567 height 31
click at [676, 448] on input "text" at bounding box center [569, 453] width 567 height 31
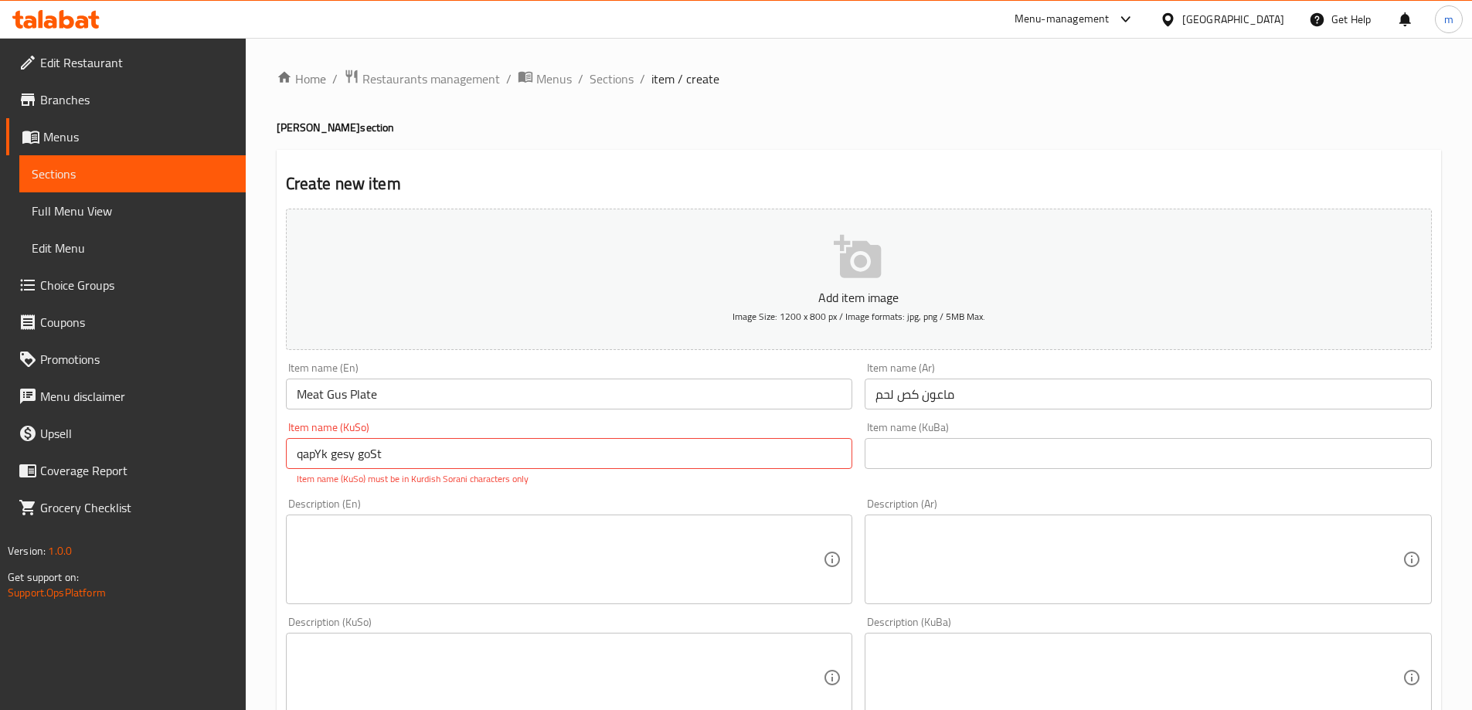
click at [651, 472] on p "Item name (KuSo) must be in Kurdish Sorani characters only" at bounding box center [570, 479] width 546 height 14
click at [663, 463] on input "qapYk gesy goSt" at bounding box center [569, 453] width 567 height 31
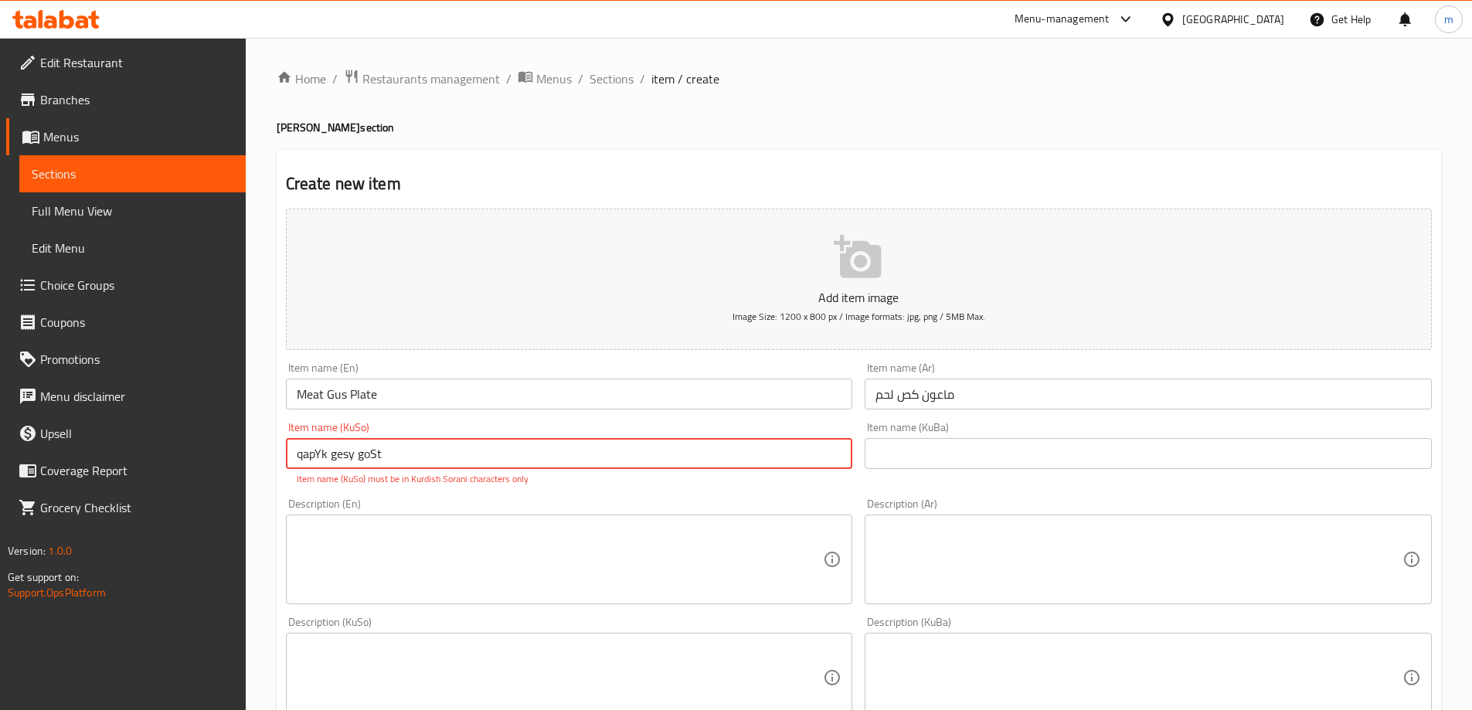
click at [663, 463] on input "qapYk gesy goSt" at bounding box center [569, 453] width 567 height 31
drag, startPoint x: 663, startPoint y: 463, endPoint x: 670, endPoint y: 457, distance: 9.3
click at [670, 457] on input "qapYk gesy goSt" at bounding box center [569, 453] width 567 height 31
click at [671, 456] on input "qapYk gesy goSt" at bounding box center [569, 453] width 567 height 31
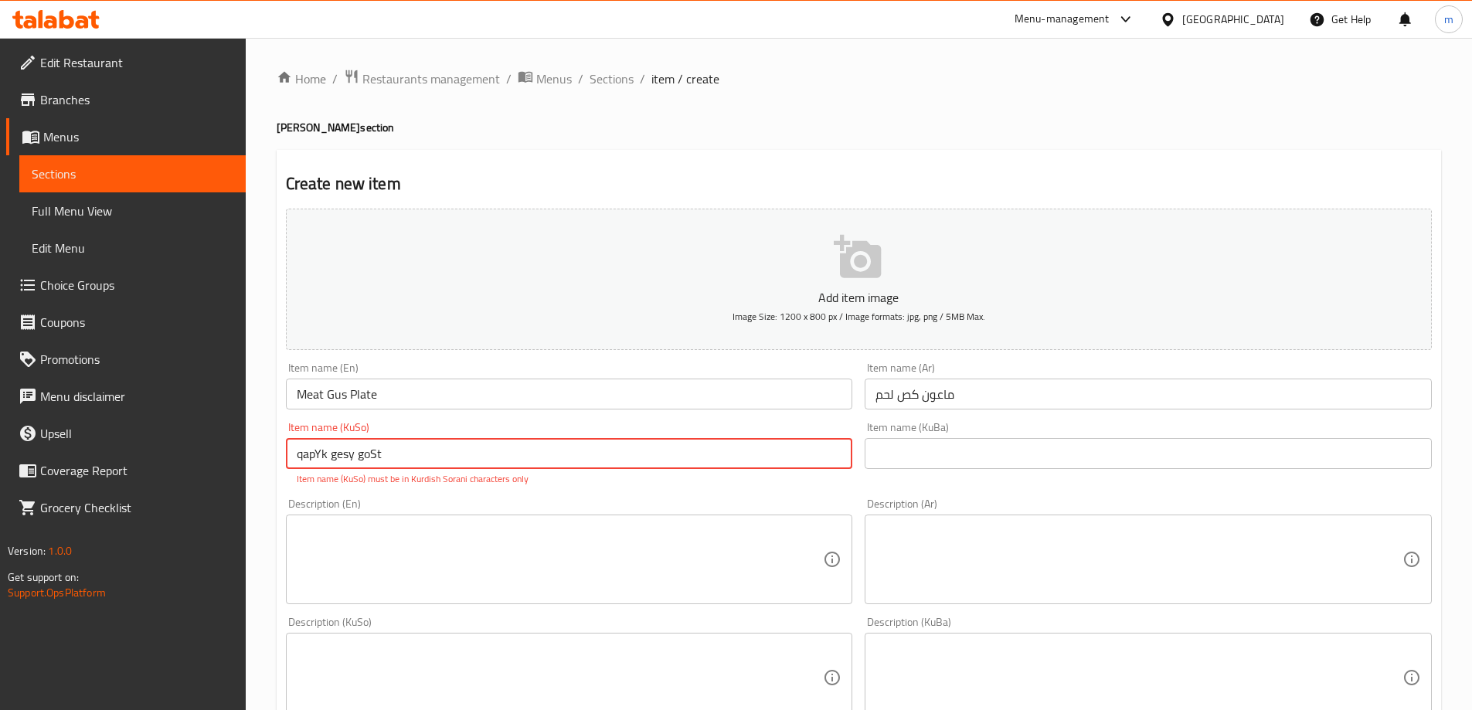
click at [671, 456] on input "qapYk gesy goSt" at bounding box center [569, 453] width 567 height 31
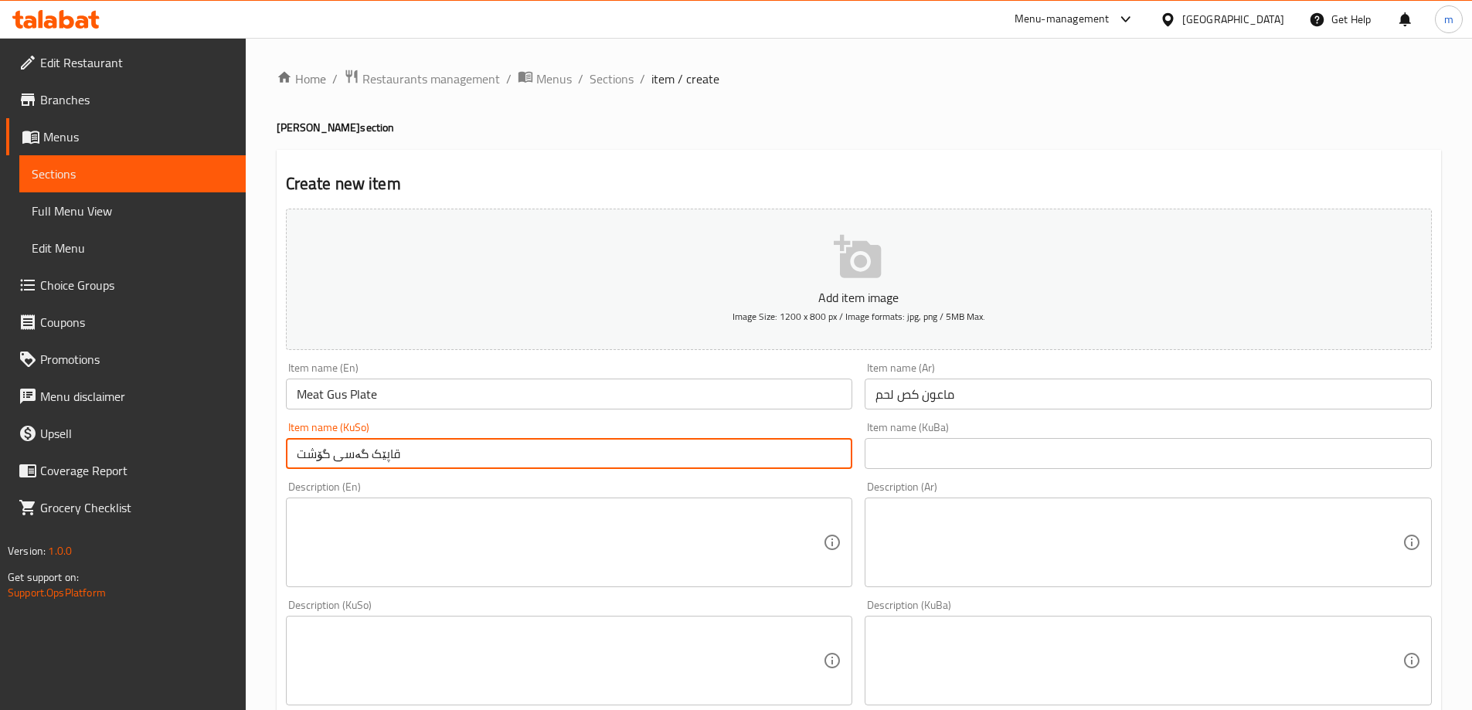
type input "قاپێک گەسی گۆشت"
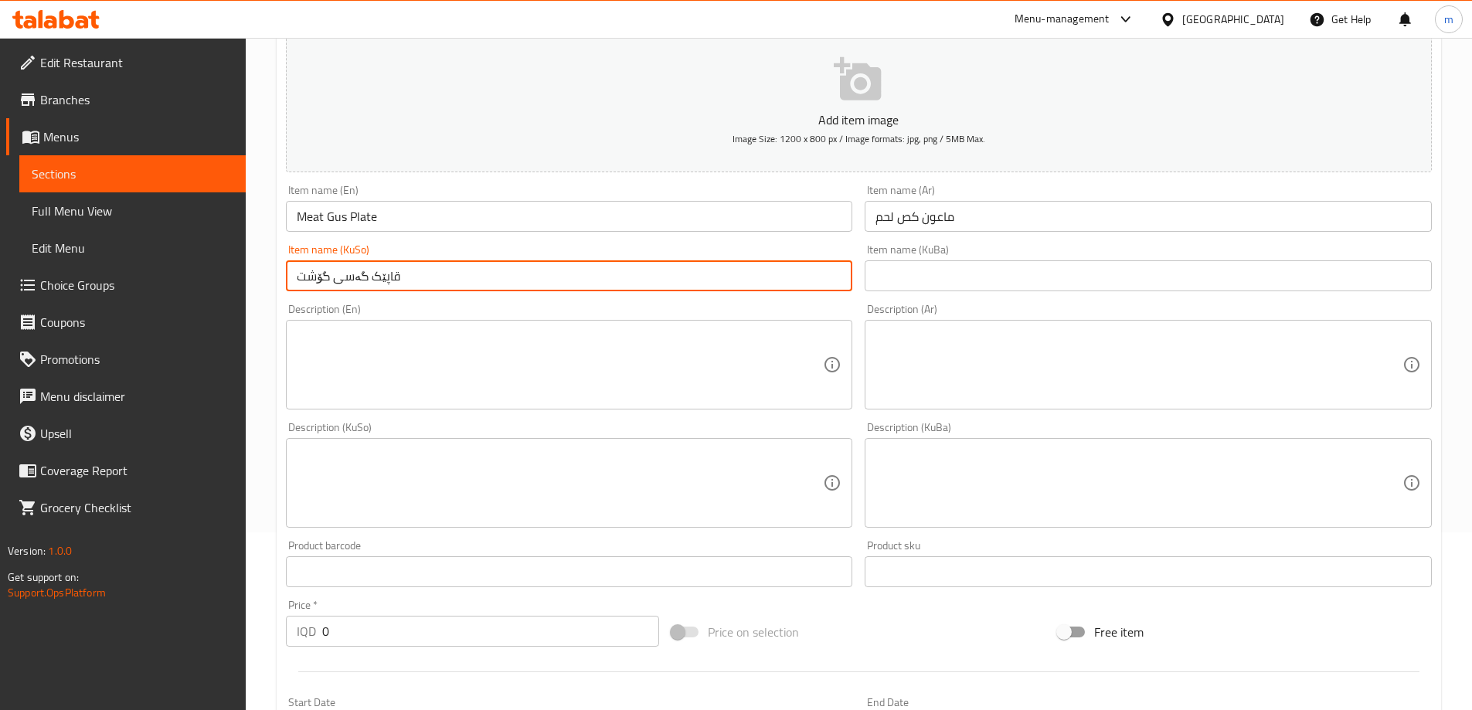
scroll to position [257, 0]
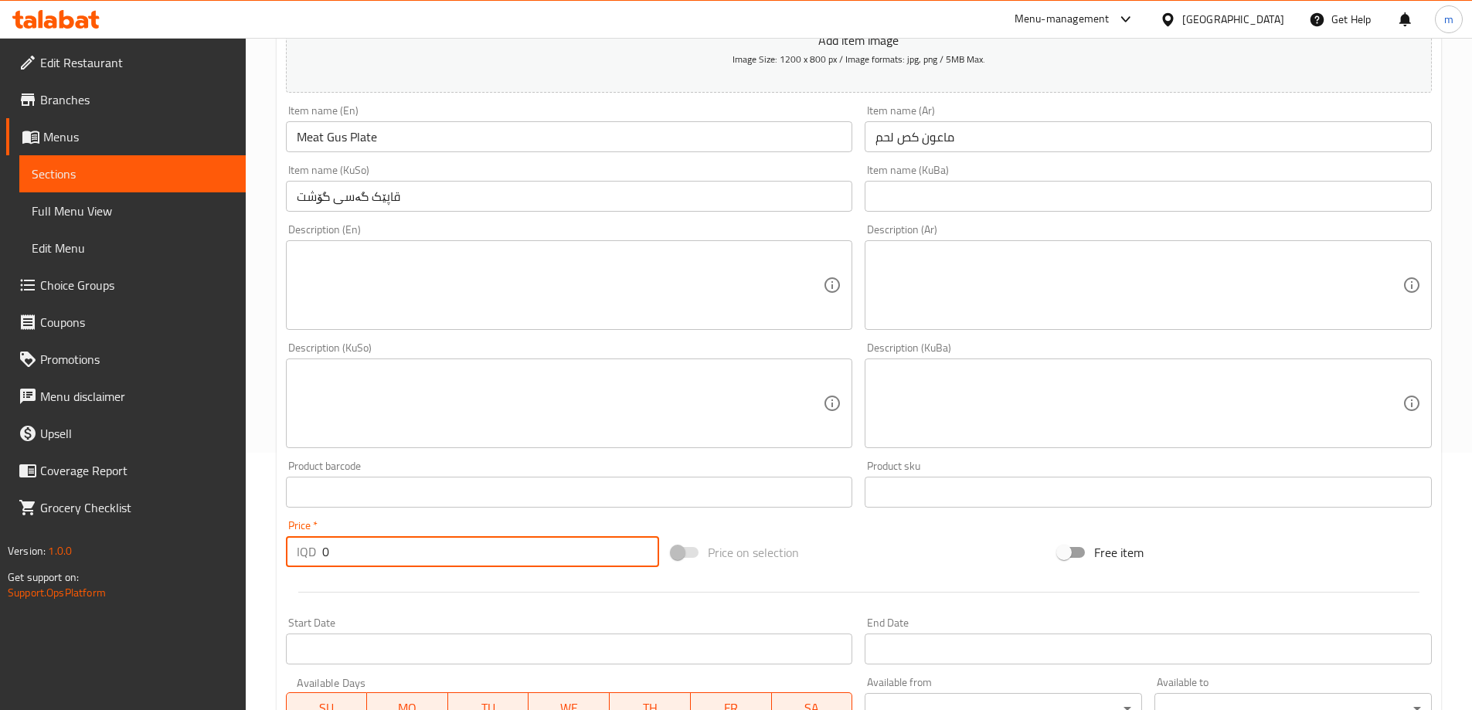
drag, startPoint x: 328, startPoint y: 546, endPoint x: 293, endPoint y: 555, distance: 36.7
click at [293, 555] on div "IQD 0 Price *" at bounding box center [473, 551] width 374 height 31
paste input "750"
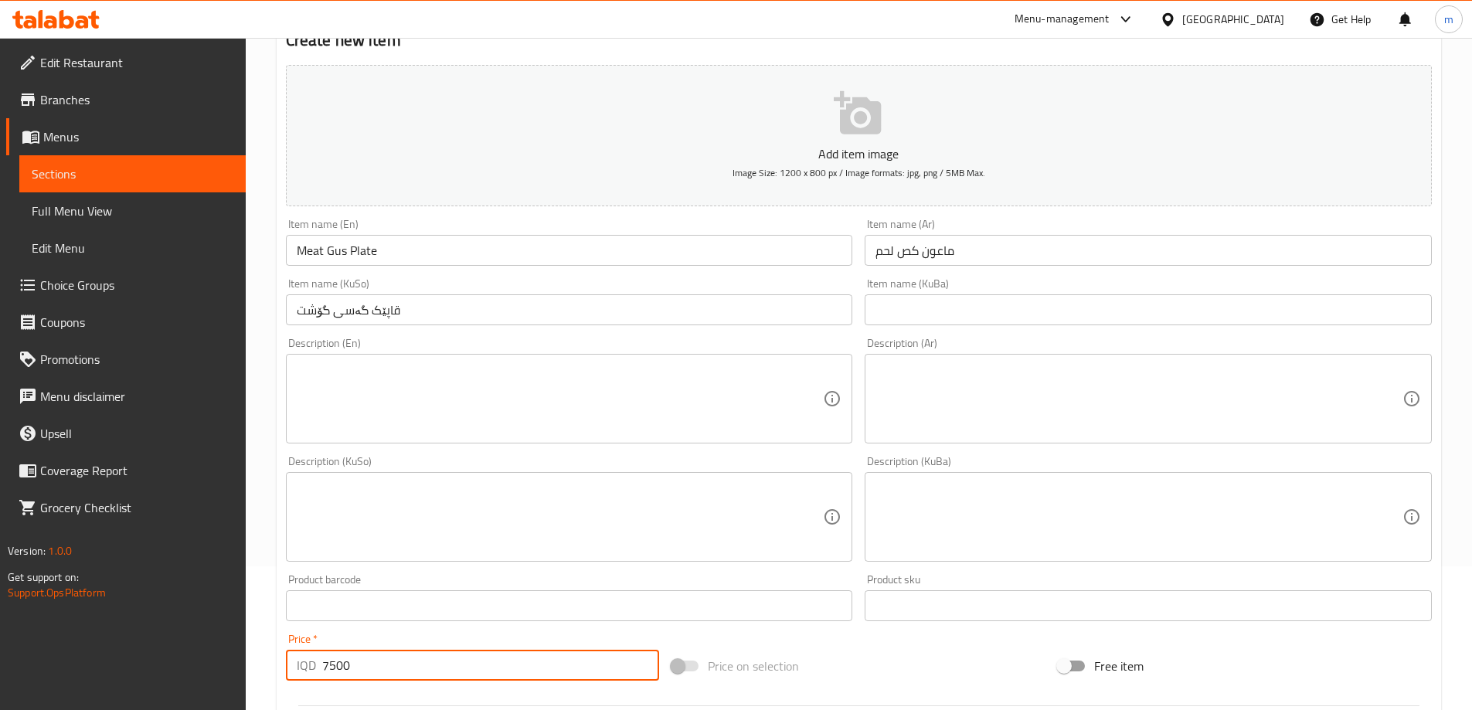
scroll to position [0, 0]
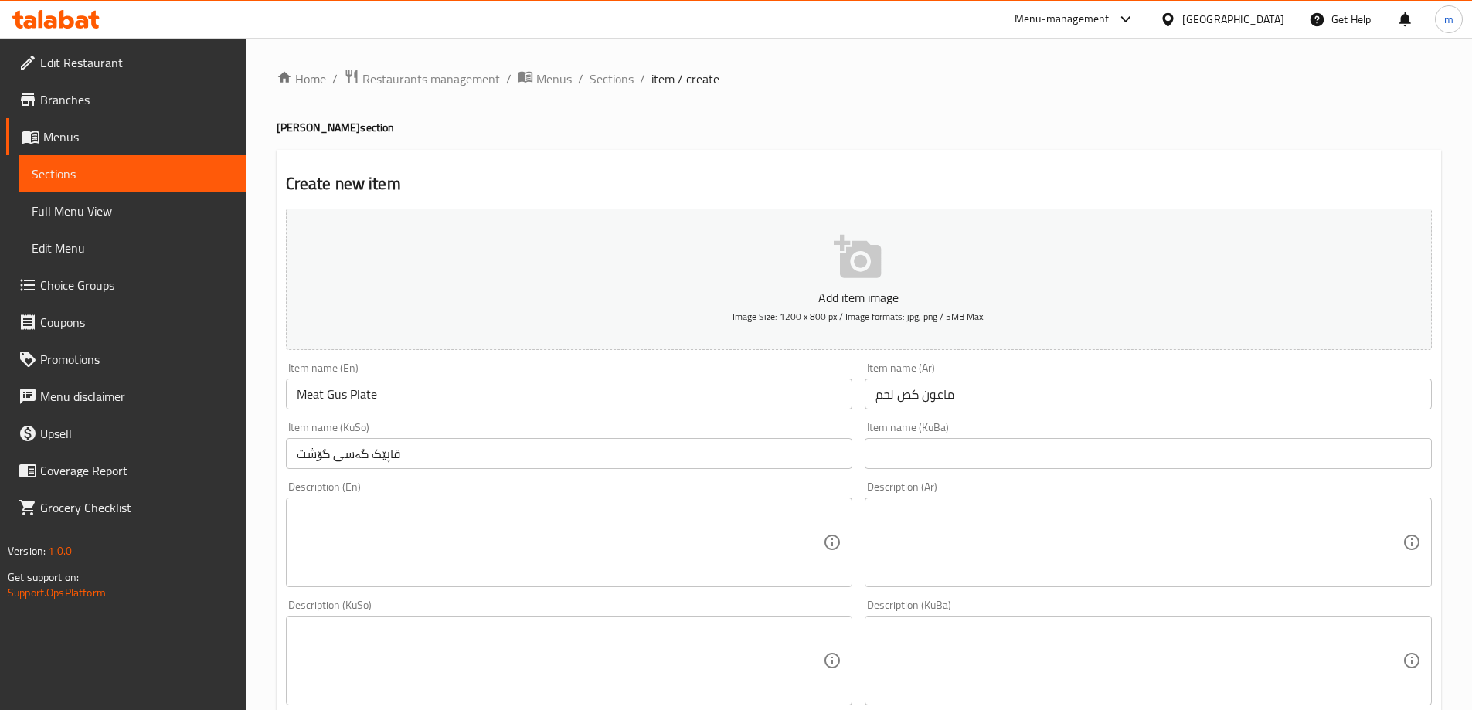
type input "7500"
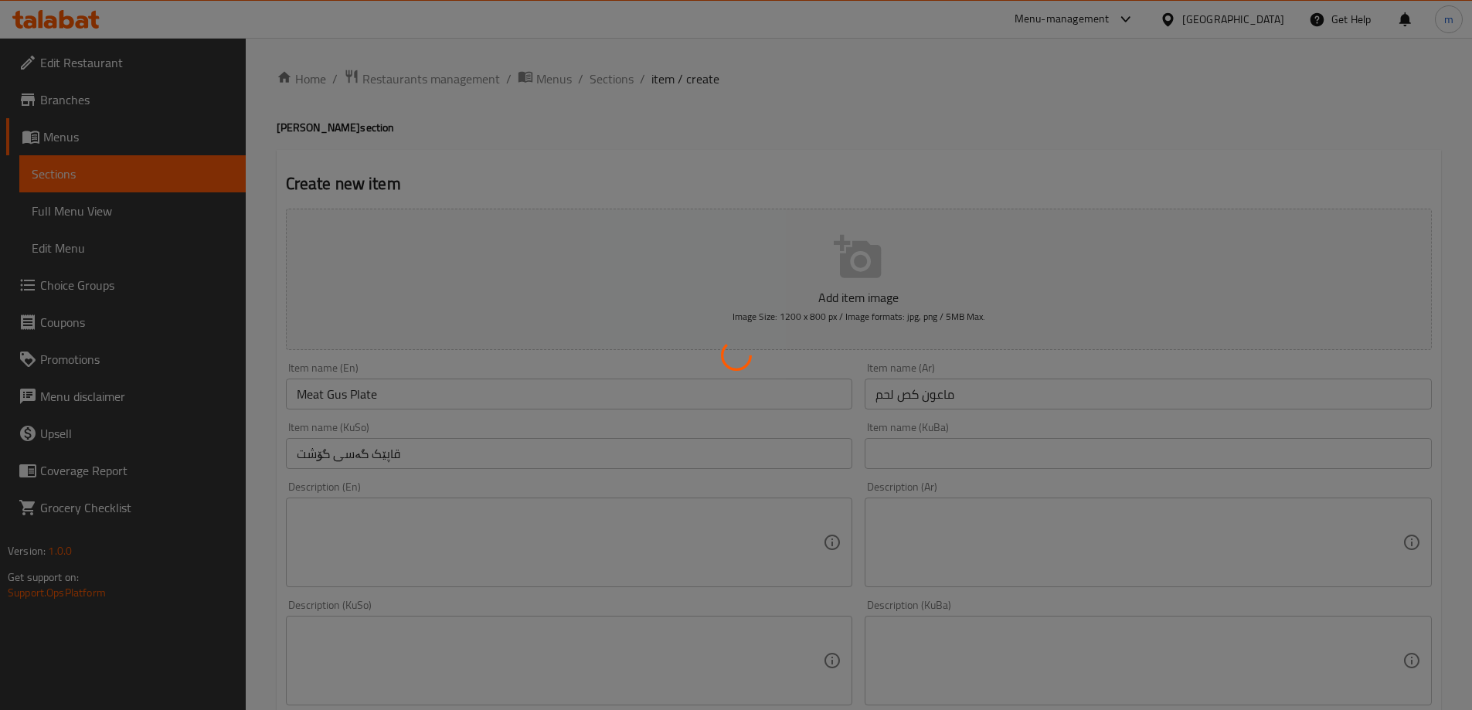
type input "0"
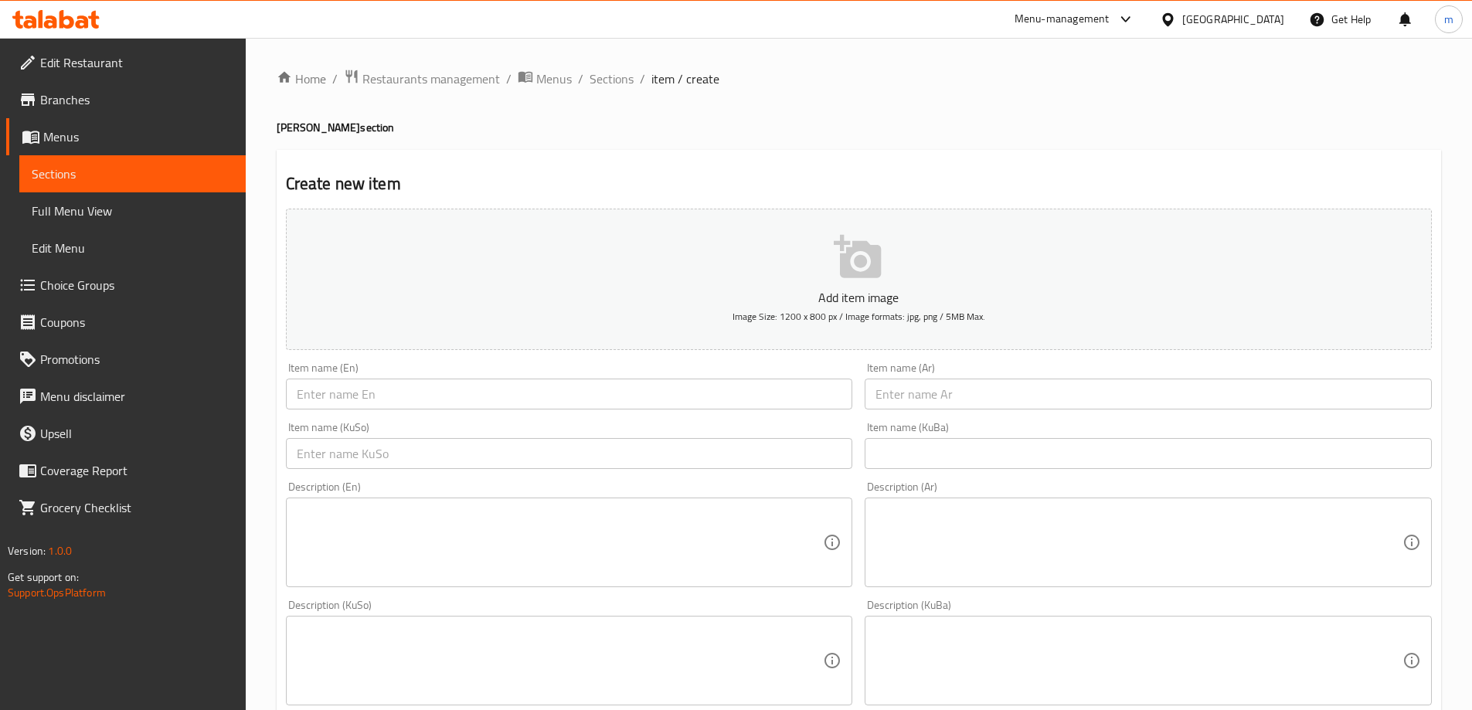
click at [955, 397] on input "text" at bounding box center [1148, 394] width 567 height 31
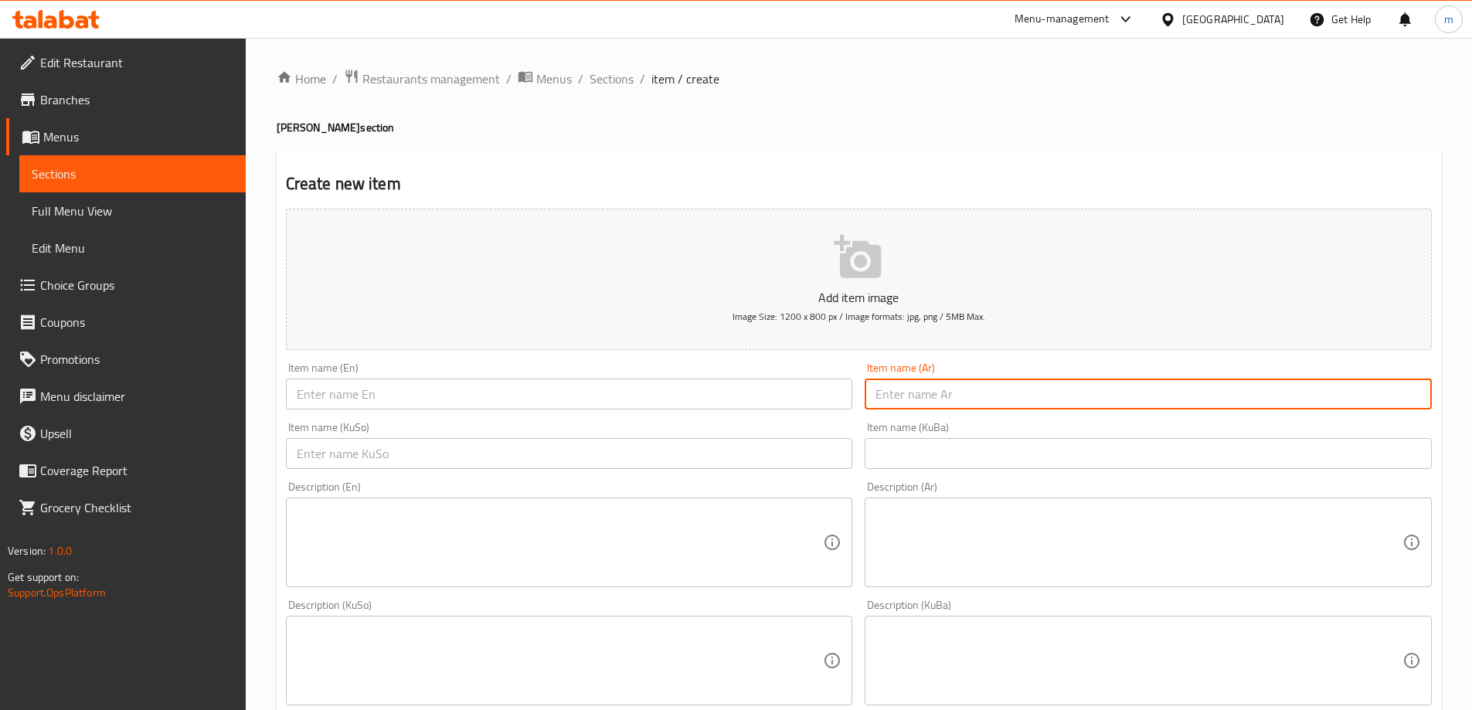
paste input "لفه كص لحم"
type input "لفه كص لحم"
click at [762, 410] on input "text" at bounding box center [569, 394] width 567 height 31
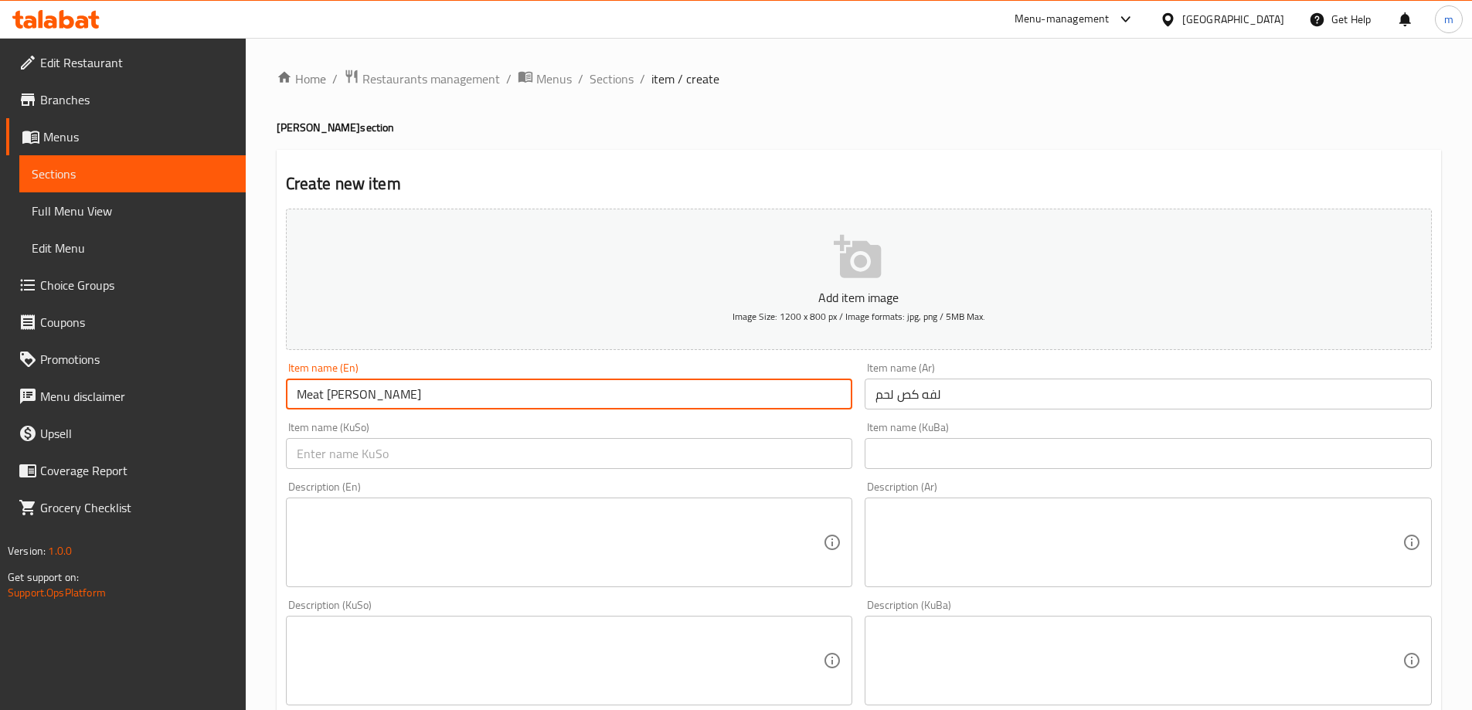
type input "Meat [PERSON_NAME]"
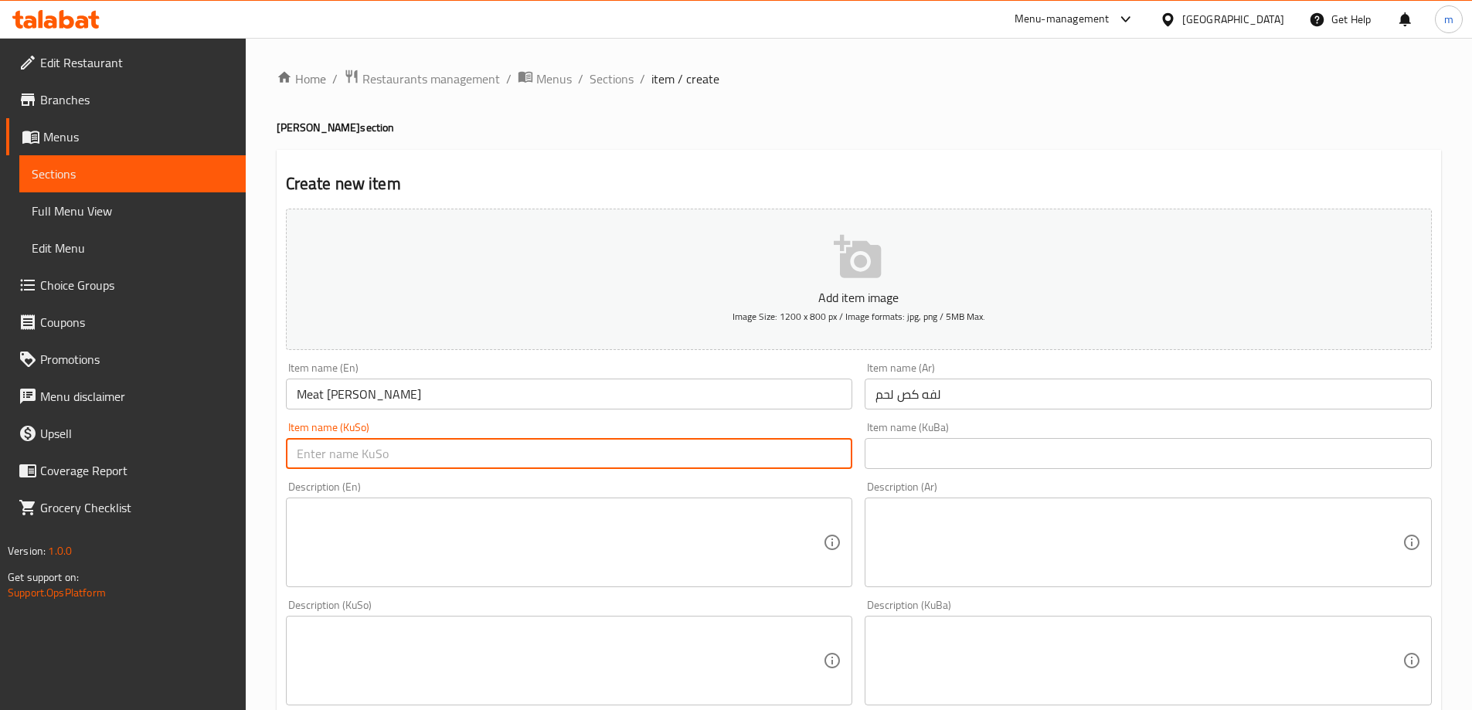
click at [714, 456] on input "text" at bounding box center [569, 453] width 567 height 31
type input "سەندویچی گەسی گۆشت"
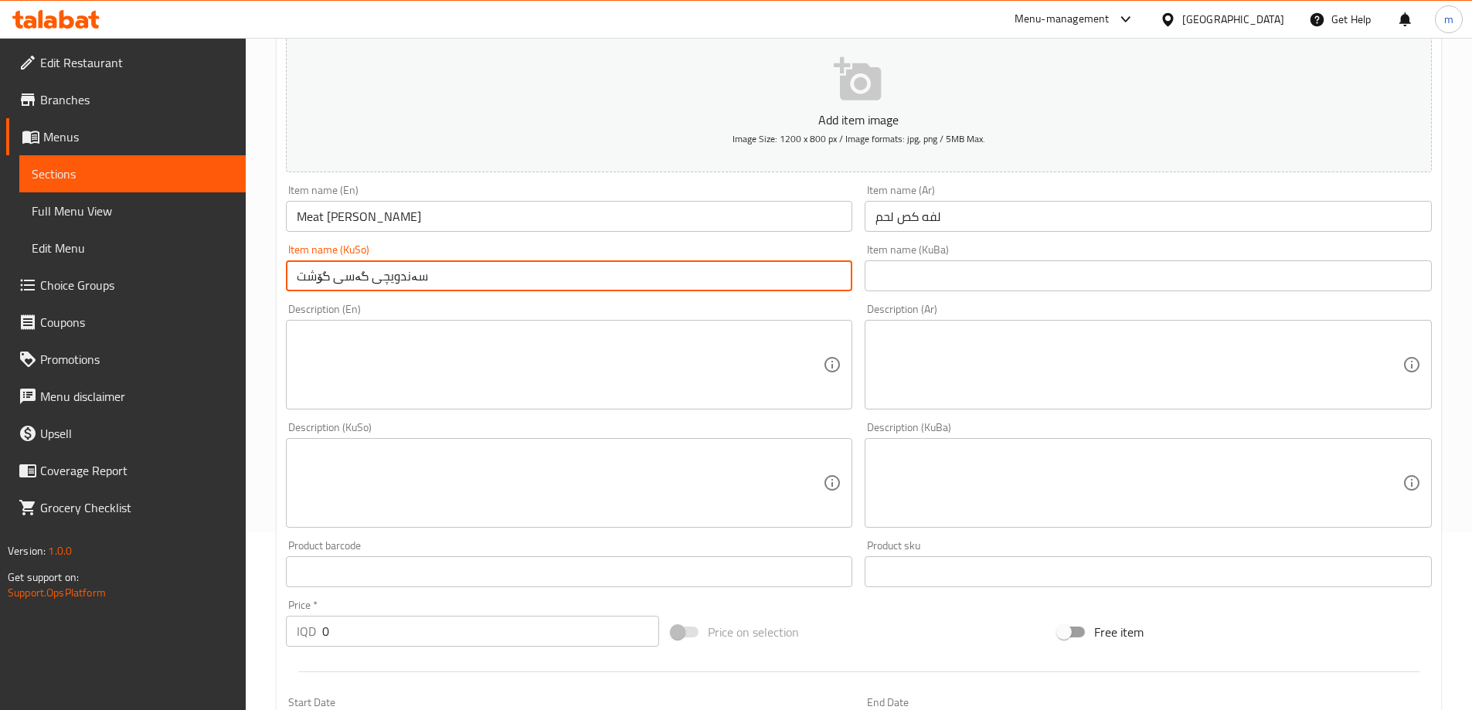
scroll to position [257, 0]
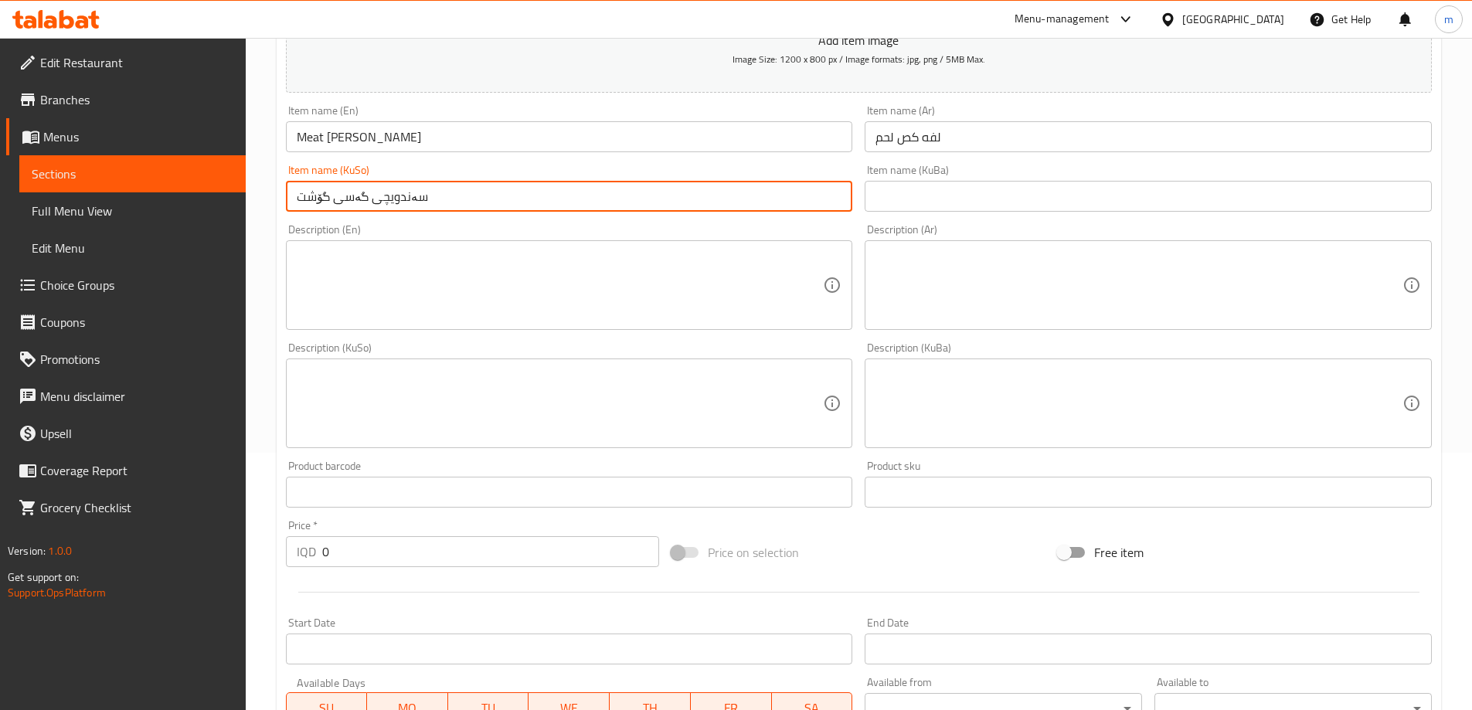
drag, startPoint x: 334, startPoint y: 552, endPoint x: 313, endPoint y: 546, distance: 21.6
click at [317, 551] on div "IQD 0 Price *" at bounding box center [473, 551] width 374 height 31
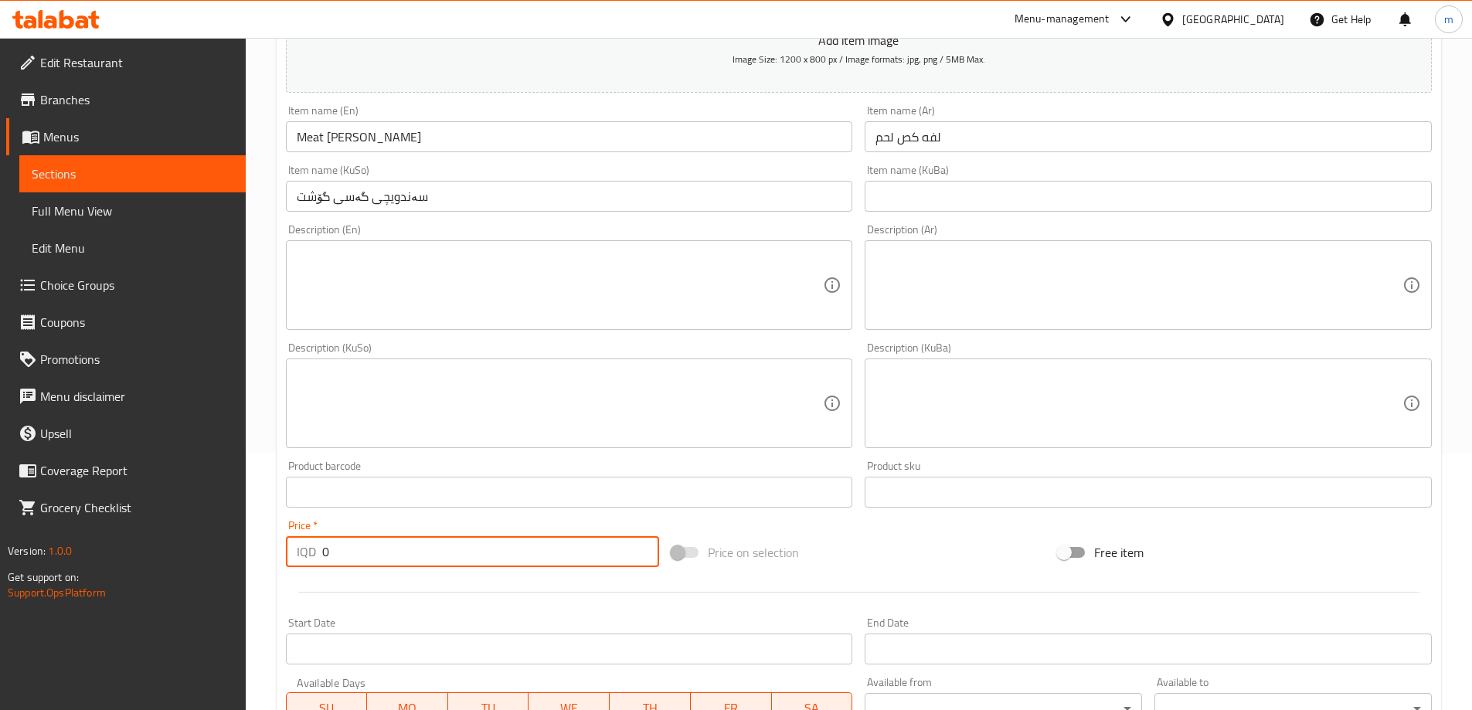
paste input "250"
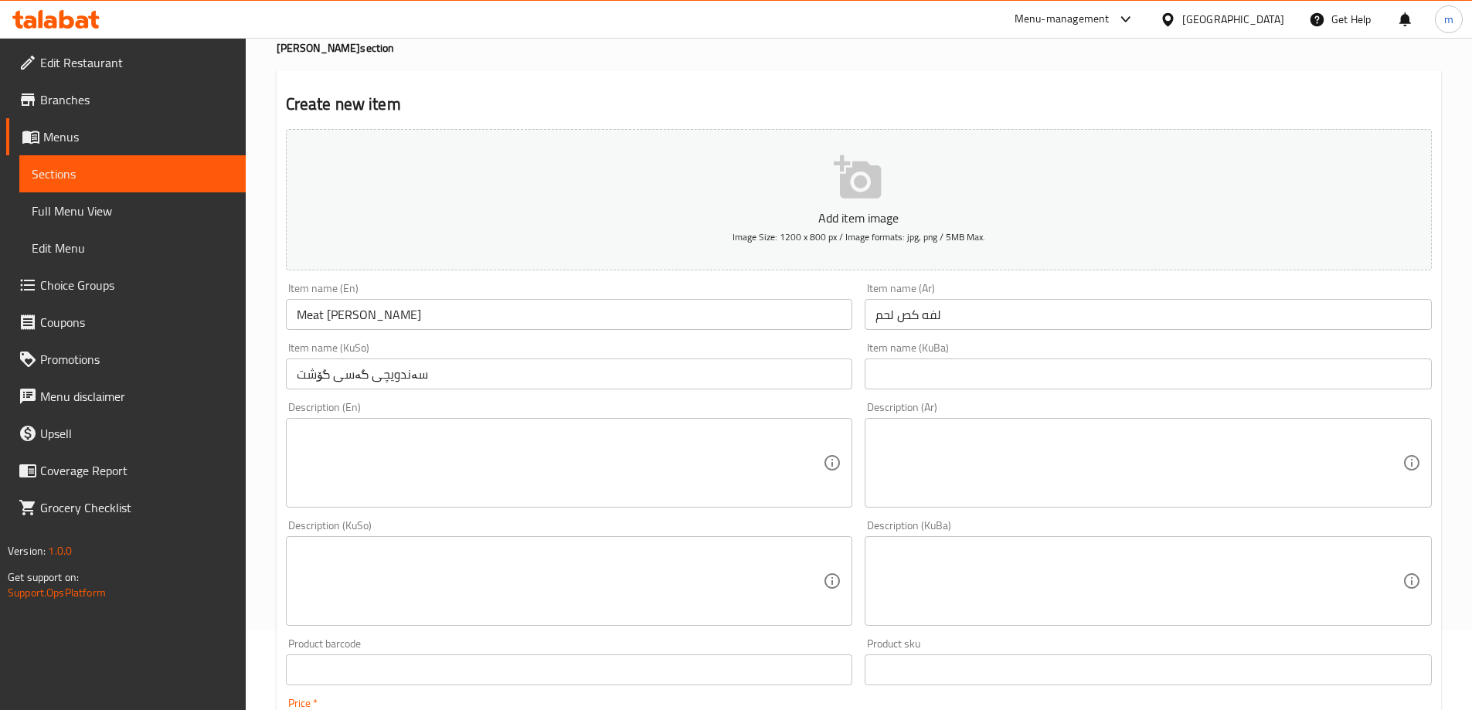
scroll to position [0, 0]
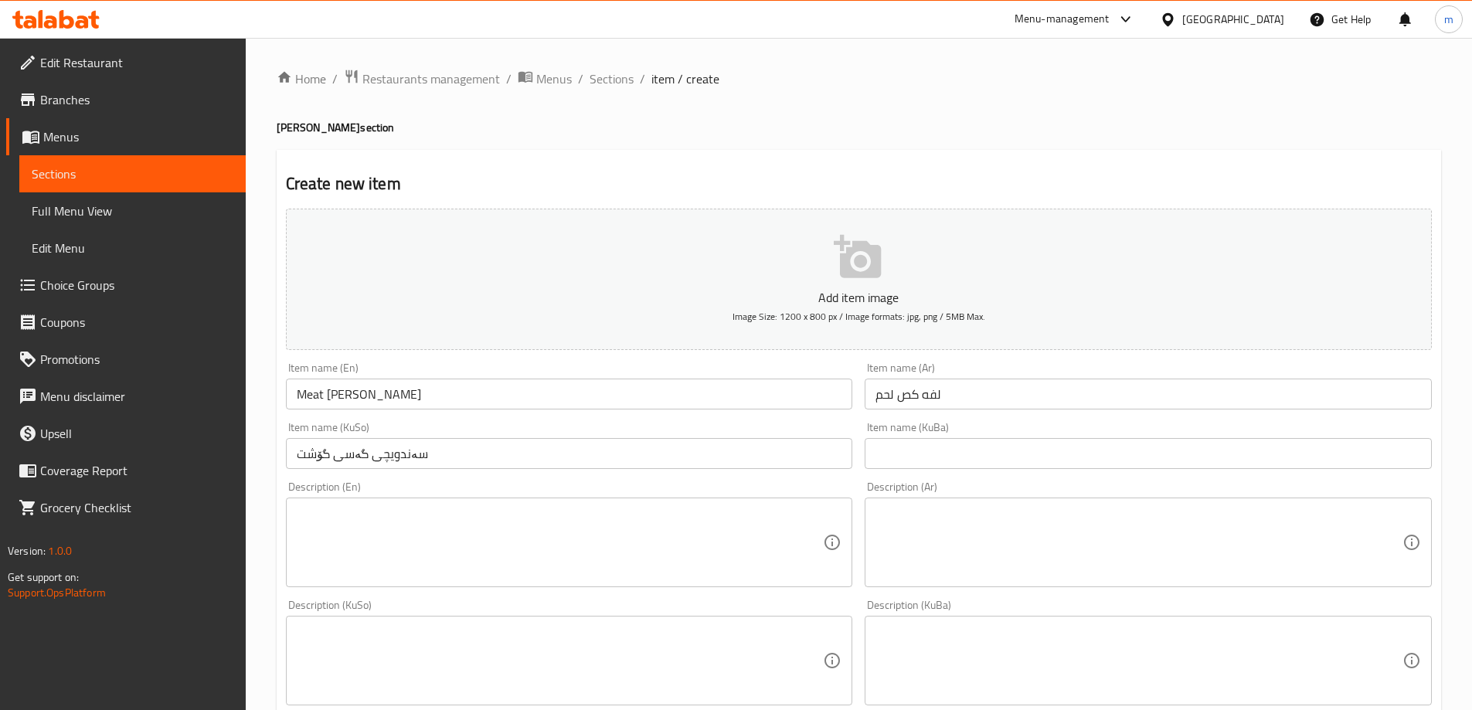
type input "2500"
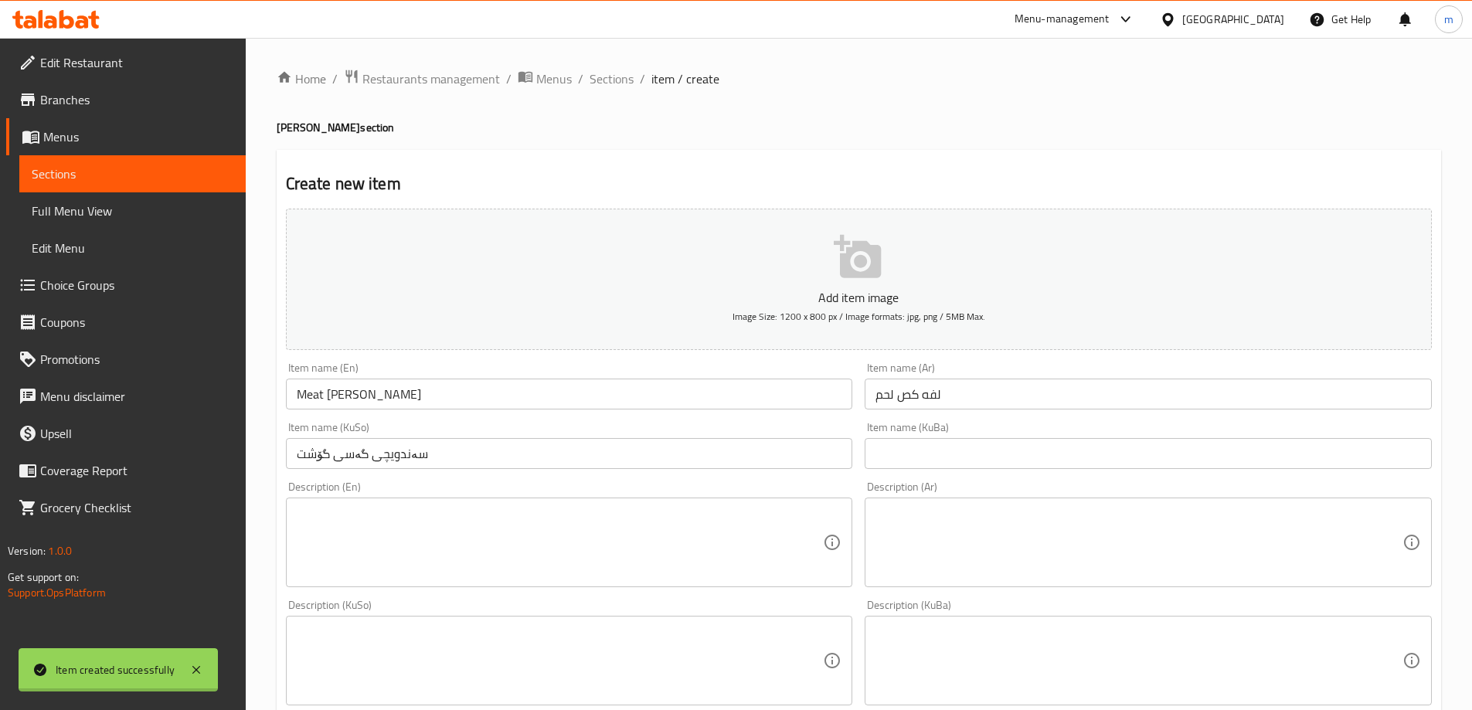
type input "0"
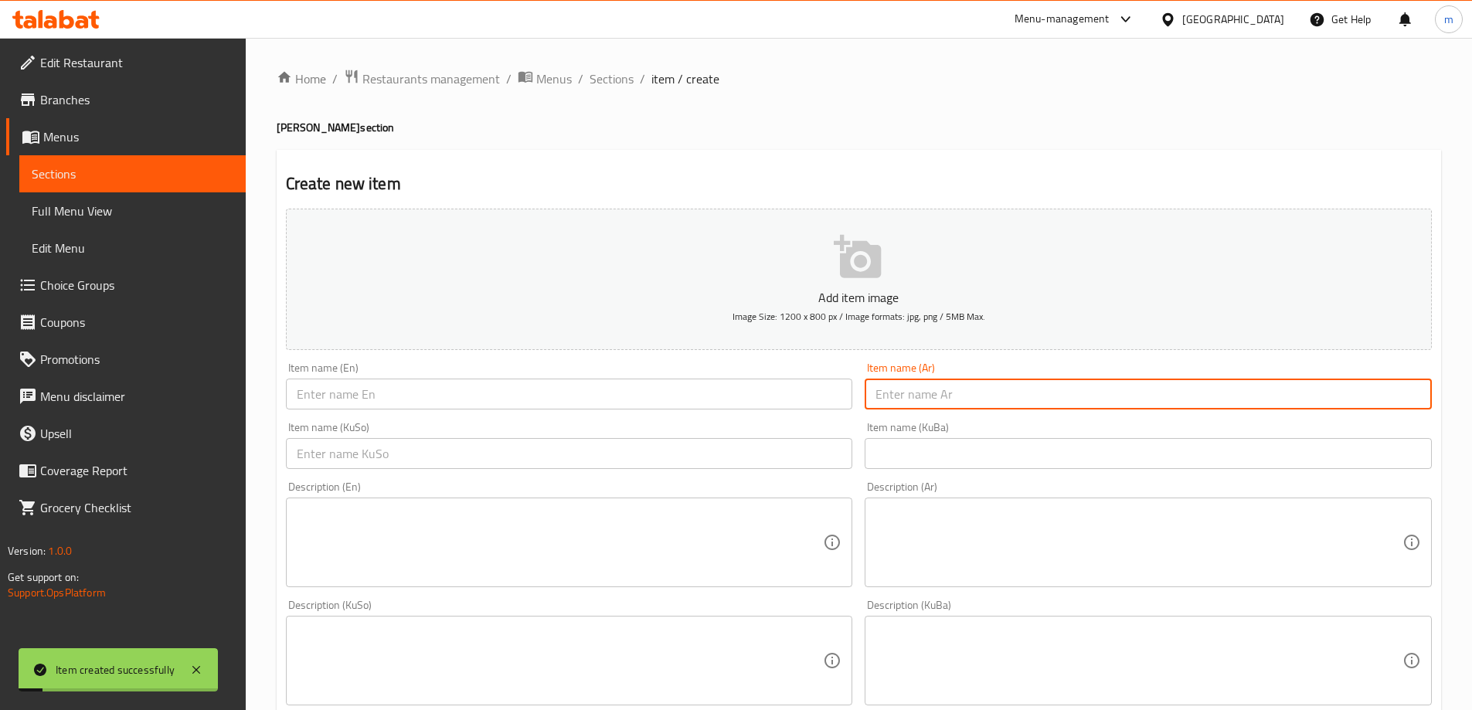
drag, startPoint x: 936, startPoint y: 396, endPoint x: 746, endPoint y: 411, distance: 189.9
click at [933, 400] on input "text" at bounding box center [1148, 394] width 567 height 31
paste input "لفه كص دجاج"
type input "لفه كص دجاج"
click at [746, 410] on div "Item name (En) Item name (En)" at bounding box center [570, 386] width 580 height 60
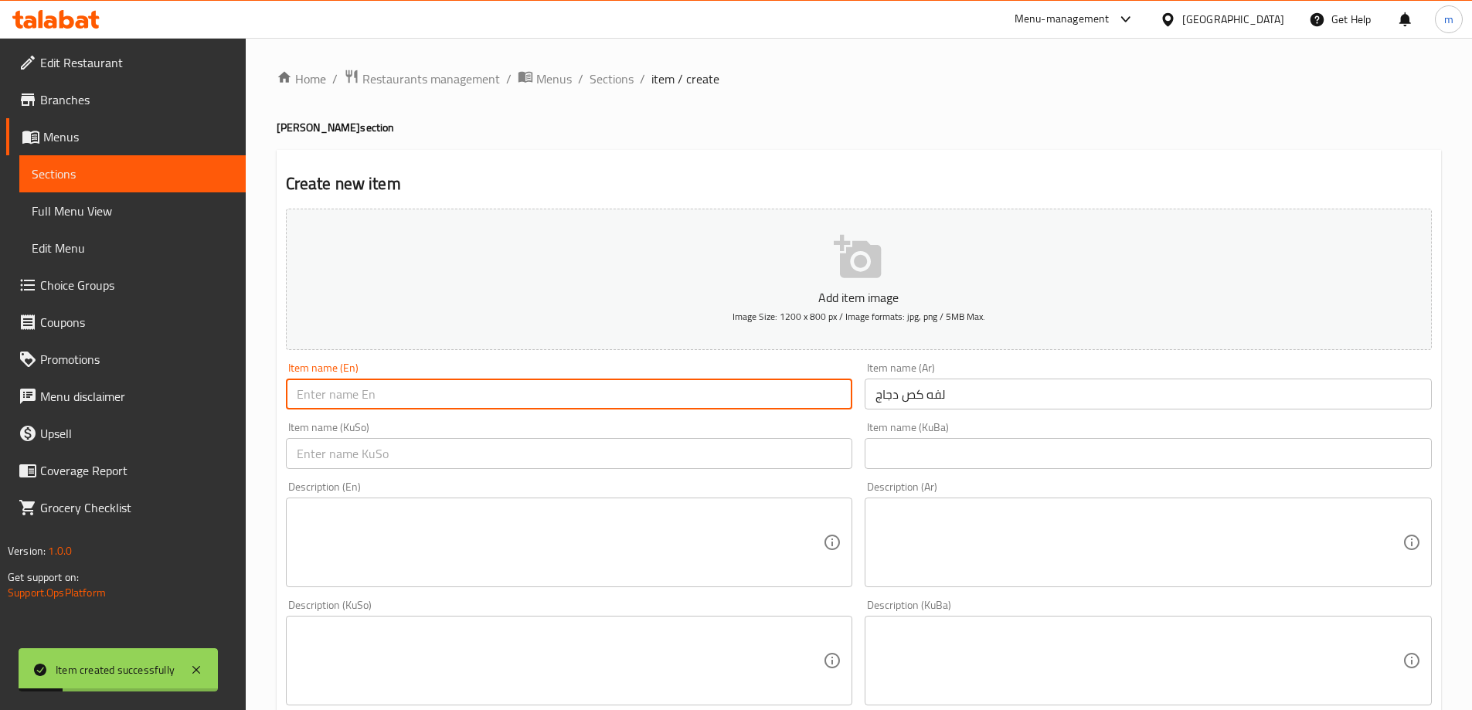
click at [756, 403] on input "text" at bounding box center [569, 394] width 567 height 31
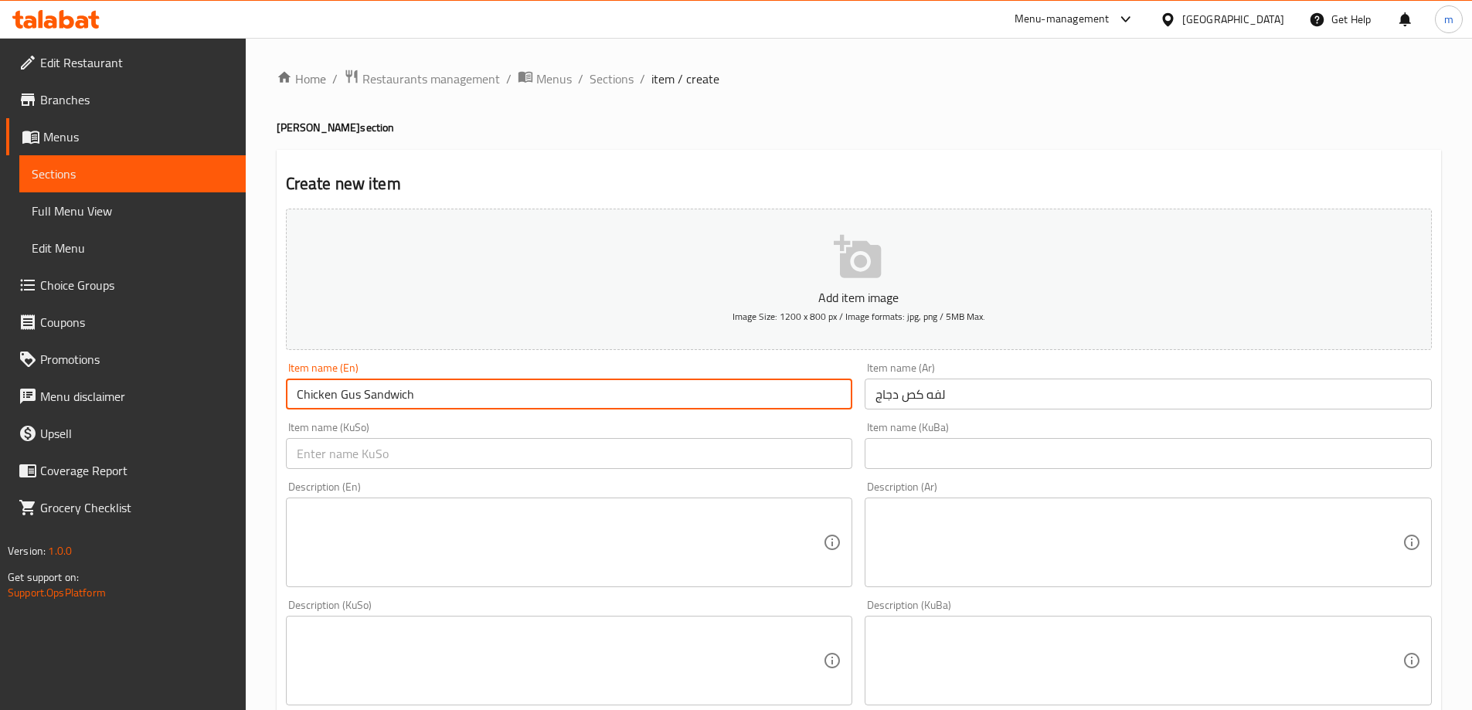
type input "Chicken Gus Sandwich"
click at [794, 443] on input "text" at bounding box center [569, 453] width 567 height 31
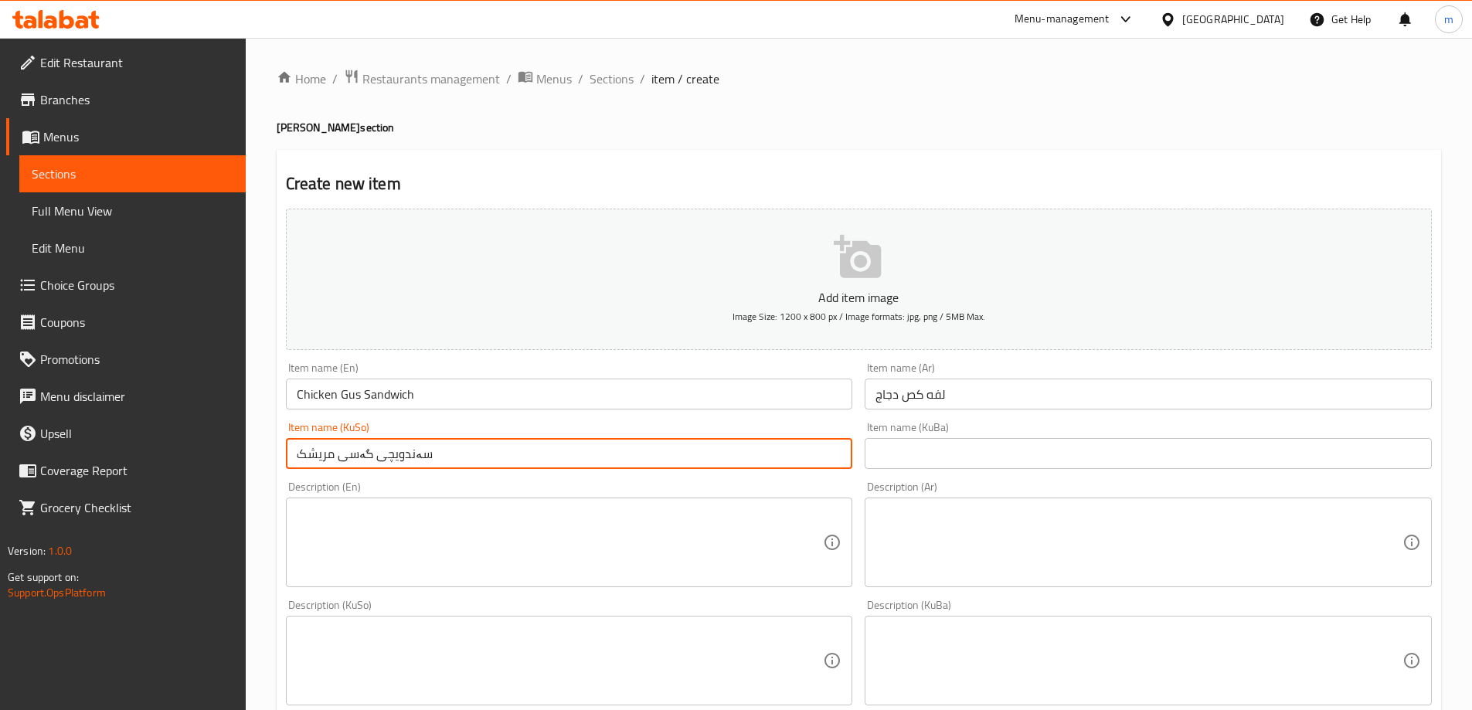
type input "سەندویچی گەسی مریشک"
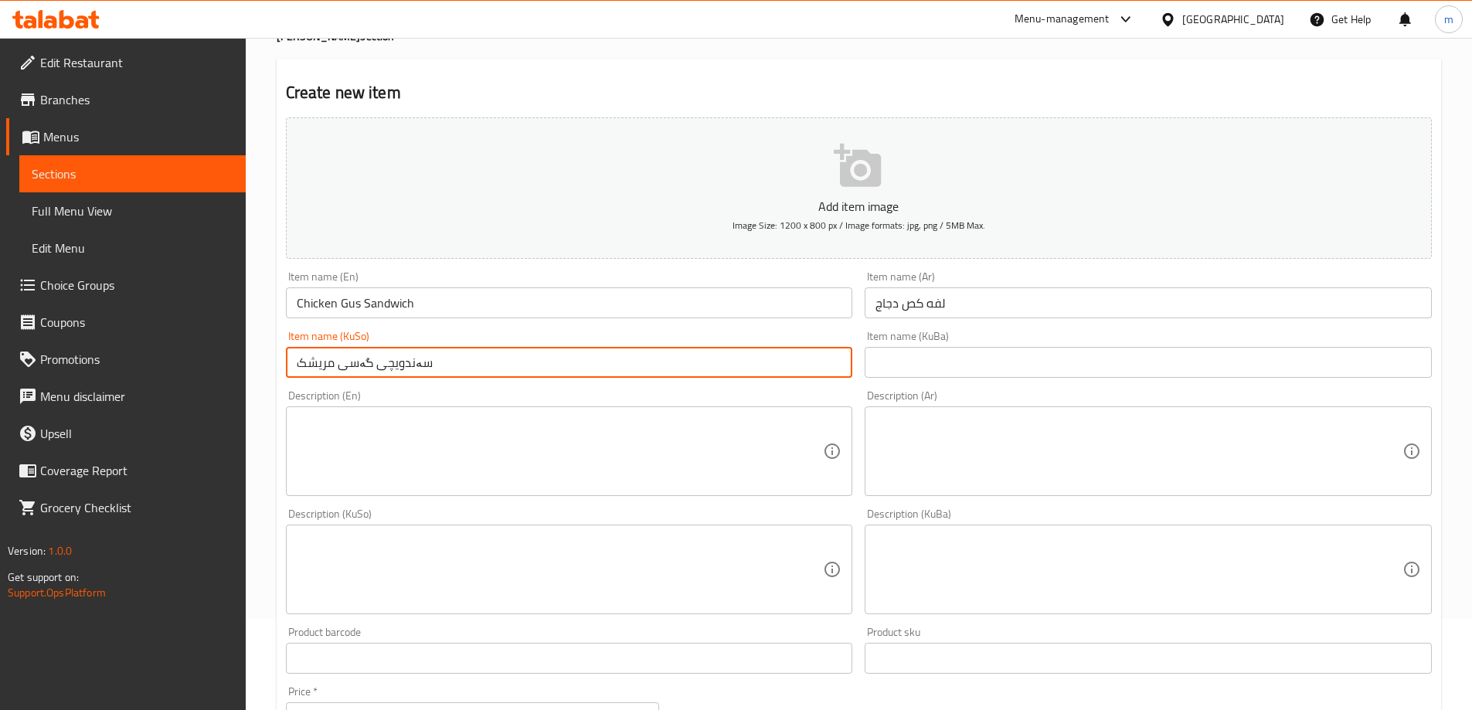
scroll to position [129, 0]
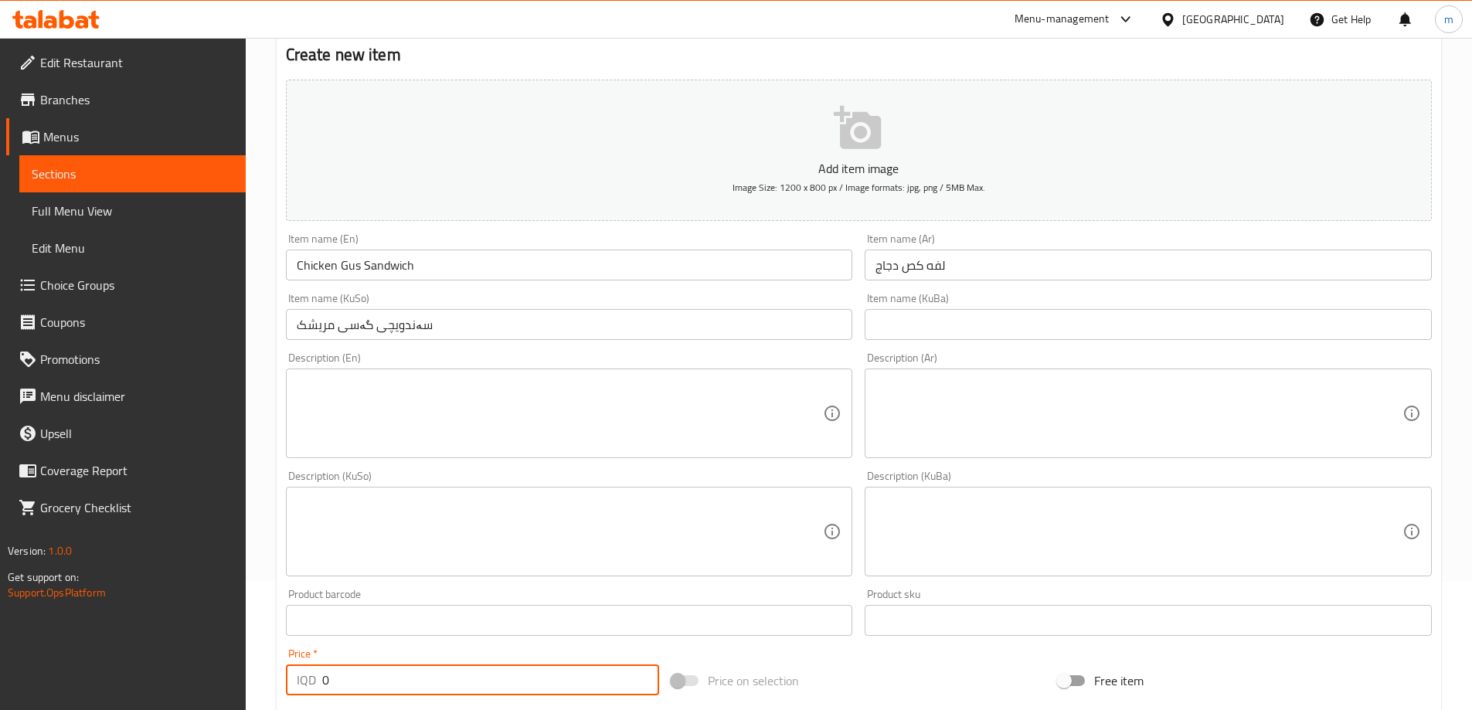
drag, startPoint x: 320, startPoint y: 679, endPoint x: 303, endPoint y: 668, distance: 20.2
click at [308, 678] on div "IQD 0 Price *" at bounding box center [473, 680] width 374 height 31
paste input "225"
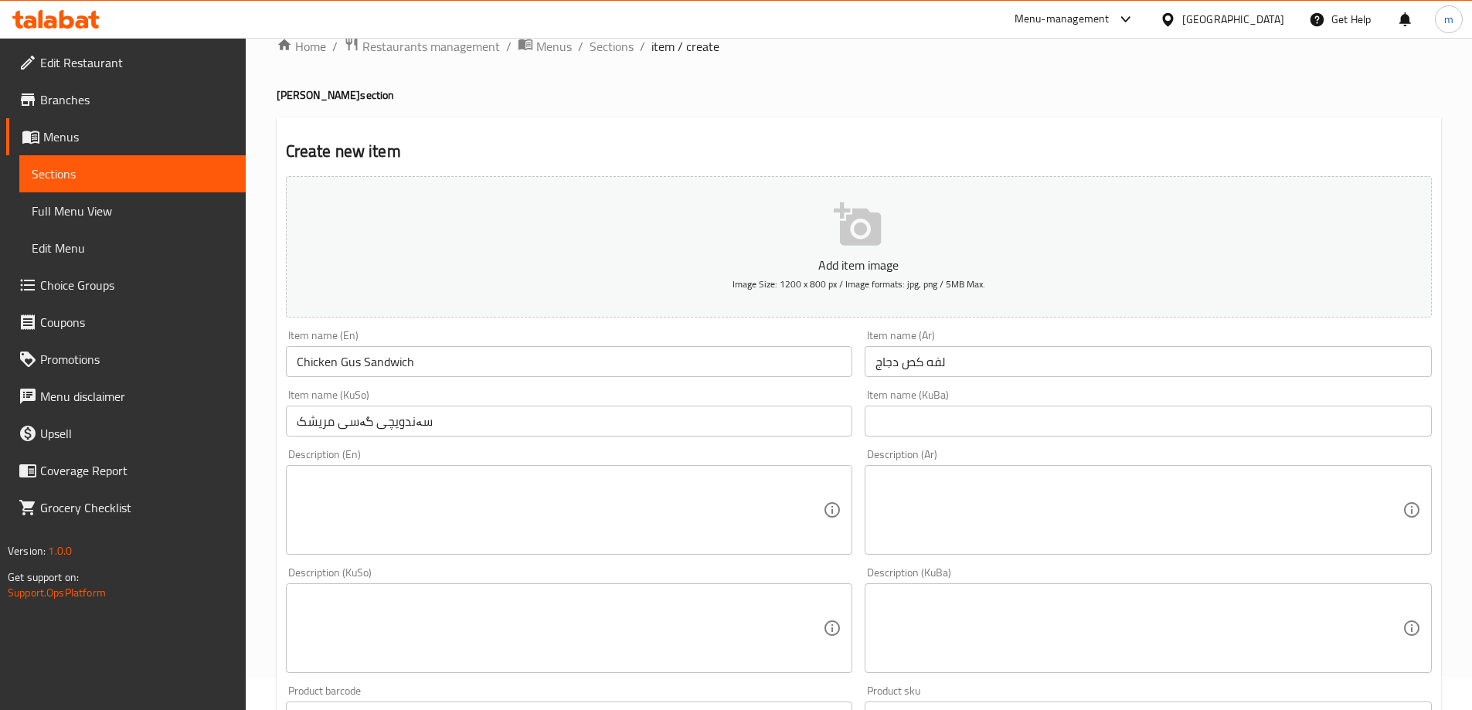
scroll to position [0, 0]
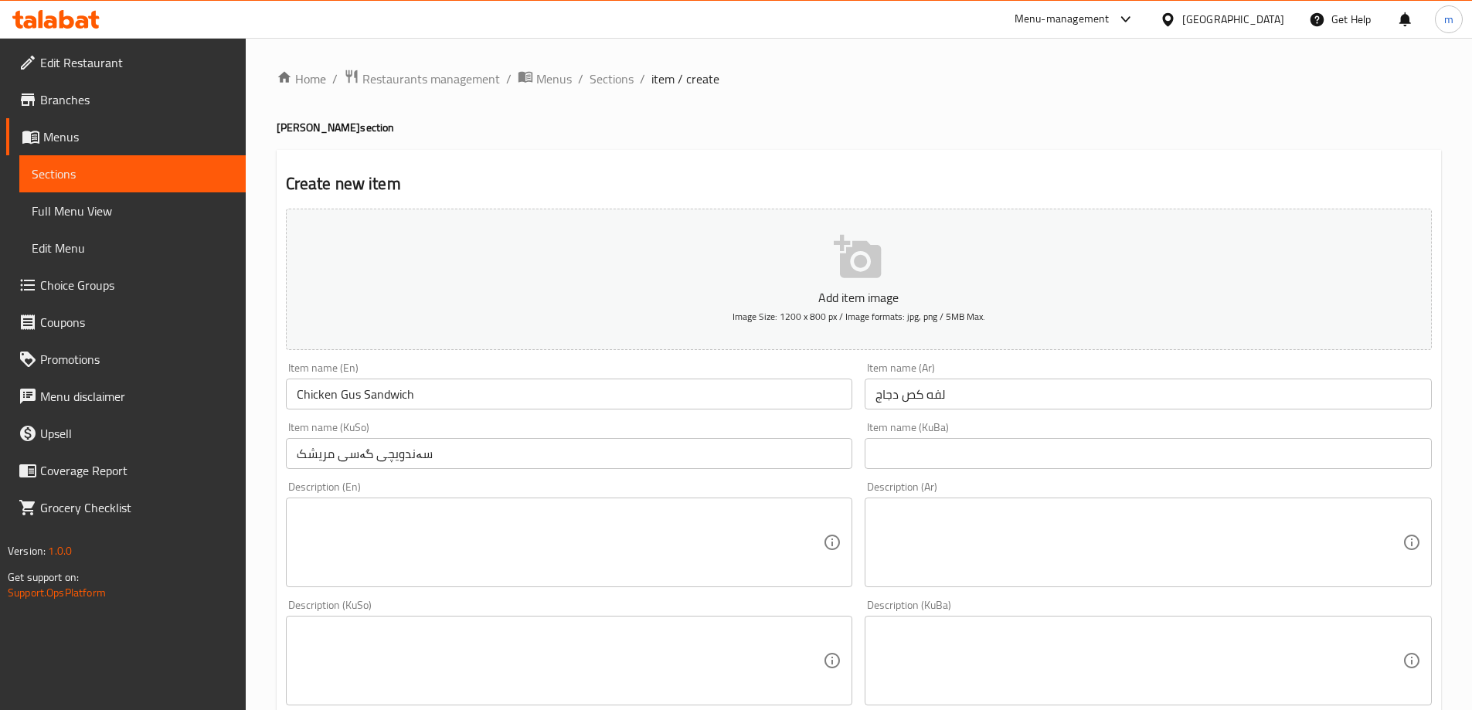
type input "2250"
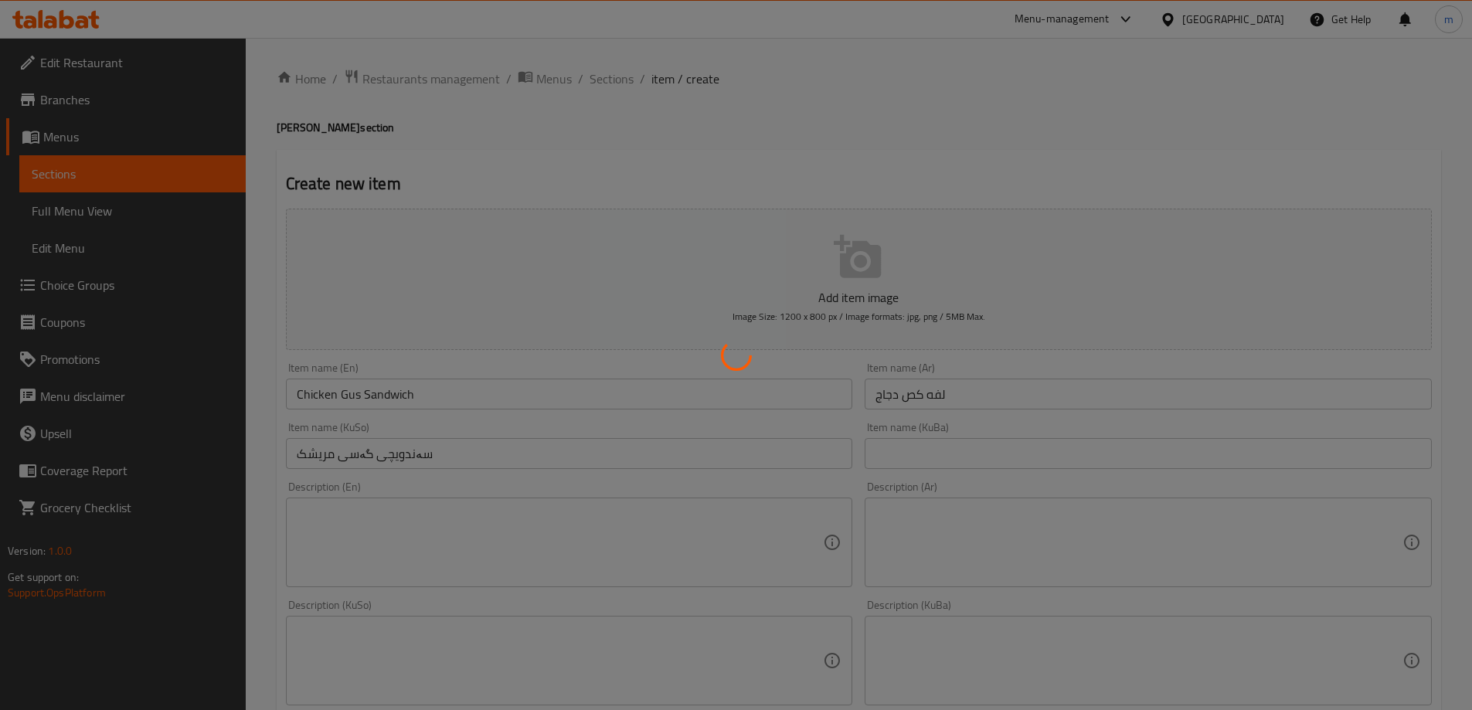
type input "0"
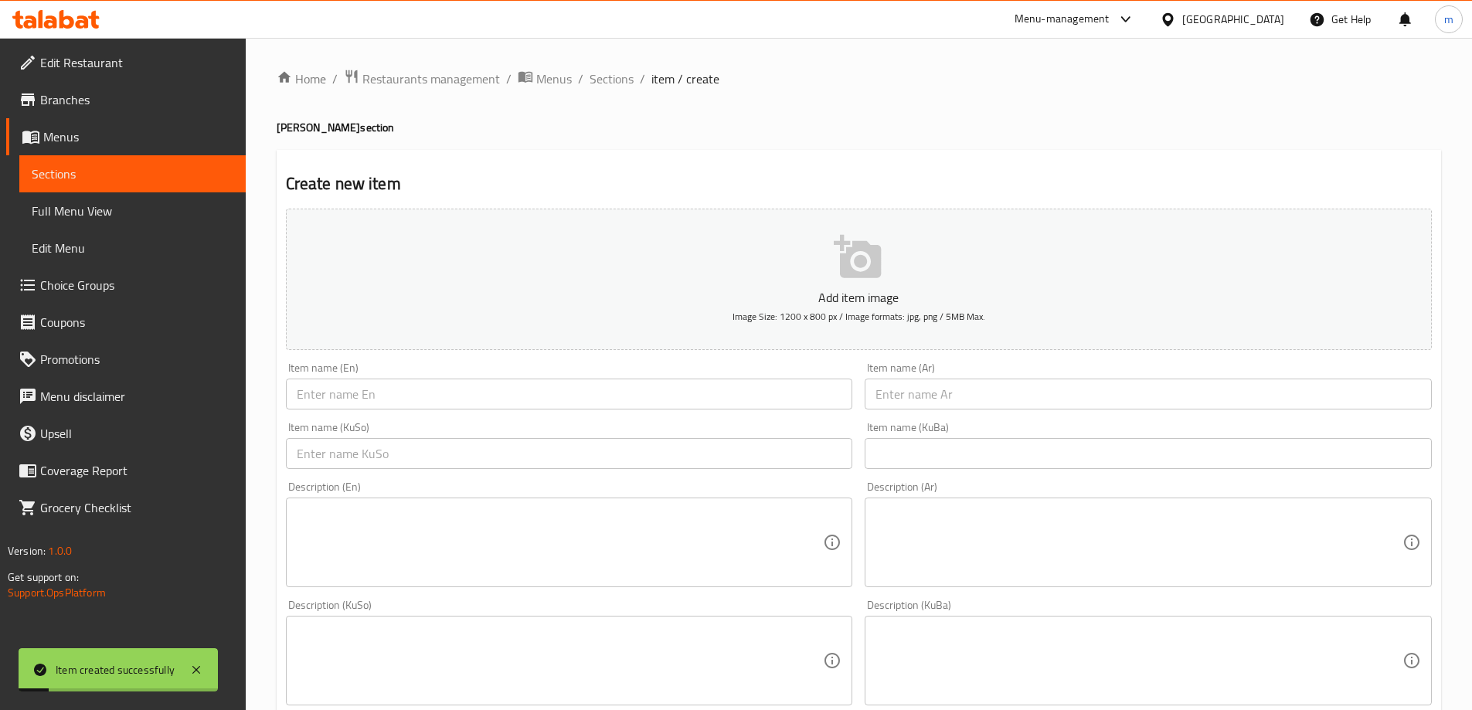
click at [617, 91] on div "Home / Restaurants management / Menus / Sections / item / create [PERSON_NAME] …" at bounding box center [859, 654] width 1165 height 1170
click at [617, 83] on span "Sections" at bounding box center [612, 79] width 44 height 19
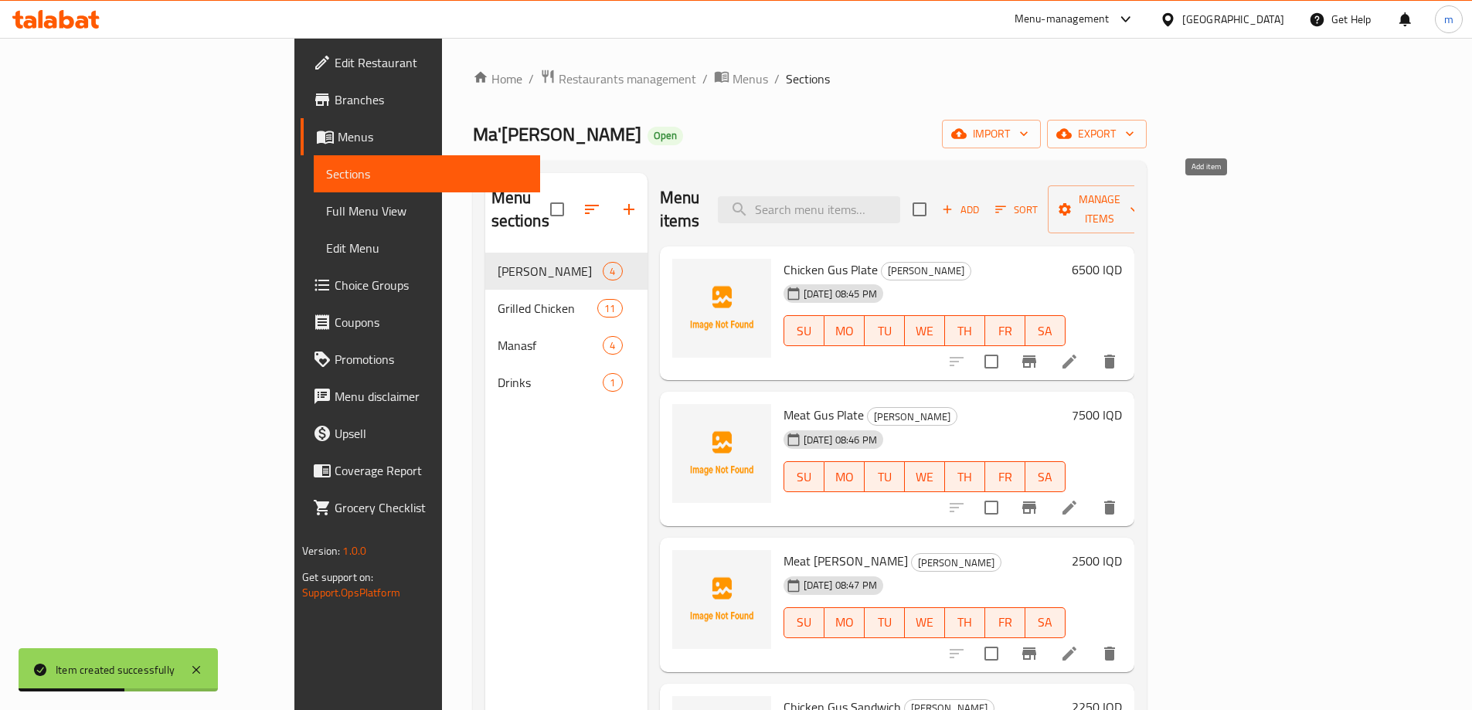
click at [954, 202] on icon "button" at bounding box center [947, 209] width 14 height 14
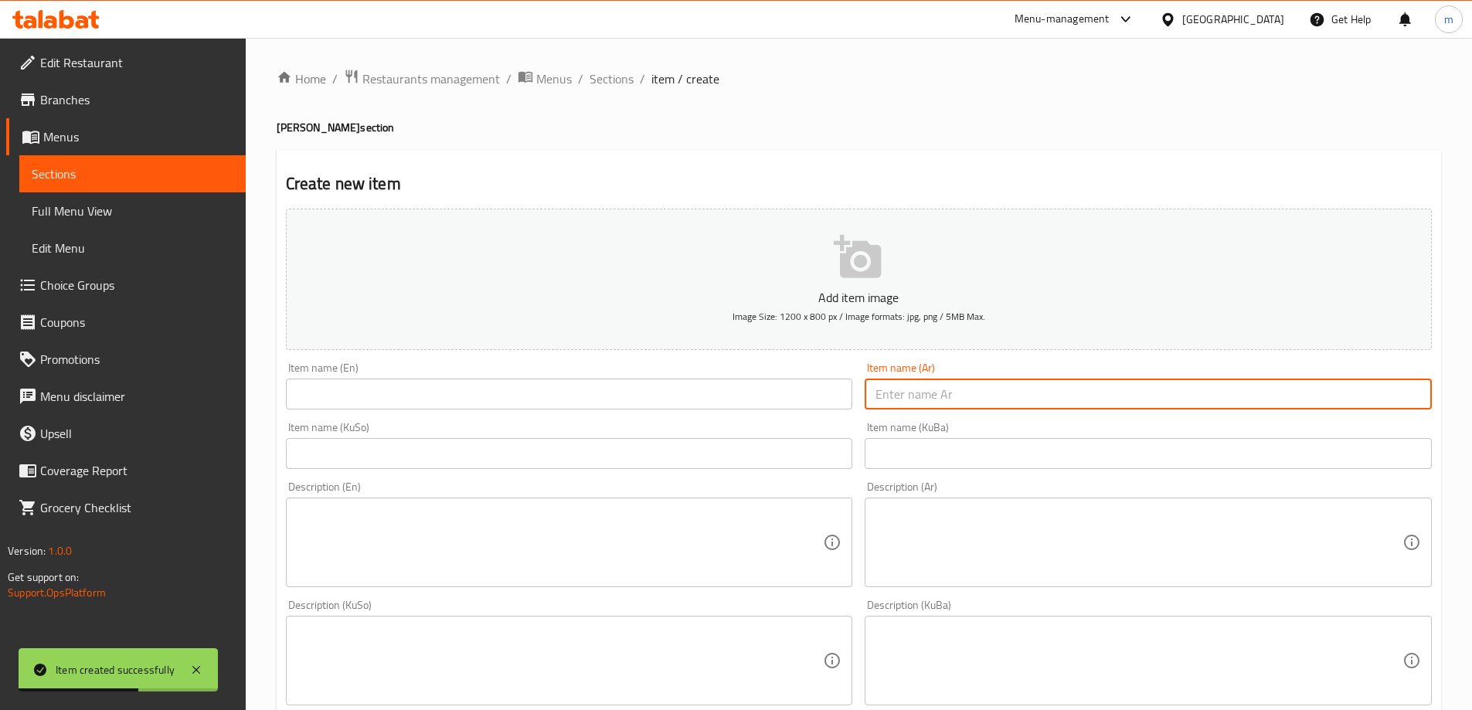
click at [1012, 382] on input "text" at bounding box center [1148, 394] width 567 height 31
paste input "لفه فلافل البغدادي"
type input "لفه فلافل البغدادي"
click at [406, 386] on input "text" at bounding box center [569, 394] width 567 height 31
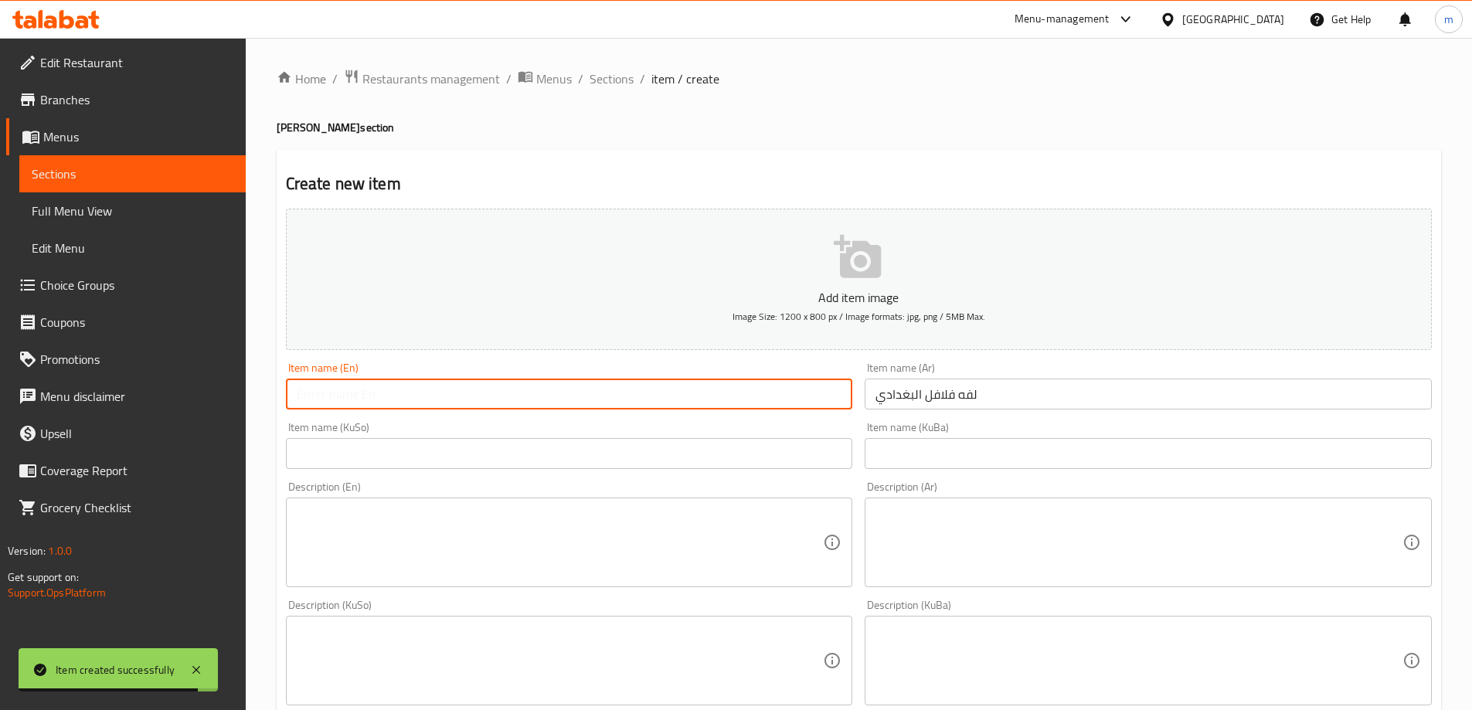
paste input "Baghdadi falafel wrap"
click at [402, 390] on input "Baghdadi falafel wrap" at bounding box center [569, 394] width 567 height 31
type input "Baghdadi falafel Sandwich"
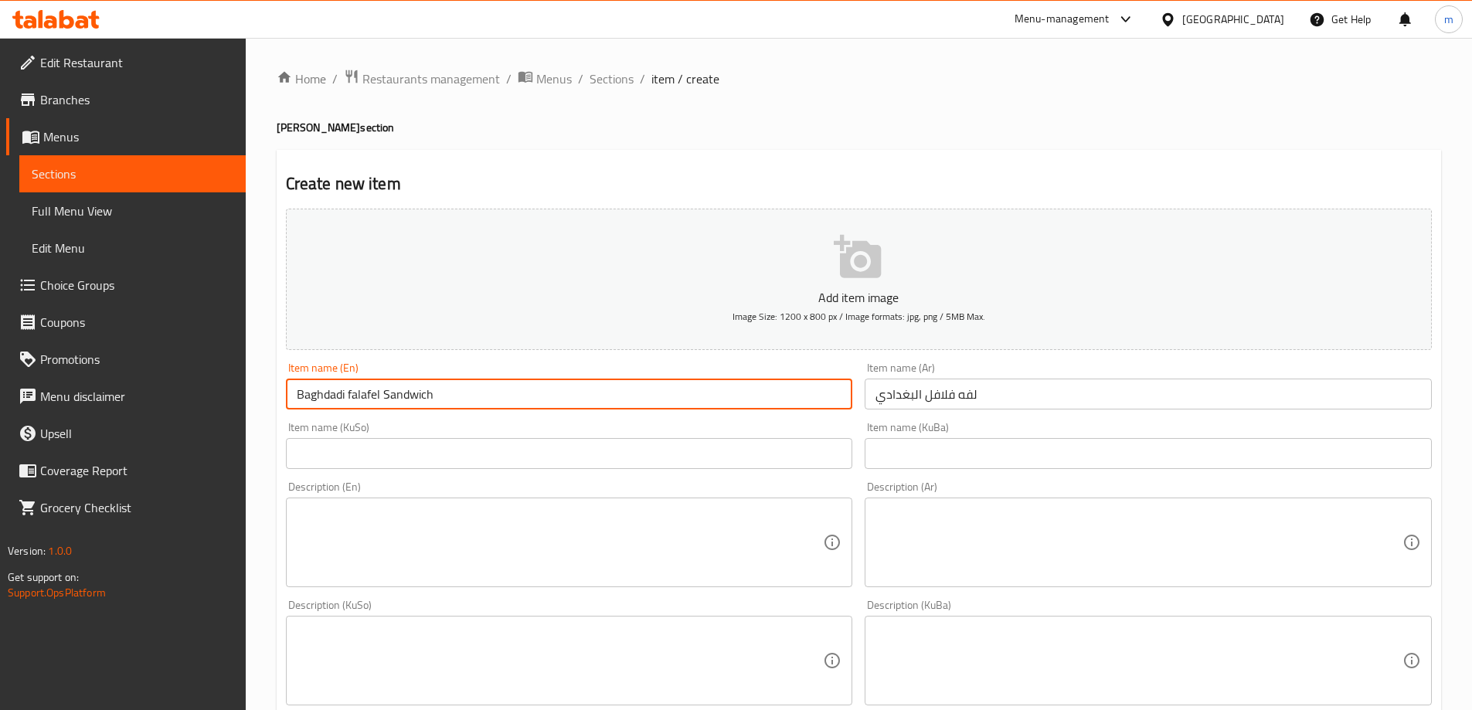
click at [811, 461] on input "text" at bounding box center [569, 453] width 567 height 31
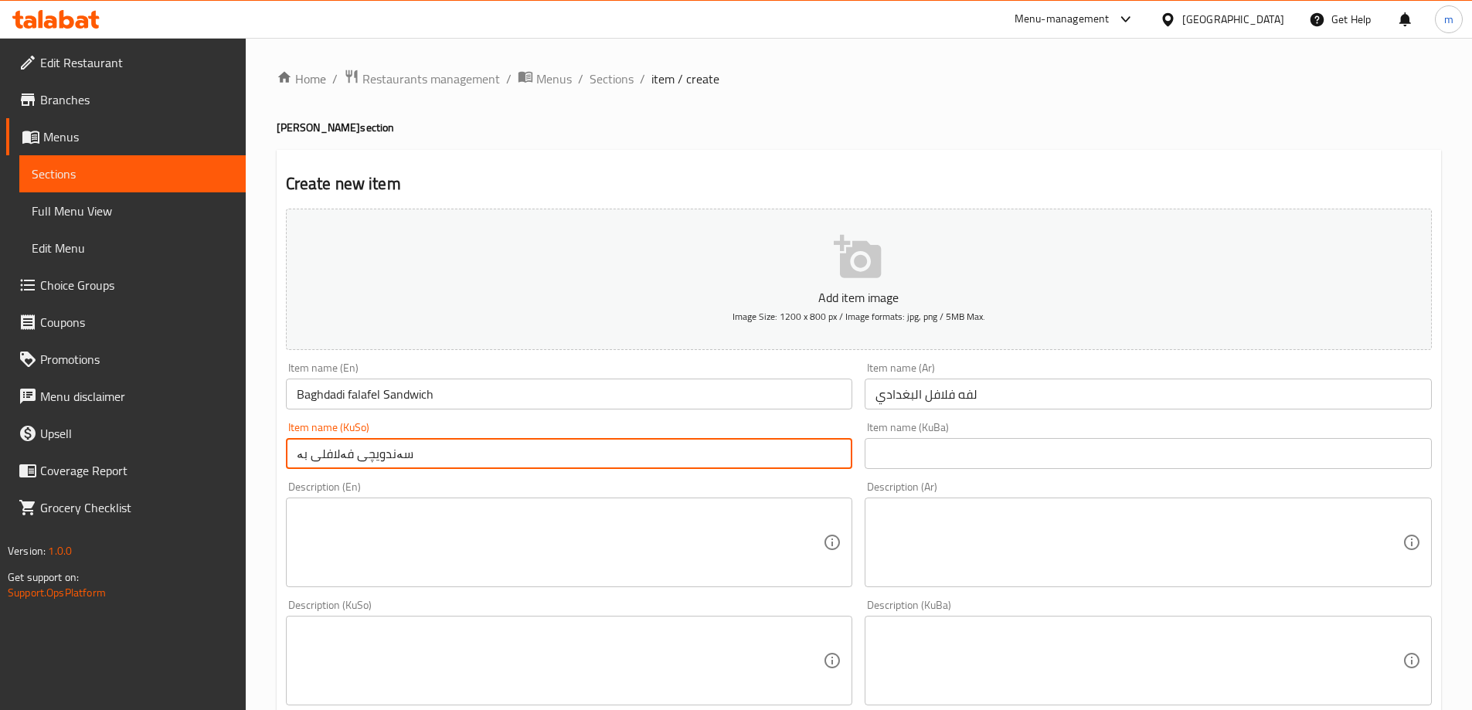
click at [699, 454] on input "سەندویچی فەلافلی بە" at bounding box center [569, 453] width 567 height 31
paste input "غدادی"
click at [699, 454] on input "سەندویچی فەلافلی بەغدادی" at bounding box center [569, 453] width 567 height 31
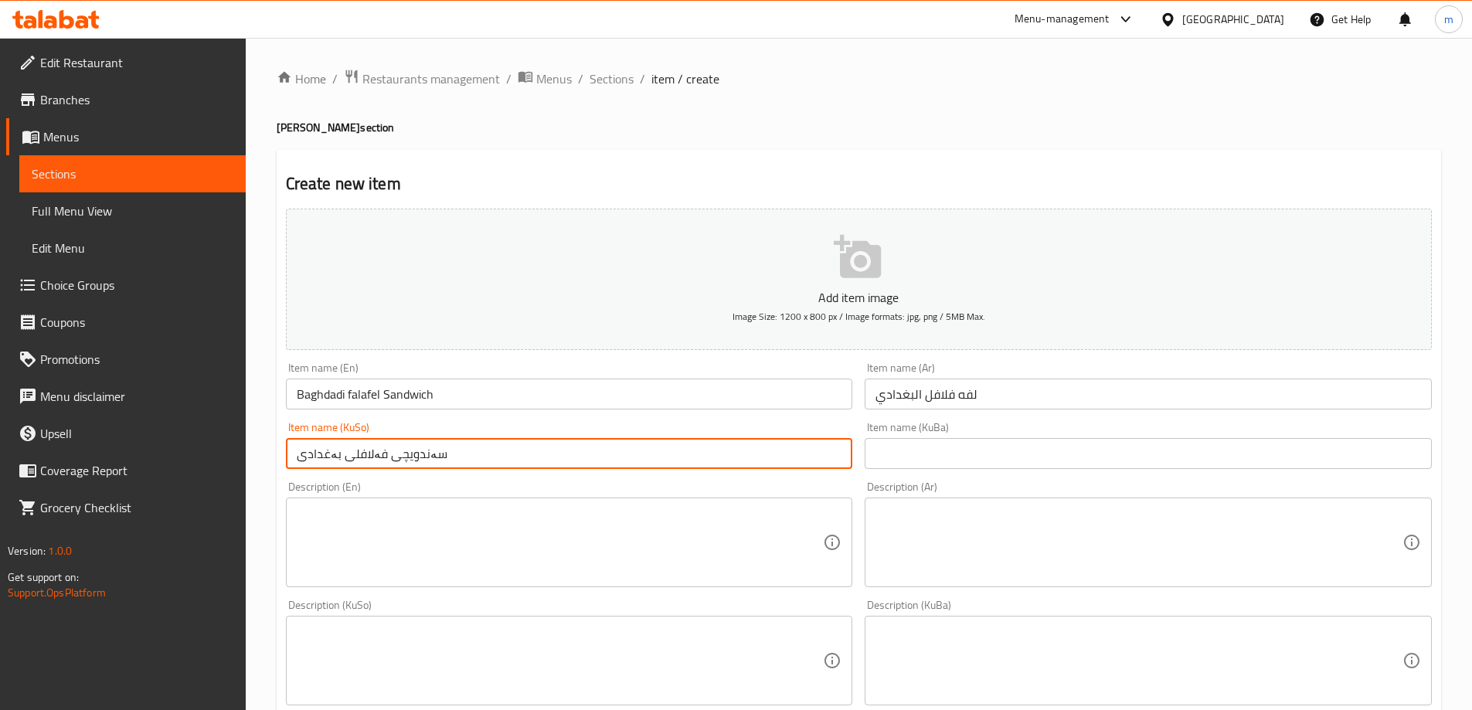
type input "سەندویچی فەلافلی بەغدادی"
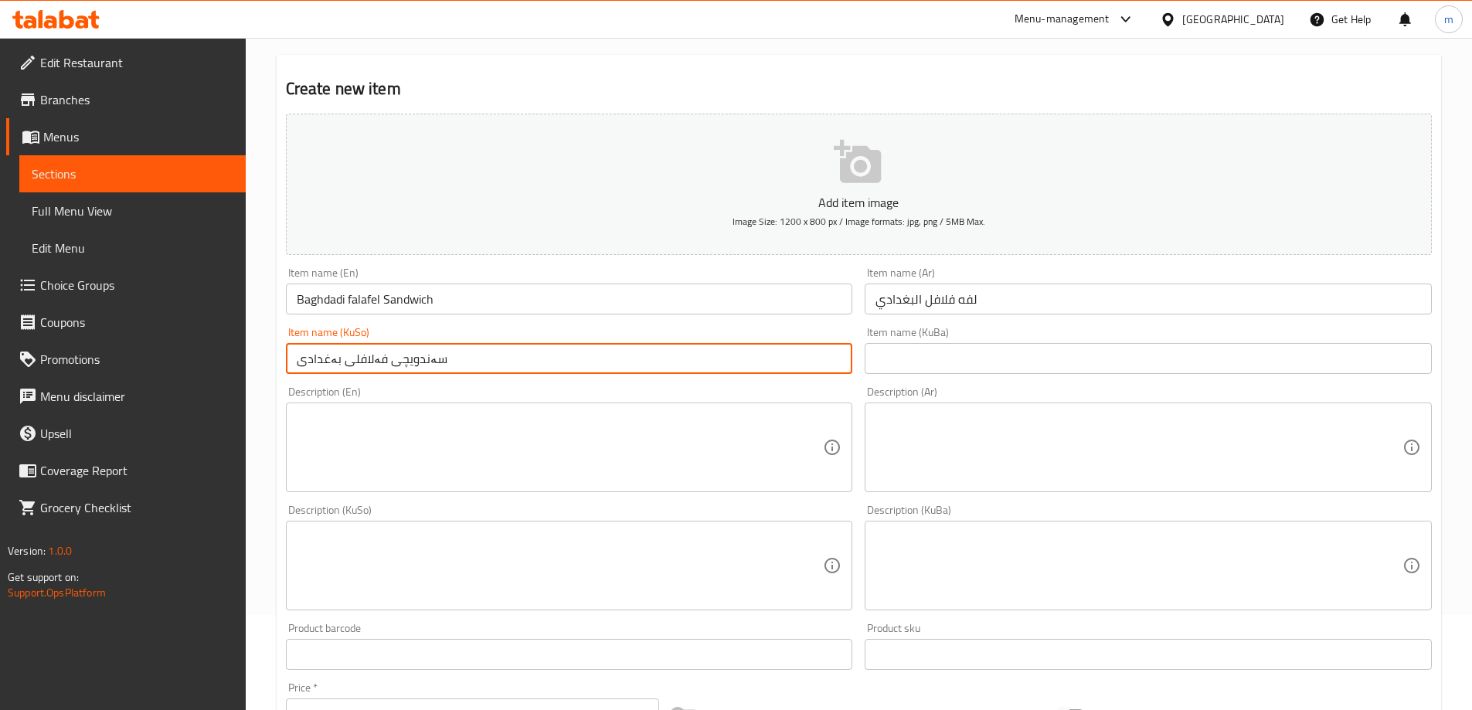
scroll to position [129, 0]
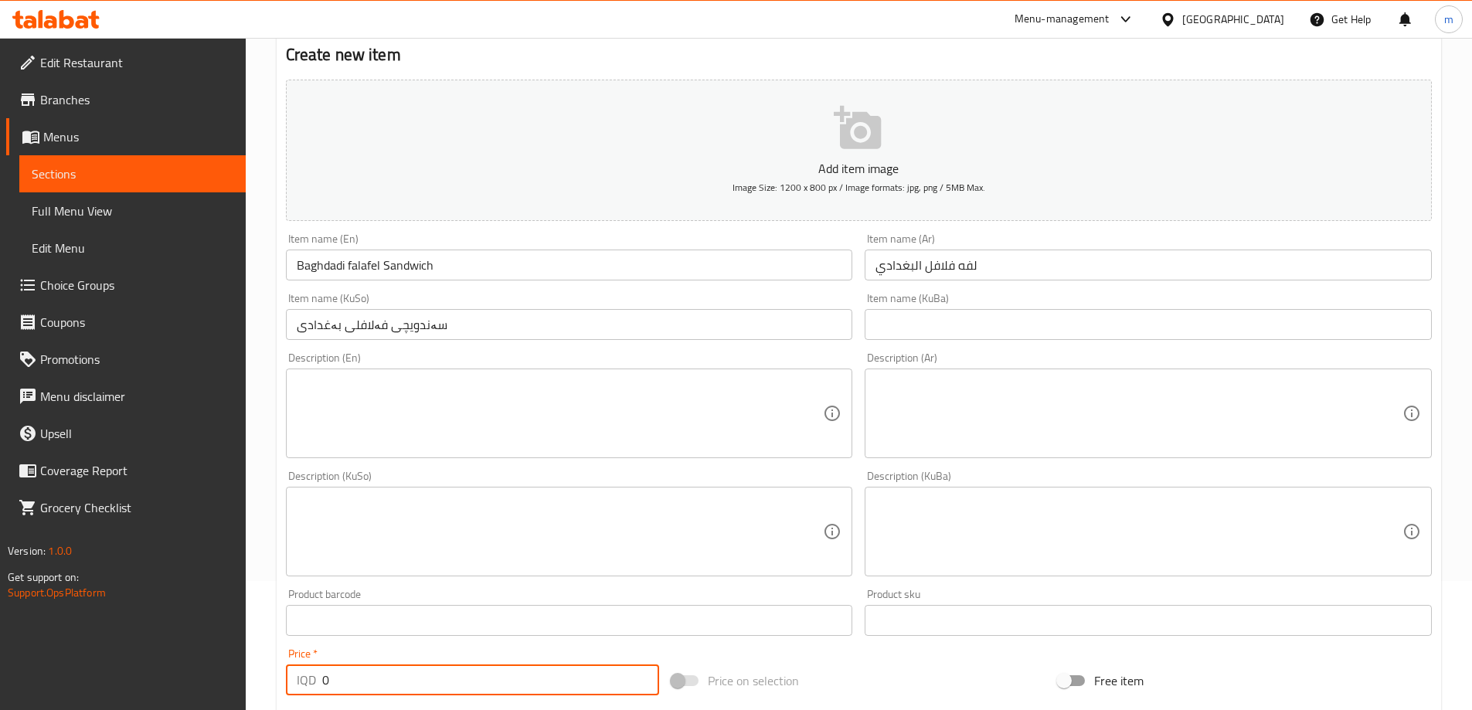
drag, startPoint x: 334, startPoint y: 669, endPoint x: 321, endPoint y: 621, distance: 49.5
click at [313, 670] on div "IQD 0 Price *" at bounding box center [473, 680] width 374 height 31
paste input "150"
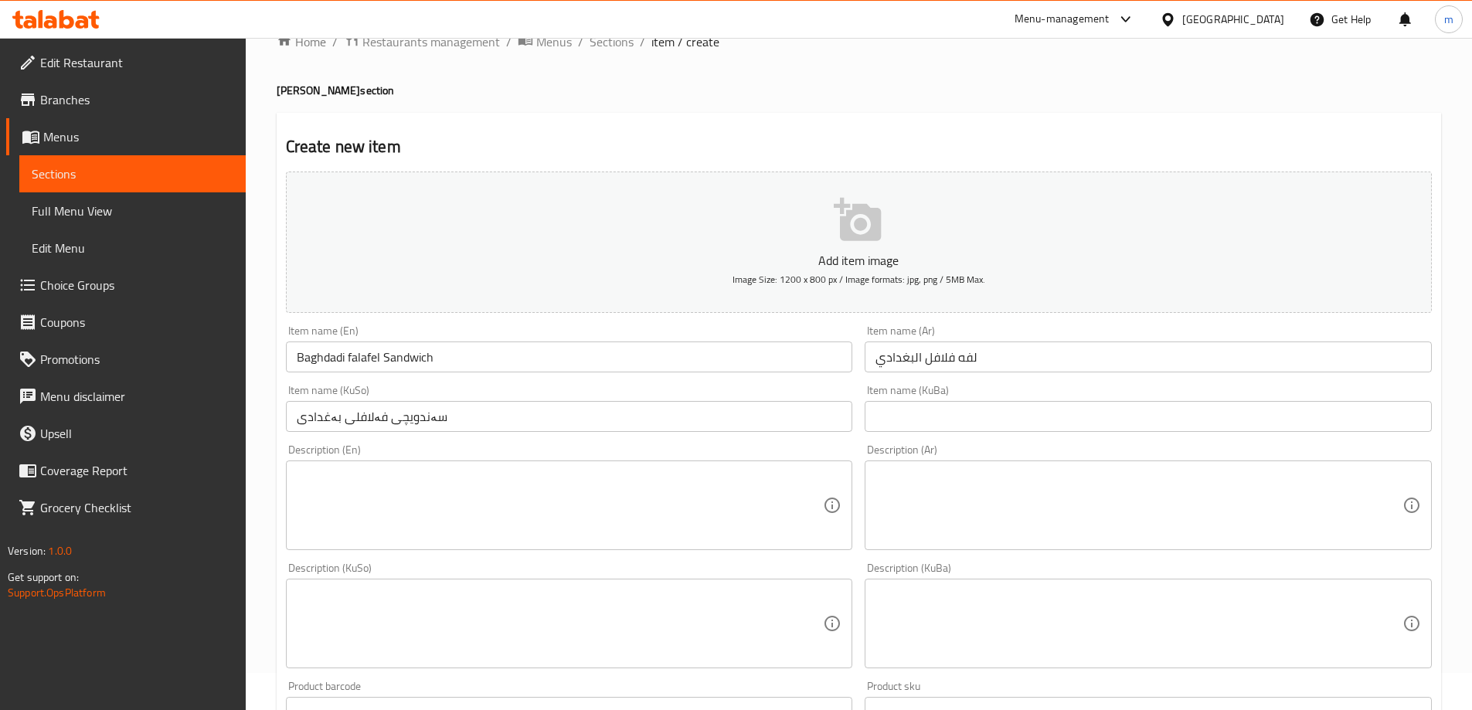
scroll to position [0, 0]
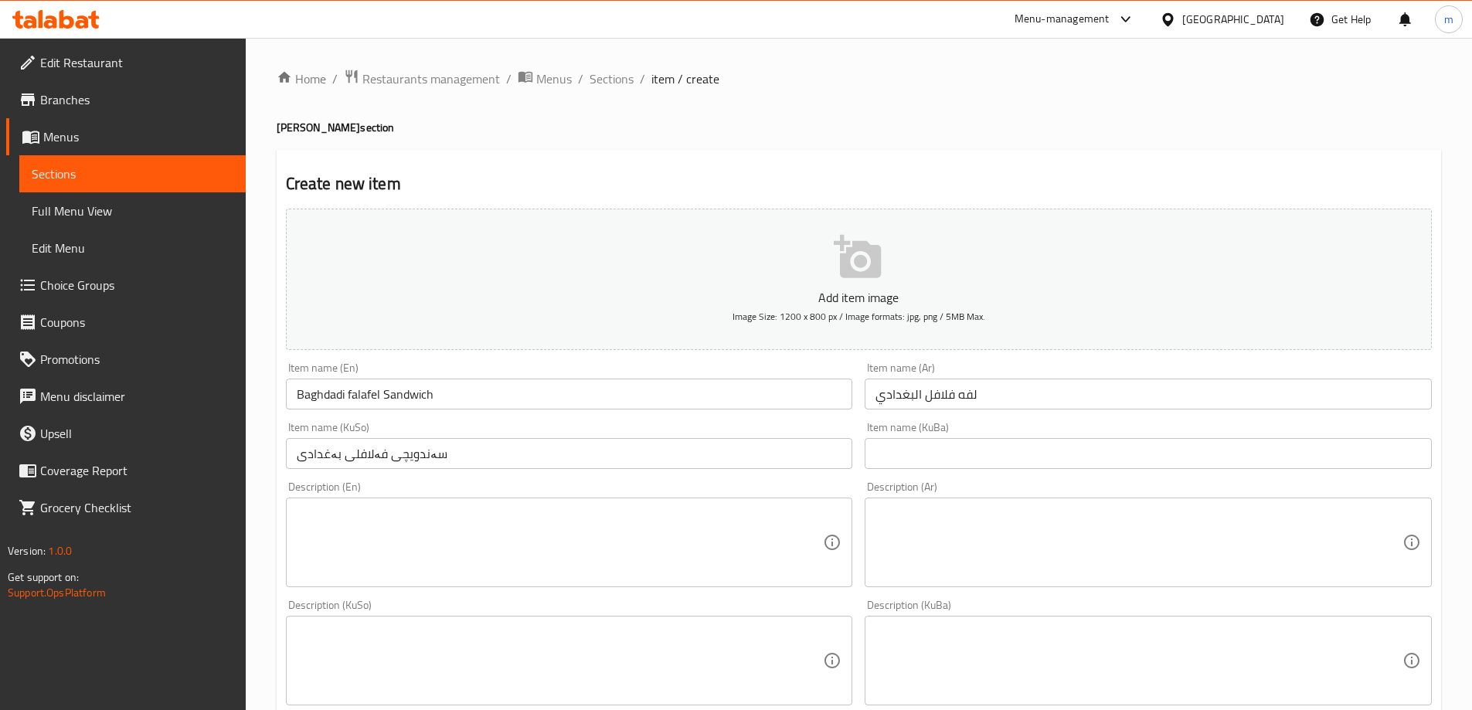
type input "1500"
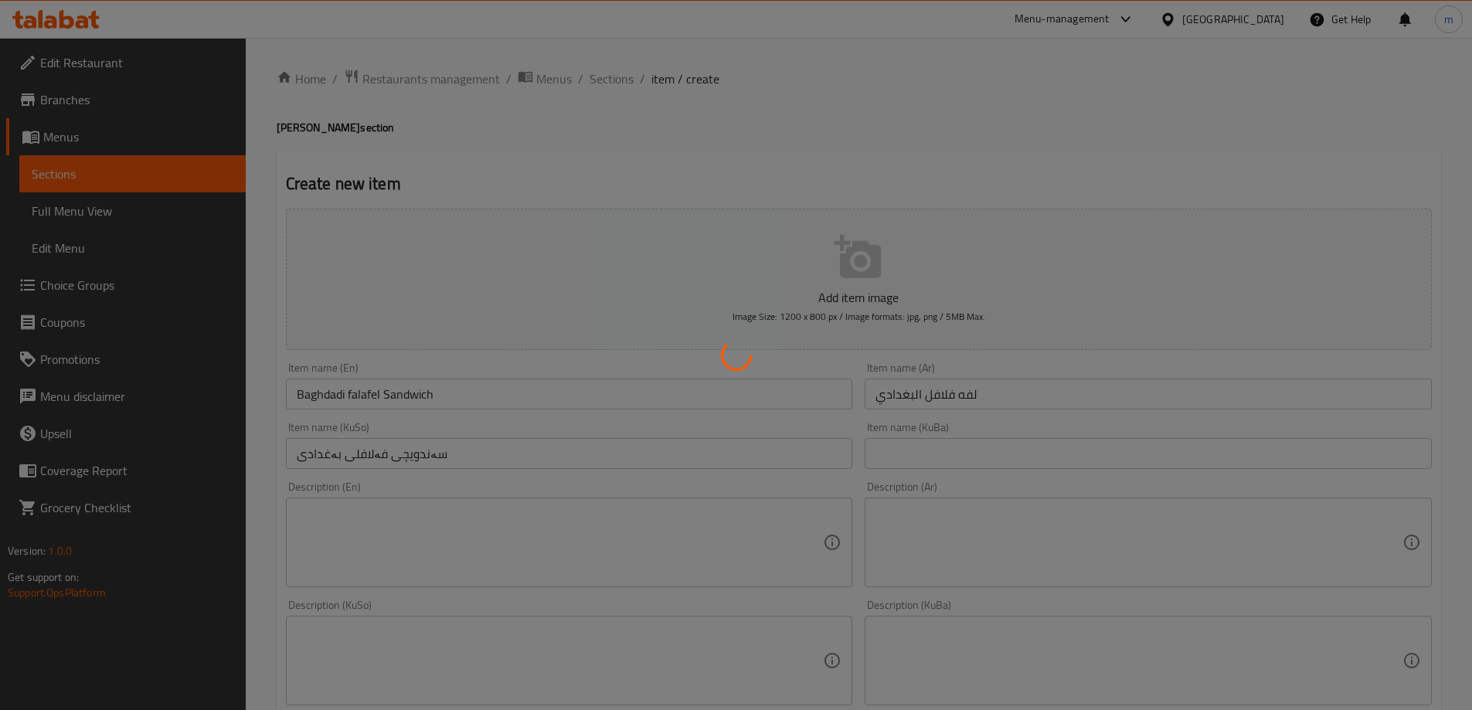
type input "0"
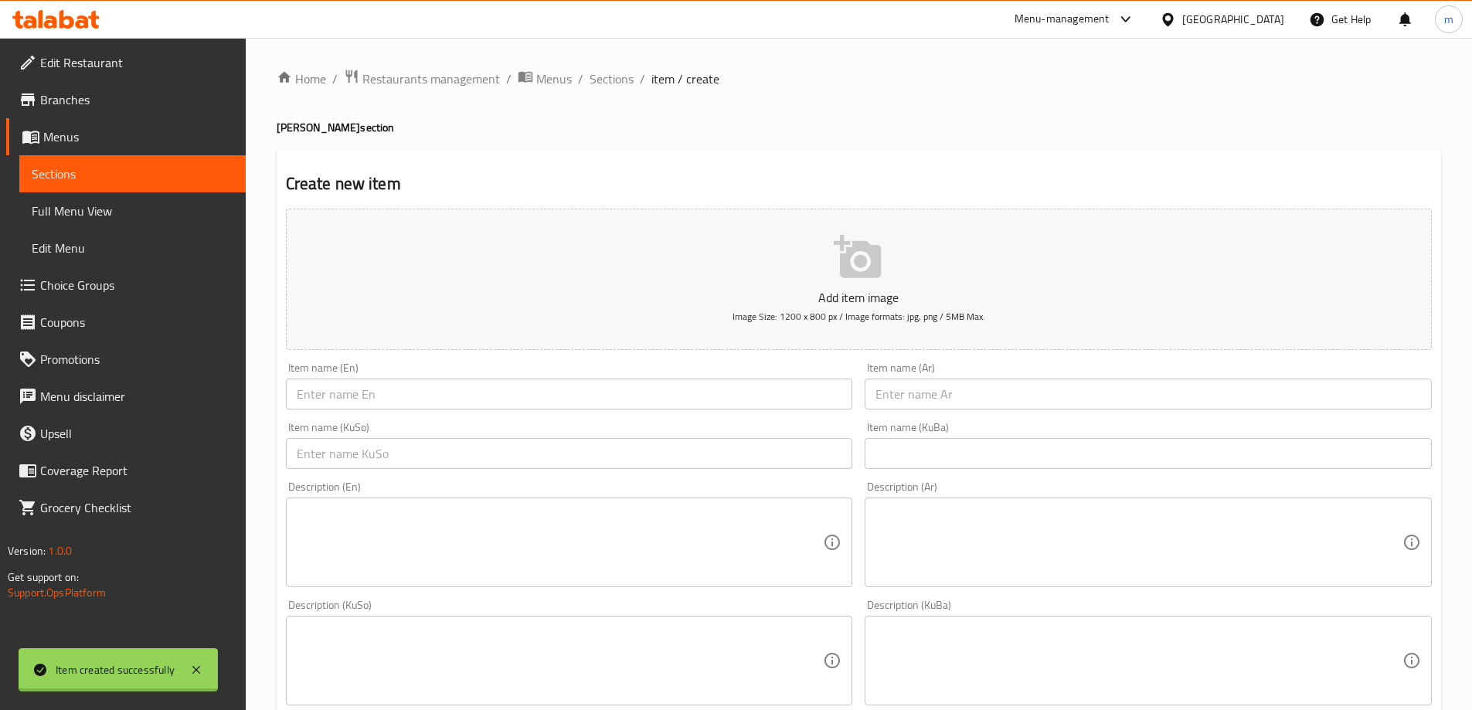
click at [73, 213] on span "Full Menu View" at bounding box center [133, 211] width 202 height 19
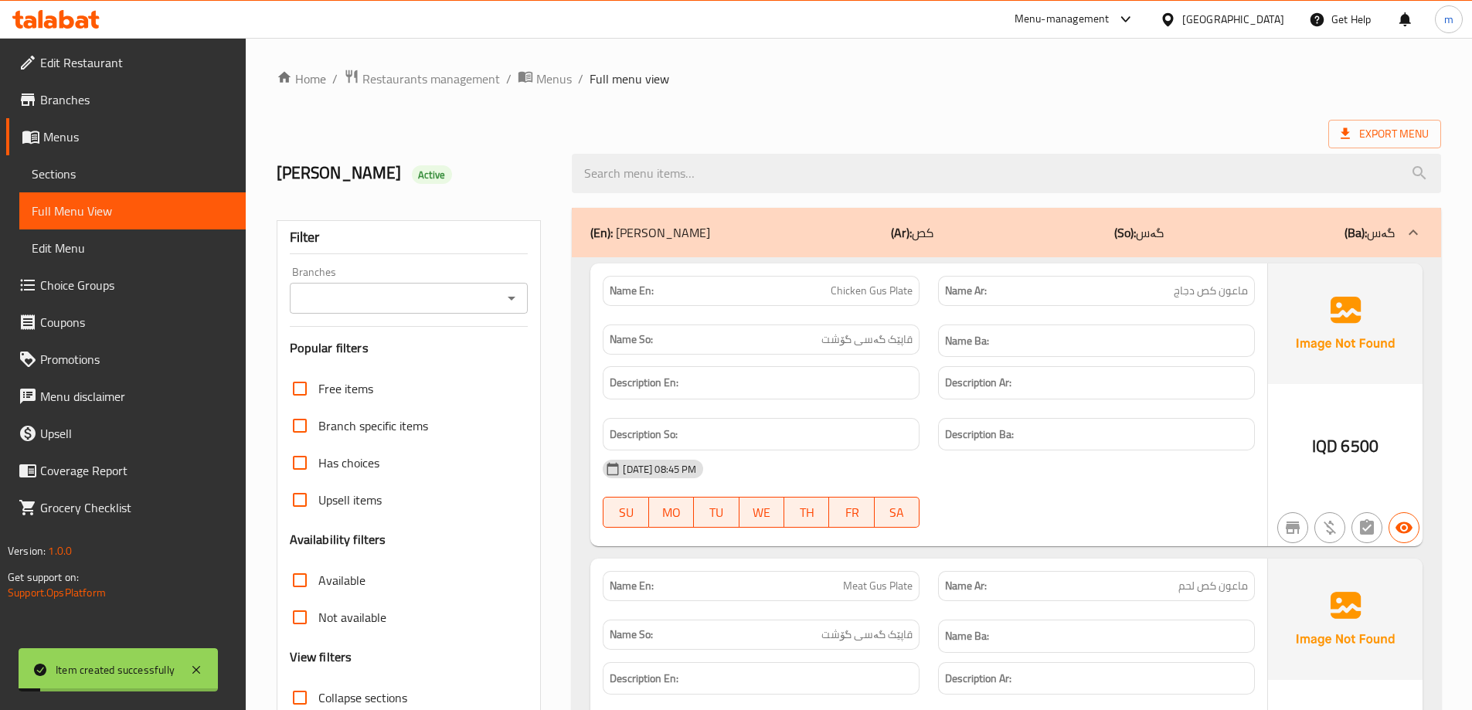
click at [519, 299] on icon "Open" at bounding box center [511, 298] width 19 height 19
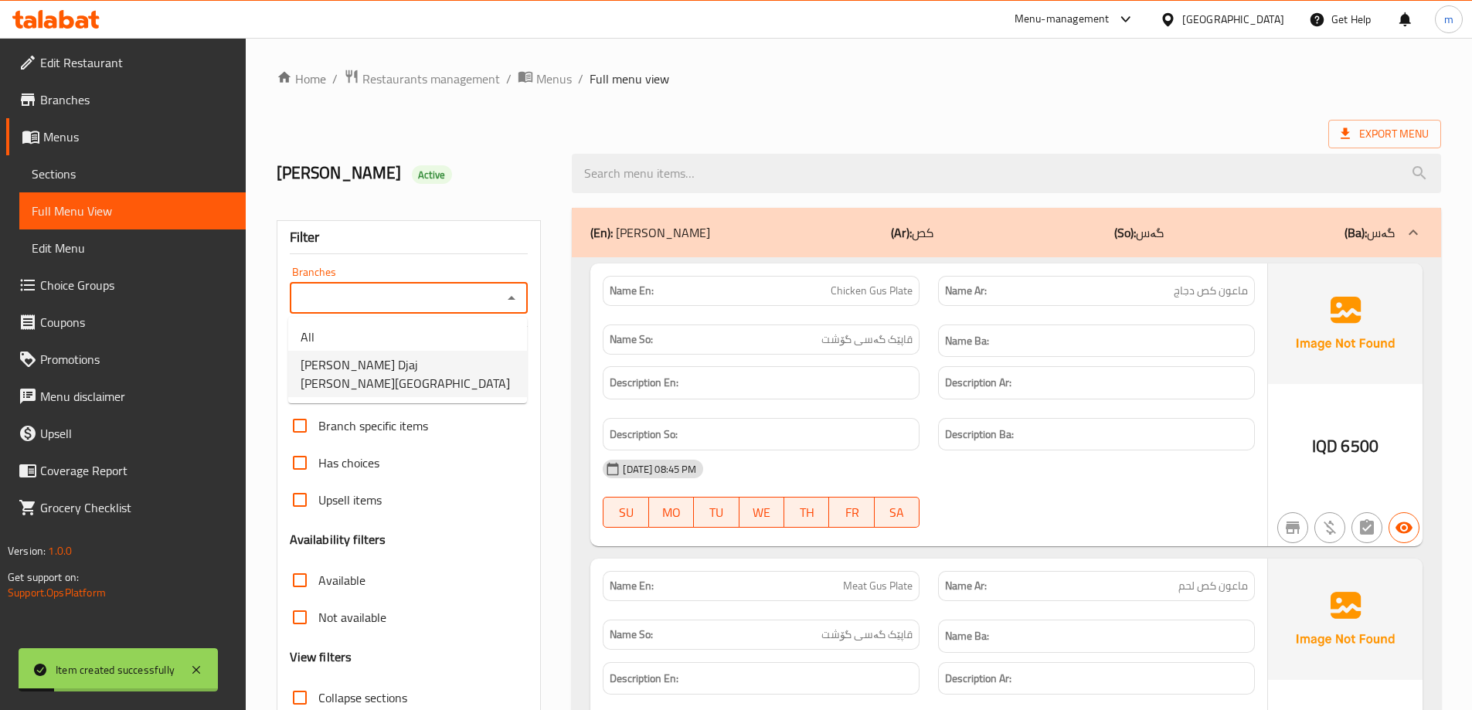
click at [483, 356] on span "[PERSON_NAME] Djaj [PERSON_NAME][GEOGRAPHIC_DATA]" at bounding box center [408, 373] width 214 height 37
type input "[PERSON_NAME] Djaj [PERSON_NAME][GEOGRAPHIC_DATA]"
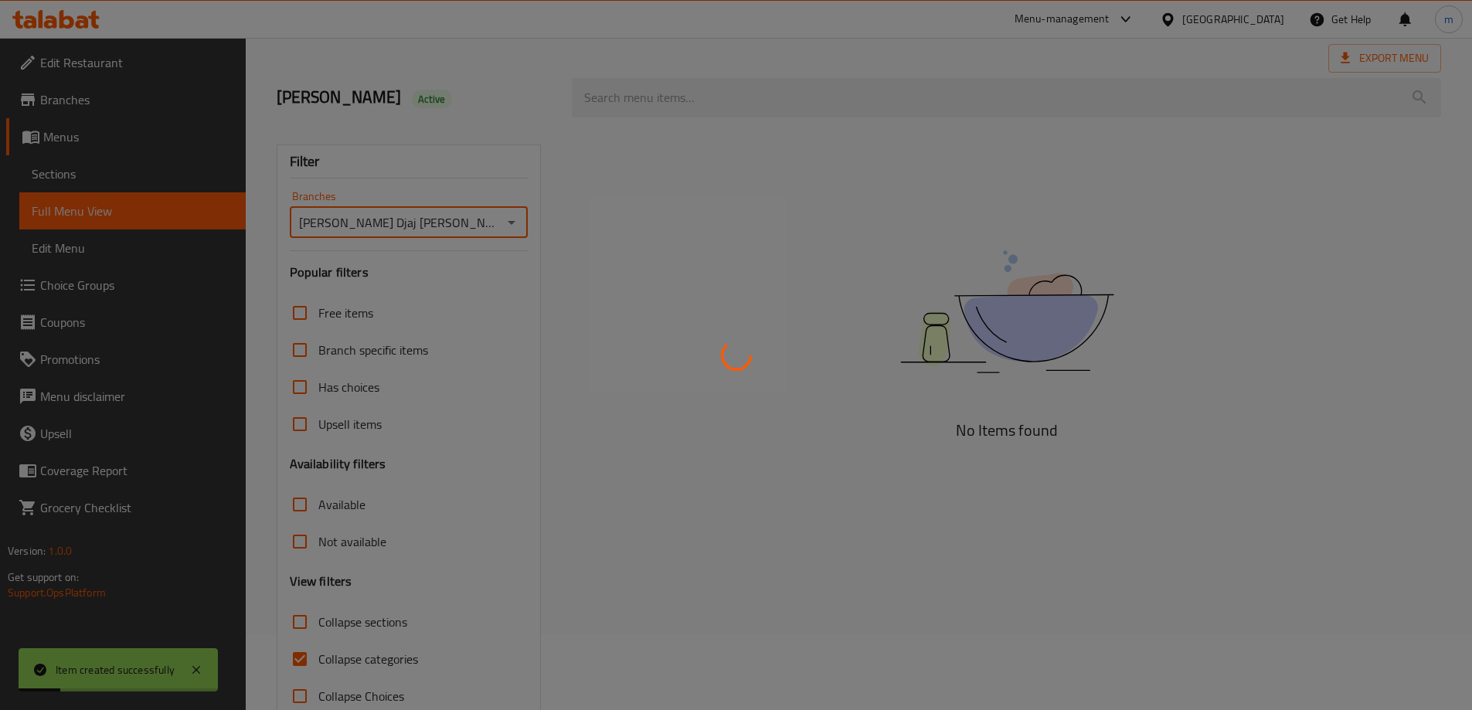
scroll to position [112, 0]
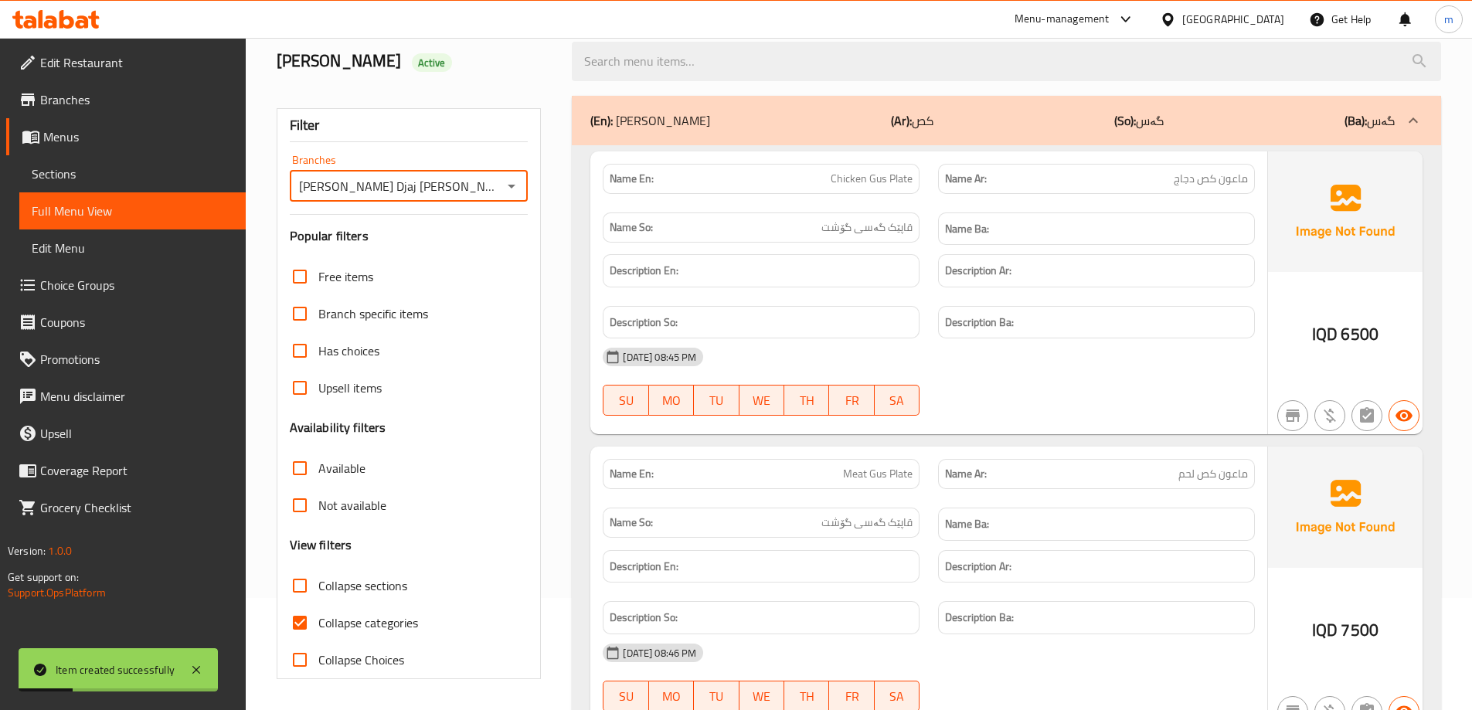
click at [352, 617] on span "Collapse categories" at bounding box center [368, 623] width 100 height 19
click at [318, 617] on input "Collapse categories" at bounding box center [299, 622] width 37 height 37
checkbox input "false"
click at [362, 563] on div "Free items Branch specific items Has choices Upsell items Availability filters …" at bounding box center [409, 468] width 239 height 420
click at [371, 582] on span "Collapse sections" at bounding box center [362, 585] width 89 height 19
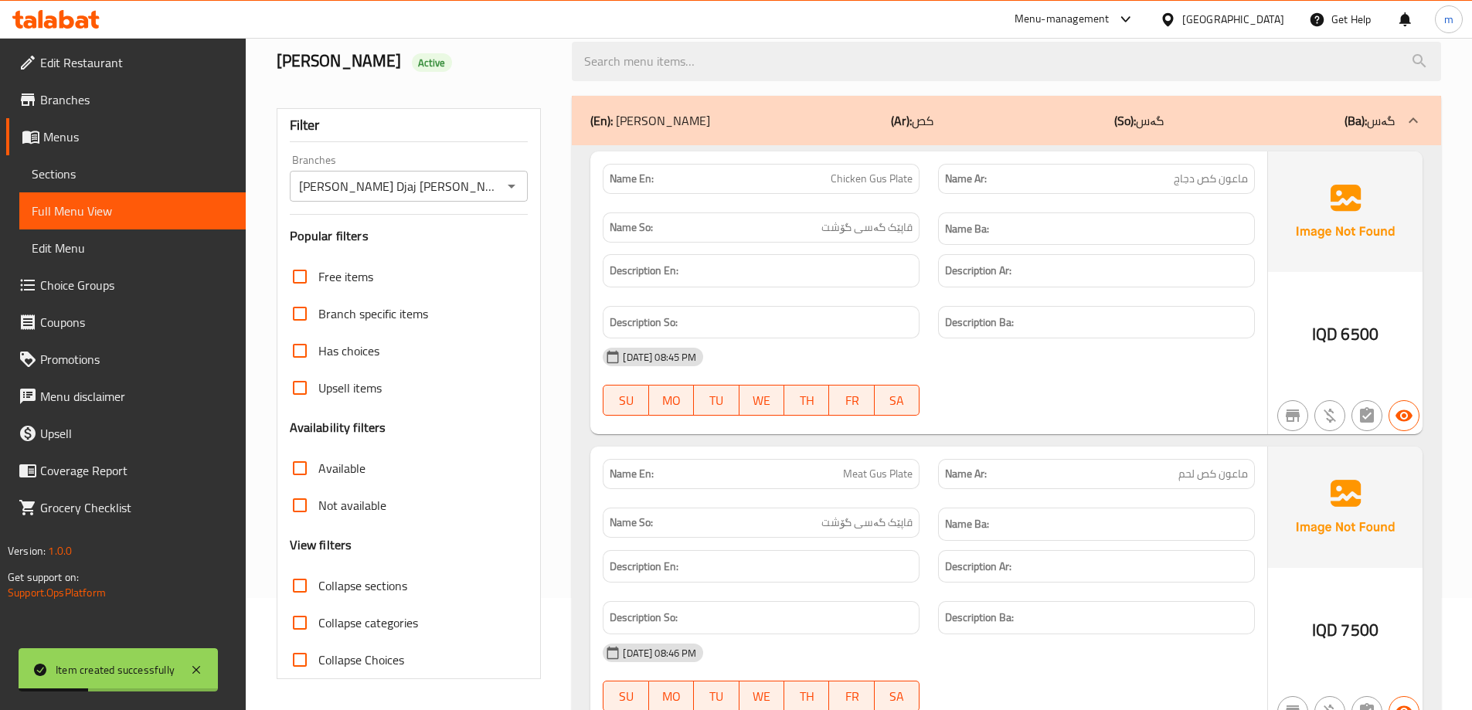
click at [318, 582] on input "Collapse sections" at bounding box center [299, 585] width 37 height 37
checkbox input "true"
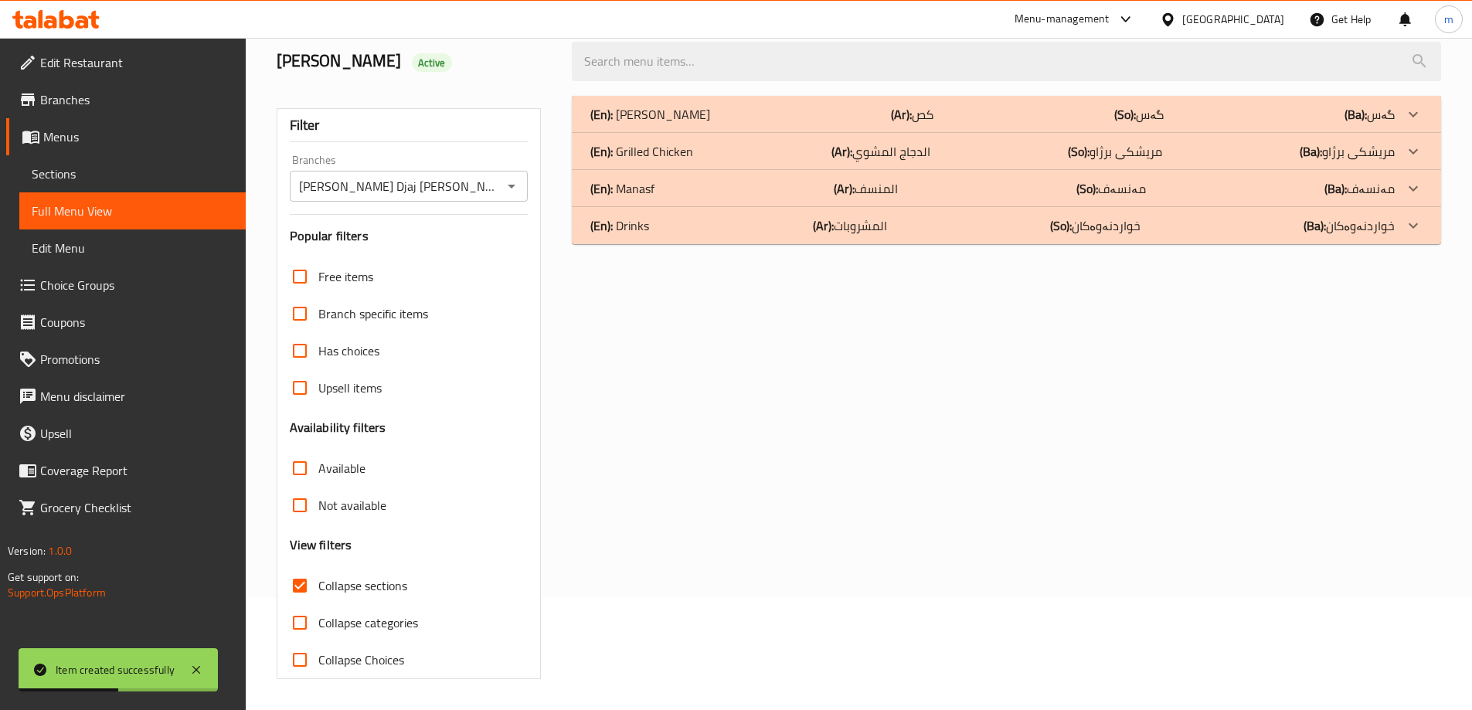
click at [891, 104] on b "(Ar):" at bounding box center [901, 114] width 21 height 23
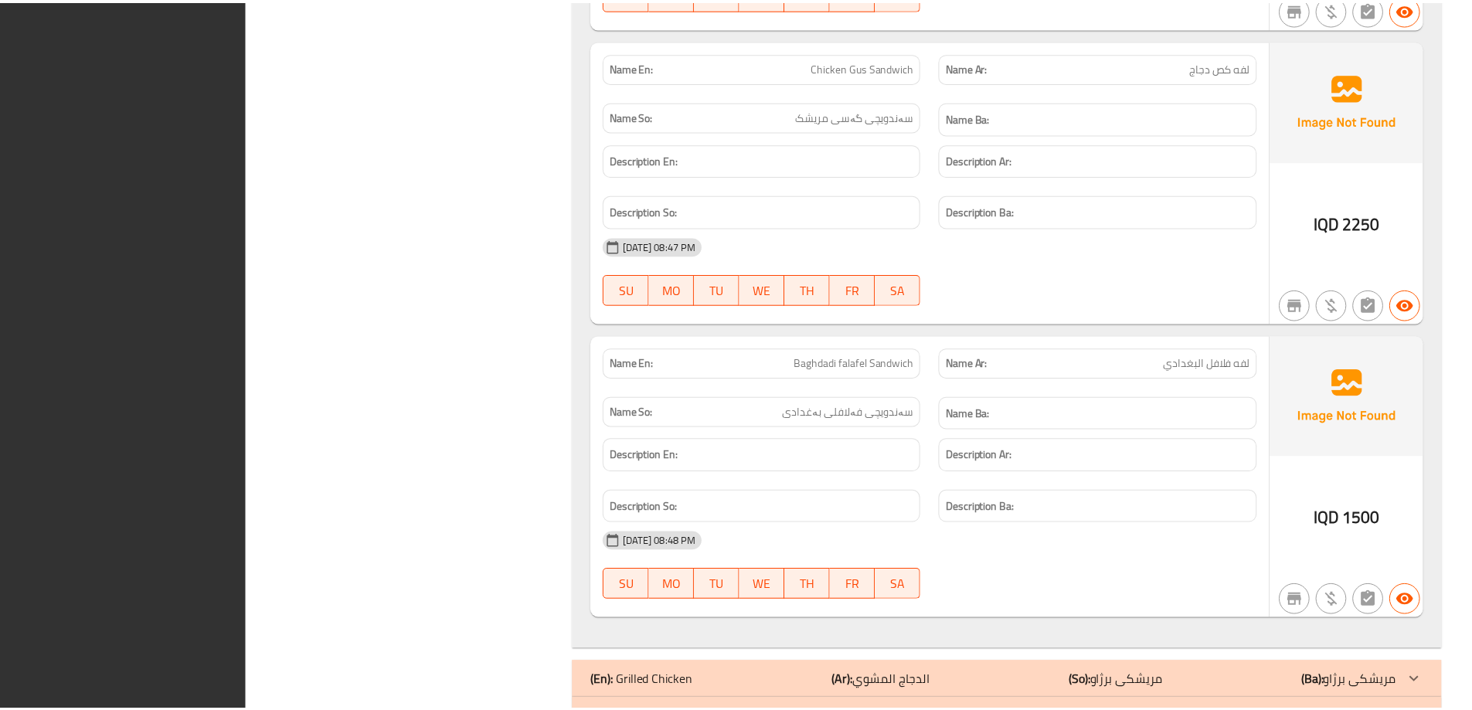
scroll to position [1204, 0]
